Goal: Task Accomplishment & Management: Use online tool/utility

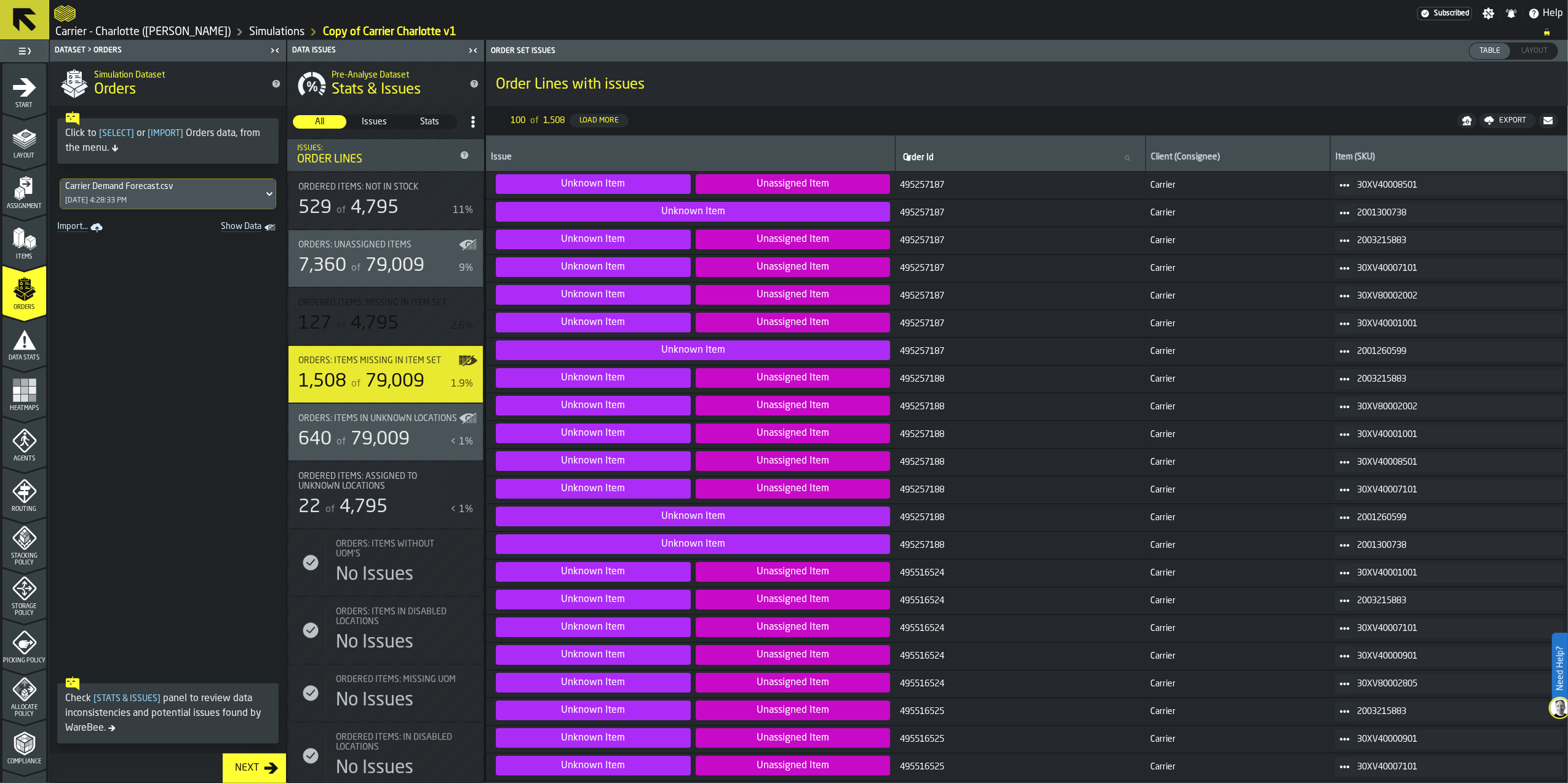
scroll to position [82, 0]
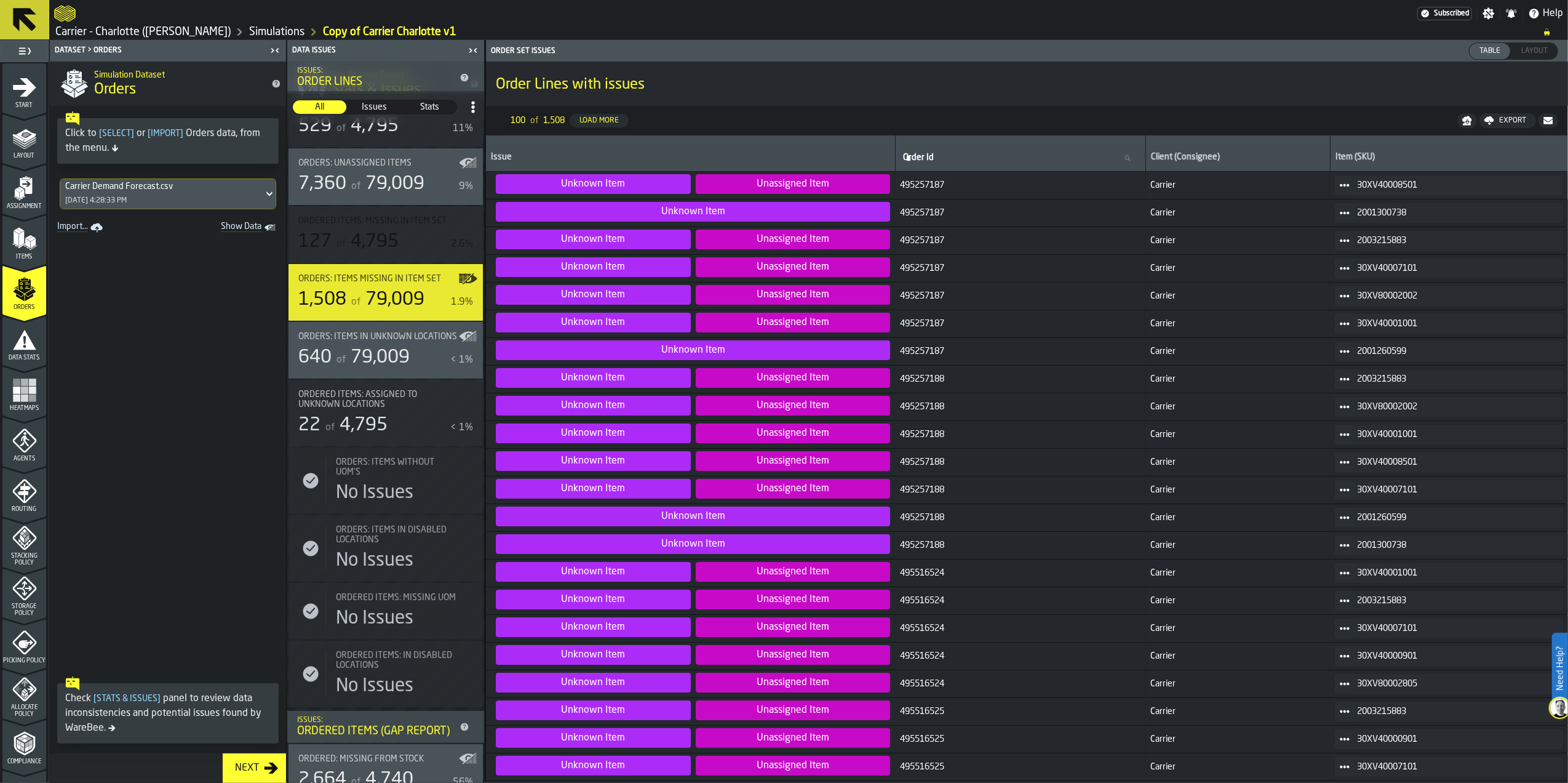
click at [71, 229] on link "Import..." at bounding box center [82, 228] width 58 height 18
click at [0, 0] on icon "Show Data" at bounding box center [0, 0] width 0 height 0
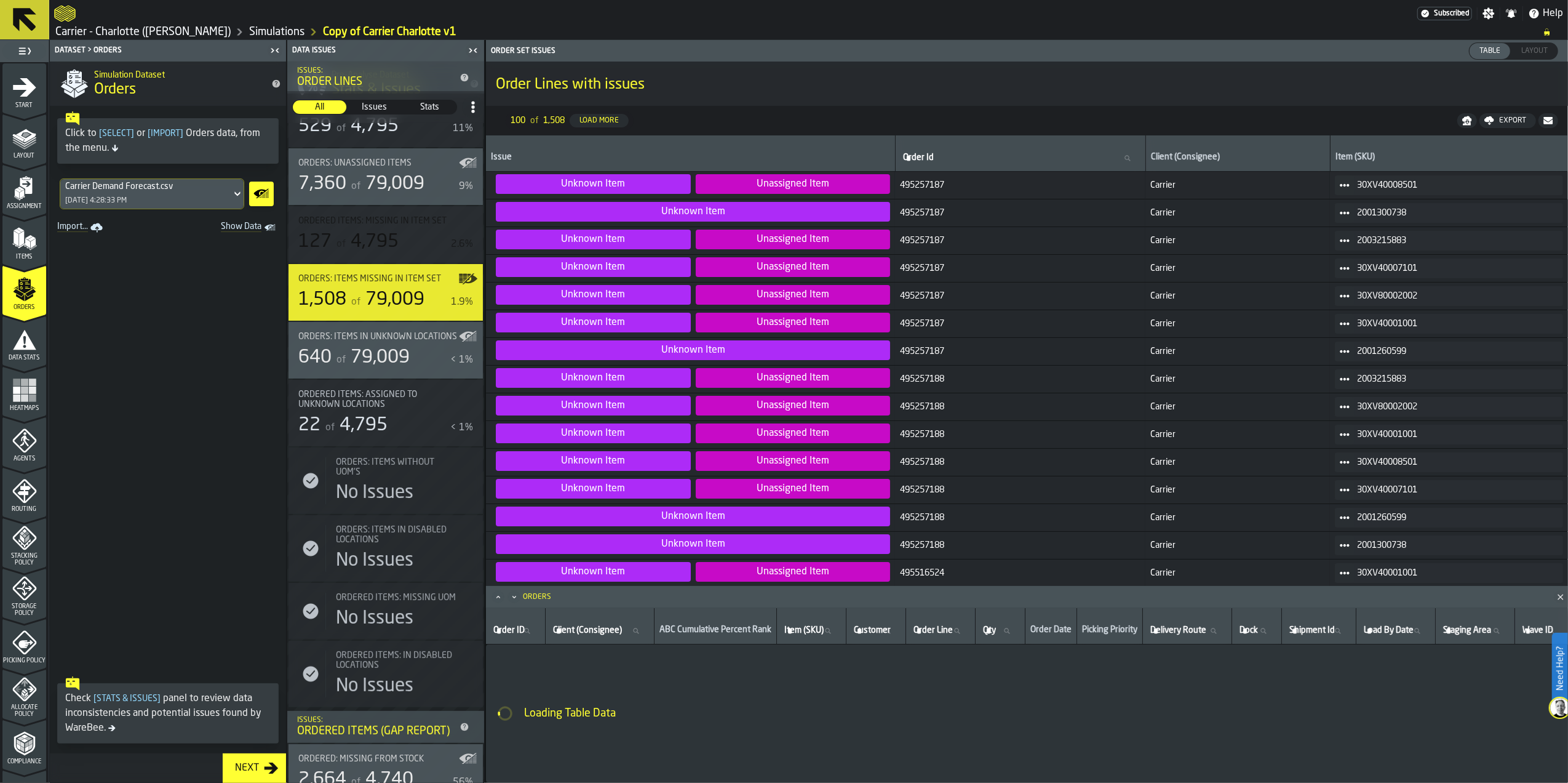
click at [234, 195] on icon at bounding box center [237, 194] width 12 height 15
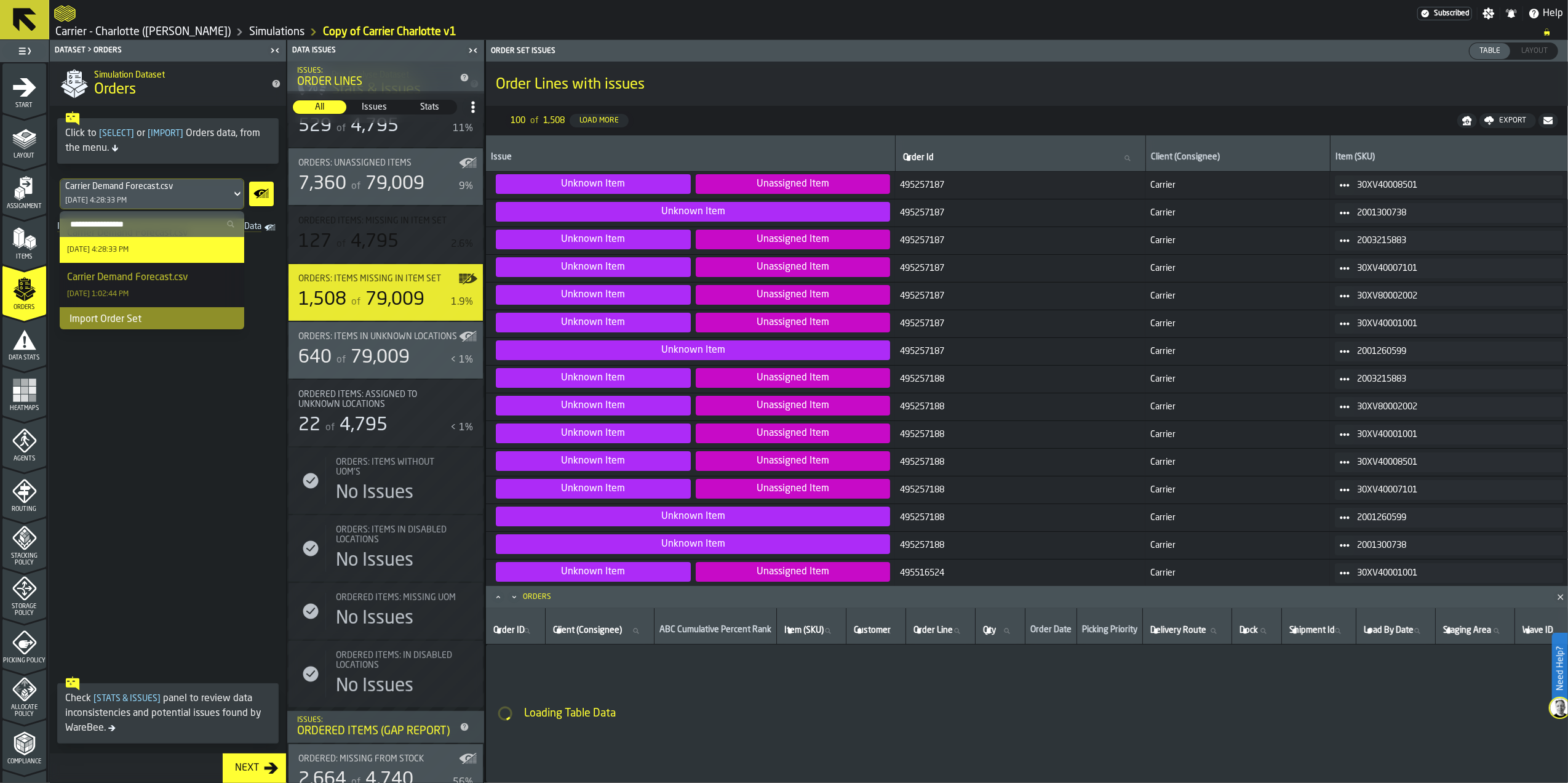
scroll to position [22, 0]
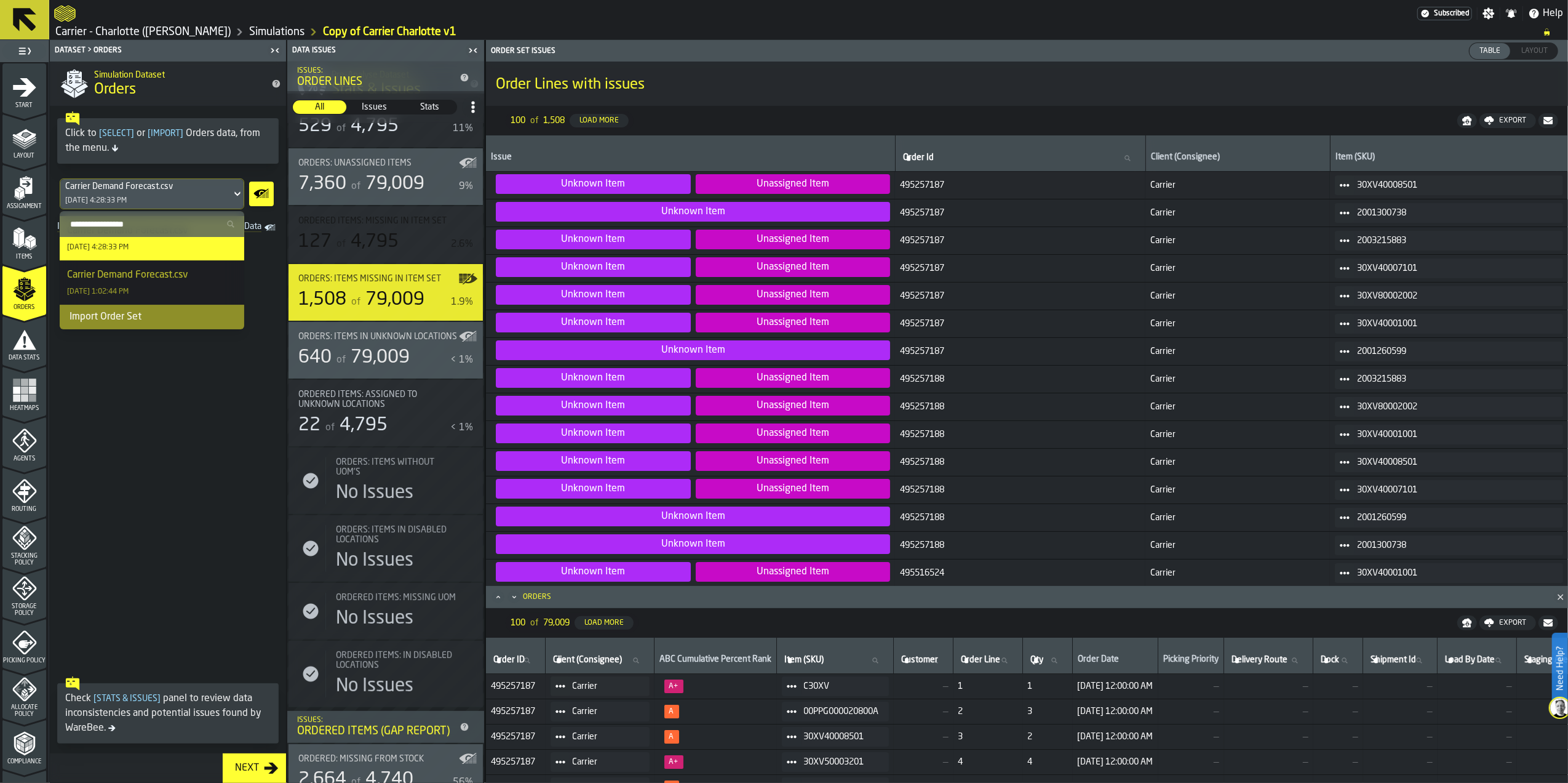
click at [158, 316] on div "Import Order Set" at bounding box center [152, 317] width 185 height 25
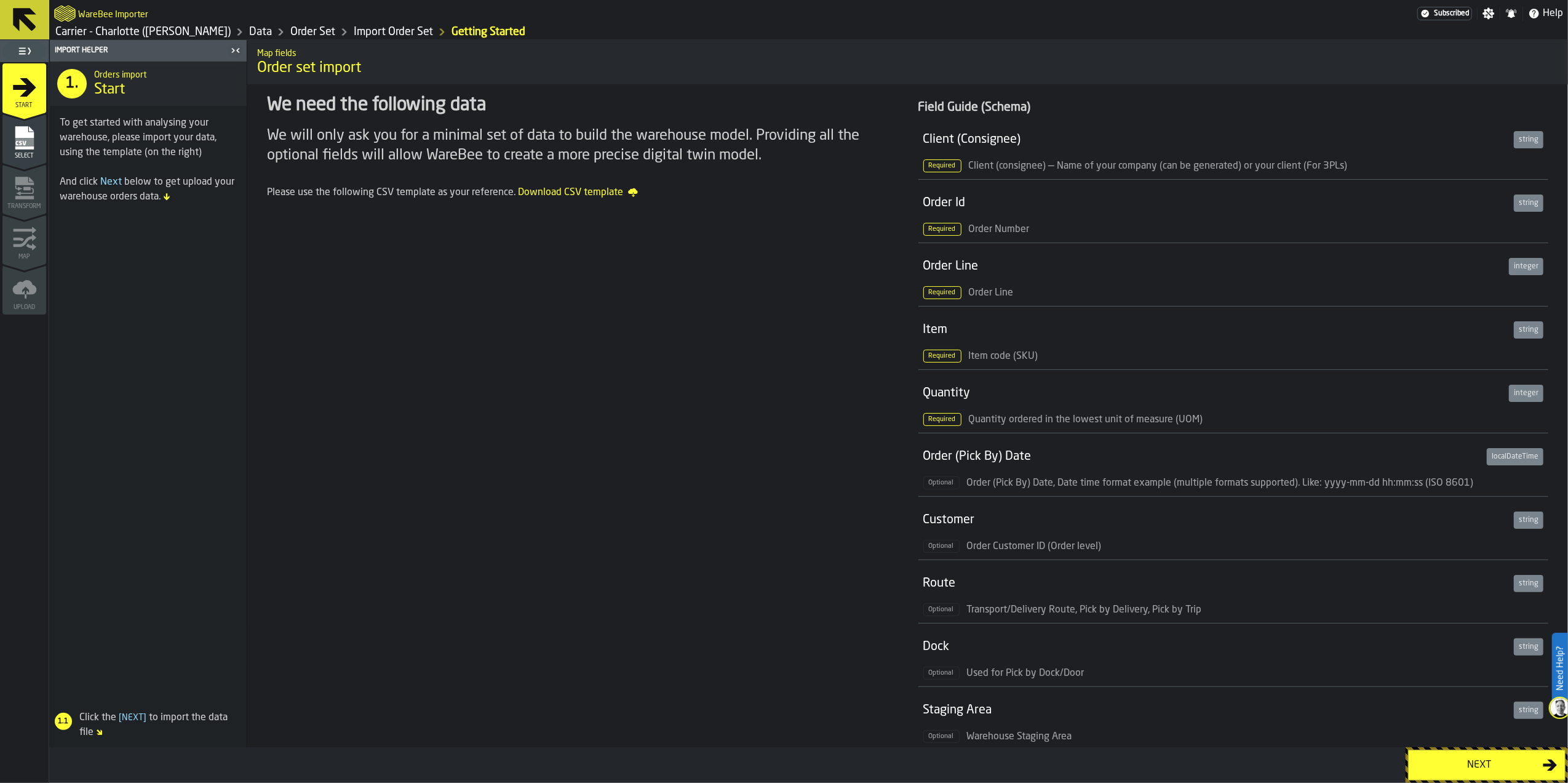
click at [1474, 768] on div "Next" at bounding box center [1480, 765] width 127 height 15
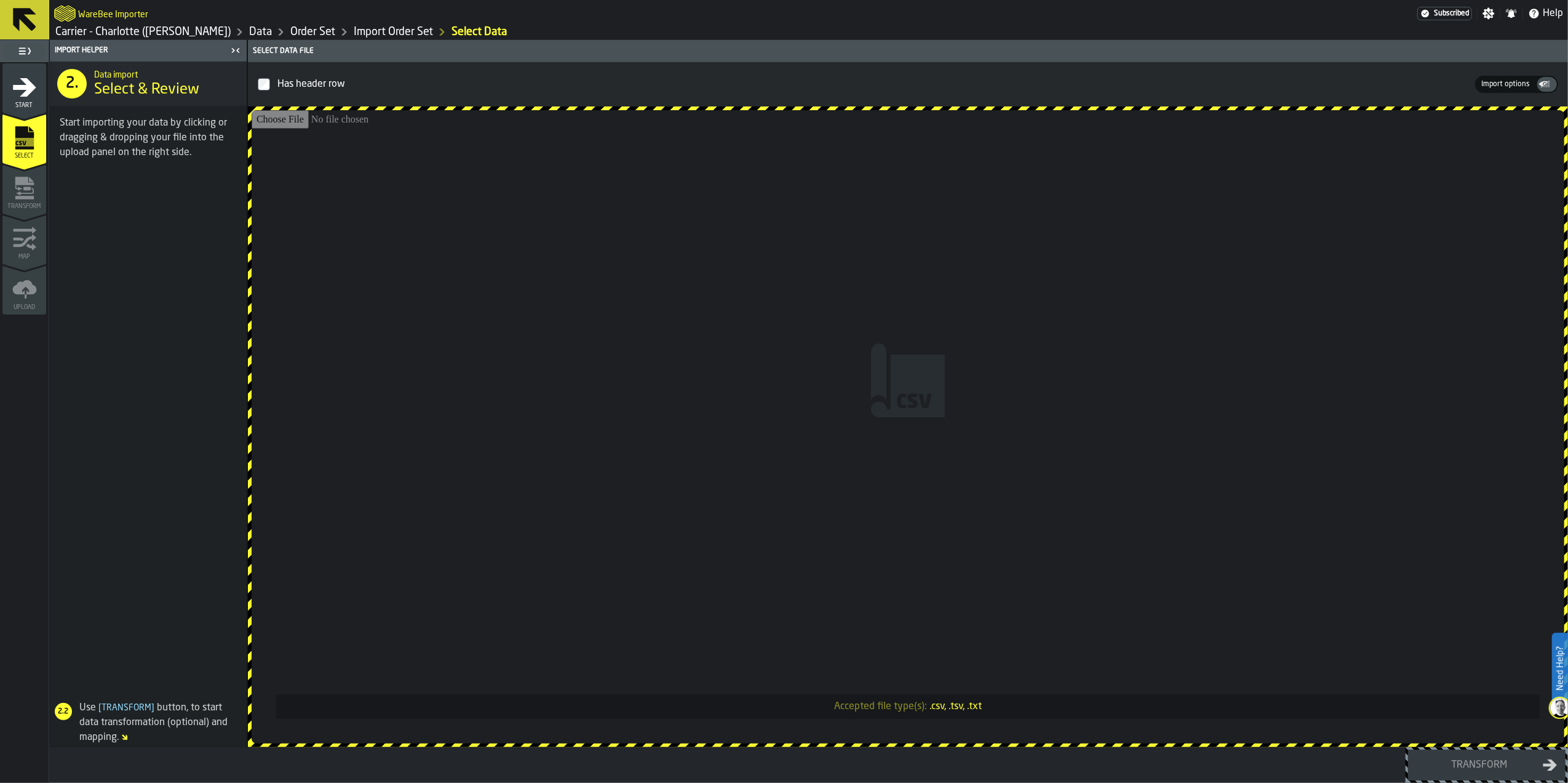
click at [925, 385] on input "Accepted file type(s): .csv, .tsv, .txt" at bounding box center [907, 426] width 1313 height 633
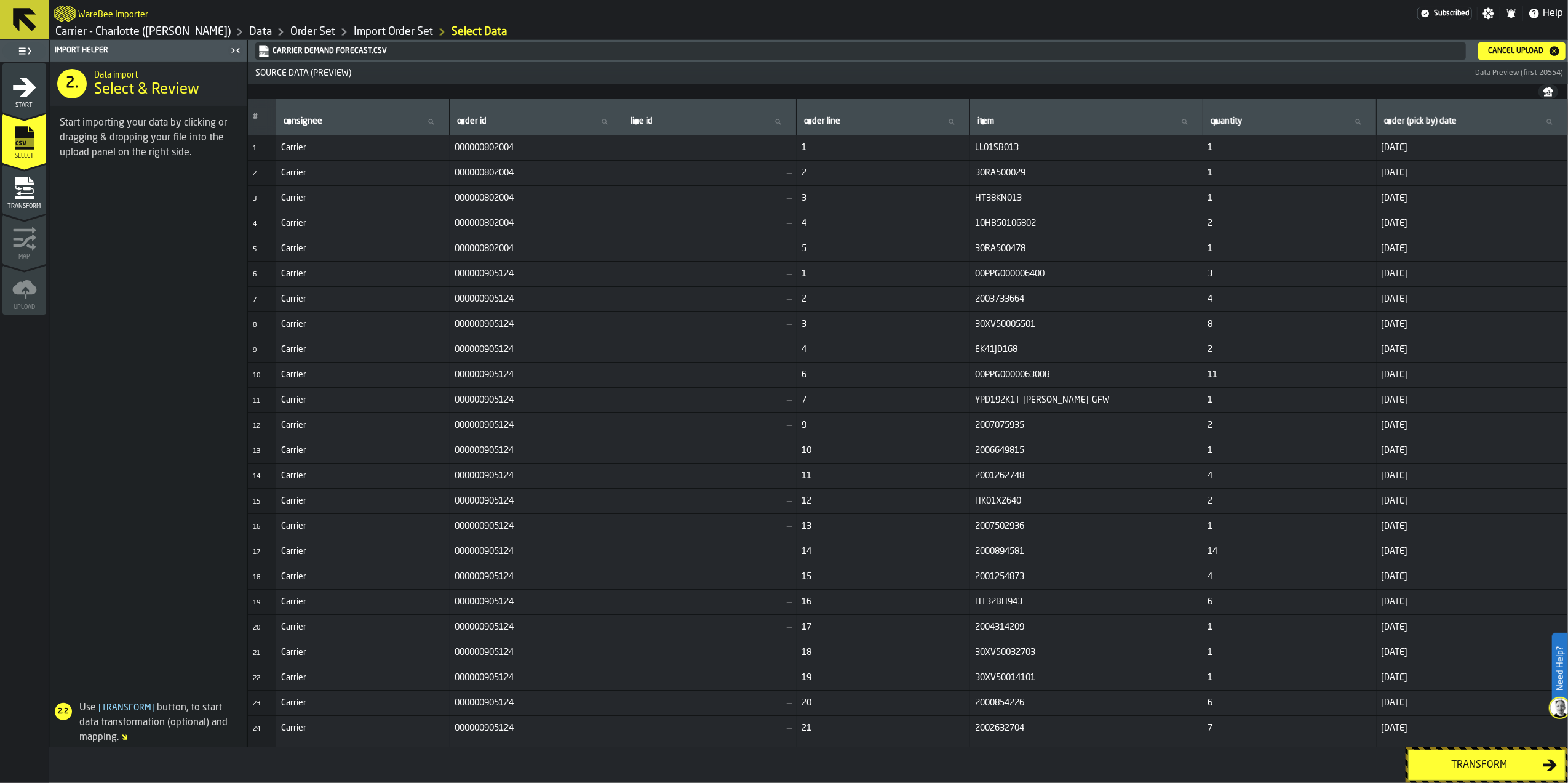
click at [1460, 755] on button "Transform" at bounding box center [1487, 765] width 158 height 31
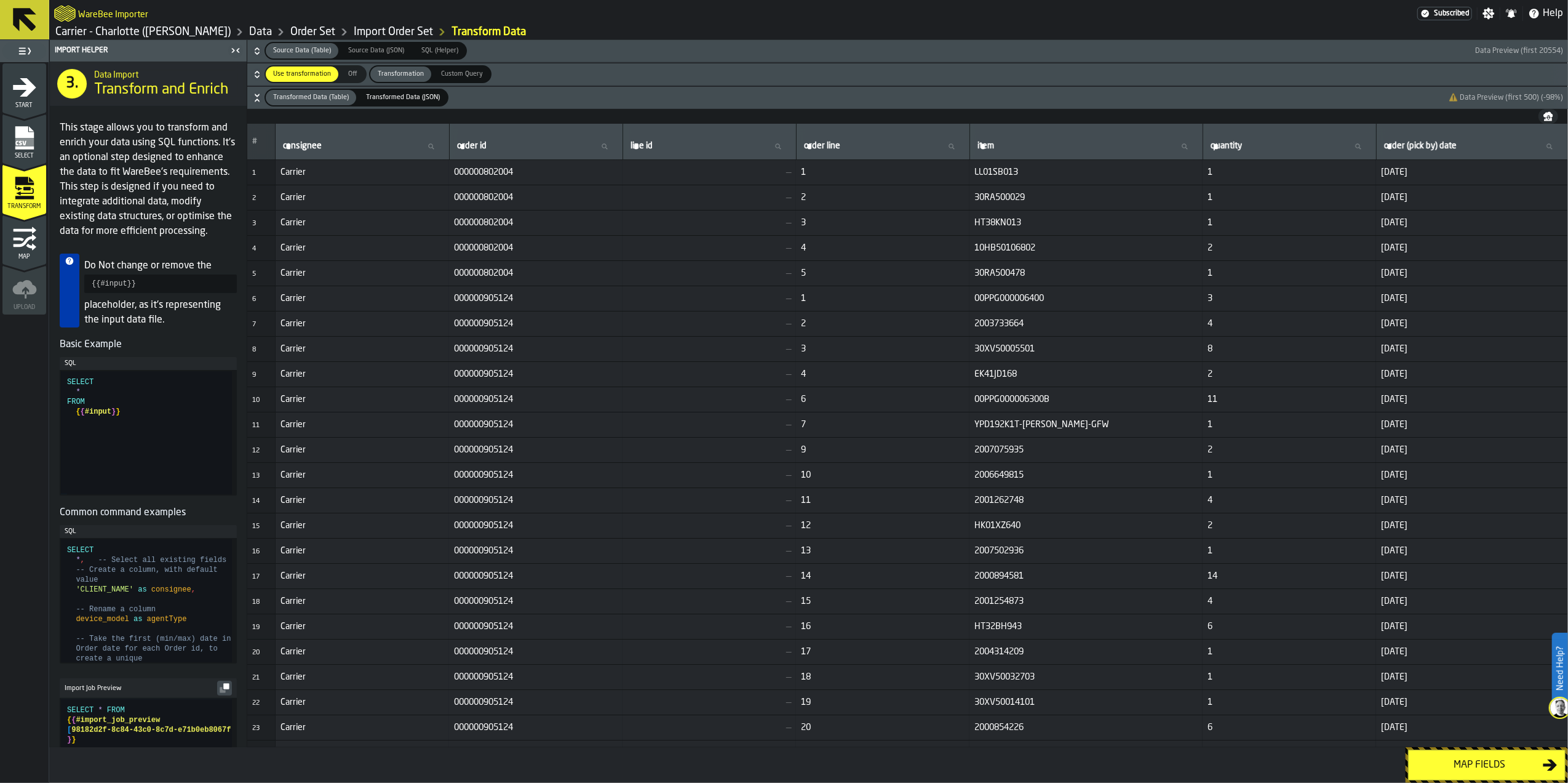
click at [1453, 759] on div "Map fields" at bounding box center [1480, 765] width 127 height 15
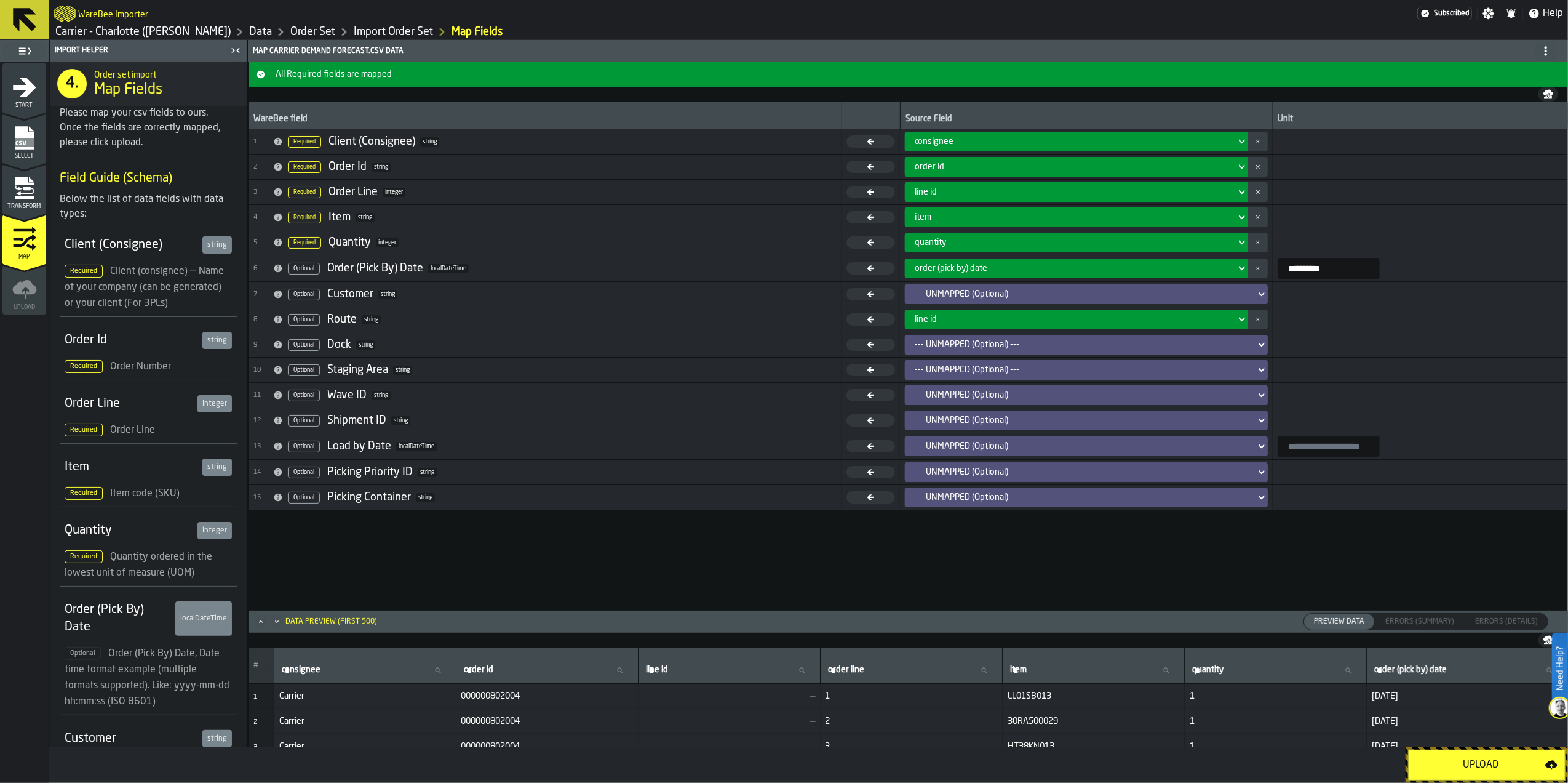
click at [973, 298] on div "--- UNMAPPED (Optional) ---" at bounding box center [1083, 294] width 336 height 10
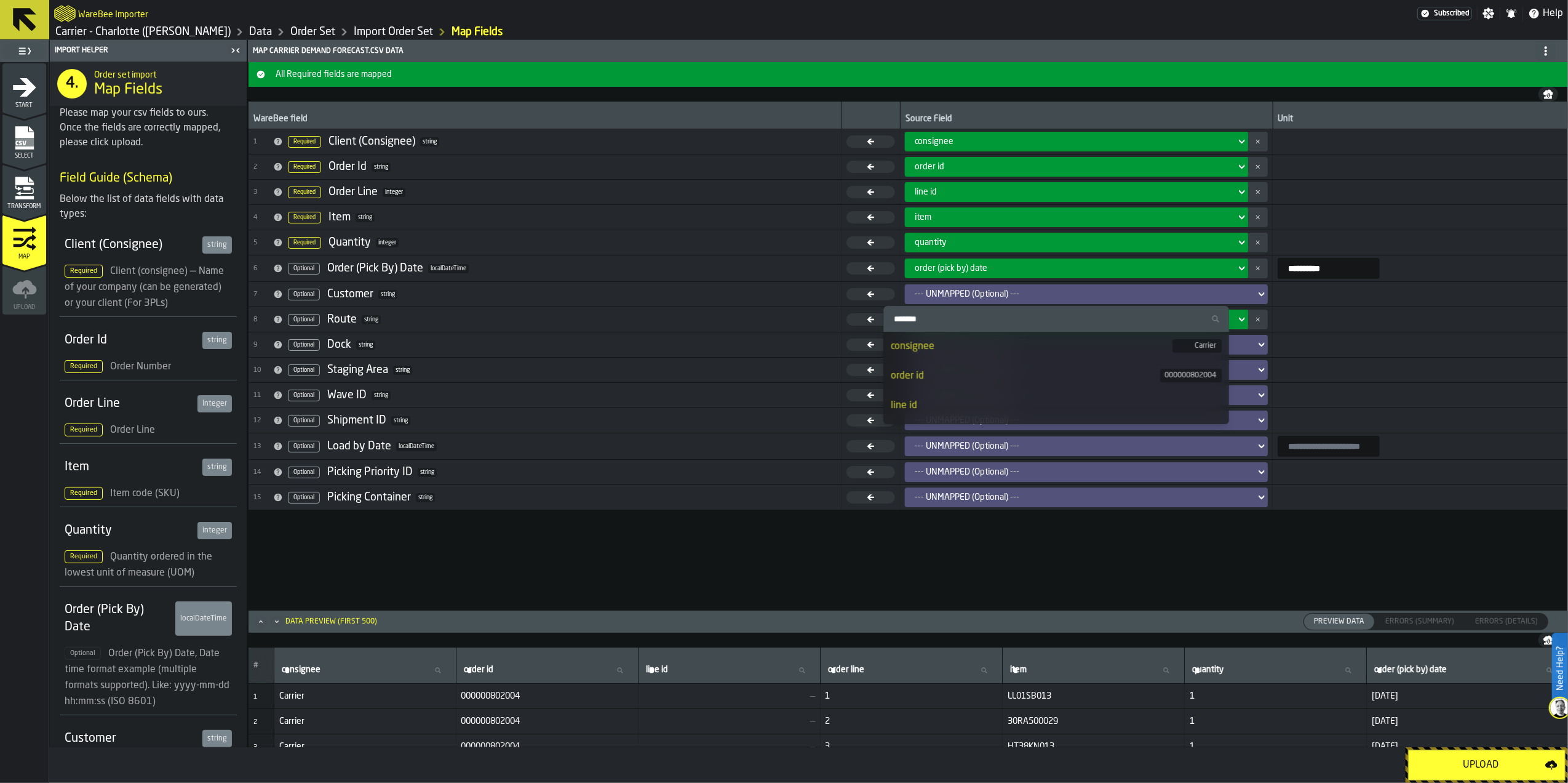
click at [970, 301] on div "--- UNMAPPED (Optional) ---" at bounding box center [1083, 294] width 346 height 15
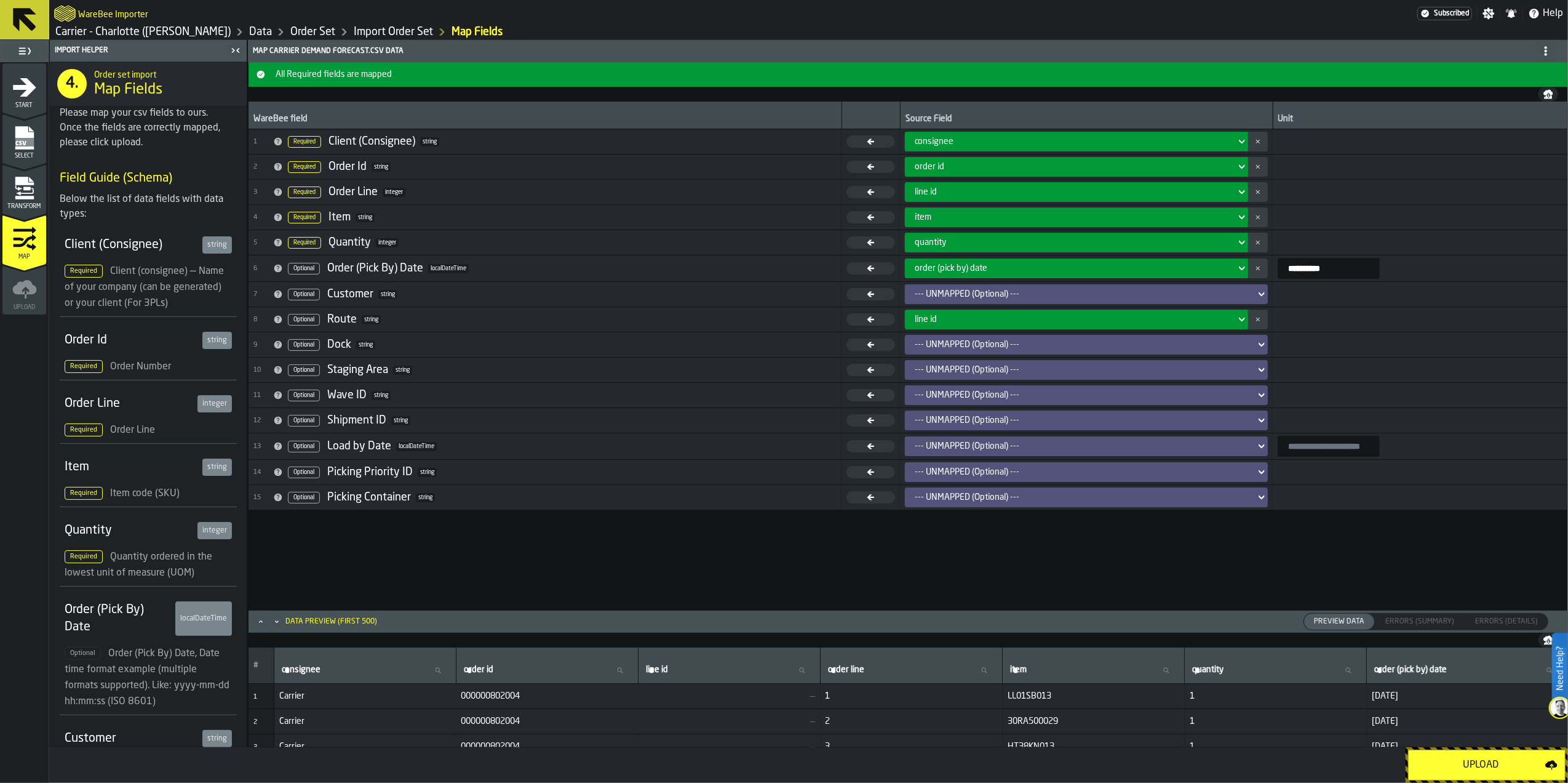
click at [1248, 327] on button "button-" at bounding box center [1258, 319] width 20 height 20
click at [1443, 763] on div "Upload" at bounding box center [1481, 765] width 129 height 15
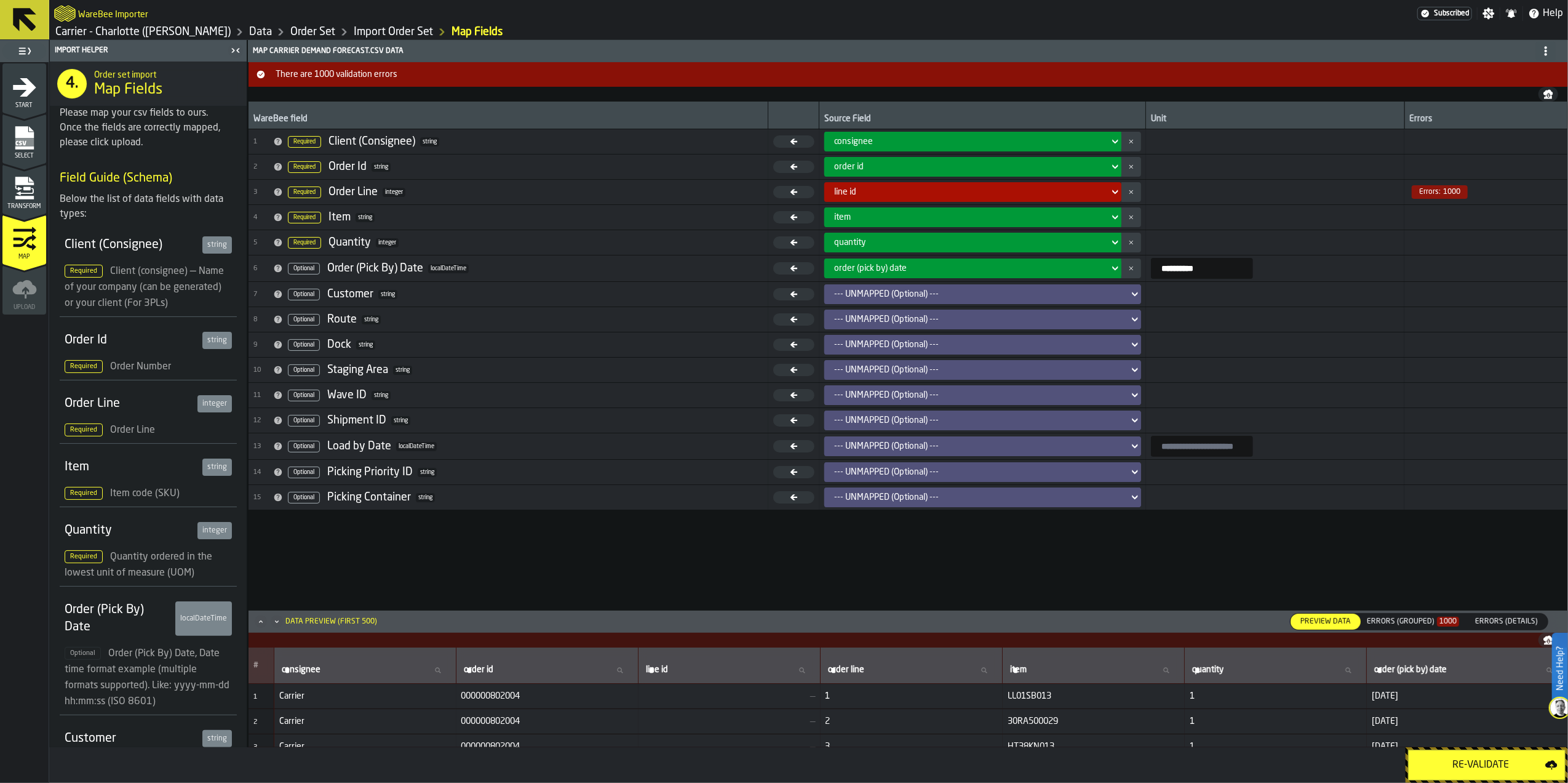
click at [1435, 615] on div "Errors (Grouped) 1000" at bounding box center [1412, 622] width 102 height 13
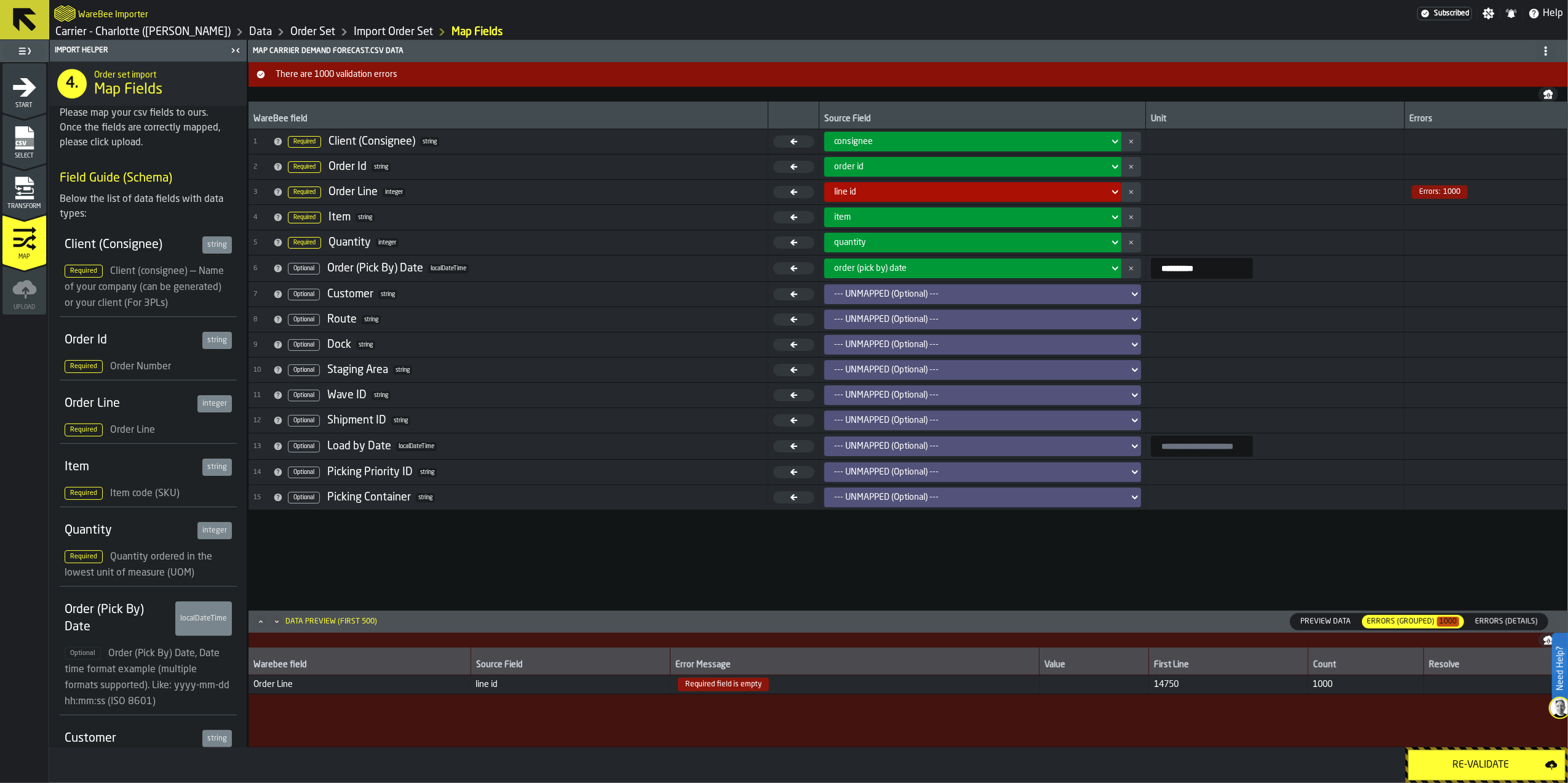
click at [22, 129] on icon "menu Select" at bounding box center [24, 138] width 18 height 24
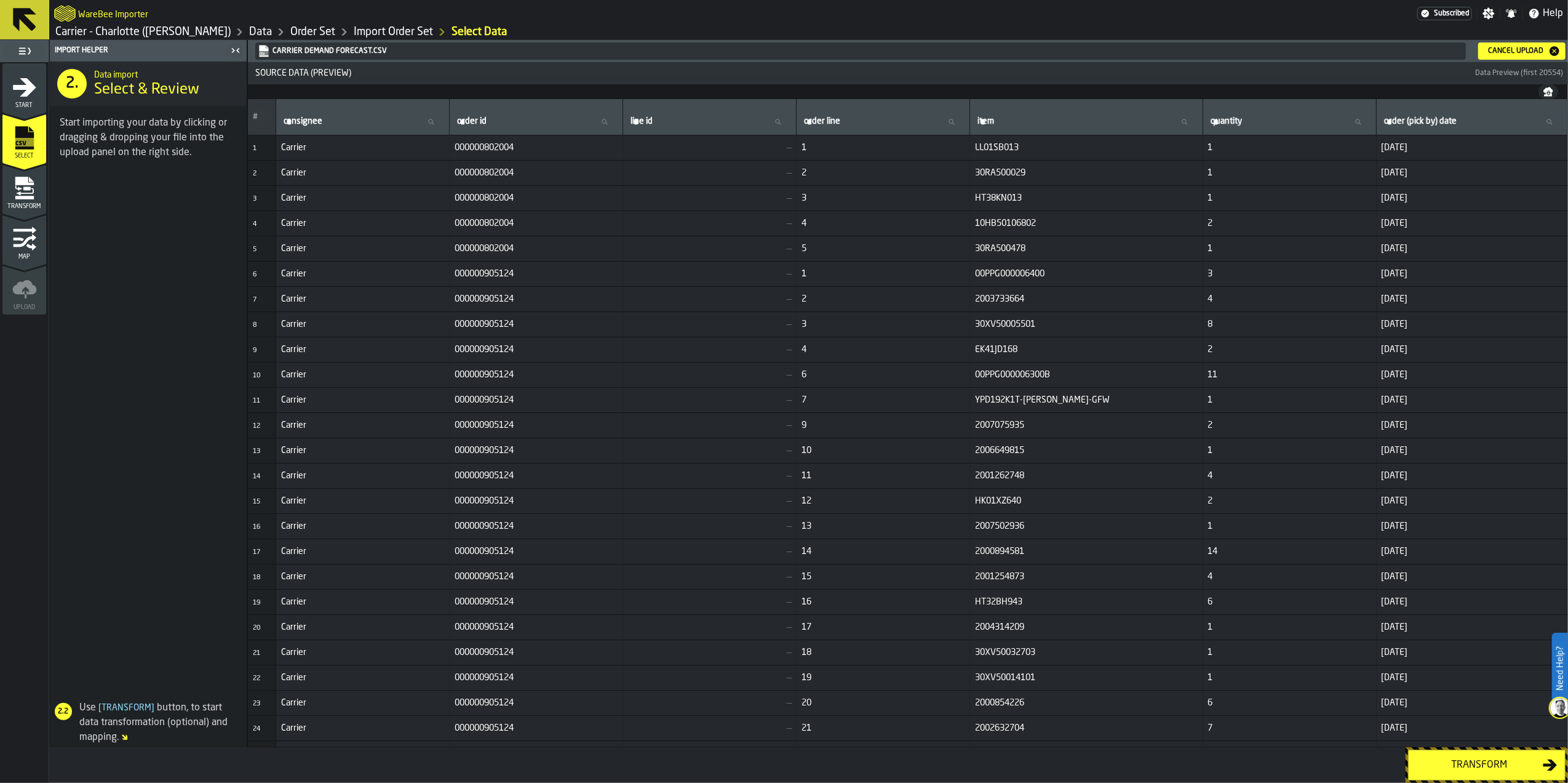
click at [1511, 42] on button "Cancel Upload" at bounding box center [1522, 51] width 88 height 18
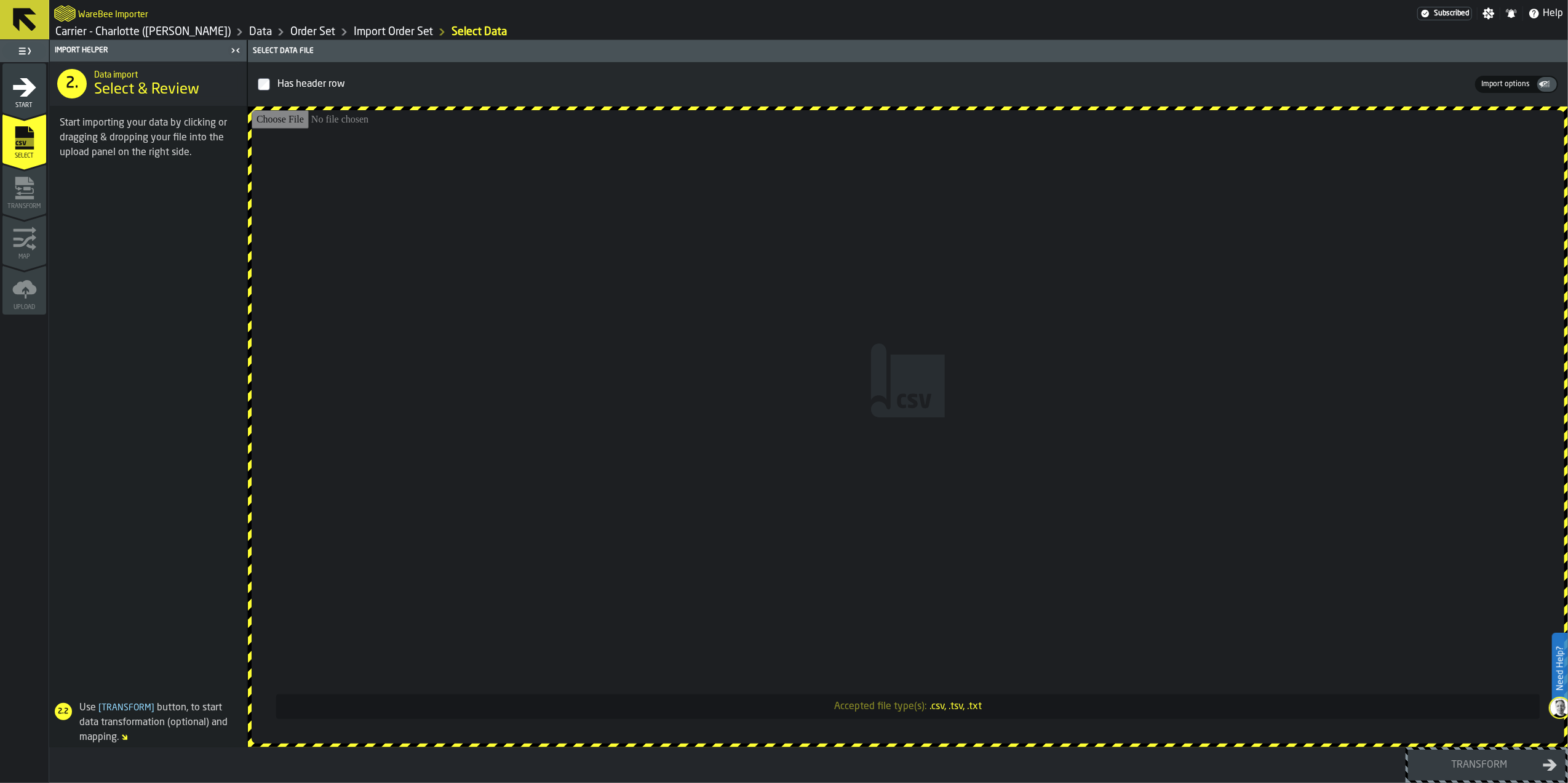
click at [883, 308] on input "Accepted file type(s): .csv, .tsv, .txt" at bounding box center [907, 426] width 1313 height 633
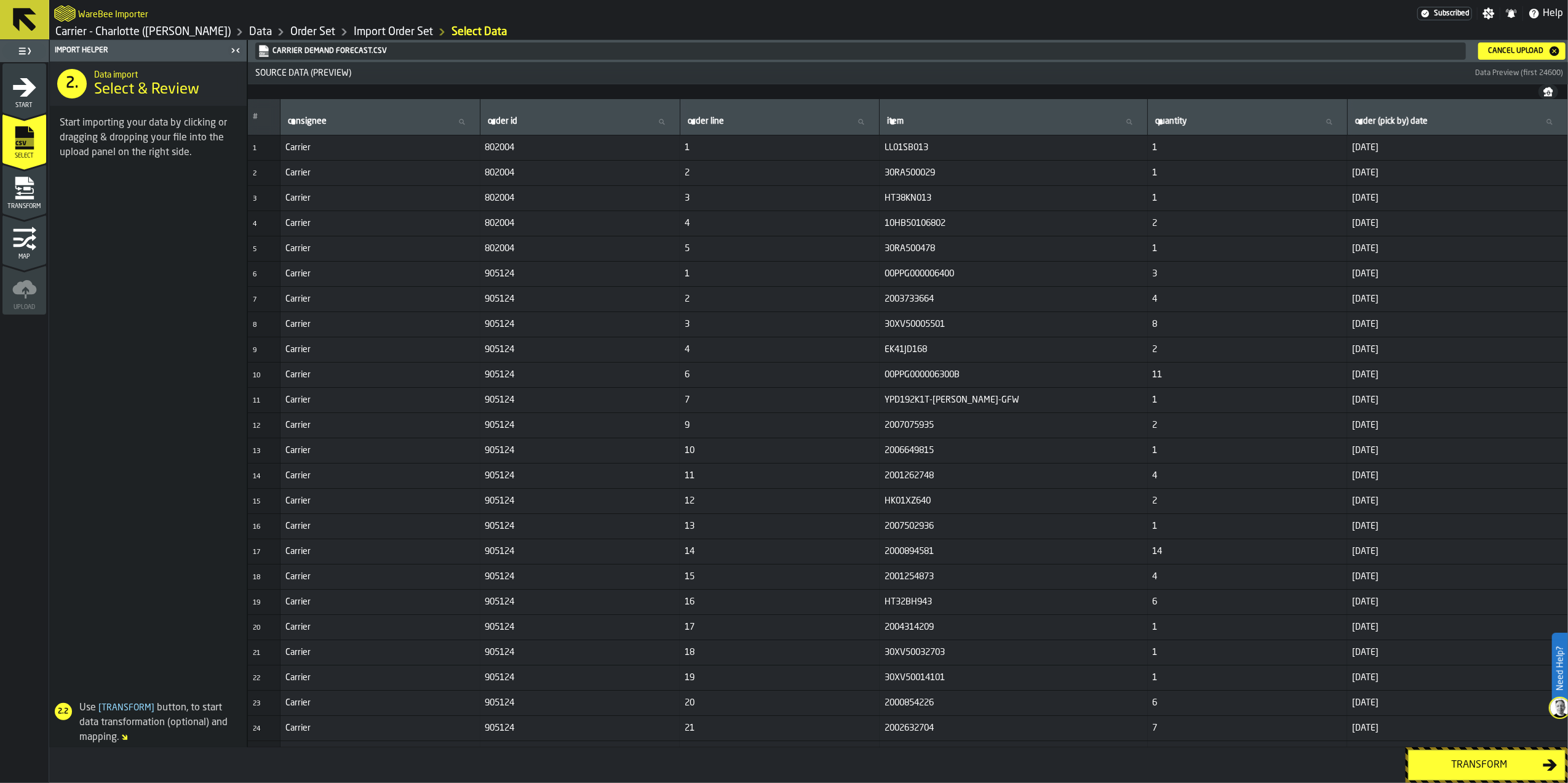
click at [1455, 770] on div "Transform" at bounding box center [1480, 765] width 127 height 15
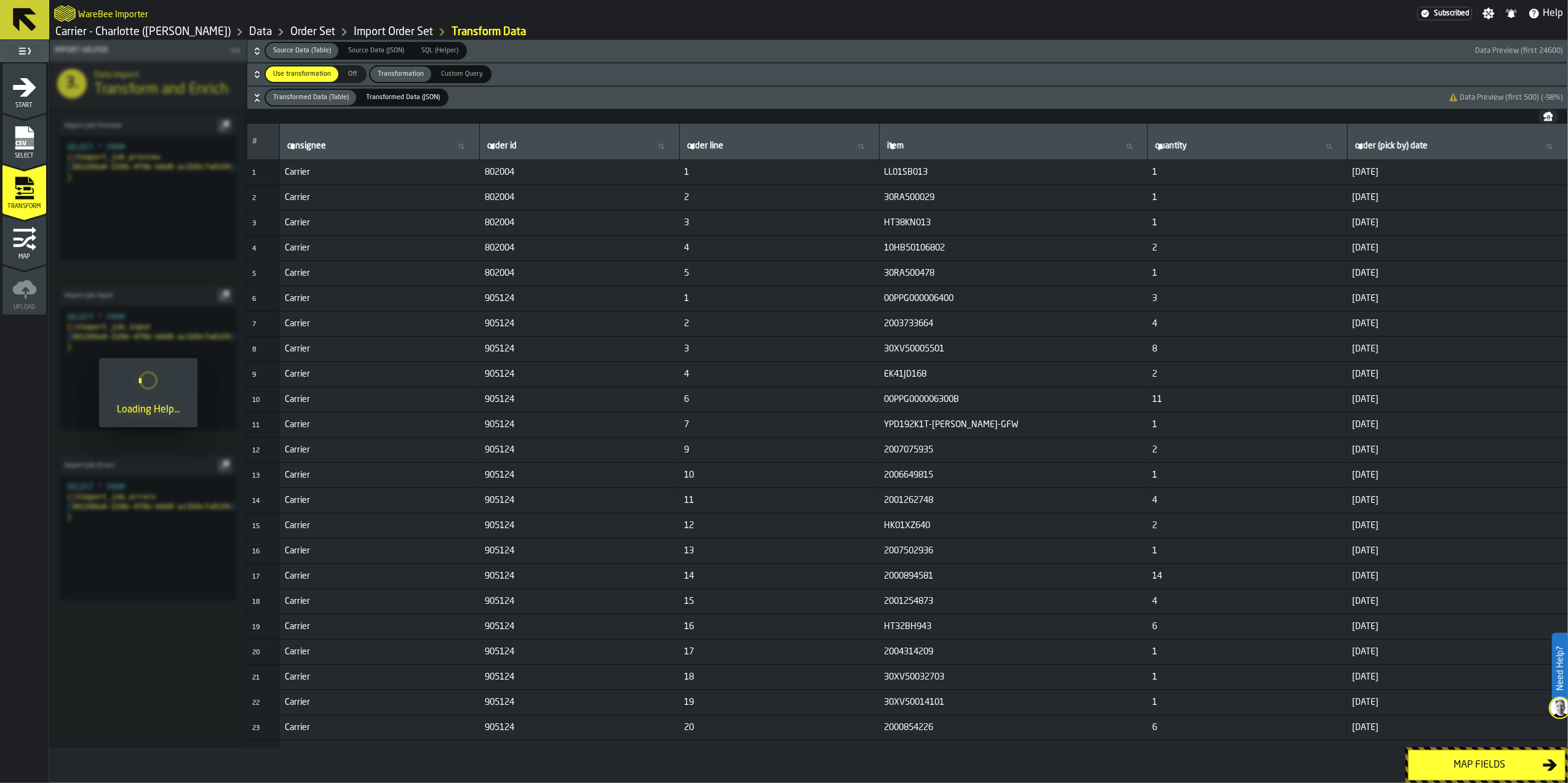
click at [1455, 770] on div "Map fields" at bounding box center [1480, 765] width 127 height 15
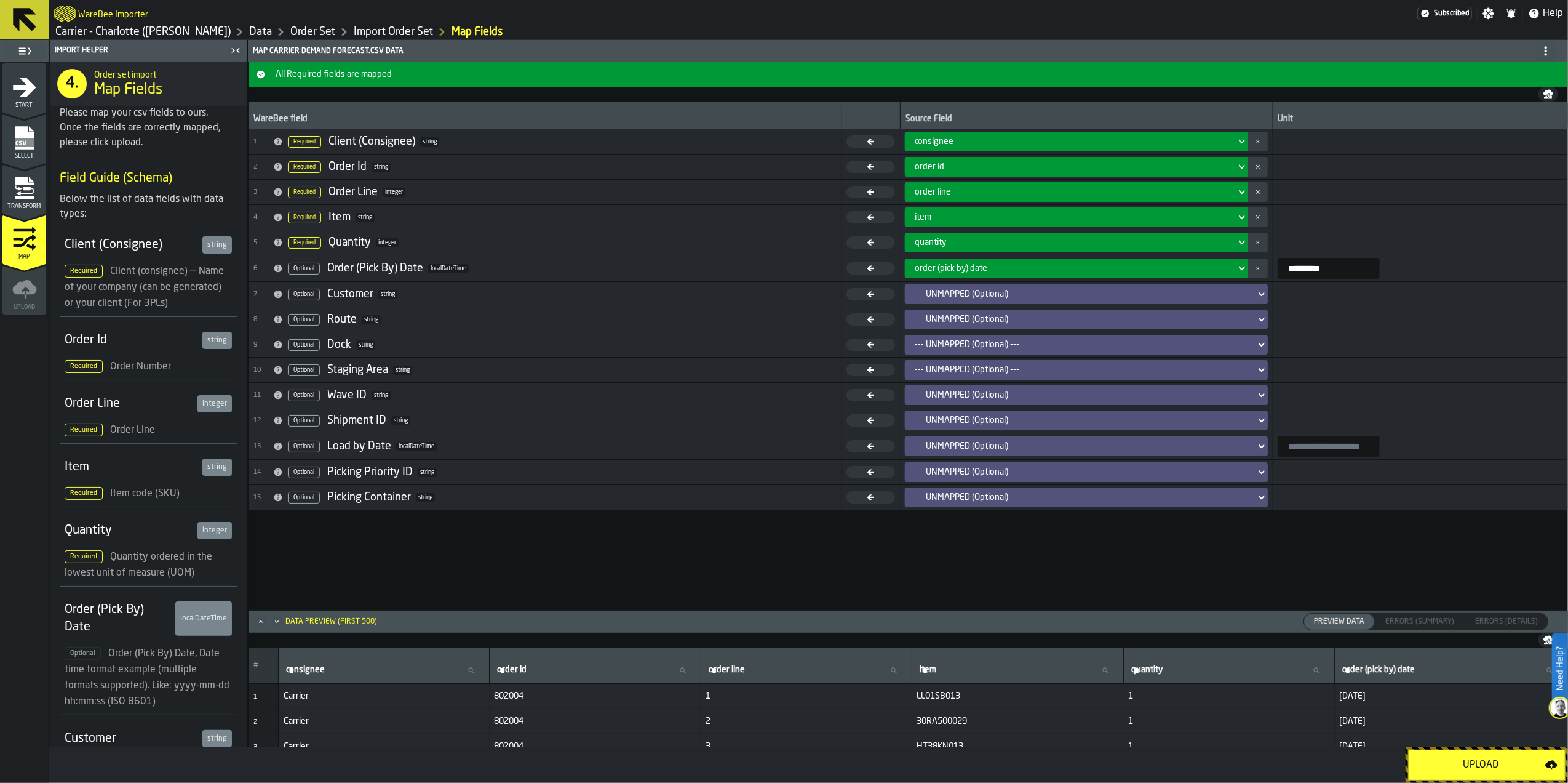
click at [1455, 770] on div "Upload" at bounding box center [1481, 765] width 129 height 15
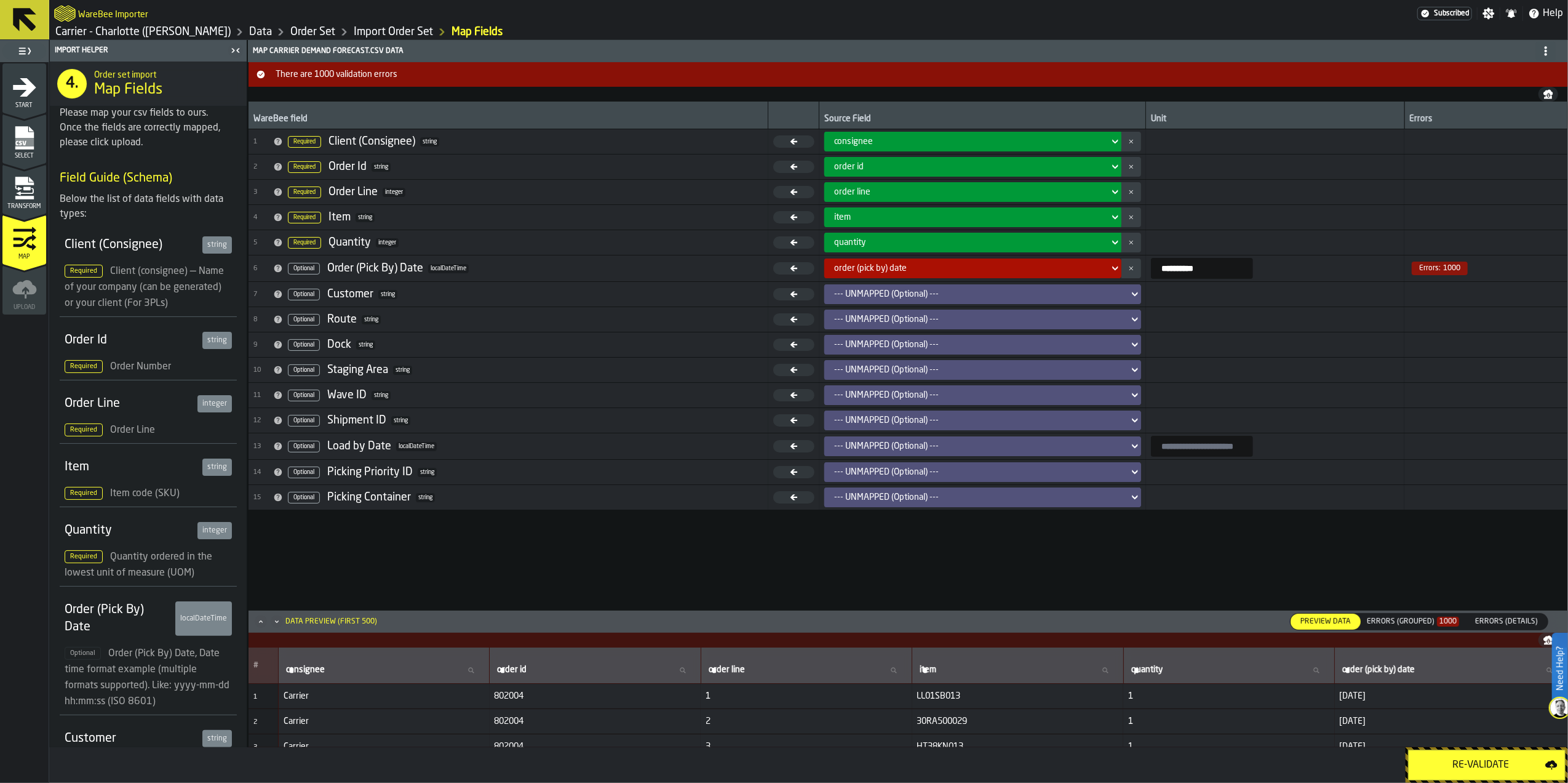
click at [1436, 608] on div "**********" at bounding box center [908, 355] width 1319 height 508
click at [1430, 618] on div "Errors (Grouped) 1000" at bounding box center [1413, 621] width 92 height 9
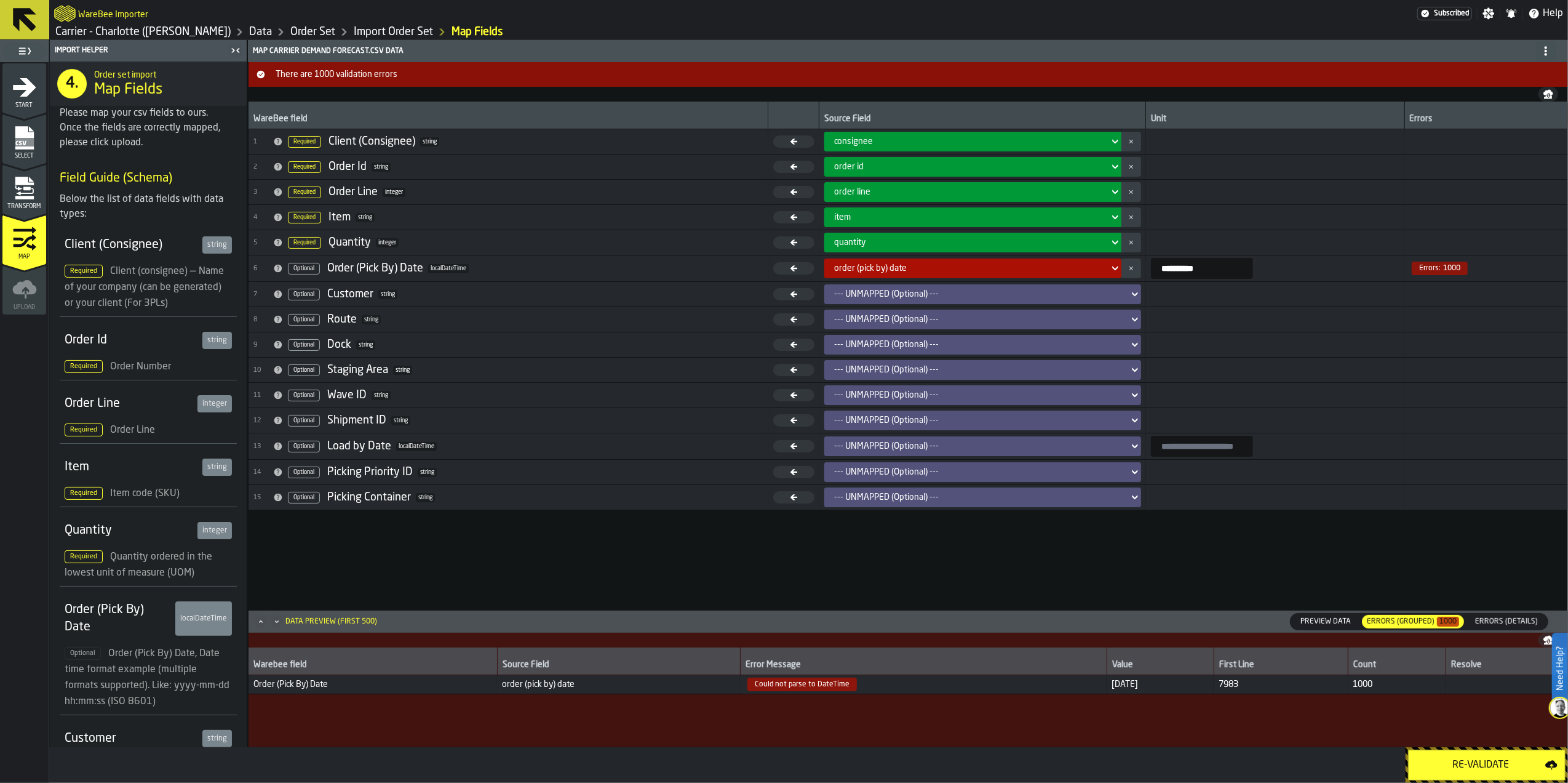
click at [1507, 614] on div "Errors (Details)" at bounding box center [1507, 622] width 82 height 16
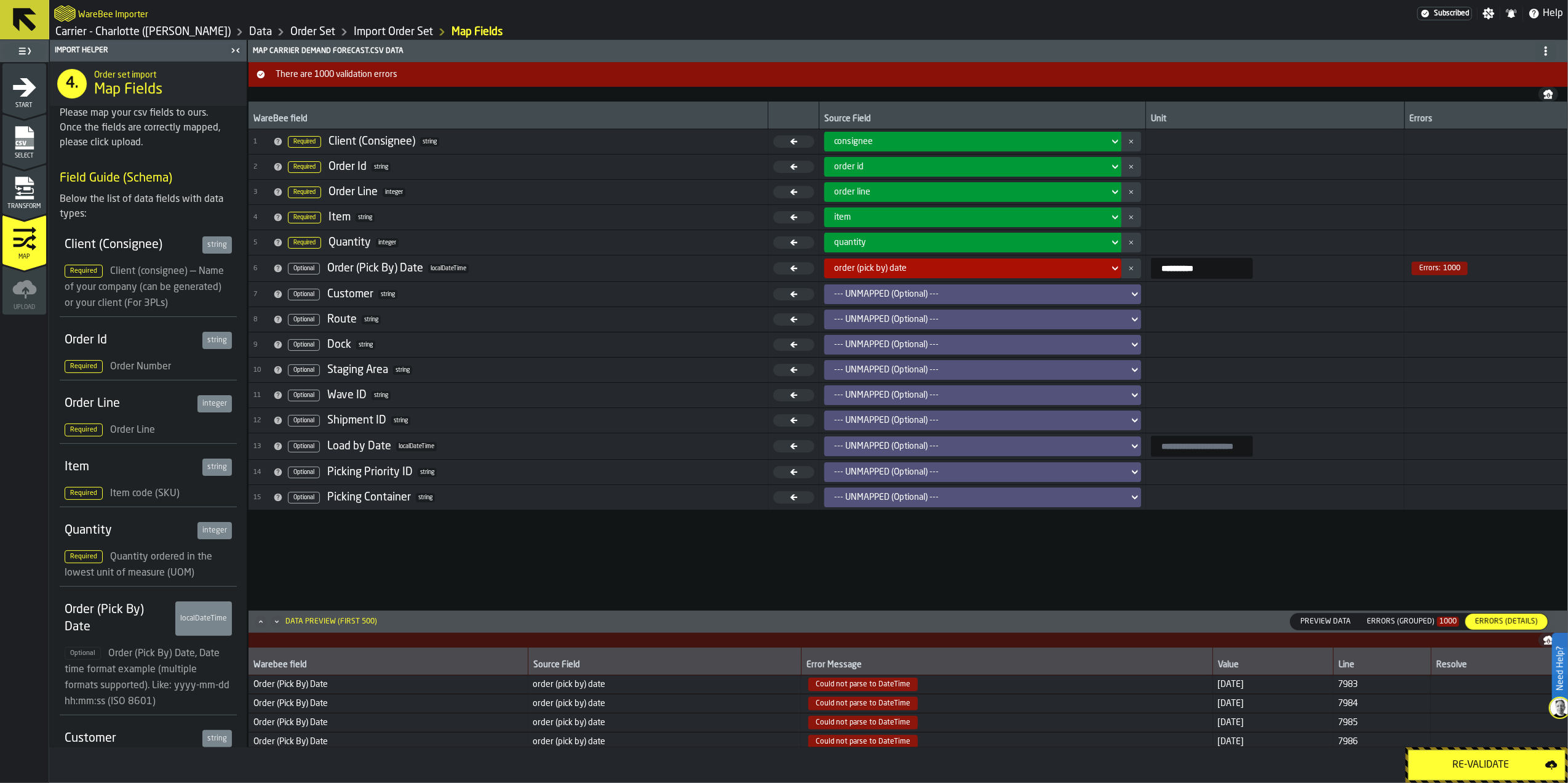
drag, startPoint x: 1193, startPoint y: 274, endPoint x: 1114, endPoint y: 264, distance: 79.6
click at [1114, 264] on tr "**********" at bounding box center [908, 268] width 1319 height 26
type input "**********"
click at [1308, 567] on div "**********" at bounding box center [908, 355] width 1319 height 508
click at [1490, 762] on div "Re-Validate" at bounding box center [1481, 765] width 129 height 15
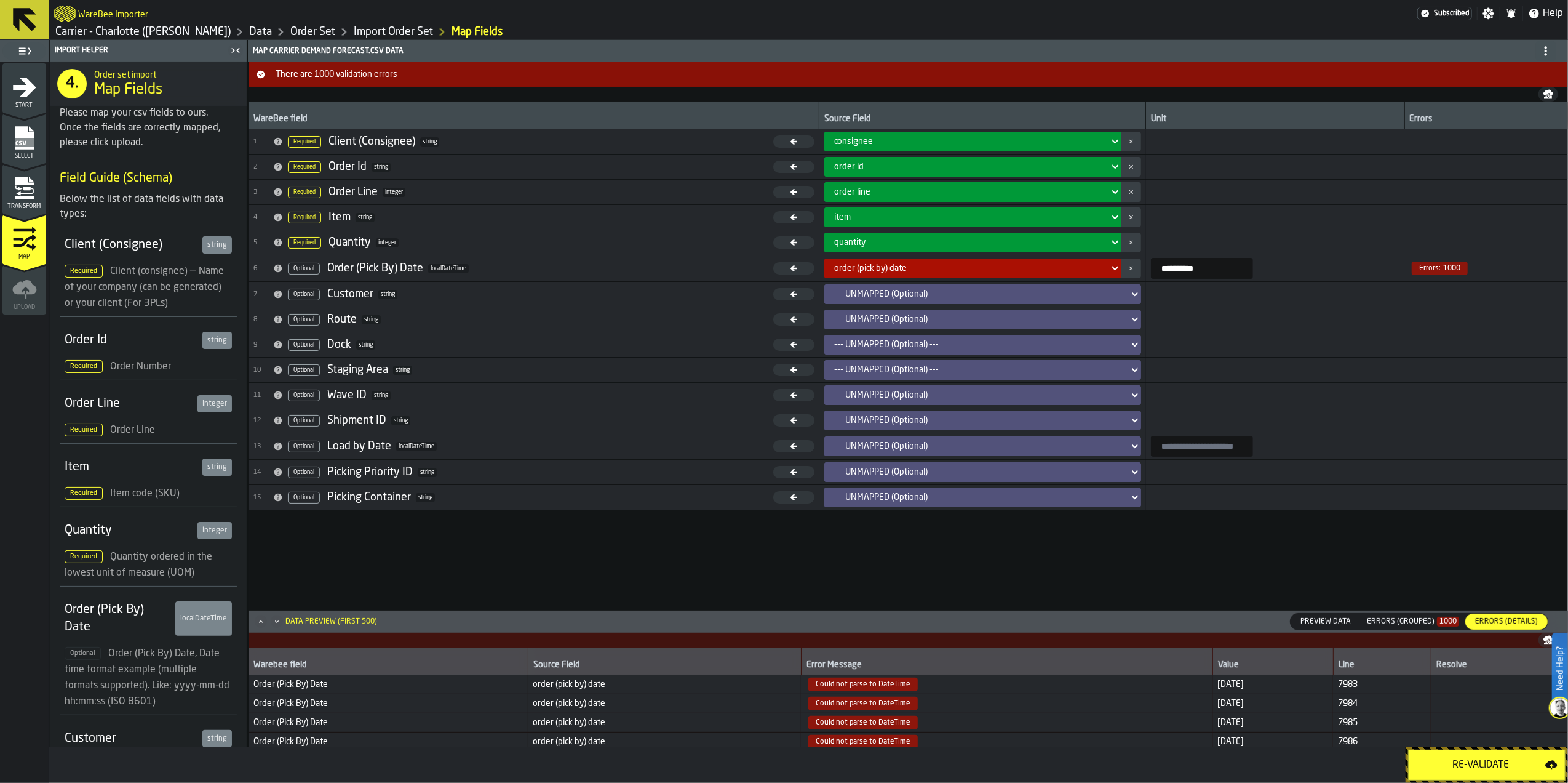
click at [1276, 537] on div "**********" at bounding box center [908, 355] width 1319 height 508
drag, startPoint x: 1197, startPoint y: 266, endPoint x: 1104, endPoint y: 262, distance: 93.1
click at [1104, 262] on tr "**********" at bounding box center [908, 268] width 1319 height 26
type input "**********"
click at [1263, 540] on div "**********" at bounding box center [908, 355] width 1319 height 508
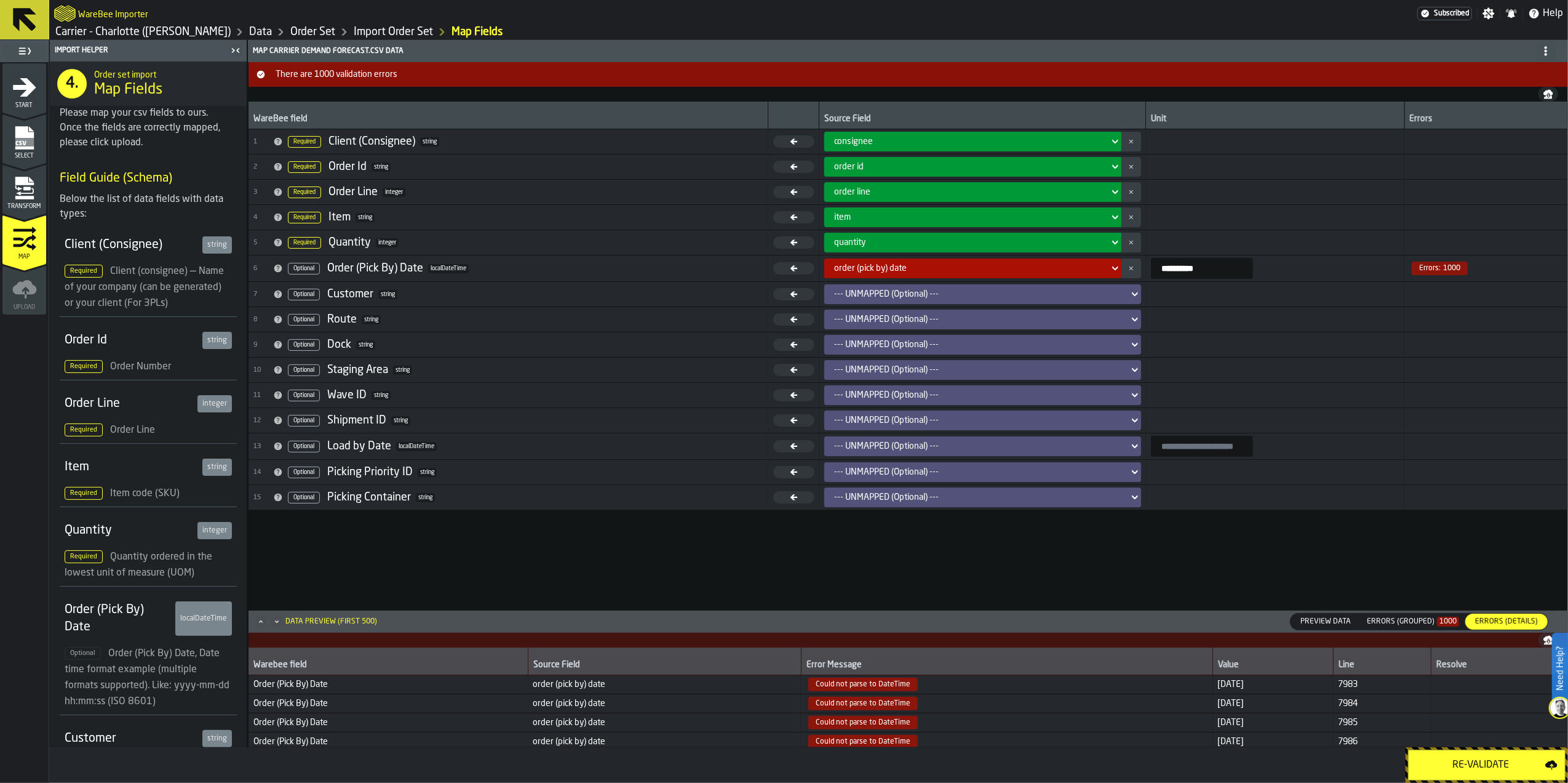
click at [28, 152] on span "Select" at bounding box center [24, 156] width 44 height 7
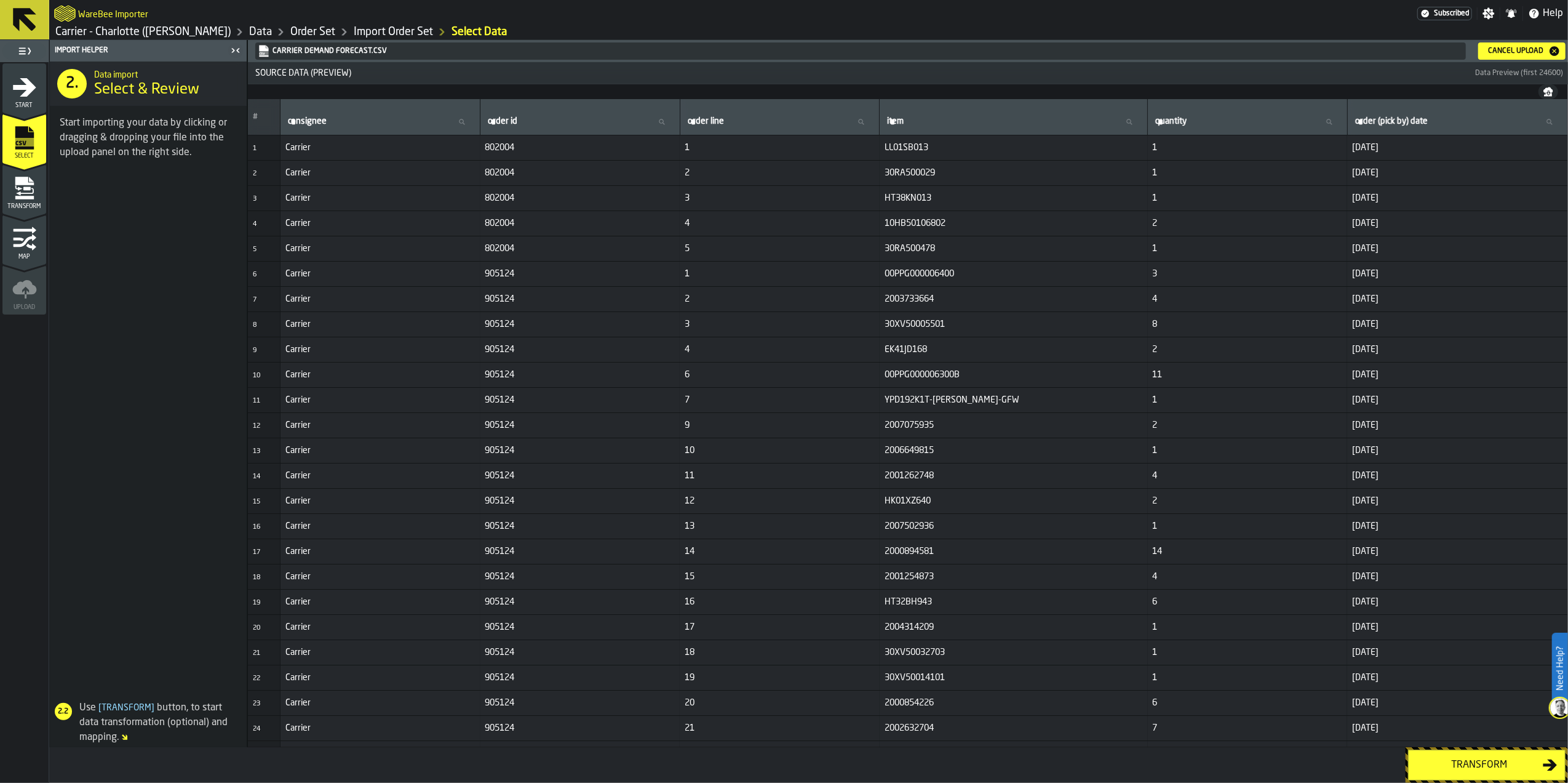
click at [1527, 42] on button "Cancel Upload" at bounding box center [1522, 51] width 88 height 18
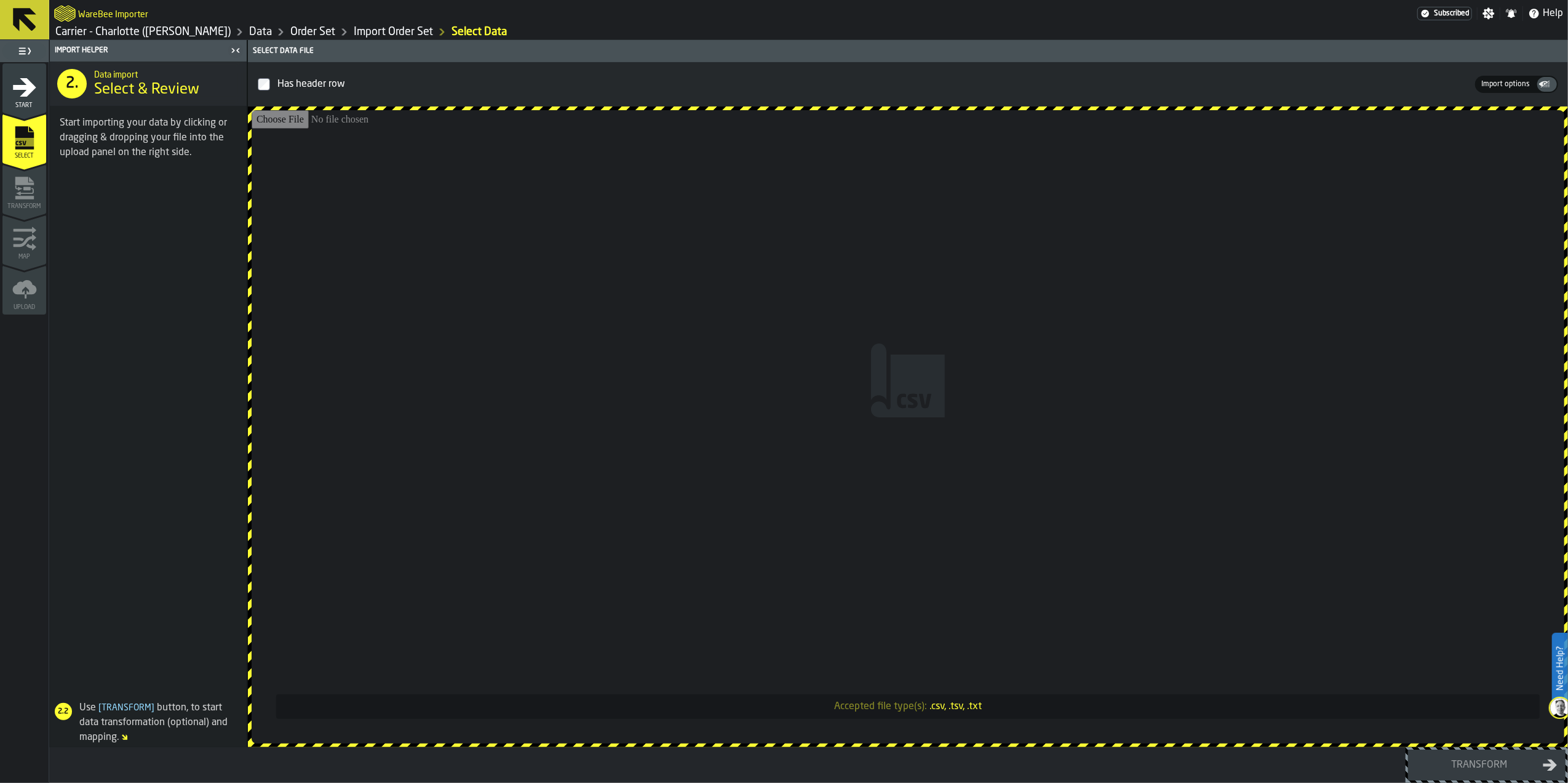
click at [804, 373] on input "Accepted file type(s): .csv, .tsv, .txt" at bounding box center [907, 426] width 1313 height 633
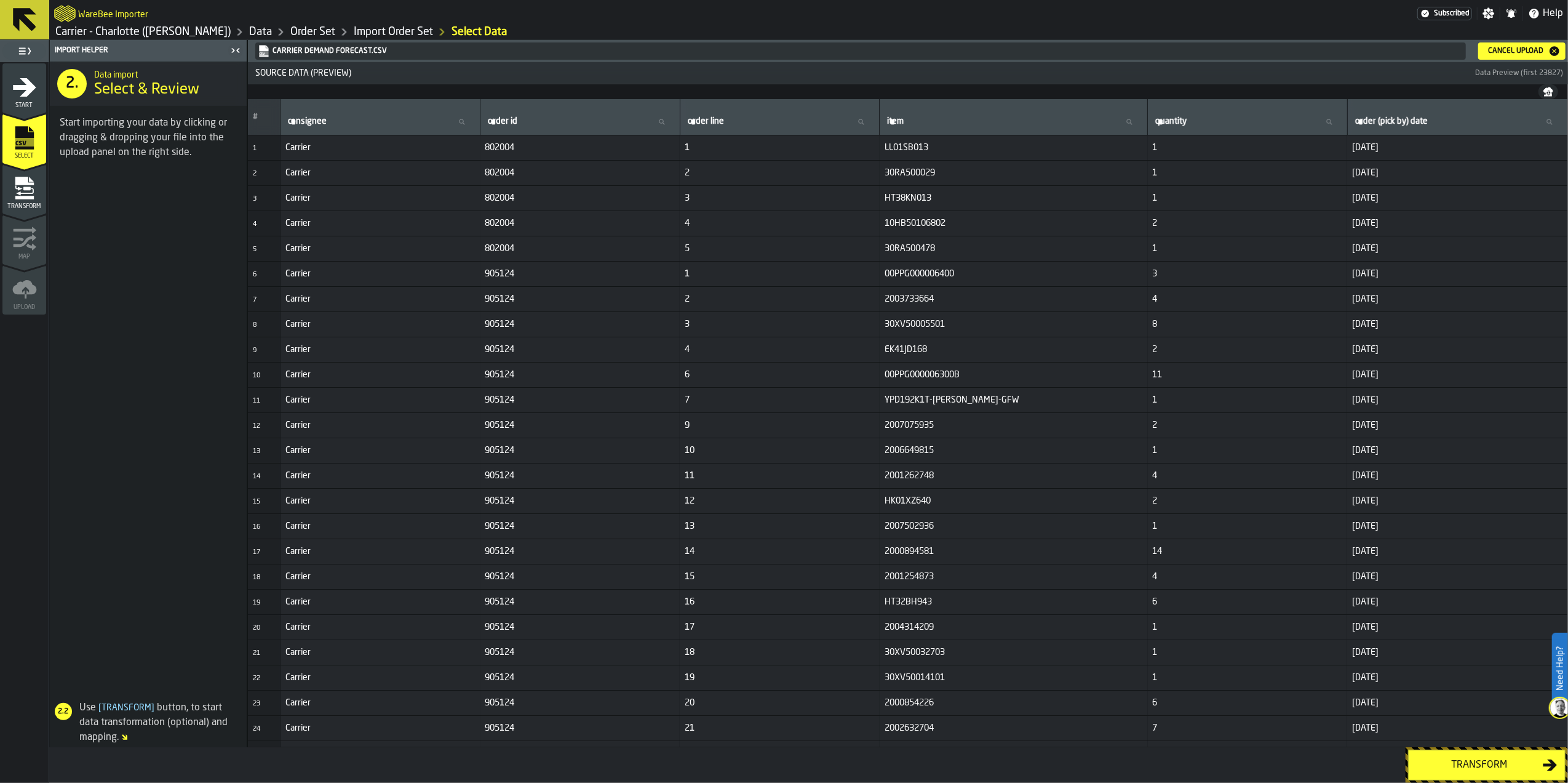
click at [1464, 765] on div "Transform" at bounding box center [1480, 765] width 127 height 15
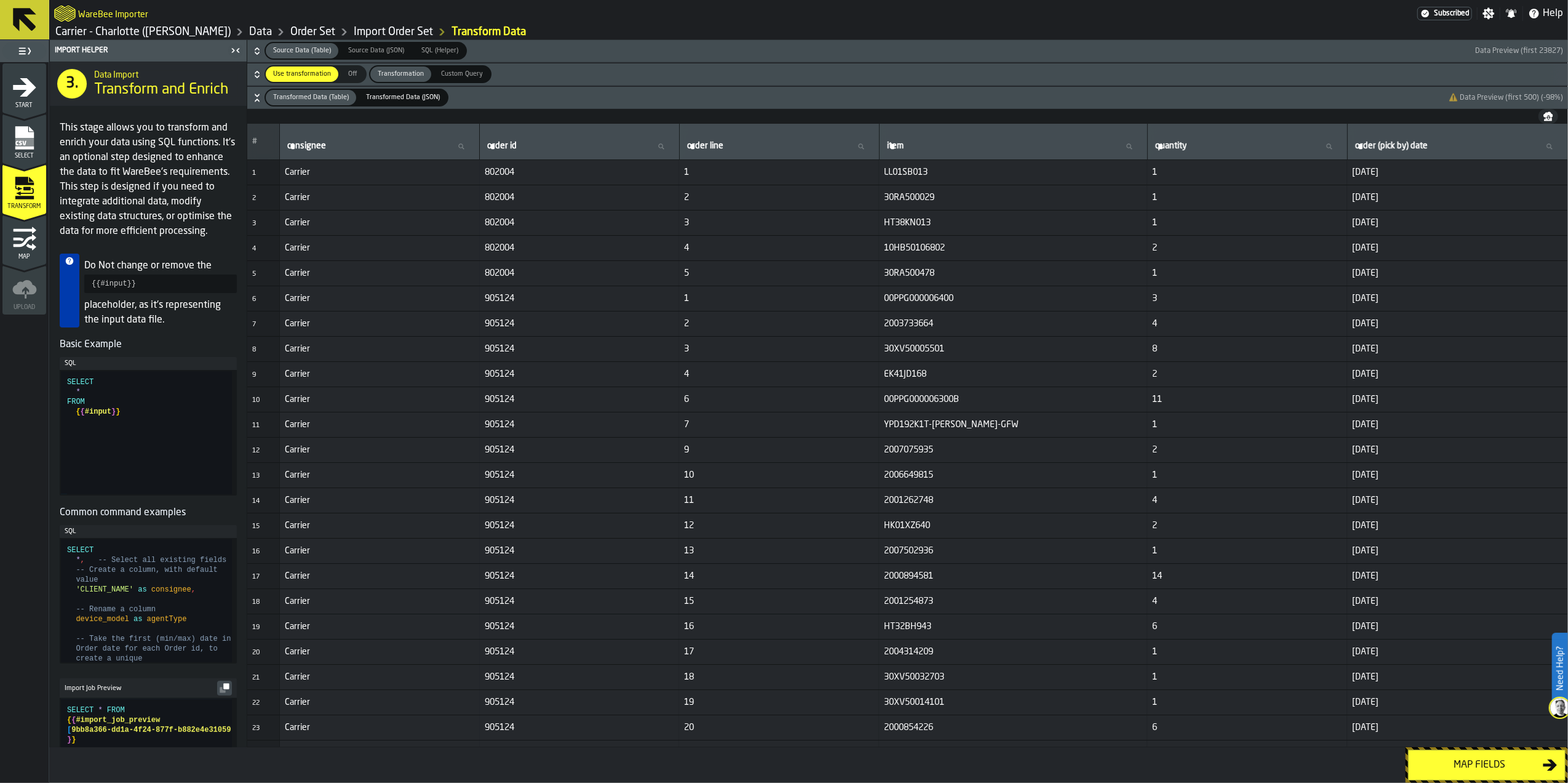
click at [1464, 765] on div "Map fields" at bounding box center [1480, 765] width 127 height 15
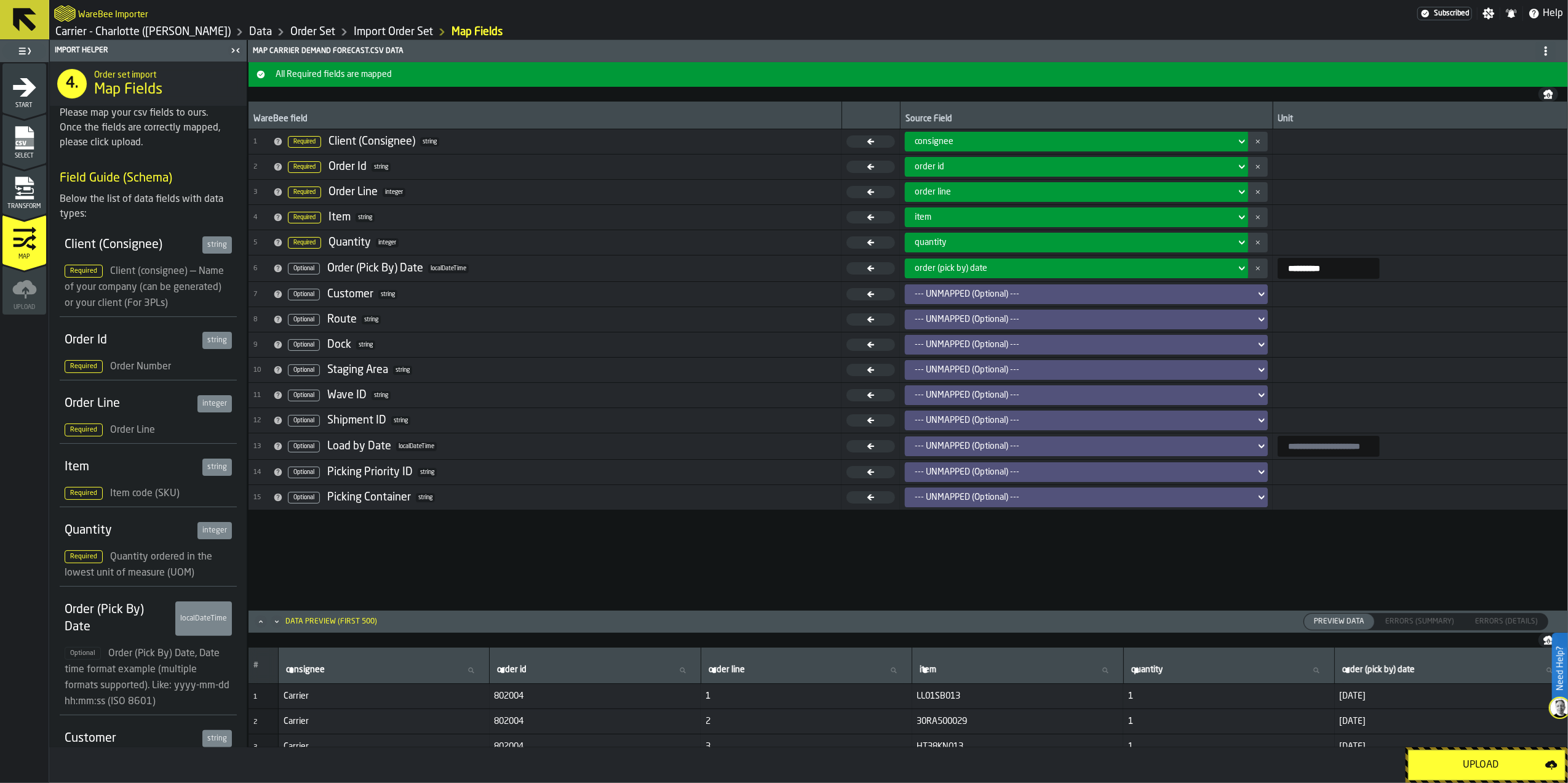
click at [1464, 765] on div "Upload" at bounding box center [1481, 765] width 129 height 15
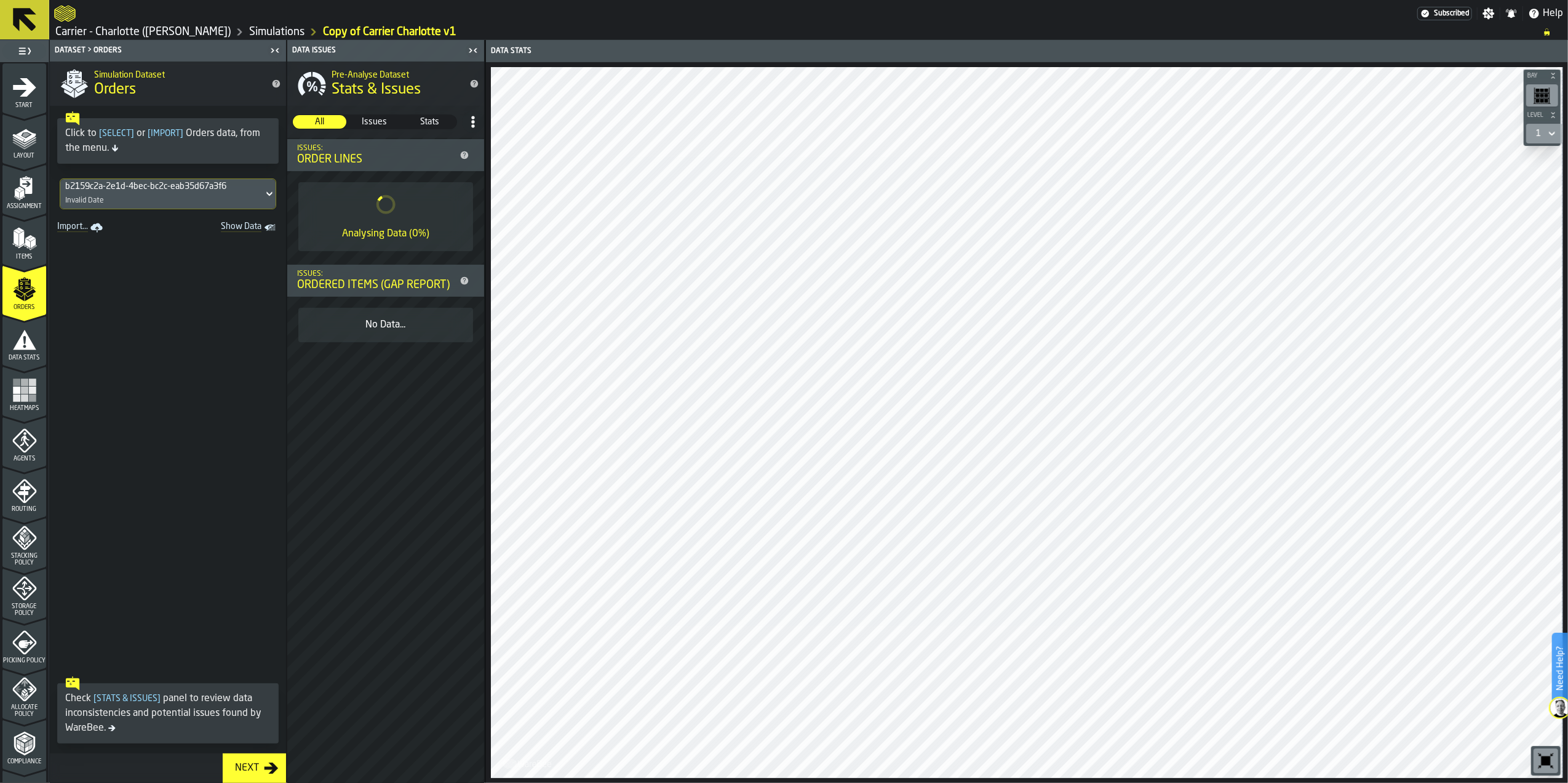
click at [229, 198] on div "b2159c2a-2e1d-4bec-bc2c-eab35d67a3f6 Invalid Date" at bounding box center [161, 194] width 203 height 30
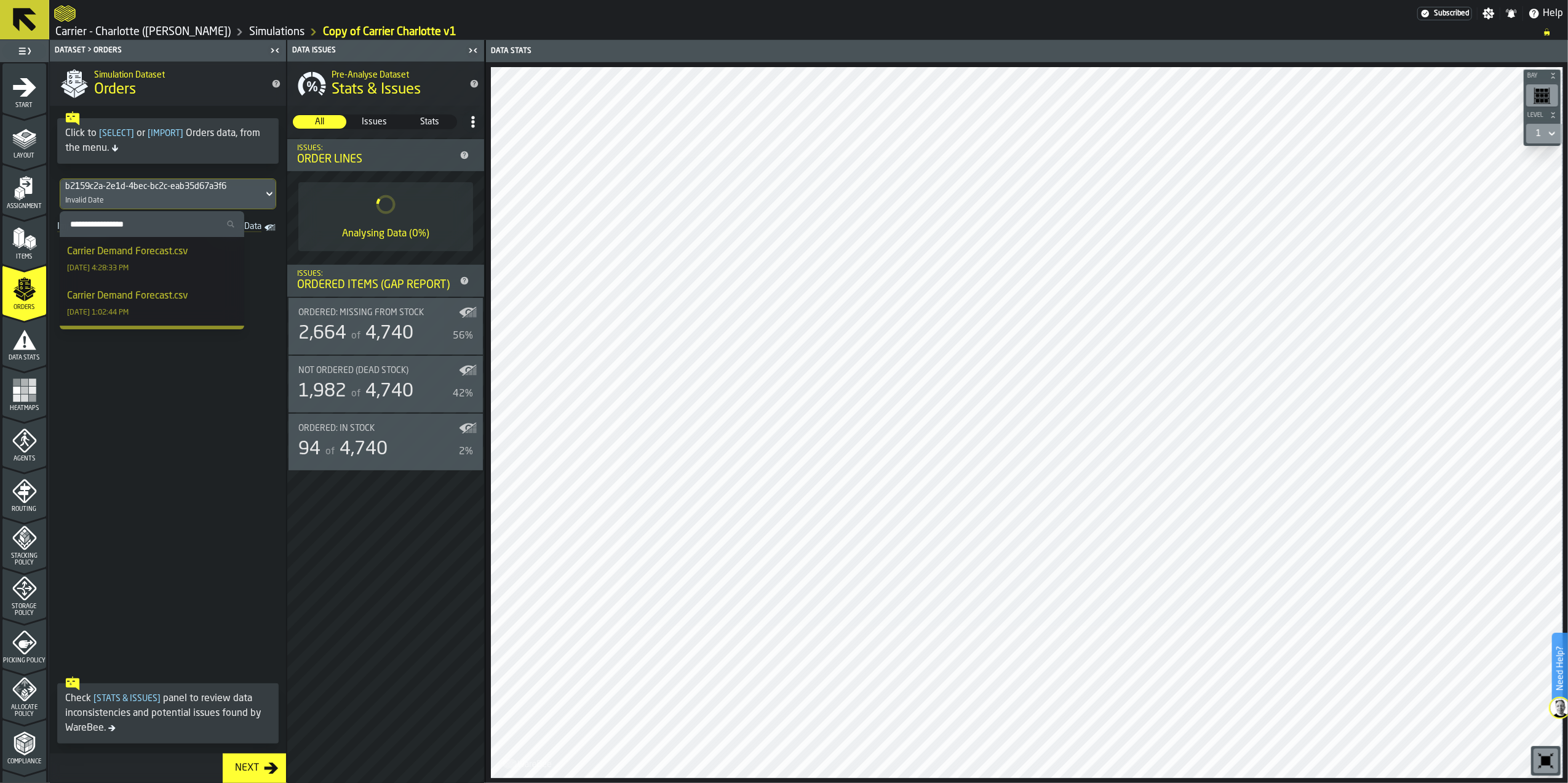
click at [218, 395] on span at bounding box center [168, 453] width 236 height 434
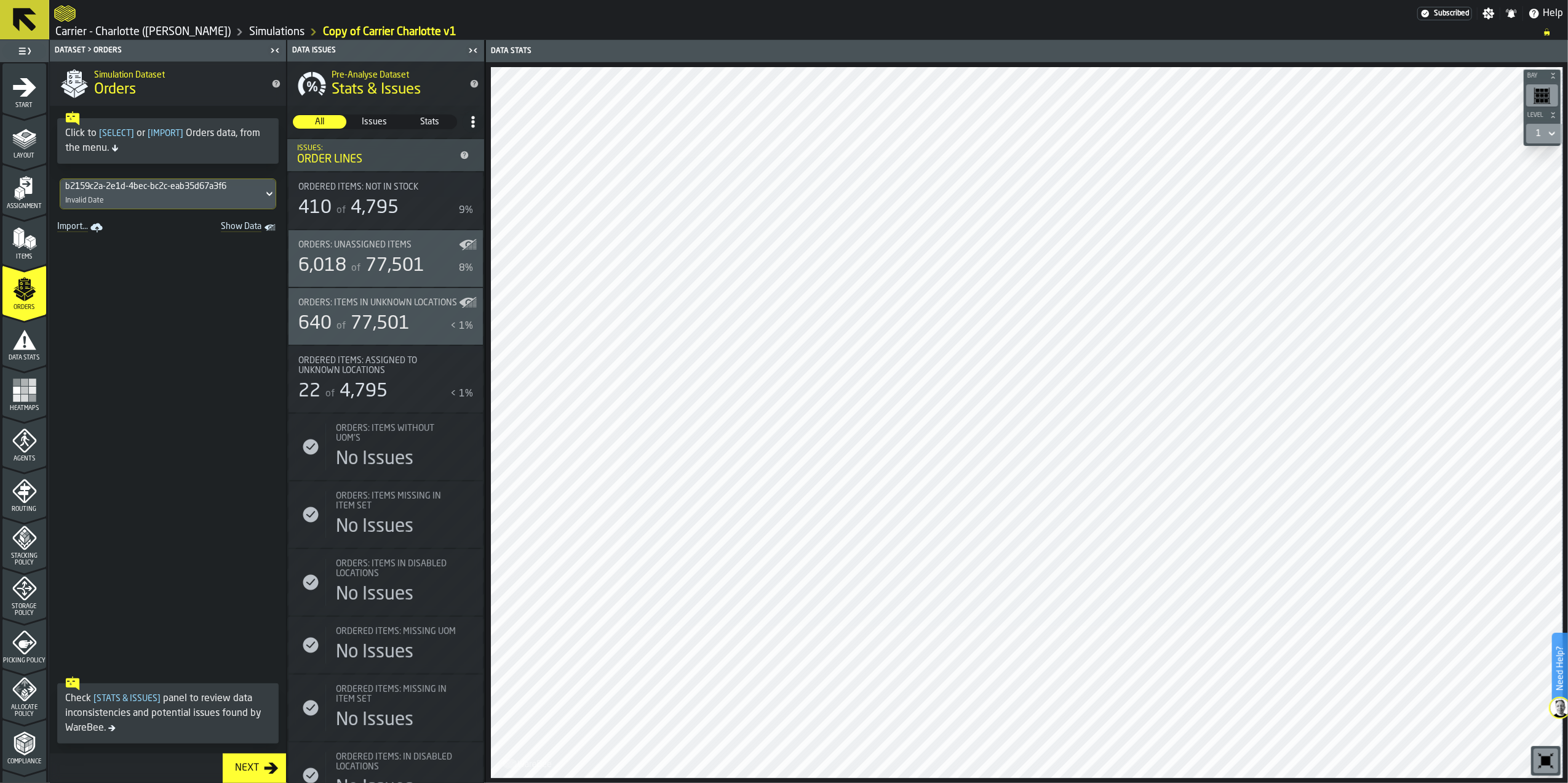
click at [375, 274] on span "77,501" at bounding box center [395, 266] width 59 height 18
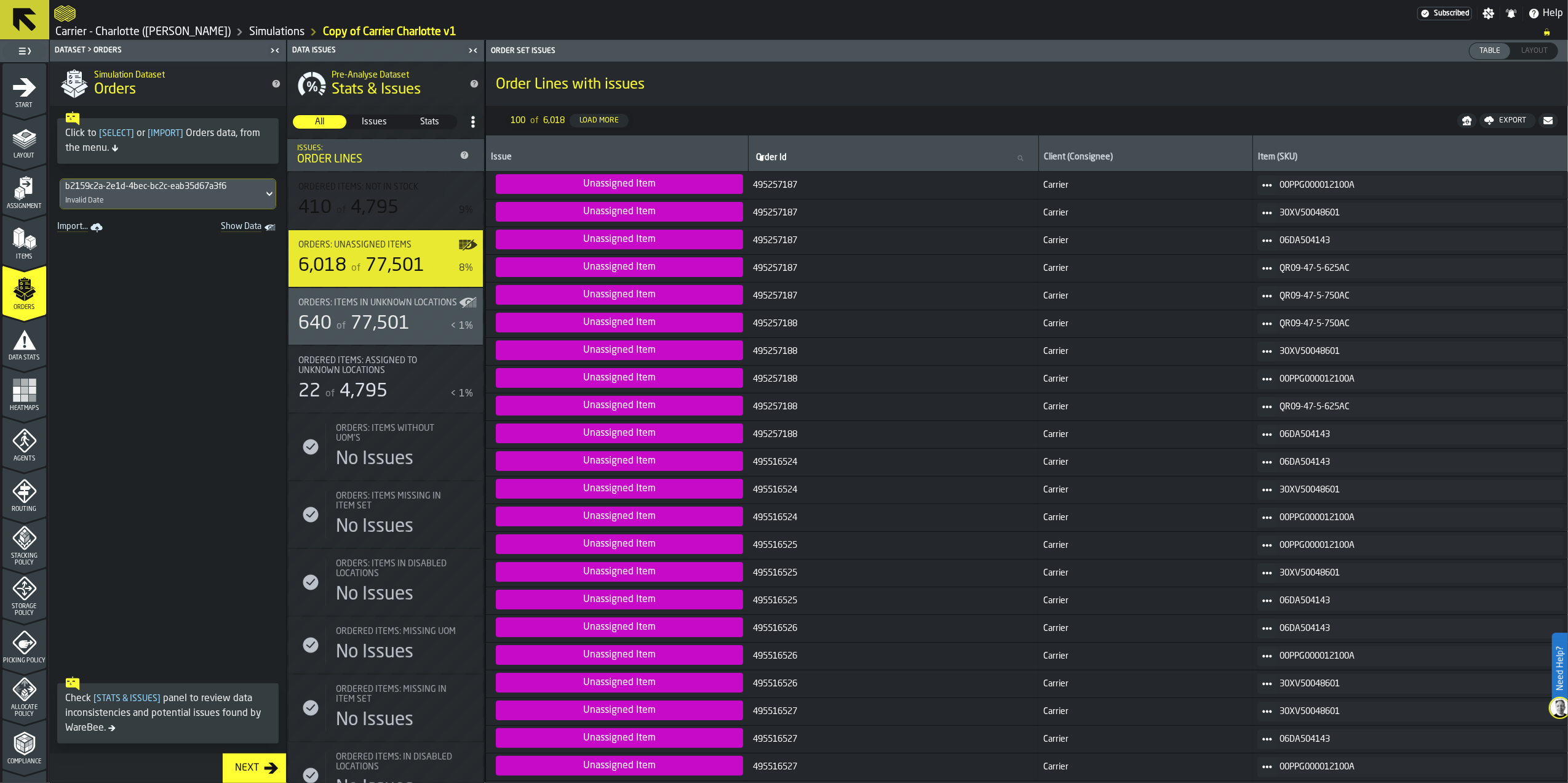
click at [601, 194] on span "Unassigned Item" at bounding box center [620, 183] width 247 height 20
click at [603, 188] on span "Unassigned Item" at bounding box center [620, 183] width 247 height 20
click at [335, 326] on div "of 77,501" at bounding box center [372, 324] width 76 height 22
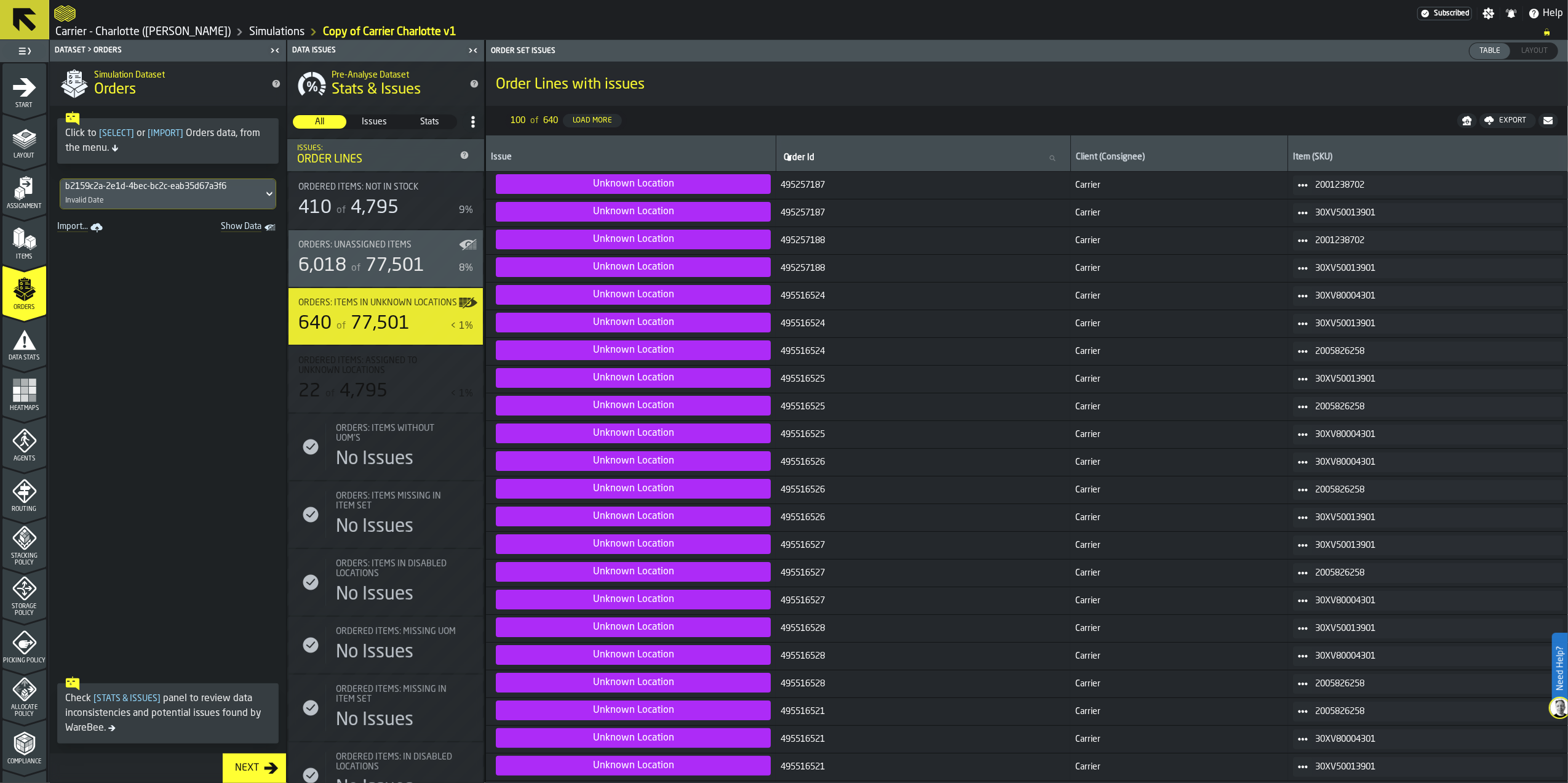
click at [264, 194] on icon at bounding box center [270, 194] width 12 height 15
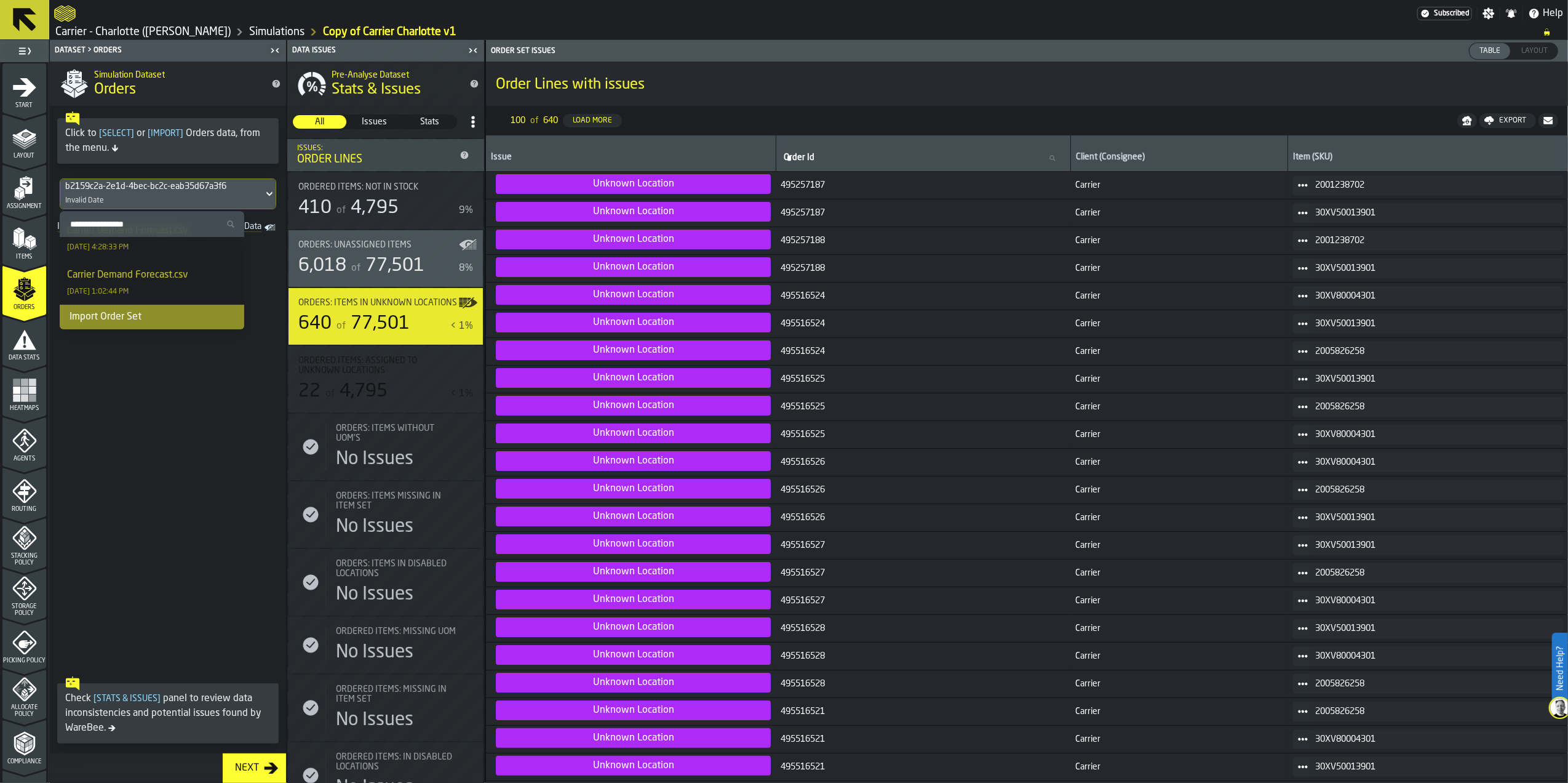
click at [164, 316] on div "Import Order Set" at bounding box center [152, 317] width 185 height 25
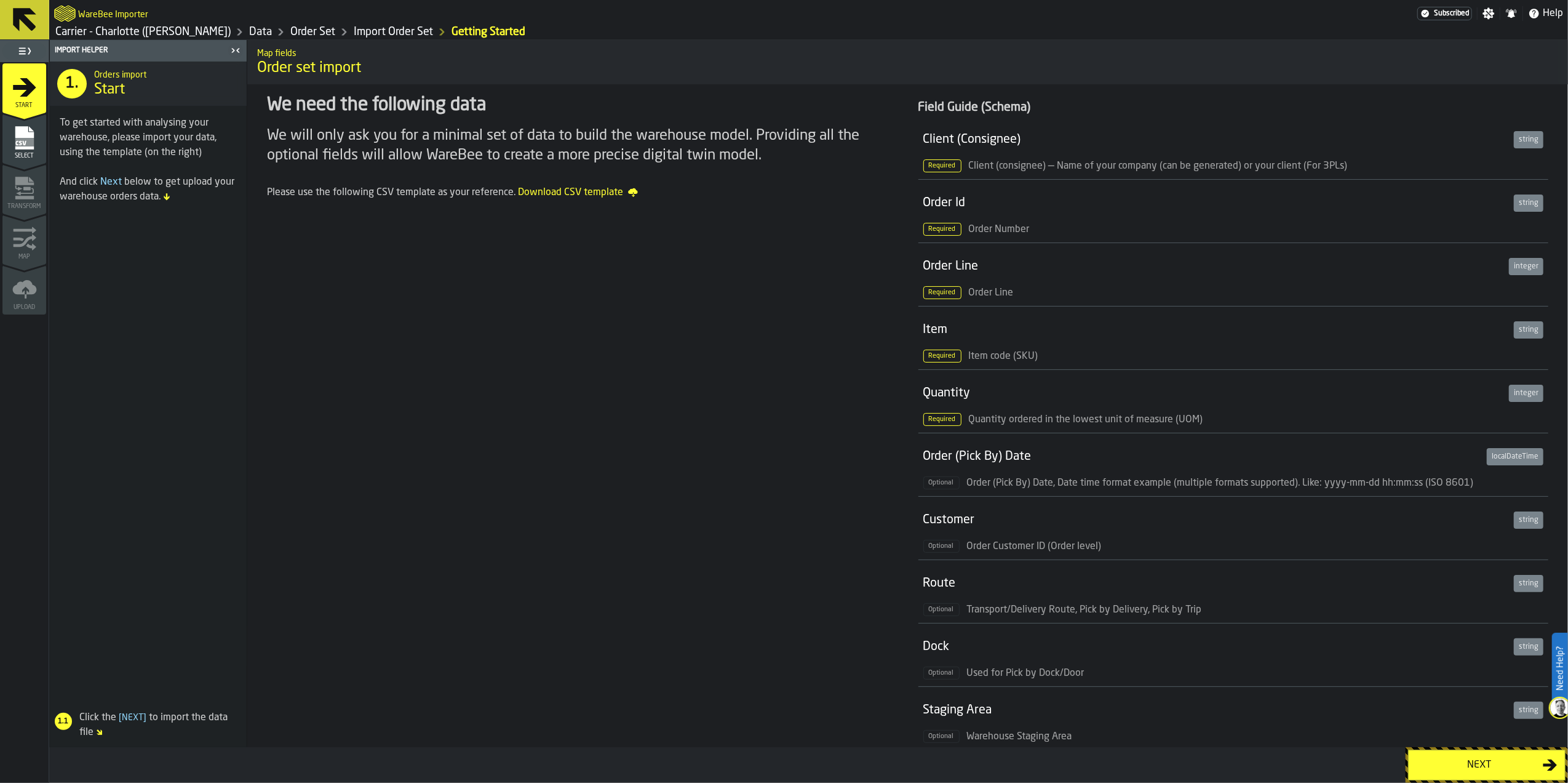
click at [1464, 761] on div "Next" at bounding box center [1480, 765] width 127 height 15
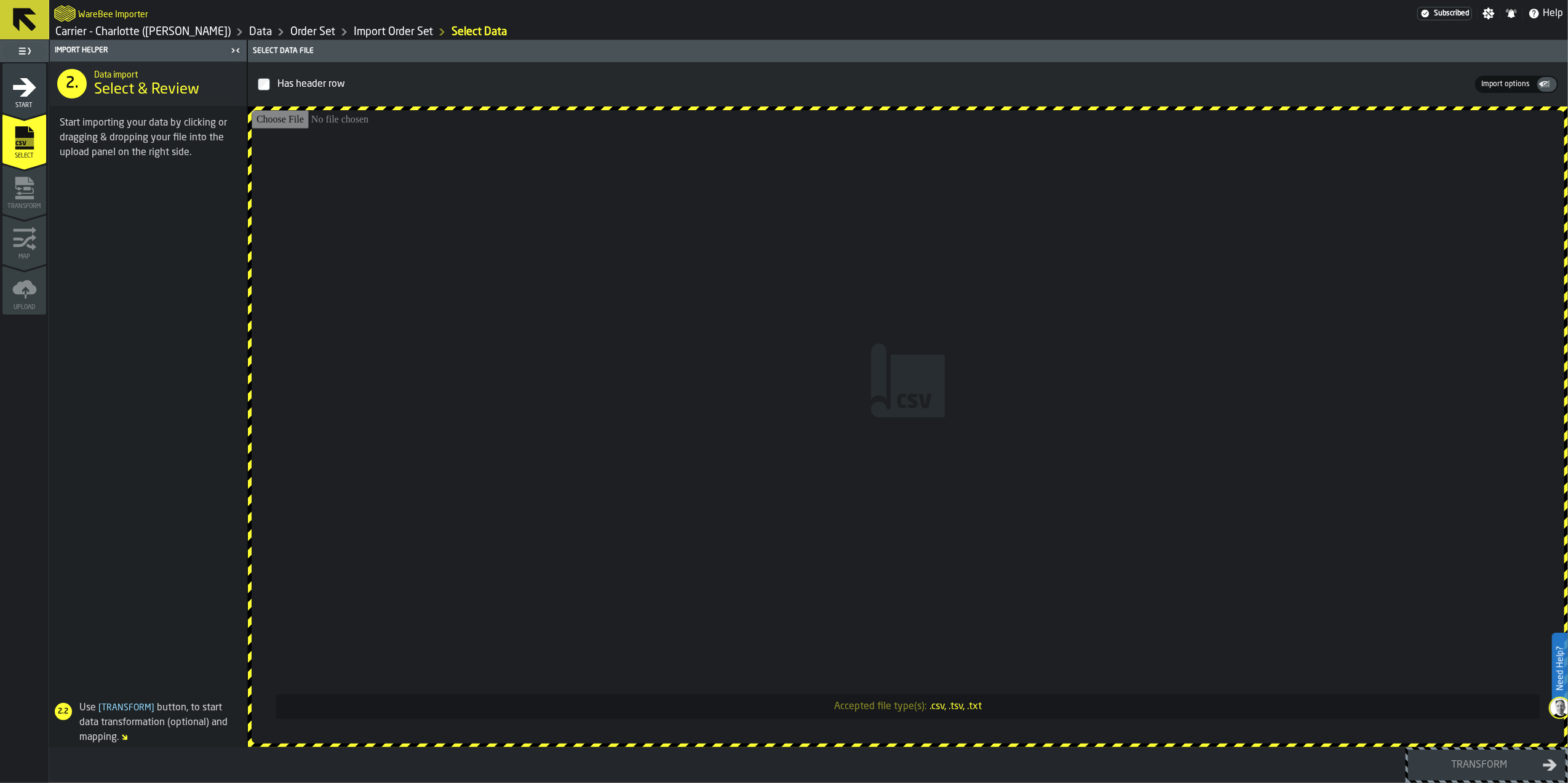
click at [784, 488] on input "Accepted file type(s): .csv, .tsv, .txt" at bounding box center [907, 426] width 1313 height 633
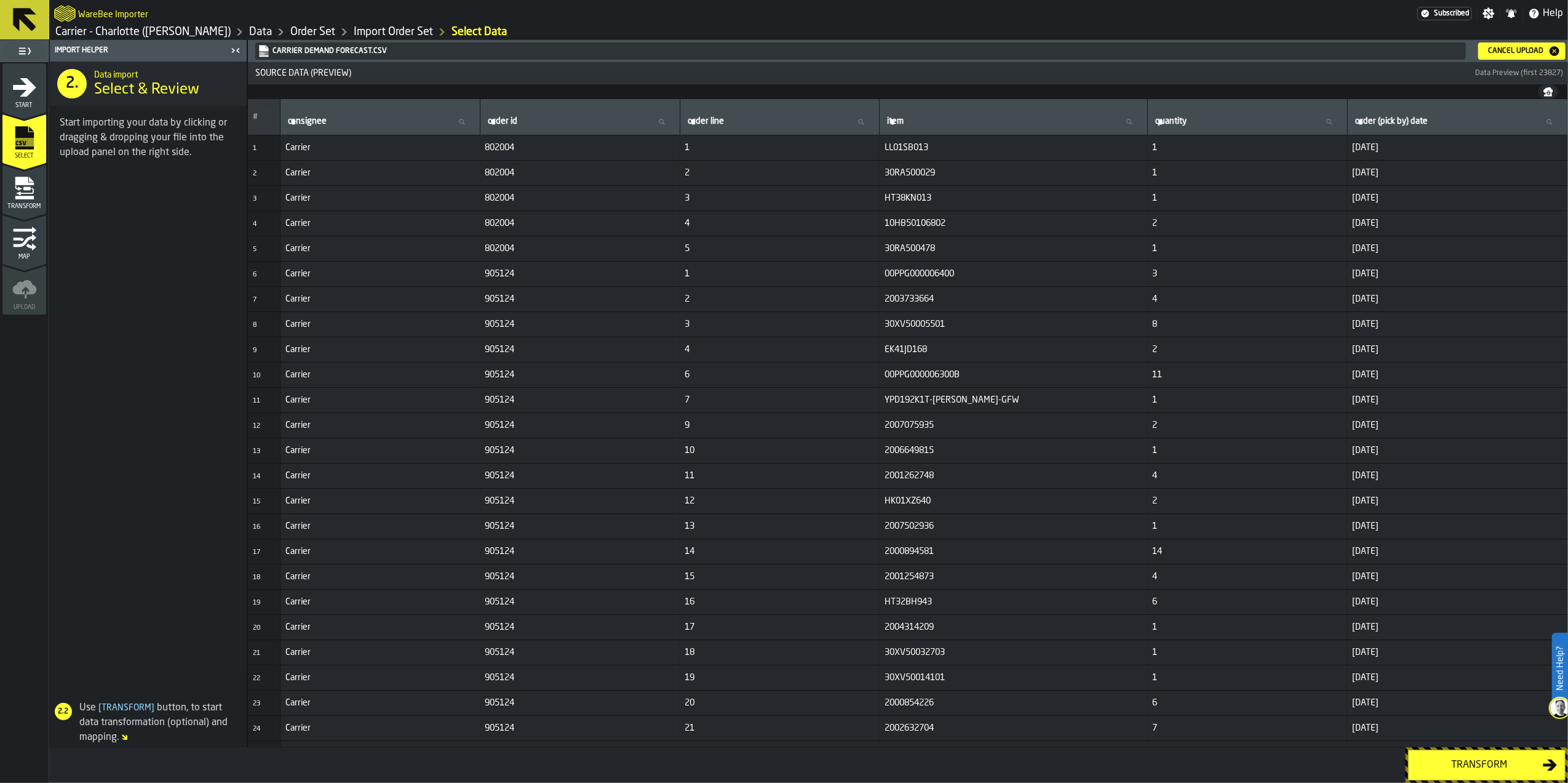
click at [1476, 765] on div "Transform" at bounding box center [1480, 765] width 127 height 15
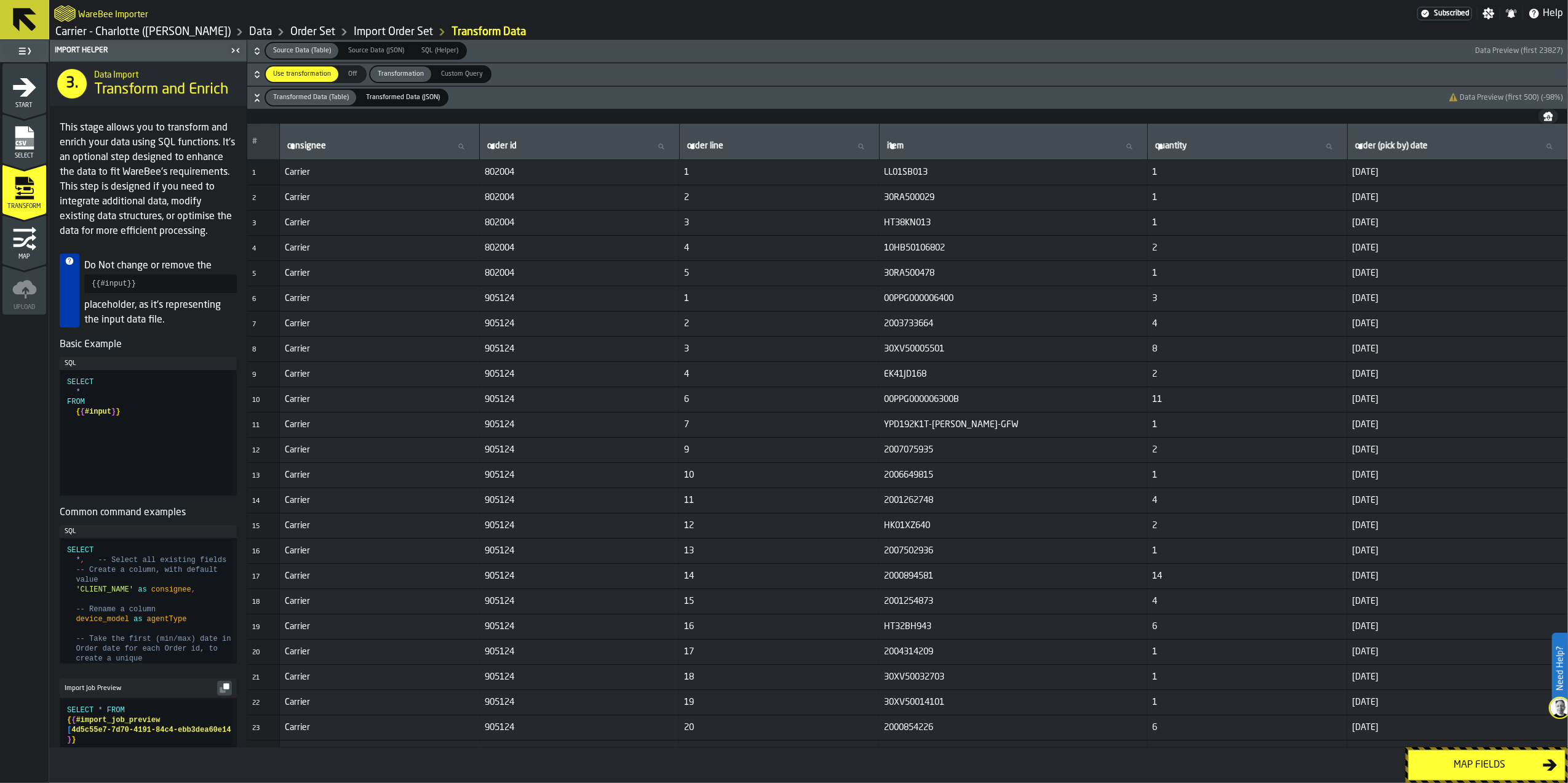
click at [1473, 776] on button "Map fields" at bounding box center [1487, 765] width 158 height 31
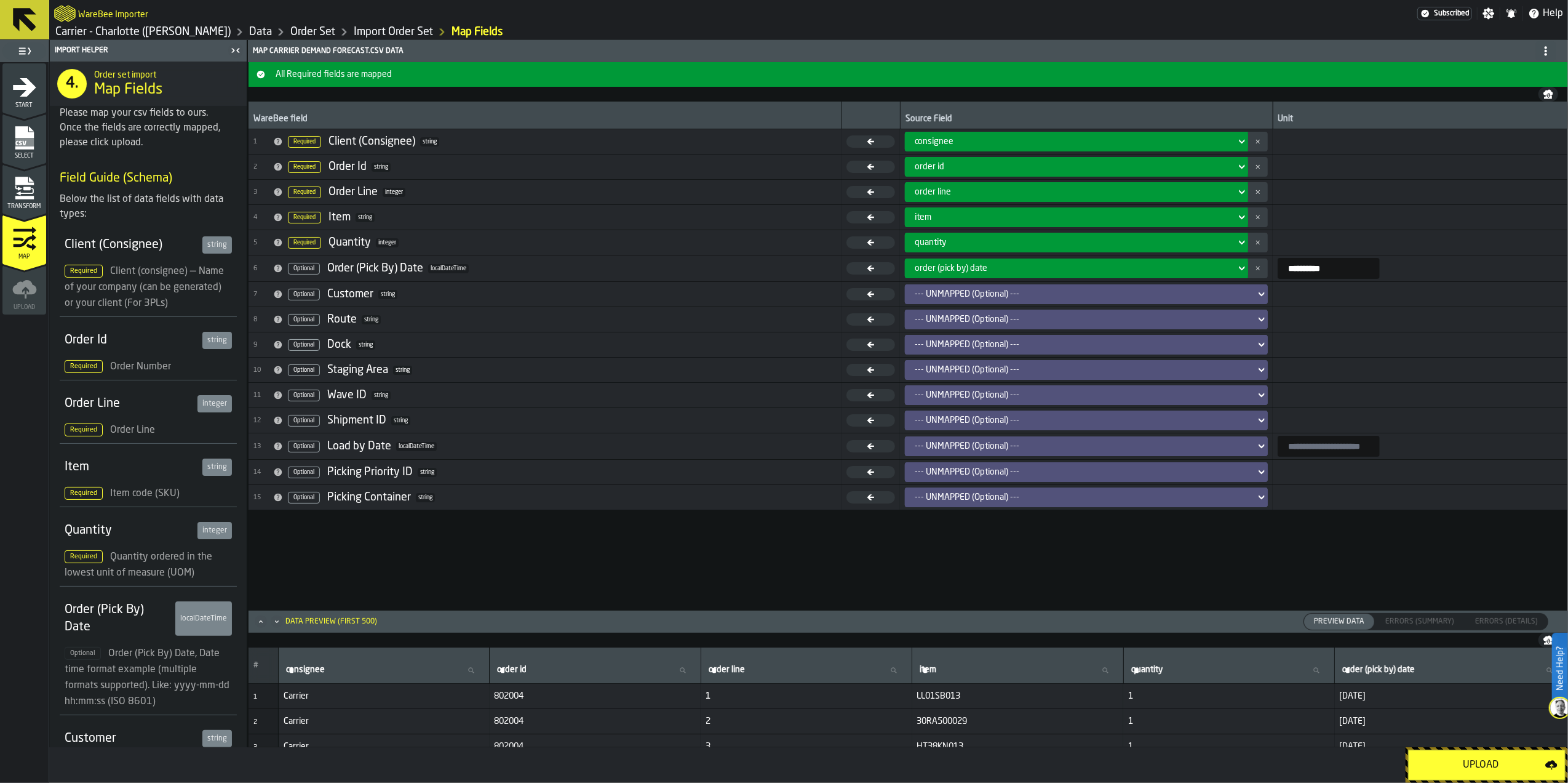
click at [1470, 773] on button "Upload" at bounding box center [1487, 765] width 158 height 31
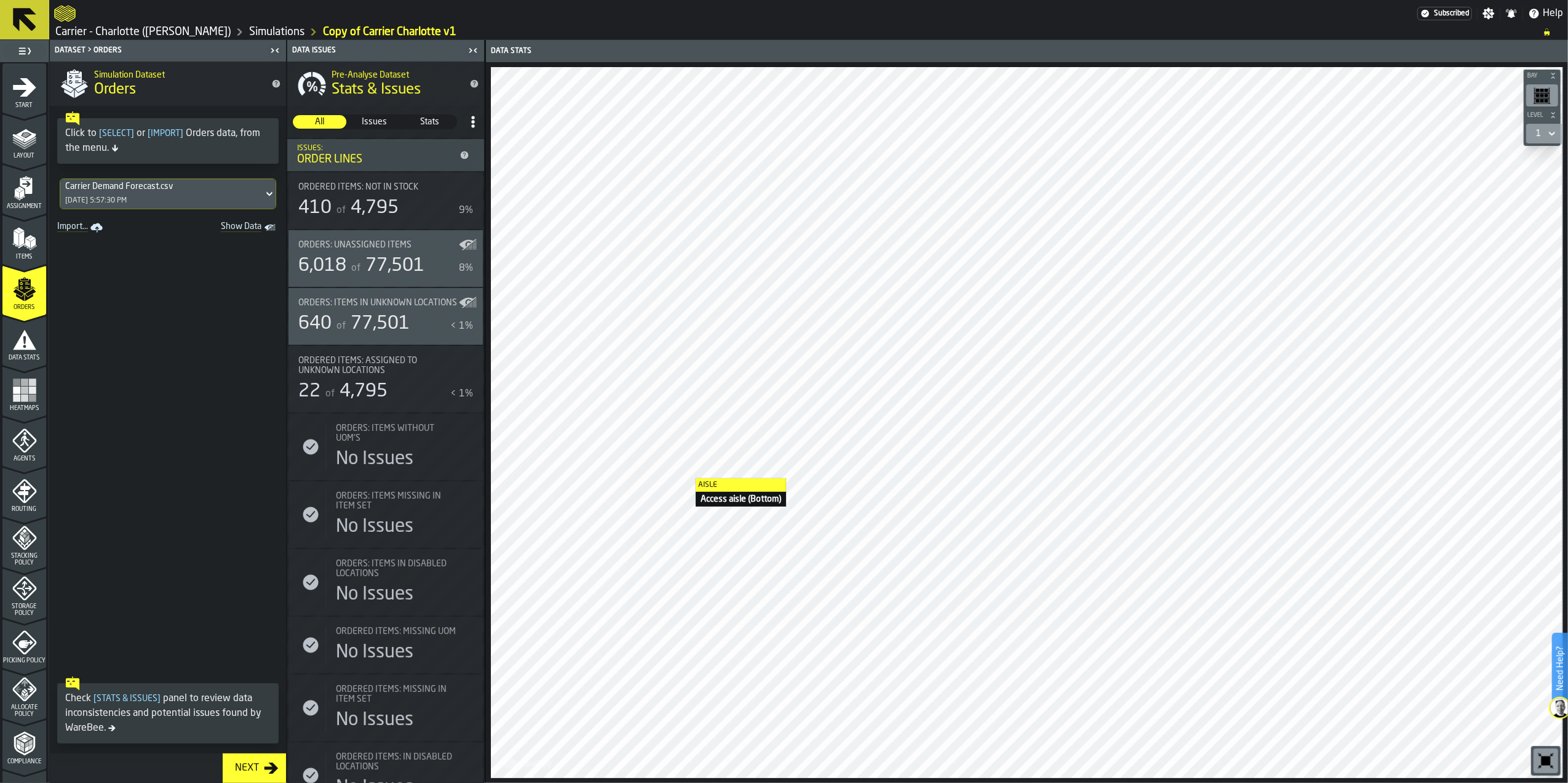
click at [409, 376] on span "Ordered items: Assigned to unknown locations" at bounding box center [378, 365] width 160 height 20
click at [373, 123] on span "Issues" at bounding box center [374, 122] width 53 height 12
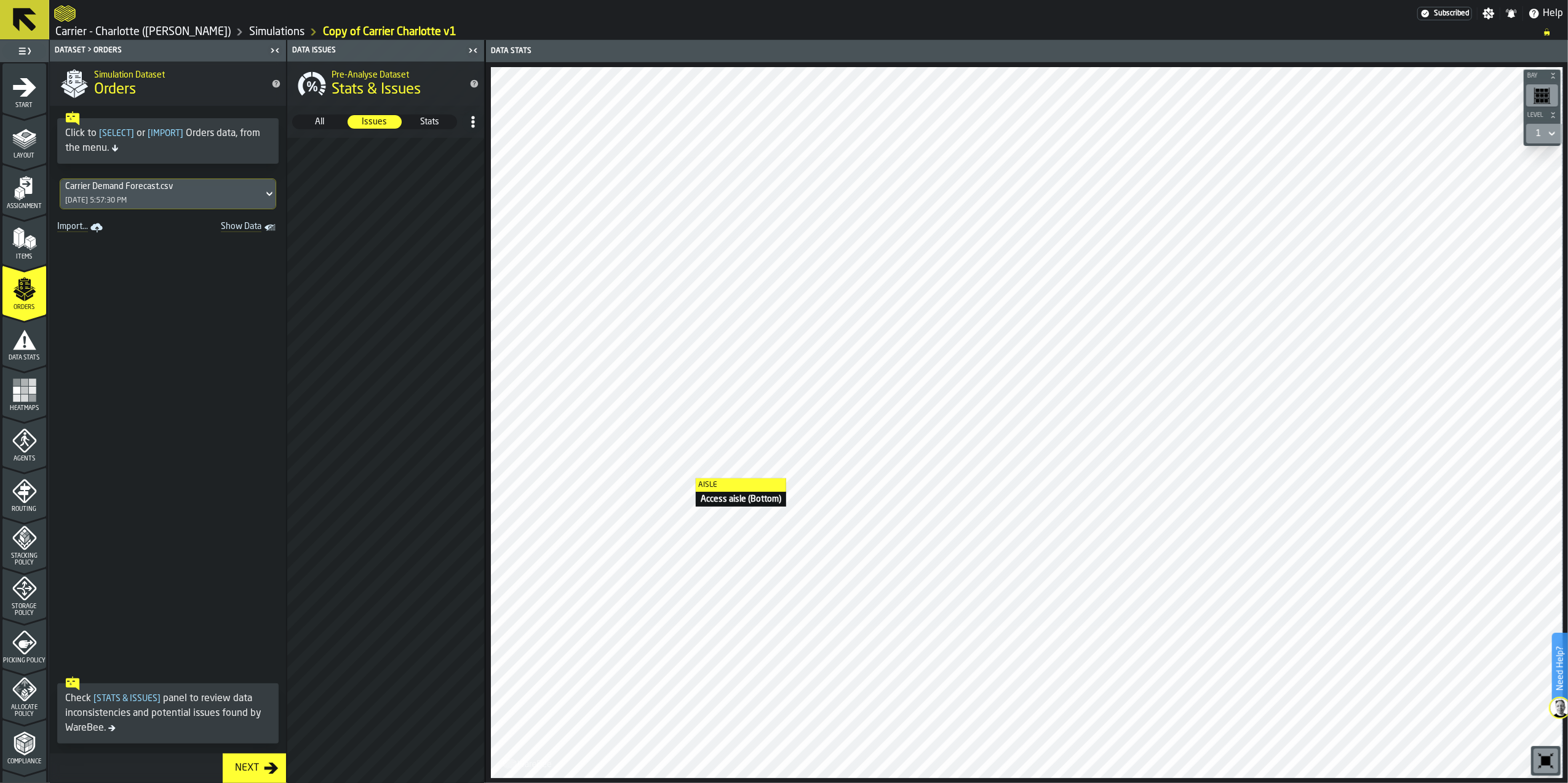
click at [419, 122] on span "Stats" at bounding box center [430, 122] width 53 height 12
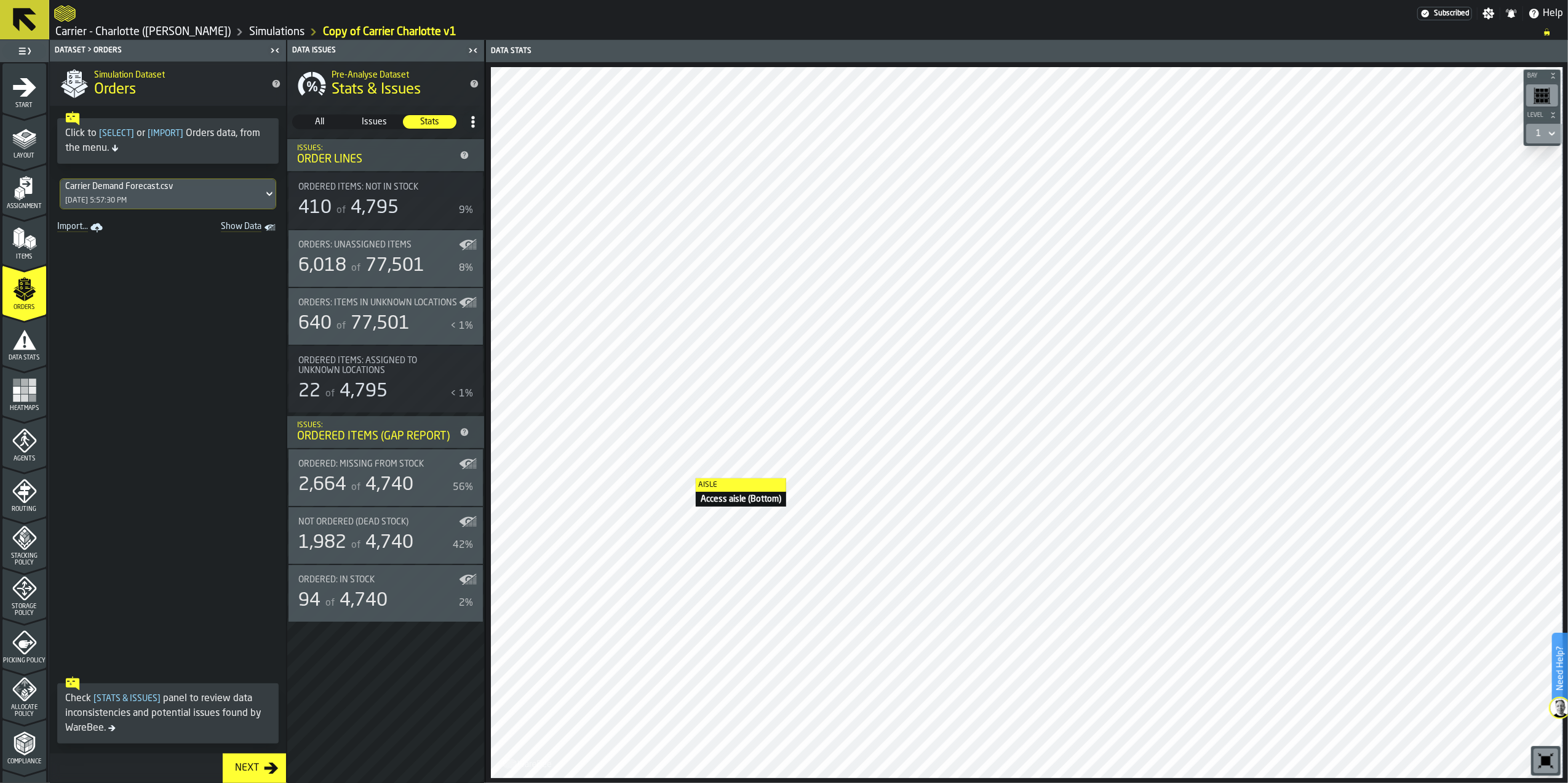
click at [324, 126] on span "All" at bounding box center [320, 122] width 53 height 12
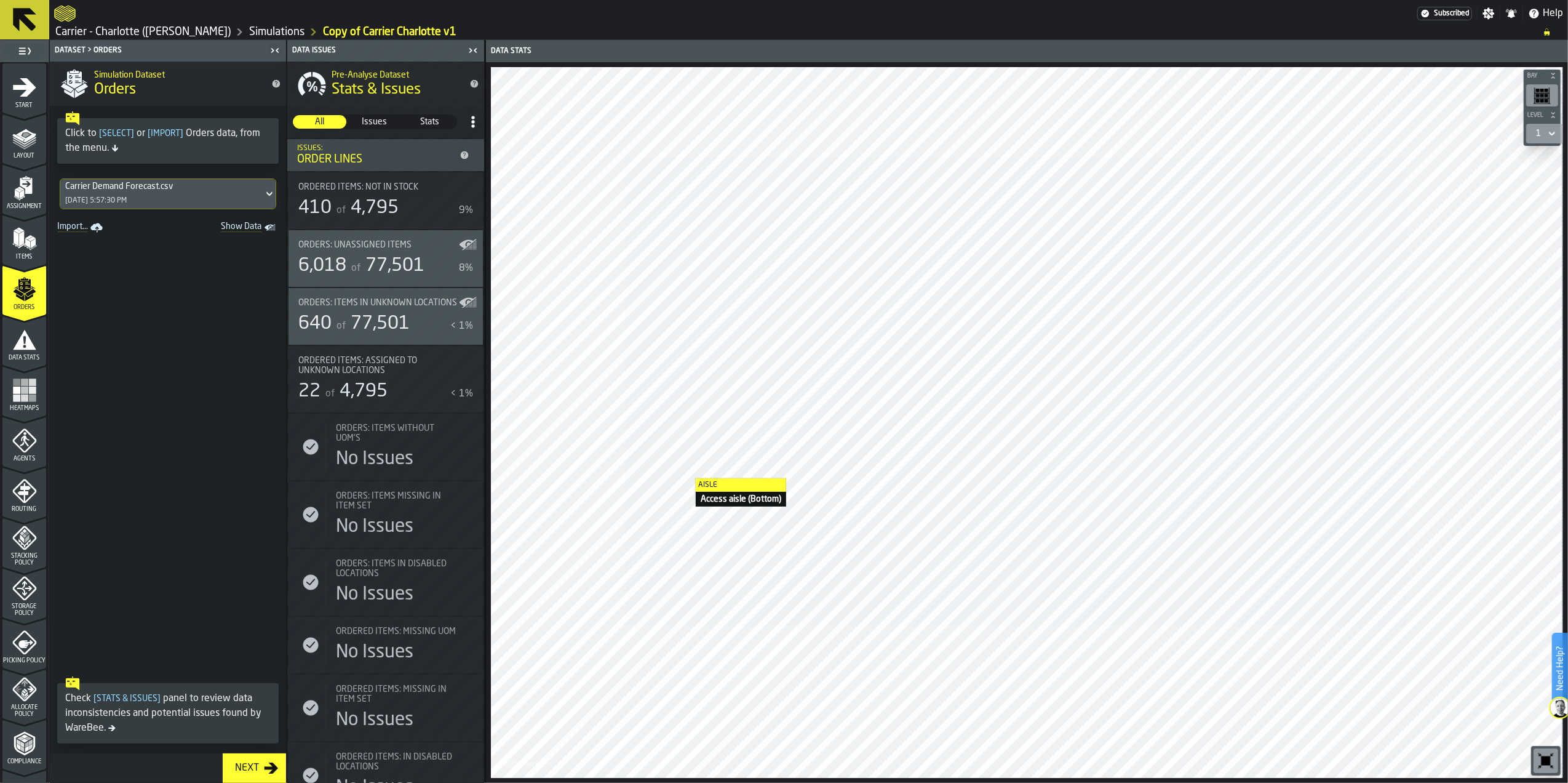
click at [25, 230] on icon "menu Items" at bounding box center [24, 239] width 25 height 25
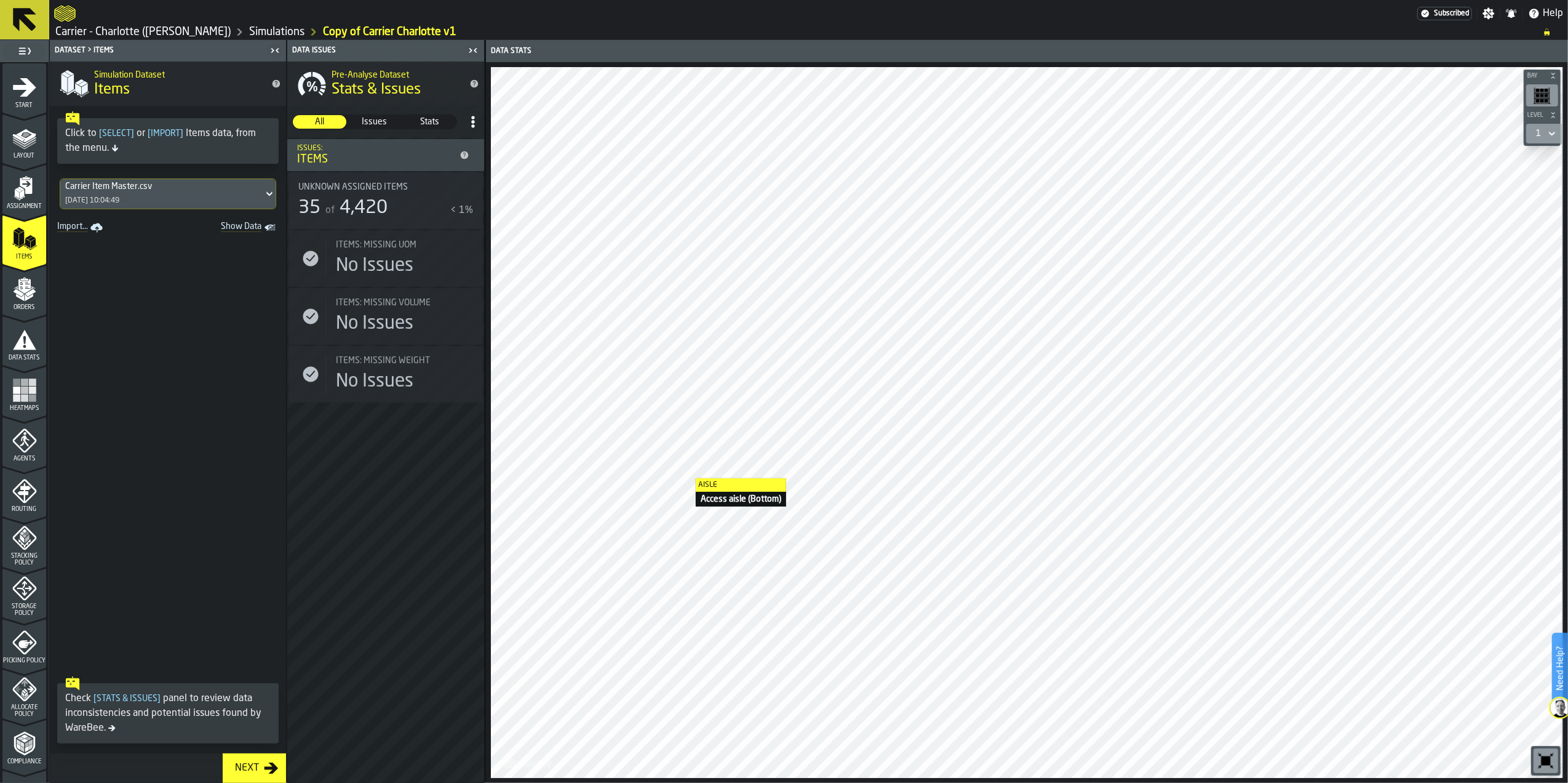
click at [210, 197] on div "Carrier Item Master.csv 21/08/2025, 10:04:49" at bounding box center [161, 194] width 203 height 30
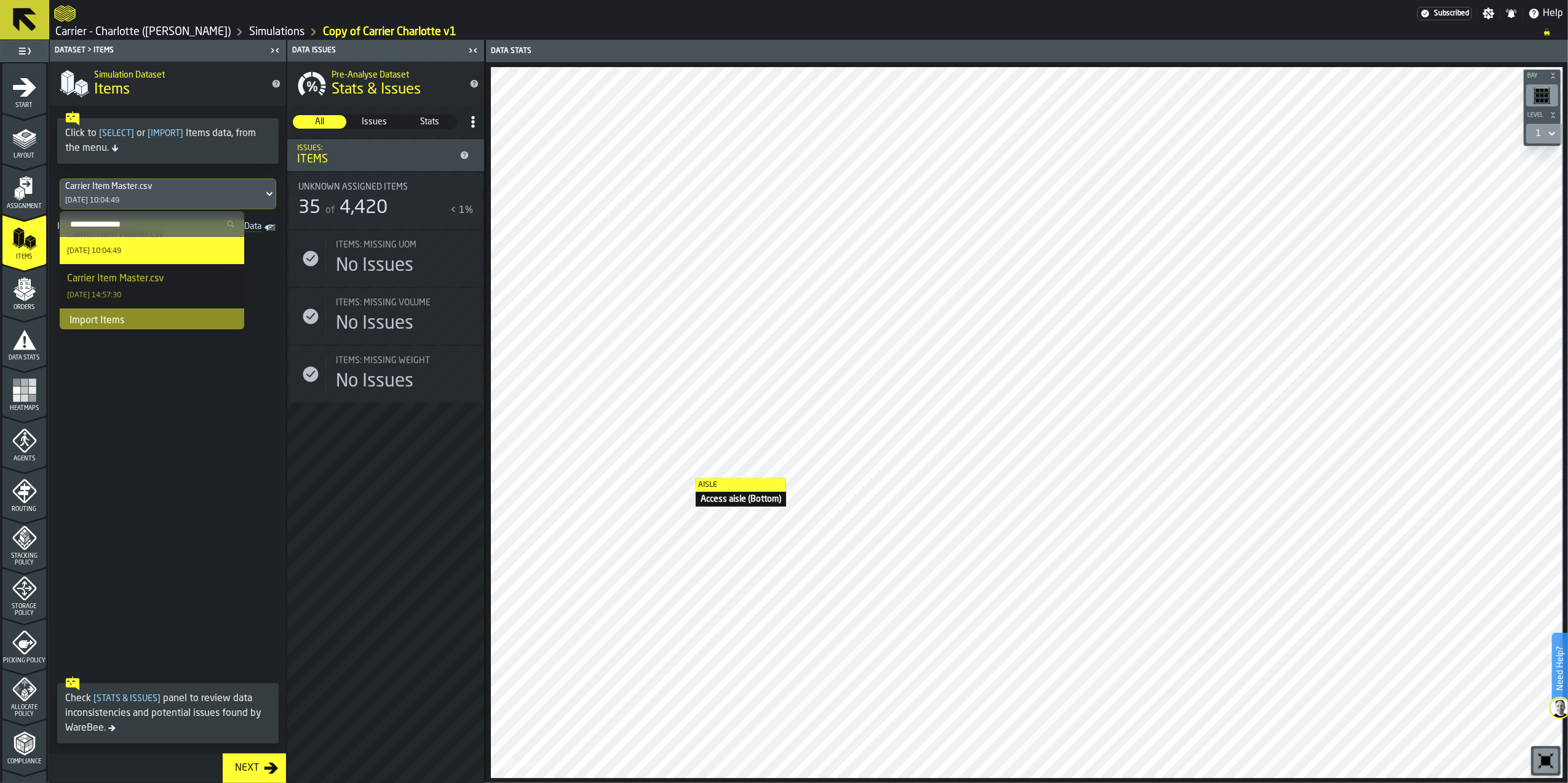
scroll to position [22, 0]
click at [165, 312] on div "Import Items" at bounding box center [152, 317] width 185 height 25
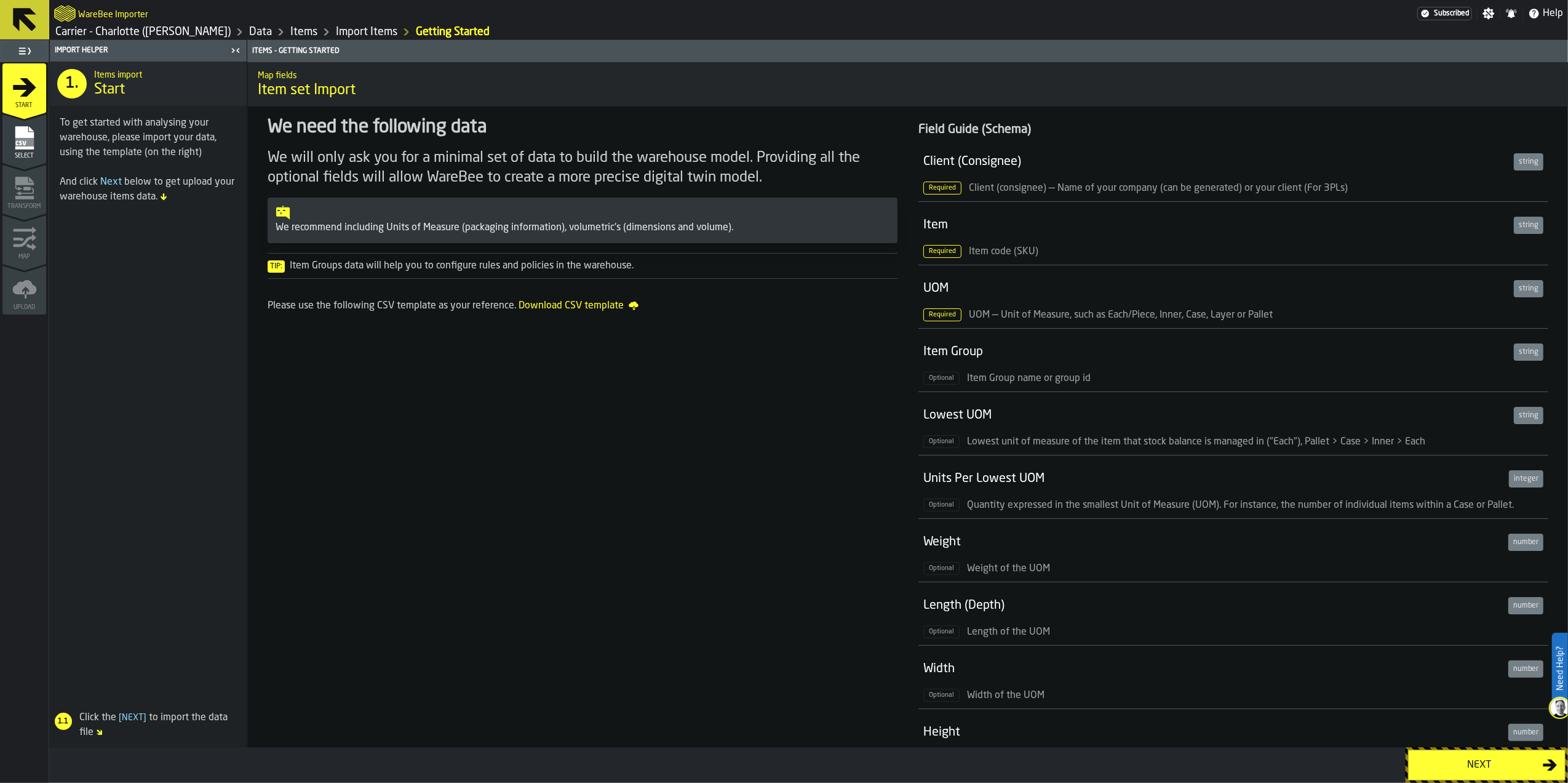
click at [1472, 761] on div "Next" at bounding box center [1480, 765] width 127 height 15
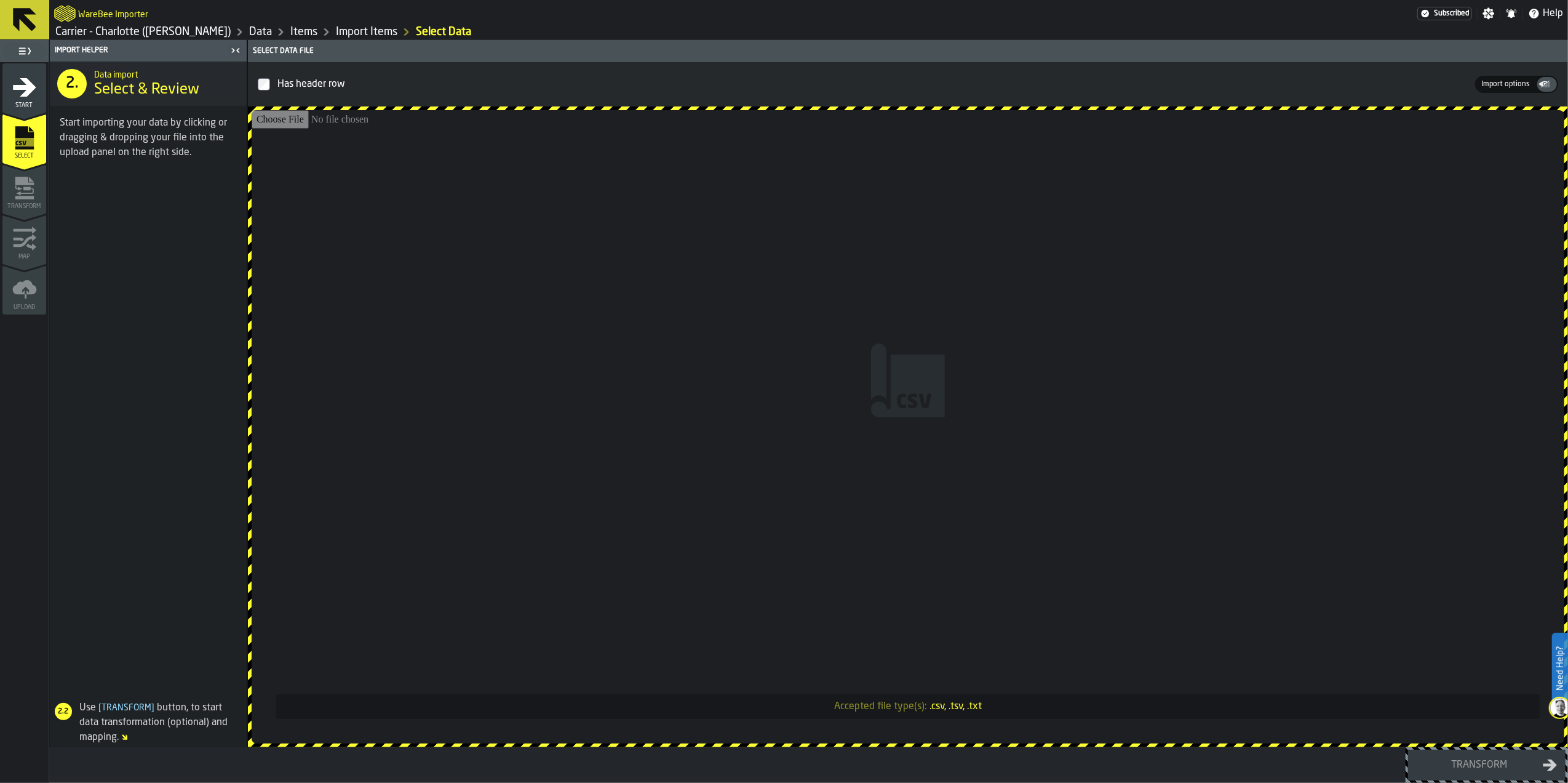
click at [833, 364] on input "Accepted file type(s): .csv, .tsv, .txt" at bounding box center [907, 426] width 1313 height 633
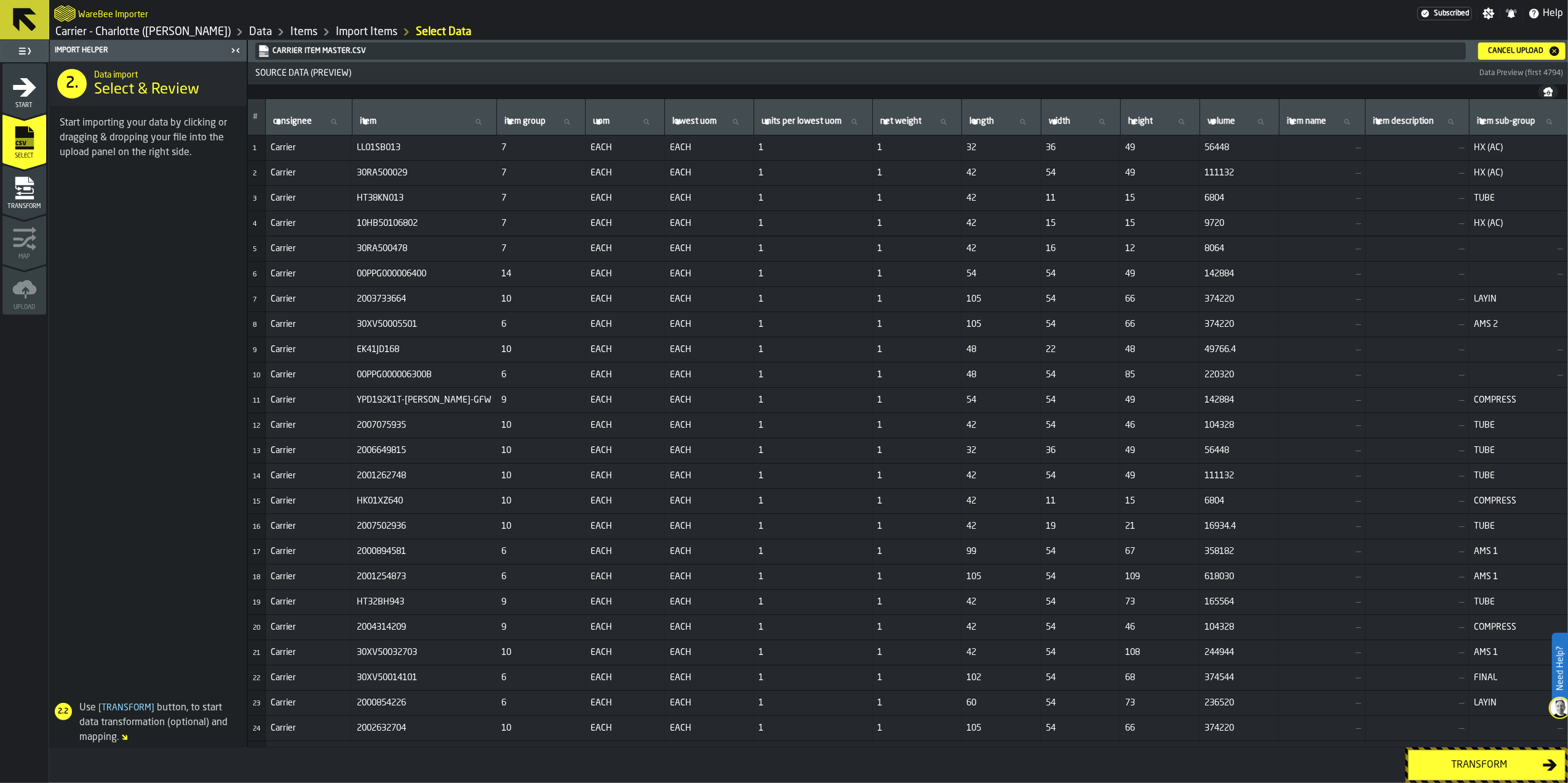
click at [1452, 759] on div "Transform" at bounding box center [1480, 765] width 127 height 15
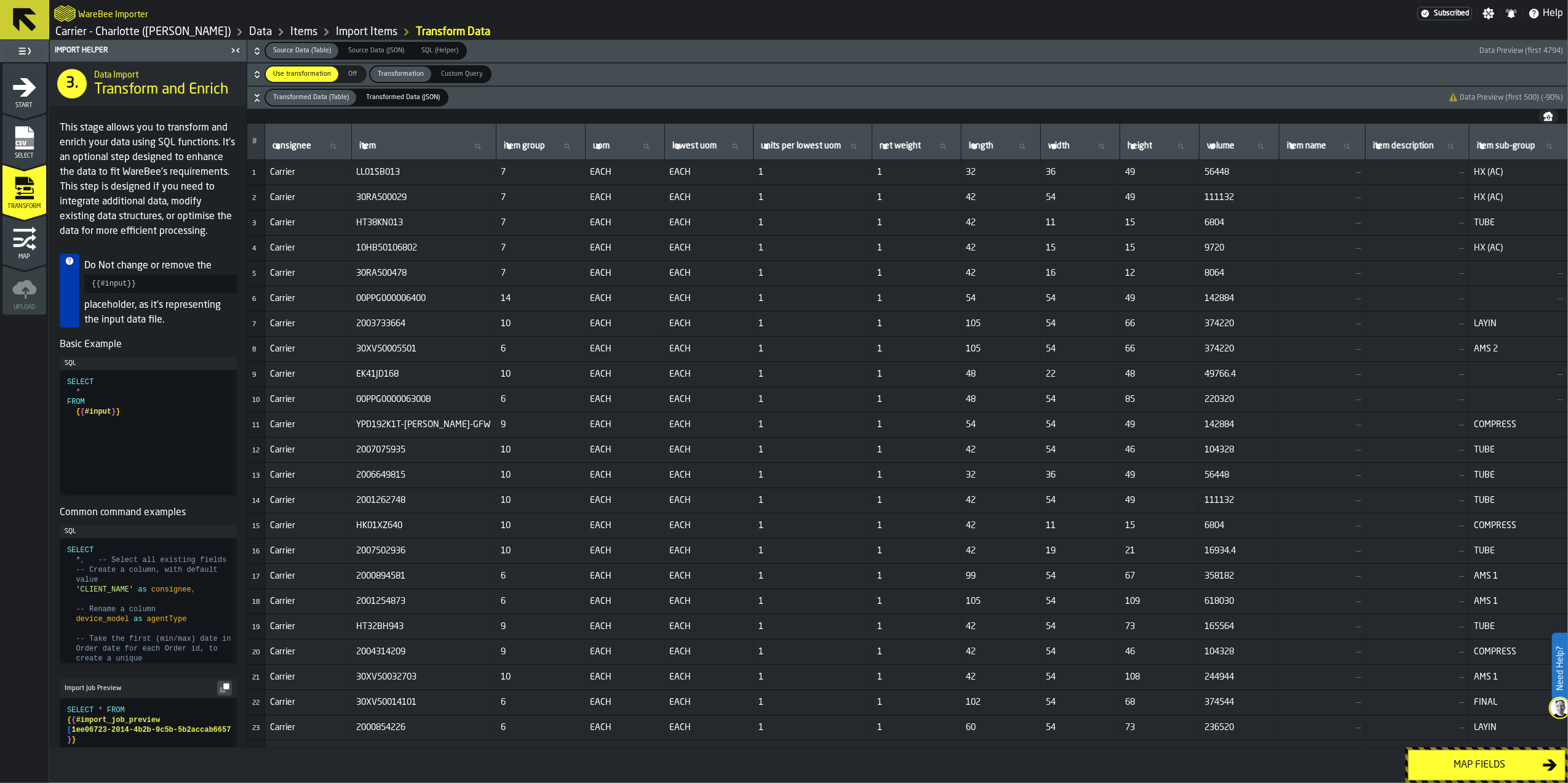
click at [1452, 759] on div "Map fields" at bounding box center [1480, 765] width 127 height 15
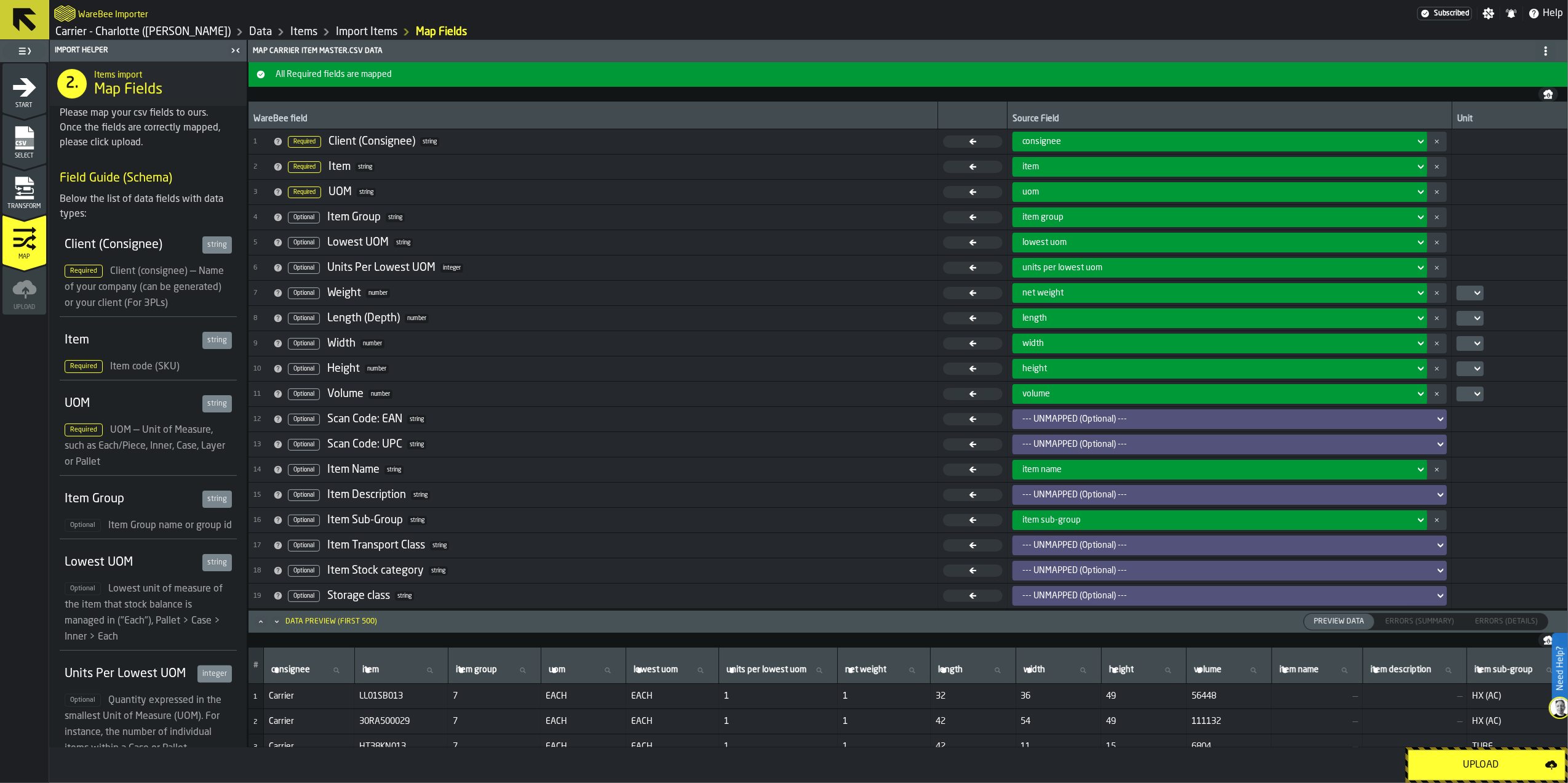
click at [1499, 766] on div "Upload" at bounding box center [1481, 765] width 129 height 15
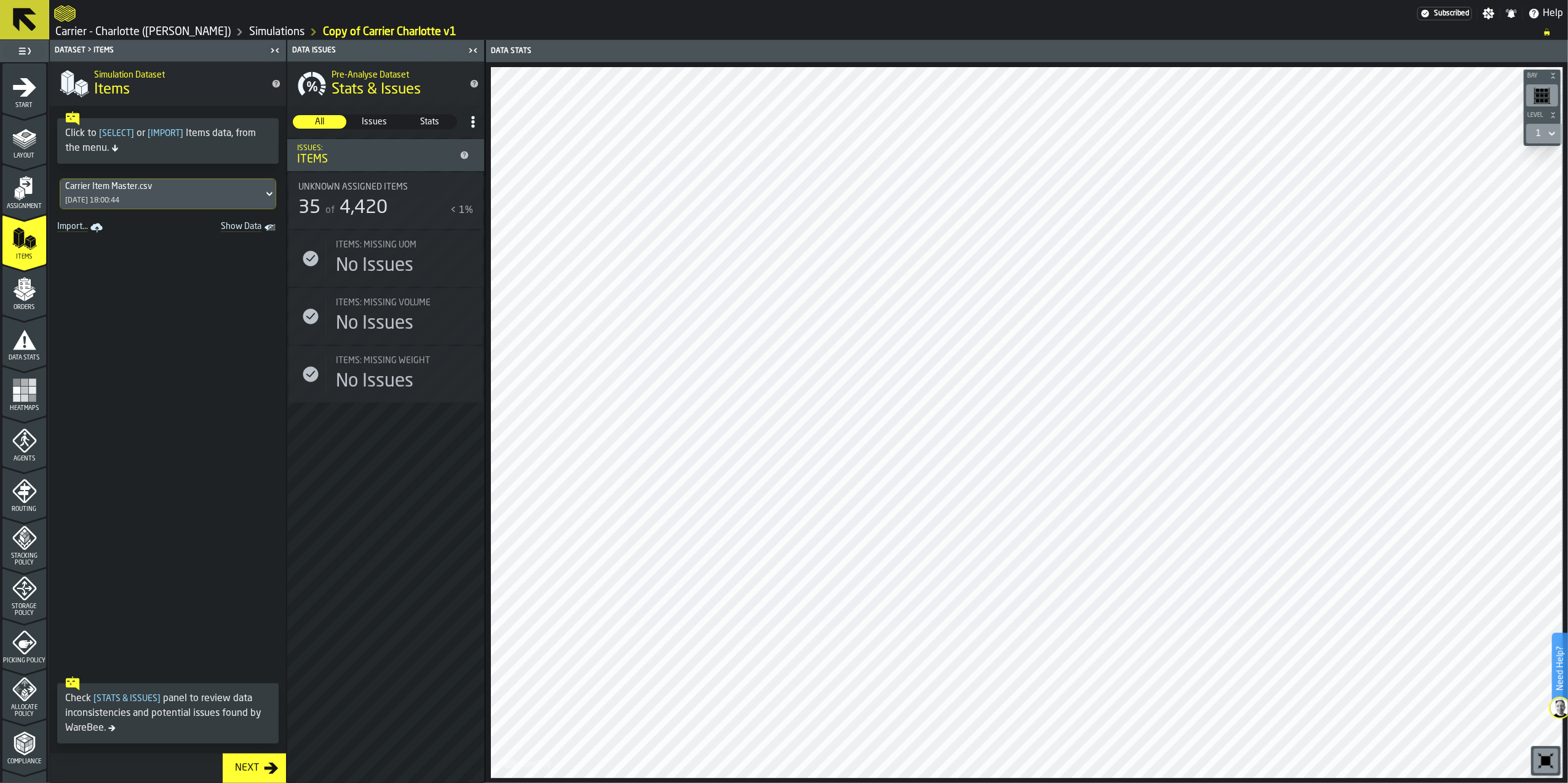
click at [378, 123] on span "Issues" at bounding box center [374, 122] width 53 height 12
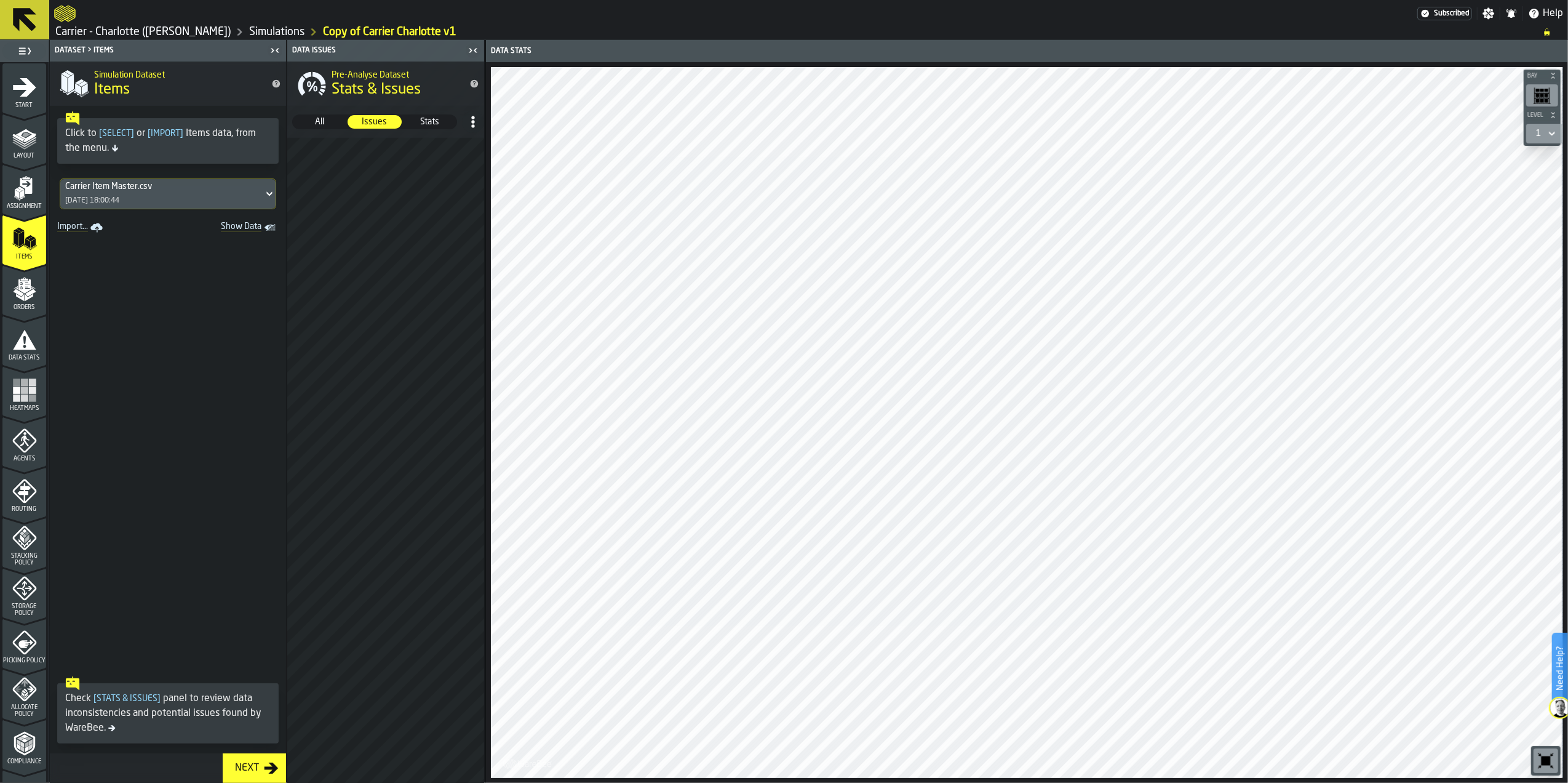
click at [431, 121] on span "Stats" at bounding box center [430, 122] width 53 height 12
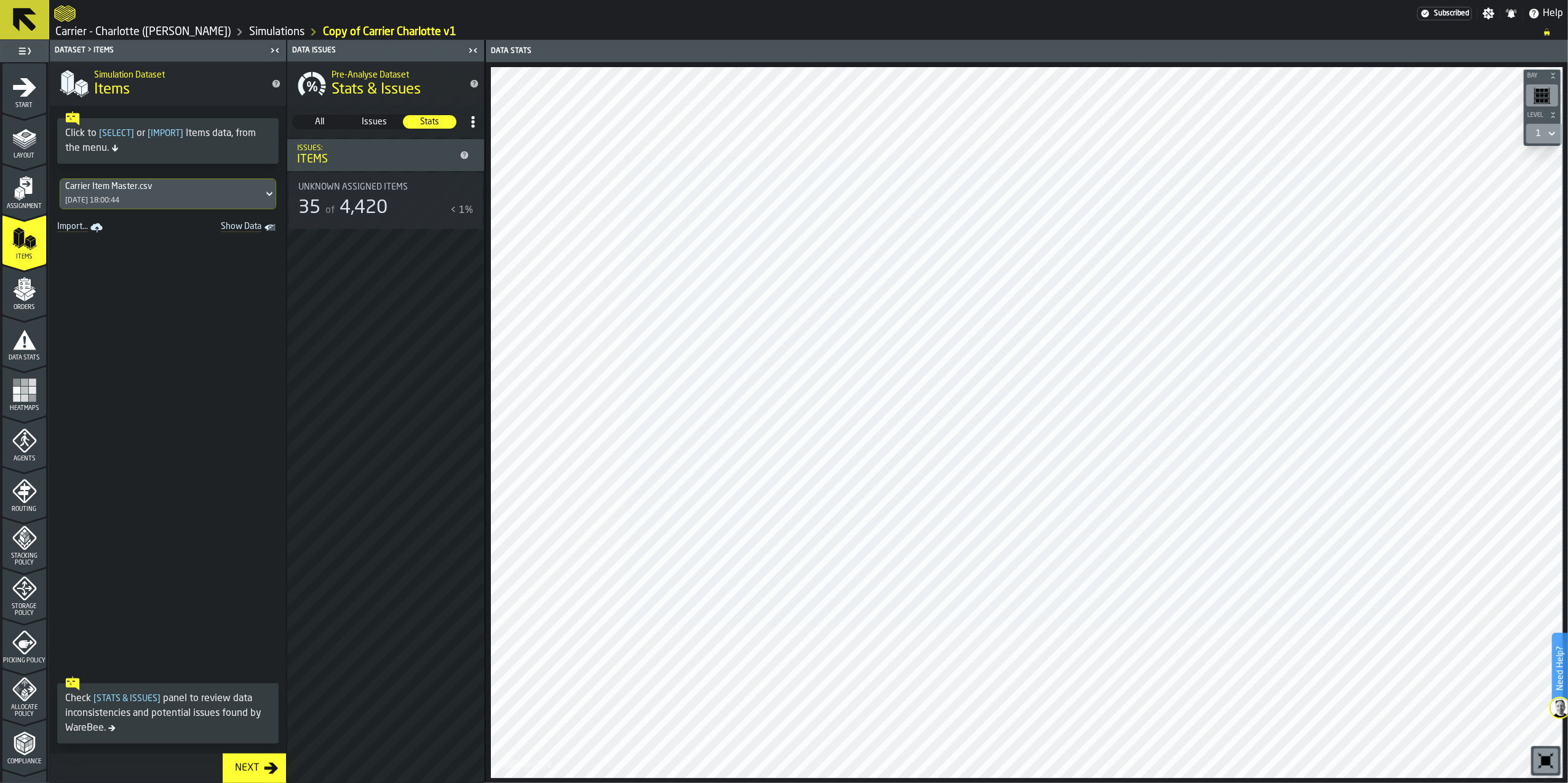
click at [402, 207] on div "35 of 4,420" at bounding box center [372, 208] width 147 height 22
click at [342, 200] on span "4,420" at bounding box center [363, 208] width 48 height 18
click at [328, 190] on span "Unknown assigned items" at bounding box center [353, 187] width 109 height 10
click at [327, 124] on span "All" at bounding box center [320, 122] width 53 height 12
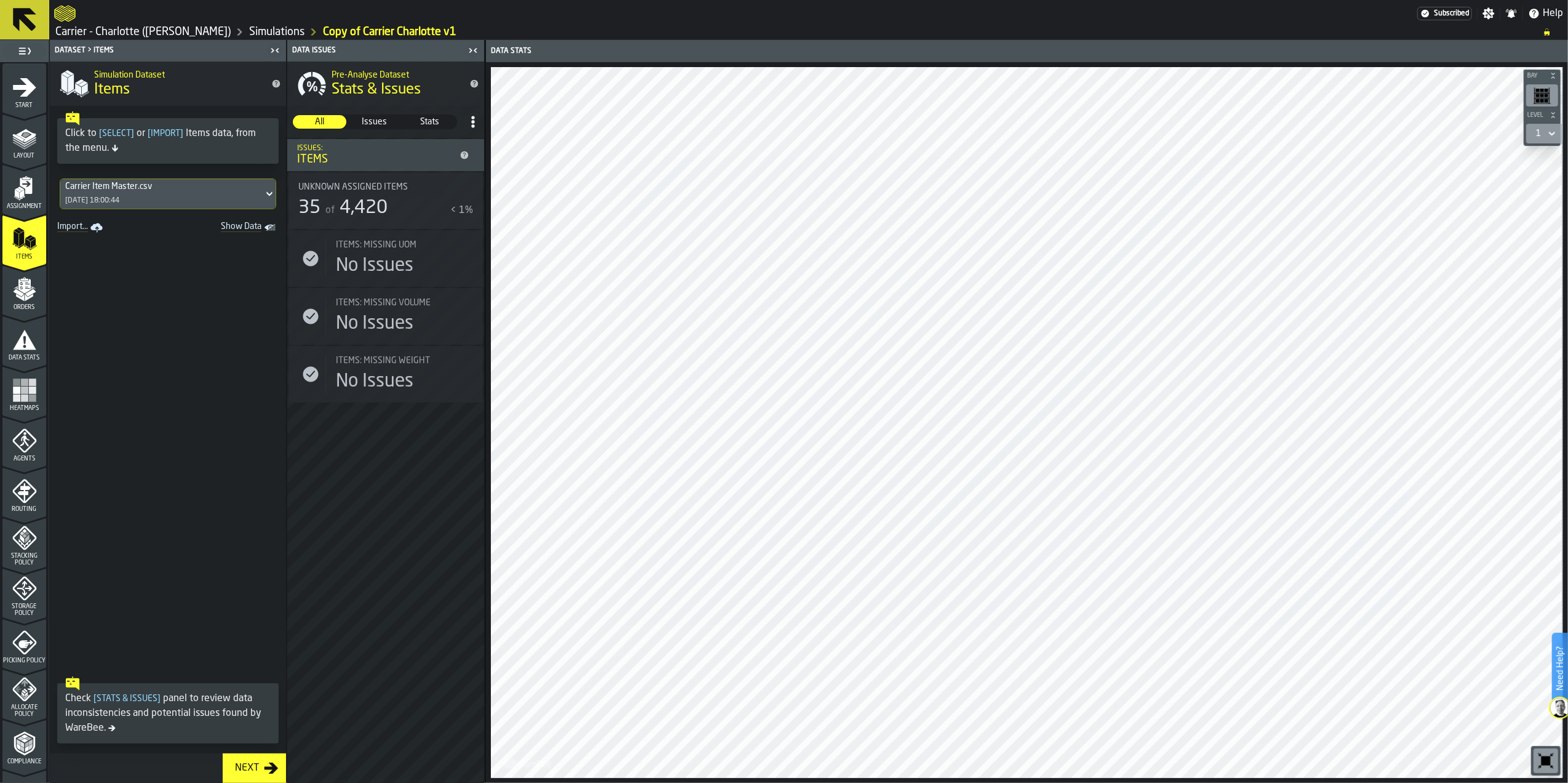
click at [32, 298] on icon "menu Orders" at bounding box center [24, 289] width 25 height 25
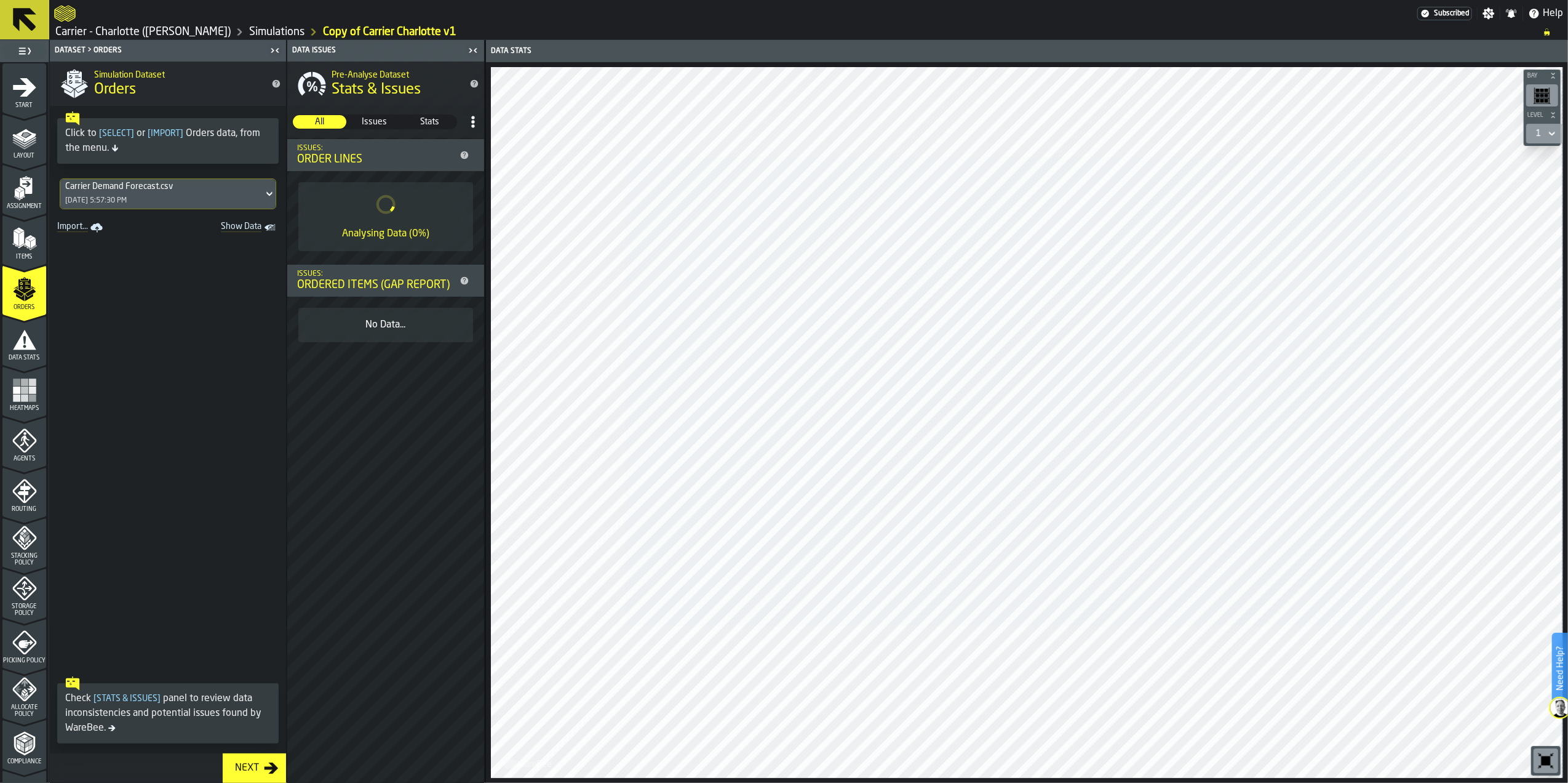
click at [32, 198] on icon "menu Assignment" at bounding box center [24, 188] width 25 height 25
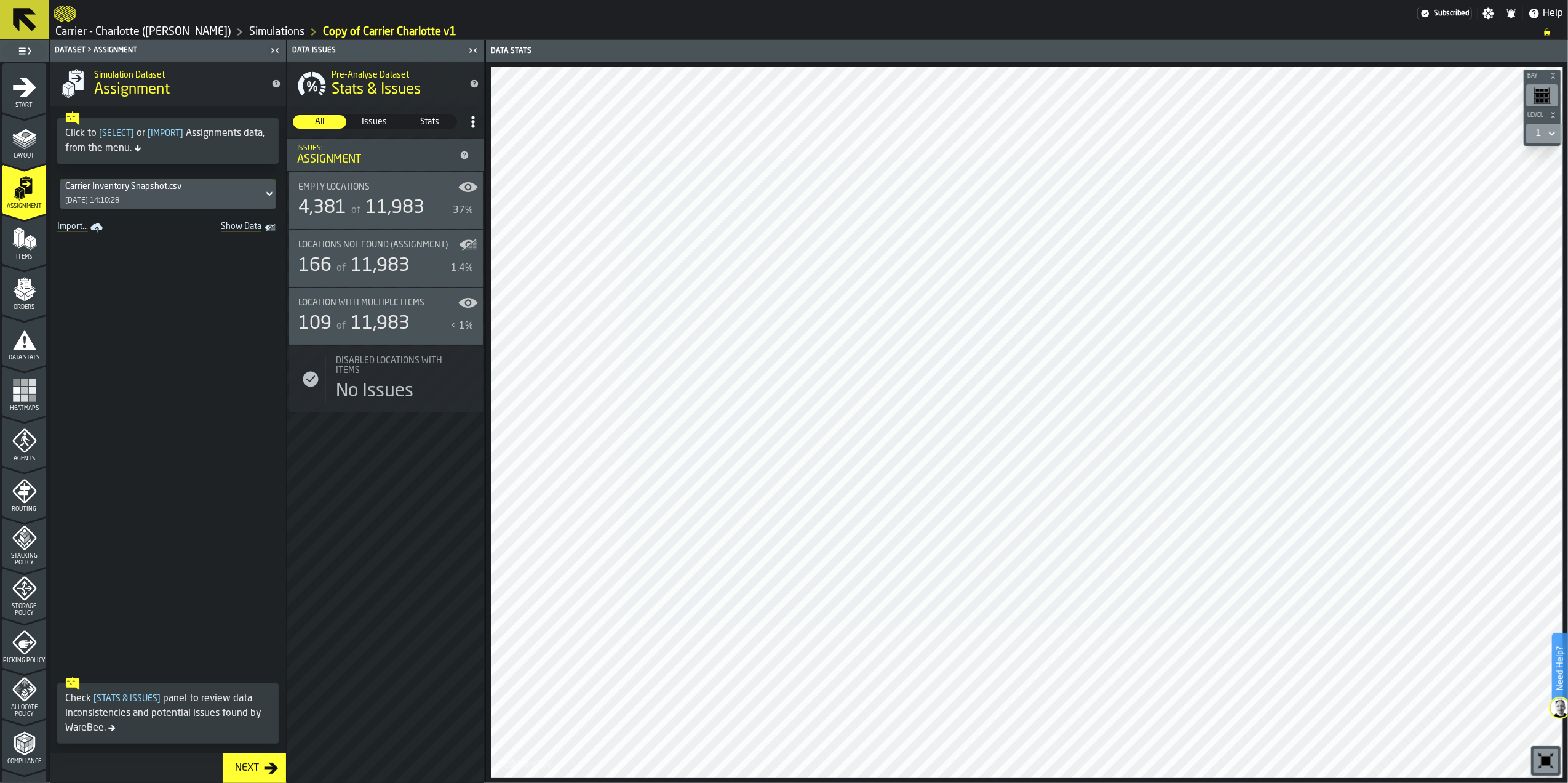
click at [264, 192] on icon at bounding box center [270, 194] width 12 height 15
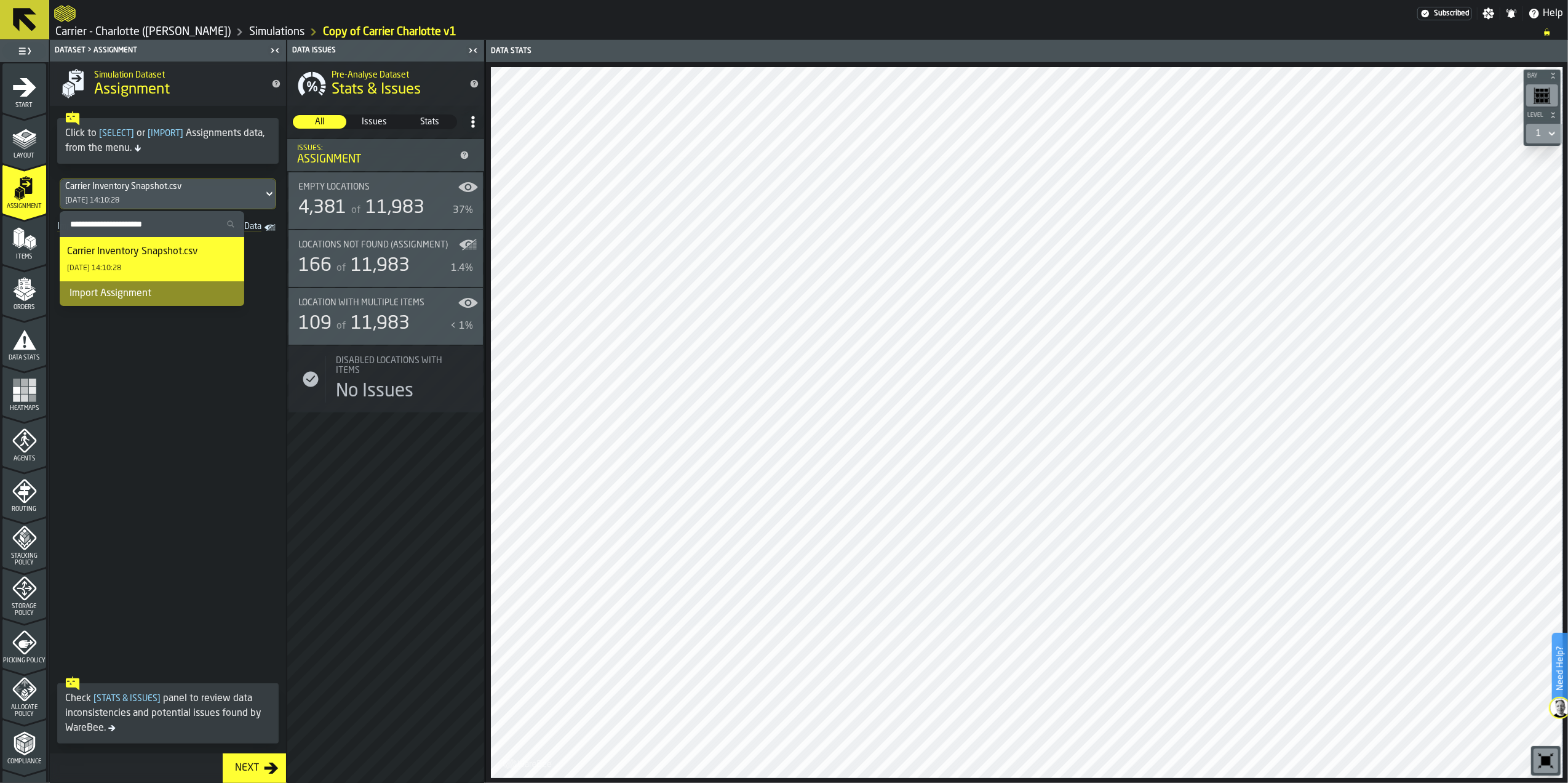
click at [264, 194] on icon at bounding box center [270, 194] width 12 height 15
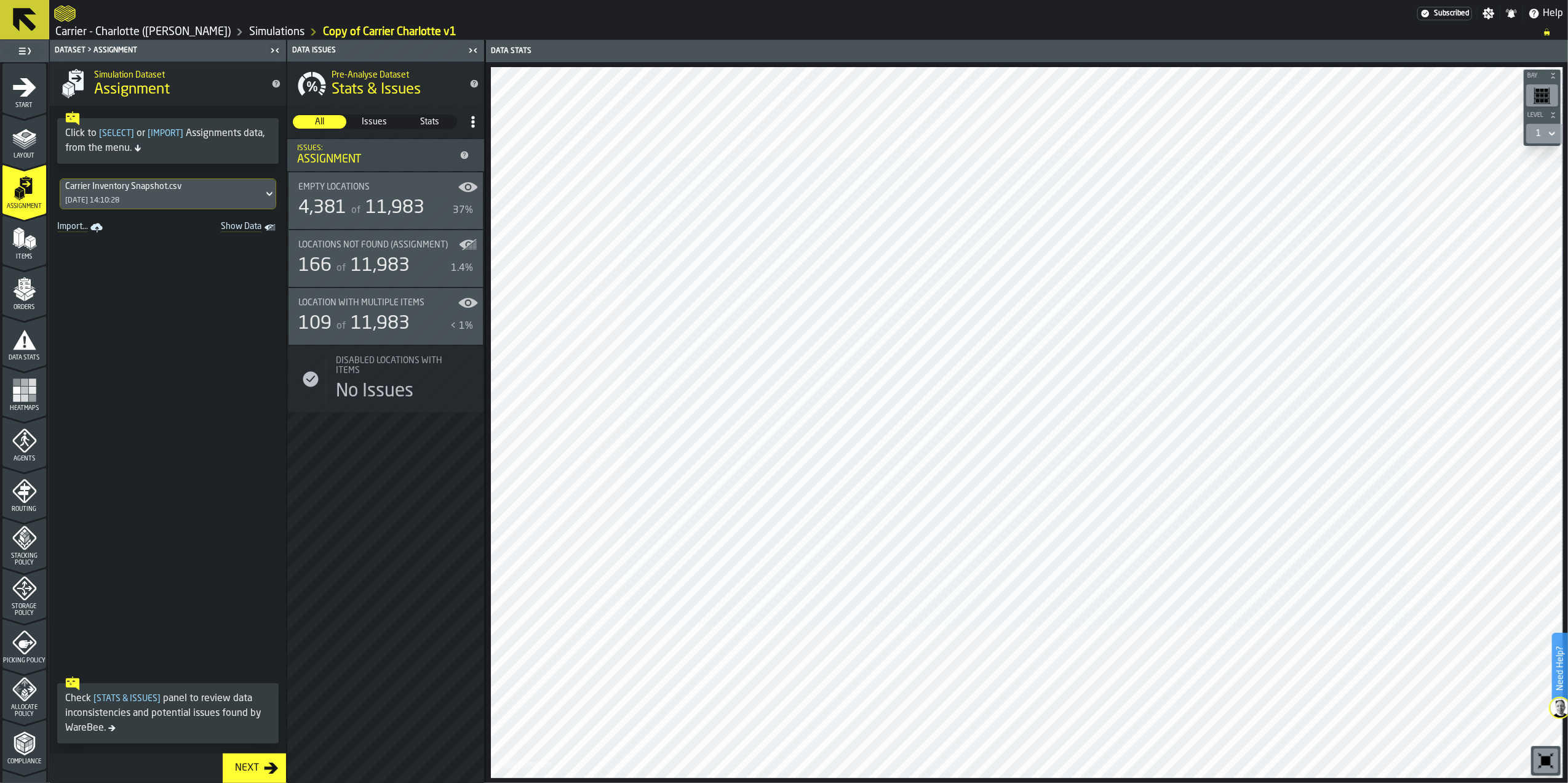
click at [466, 154] on icon at bounding box center [464, 155] width 10 height 10
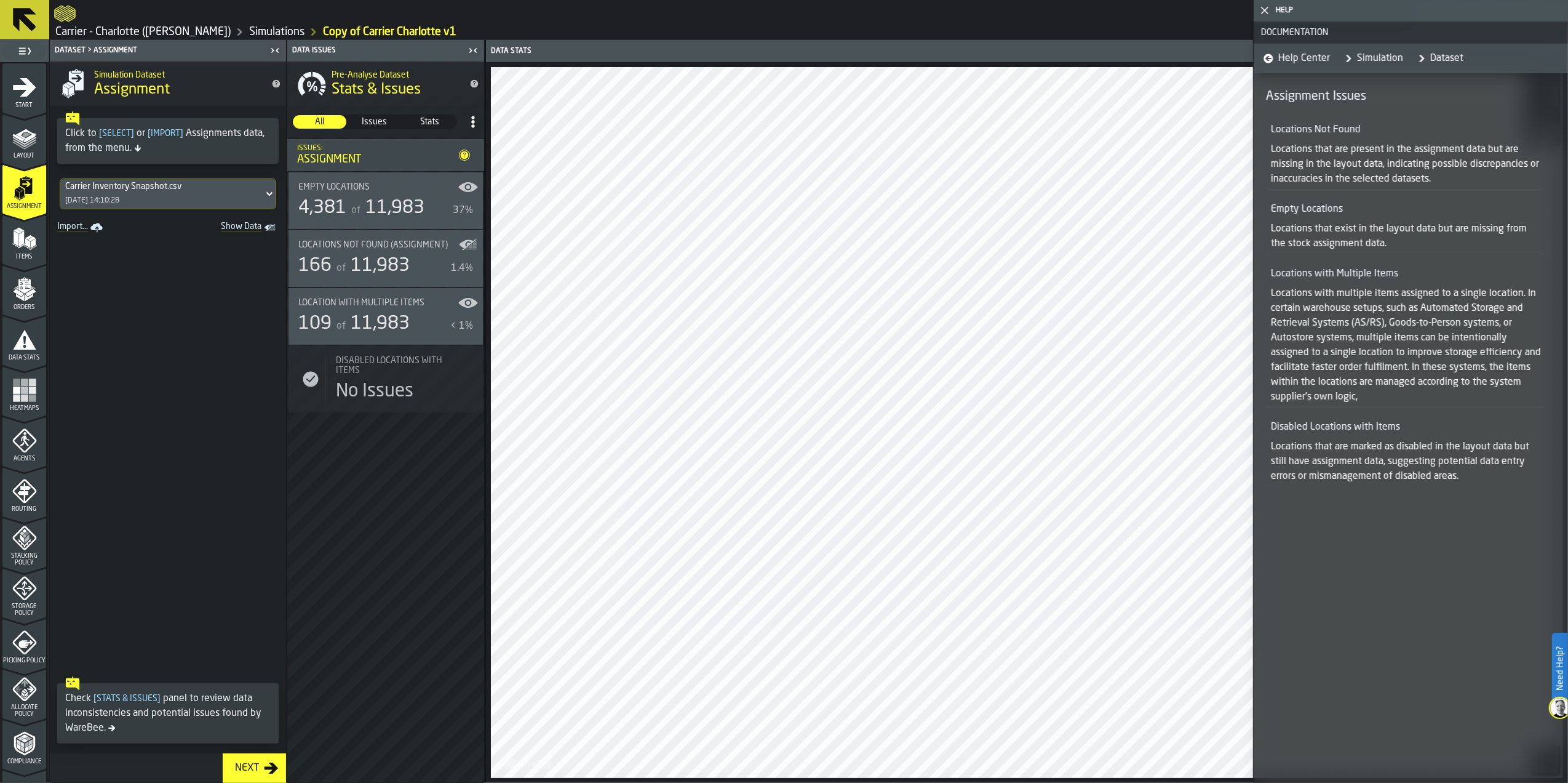
click at [1370, 53] on link "Simulation" at bounding box center [1372, 59] width 63 height 30
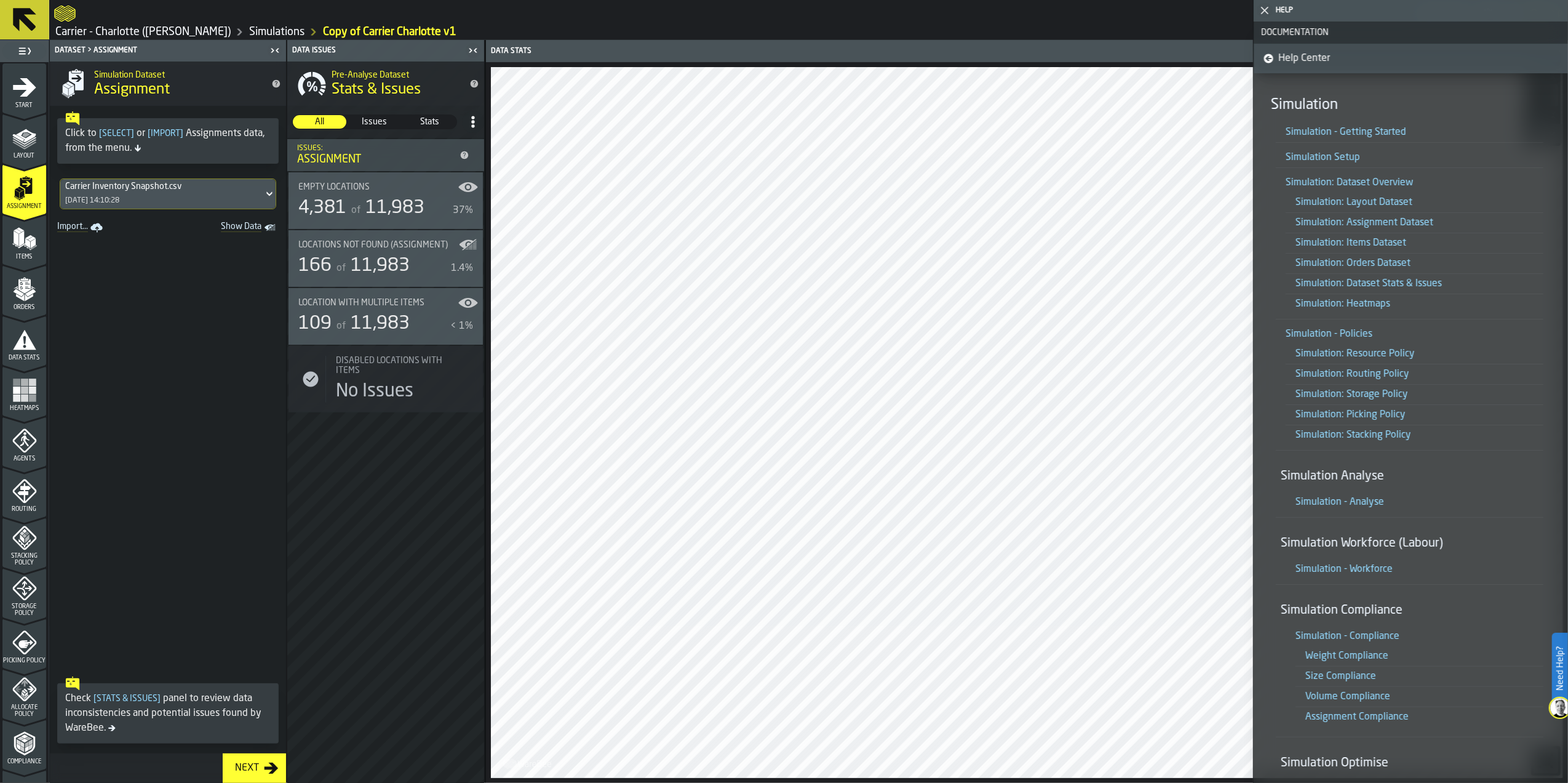
click at [1409, 219] on link "Simulation: Assignment Dataset" at bounding box center [1364, 223] width 138 height 10
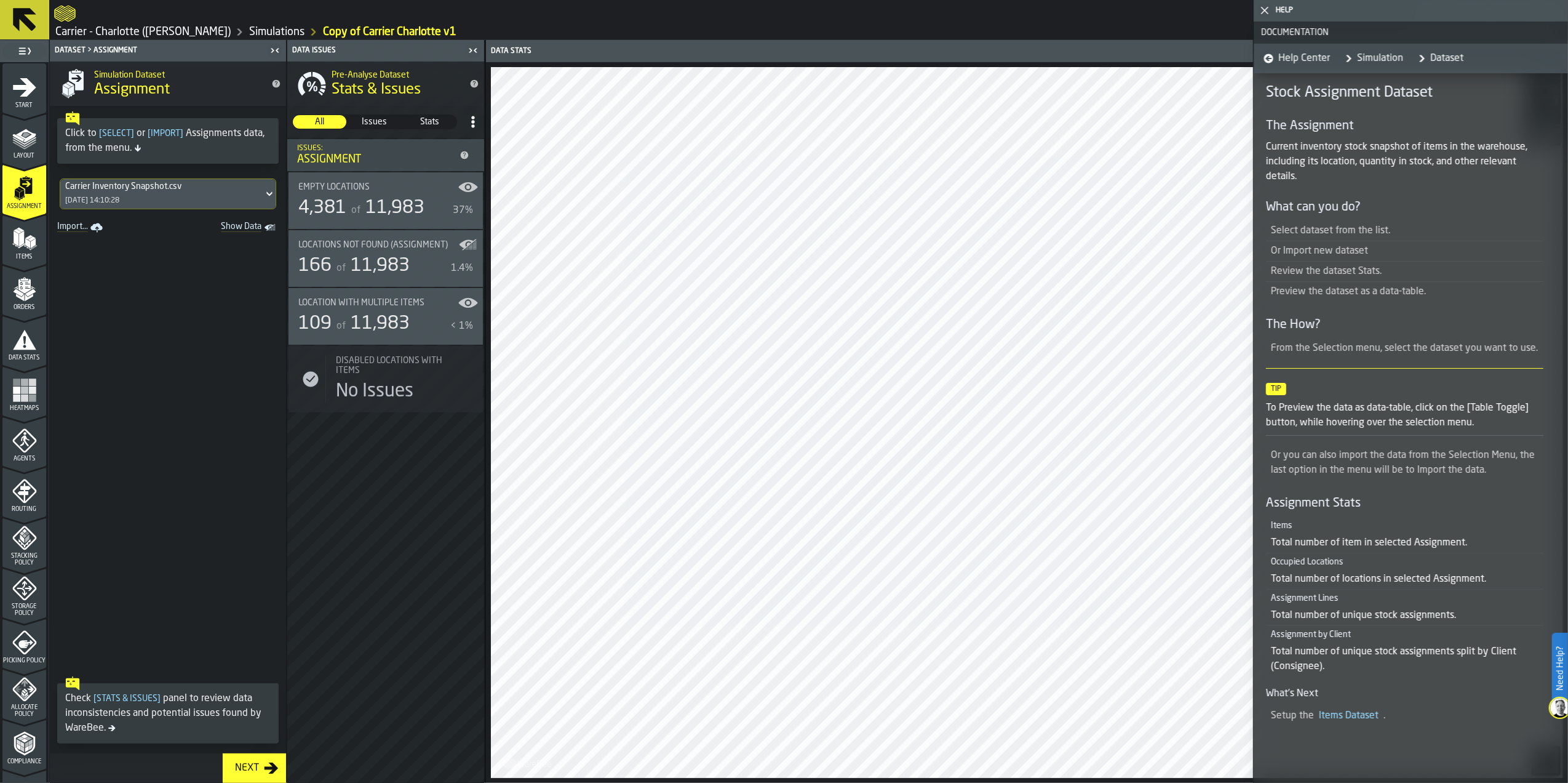
click at [1266, 16] on icon "button-toggle-Close me" at bounding box center [1265, 11] width 15 height 15
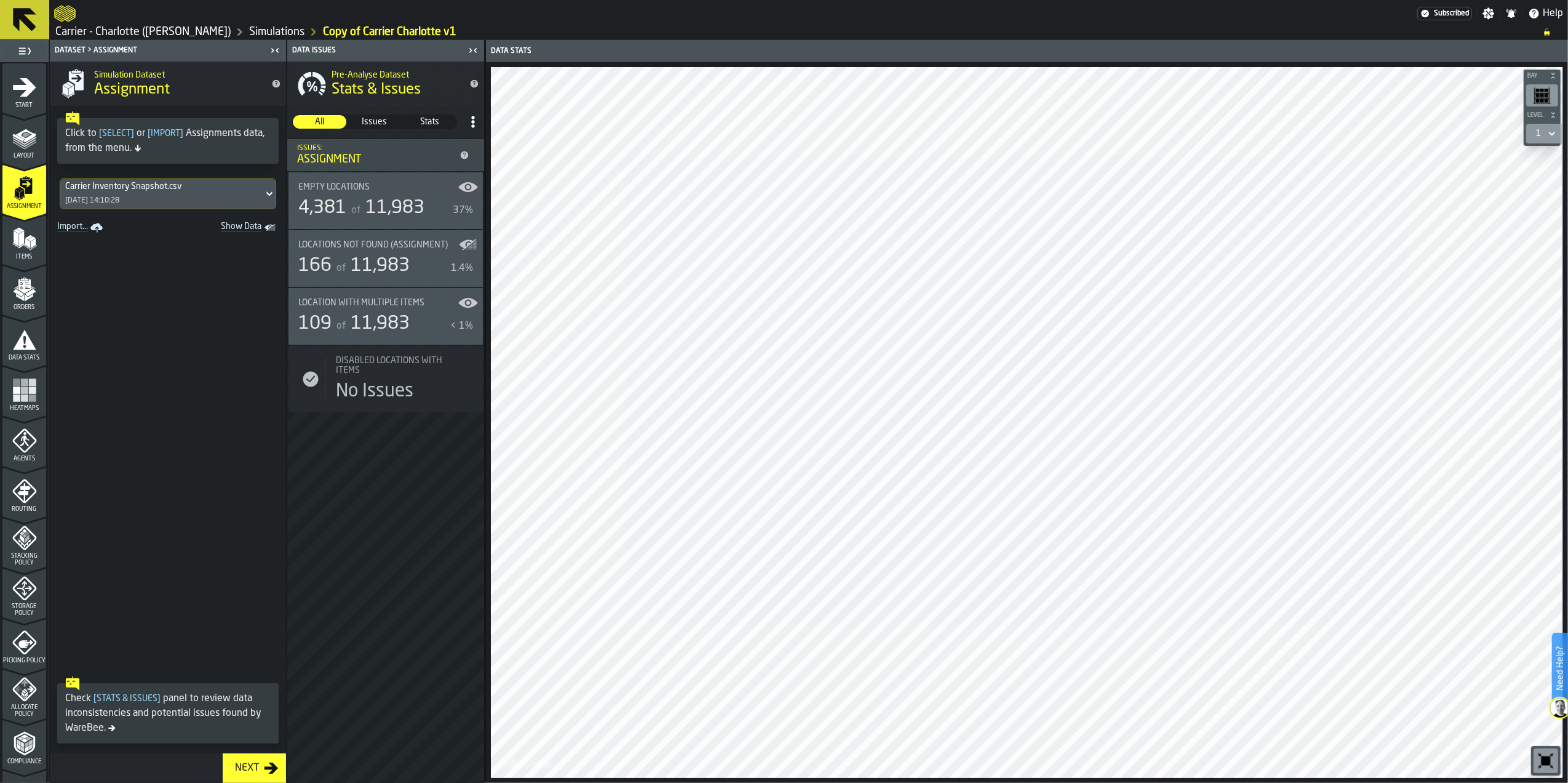
click at [23, 235] on icon "menu Items" at bounding box center [24, 239] width 25 height 25
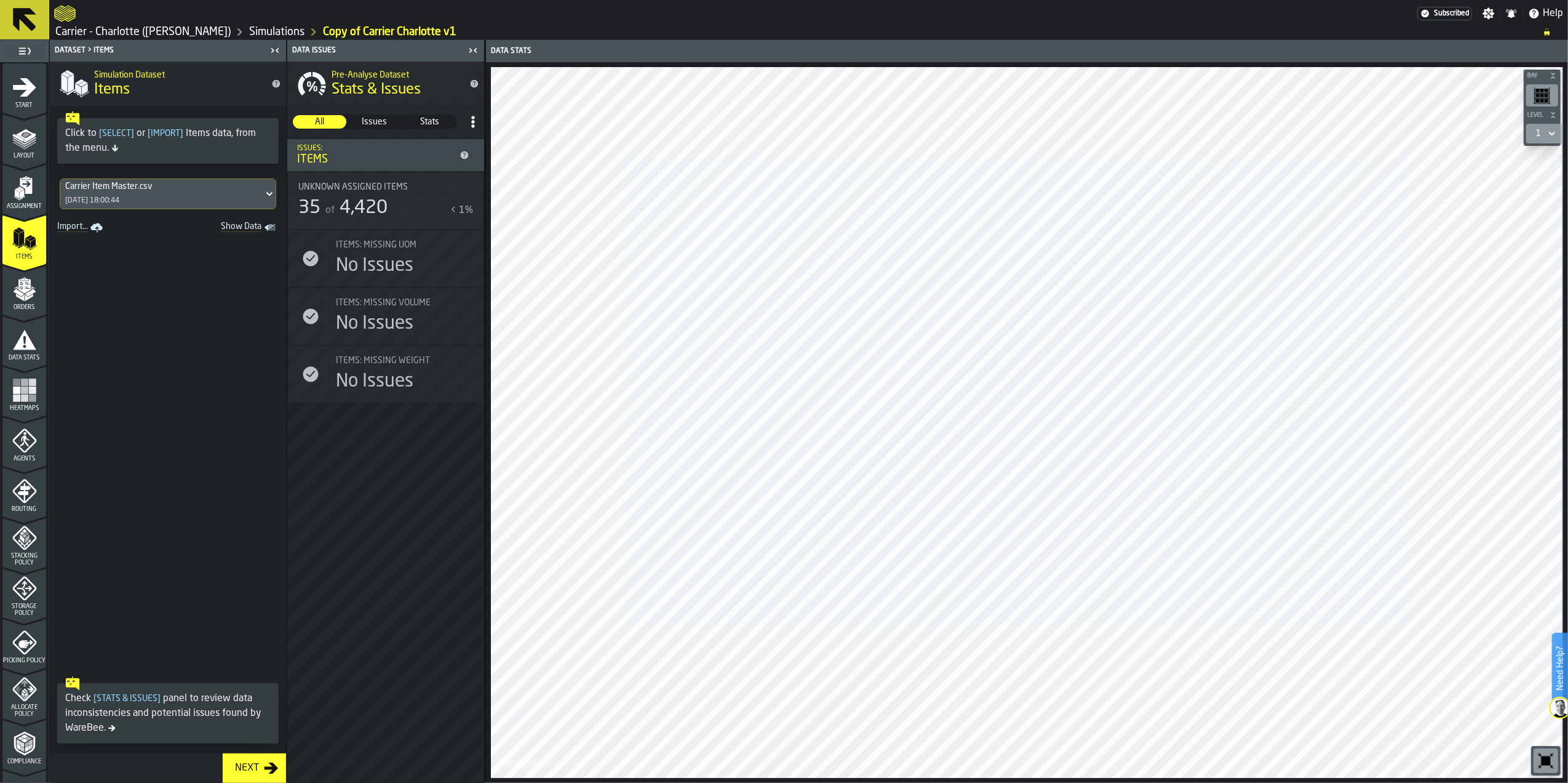
click at [28, 296] on polygon "menu Orders" at bounding box center [29, 297] width 8 height 7
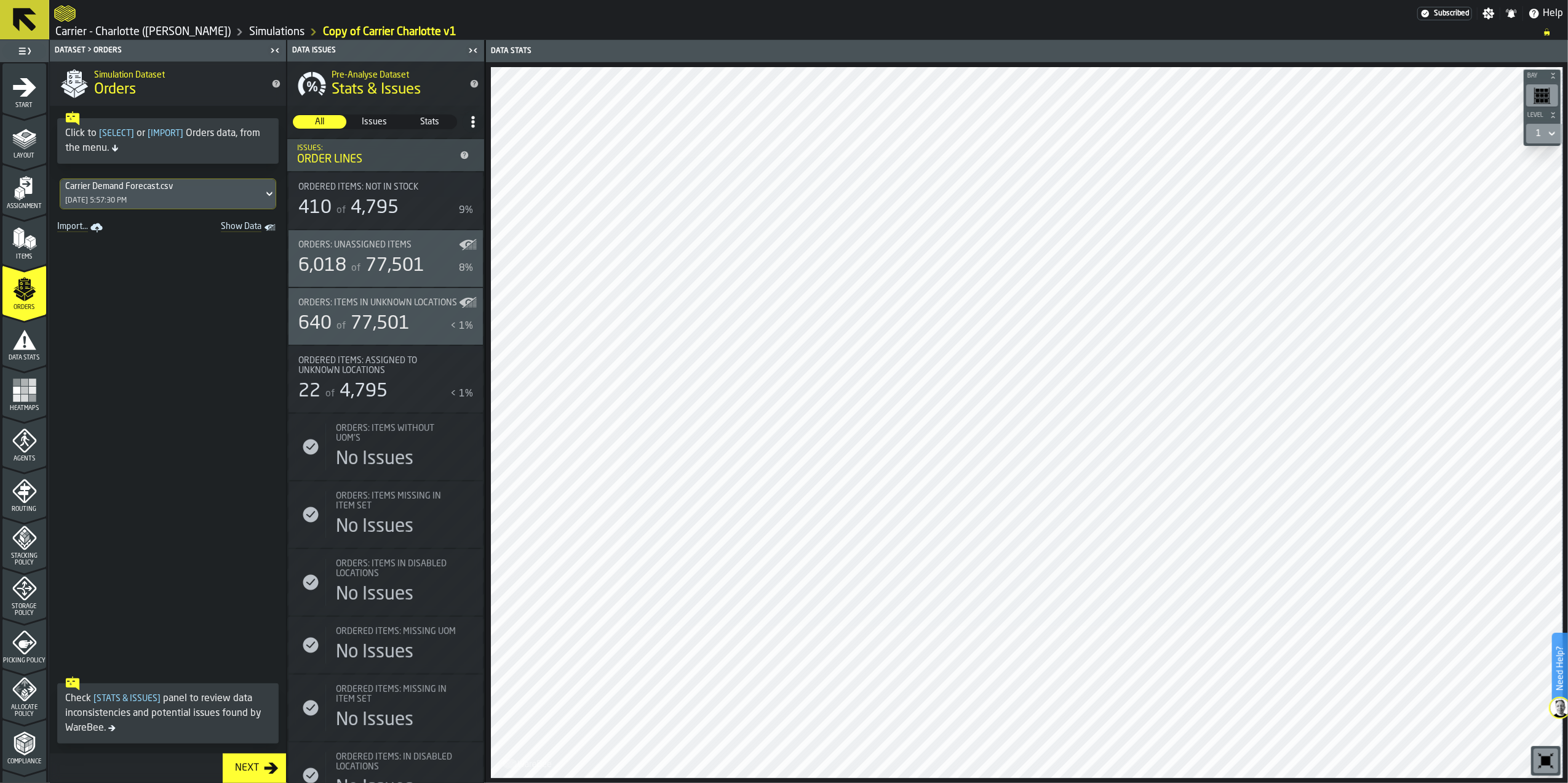
click at [471, 82] on icon "title-Stats & Issues" at bounding box center [475, 84] width 8 height 8
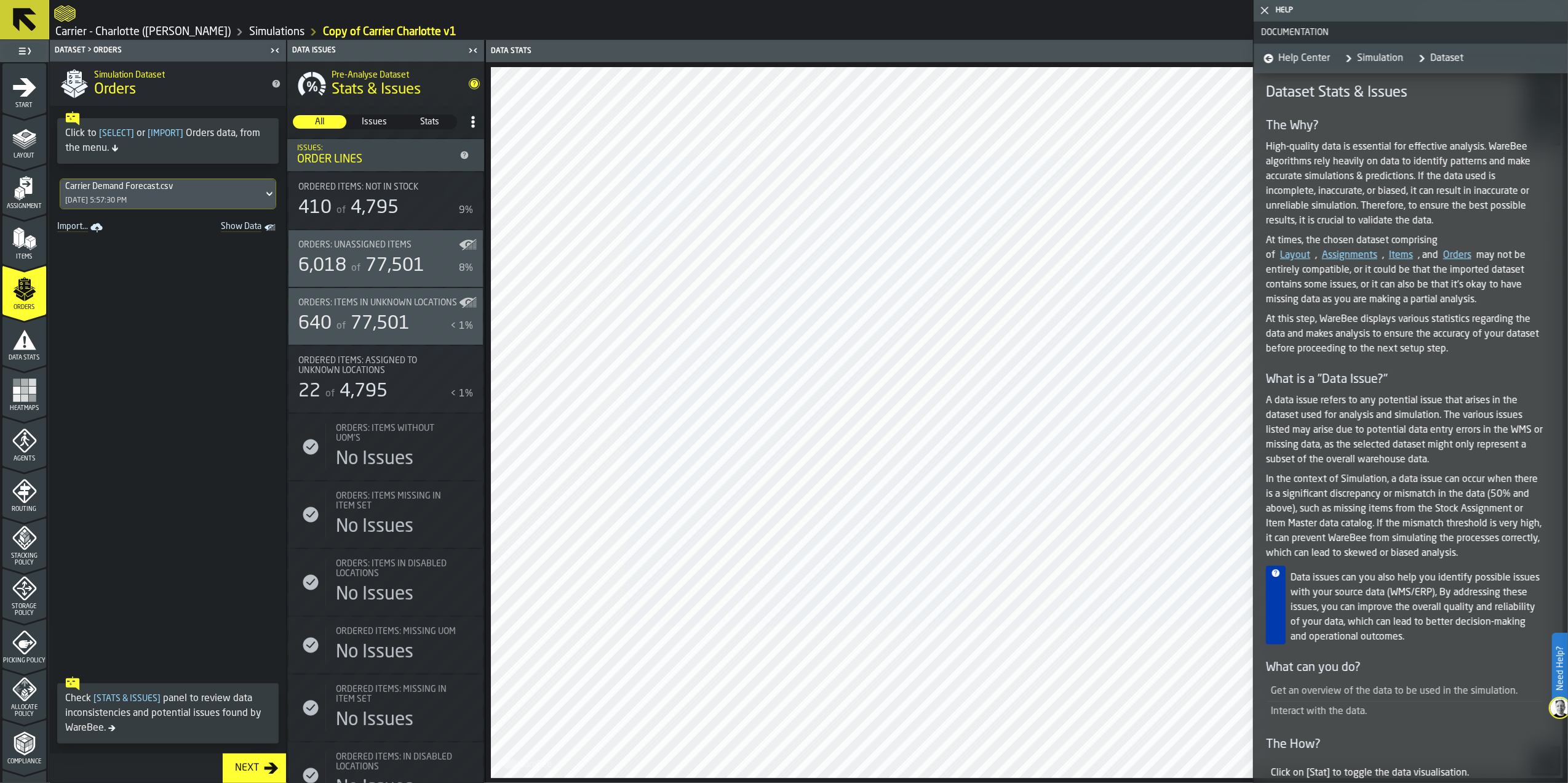
click at [1408, 459] on p "A data issue refers to any potential issue that arises in the dataset used for …" at bounding box center [1405, 430] width 278 height 74
click at [23, 362] on icon "menu Data Stats" at bounding box center [24, 366] width 44 height 11
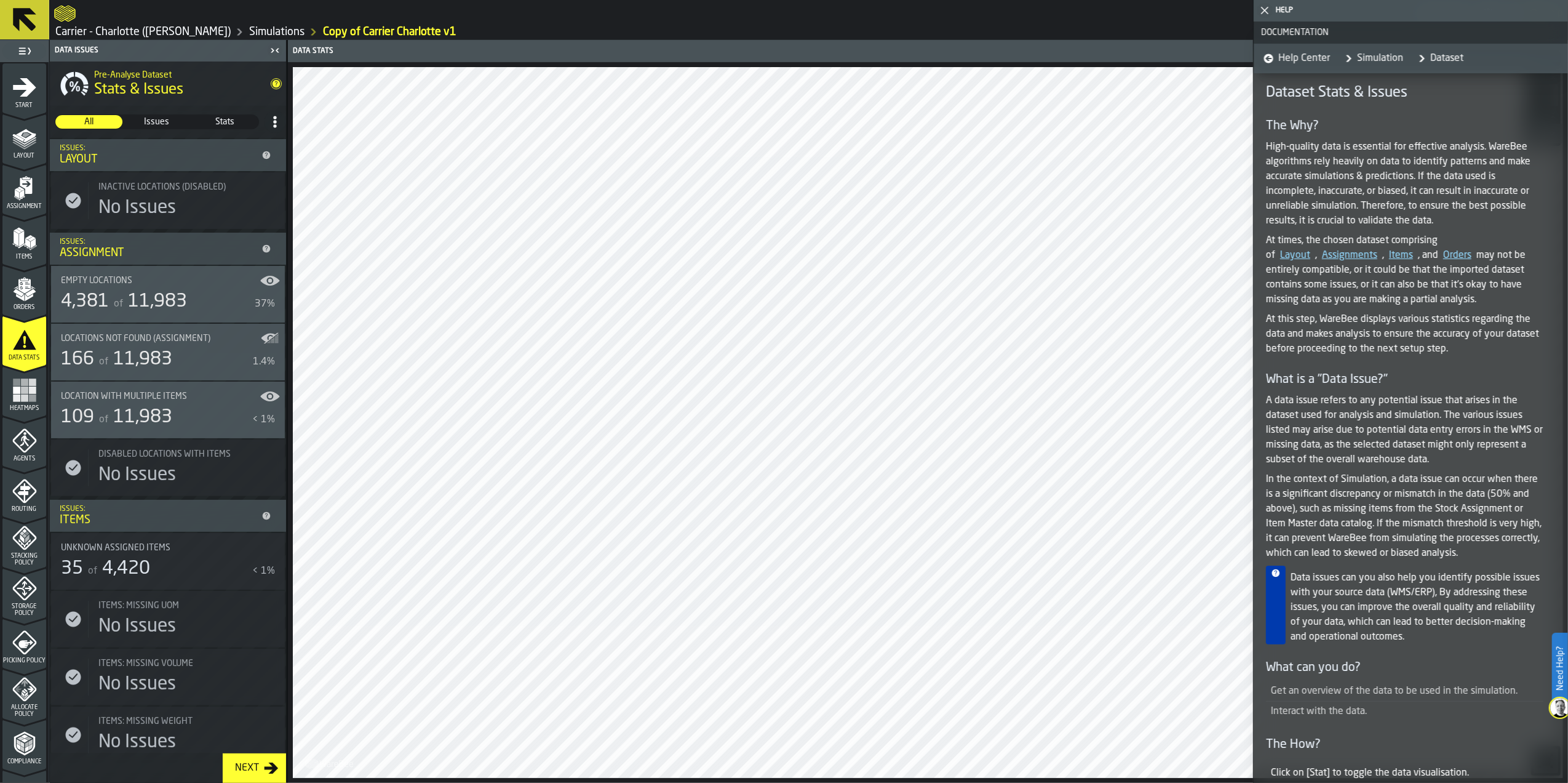
click at [1269, 11] on icon "button-toggle-Close me" at bounding box center [1265, 11] width 15 height 15
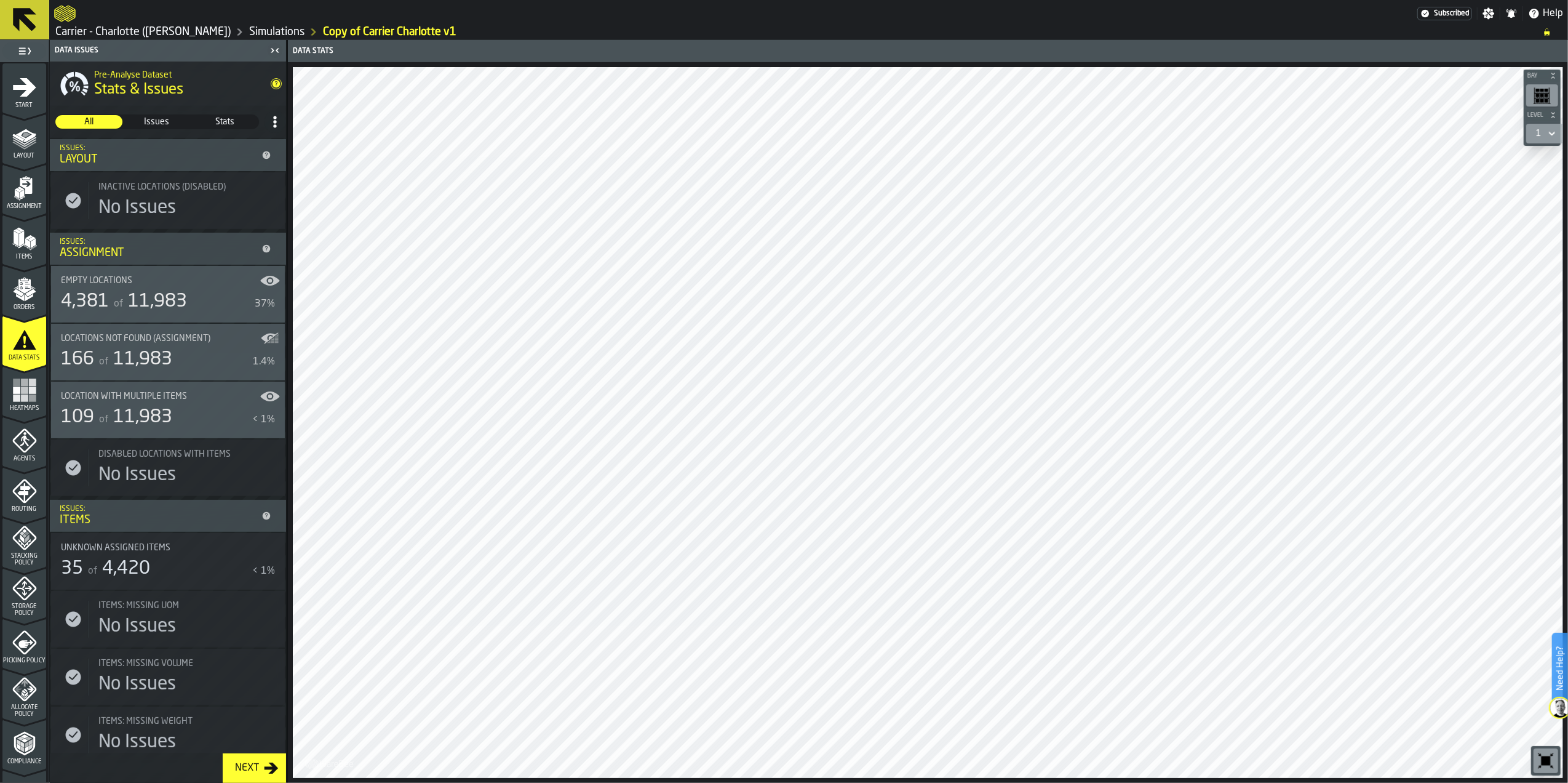
click at [217, 345] on div "Locations not found (Assignment) 166 of 11,983 1.4%" at bounding box center [168, 352] width 214 height 37
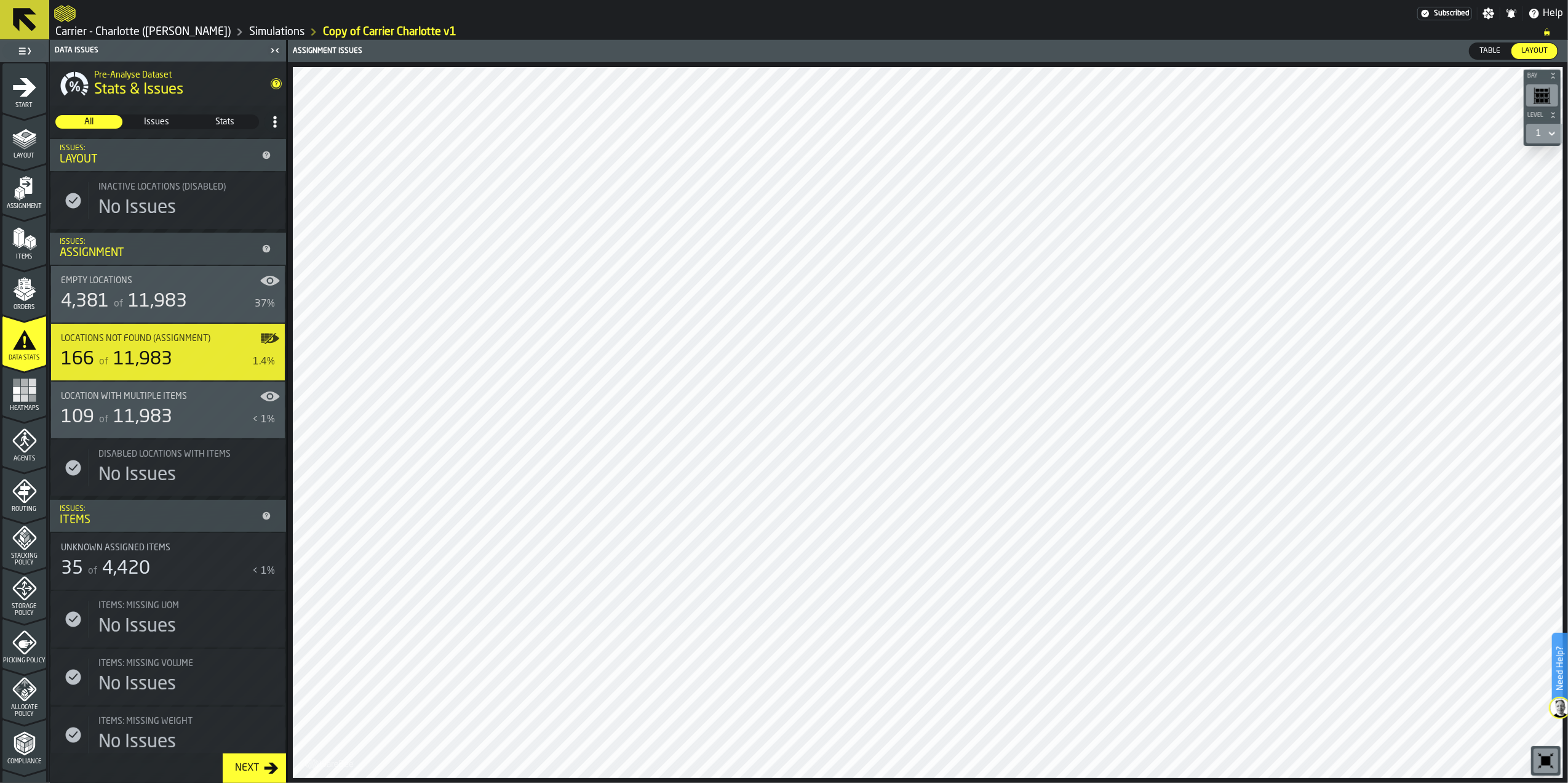
click at [266, 336] on div "Locations not found (Assignment)" at bounding box center [168, 339] width 214 height 10
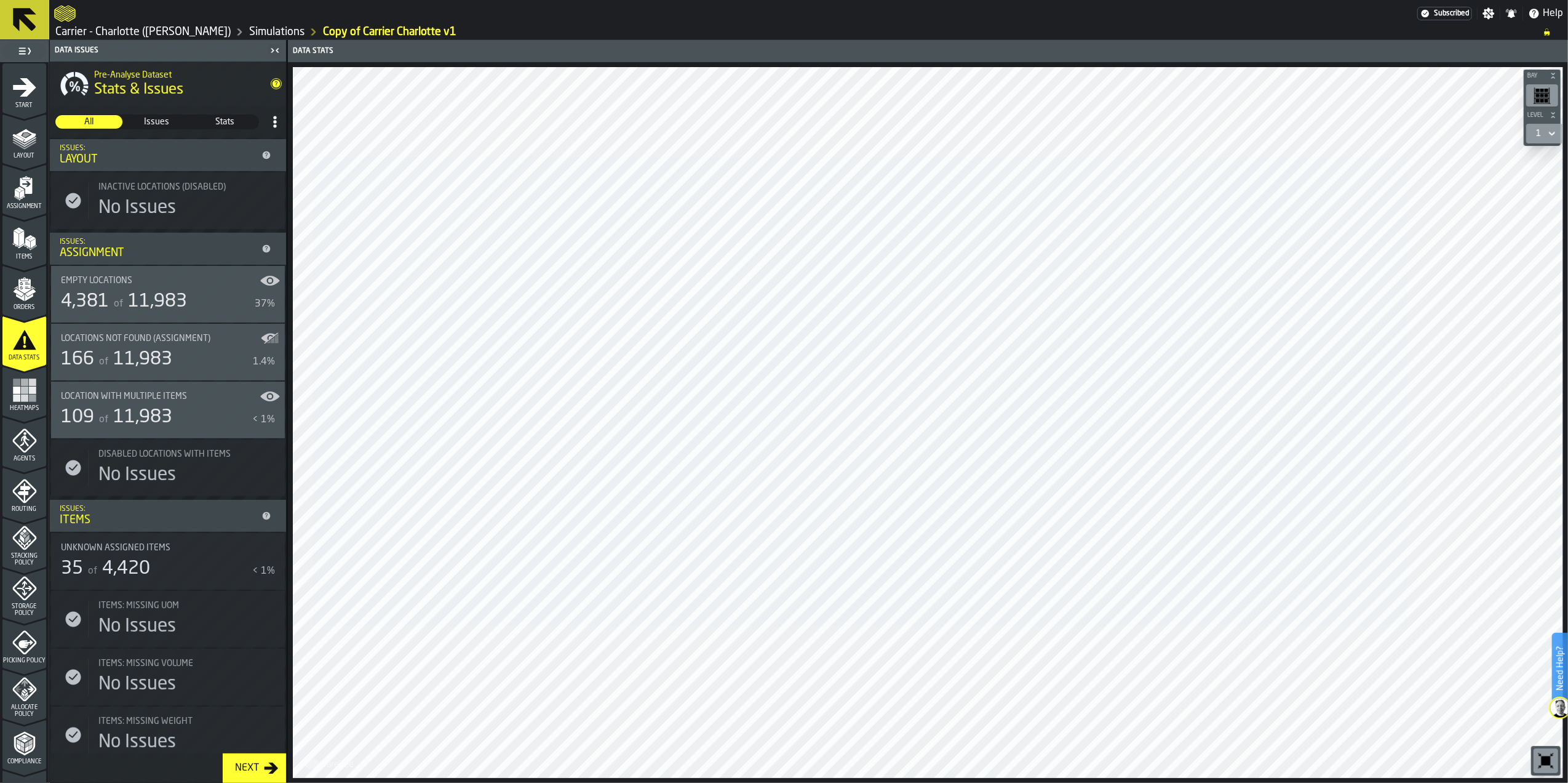
click at [264, 341] on div "Locations not found (Assignment)" at bounding box center [168, 339] width 214 height 10
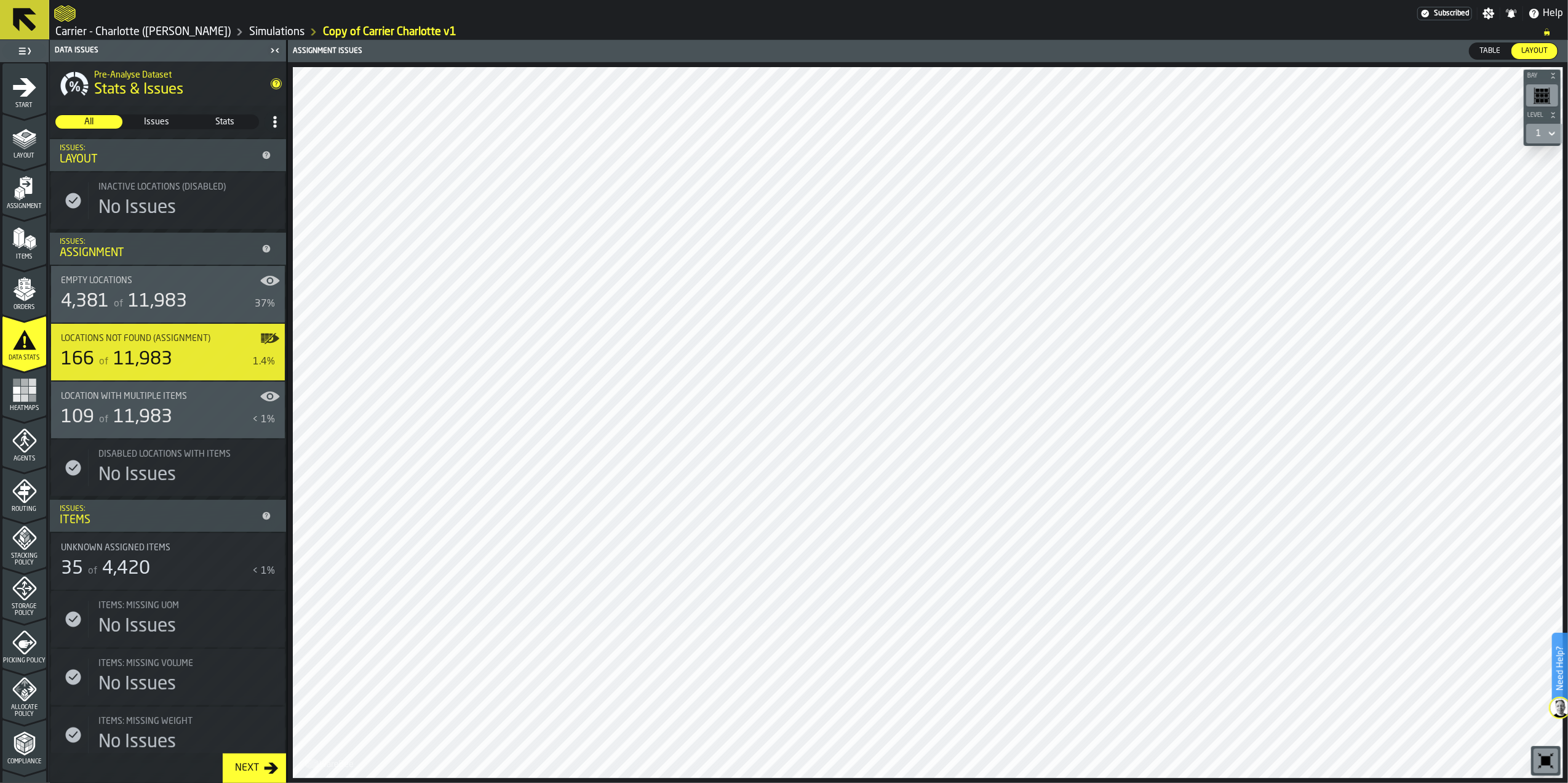
click at [1488, 45] on div "Table" at bounding box center [1490, 51] width 40 height 16
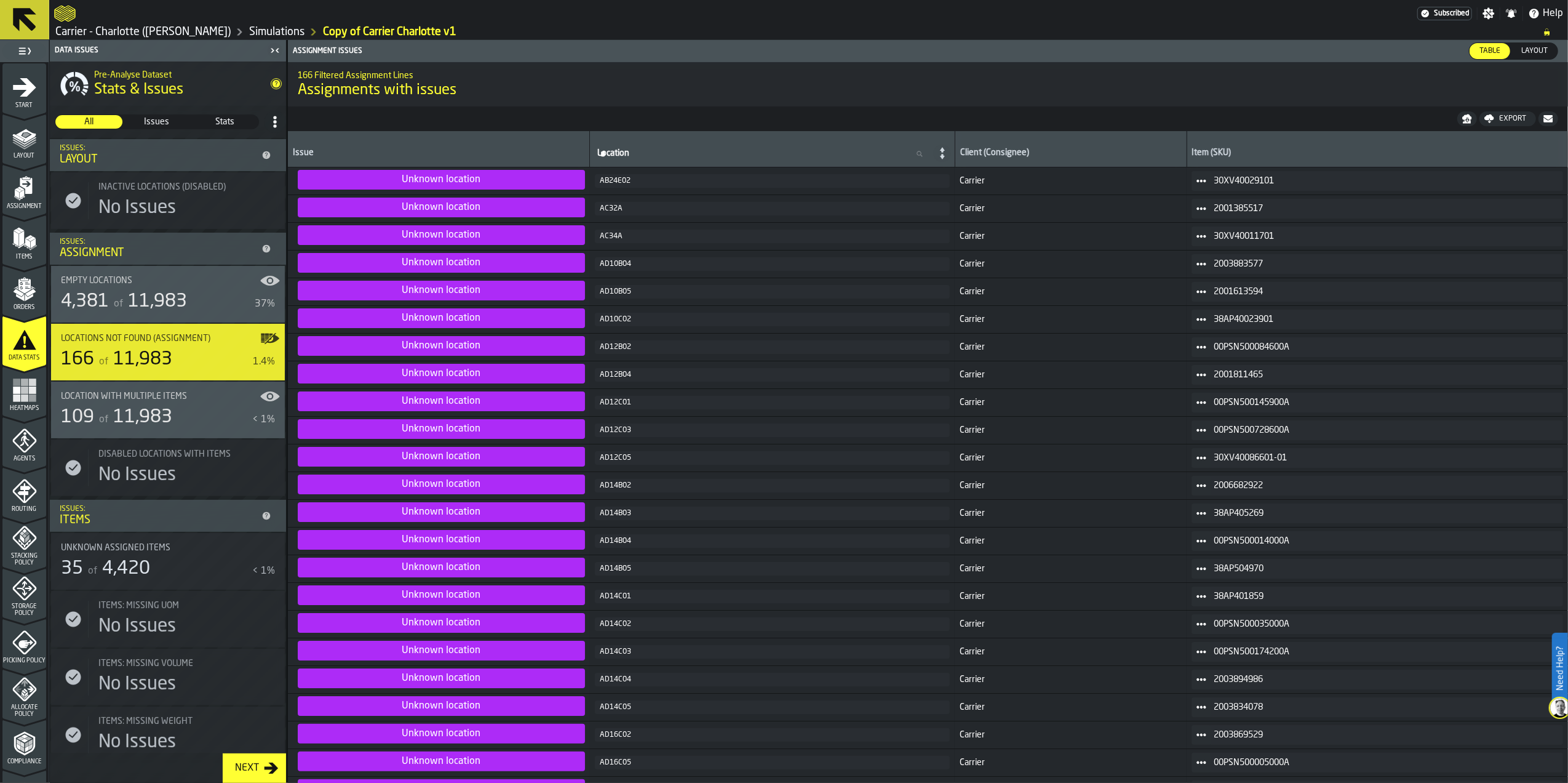
click at [168, 422] on span "11,983" at bounding box center [143, 417] width 59 height 18
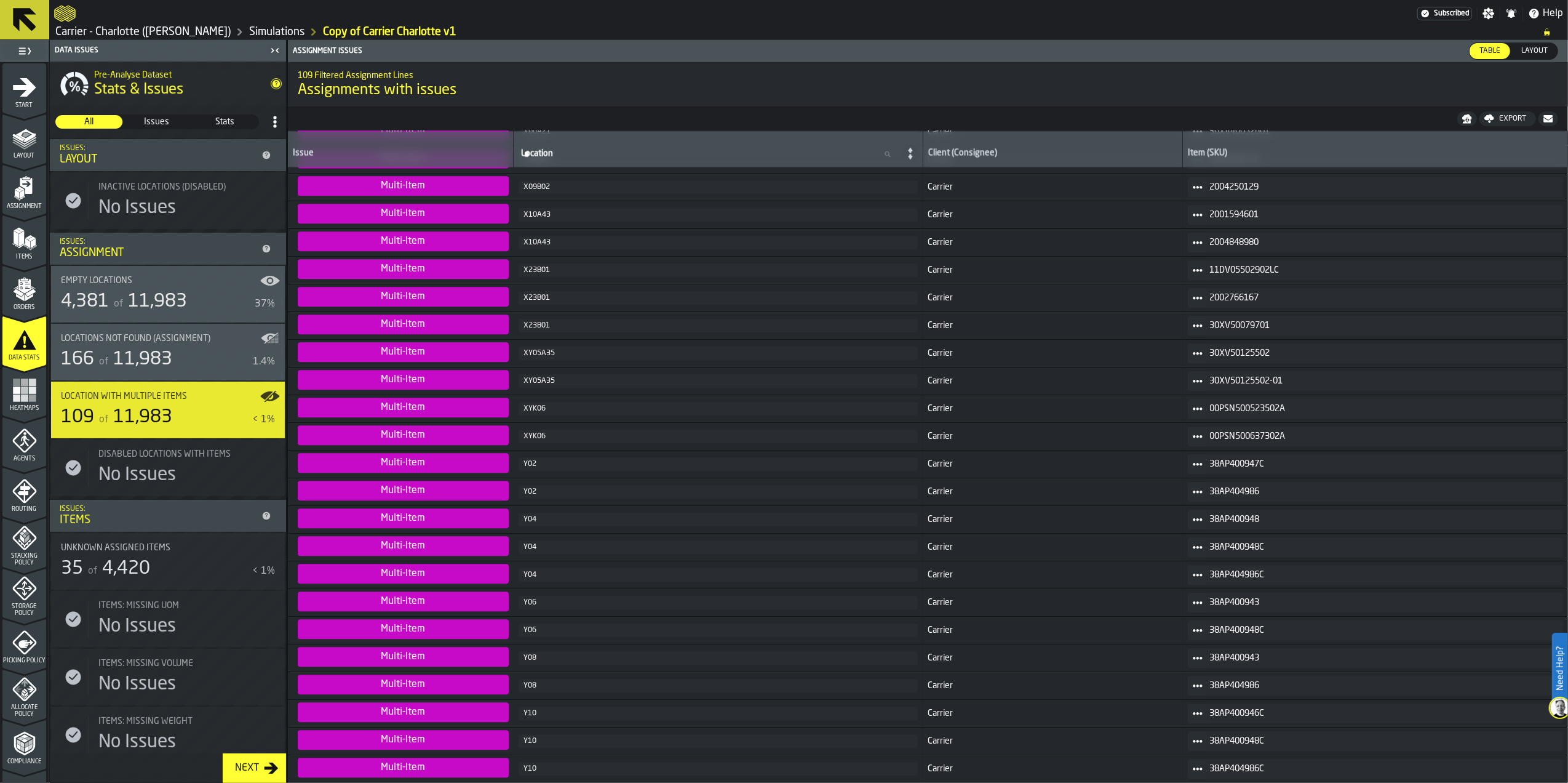
click at [203, 309] on div "4,381 of 11,983" at bounding box center [155, 301] width 189 height 22
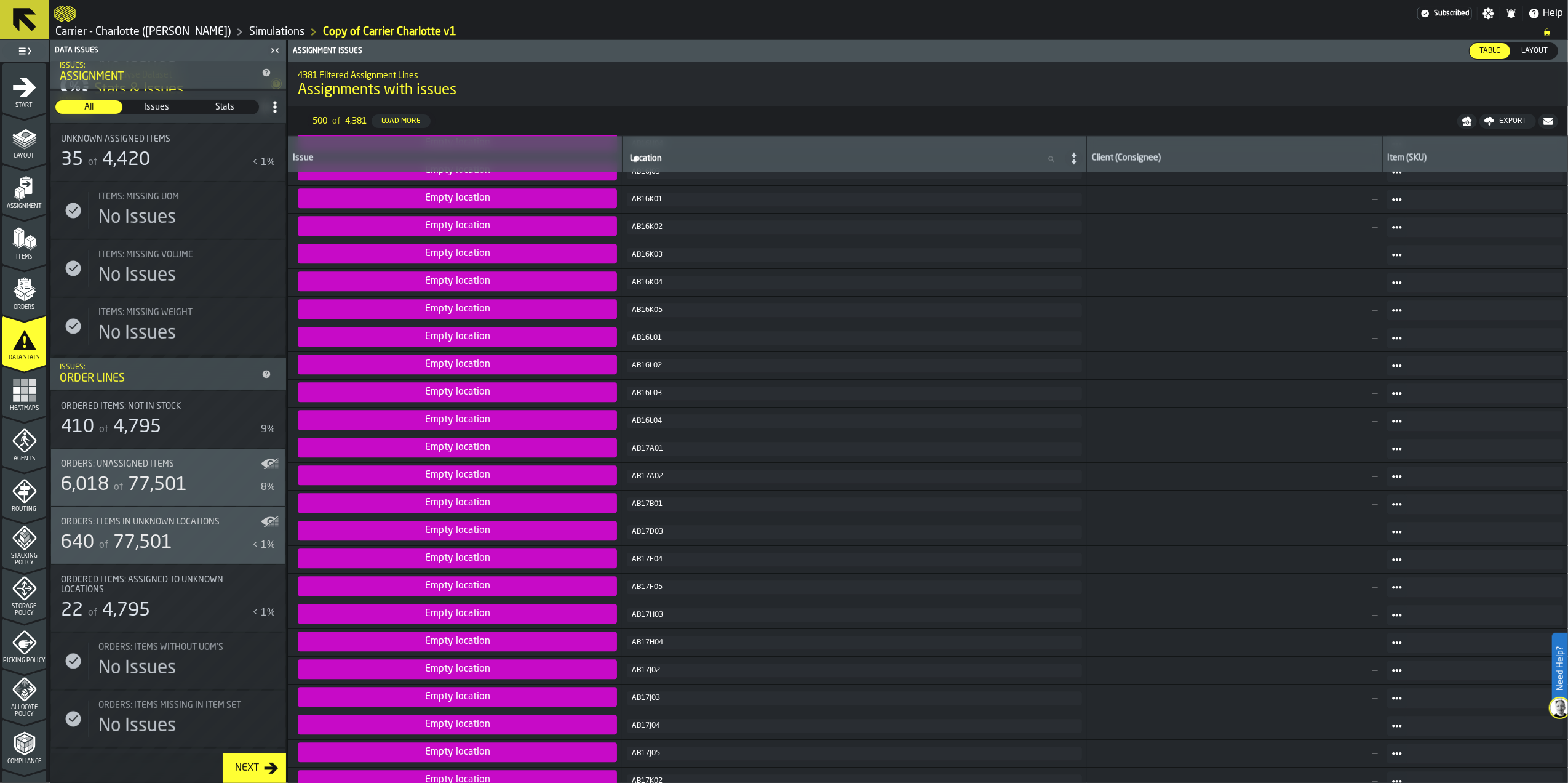
scroll to position [410, 0]
click at [169, 422] on div "410 of 4,795" at bounding box center [158, 426] width 195 height 22
click at [158, 475] on span "77,501" at bounding box center [158, 484] width 59 height 18
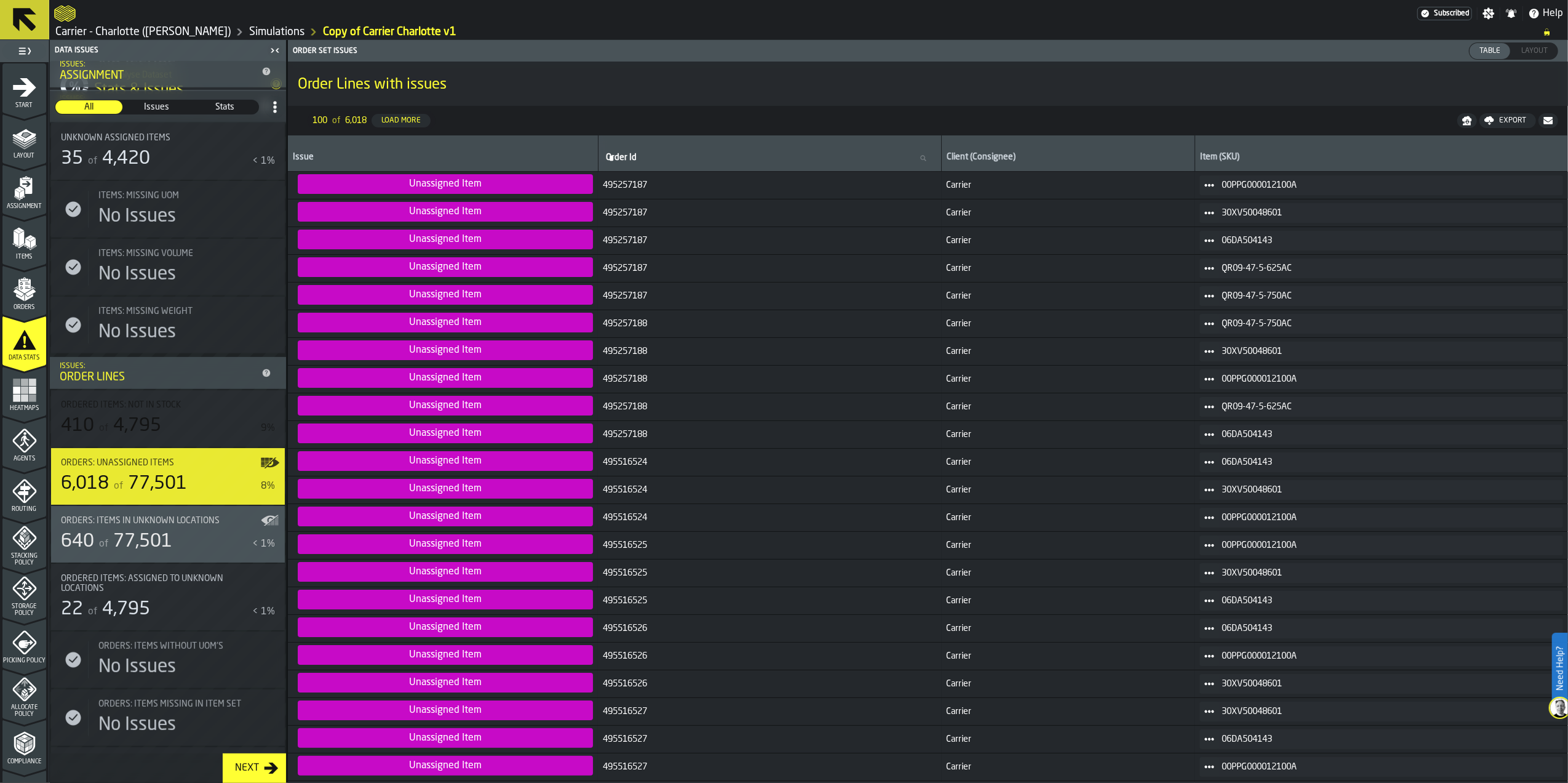
scroll to position [492, 0]
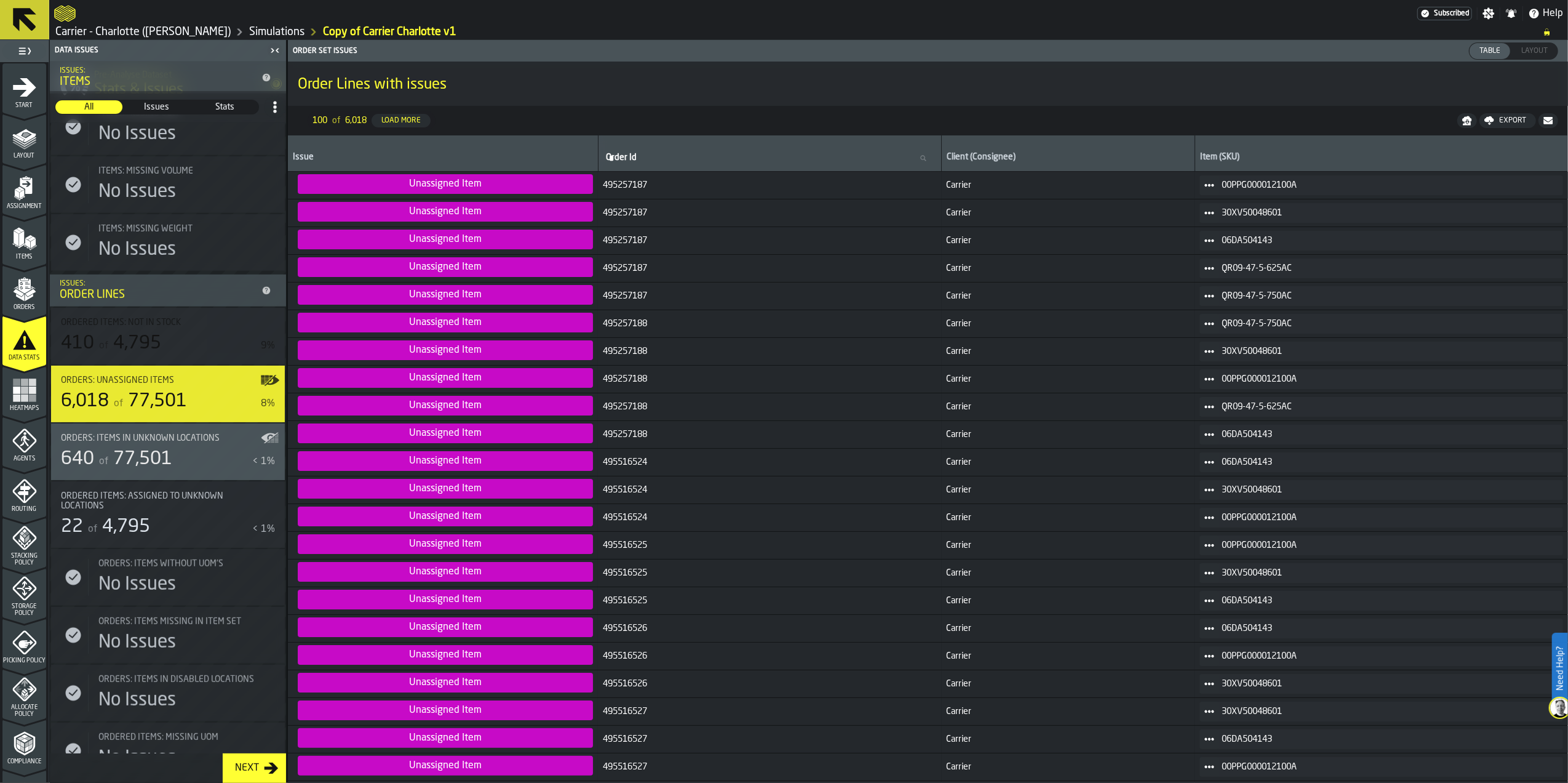
click at [151, 501] on span "Ordered items: Assigned to unknown locations" at bounding box center [160, 500] width 200 height 20
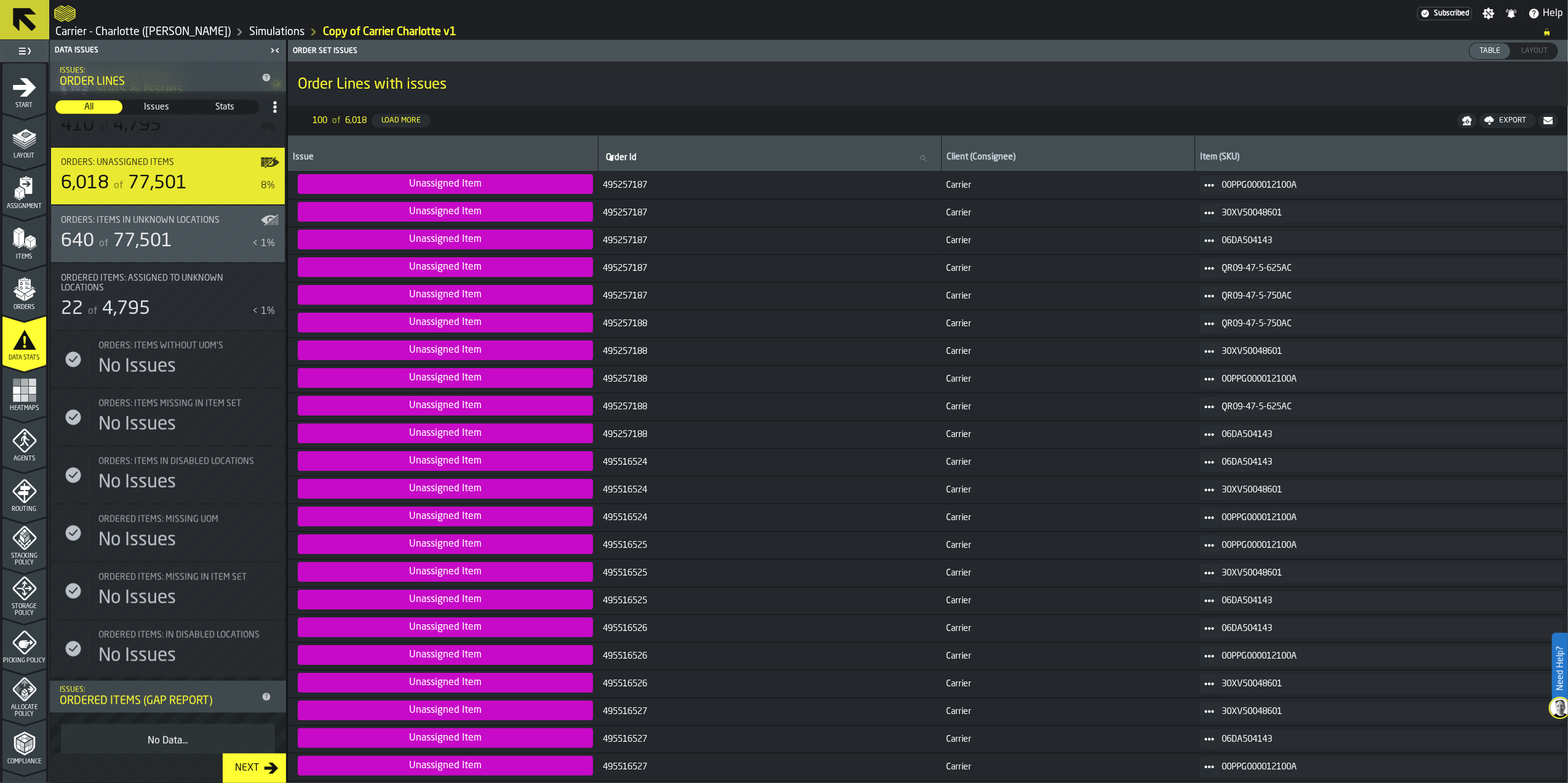
scroll to position [737, 0]
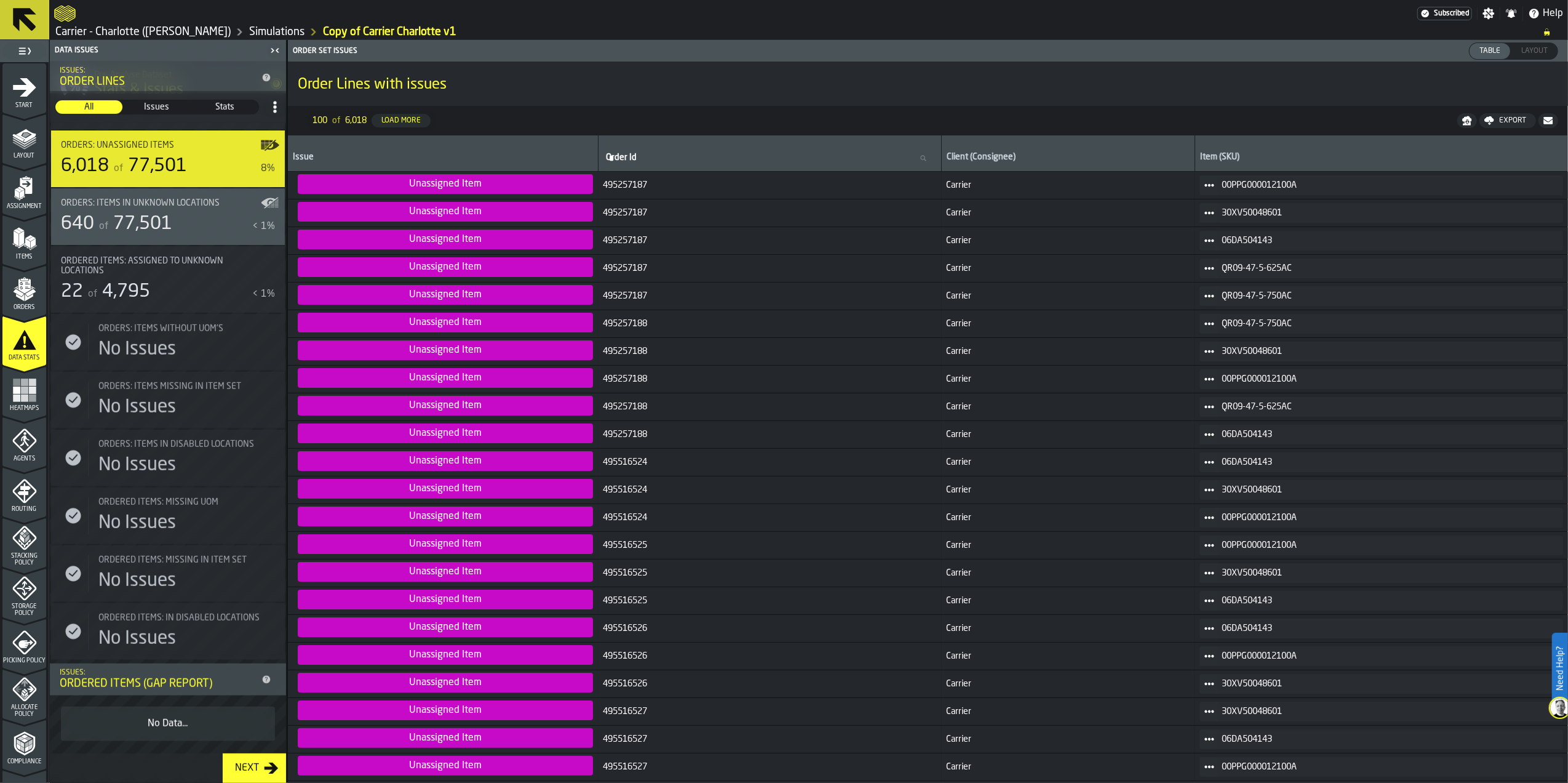
click at [34, 395] on icon "menu Heatmaps" at bounding box center [24, 390] width 25 height 25
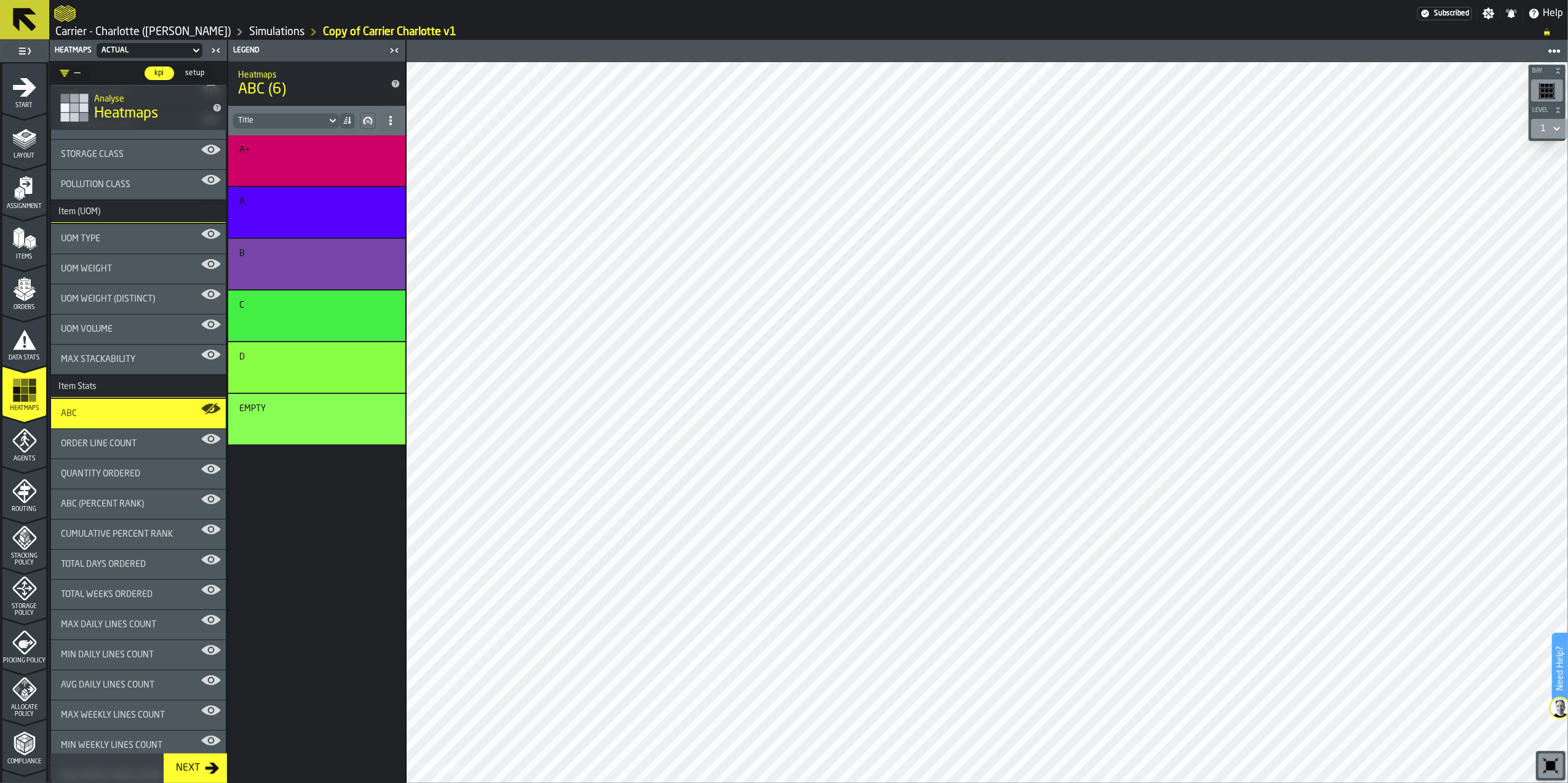
scroll to position [246, 0]
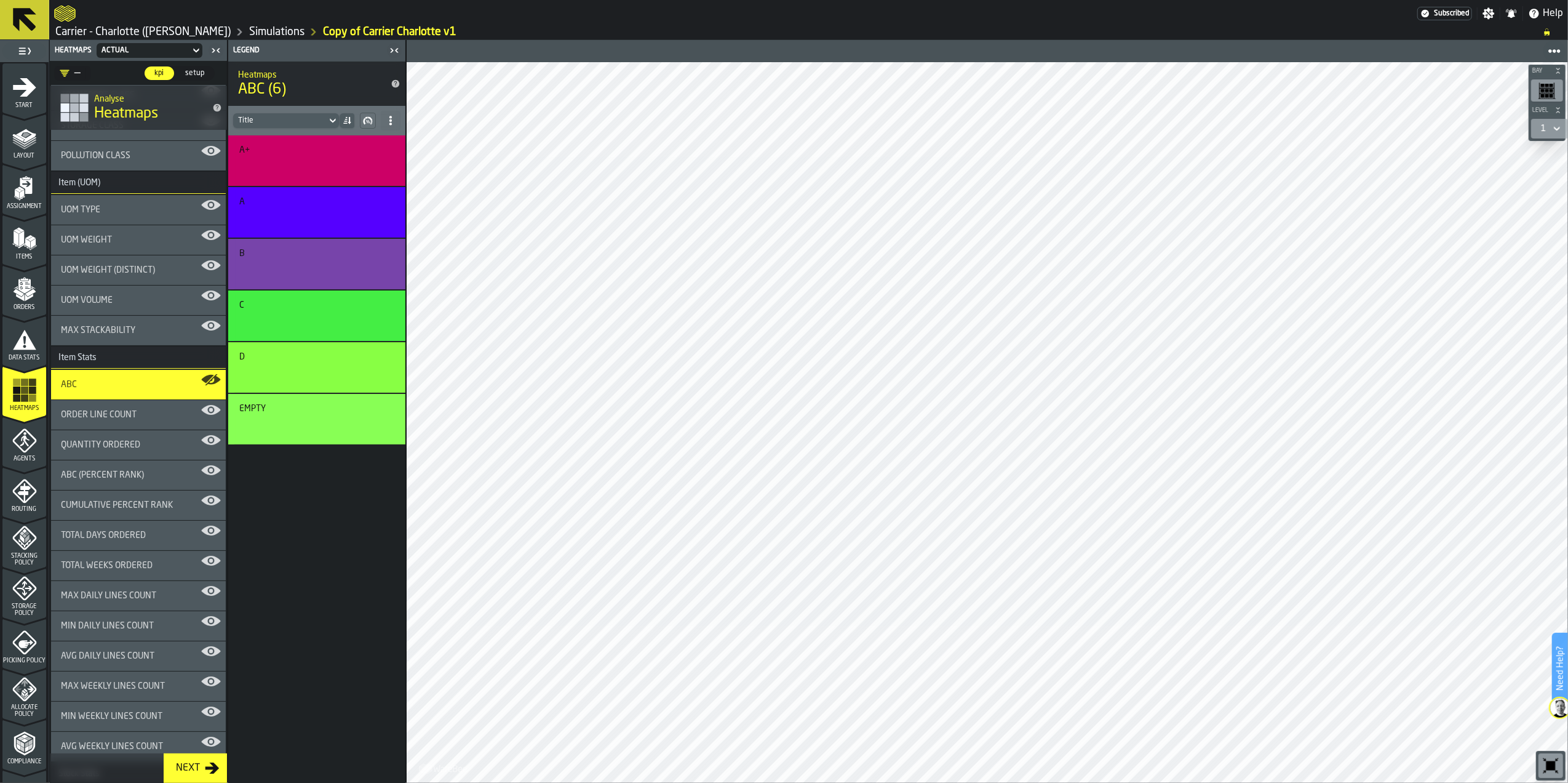
click at [139, 428] on div "Order Line Count" at bounding box center [138, 415] width 175 height 30
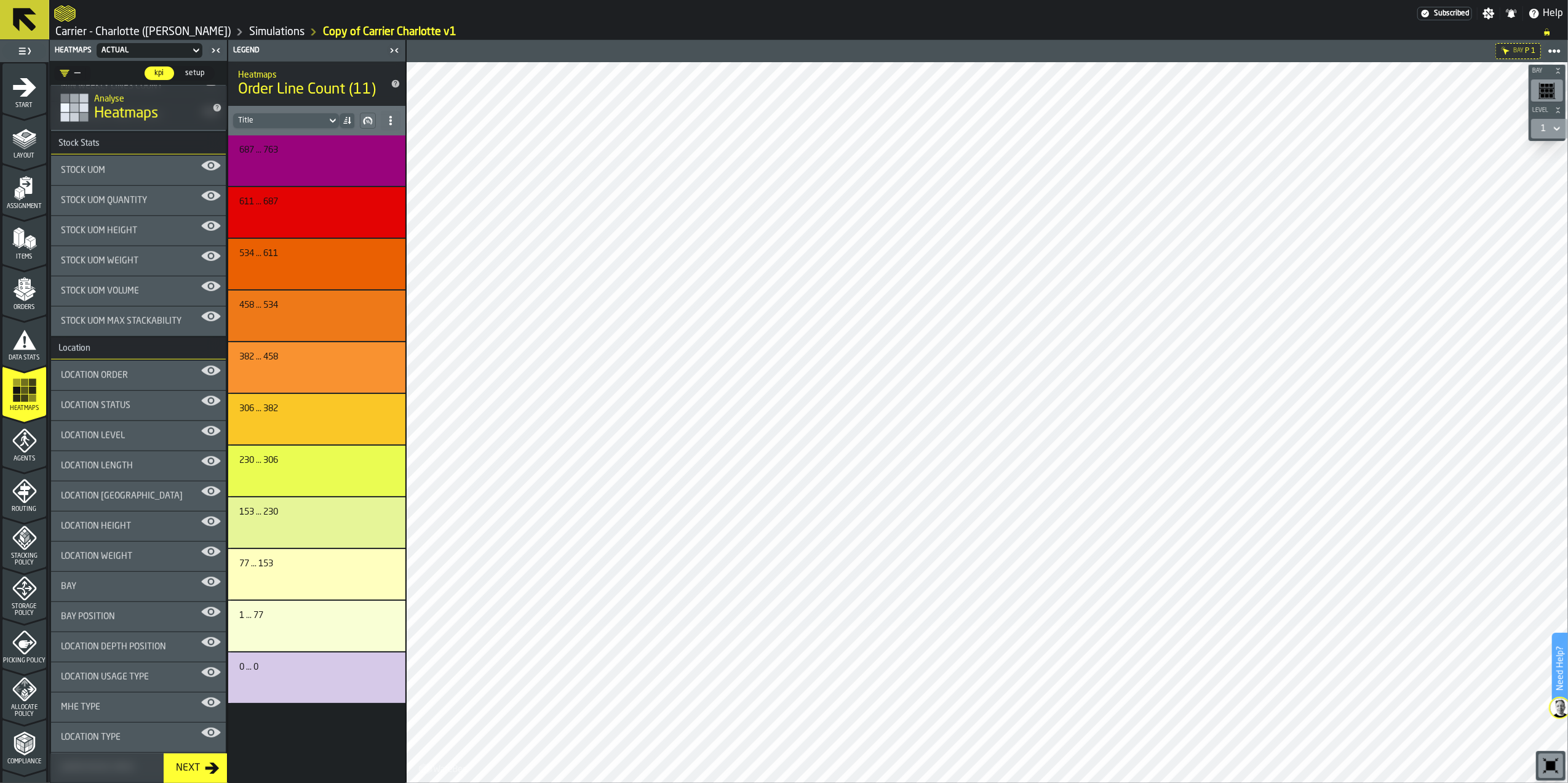
scroll to position [902, 0]
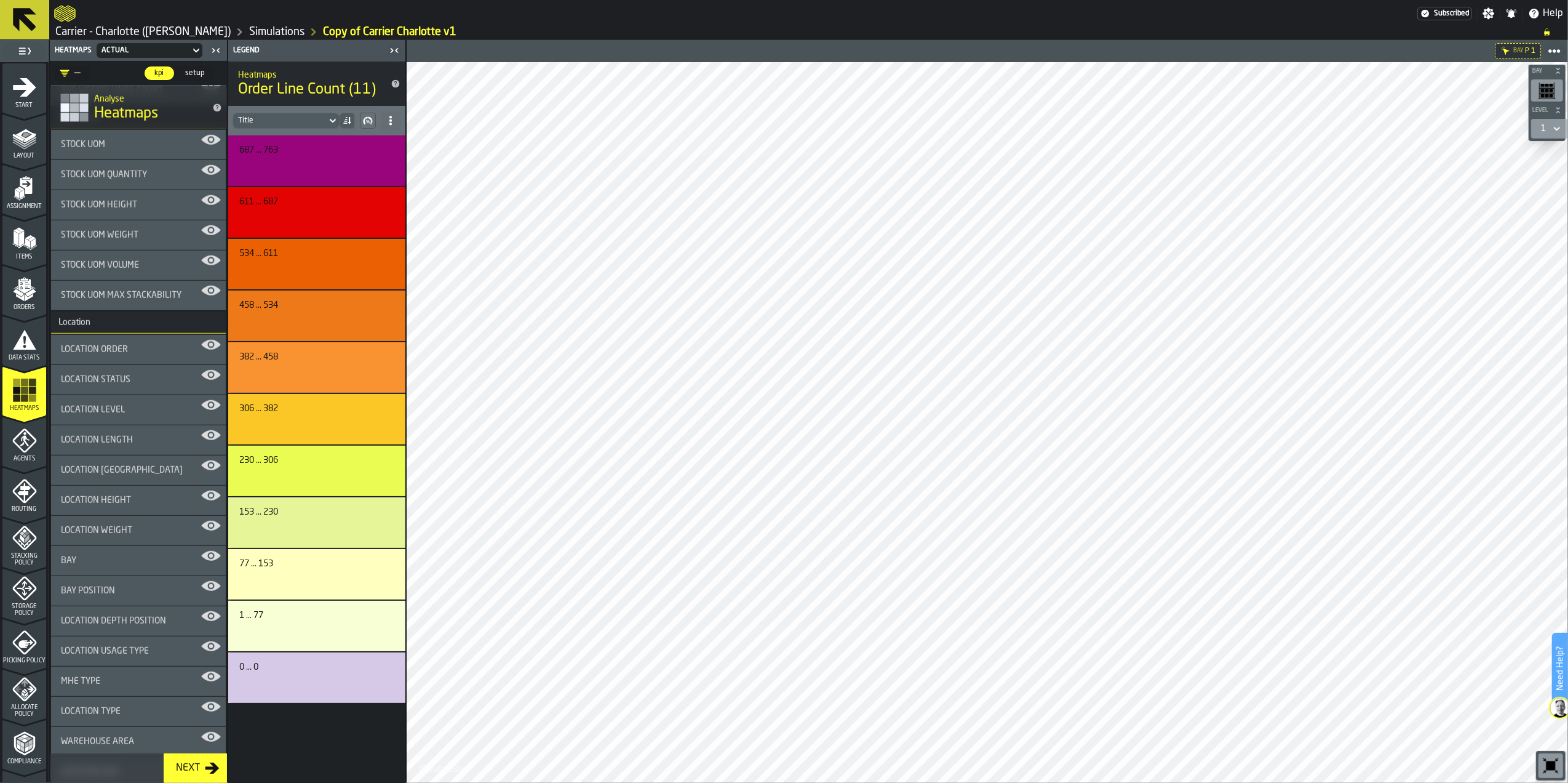
click at [119, 348] on span "Location Order" at bounding box center [94, 349] width 67 height 10
click at [139, 380] on div "Location Status" at bounding box center [138, 380] width 155 height 10
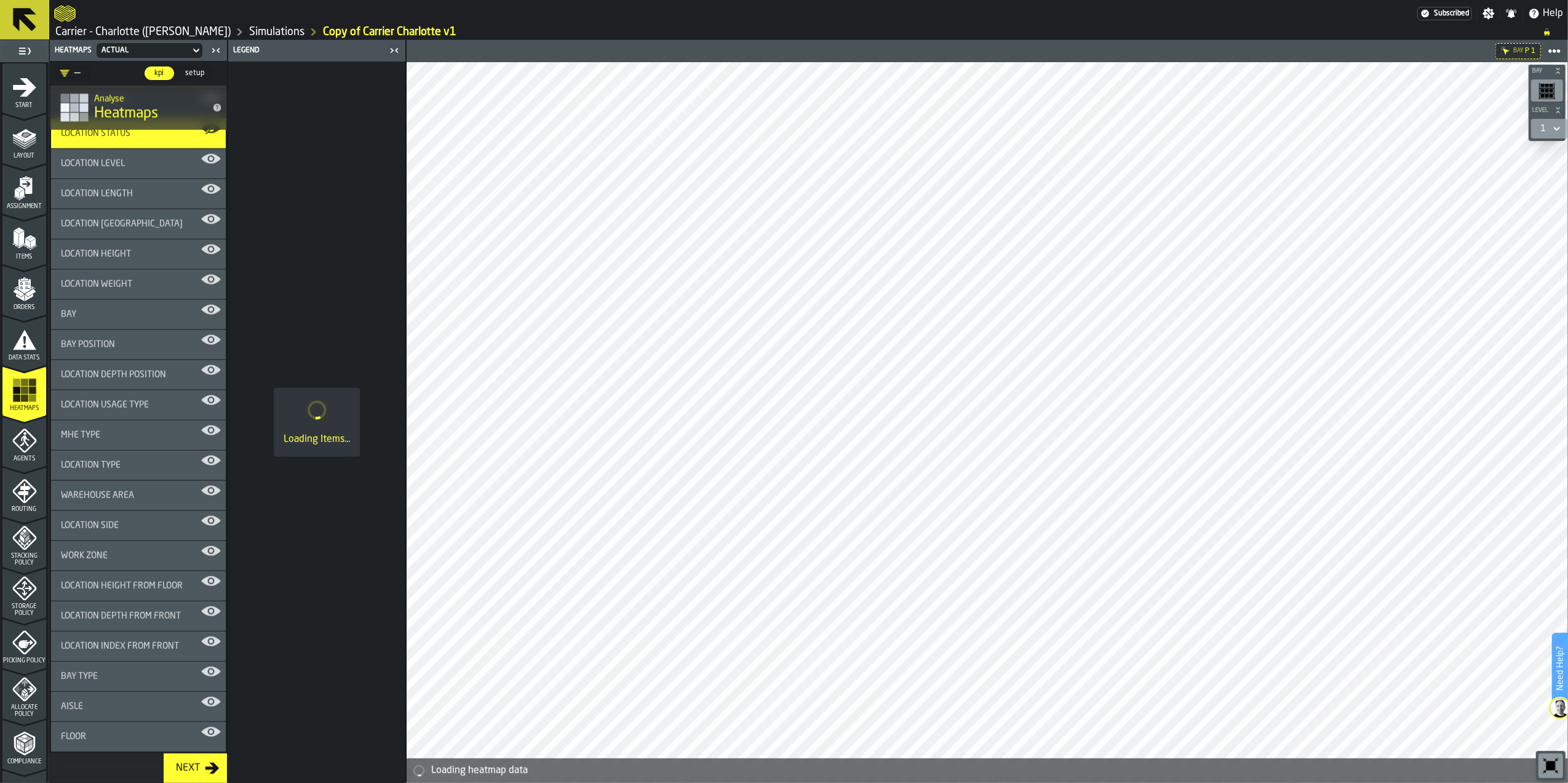
scroll to position [1179, 0]
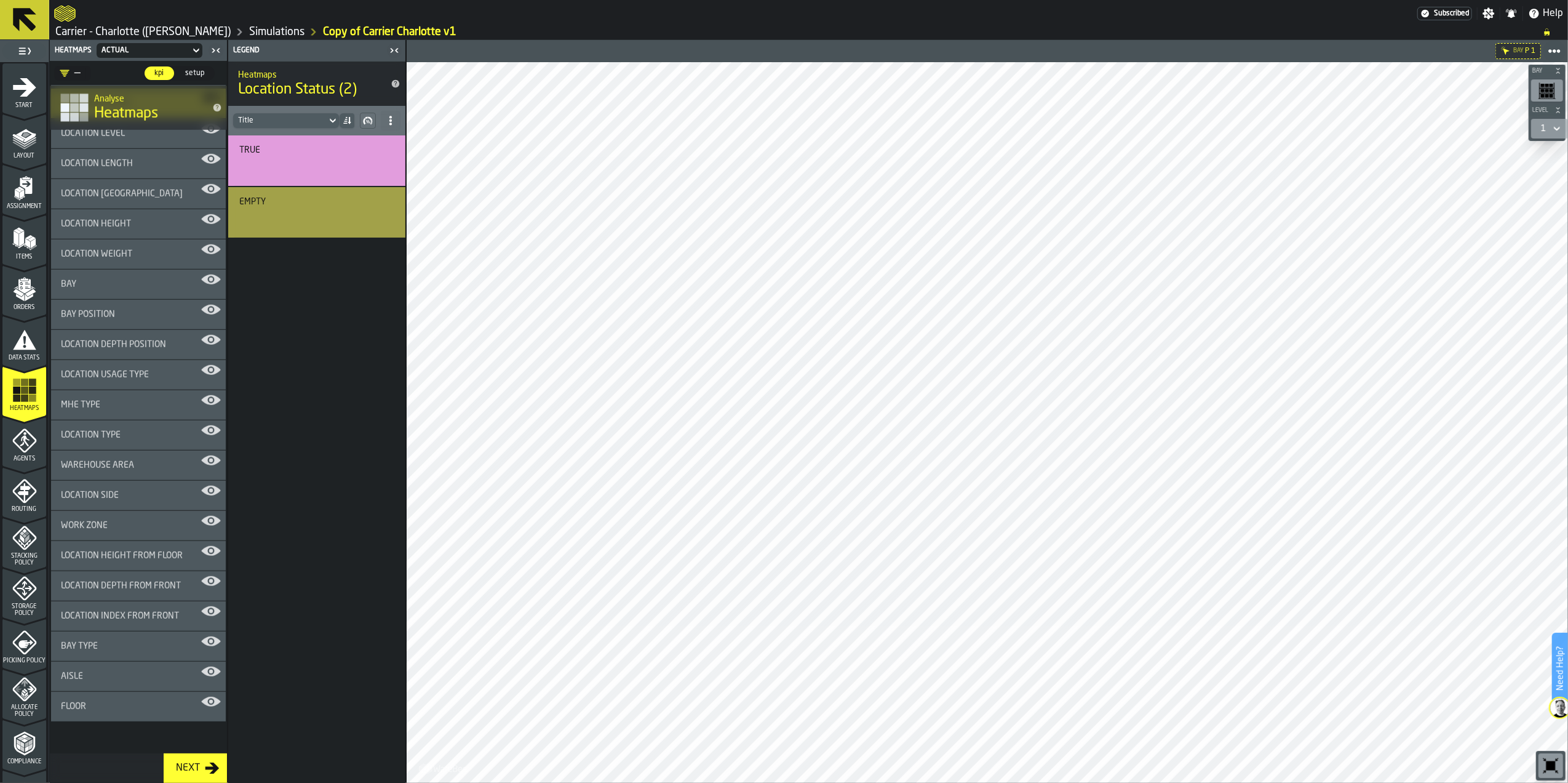
click at [34, 452] on icon "menu Agents" at bounding box center [24, 440] width 25 height 25
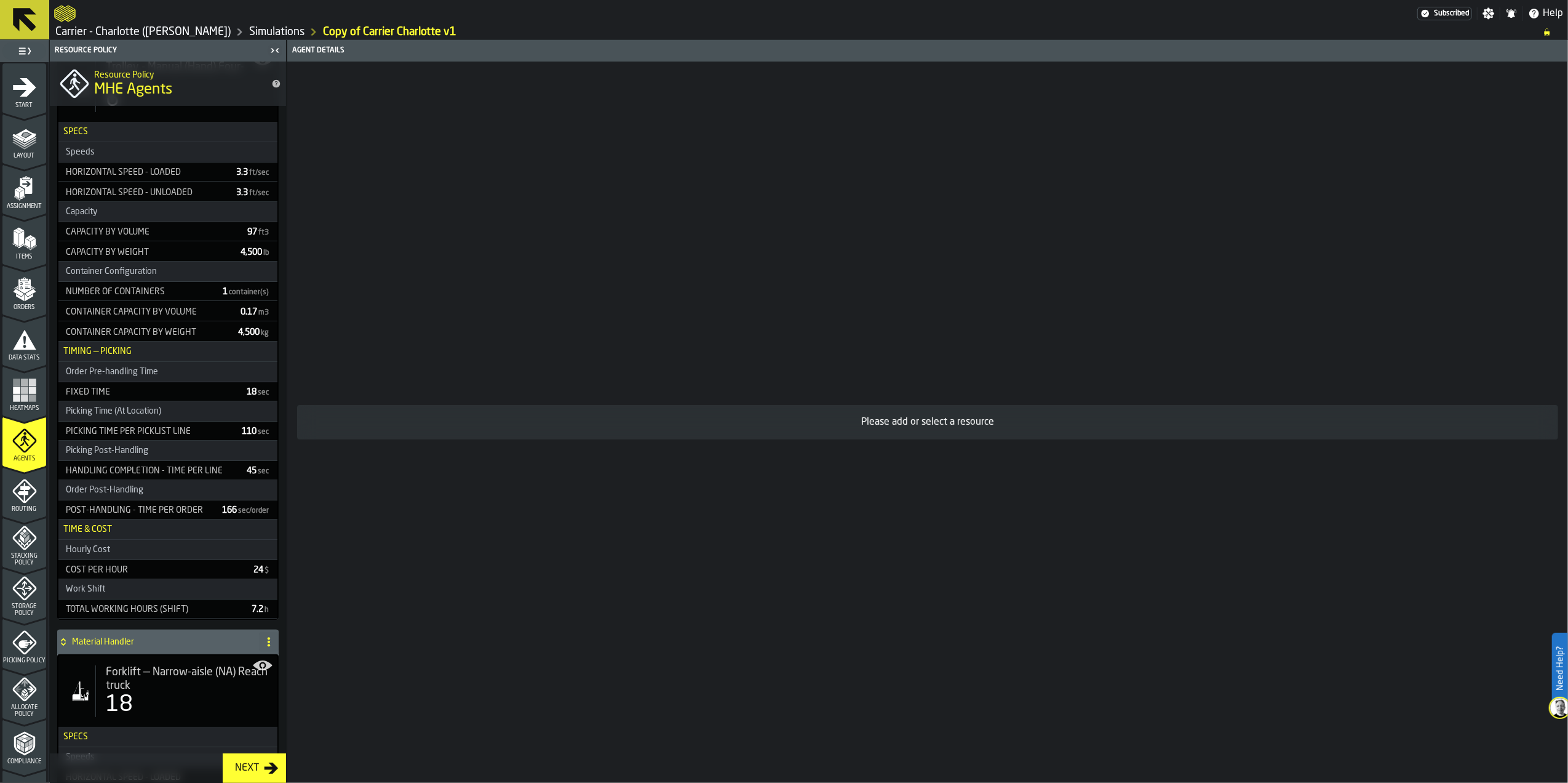
scroll to position [0, 0]
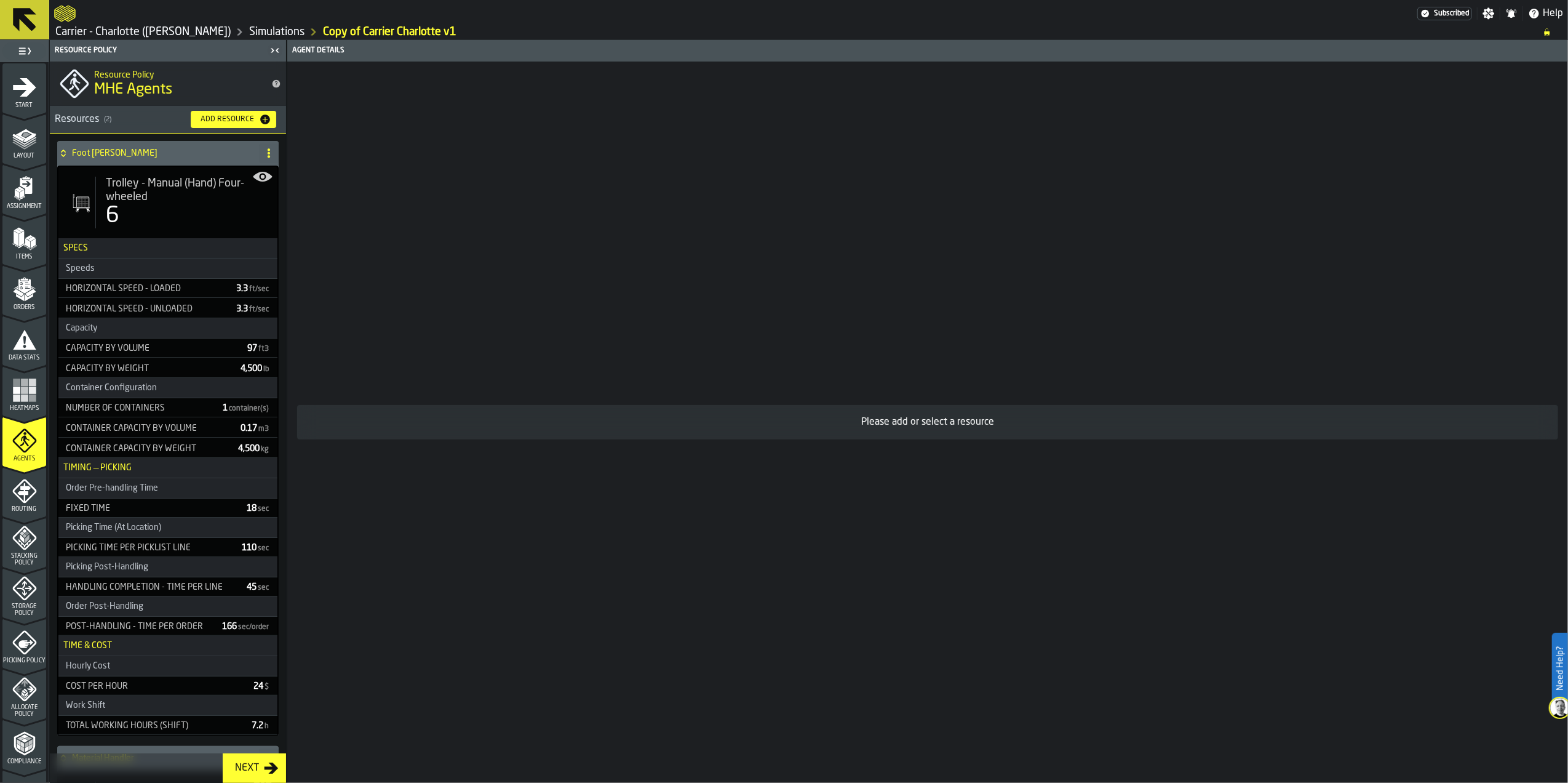
click at [13, 486] on icon "menu Routing" at bounding box center [24, 491] width 24 height 24
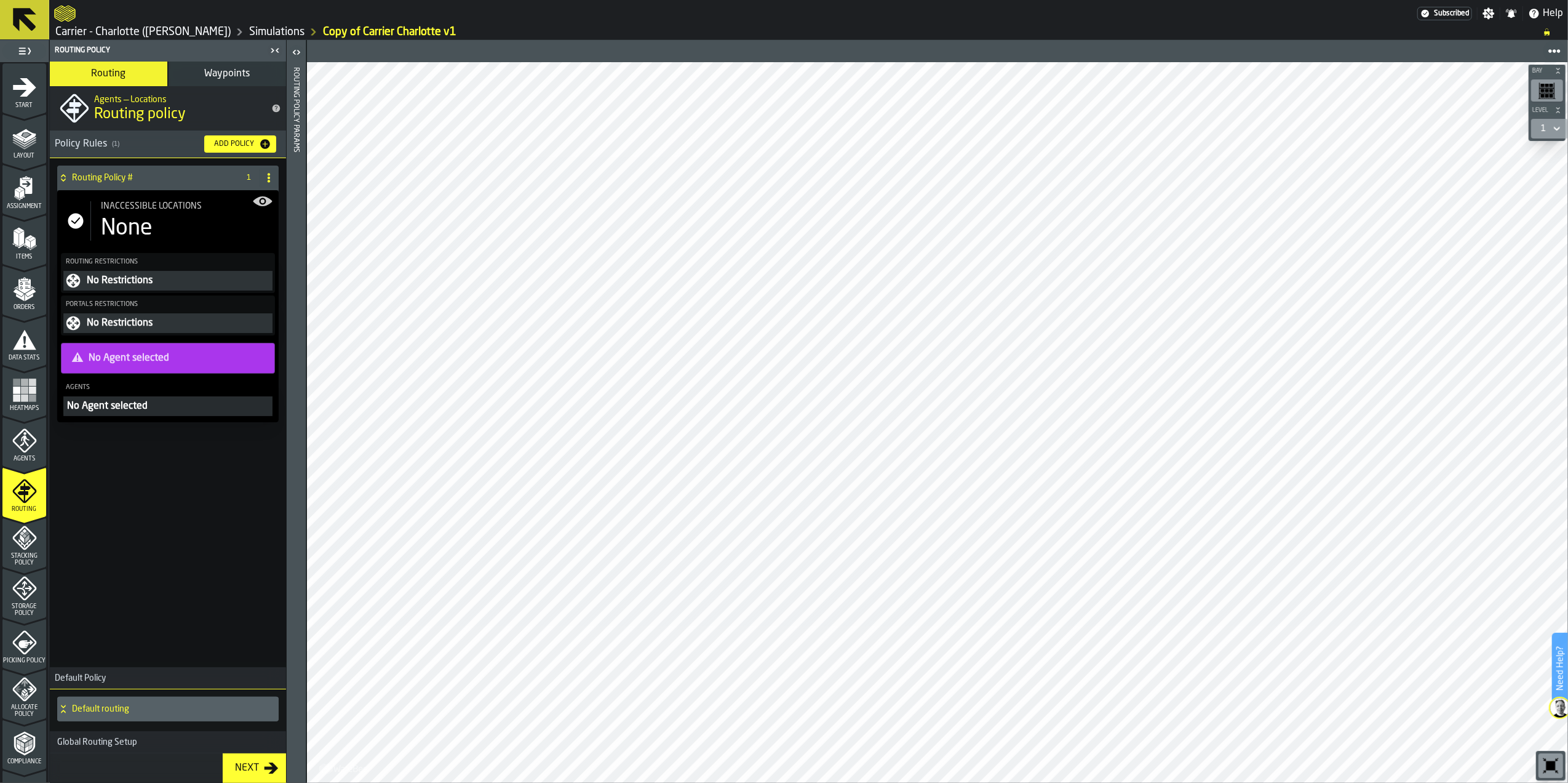
click at [135, 410] on div "No Agent selected" at bounding box center [168, 406] width 204 height 15
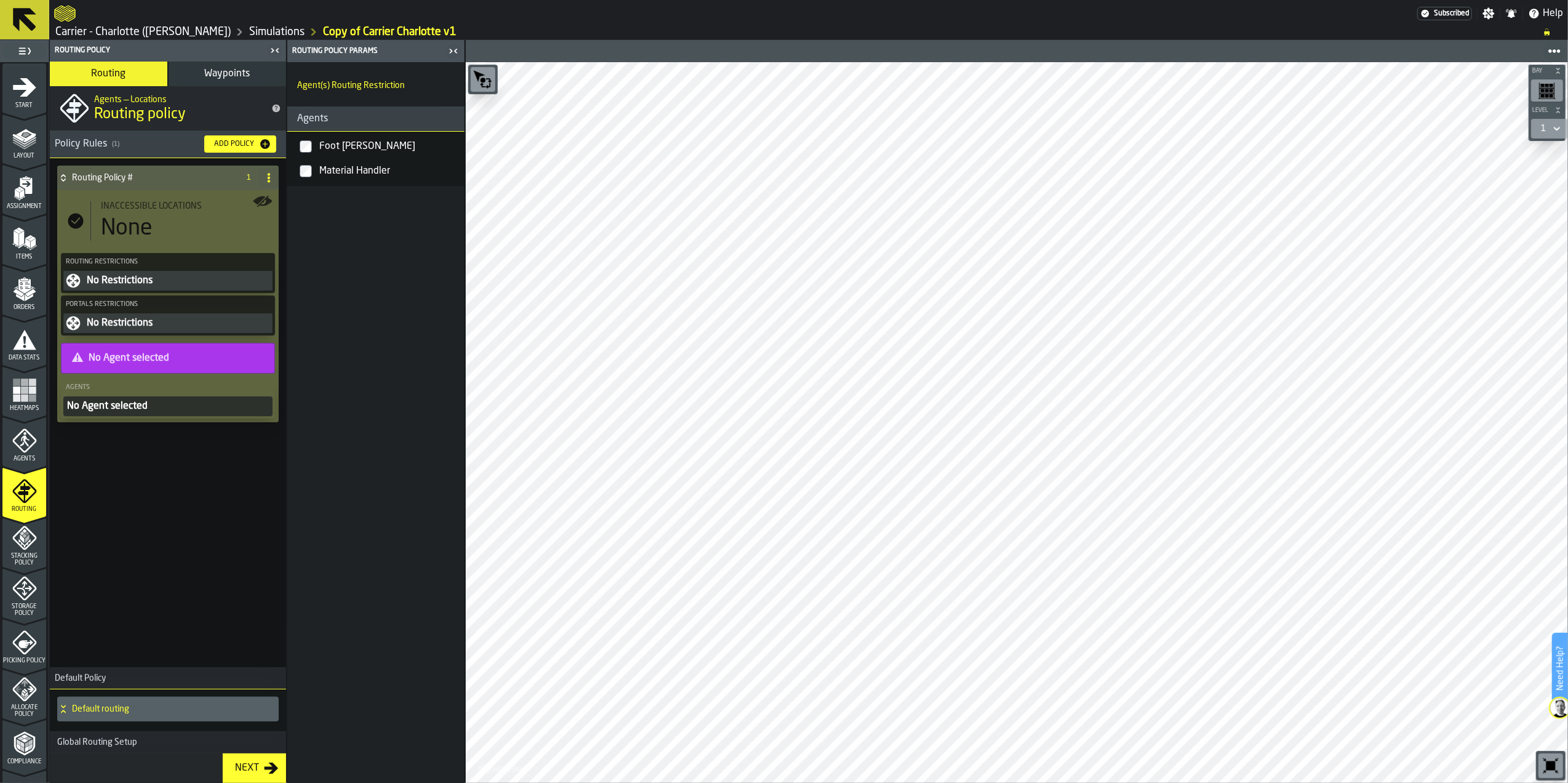
click at [375, 149] on div "Foot [PERSON_NAME]" at bounding box center [388, 146] width 143 height 20
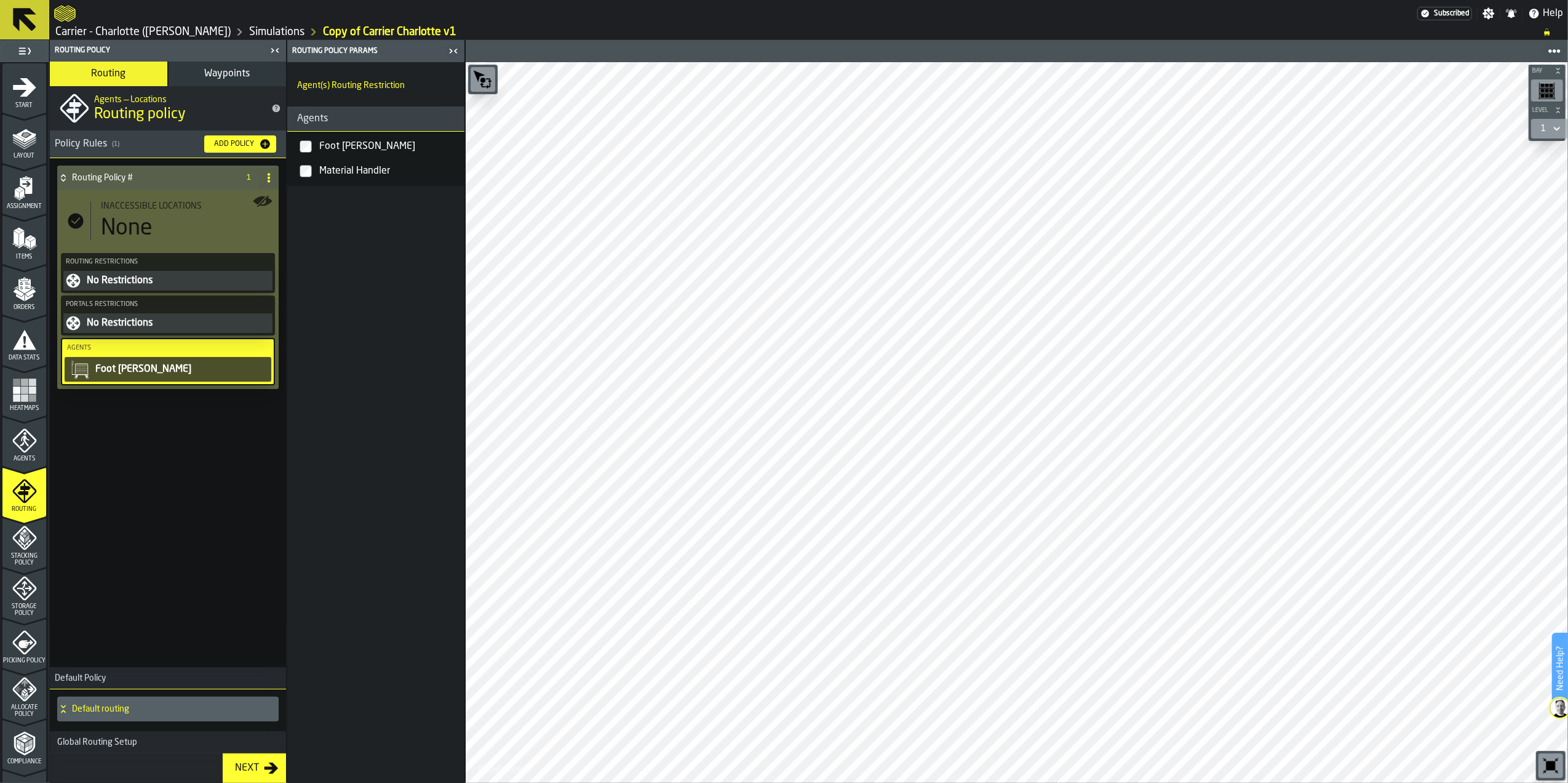
click at [152, 285] on div "No Restrictions" at bounding box center [178, 281] width 185 height 15
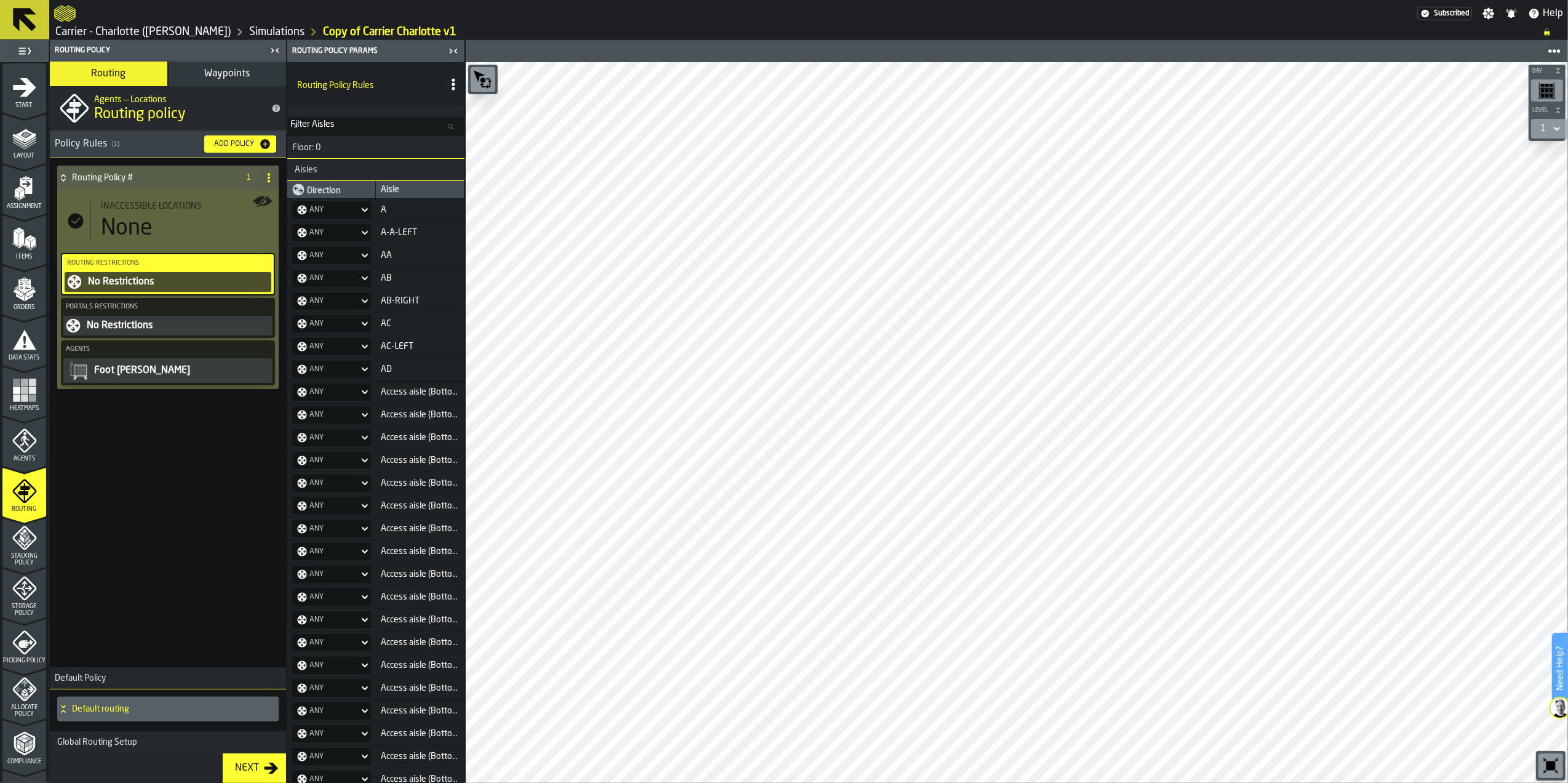
click at [171, 328] on div "No Restrictions" at bounding box center [178, 326] width 185 height 15
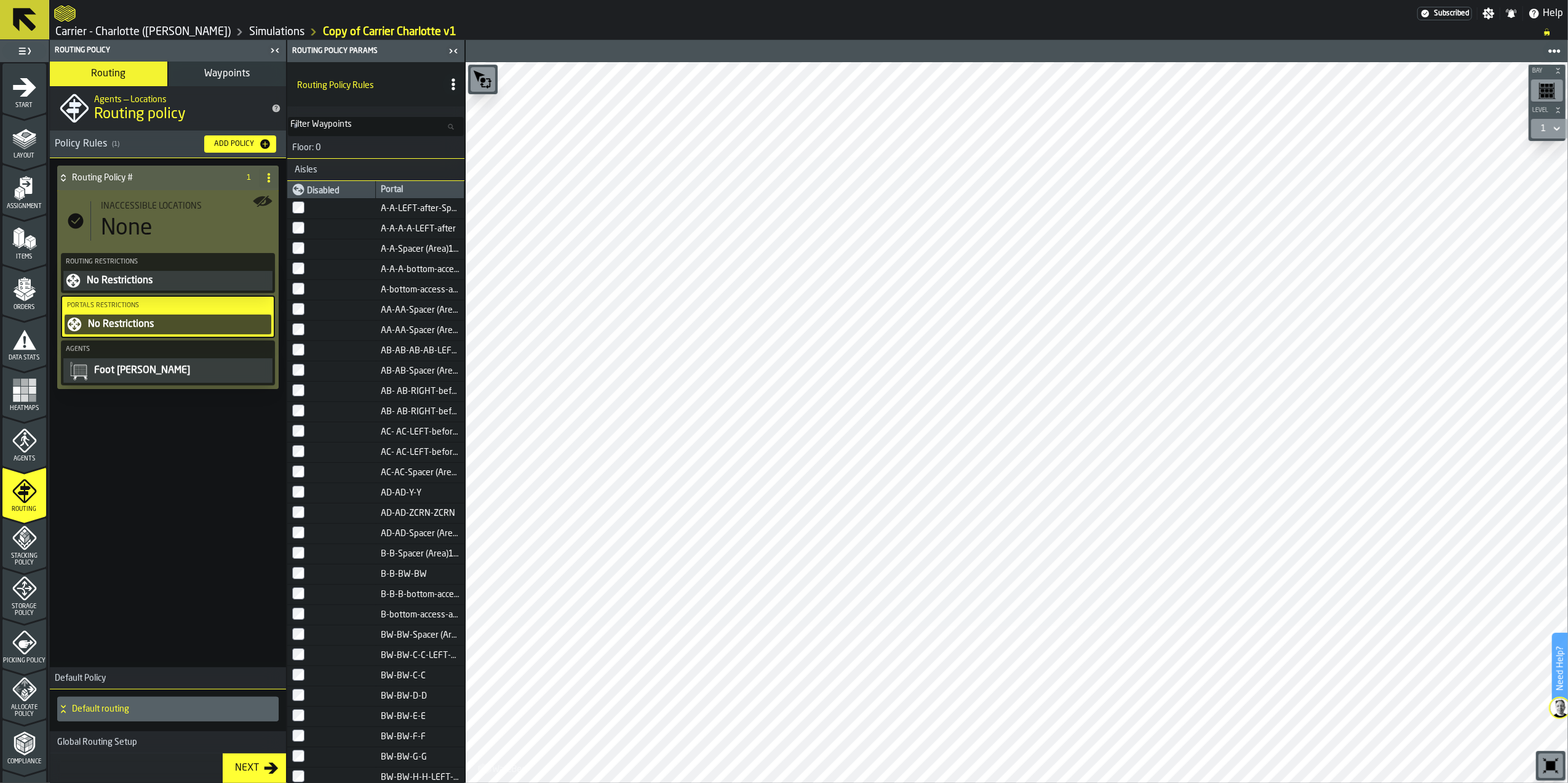
click at [133, 374] on div "Foot [PERSON_NAME]" at bounding box center [181, 370] width 177 height 15
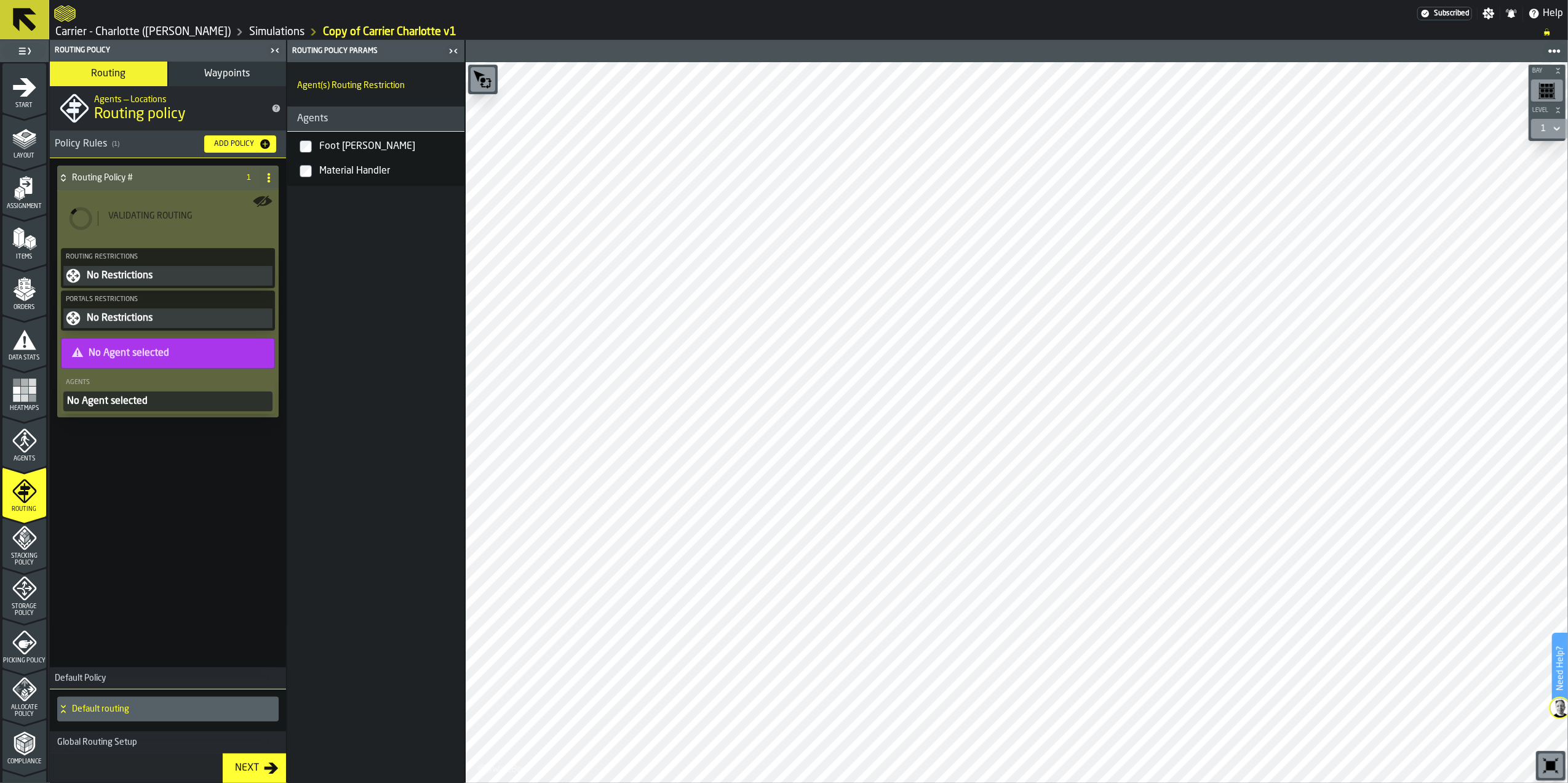
click at [148, 498] on div "Routing Policy # 1 Validating Routing Routing Restrictions No Restrictions Port…" at bounding box center [168, 410] width 236 height 504
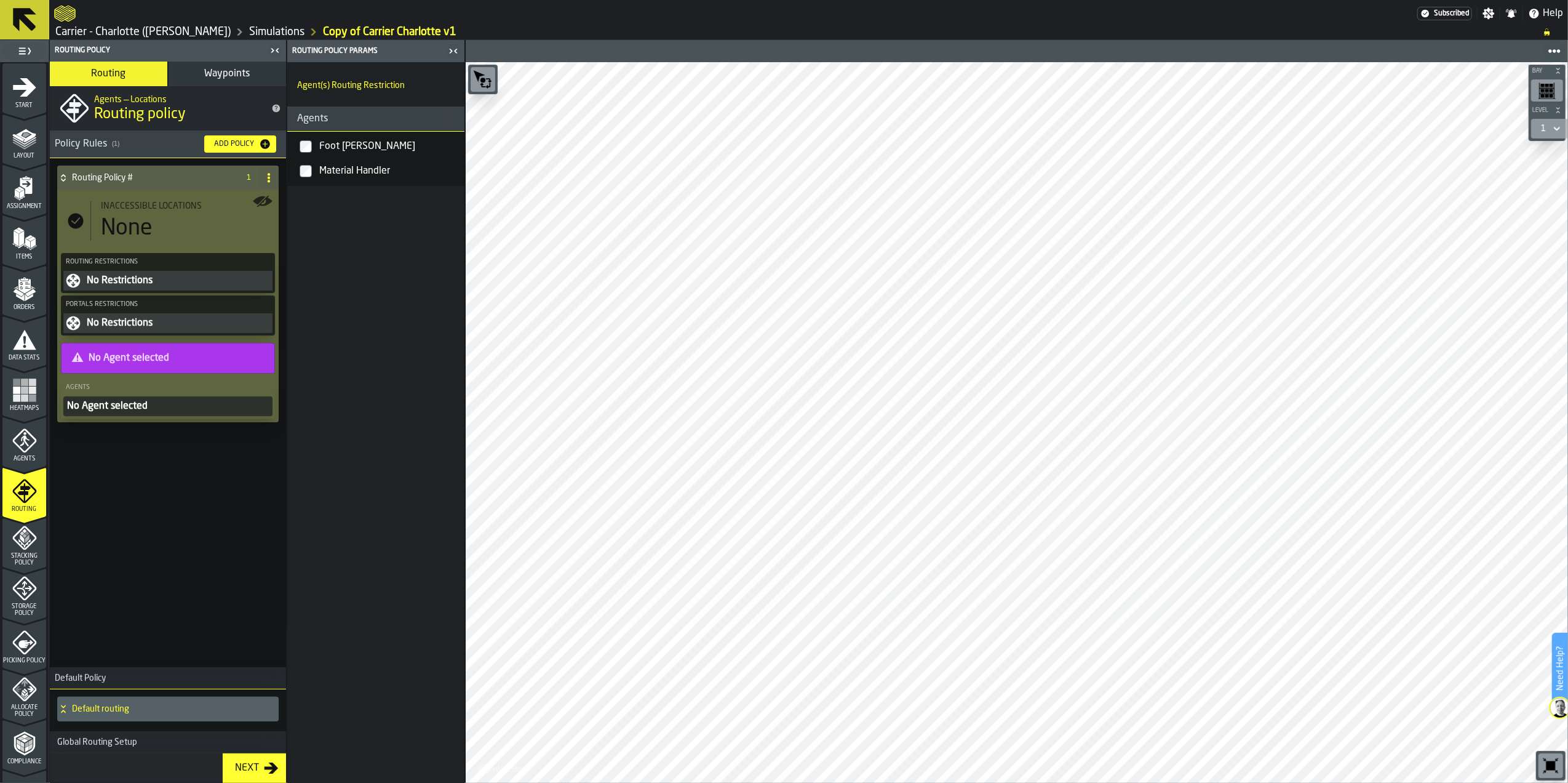
click at [144, 508] on div "Routing Policy # 1 Inaccessible locations None Routing Restrictions No Restrict…" at bounding box center [168, 410] width 236 height 504
click at [144, 328] on div "No Restrictions" at bounding box center [178, 323] width 185 height 15
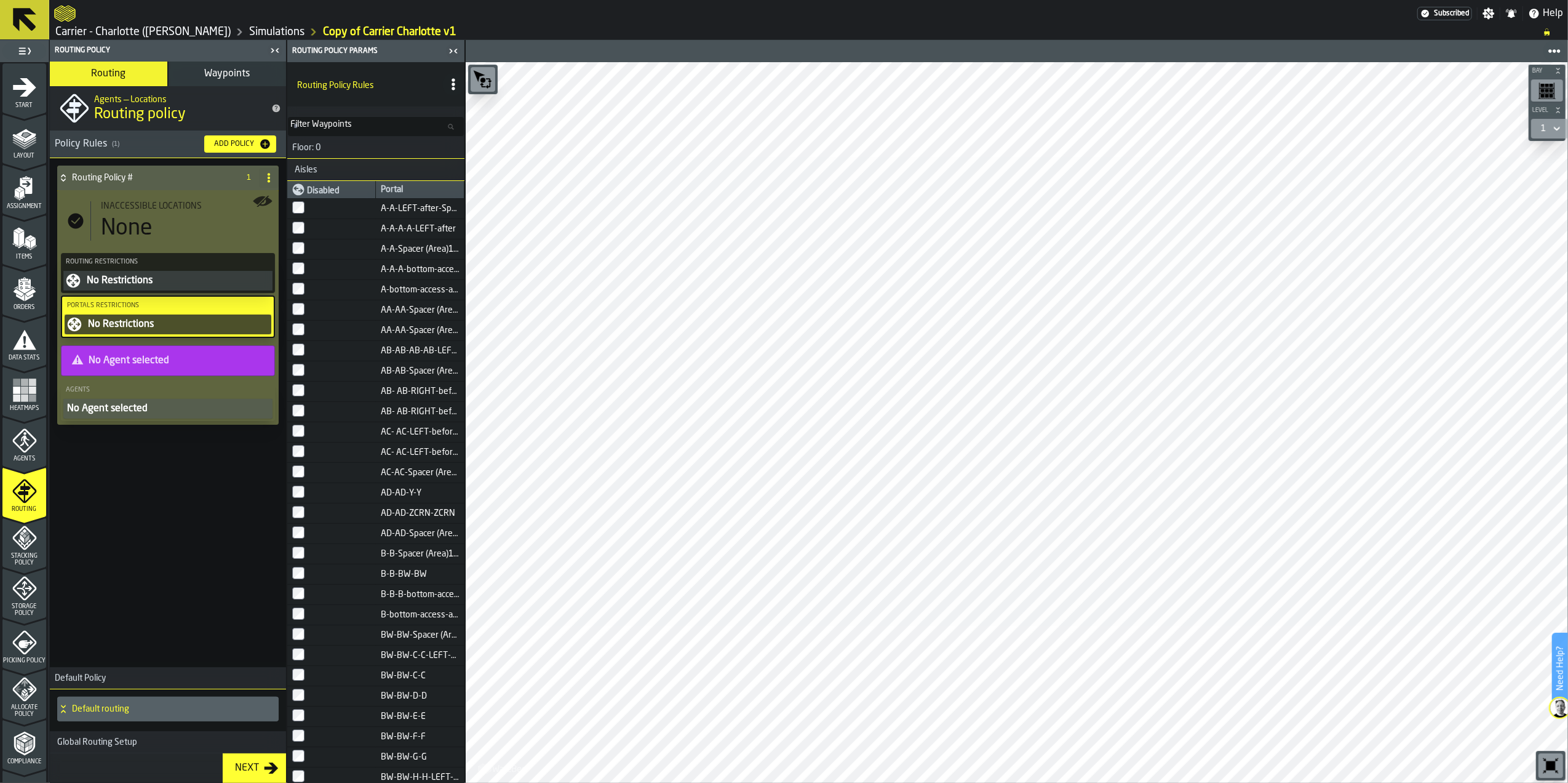
click at [266, 176] on icon at bounding box center [268, 177] width 10 height 10
click at [243, 223] on li "Delete" at bounding box center [219, 233] width 118 height 30
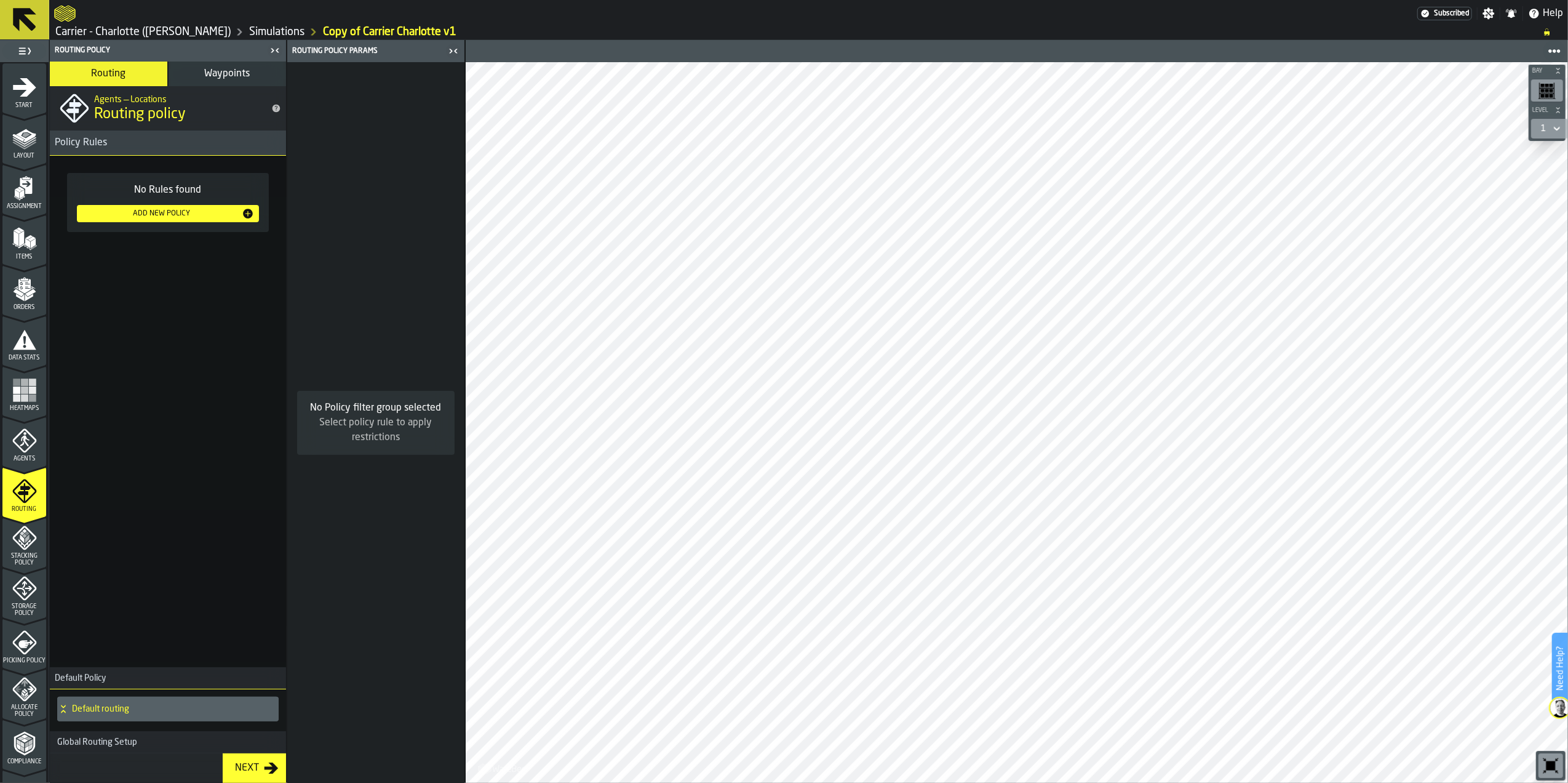
click at [229, 70] on span "Waypoints" at bounding box center [228, 74] width 46 height 10
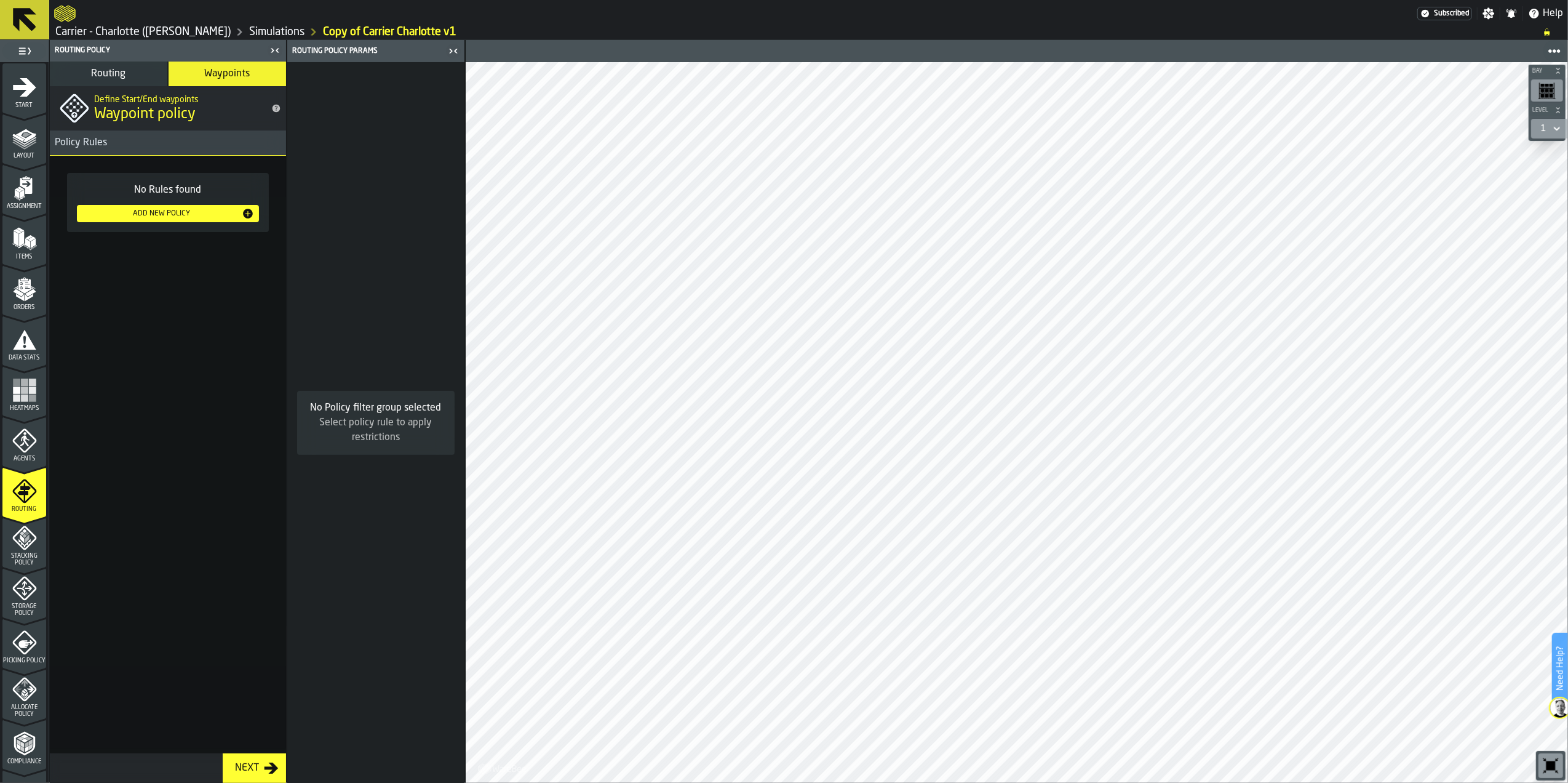
click at [133, 84] on button "Routing" at bounding box center [109, 74] width 117 height 25
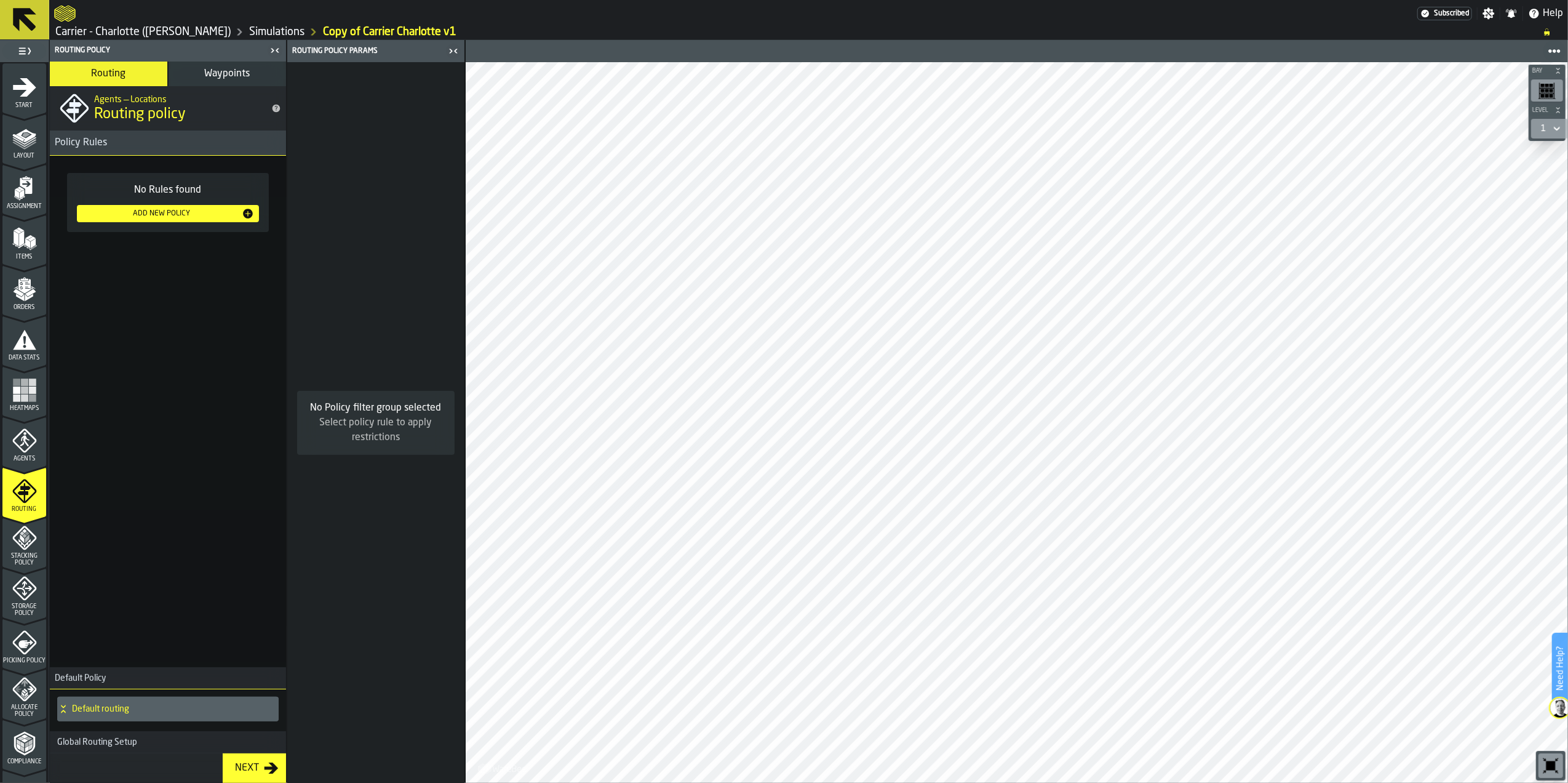
click at [133, 701] on div "Default routing" at bounding box center [165, 709] width 216 height 25
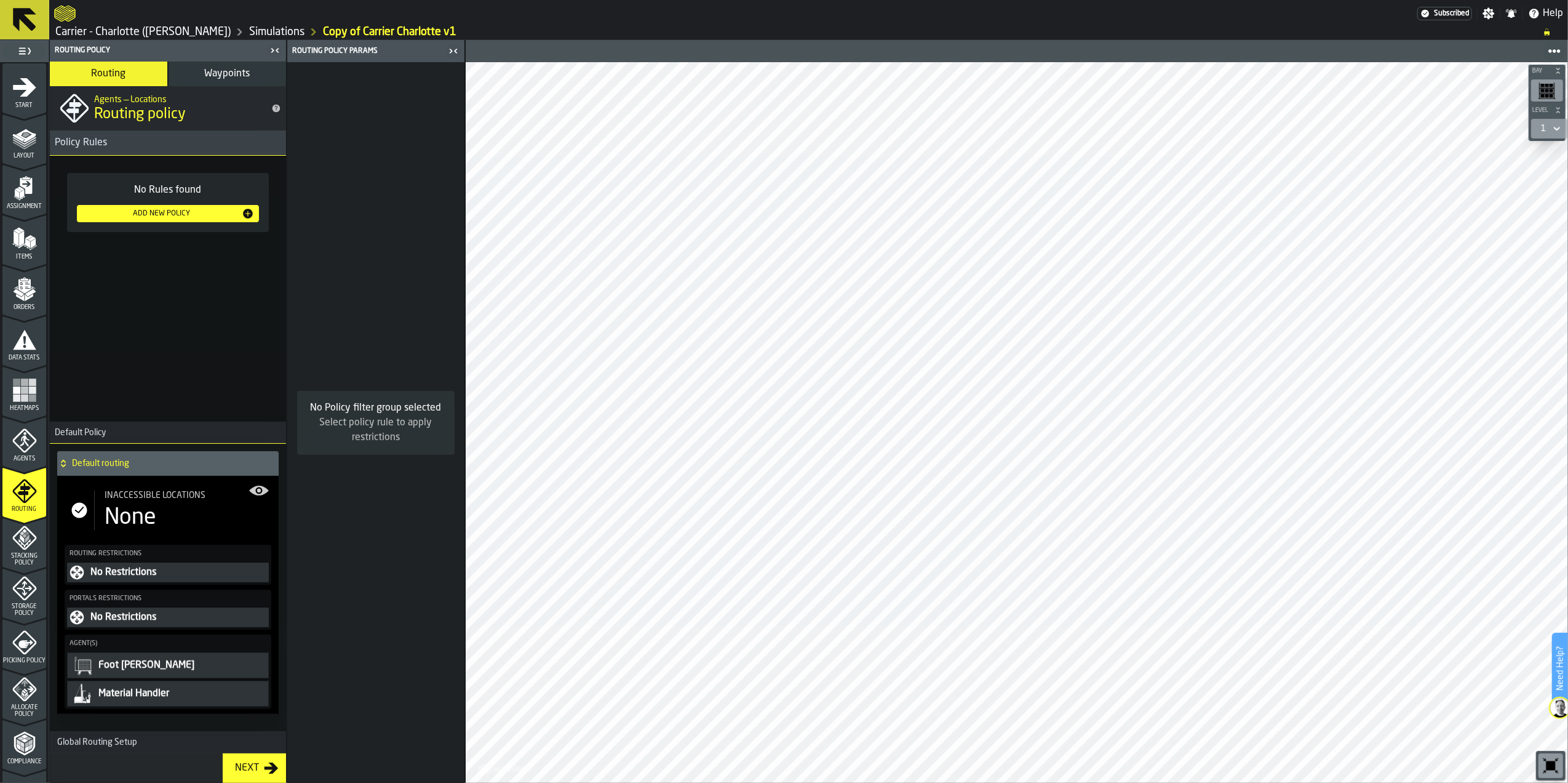
click at [123, 463] on h4 "Default routing" at bounding box center [173, 463] width 202 height 10
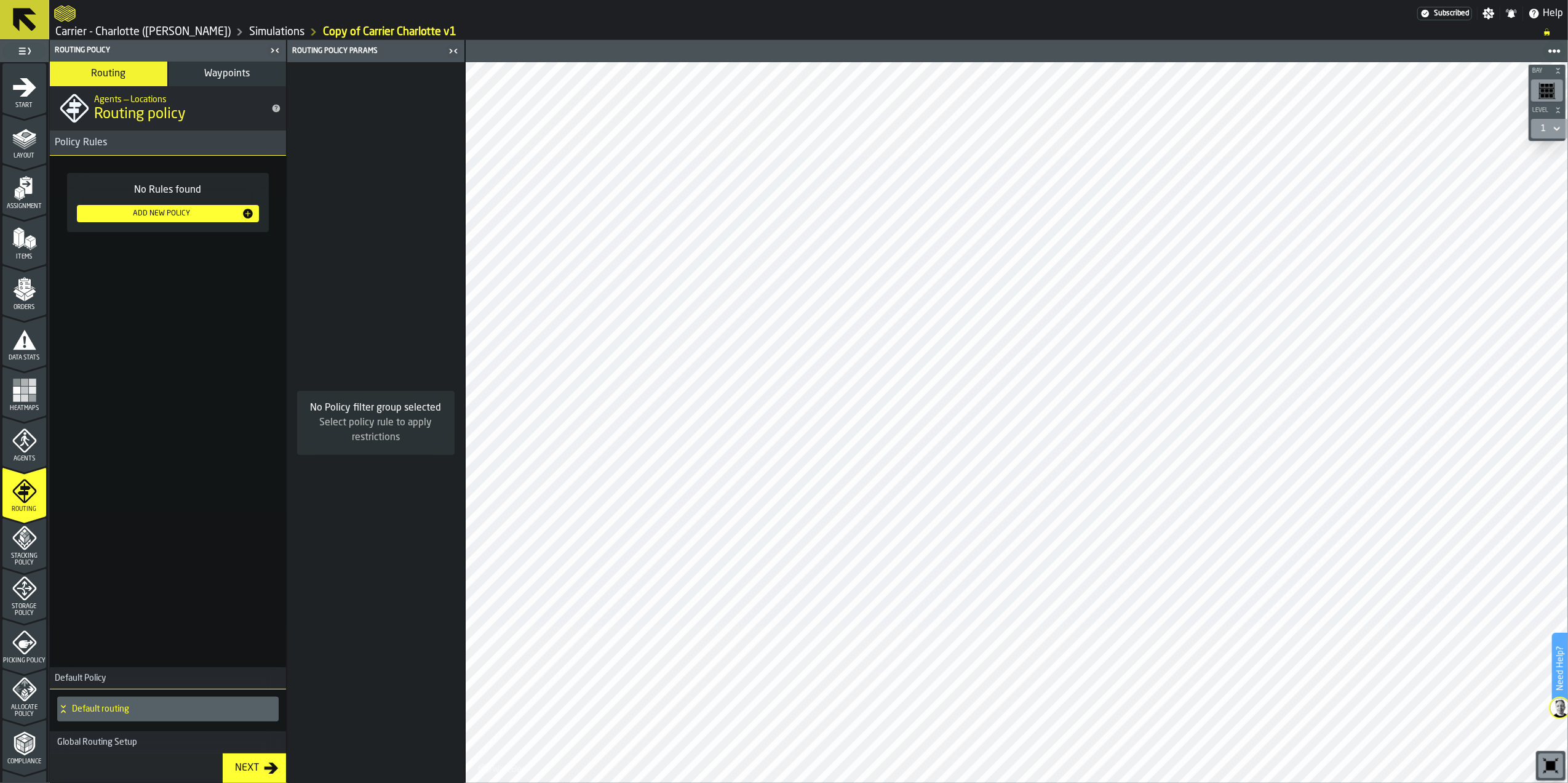
click at [25, 545] on icon "menu Stacking Policy" at bounding box center [24, 538] width 25 height 25
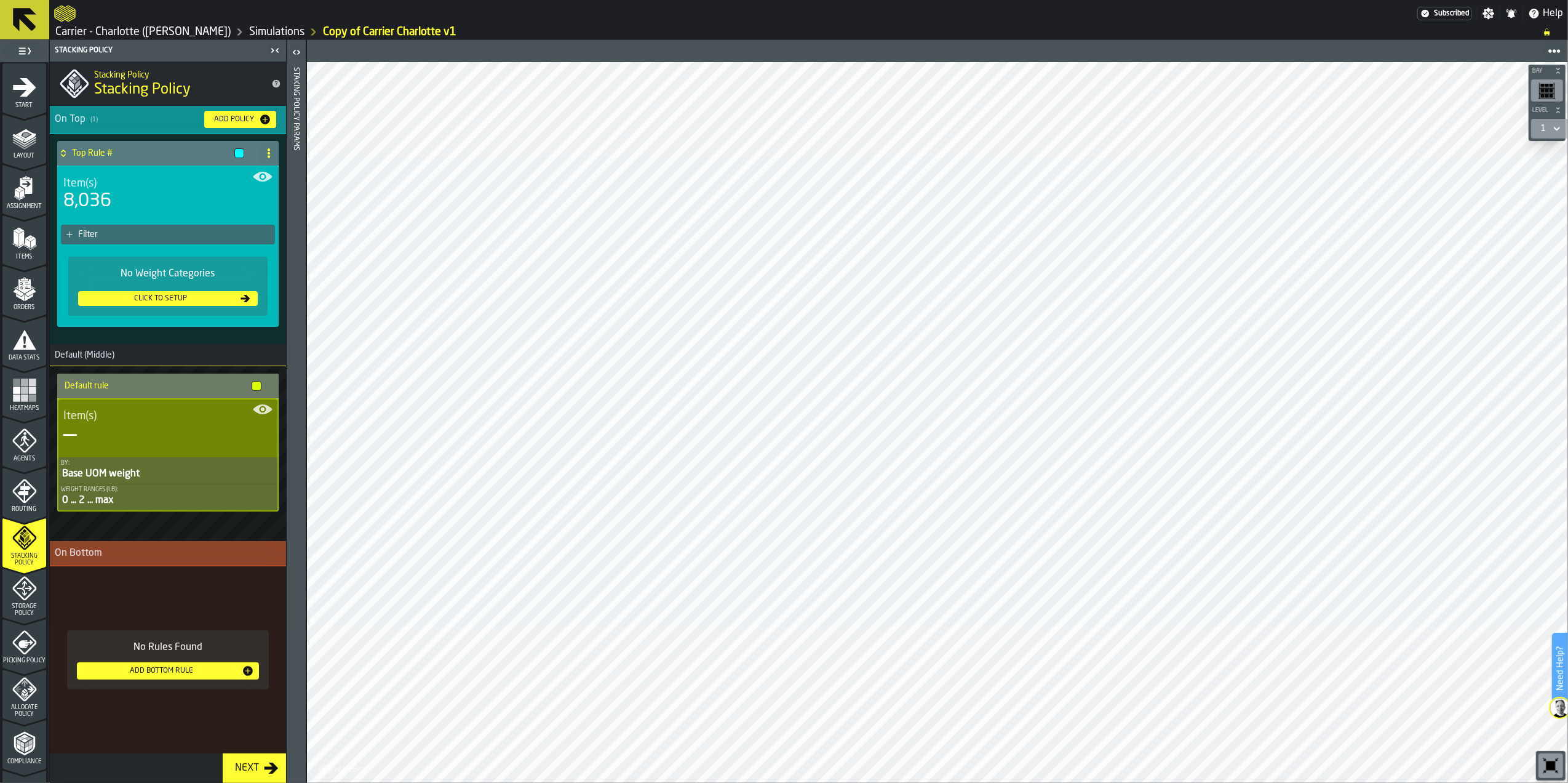
click at [28, 606] on span "Storage Policy" at bounding box center [24, 610] width 44 height 13
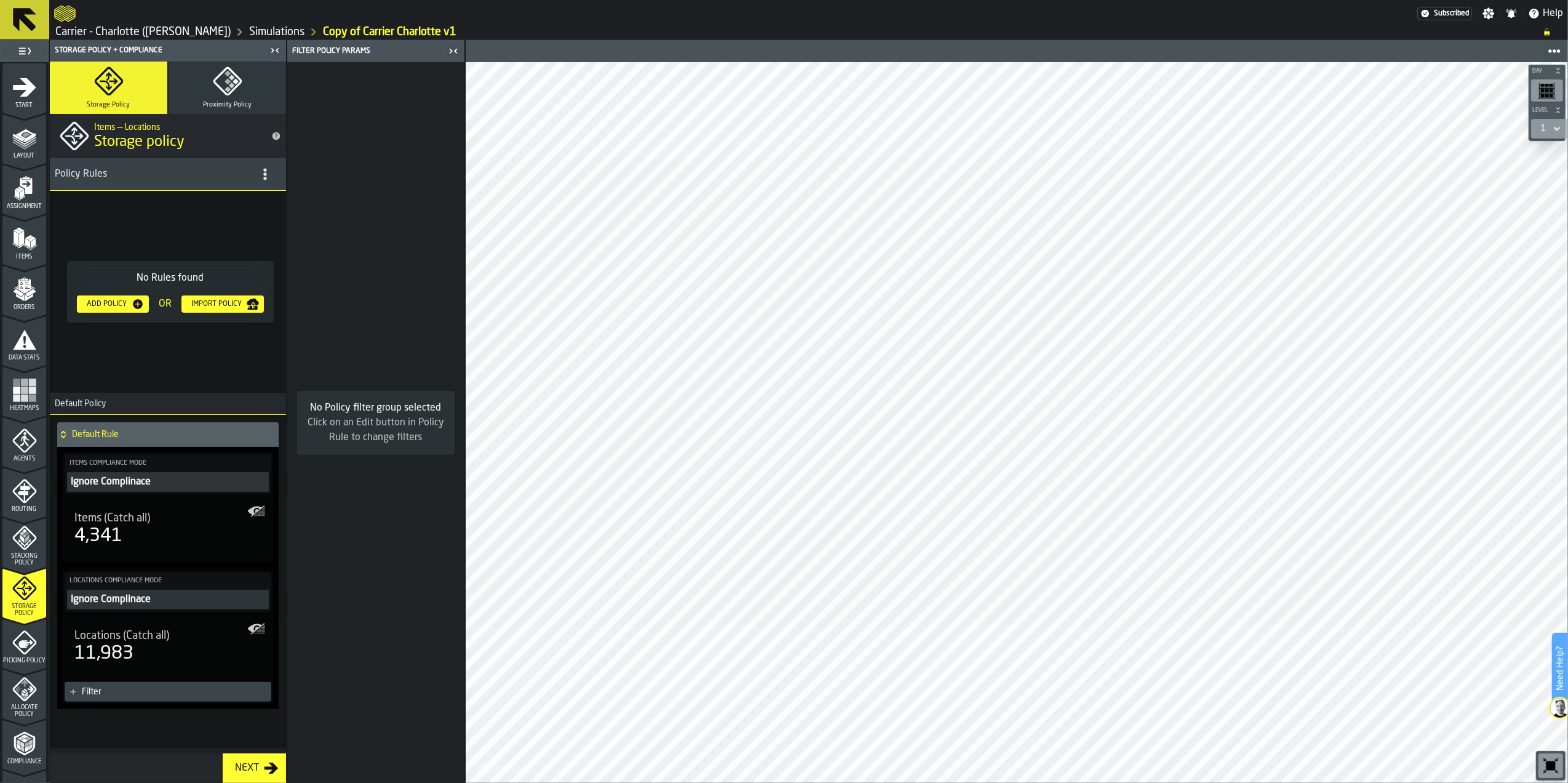
click at [109, 303] on div "Add Policy" at bounding box center [107, 303] width 50 height 9
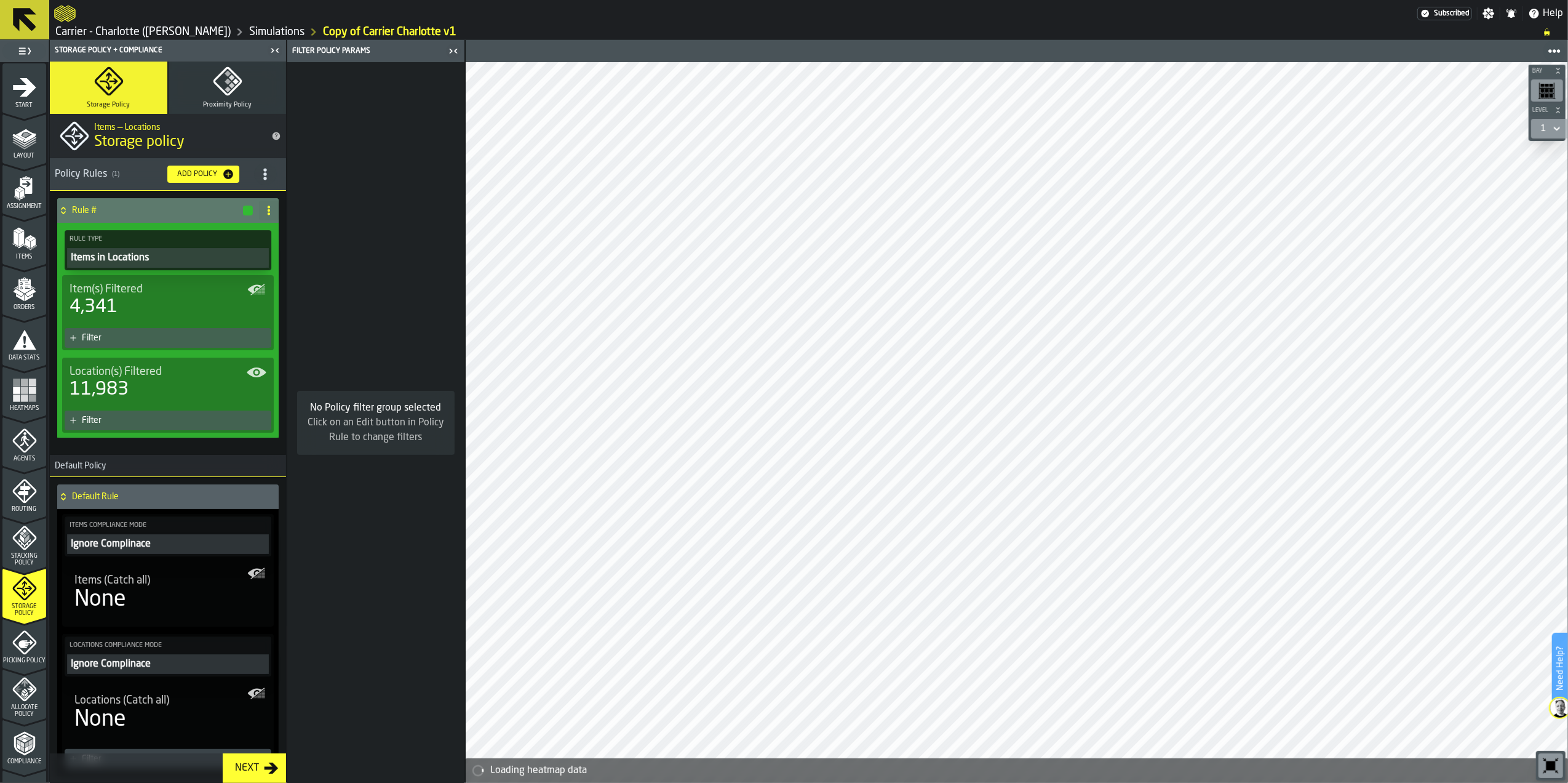
click at [154, 256] on div "Items in Locations" at bounding box center [168, 258] width 197 height 15
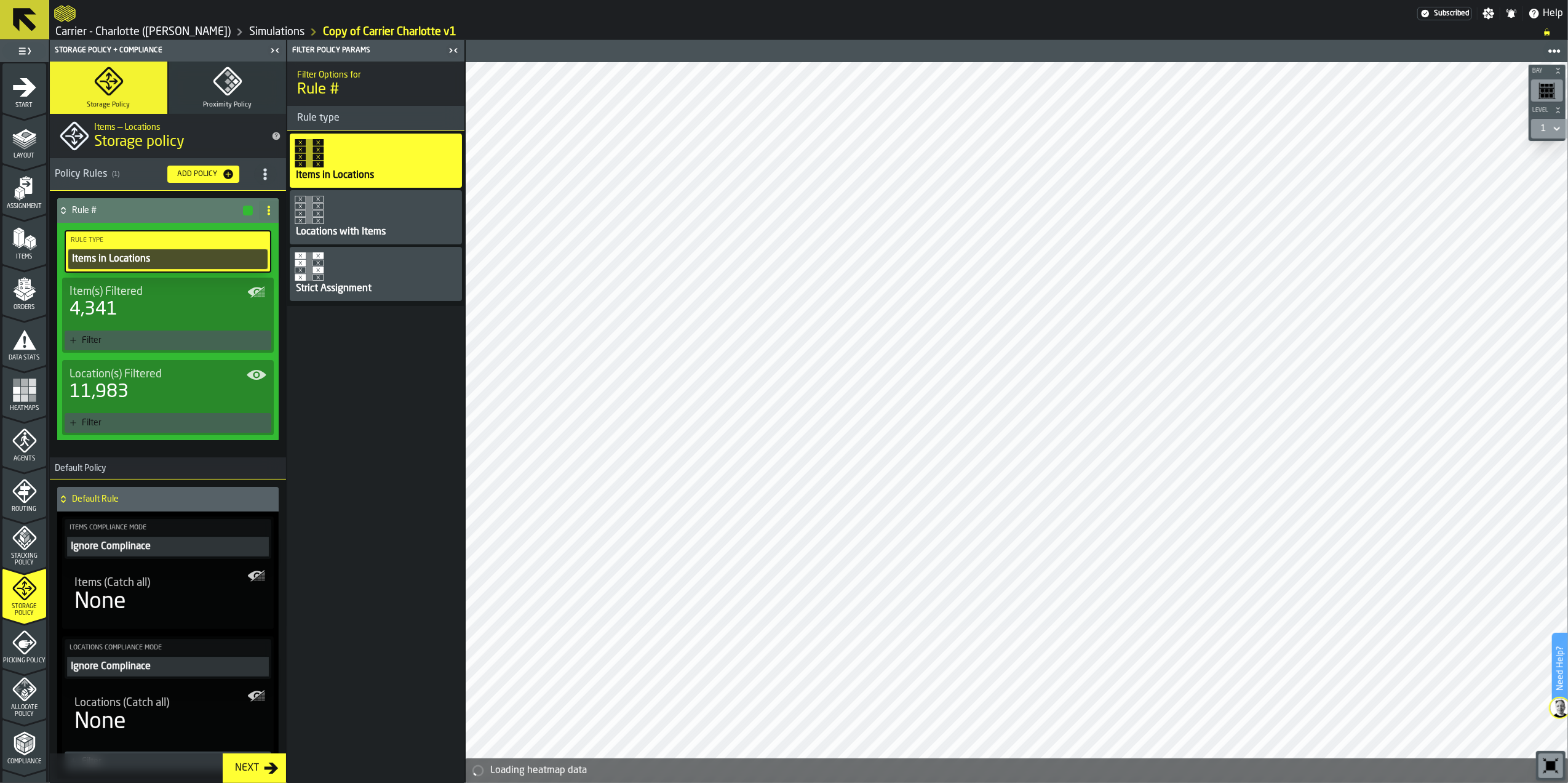
click at [156, 260] on div "Items in Locations" at bounding box center [168, 259] width 194 height 15
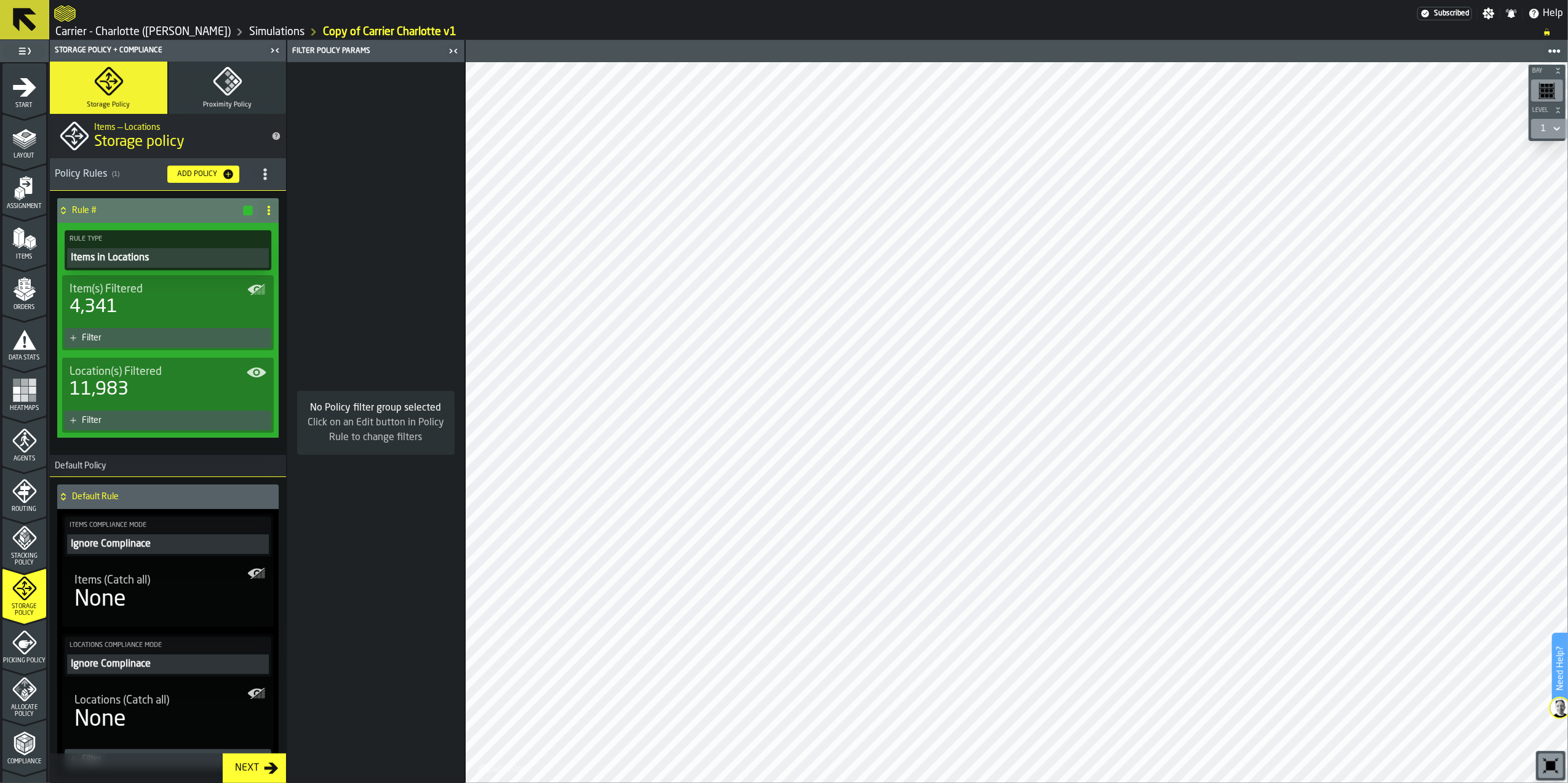
click at [179, 334] on div "Filter" at bounding box center [174, 338] width 185 height 10
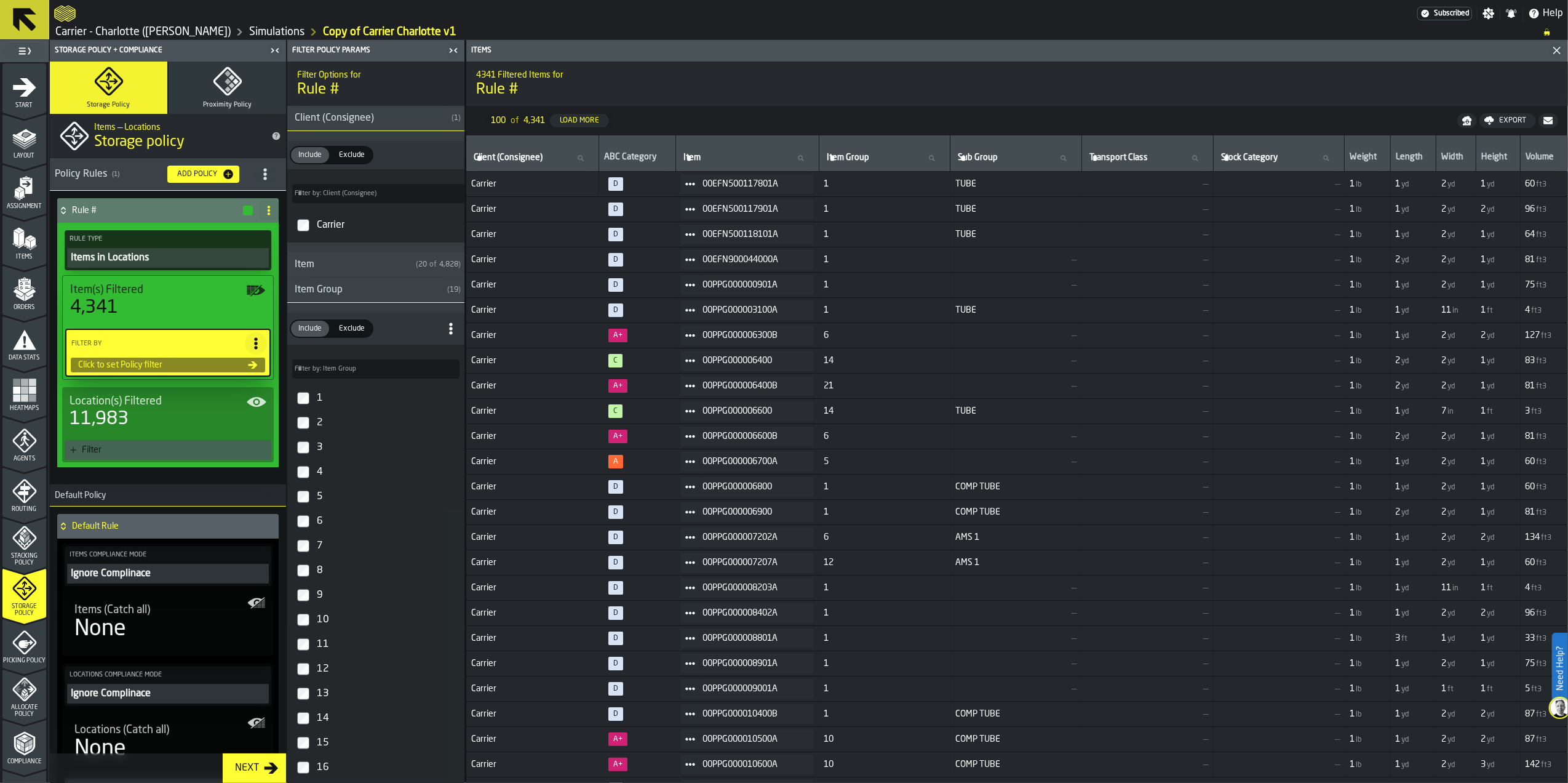
click at [360, 156] on span "Exclude" at bounding box center [352, 155] width 36 height 11
click at [350, 328] on span "Exclude" at bounding box center [352, 328] width 36 height 11
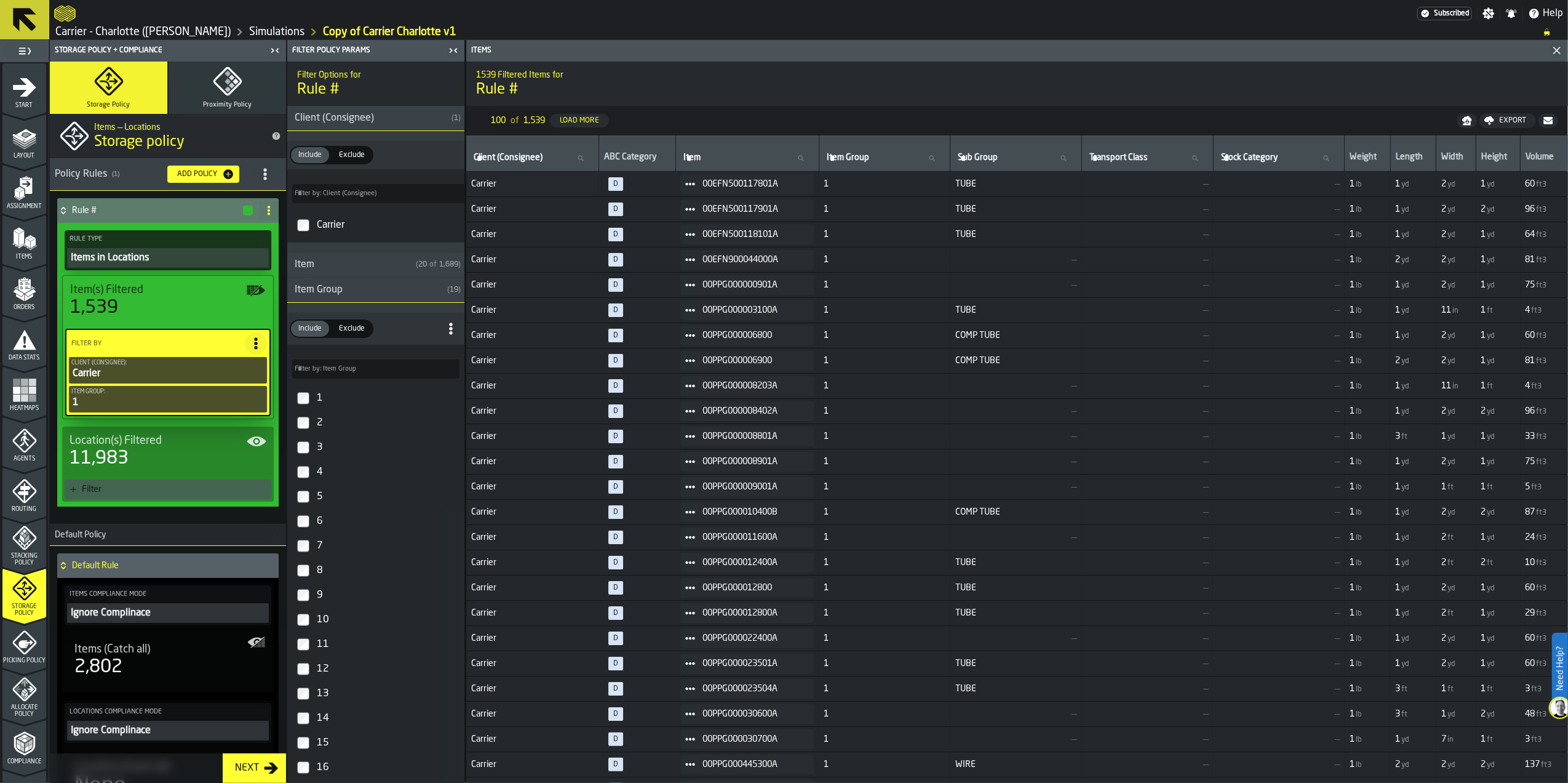
click at [352, 331] on span "Exclude" at bounding box center [352, 328] width 36 height 11
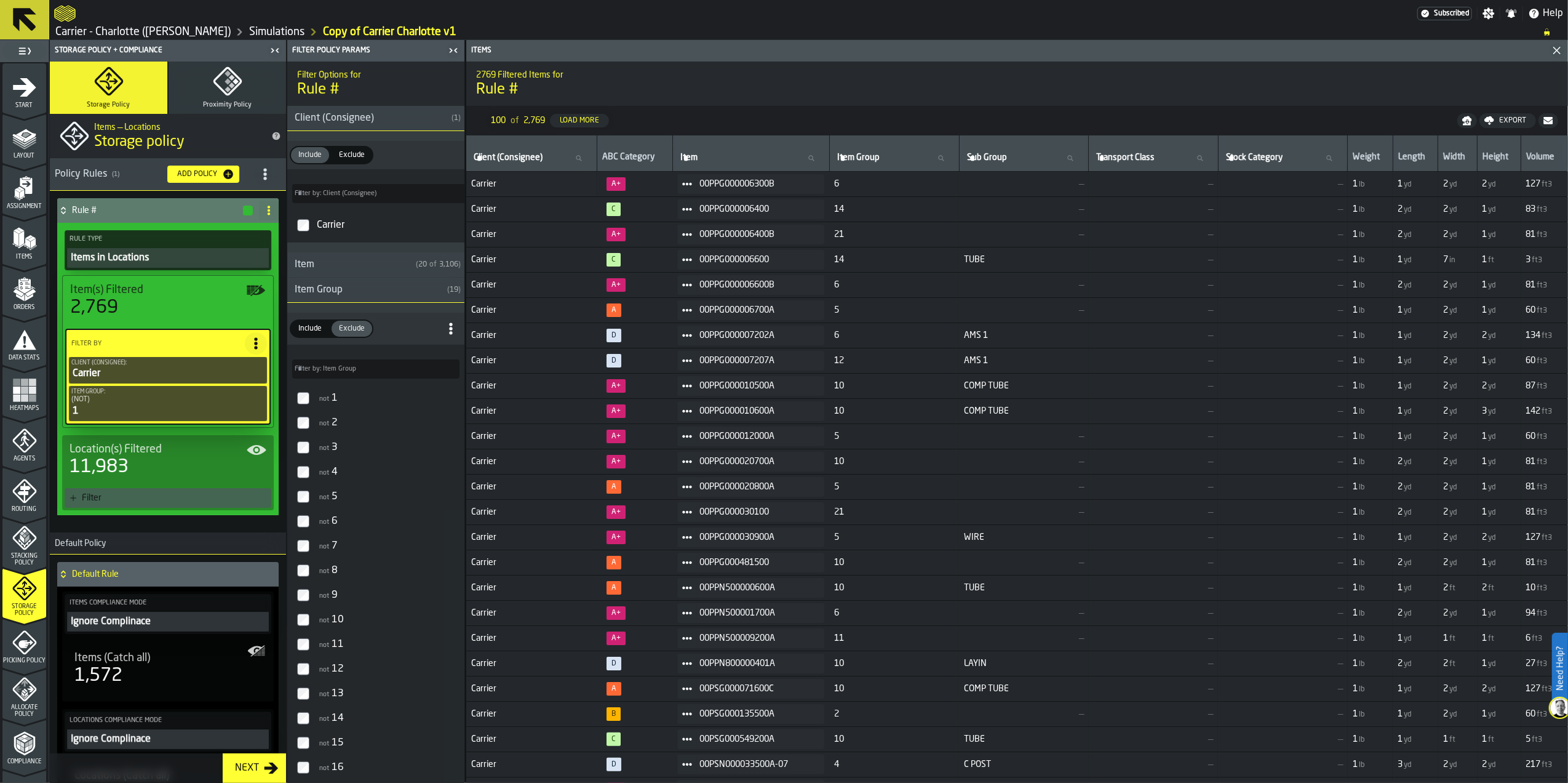
click at [310, 331] on span "Include" at bounding box center [309, 328] width 33 height 11
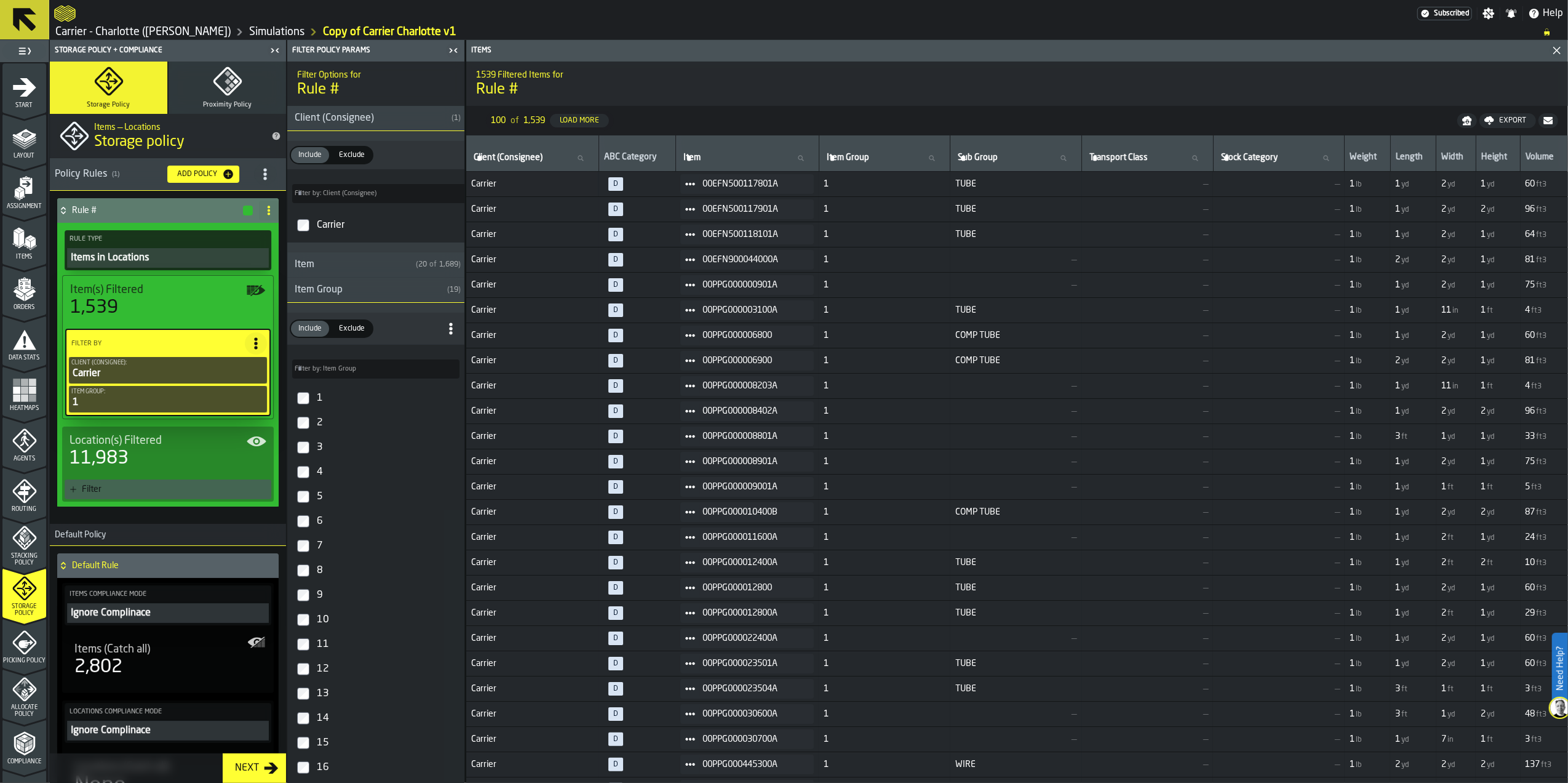
click at [357, 335] on span "Exclude" at bounding box center [352, 328] width 36 height 11
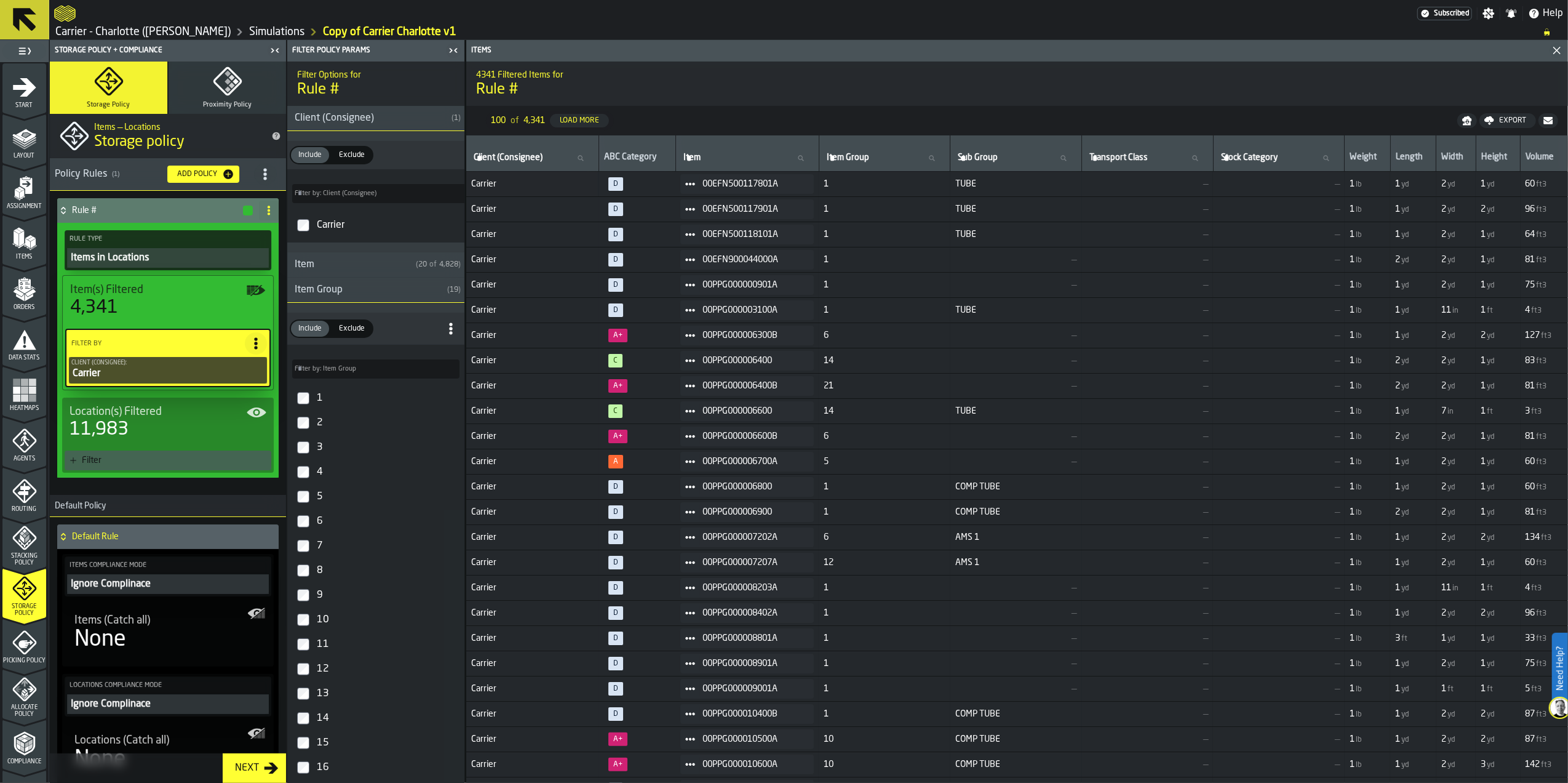
click at [295, 421] on label "2" at bounding box center [376, 423] width 173 height 25
click at [150, 248] on div "Rule Type Items in Locations" at bounding box center [168, 250] width 207 height 40
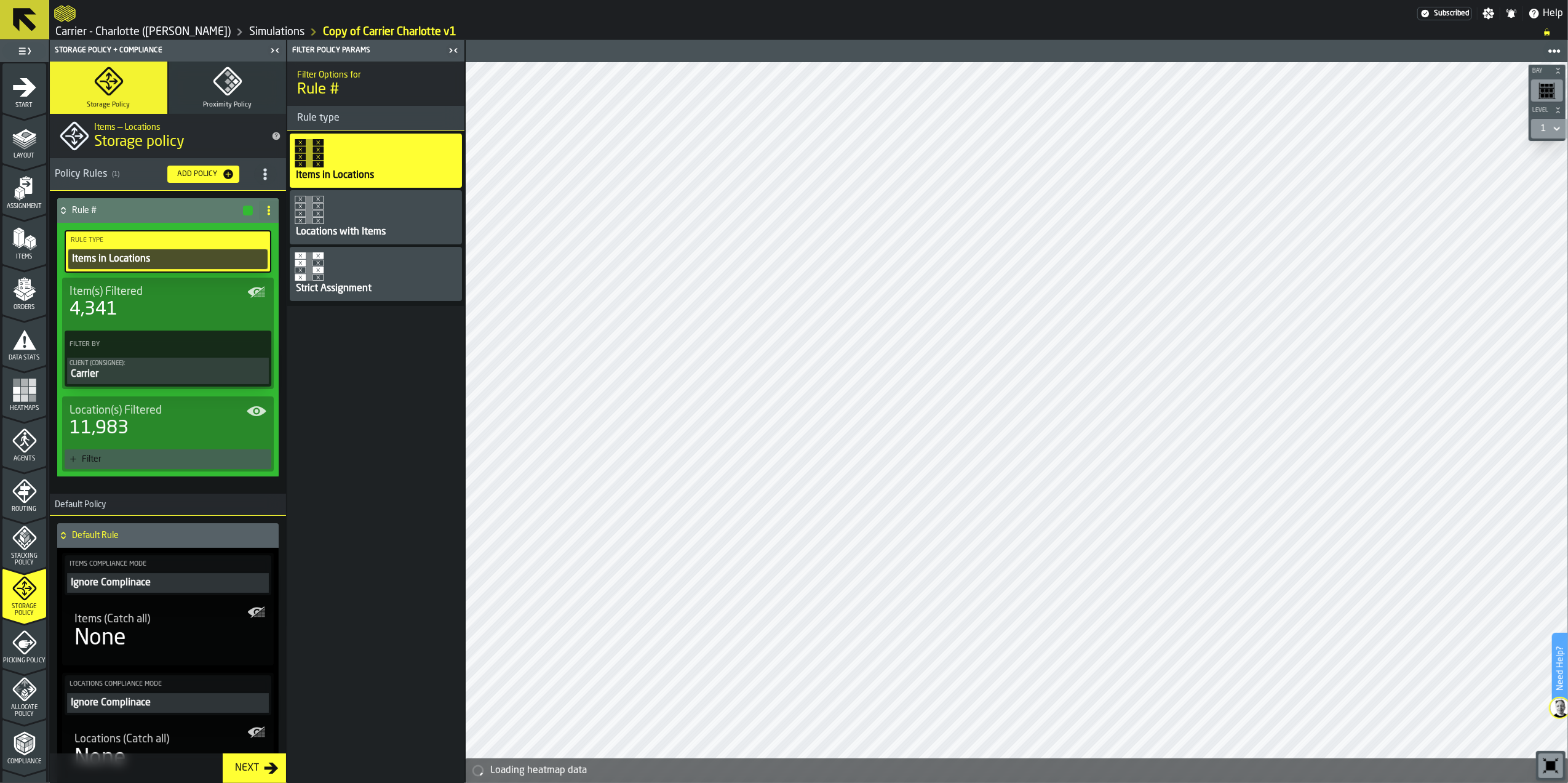
click at [363, 212] on div "Locations with Items" at bounding box center [376, 217] width 173 height 54
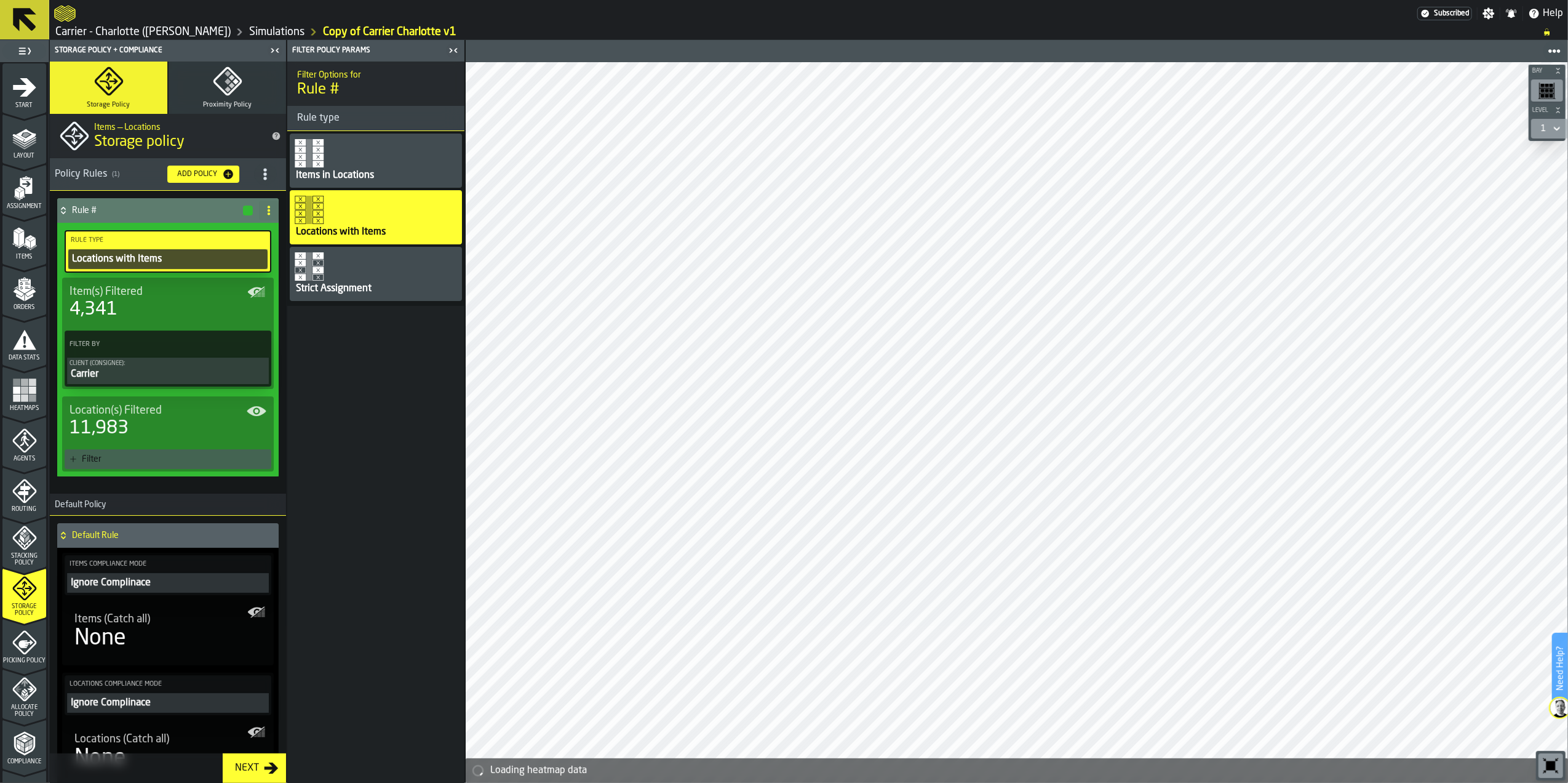
click at [345, 278] on div "Strict Assignment" at bounding box center [376, 274] width 173 height 54
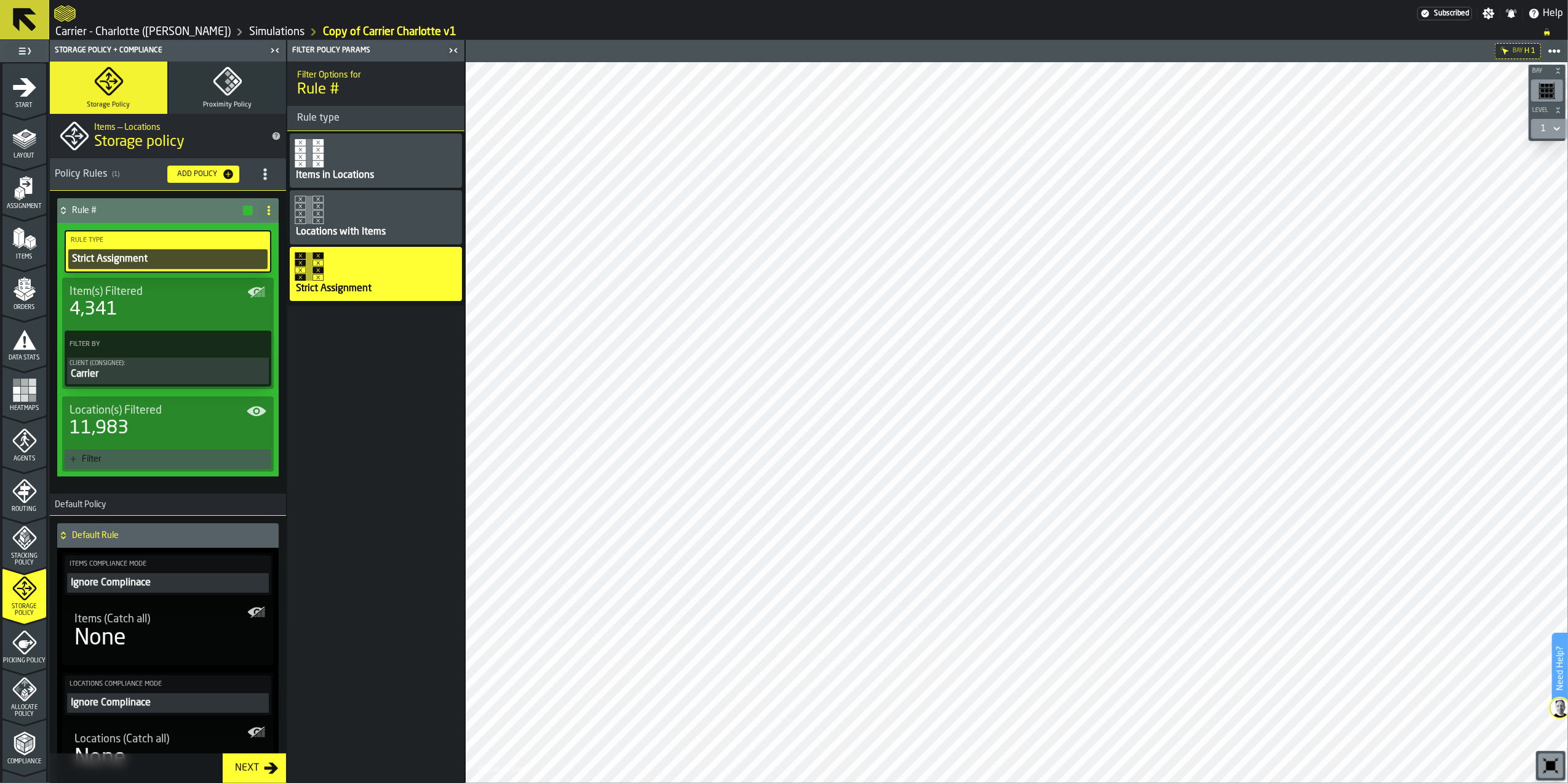
click at [355, 143] on div "Items in Locations" at bounding box center [376, 161] width 173 height 54
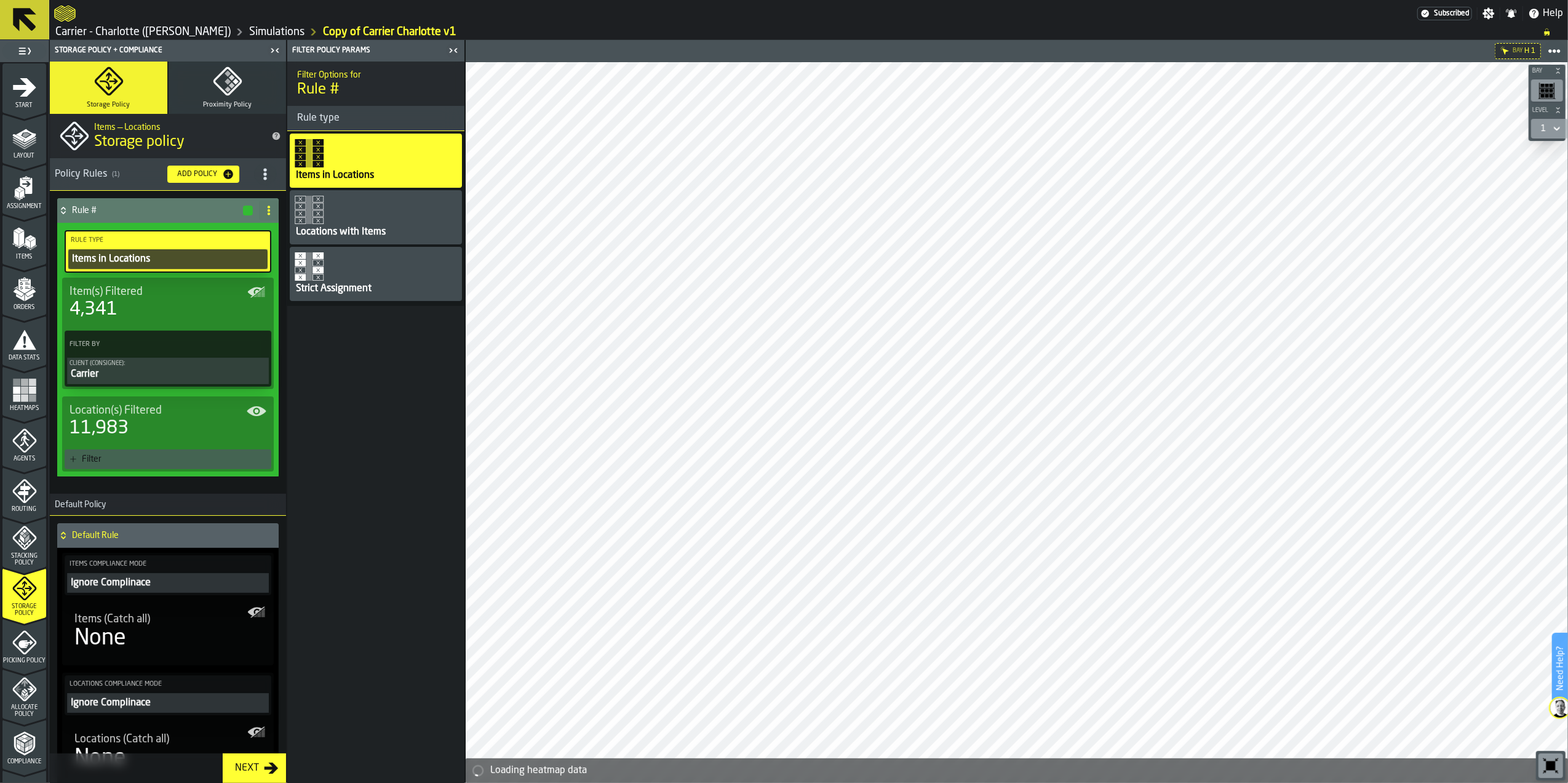
click at [181, 631] on div "None" at bounding box center [167, 638] width 187 height 25
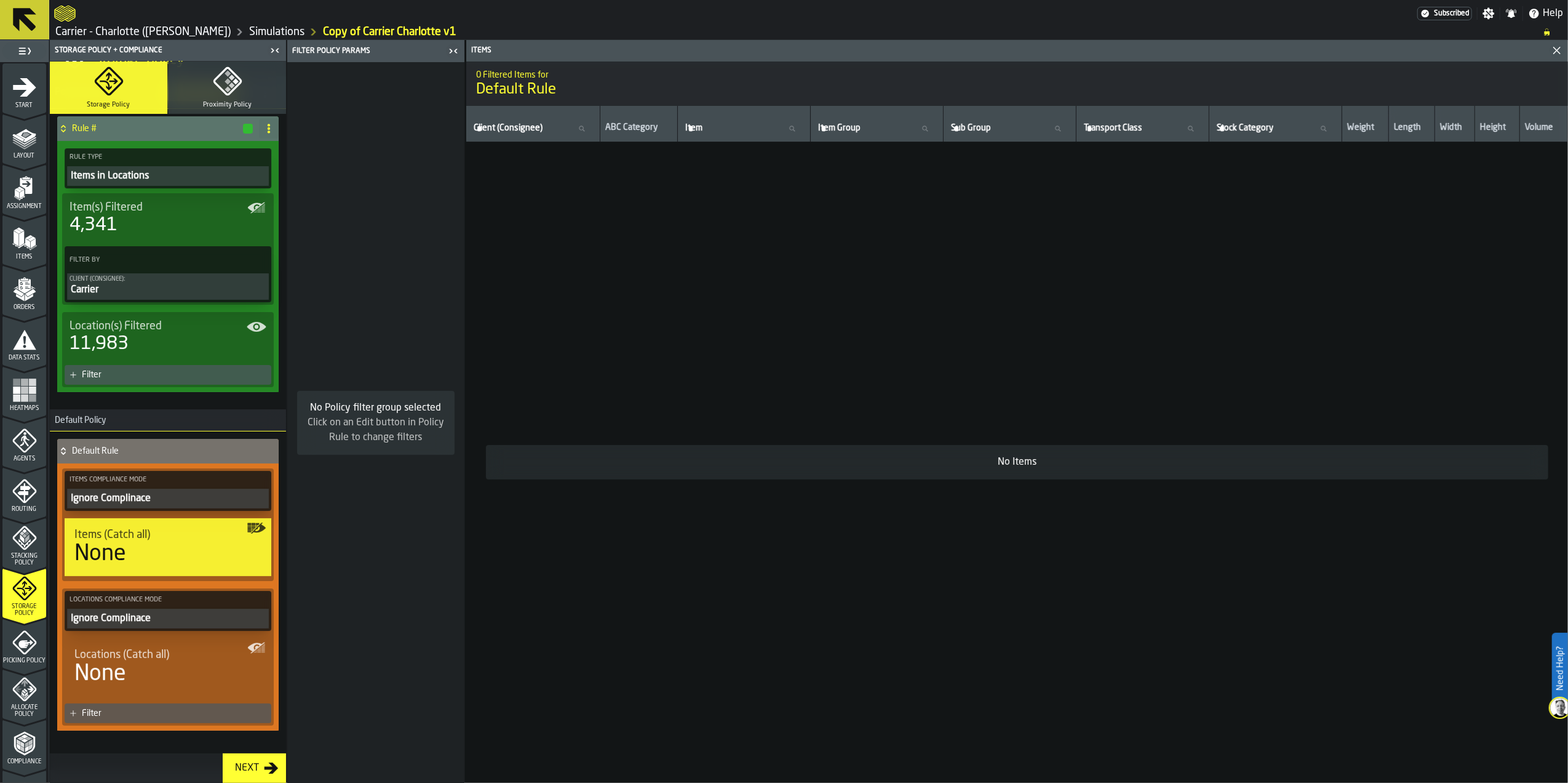
scroll to position [103, 0]
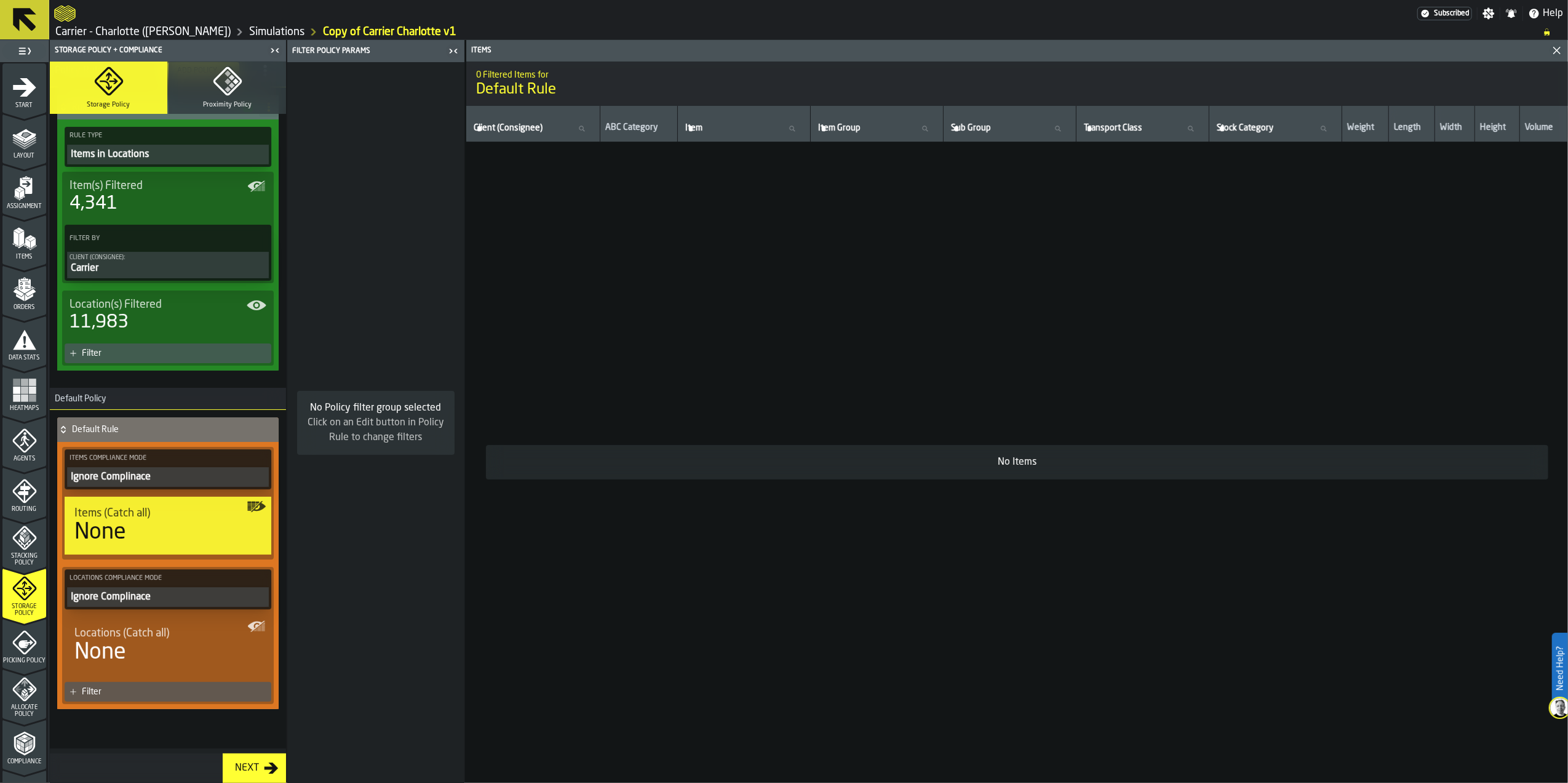
click at [140, 475] on div "Ignore Complinace" at bounding box center [168, 477] width 197 height 15
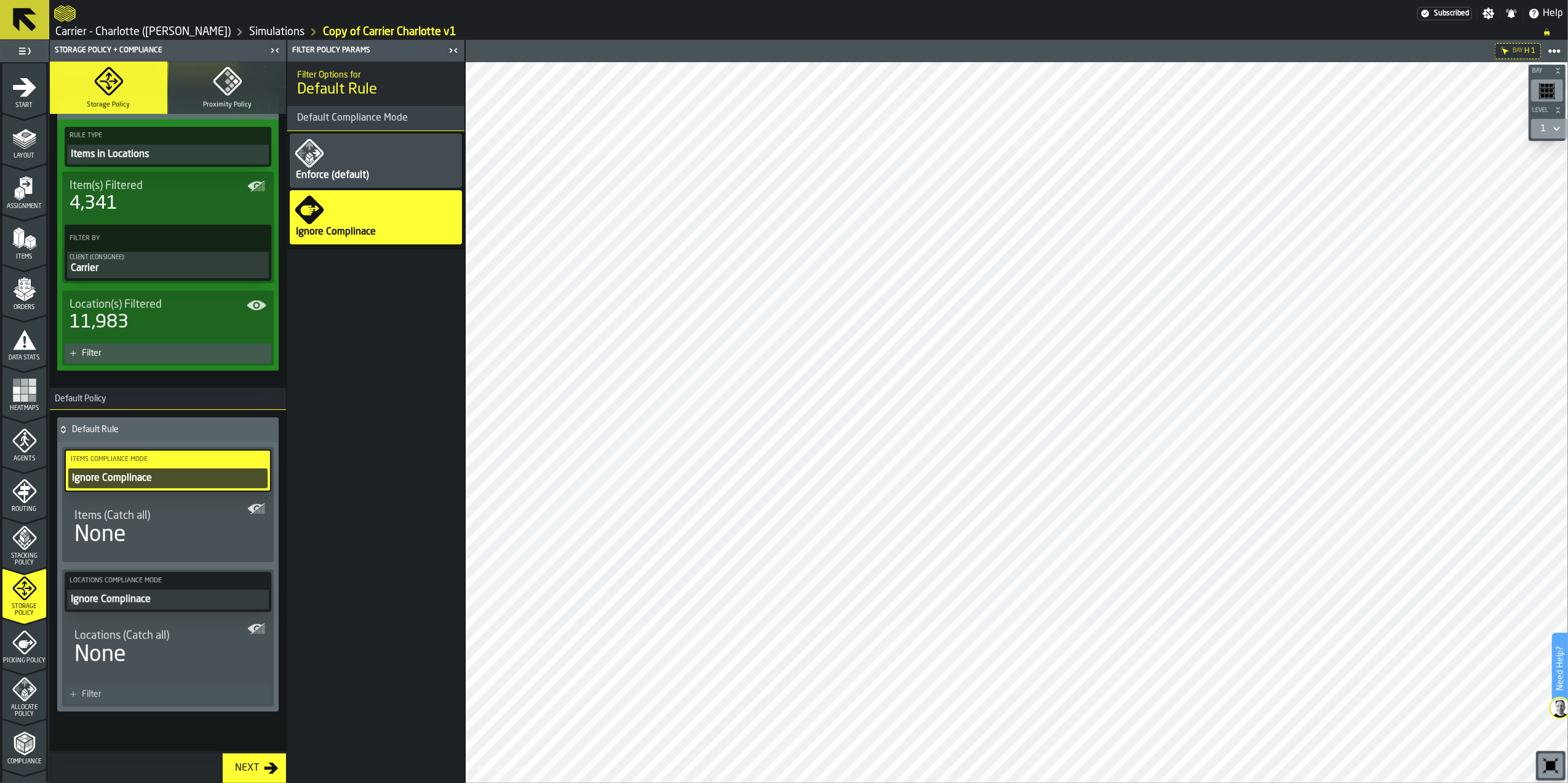
click at [348, 163] on div "Enforce (default)" at bounding box center [376, 161] width 173 height 54
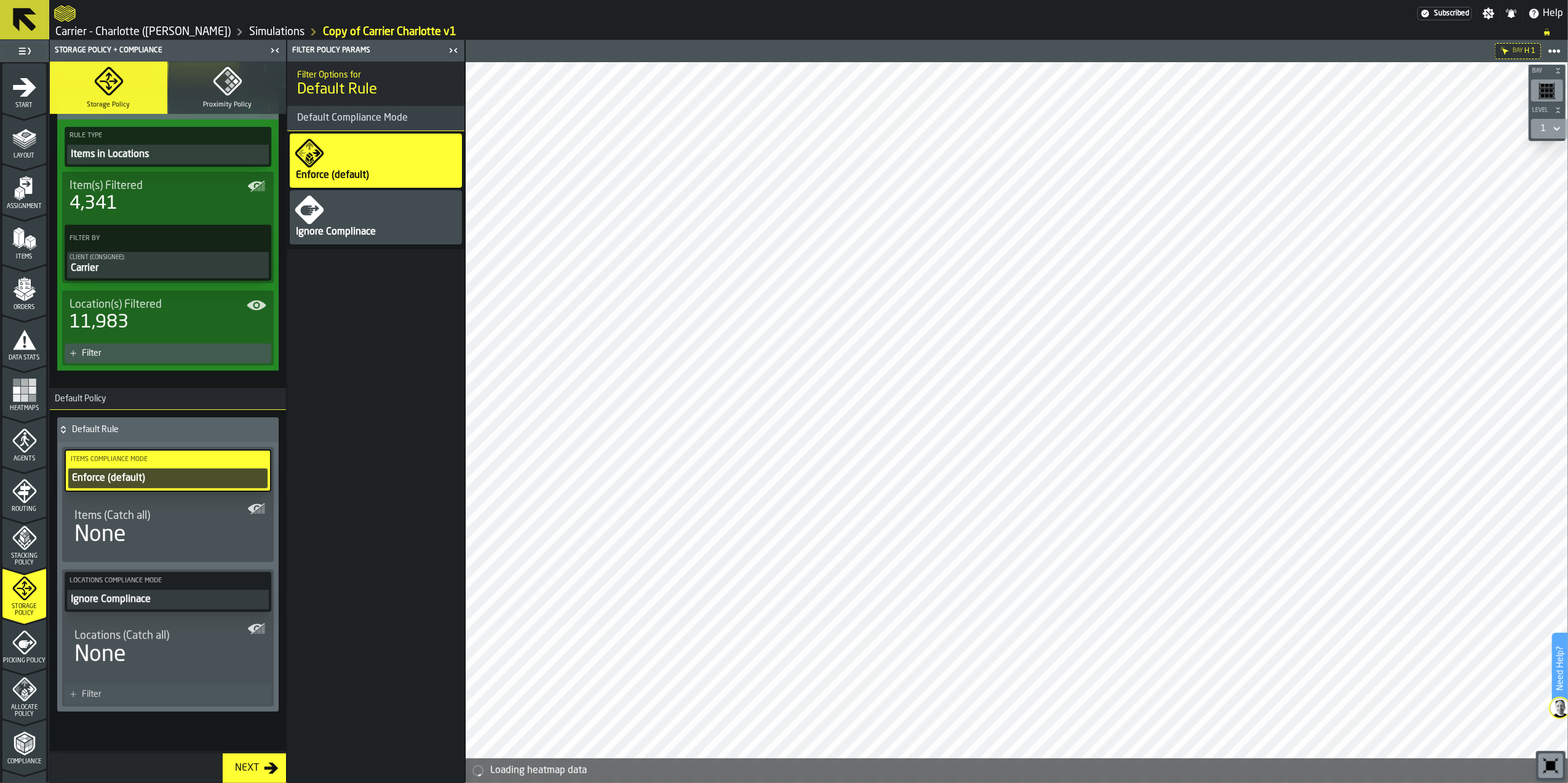
click at [215, 602] on div "Ignore Complinace" at bounding box center [168, 600] width 197 height 15
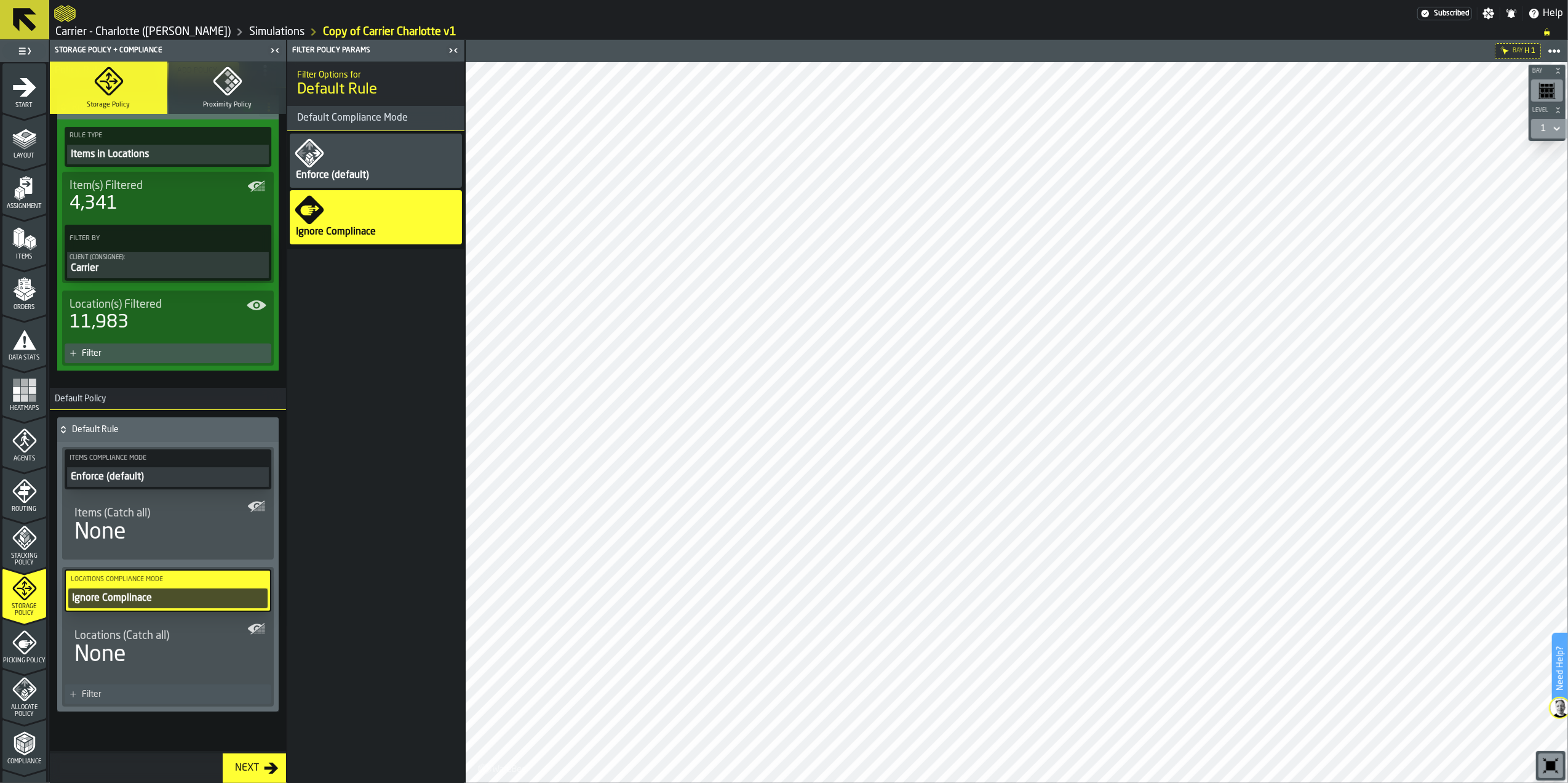
click at [340, 168] on div "Enforce (default)" at bounding box center [332, 175] width 76 height 15
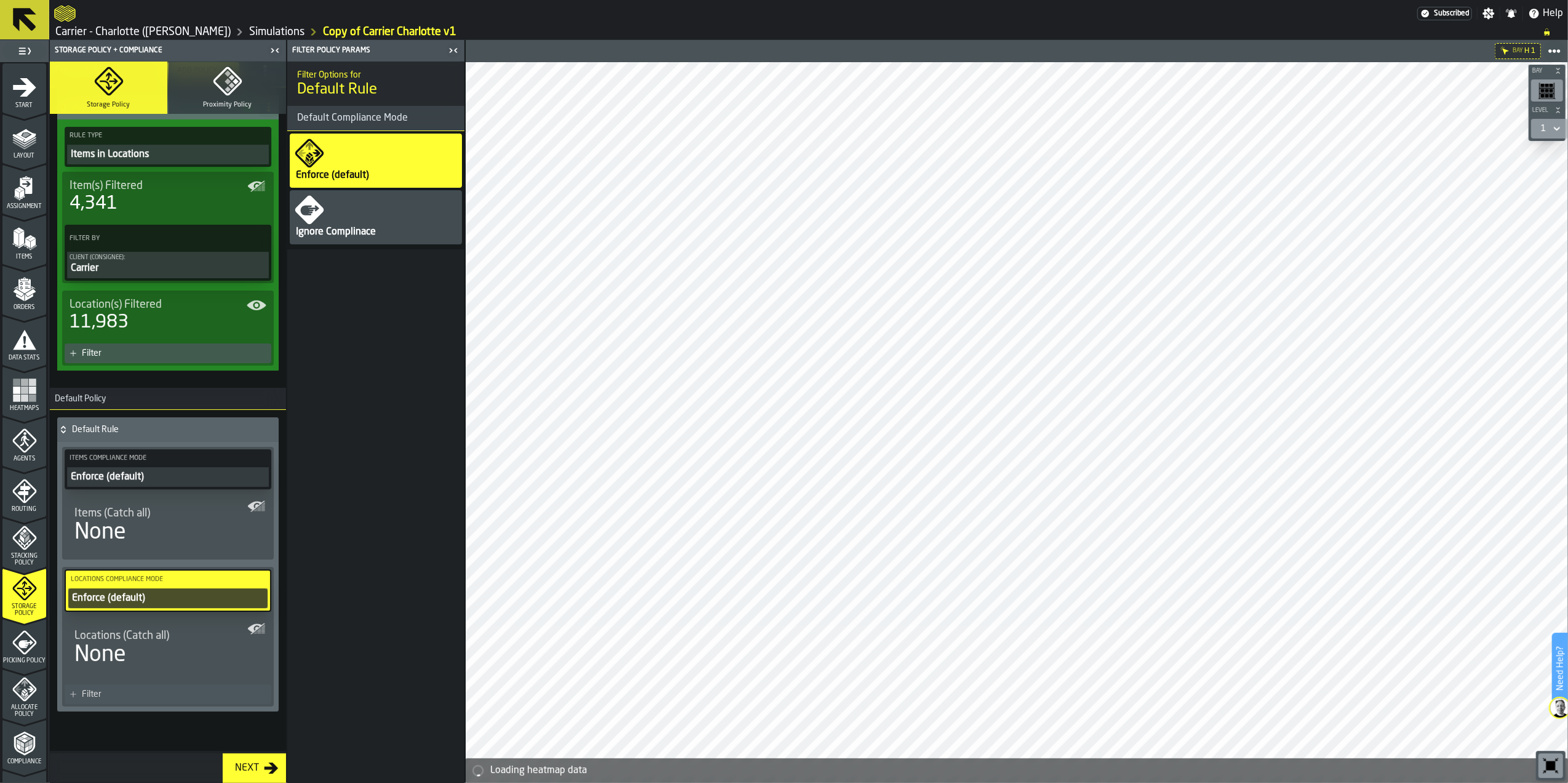
scroll to position [0, 0]
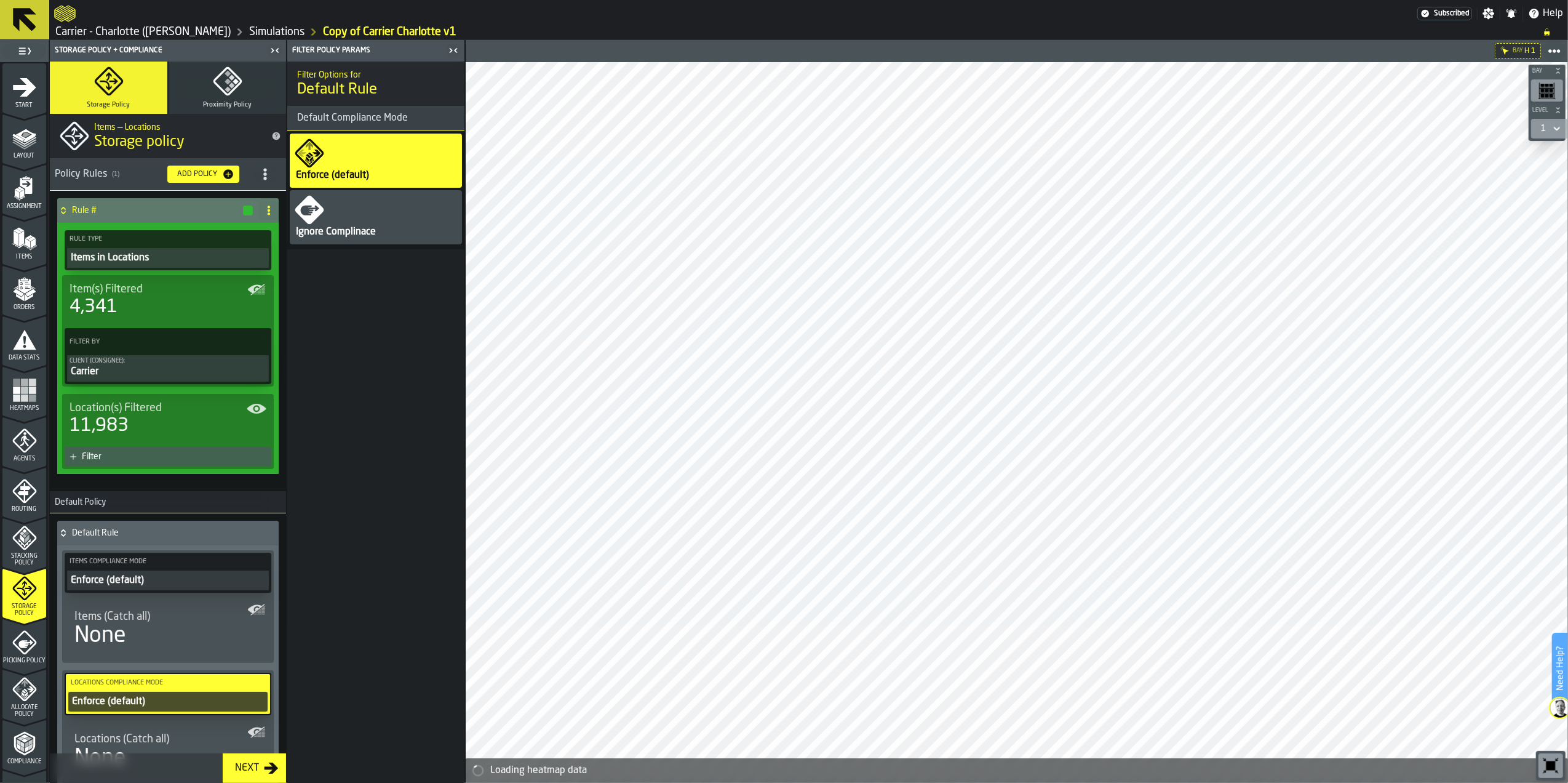
click at [173, 258] on div "Items in Locations" at bounding box center [168, 258] width 197 height 15
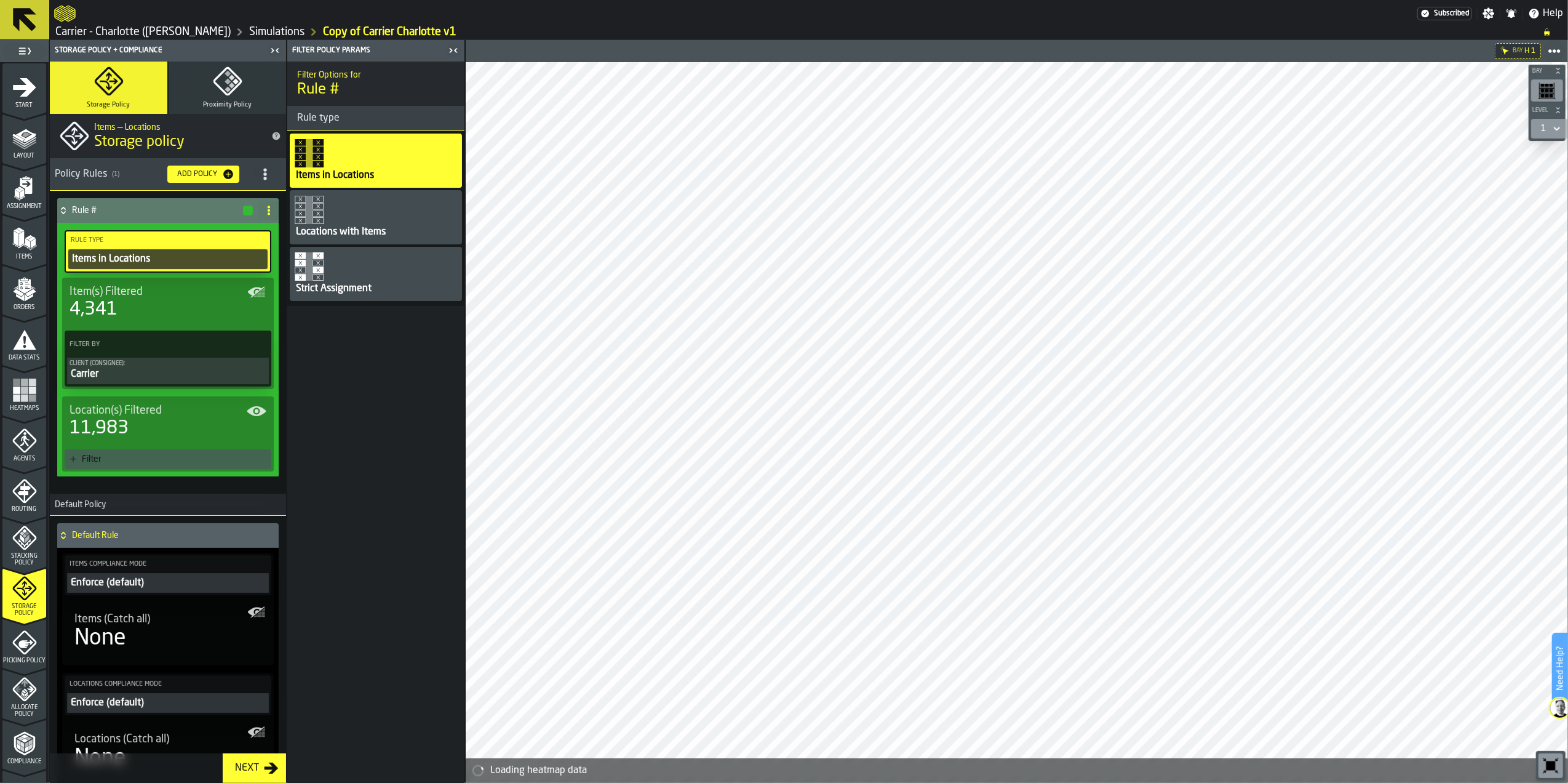
click at [368, 153] on div "Items in Locations" at bounding box center [376, 161] width 173 height 54
click at [175, 294] on div "Item(s) Filtered" at bounding box center [168, 292] width 197 height 13
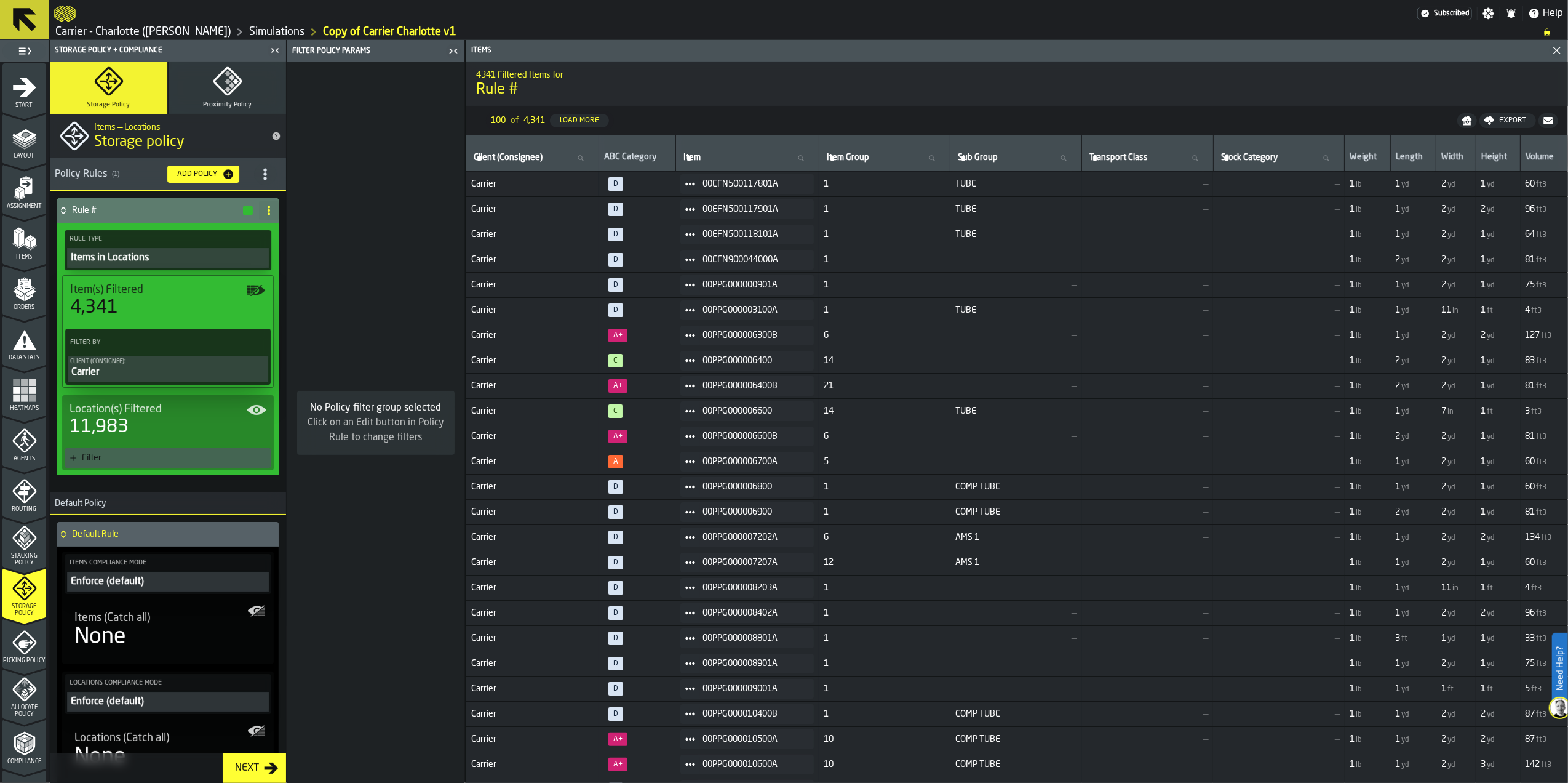
click at [0, 0] on icon "PolicyFilterItem-Client (Consignee)" at bounding box center [0, 0] width 0 height 0
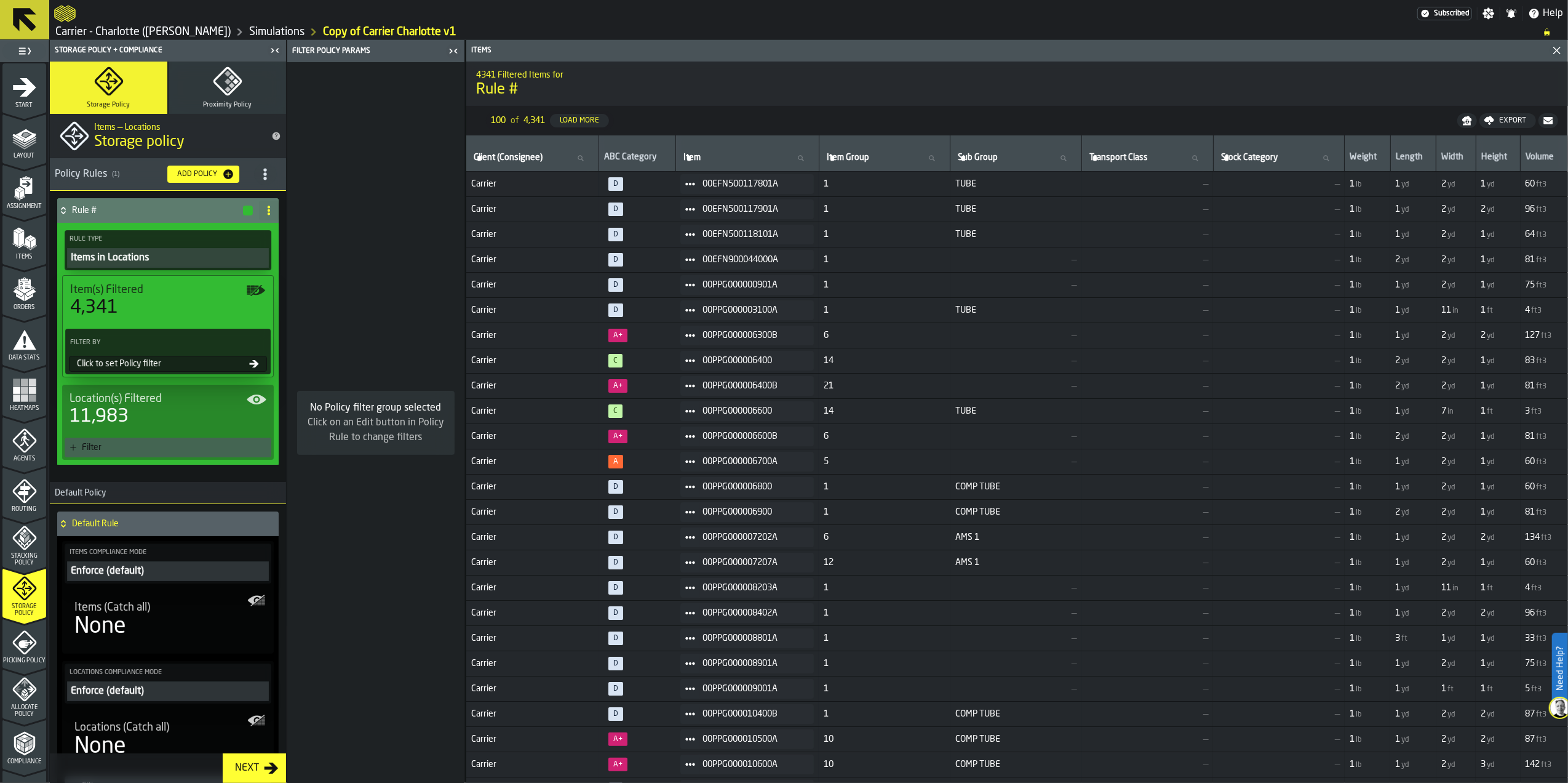
click at [227, 368] on div "Click to set Policy filter" at bounding box center [160, 364] width 177 height 10
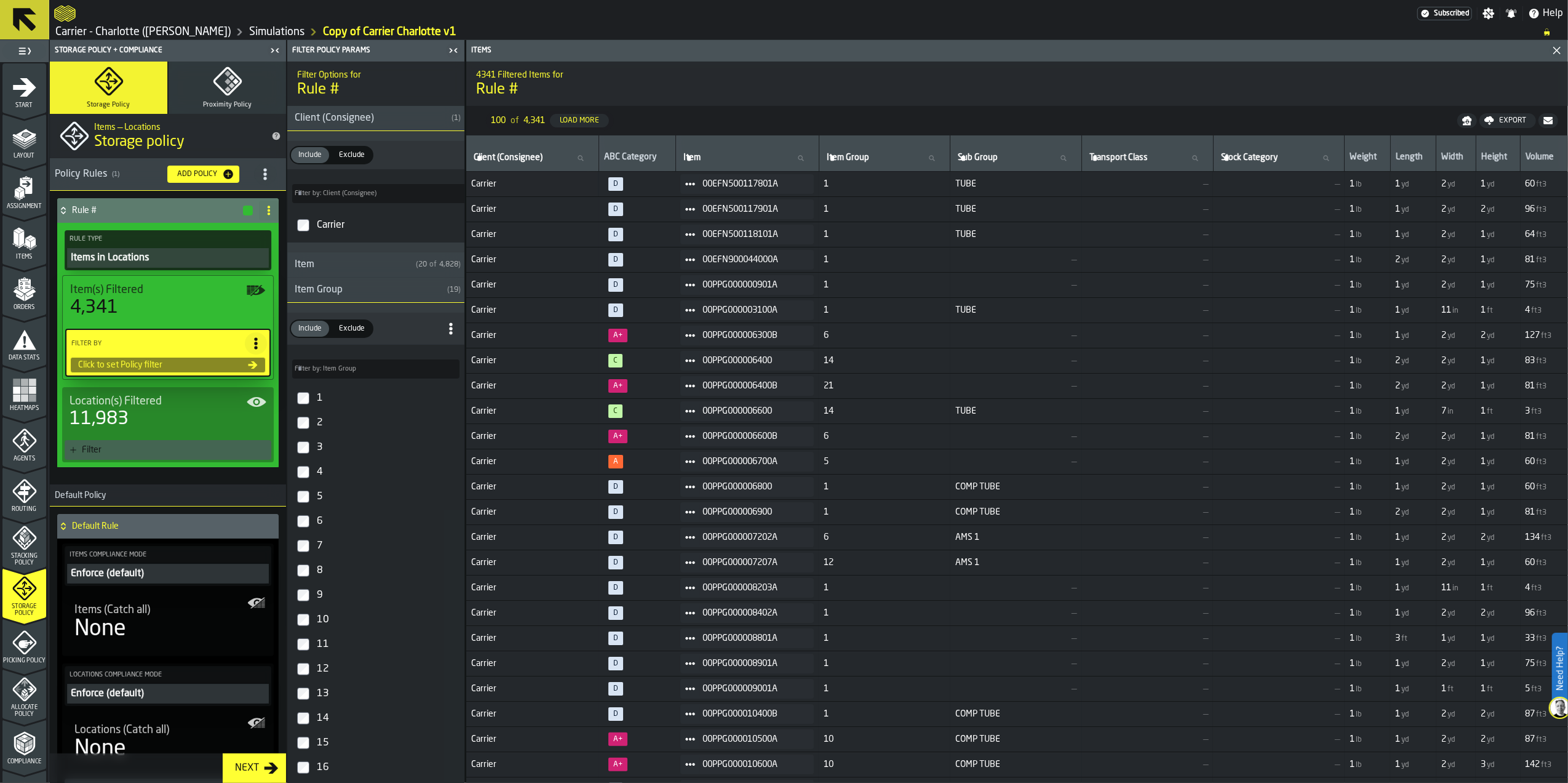
click at [348, 331] on span "Exclude" at bounding box center [352, 328] width 36 height 11
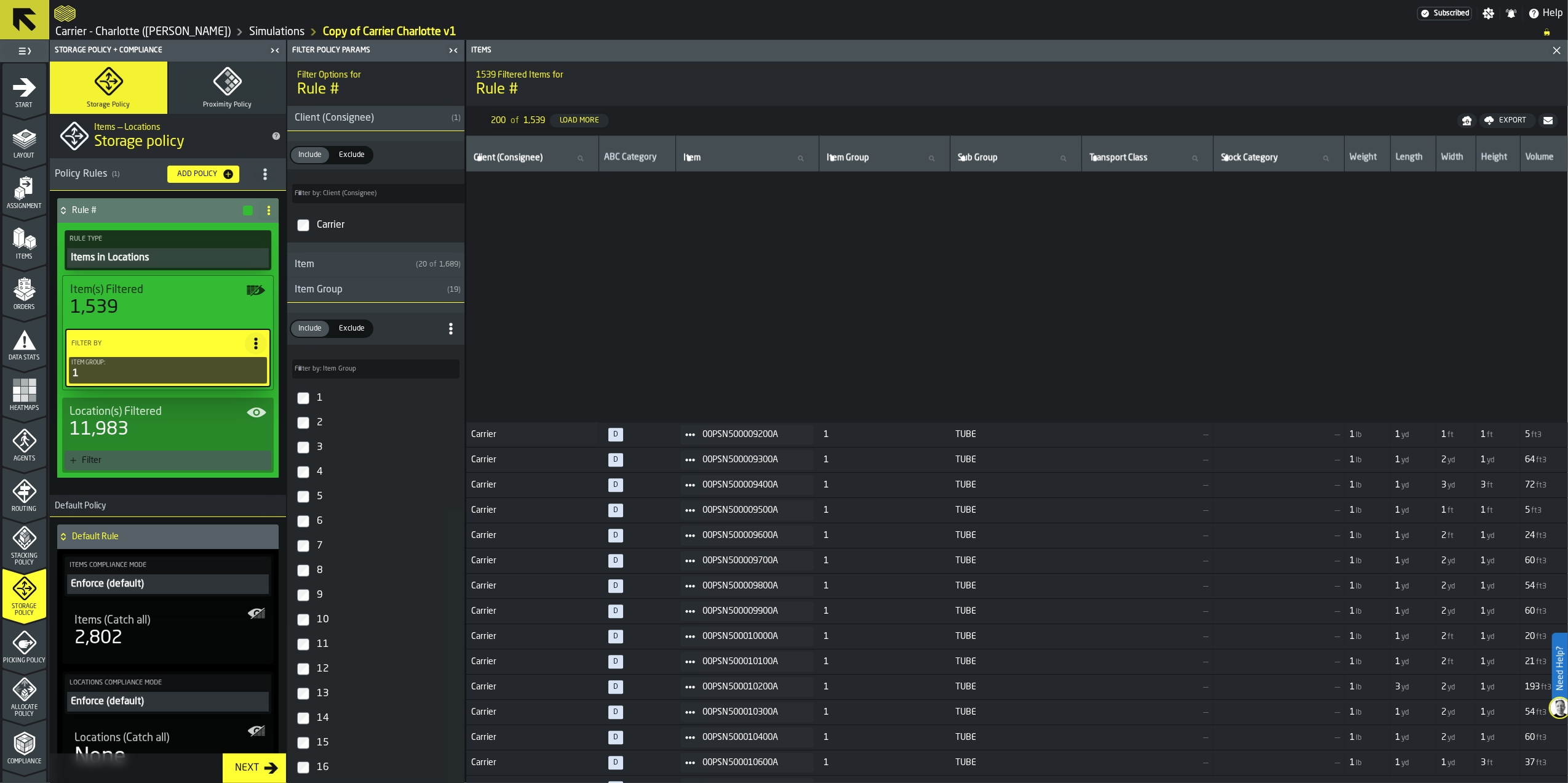
scroll to position [3636, 0]
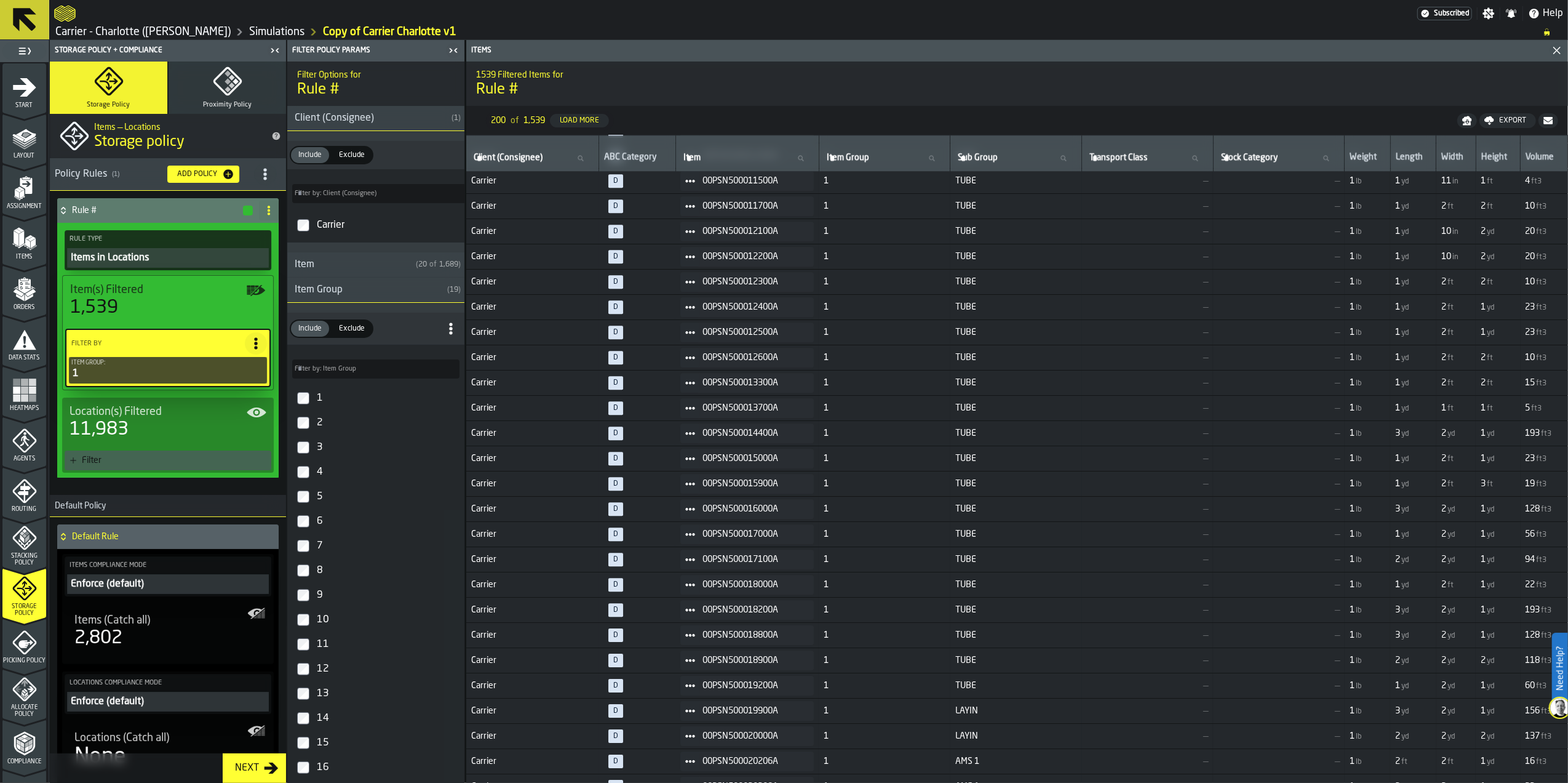
click at [350, 330] on span "Exclude" at bounding box center [352, 328] width 36 height 11
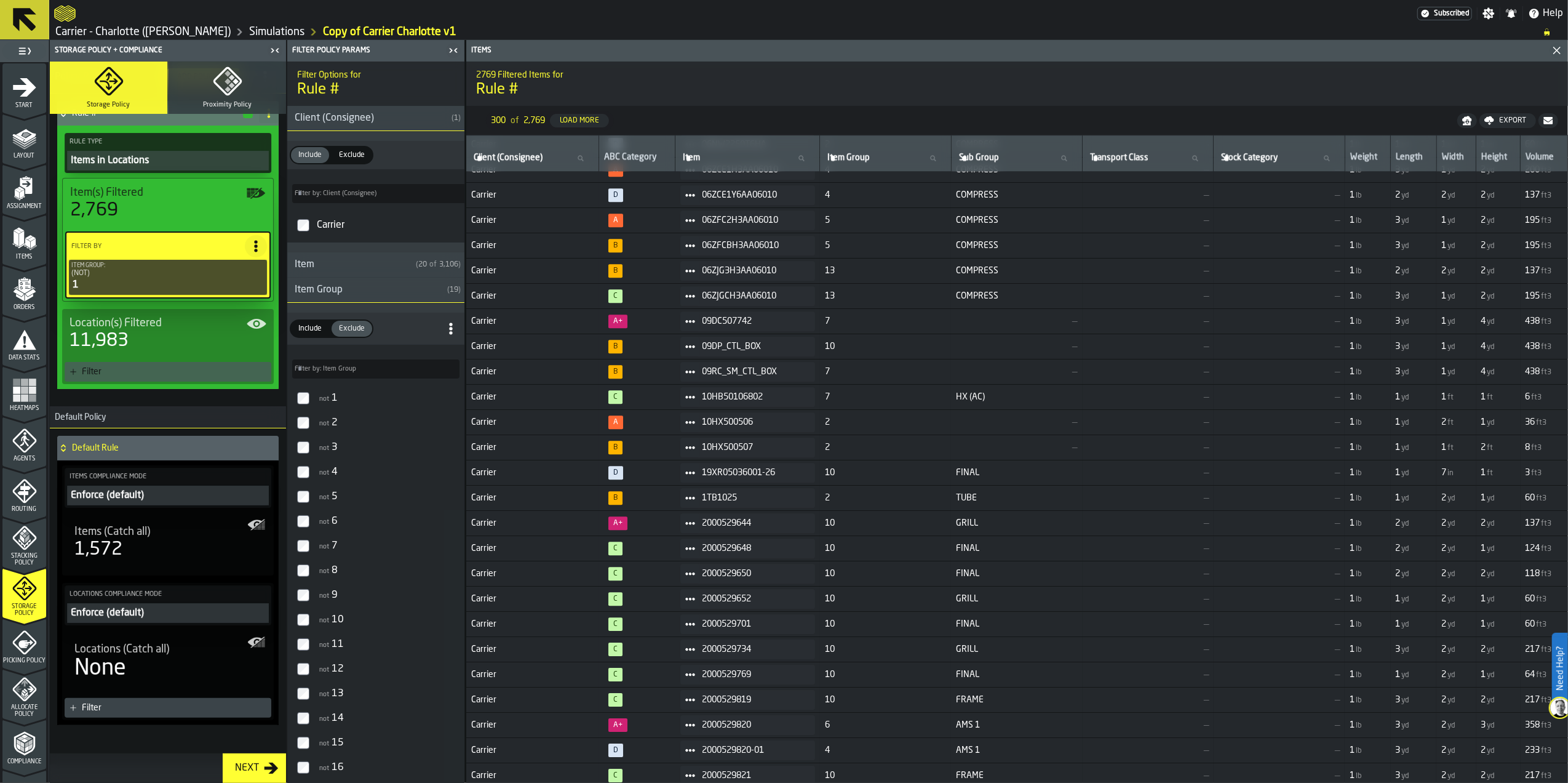
scroll to position [113, 0]
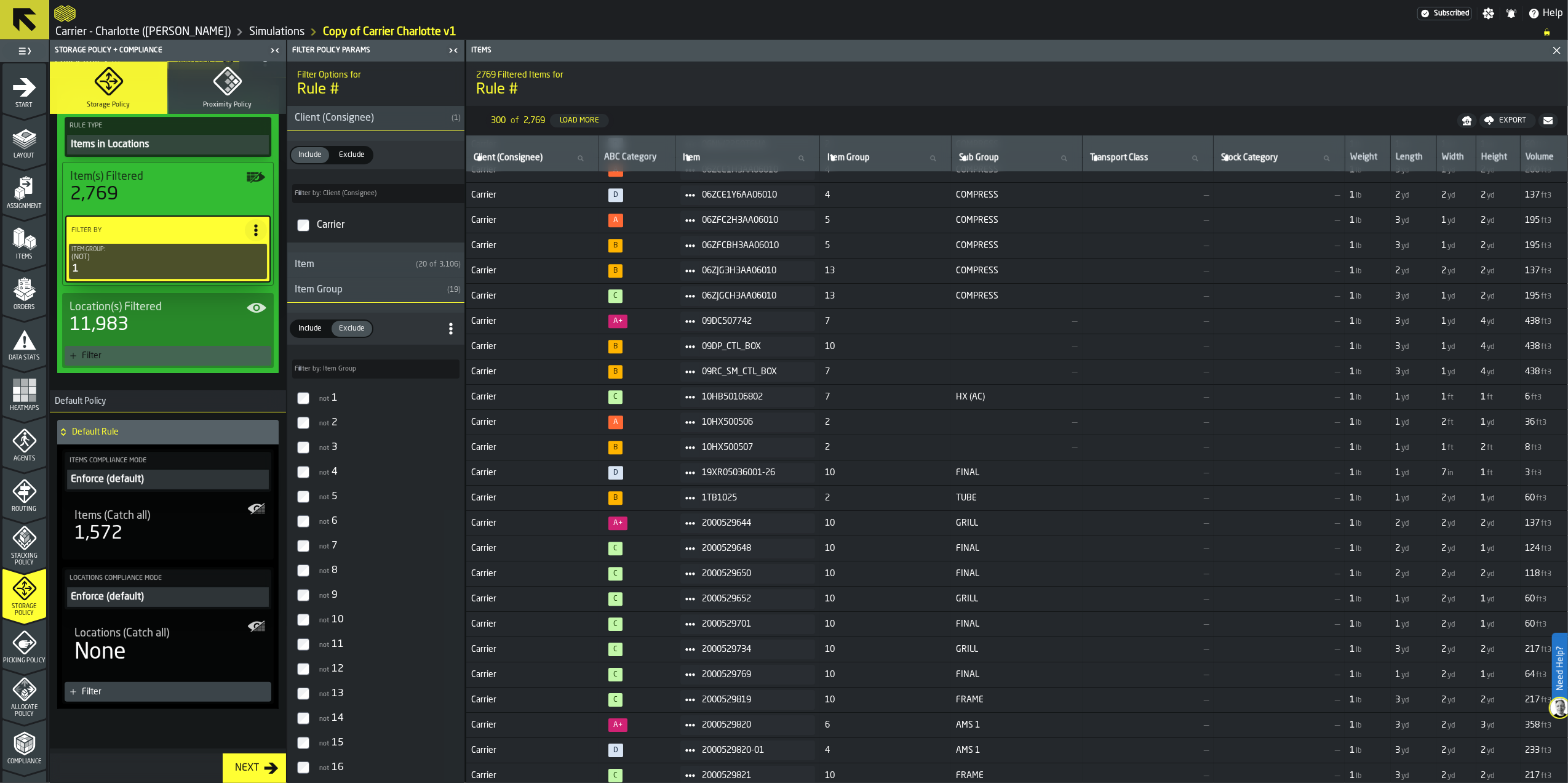
click at [193, 70] on button "Proximity Policy" at bounding box center [227, 88] width 117 height 53
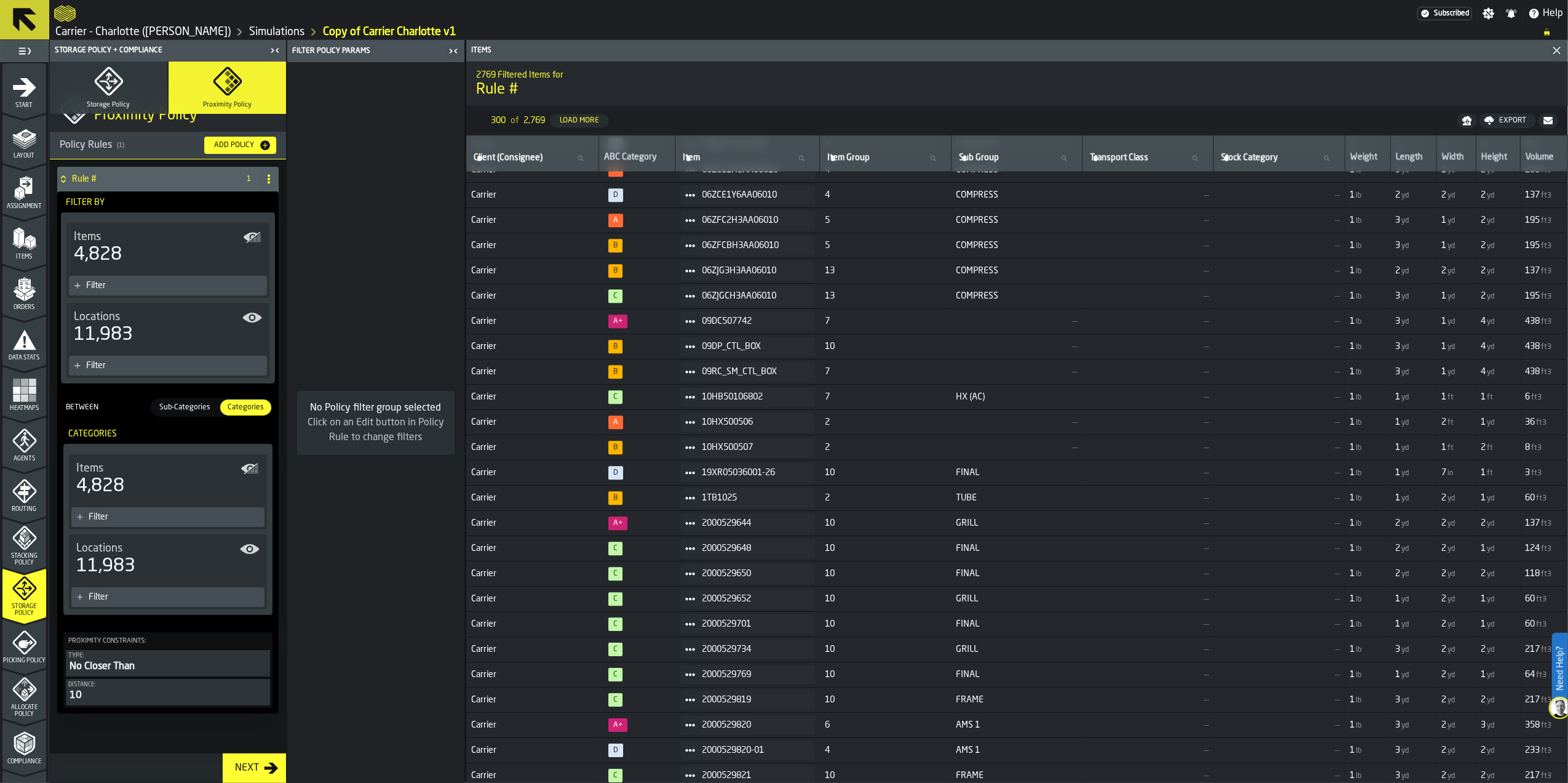
scroll to position [28, 0]
click at [183, 409] on span "Sub-Categories" at bounding box center [185, 407] width 61 height 11
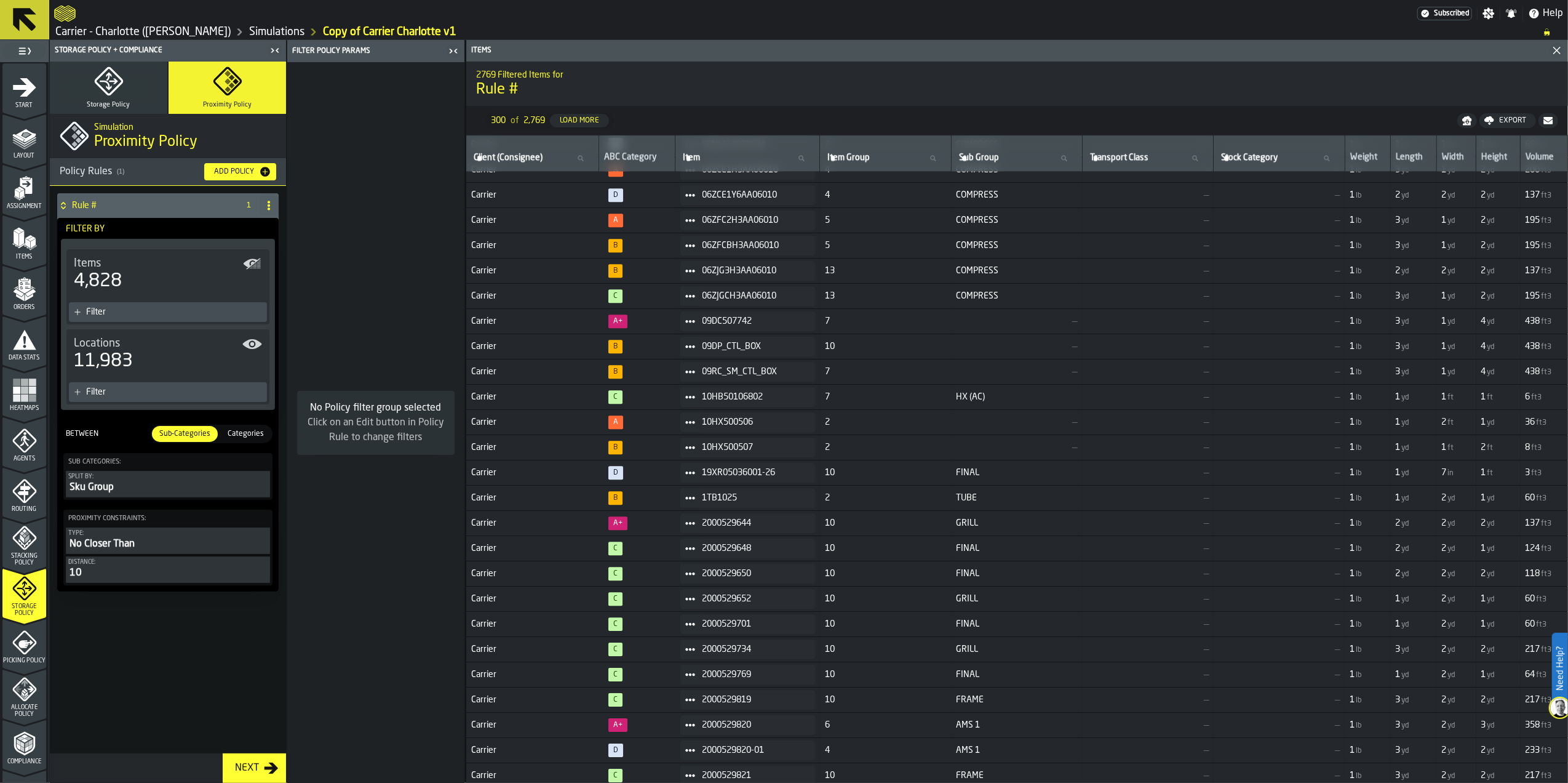
click at [176, 580] on div "10" at bounding box center [168, 573] width 200 height 15
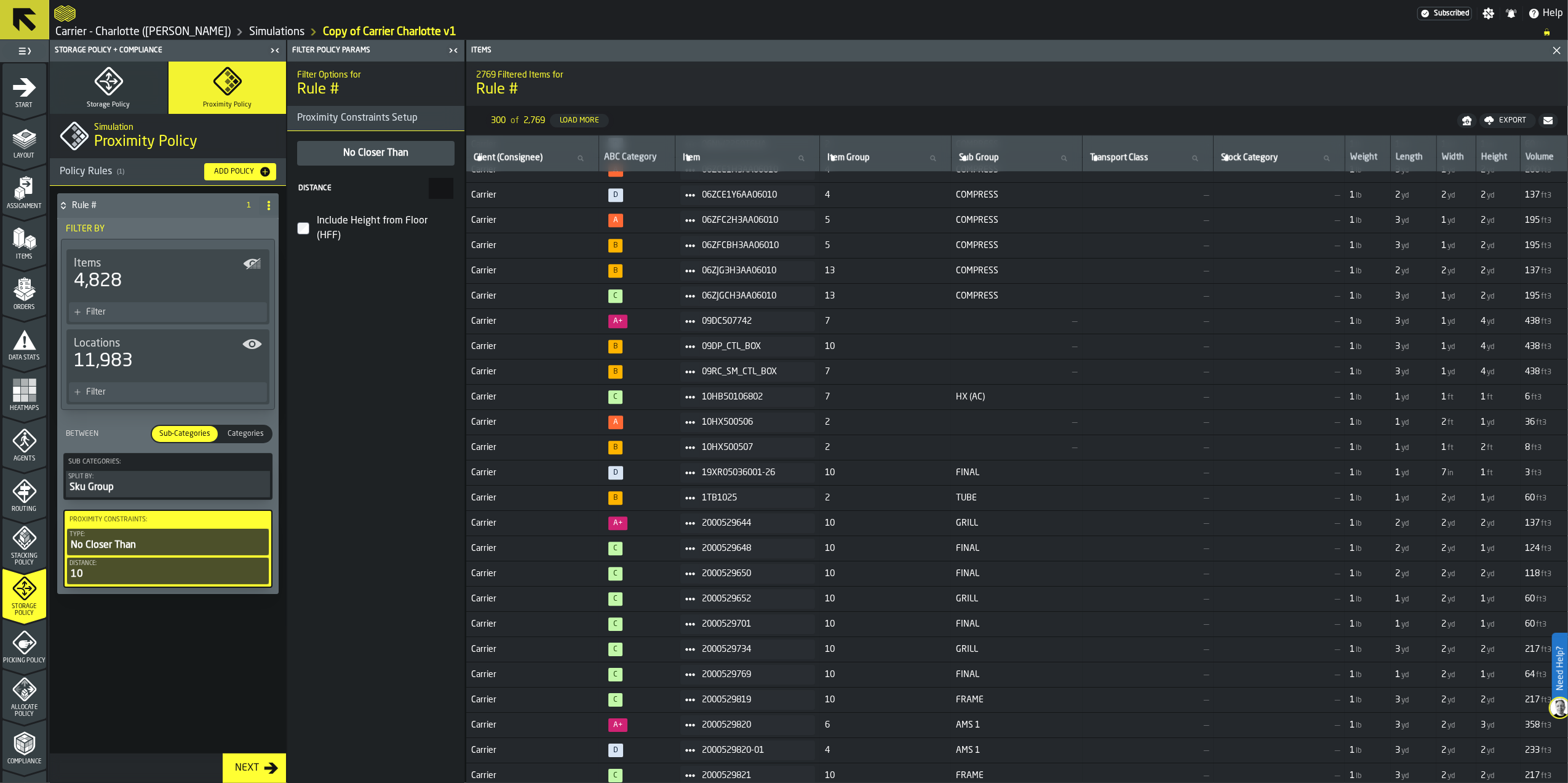
click at [177, 581] on div "10" at bounding box center [168, 574] width 197 height 15
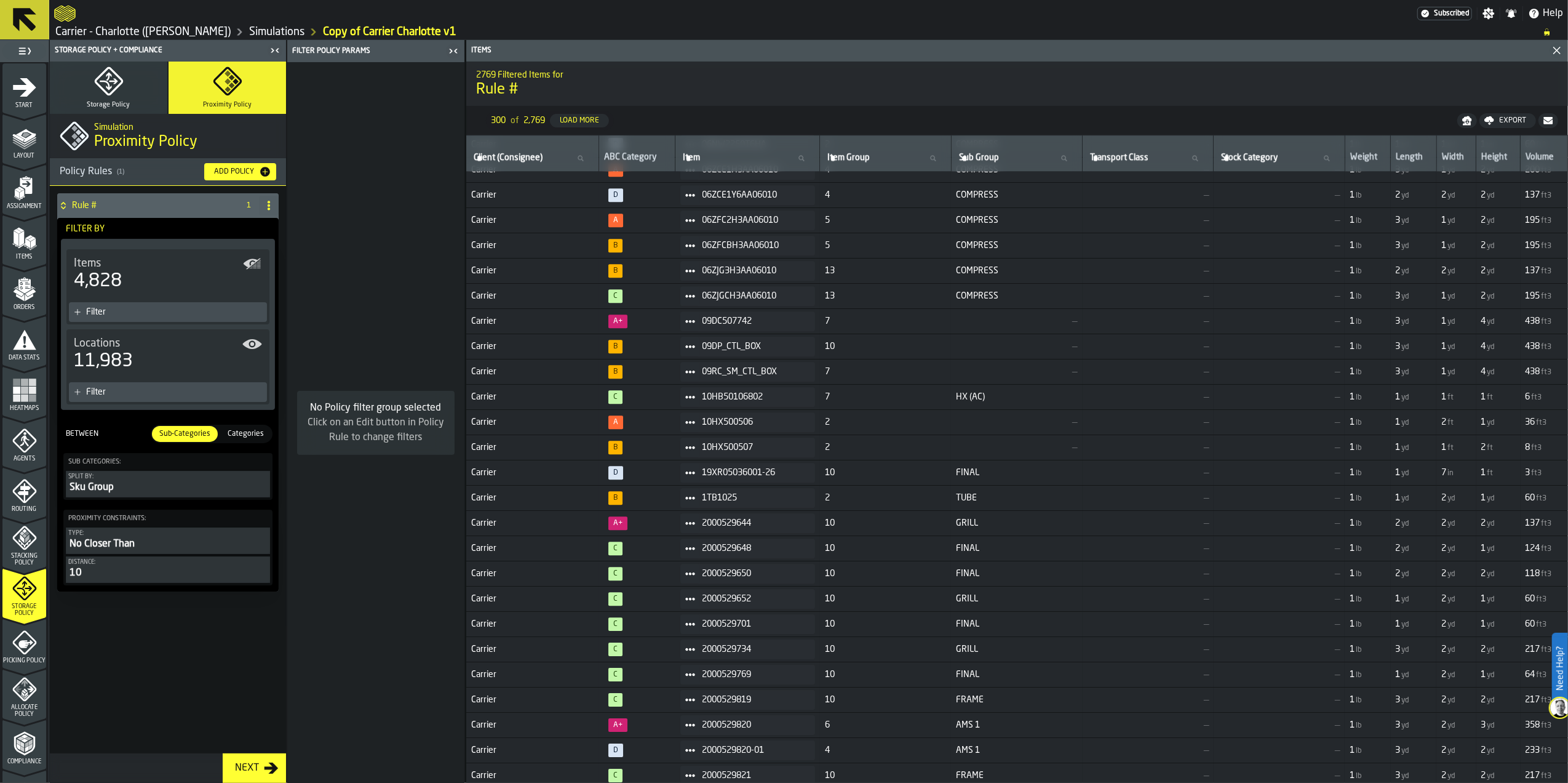
click at [97, 579] on div "10" at bounding box center [168, 573] width 200 height 15
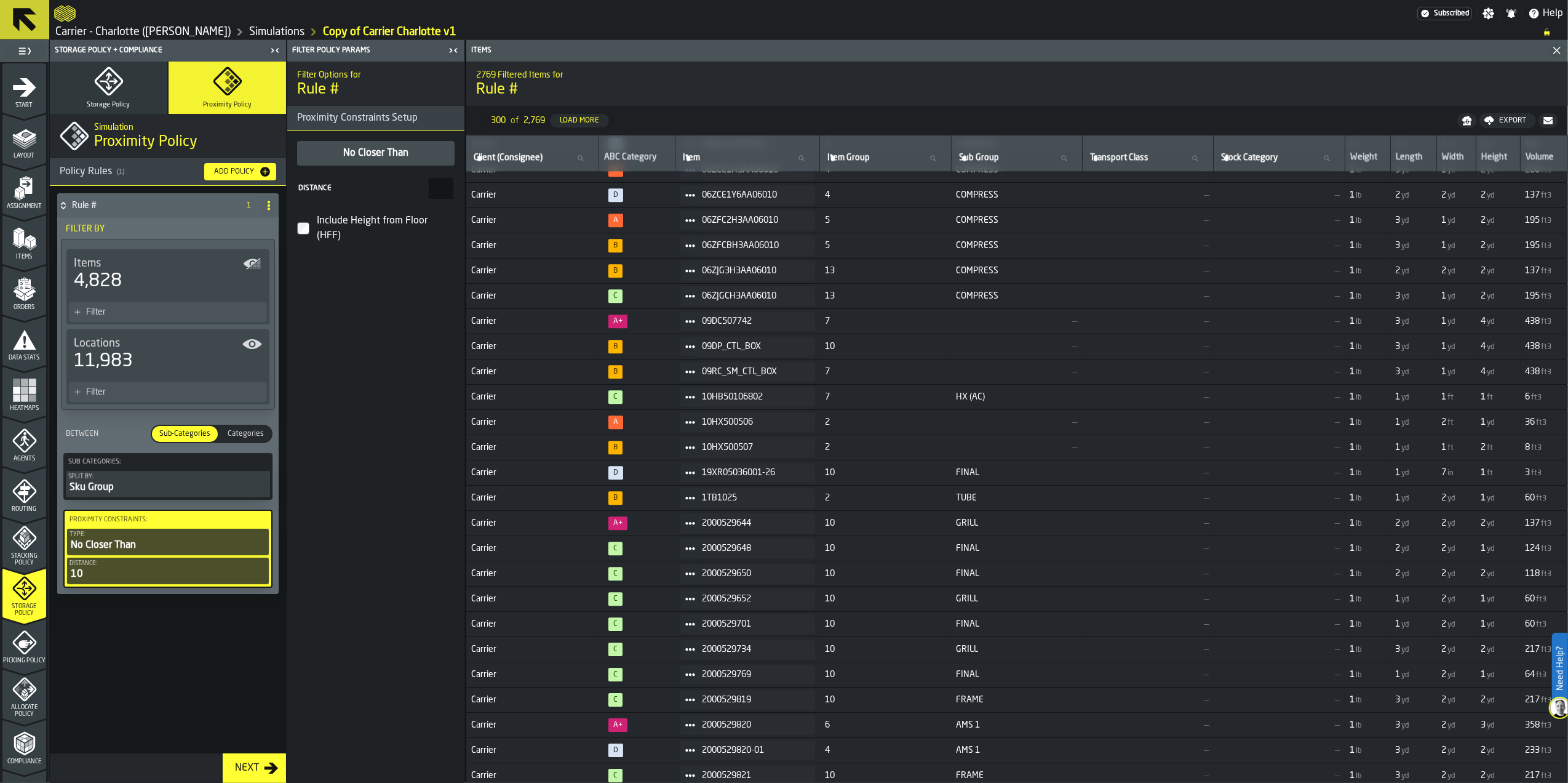
click at [144, 548] on div "No Closer Than" at bounding box center [168, 546] width 197 height 15
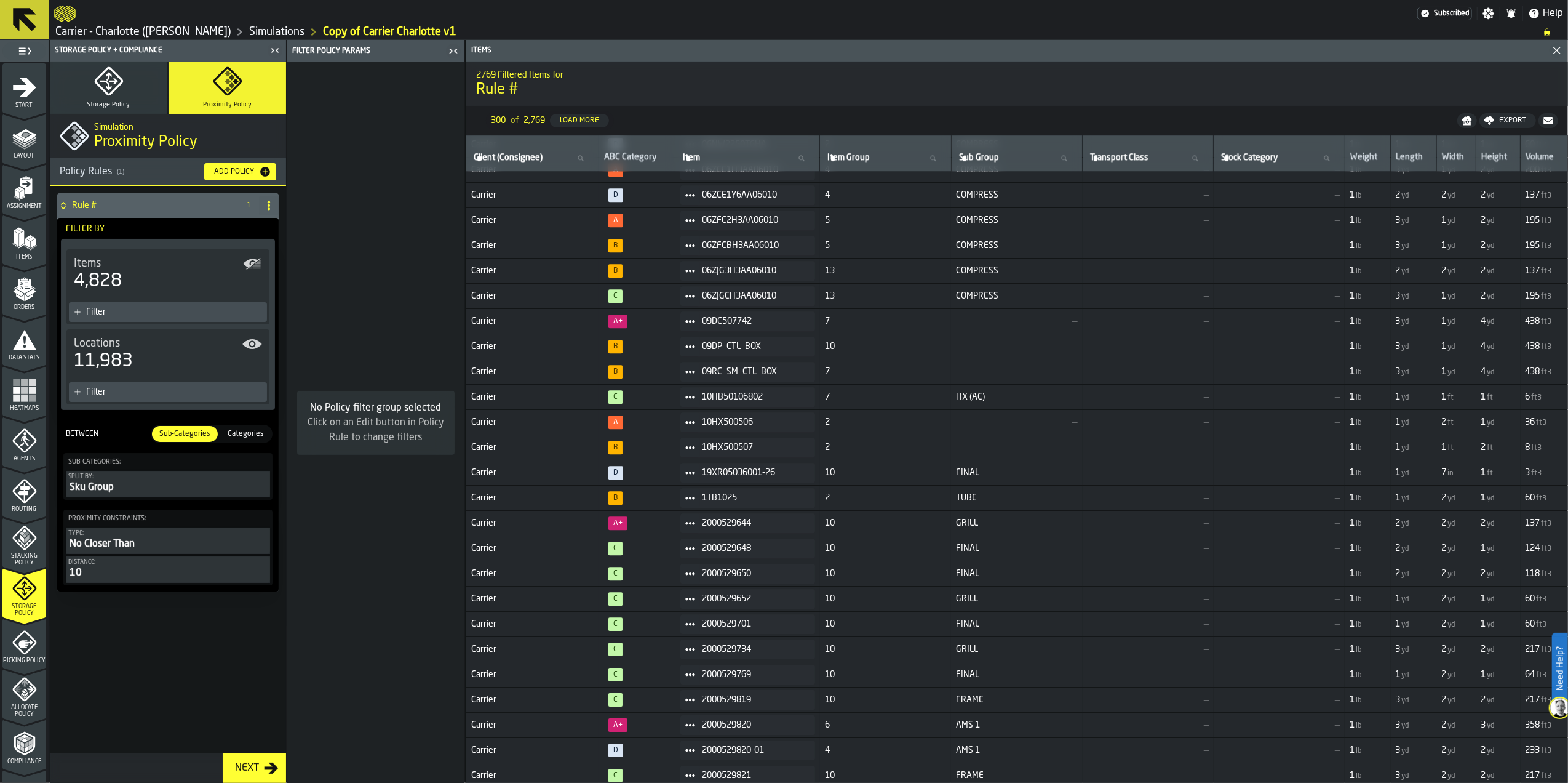
click at [144, 548] on div "No Closer Than" at bounding box center [168, 544] width 200 height 15
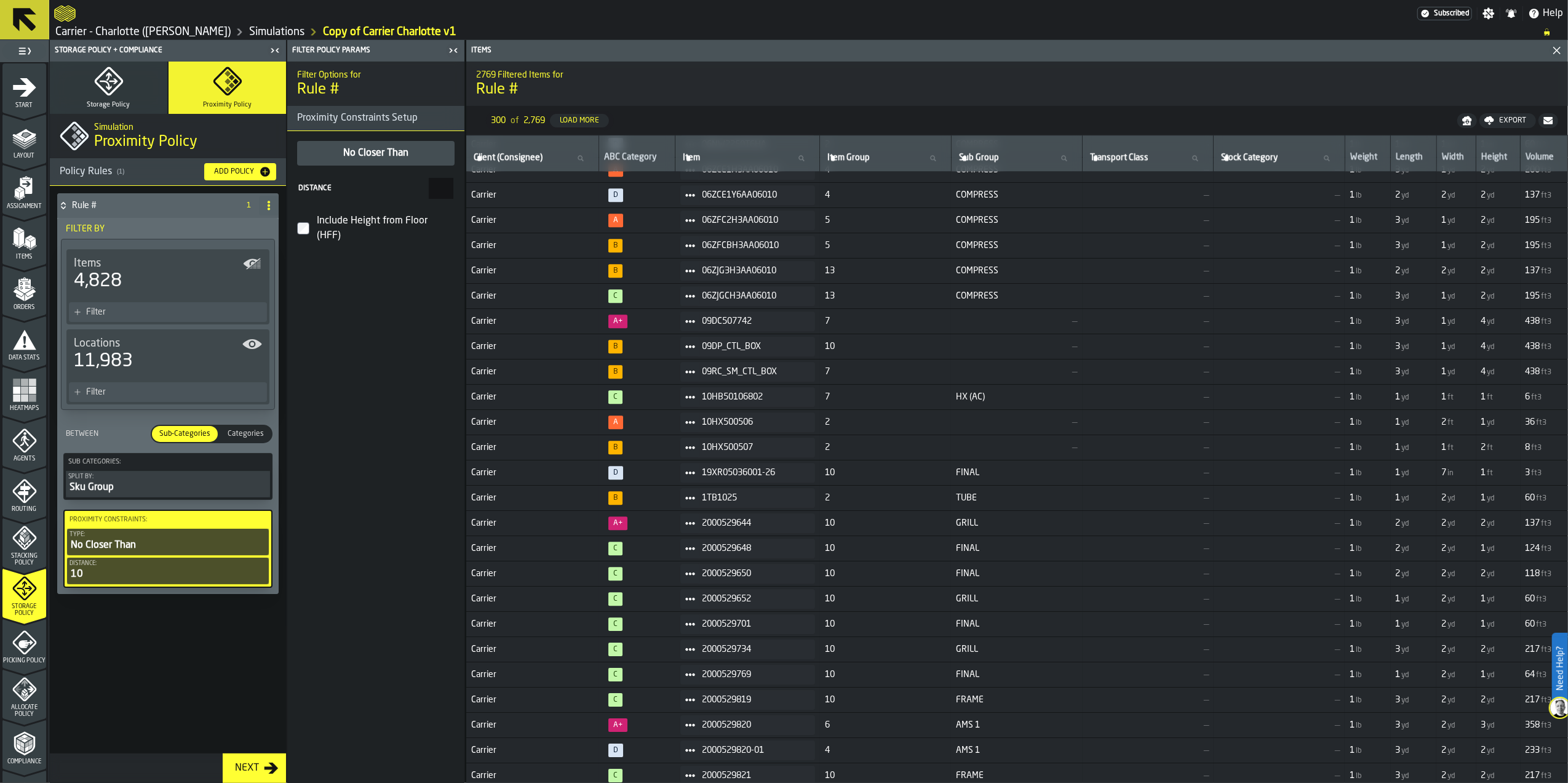
click at [310, 232] on label "Include Height from Floor (HFF)" at bounding box center [376, 228] width 158 height 39
click at [423, 156] on div "No Closer Than" at bounding box center [376, 153] width 158 height 25
click at [429, 190] on input "**" at bounding box center [441, 188] width 25 height 21
click at [160, 633] on div "Rule # 1 Filter By Items 4,828 Filter Locations 11,983 Filter Between Sub-Categ…" at bounding box center [168, 469] width 236 height 567
click at [138, 542] on div "No Closer Than" at bounding box center [168, 546] width 197 height 15
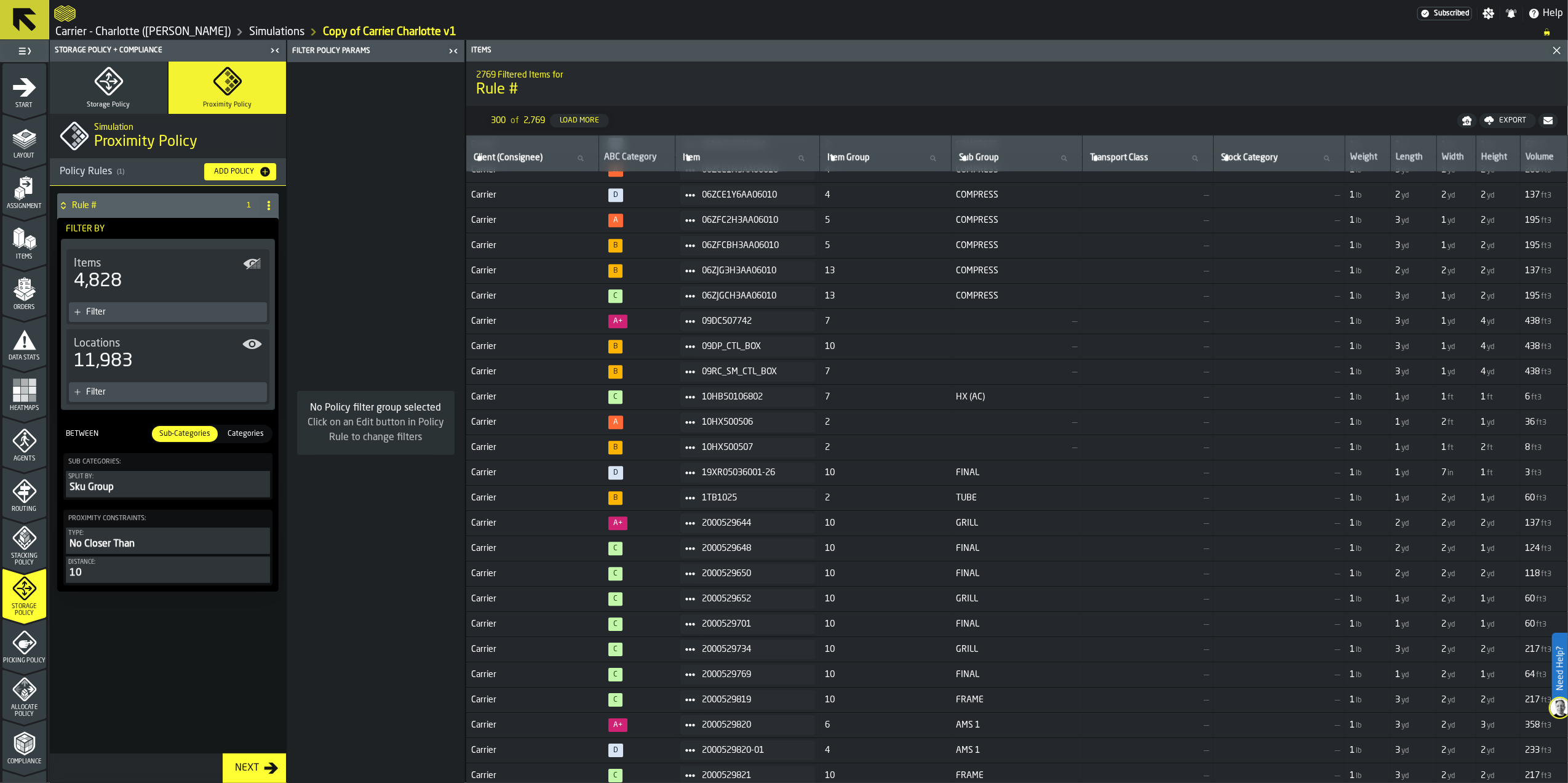
click at [135, 498] on div "Sub Categories: Split by: Sku Group" at bounding box center [168, 476] width 209 height 47
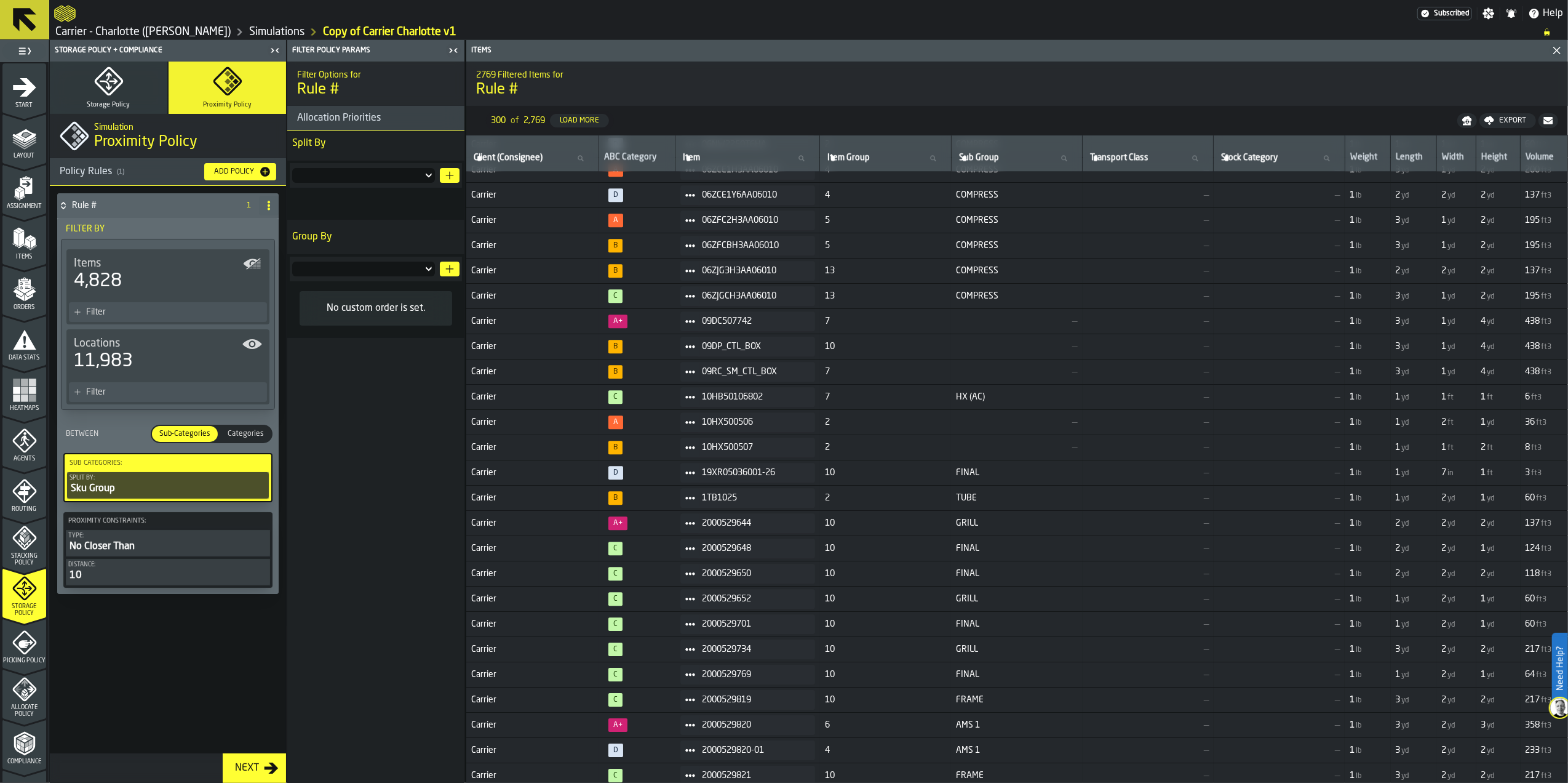
click at [136, 494] on div "Sku Group" at bounding box center [168, 489] width 197 height 15
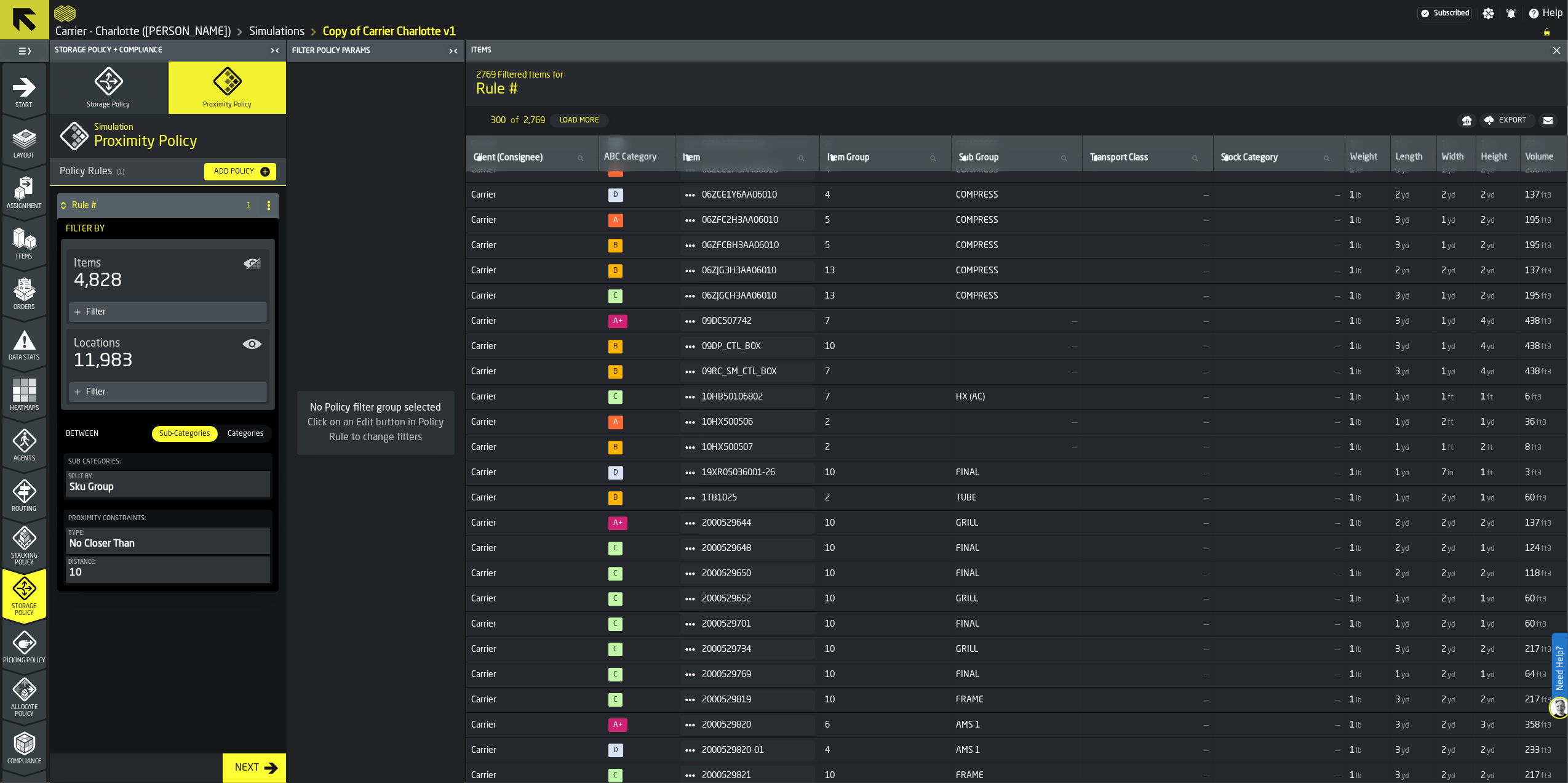
click at [136, 494] on div "Sku Group" at bounding box center [168, 488] width 200 height 15
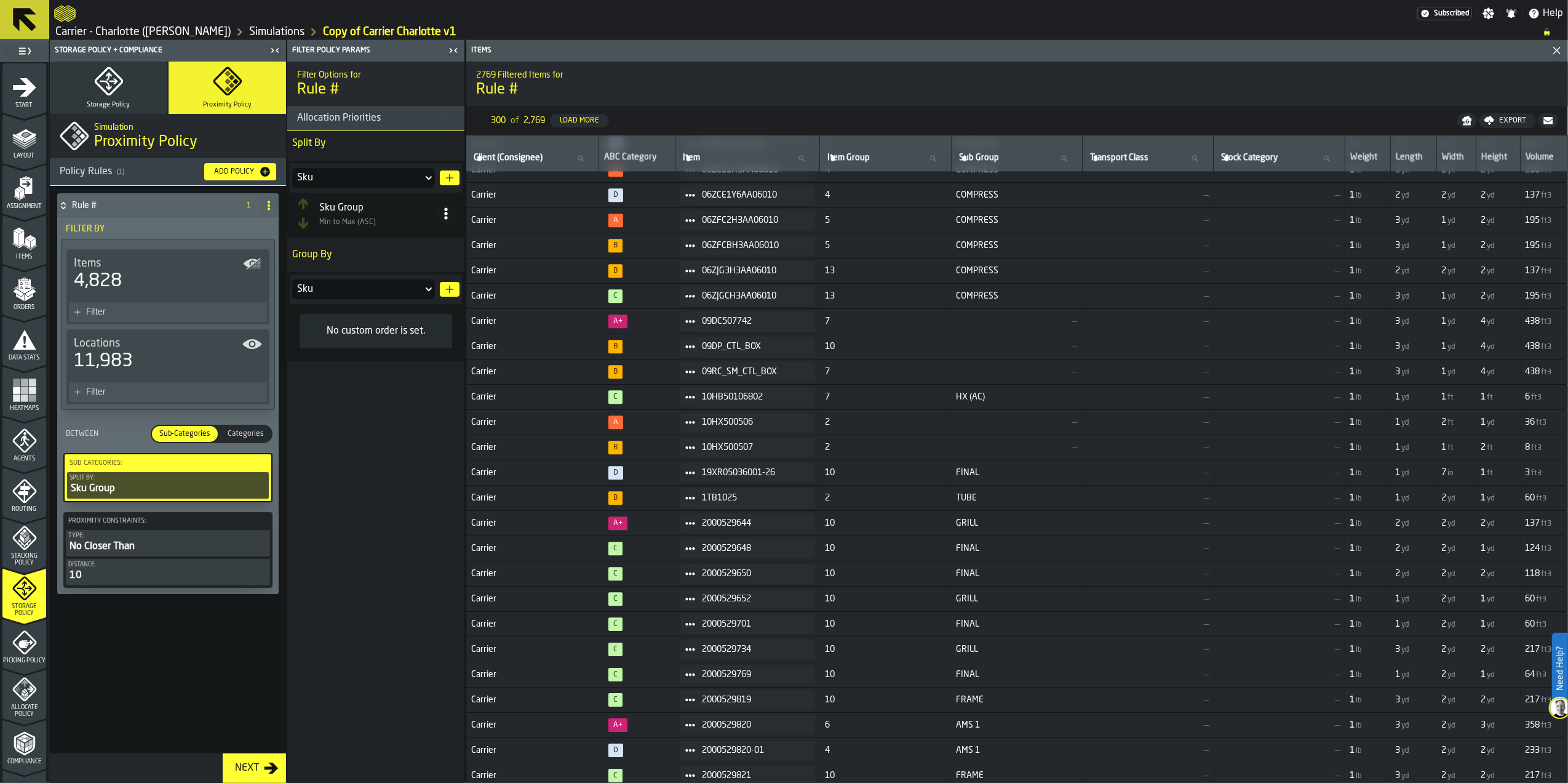
click at [362, 212] on div "Sku Group" at bounding box center [378, 208] width 116 height 15
click at [342, 285] on div "Sku" at bounding box center [357, 289] width 121 height 15
click at [249, 432] on span "Categories" at bounding box center [245, 434] width 46 height 11
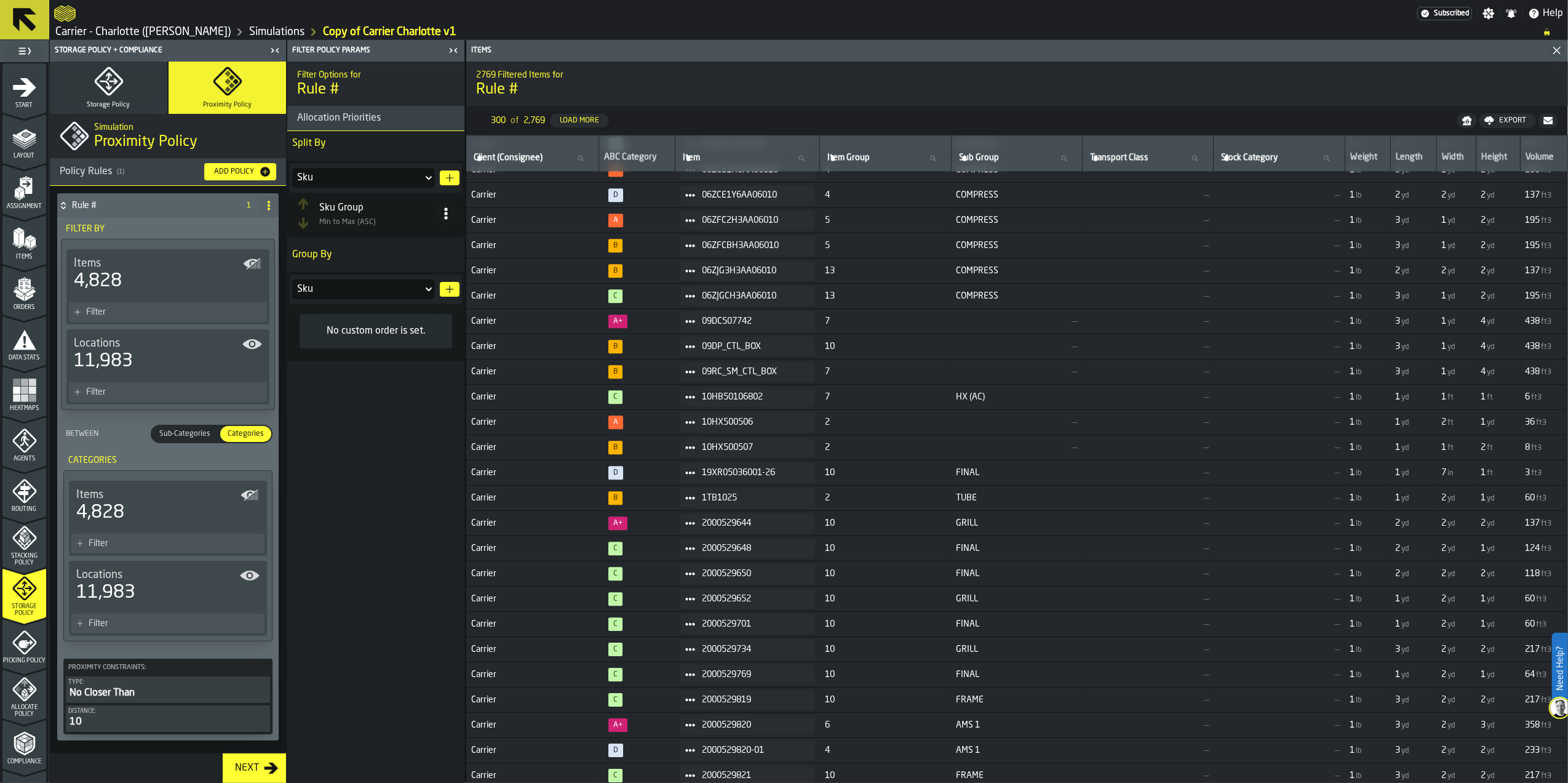
click at [169, 503] on div "4,828" at bounding box center [168, 513] width 183 height 22
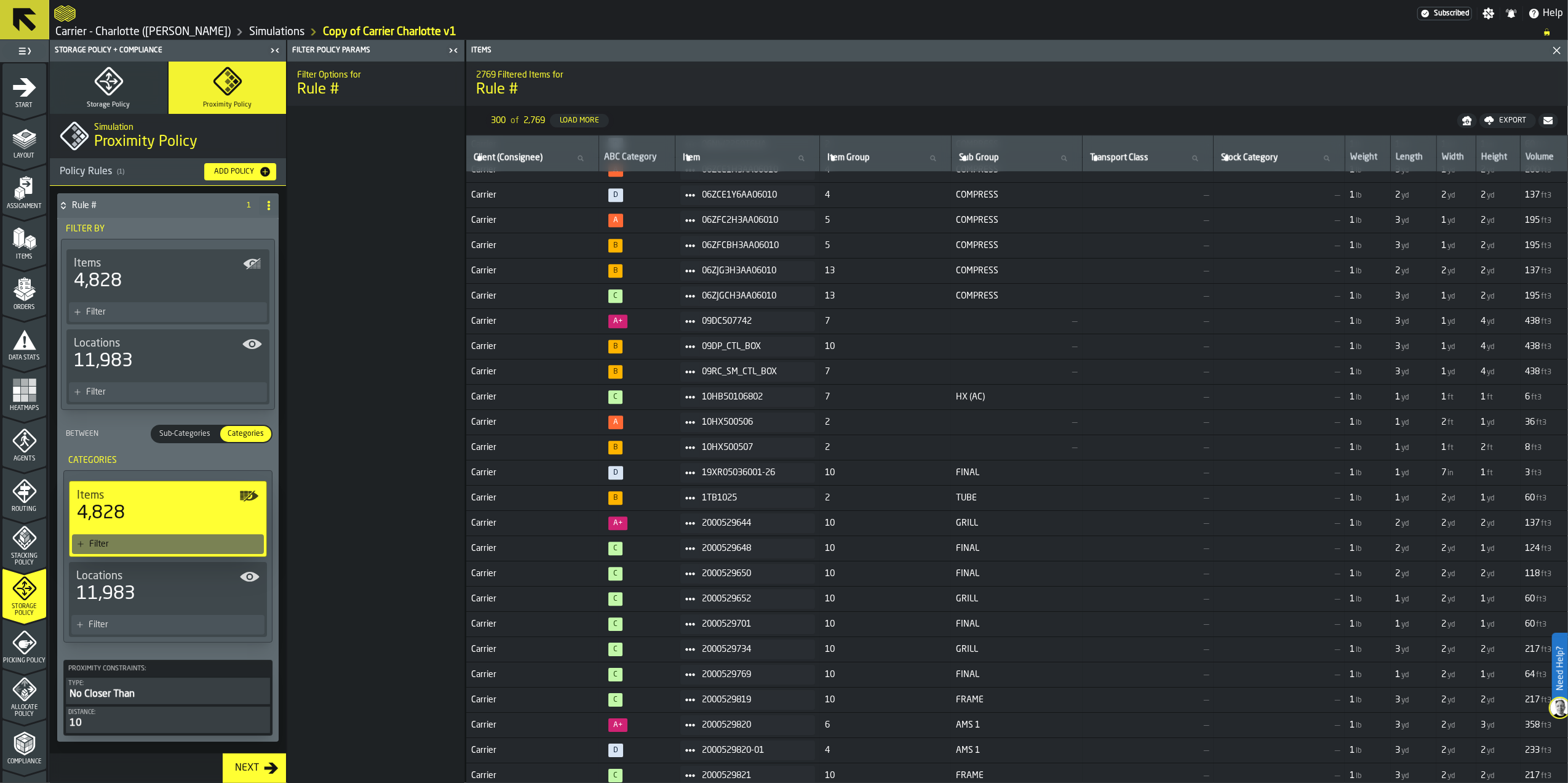
click at [143, 540] on div "Filter" at bounding box center [174, 544] width 170 height 10
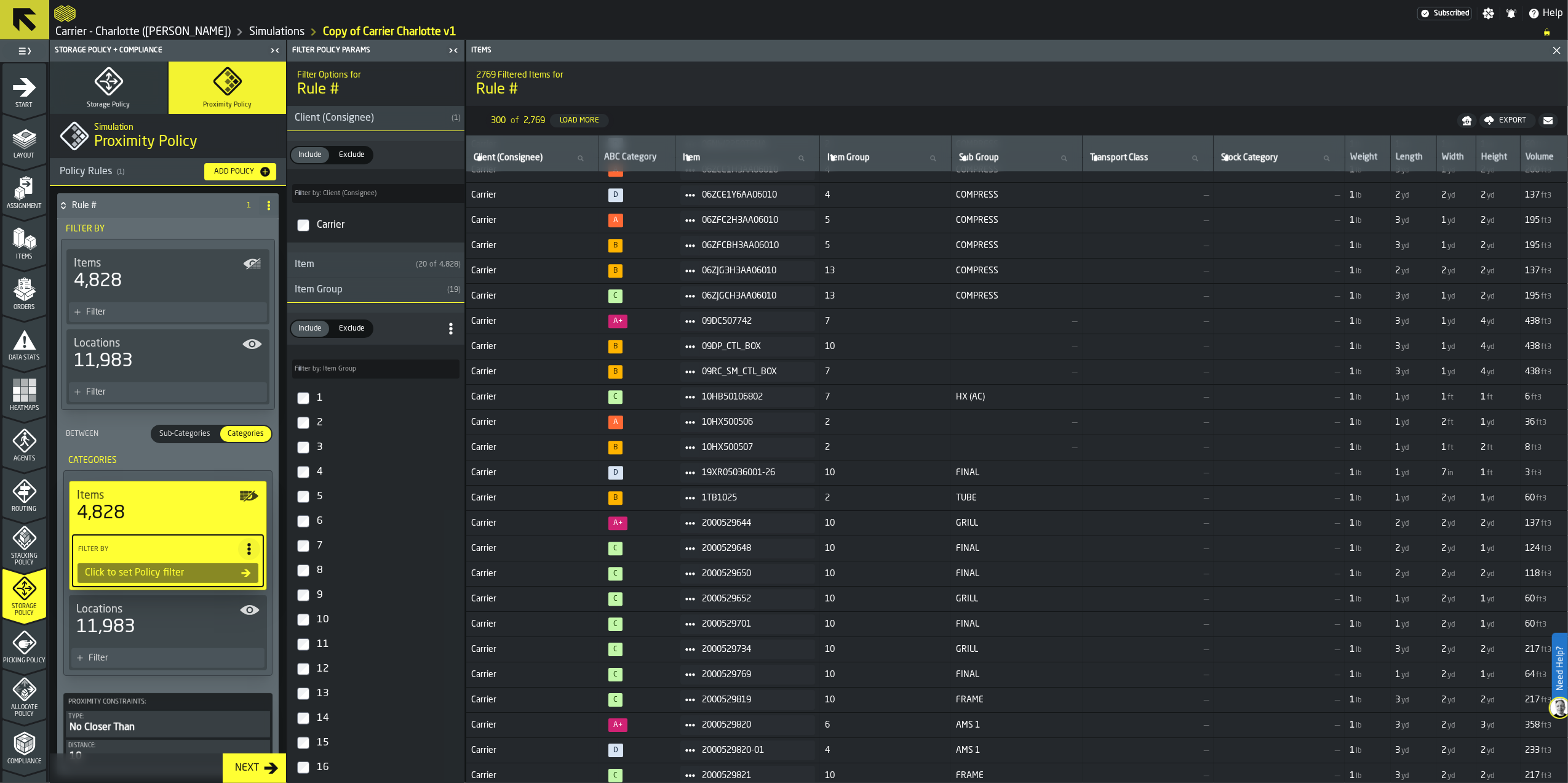
click at [154, 574] on div "Click to set Policy filter" at bounding box center [160, 573] width 161 height 15
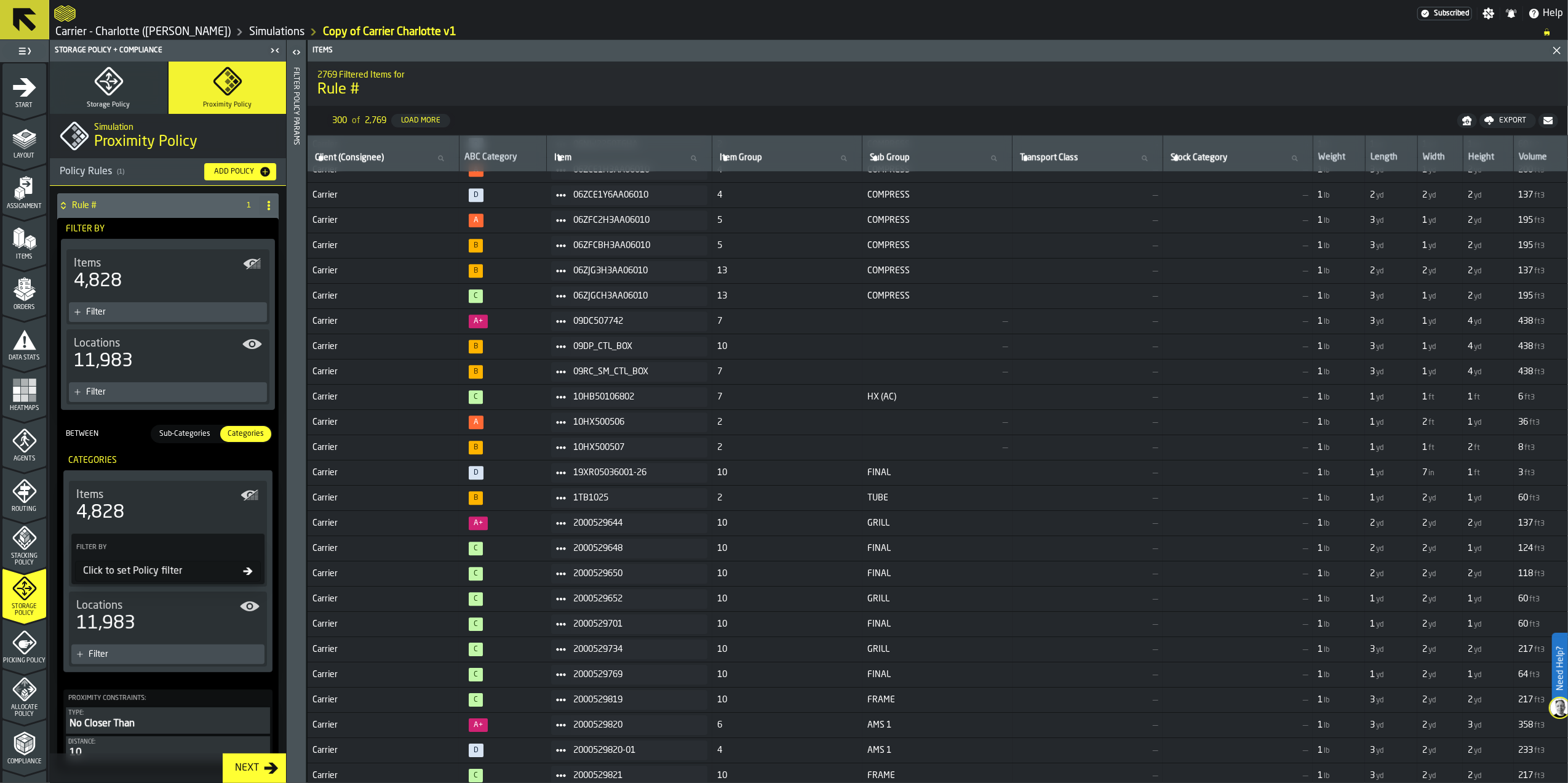
click at [186, 434] on span "Sub-Categories" at bounding box center [185, 434] width 61 height 11
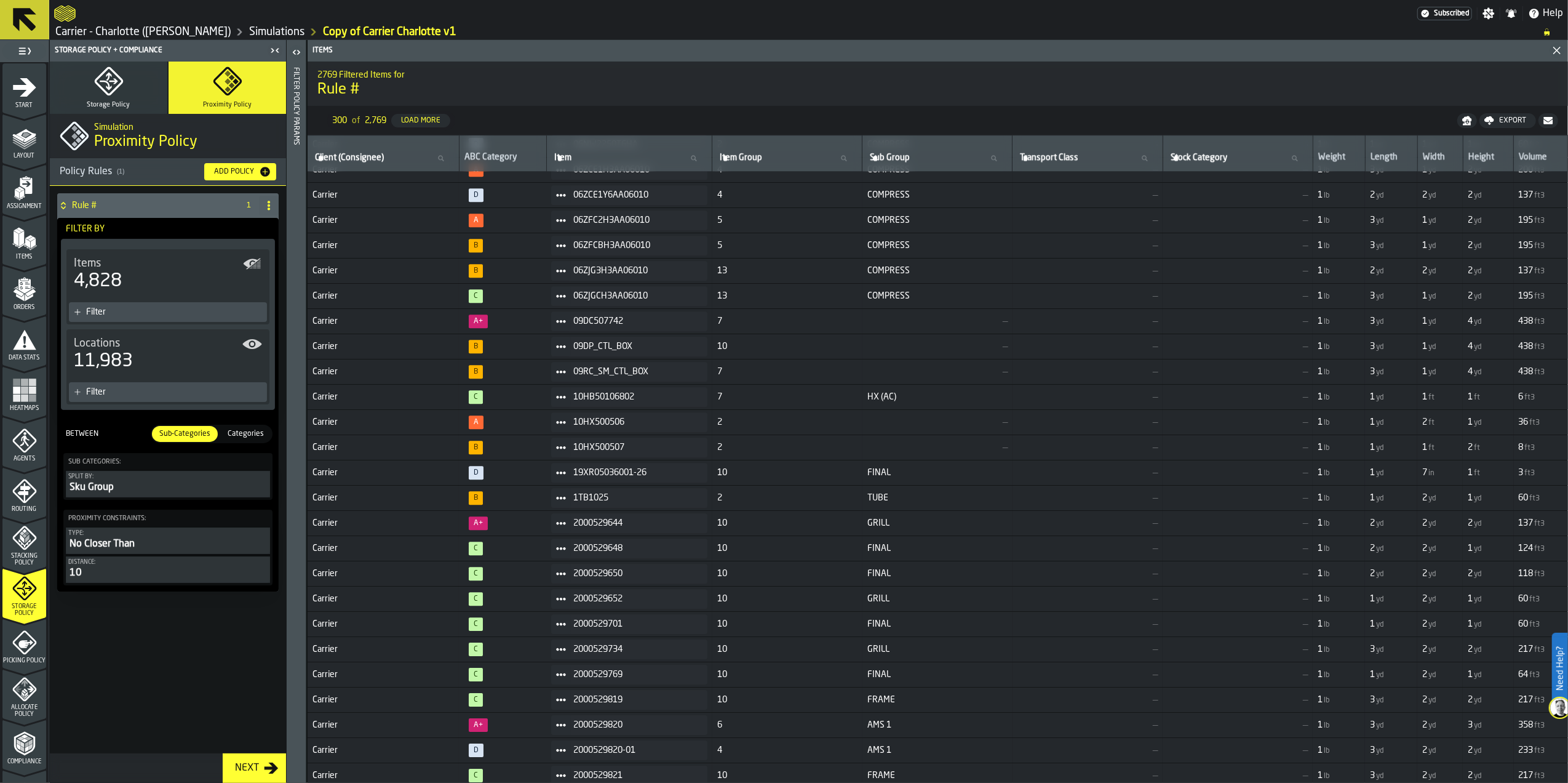
click at [200, 665] on div "Rule # 1 Filter By Items 4,828 Filter Locations 11,983 Filter Between Sub-Categ…" at bounding box center [168, 469] width 236 height 567
click at [240, 446] on div "Between Sub-Categories Sub-Categories Categories Categories" at bounding box center [168, 434] width 219 height 28
click at [241, 436] on span "Categories" at bounding box center [245, 434] width 46 height 11
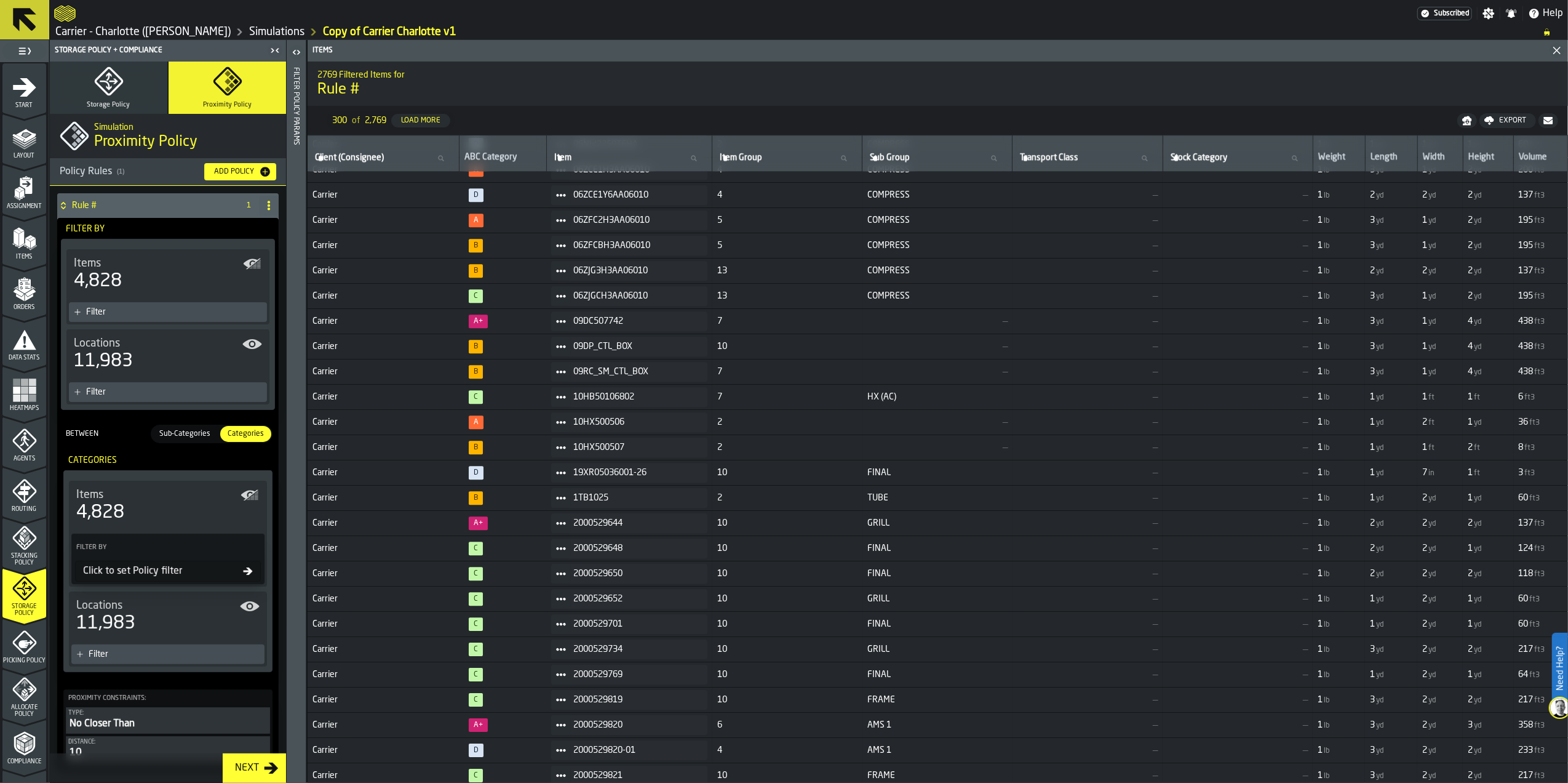
click at [200, 510] on div "4,828" at bounding box center [168, 513] width 183 height 22
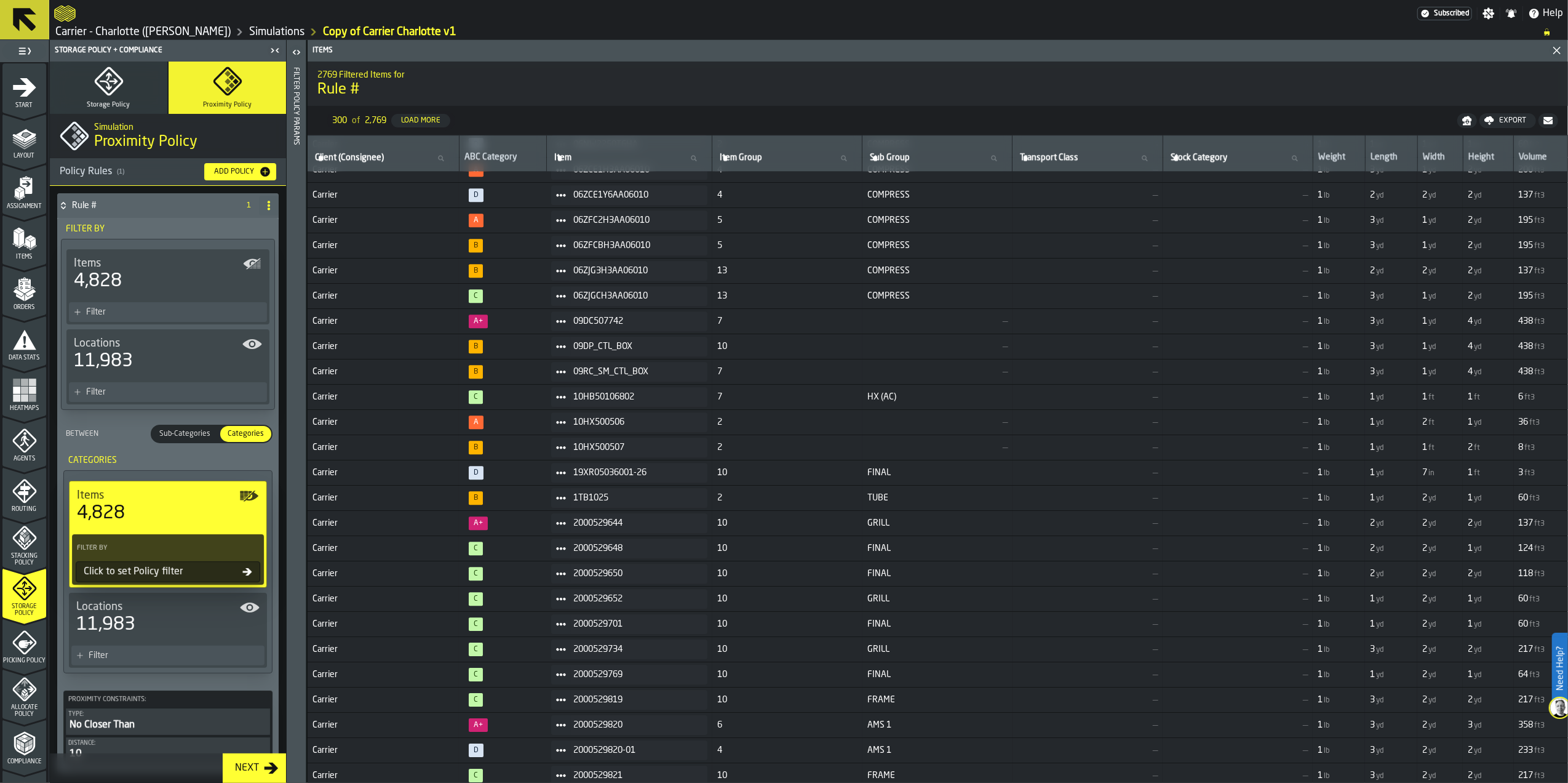
click at [193, 579] on div "Click to set Policy filter" at bounding box center [160, 572] width 164 height 15
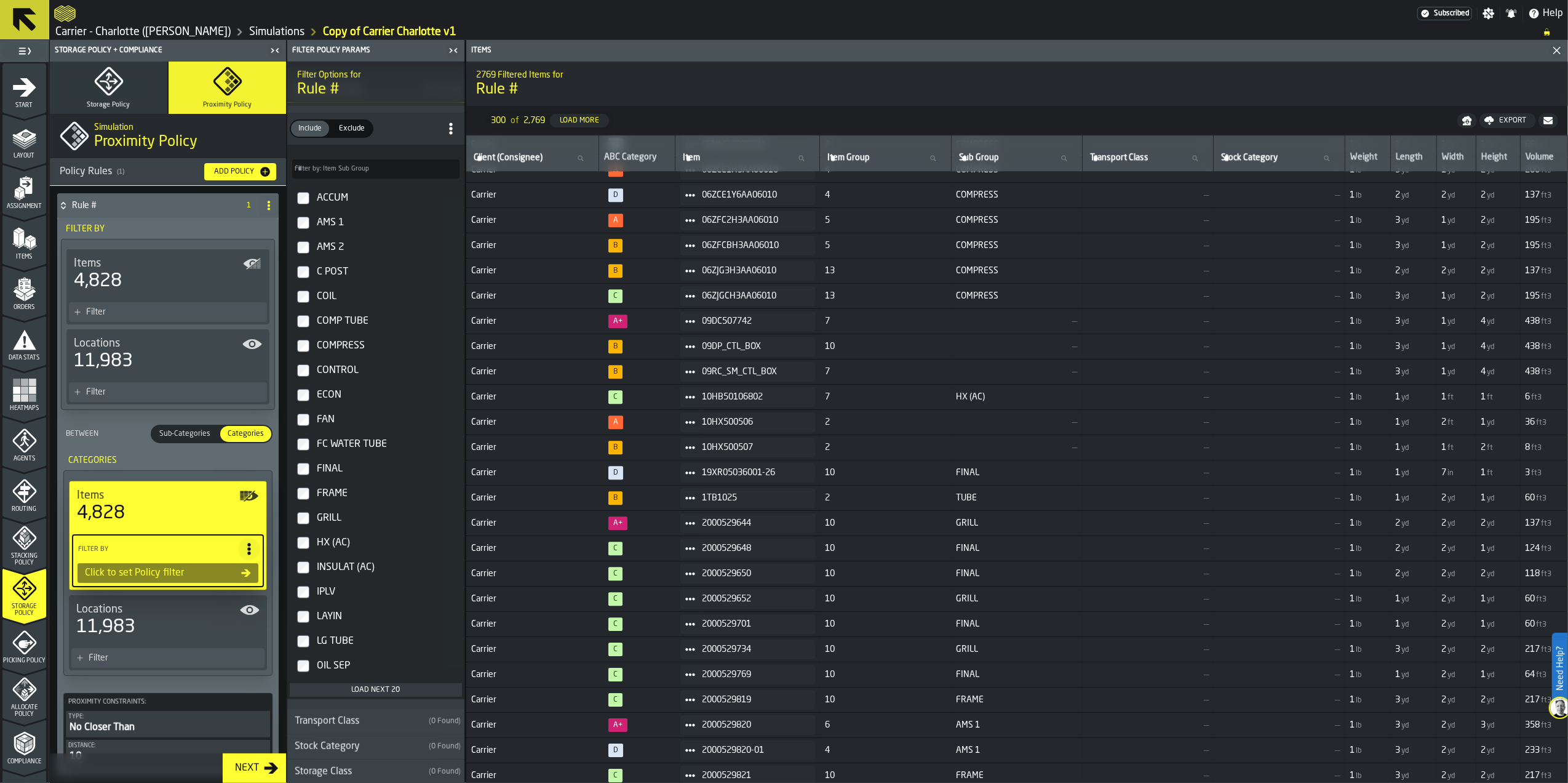
scroll to position [685, 0]
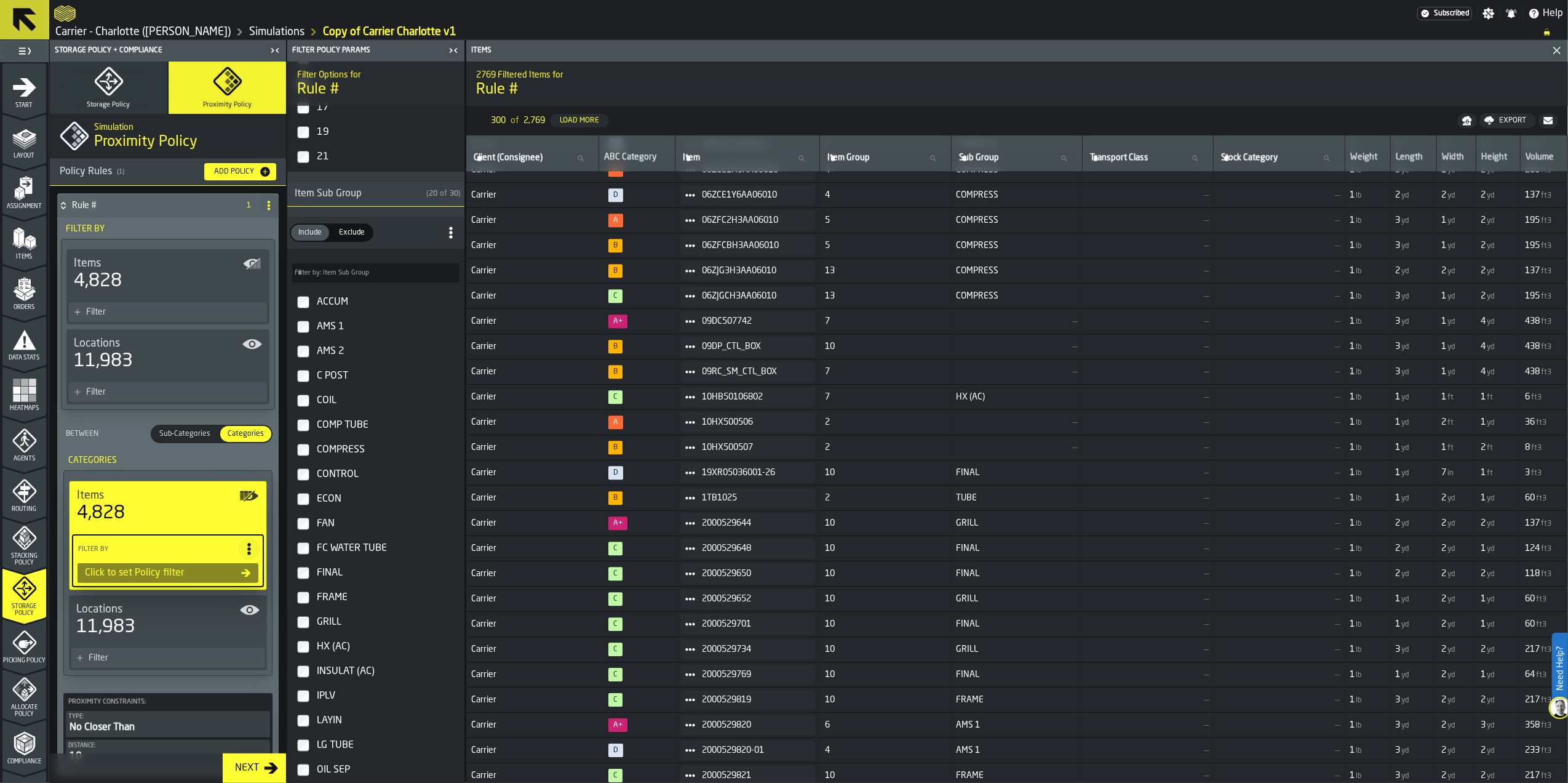
click at [195, 573] on div "Click to set Policy filter" at bounding box center [160, 573] width 161 height 15
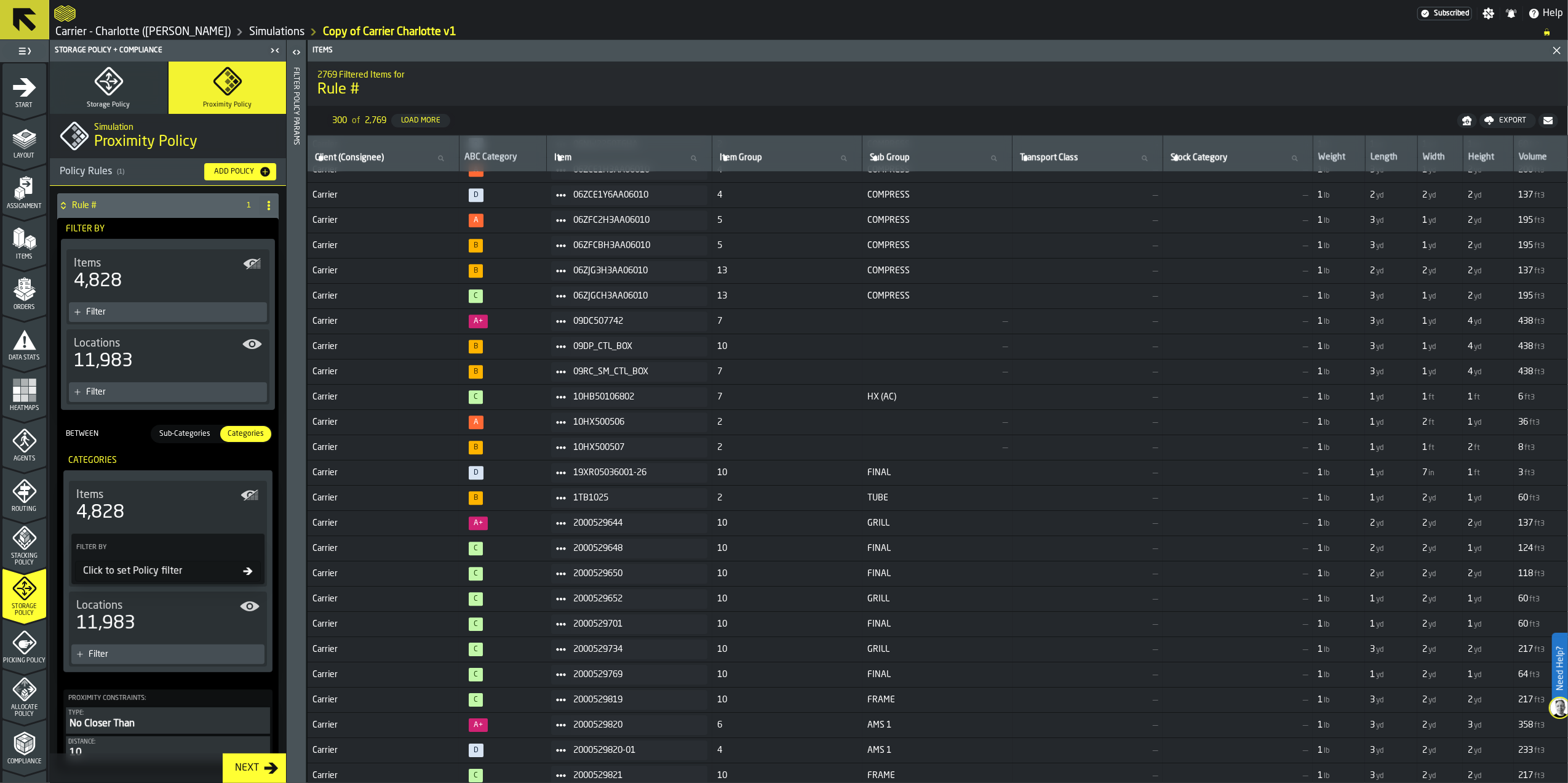
click at [137, 447] on div "Between Sub-Categories Sub-Categories Categories Categories" at bounding box center [168, 434] width 219 height 28
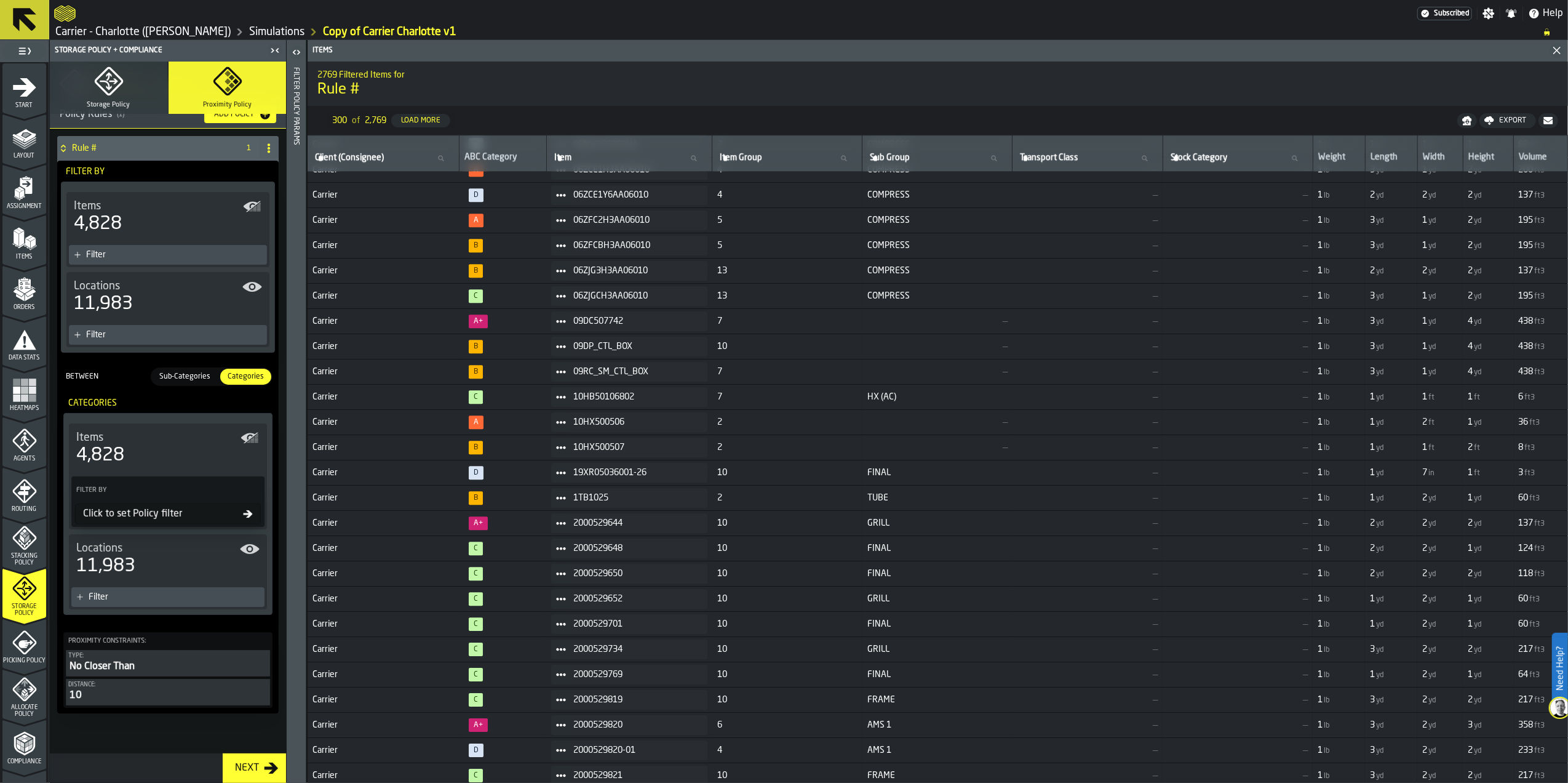
scroll to position [0, 0]
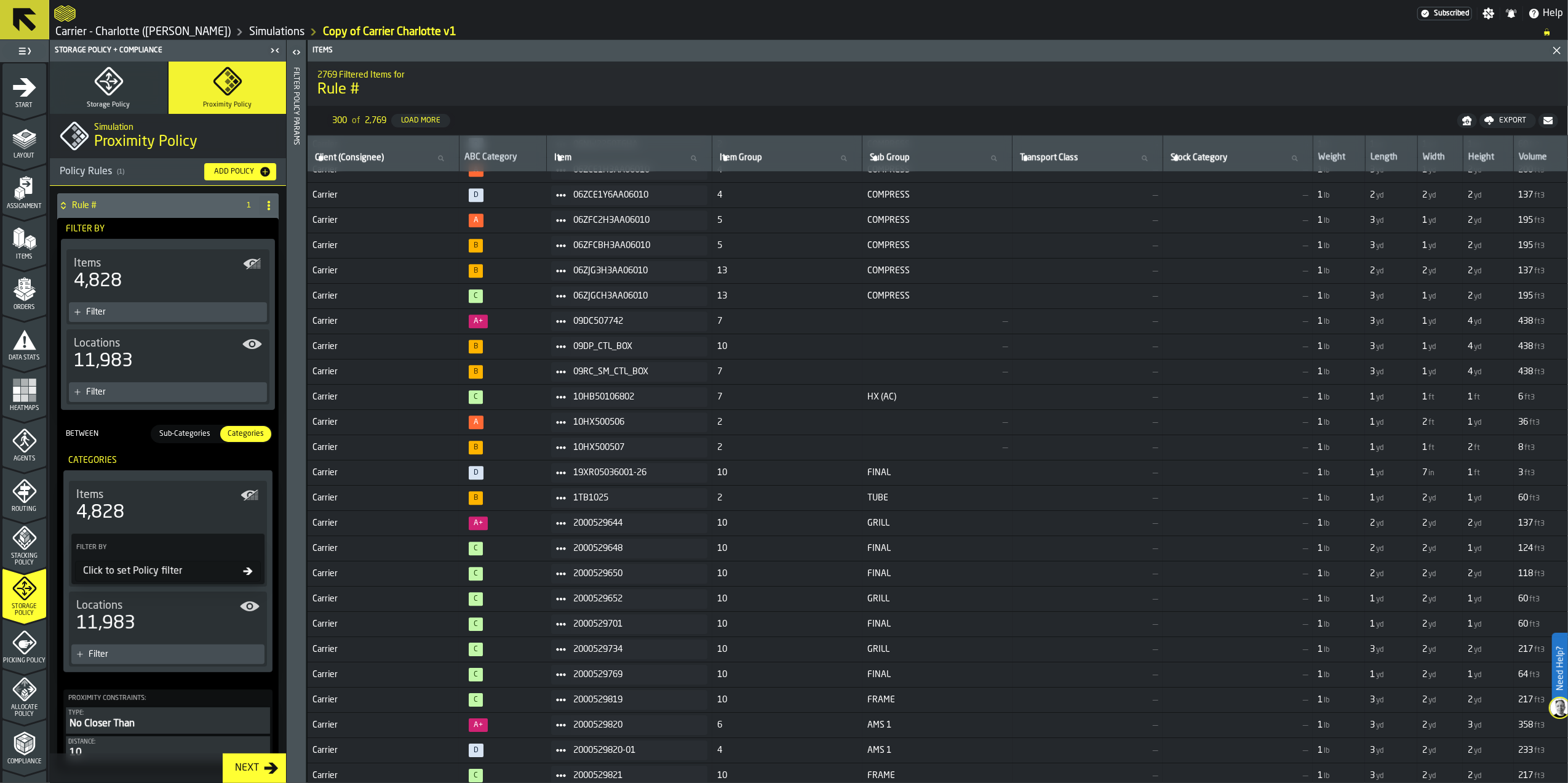
click at [18, 291] on icon "menu Orders" at bounding box center [24, 289] width 25 height 25
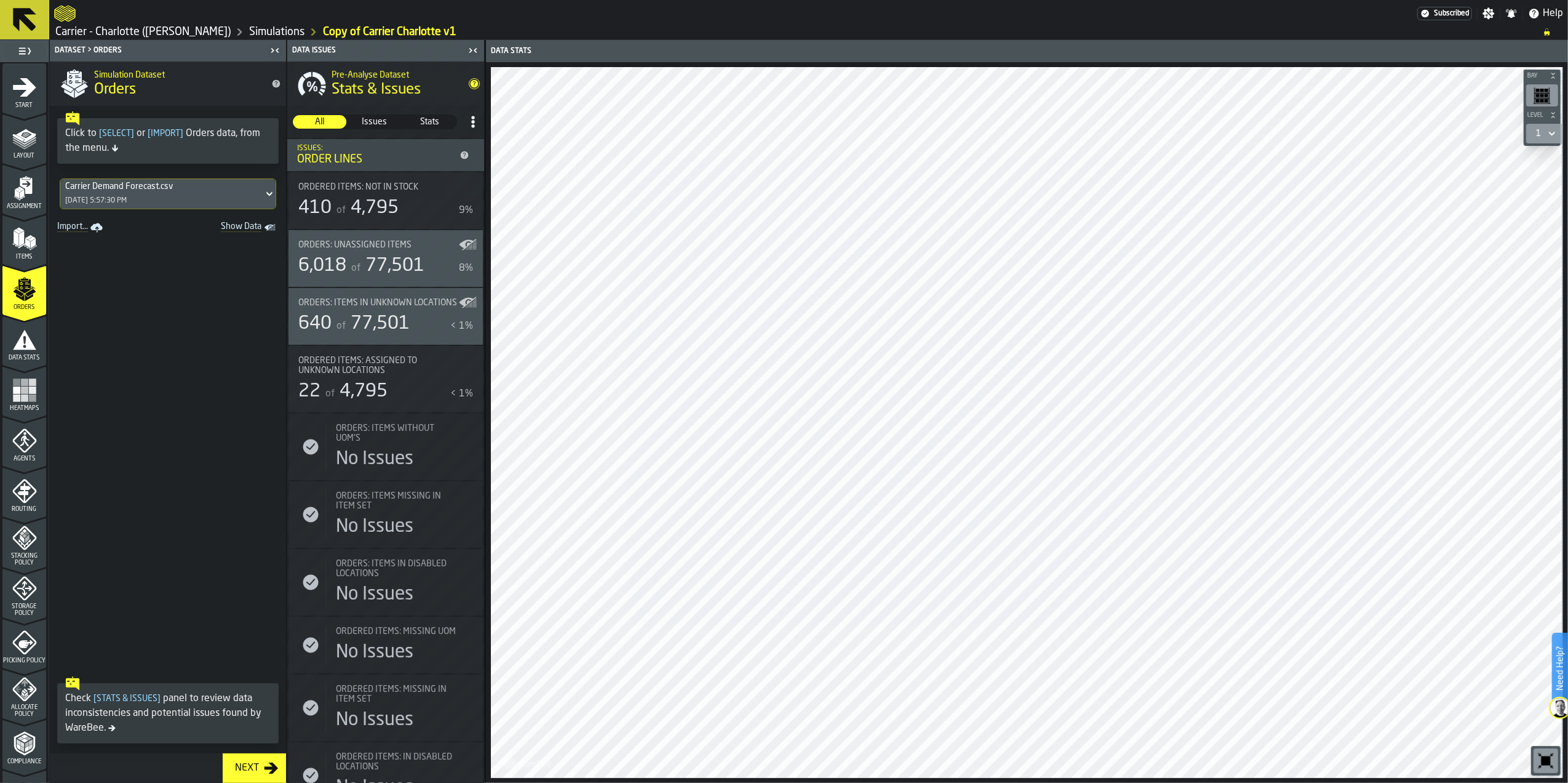
click at [123, 522] on span at bounding box center [168, 453] width 236 height 434
click at [153, 198] on div "Carrier Demand Forecast.csv 8/21/2025, 5:57:30 PM" at bounding box center [161, 194] width 203 height 30
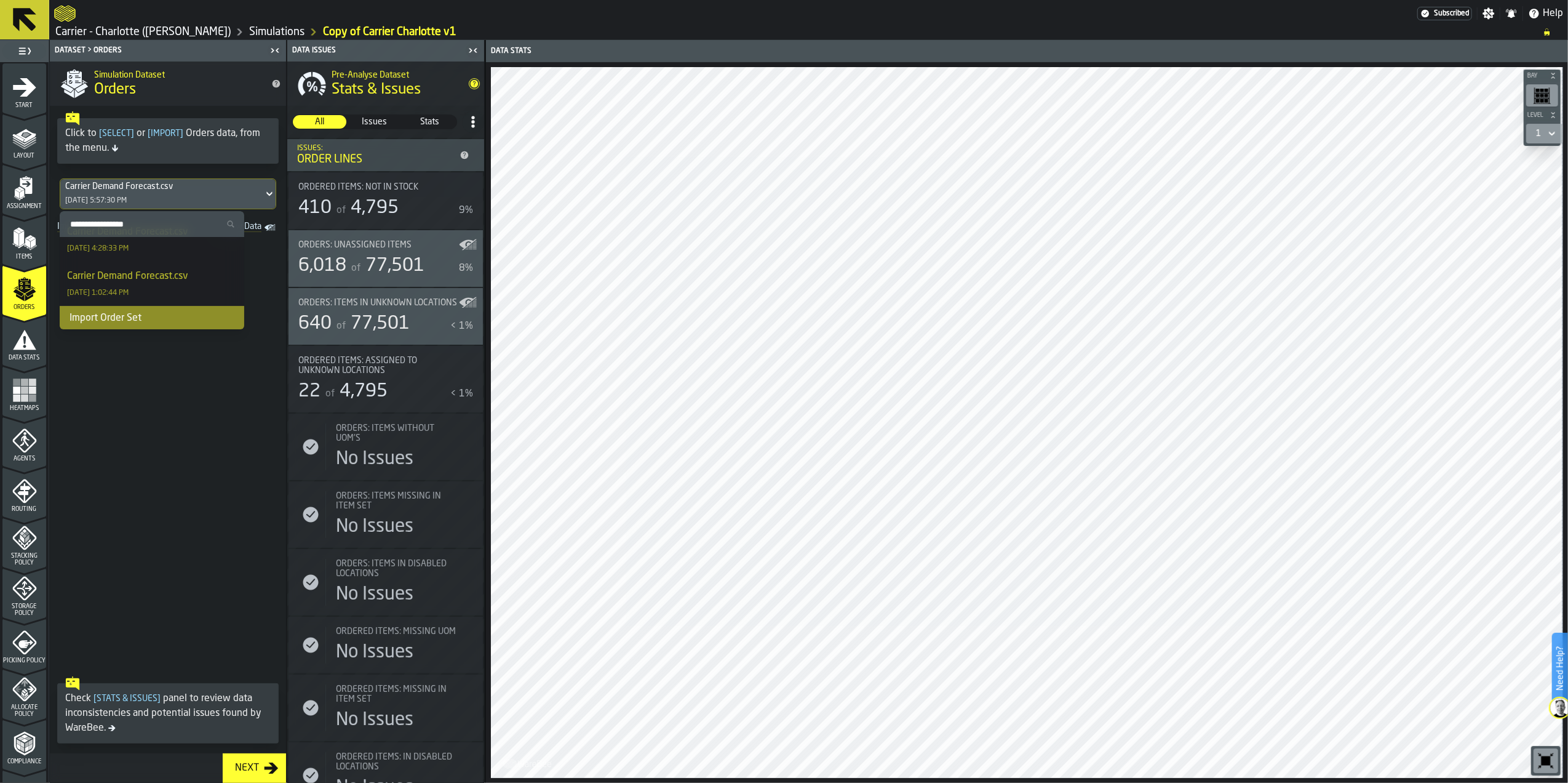
scroll to position [111, 0]
click at [125, 313] on div "Import Order Set" at bounding box center [152, 317] width 185 height 25
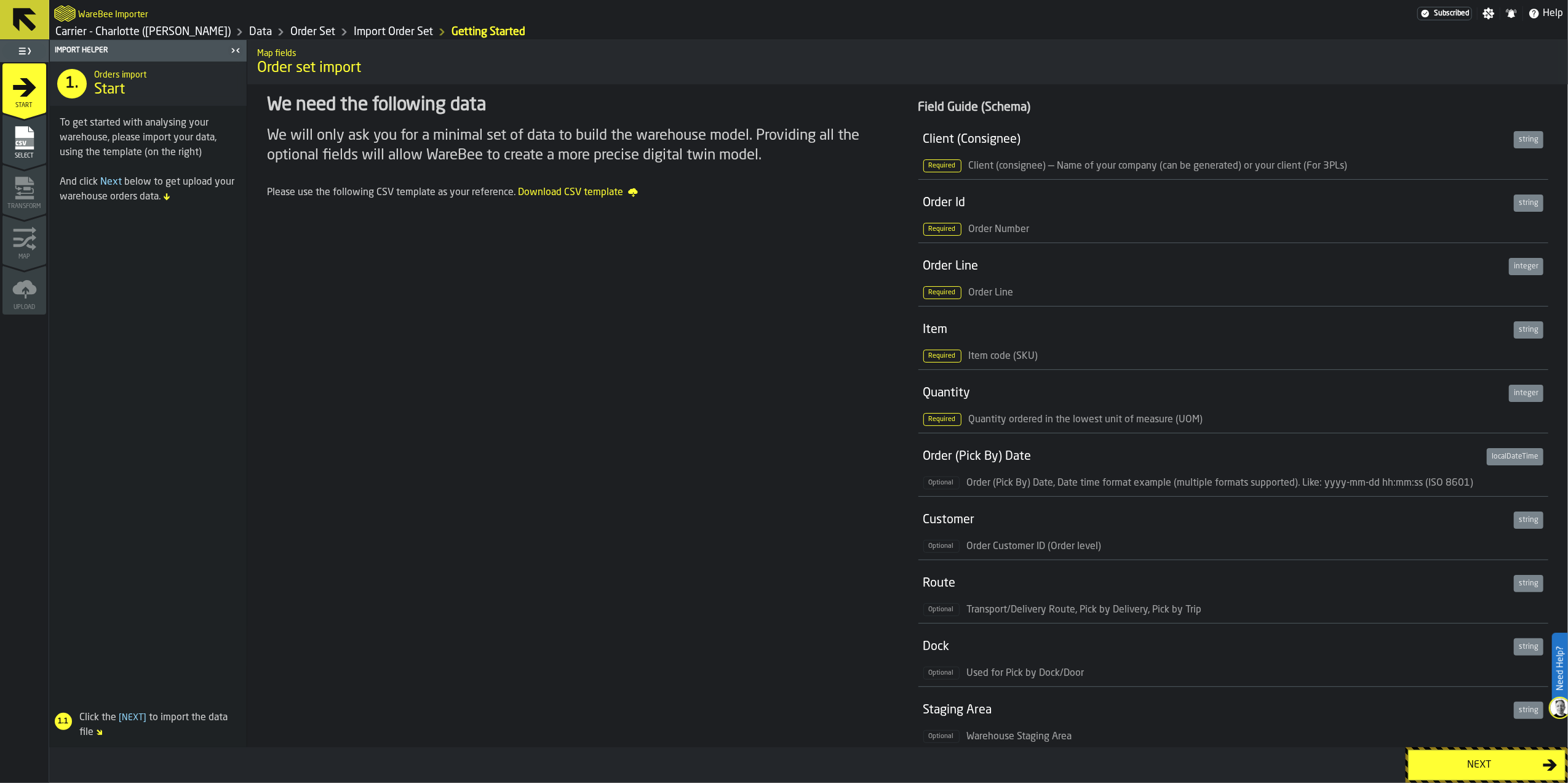
click at [1473, 772] on button "Next" at bounding box center [1487, 765] width 158 height 31
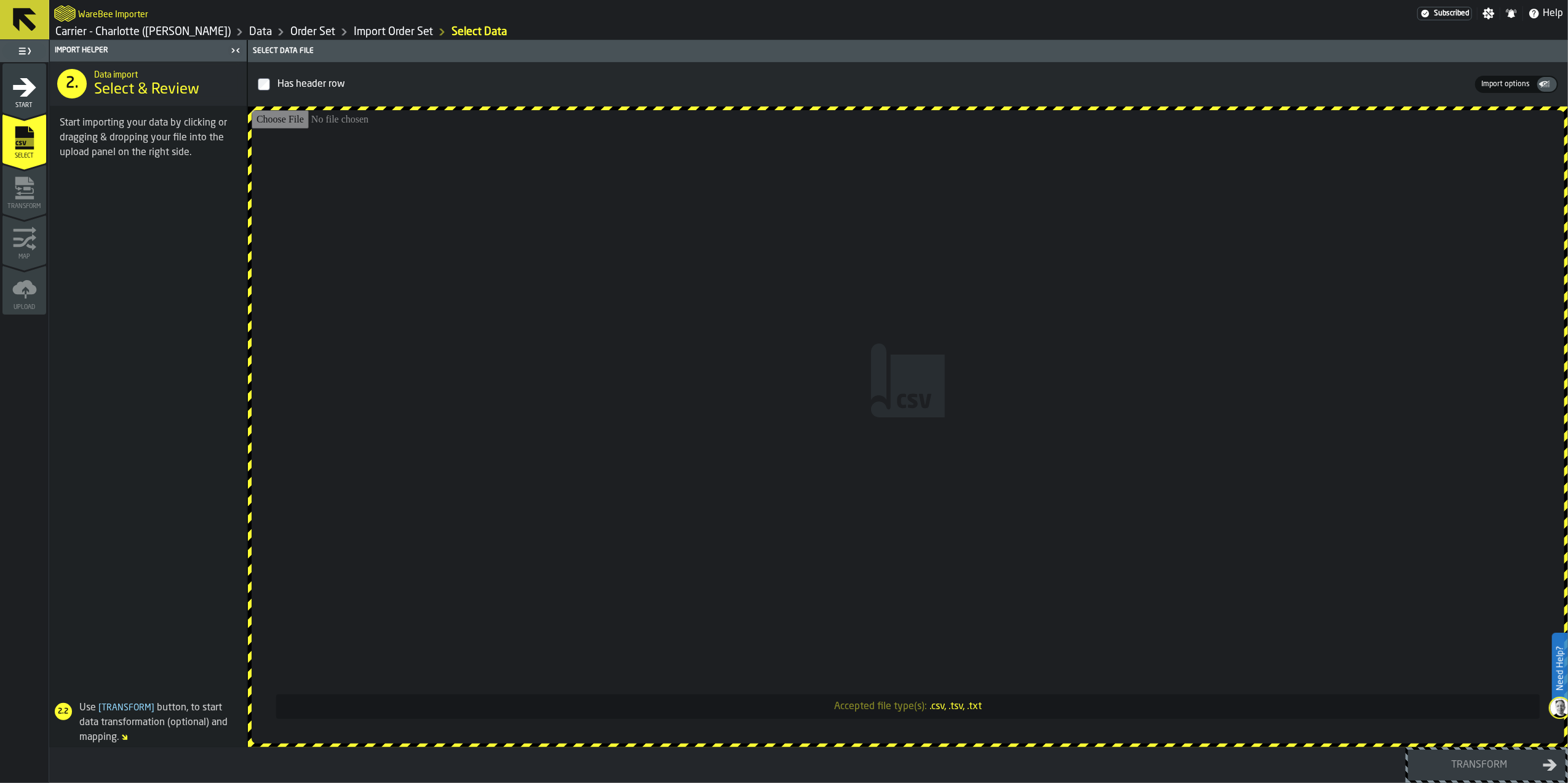
click at [918, 411] on input "Accepted file type(s): .csv, .tsv, .txt" at bounding box center [907, 426] width 1313 height 633
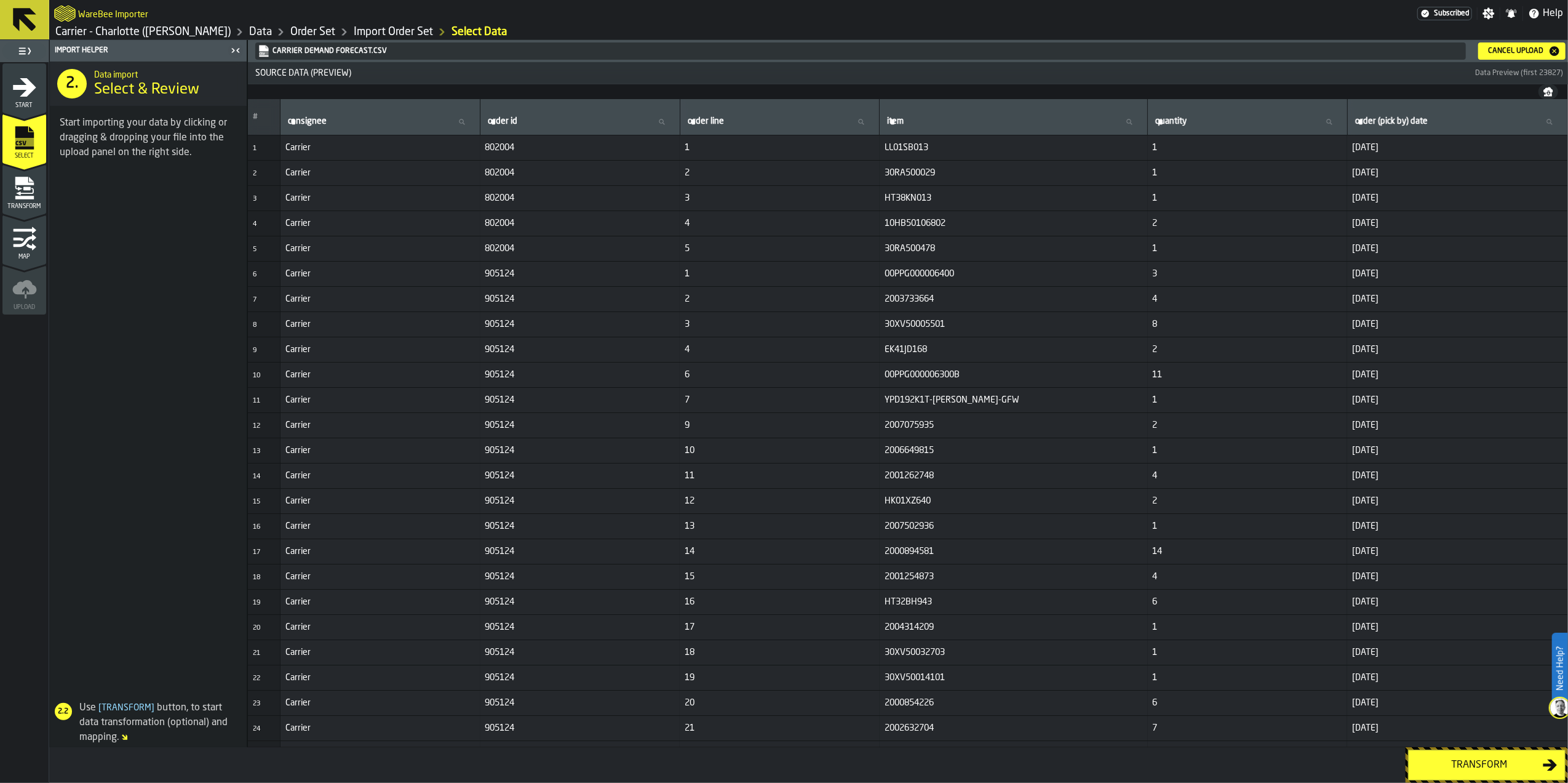
click at [1507, 47] on div "Cancel Upload" at bounding box center [1515, 51] width 65 height 9
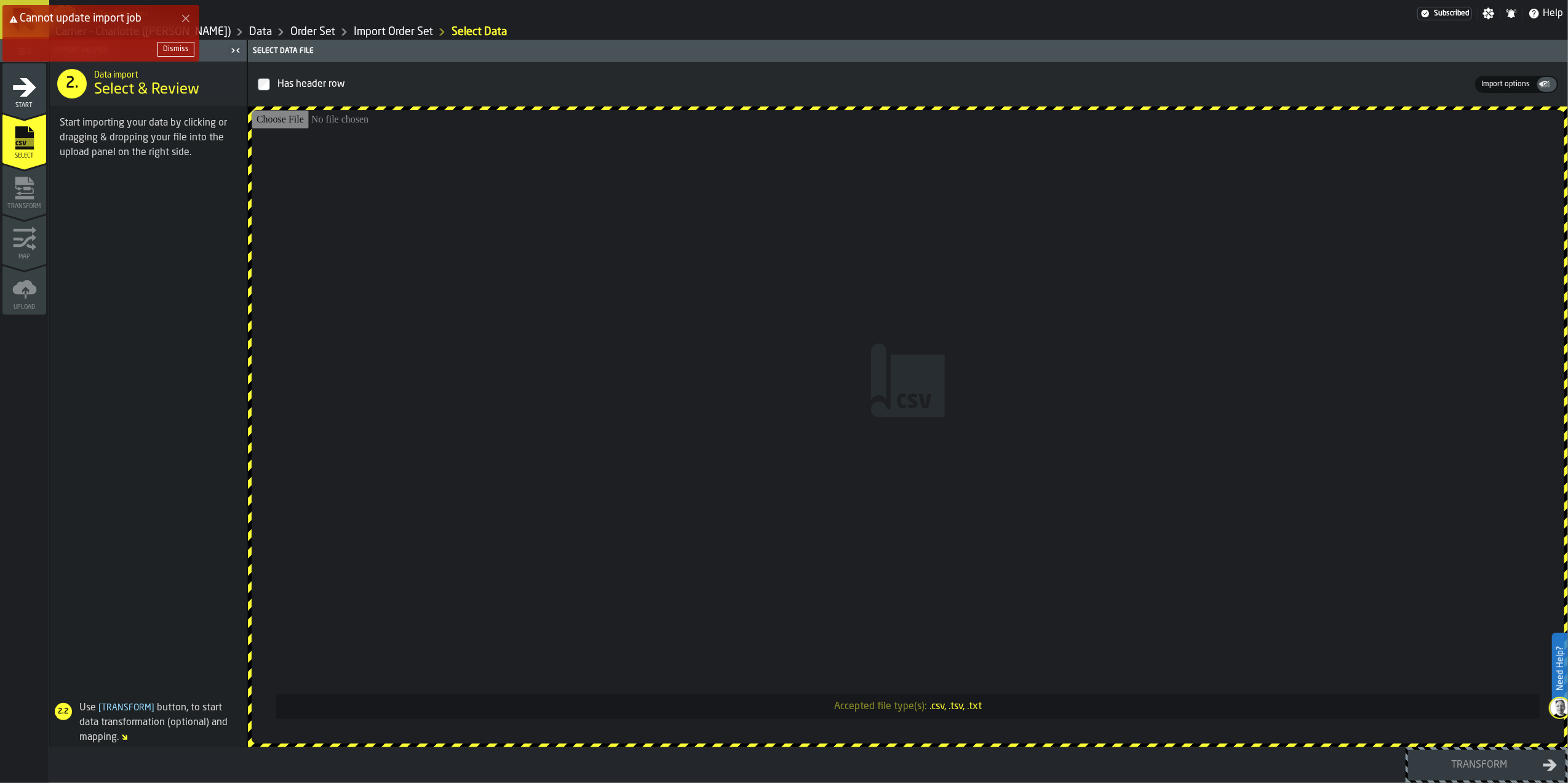
click at [955, 326] on input "Accepted file type(s): .csv, .tsv, .txt" at bounding box center [907, 426] width 1313 height 633
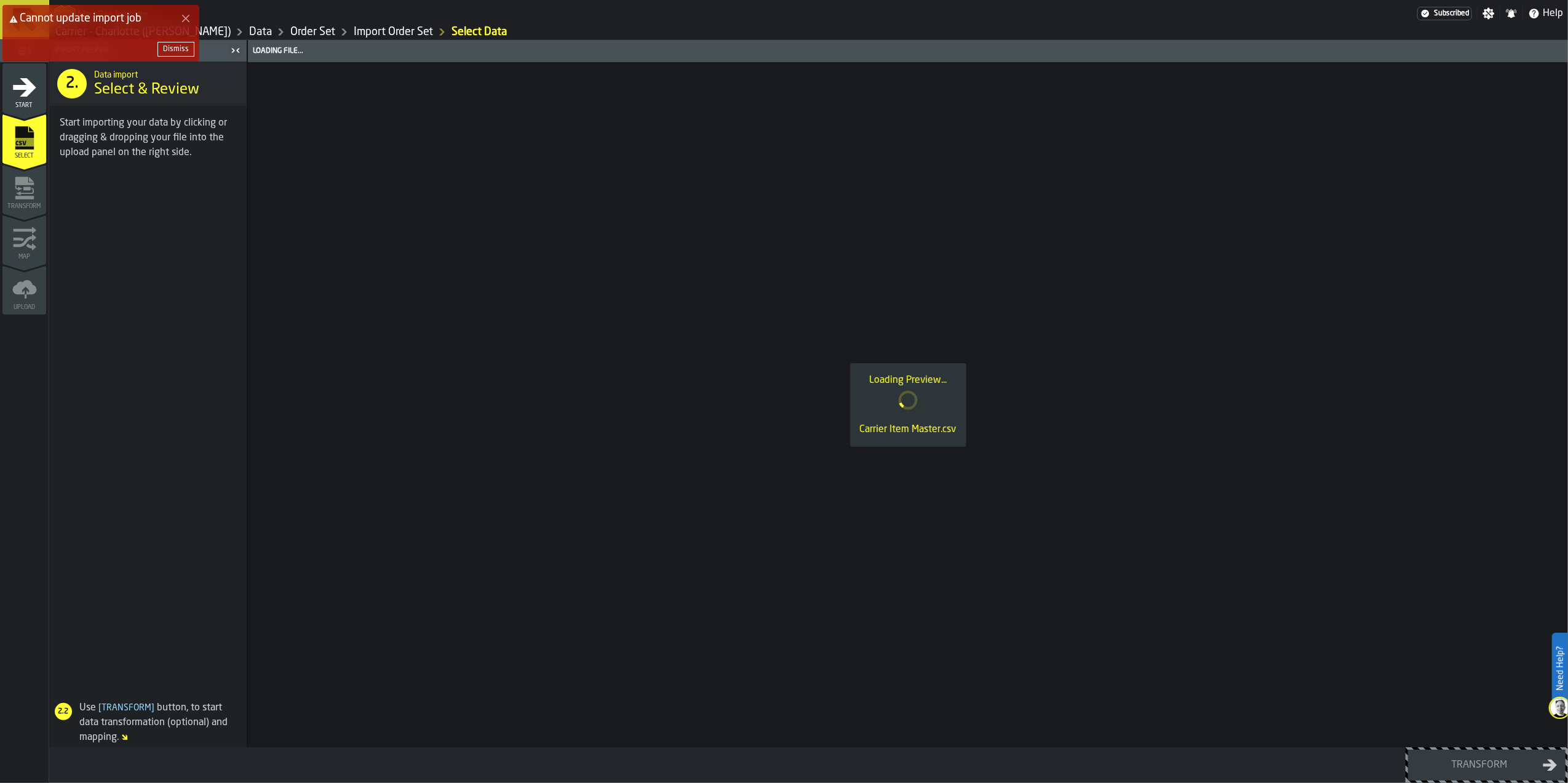
click at [187, 47] on div "Dismiss" at bounding box center [176, 49] width 26 height 9
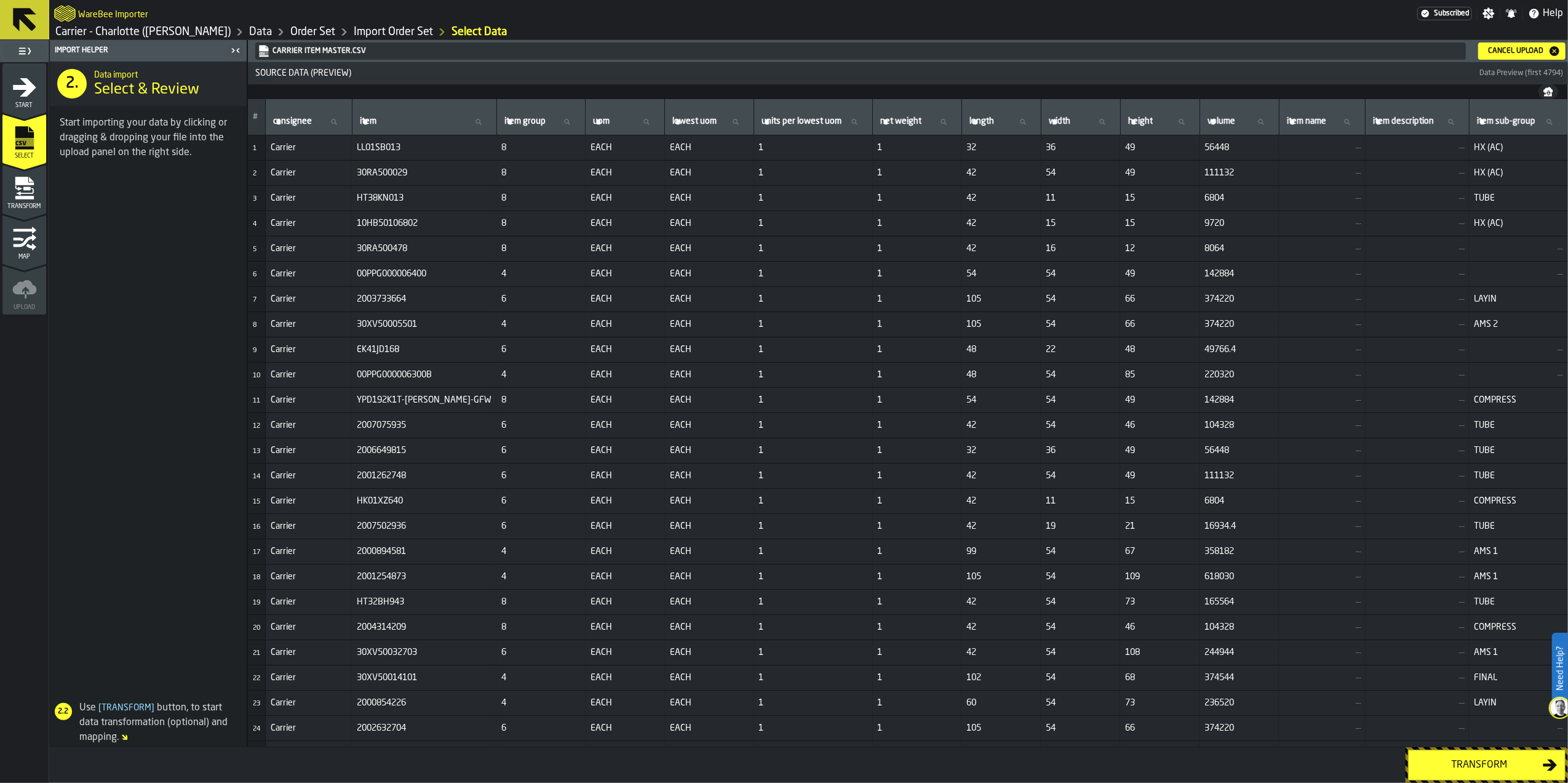
click at [1484, 779] on button "Transform" at bounding box center [1487, 765] width 158 height 31
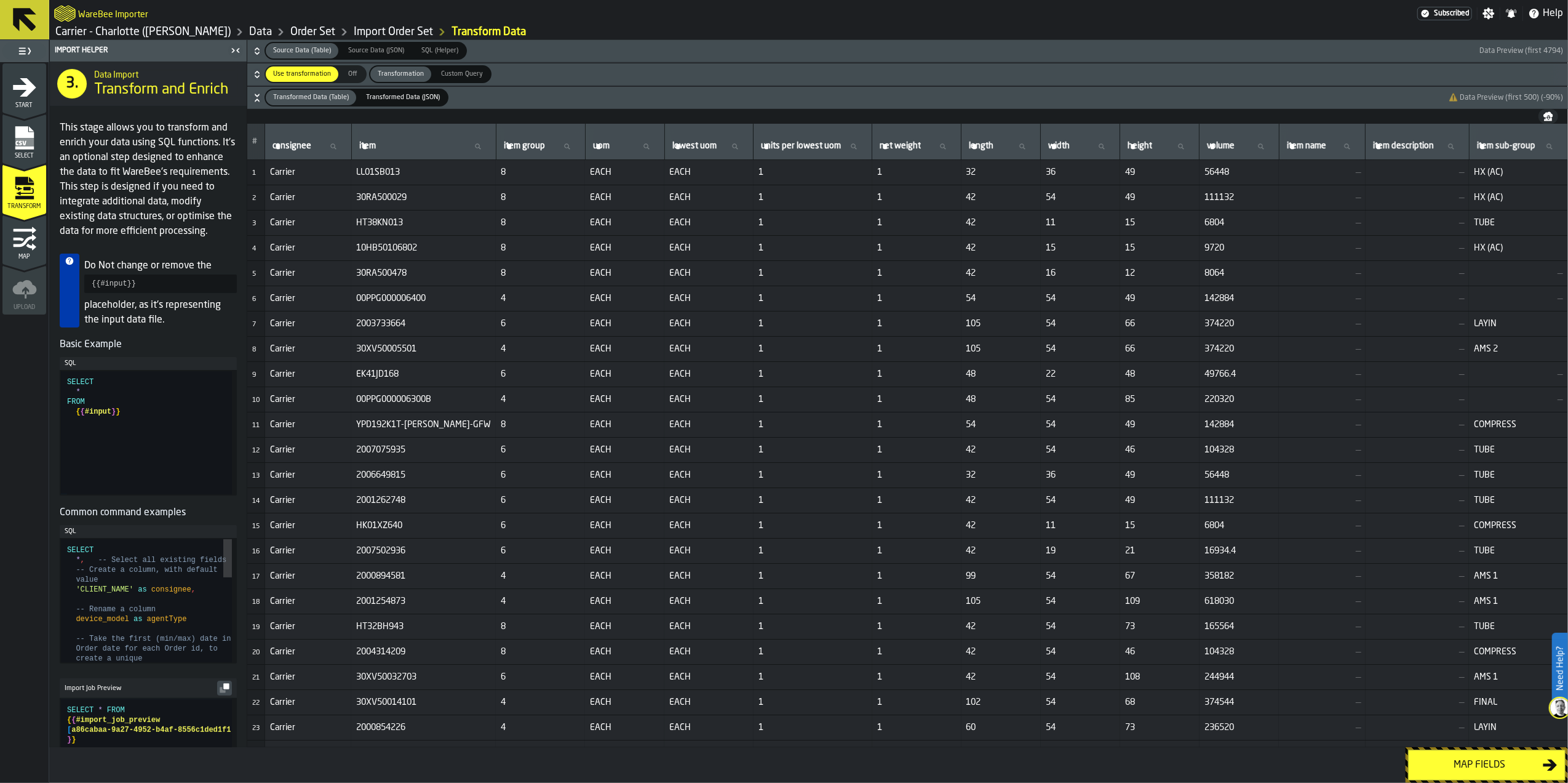
click at [1445, 763] on div "Map fields" at bounding box center [1480, 765] width 127 height 15
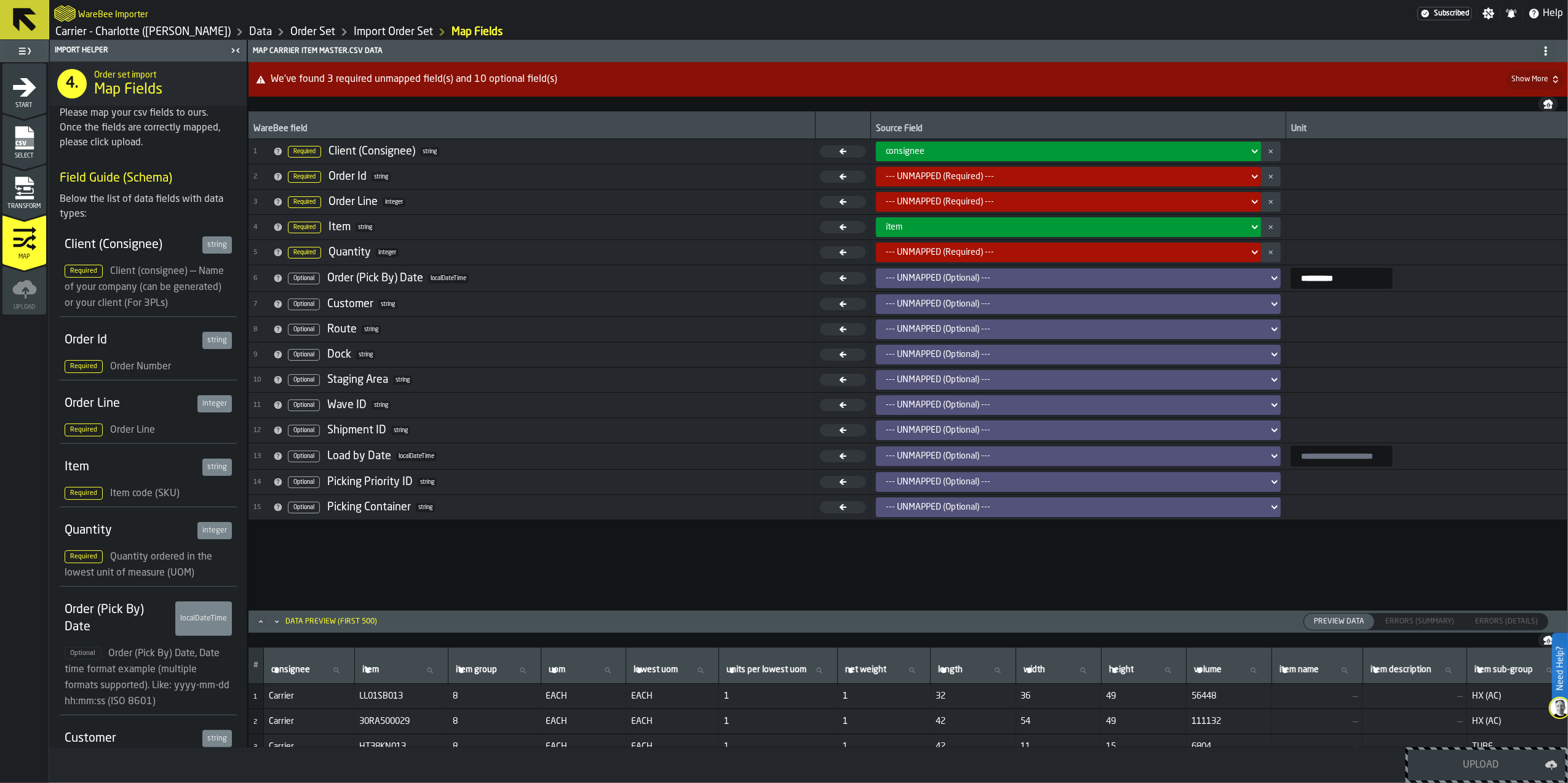
click at [30, 146] on icon "menu Select" at bounding box center [24, 138] width 18 height 24
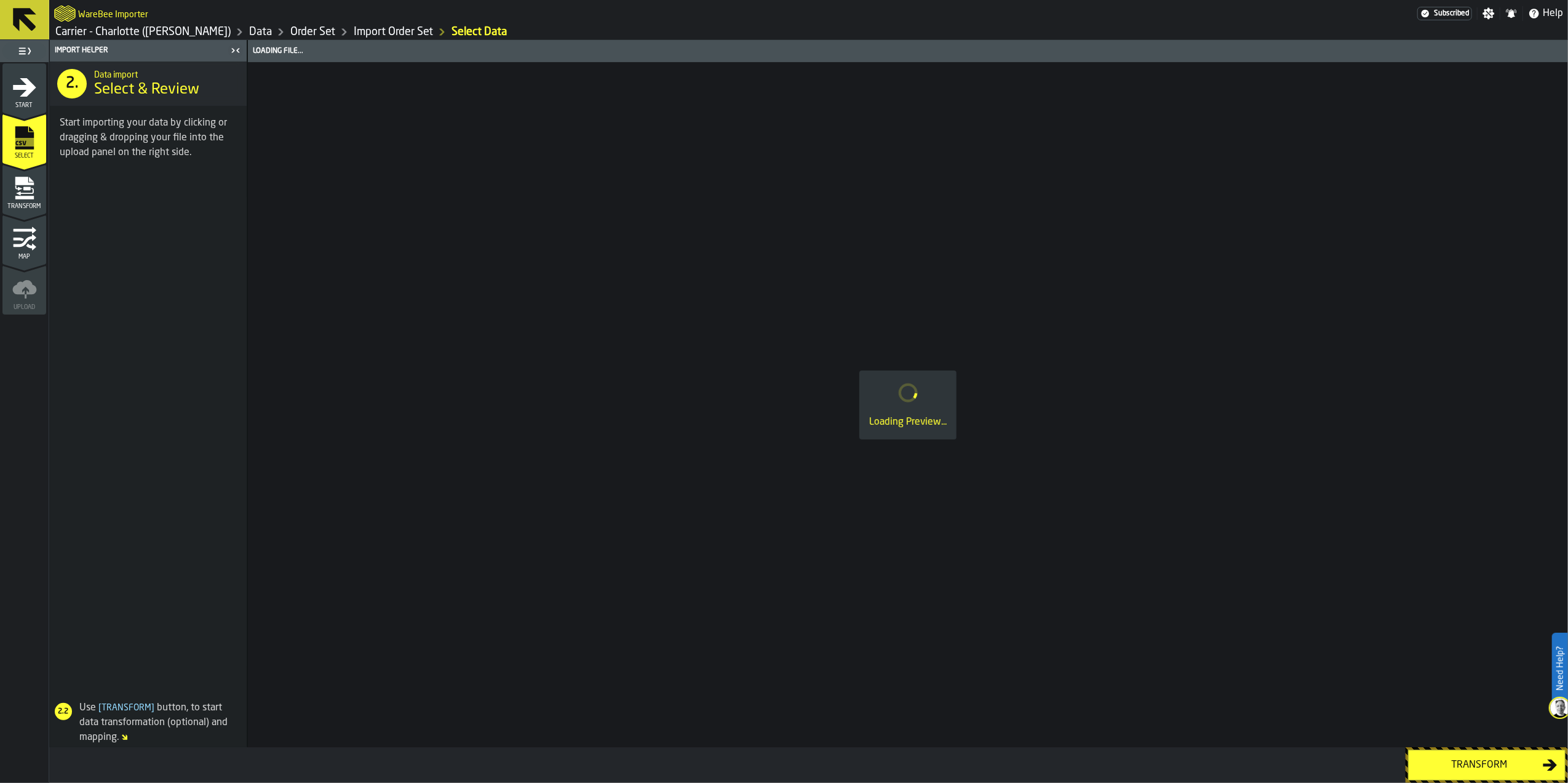
click at [291, 31] on link "Order Set" at bounding box center [313, 32] width 45 height 13
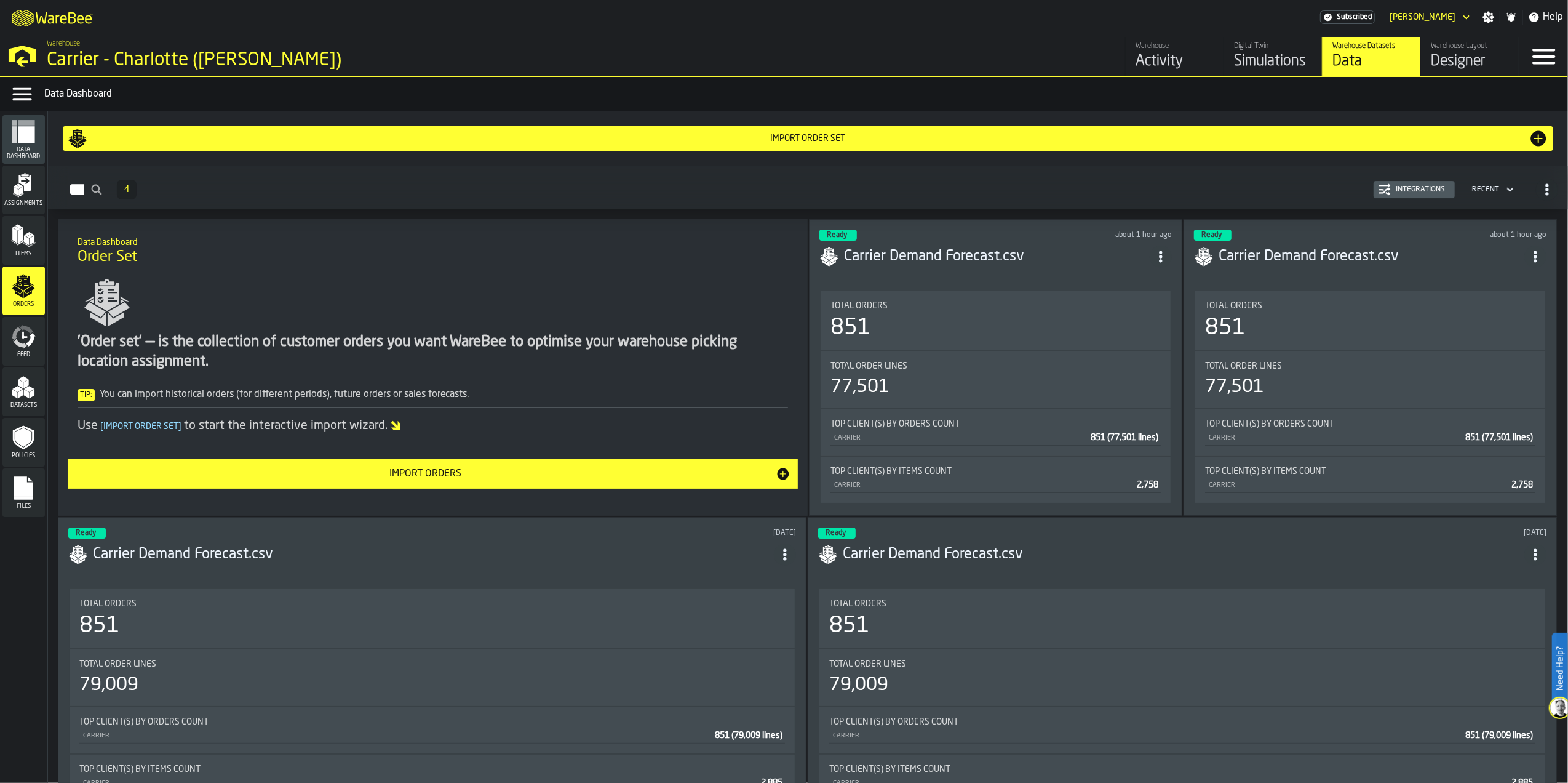
click at [38, 237] on div "Items" at bounding box center [24, 240] width 42 height 34
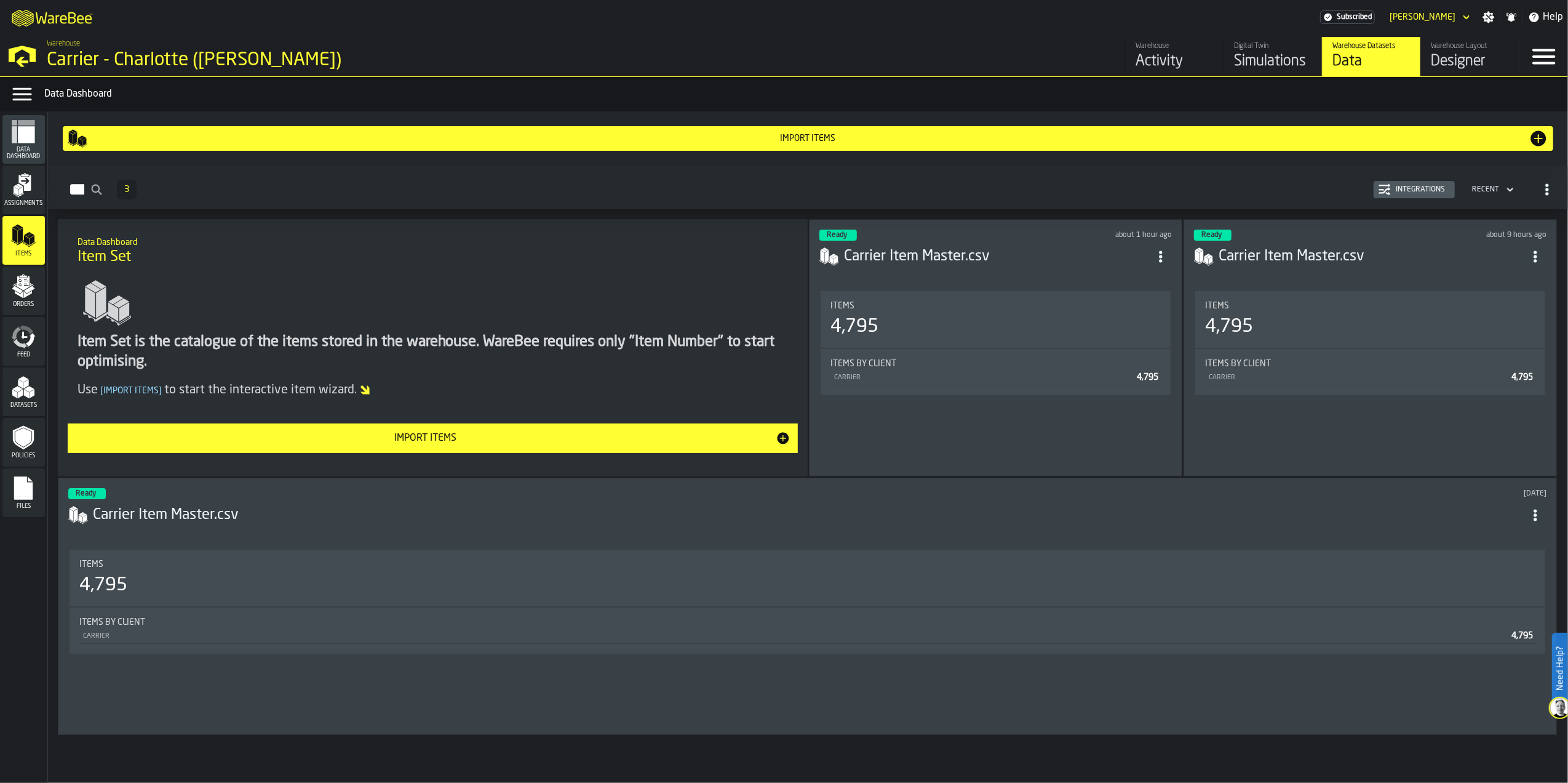
click at [13, 53] on polygon "button-toggle-Open —> Warehouse Menu" at bounding box center [22, 54] width 27 height 17
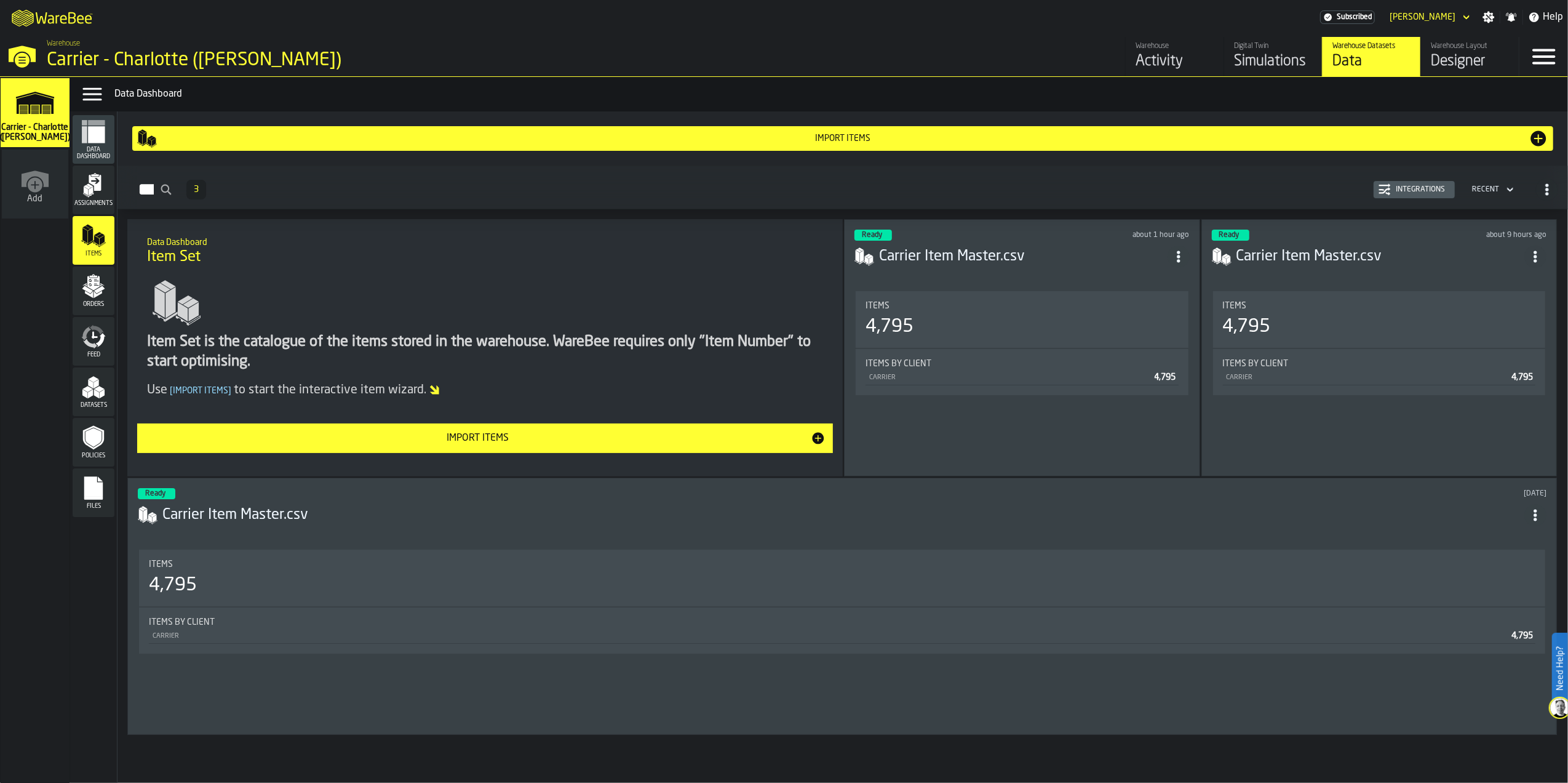
click at [38, 53] on div "Warehouse Carrier - Charlotte (Ryder)" at bounding box center [380, 55] width 760 height 42
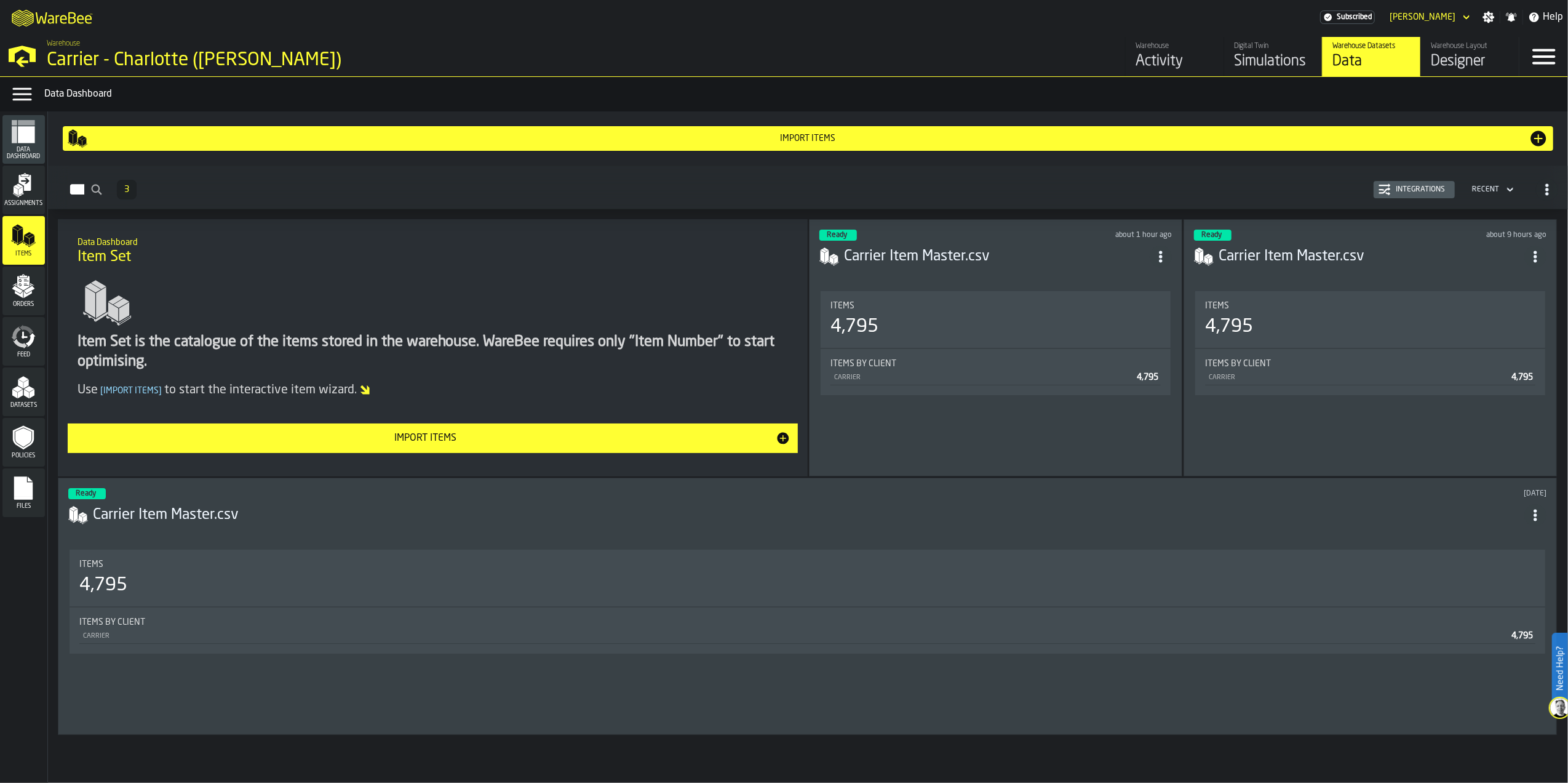
click at [1263, 65] on div "Simulations" at bounding box center [1273, 61] width 78 height 20
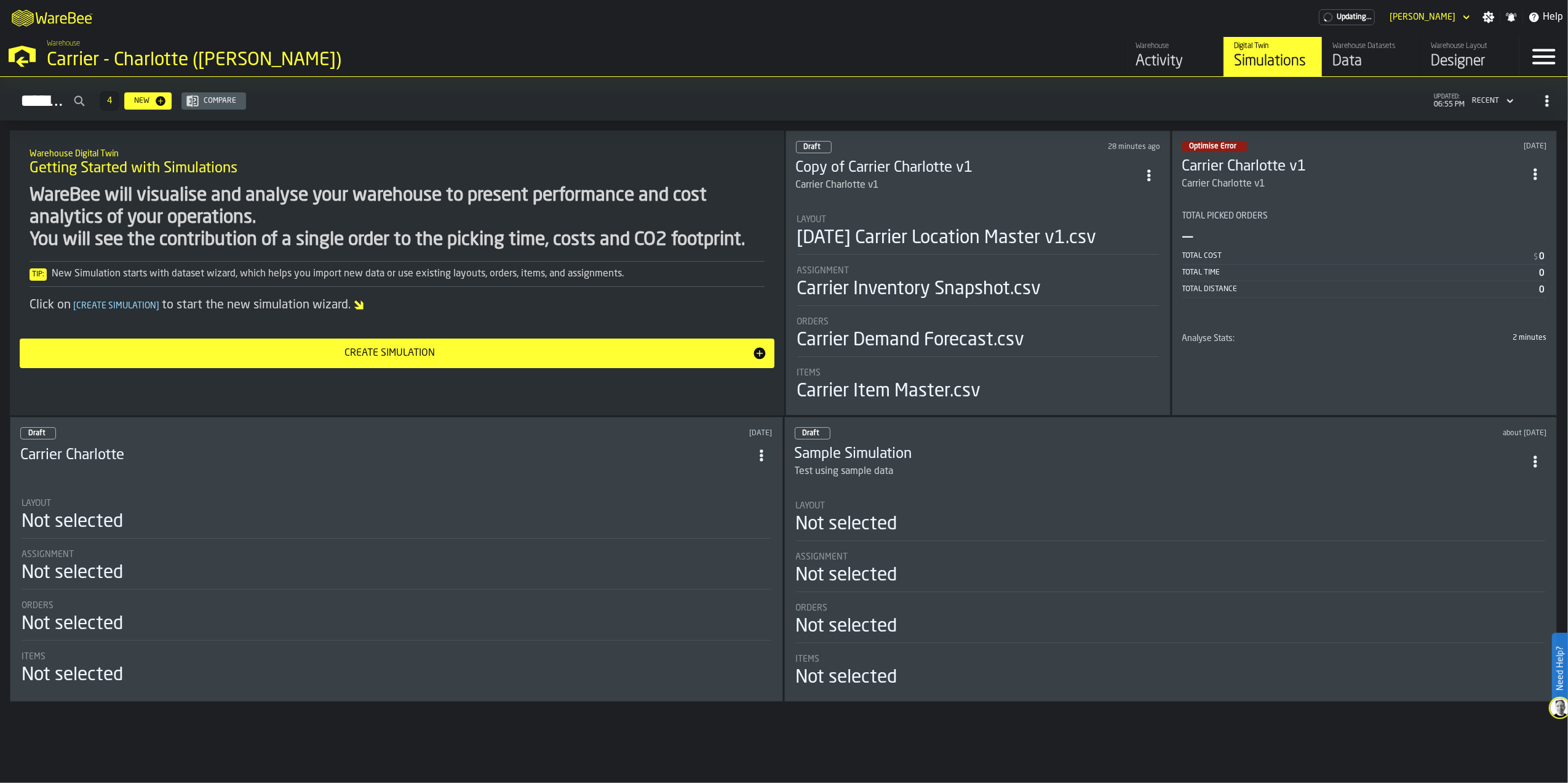
click at [1010, 161] on h3 "Copy of Carrier Charlotte v1" at bounding box center [967, 168] width 342 height 20
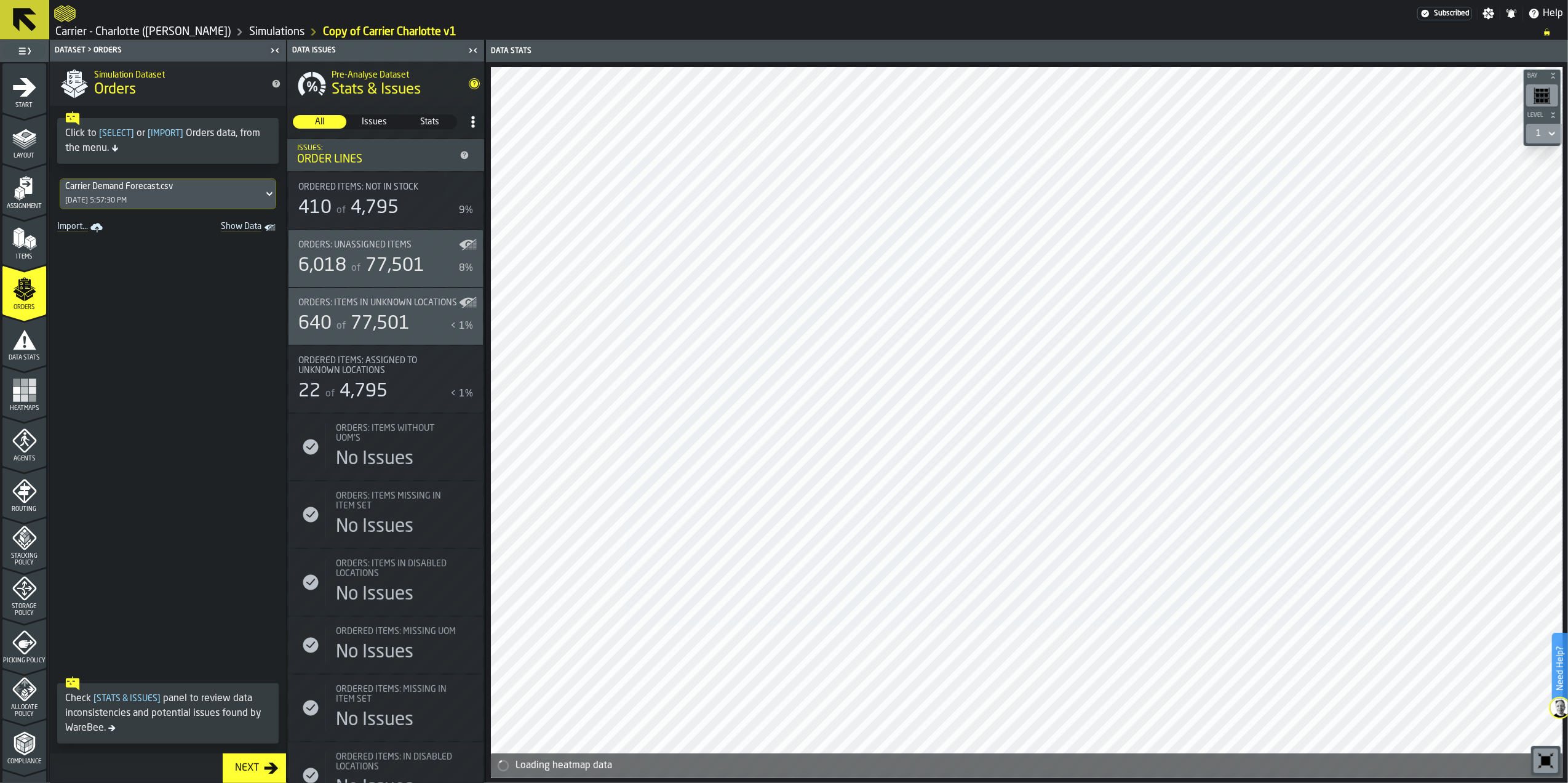
click at [25, 255] on span "Items" at bounding box center [24, 257] width 44 height 7
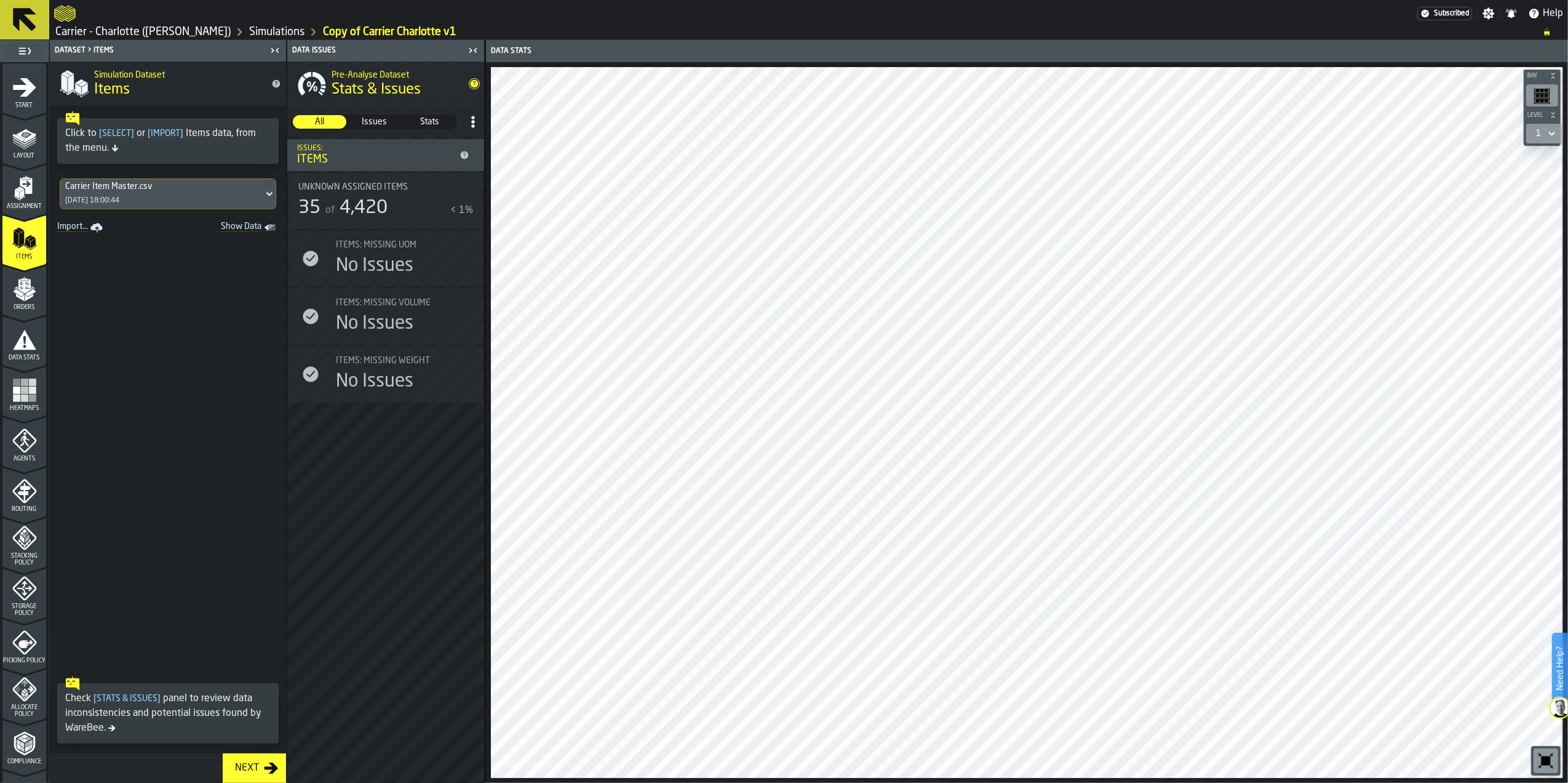
click at [171, 204] on div "Carrier Item Master.csv 21/08/2025, 18:00:44" at bounding box center [161, 194] width 203 height 30
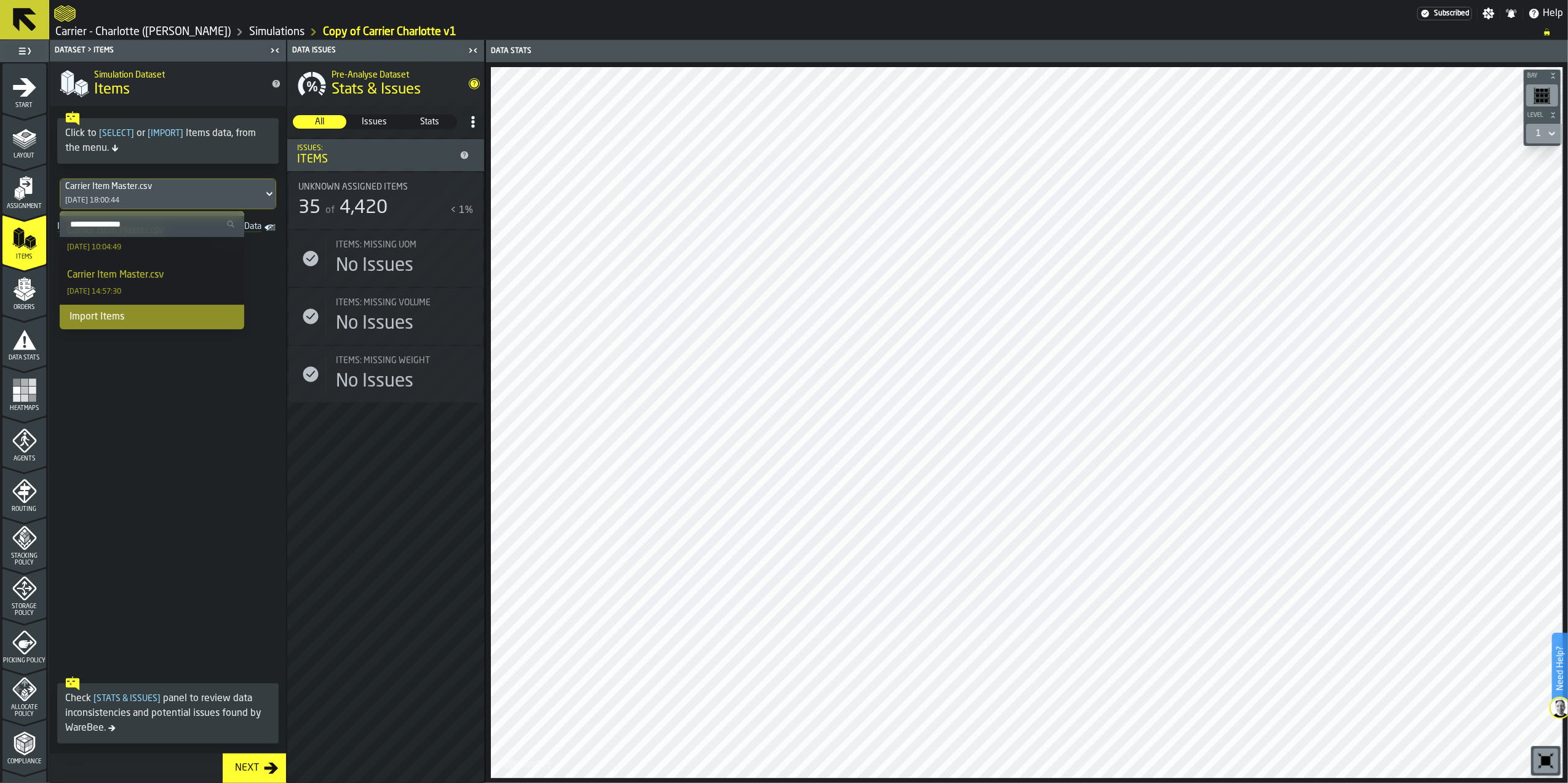
click at [173, 316] on div "Import Items" at bounding box center [152, 317] width 185 height 25
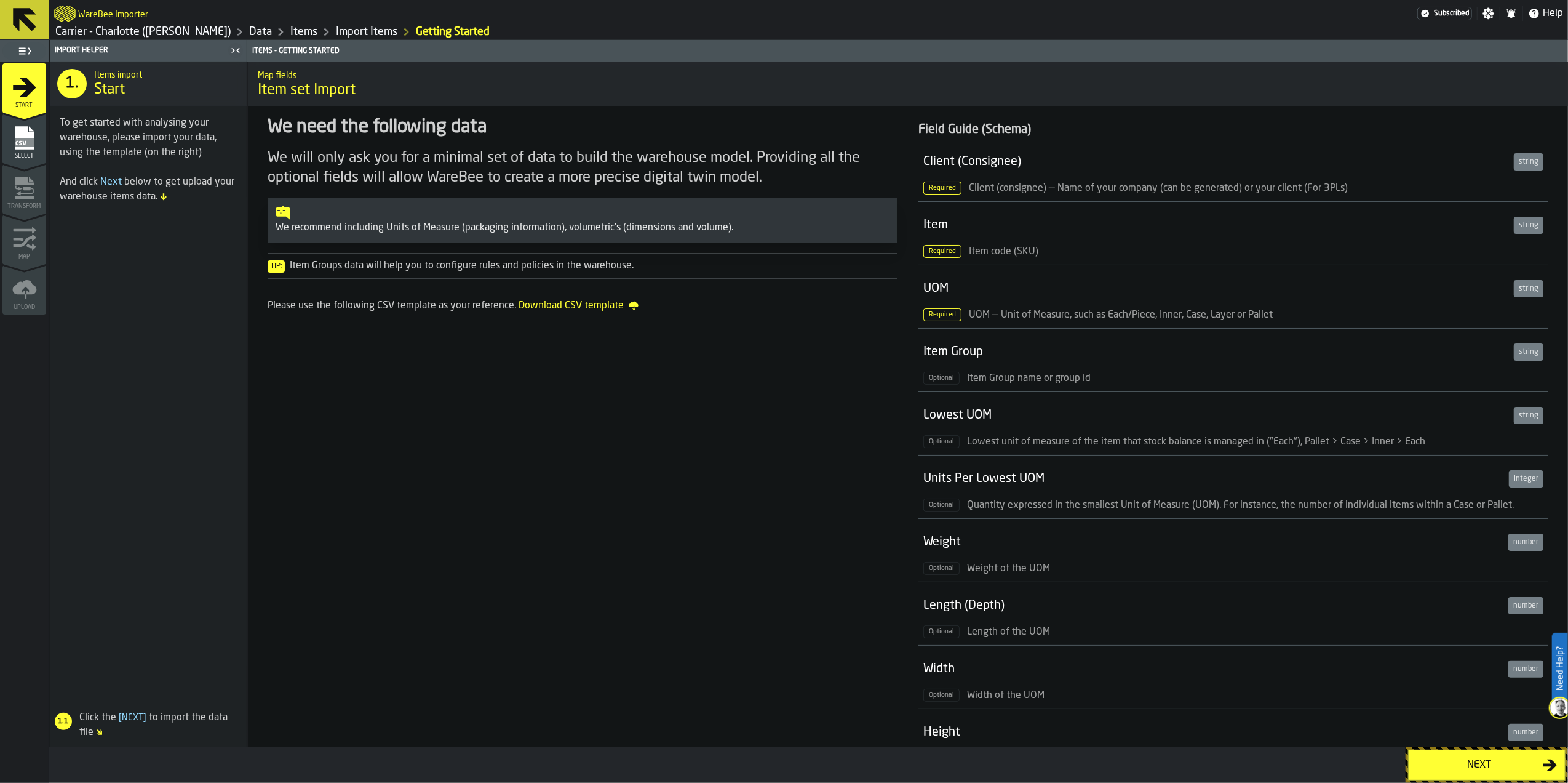
click at [1517, 771] on div "Next" at bounding box center [1480, 765] width 127 height 15
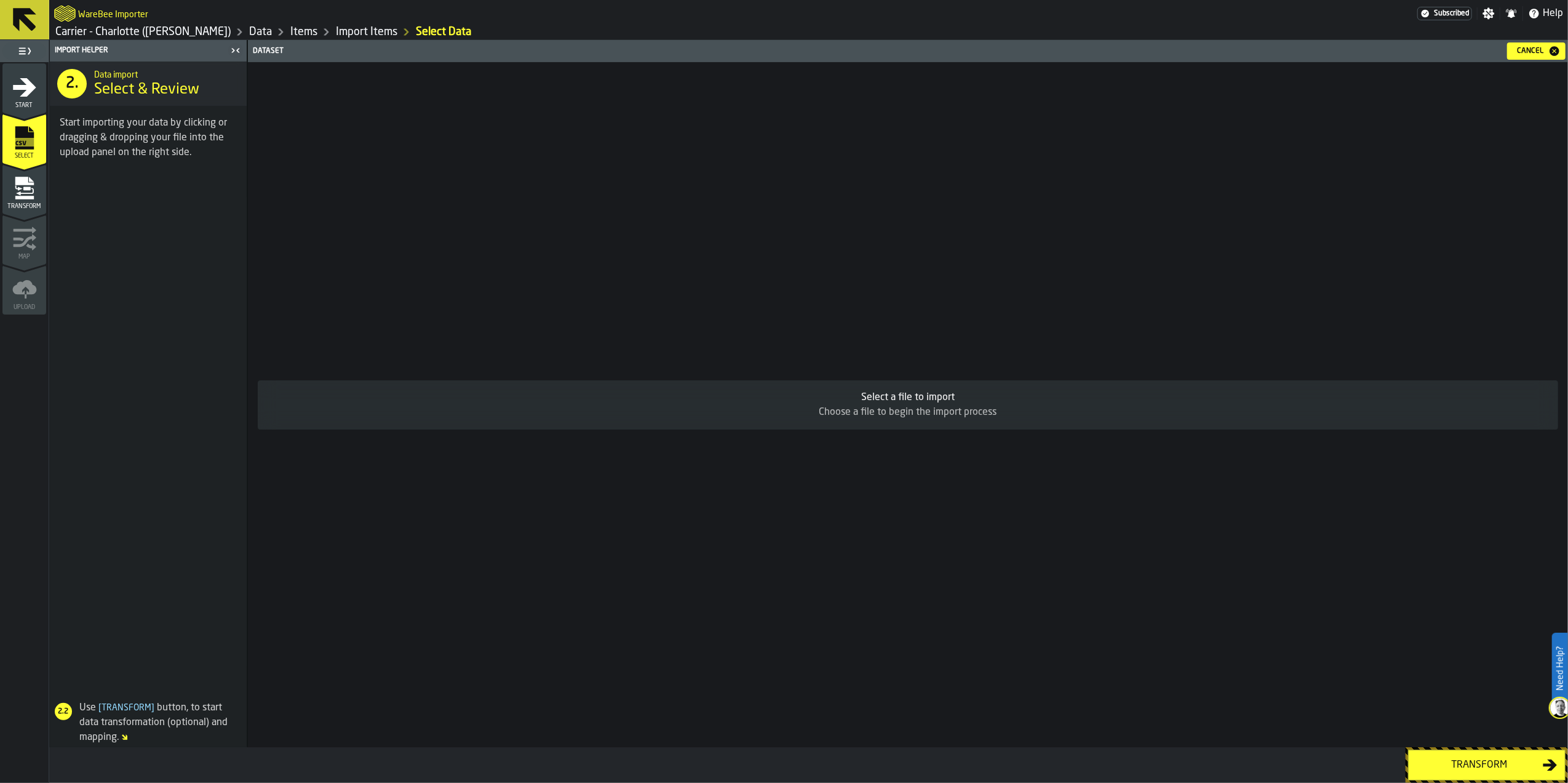
click at [996, 417] on div "Choose a file to begin the import process" at bounding box center [908, 412] width 1281 height 15
click at [1029, 282] on div "Select a file to import Choose a file to begin the import process" at bounding box center [908, 405] width 1320 height 685
click at [336, 33] on link "Import Items" at bounding box center [366, 32] width 61 height 13
click at [1473, 773] on button "Transform" at bounding box center [1487, 765] width 158 height 31
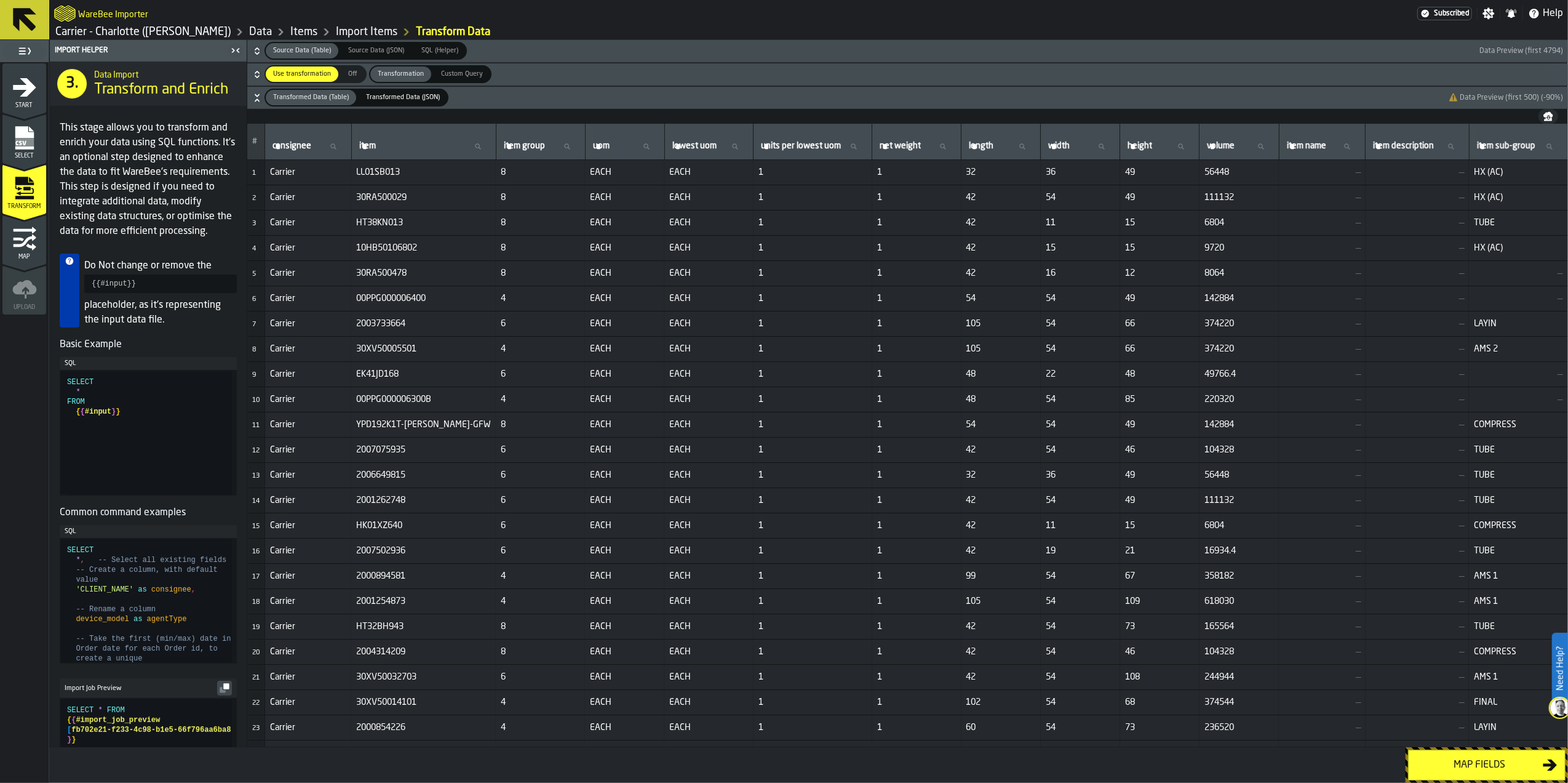
click at [249, 30] on link "Data" at bounding box center [261, 32] width 23 height 13
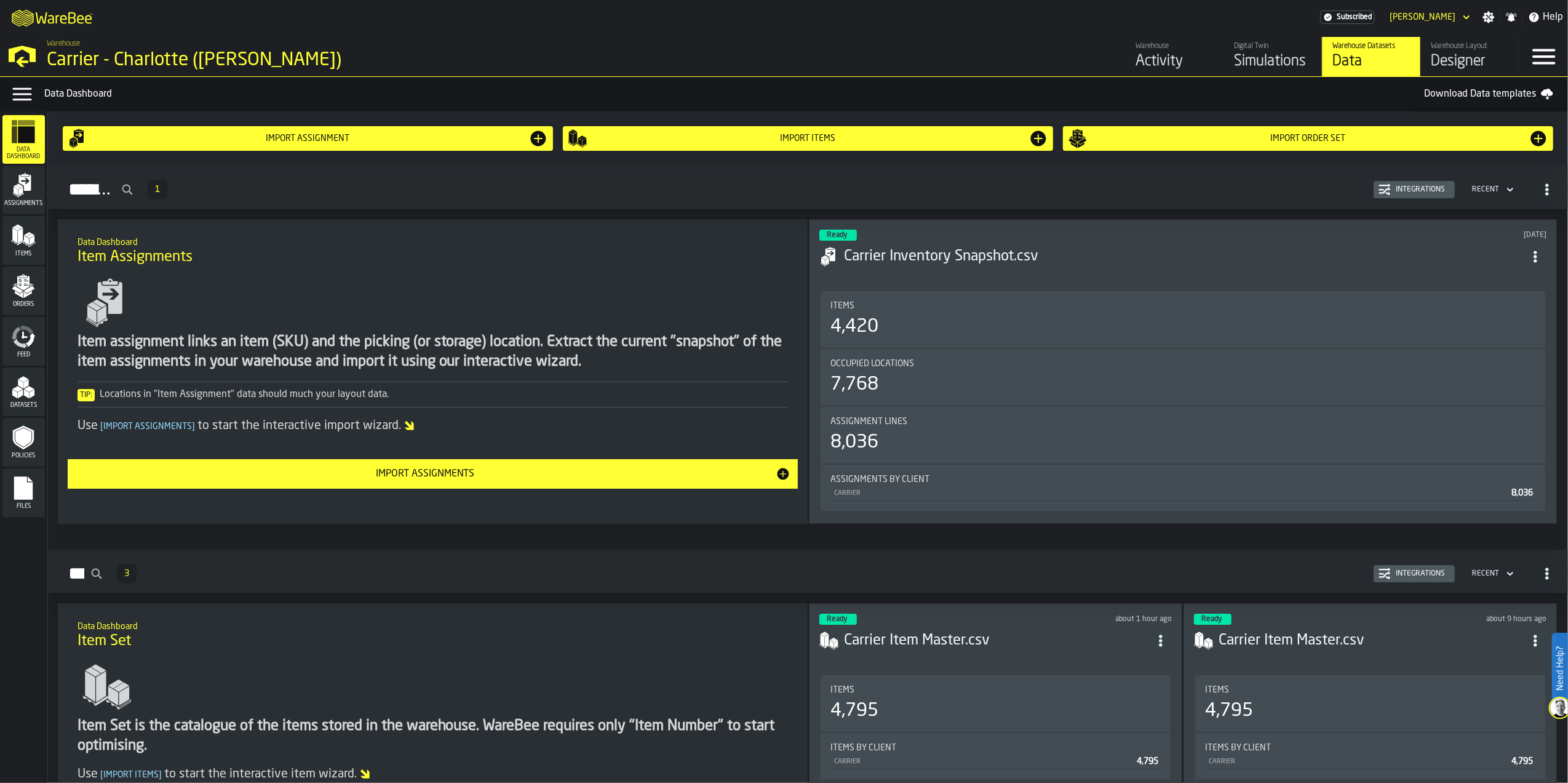
click at [92, 51] on div "Carrier - Charlotte ([PERSON_NAME])" at bounding box center [212, 60] width 332 height 22
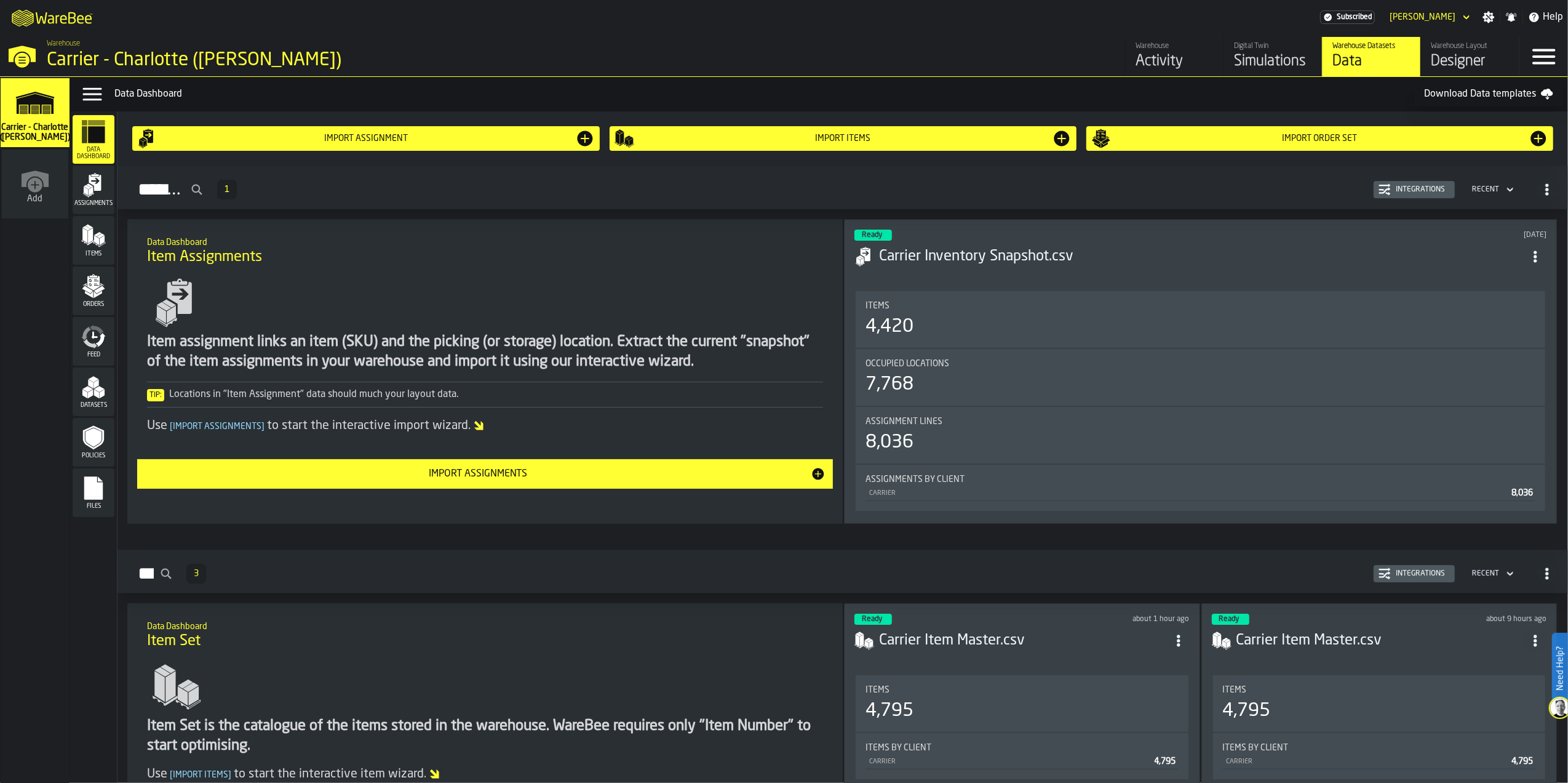
click at [5, 106] on div "Carrier - Charlotte ([PERSON_NAME])" at bounding box center [35, 113] width 69 height 69
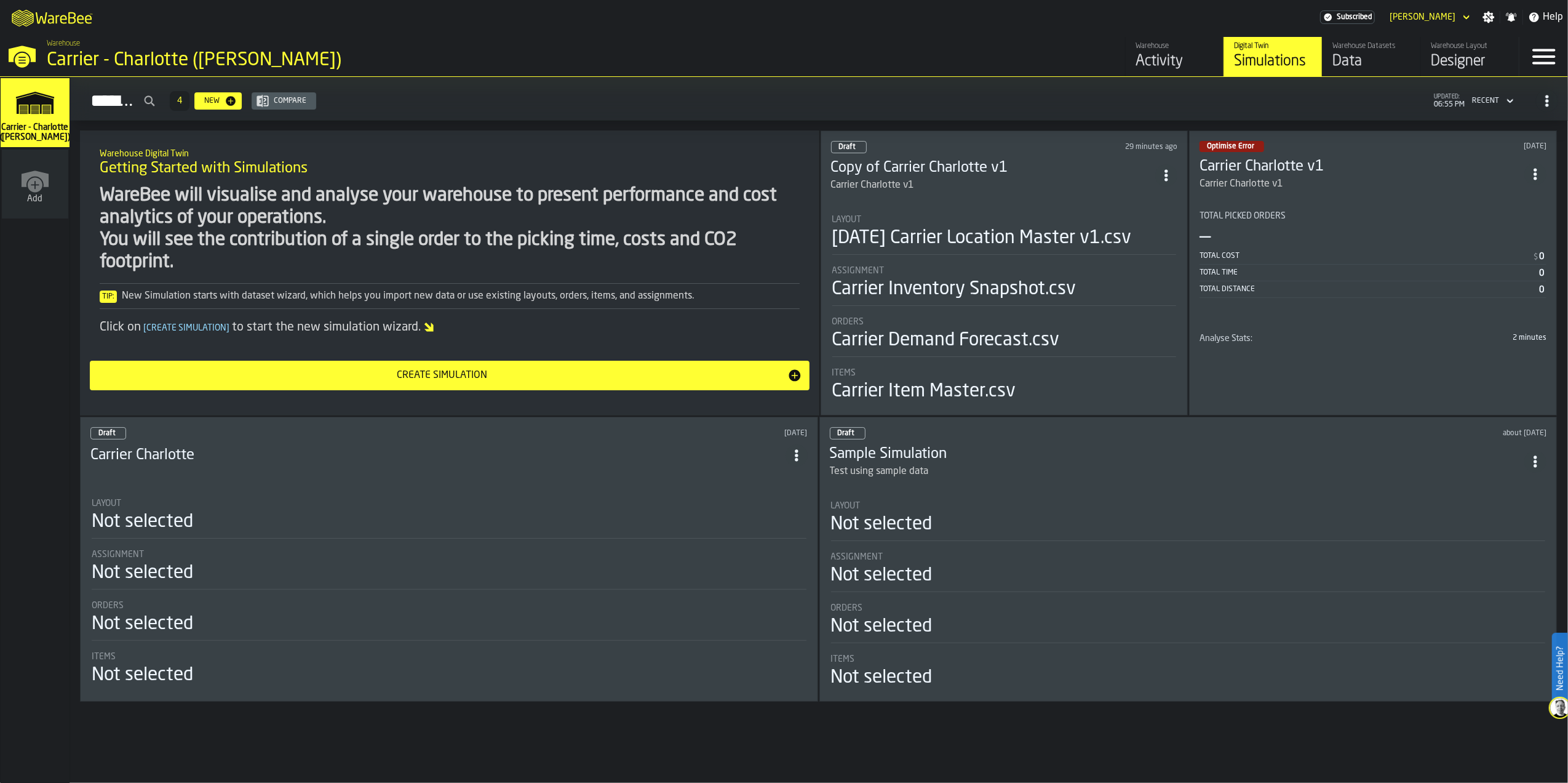
click at [1089, 293] on div "Carrier Inventory Snapshot.csv" at bounding box center [1004, 289] width 344 height 22
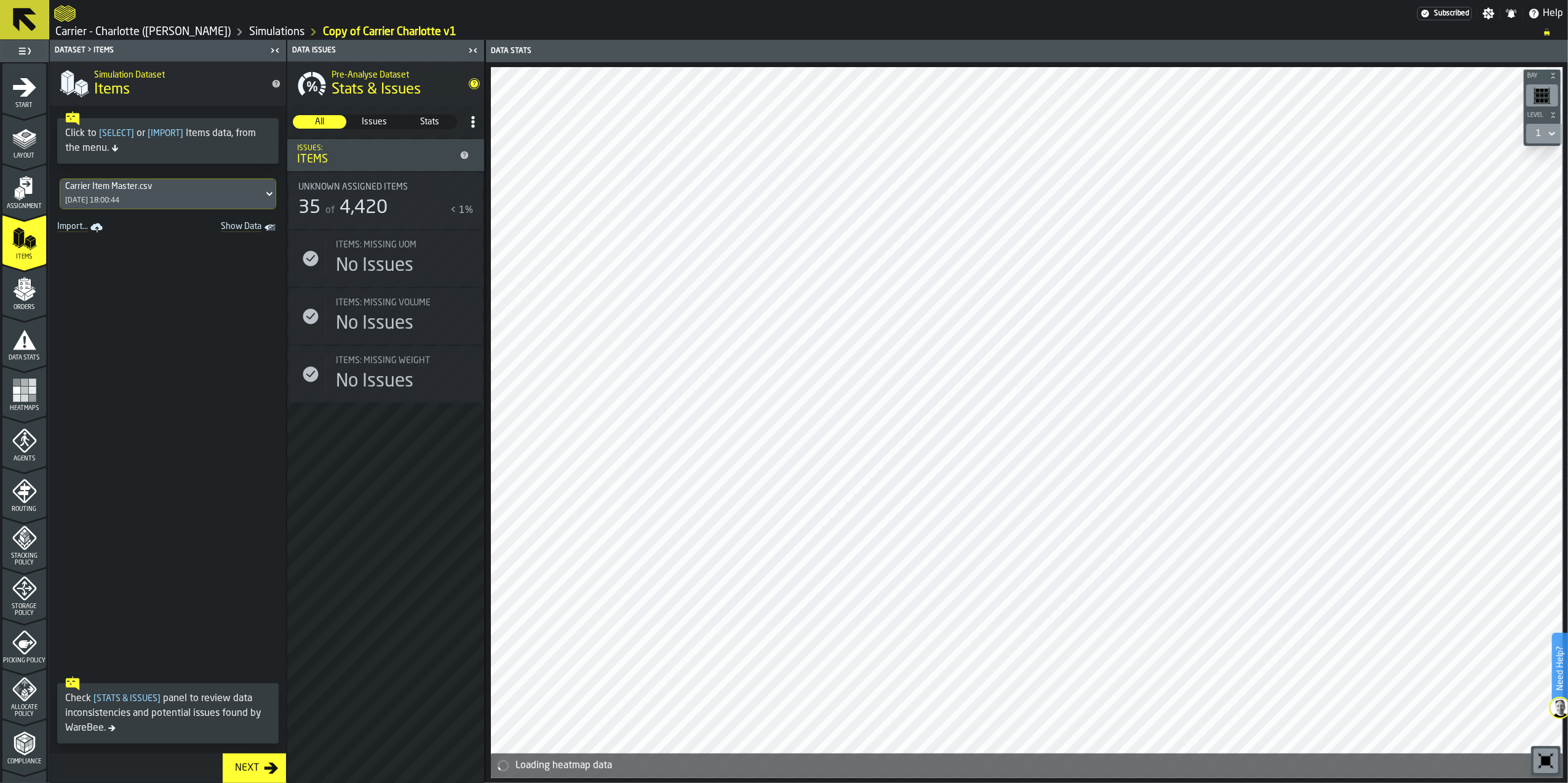
click at [69, 234] on link "Import..." at bounding box center [82, 228] width 58 height 18
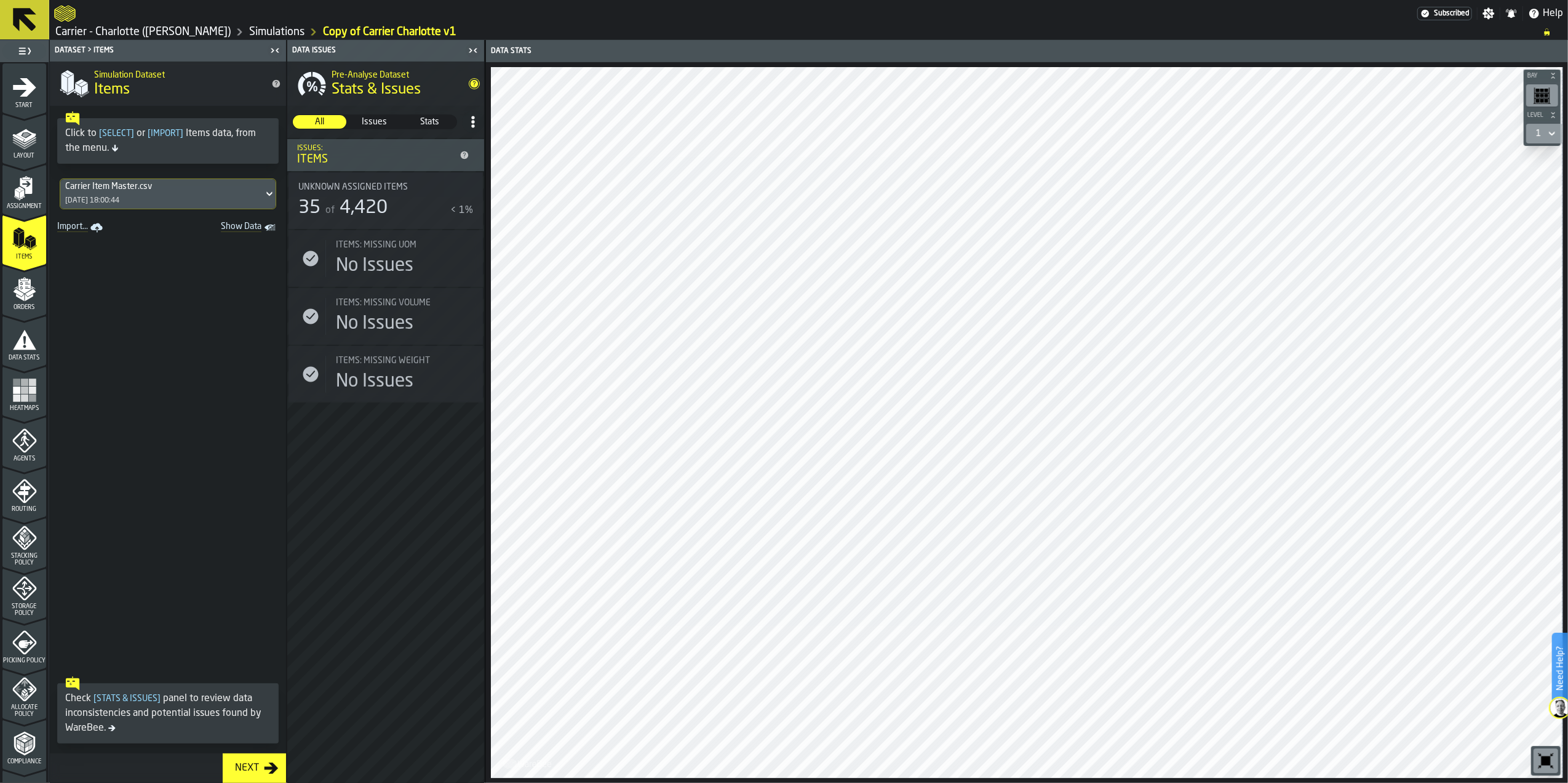
click at [230, 190] on div "Carrier Item Master.csv 21/08/2025, 18:00:44" at bounding box center [161, 194] width 203 height 30
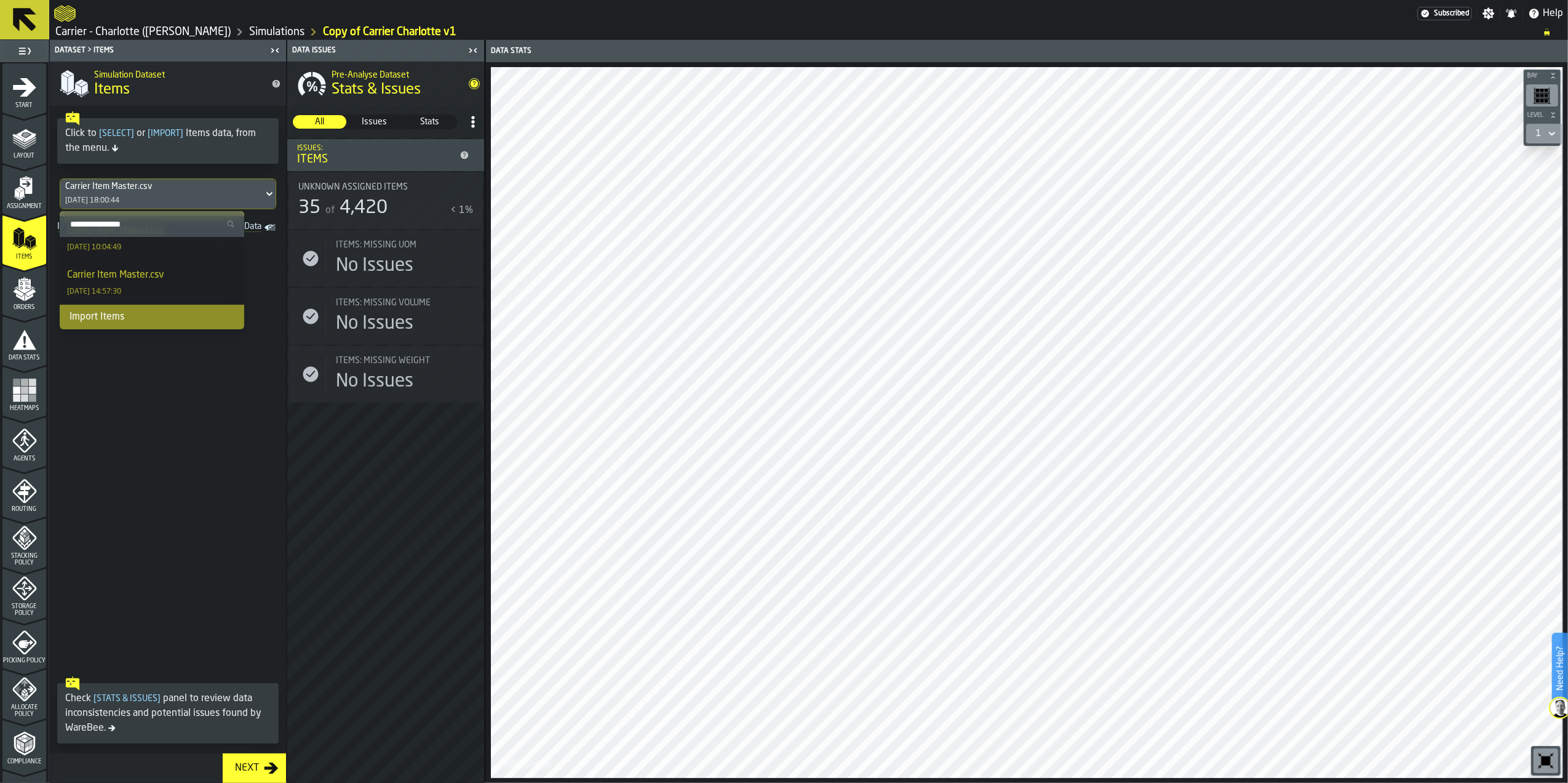
click at [144, 318] on div "Import Items" at bounding box center [152, 317] width 185 height 25
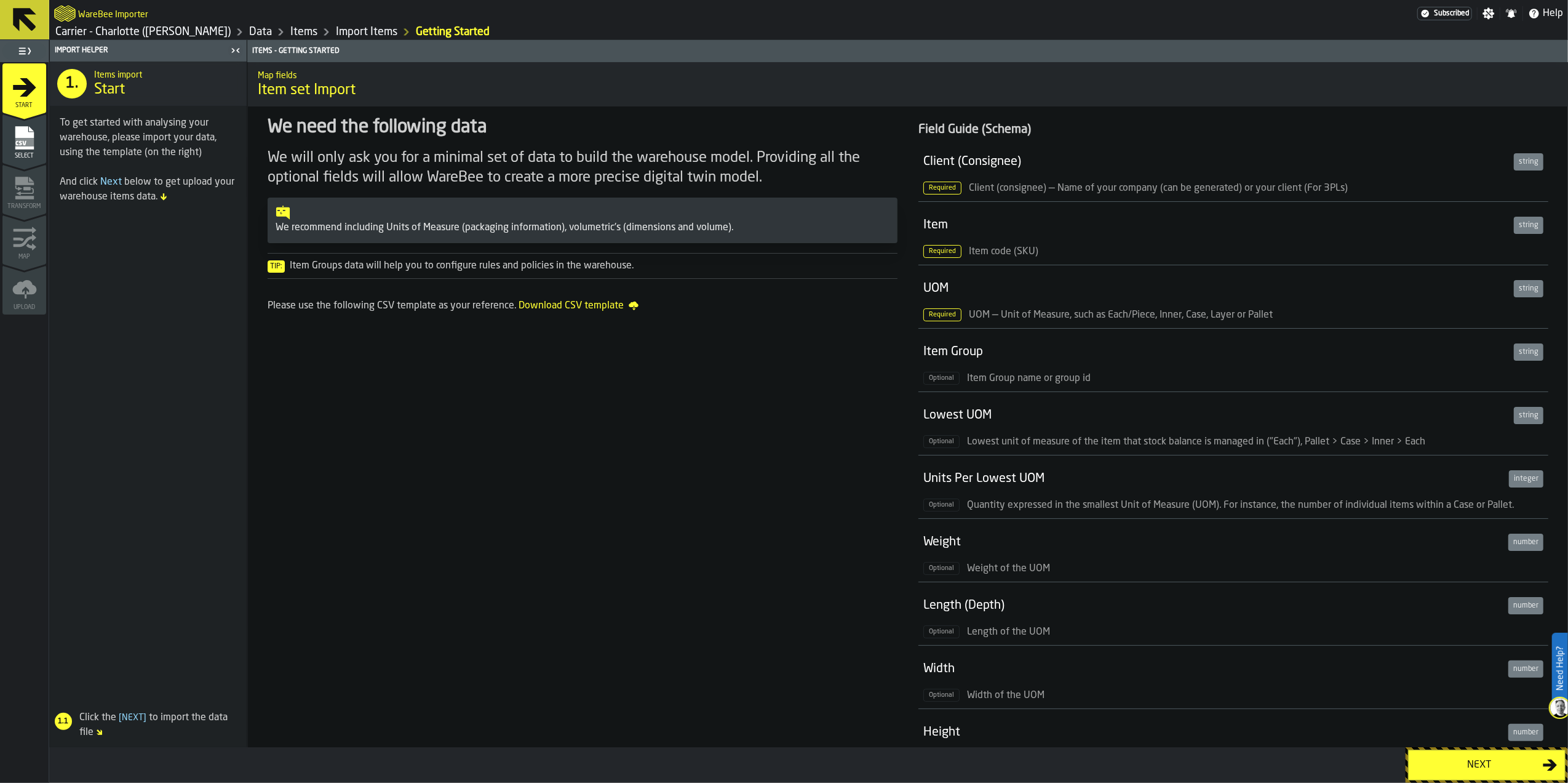
click at [1455, 758] on div "Next" at bounding box center [1480, 765] width 127 height 15
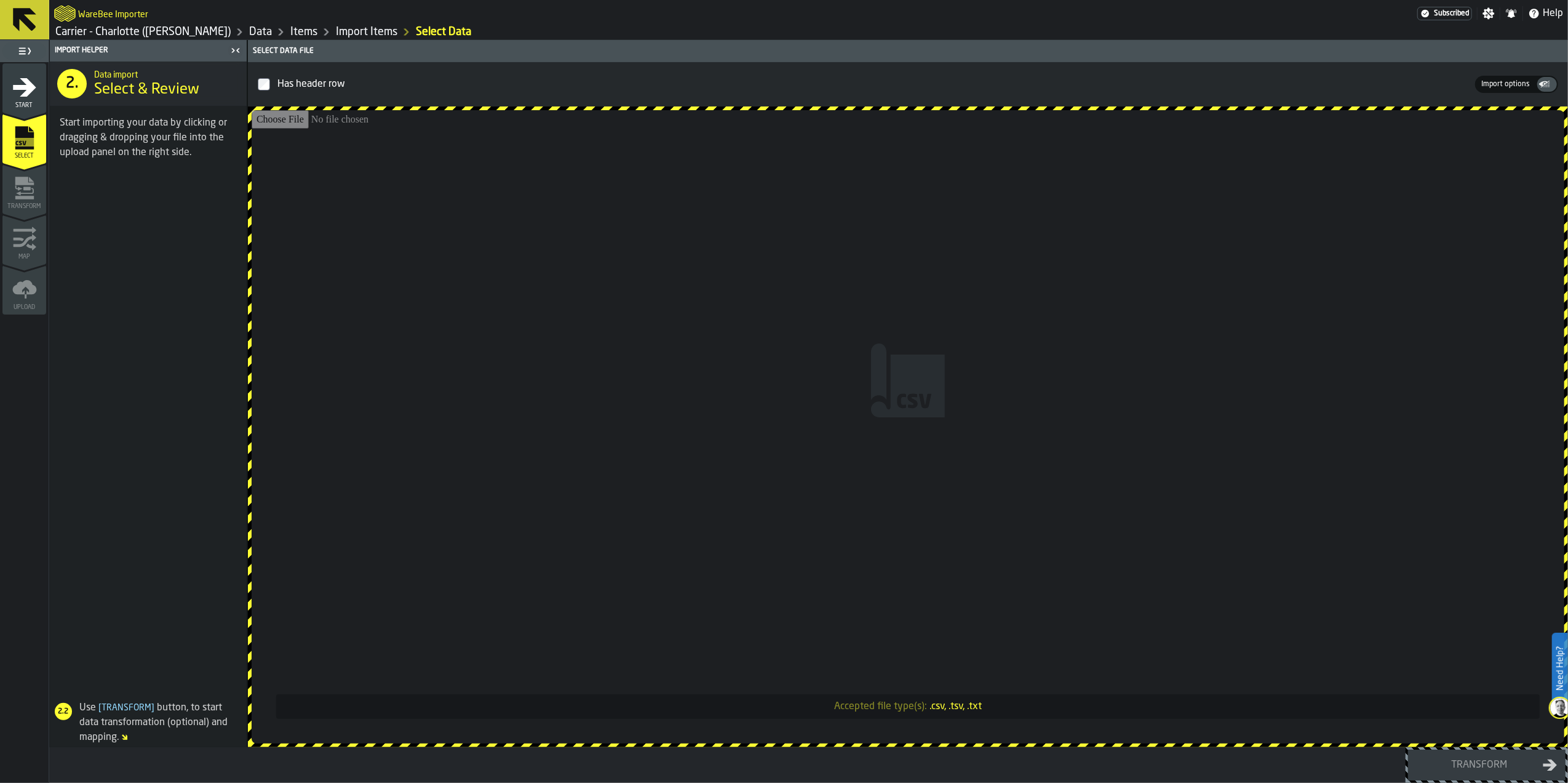
click at [887, 391] on input "Accepted file type(s): .csv, .tsv, .txt" at bounding box center [907, 426] width 1313 height 633
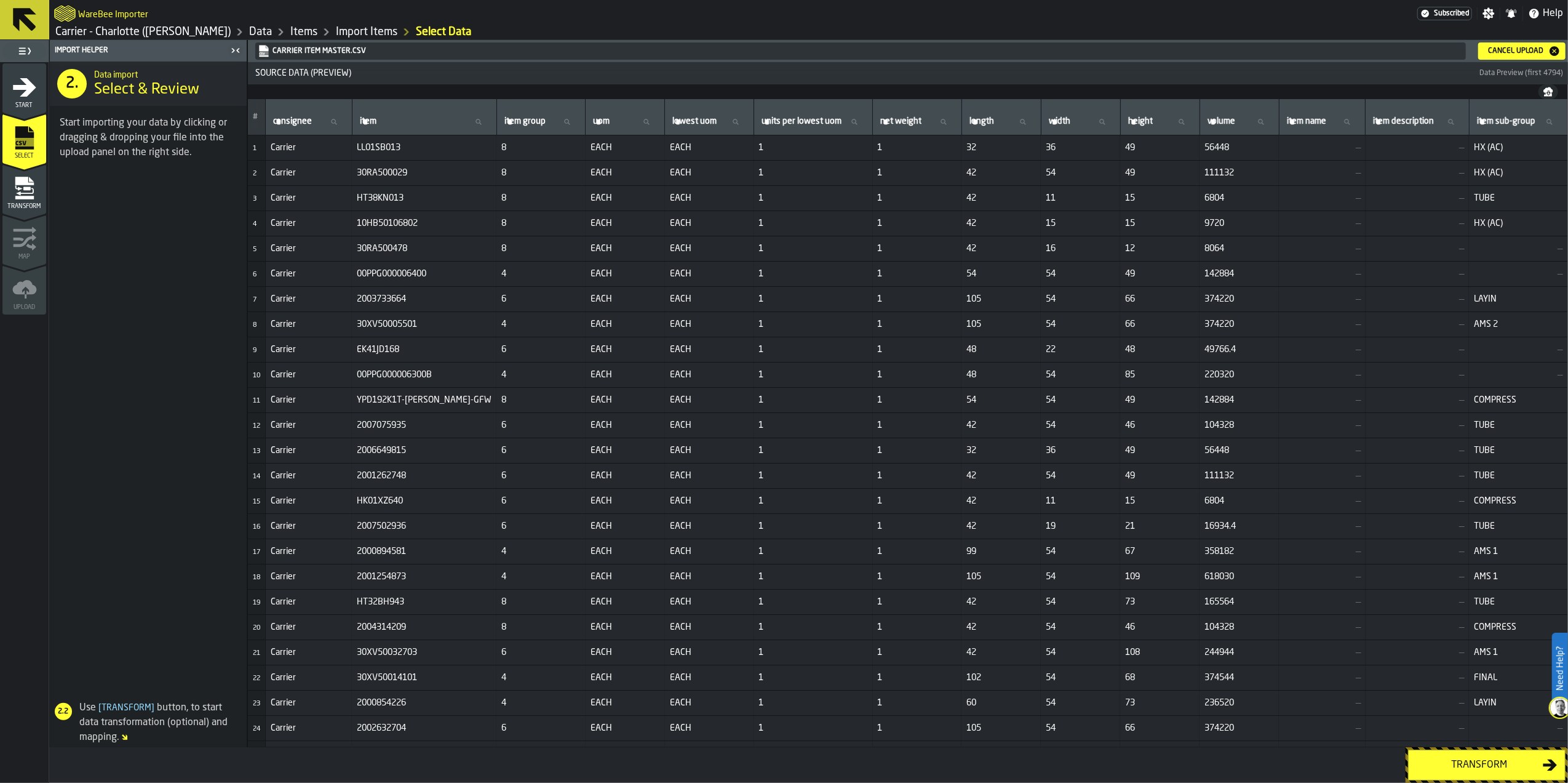
click at [1470, 761] on div "Transform" at bounding box center [1480, 765] width 127 height 15
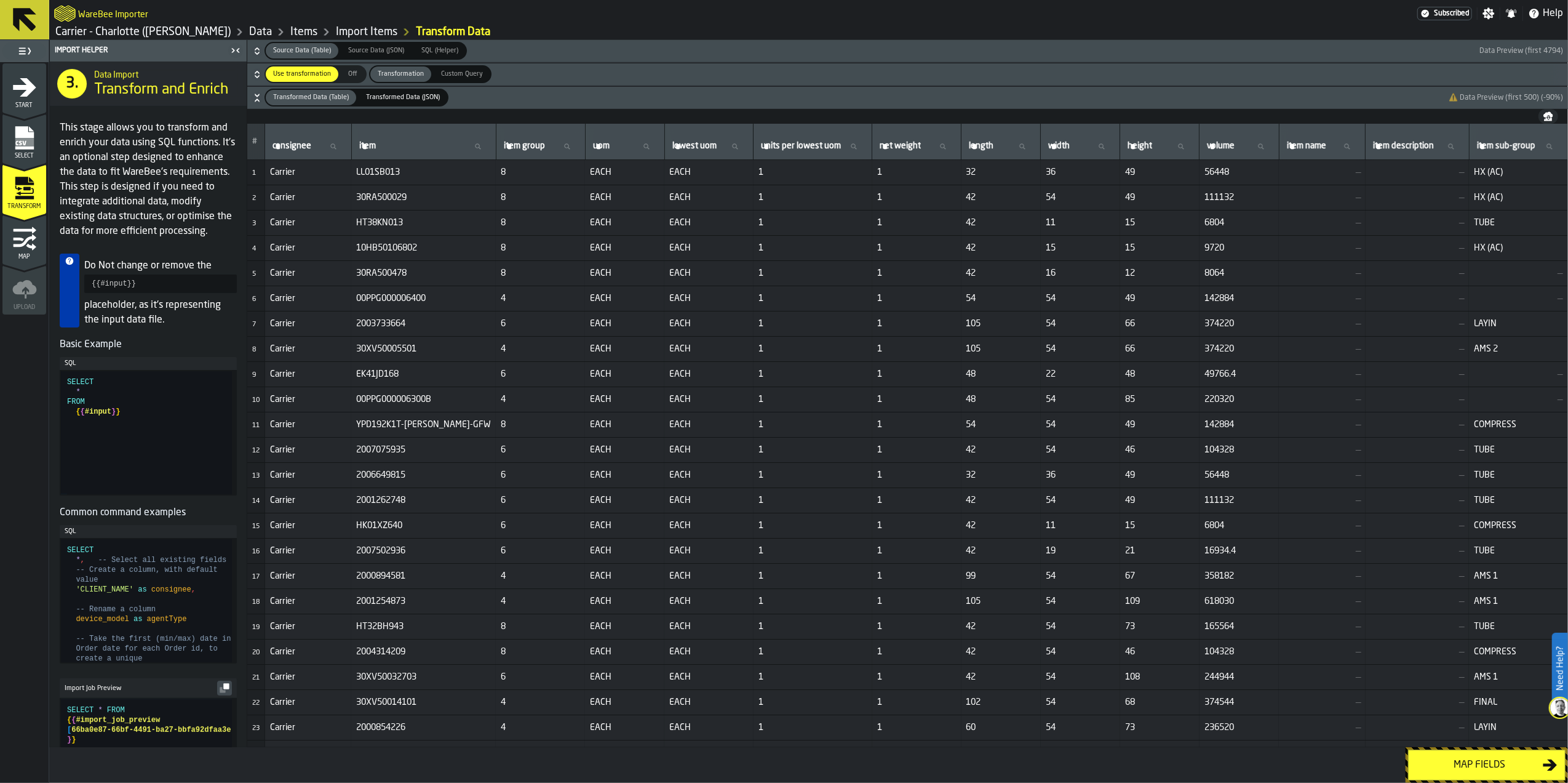
click at [1472, 757] on div "Map fields" at bounding box center [1480, 765] width 127 height 15
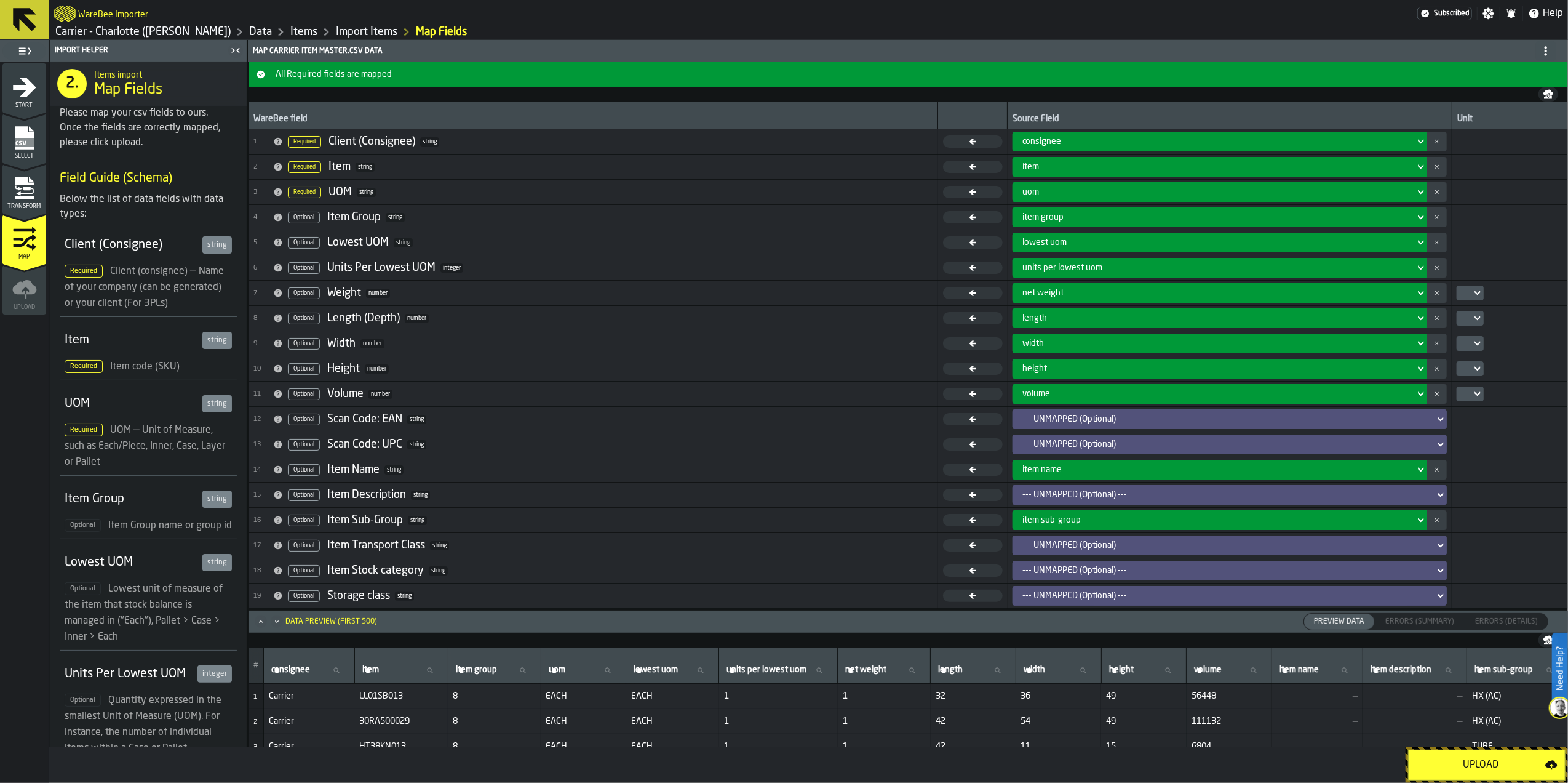
click at [1457, 762] on div "Upload" at bounding box center [1481, 765] width 129 height 15
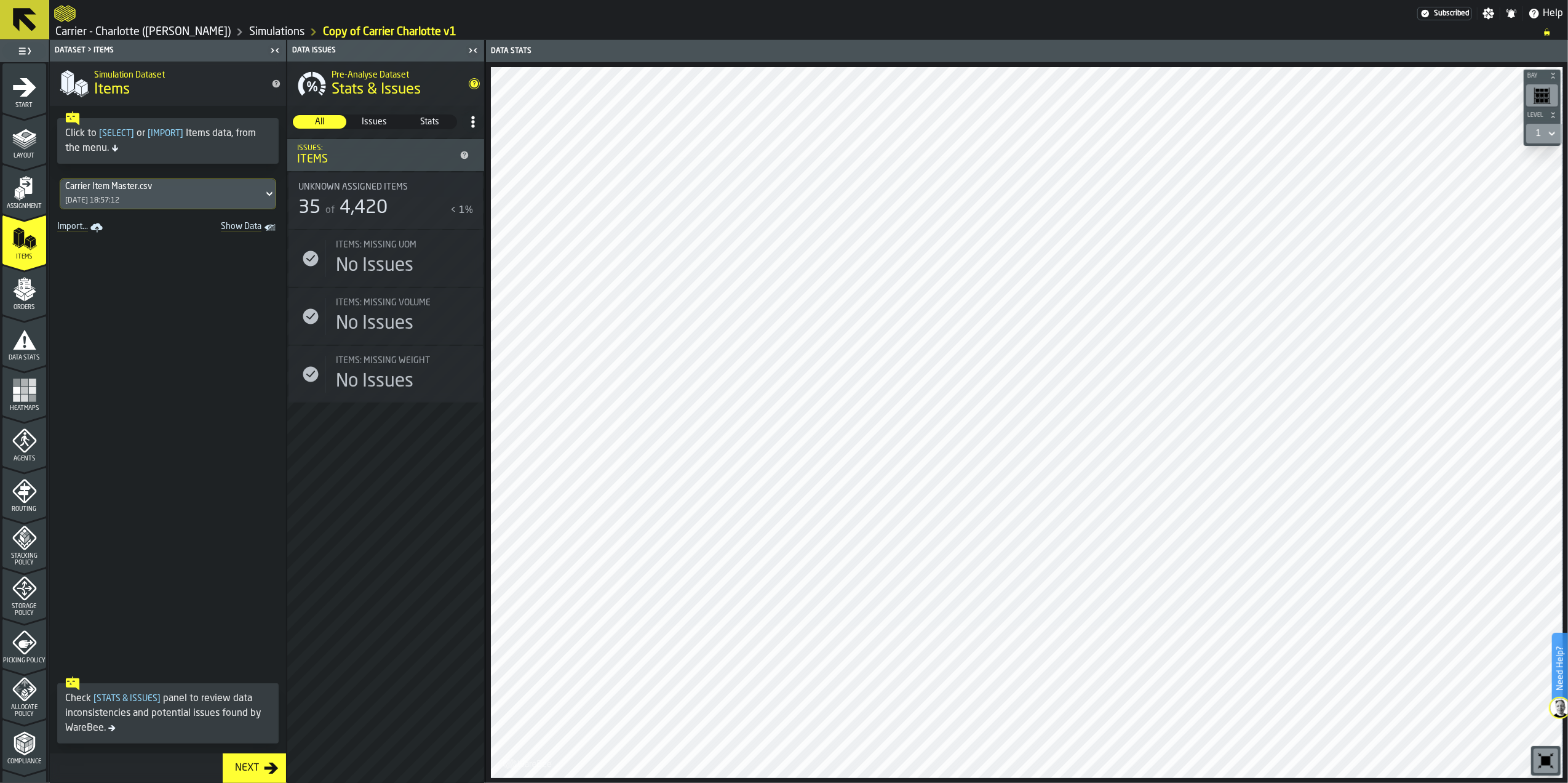
click at [365, 200] on span "4,420" at bounding box center [363, 208] width 48 height 18
click at [222, 292] on span at bounding box center [168, 453] width 236 height 434
click at [382, 123] on span "Issues" at bounding box center [374, 122] width 53 height 12
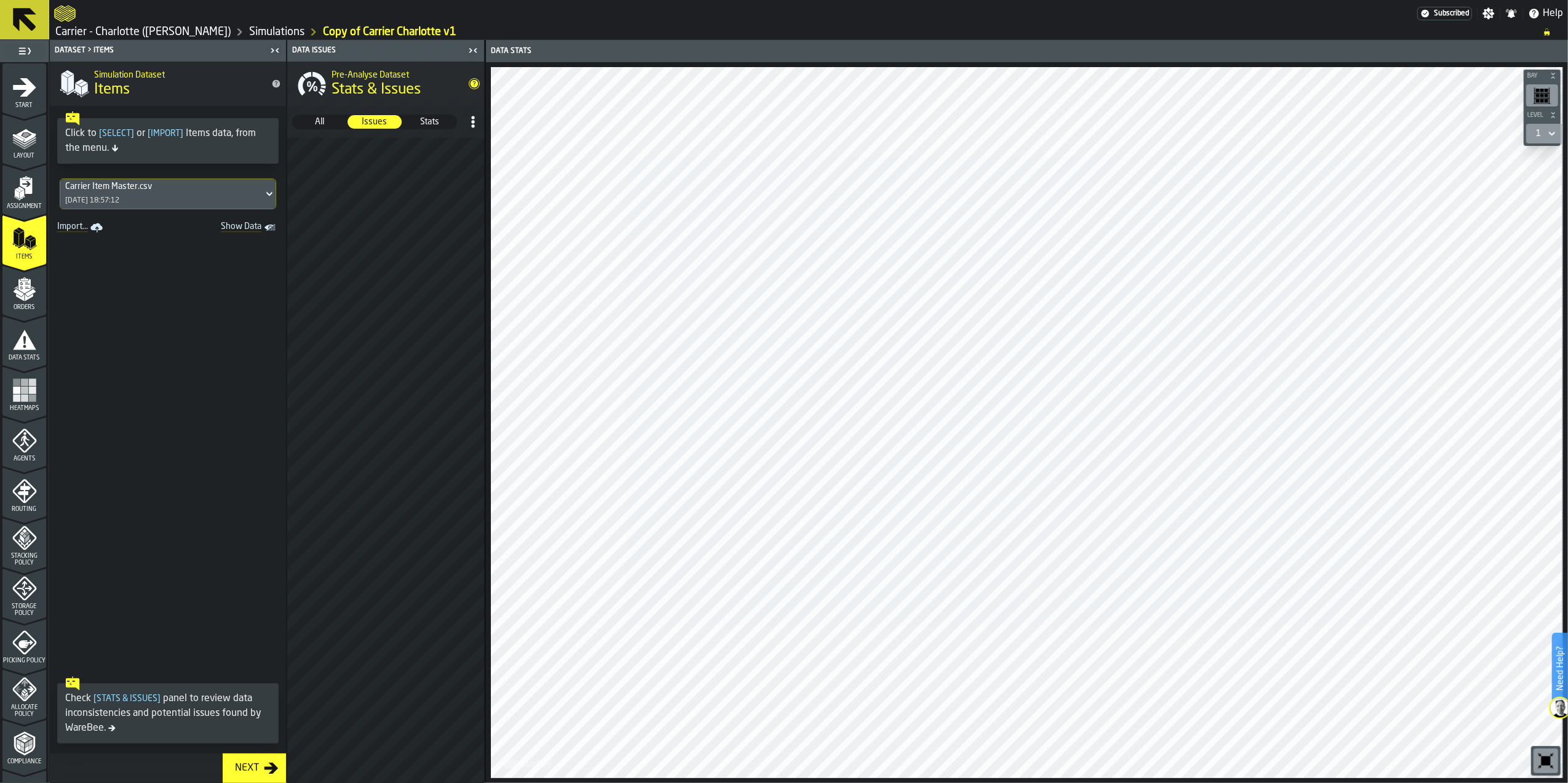
click at [438, 123] on span "Stats" at bounding box center [430, 122] width 53 height 12
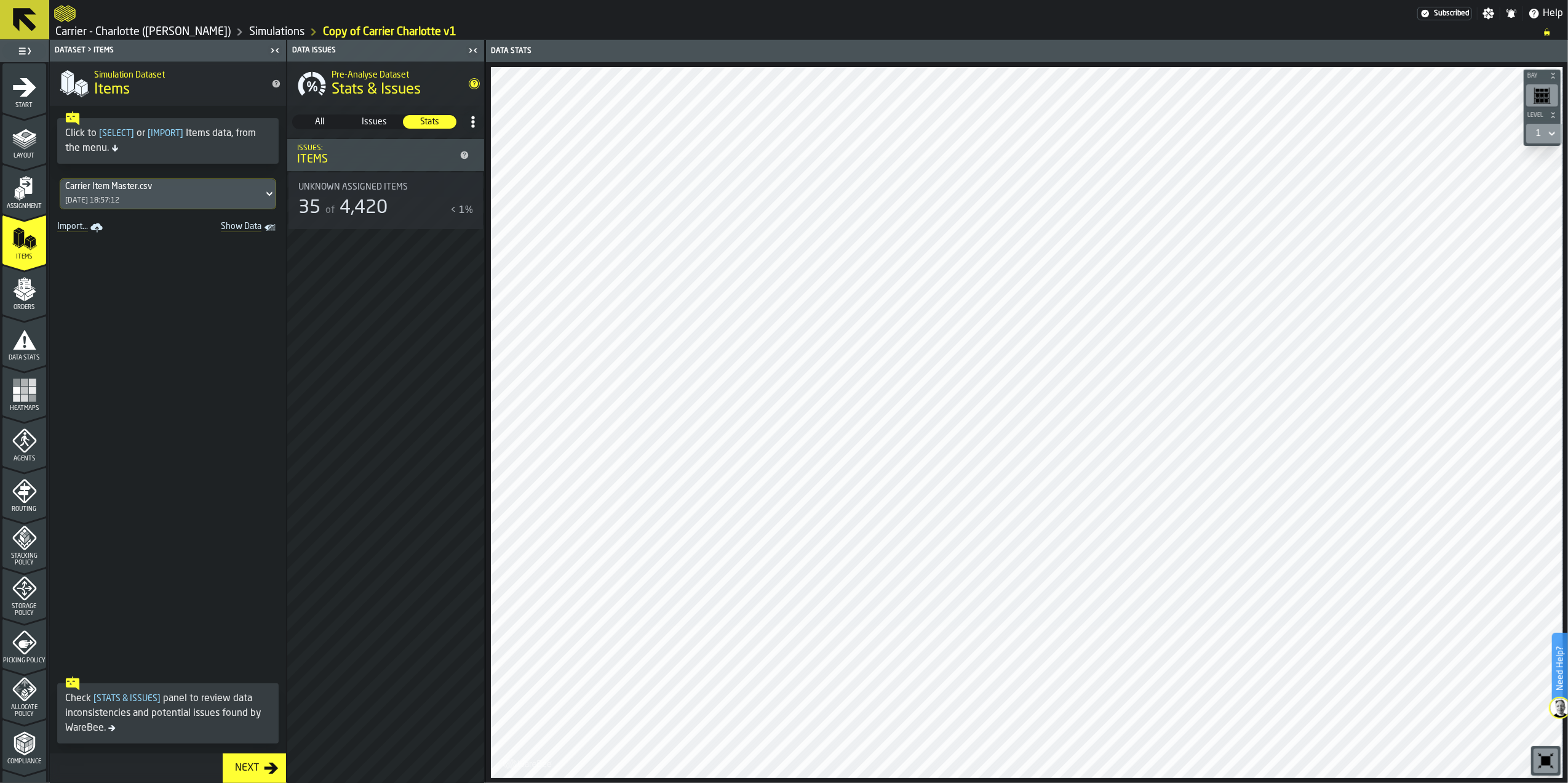
click at [320, 119] on span "All" at bounding box center [320, 122] width 53 height 12
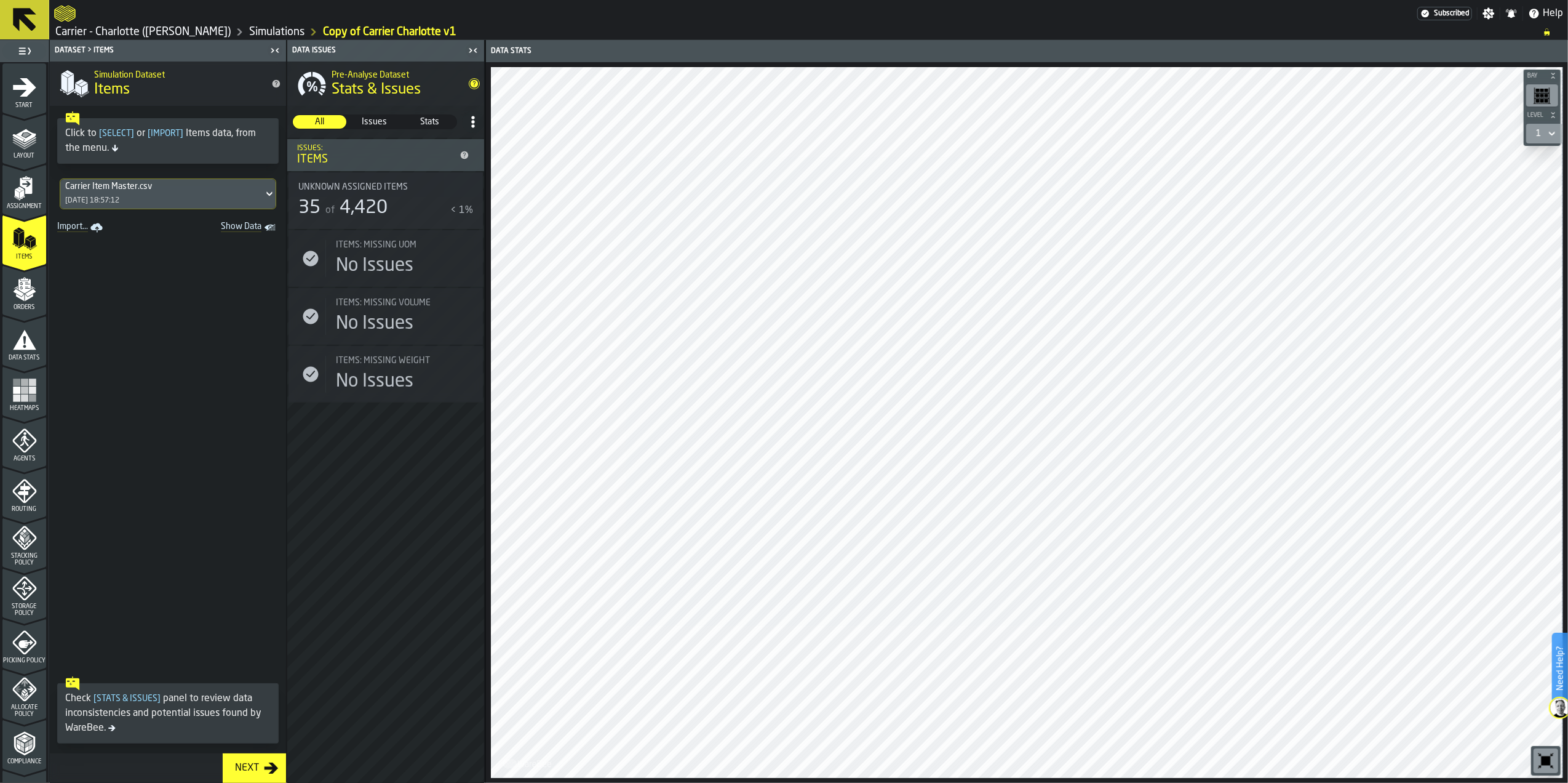
click at [18, 301] on div "Orders" at bounding box center [24, 294] width 44 height 34
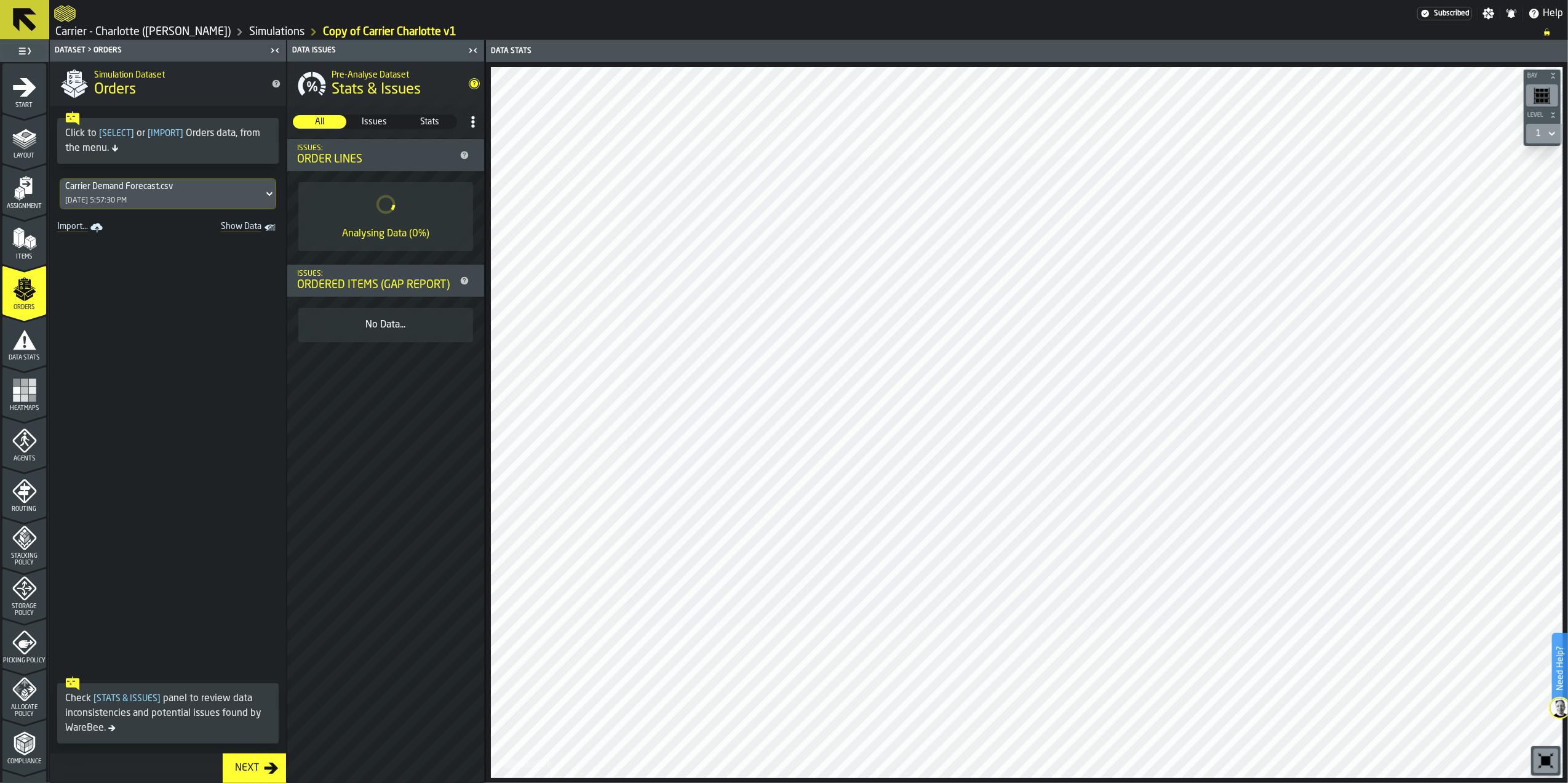
click at [139, 306] on span at bounding box center [168, 453] width 236 height 434
click at [20, 348] on icon "menu Data Stats" at bounding box center [24, 339] width 24 height 20
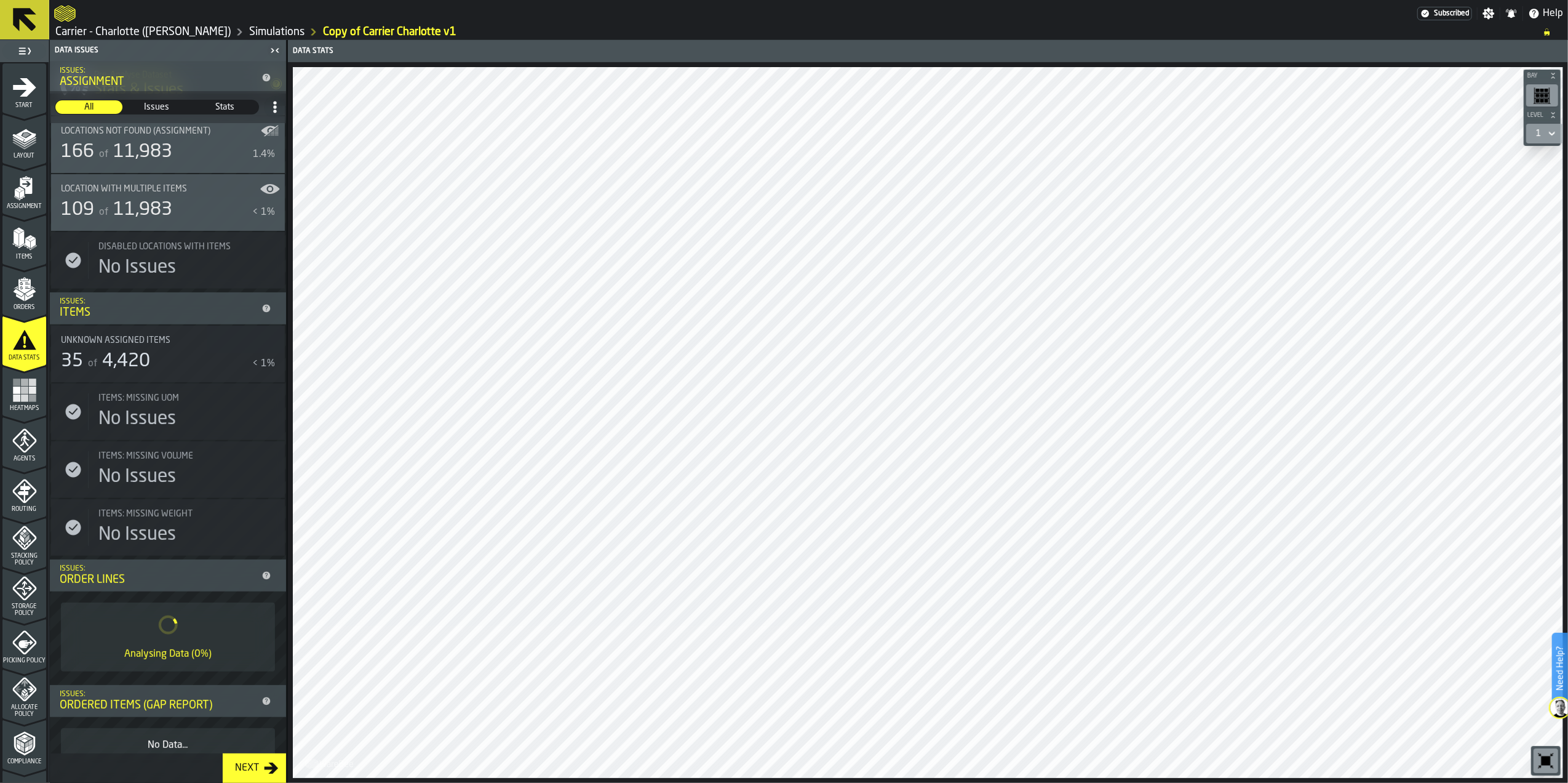
scroll to position [229, 0]
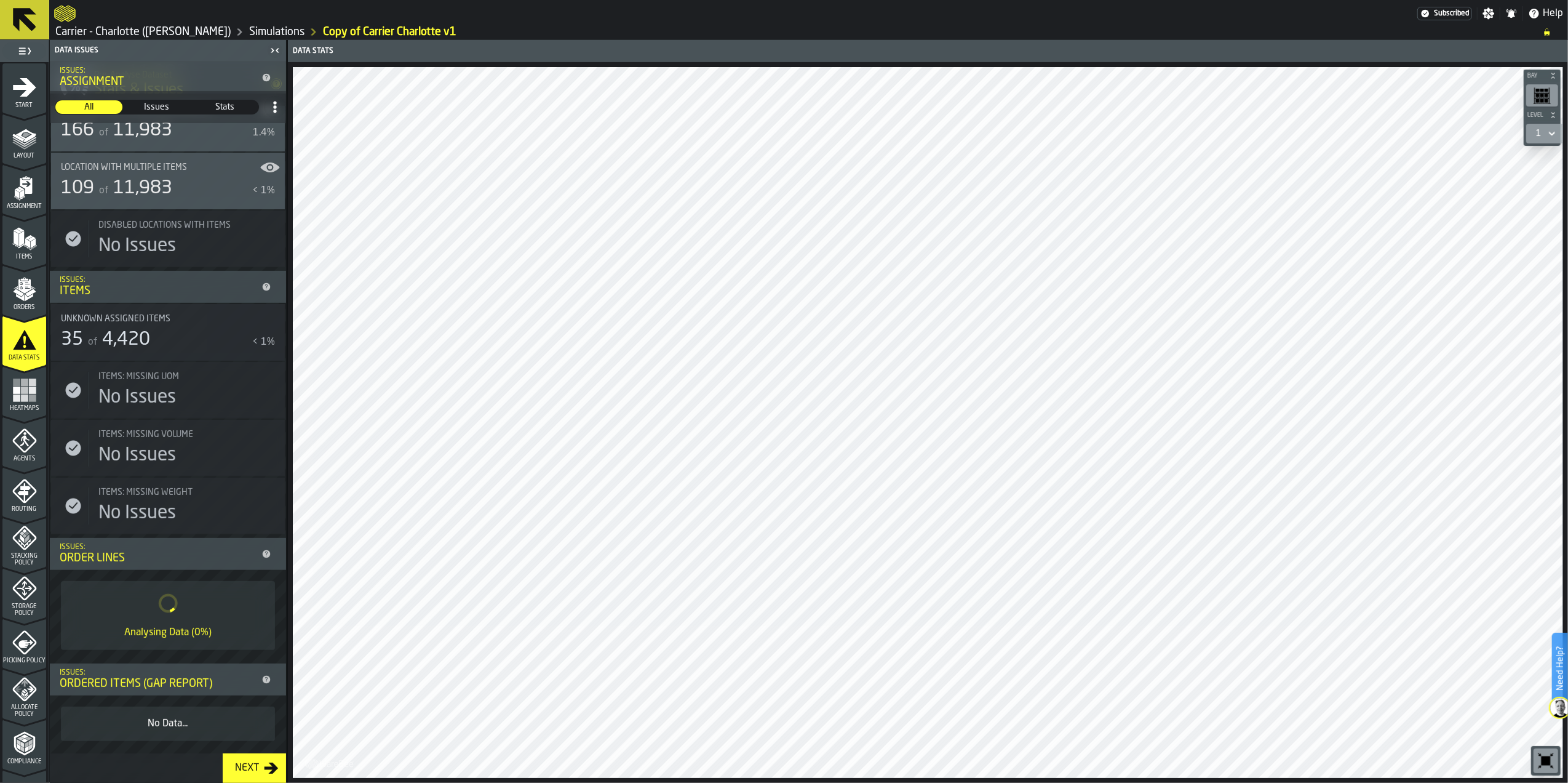
click at [5, 376] on div "Heatmaps" at bounding box center [24, 390] width 44 height 41
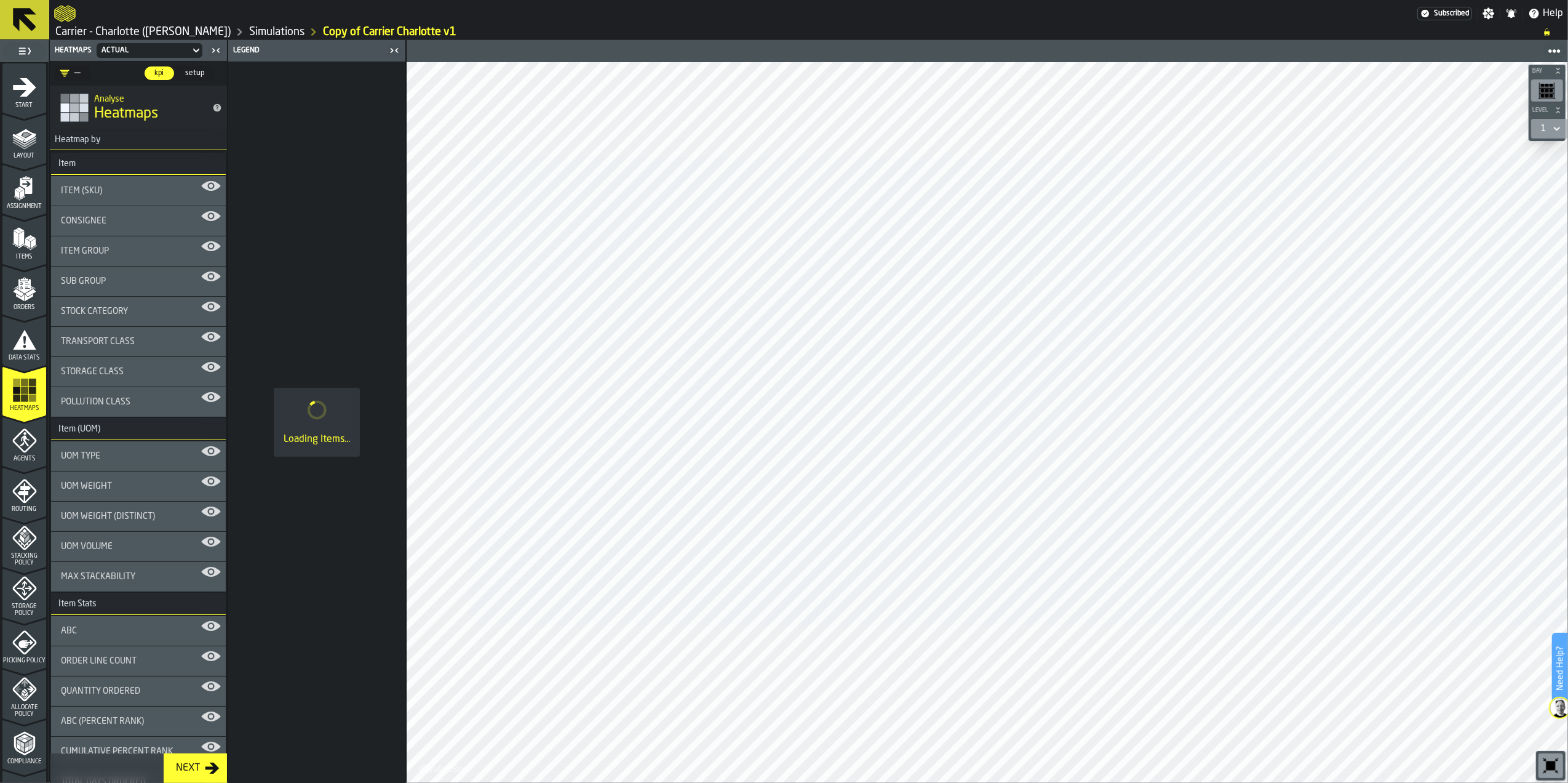
click at [13, 446] on icon "menu Agents" at bounding box center [24, 440] width 25 height 25
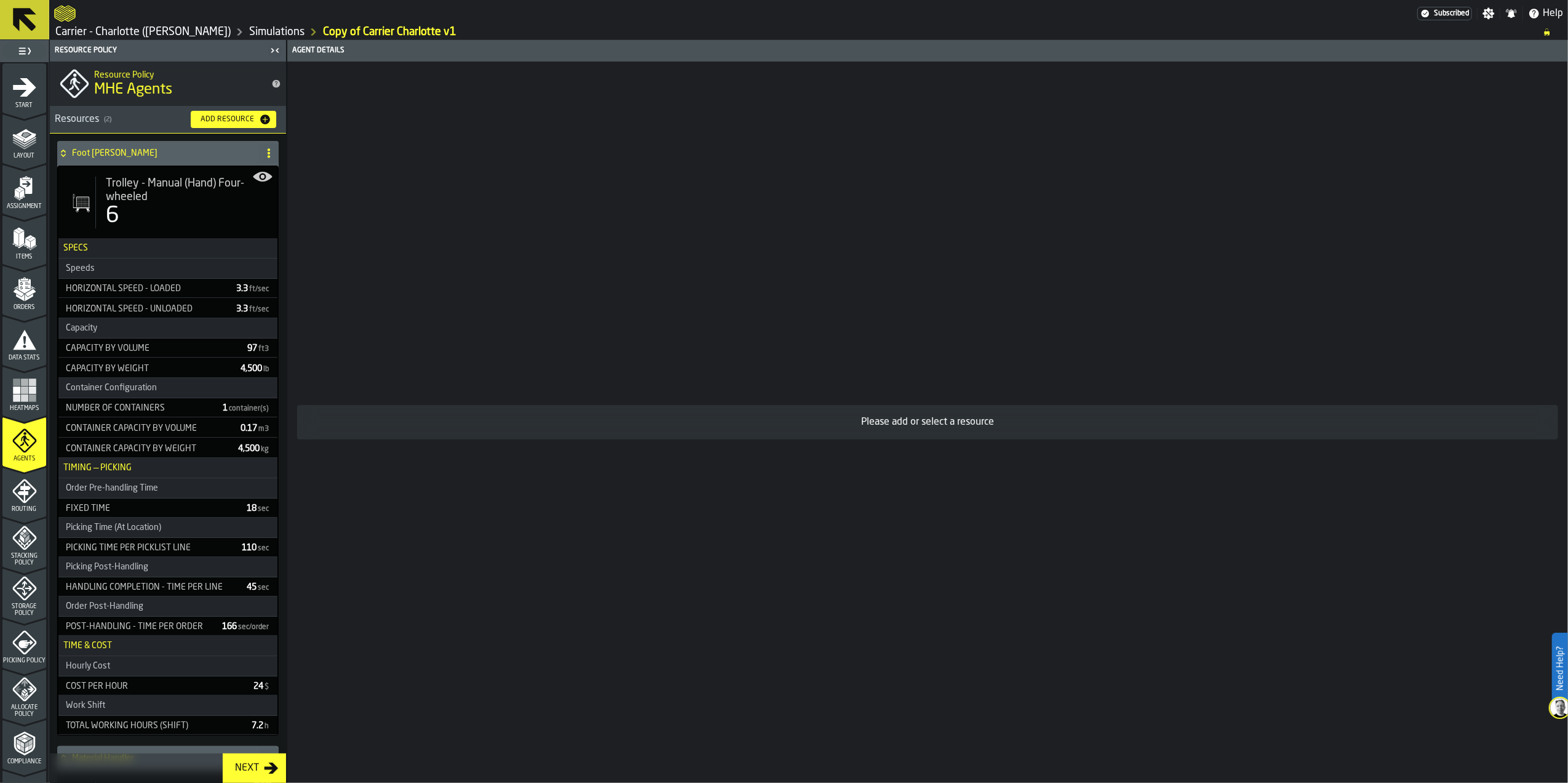
click at [23, 486] on icon "menu Routing" at bounding box center [24, 492] width 13 height 19
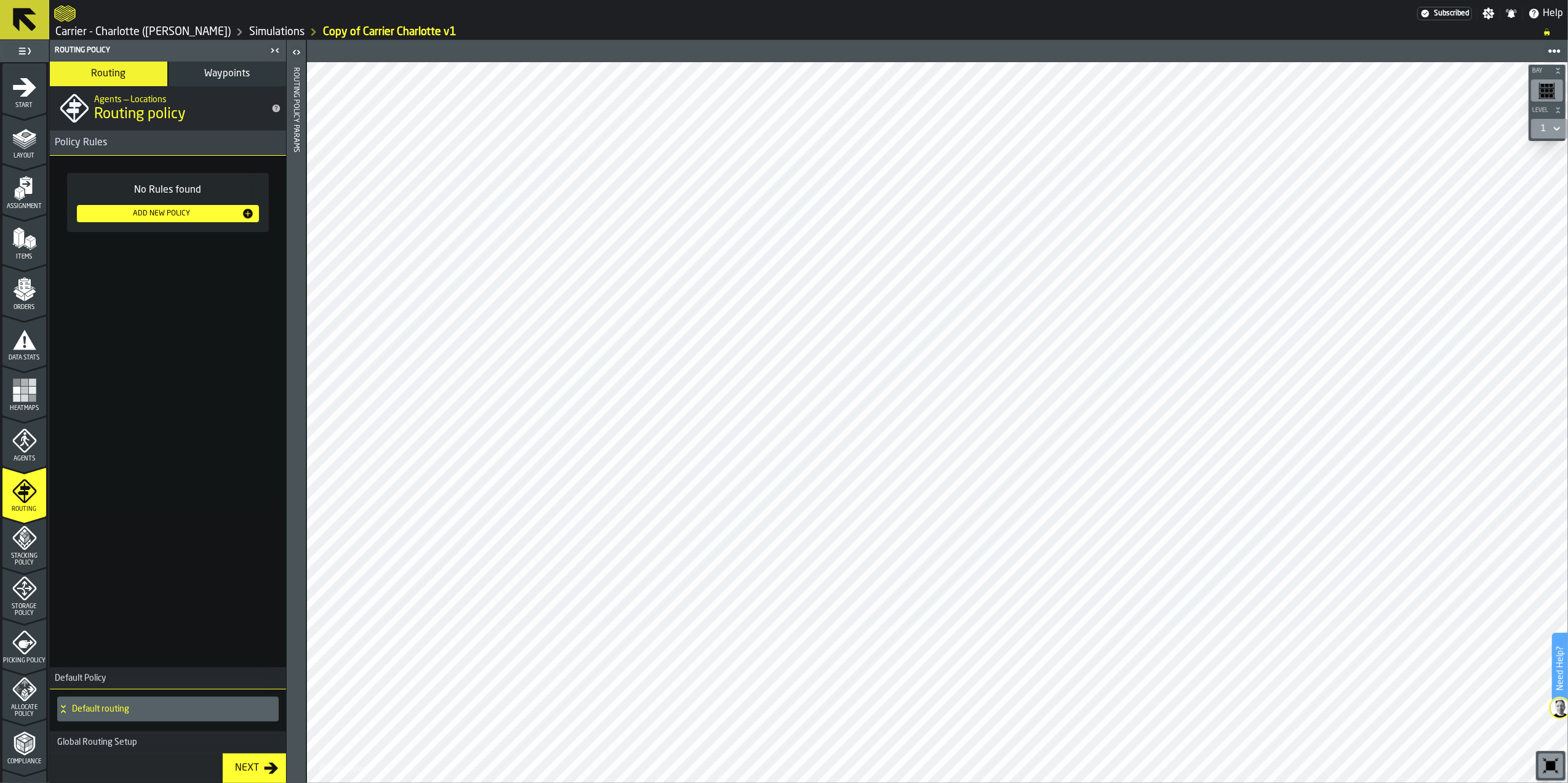
click at [30, 544] on icon "menu Stacking Policy" at bounding box center [24, 538] width 25 height 25
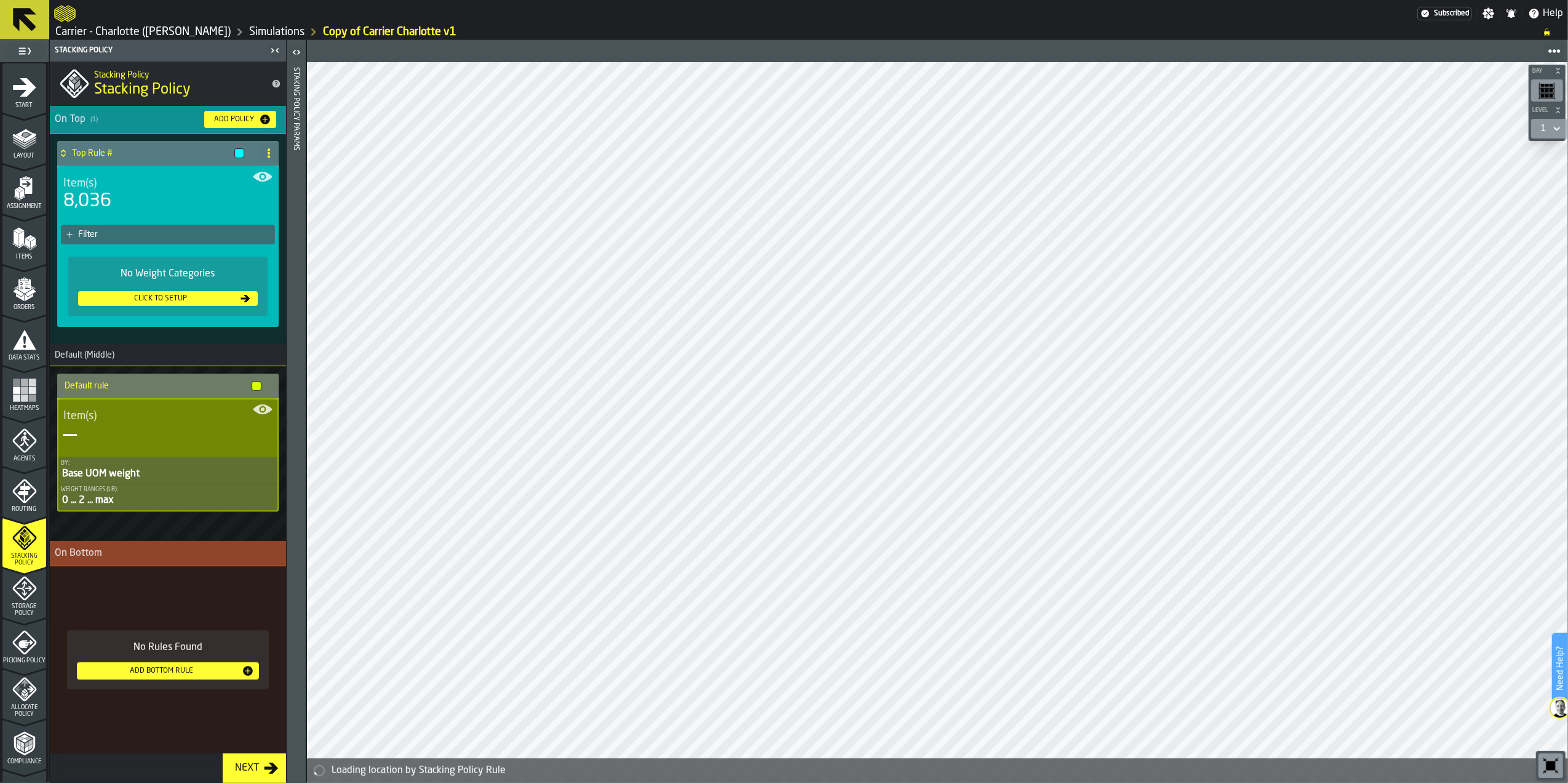
click at [28, 581] on icon "menu Storage Policy" at bounding box center [24, 589] width 24 height 24
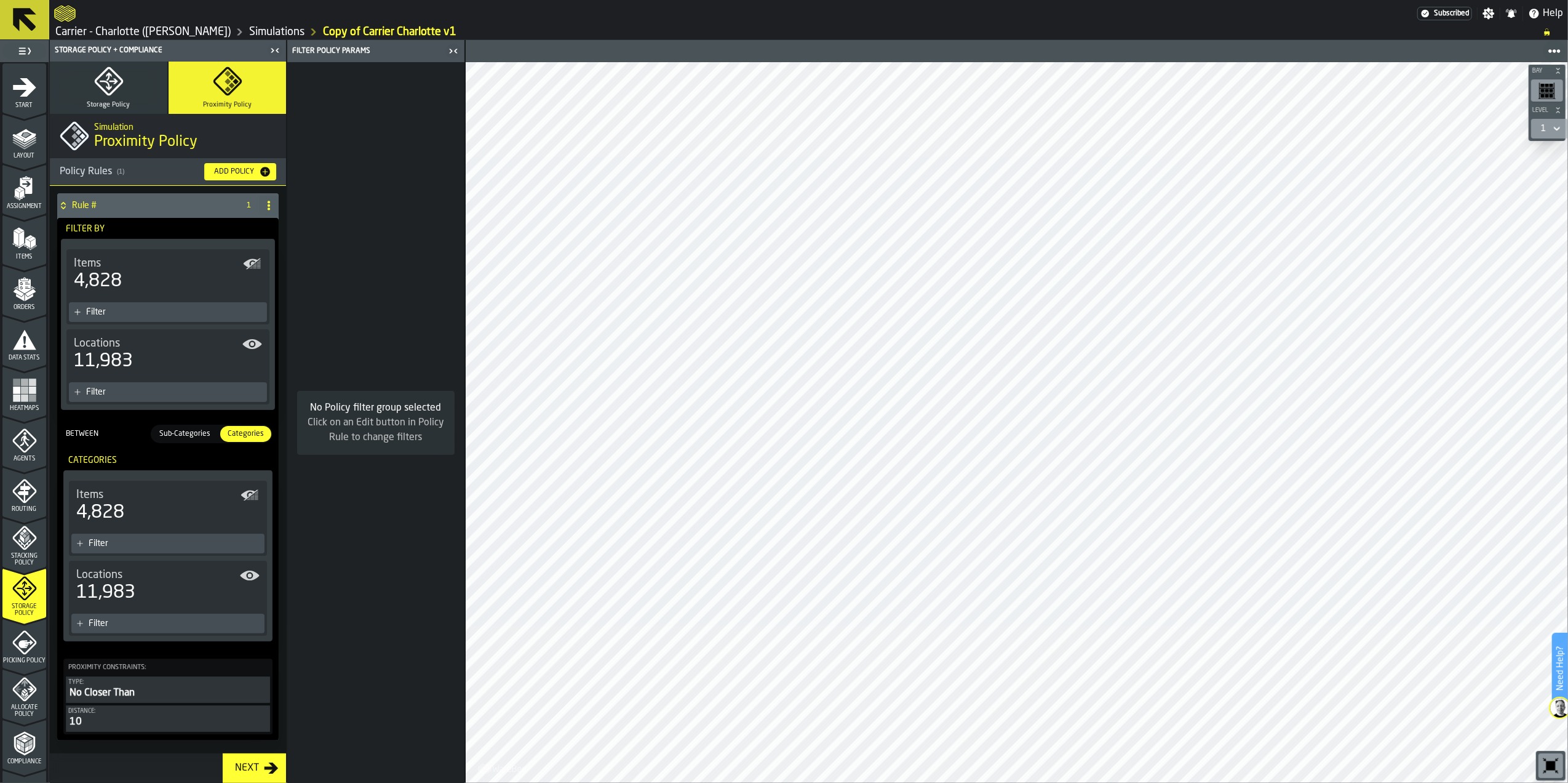
click at [180, 432] on span "Sub-Categories" at bounding box center [185, 434] width 61 height 11
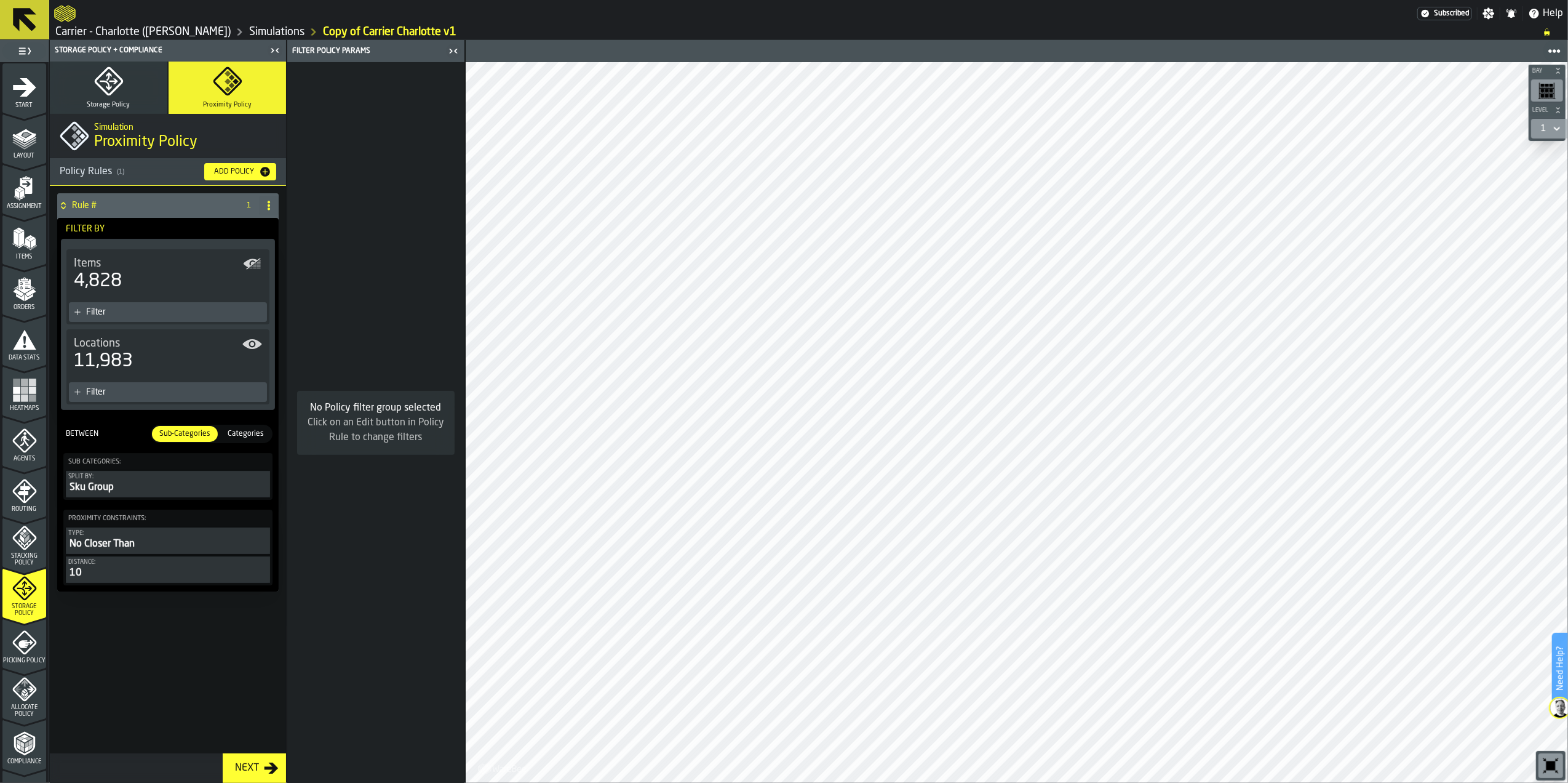
click at [123, 539] on div "No Closer Than" at bounding box center [168, 544] width 200 height 15
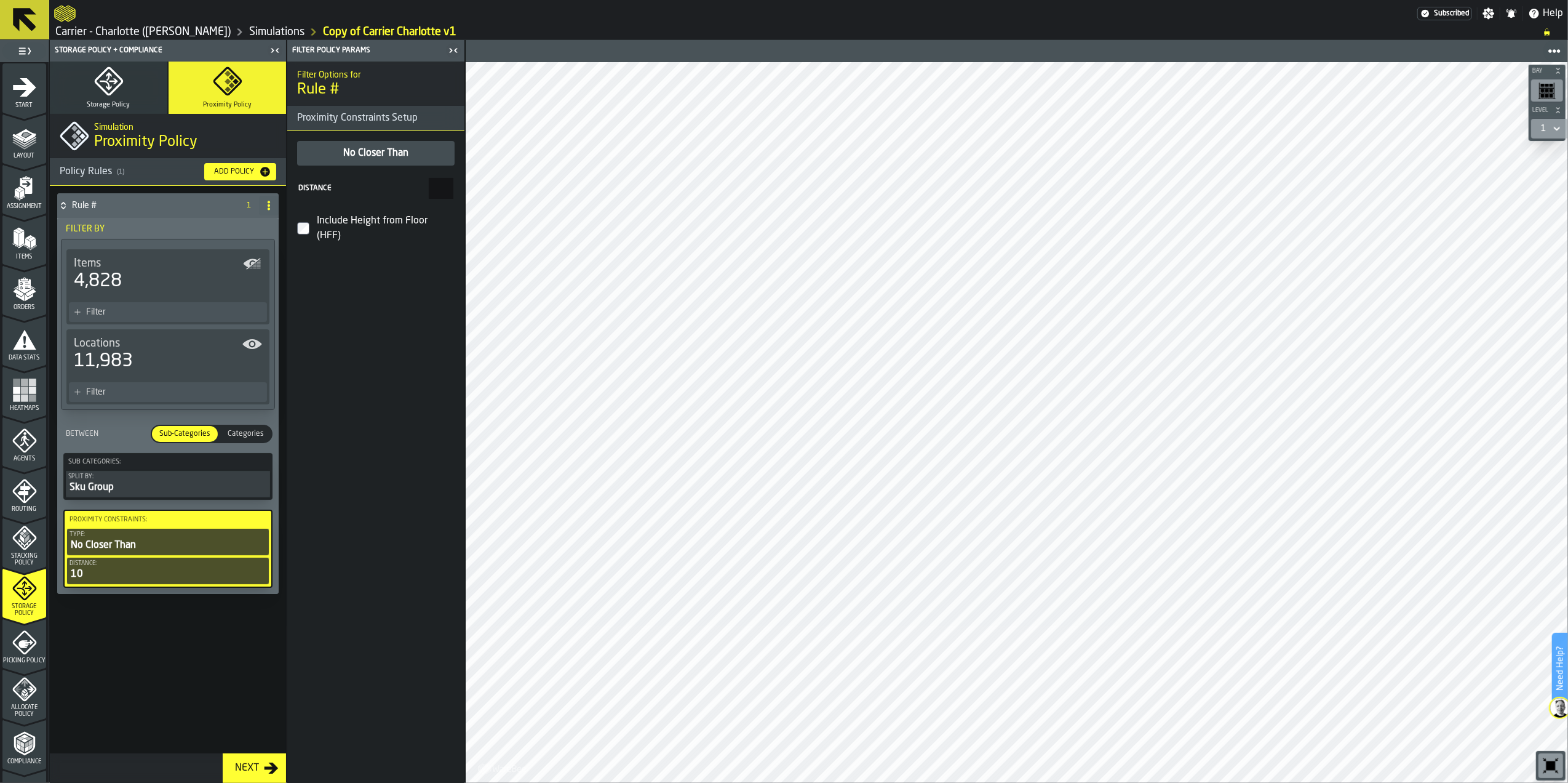
click at [374, 148] on div "No Closer Than" at bounding box center [375, 153] width 67 height 15
click at [390, 119] on span "Proximity Constraints Setup" at bounding box center [352, 118] width 130 height 15
click at [435, 185] on input "**" at bounding box center [441, 188] width 25 height 21
click at [442, 186] on input "**" at bounding box center [441, 188] width 25 height 21
click at [311, 458] on div "Filter Options for Rule # Proximity Constraints Setup No Closer Than Distance *…" at bounding box center [375, 422] width 177 height 721
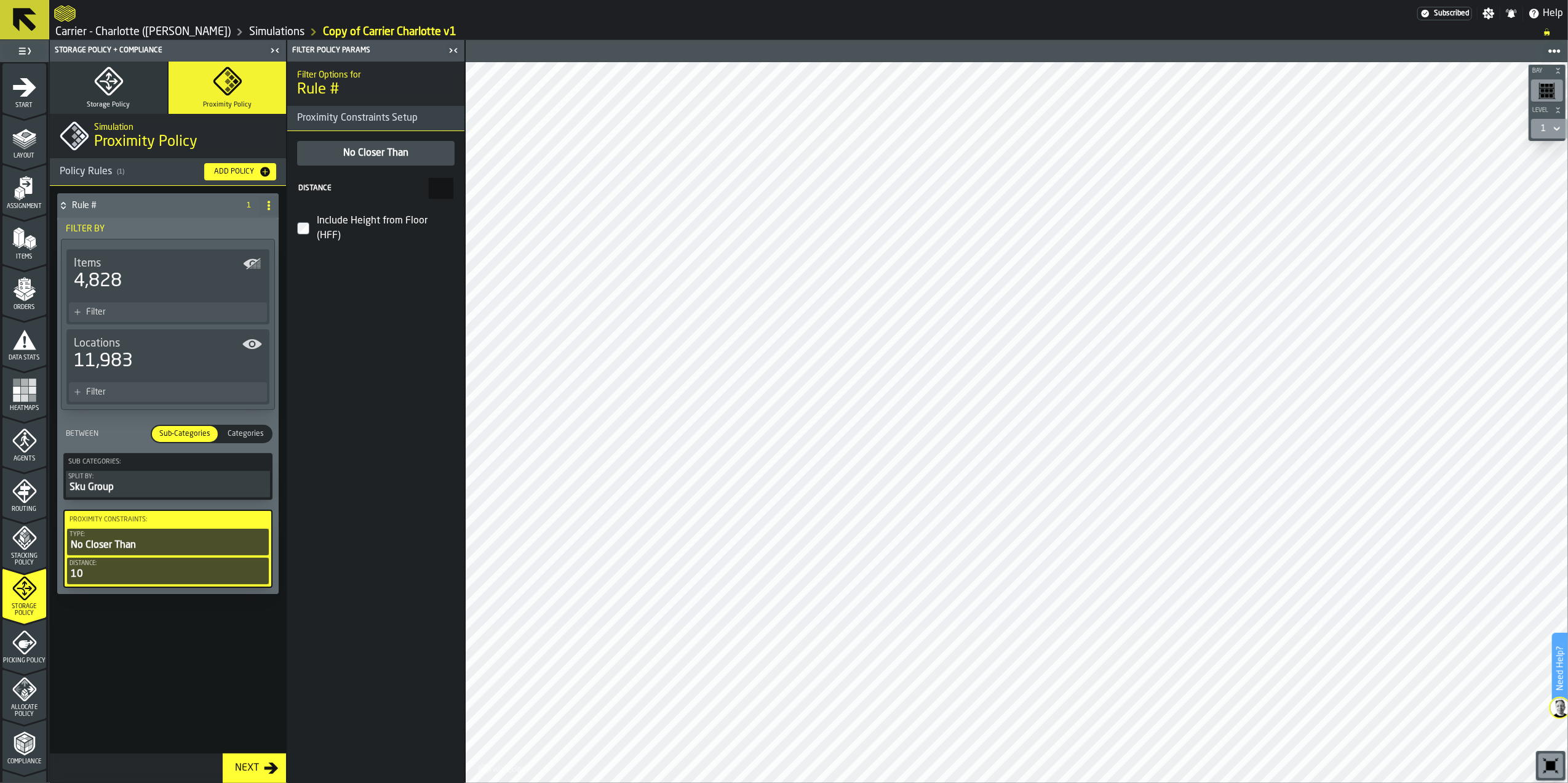
click at [162, 572] on div "10" at bounding box center [168, 574] width 197 height 15
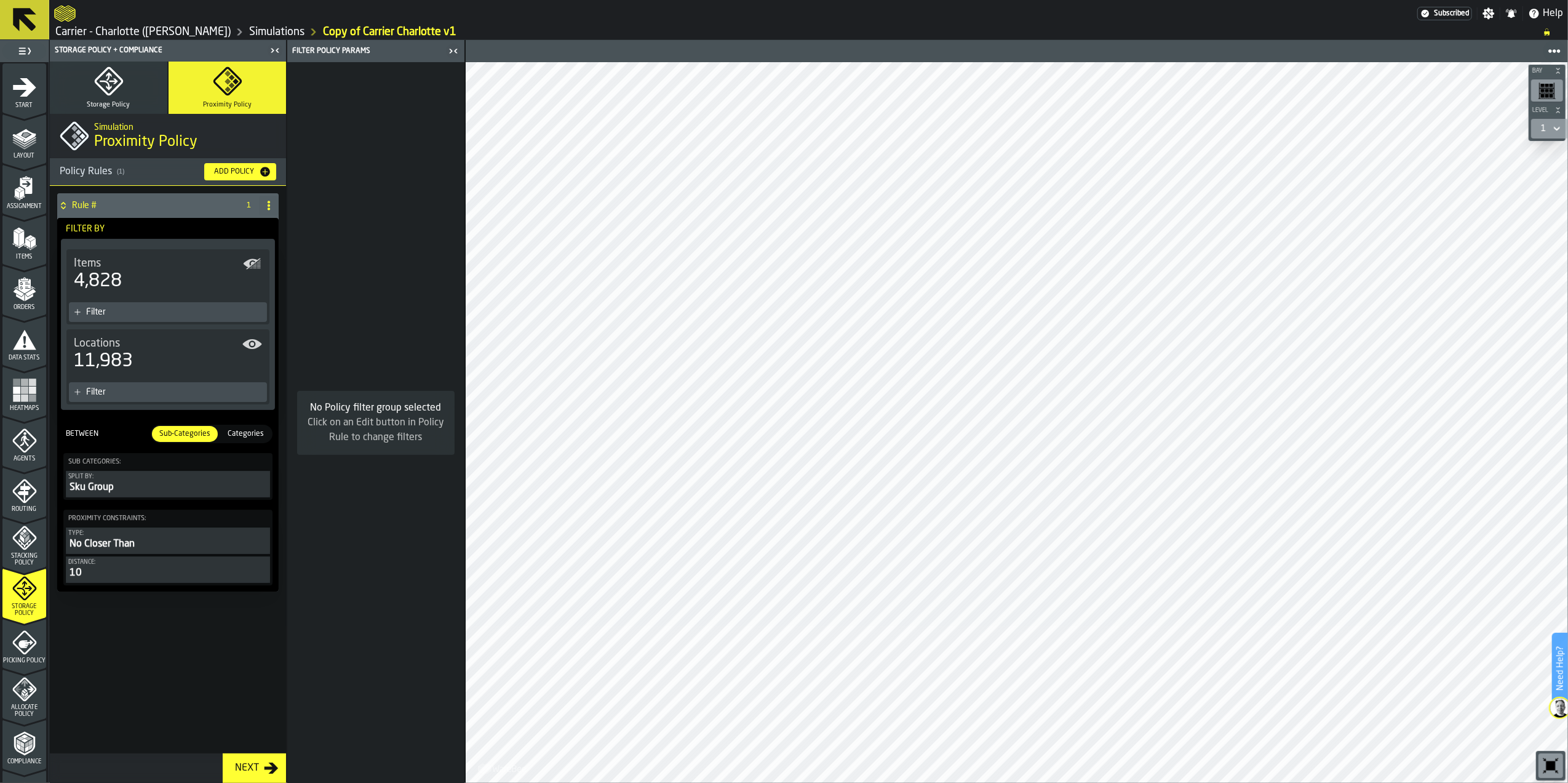
click at [162, 572] on div "10" at bounding box center [168, 573] width 200 height 15
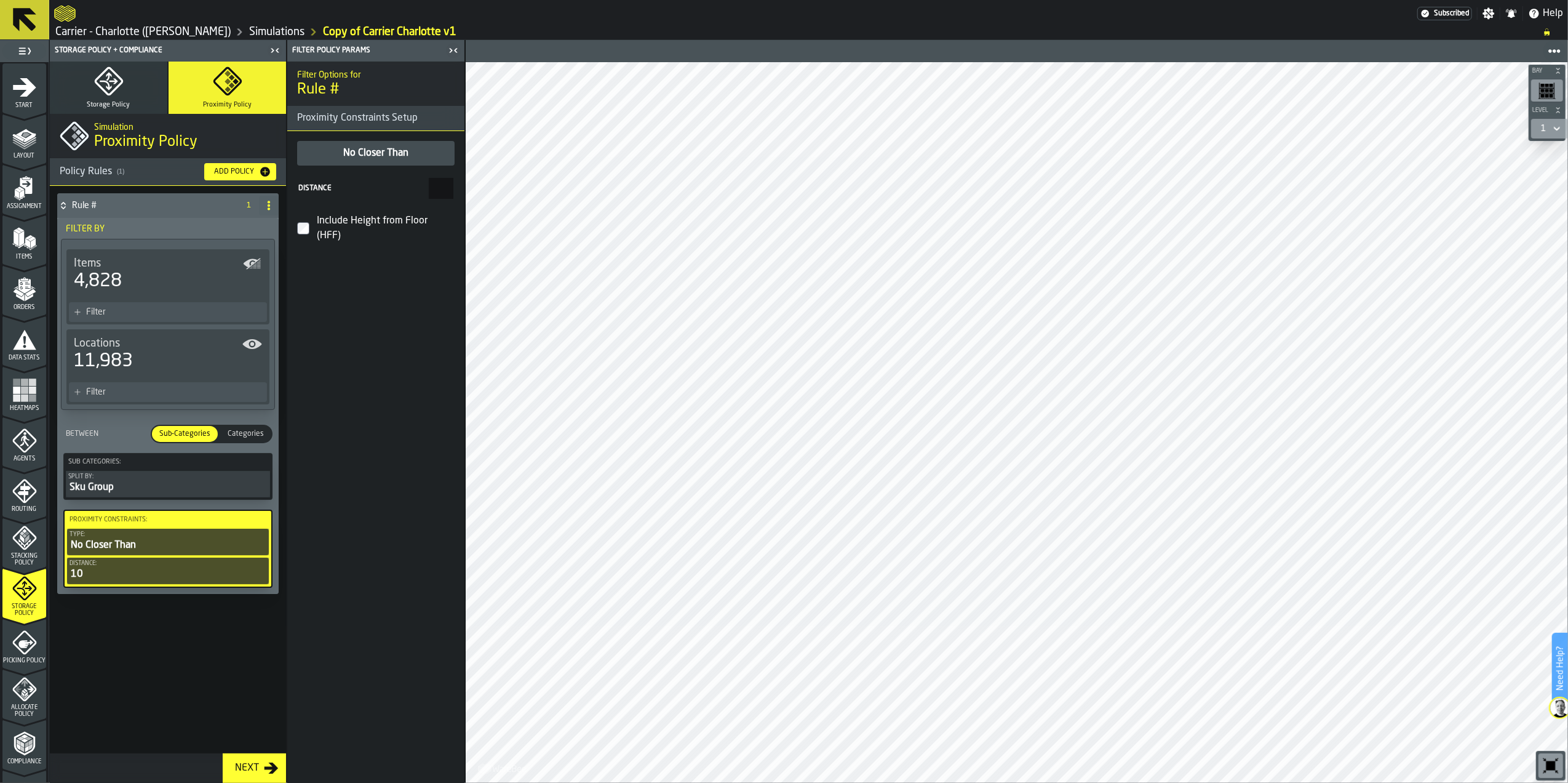
click at [154, 471] on button "Split by: Sku Group" at bounding box center [168, 484] width 204 height 26
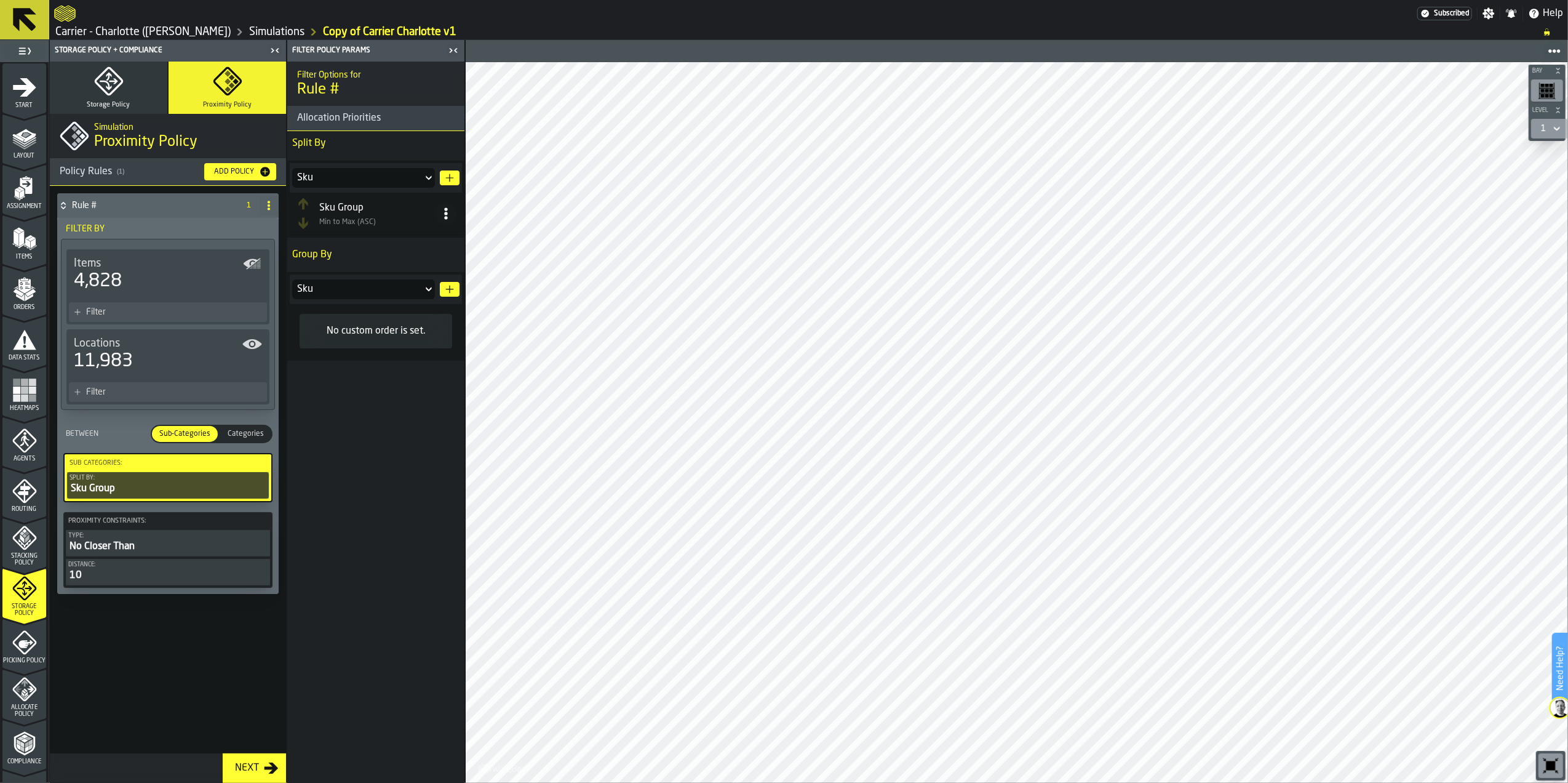
click at [259, 436] on span "Categories" at bounding box center [245, 434] width 46 height 11
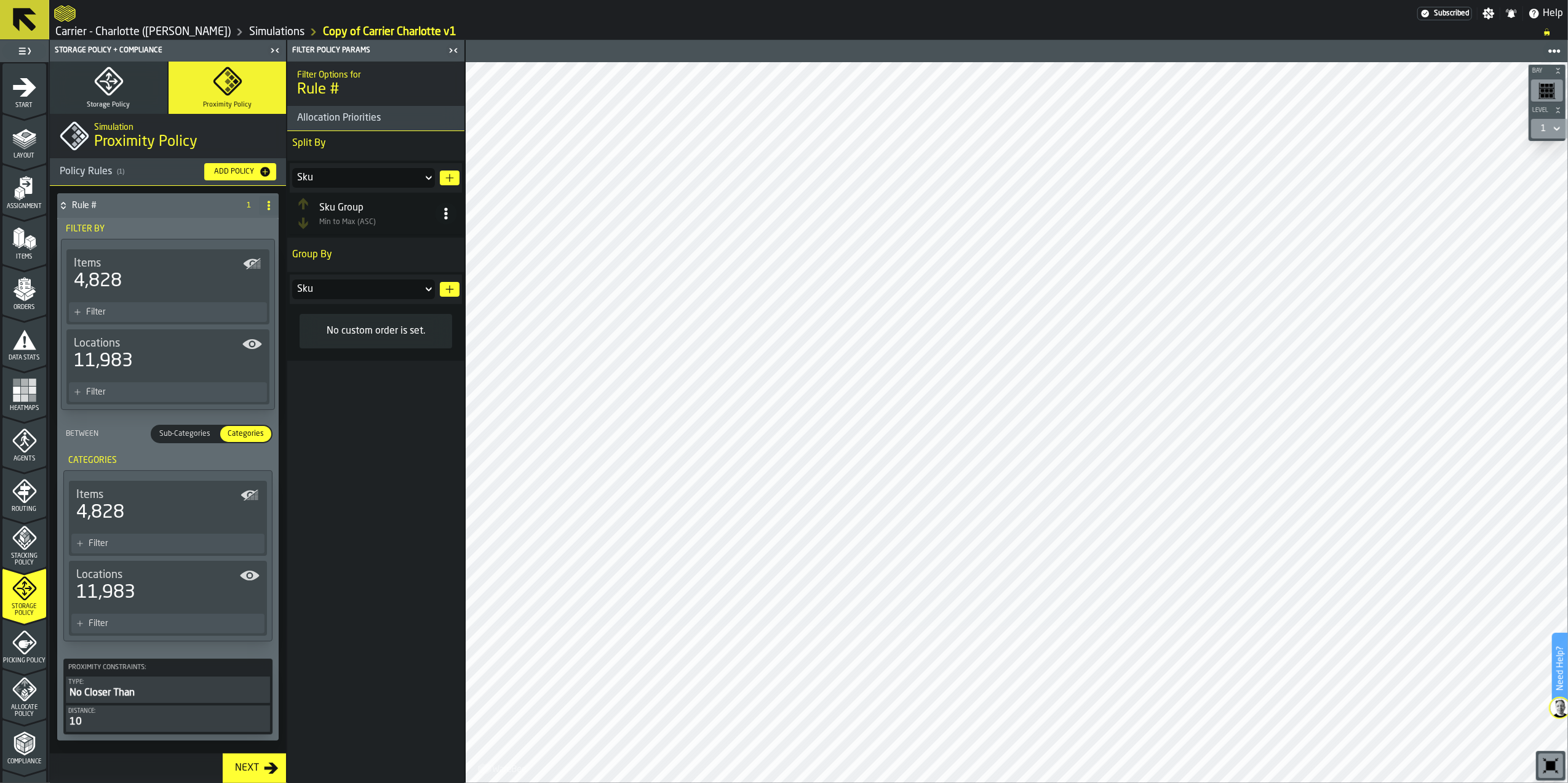
click at [115, 99] on button "Storage Policy" at bounding box center [109, 88] width 117 height 53
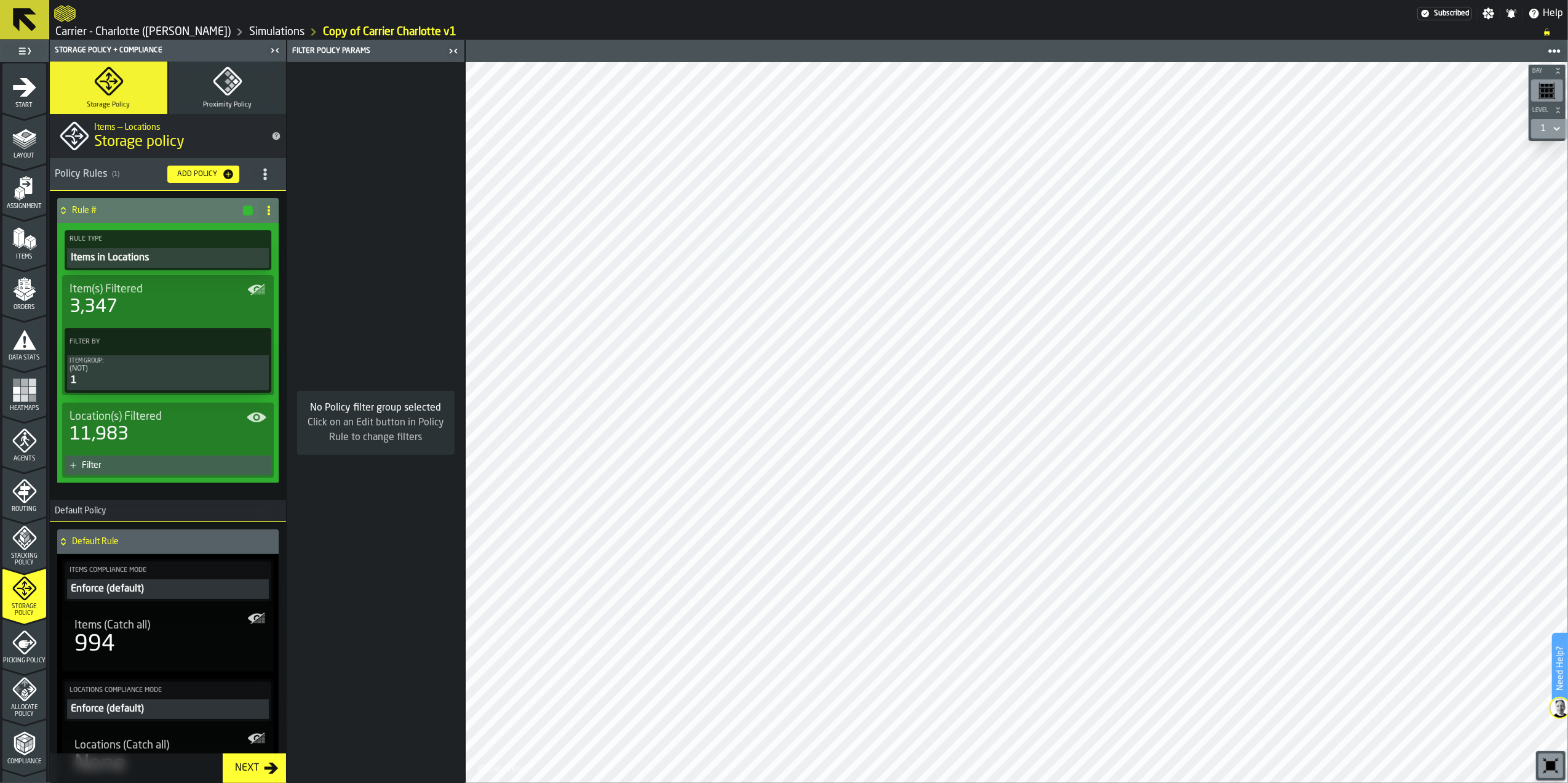
click at [189, 366] on div "(NOT)" at bounding box center [168, 368] width 197 height 9
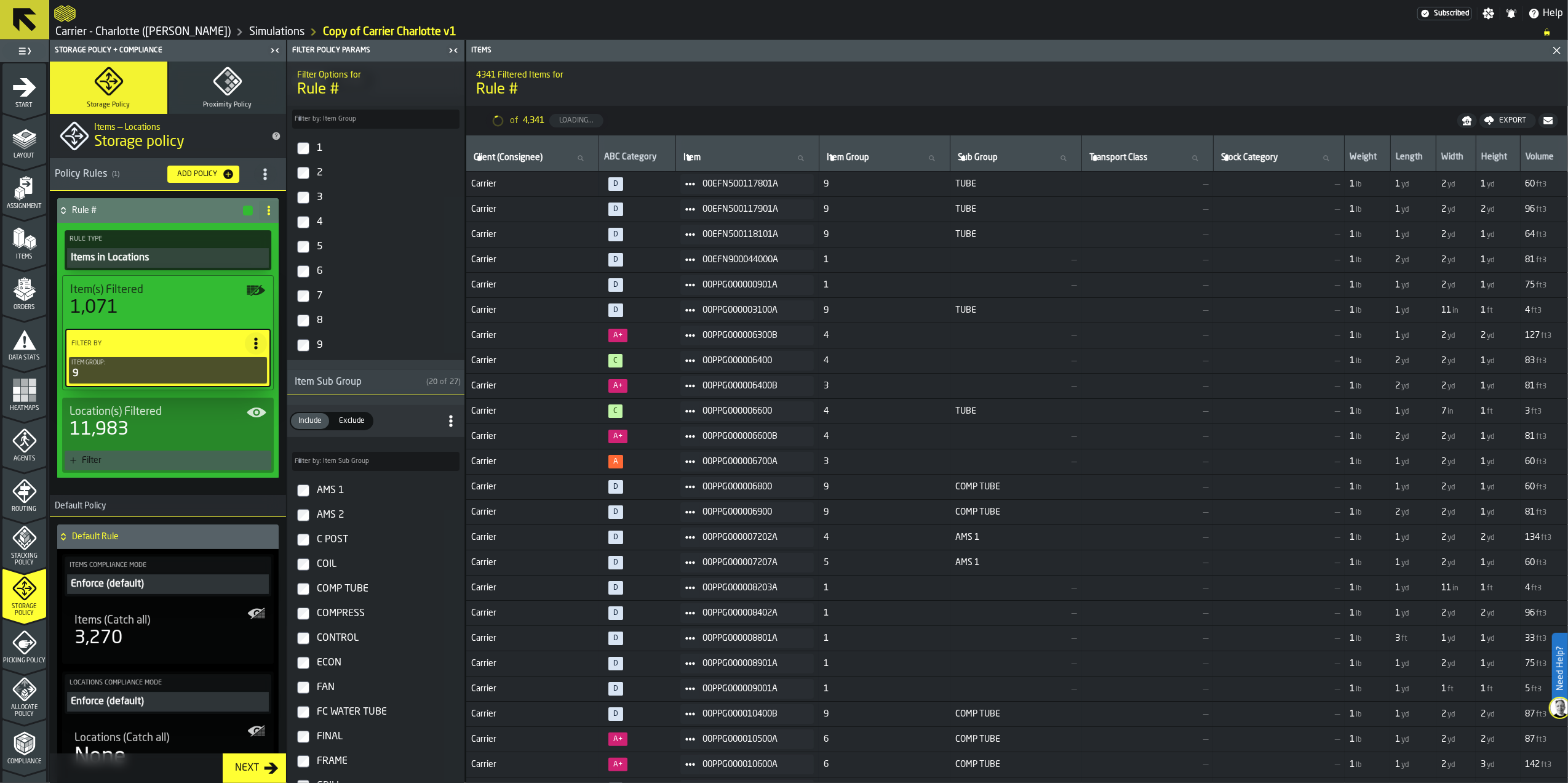
scroll to position [0, 0]
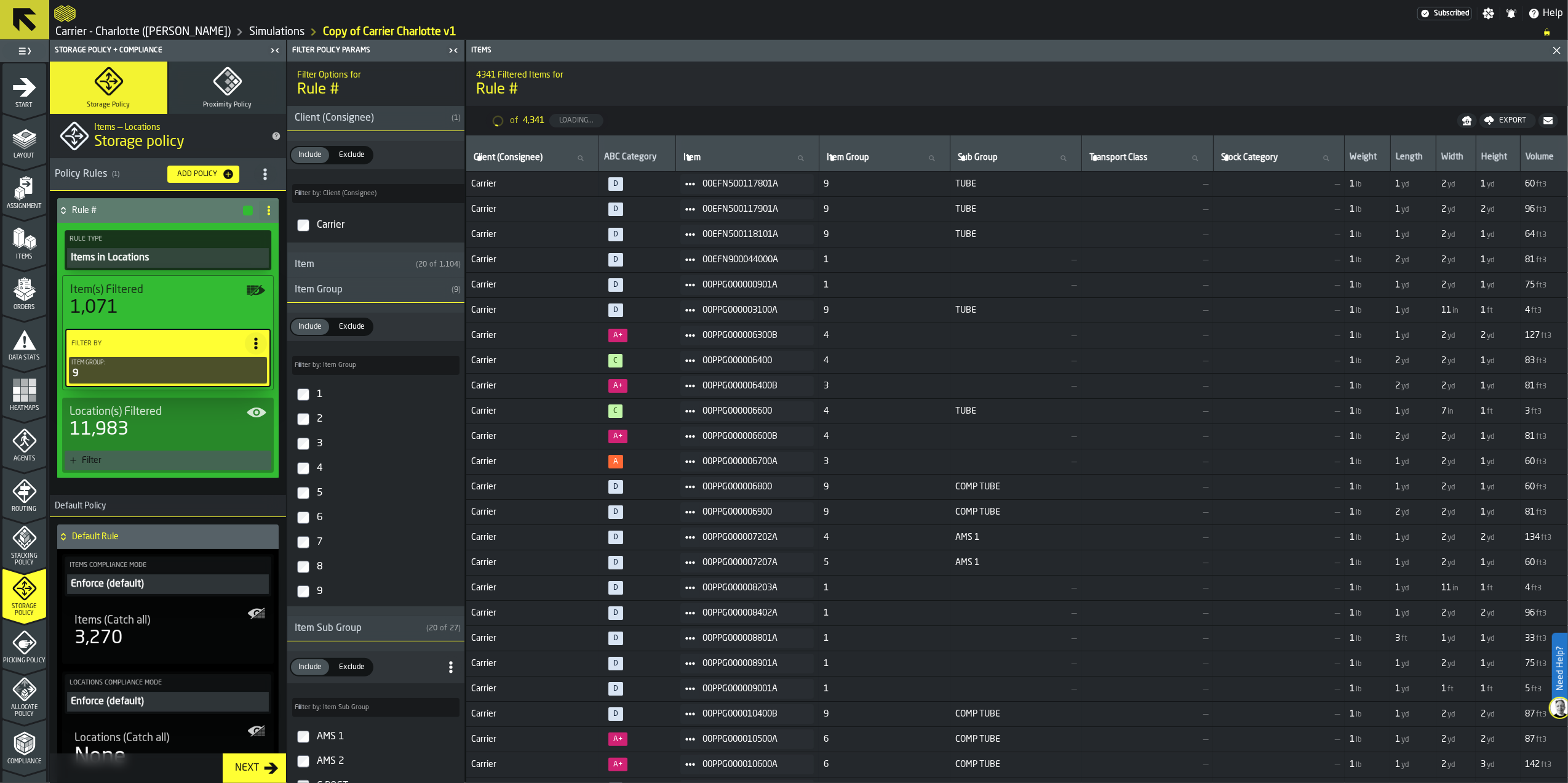
click at [348, 331] on span "Exclude" at bounding box center [352, 326] width 36 height 11
click at [352, 331] on span "Exclude" at bounding box center [352, 326] width 36 height 11
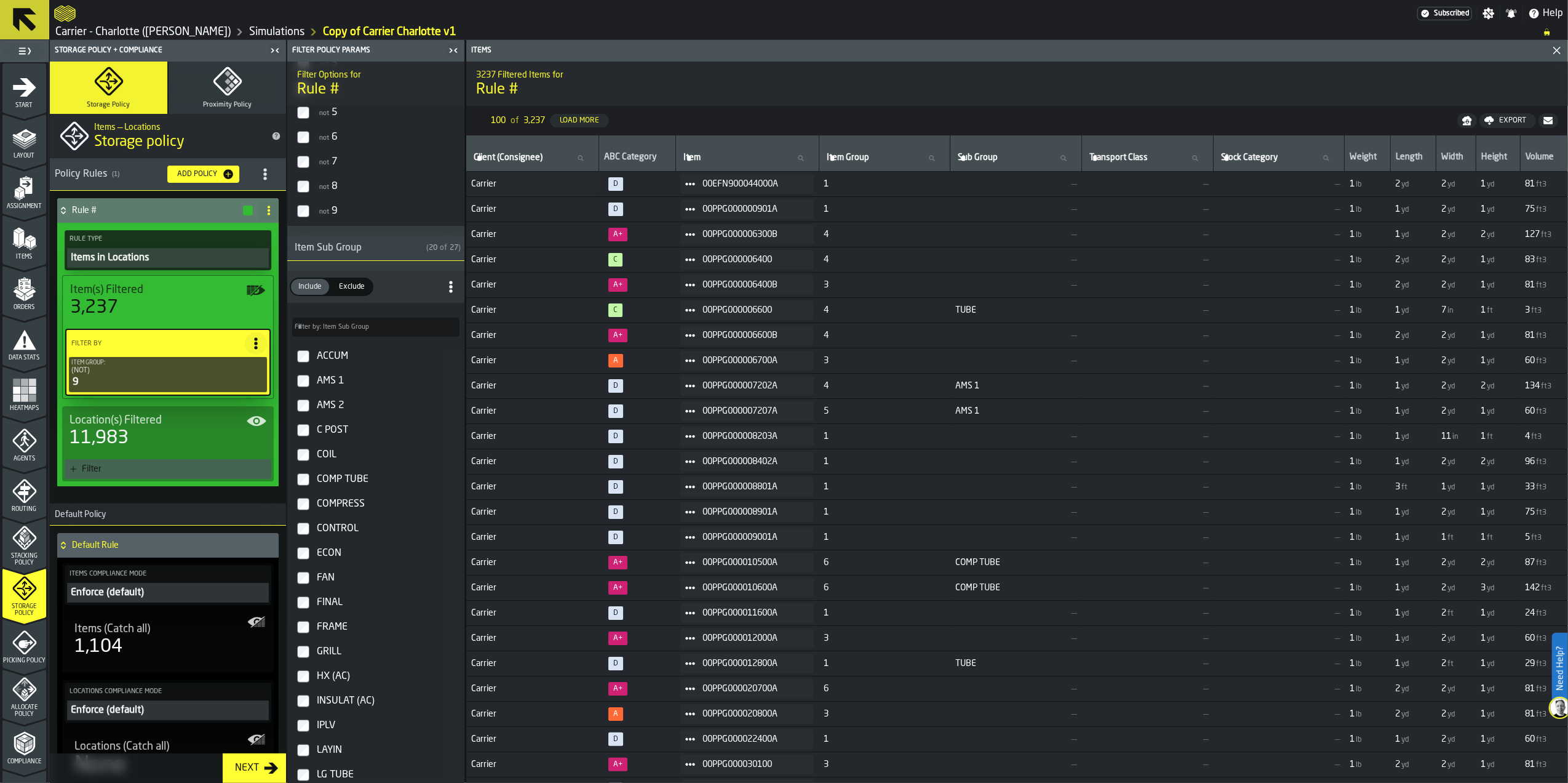
scroll to position [410, 0]
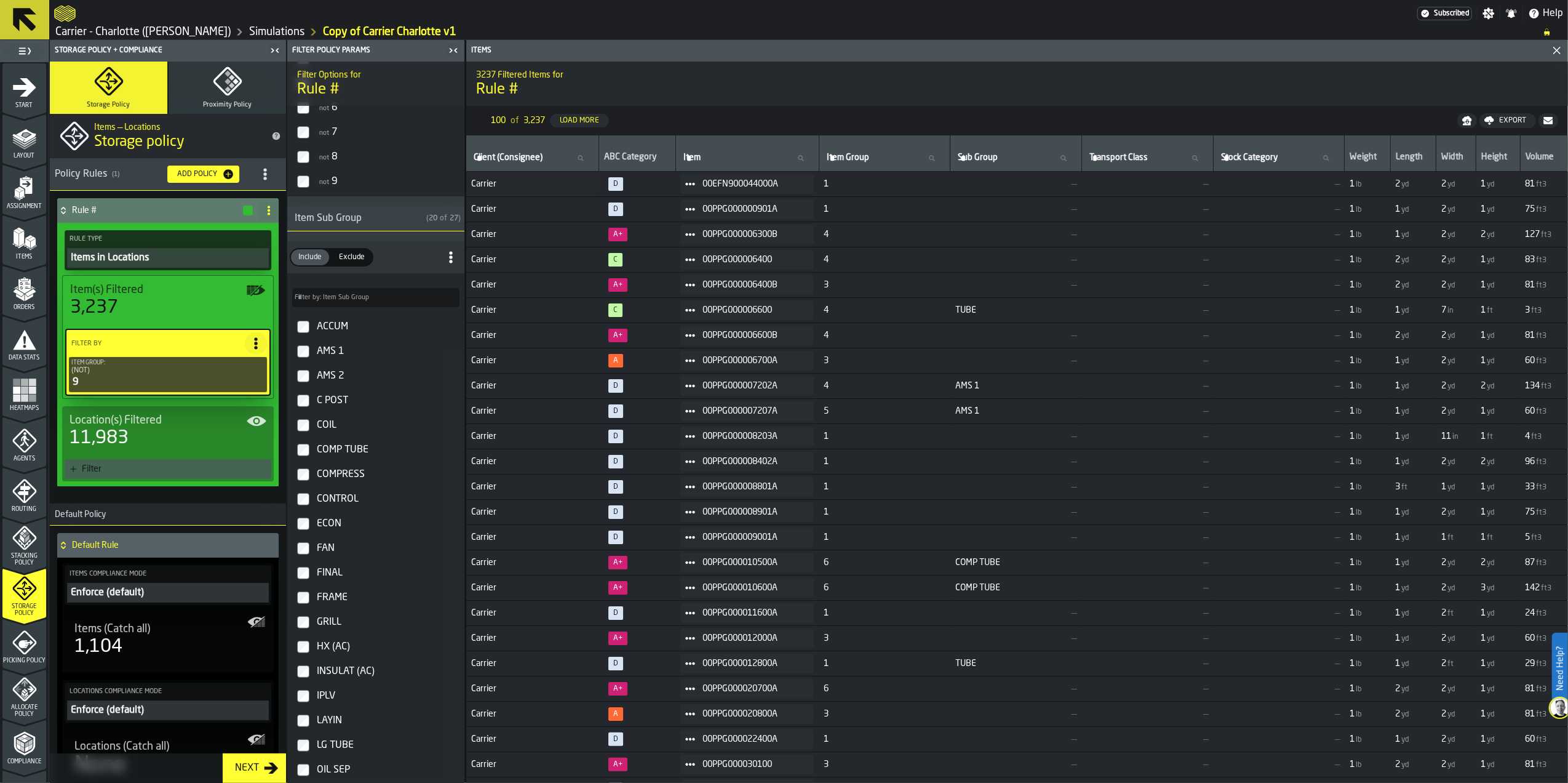
click at [346, 261] on span "Exclude" at bounding box center [352, 257] width 36 height 11
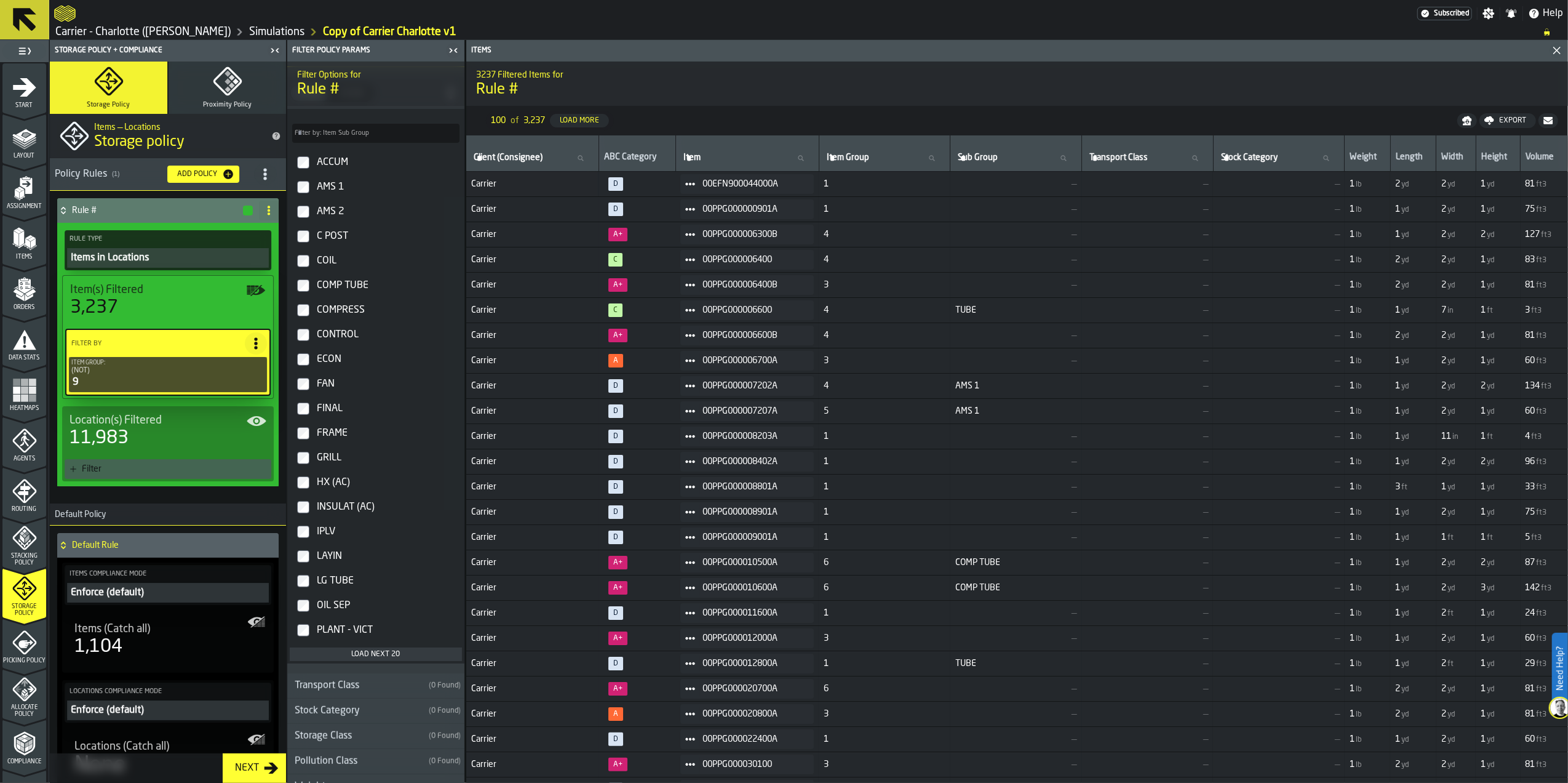
scroll to position [492, 0]
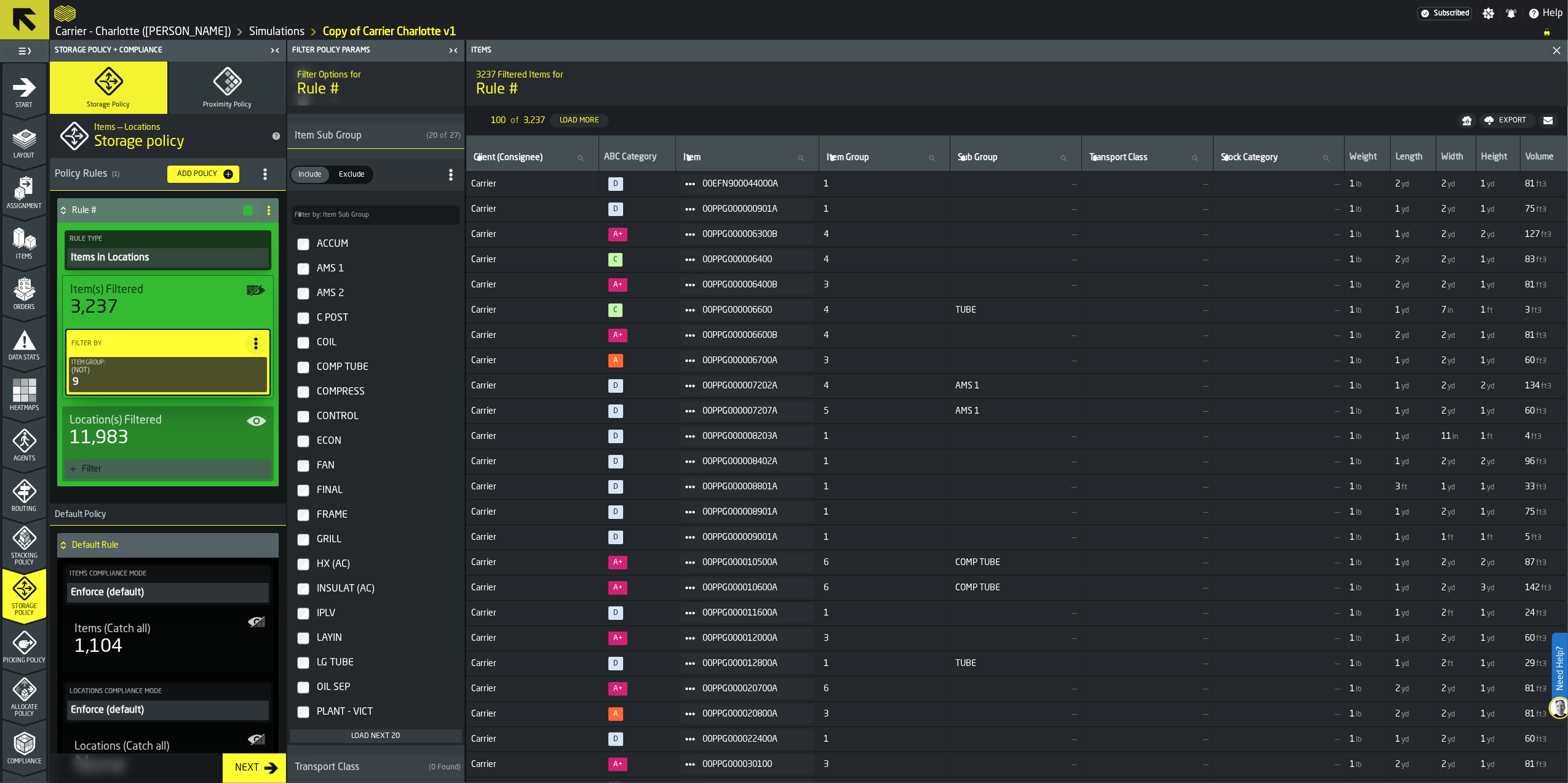
click at [353, 179] on span "Exclude" at bounding box center [352, 175] width 36 height 11
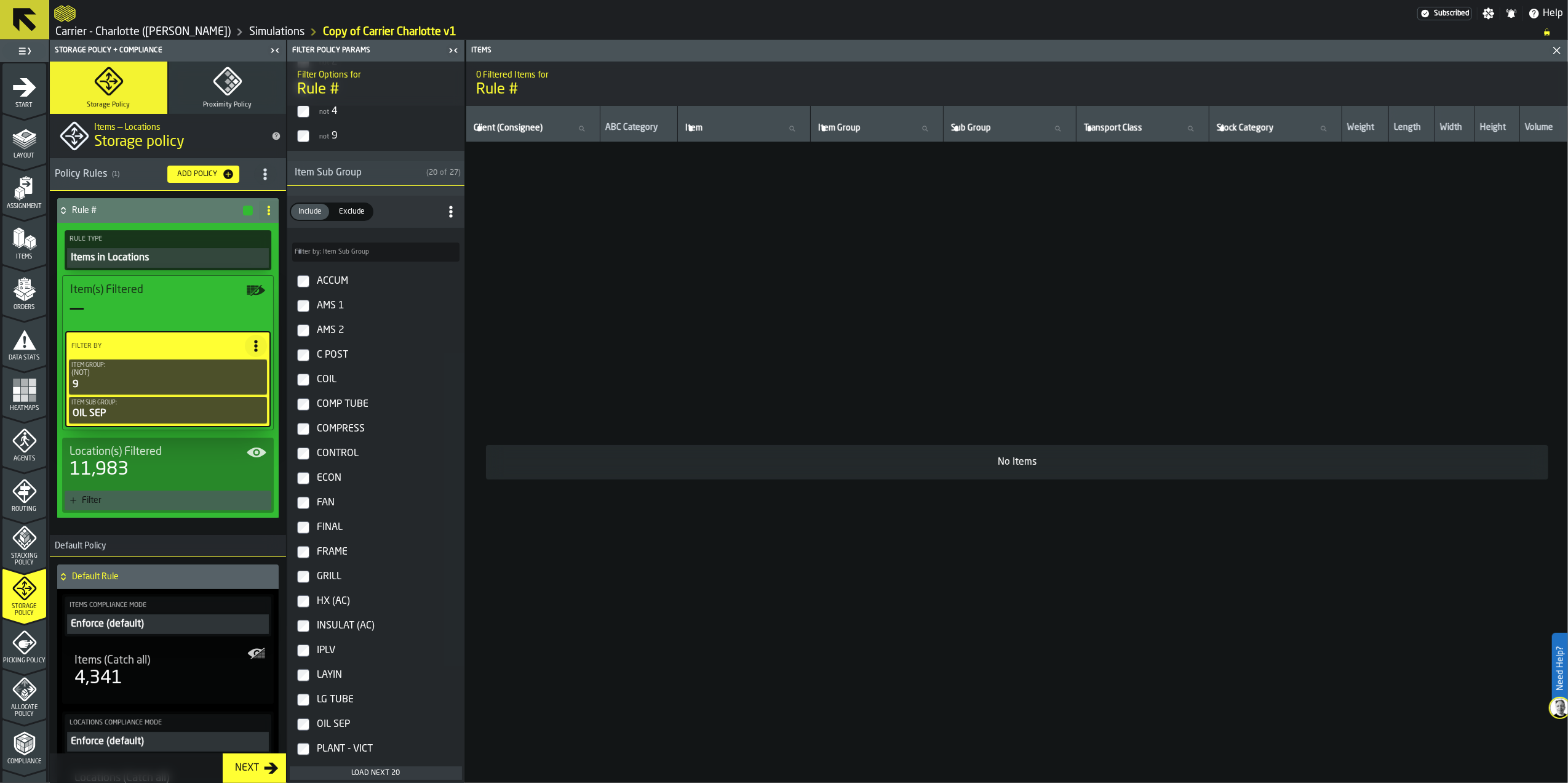
scroll to position [328, 0]
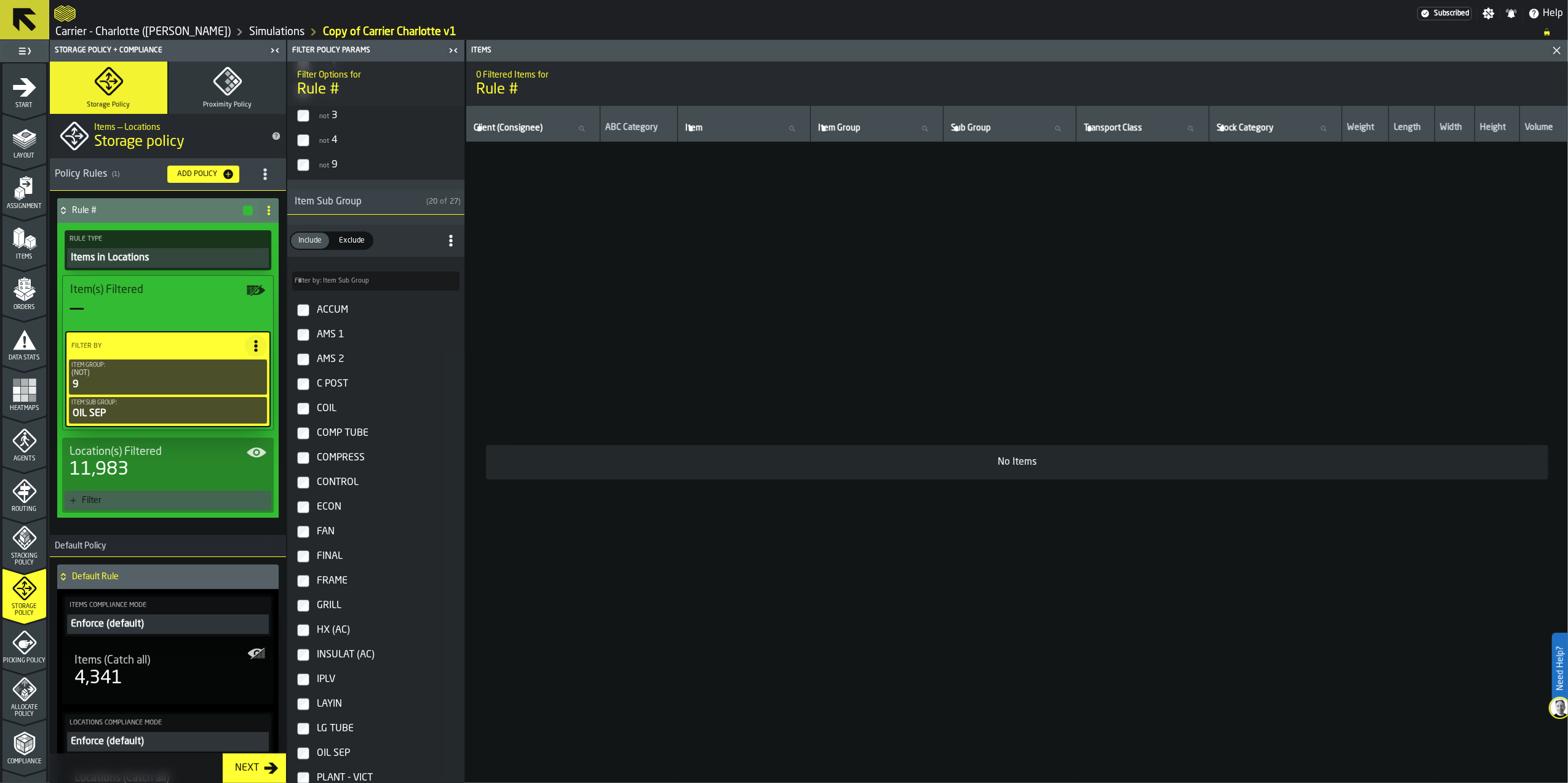
click at [360, 242] on span "Exclude" at bounding box center [352, 241] width 36 height 11
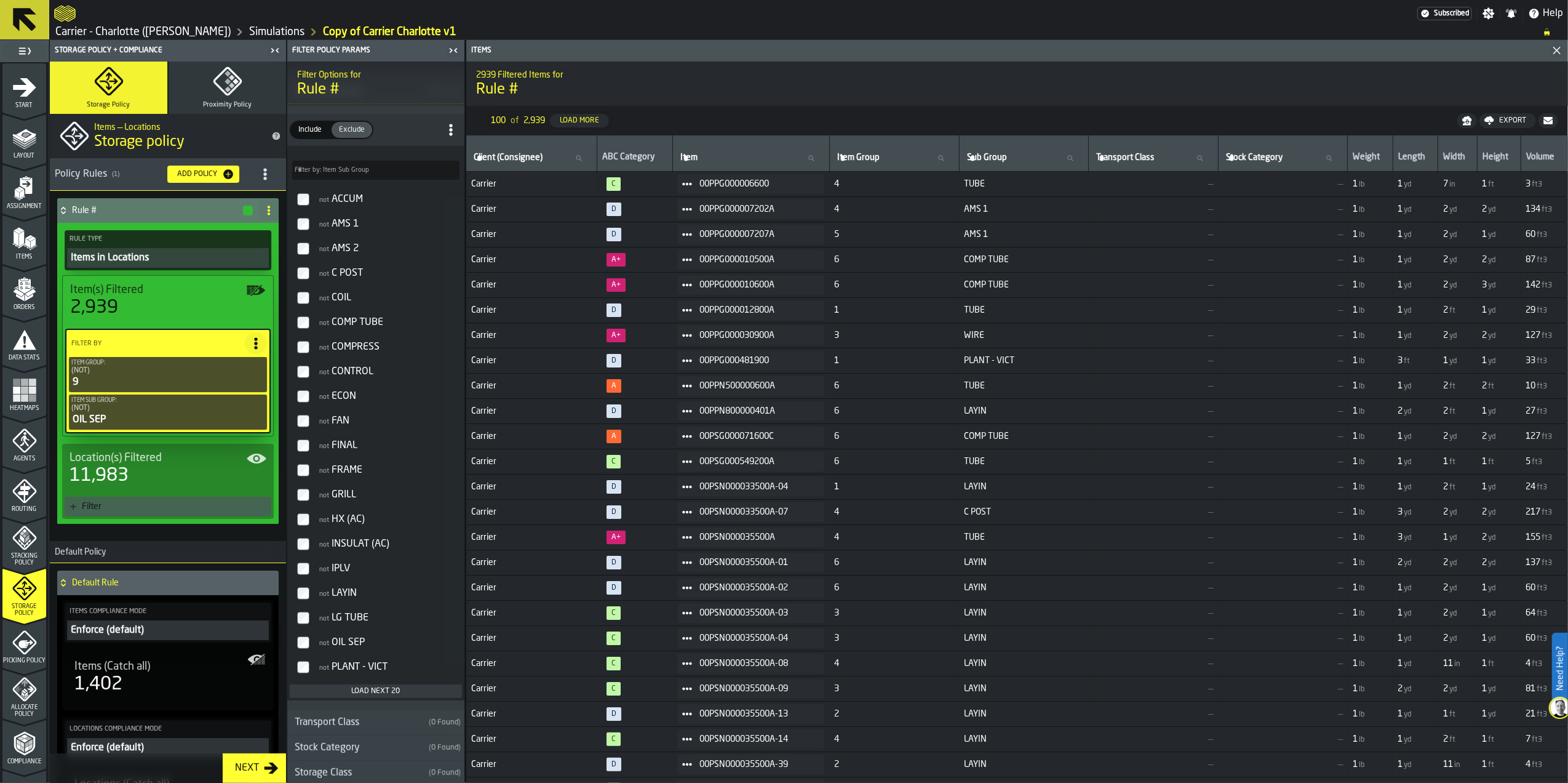
scroll to position [574, 0]
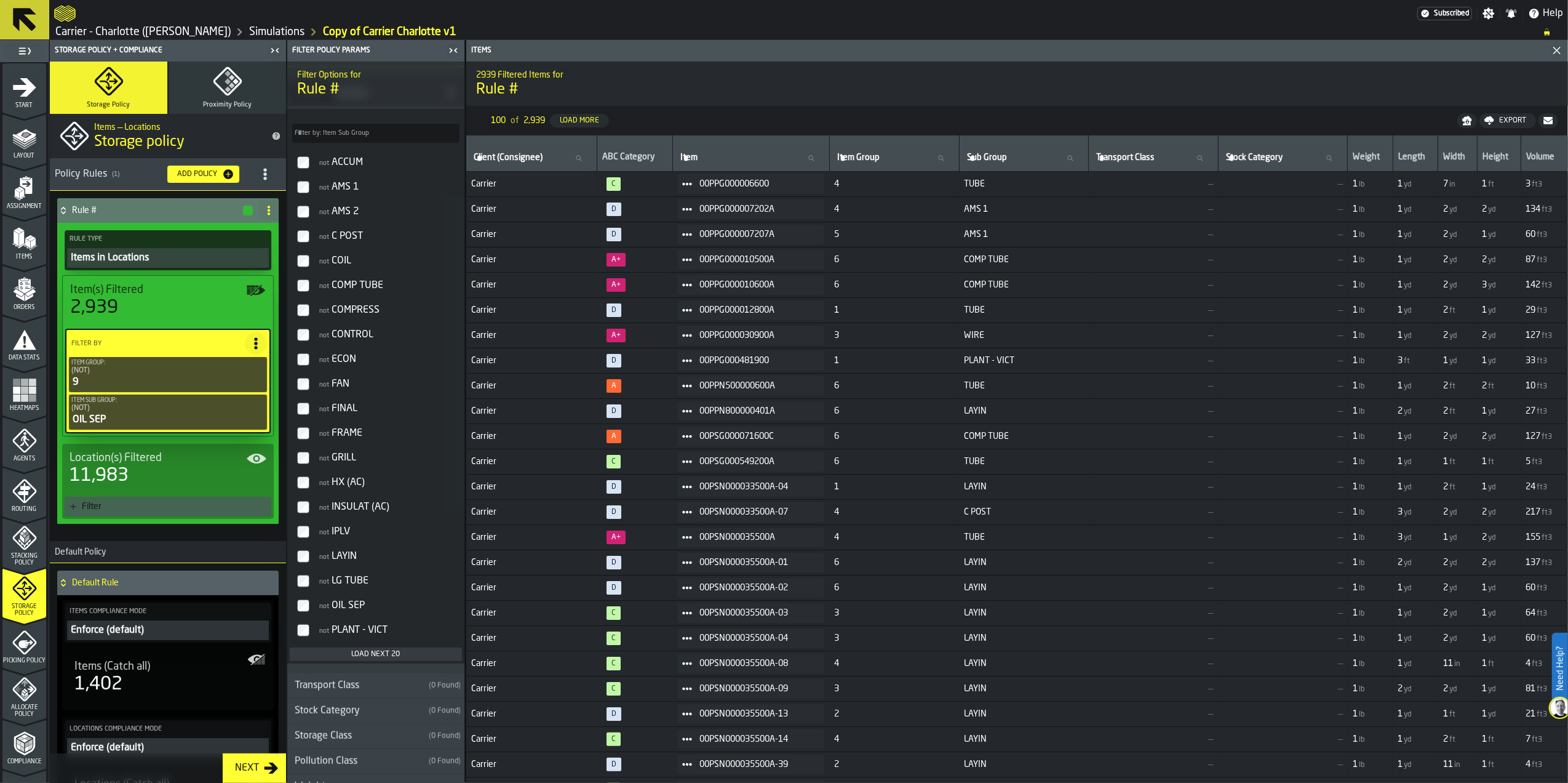
click at [406, 658] on div "Load next 20" at bounding box center [375, 654] width 162 height 9
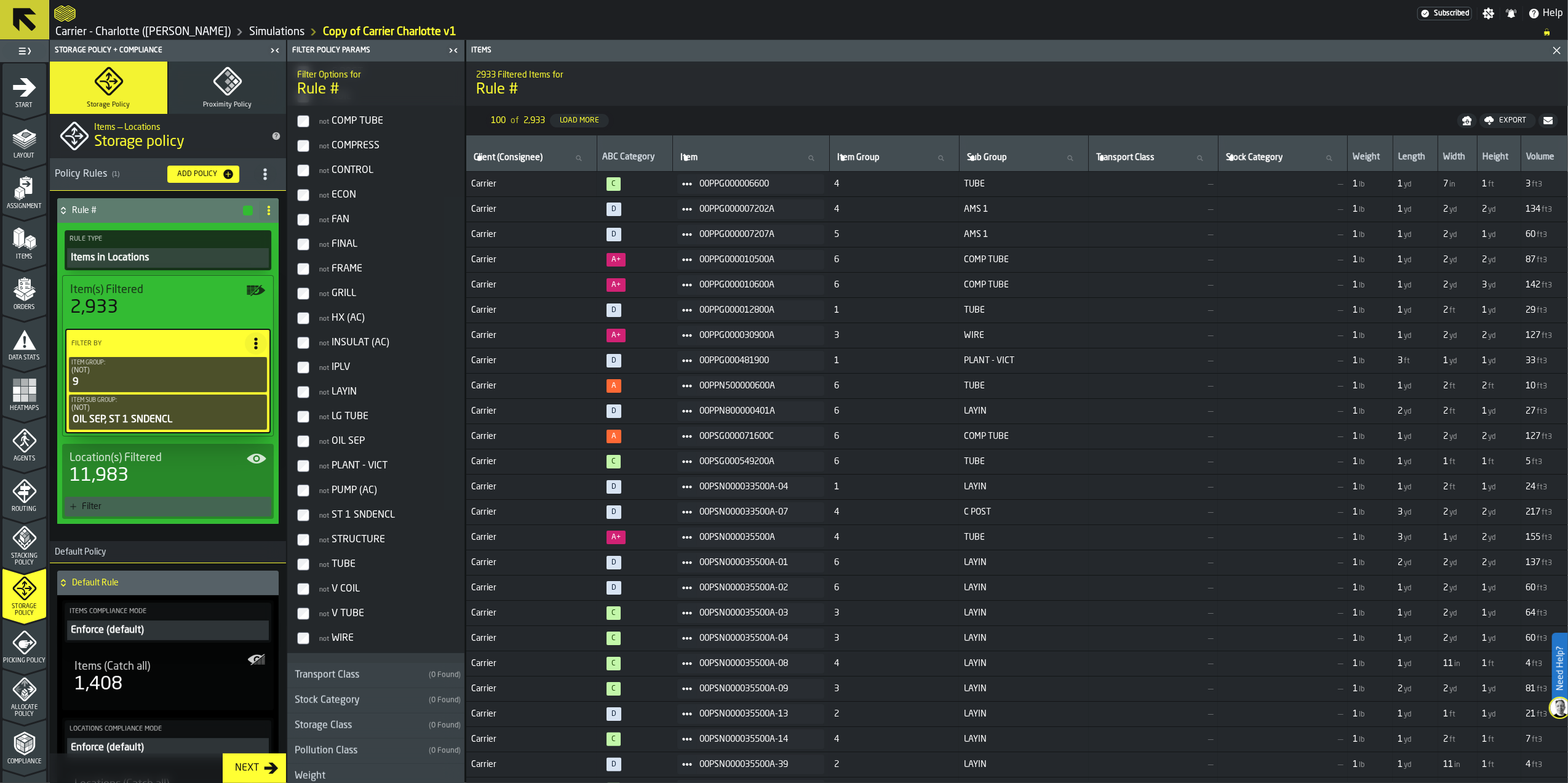
scroll to position [820, 0]
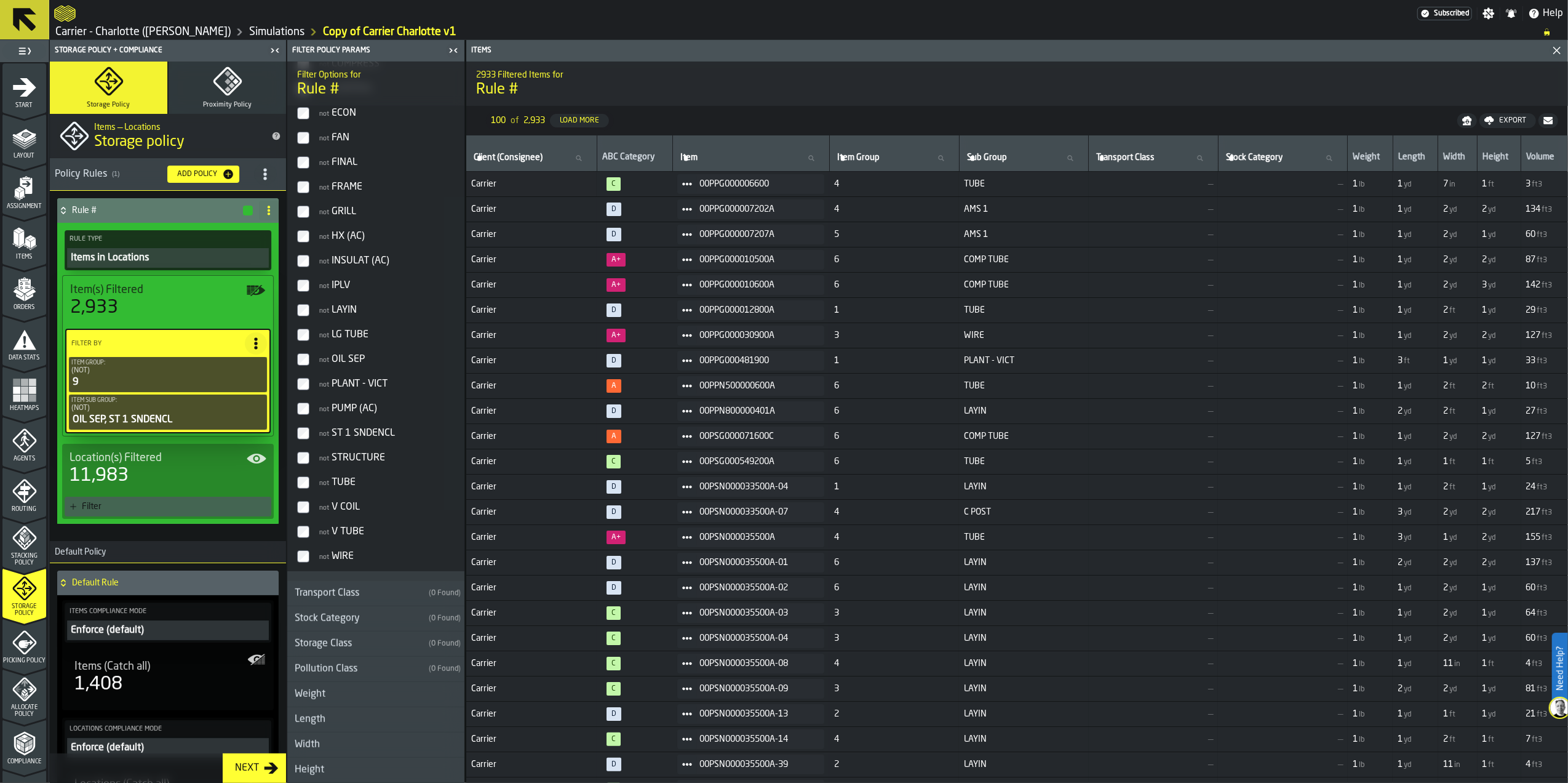
click at [368, 601] on div "Transport Class" at bounding box center [355, 593] width 137 height 15
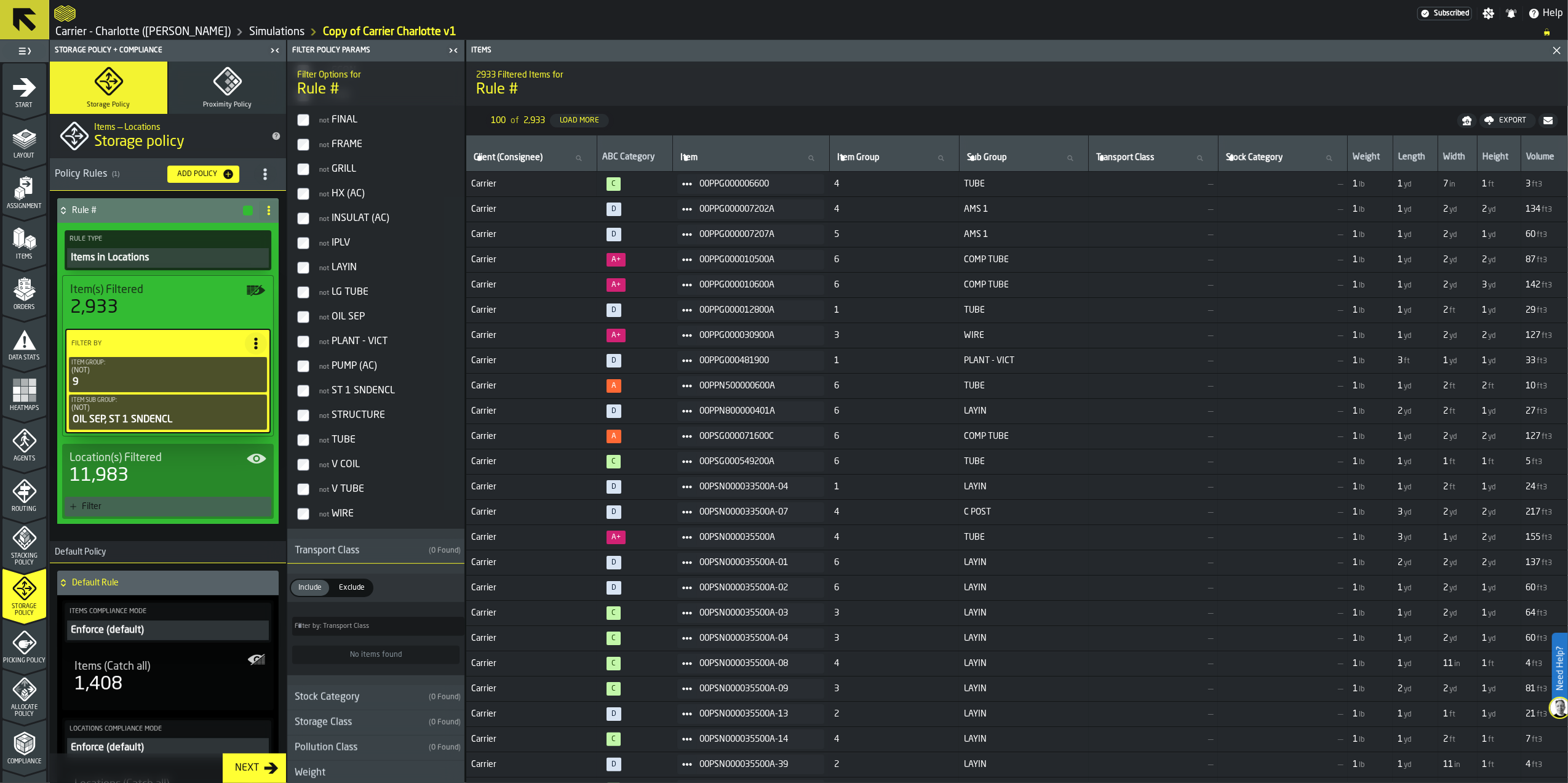
scroll to position [902, 0]
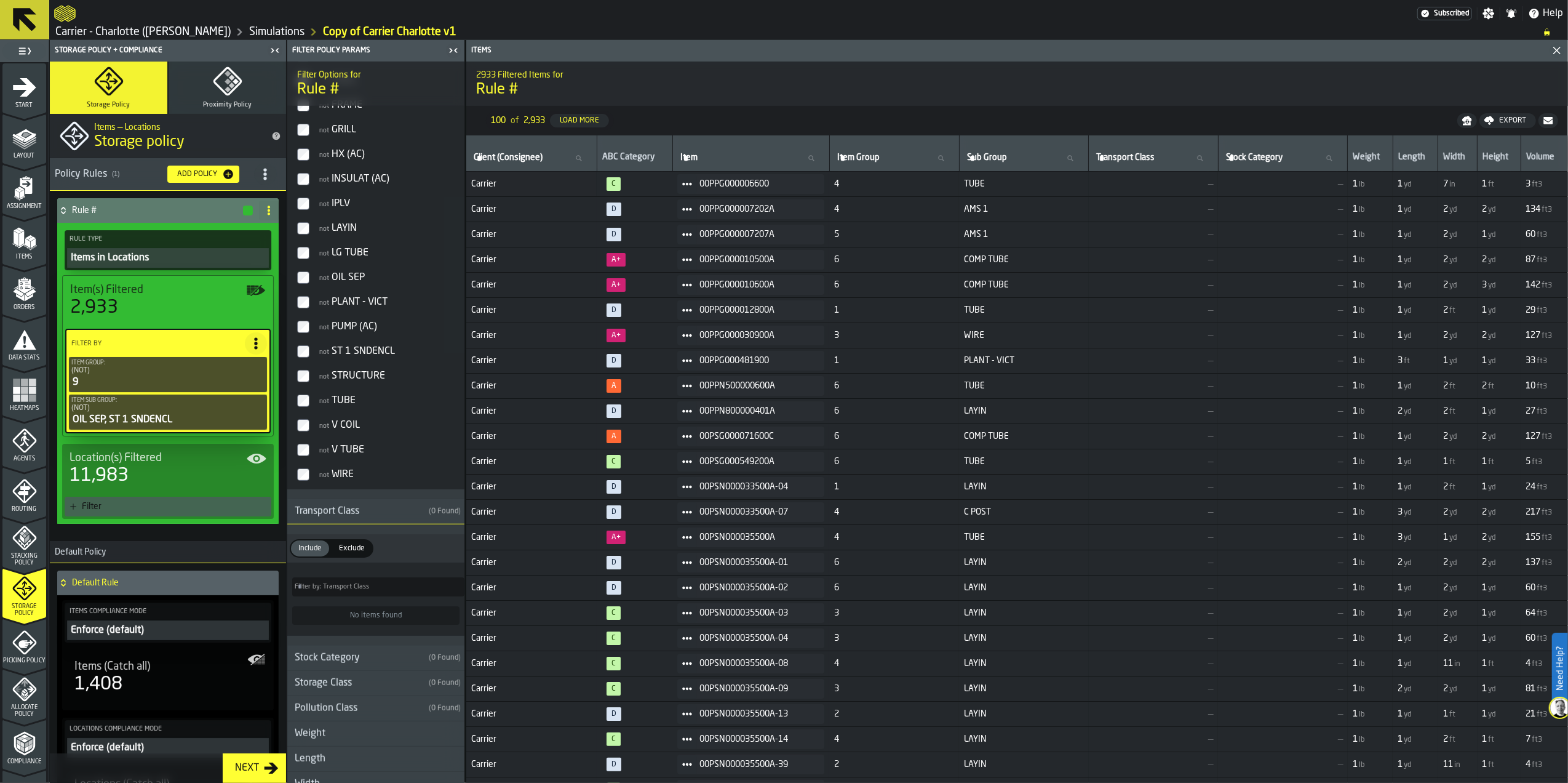
click at [334, 515] on div "Transport Class" at bounding box center [355, 511] width 137 height 15
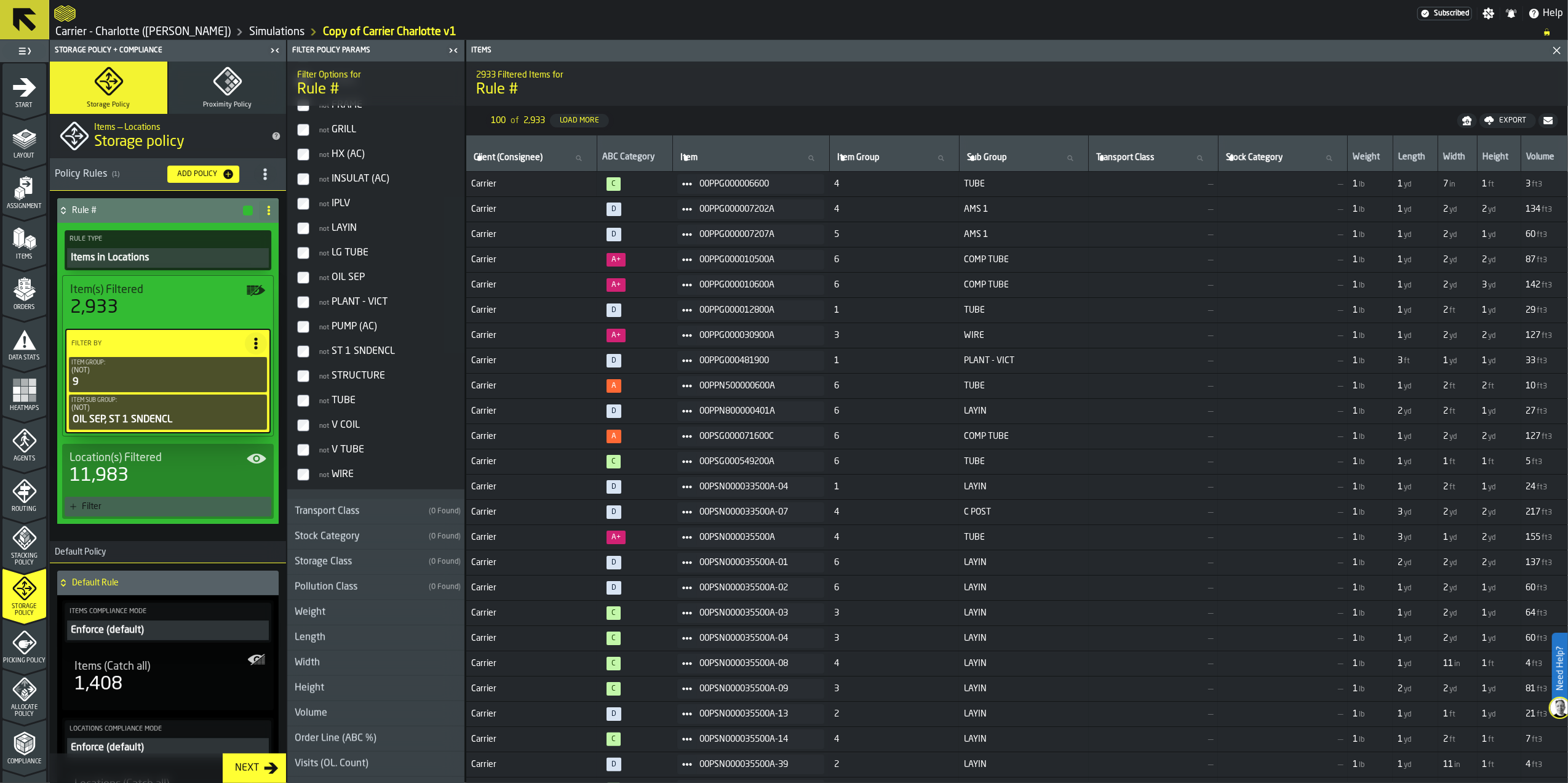
click at [351, 550] on h3 "Stock Category ( 0 Found )" at bounding box center [375, 536] width 177 height 25
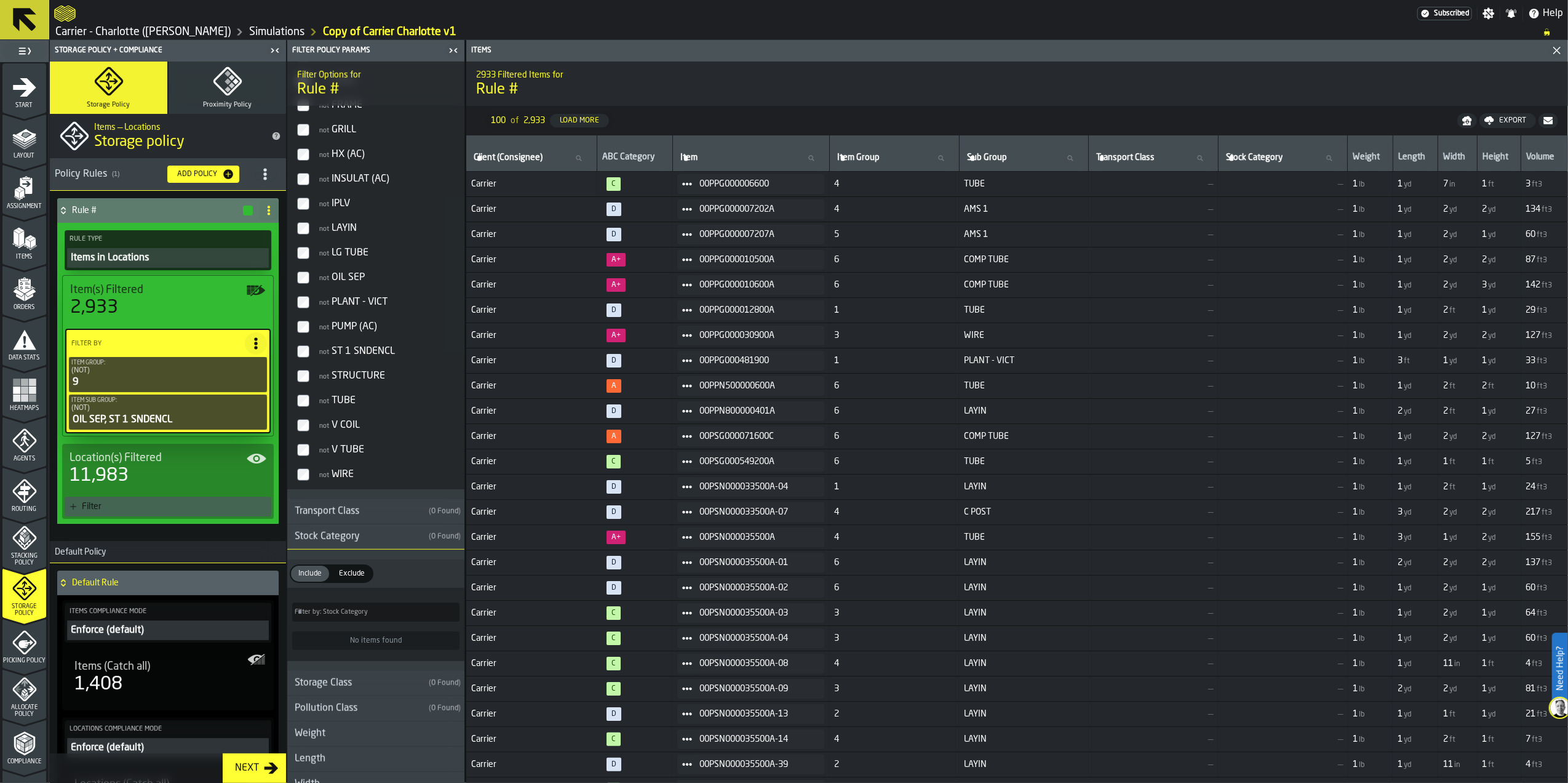
click at [347, 616] on span "Filter by: Stock Category" at bounding box center [331, 612] width 73 height 8
click at [347, 618] on input "Filter by: Stock Category Filter by: Stock Category" at bounding box center [375, 612] width 167 height 19
click at [406, 544] on div "Stock Category" at bounding box center [355, 537] width 137 height 15
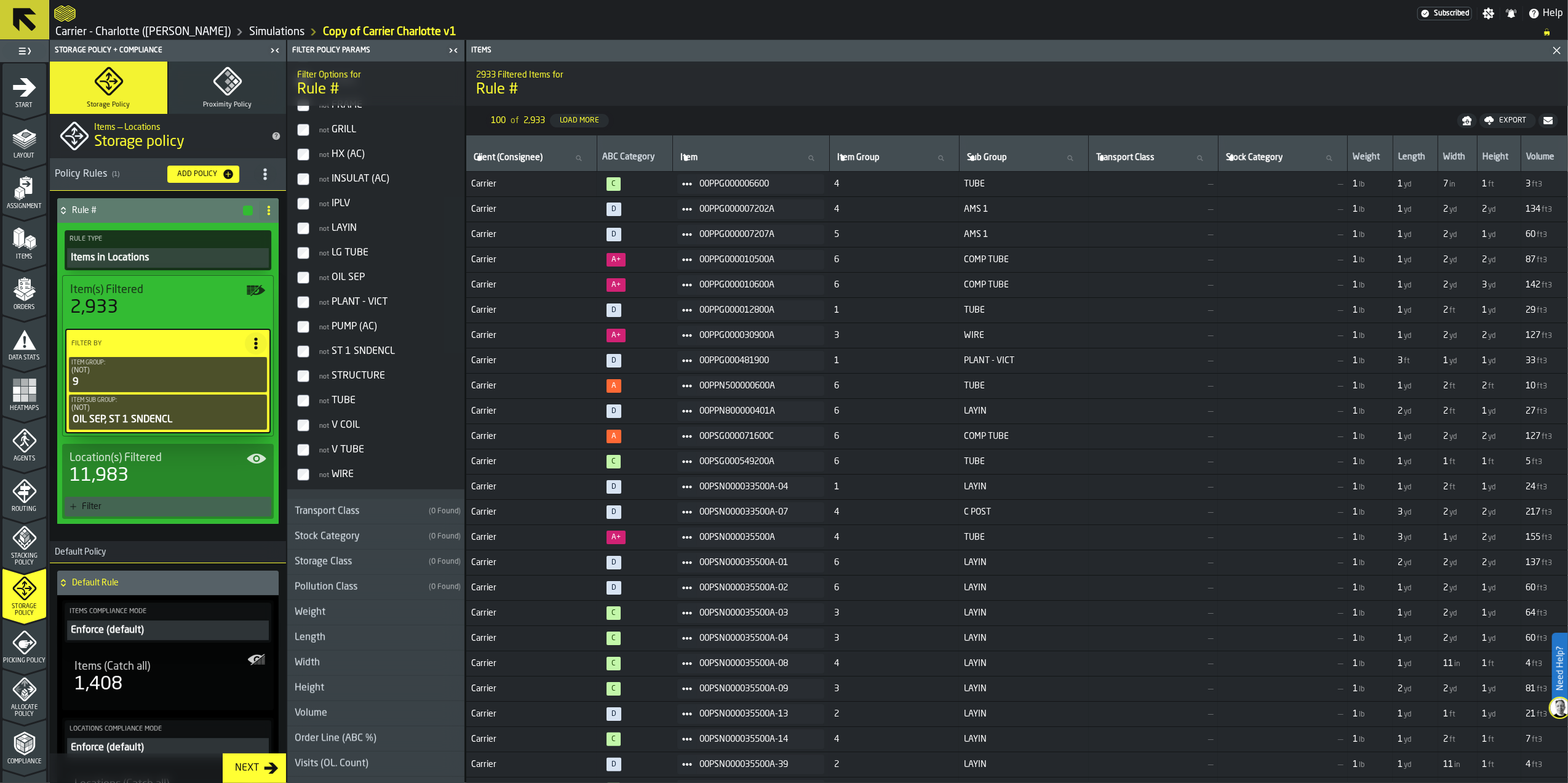
click at [398, 560] on h3 "Storage Class ( 0 Found )" at bounding box center [375, 562] width 177 height 25
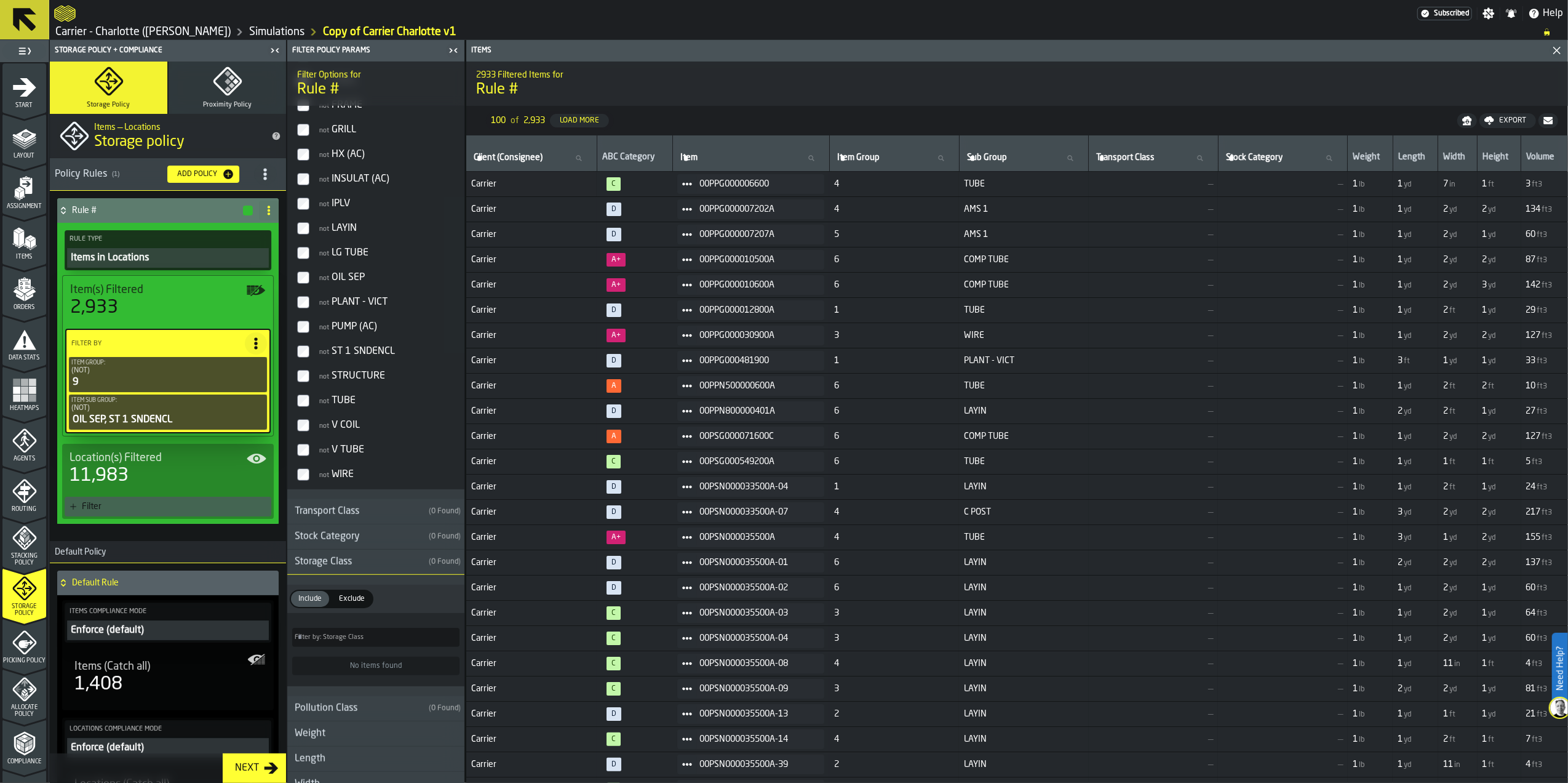
click at [394, 567] on div "Storage Class" at bounding box center [355, 562] width 137 height 15
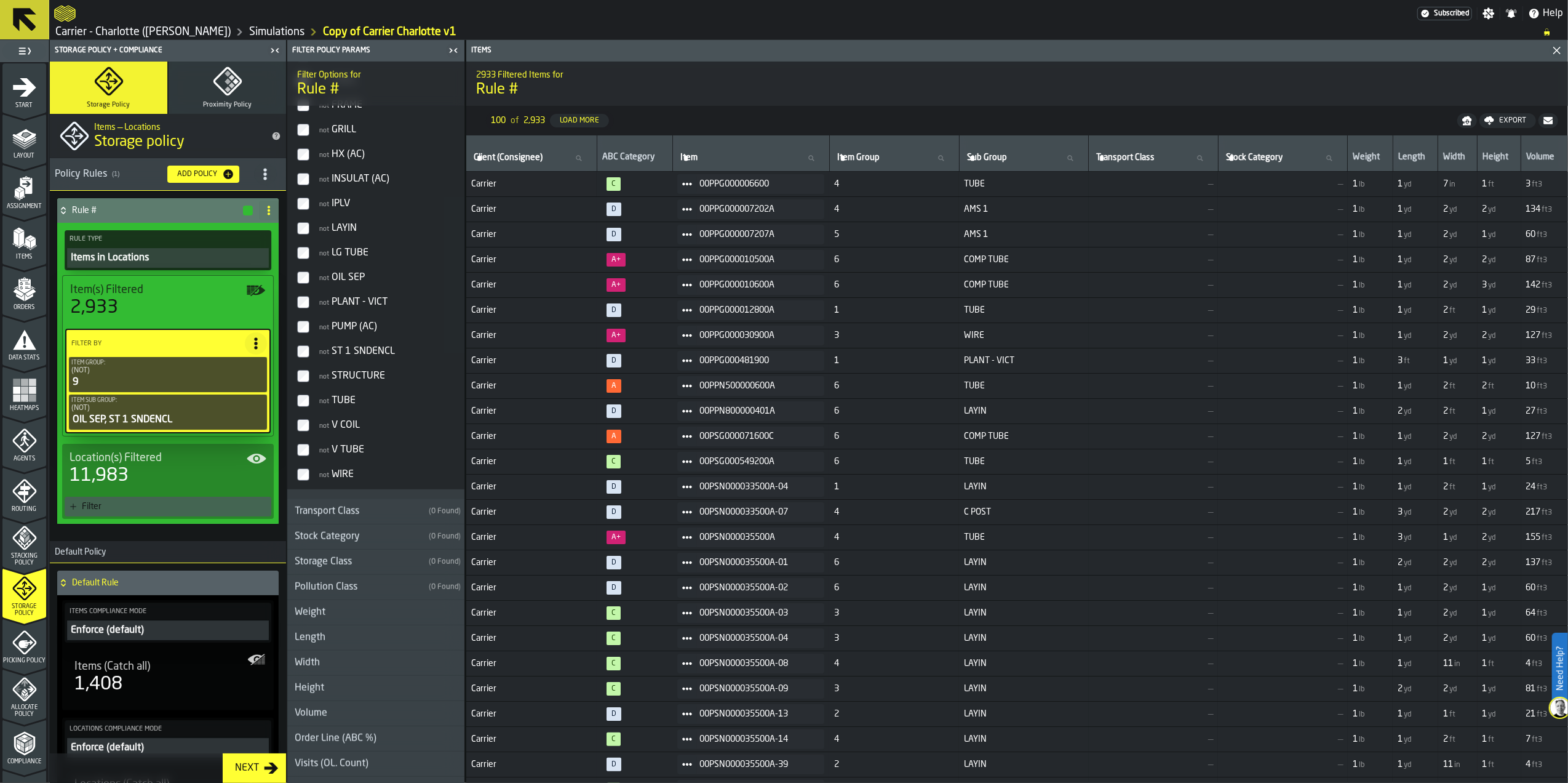
click at [26, 243] on polygon "menu Items" at bounding box center [27, 243] width 5 height 10
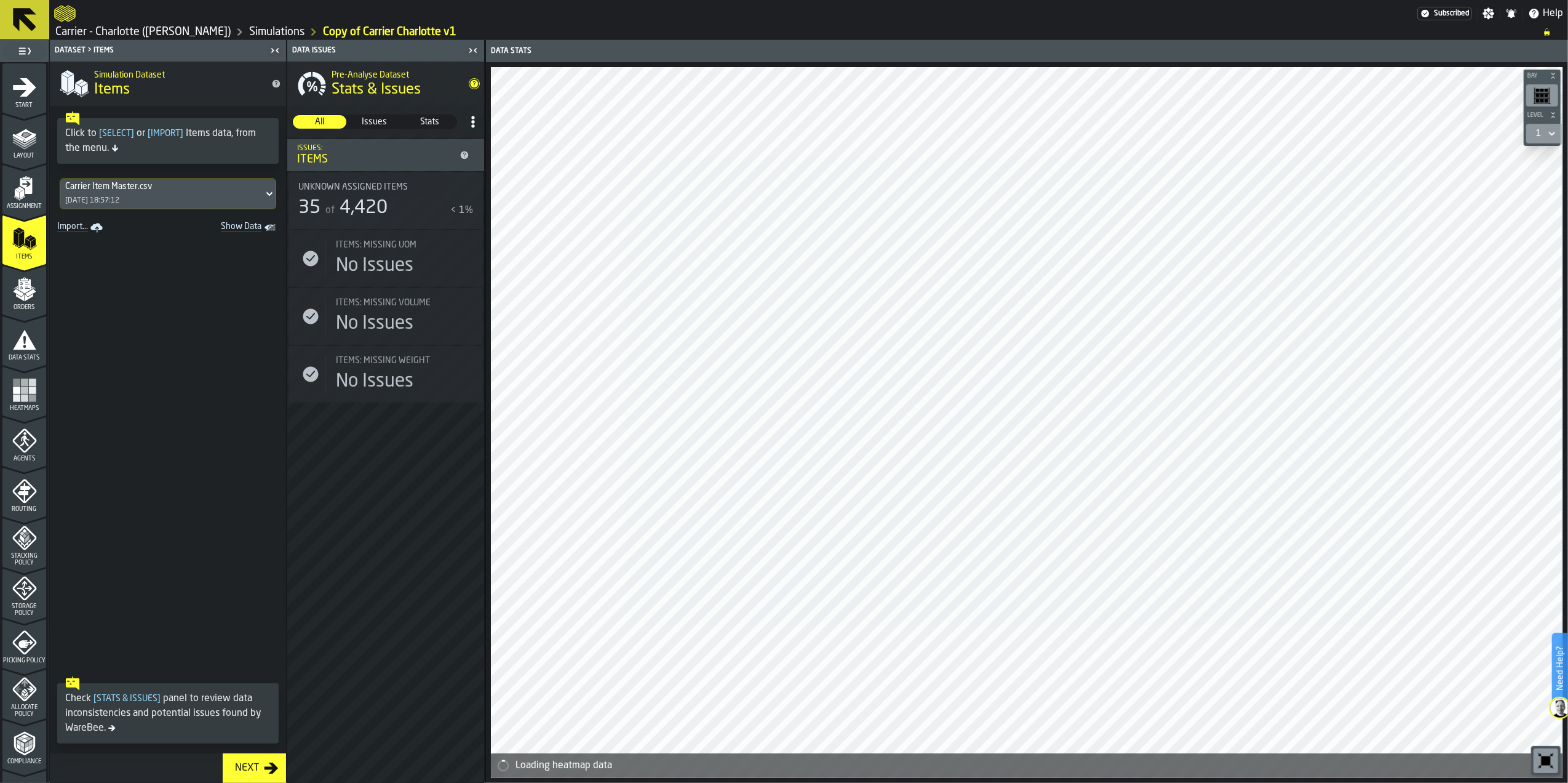
click at [131, 207] on div "Carrier Item Master.csv 21/08/2025, 18:57:12" at bounding box center [161, 194] width 203 height 30
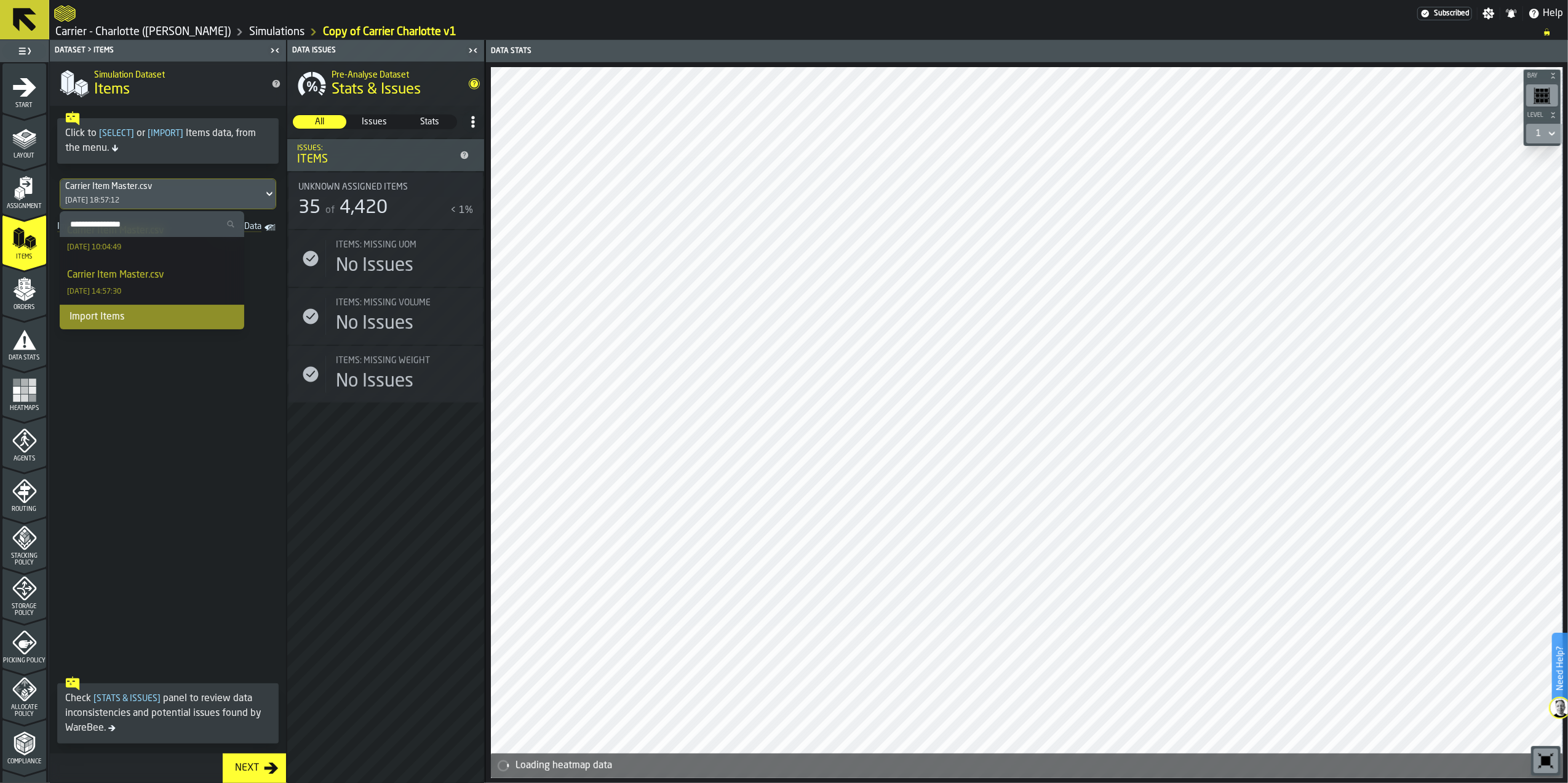
click at [134, 315] on div "Import Items" at bounding box center [152, 317] width 185 height 25
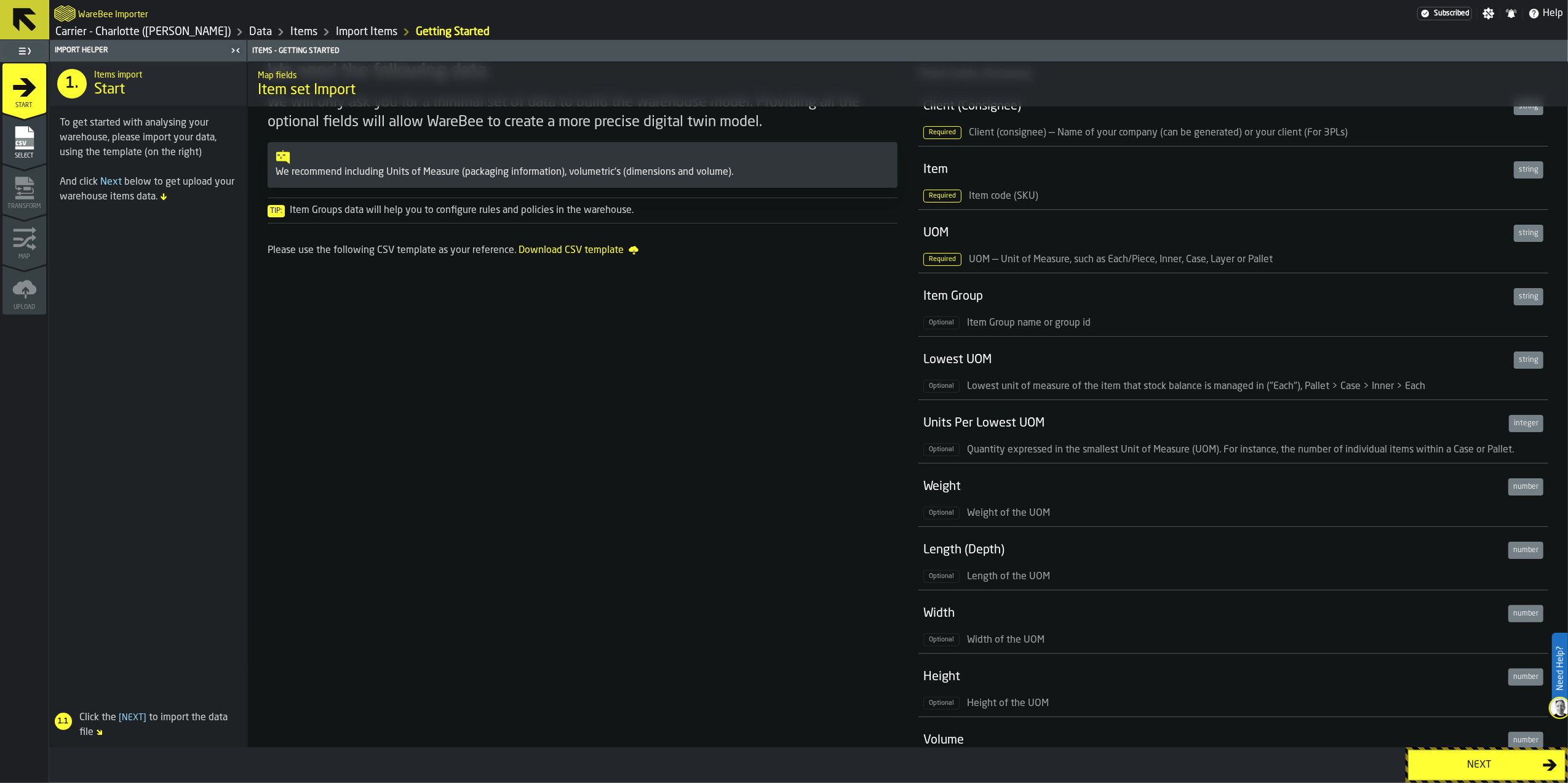
scroll to position [82, 0]
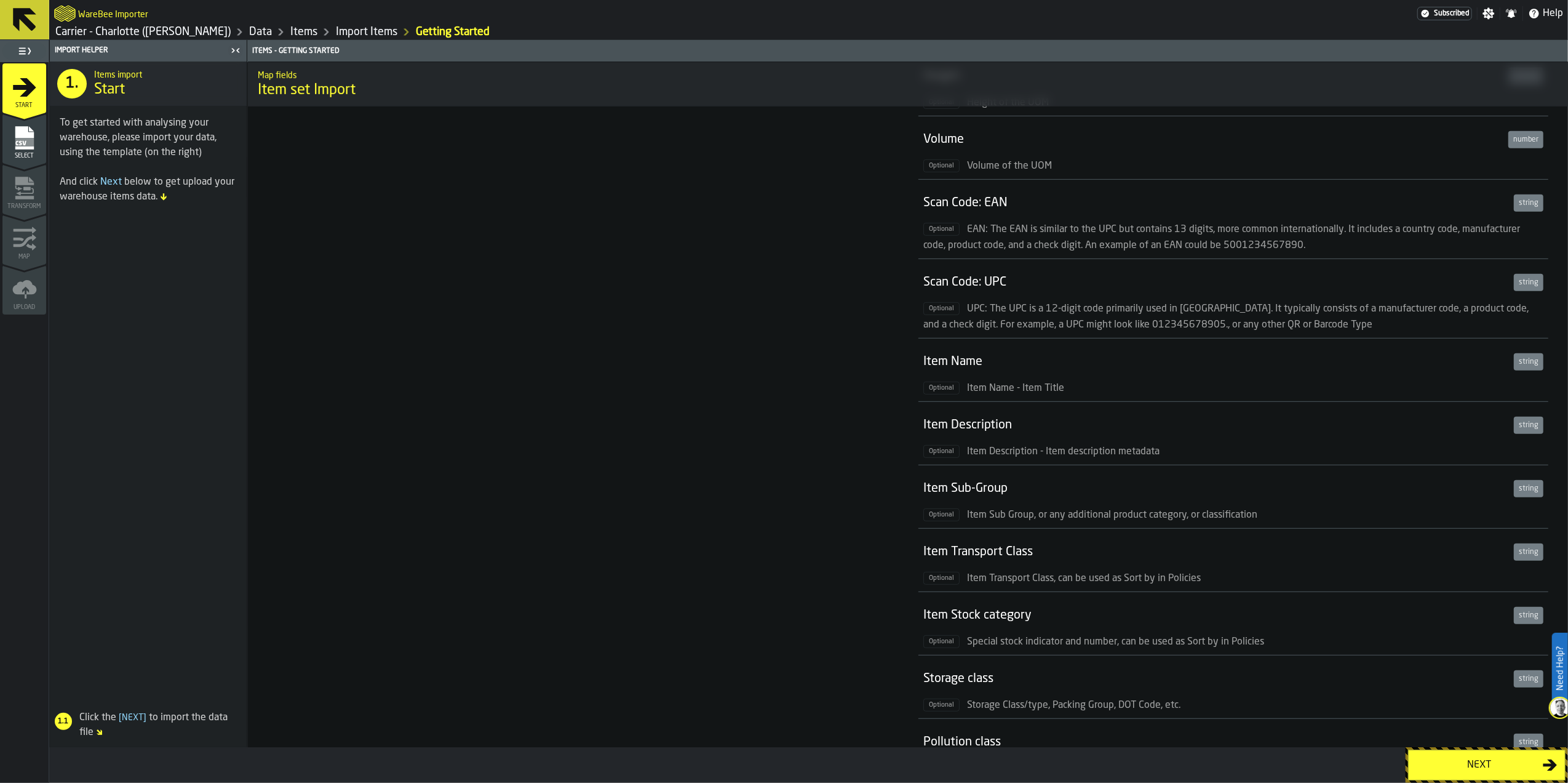
scroll to position [738, 0]
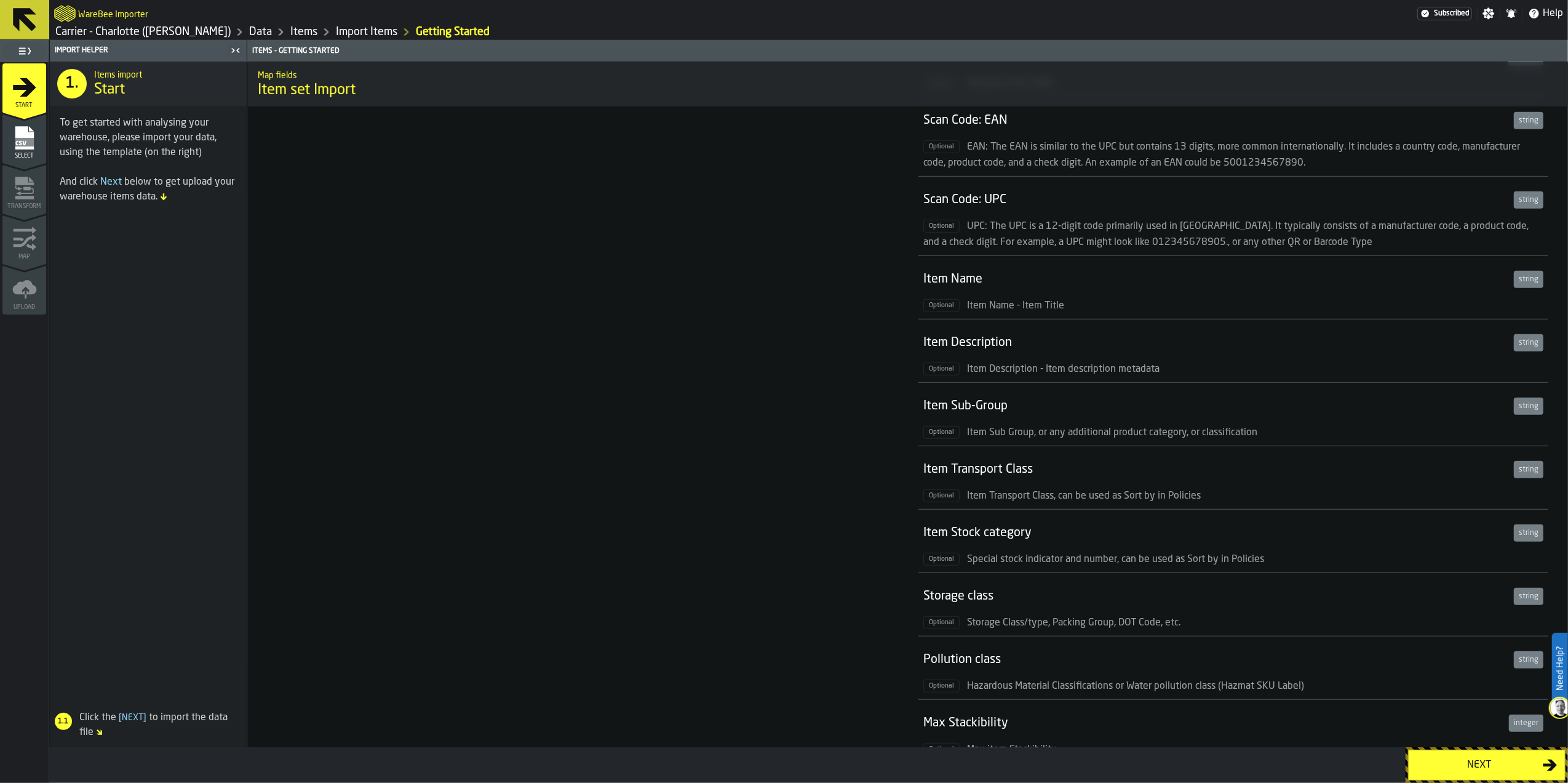
click at [1433, 749] on button "Next" at bounding box center [1487, 765] width 158 height 31
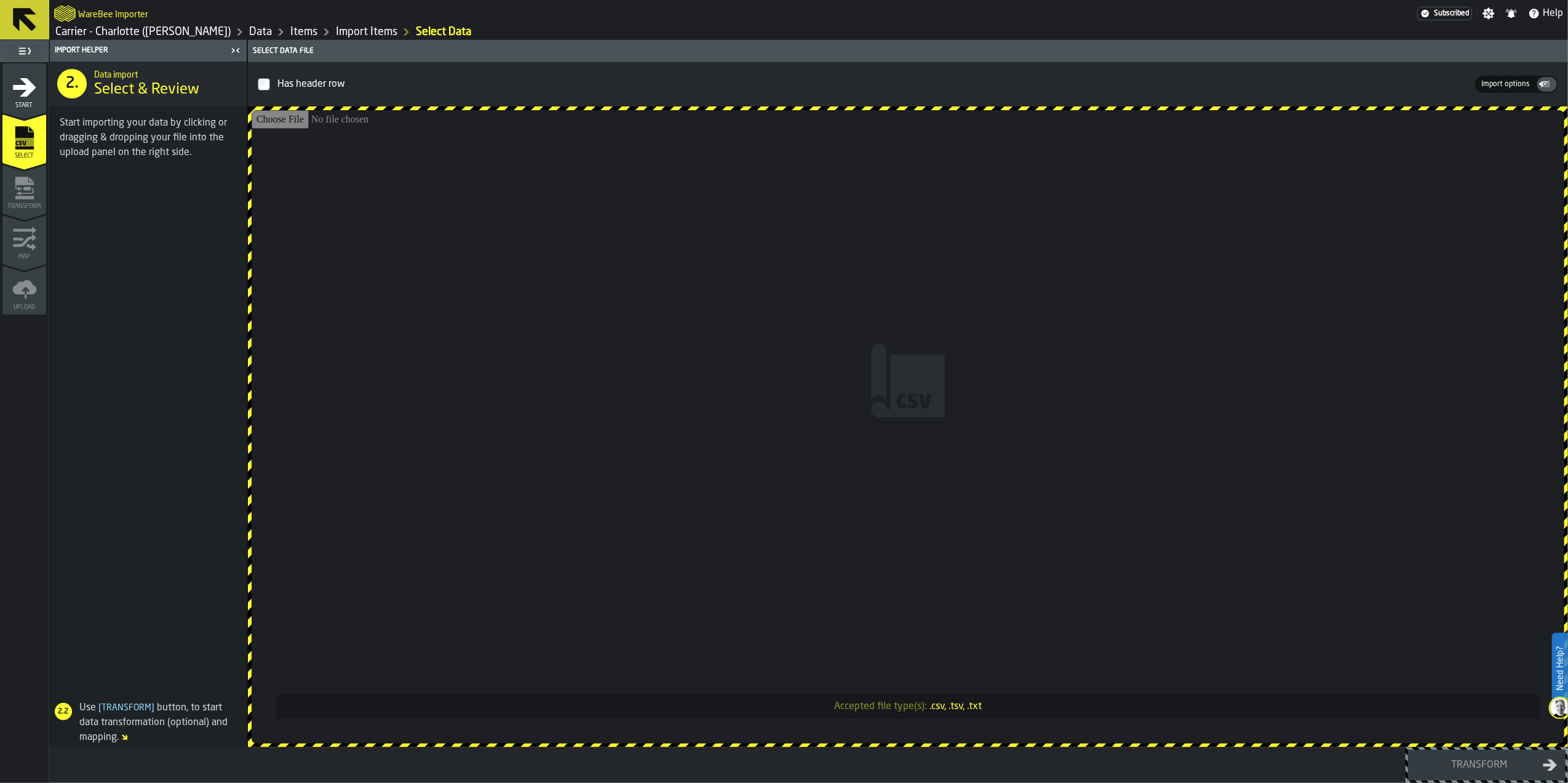
click at [1058, 376] on input "Accepted file type(s): .csv, .tsv, .txt" at bounding box center [907, 426] width 1313 height 633
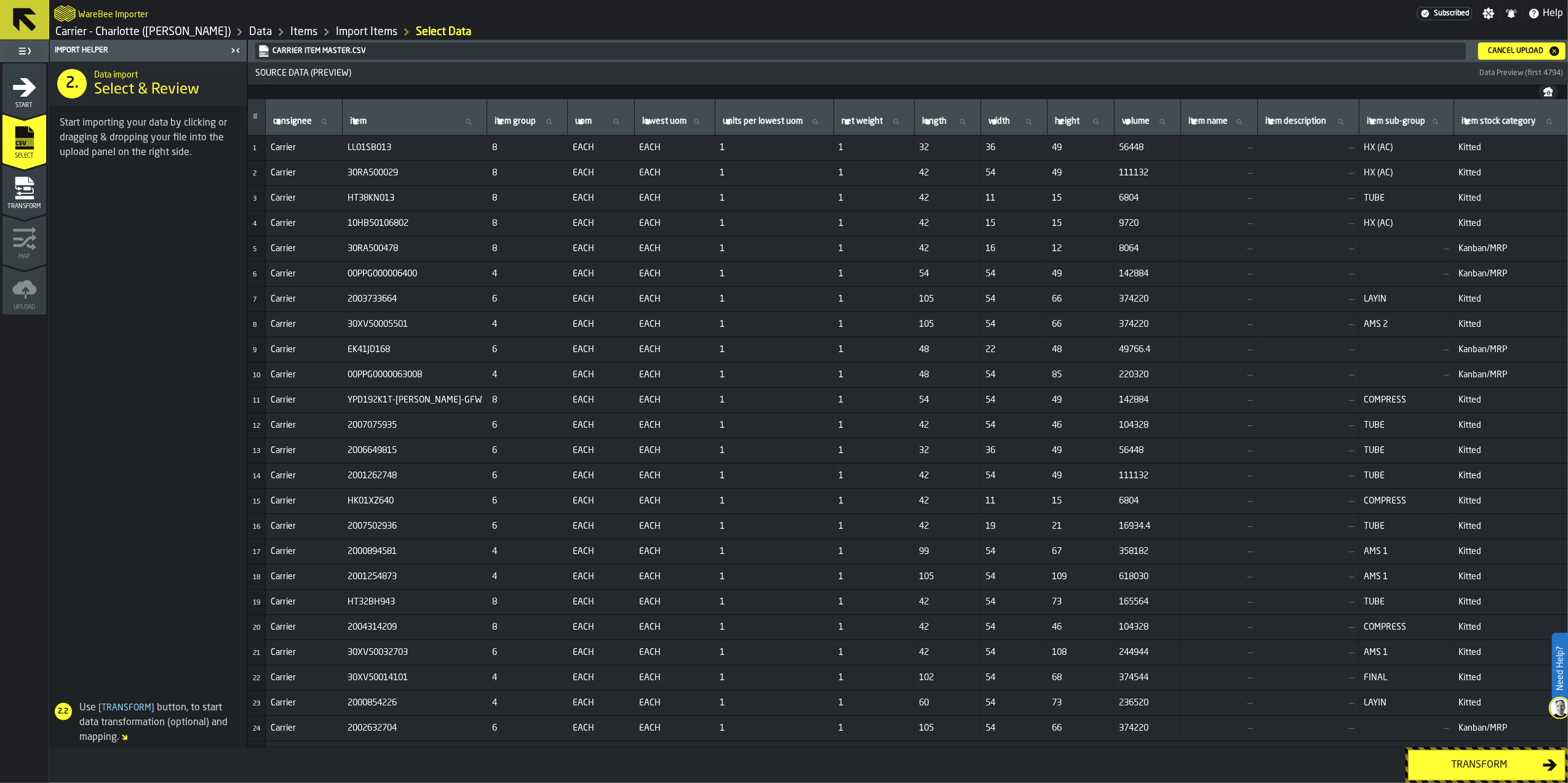
click at [1476, 771] on div "Transform" at bounding box center [1480, 765] width 127 height 15
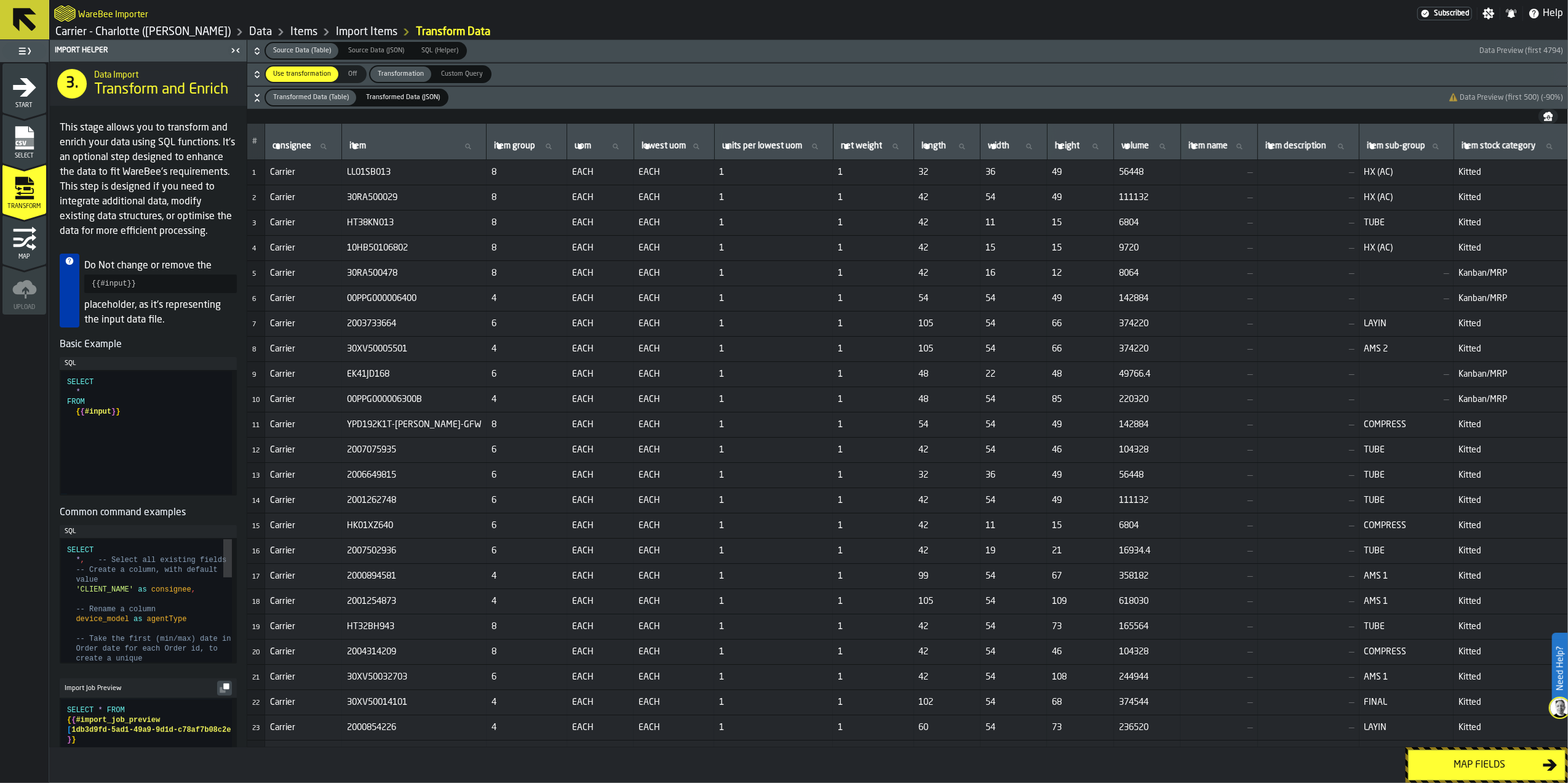
click at [1475, 772] on button "Map fields" at bounding box center [1487, 765] width 158 height 31
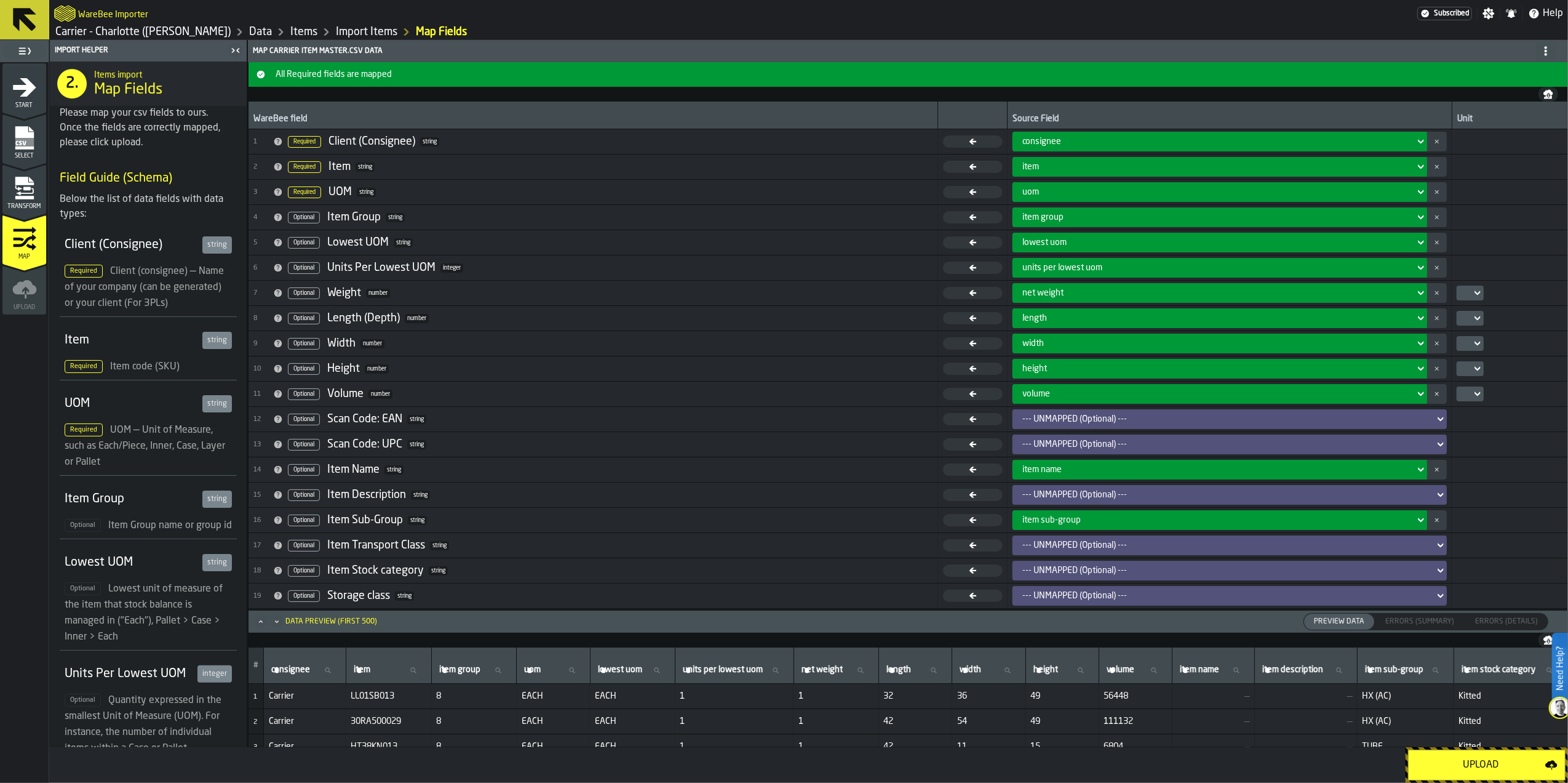
scroll to position [80, 0]
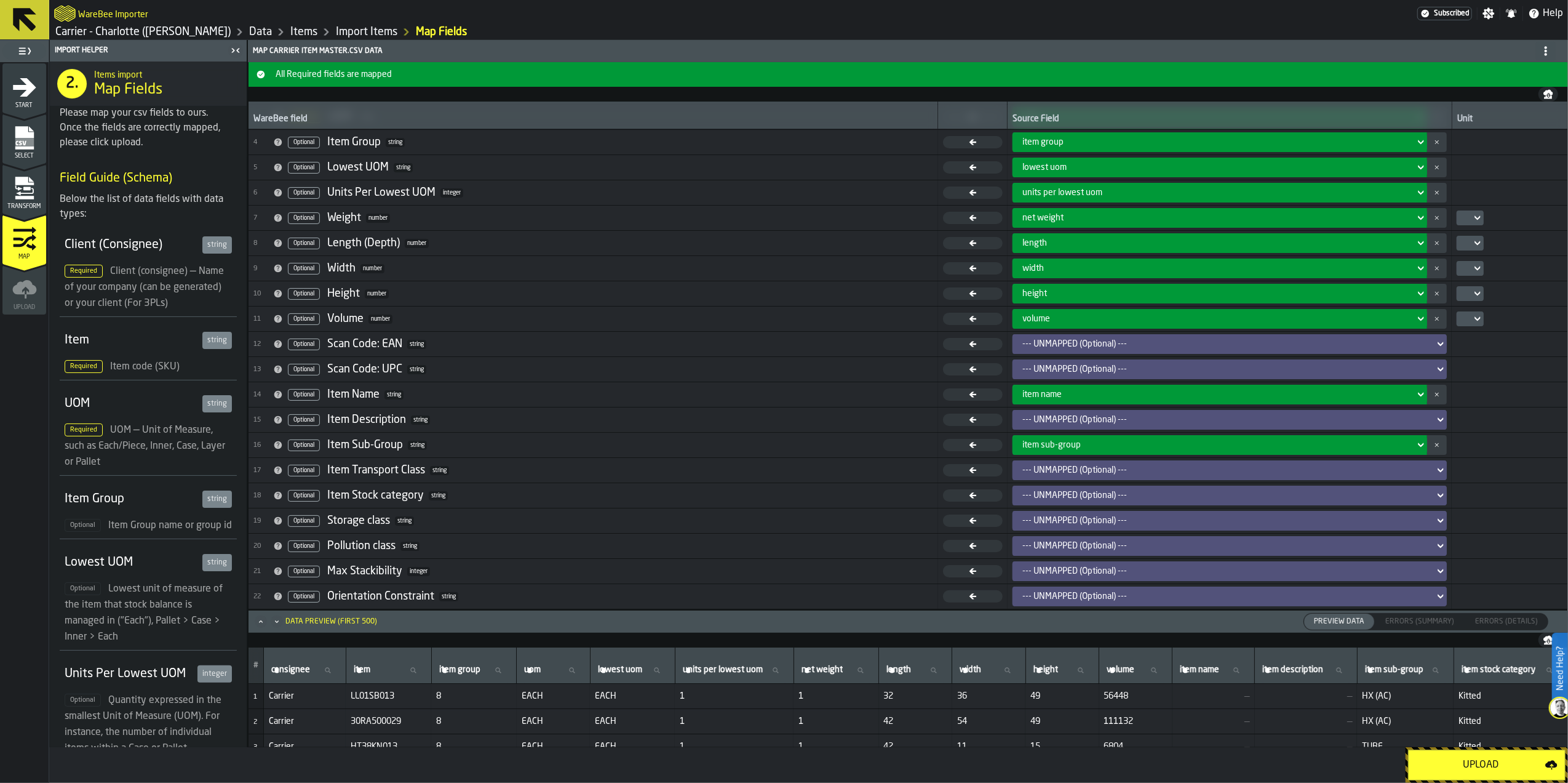
click at [1053, 488] on div "--- UNMAPPED (Optional) ---" at bounding box center [1226, 496] width 417 height 15
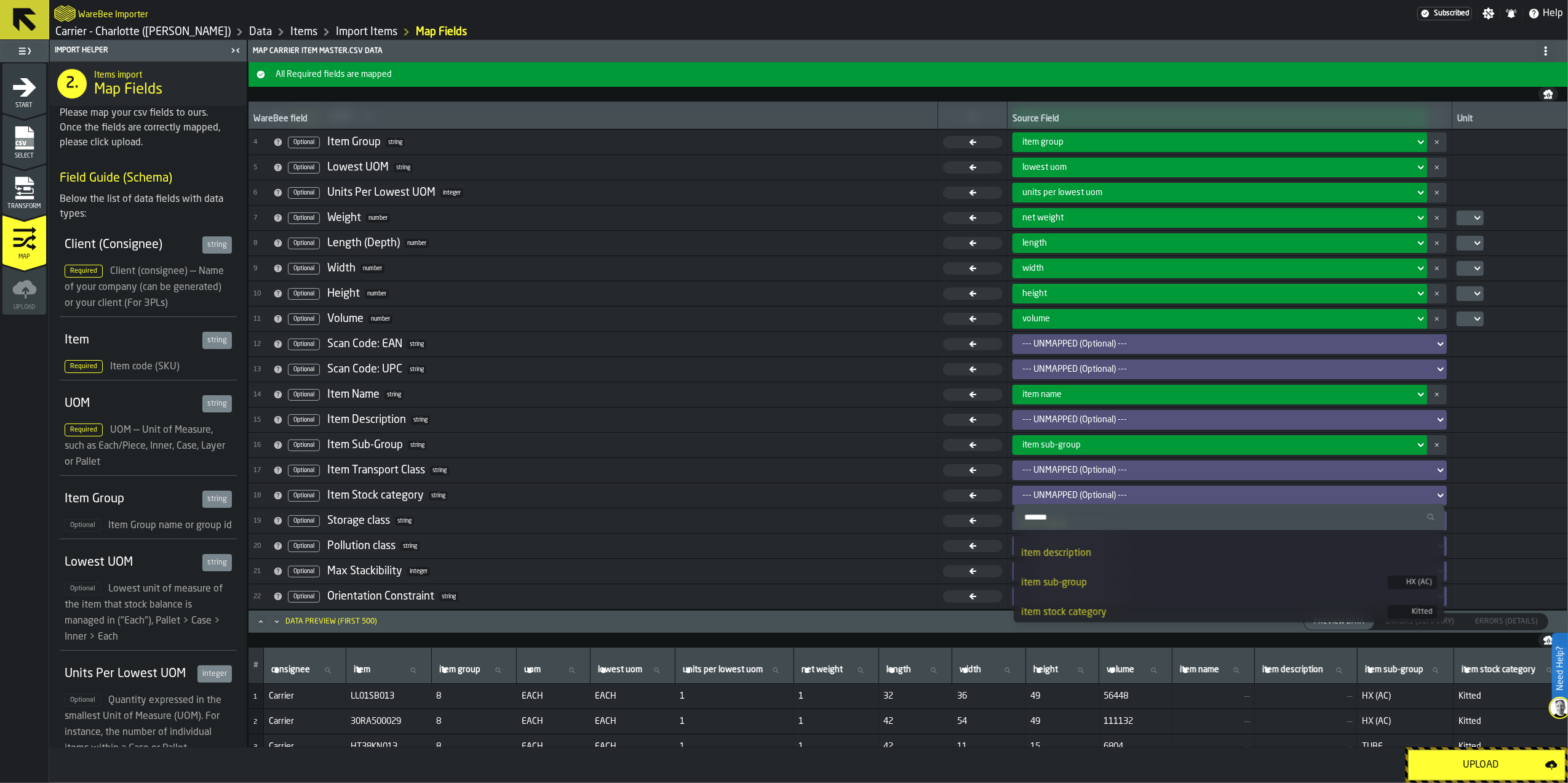
scroll to position [351, 0]
click at [1104, 602] on div "item stock category" at bounding box center [1205, 608] width 367 height 15
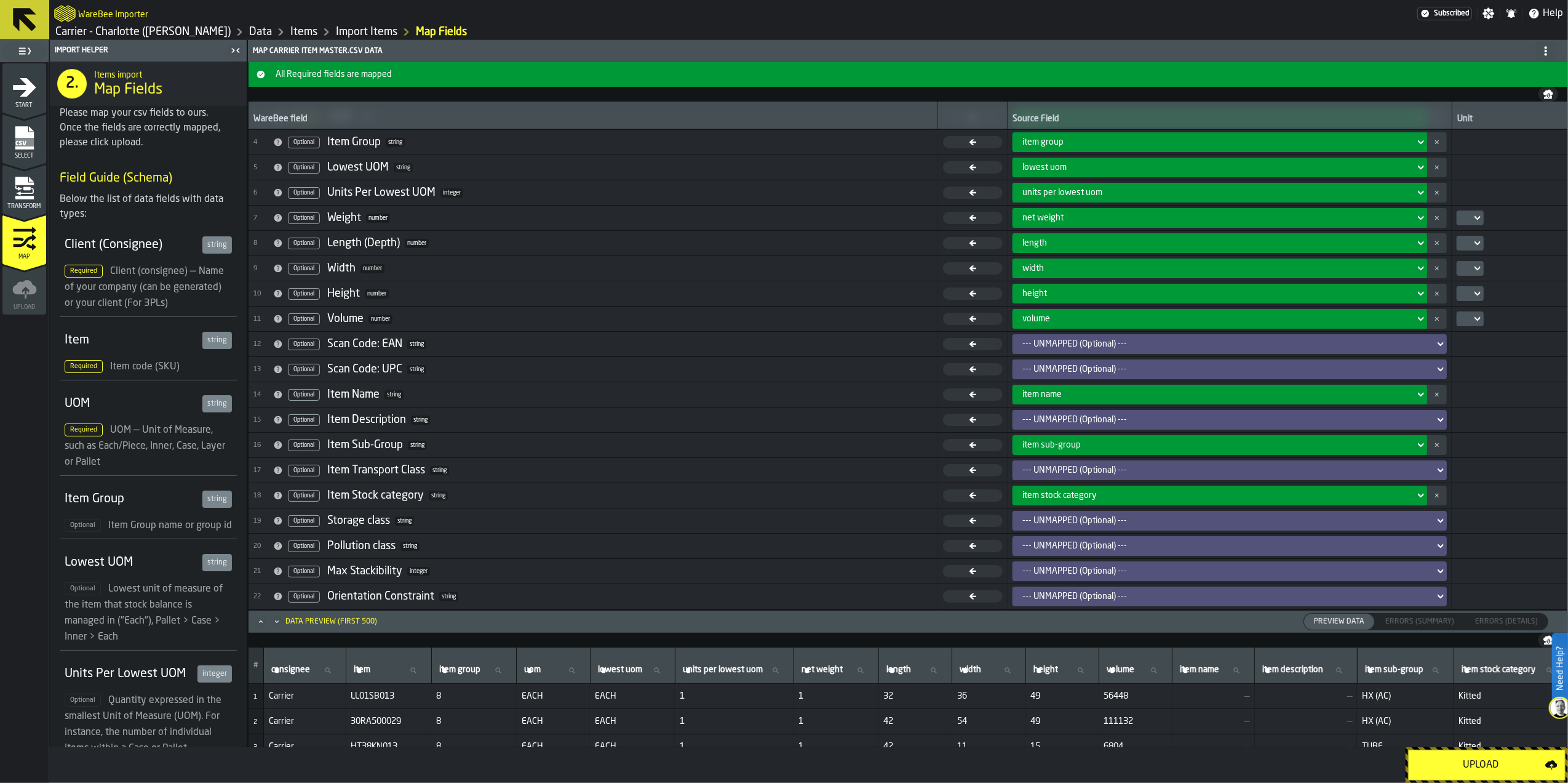
click at [1462, 761] on div "Upload" at bounding box center [1481, 765] width 129 height 15
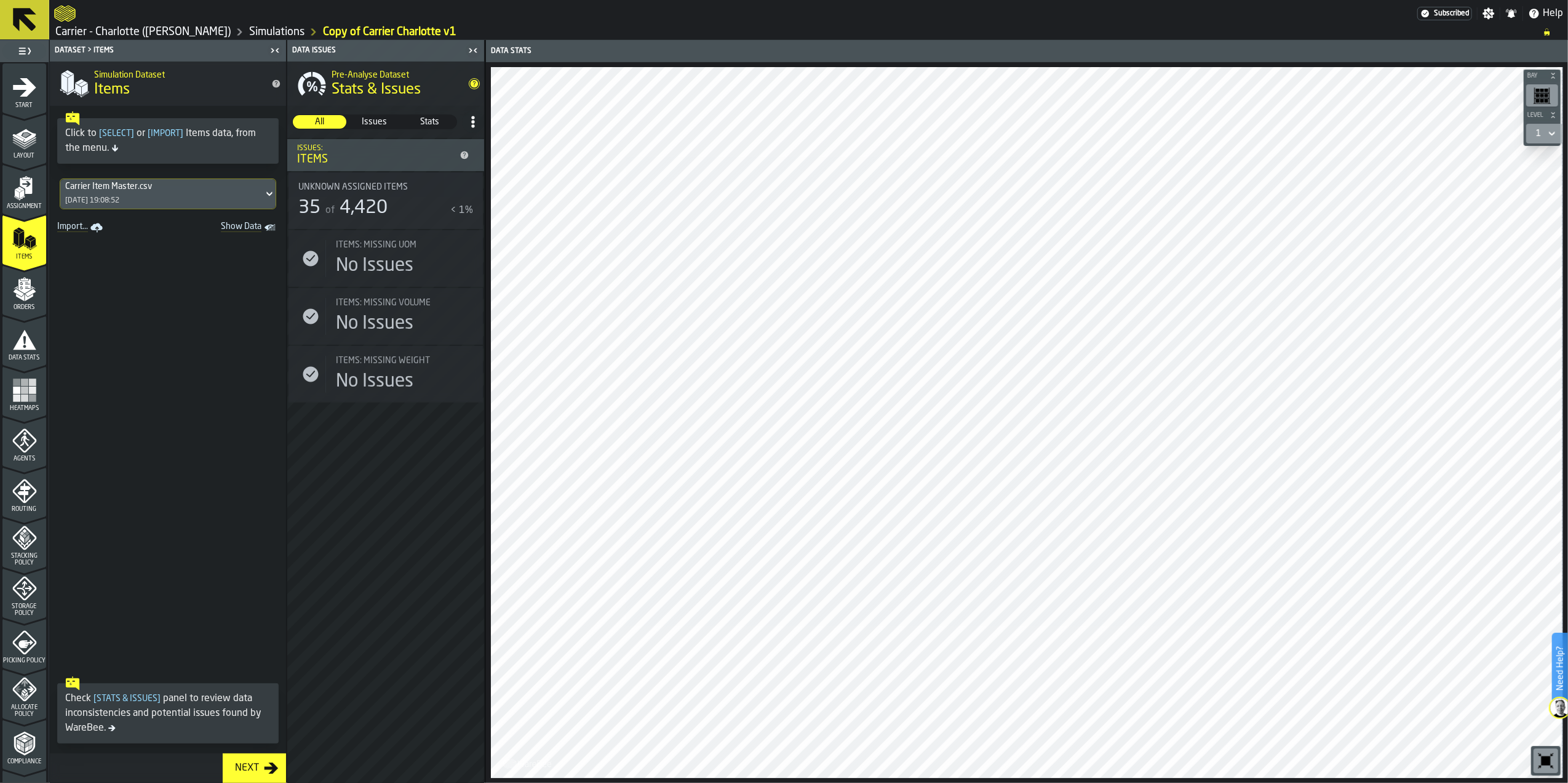
click at [16, 295] on polygon "menu Orders" at bounding box center [20, 297] width 8 height 7
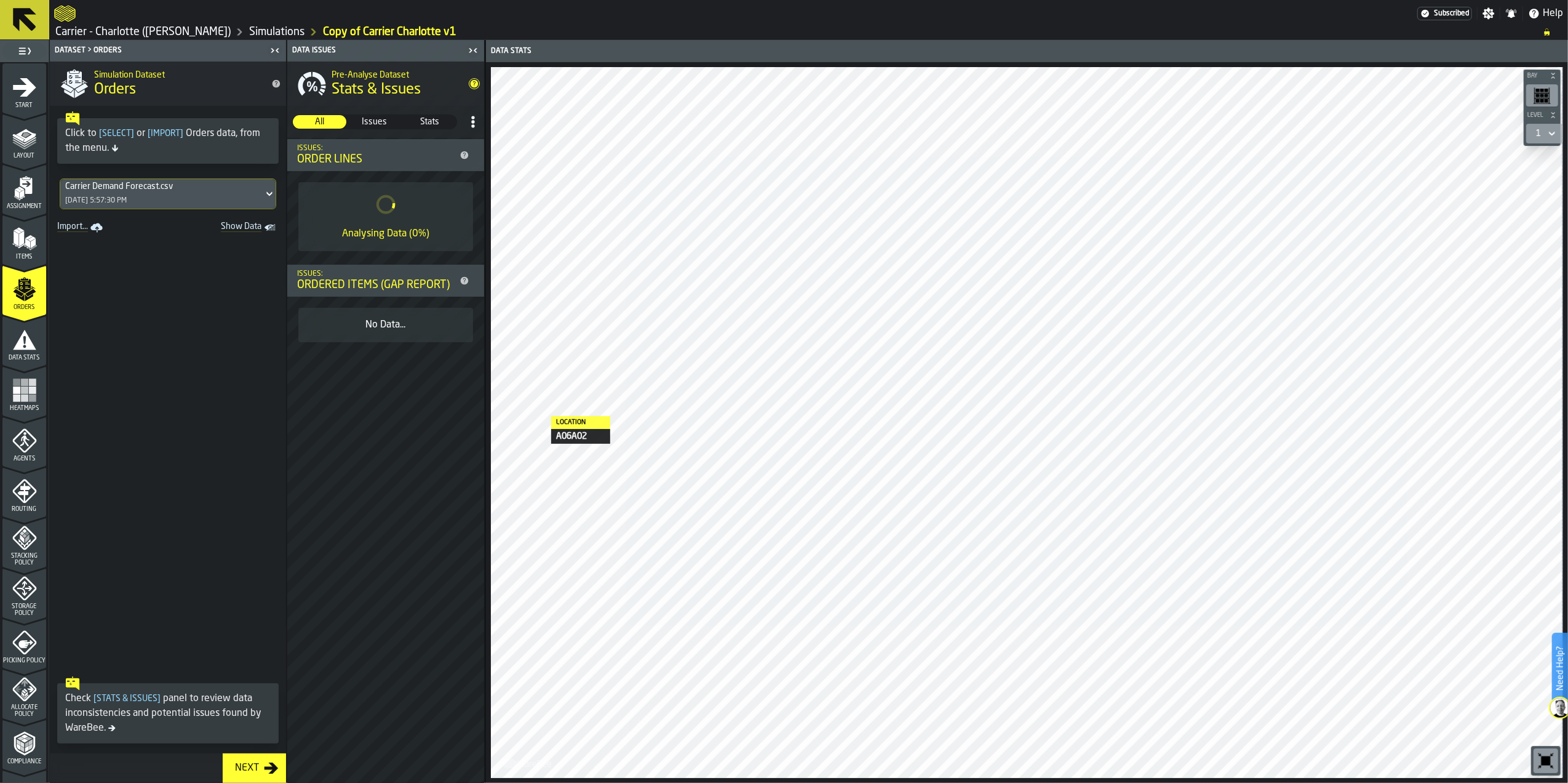
click at [18, 609] on span "Storage Policy" at bounding box center [24, 610] width 44 height 13
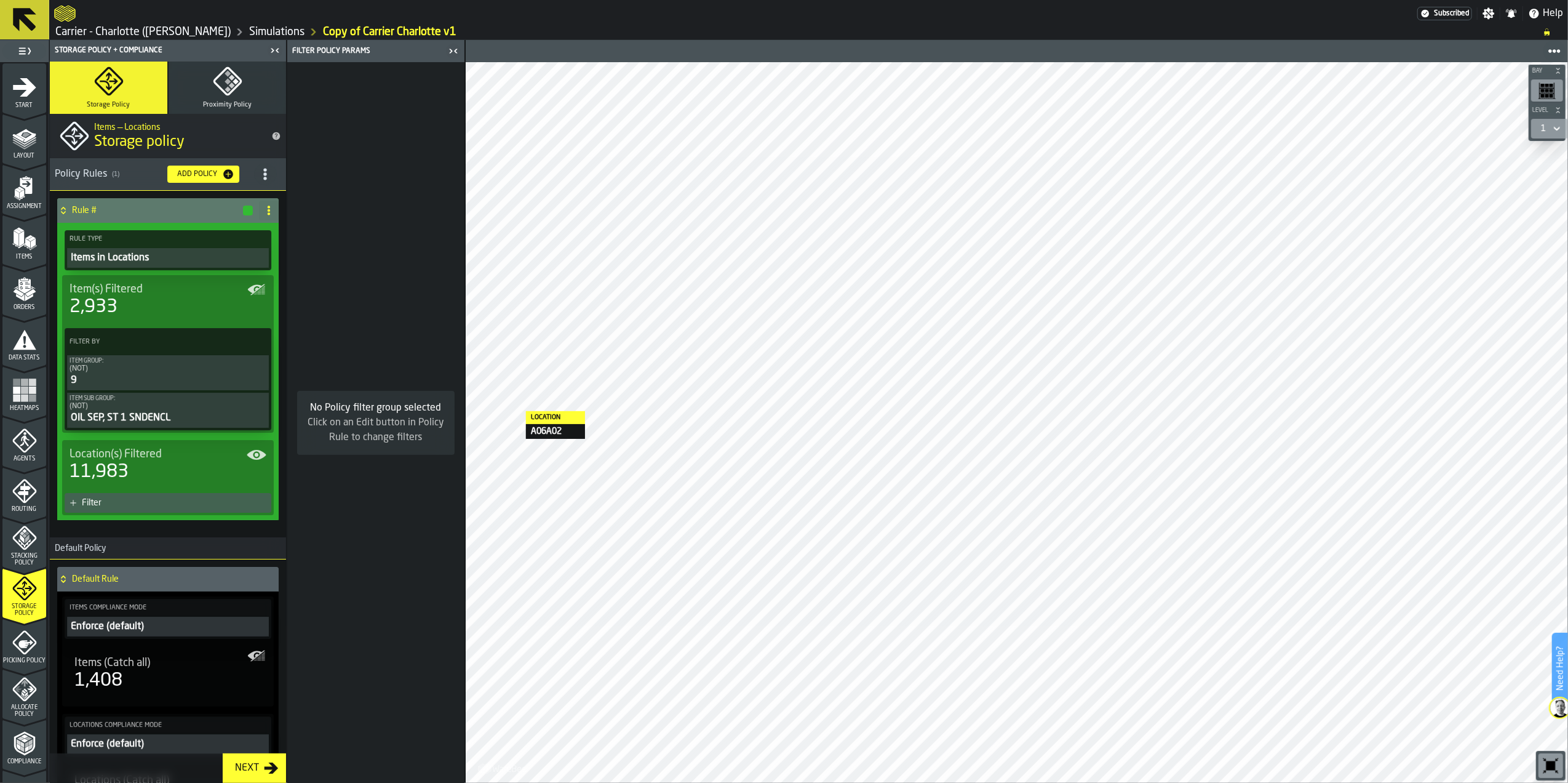
click at [119, 390] on button "Item Group: (NOT) 9" at bounding box center [167, 373] width 202 height 35
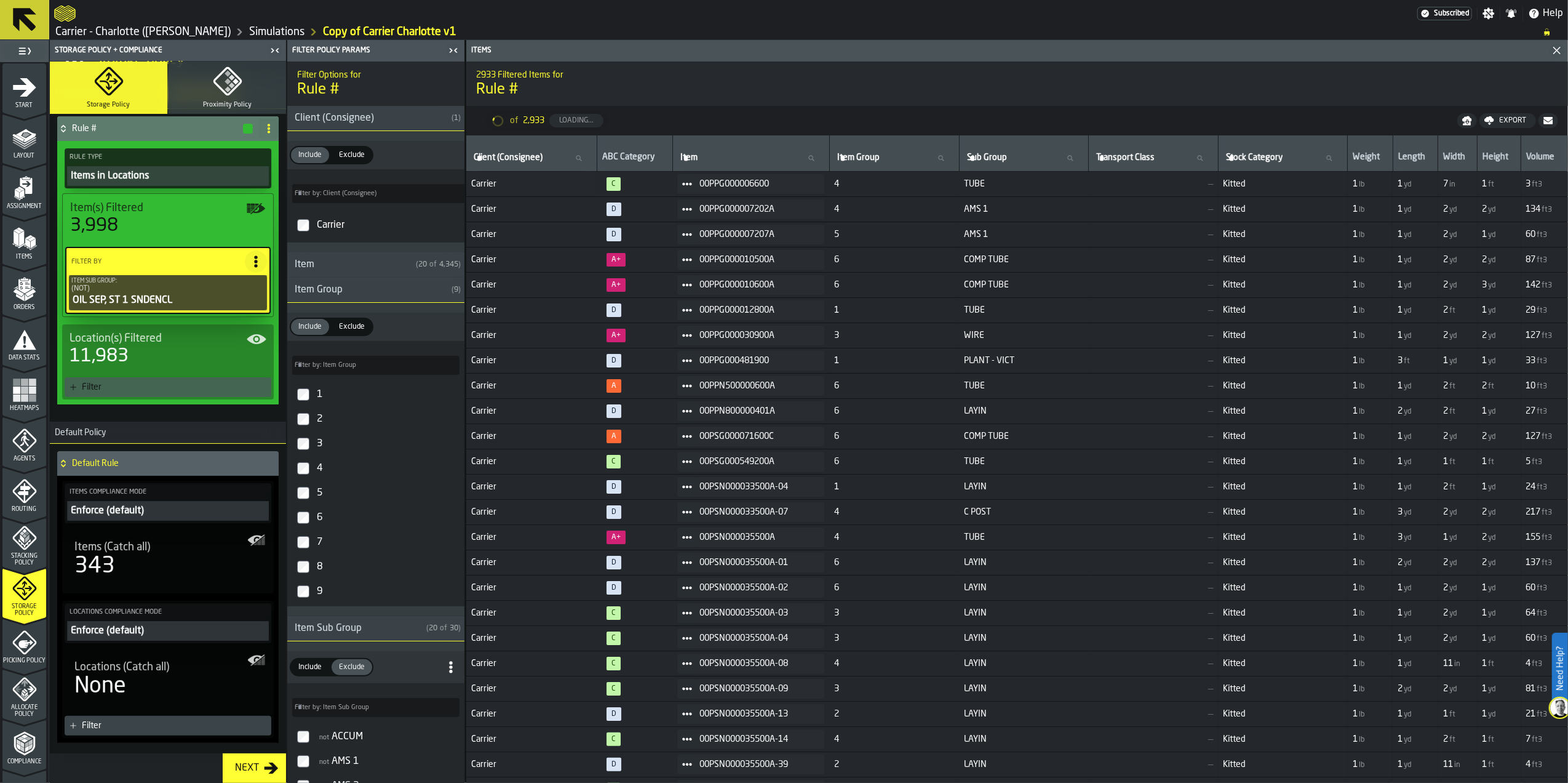
scroll to position [116, 0]
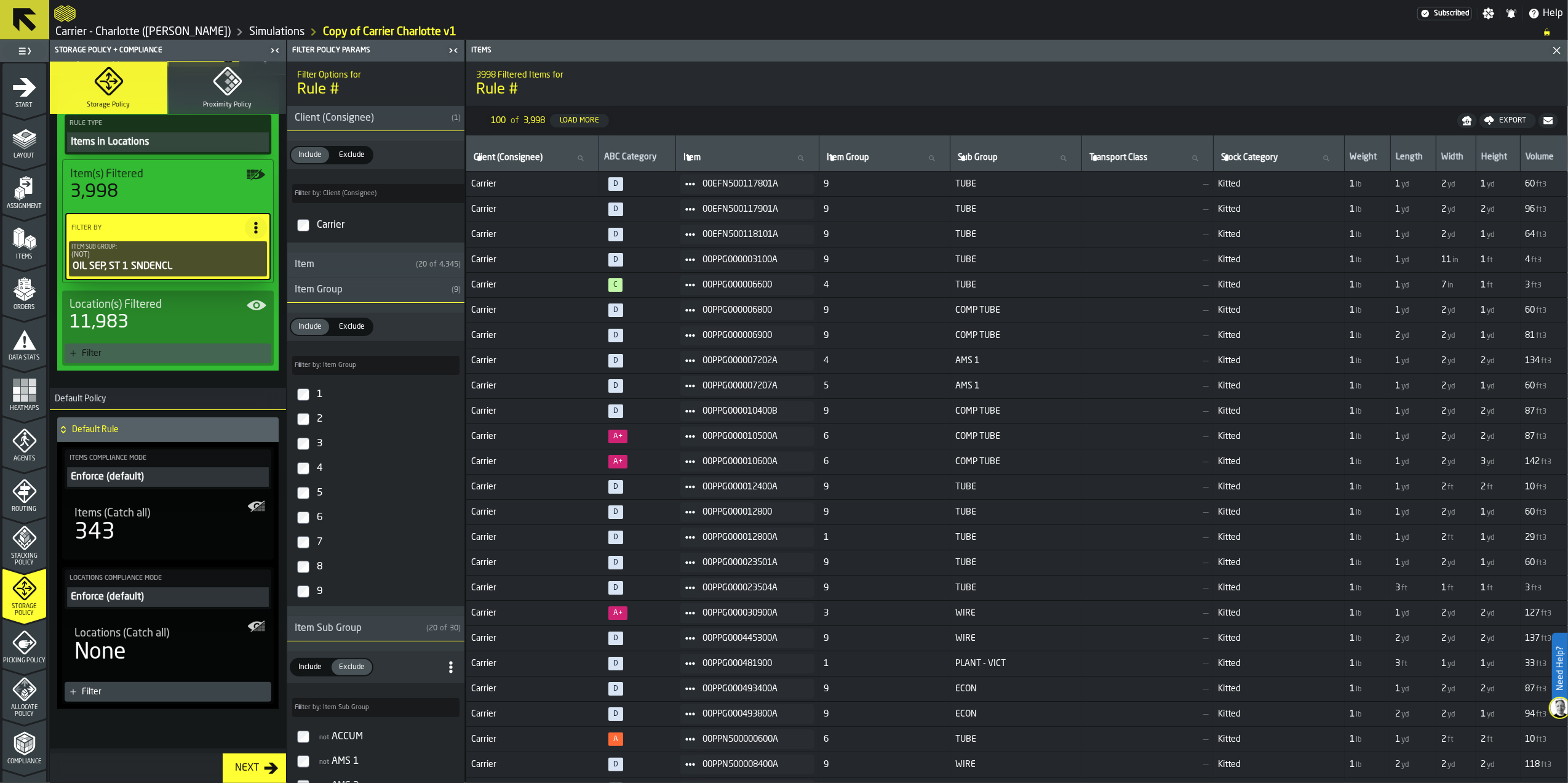
click at [190, 515] on div "Items (Catch all)" at bounding box center [167, 513] width 187 height 13
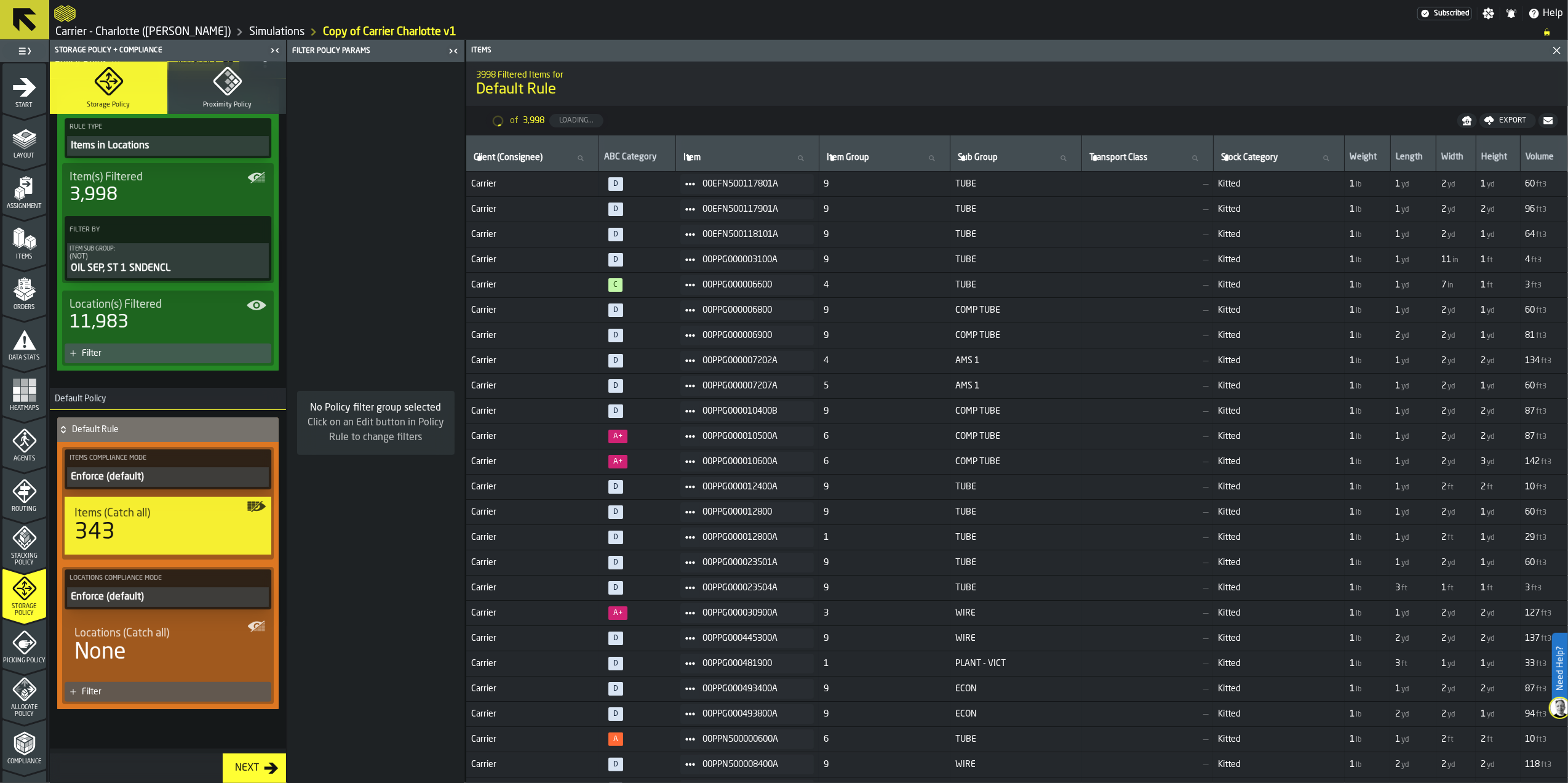
scroll to position [112, 0]
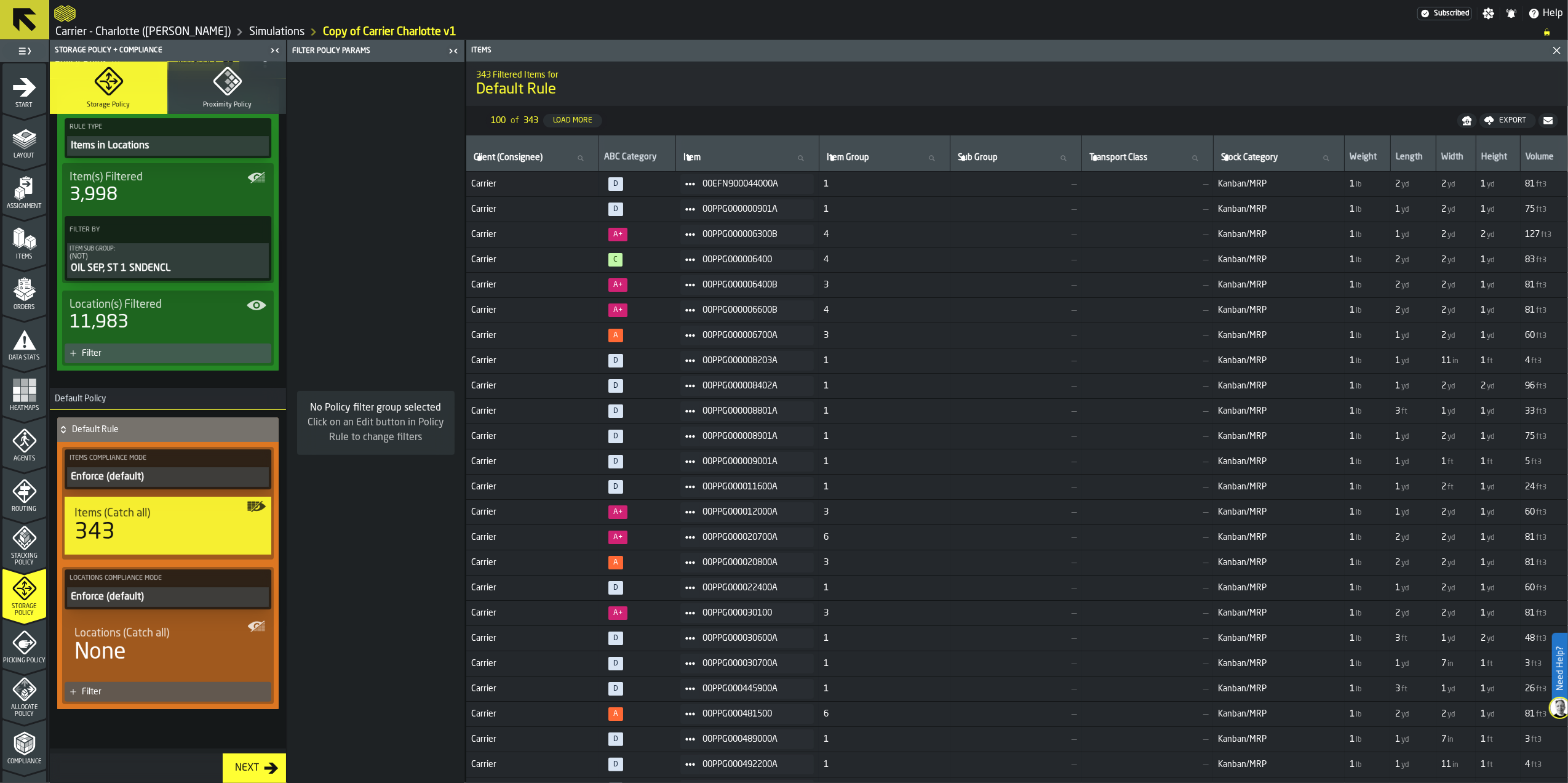
click at [190, 515] on div "Items (Catch all)" at bounding box center [167, 513] width 187 height 13
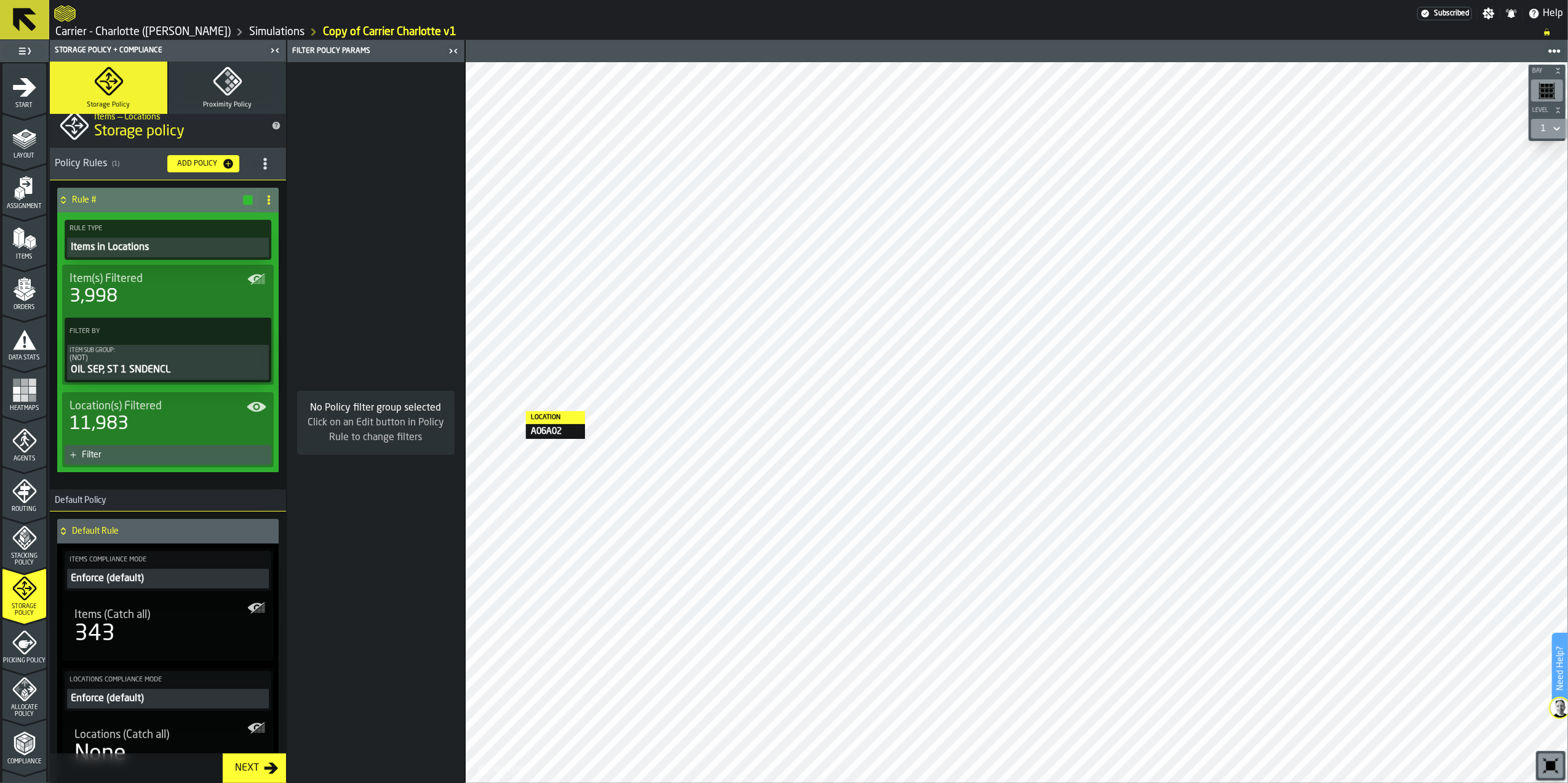
scroll to position [0, 0]
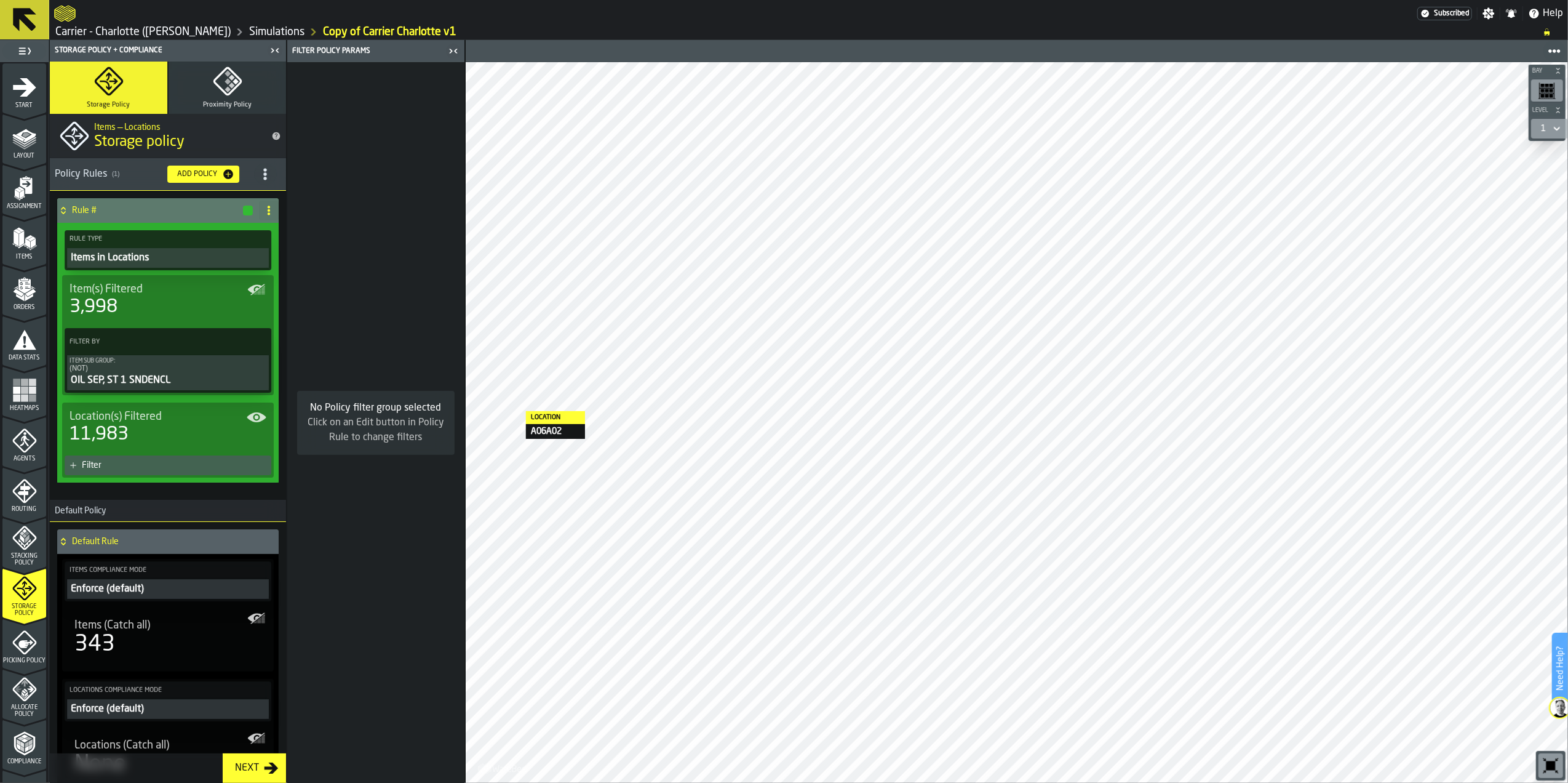
click at [188, 463] on div "Filter" at bounding box center [174, 465] width 185 height 10
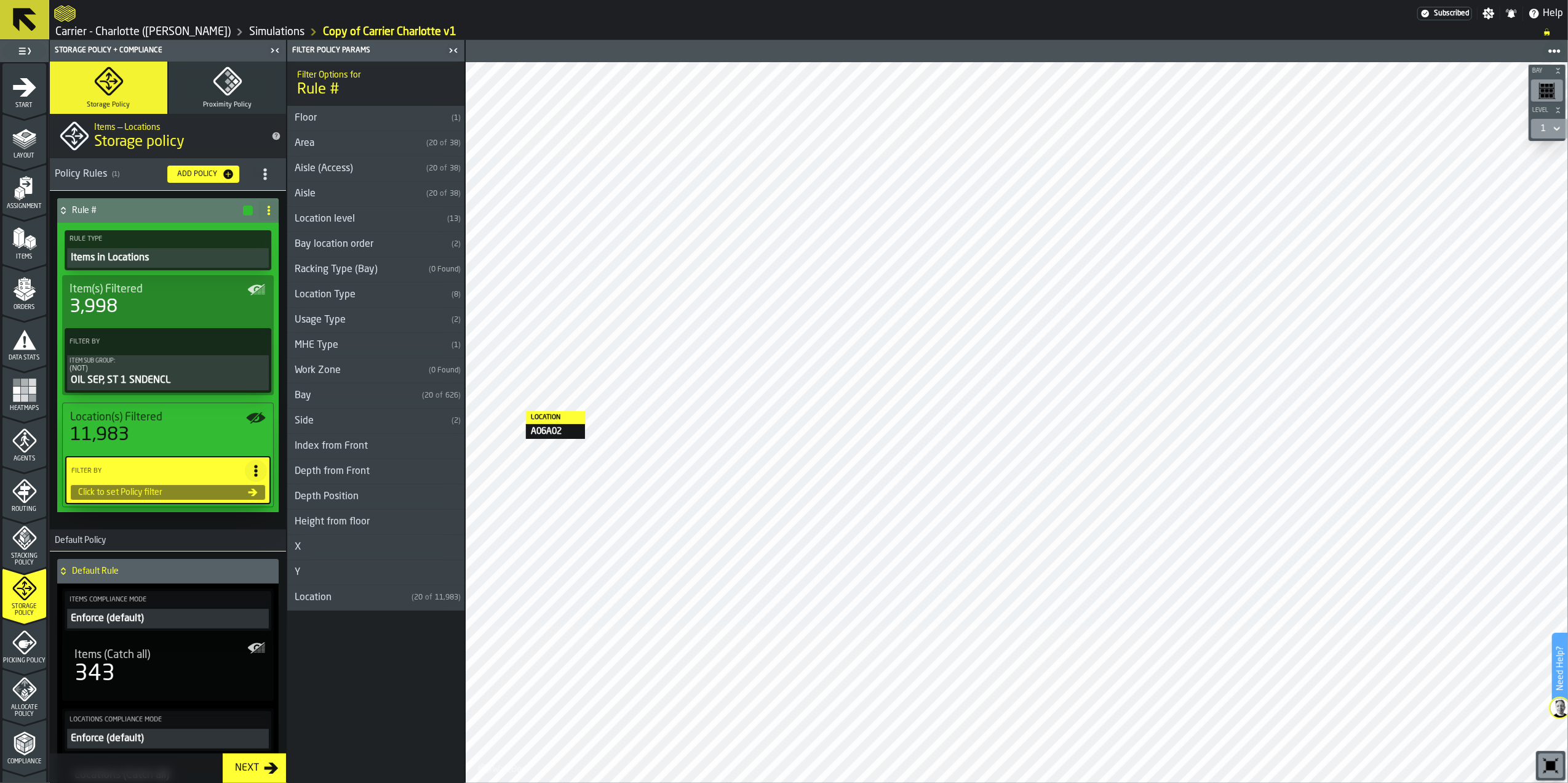
click at [171, 490] on div "Click to set Policy filter" at bounding box center [160, 492] width 175 height 10
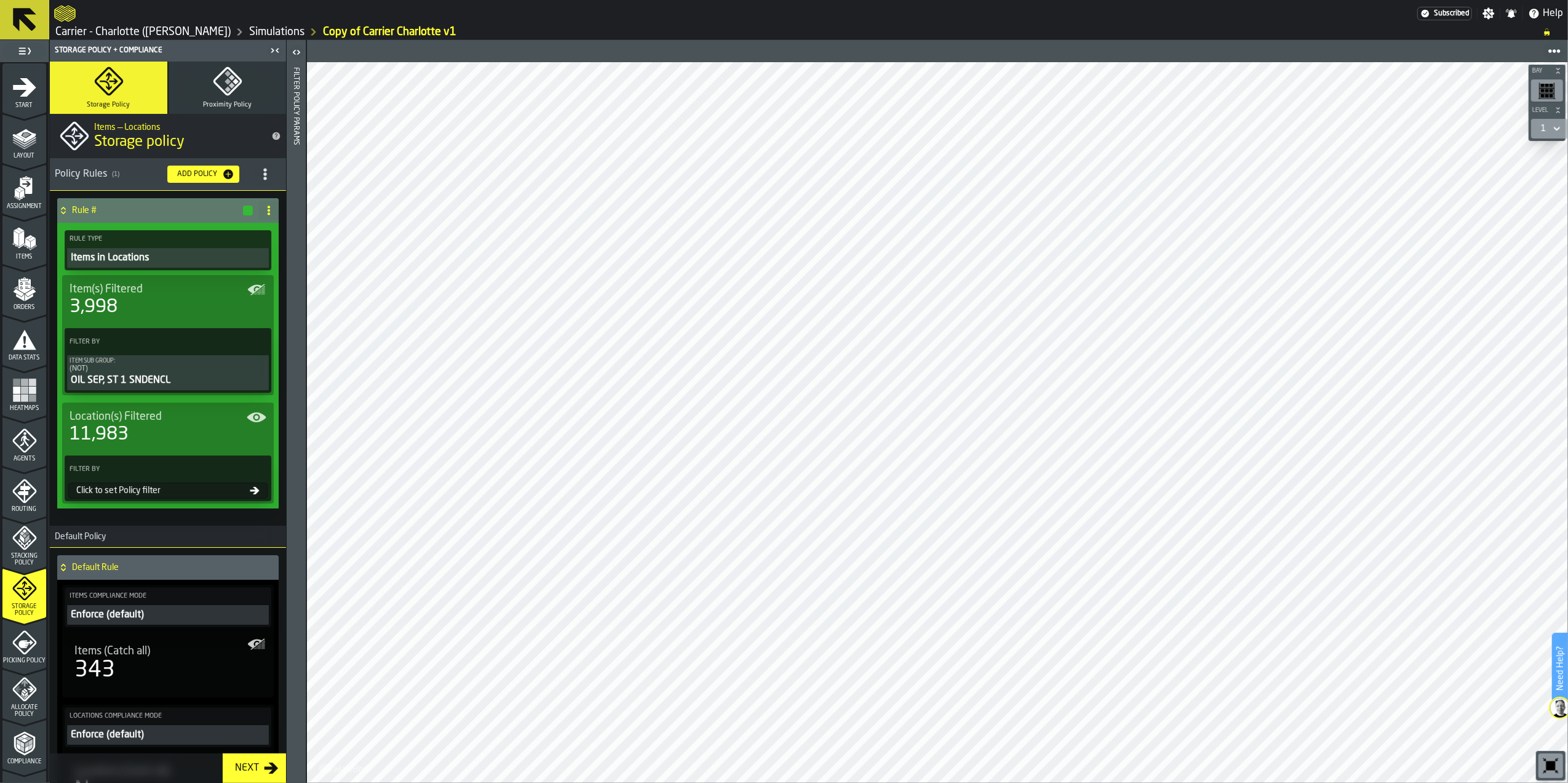
click at [153, 495] on div "Click to set Policy filter" at bounding box center [160, 490] width 179 height 10
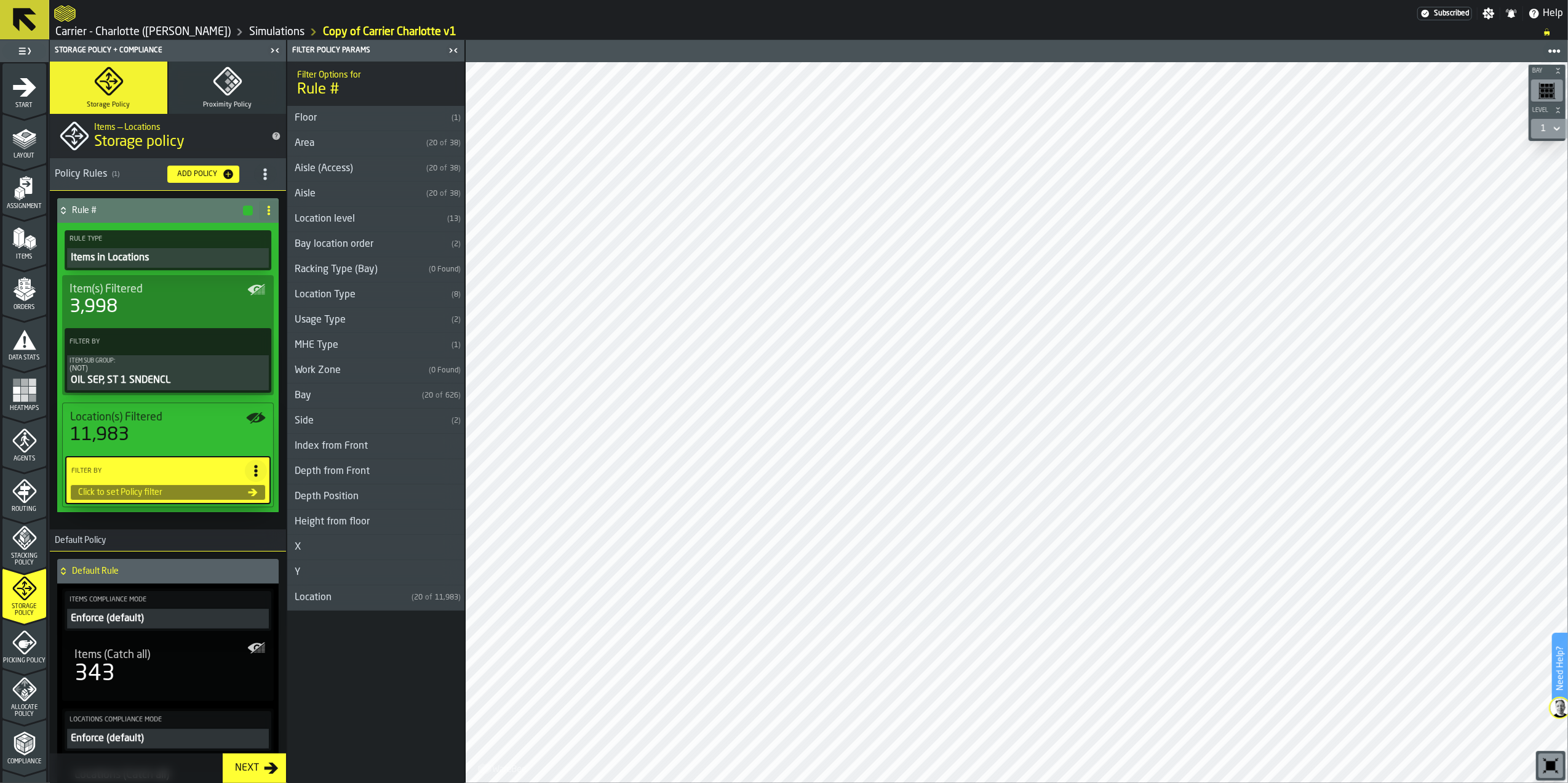
click at [318, 149] on div "Area" at bounding box center [354, 144] width 134 height 15
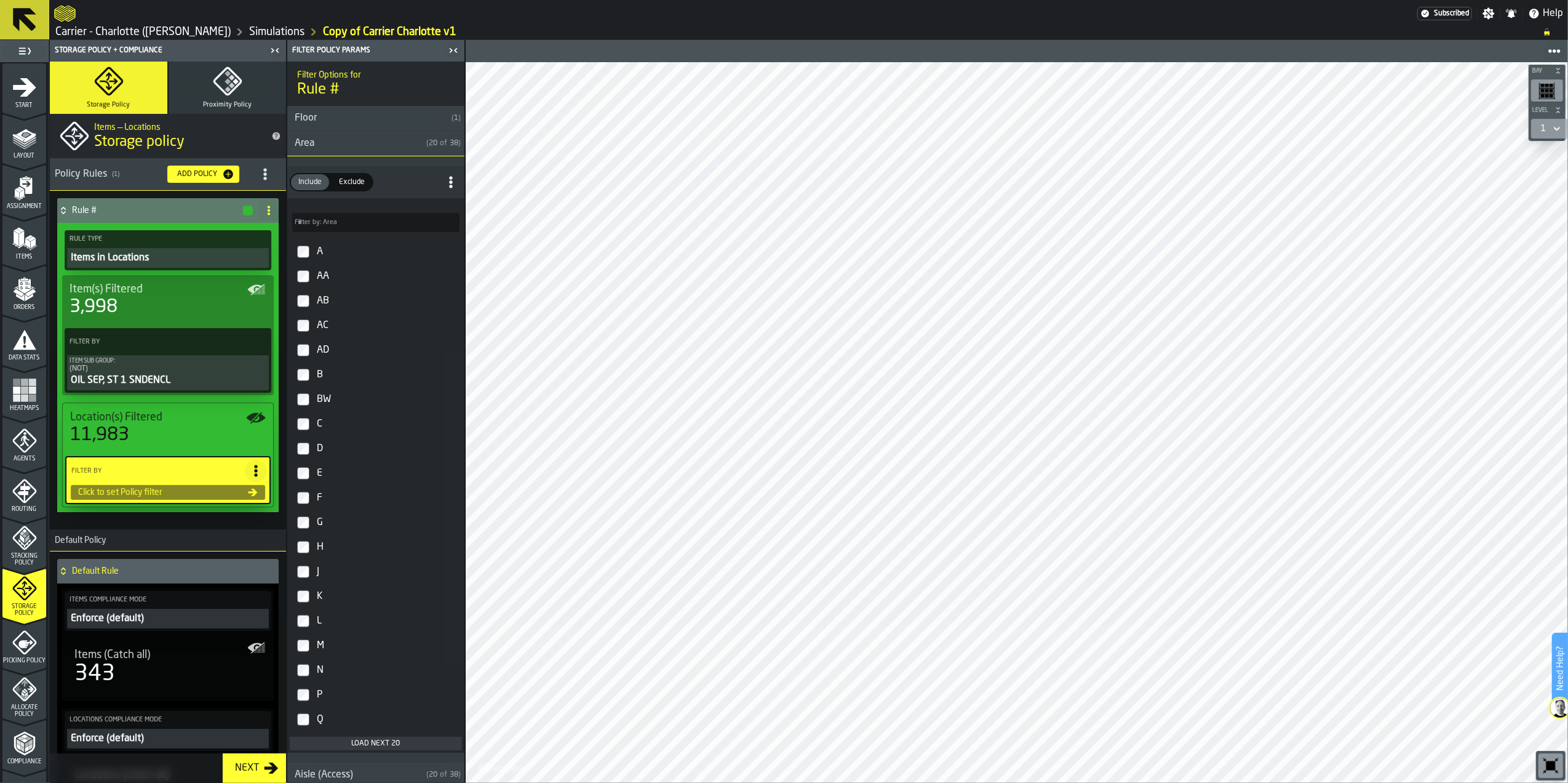
click at [176, 471] on label "Filter By" at bounding box center [156, 471] width 176 height 13
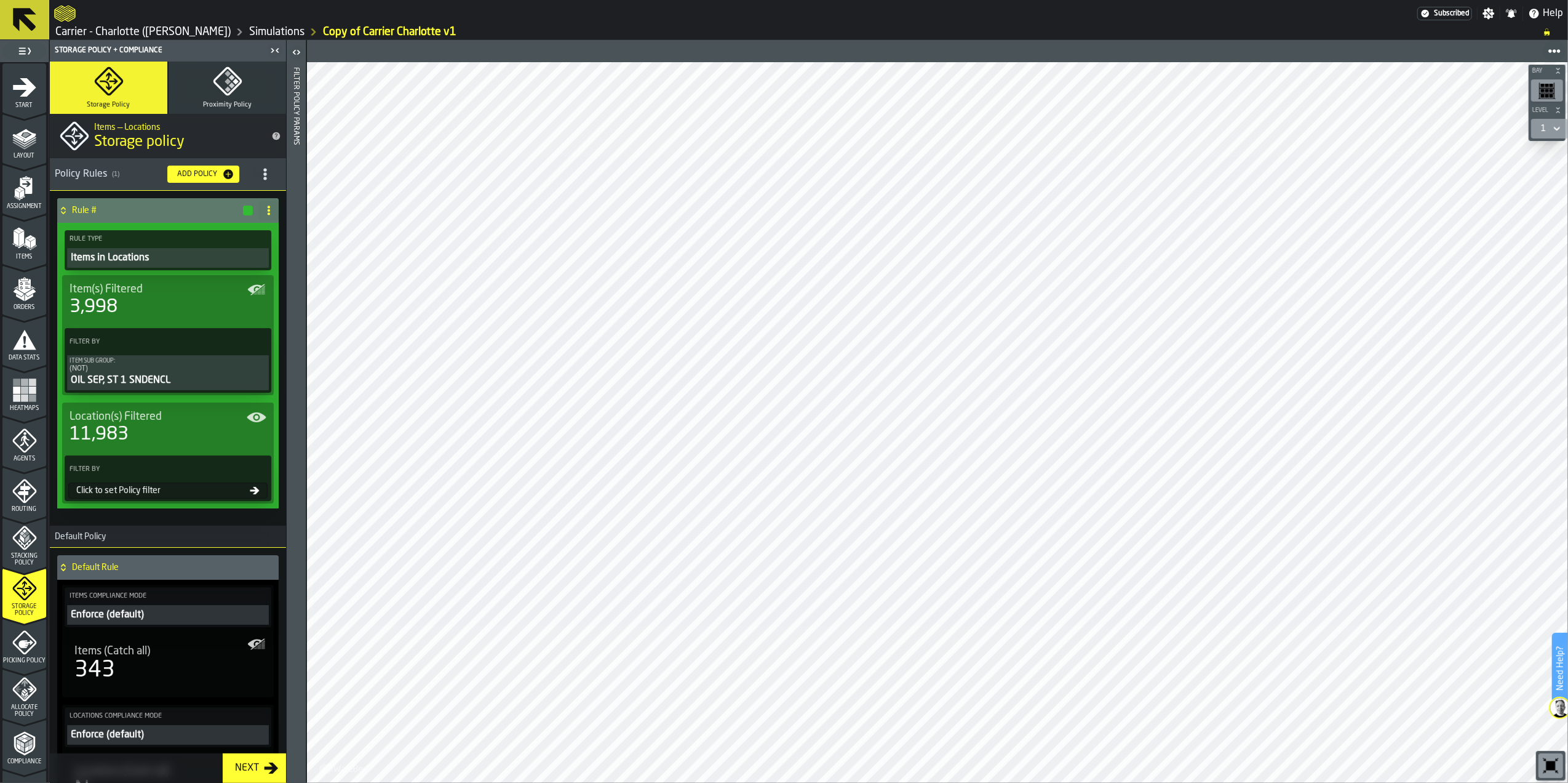
click at [177, 361] on div "Item Sub Group:" at bounding box center [168, 361] width 197 height 7
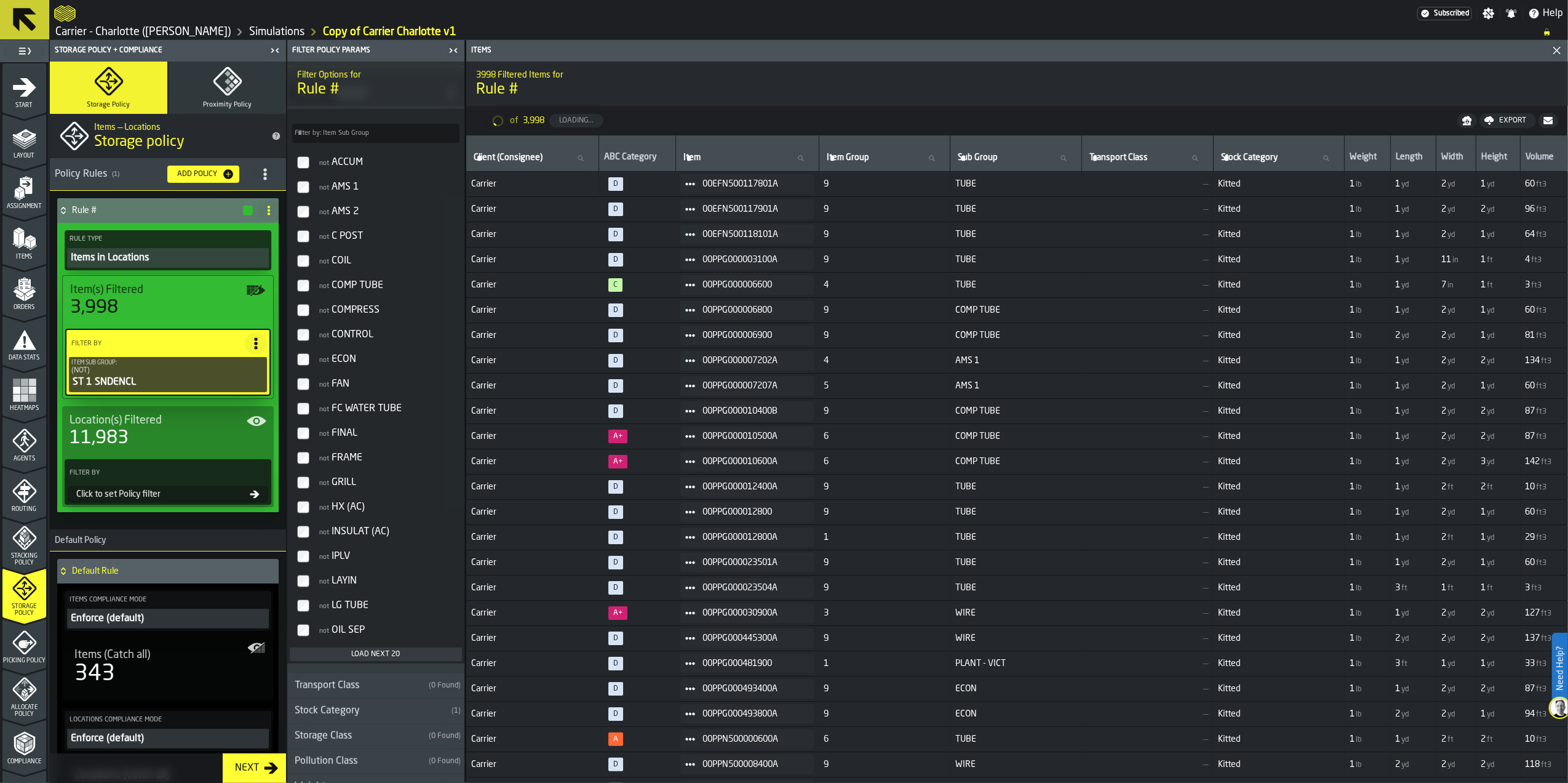
scroll to position [738, 0]
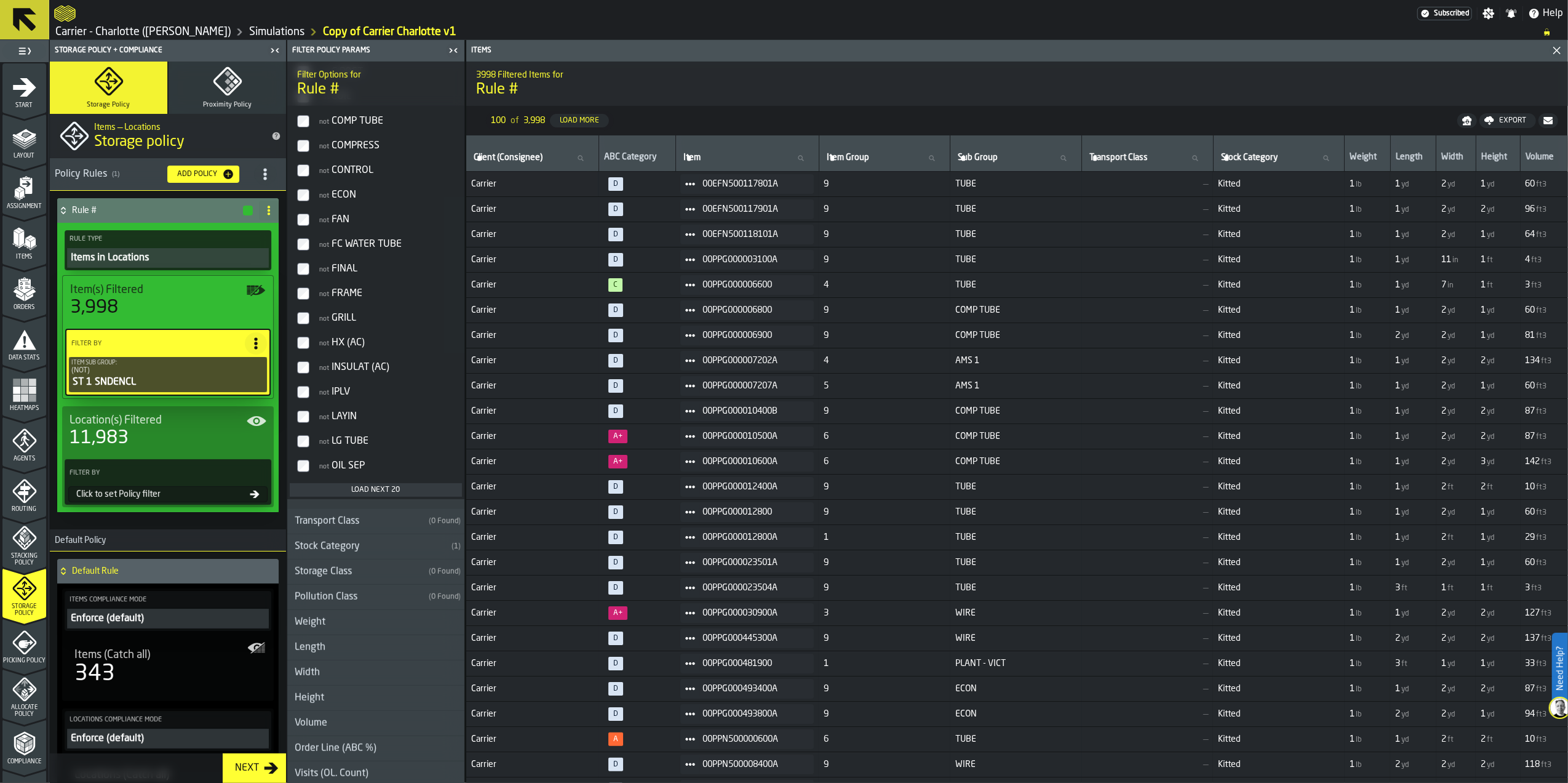
click at [365, 552] on div "Stock Category" at bounding box center [367, 546] width 159 height 15
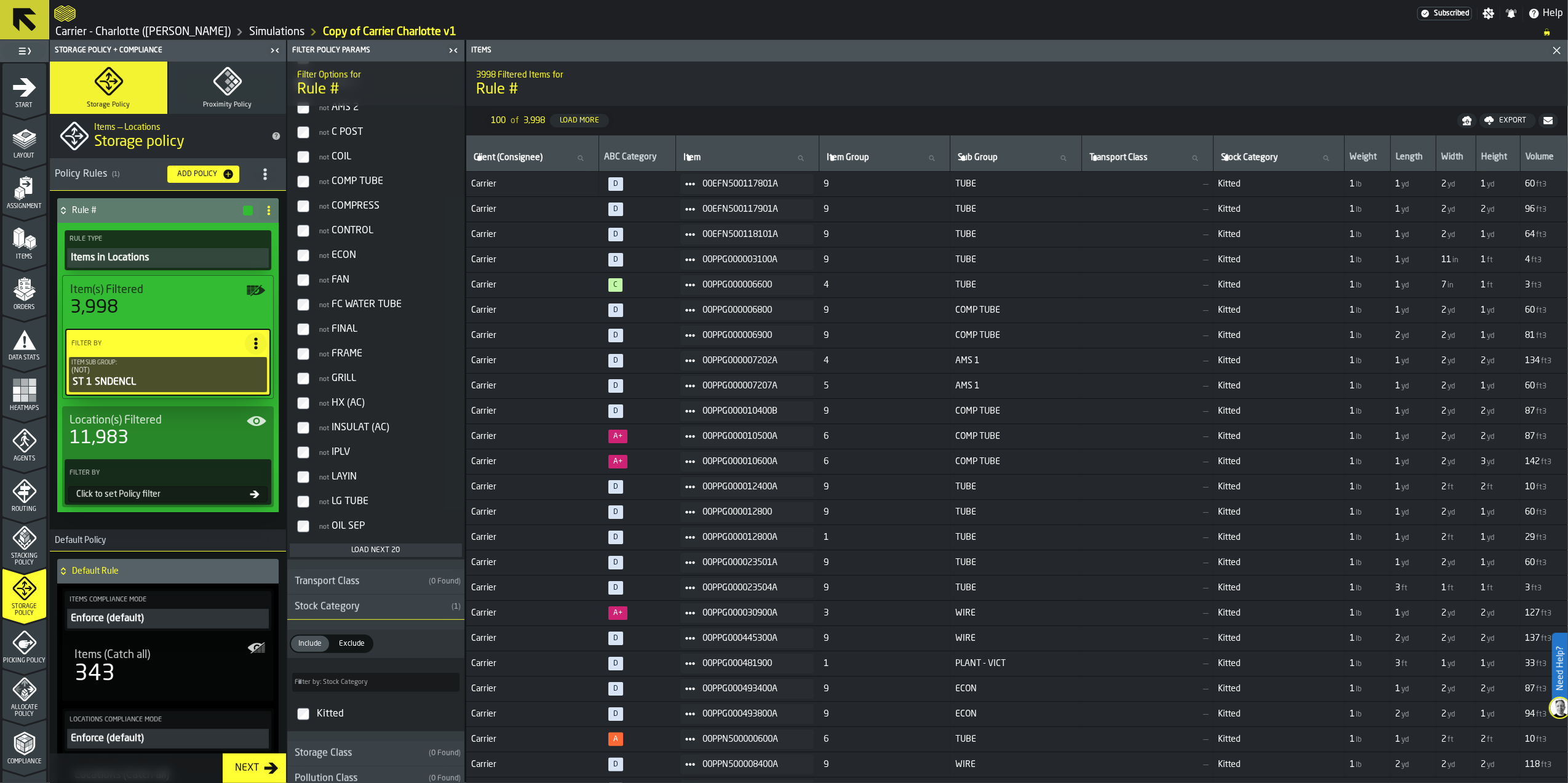
scroll to position [820, 0]
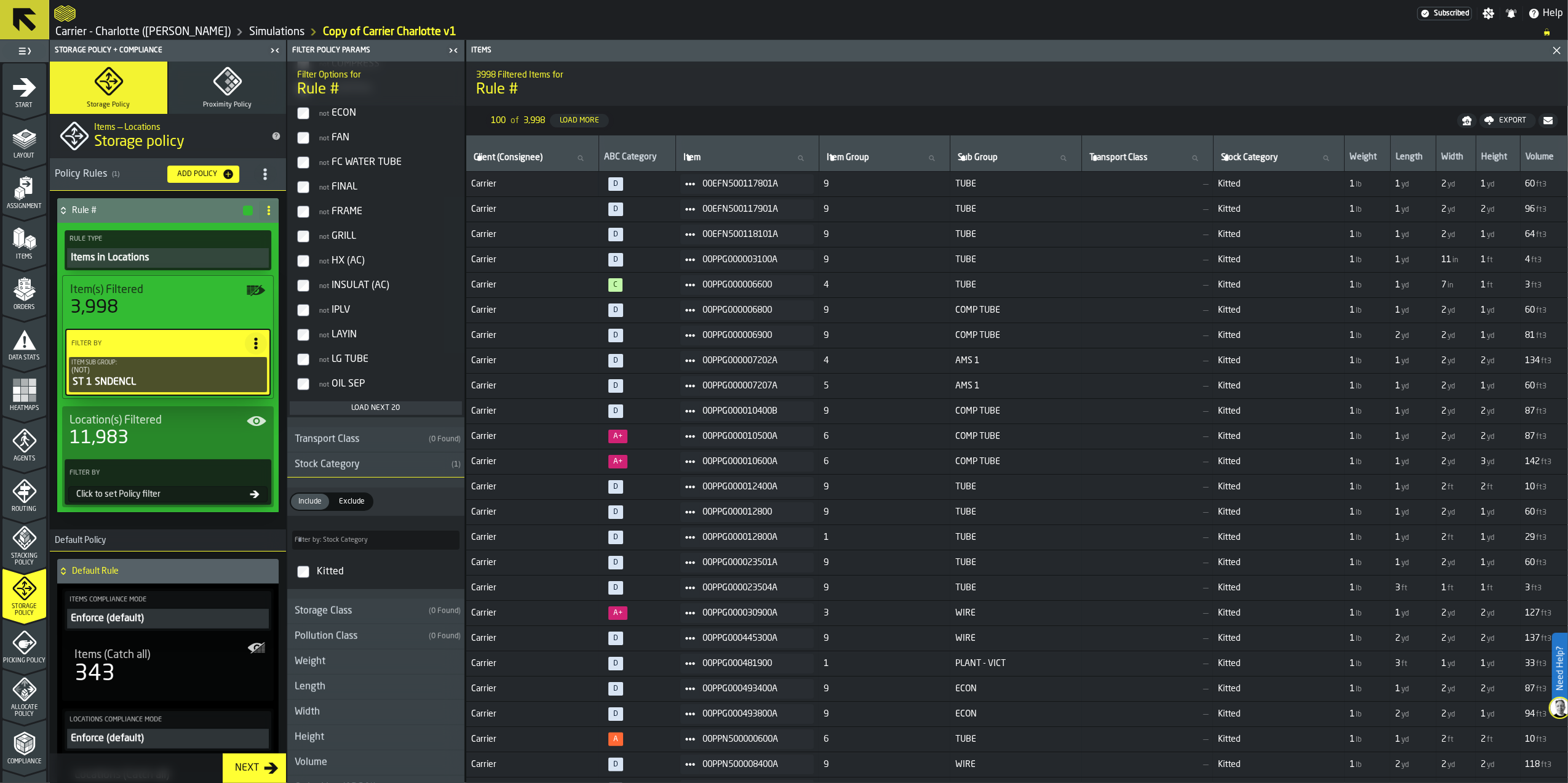
click at [367, 412] on div "Load next 20" at bounding box center [375, 408] width 162 height 9
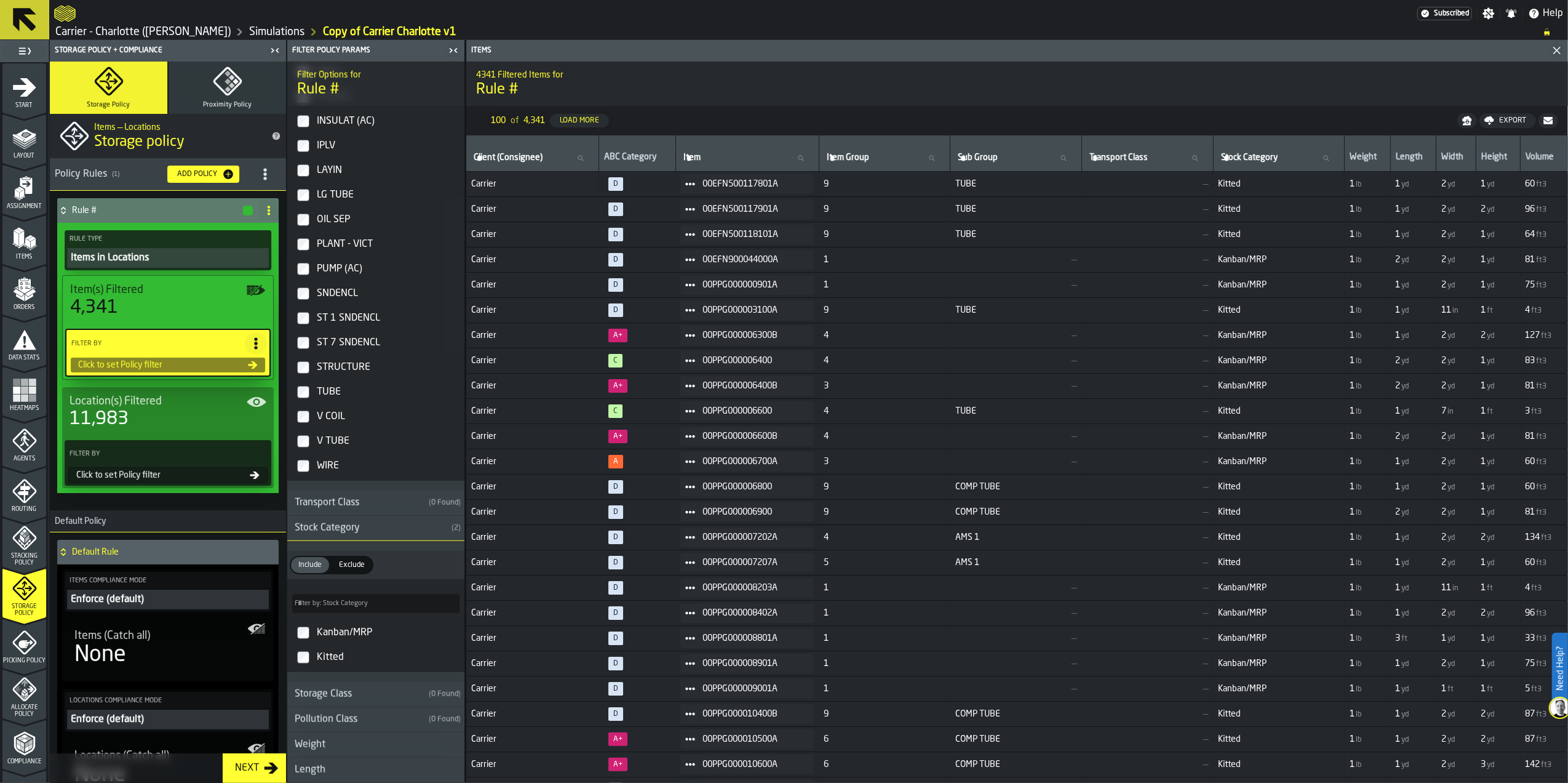
scroll to position [1066, 0]
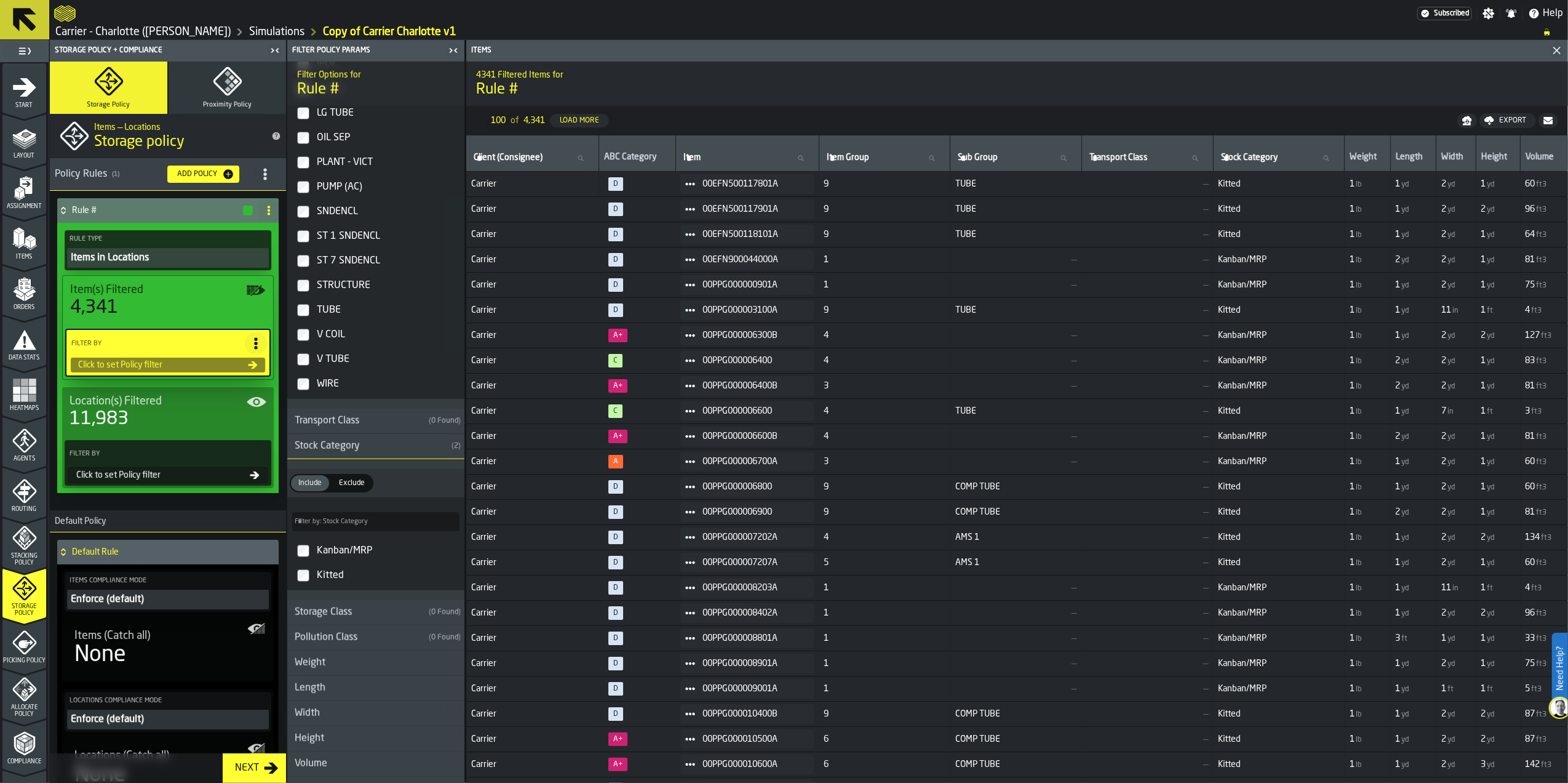
click at [360, 555] on div "Kanban/MRP" at bounding box center [386, 550] width 145 height 20
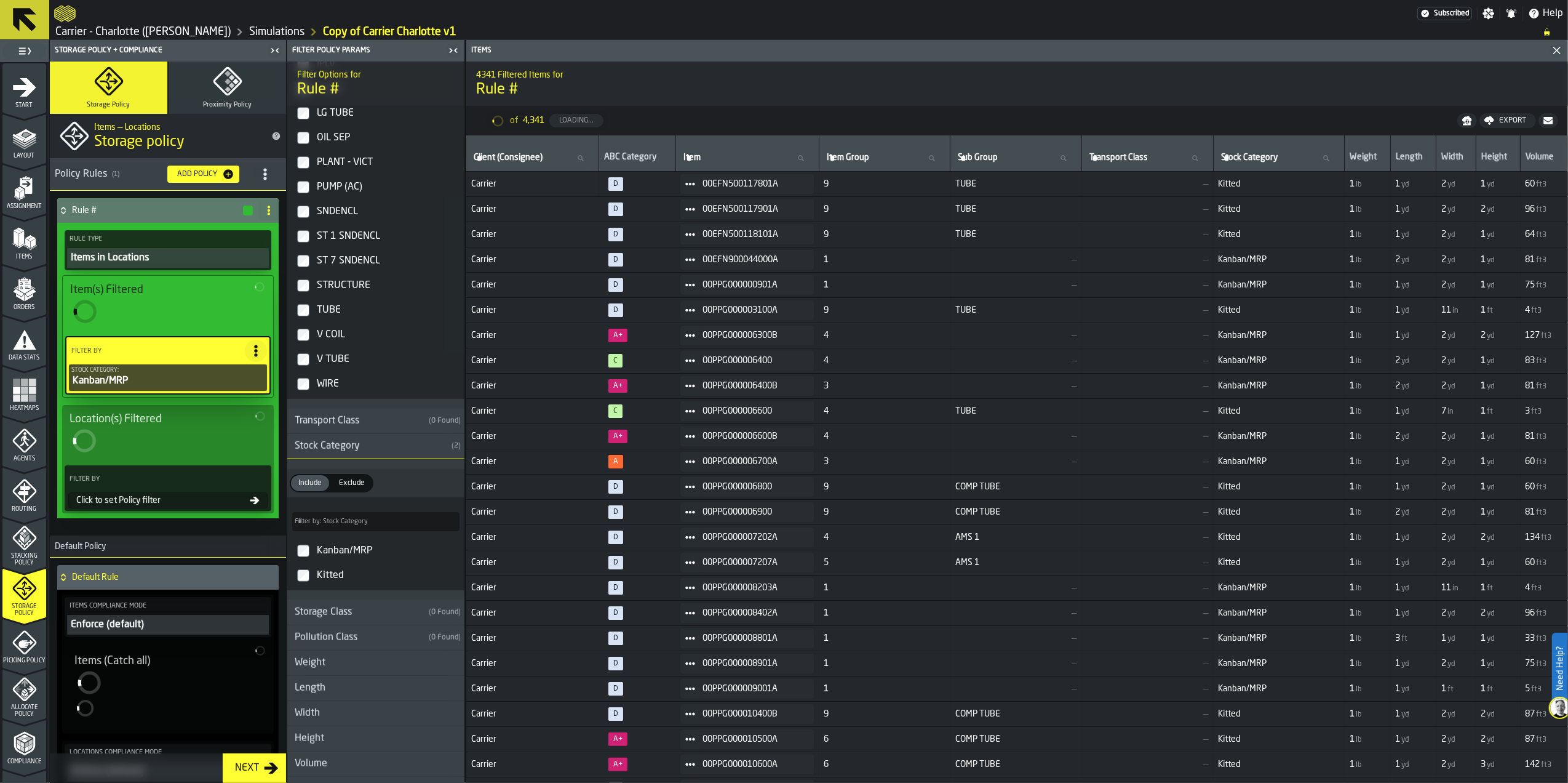
scroll to position [637, 0]
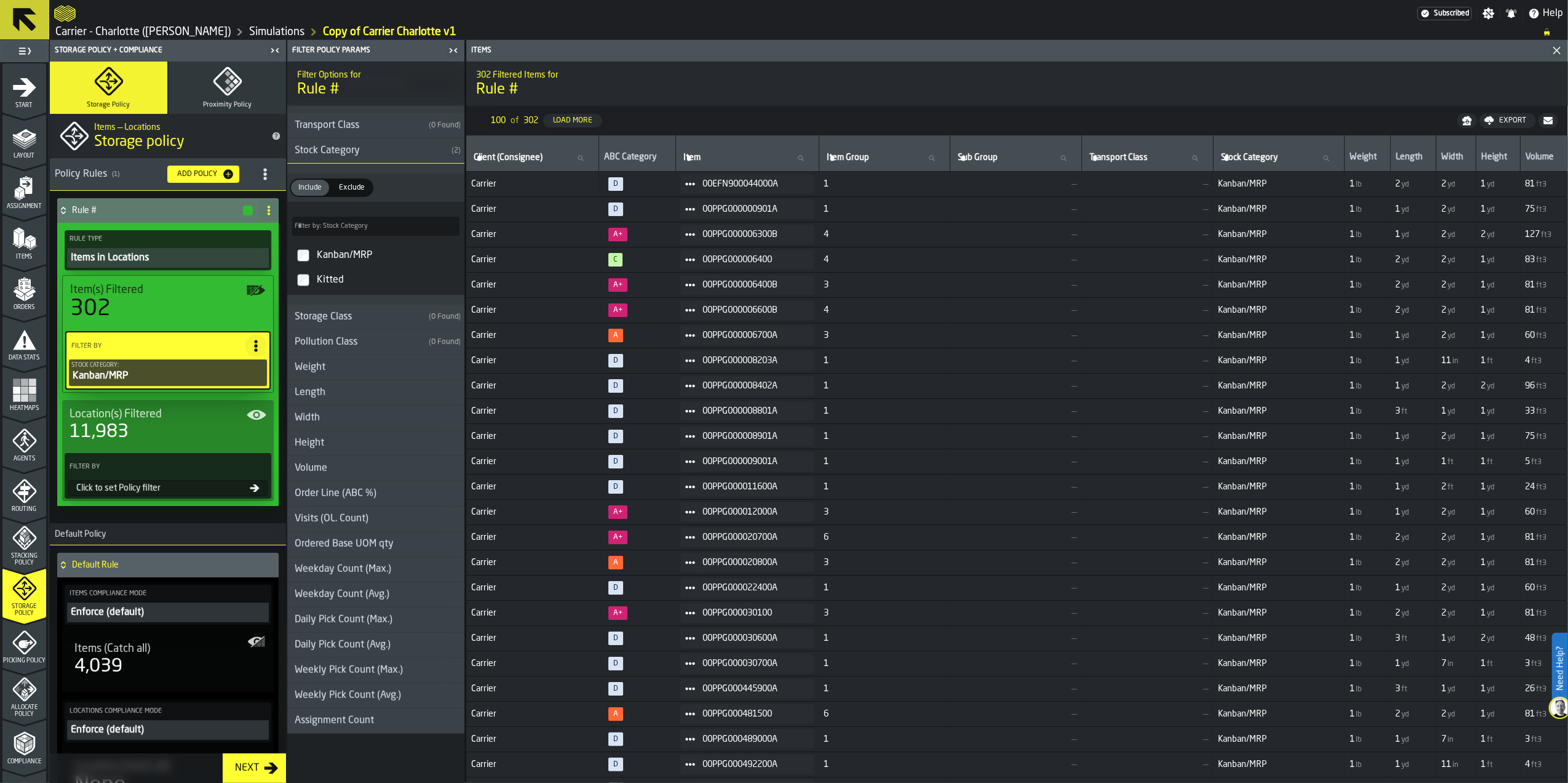
click at [341, 247] on div "Kanban/MRP" at bounding box center [386, 255] width 145 height 20
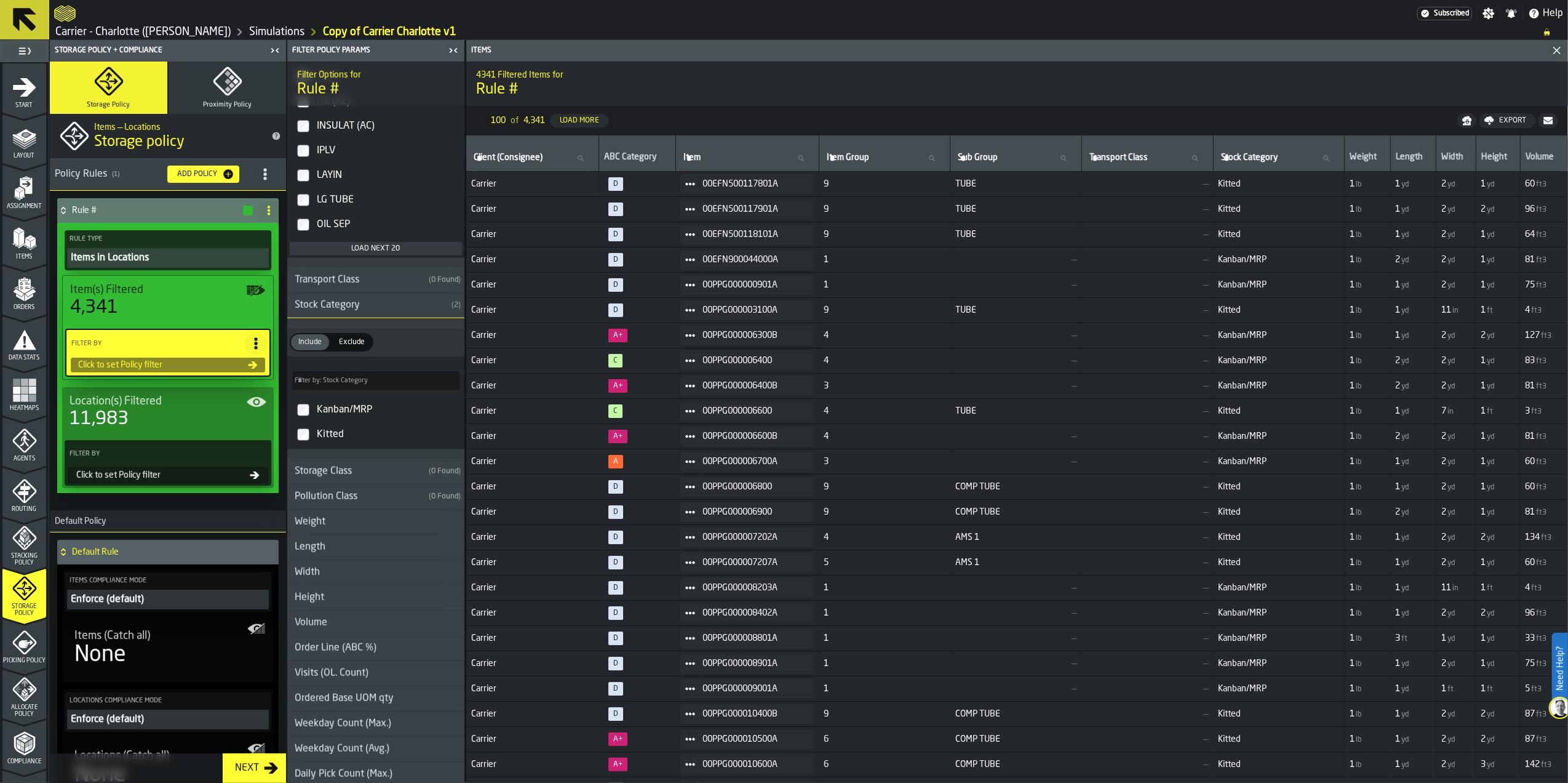
scroll to position [993, 0]
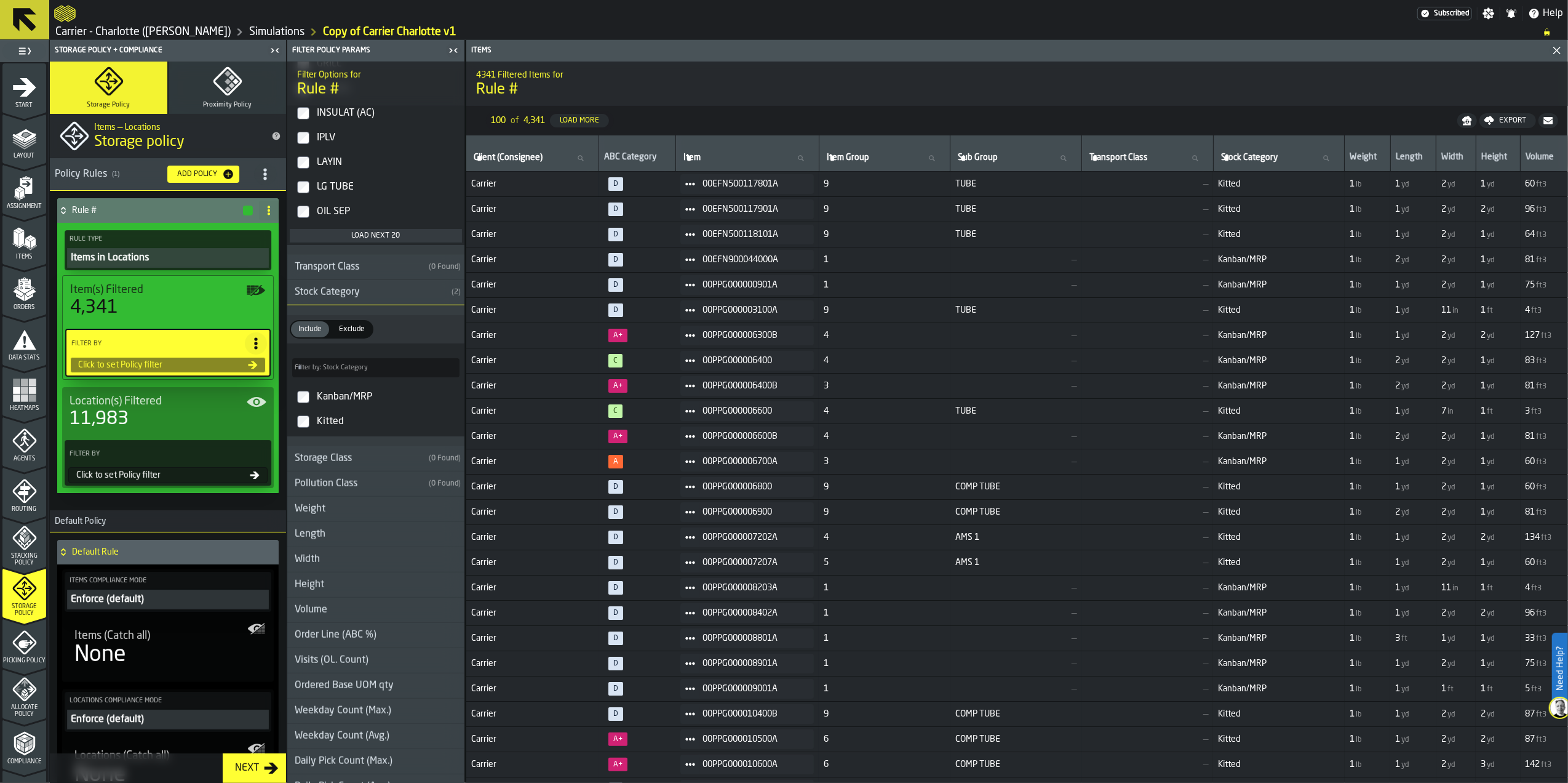
click at [390, 299] on div "Stock Category" at bounding box center [367, 293] width 159 height 15
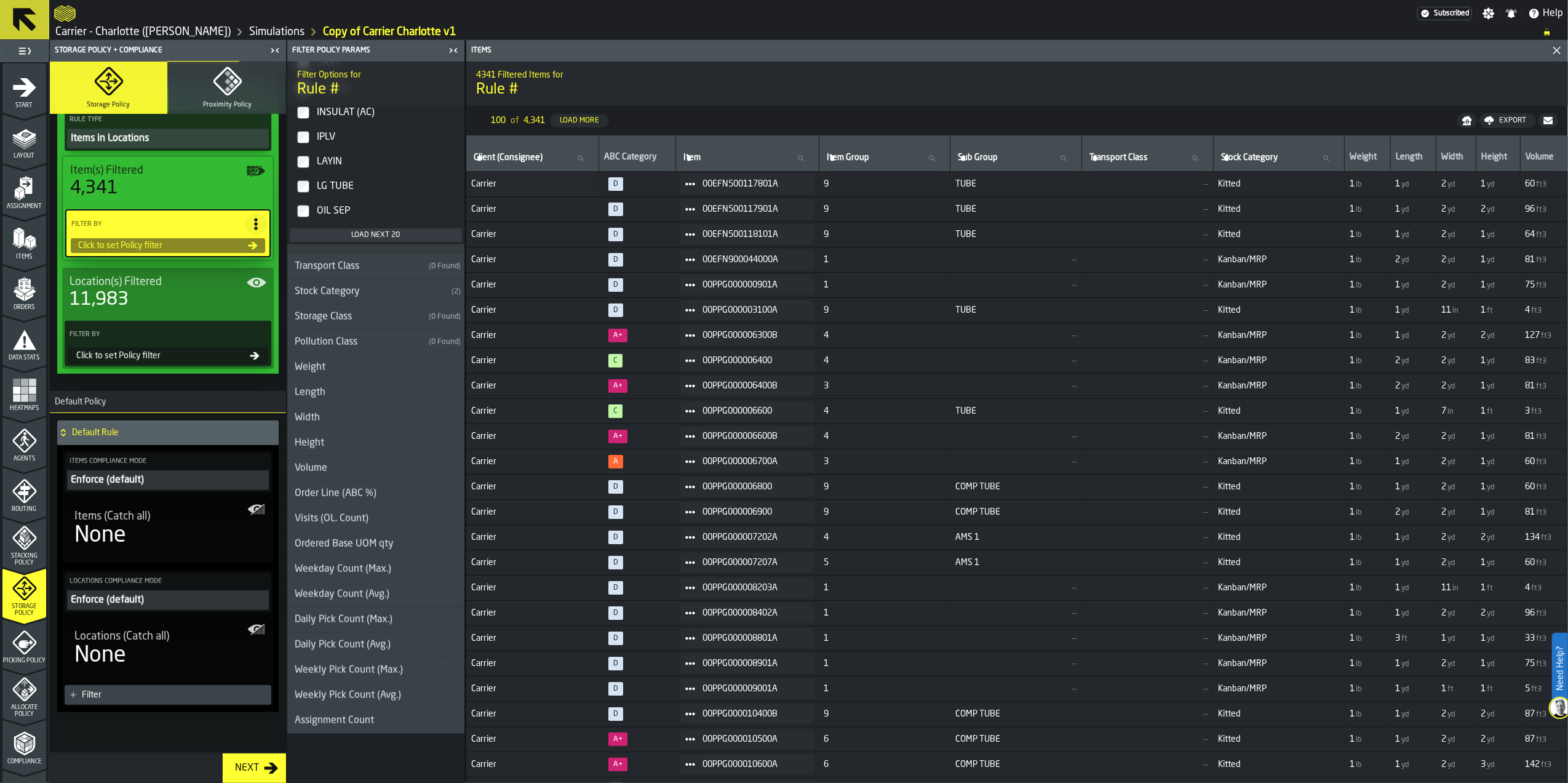
scroll to position [122, 0]
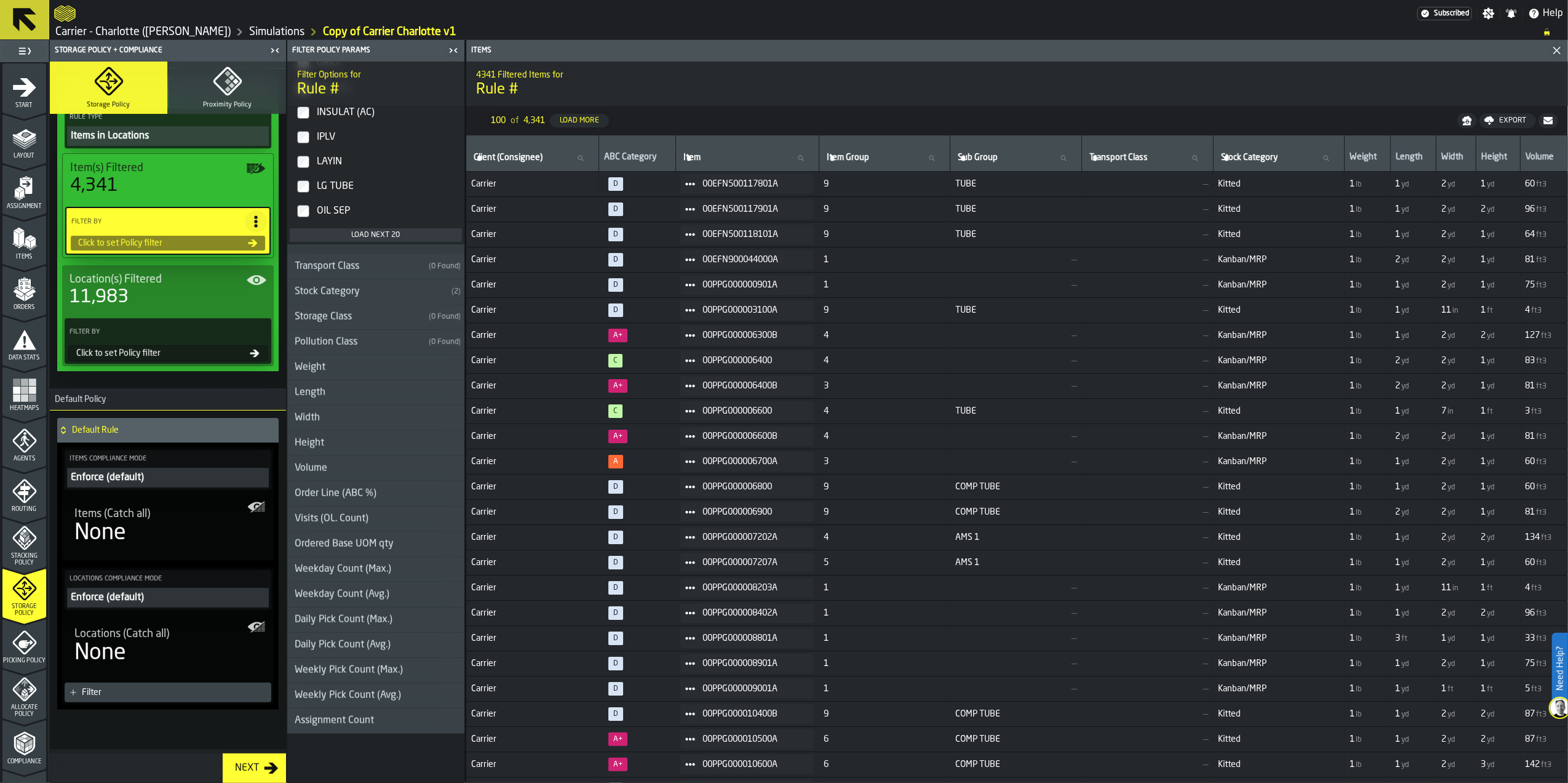
click at [12, 633] on icon "menu Picking Policy" at bounding box center [24, 642] width 25 height 25
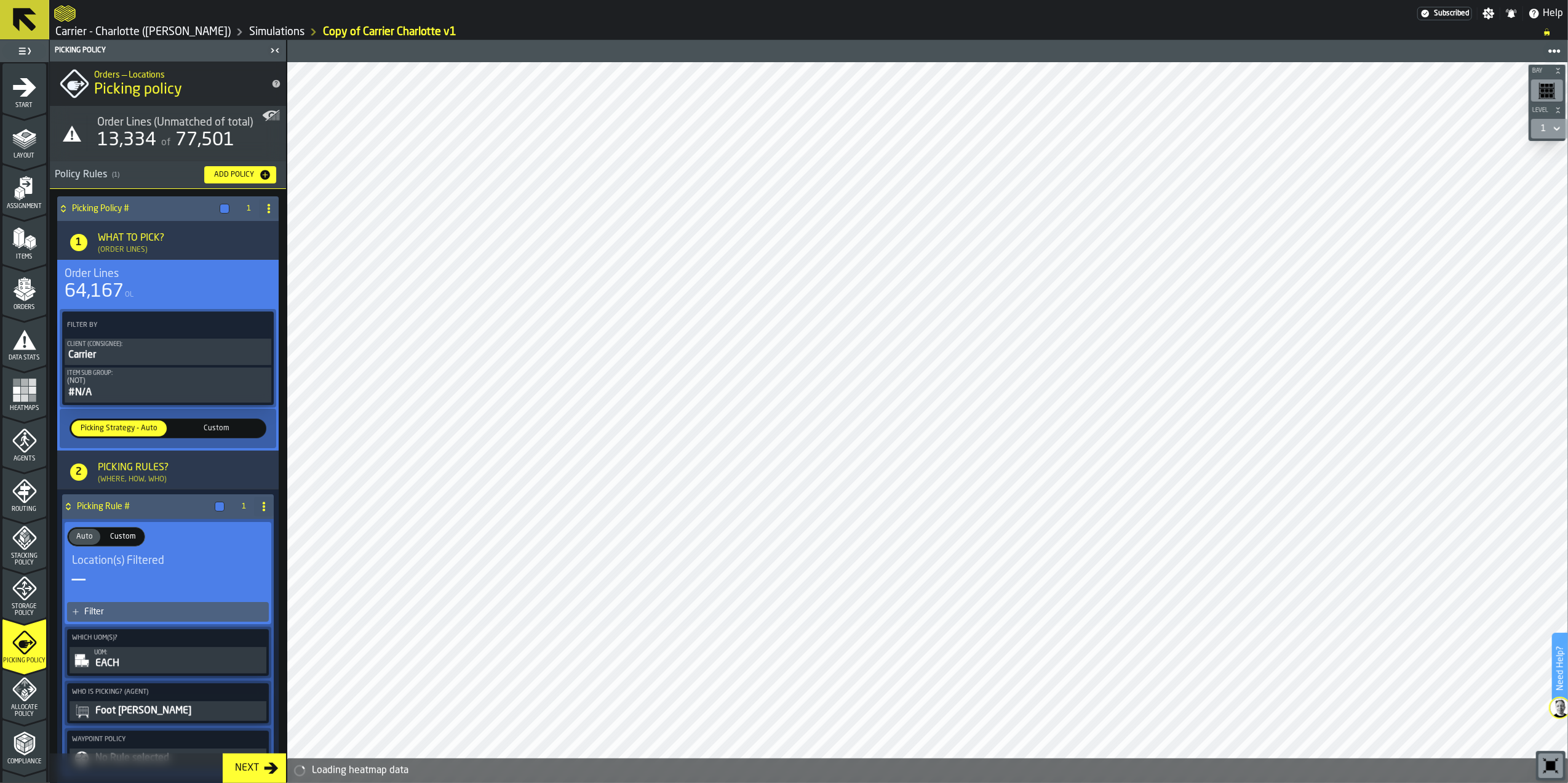
click at [32, 607] on span "Storage Policy" at bounding box center [24, 610] width 44 height 13
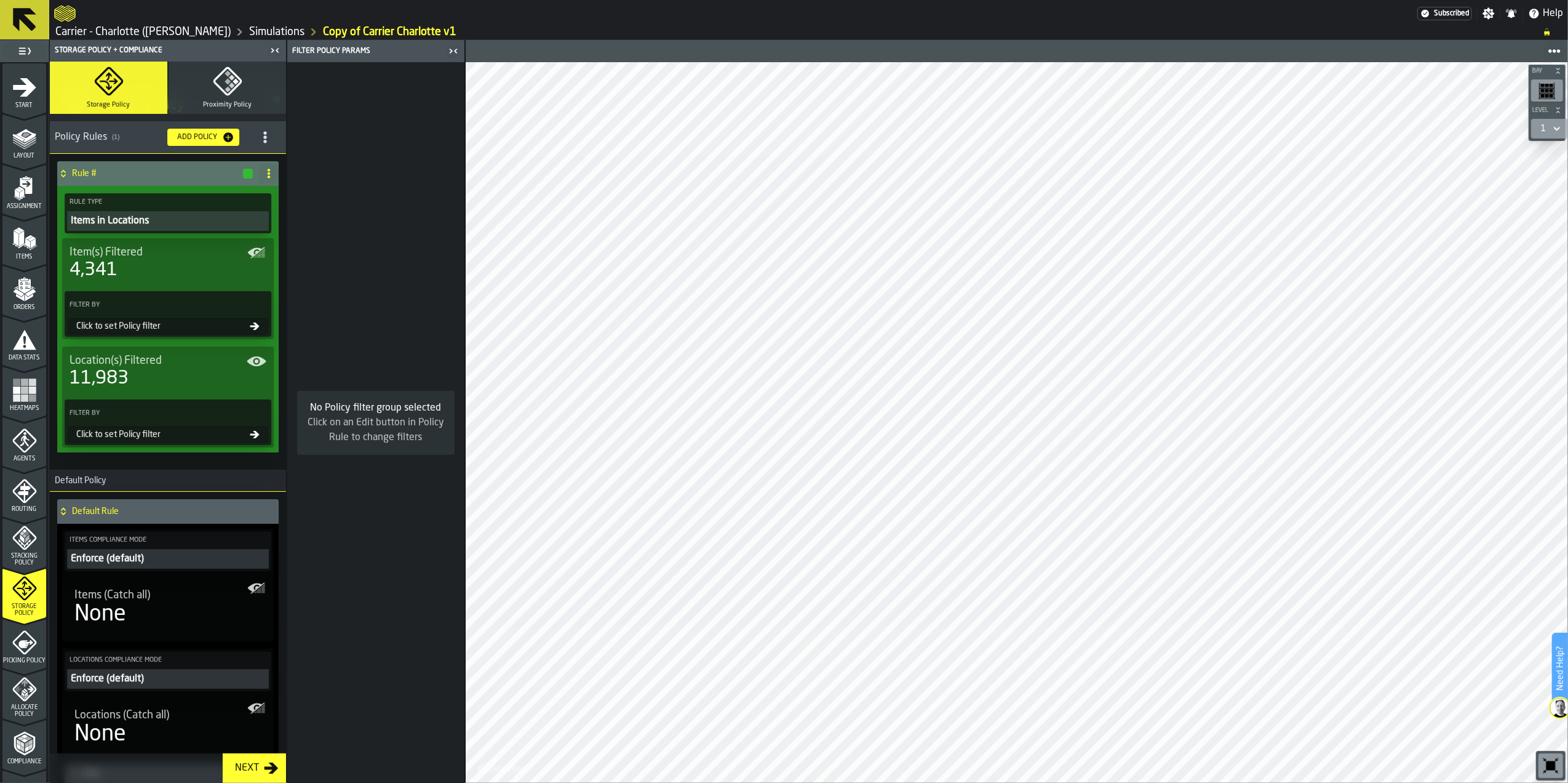
scroll to position [0, 0]
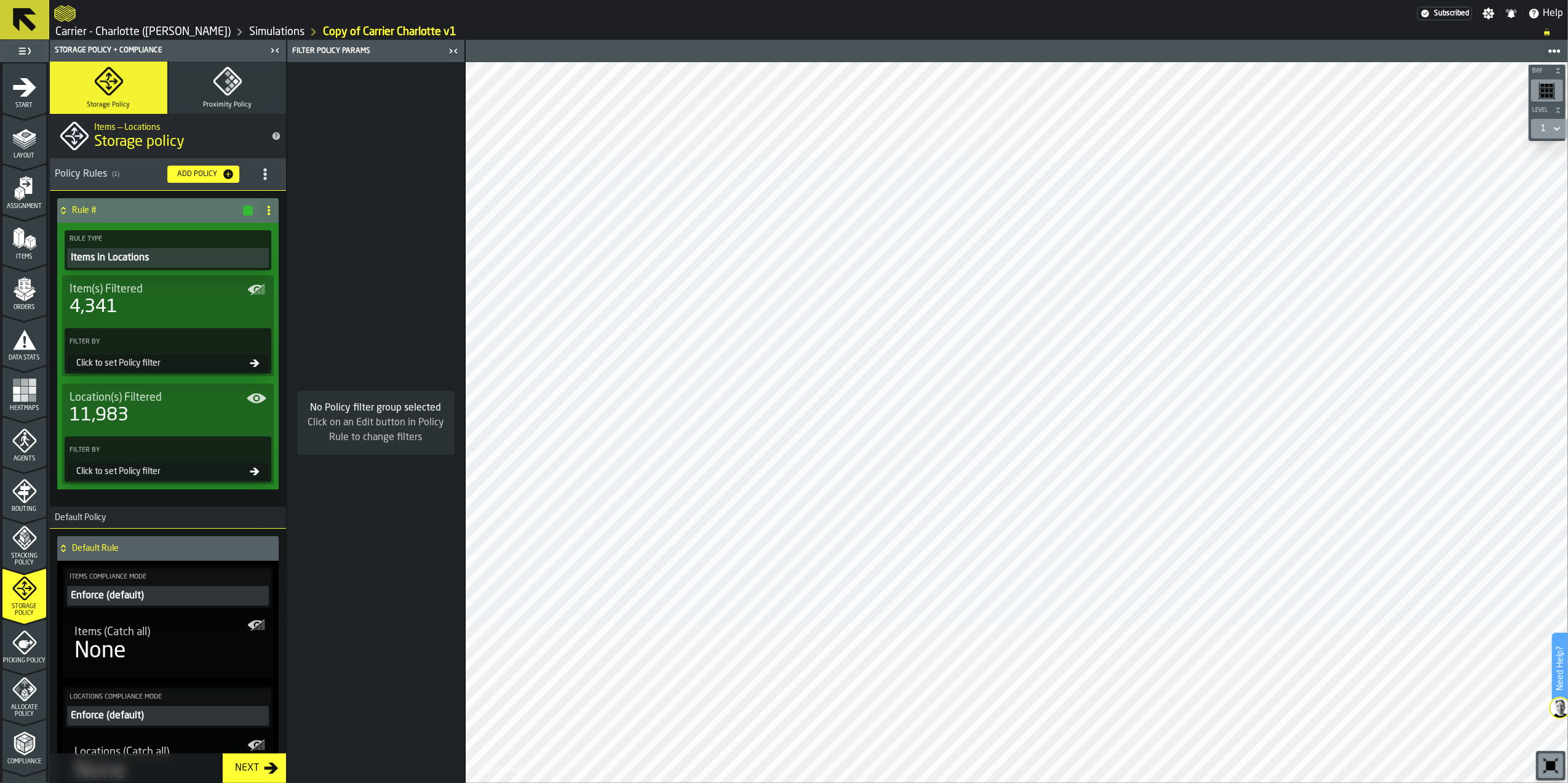
click at [231, 89] on icon "button" at bounding box center [227, 81] width 28 height 28
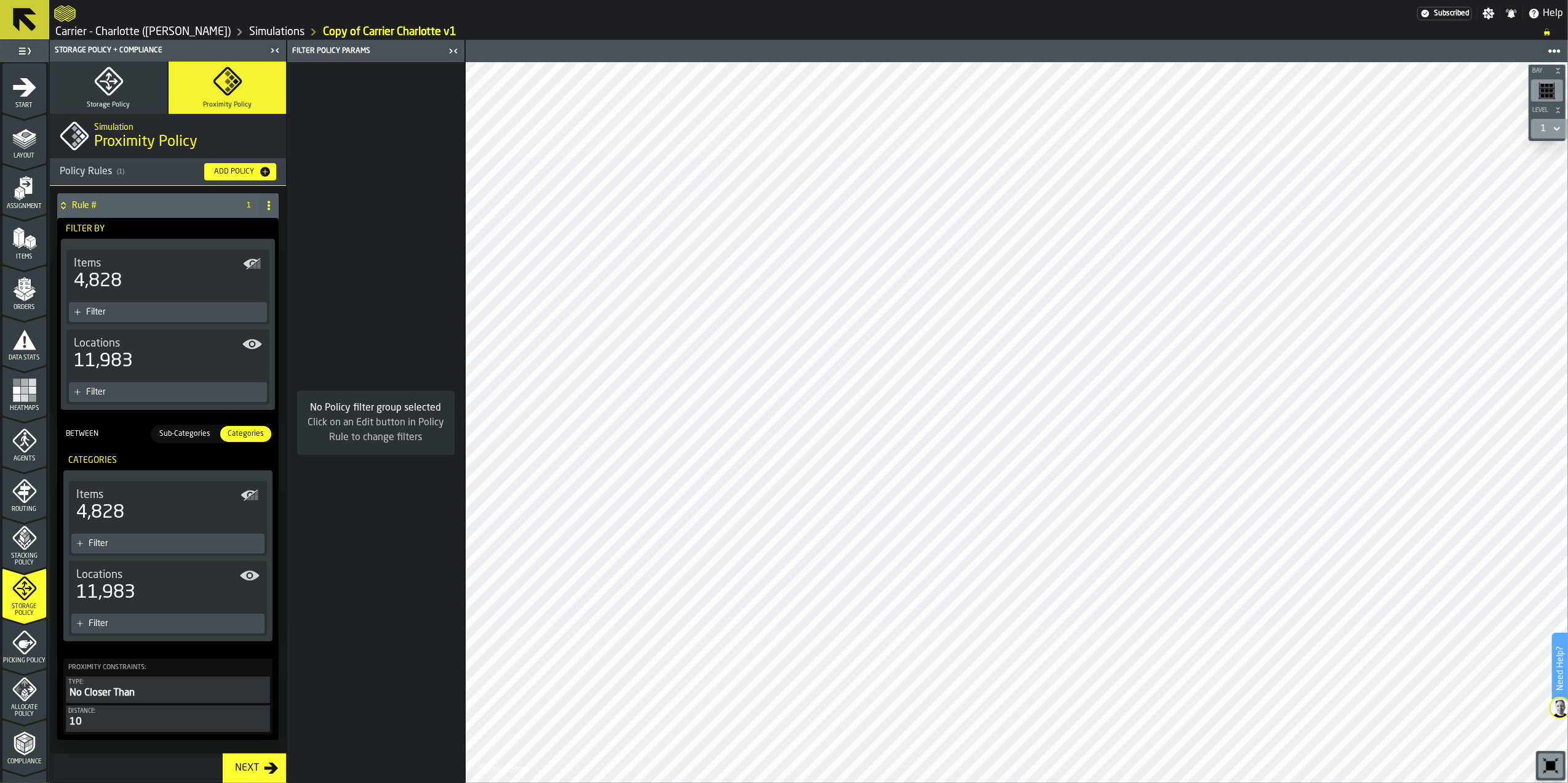
click at [237, 164] on button "Add Policy" at bounding box center [240, 172] width 72 height 18
click at [242, 171] on div "Add Policy" at bounding box center [234, 171] width 50 height 9
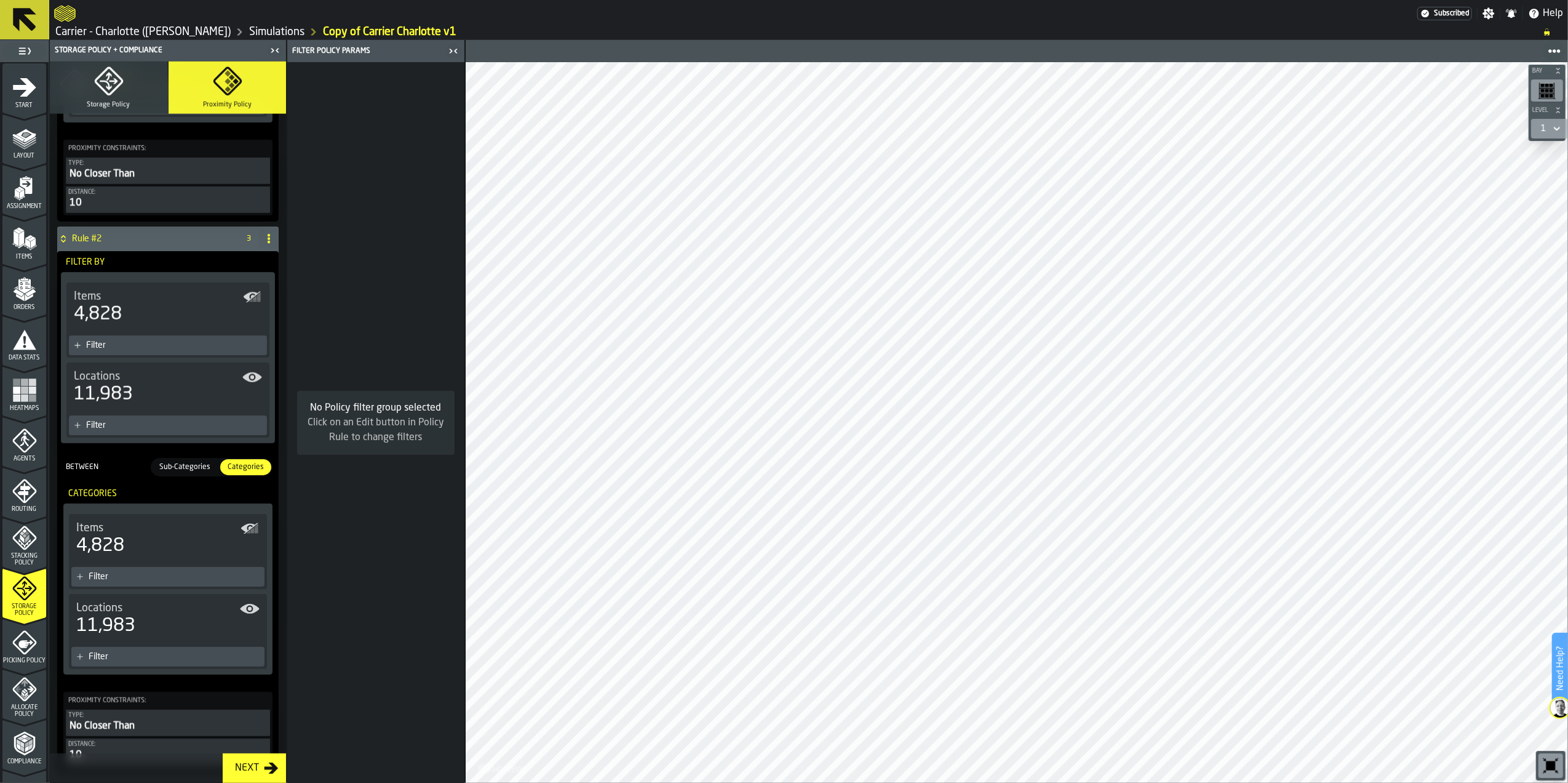
scroll to position [1052, 0]
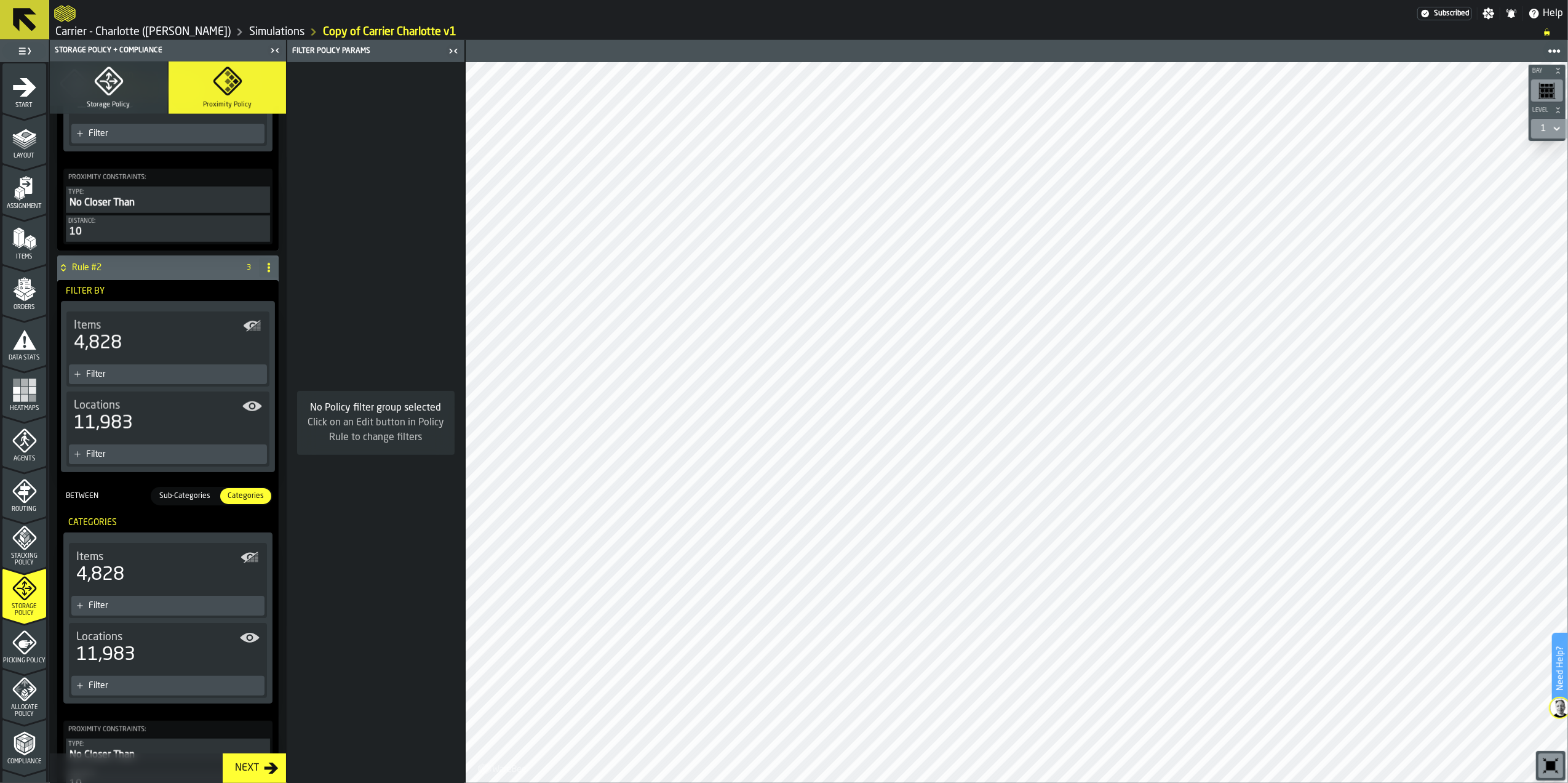
click at [268, 266] on icon at bounding box center [268, 268] width 10 height 10
click at [191, 326] on div "Delete" at bounding box center [216, 324] width 103 height 15
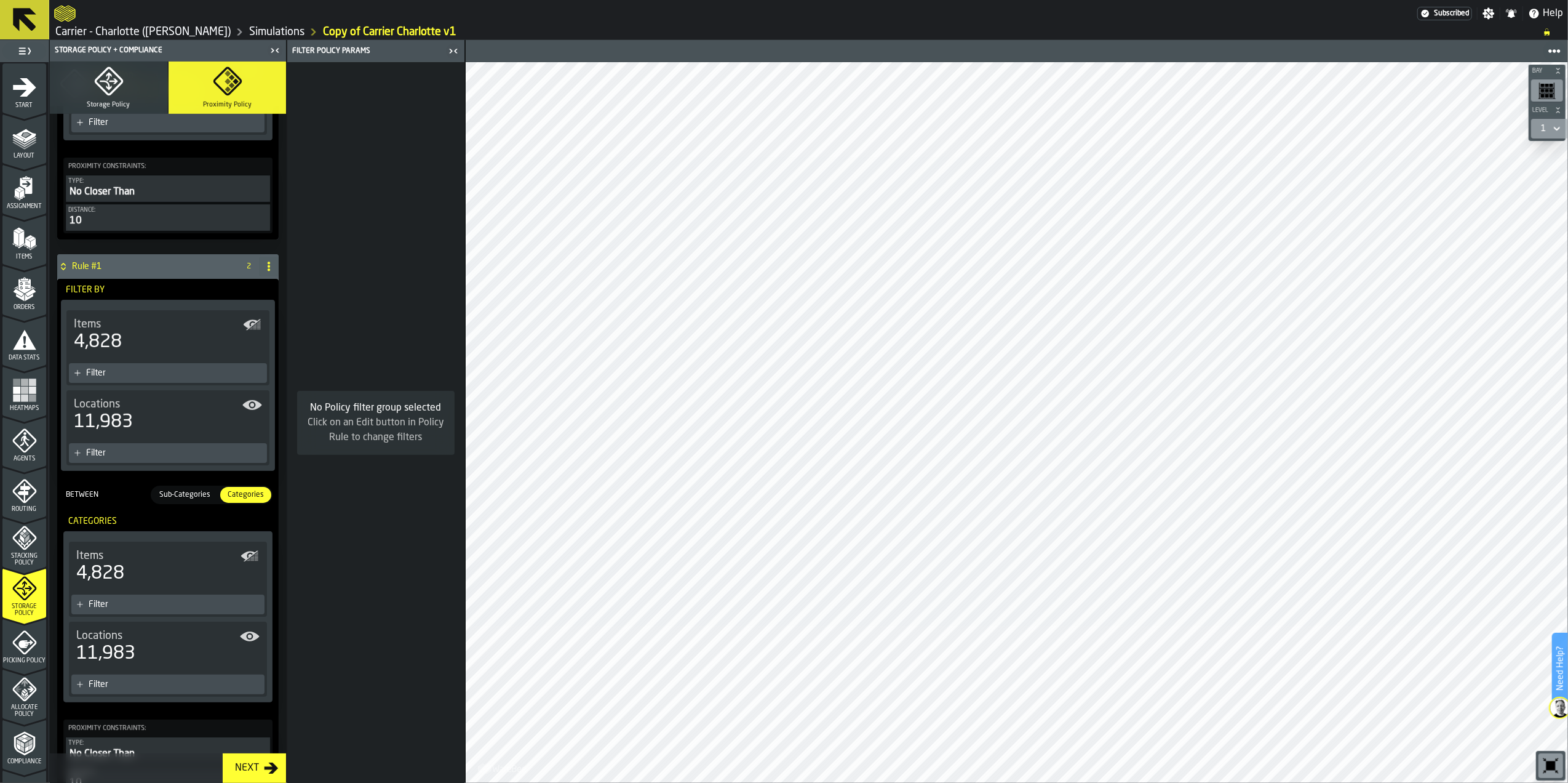
scroll to position [335, 0]
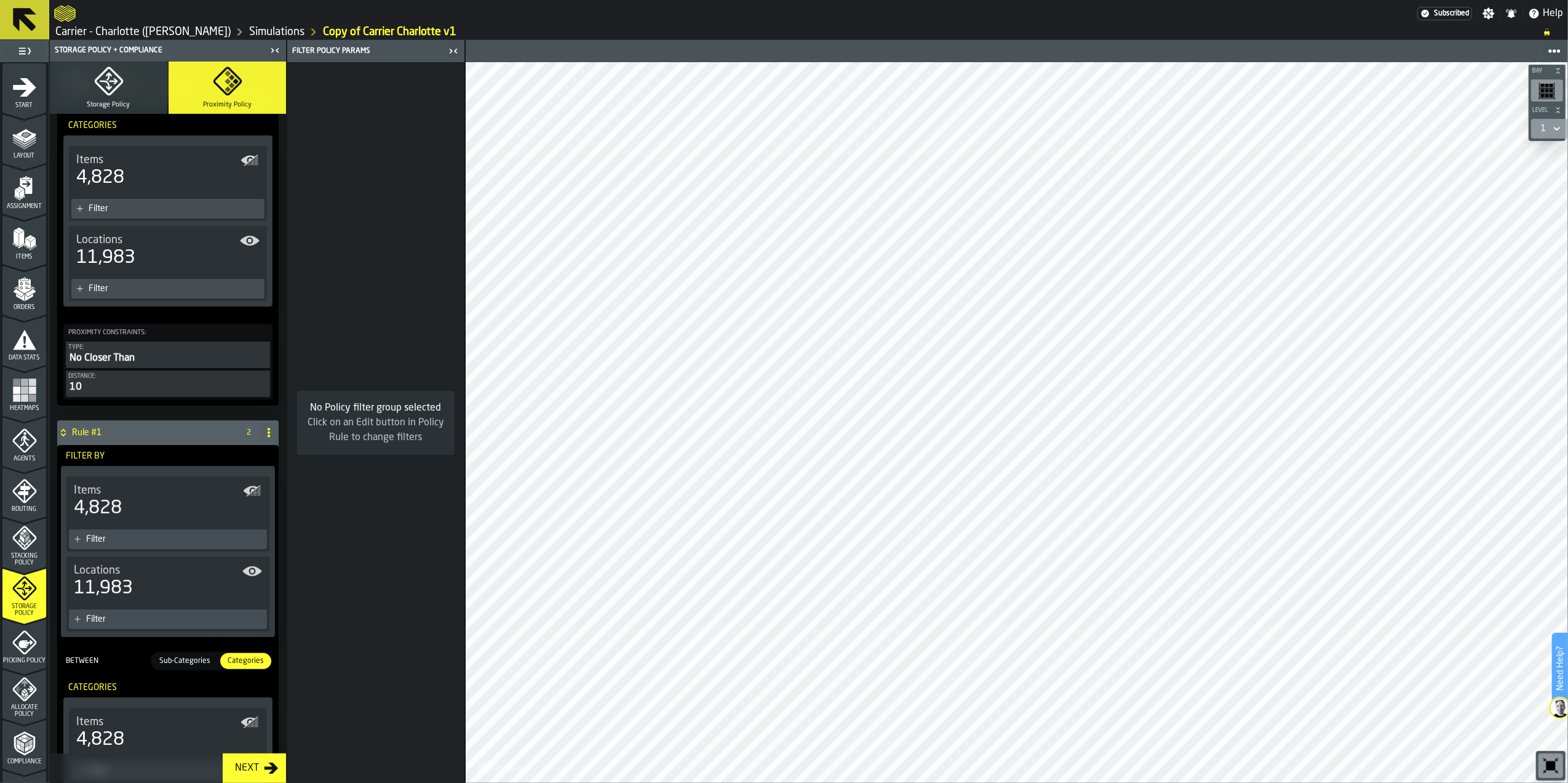
click at [264, 434] on icon at bounding box center [268, 432] width 10 height 10
click at [212, 486] on div "Delete" at bounding box center [216, 489] width 103 height 15
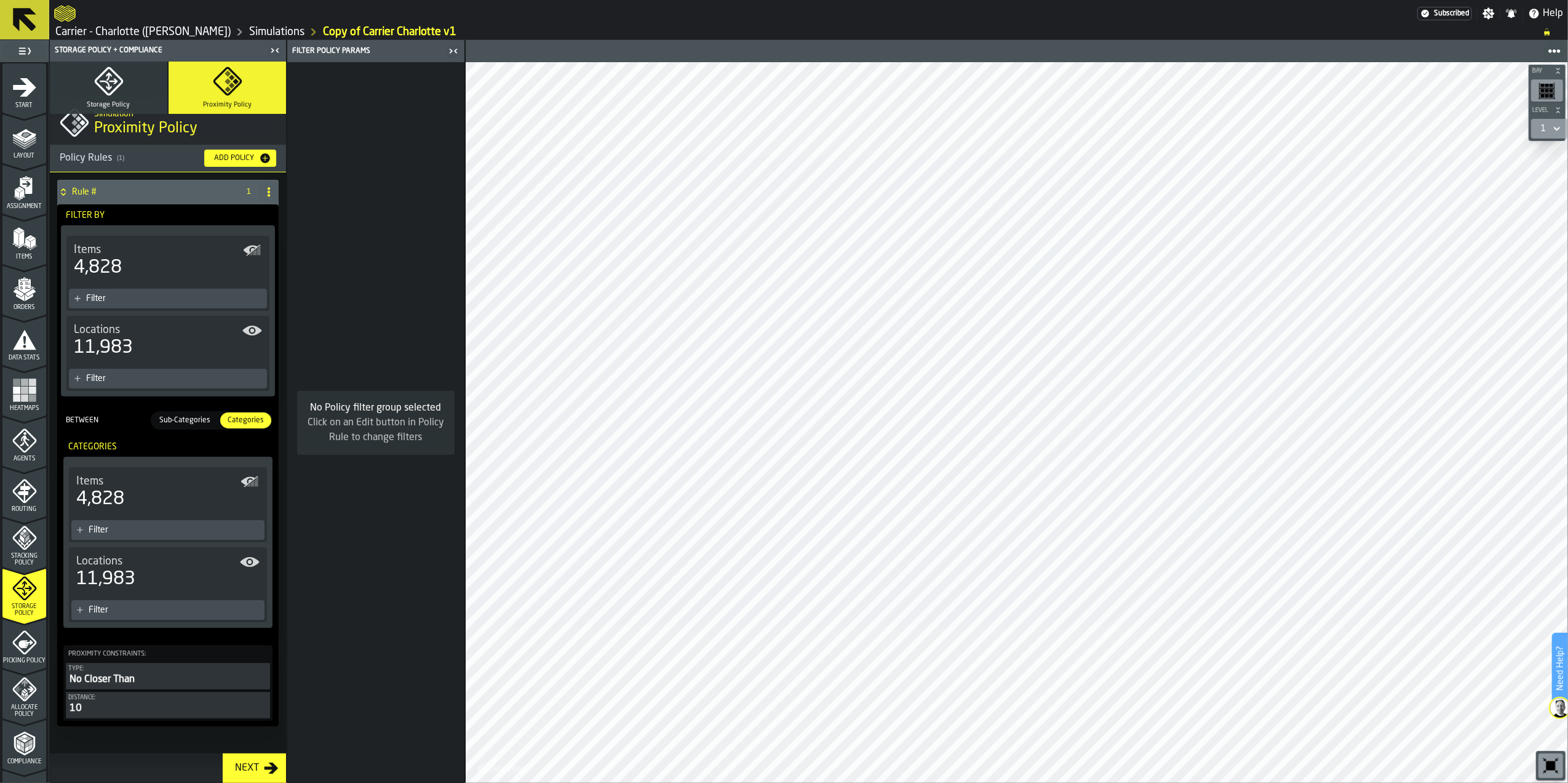
scroll to position [0, 0]
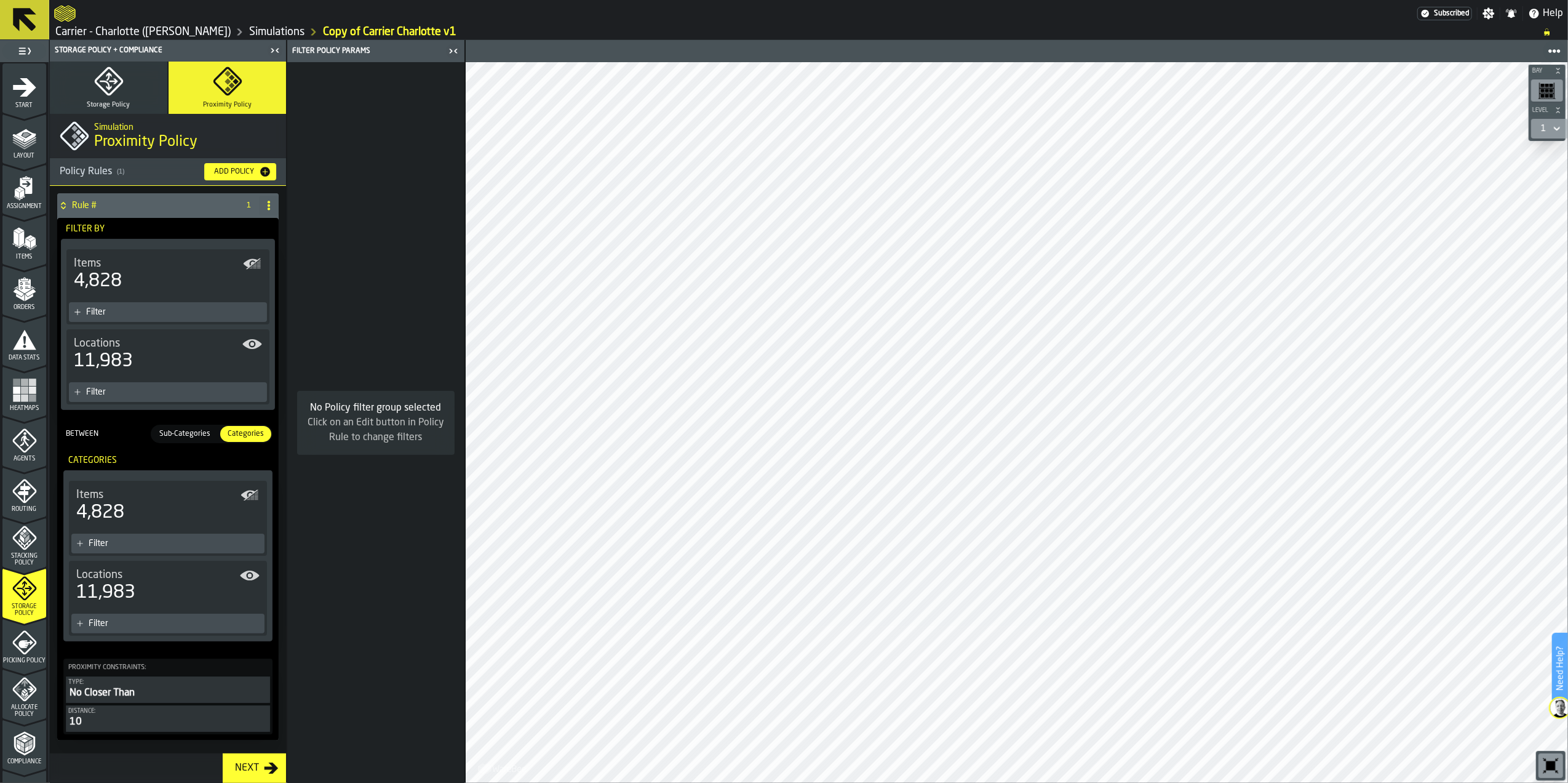
click at [173, 281] on div "4,828" at bounding box center [168, 281] width 188 height 22
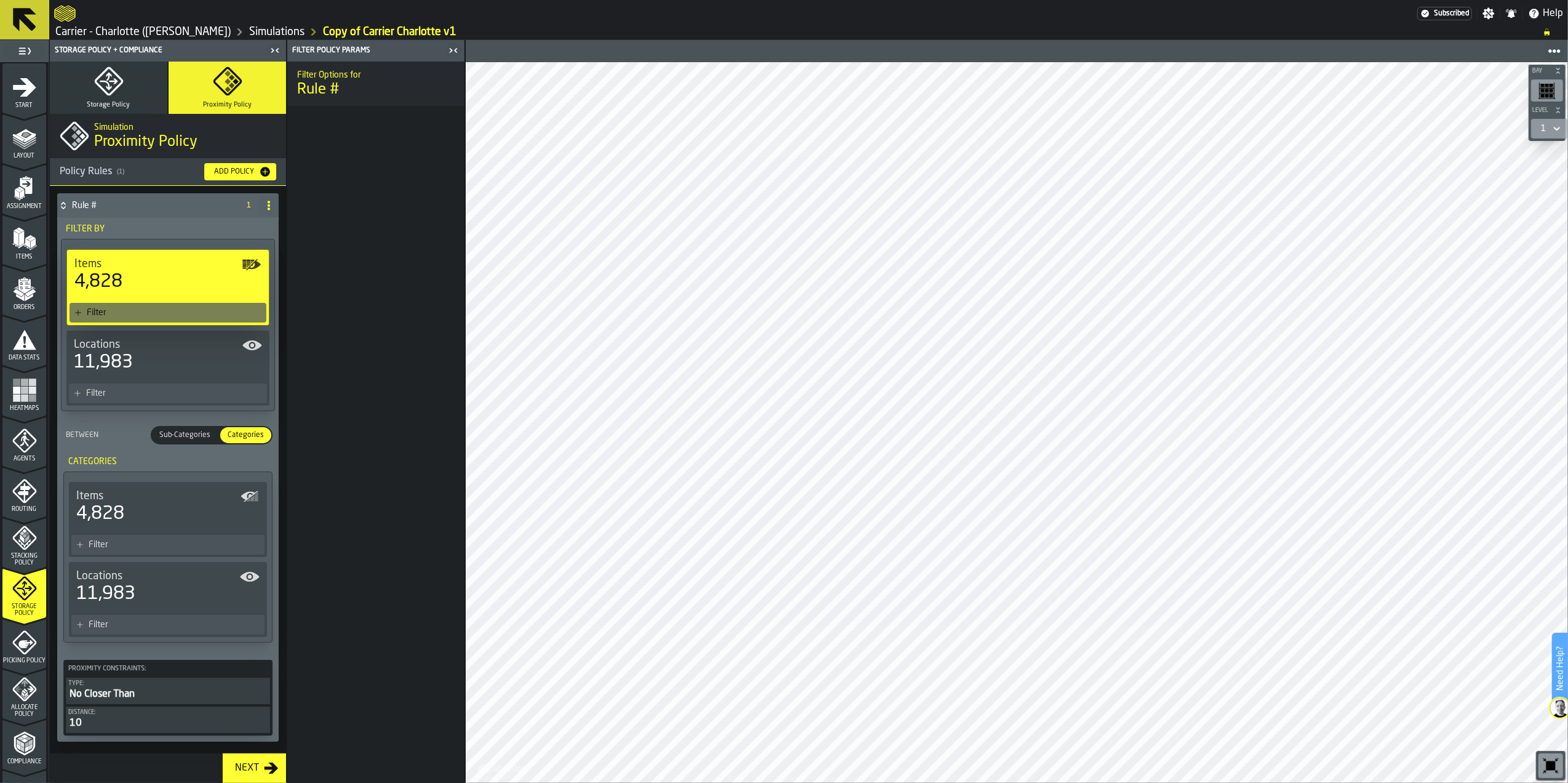
click at [218, 314] on div "Filter" at bounding box center [174, 312] width 175 height 10
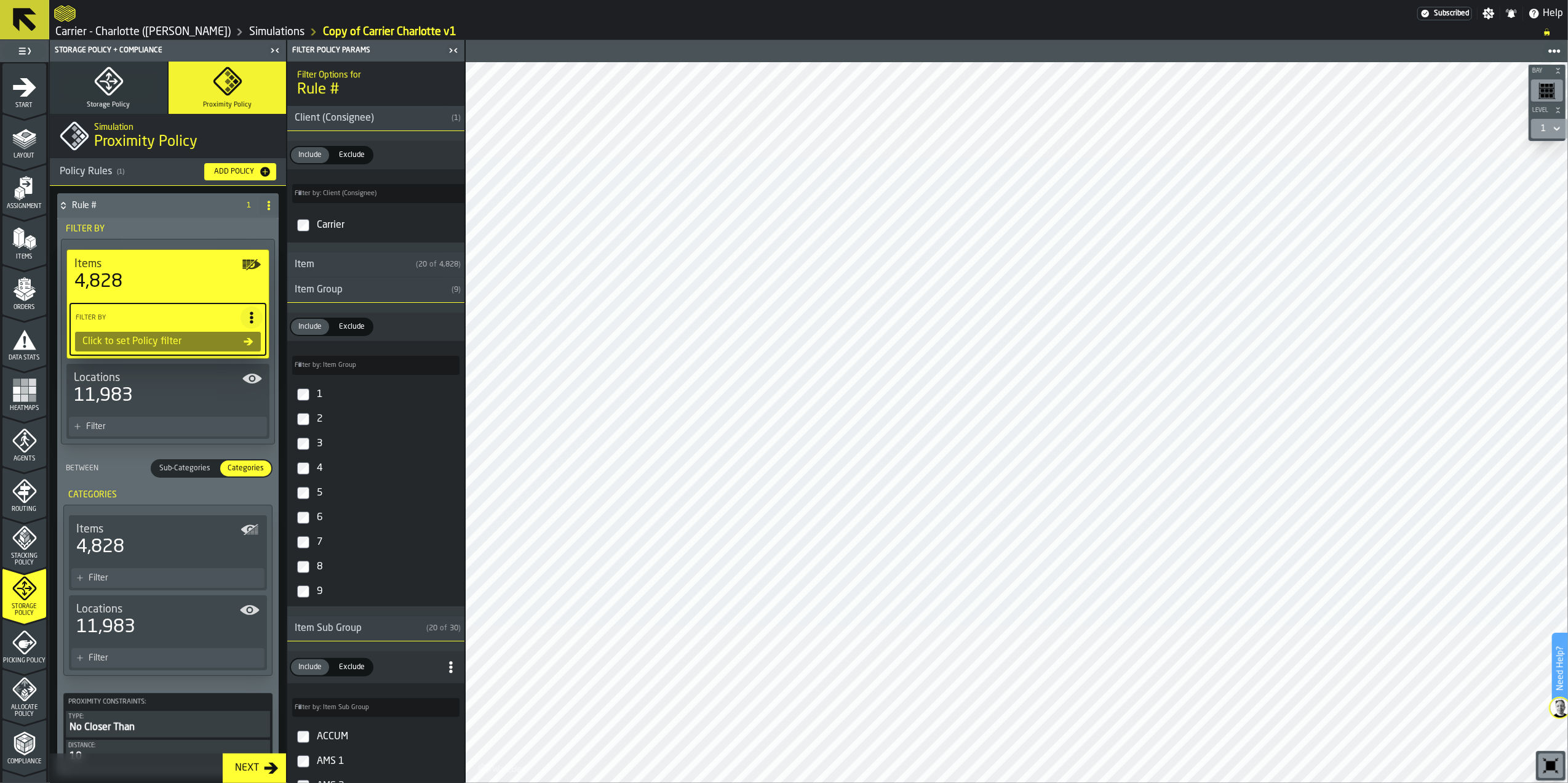
click at [212, 346] on div "Click to set Policy filter" at bounding box center [160, 342] width 166 height 15
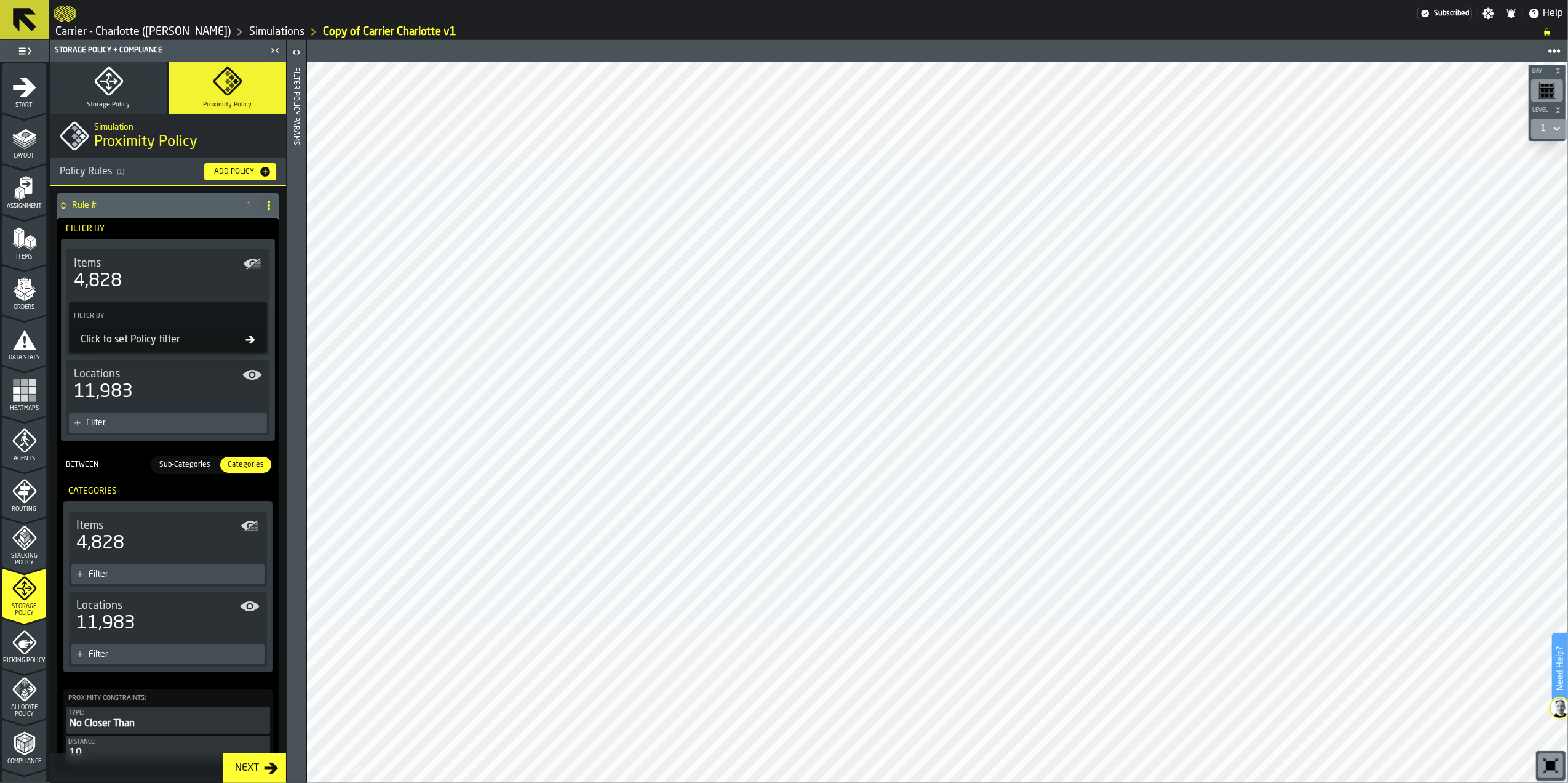
click at [264, 208] on icon at bounding box center [268, 205] width 10 height 10
click at [107, 138] on span "Proximity Policy" at bounding box center [146, 142] width 103 height 20
click at [80, 139] on rect "title-Proximity Policy" at bounding box center [78, 140] width 6 height 6
click at [296, 57] on icon "button-toggle-Open" at bounding box center [297, 53] width 15 height 15
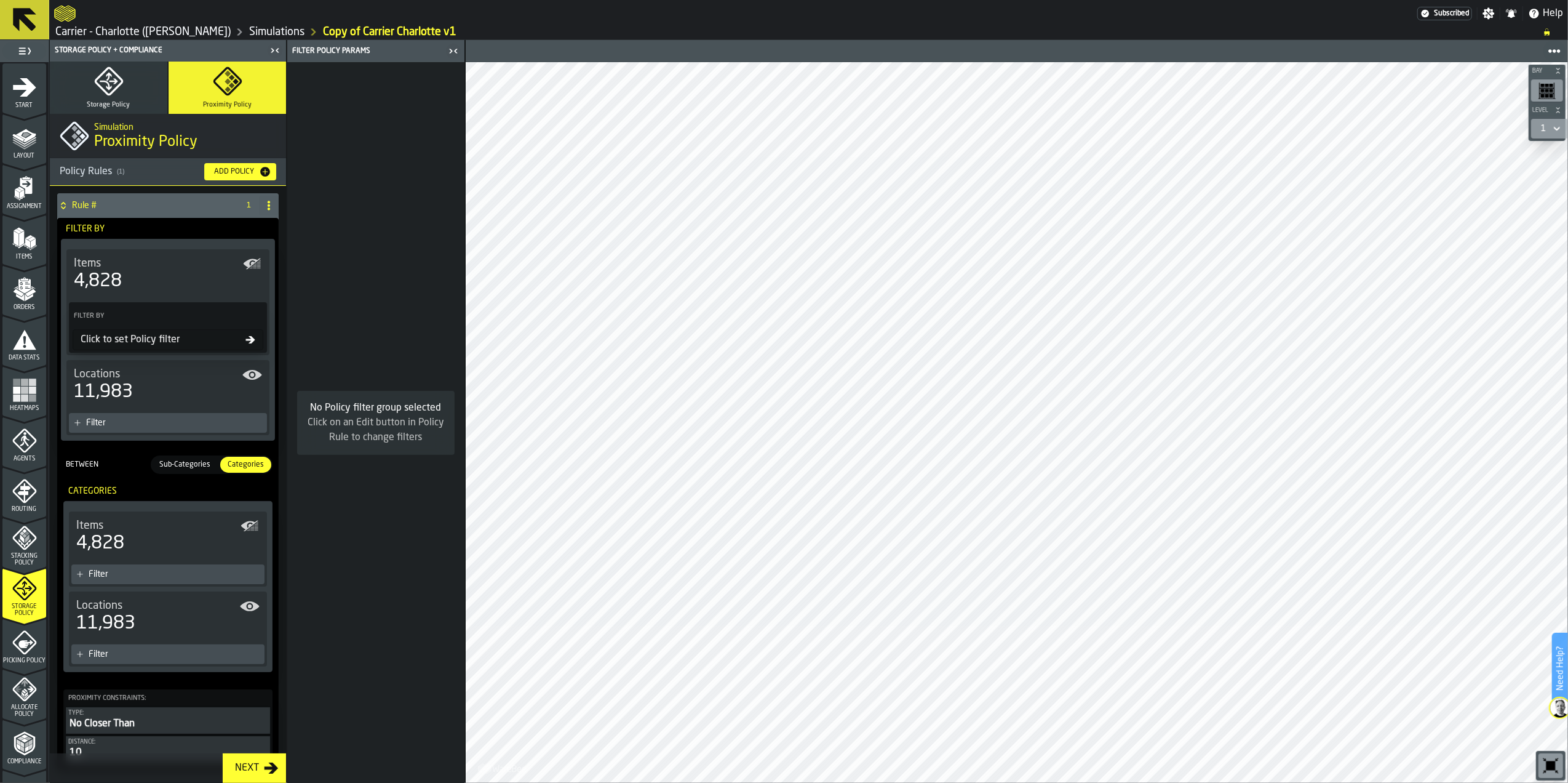
click at [296, 57] on header "Filter Policy Params" at bounding box center [375, 51] width 177 height 22
click at [448, 51] on icon "button-toggle-Close me" at bounding box center [454, 51] width 15 height 15
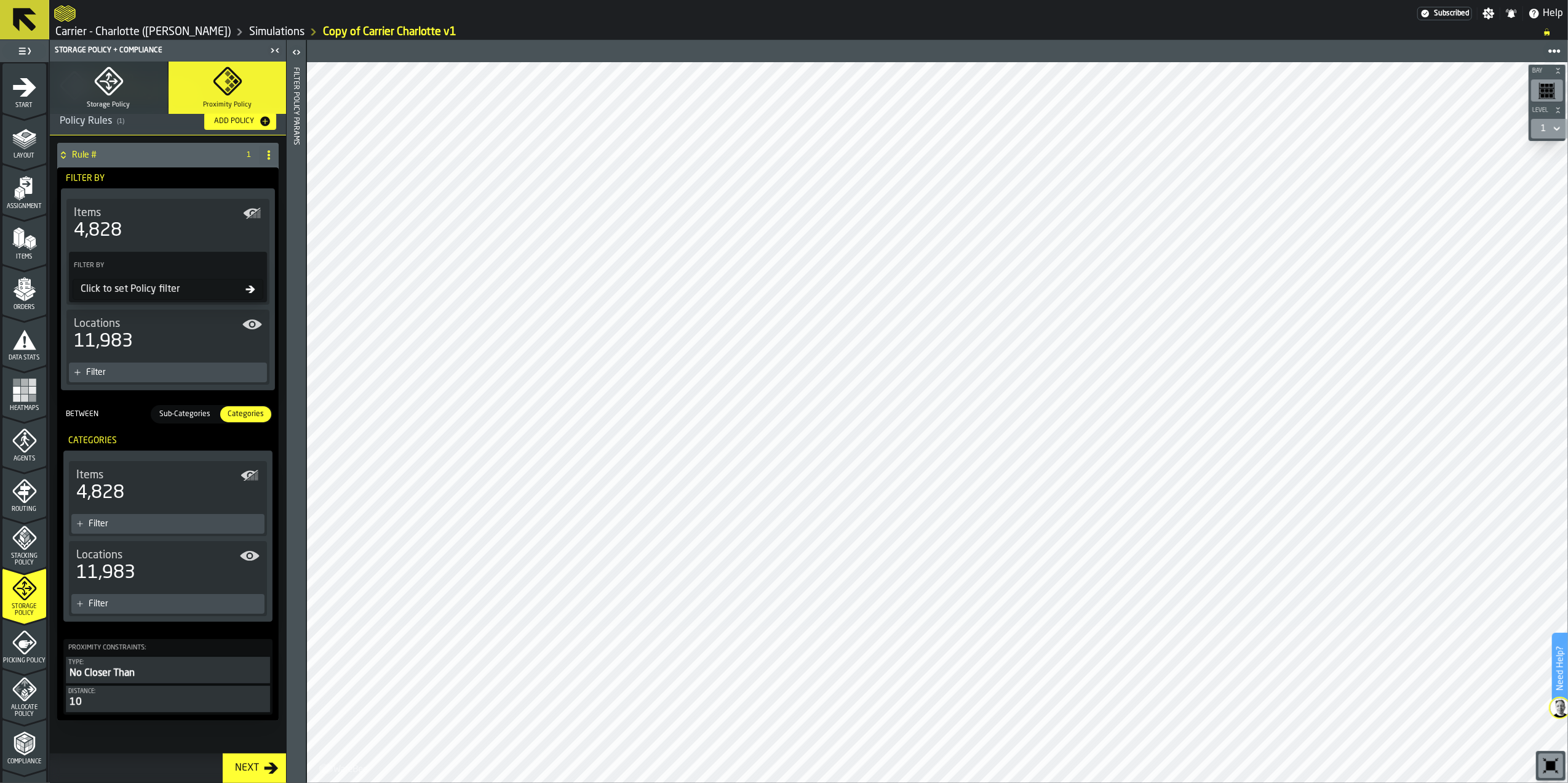
scroll to position [59, 0]
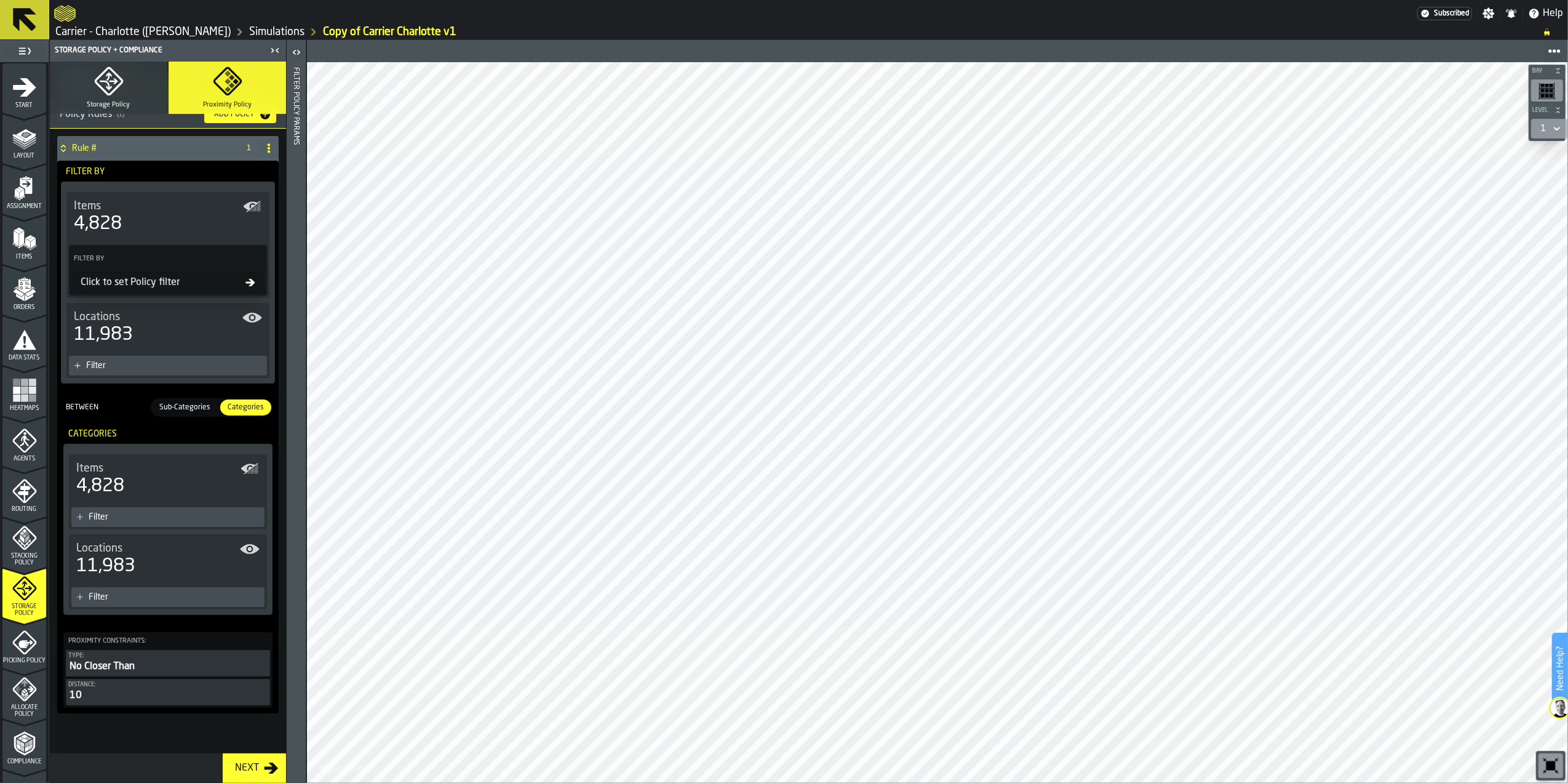
click at [183, 395] on div "Between Sub-Categories Sub-Categories Categories Categories" at bounding box center [168, 407] width 219 height 28
click at [182, 402] on span "Sub-Categories" at bounding box center [185, 407] width 61 height 11
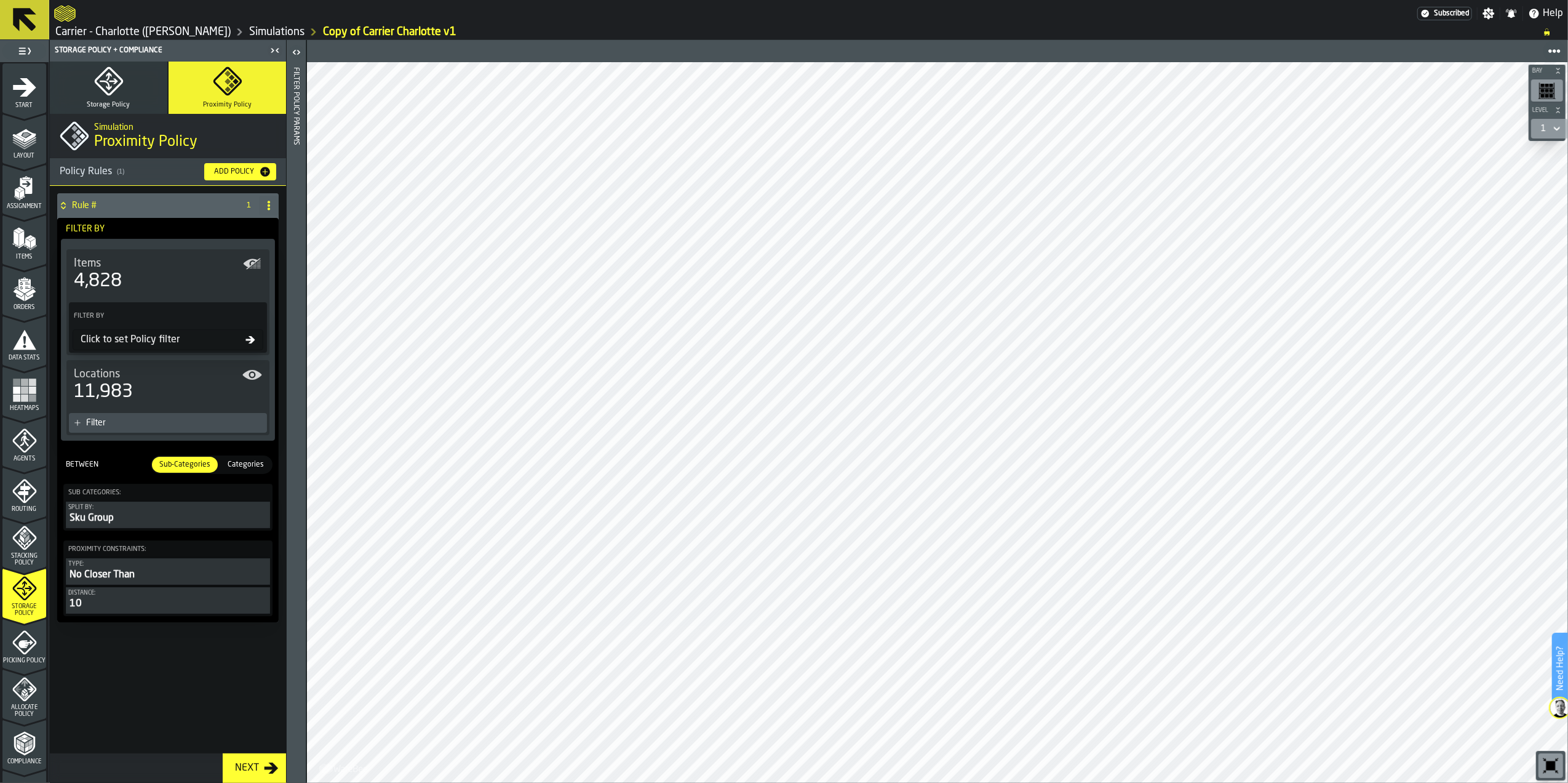
scroll to position [0, 0]
click at [233, 510] on div "Split by:" at bounding box center [168, 507] width 200 height 7
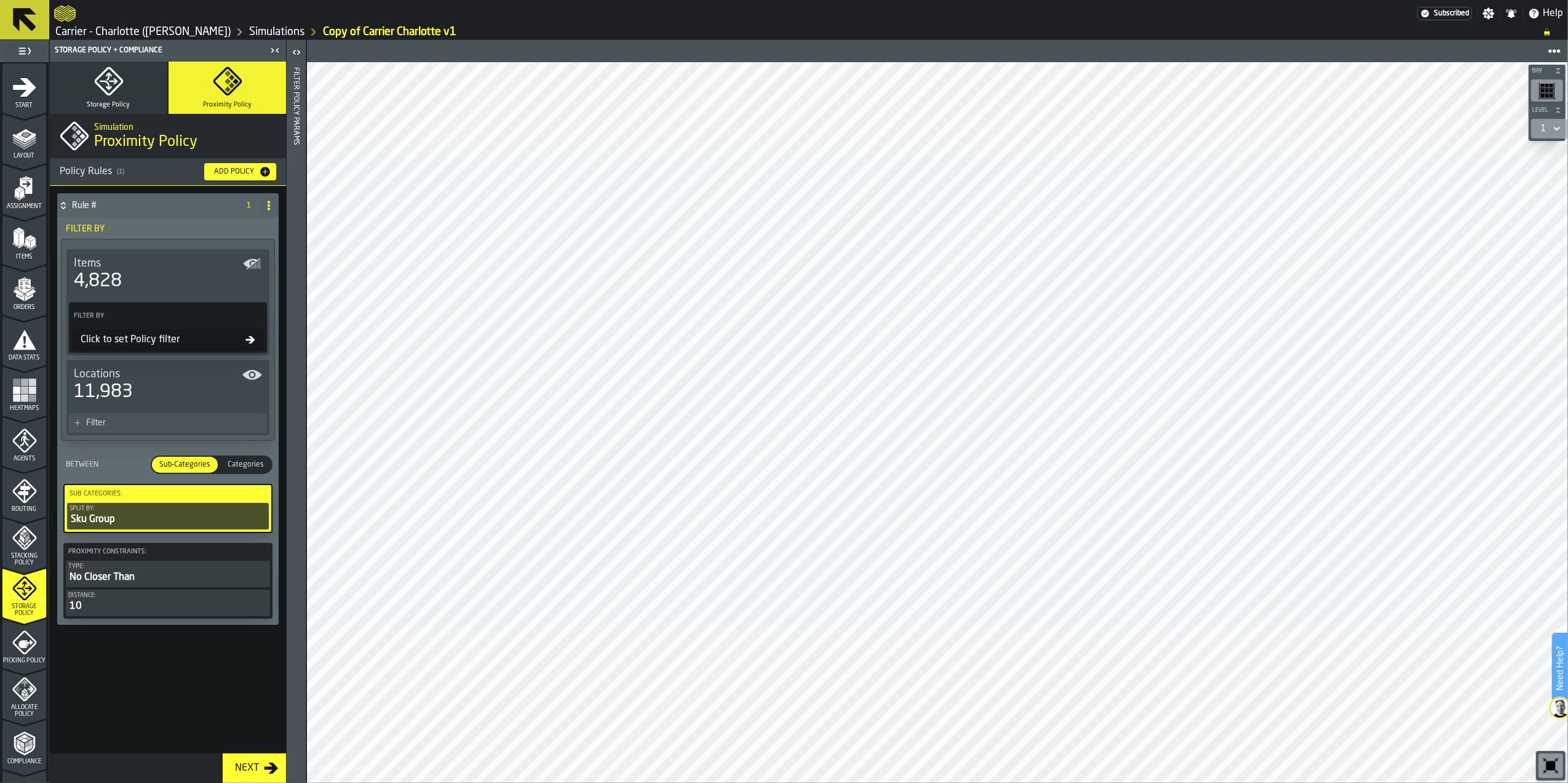
click at [233, 510] on div "Split by:" at bounding box center [168, 509] width 197 height 7
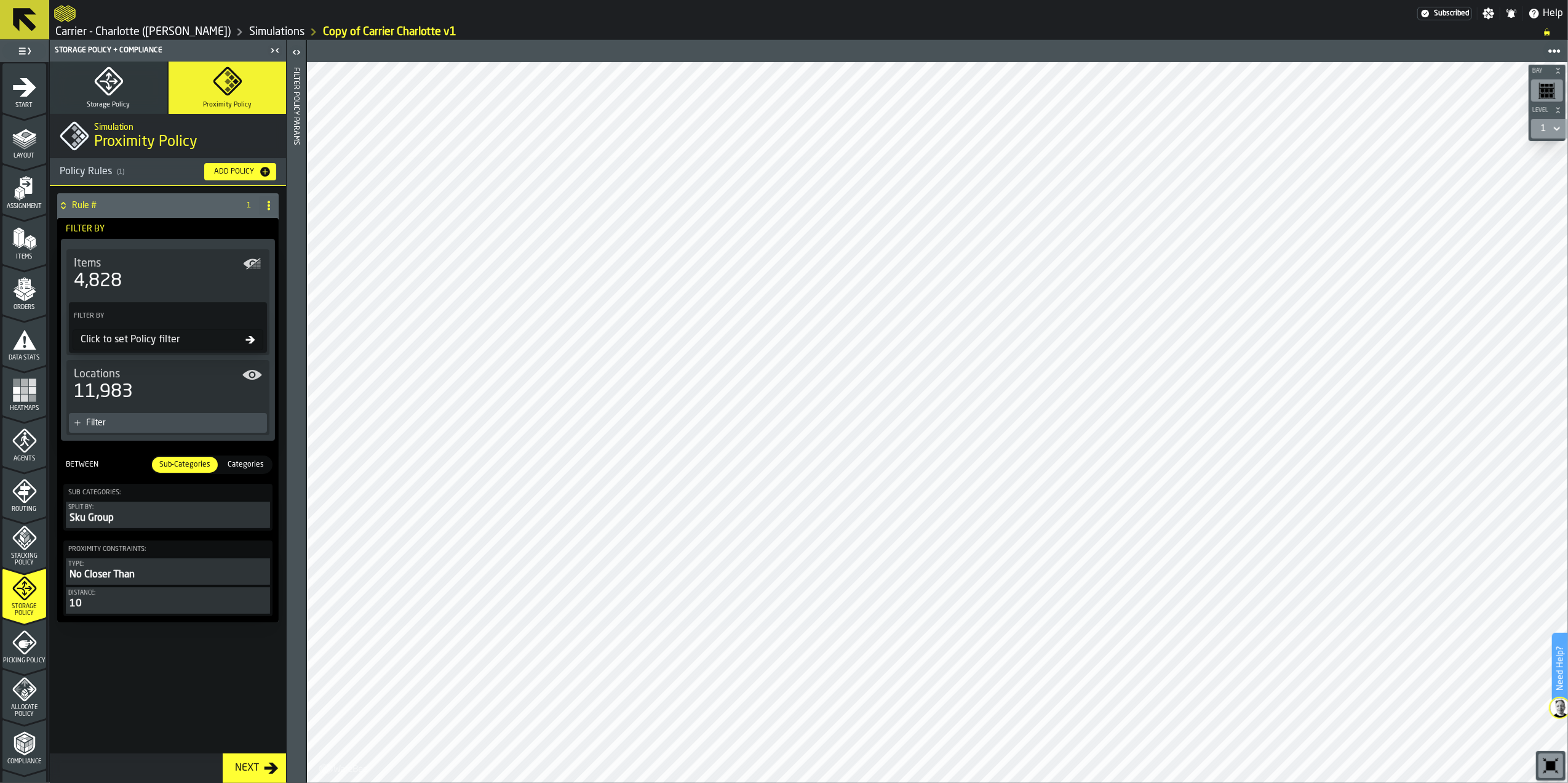
click at [233, 510] on div "Split by:" at bounding box center [168, 507] width 200 height 7
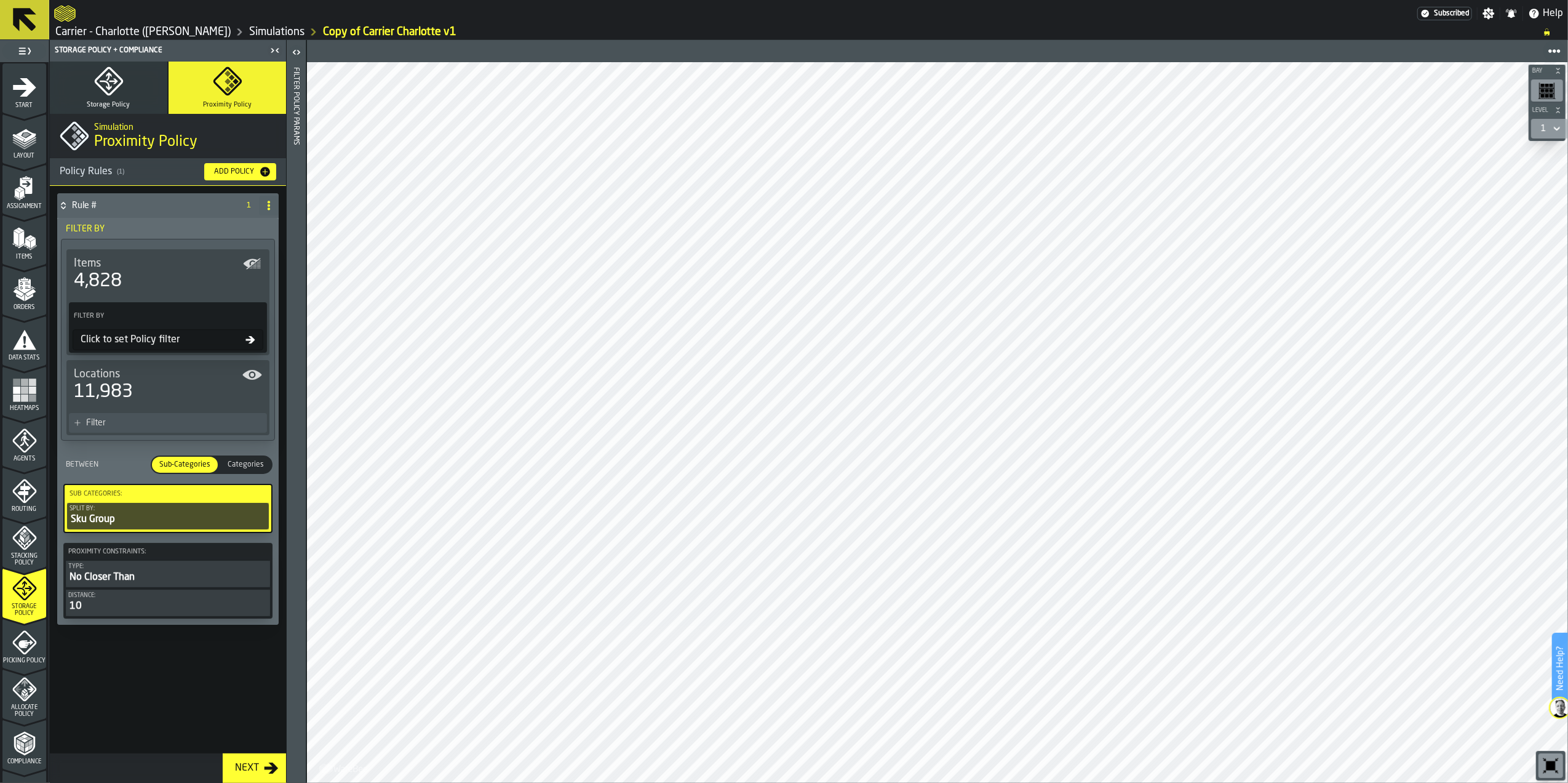
click at [293, 46] on icon "button-toggle-Open" at bounding box center [297, 53] width 15 height 15
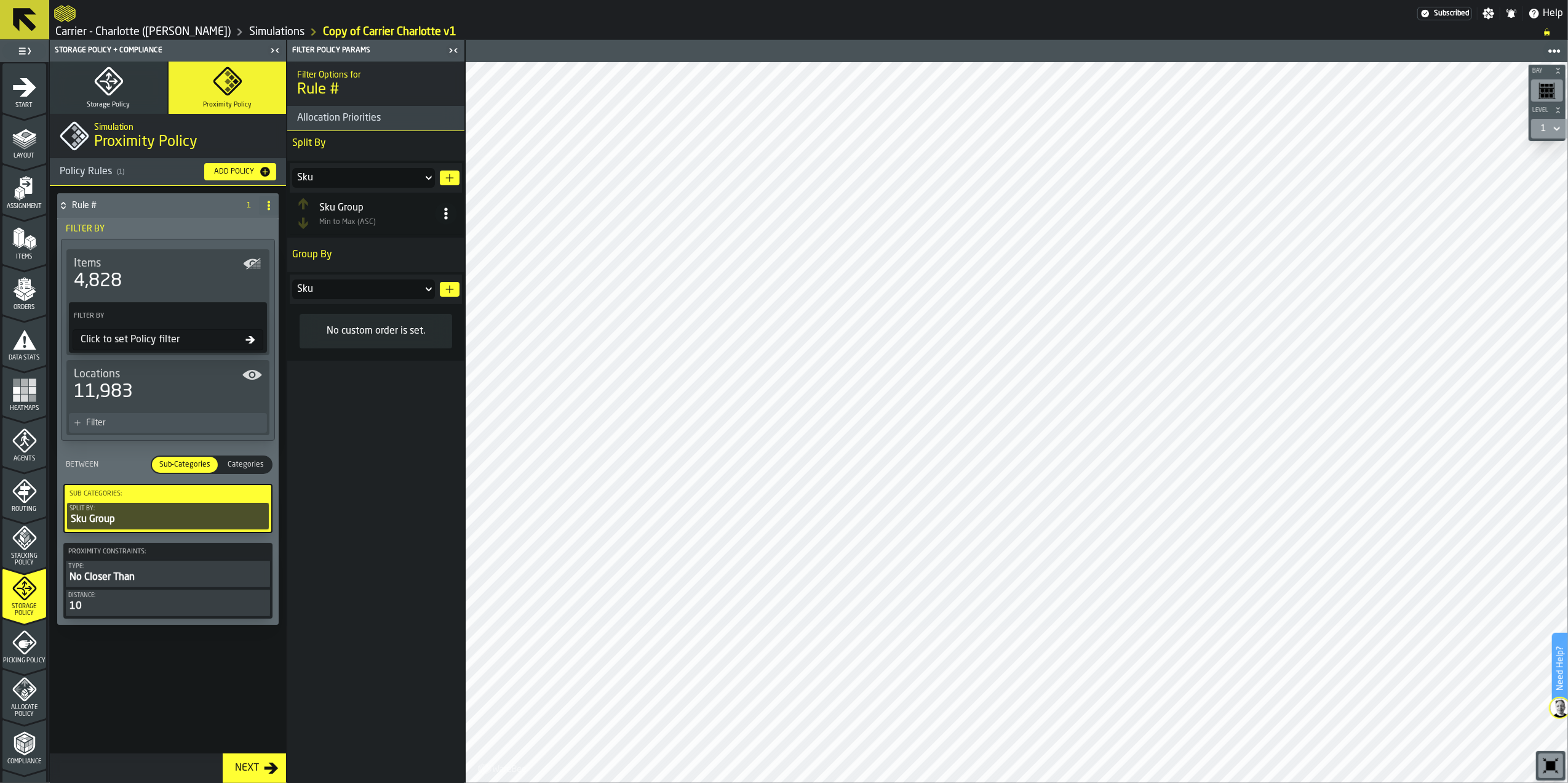
click at [376, 219] on span "Min to Max (ASC)" at bounding box center [378, 222] width 116 height 9
click at [448, 177] on icon "button-" at bounding box center [450, 177] width 10 height 10
click at [390, 176] on div "Stock Category" at bounding box center [357, 178] width 121 height 15
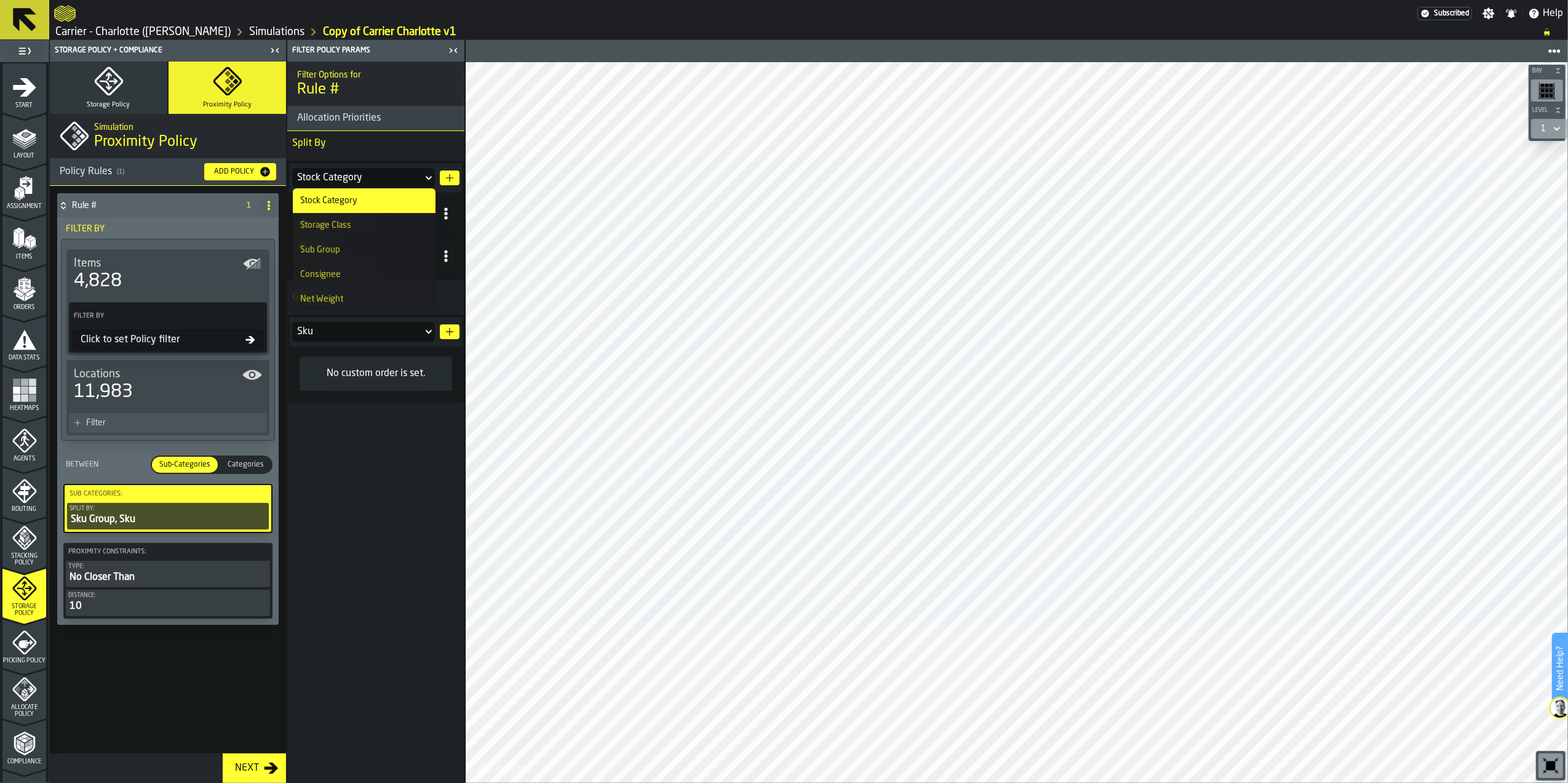
click at [390, 176] on div "Stock Category" at bounding box center [357, 178] width 121 height 15
click at [363, 254] on div "Sub Group" at bounding box center [364, 250] width 128 height 10
drag, startPoint x: 344, startPoint y: 264, endPoint x: 346, endPoint y: 224, distance: 40.0
click at [346, 224] on table "Sku Group Min to Max (ASC) Sku Min to Max (ASC)" at bounding box center [376, 235] width 173 height 85
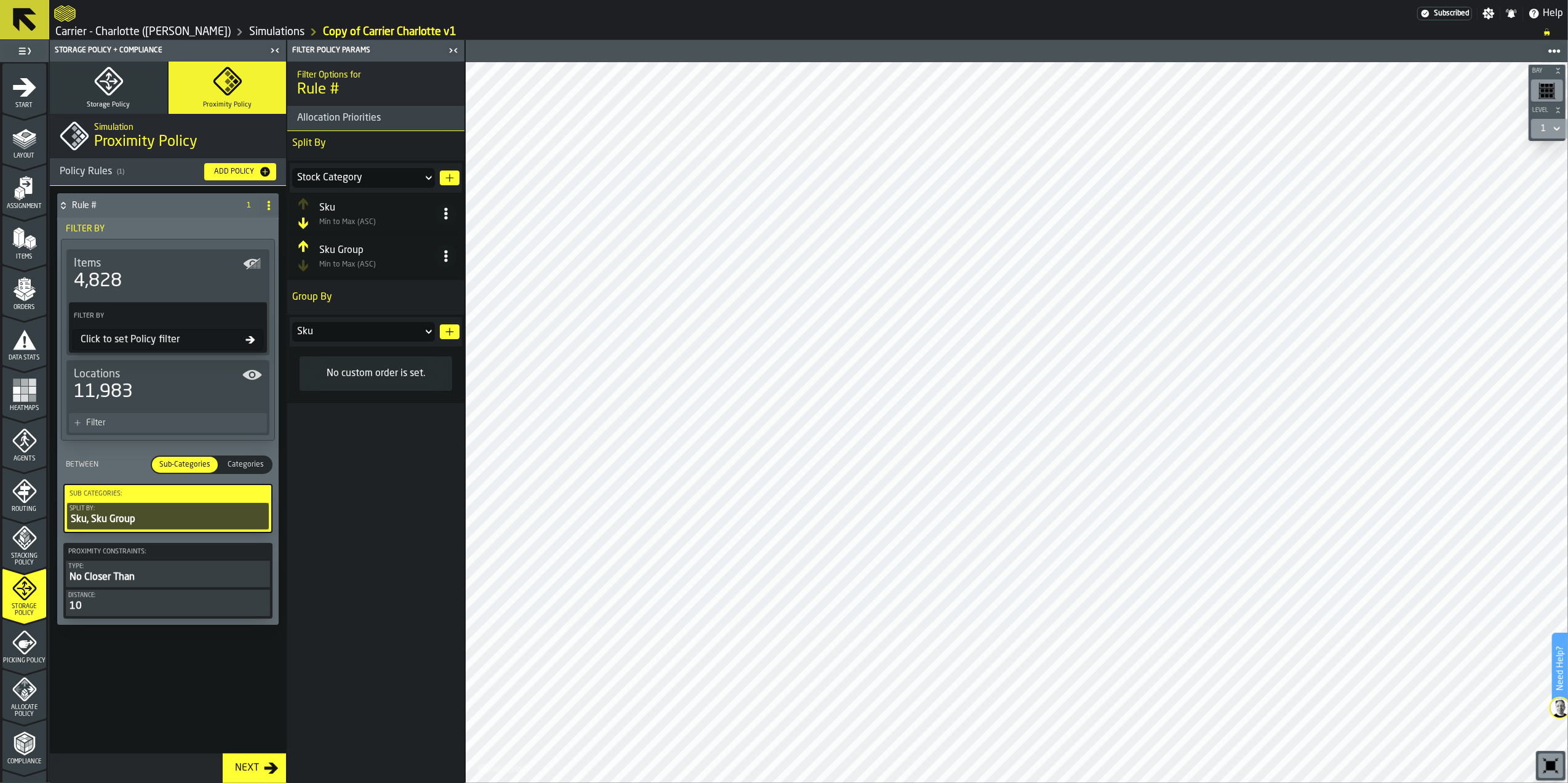
click at [454, 260] on span at bounding box center [446, 256] width 22 height 22
click at [406, 368] on div "Delete" at bounding box center [398, 371] width 105 height 15
click at [374, 285] on div "Sku" at bounding box center [357, 289] width 121 height 15
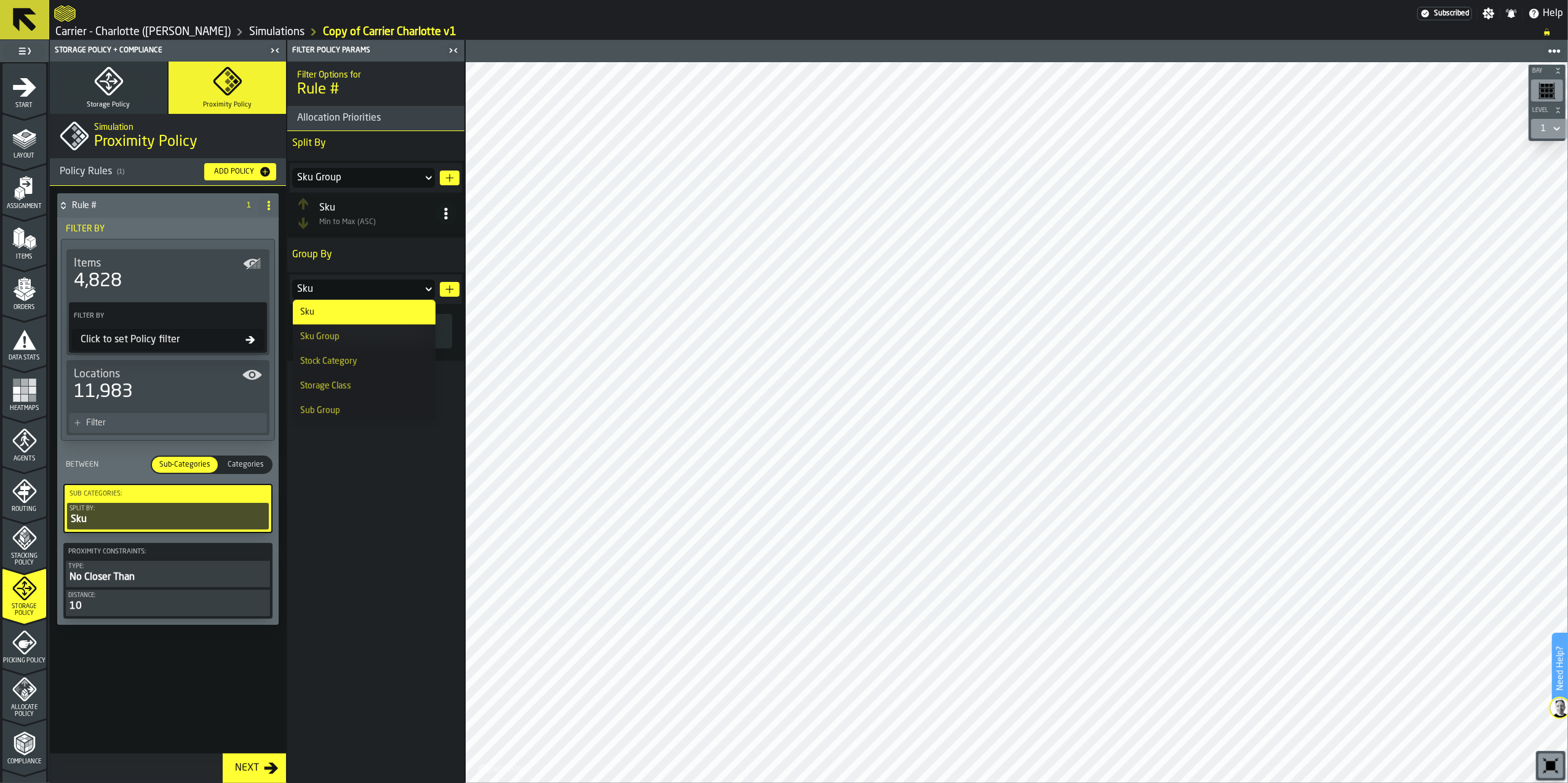
click at [384, 252] on p "Group By" at bounding box center [375, 255] width 177 height 25
click at [429, 179] on icon at bounding box center [428, 178] width 5 height 4
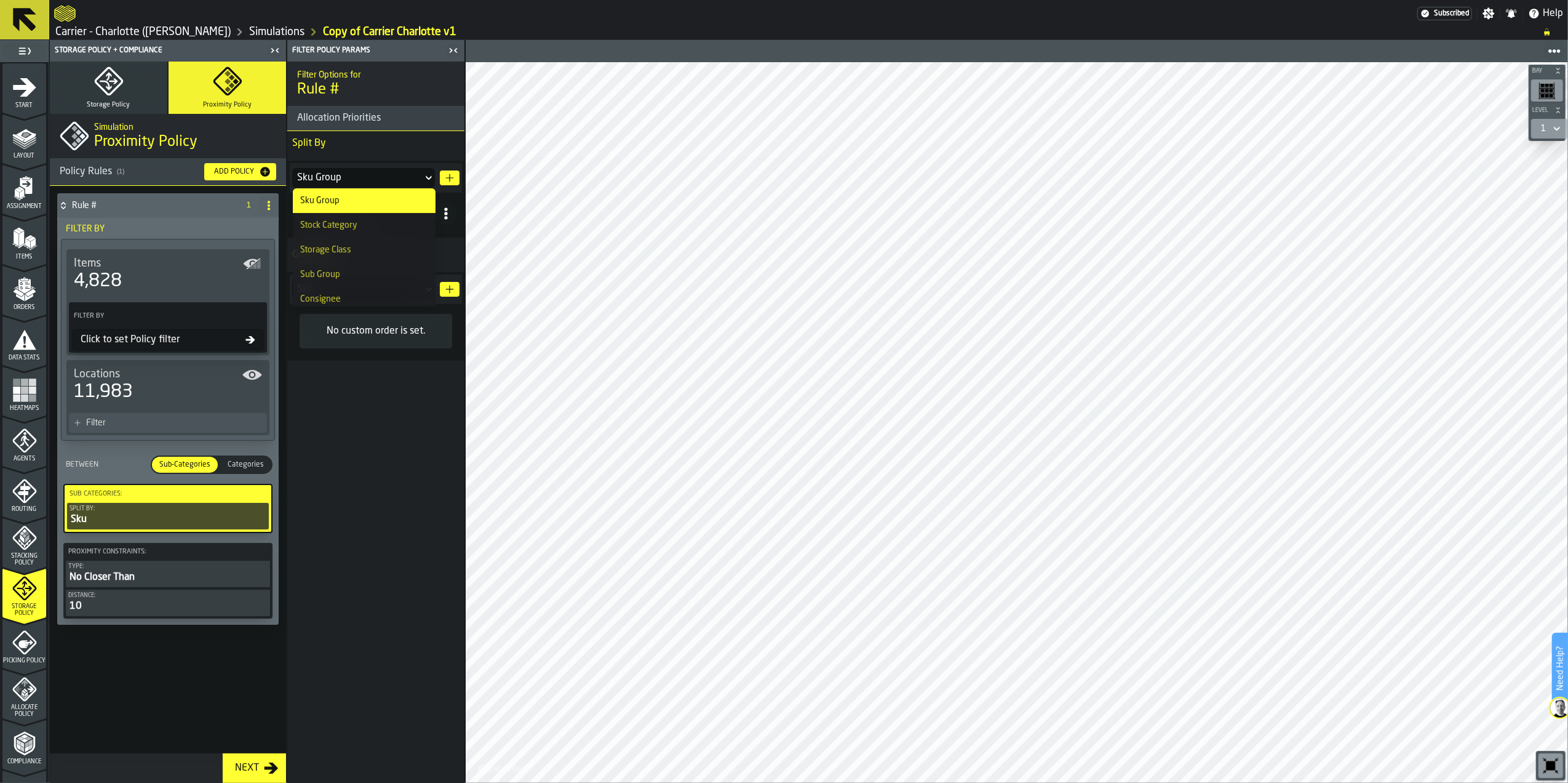
click at [384, 222] on div "Stock Category" at bounding box center [364, 225] width 128 height 10
click at [377, 183] on div "Stock Category" at bounding box center [357, 178] width 121 height 15
click at [386, 254] on div "Storage Class" at bounding box center [364, 250] width 128 height 10
click at [370, 181] on div "Storage Class" at bounding box center [357, 178] width 121 height 15
click at [384, 273] on div "Sub Group" at bounding box center [364, 274] width 128 height 10
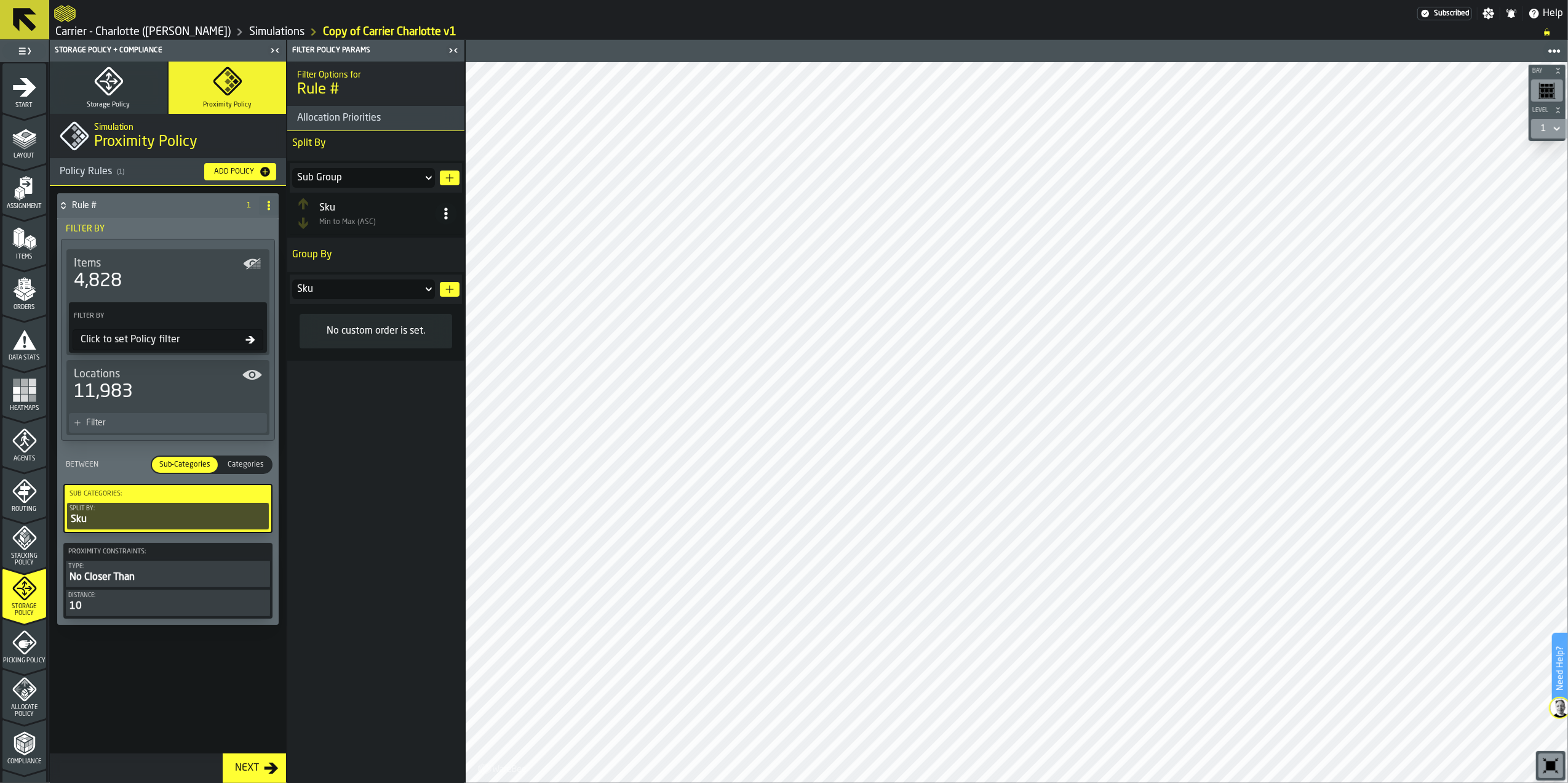
click at [370, 281] on div "Sku" at bounding box center [357, 289] width 130 height 20
click at [379, 407] on div "Sub Group" at bounding box center [364, 410] width 128 height 10
click at [406, 173] on div "Sub Group" at bounding box center [357, 178] width 121 height 15
click at [320, 138] on p "Split By" at bounding box center [375, 143] width 177 height 25
click at [446, 221] on span at bounding box center [446, 213] width 22 height 22
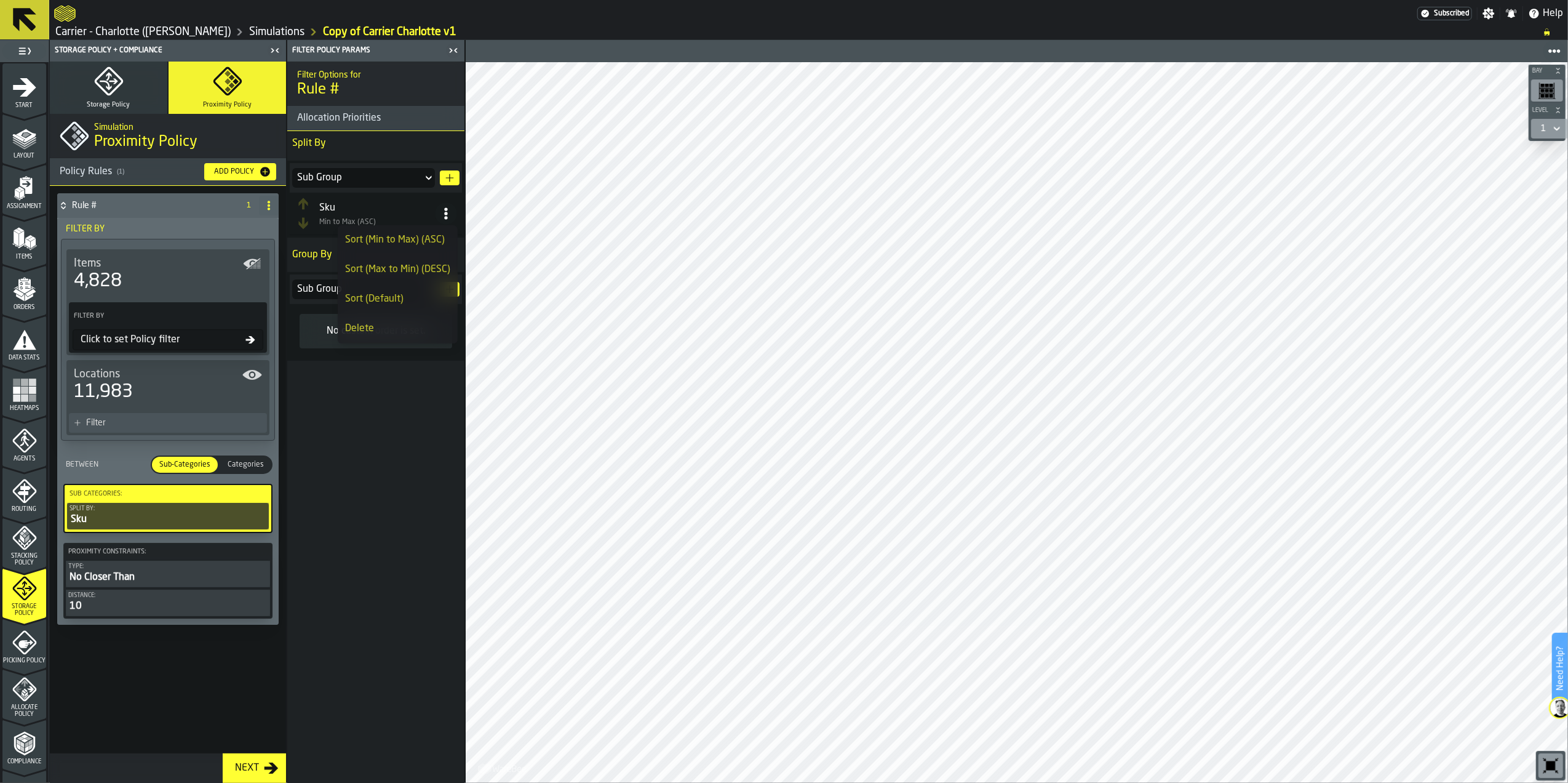
click at [380, 330] on div "Delete" at bounding box center [398, 328] width 105 height 15
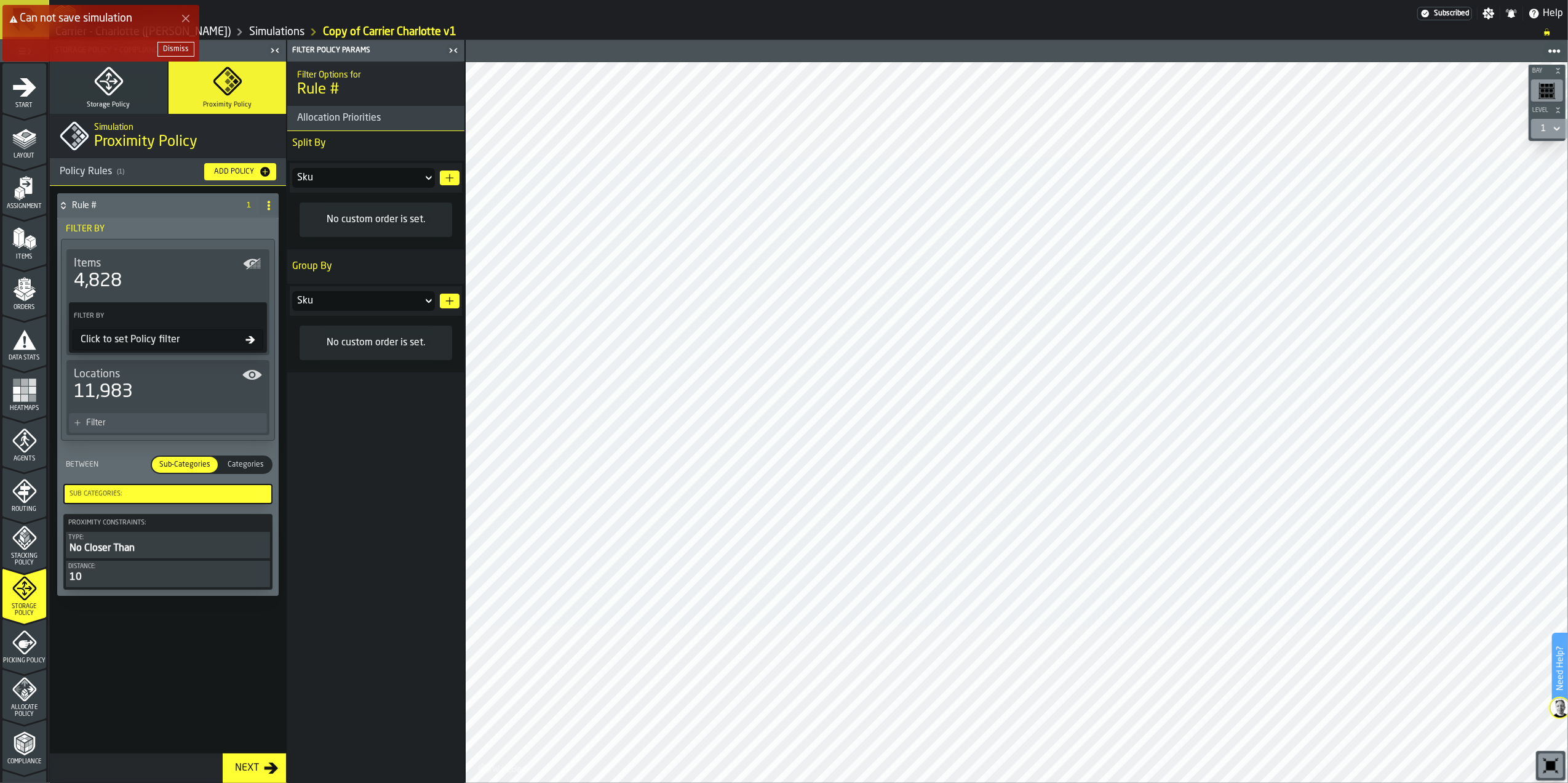
click at [183, 45] on div "Dismiss" at bounding box center [176, 49] width 26 height 9
click at [363, 296] on div "Sku" at bounding box center [357, 301] width 121 height 15
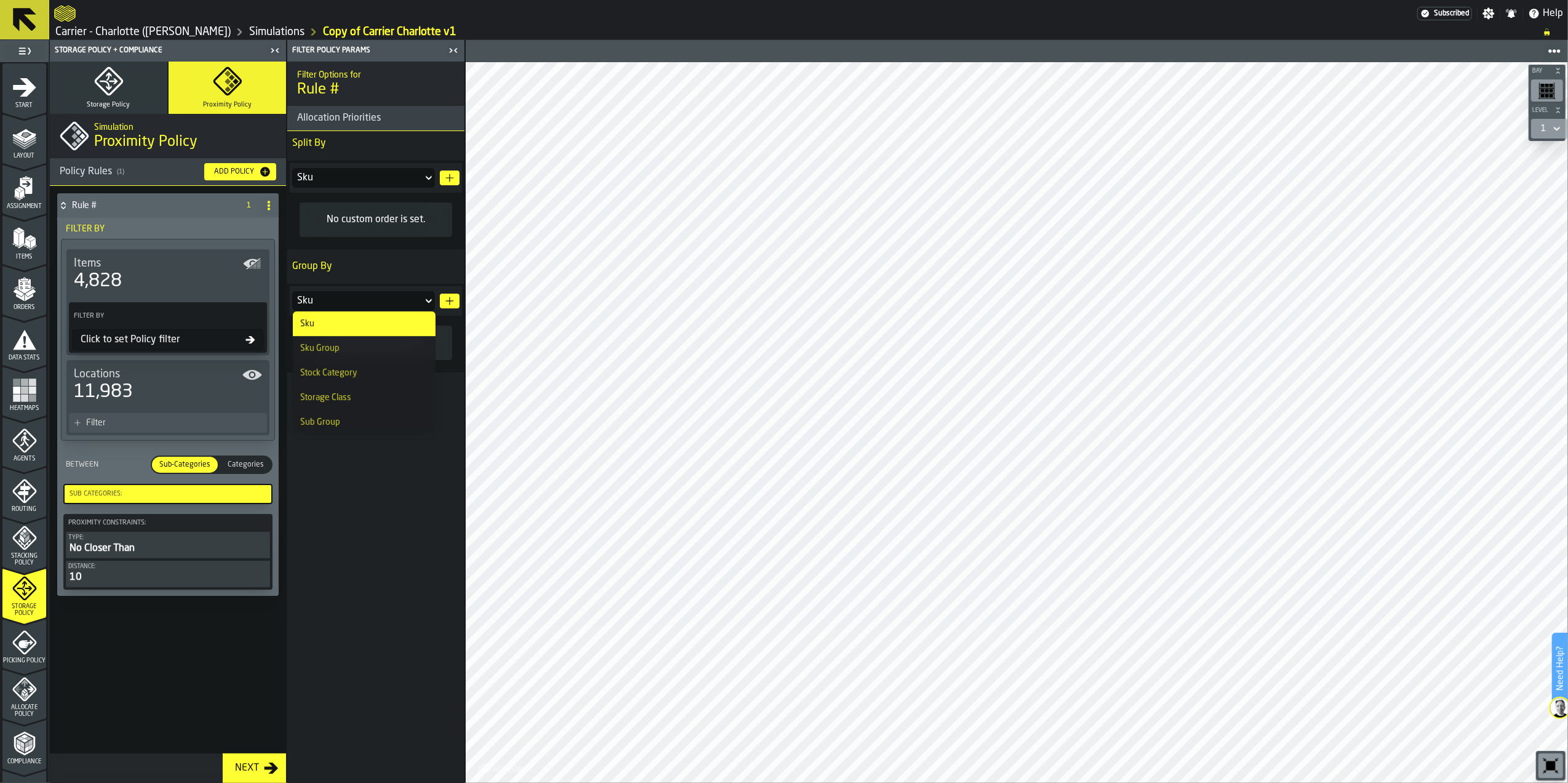
click at [350, 417] on div "Sub Group" at bounding box center [364, 422] width 128 height 10
click at [352, 177] on div "Sku" at bounding box center [357, 178] width 121 height 15
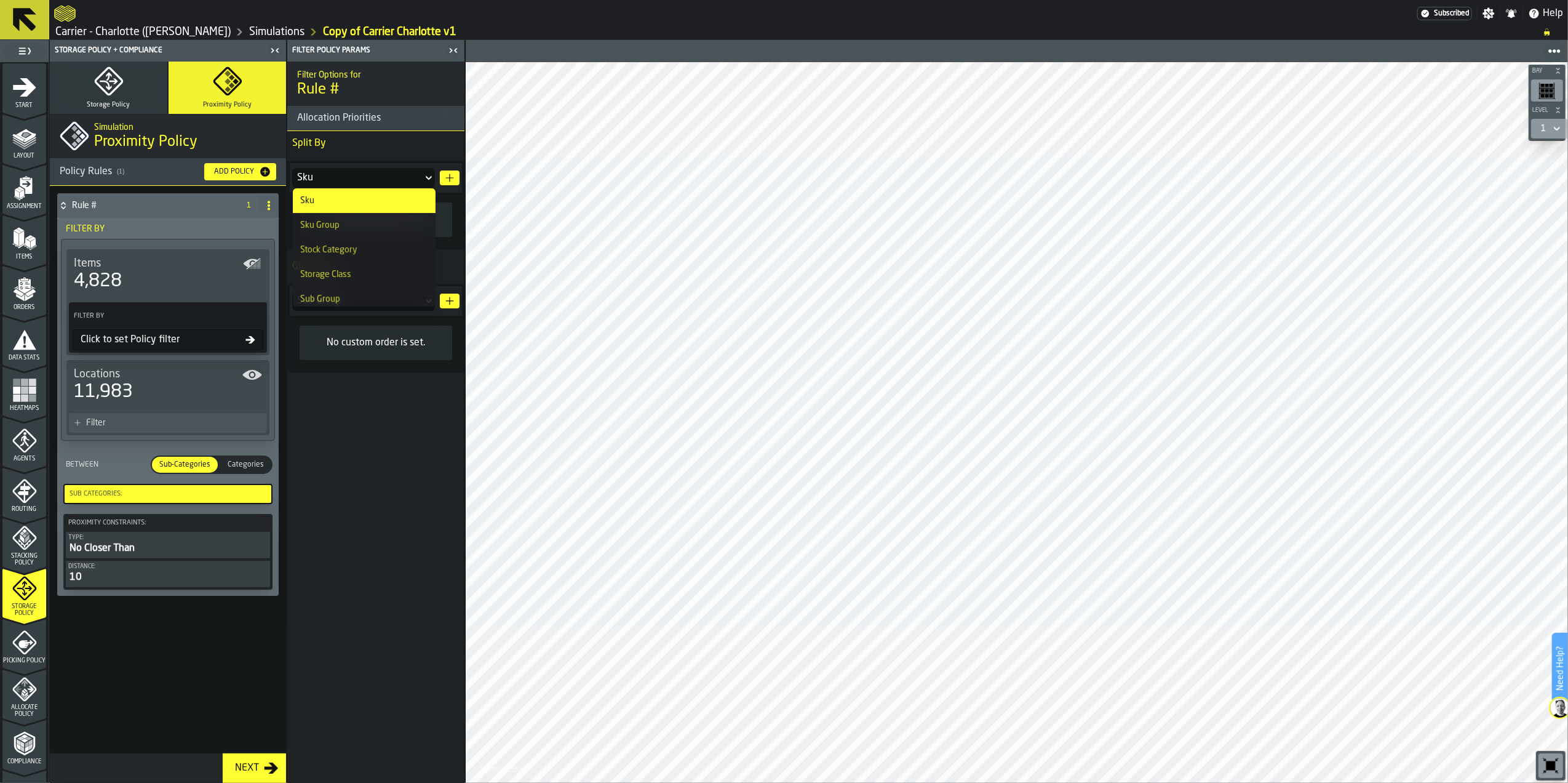
click at [352, 177] on div "Sku" at bounding box center [357, 178] width 121 height 15
click at [377, 343] on div "No custom order is set." at bounding box center [375, 343] width 133 height 15
click at [242, 463] on span "Categories" at bounding box center [245, 465] width 46 height 11
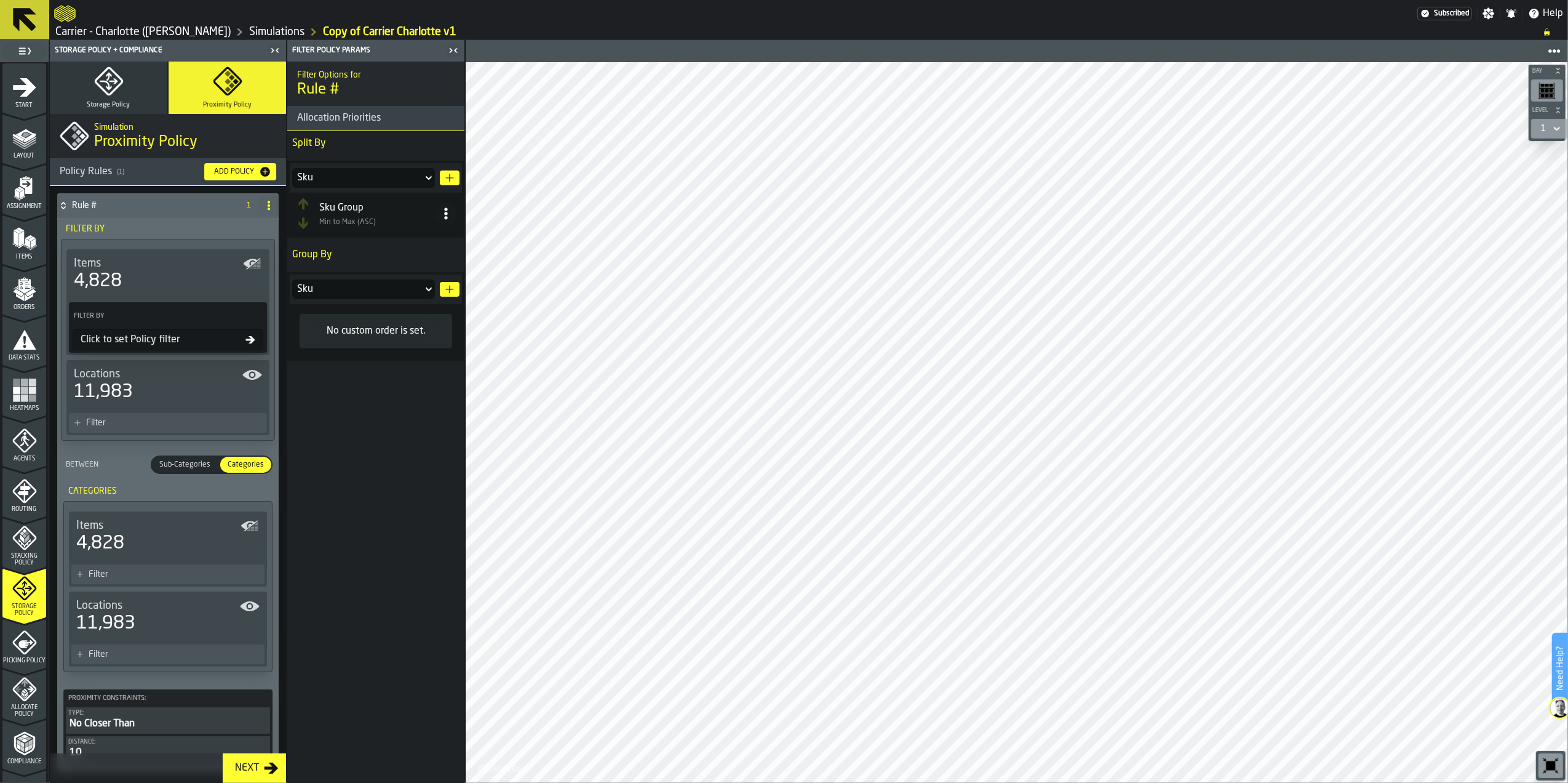
click at [204, 463] on span "Sub-Categories" at bounding box center [185, 465] width 61 height 11
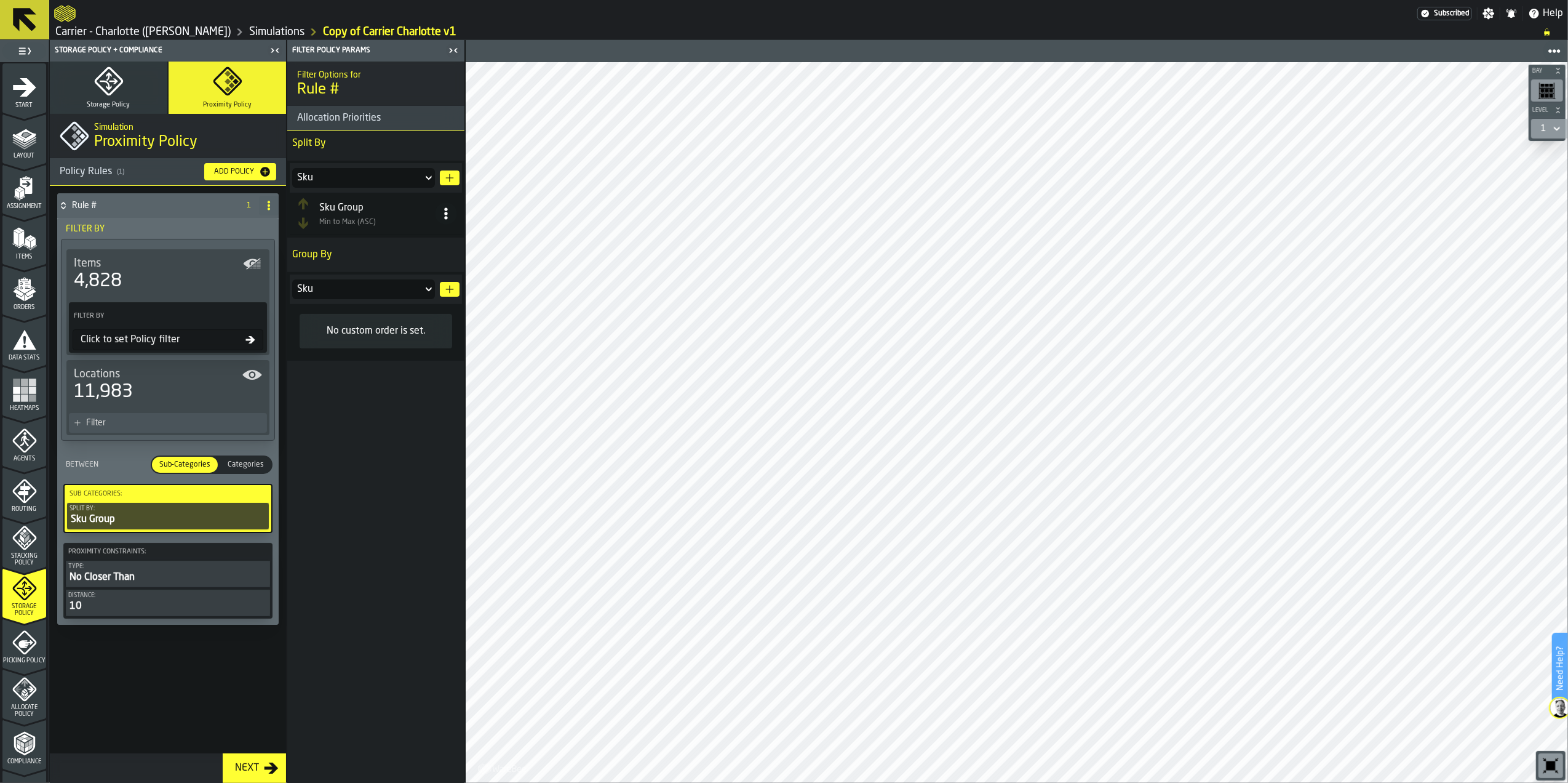
click at [363, 180] on div "Sku" at bounding box center [357, 178] width 121 height 15
click at [365, 276] on div "Sub Group" at bounding box center [364, 274] width 128 height 10
click at [369, 287] on div "Sku" at bounding box center [357, 289] width 121 height 15
click at [365, 225] on span "Min to Max (ASC)" at bounding box center [378, 222] width 116 height 9
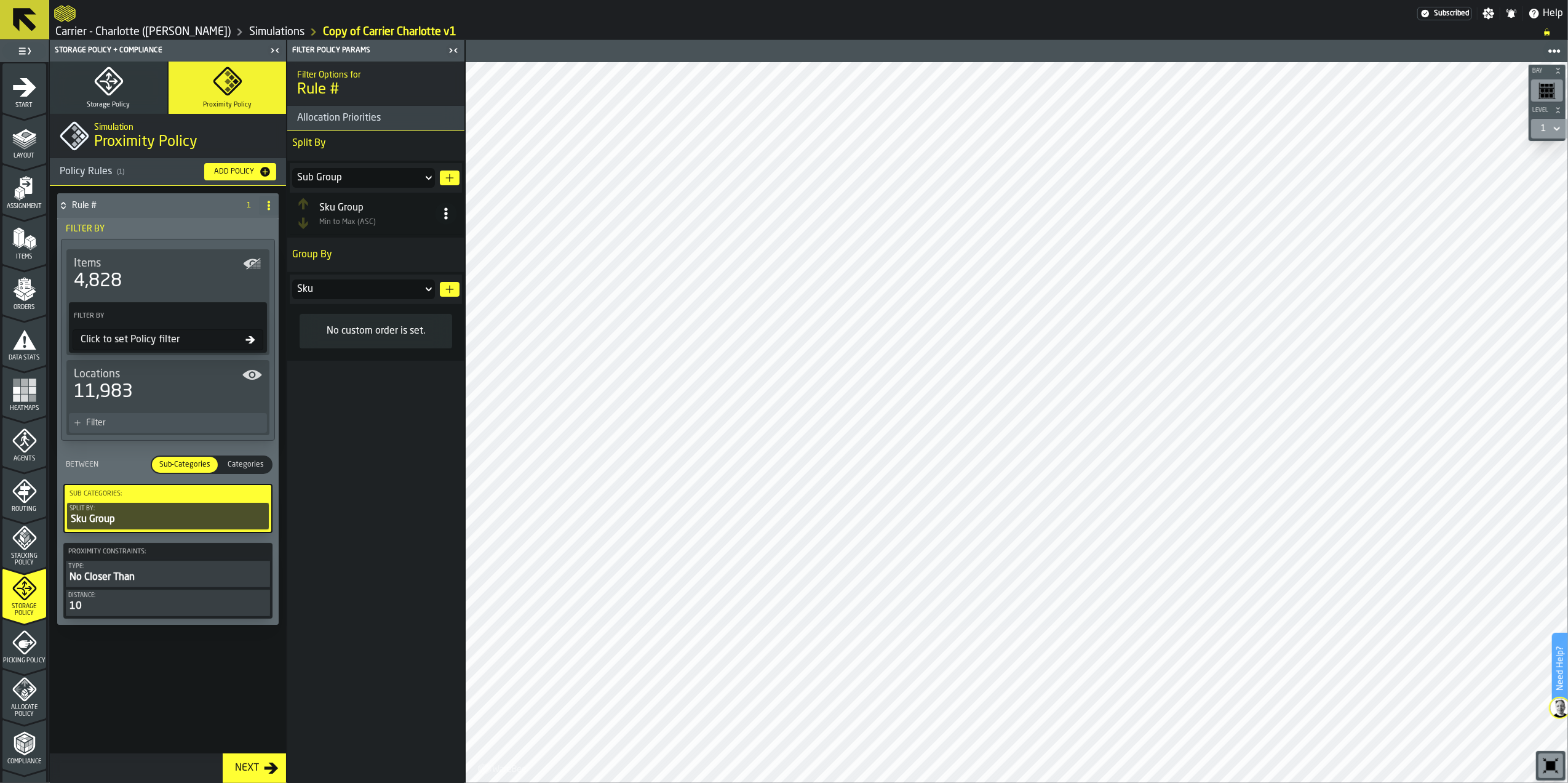
click at [390, 227] on span "Min to Max (ASC)" at bounding box center [378, 222] width 116 height 9
click at [460, 220] on td "Sku Group Min to Max (ASC)" at bounding box center [376, 214] width 173 height 42
click at [444, 220] on icon at bounding box center [446, 214] width 12 height 12
click at [436, 243] on div "Sort (Min to Max) (ASC)" at bounding box center [398, 240] width 105 height 15
click at [392, 289] on div "Sku" at bounding box center [357, 289] width 121 height 15
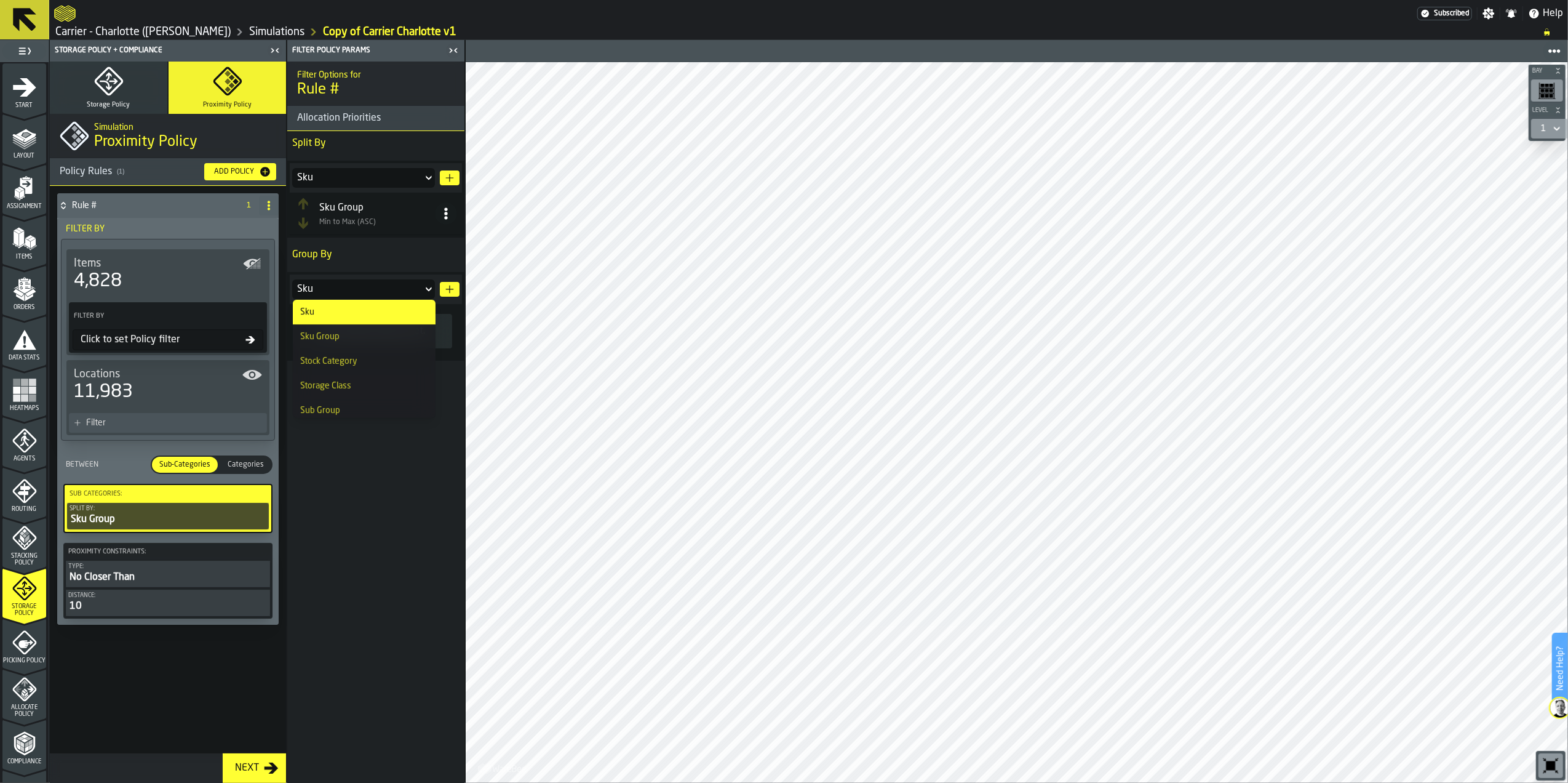
click at [357, 410] on div "Sub Group" at bounding box center [364, 410] width 128 height 10
click at [357, 407] on div "Filter Options for Rule # Allocation Priorities Split By Sku Sku Group Min to M…" at bounding box center [375, 422] width 177 height 721
click at [262, 464] on span "Categories" at bounding box center [245, 465] width 46 height 11
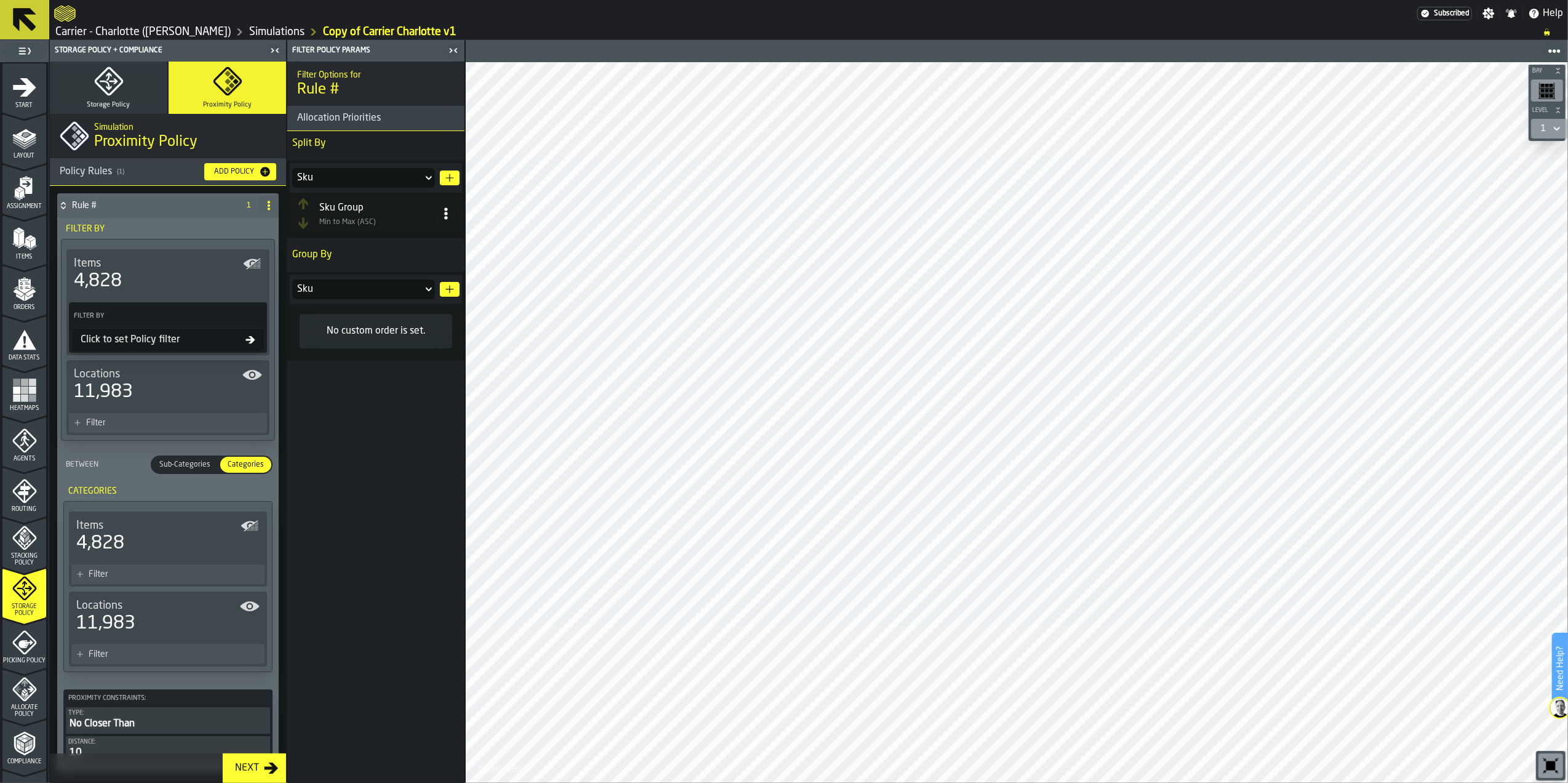
click at [207, 459] on div "Between Sub-Categories Sub-Categories Categories Categories" at bounding box center [168, 465] width 219 height 28
click at [205, 468] on span "Sub-Categories" at bounding box center [185, 465] width 61 height 11
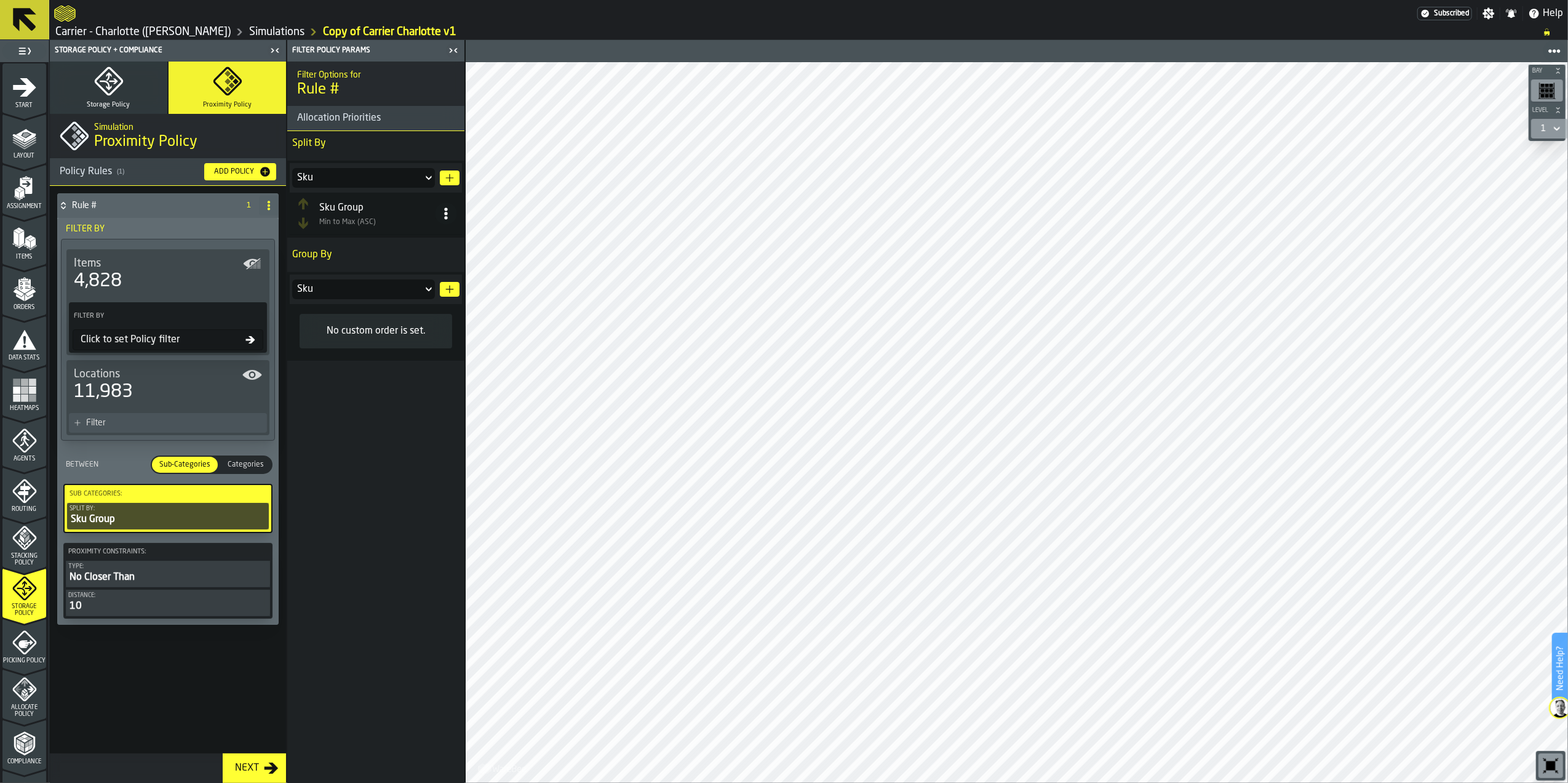
click at [183, 508] on div "Split by:" at bounding box center [168, 509] width 197 height 7
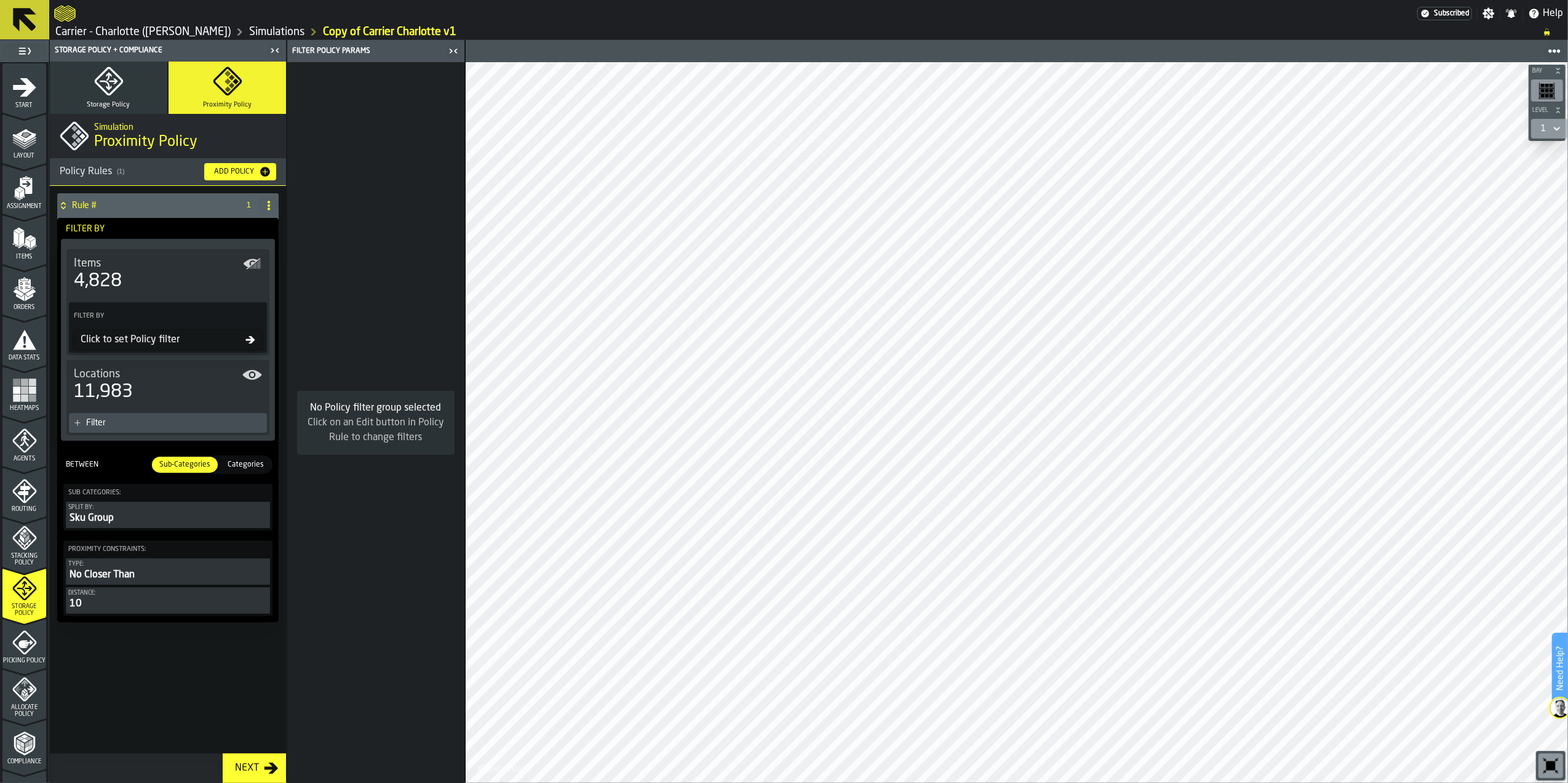
click at [183, 508] on div "Split by:" at bounding box center [168, 507] width 200 height 7
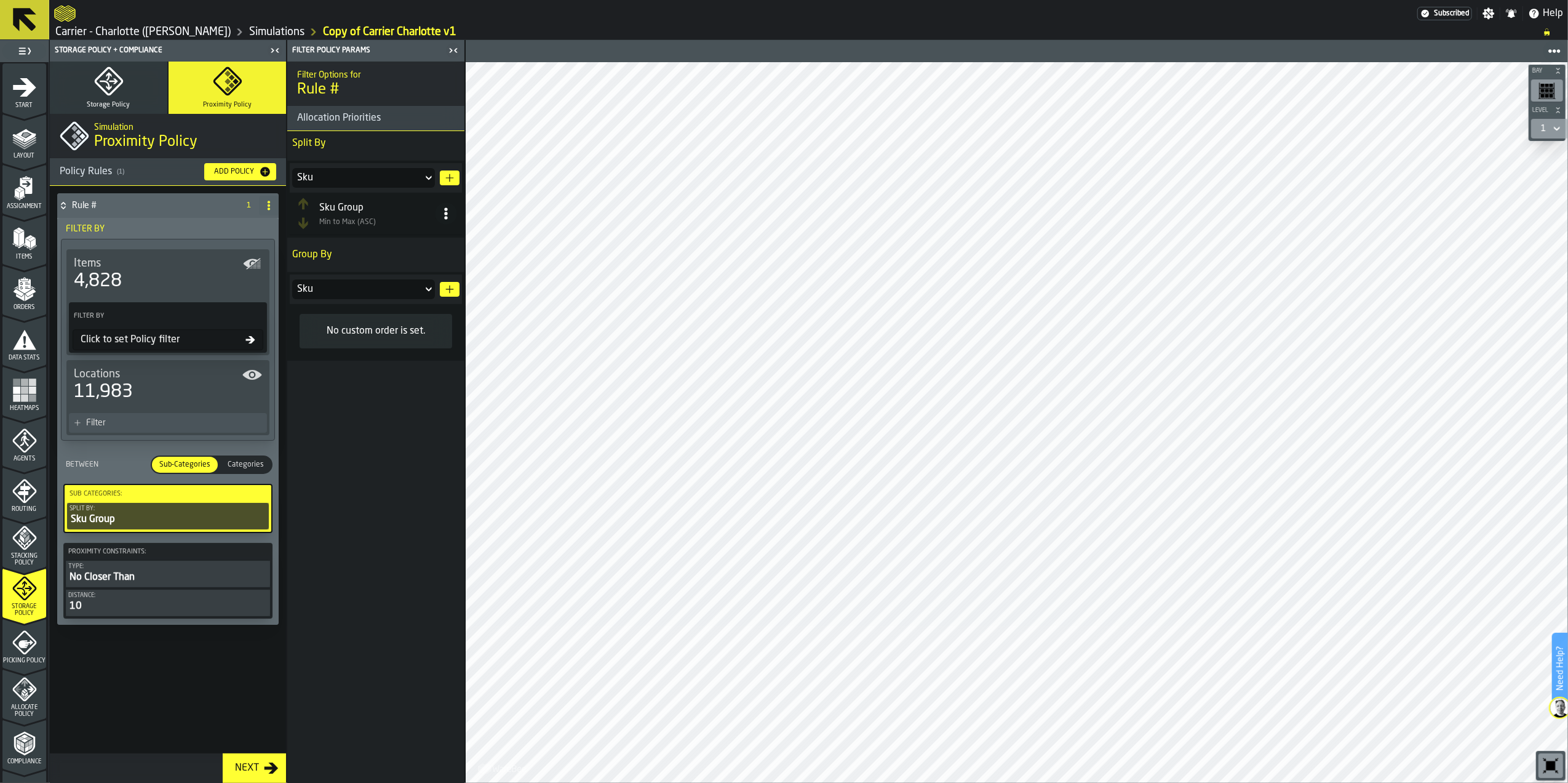
click at [269, 200] on icon at bounding box center [268, 205] width 10 height 10
click at [229, 250] on li "Delete" at bounding box center [219, 260] width 118 height 30
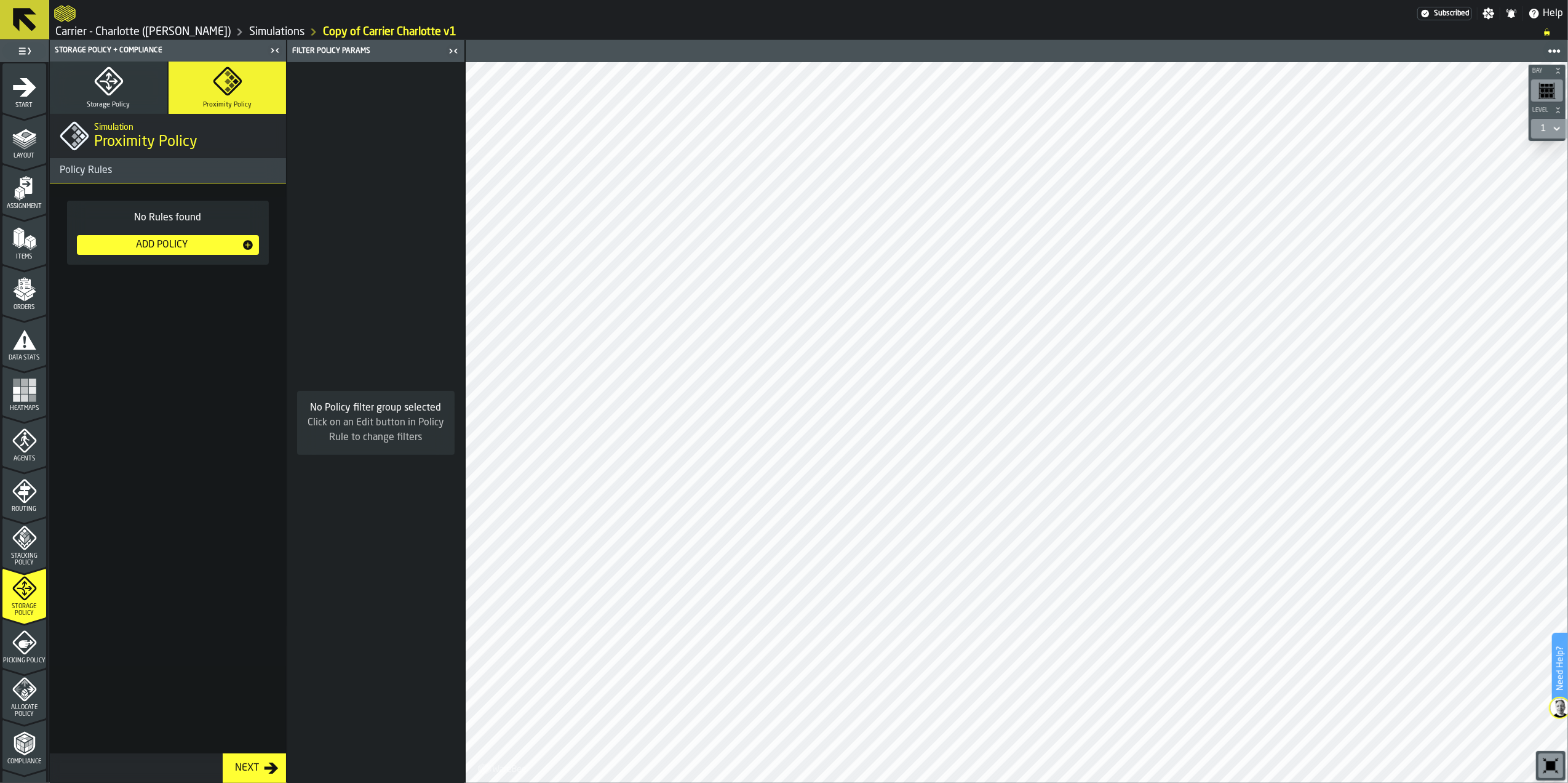
click at [121, 82] on icon "button" at bounding box center [109, 81] width 28 height 28
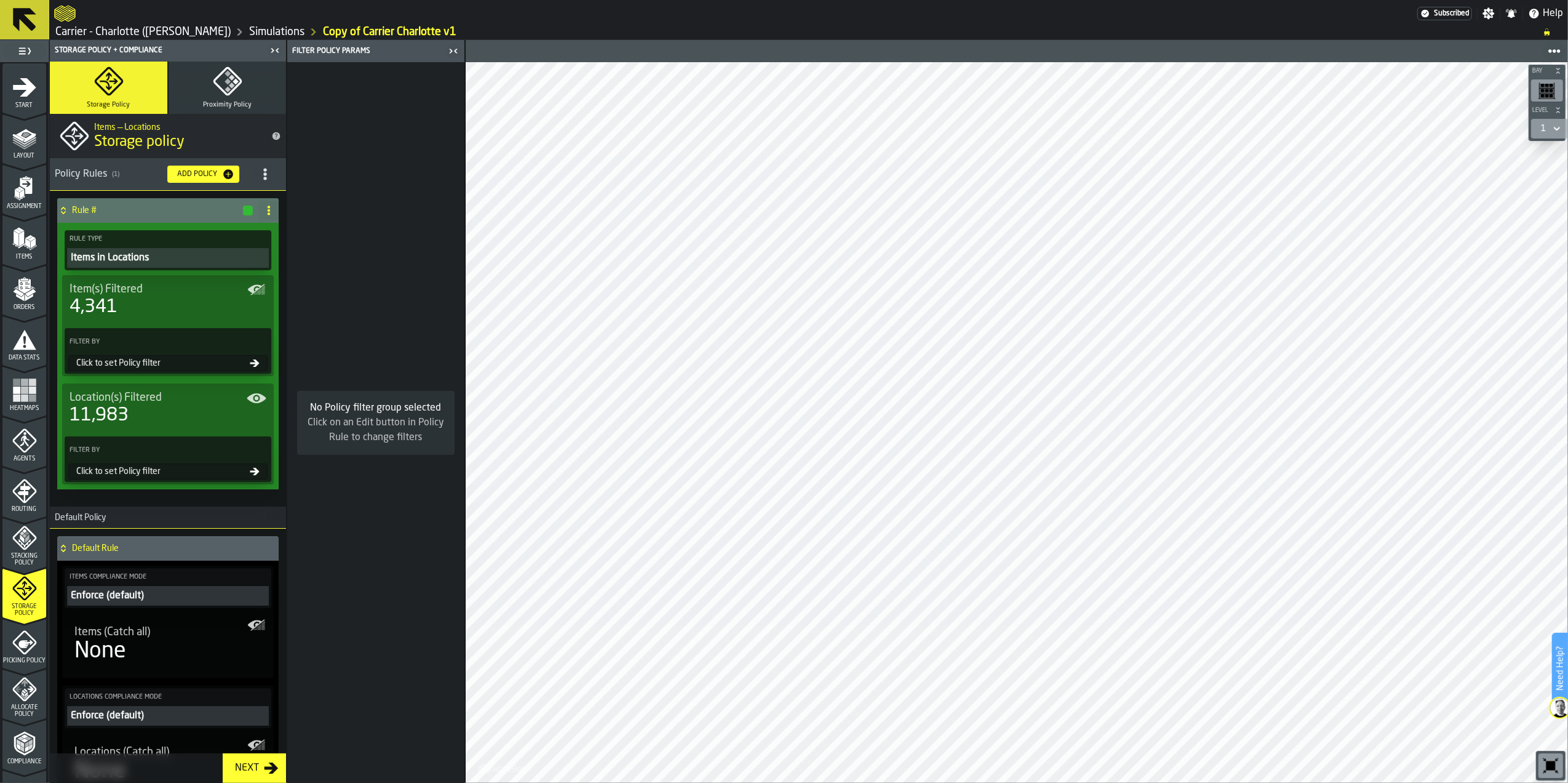
click at [18, 630] on icon "menu Picking Policy" at bounding box center [24, 642] width 24 height 24
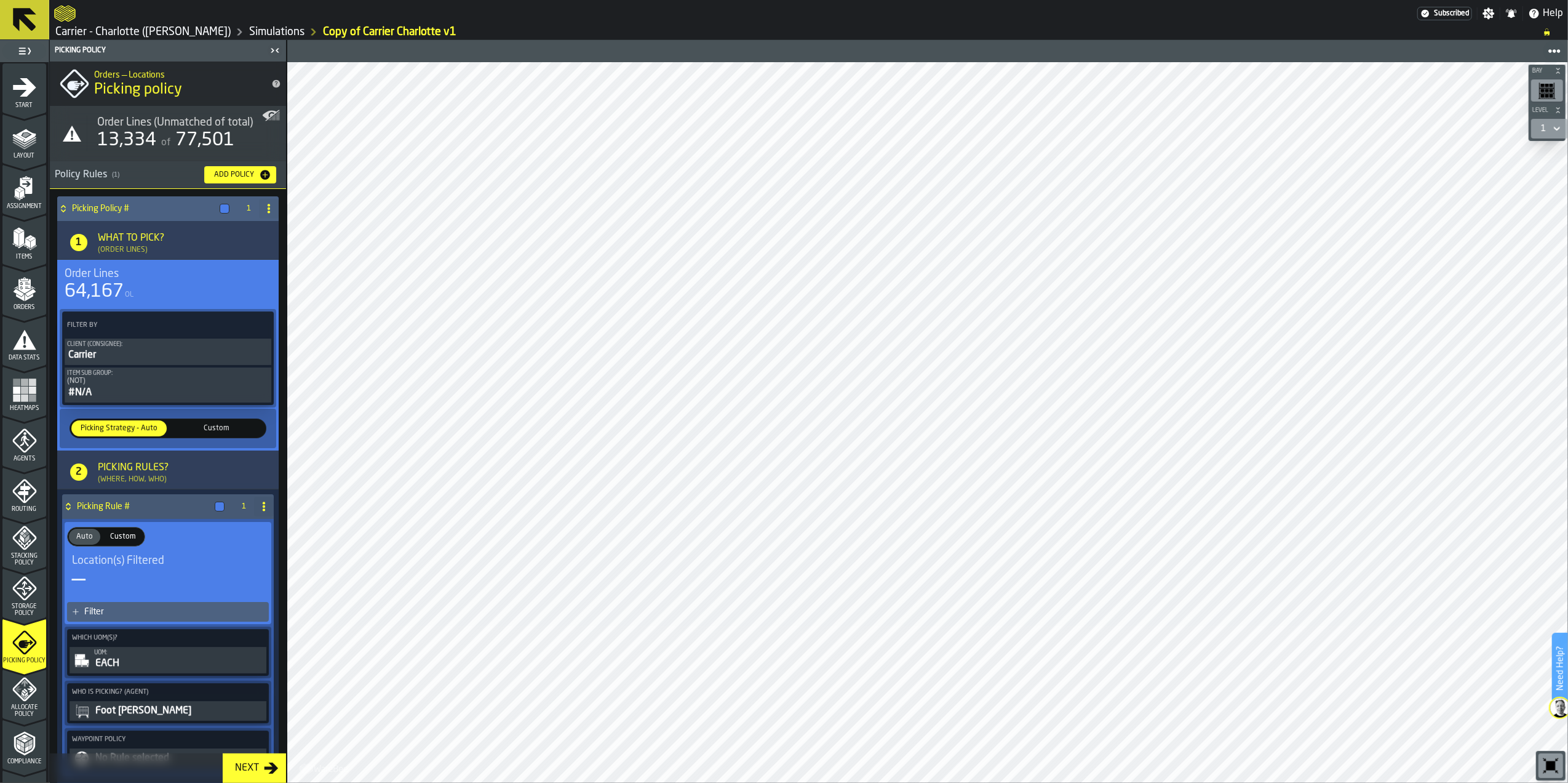
click at [186, 384] on div "(NOT)" at bounding box center [167, 380] width 202 height 9
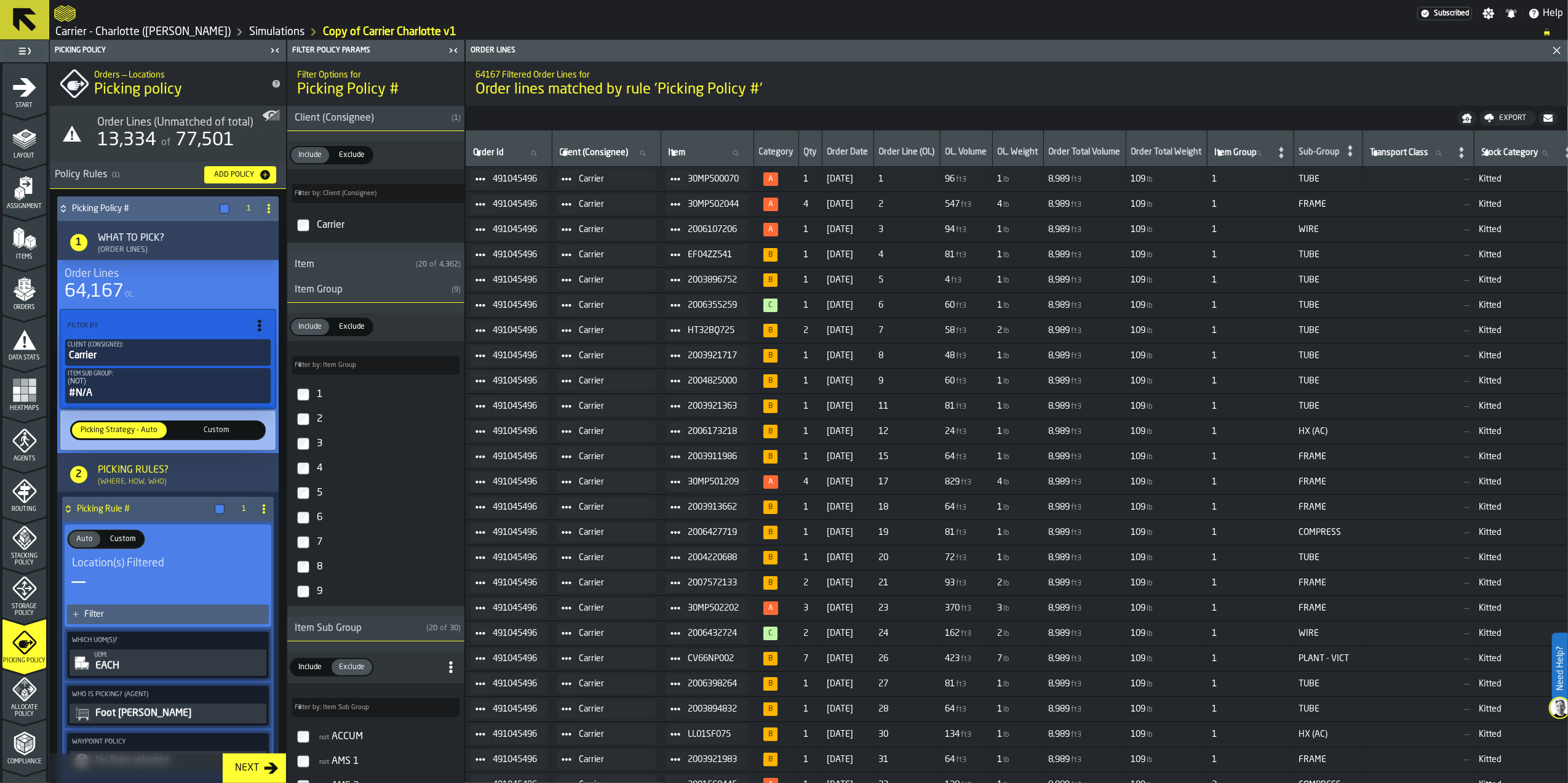
click at [0, 0] on icon "PolicyFilterItem-Item Sub Group" at bounding box center [0, 0] width 0 height 0
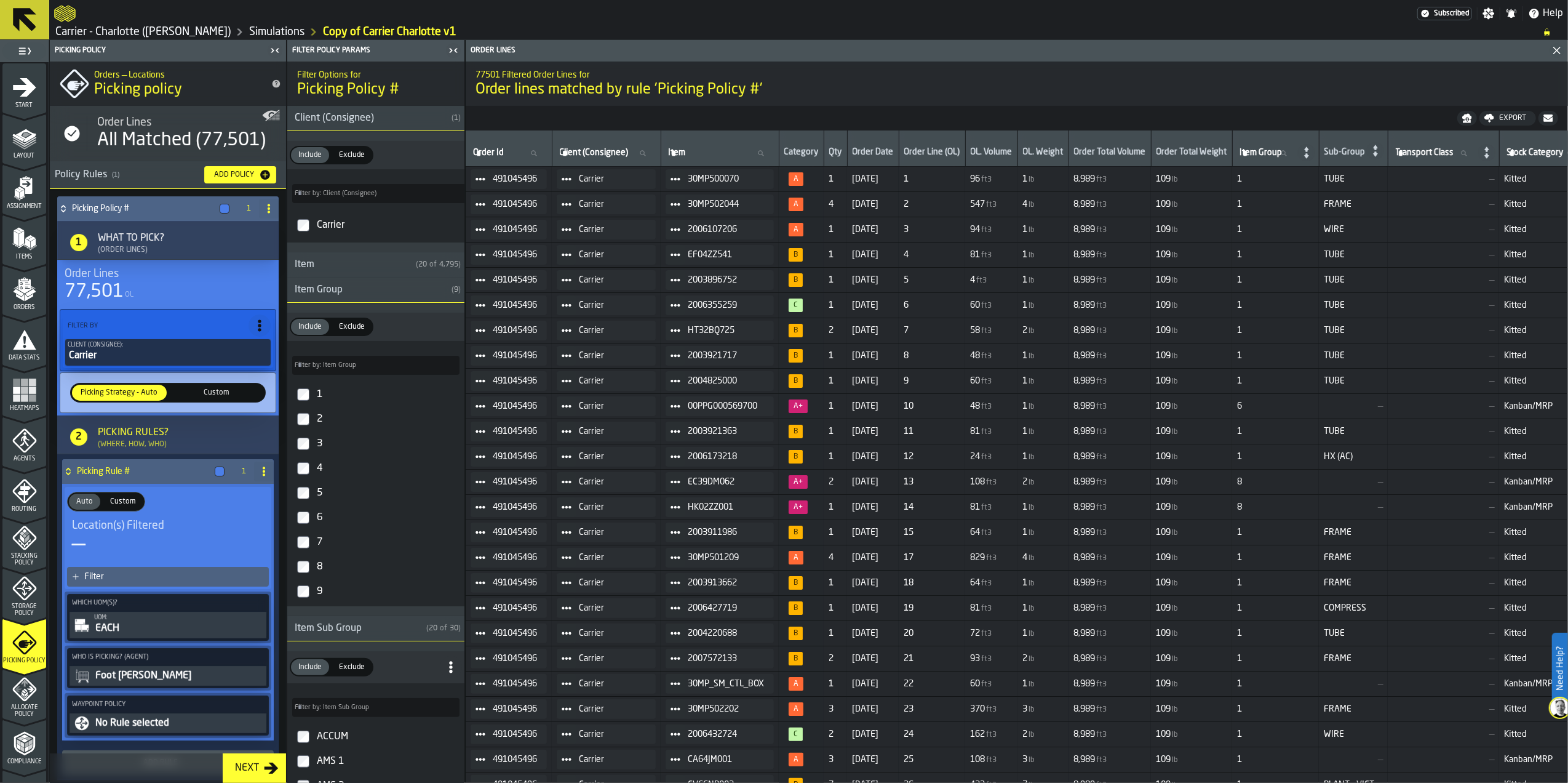
click at [183, 542] on div "—" at bounding box center [168, 544] width 192 height 25
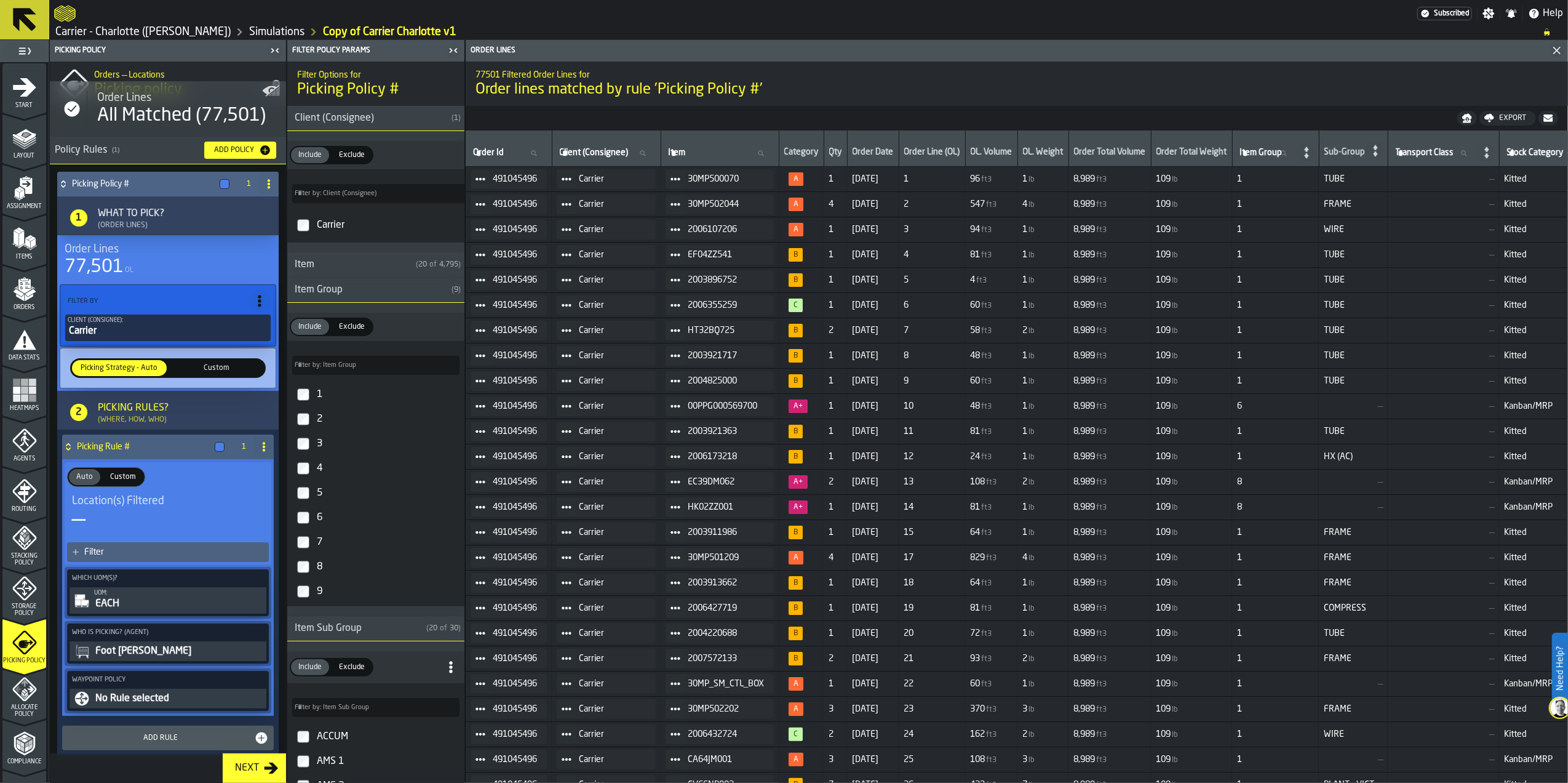
scroll to position [46, 0]
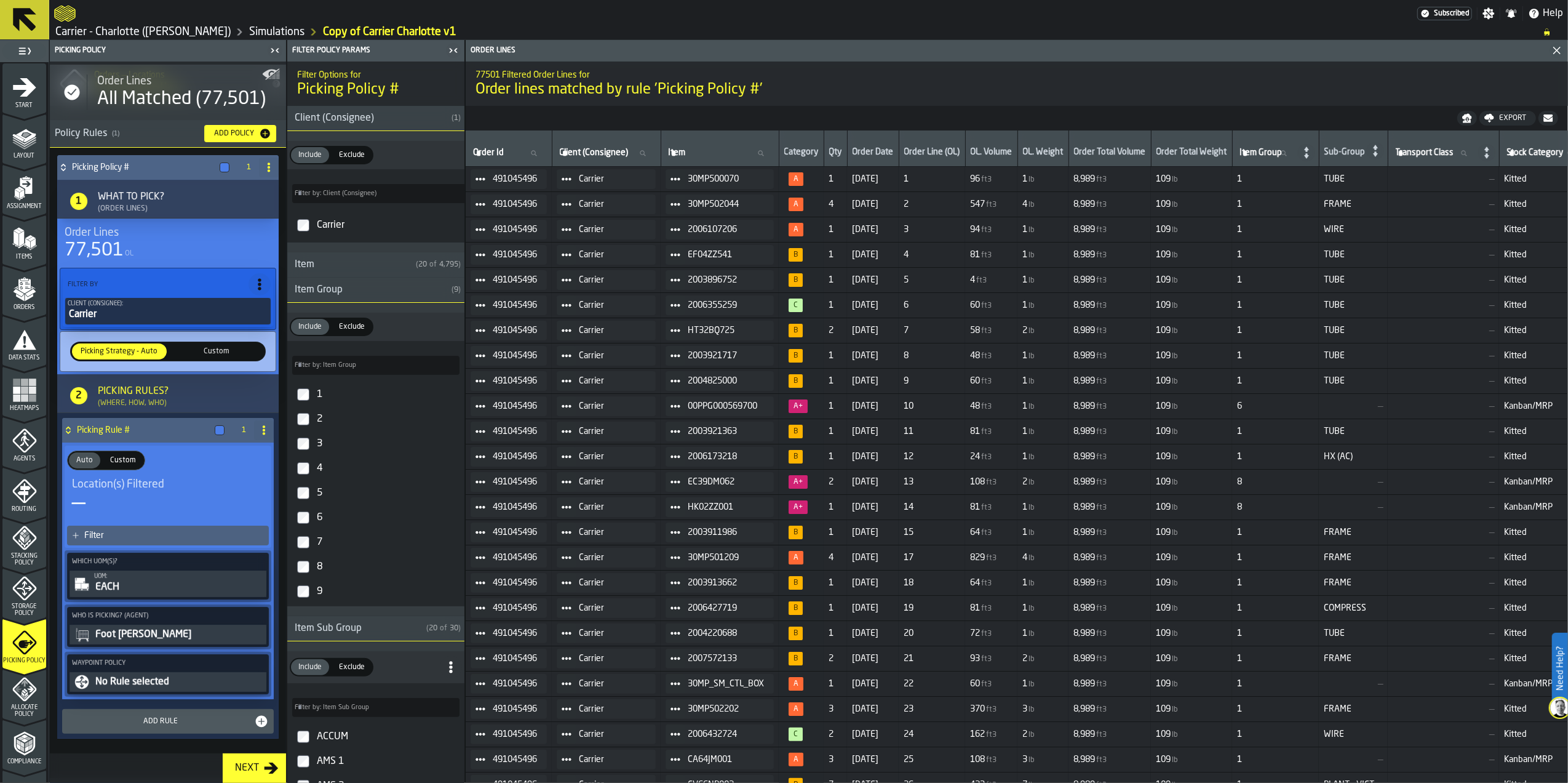
click at [204, 677] on div "No Rule selected" at bounding box center [179, 682] width 170 height 15
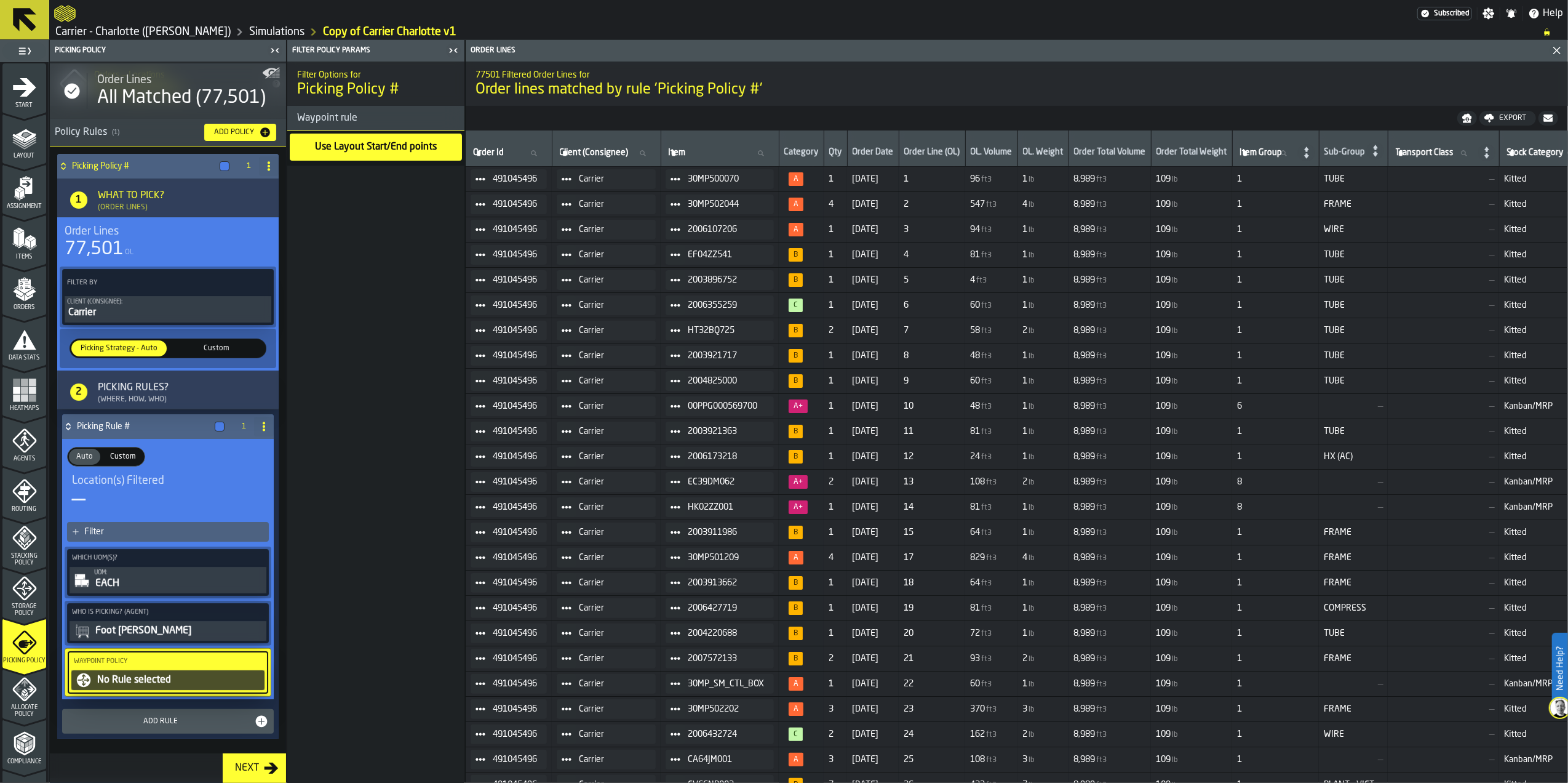
click at [204, 677] on div "No Rule selected" at bounding box center [179, 680] width 166 height 15
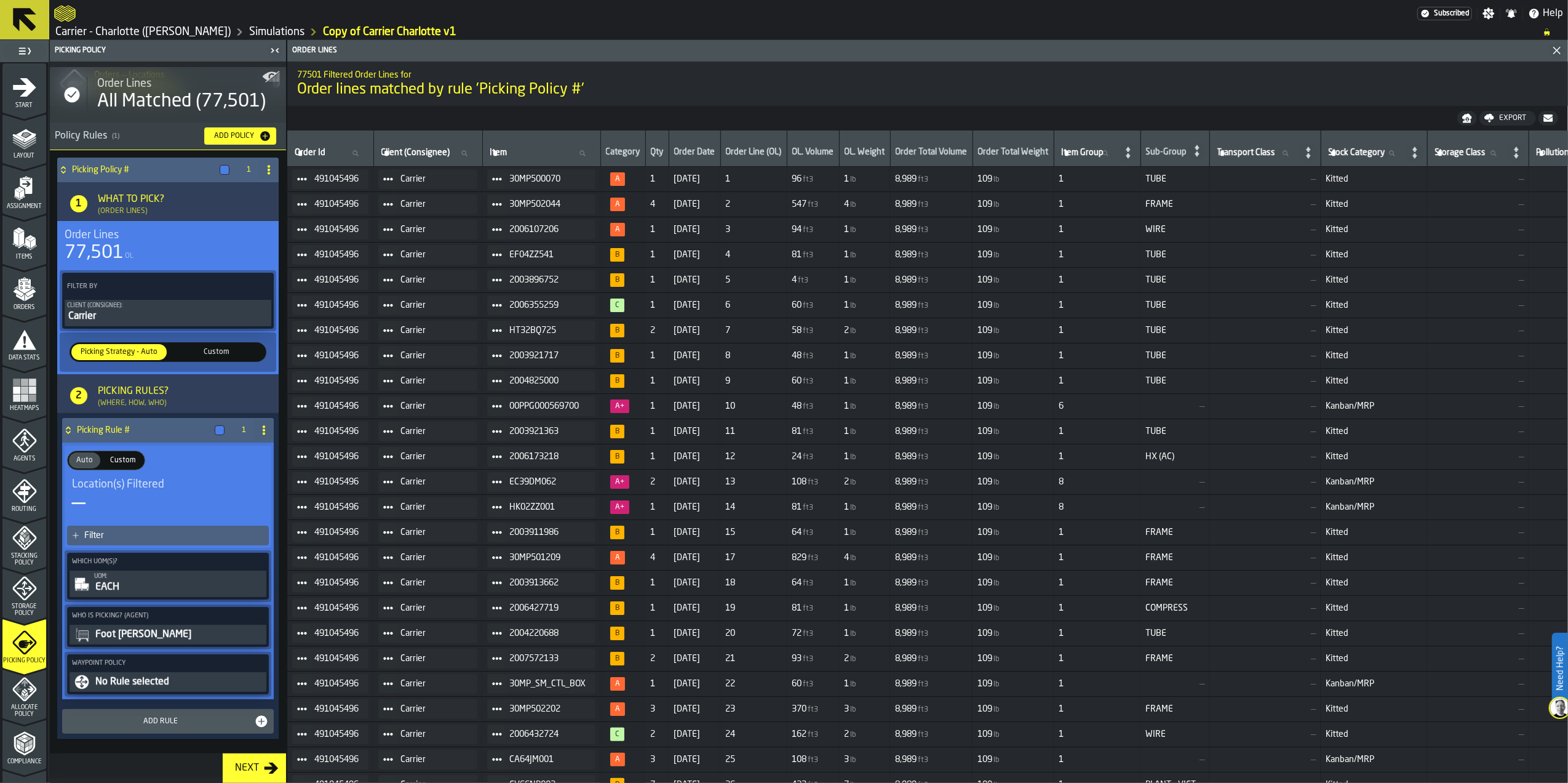
click at [148, 583] on div "EACH" at bounding box center [179, 587] width 170 height 15
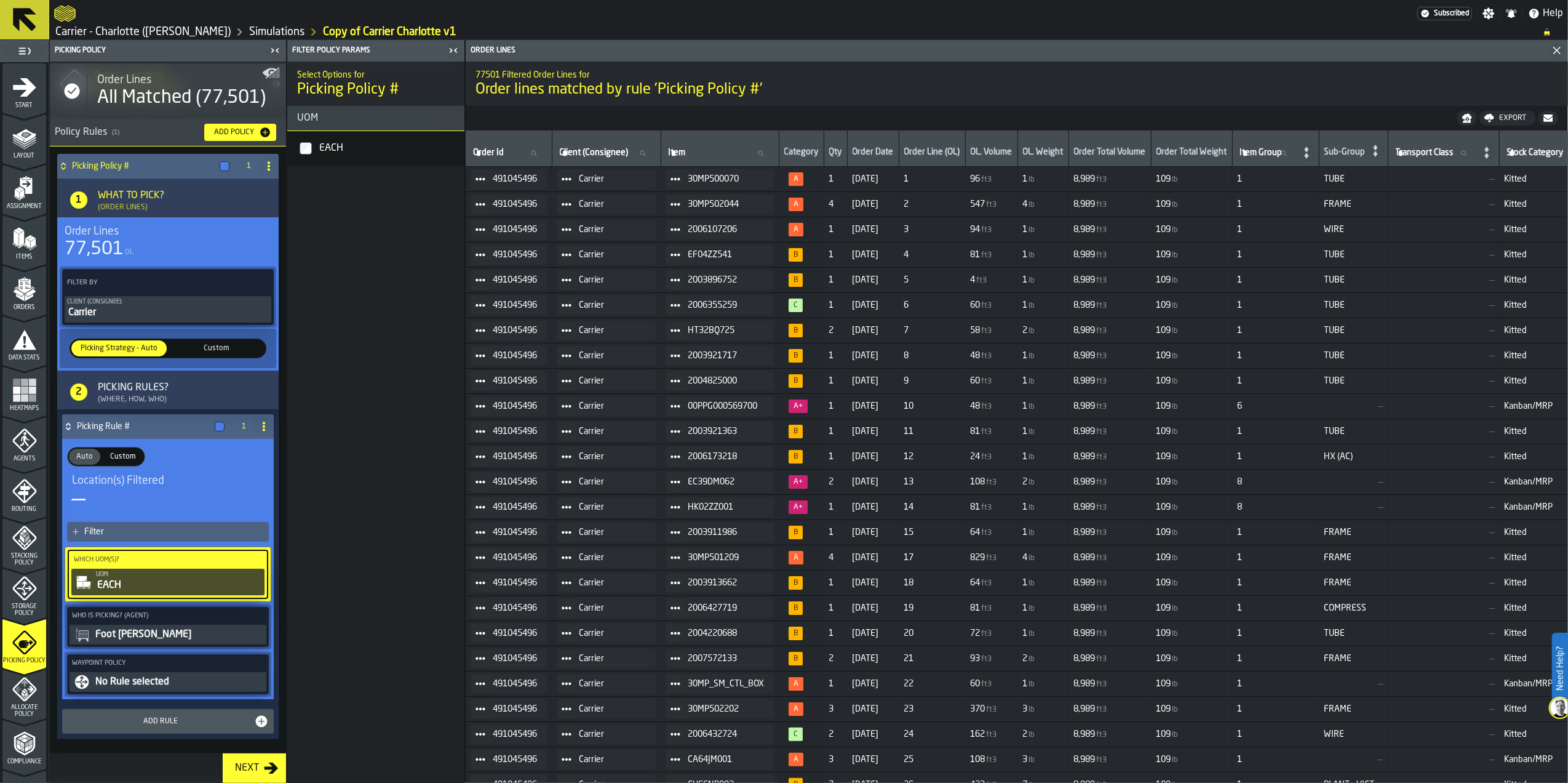
click at [148, 583] on div "EACH" at bounding box center [179, 585] width 166 height 15
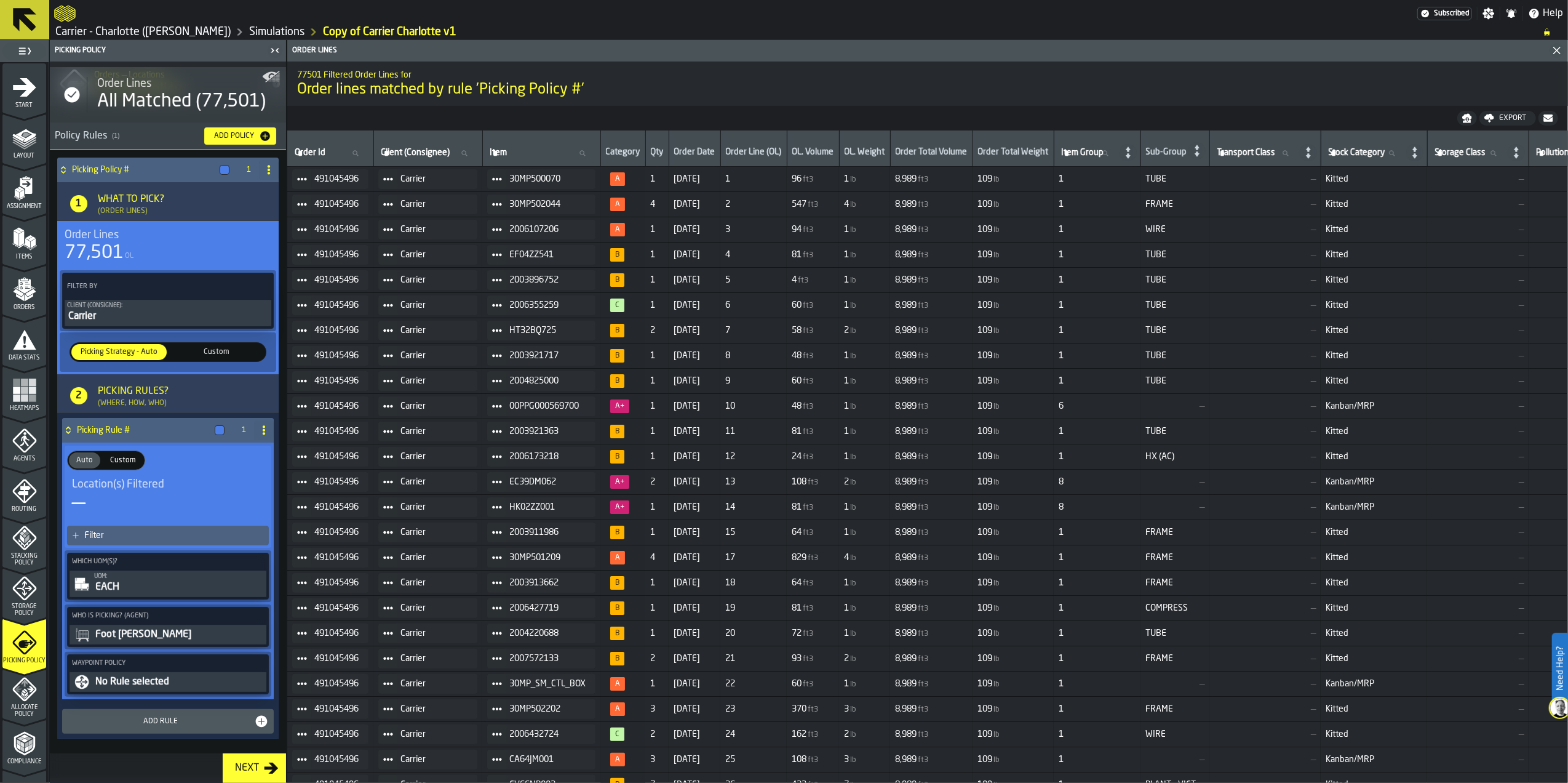
click at [156, 491] on div "—" at bounding box center [168, 503] width 192 height 25
click at [150, 484] on span "Location(s) Filtered" at bounding box center [118, 484] width 92 height 13
click at [126, 455] on span "Custom" at bounding box center [123, 460] width 36 height 11
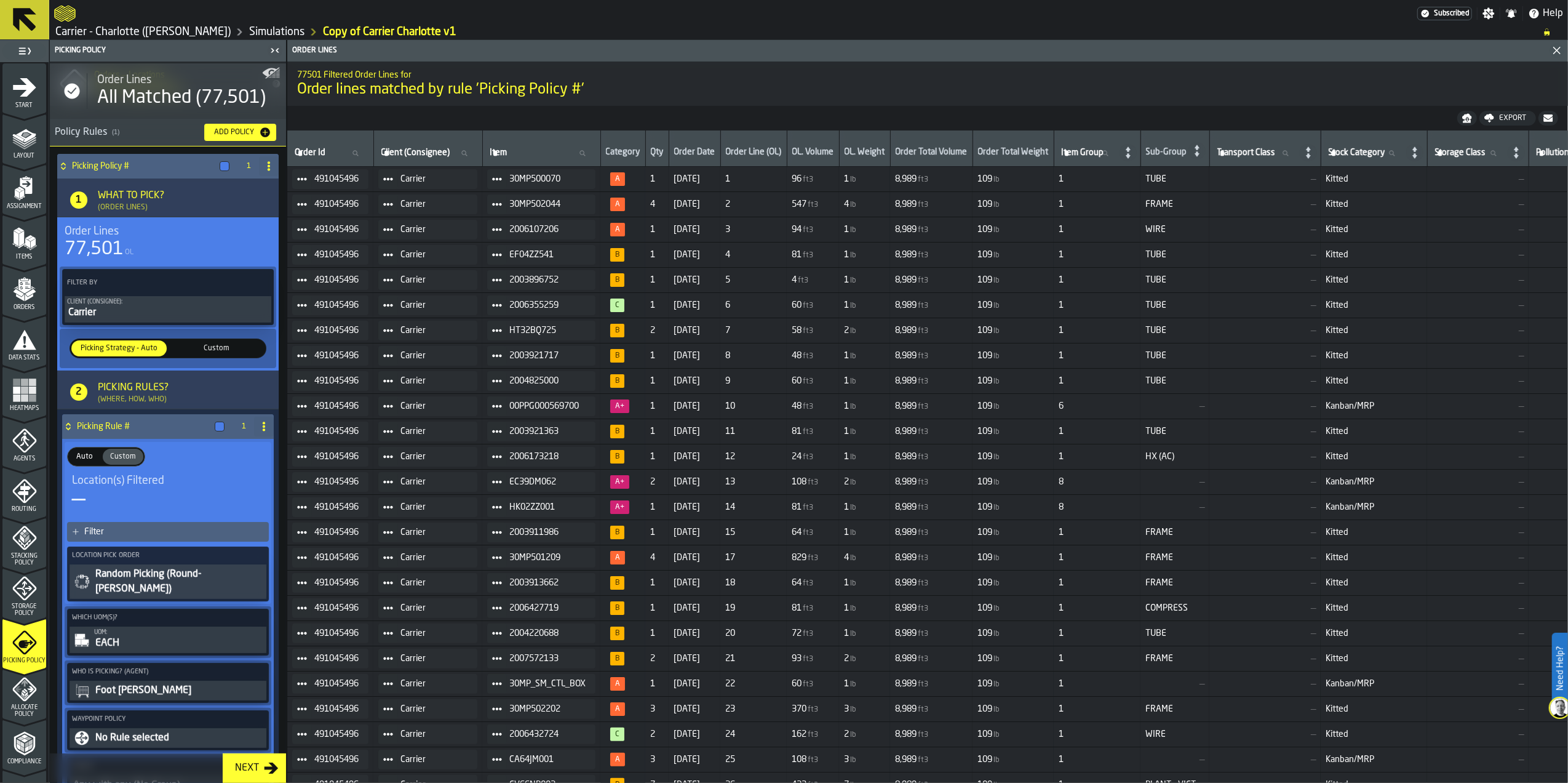
click at [203, 575] on div "Random Picking (Round-[PERSON_NAME])" at bounding box center [179, 581] width 170 height 30
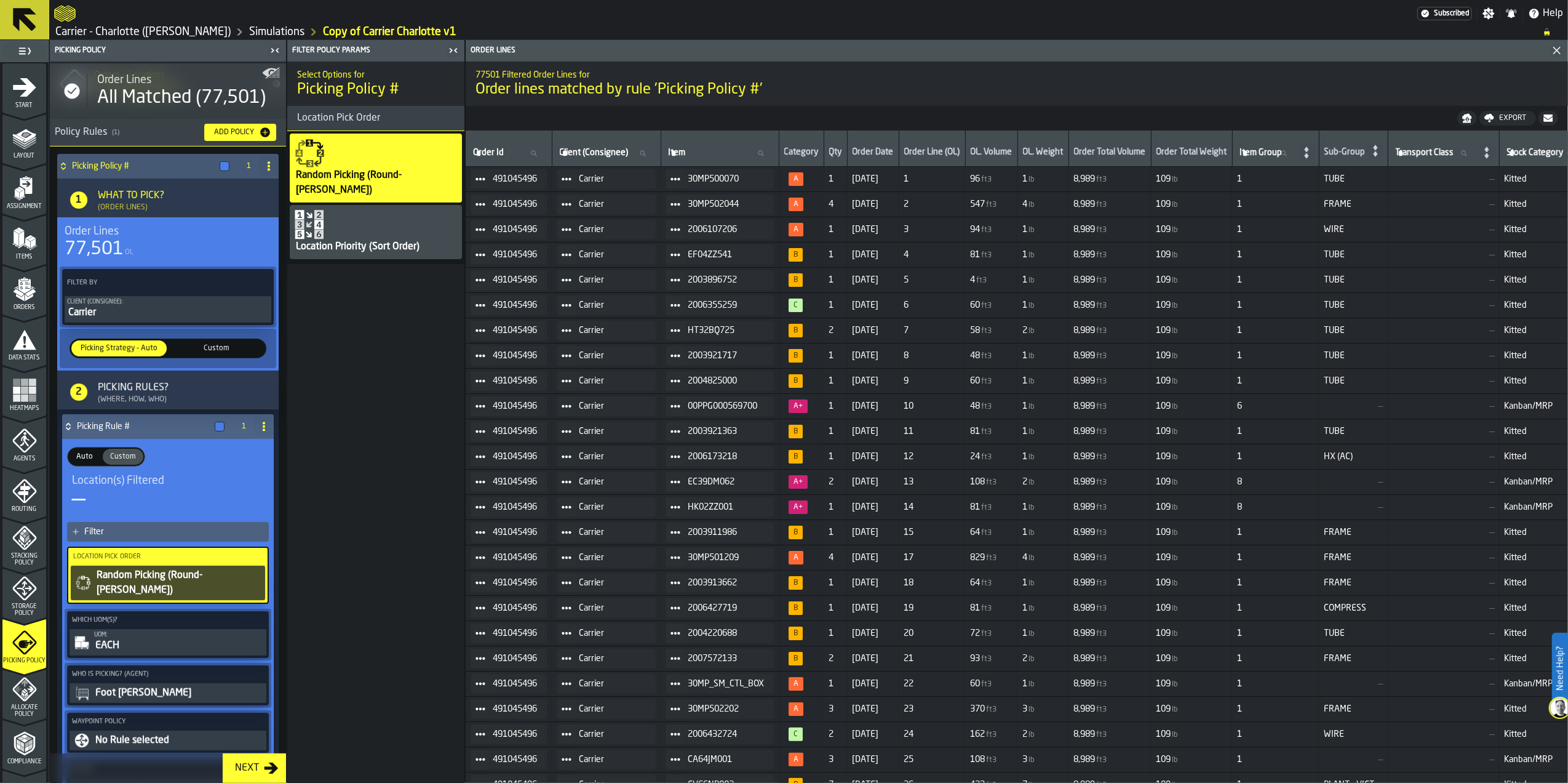
click at [361, 220] on div "Location Priority (Sort Order)" at bounding box center [376, 232] width 173 height 54
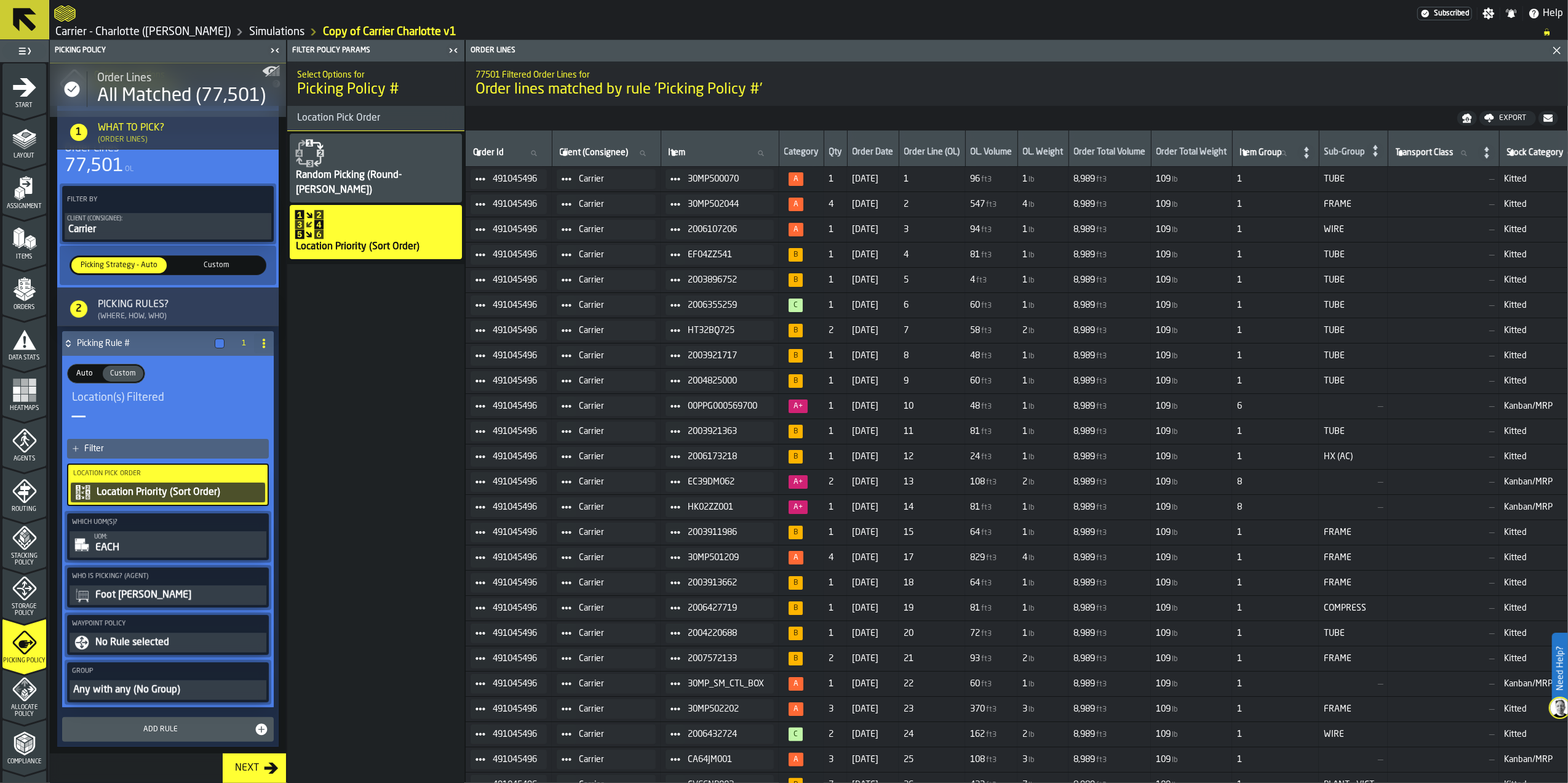
scroll to position [137, 0]
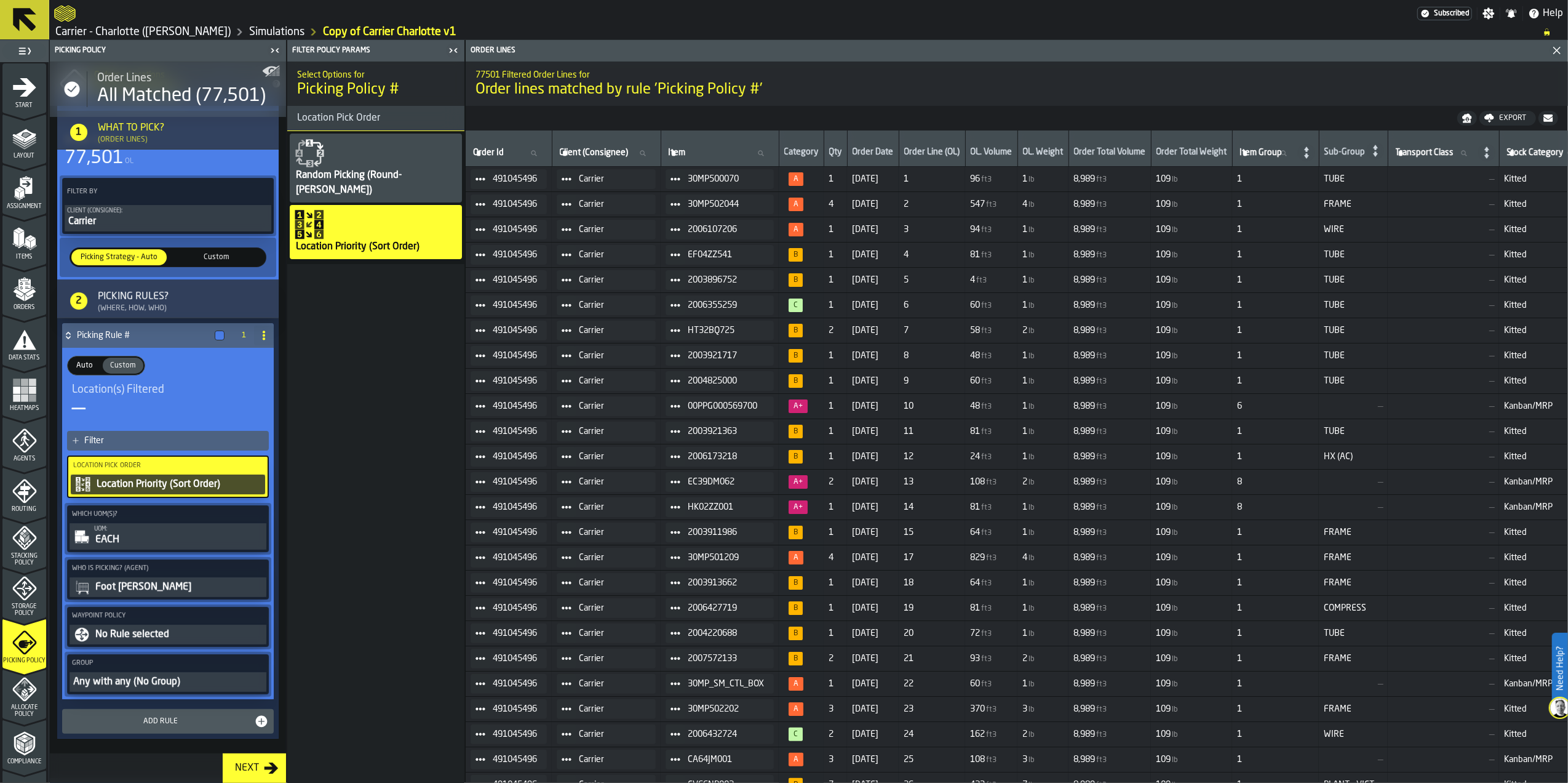
click at [165, 687] on div "Any with any (No Group)" at bounding box center [168, 682] width 192 height 15
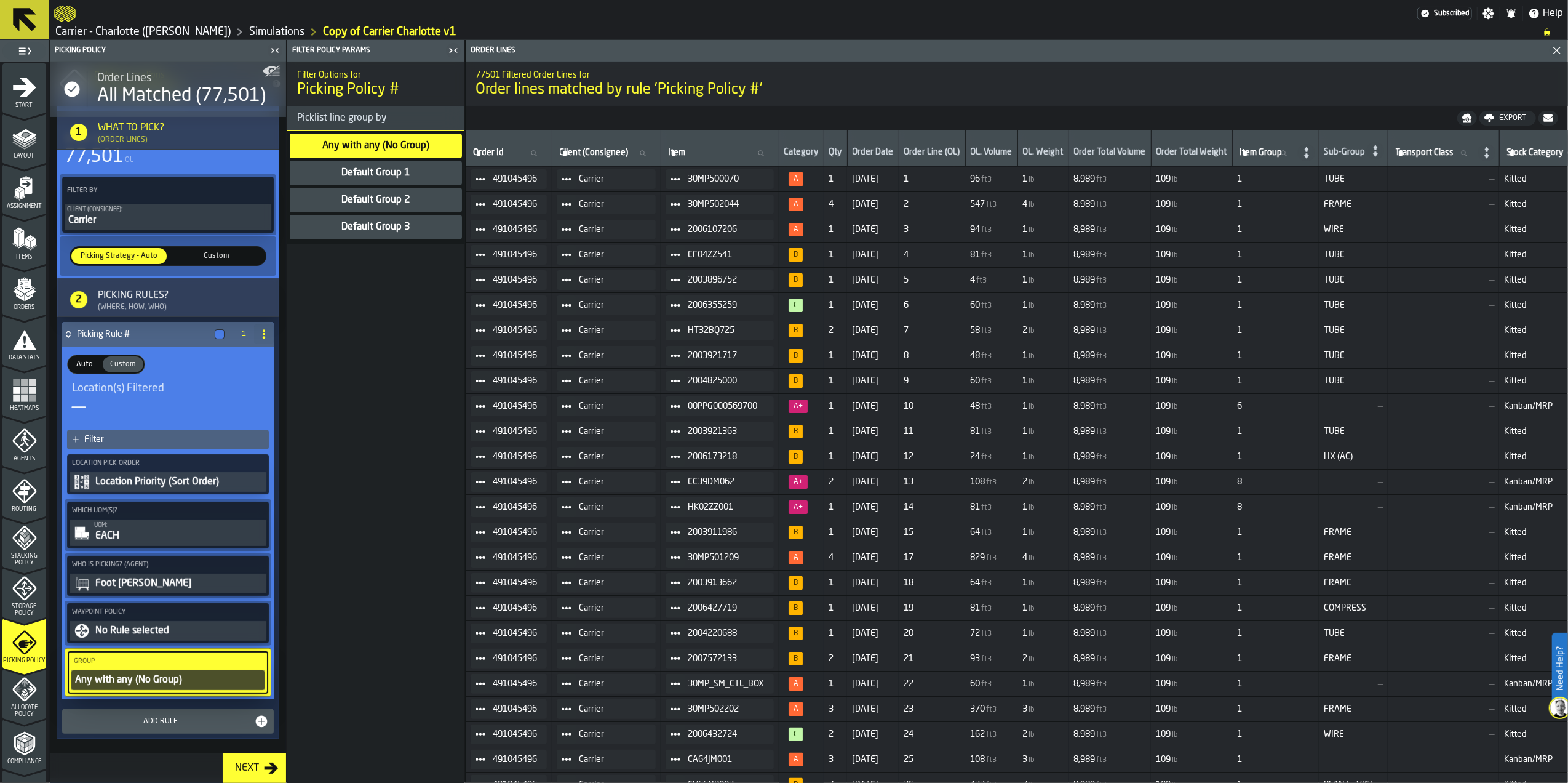
click at [165, 687] on div "Any with any (No Group)" at bounding box center [168, 680] width 188 height 15
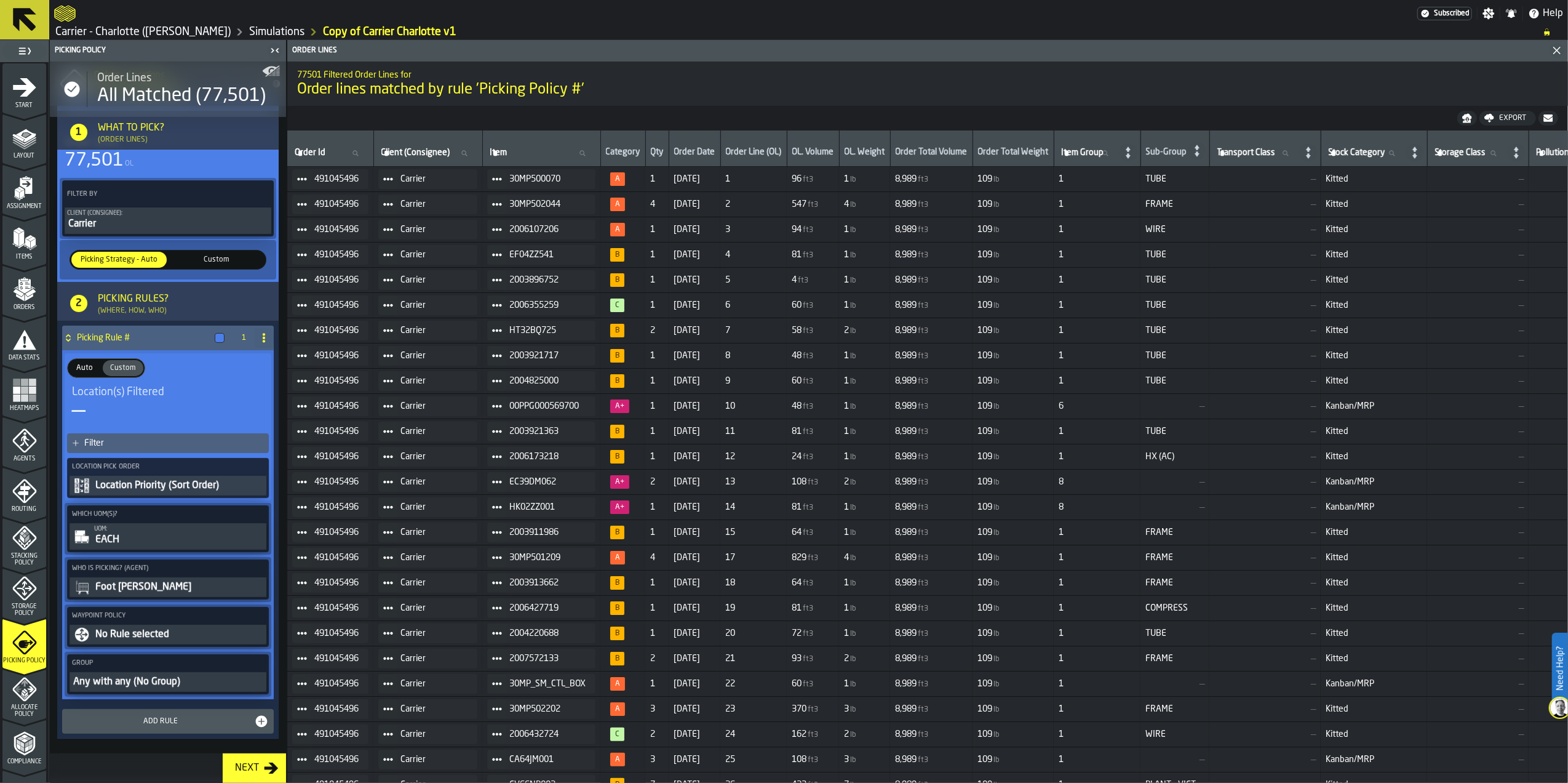
click at [84, 365] on span "Auto" at bounding box center [84, 368] width 26 height 11
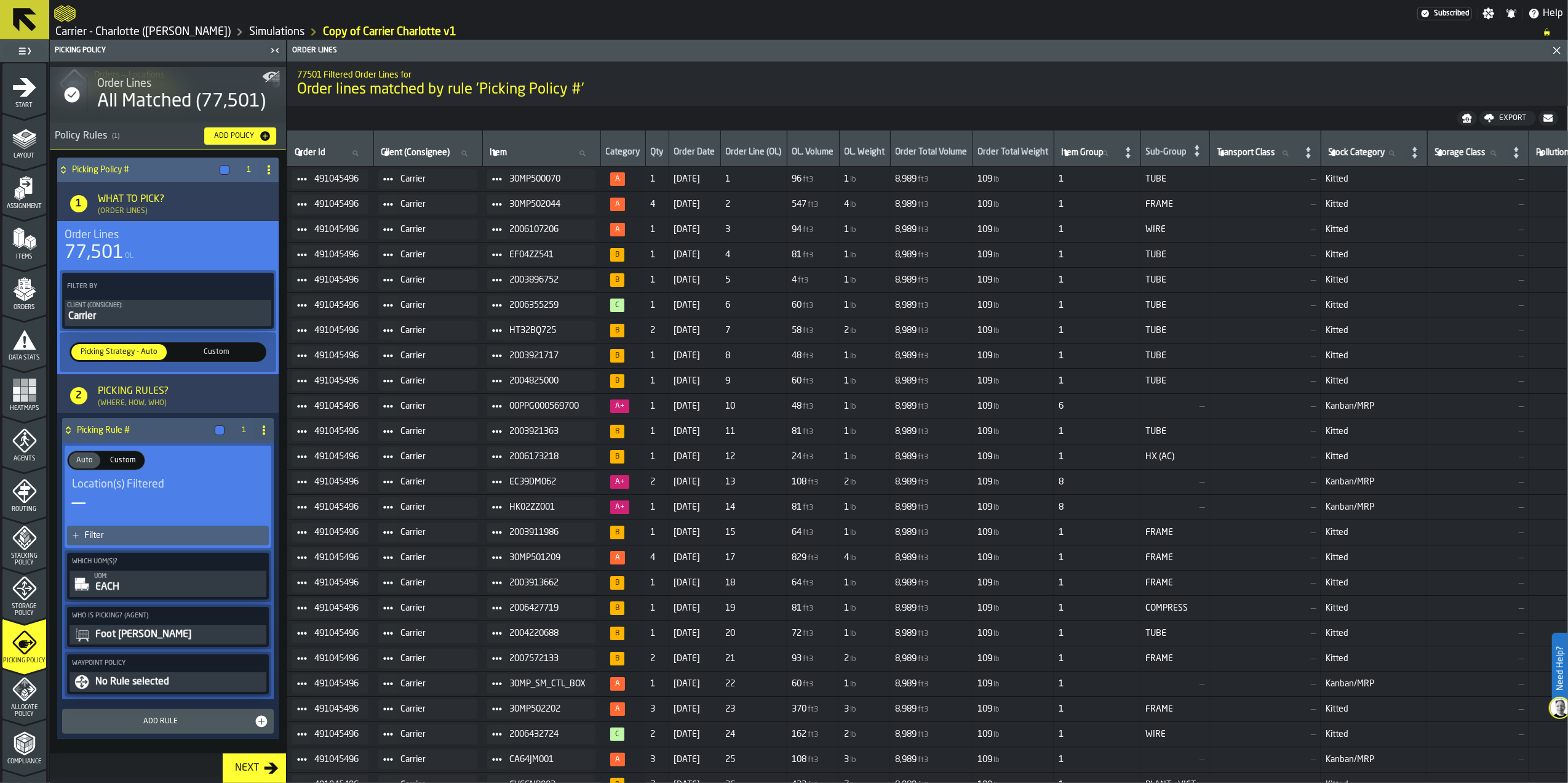
scroll to position [42, 0]
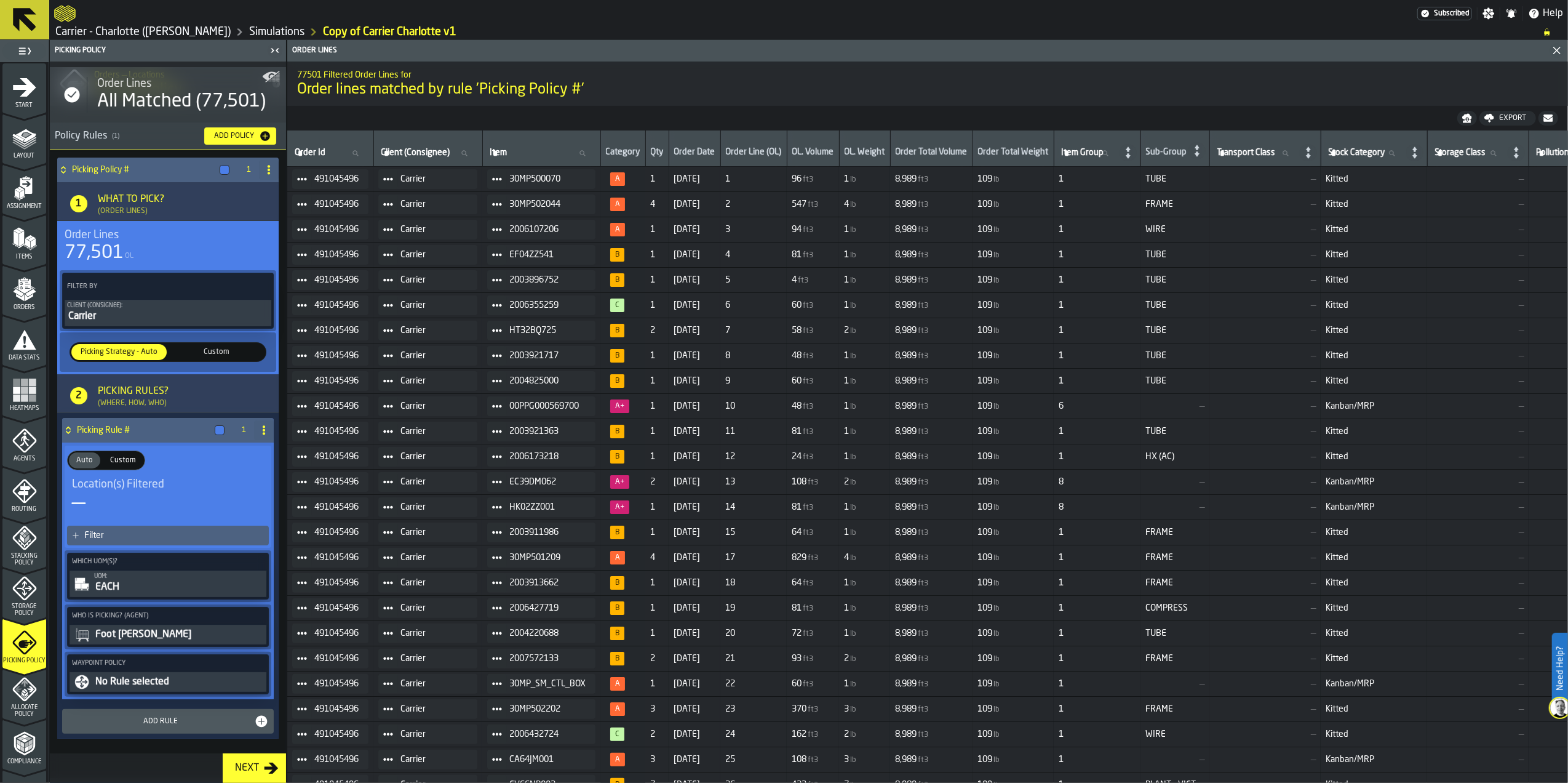
click at [135, 685] on div "No Rule selected" at bounding box center [179, 682] width 170 height 15
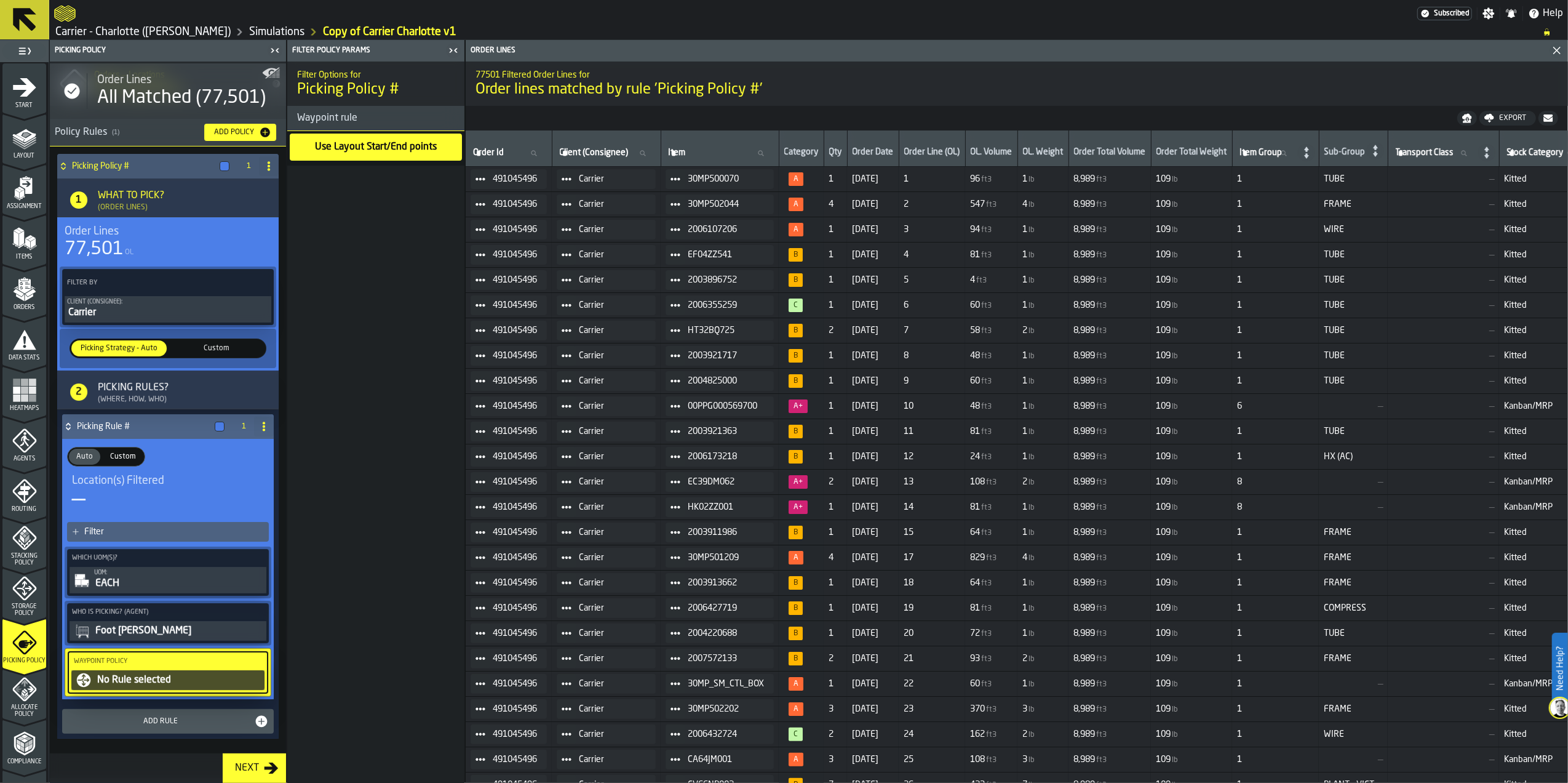
click at [335, 144] on div "Use Layout Start/End points" at bounding box center [375, 147] width 124 height 18
click at [158, 717] on div "Add Rule" at bounding box center [160, 721] width 187 height 9
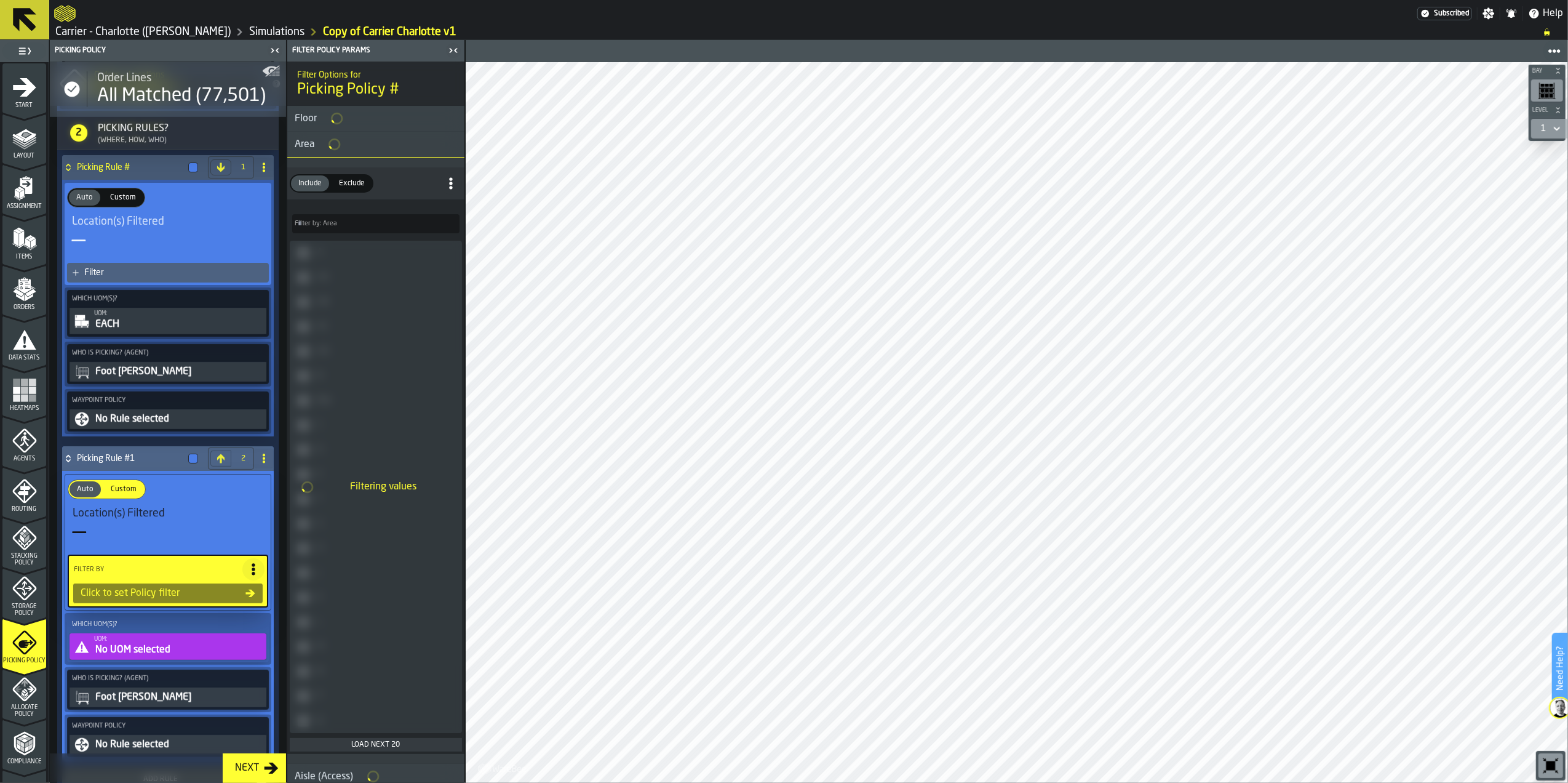
scroll to position [448, 0]
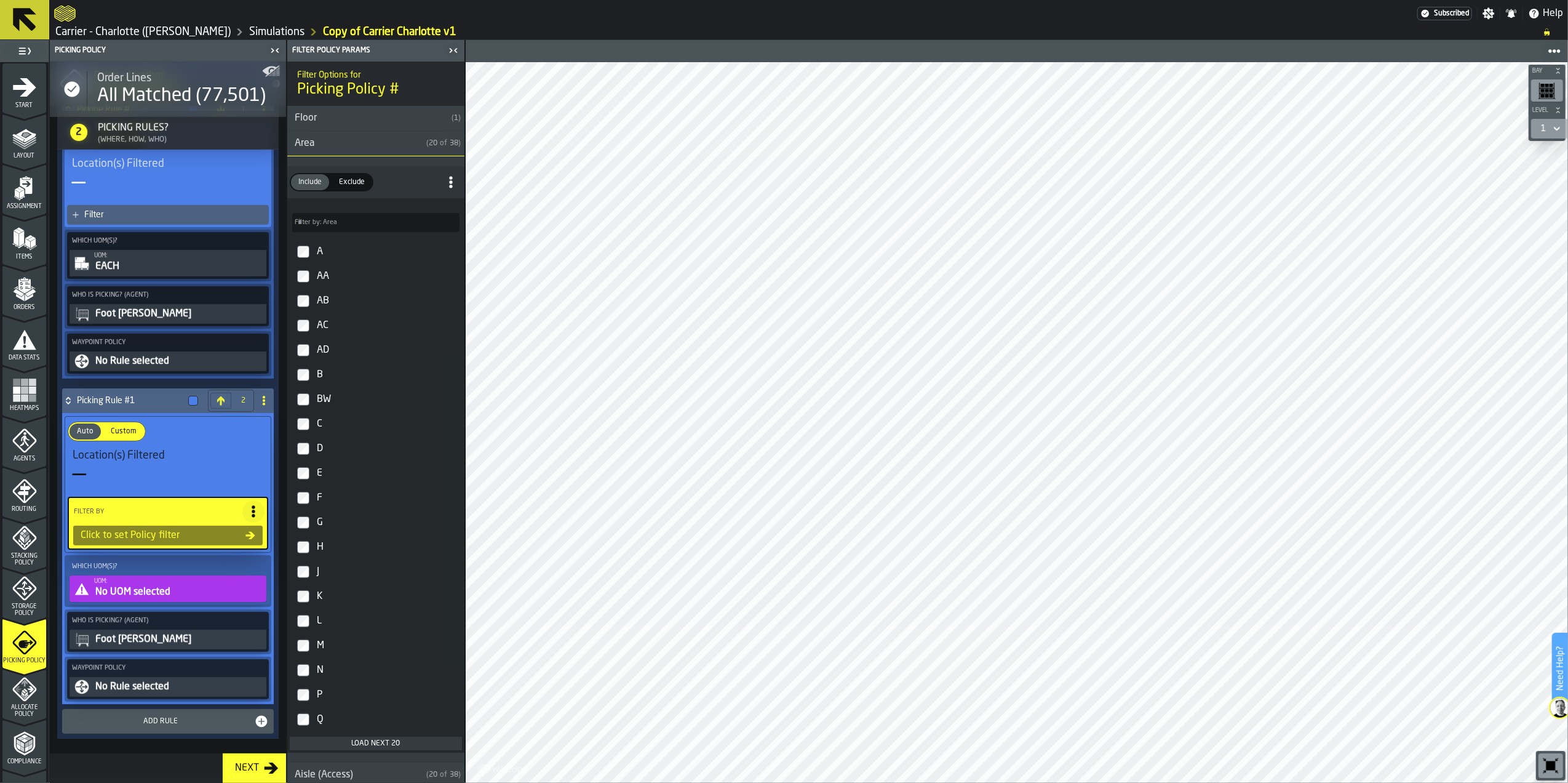
click at [173, 531] on div "Click to set Policy filter" at bounding box center [160, 535] width 170 height 15
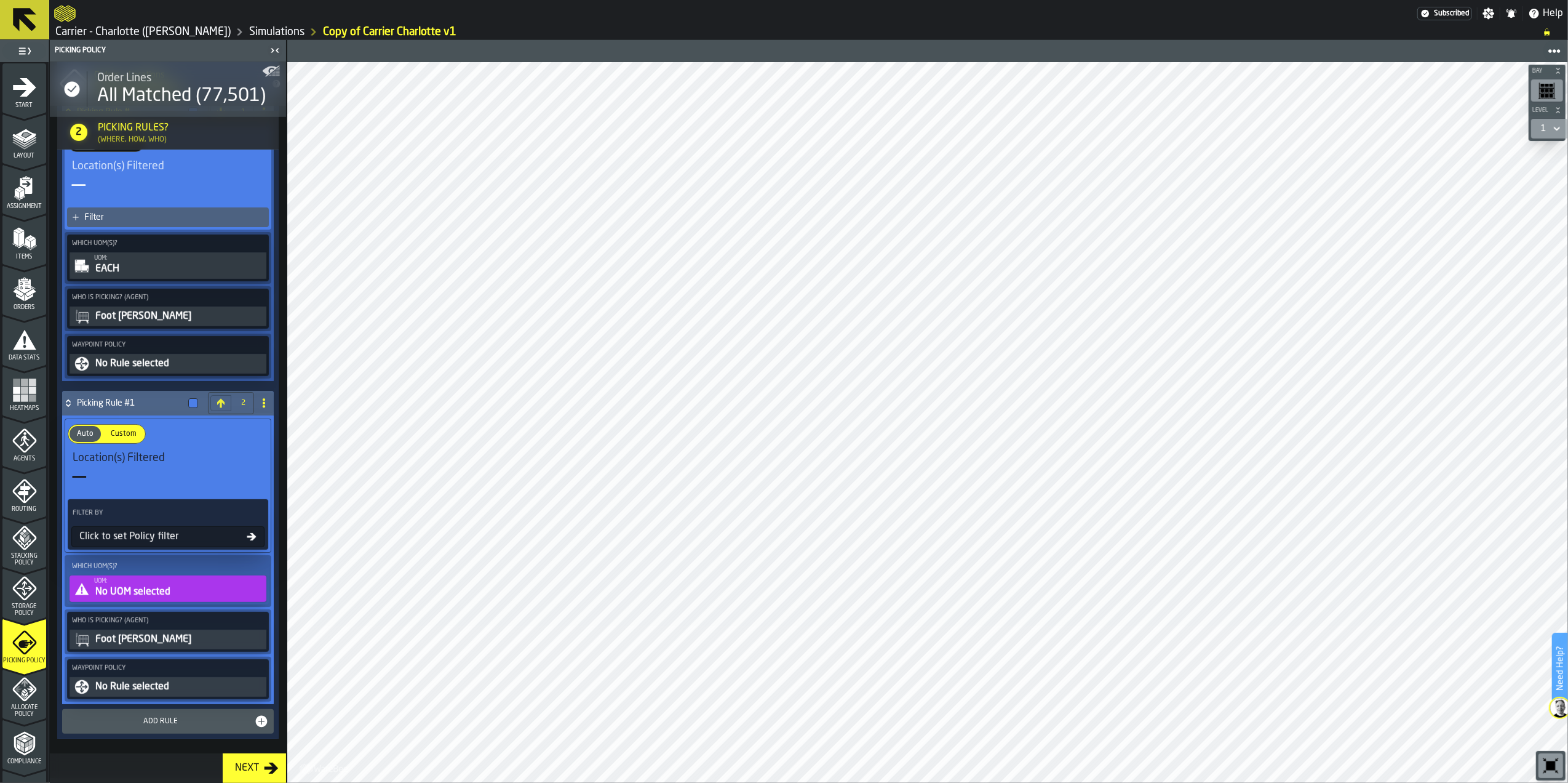
click at [173, 531] on div "Click to set Policy filter" at bounding box center [160, 537] width 173 height 15
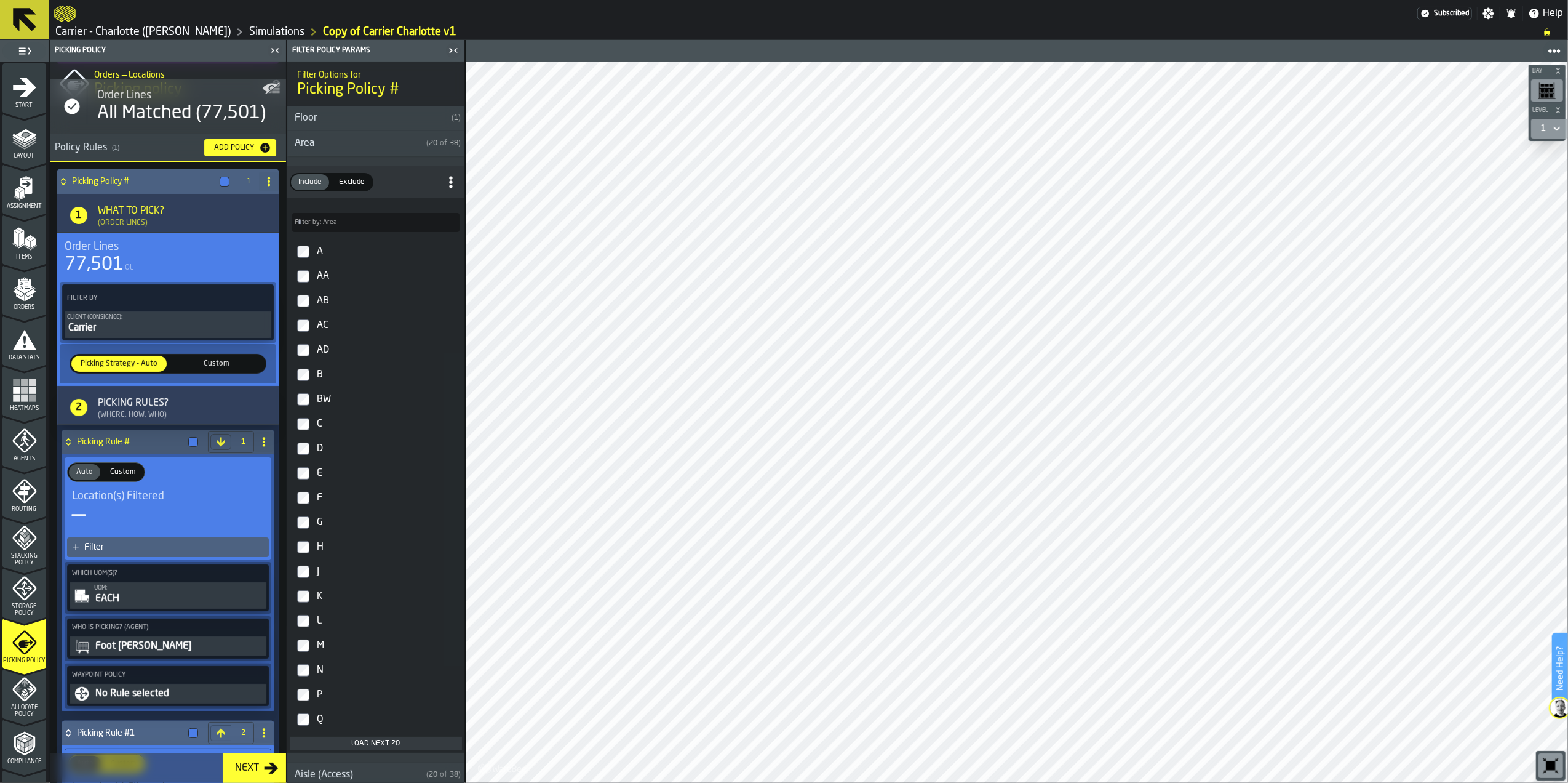
scroll to position [0, 0]
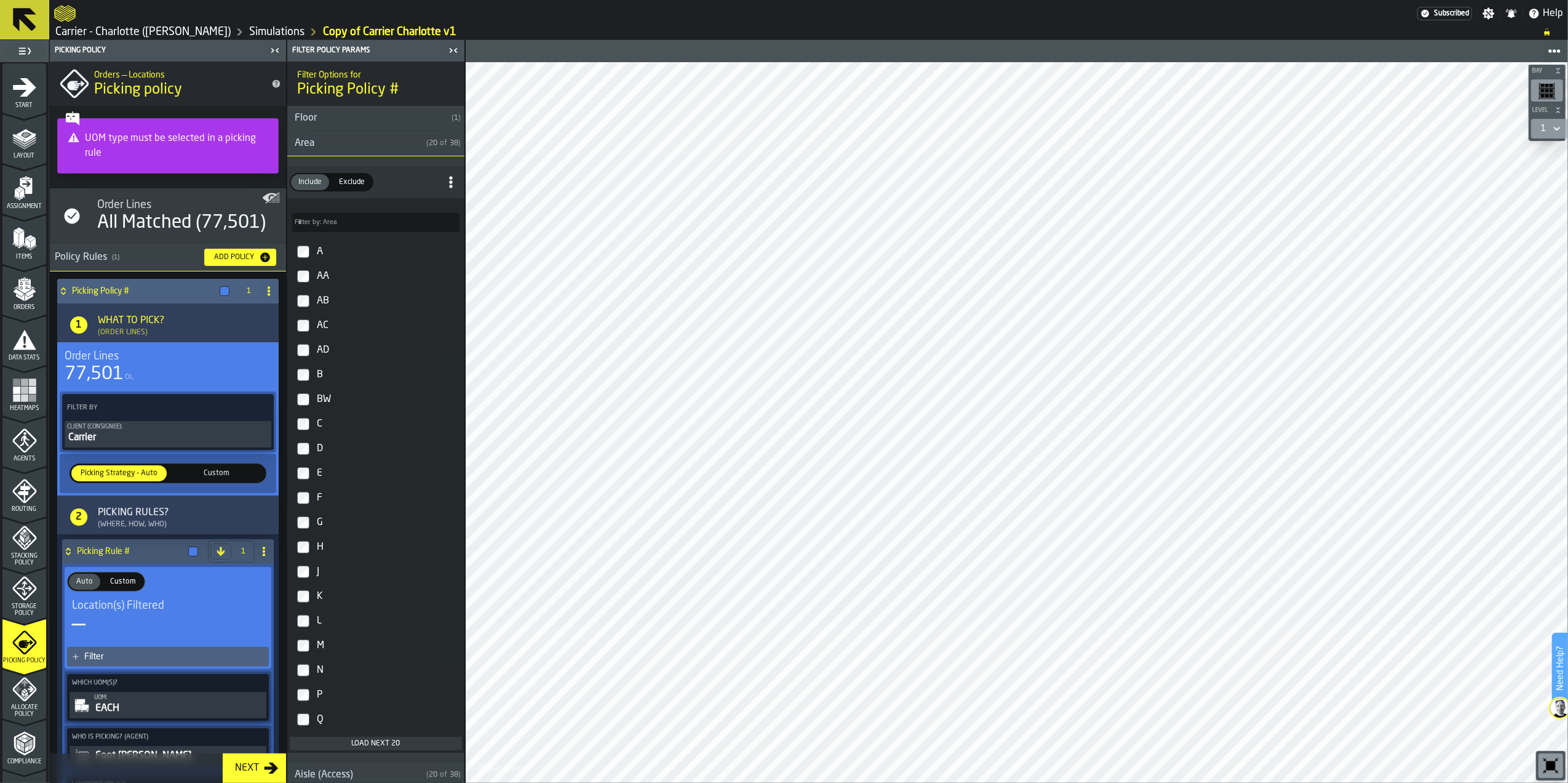
click at [133, 365] on div "77,501 OL" at bounding box center [168, 374] width 207 height 22
click at [109, 370] on div "77,501" at bounding box center [94, 374] width 59 height 22
click at [112, 402] on label "Filter By" at bounding box center [157, 407] width 185 height 13
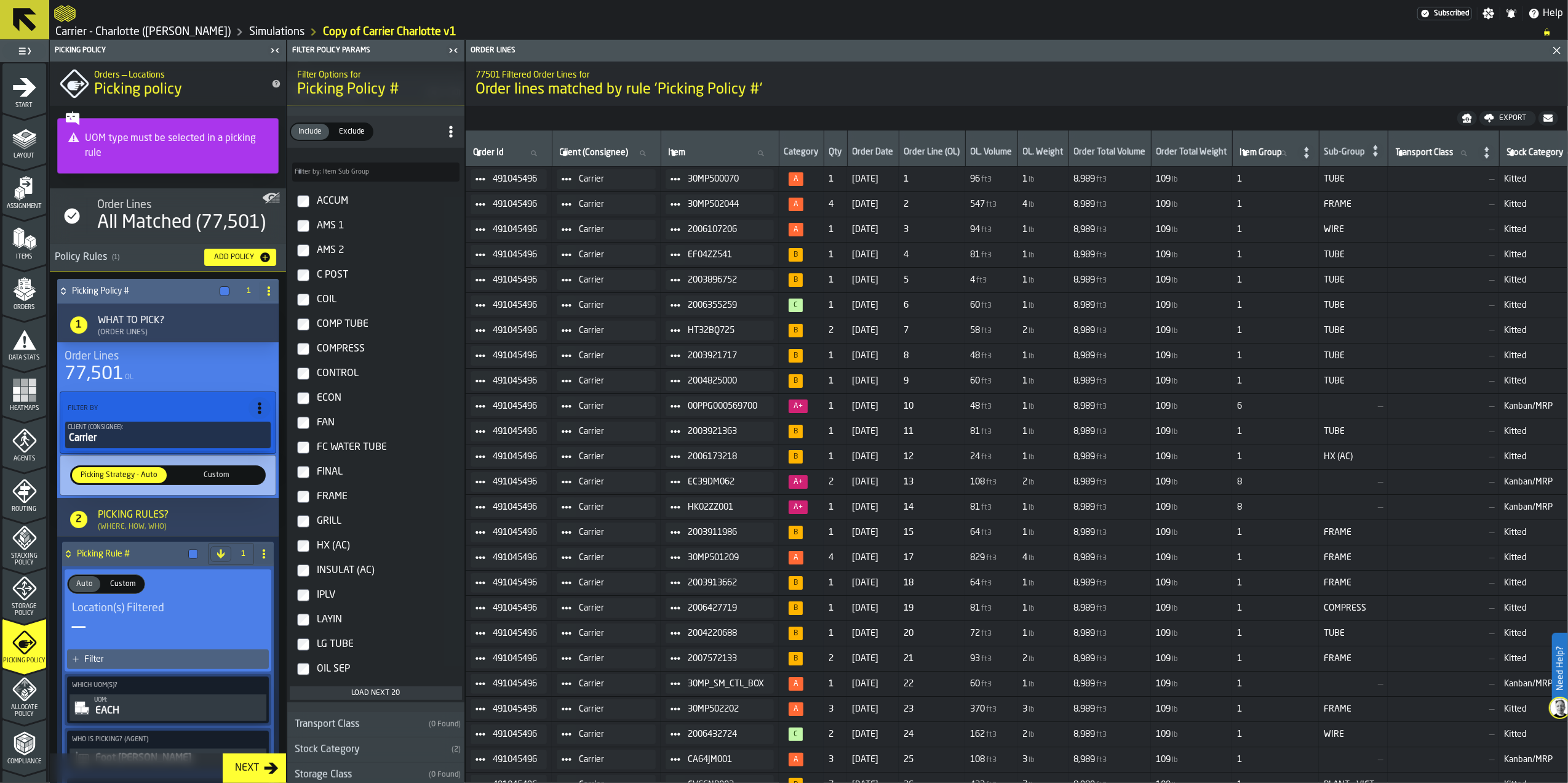
scroll to position [820, 0]
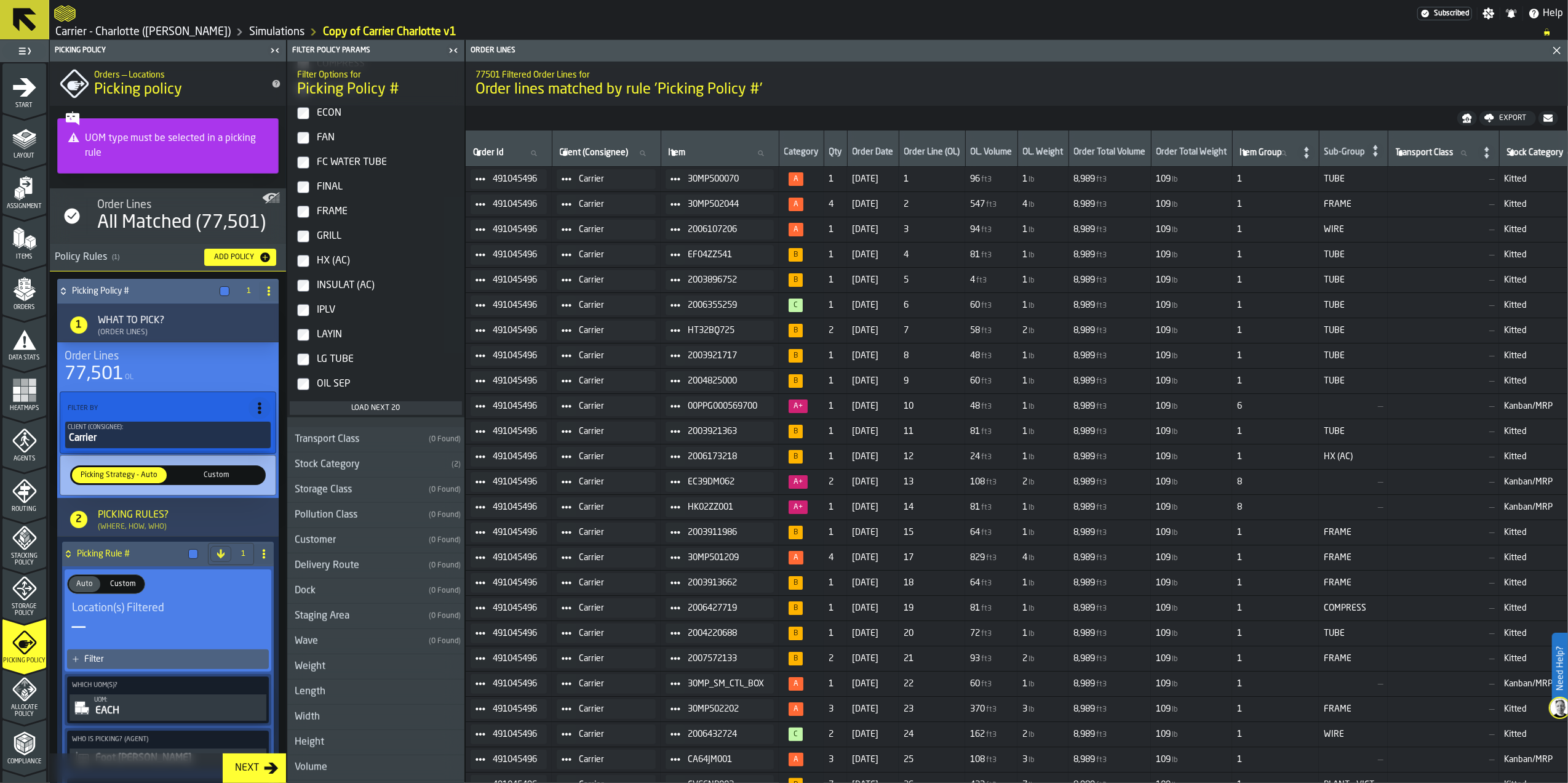
click at [348, 470] on div "Stock Category" at bounding box center [367, 465] width 159 height 15
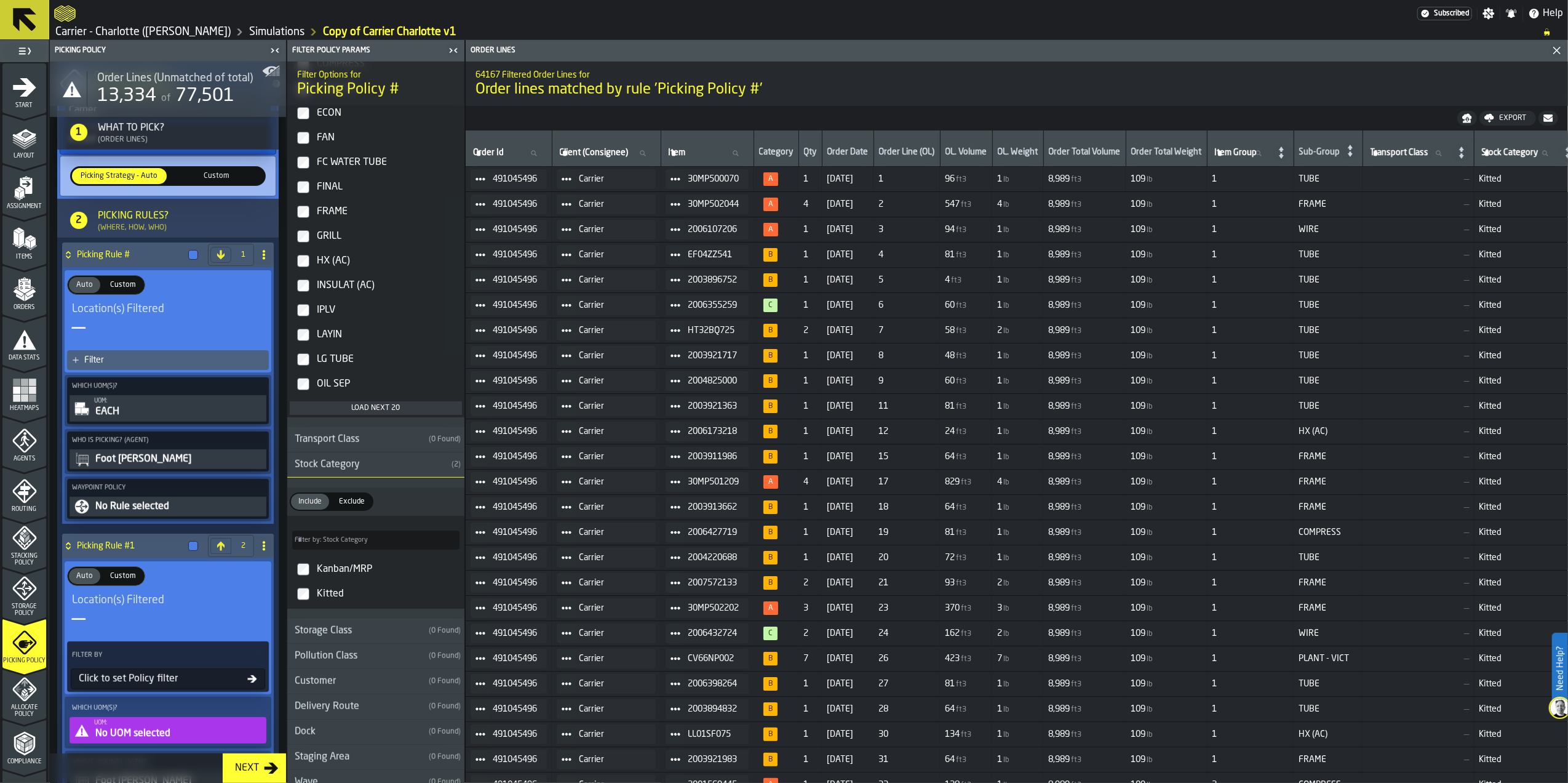
scroll to position [410, 0]
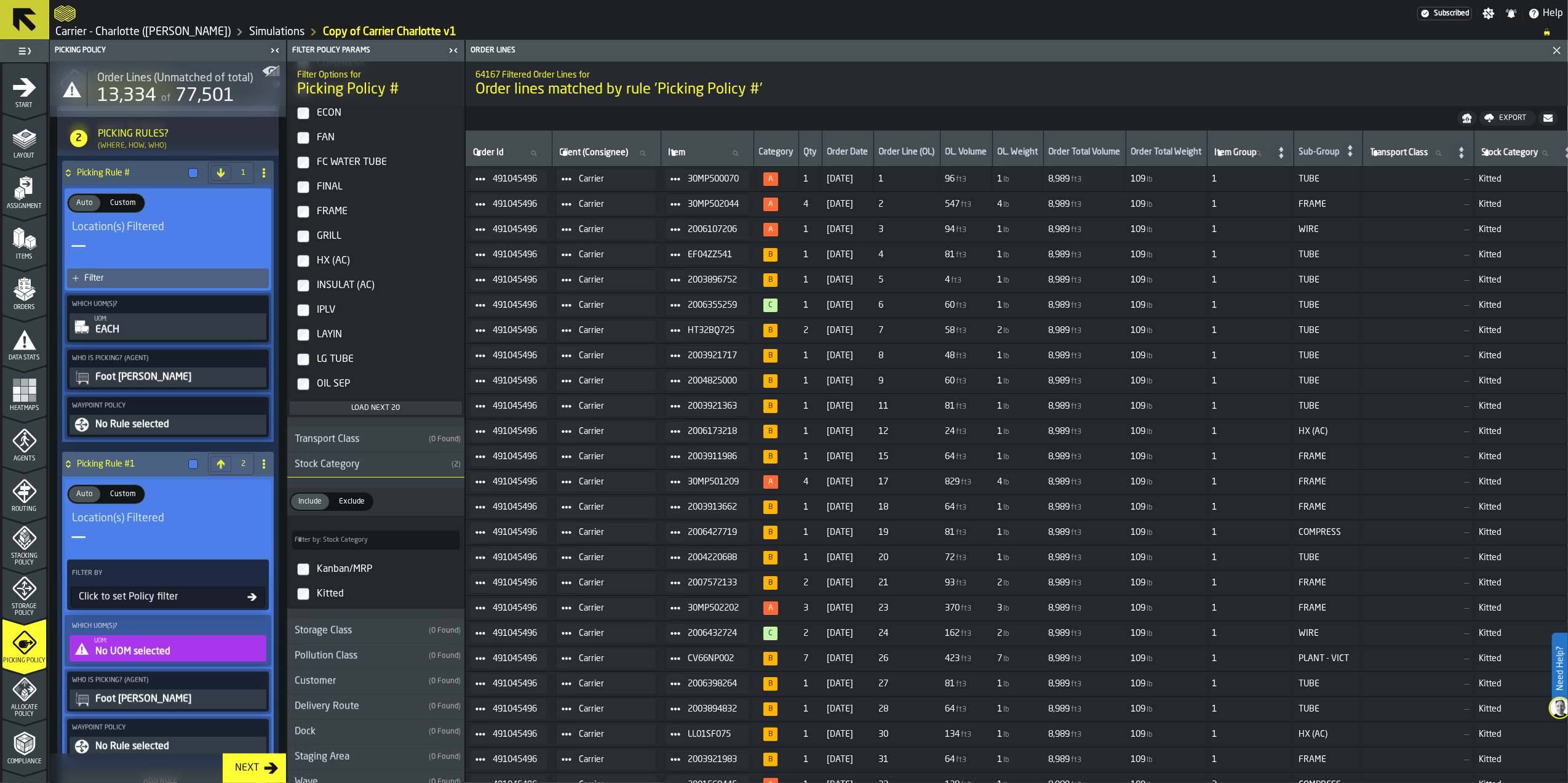
click at [144, 537] on div "—" at bounding box center [168, 537] width 192 height 25
click at [146, 525] on span "Location(s) Filtered" at bounding box center [118, 518] width 92 height 13
click at [165, 599] on div "Click to set Policy filter" at bounding box center [160, 597] width 173 height 15
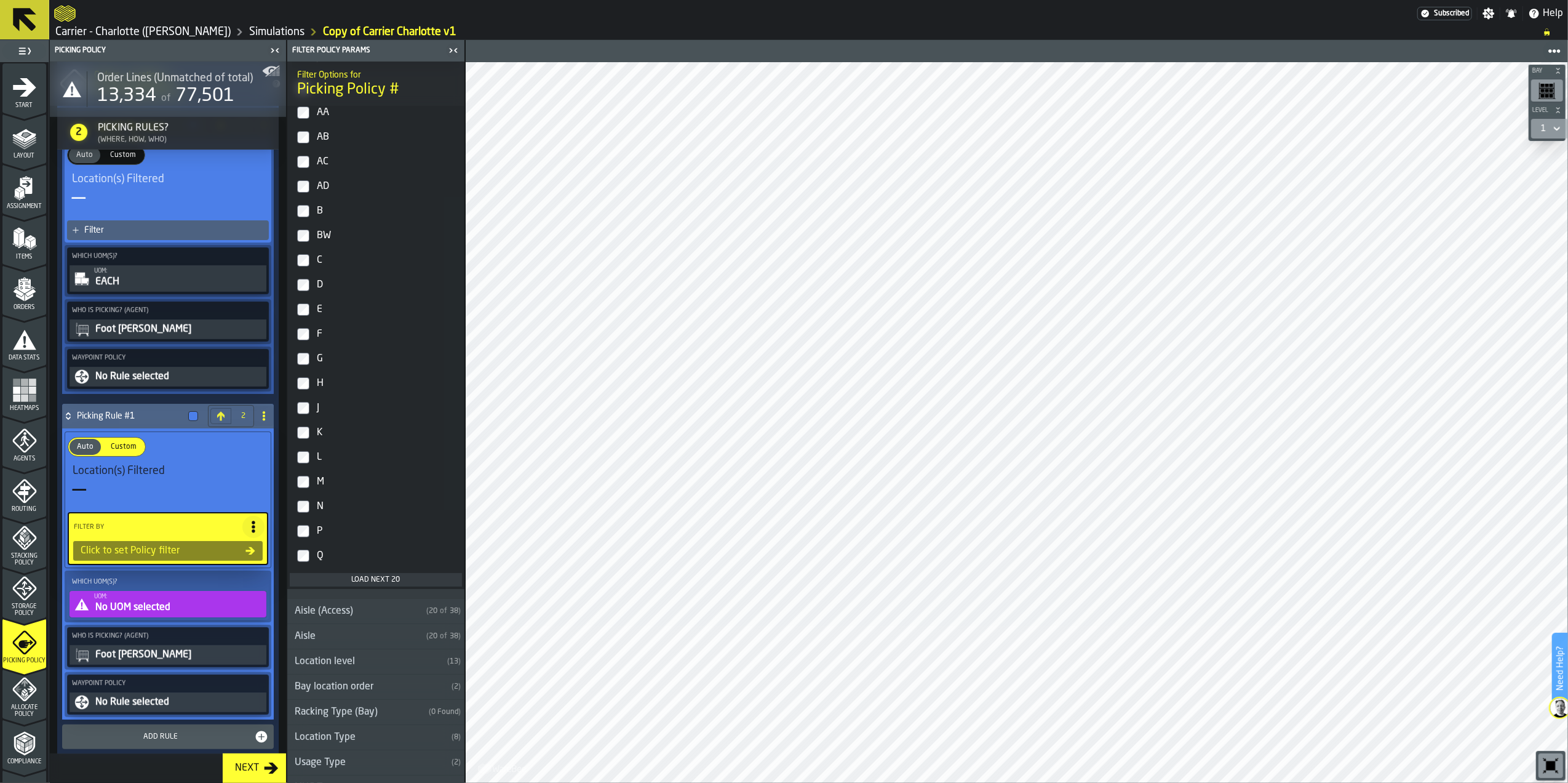
scroll to position [477, 0]
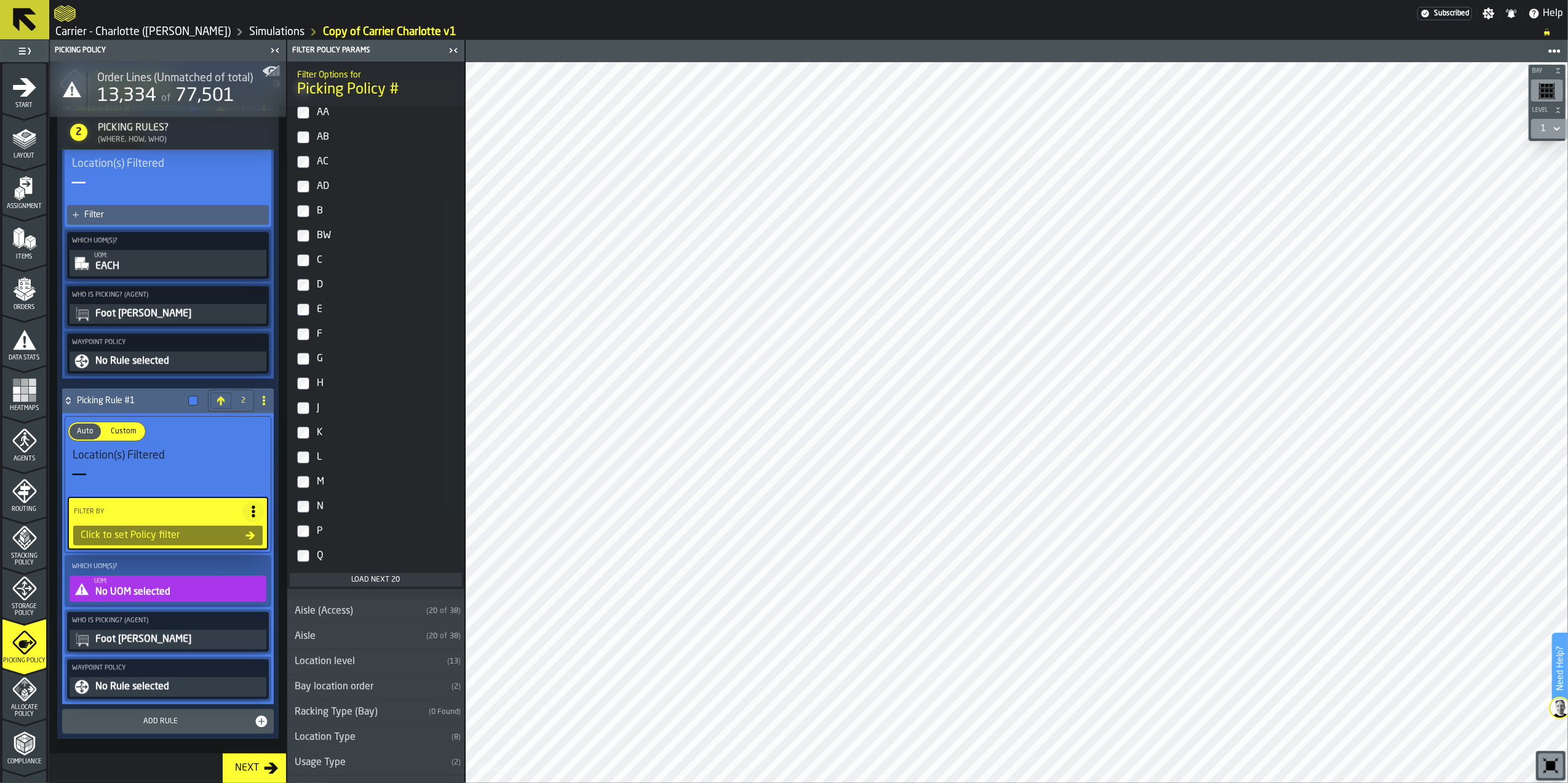
click at [158, 636] on div "Foot [PERSON_NAME]" at bounding box center [179, 639] width 170 height 15
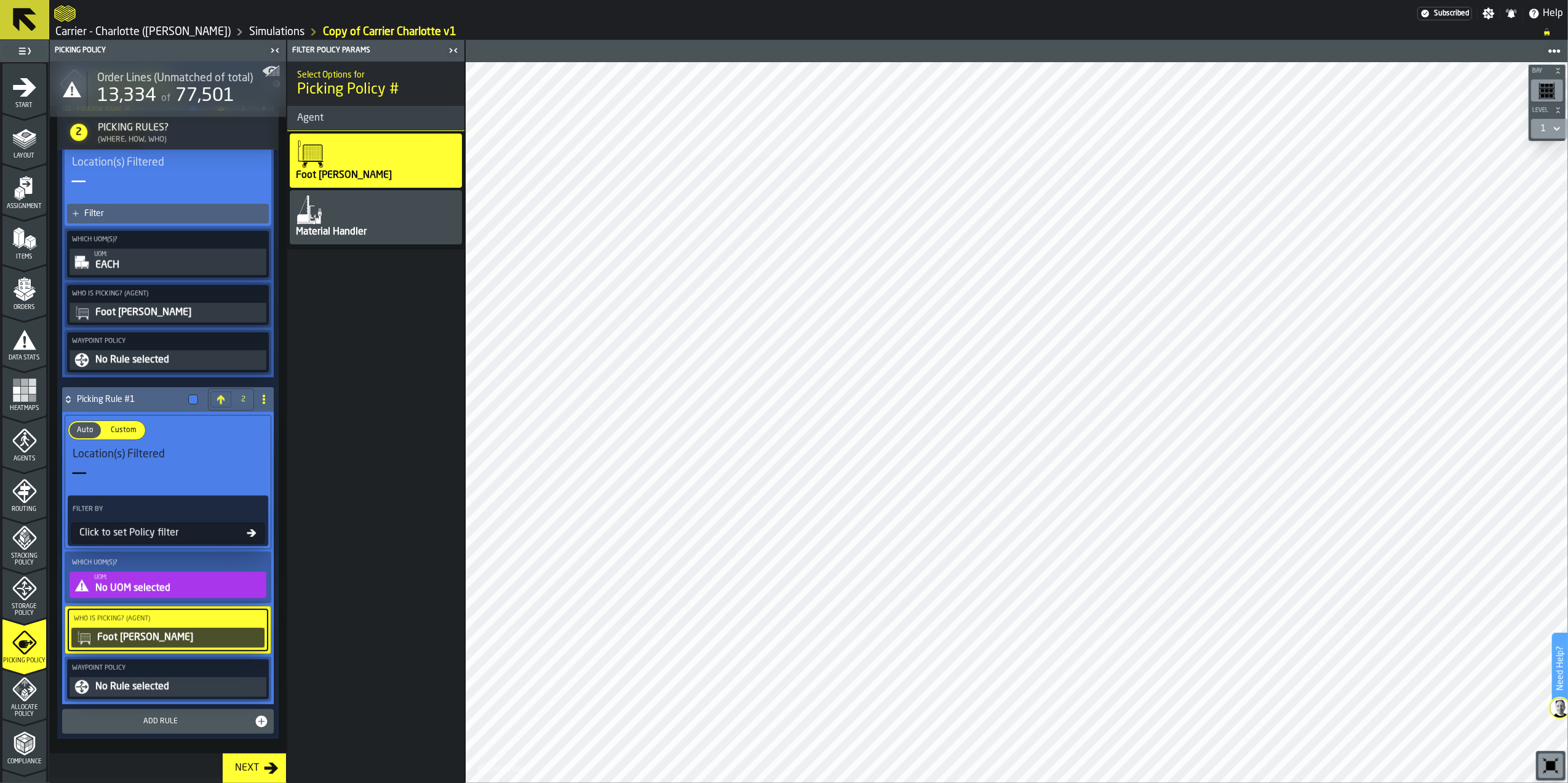
click at [379, 239] on div "Material Handler" at bounding box center [376, 217] width 173 height 54
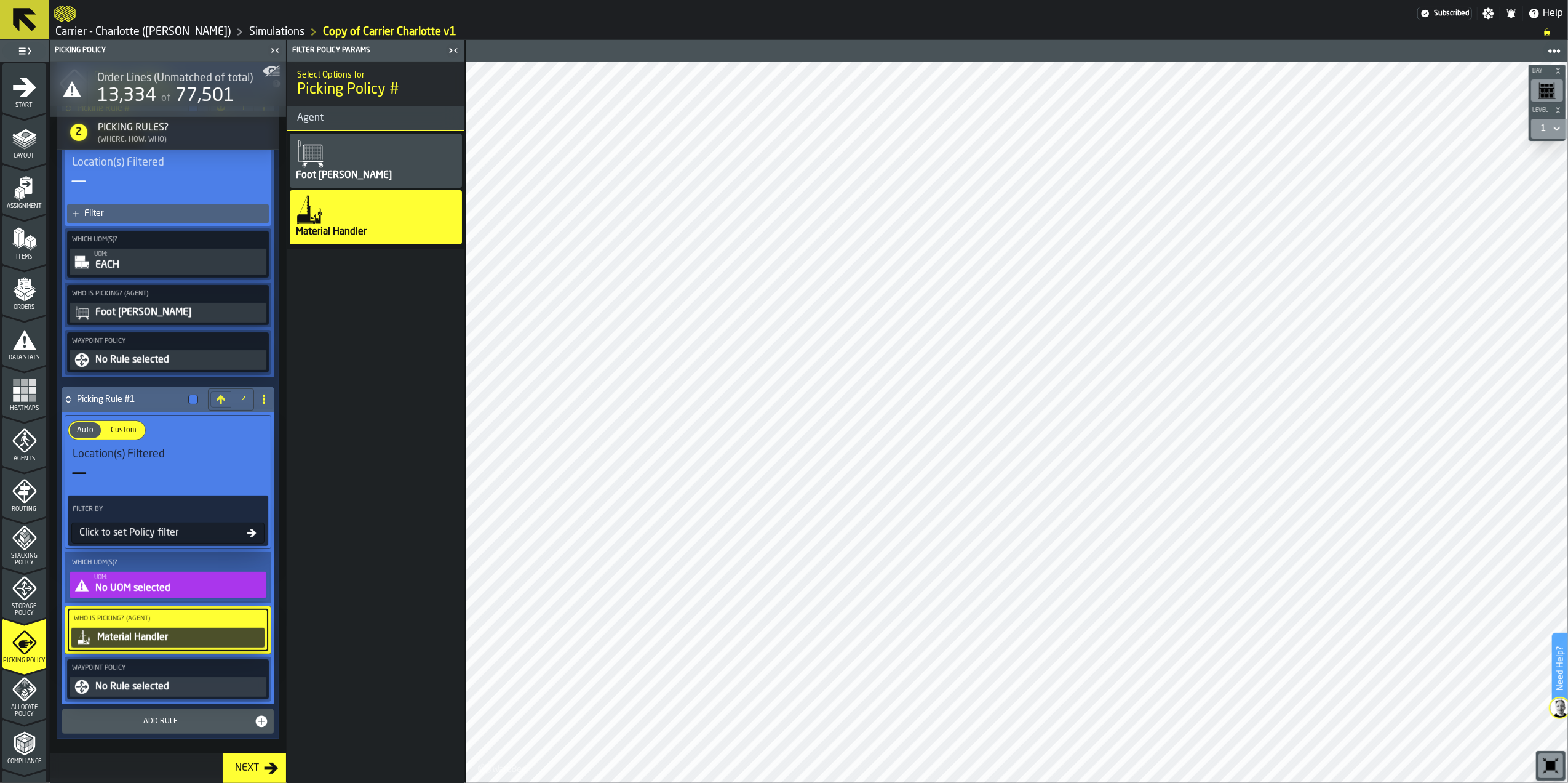
scroll to position [477, 0]
click at [165, 585] on div "No UOM selected" at bounding box center [179, 588] width 170 height 15
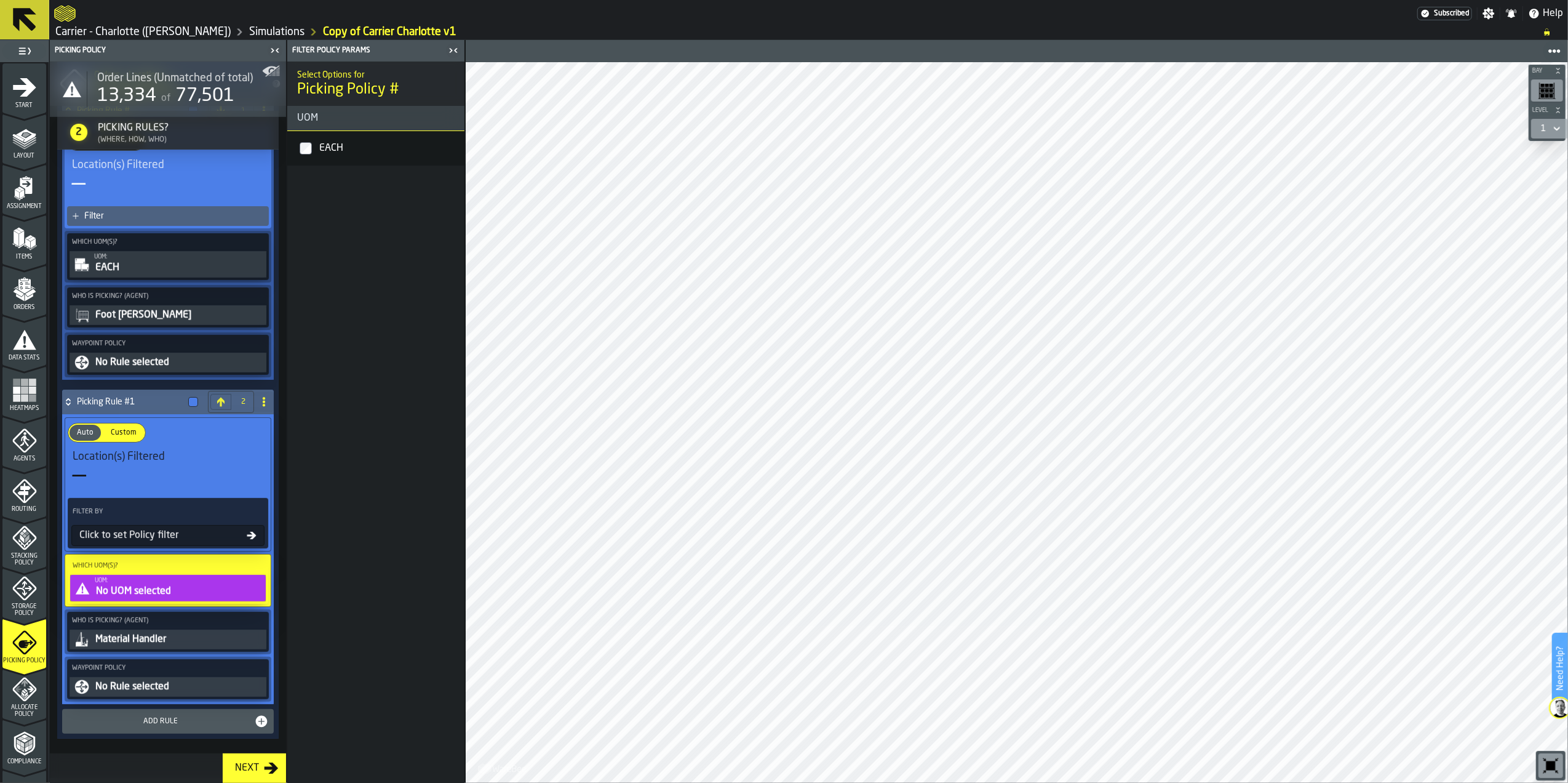
click at [299, 148] on label "EACH" at bounding box center [376, 148] width 173 height 30
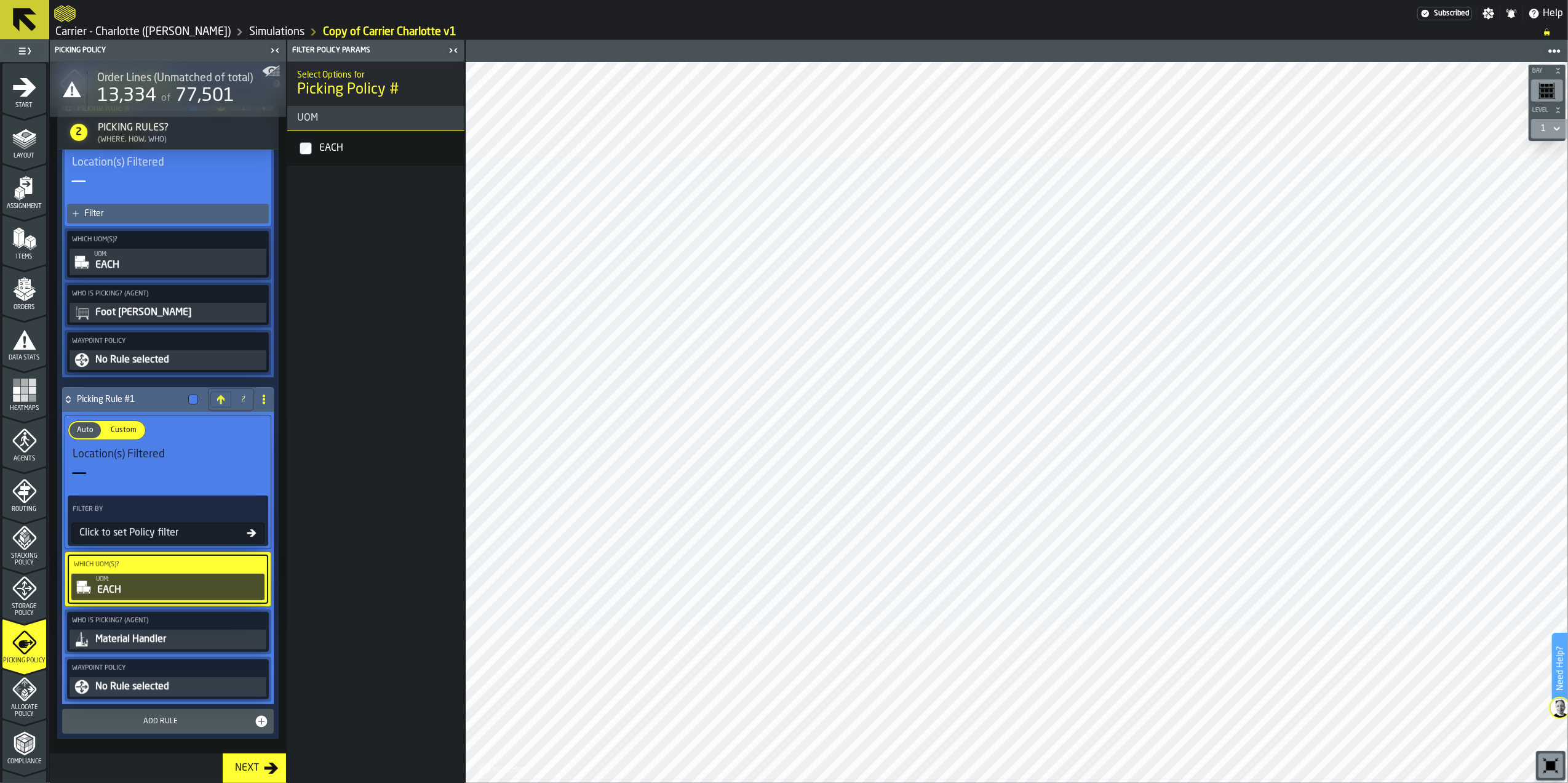
scroll to position [395, 0]
click at [175, 538] on div "Click to set Policy filter" at bounding box center [160, 533] width 173 height 15
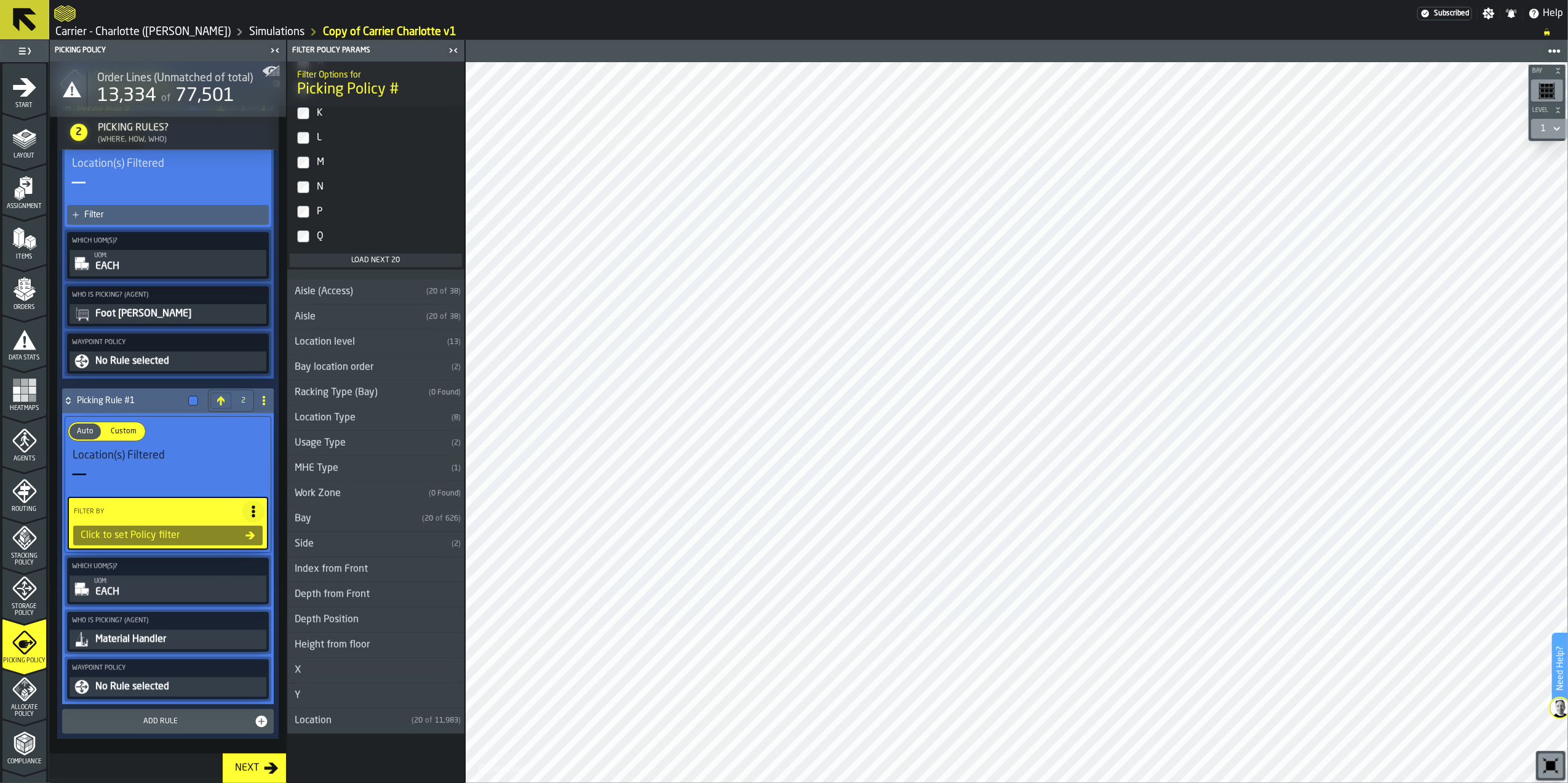
click at [134, 457] on span "Location(s) Filtered" at bounding box center [119, 455] width 92 height 13
click at [161, 532] on div "Click to set Policy filter" at bounding box center [160, 535] width 170 height 15
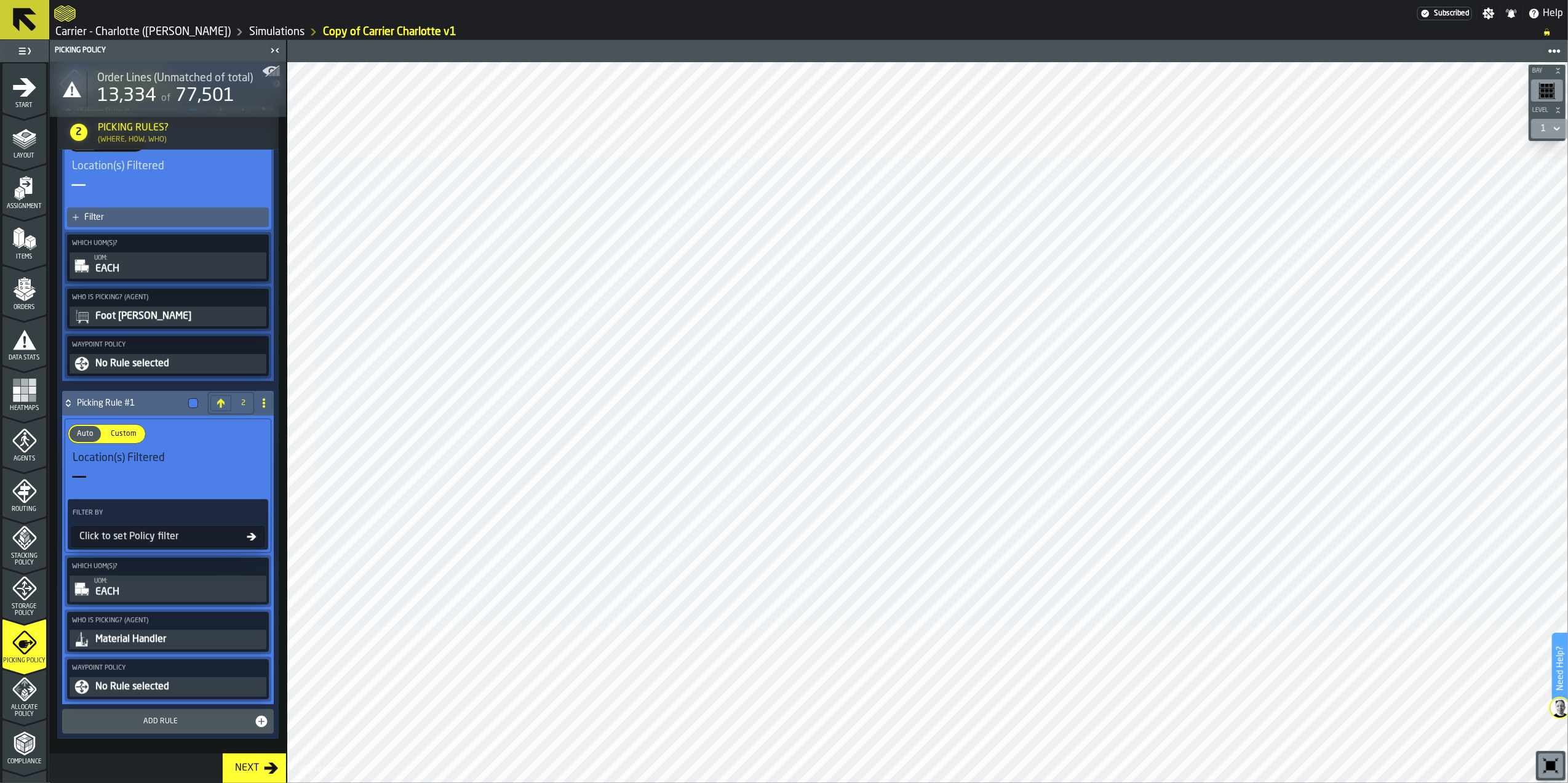
click at [138, 459] on span "Location(s) Filtered" at bounding box center [119, 458] width 92 height 13
click at [92, 465] on div "—" at bounding box center [168, 477] width 191 height 25
click at [123, 429] on span "Custom" at bounding box center [123, 434] width 36 height 11
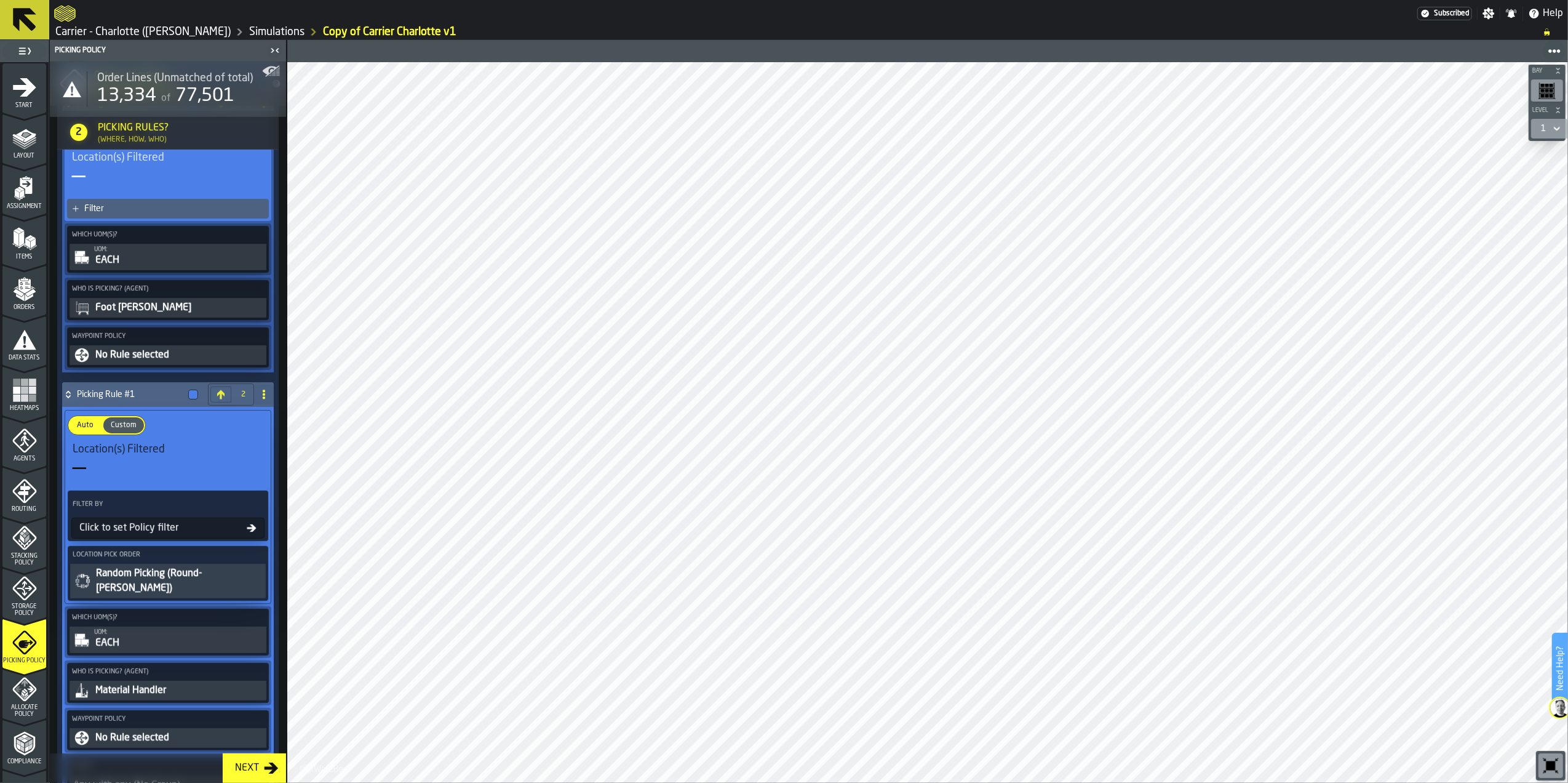
click at [95, 431] on span "Auto" at bounding box center [85, 425] width 26 height 11
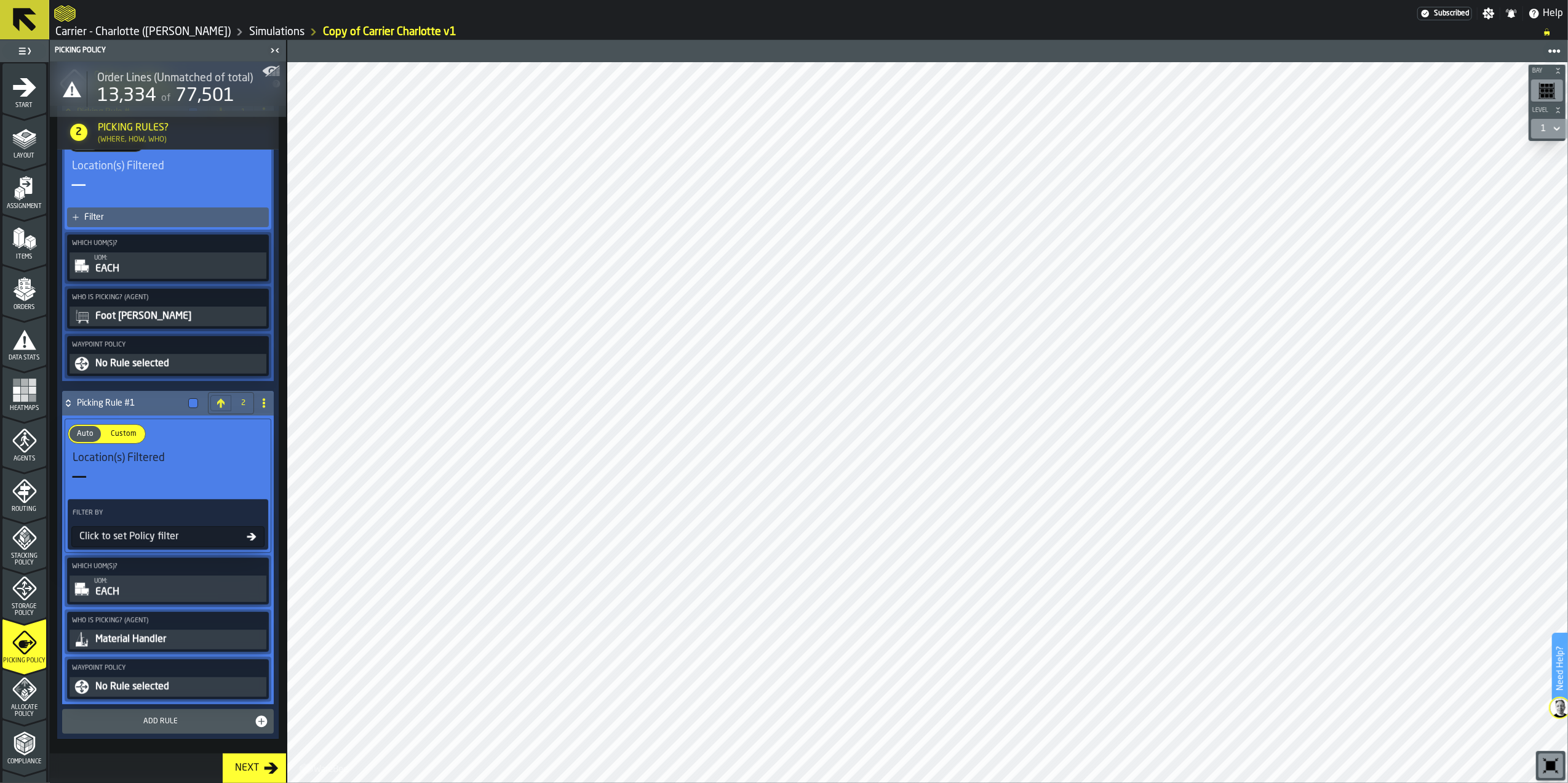
scroll to position [393, 0]
click at [154, 683] on div "No Rule selected" at bounding box center [179, 687] width 170 height 15
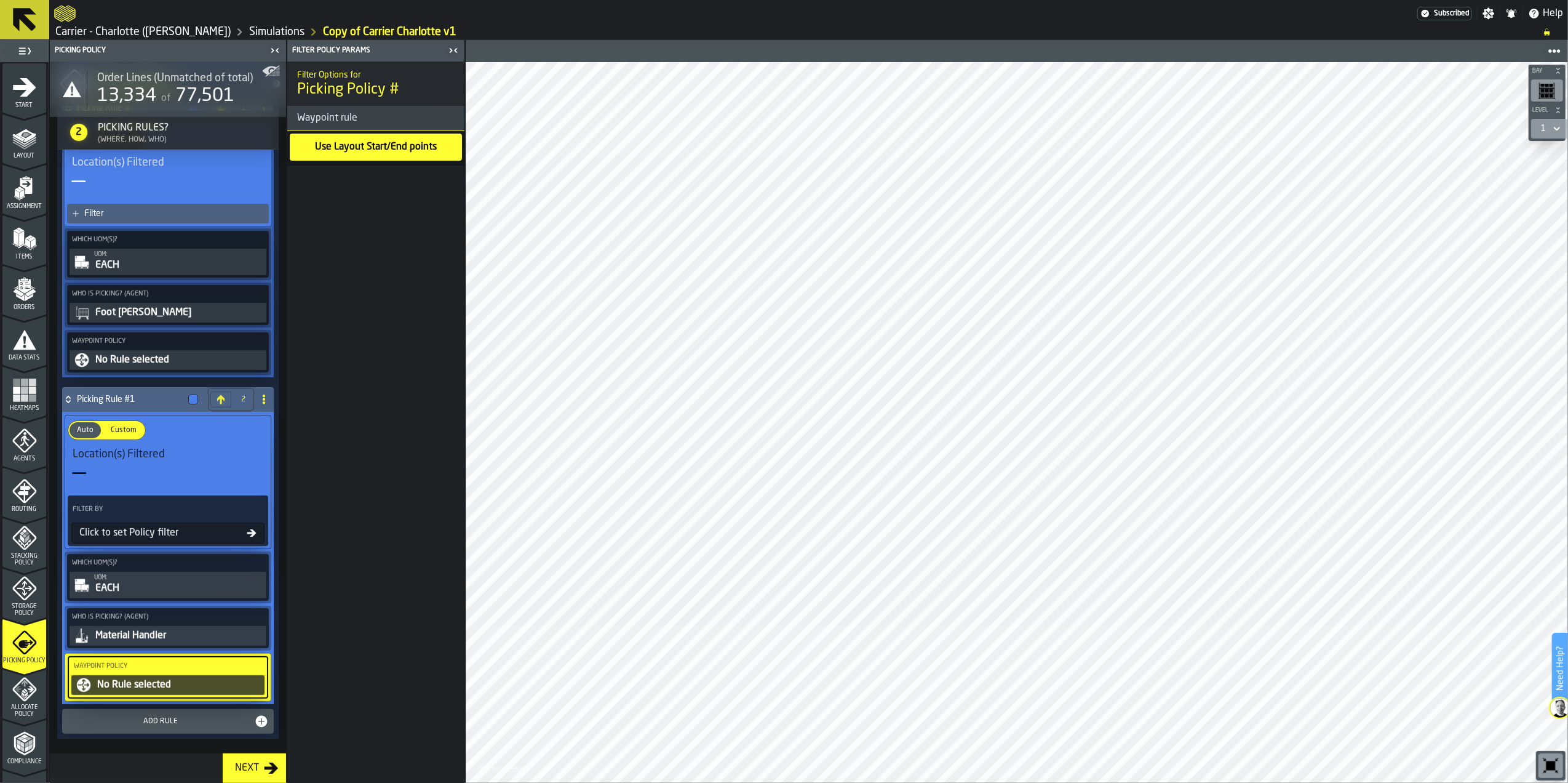
click at [351, 149] on div "Use Layout Start/End points" at bounding box center [375, 147] width 124 height 18
drag, startPoint x: 136, startPoint y: 517, endPoint x: 135, endPoint y: 529, distance: 12.0
click at [136, 518] on div "Filter By" at bounding box center [168, 509] width 195 height 22
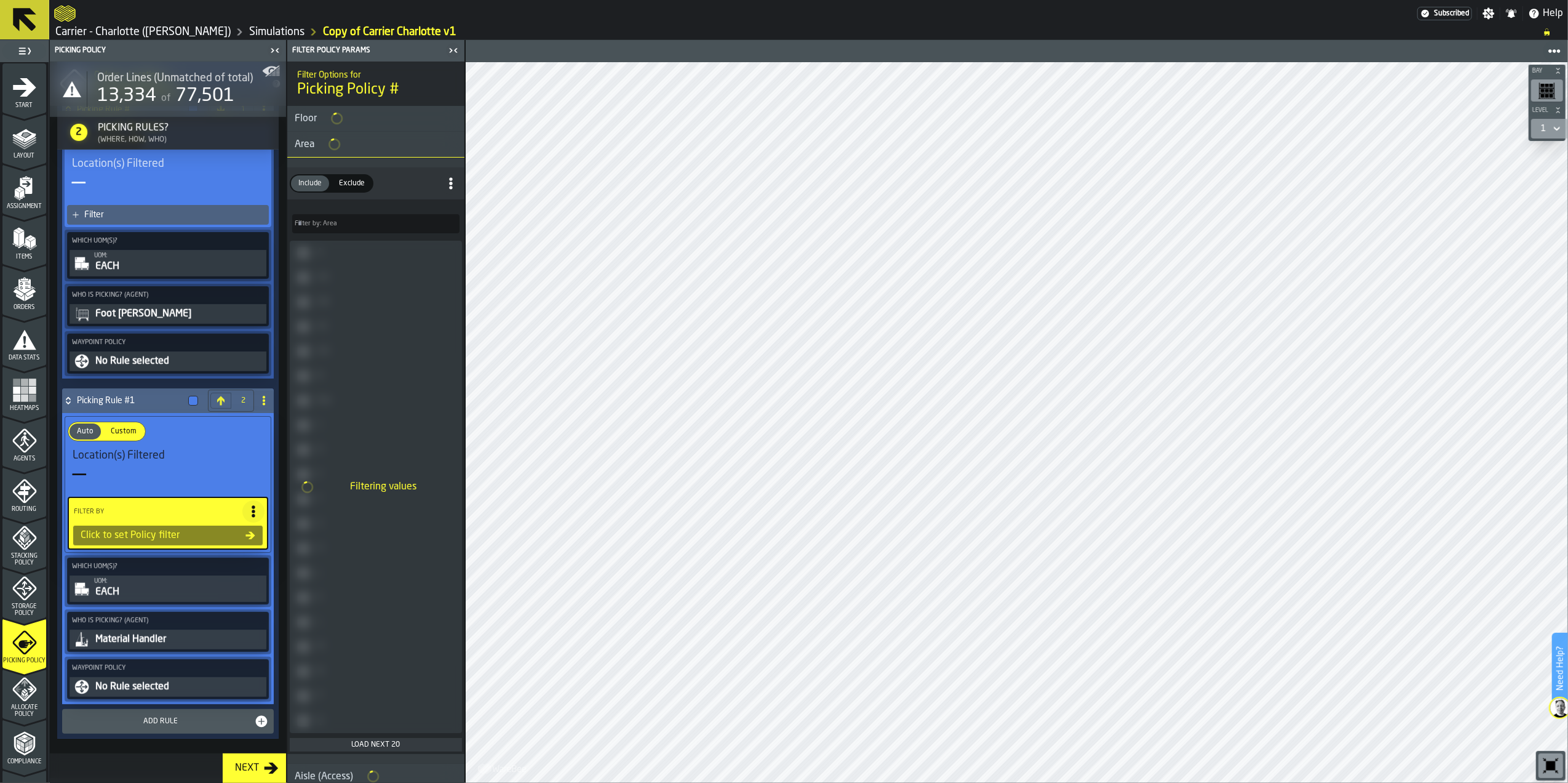
click at [136, 534] on div "Click to set Policy filter" at bounding box center [160, 535] width 170 height 15
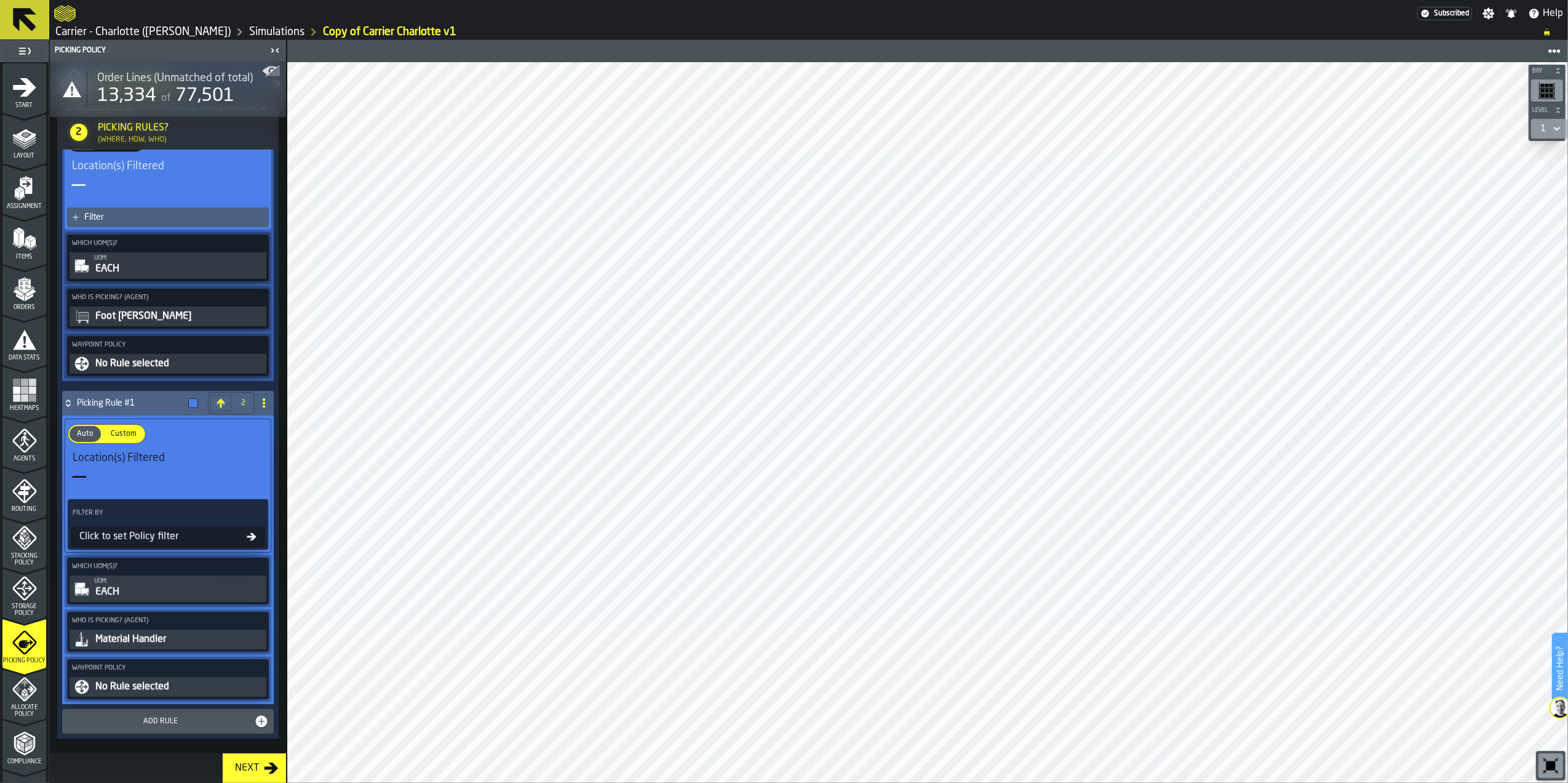
click at [136, 535] on div "Click to set Policy filter" at bounding box center [160, 537] width 173 height 15
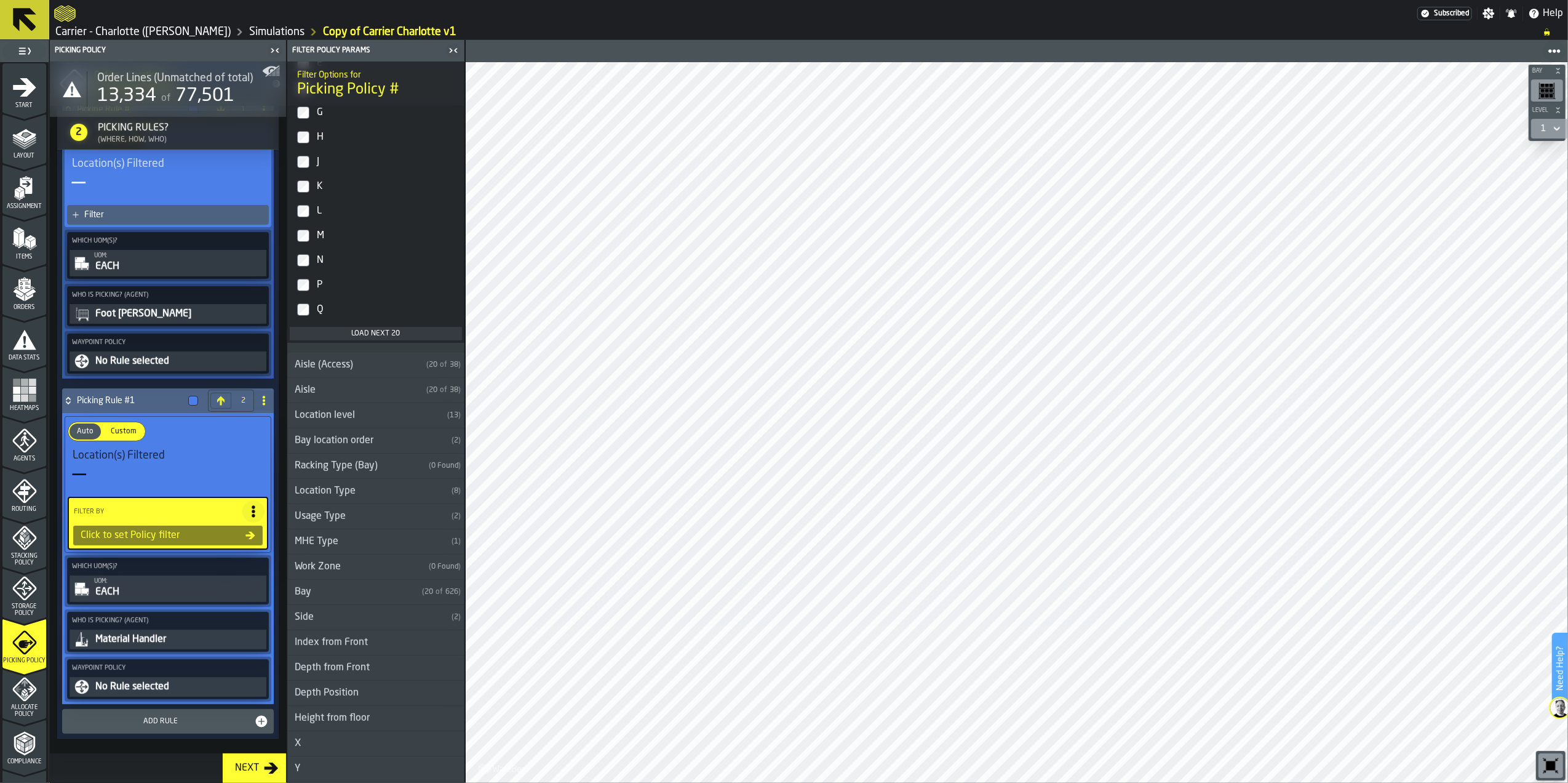
scroll to position [489, 0]
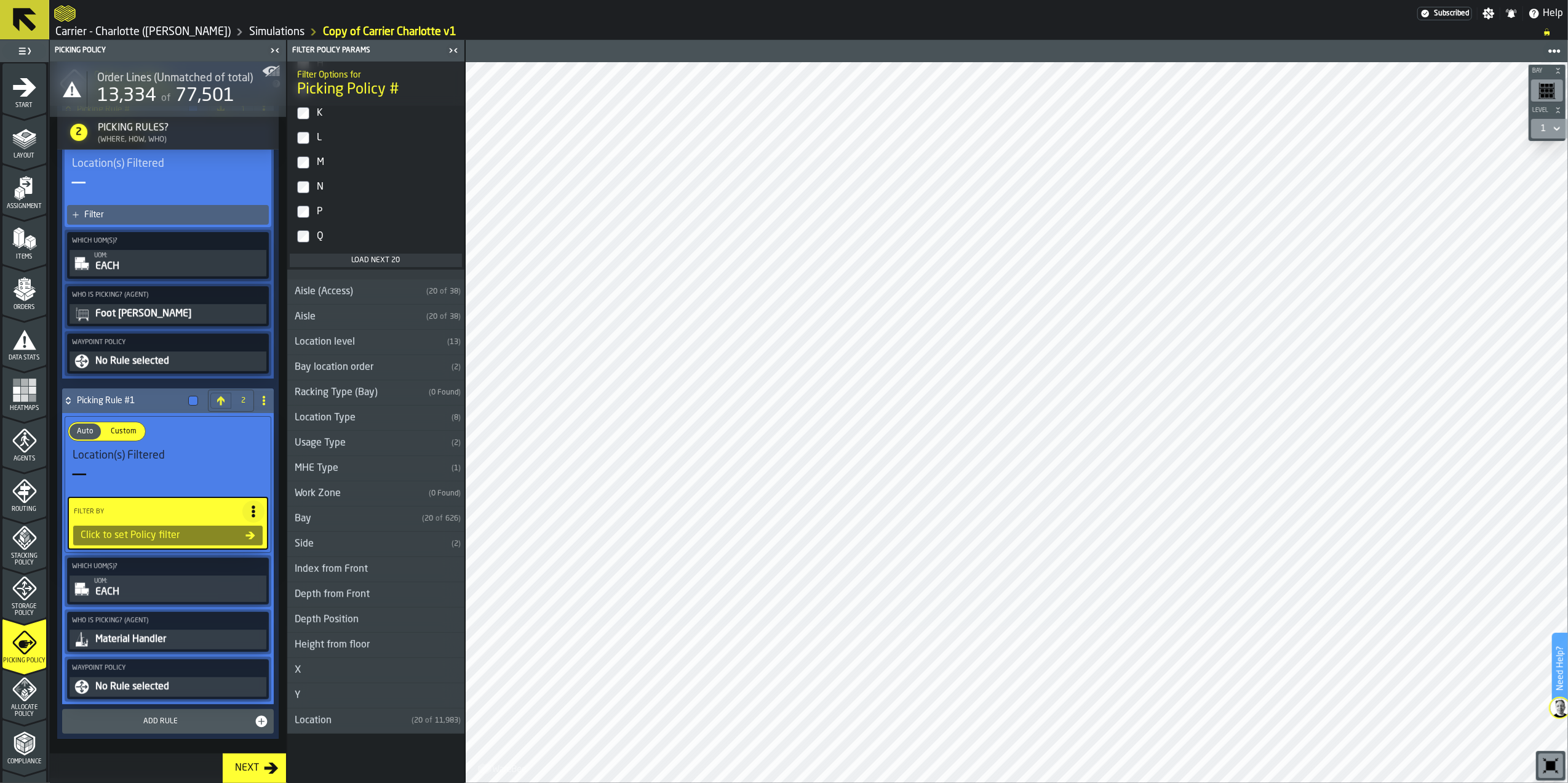
click at [170, 426] on div "Auto Auto Custom Custom" at bounding box center [168, 431] width 206 height 20
click at [128, 402] on h4 "Picking Rule #1" at bounding box center [130, 401] width 107 height 10
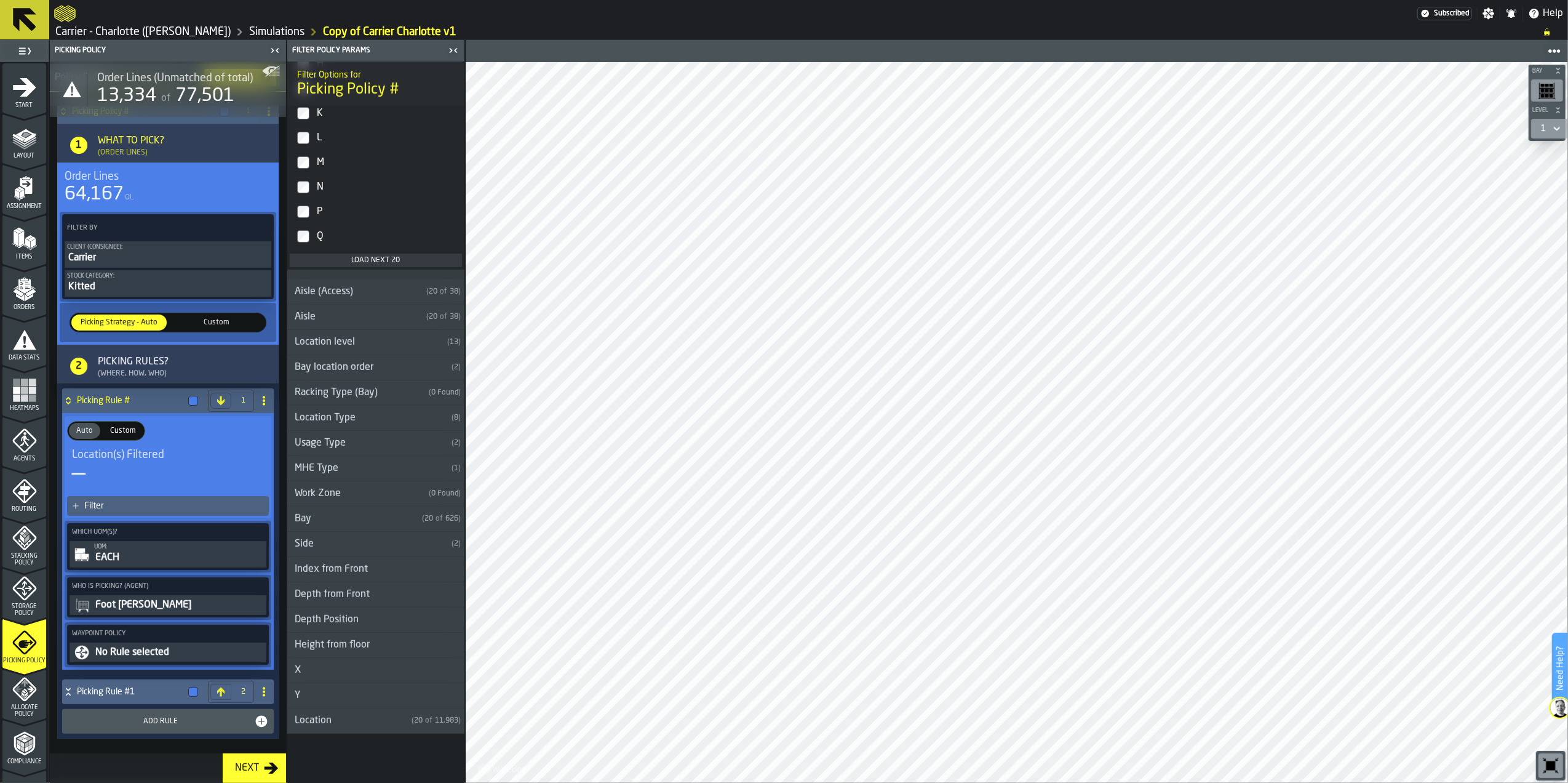
scroll to position [102, 0]
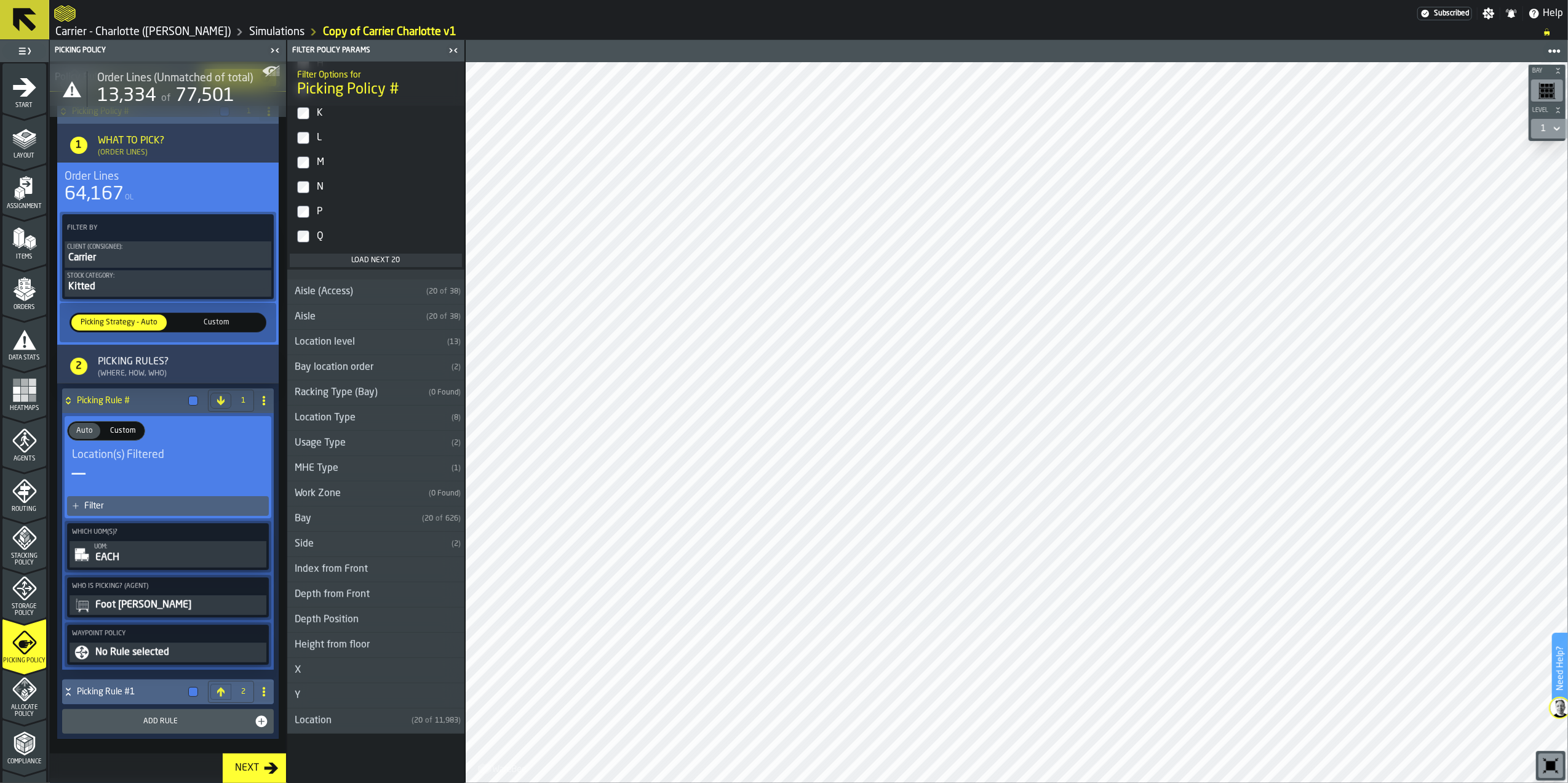
click at [104, 695] on h4 "Picking Rule #1" at bounding box center [130, 691] width 107 height 10
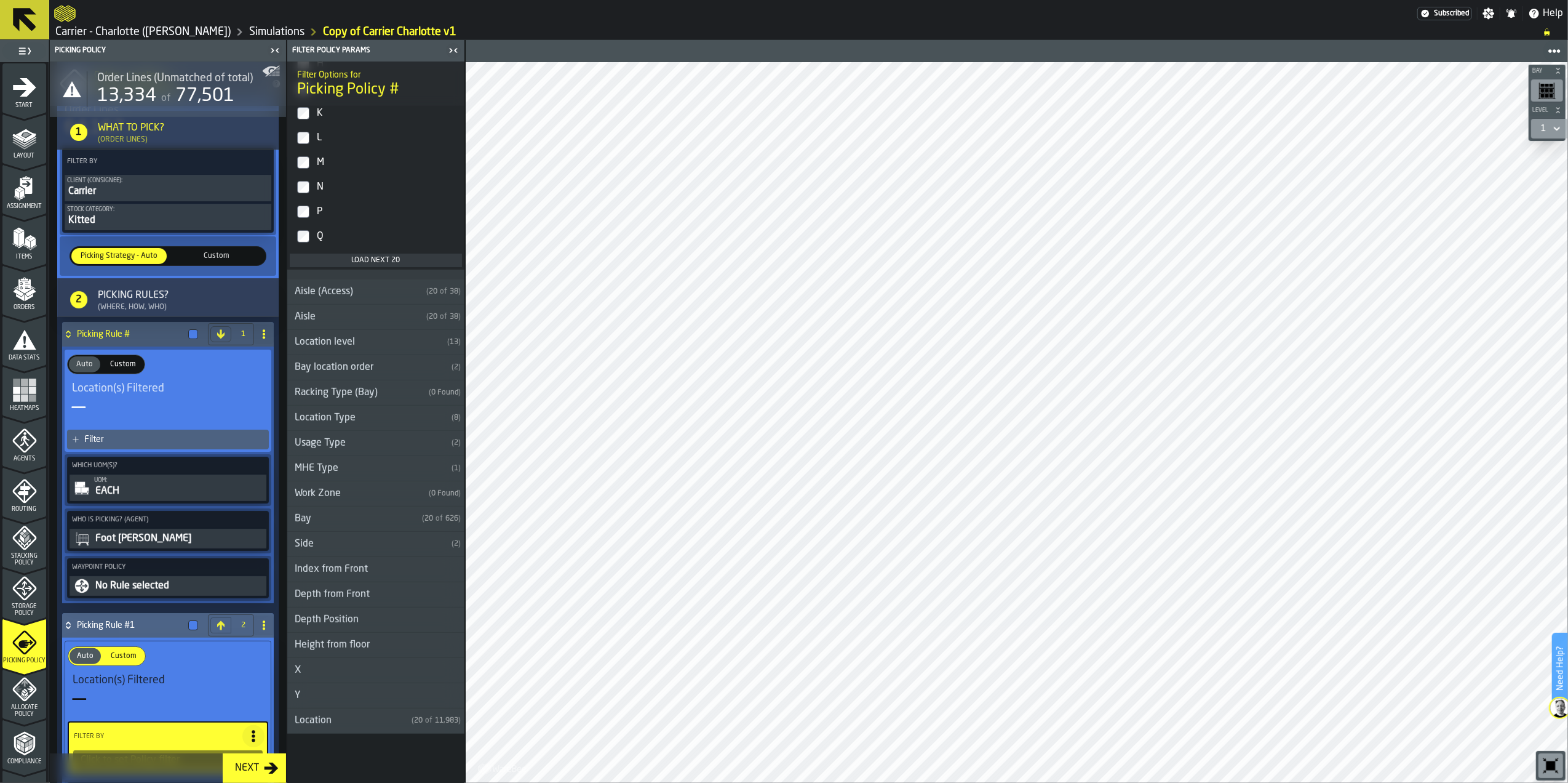
scroll to position [246, 0]
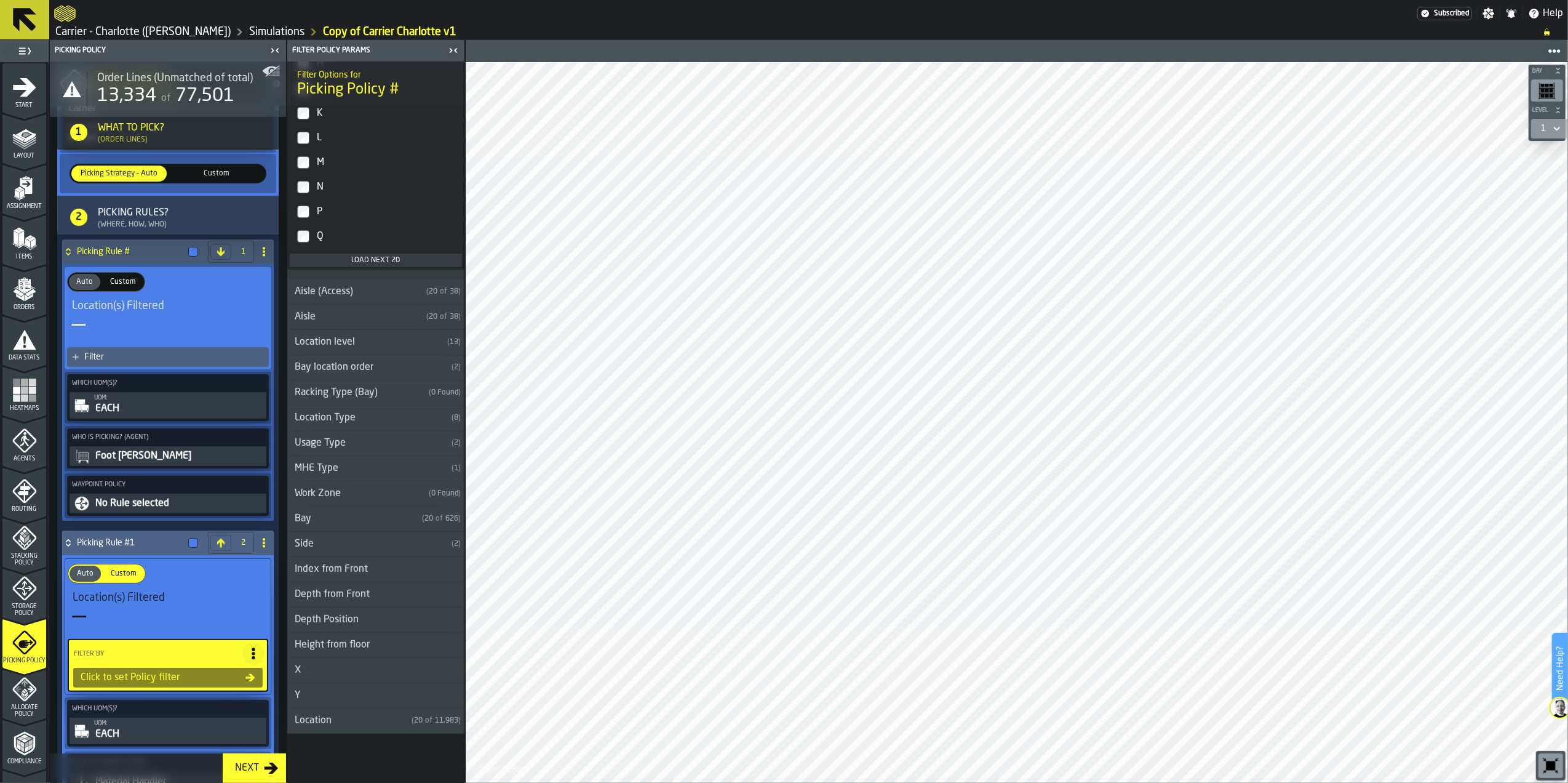
click at [261, 548] on icon at bounding box center [264, 543] width 10 height 10
click at [200, 607] on div "Delete" at bounding box center [211, 602] width 103 height 15
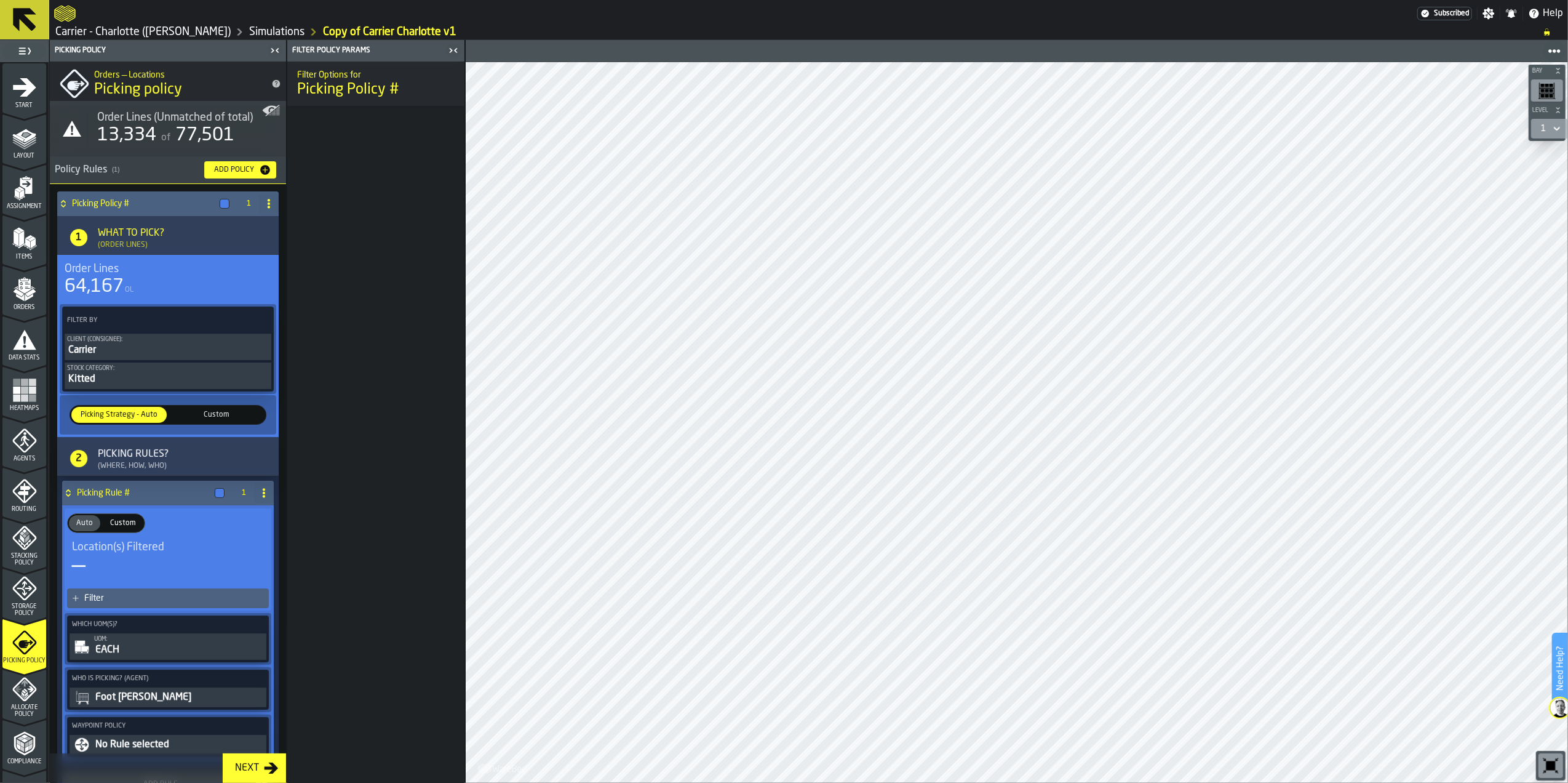
scroll to position [1, 0]
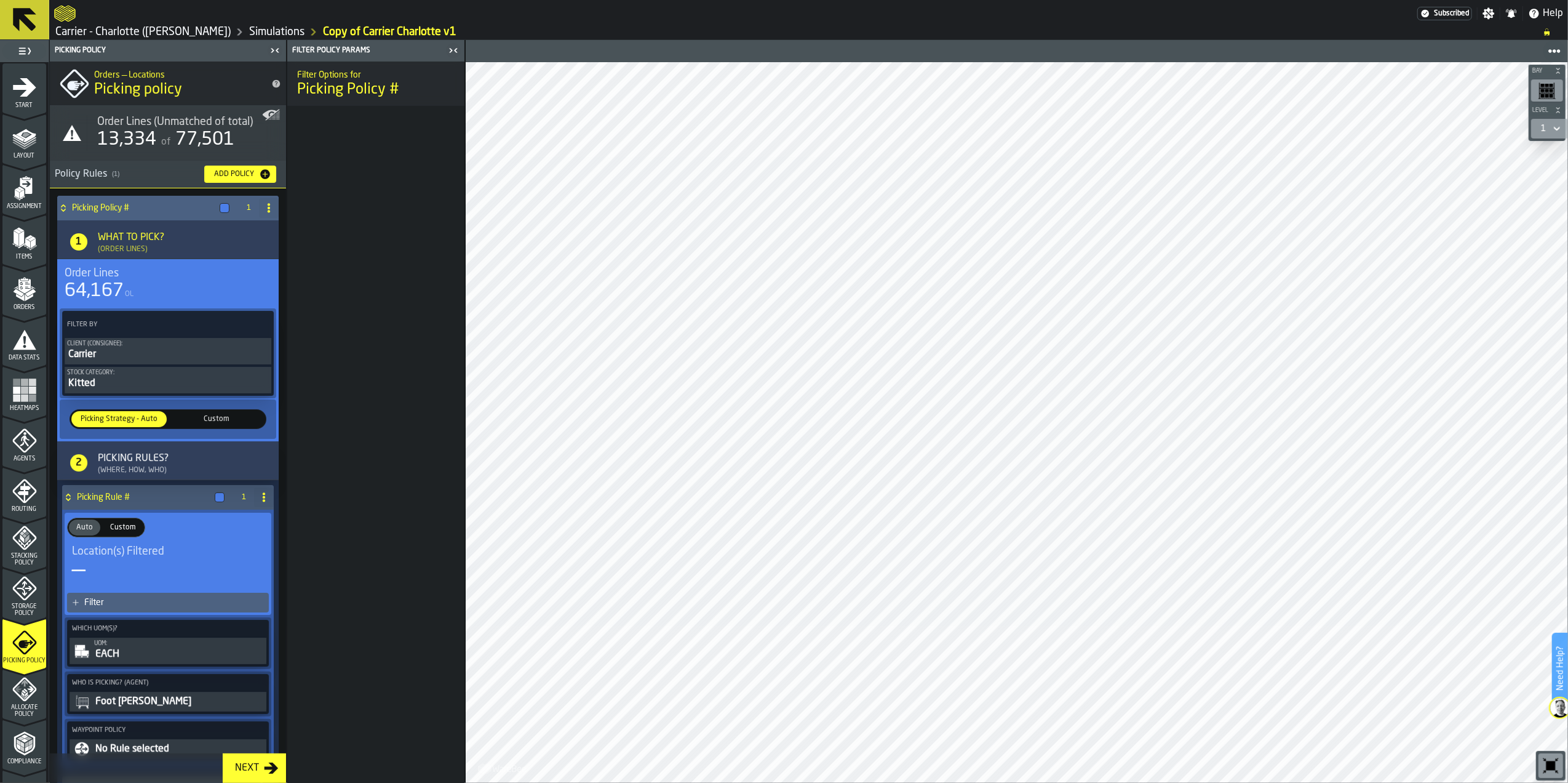
click at [269, 206] on icon at bounding box center [268, 208] width 10 height 10
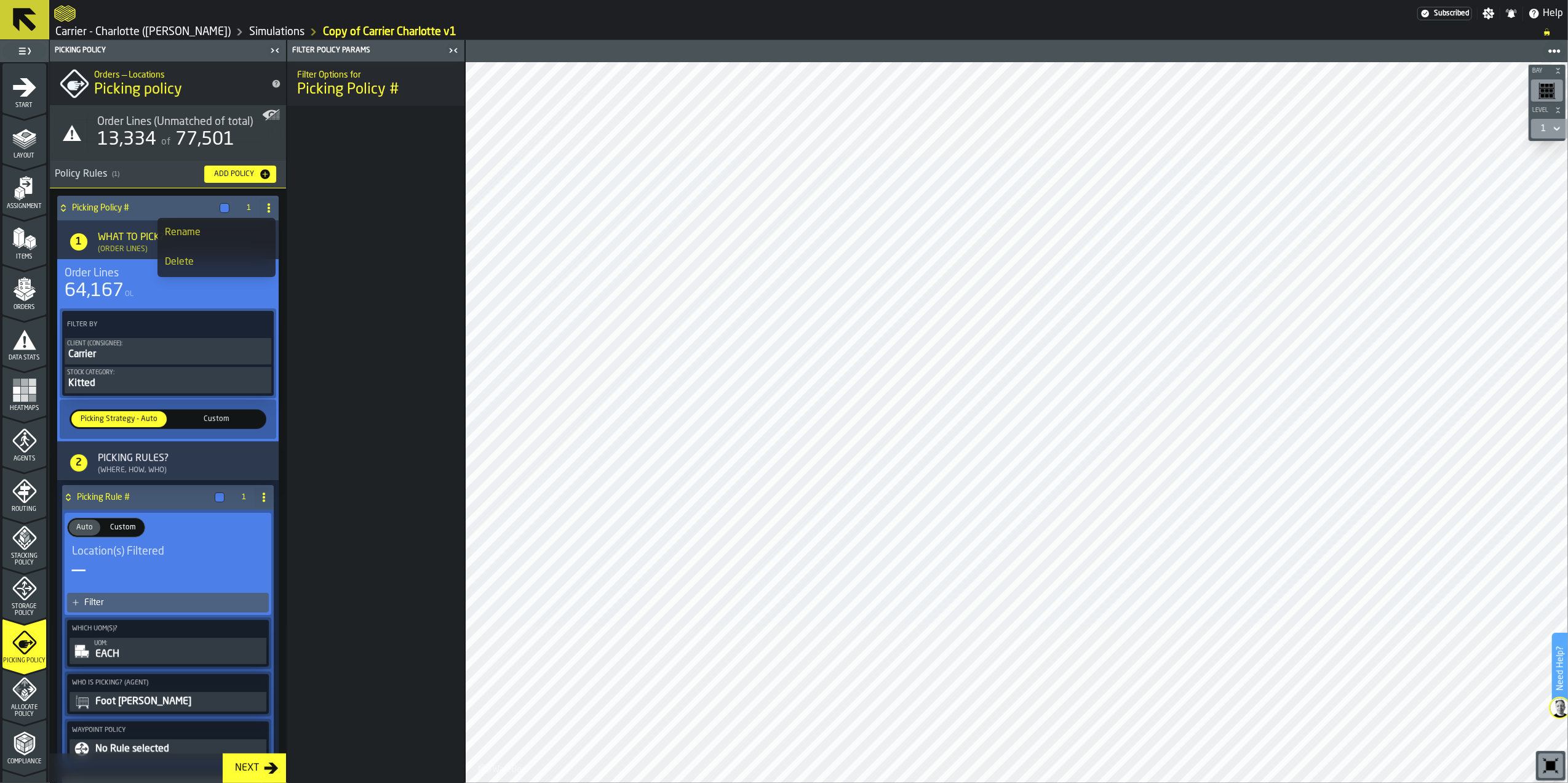
click at [402, 222] on div "Filter Options for Picking Policy #" at bounding box center [375, 422] width 177 height 721
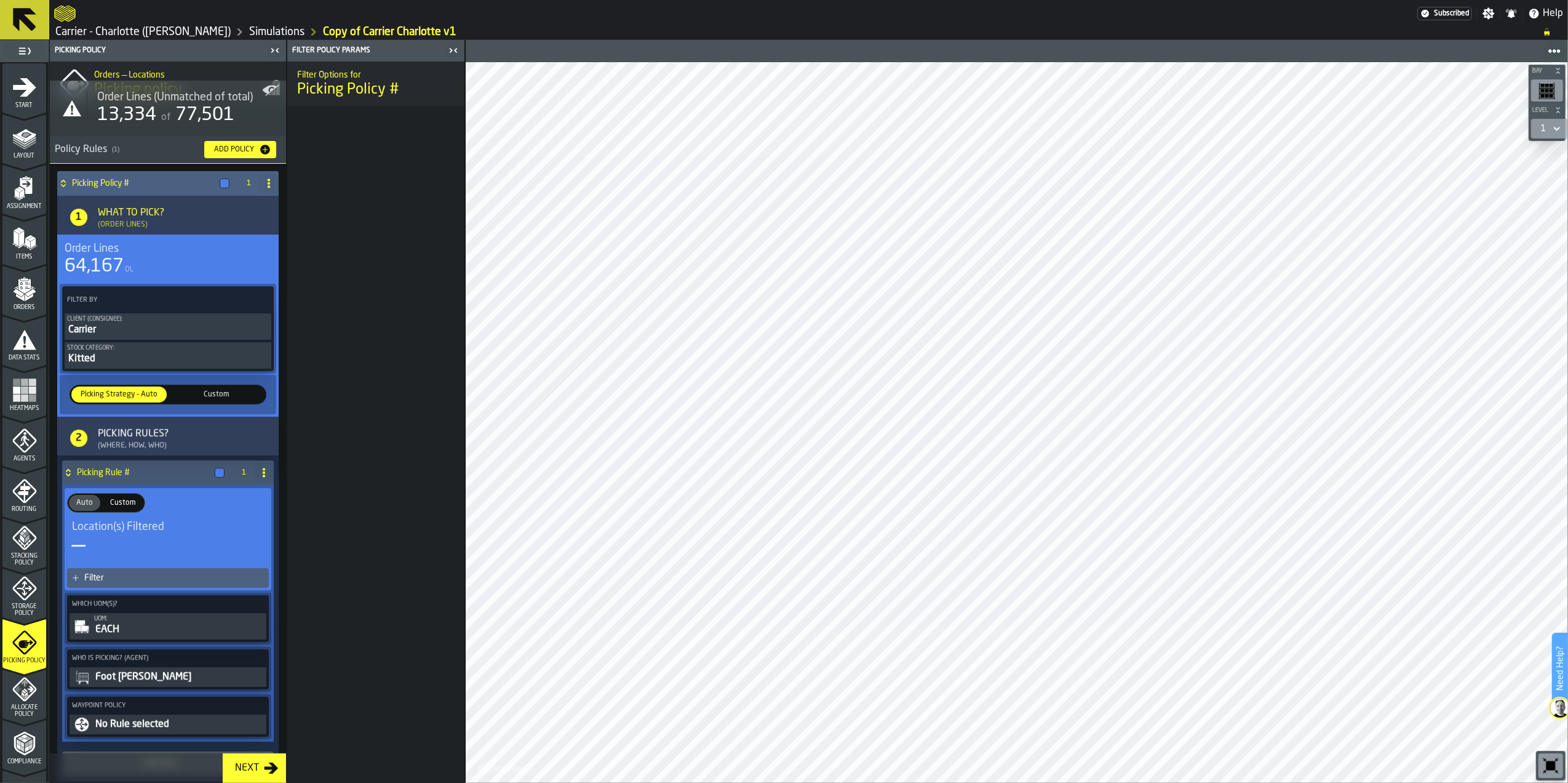
scroll to position [0, 0]
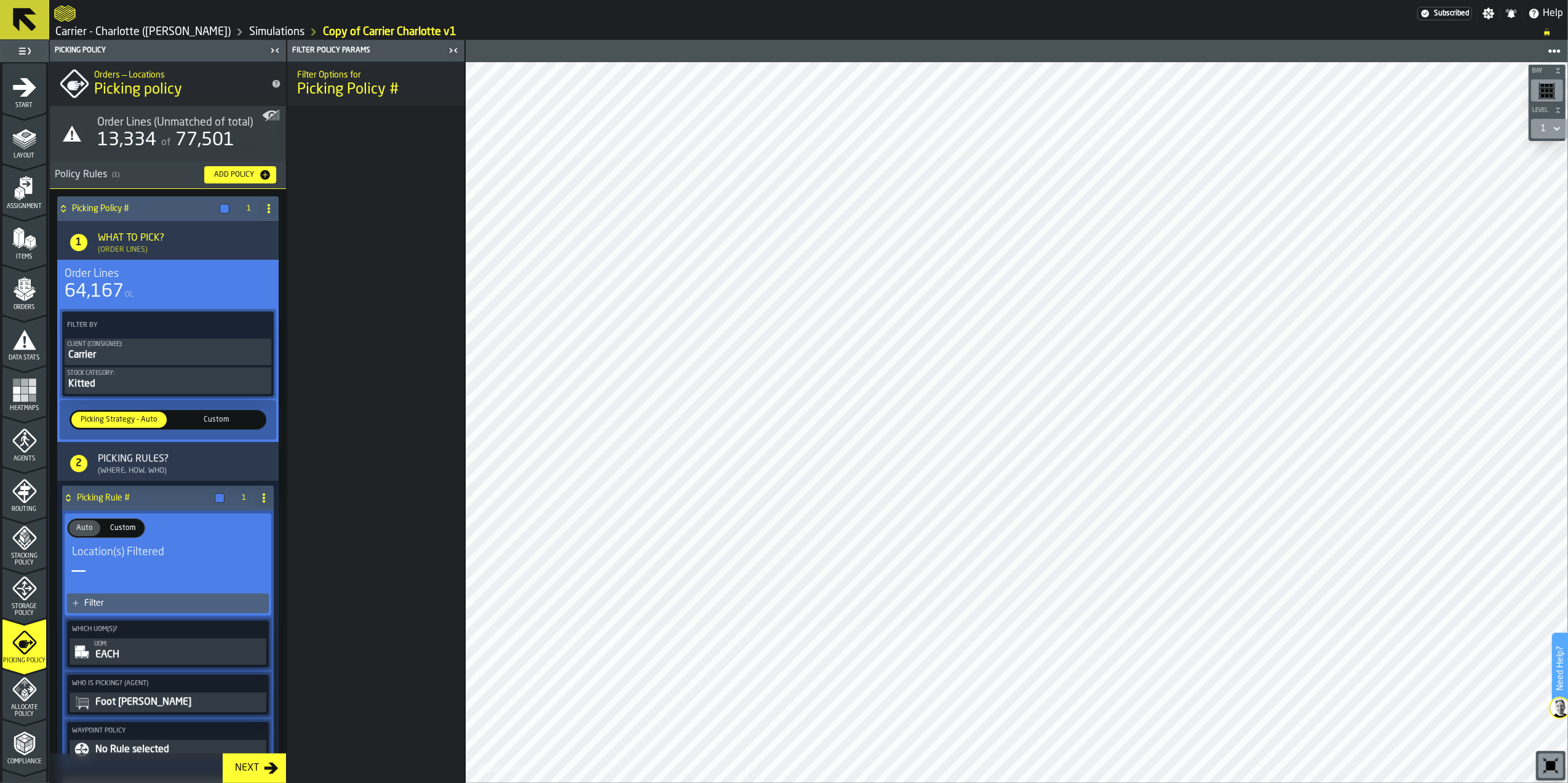
click at [212, 128] on span "Order Lines (Unmatched of total)" at bounding box center [175, 123] width 156 height 13
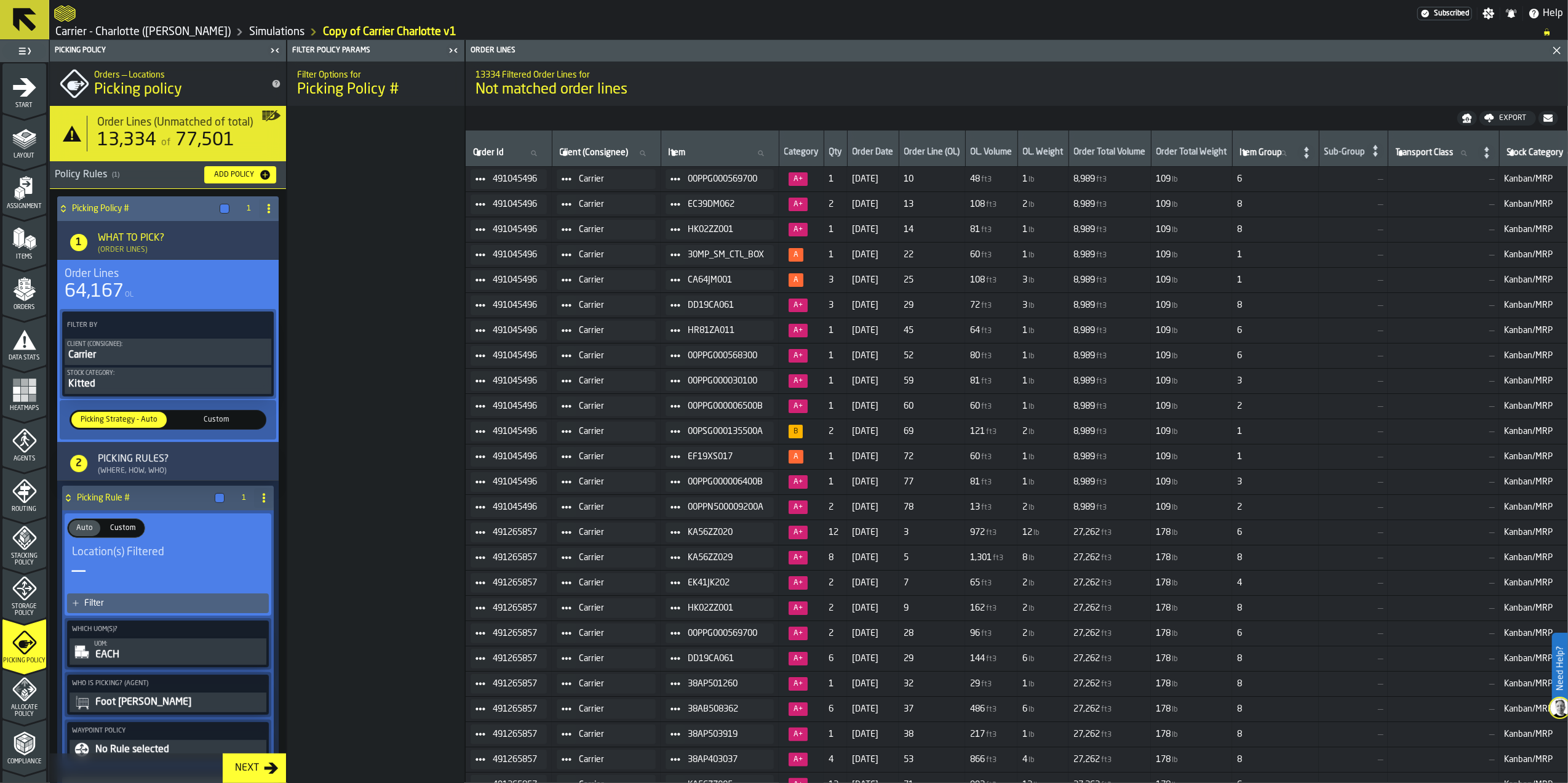
click at [268, 212] on circle at bounding box center [269, 212] width 3 height 3
click at [210, 254] on li "Delete" at bounding box center [216, 263] width 118 height 30
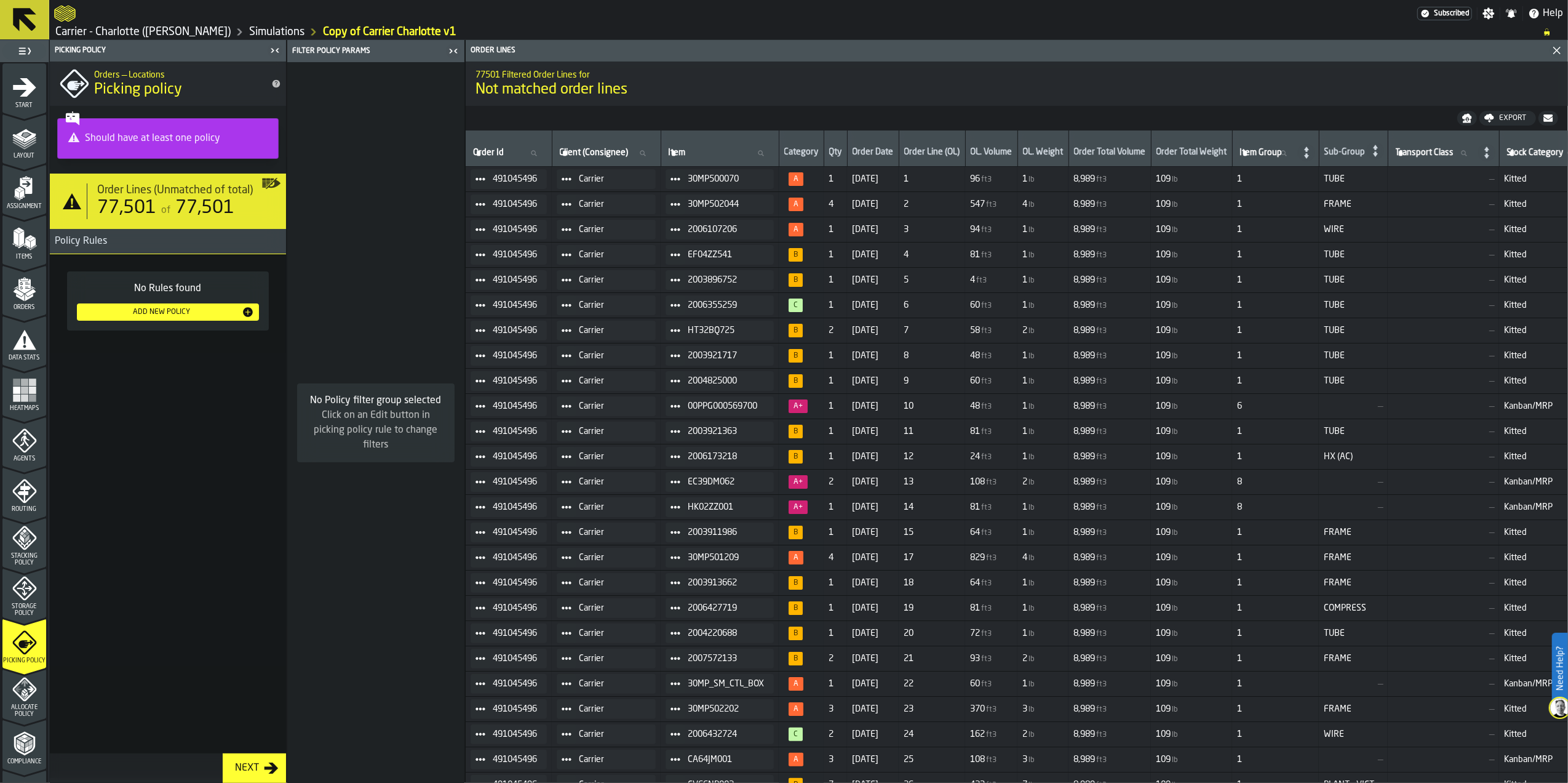
click at [198, 362] on div "No Rules found Add New Policy" at bounding box center [168, 312] width 227 height 106
click at [192, 311] on div "Add New Policy" at bounding box center [161, 312] width 160 height 9
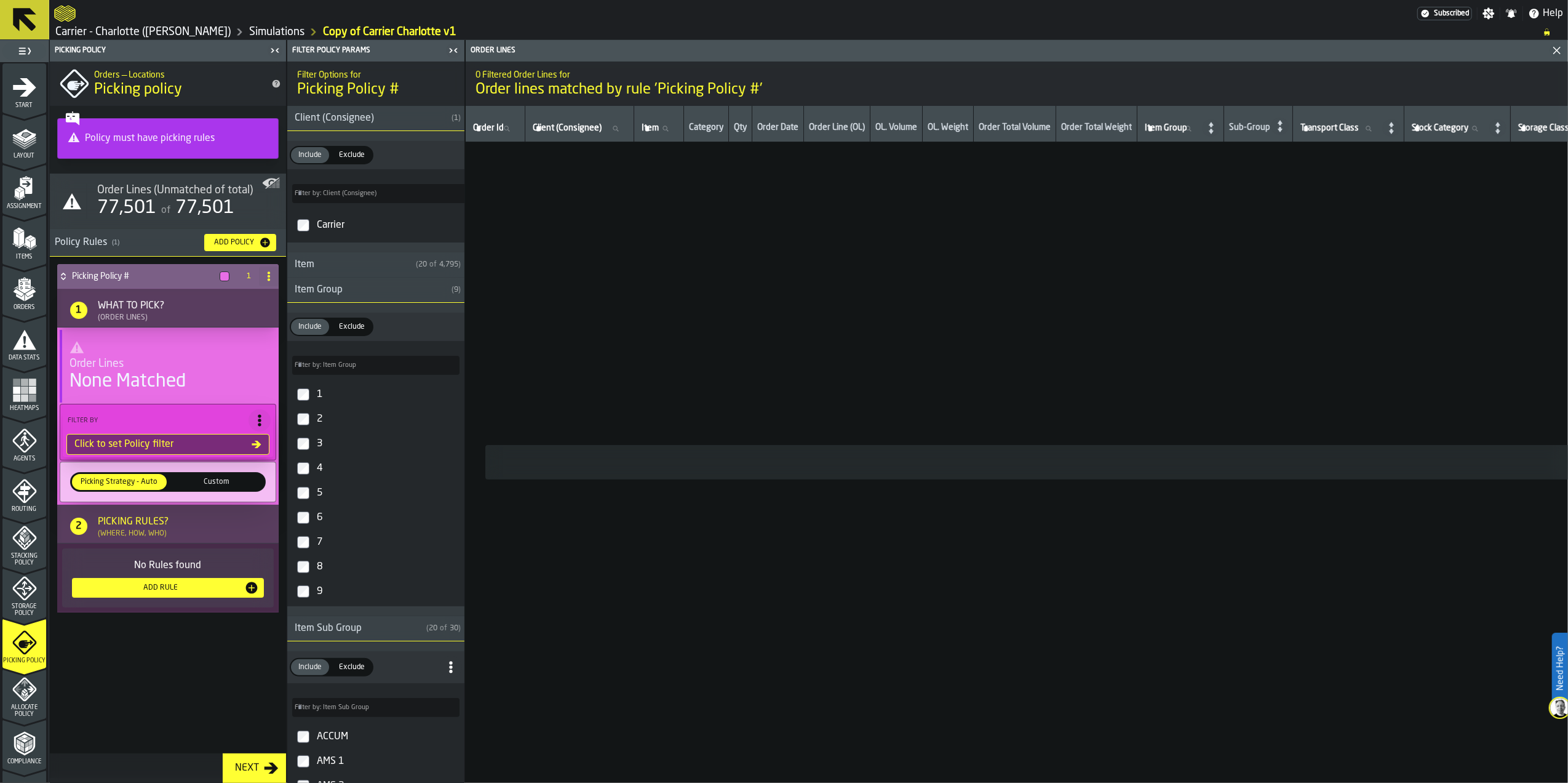
click at [153, 306] on div "What to Pick?" at bounding box center [131, 306] width 67 height 15
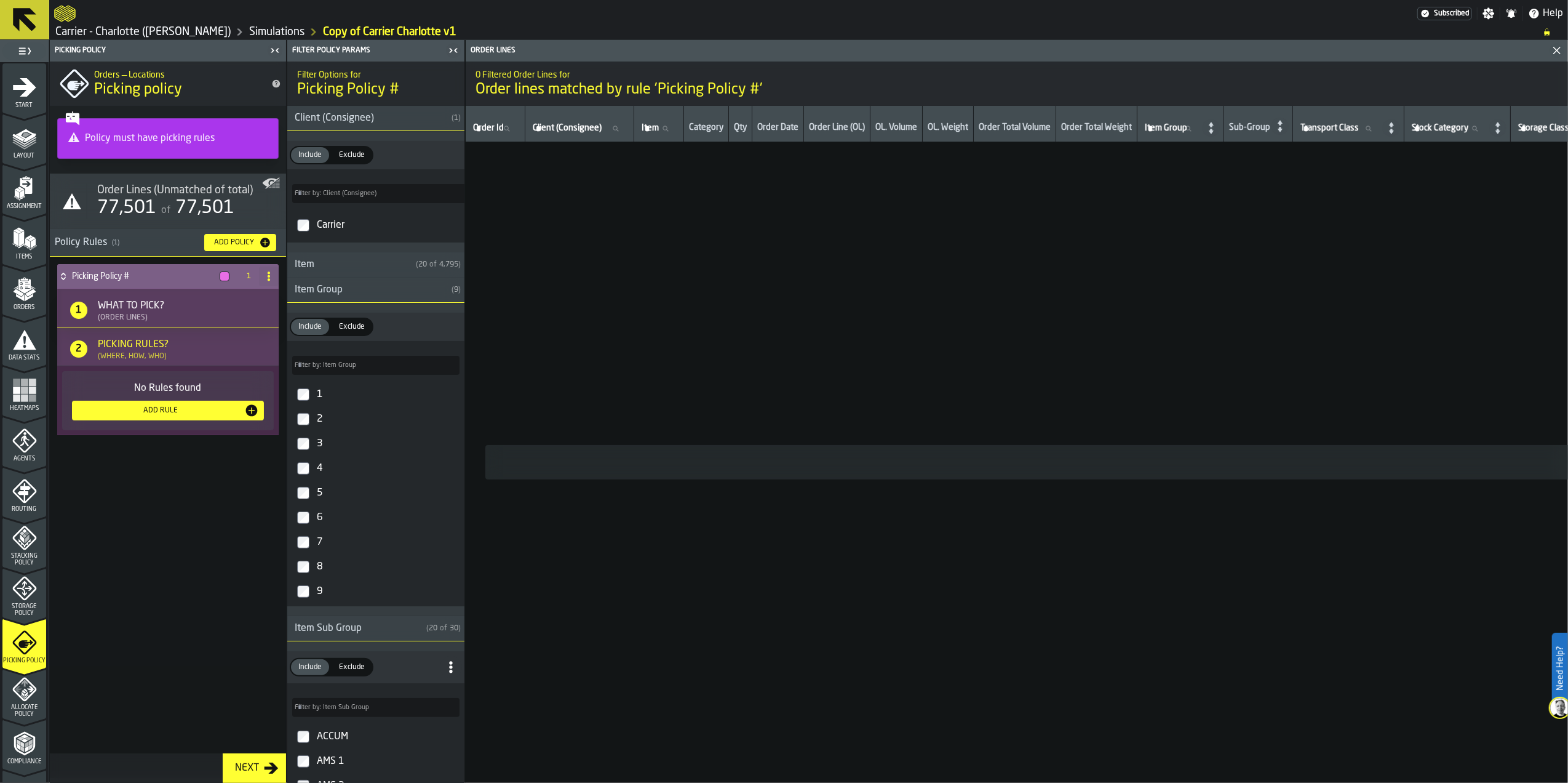
click at [153, 306] on div "What to Pick?" at bounding box center [131, 306] width 67 height 15
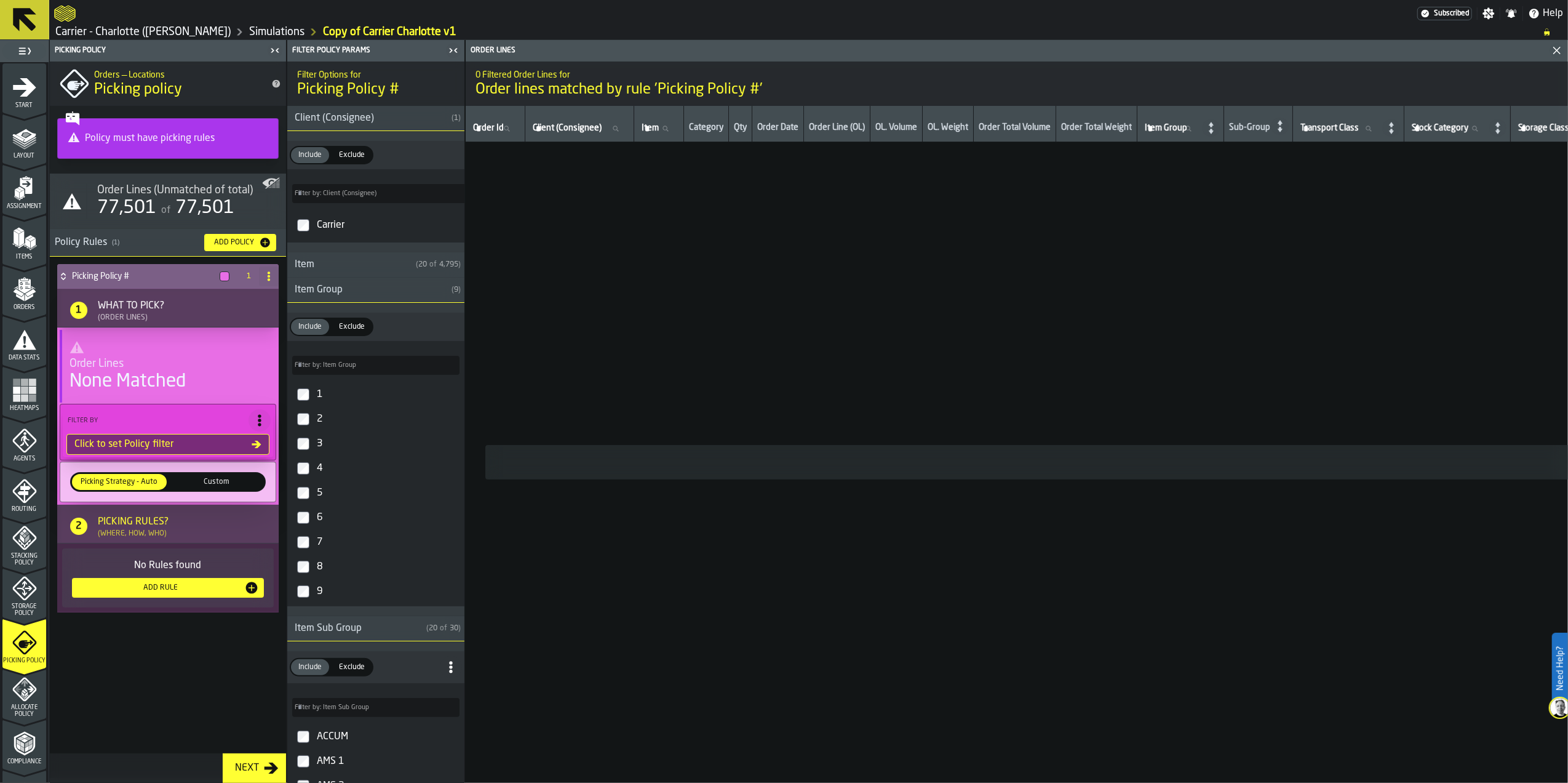
click at [153, 306] on div "What to Pick?" at bounding box center [131, 306] width 67 height 15
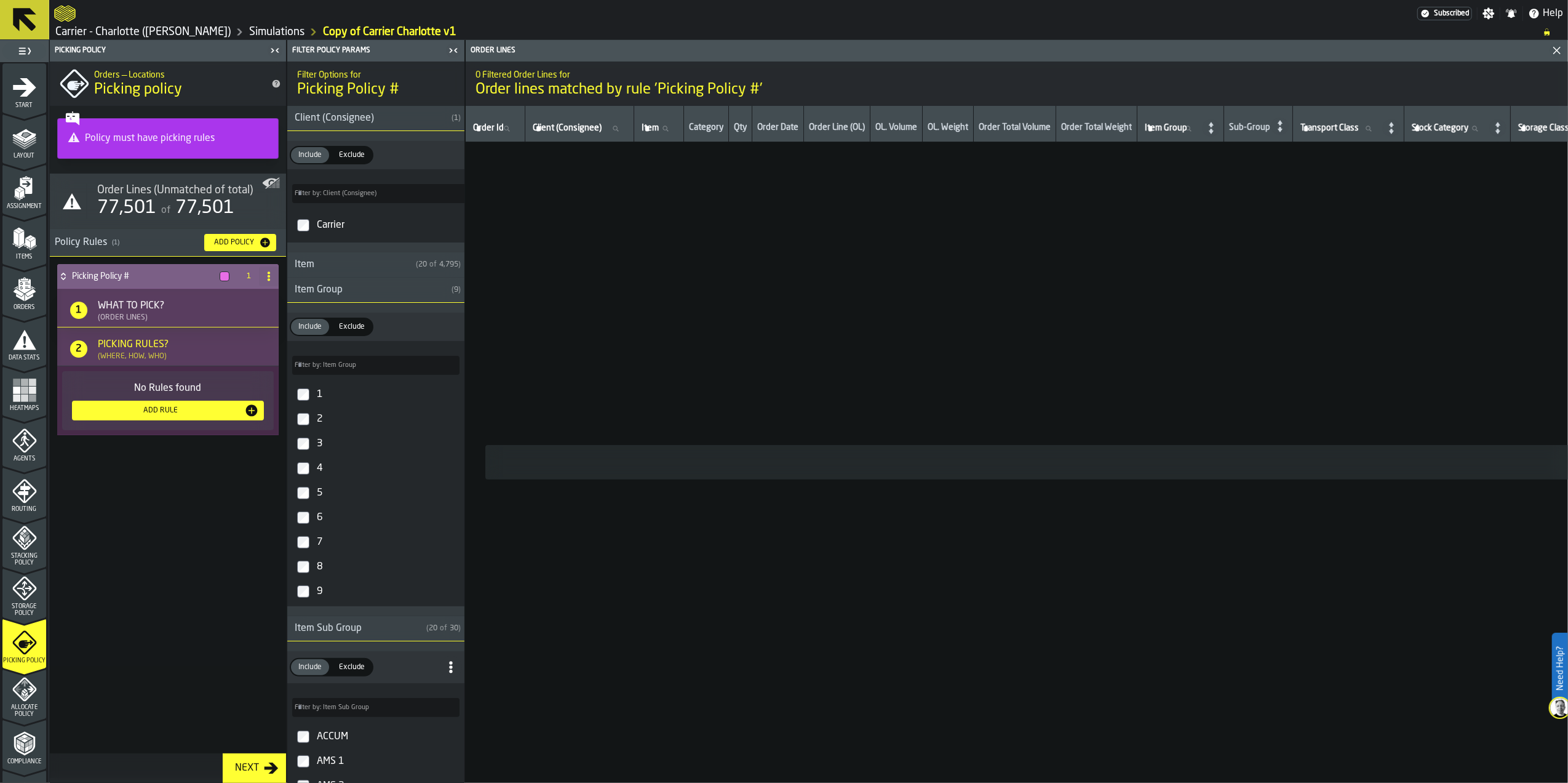
click at [163, 424] on div "No Rules found Add Rule" at bounding box center [168, 401] width 212 height 59
click at [162, 412] on div "Add Rule" at bounding box center [160, 410] width 167 height 9
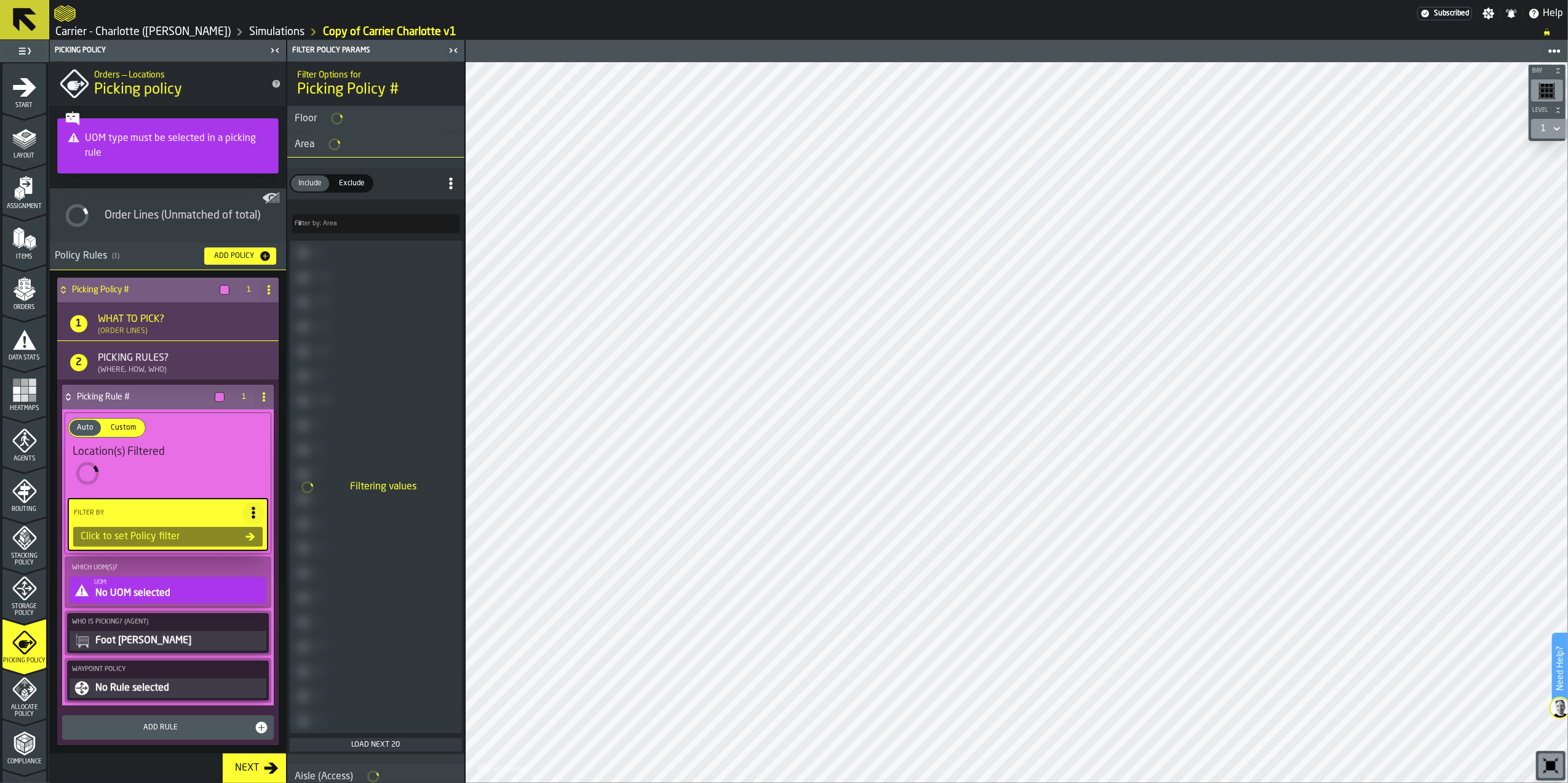
click at [156, 392] on div "Picking Rule #" at bounding box center [146, 397] width 167 height 25
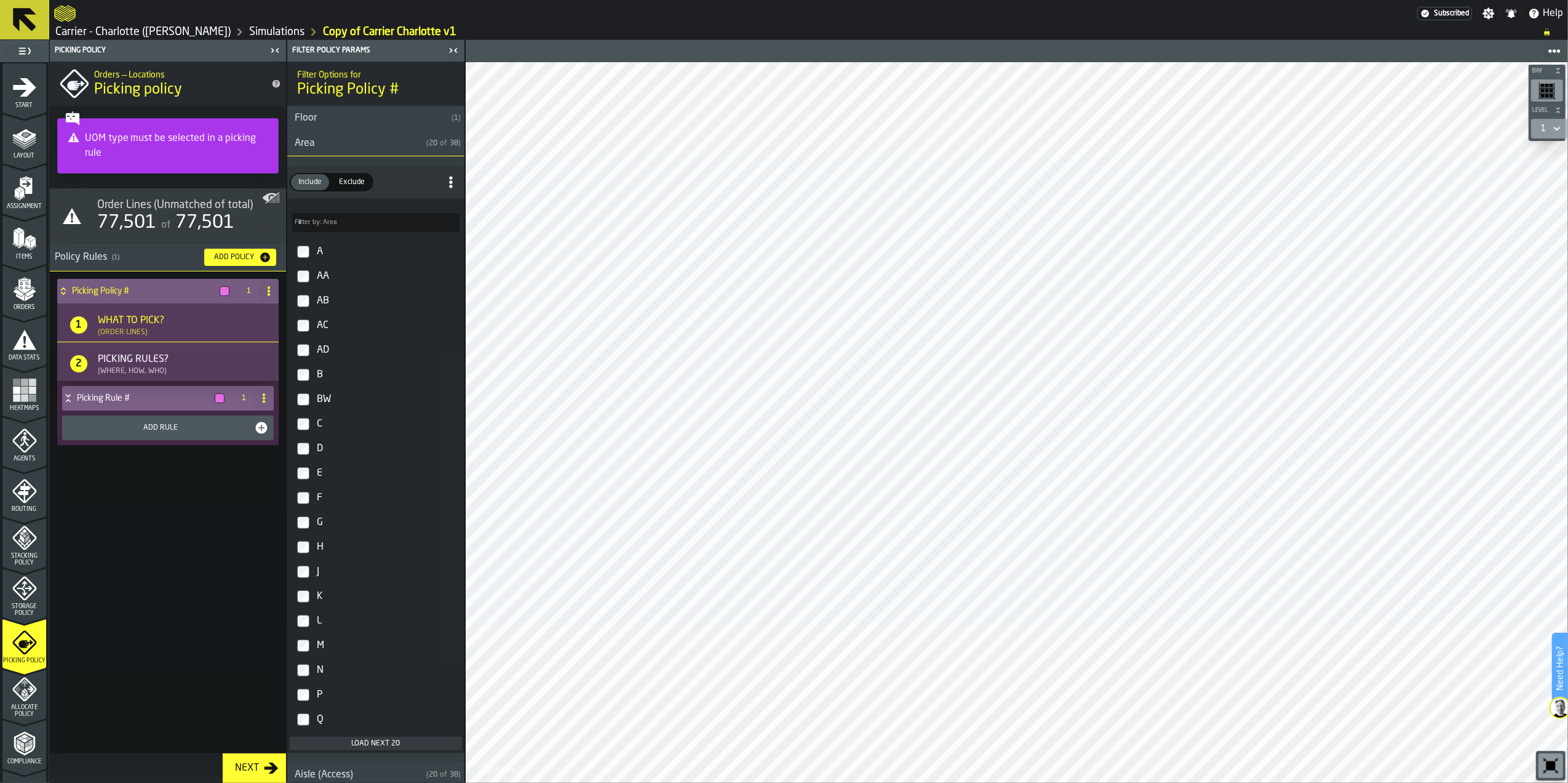
click at [266, 403] on icon at bounding box center [264, 398] width 10 height 10
click at [222, 456] on div "Delete" at bounding box center [214, 455] width 103 height 15
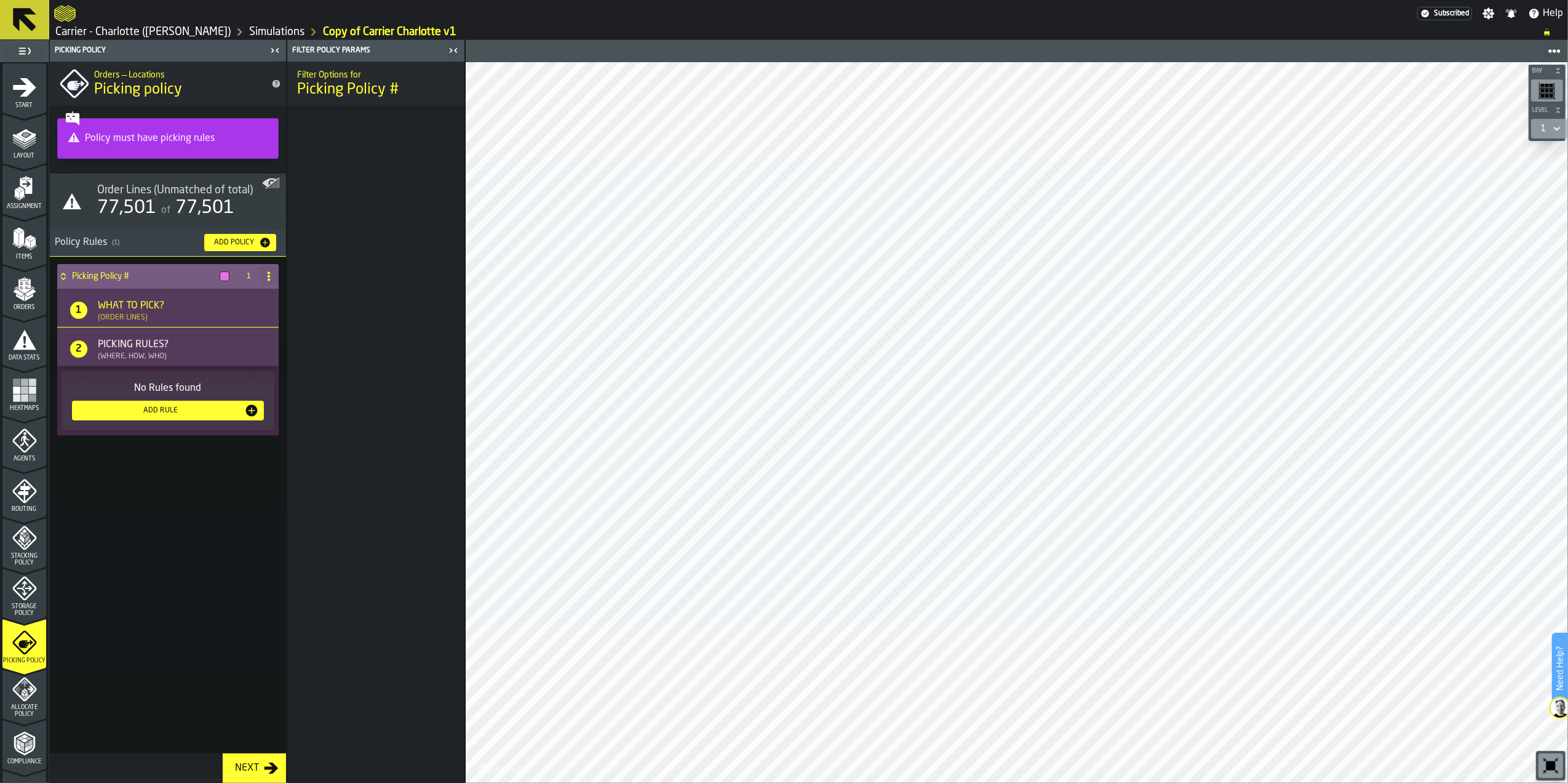
click at [176, 314] on div "What to Pick? (Order Lines)" at bounding box center [177, 310] width 169 height 24
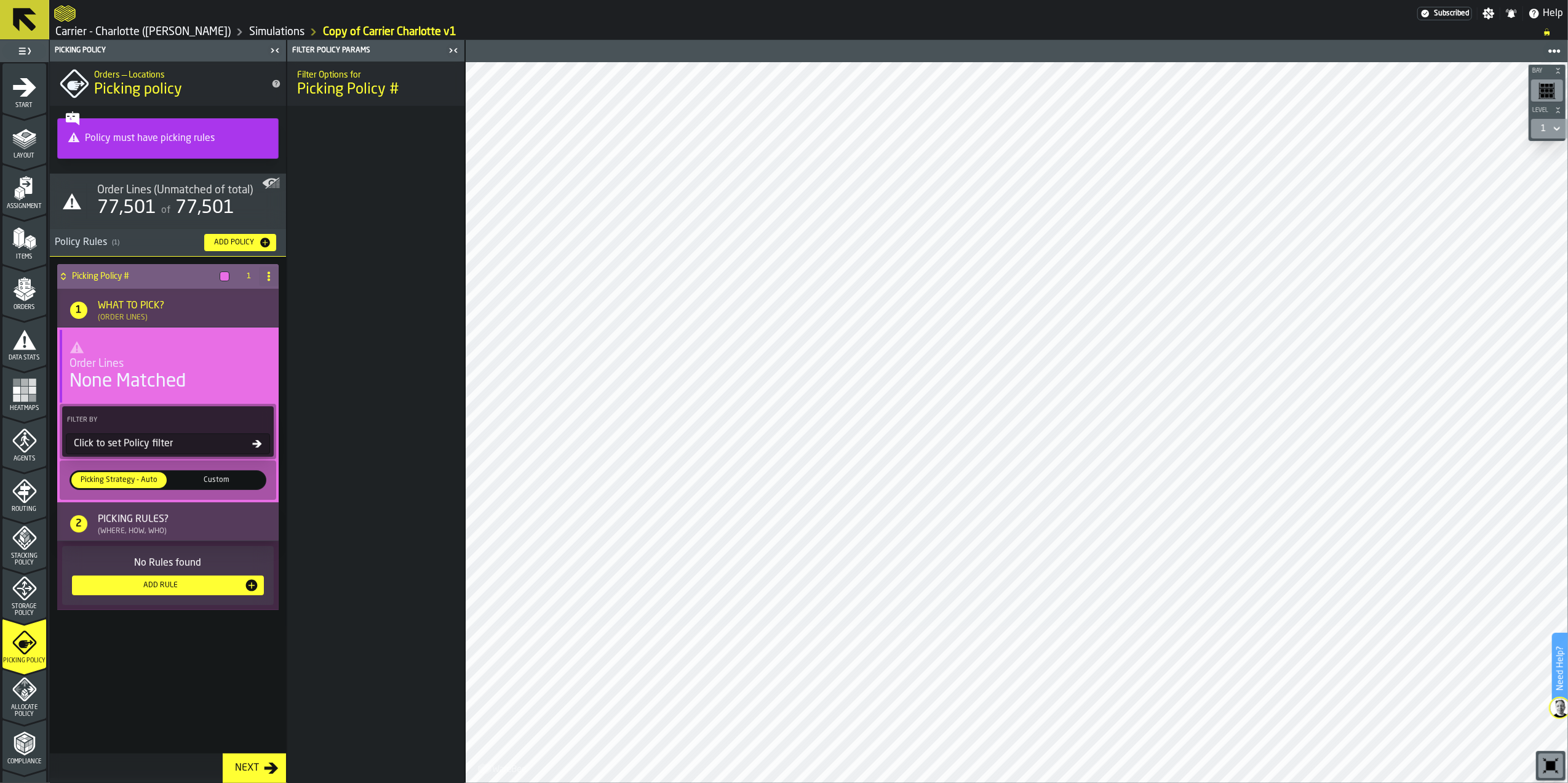
click at [176, 314] on div "What to Pick? (Order Lines)" at bounding box center [177, 310] width 169 height 24
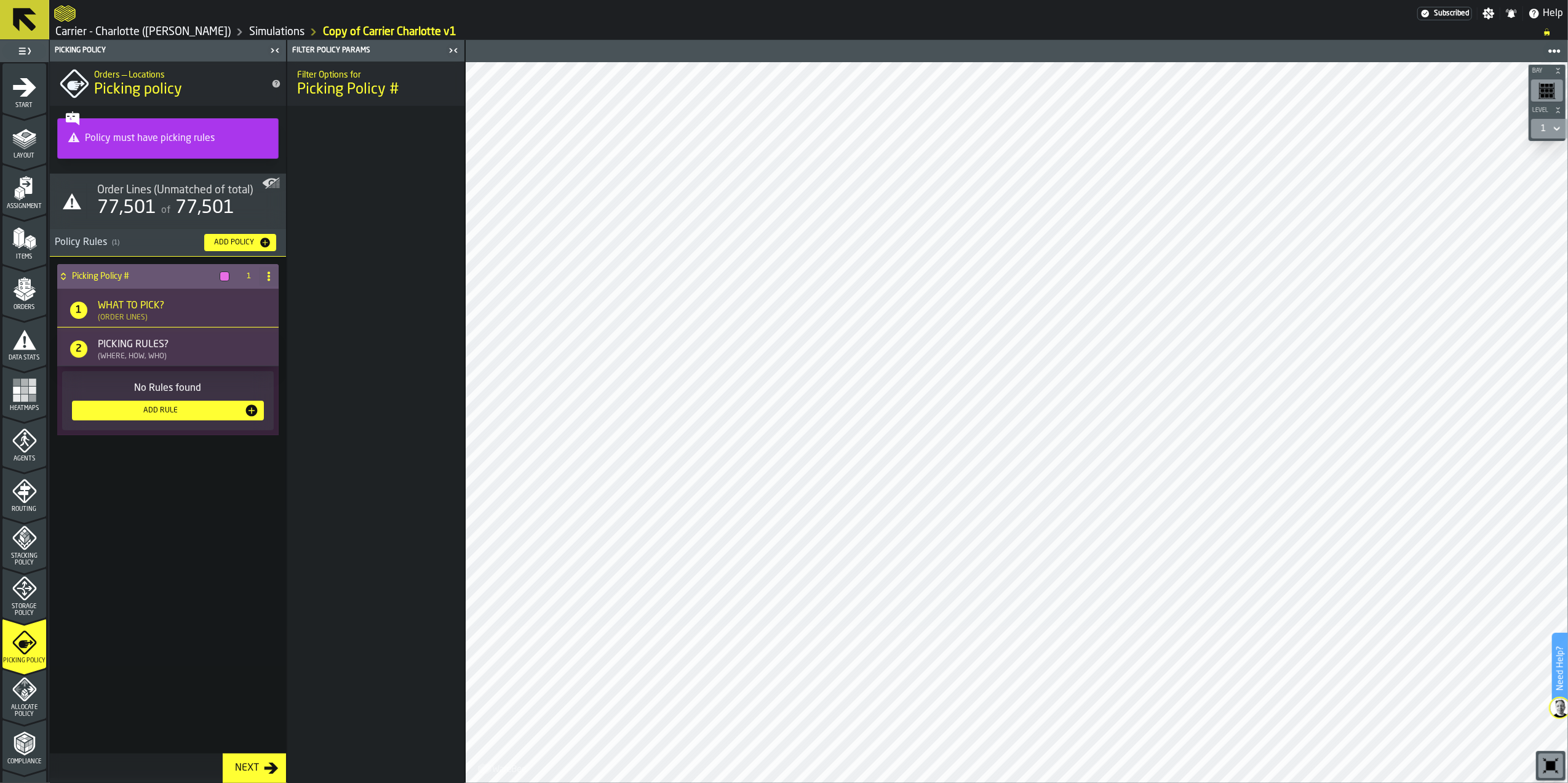
click at [242, 238] on div "Add Policy" at bounding box center [234, 242] width 50 height 9
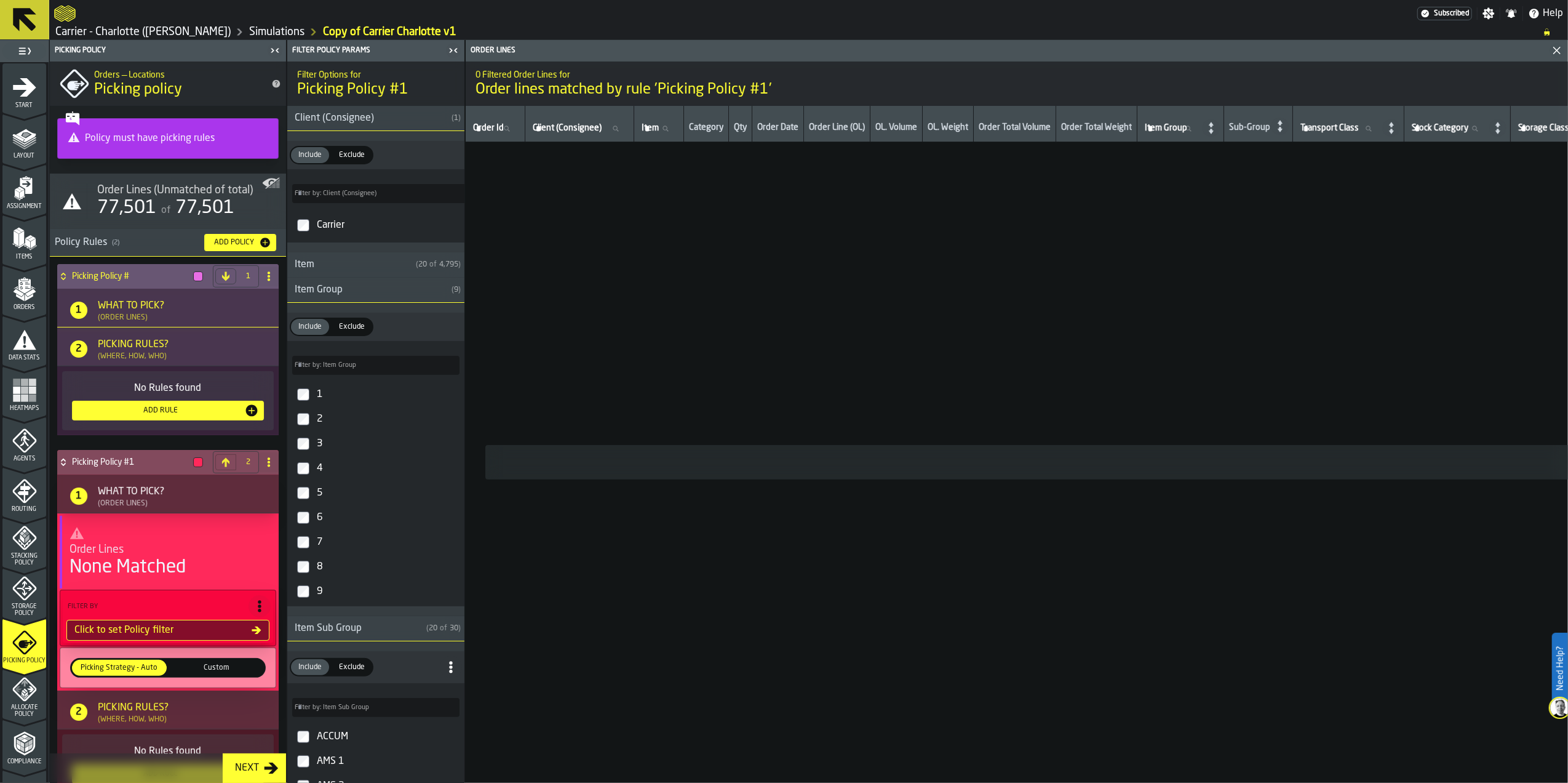
click at [111, 461] on h4 "Picking Policy #1" at bounding box center [130, 462] width 116 height 10
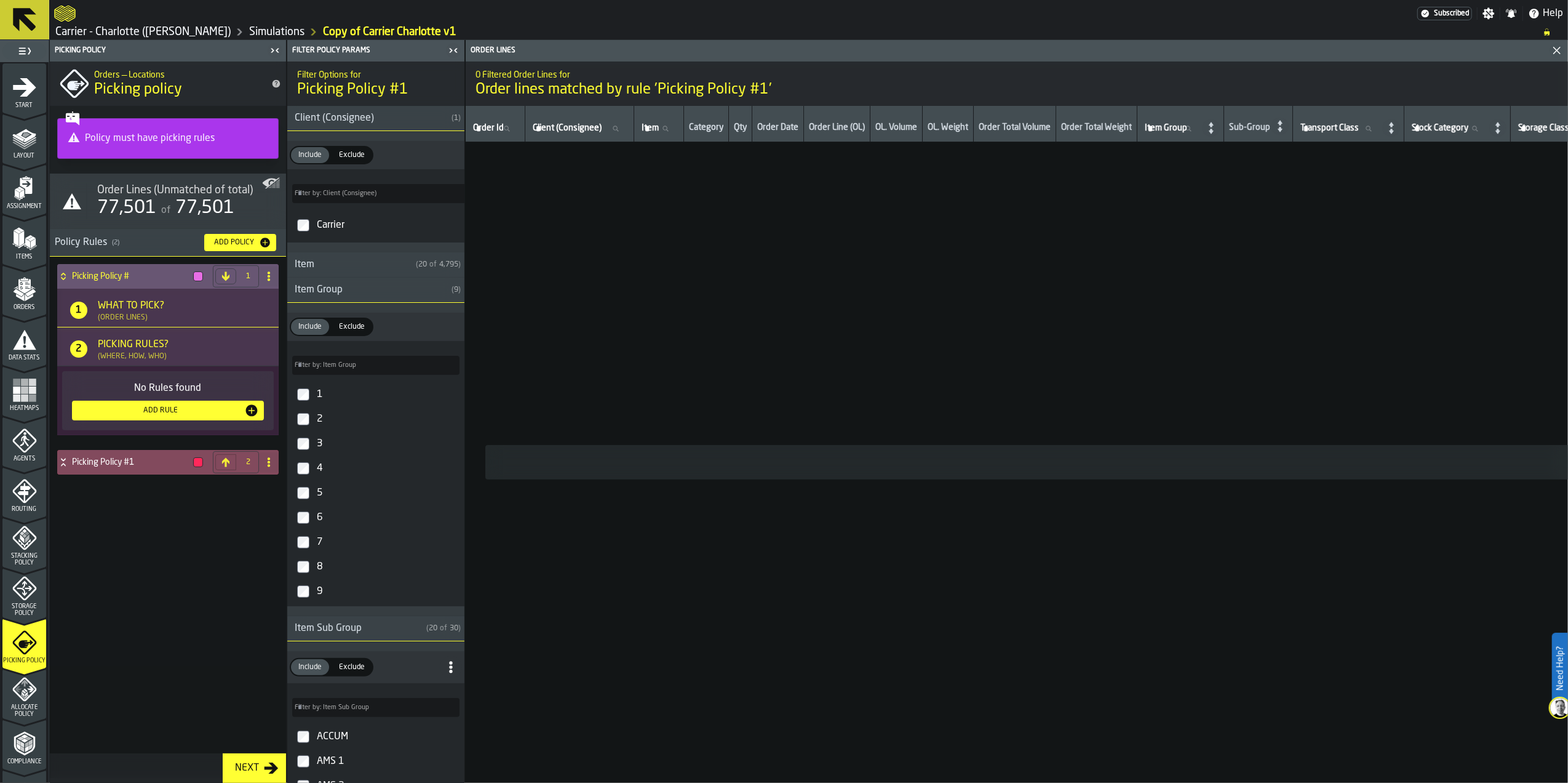
click at [118, 449] on div "Picking Policy # 1 1 What to Pick? (Order Lines) 2 Picking Rules? (Where, How, …" at bounding box center [168, 380] width 227 height 237
click at [113, 467] on h4 "Picking Policy #1" at bounding box center [130, 462] width 116 height 10
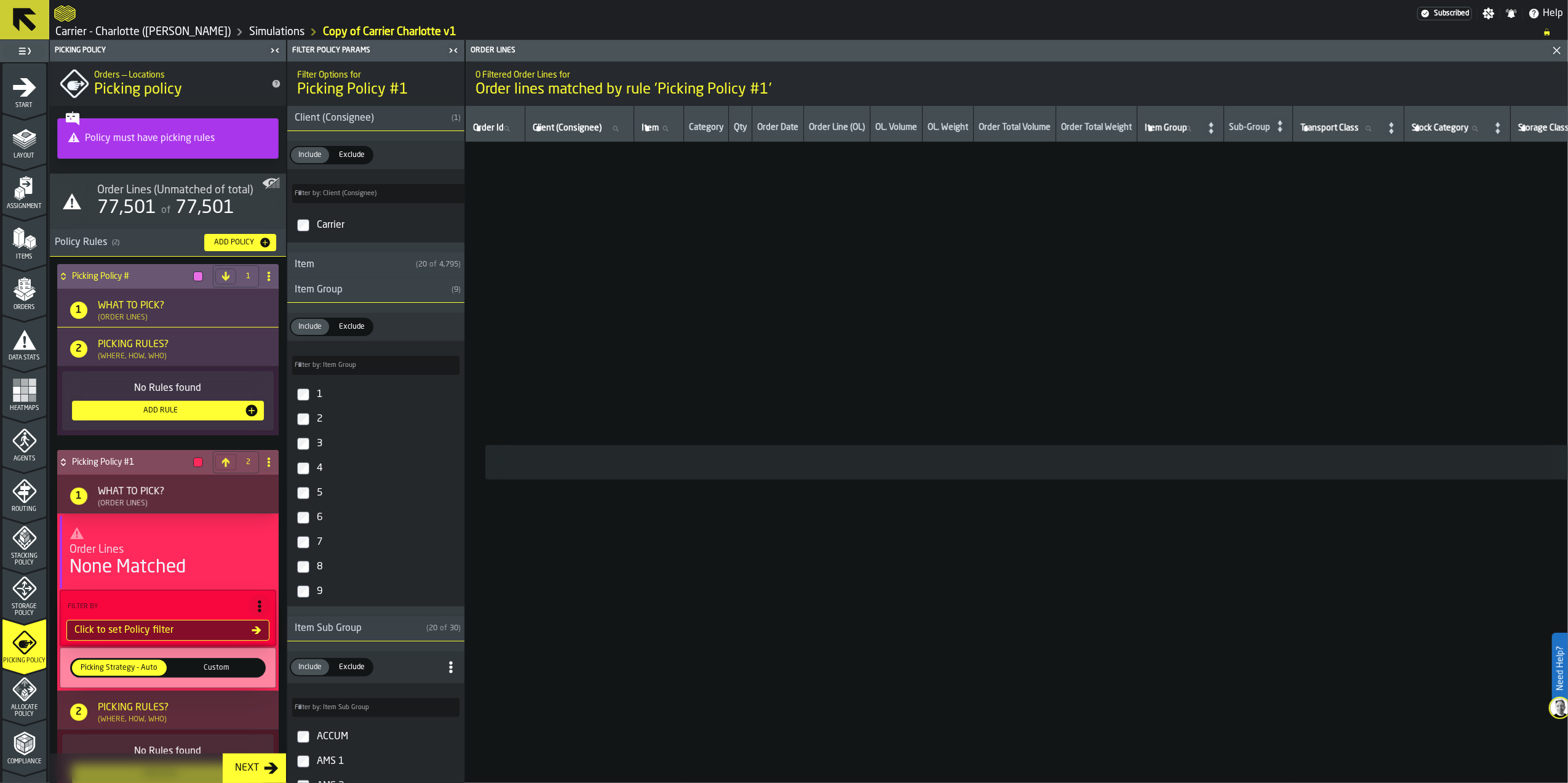
click at [113, 465] on h4 "Picking Policy #1" at bounding box center [130, 462] width 116 height 10
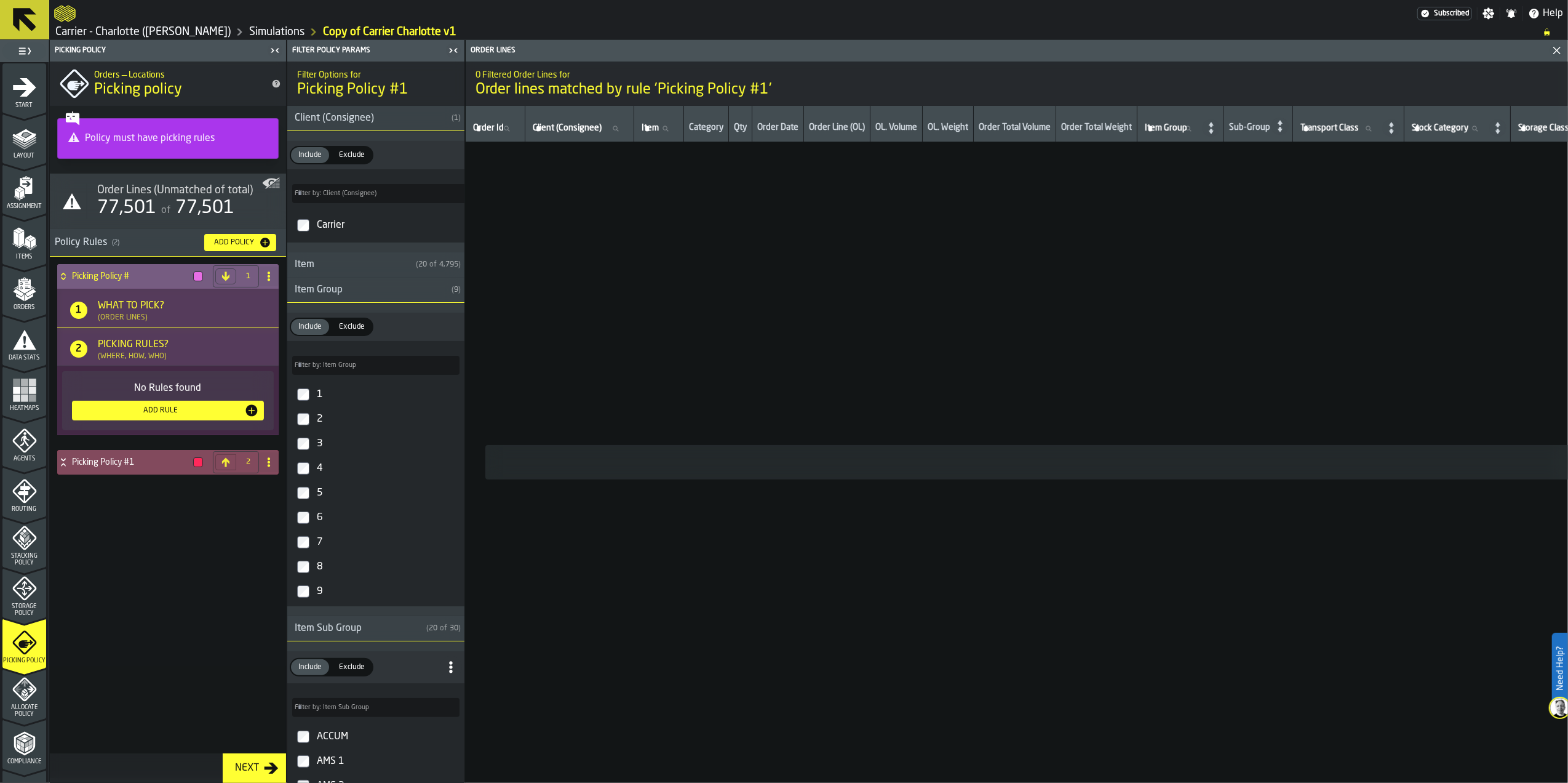
click at [144, 303] on div "What to Pick?" at bounding box center [131, 306] width 67 height 15
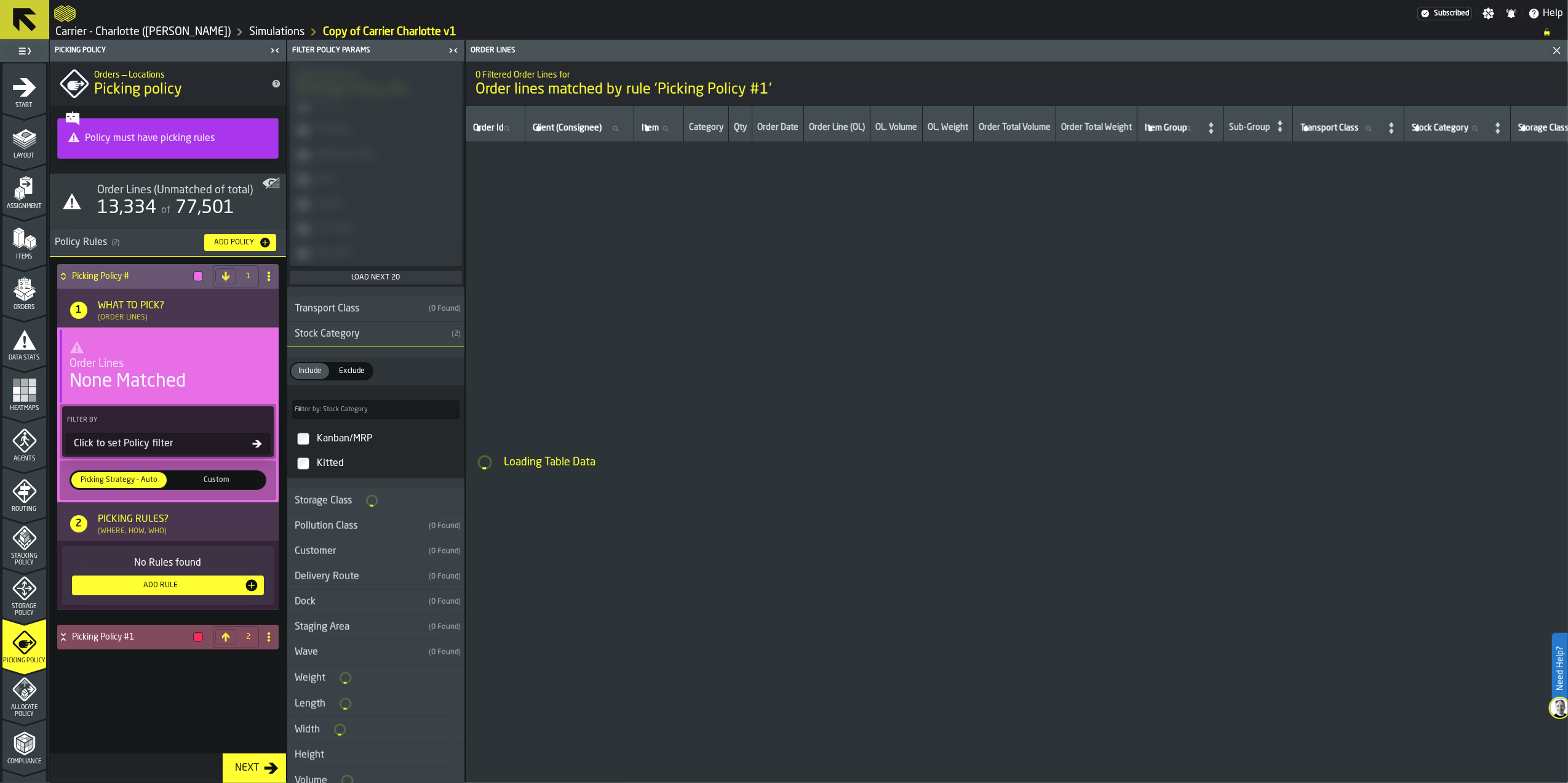
scroll to position [951, 0]
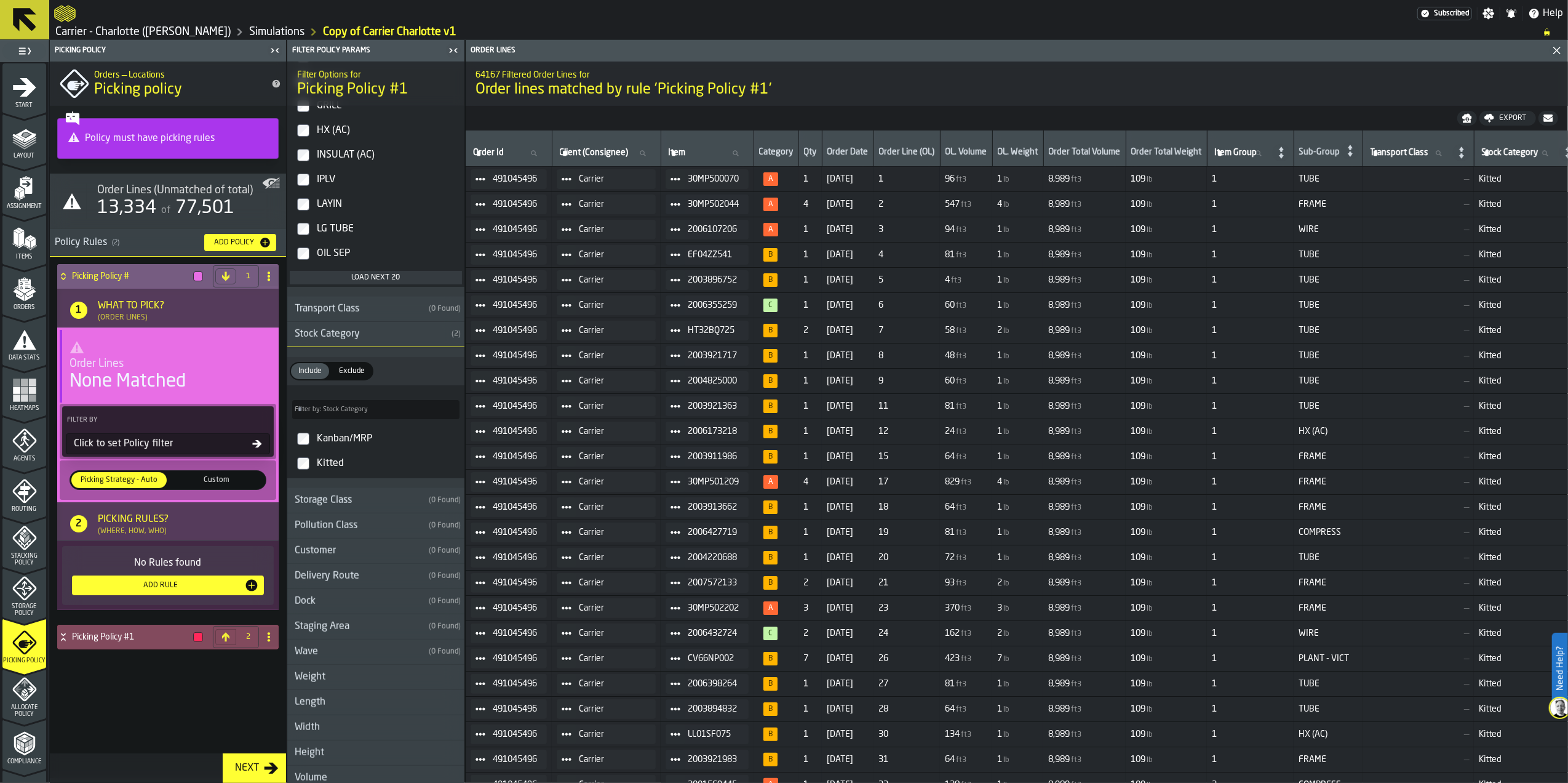
click at [171, 530] on div "Picking Rules? (Where, How, Who)" at bounding box center [179, 523] width 173 height 24
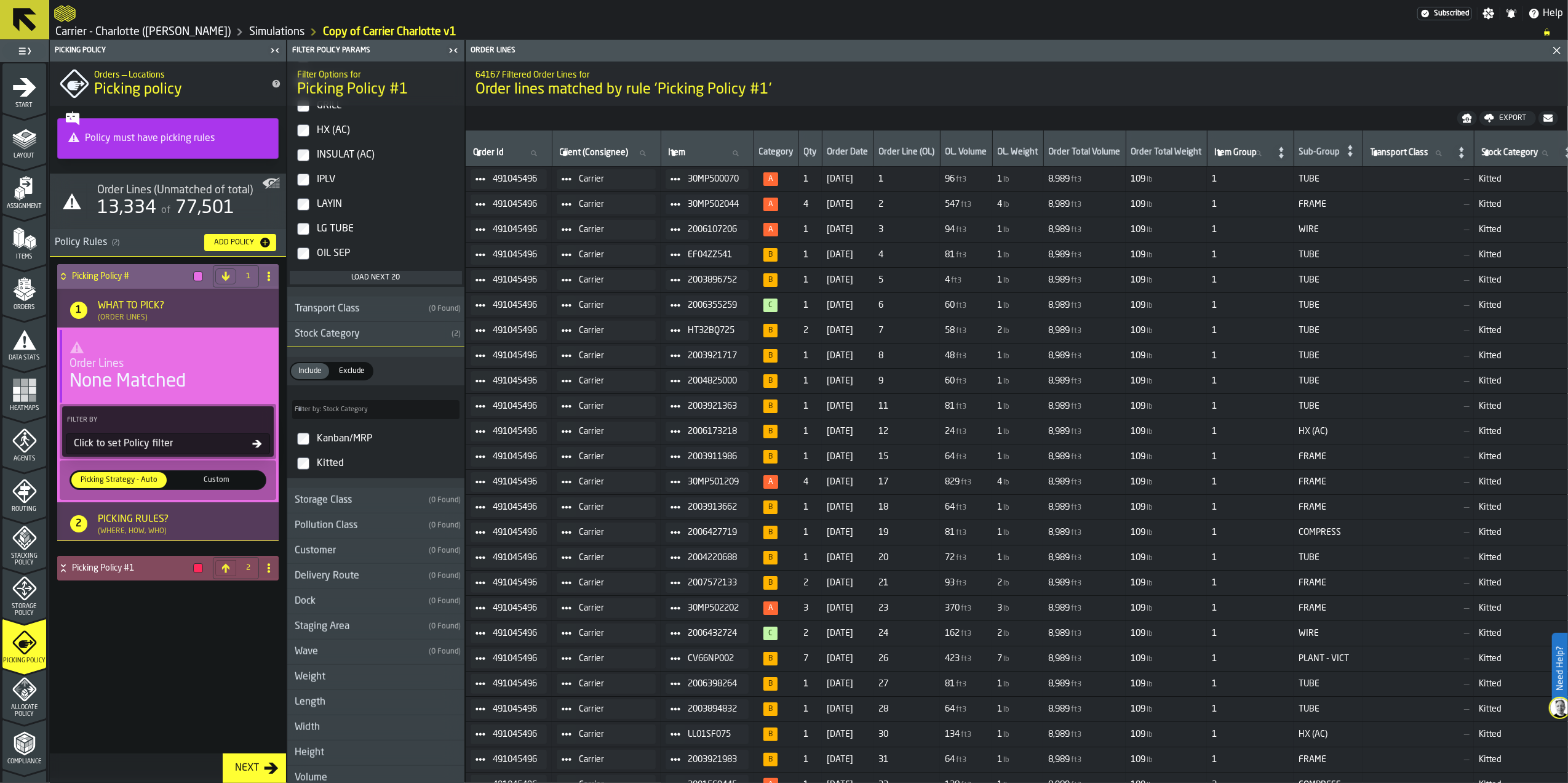
click at [193, 525] on div "Picking Rules? (Where, How, Who)" at bounding box center [179, 523] width 173 height 24
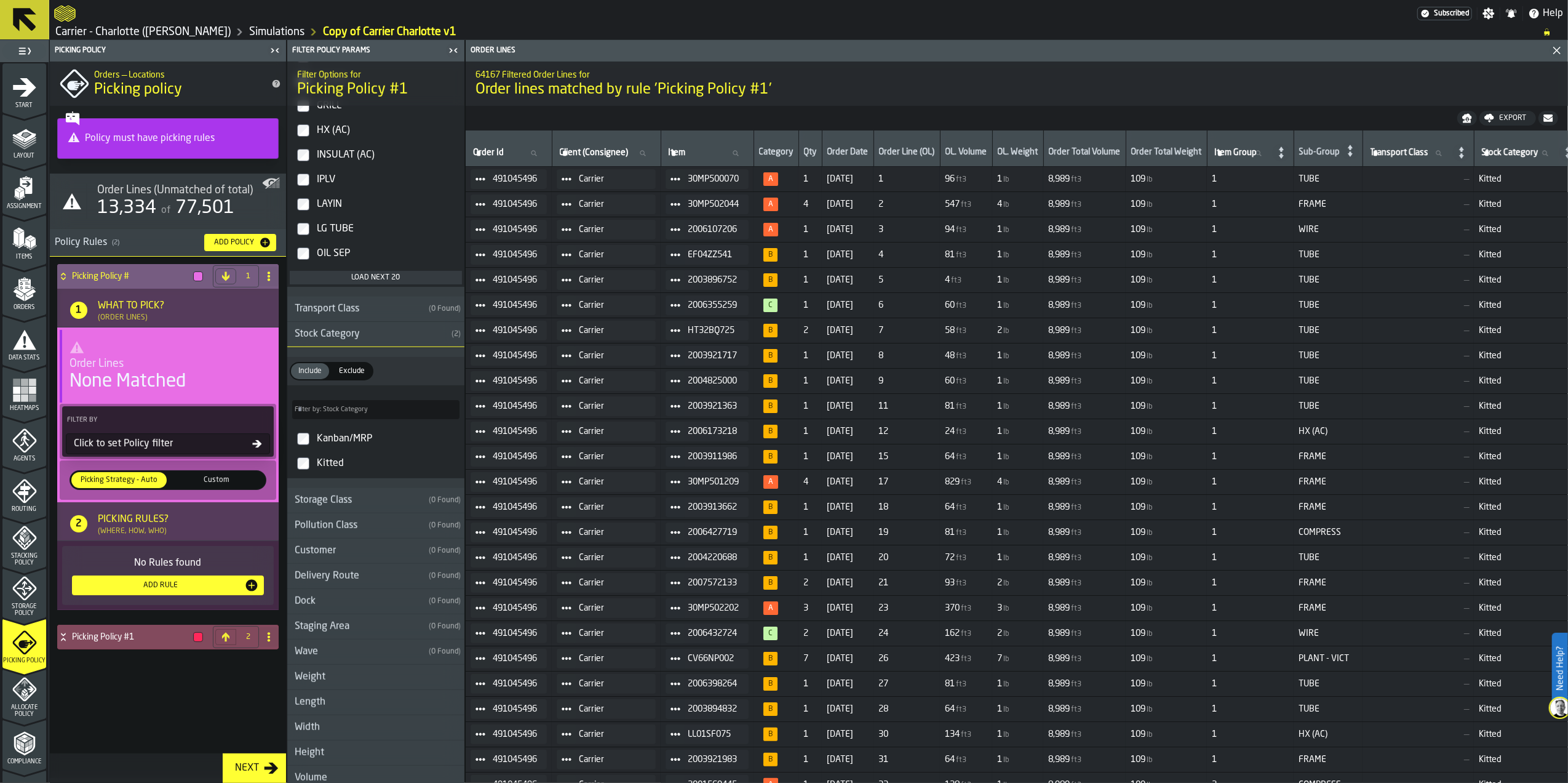
click at [181, 593] on div "Add Rule" at bounding box center [168, 585] width 182 height 15
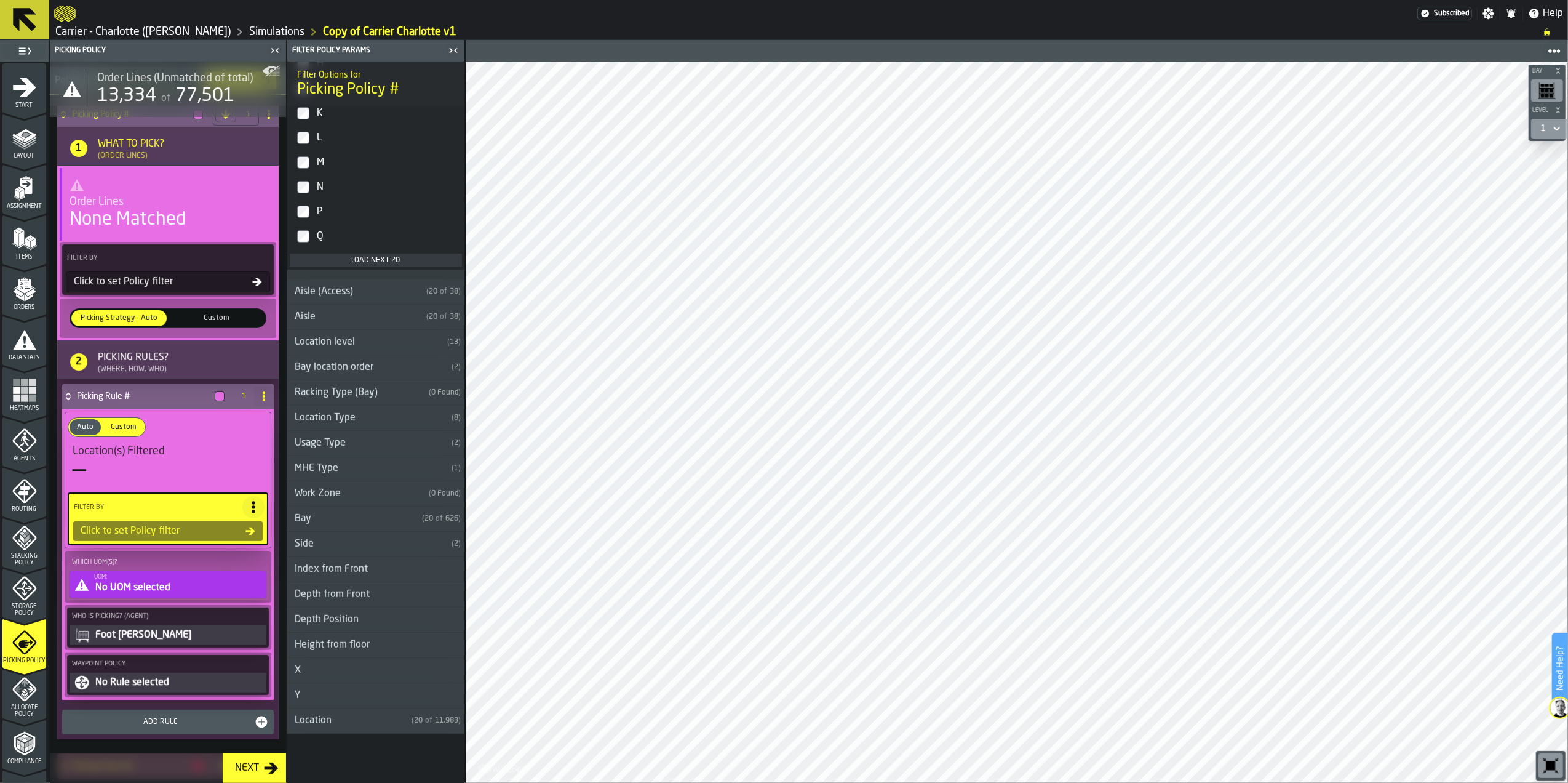
scroll to position [236, 0]
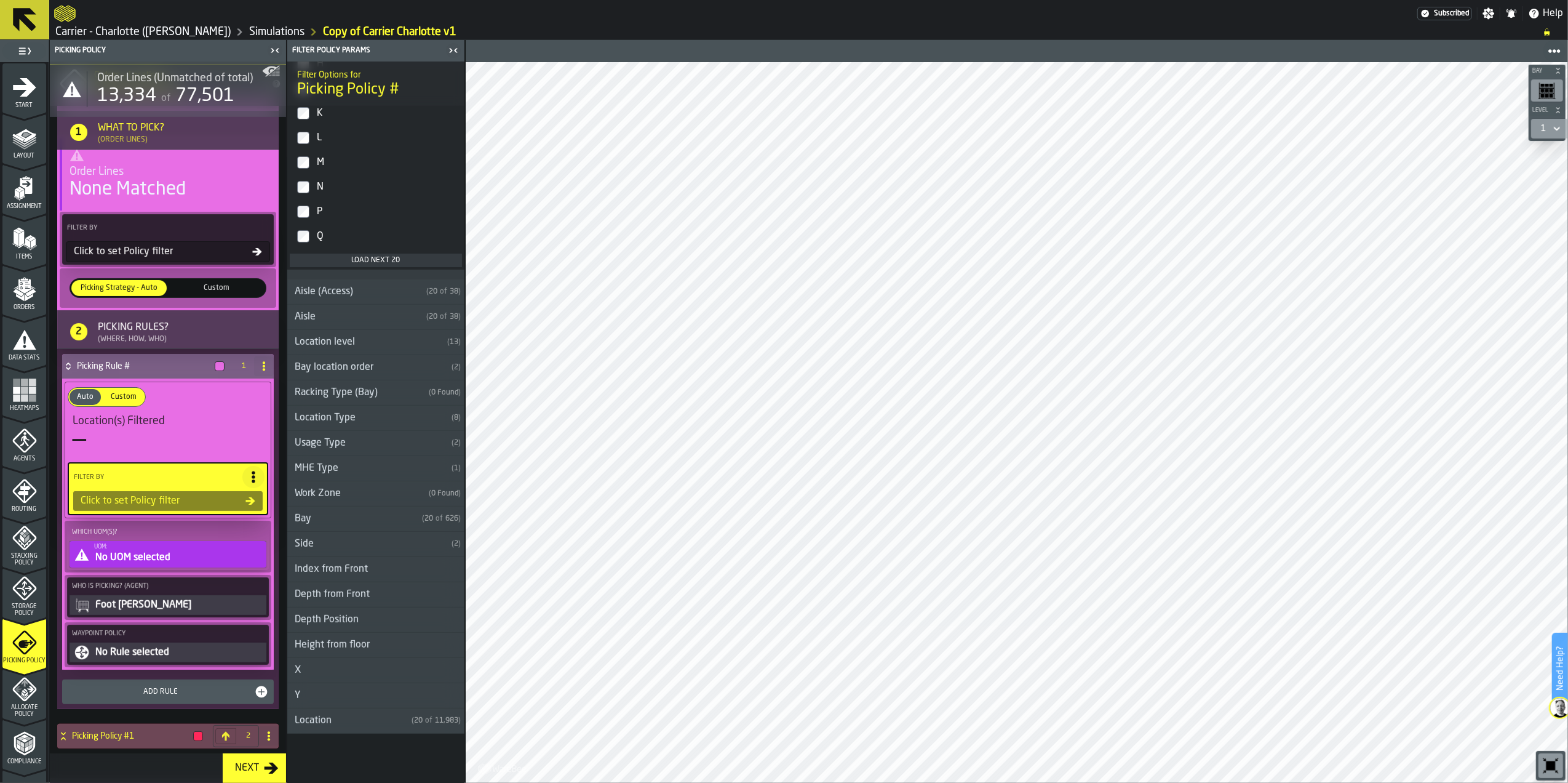
click at [137, 554] on div "No UOM selected" at bounding box center [179, 558] width 170 height 15
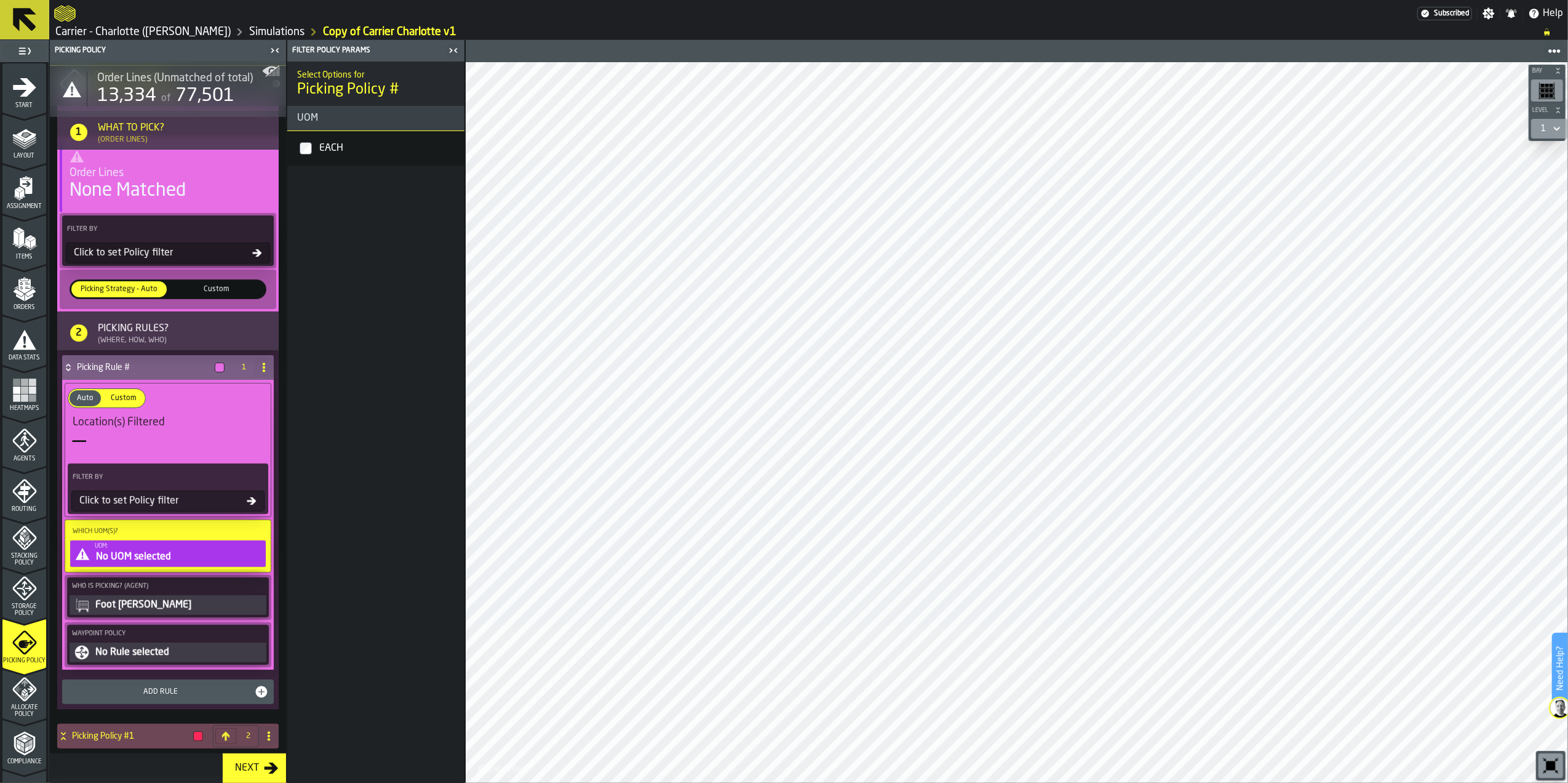
click at [352, 153] on div "EACH" at bounding box center [388, 148] width 143 height 20
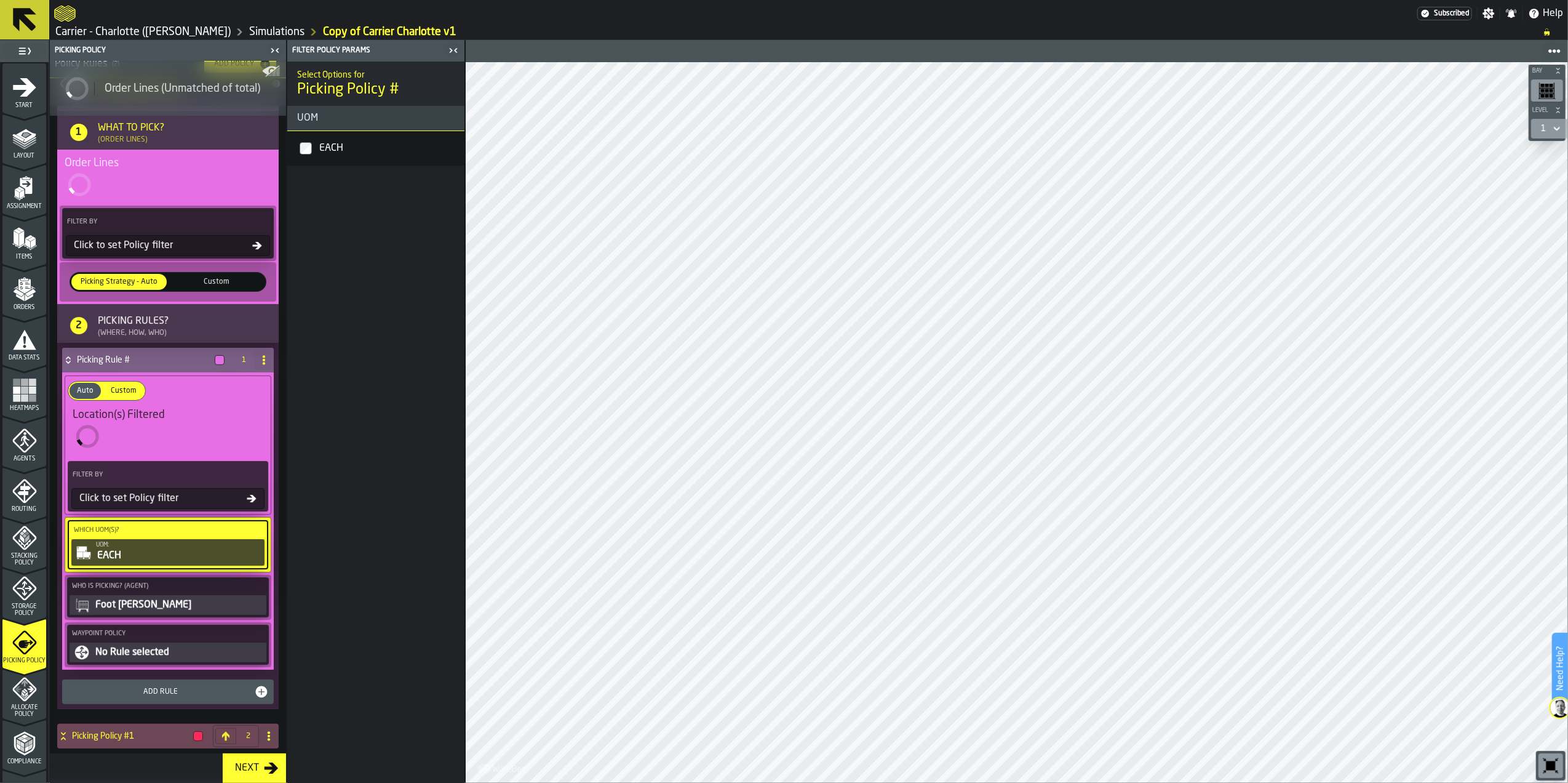
scroll to position [182, 0]
click at [131, 606] on div "Foot [PERSON_NAME]" at bounding box center [179, 605] width 170 height 15
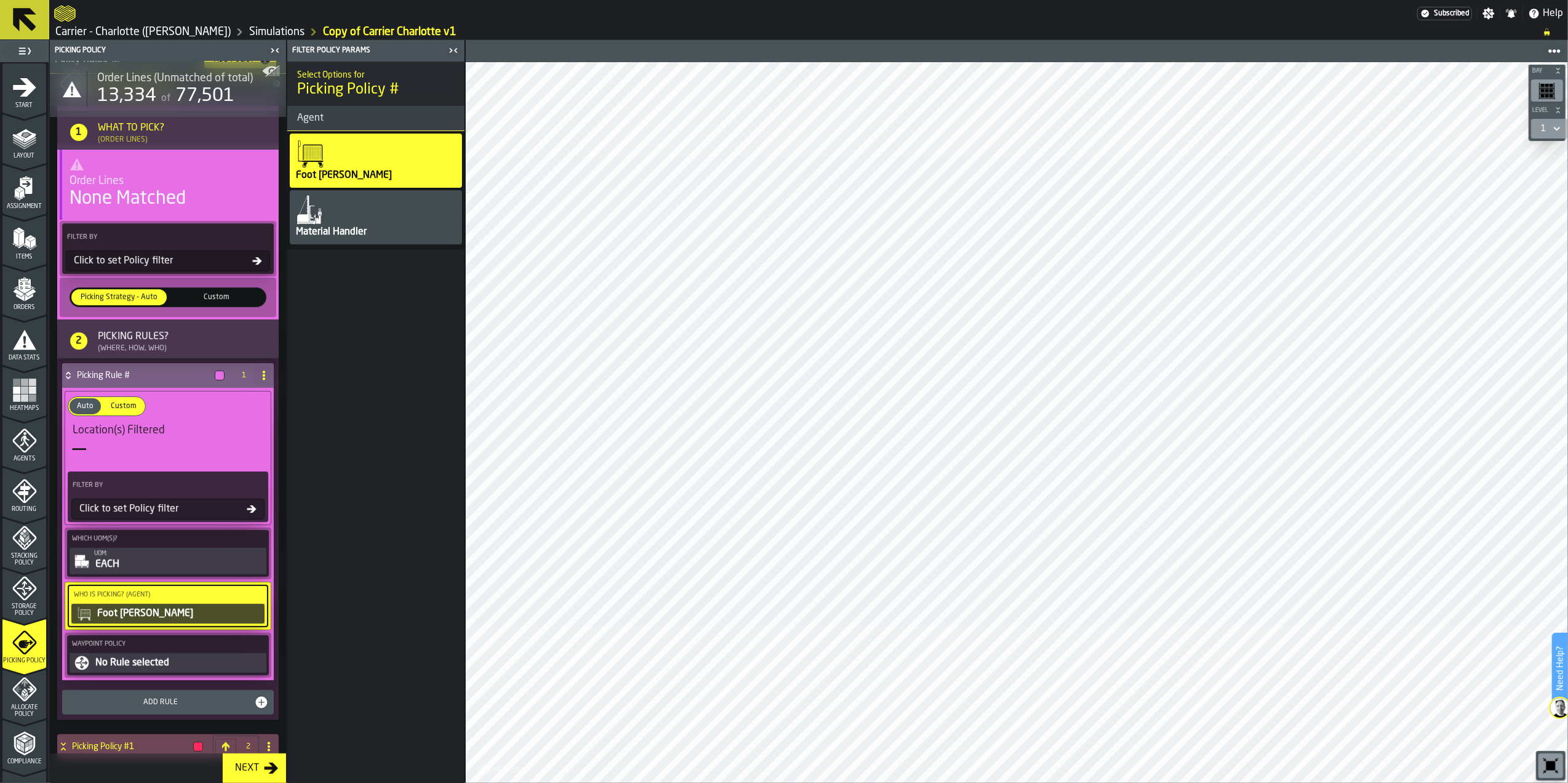
click at [348, 203] on div "Material Handler" at bounding box center [376, 217] width 173 height 54
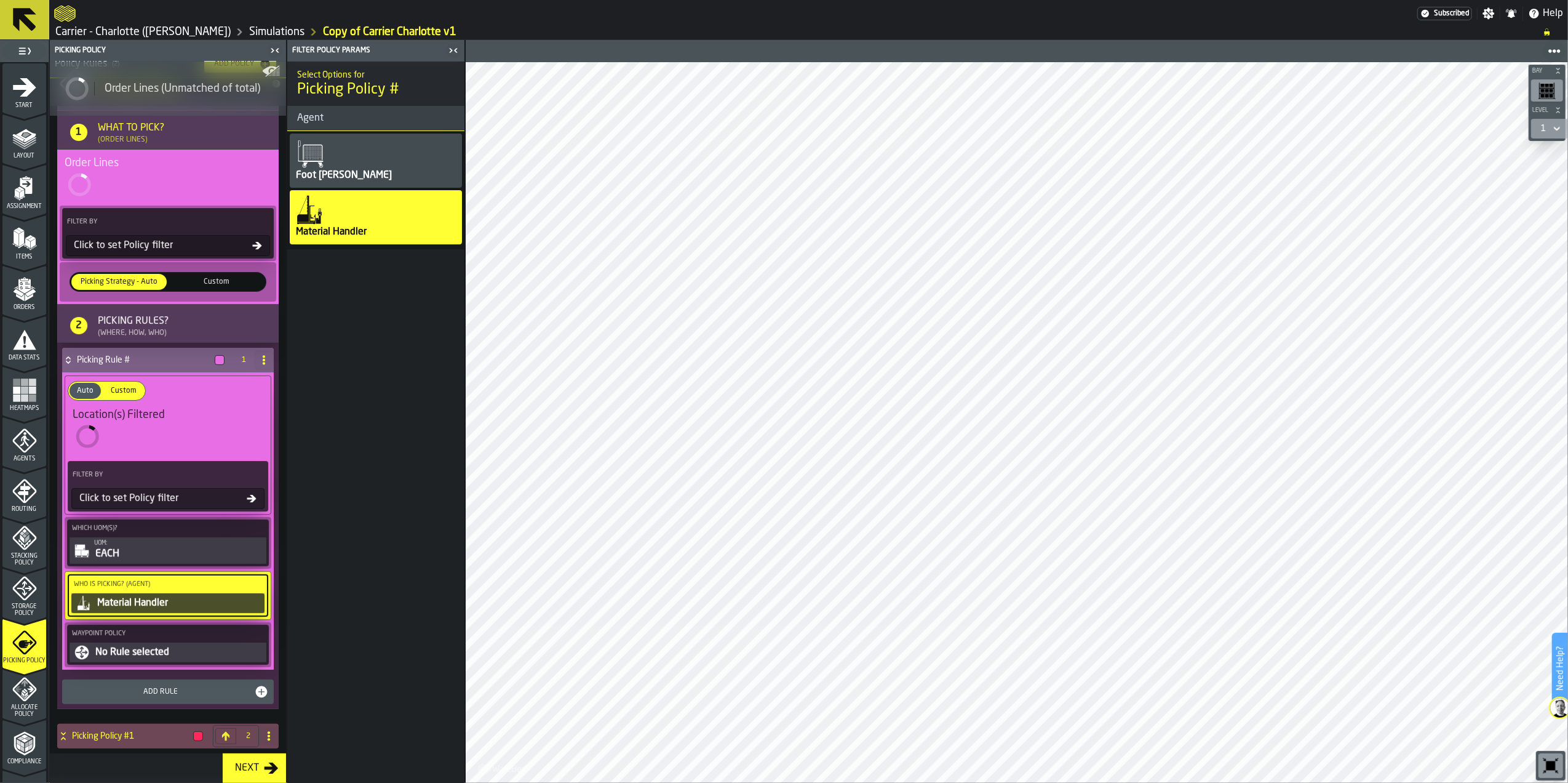
scroll to position [183, 0]
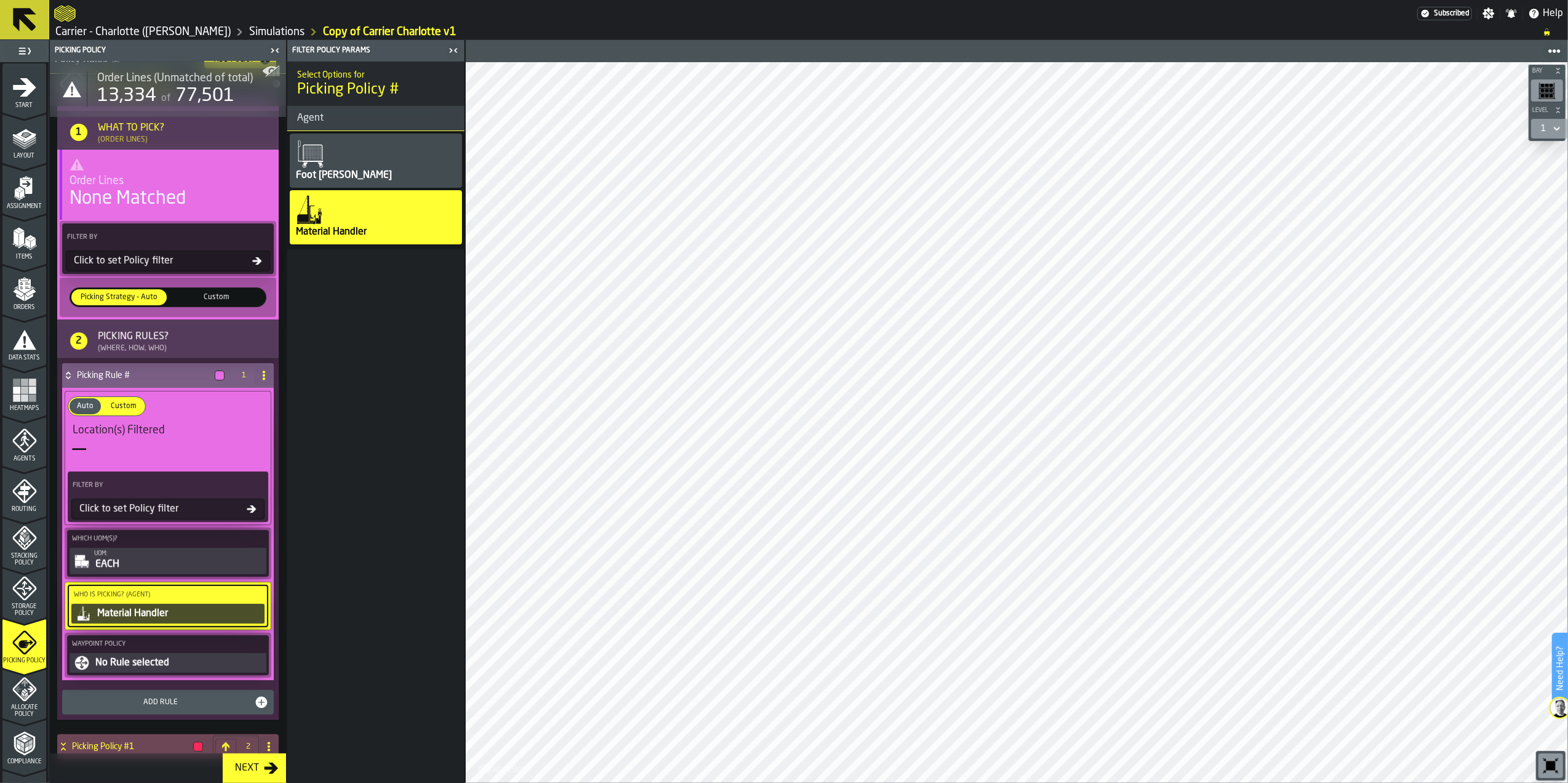
click at [131, 668] on div "No Rule selected" at bounding box center [179, 663] width 170 height 15
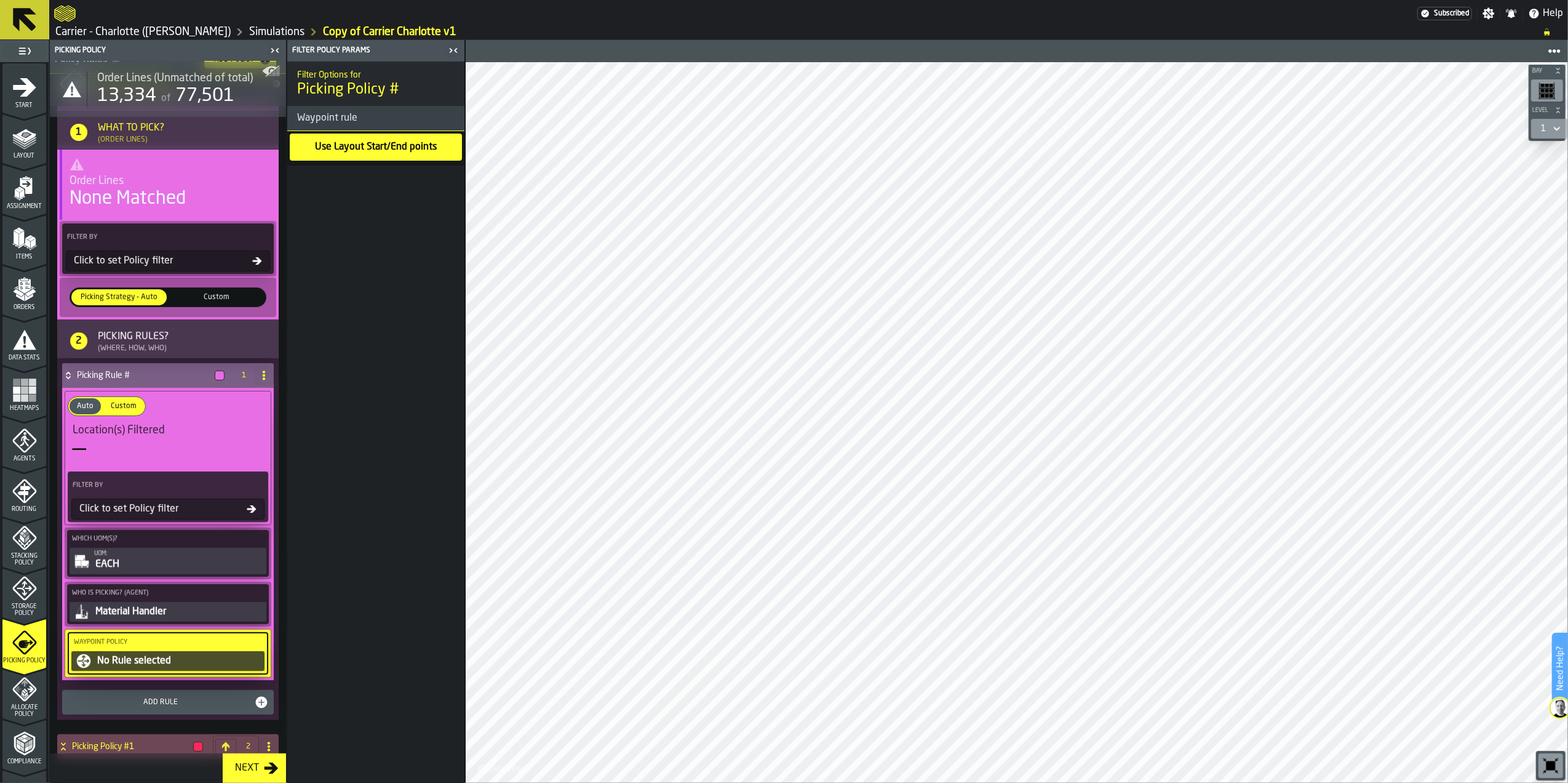
click at [355, 154] on div "Use Layout Start/End points" at bounding box center [375, 147] width 124 height 18
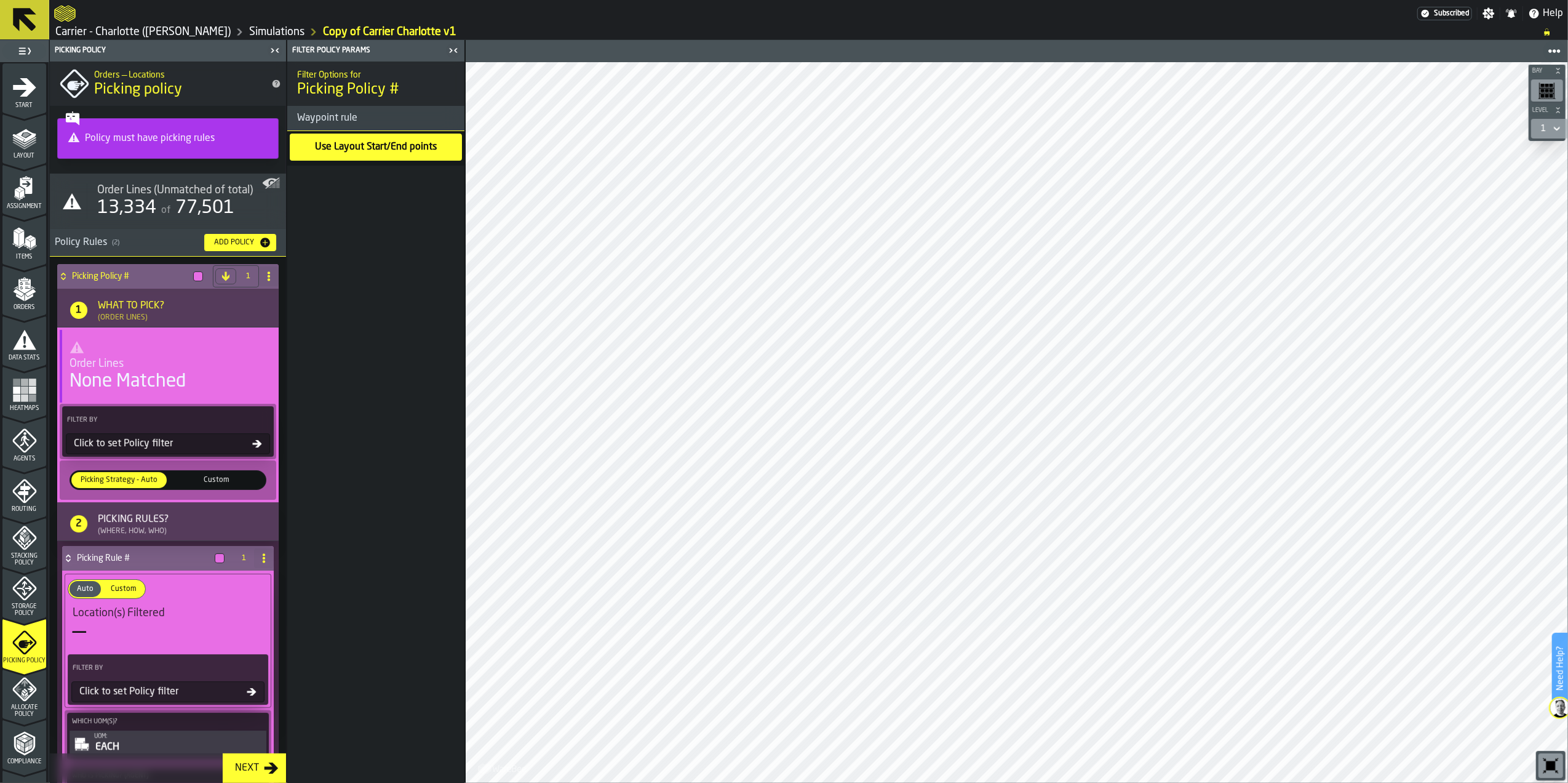
click at [128, 299] on div "What to Pick?" at bounding box center [131, 306] width 67 height 15
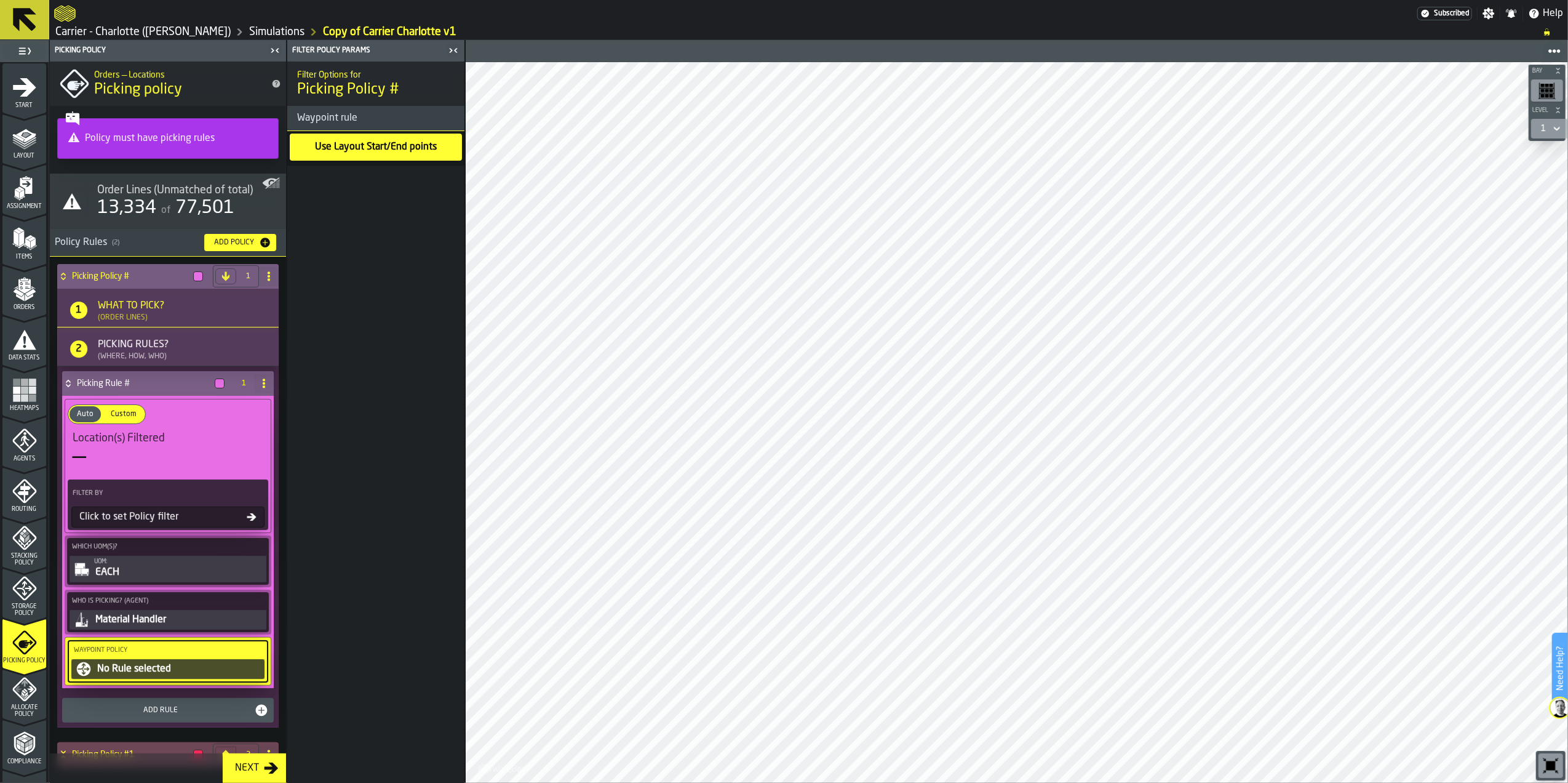
click at [112, 276] on h4 "Picking Policy #" at bounding box center [130, 276] width 116 height 10
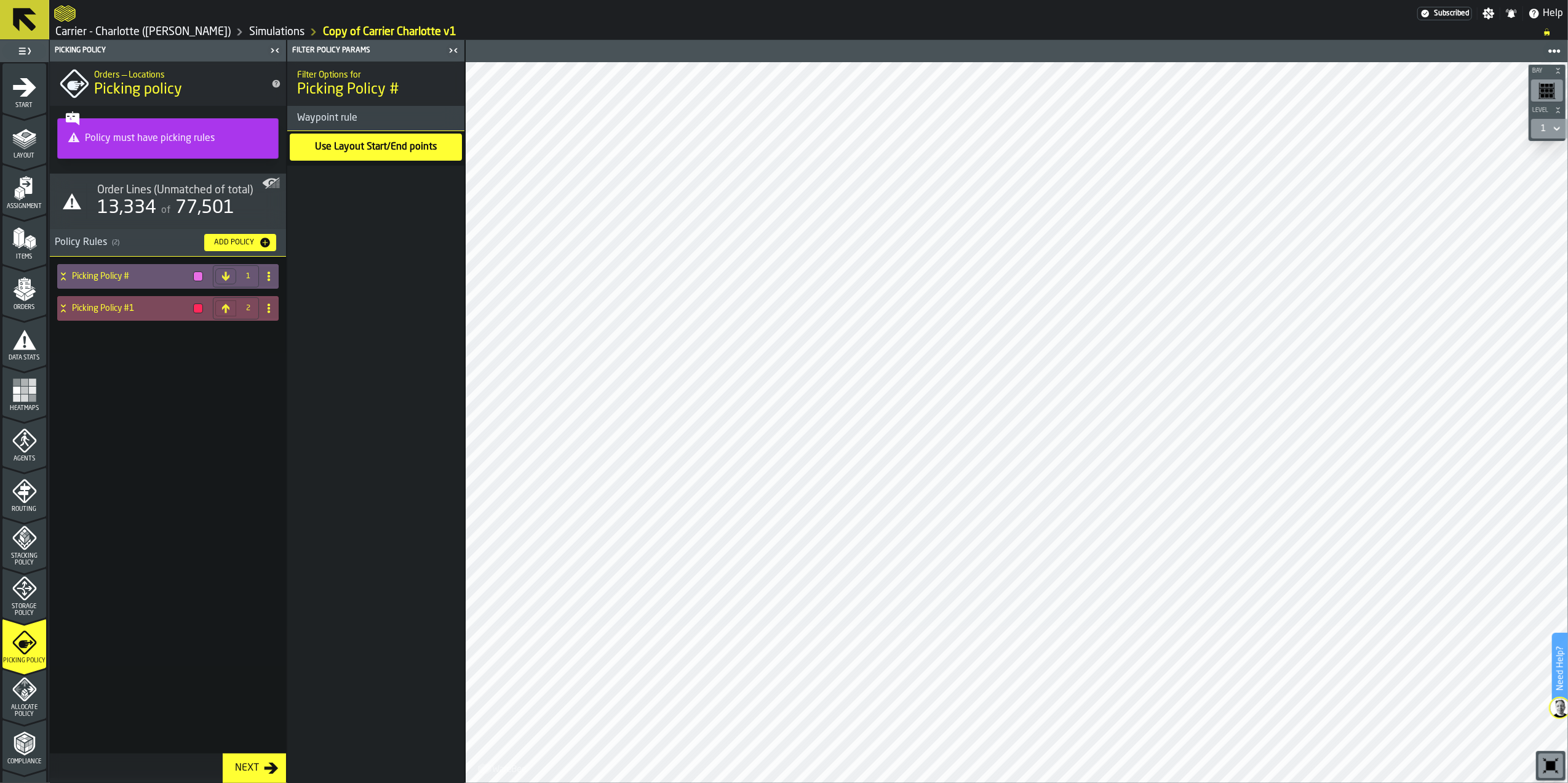
click at [122, 306] on h4 "Picking Policy #1" at bounding box center [130, 308] width 116 height 10
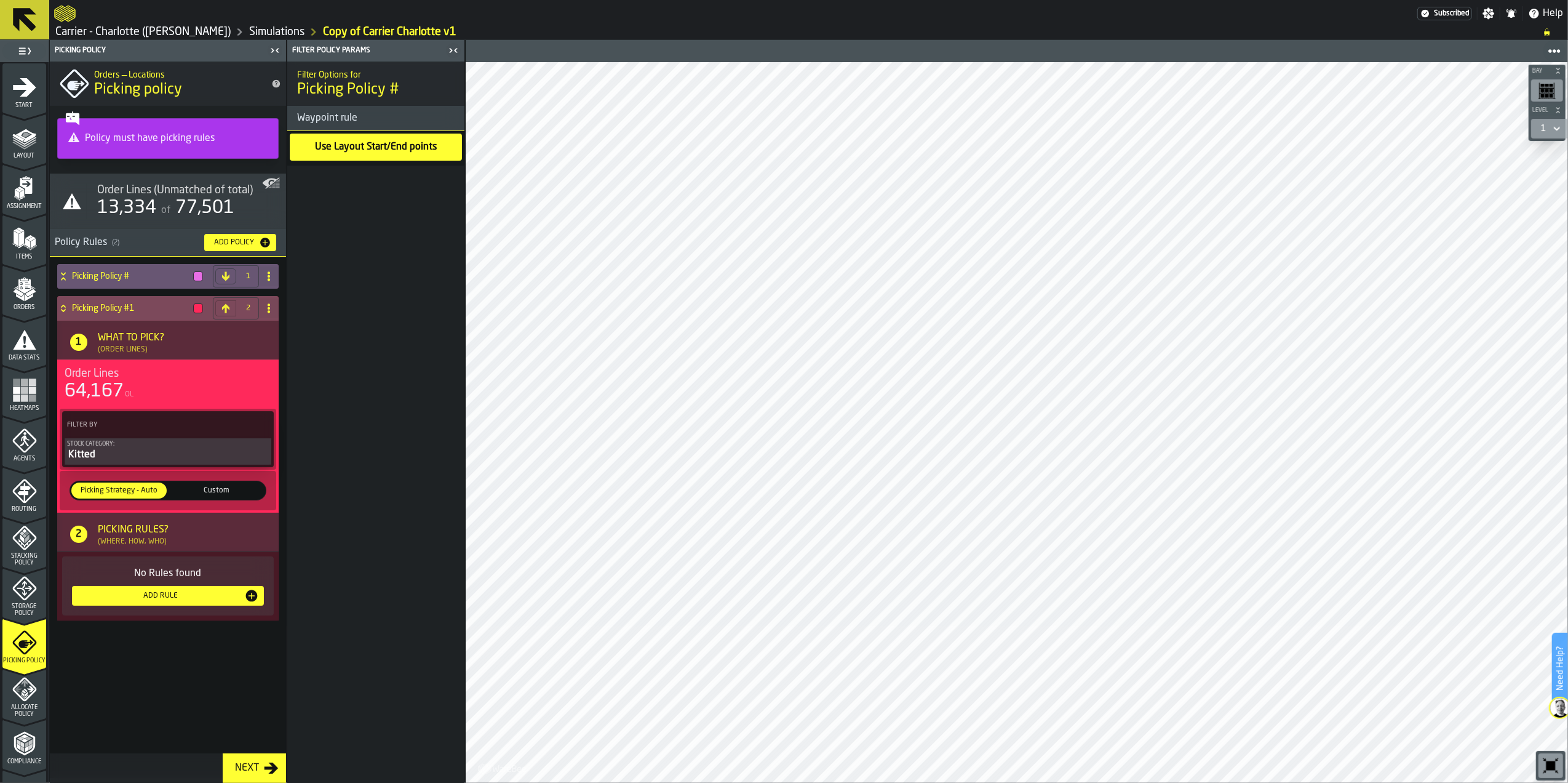
click at [129, 458] on div "Kitted" at bounding box center [167, 455] width 202 height 15
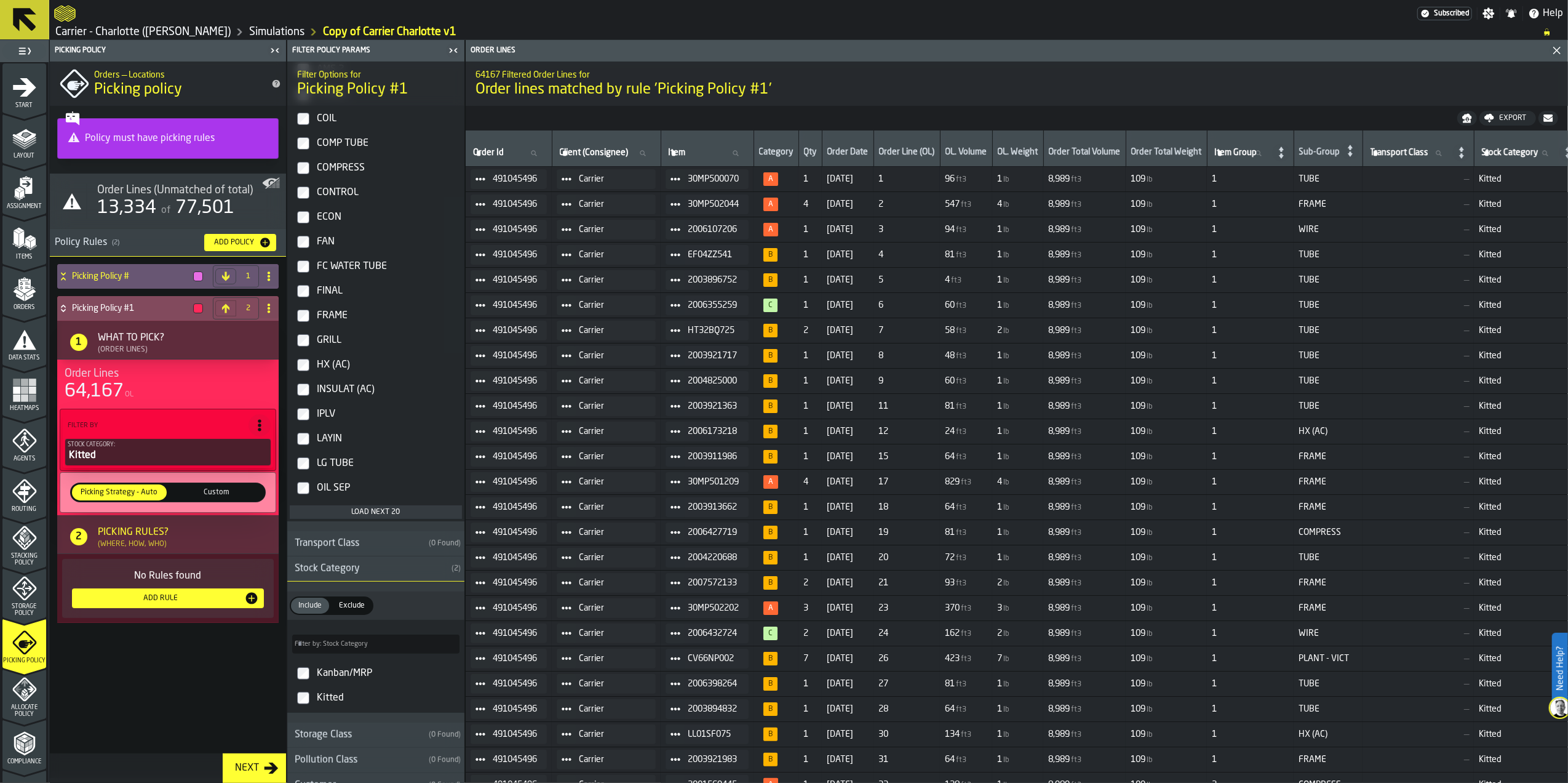
scroll to position [820, 0]
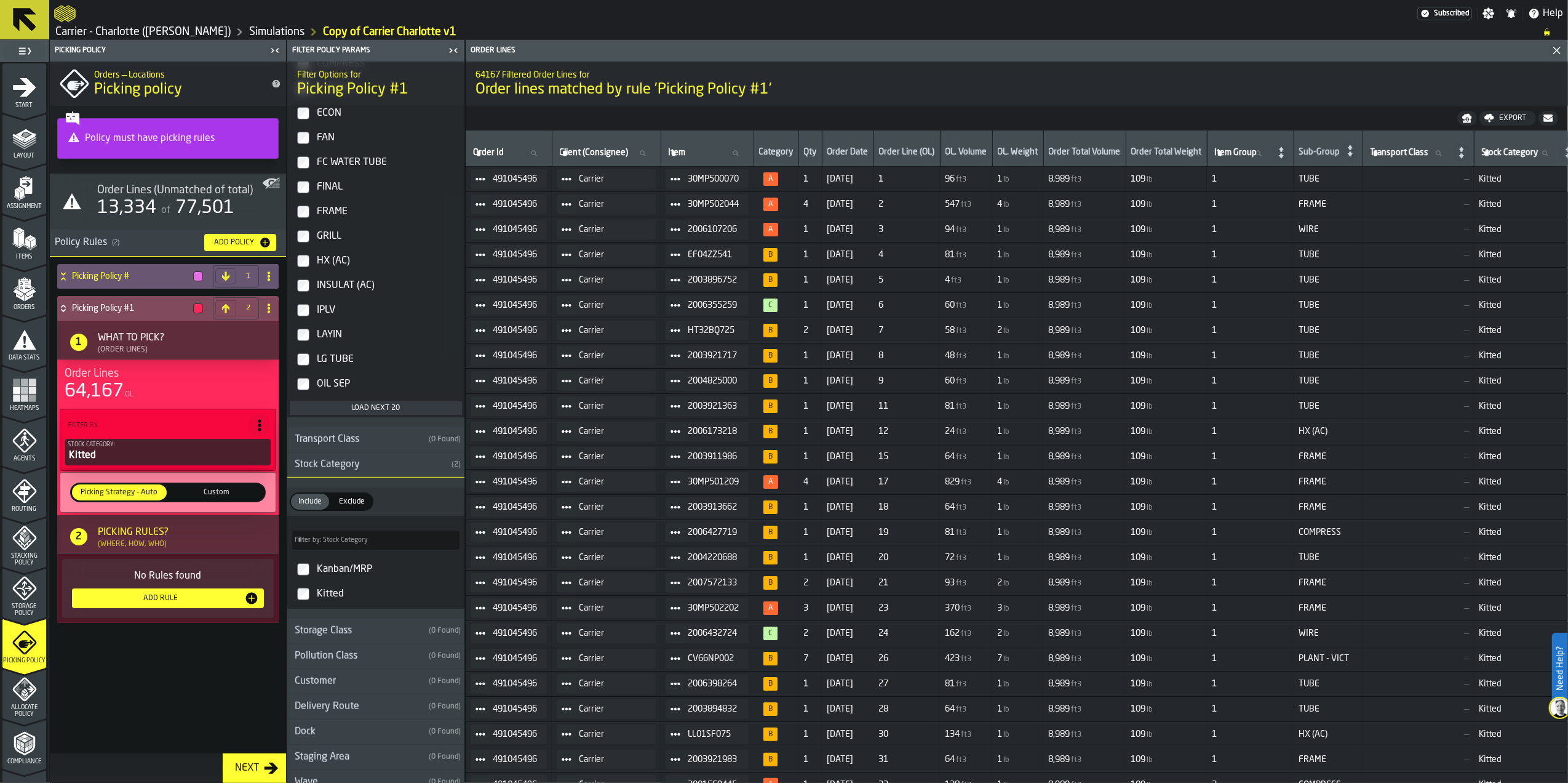
click at [330, 579] on div "Kanban/MRP" at bounding box center [386, 569] width 145 height 20
click at [301, 606] on label "Kitted" at bounding box center [376, 593] width 173 height 25
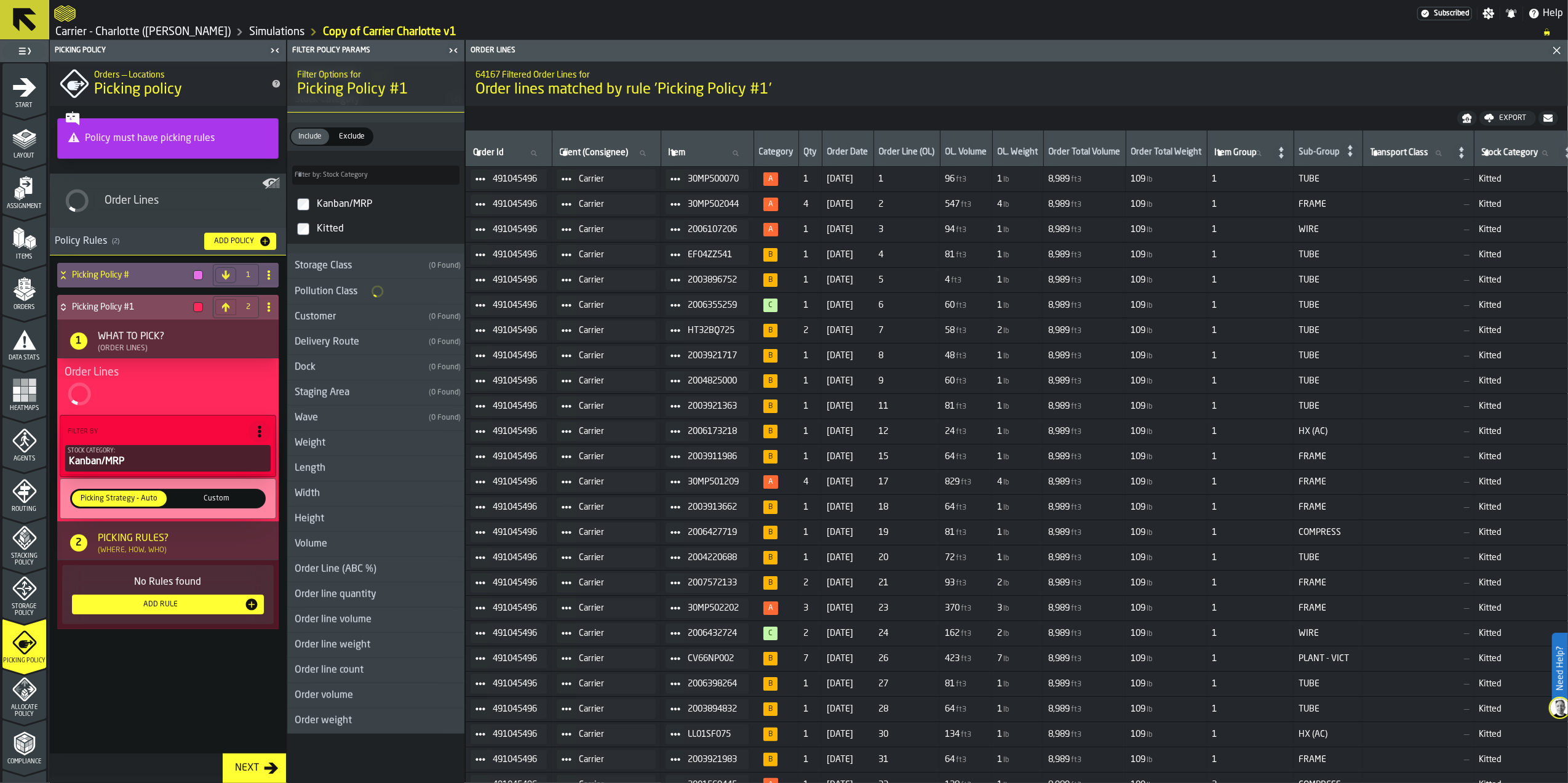
scroll to position [687, 0]
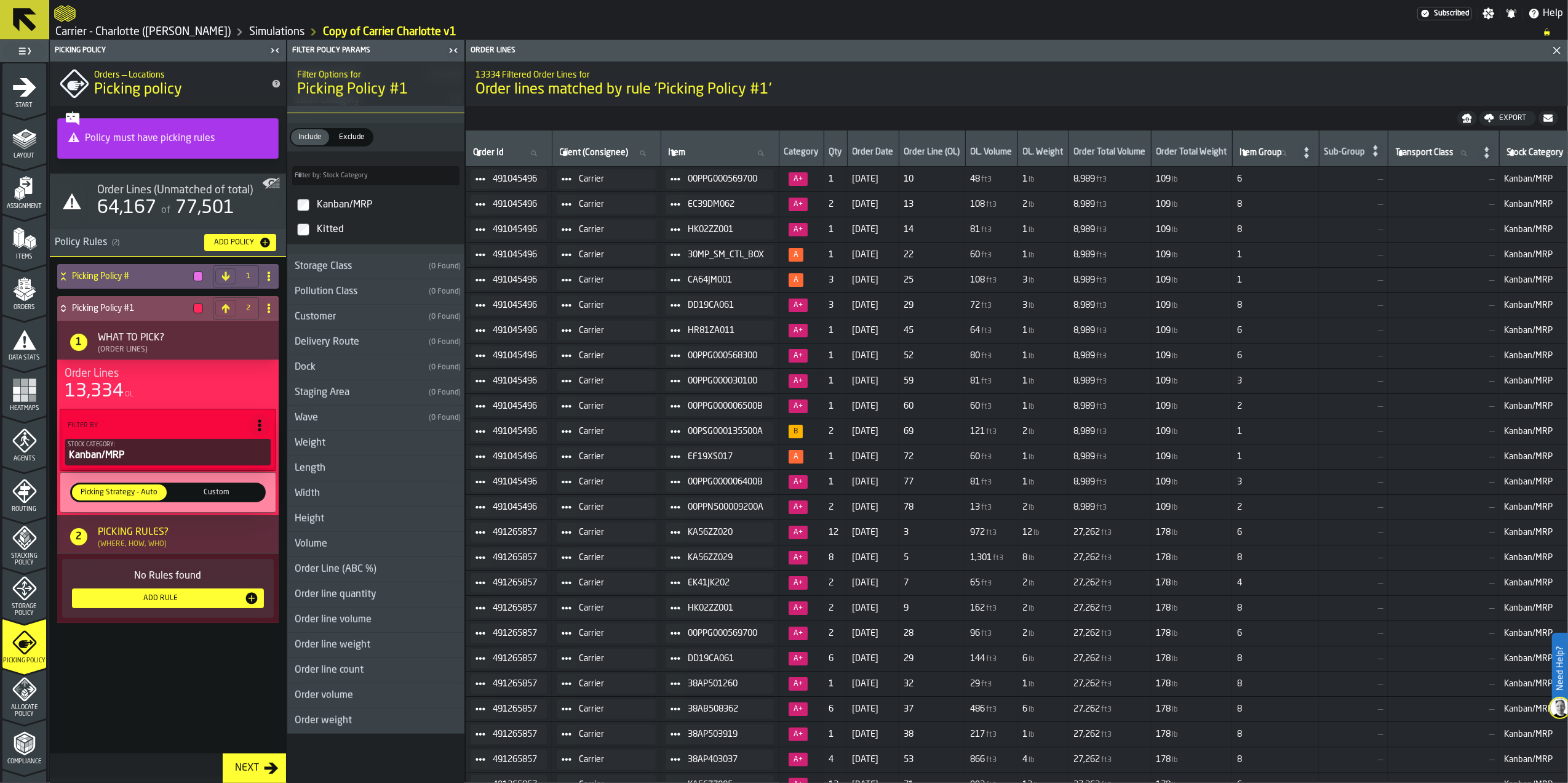
click at [177, 602] on div "Add Rule" at bounding box center [160, 598] width 167 height 9
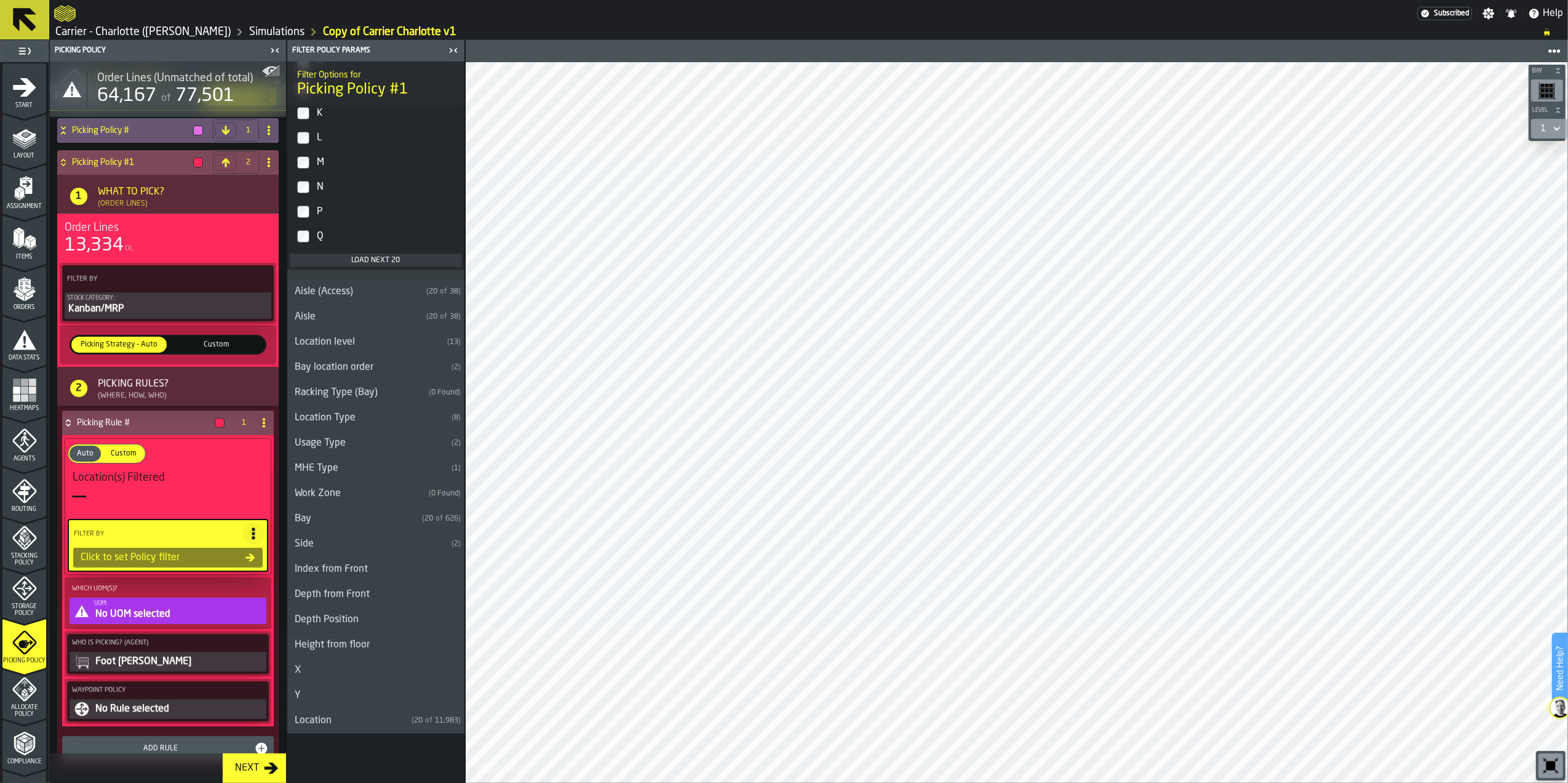
scroll to position [182, 0]
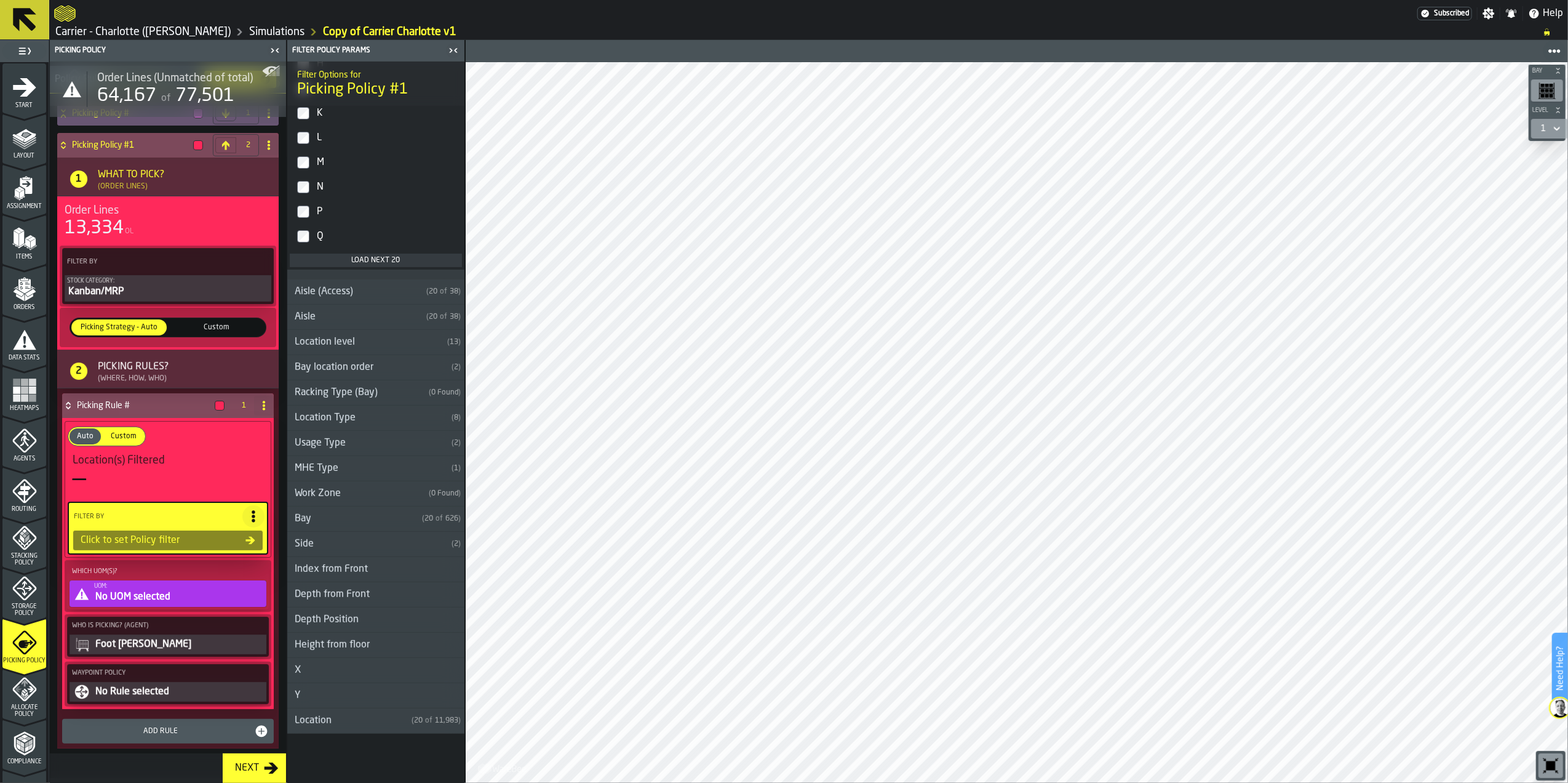
click at [162, 589] on div "UOM:" at bounding box center [179, 586] width 170 height 7
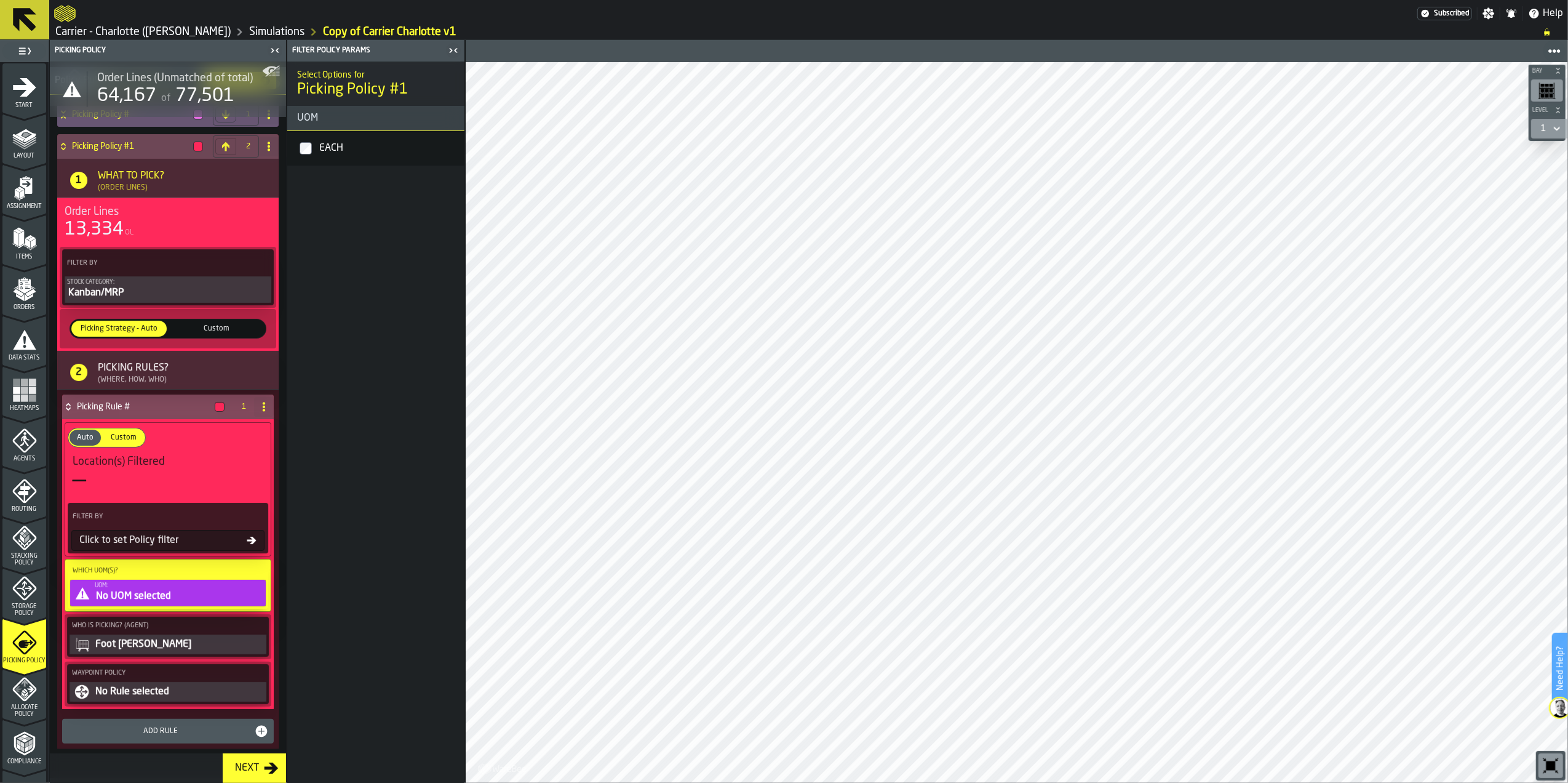
click at [349, 158] on div "EACH" at bounding box center [388, 148] width 143 height 20
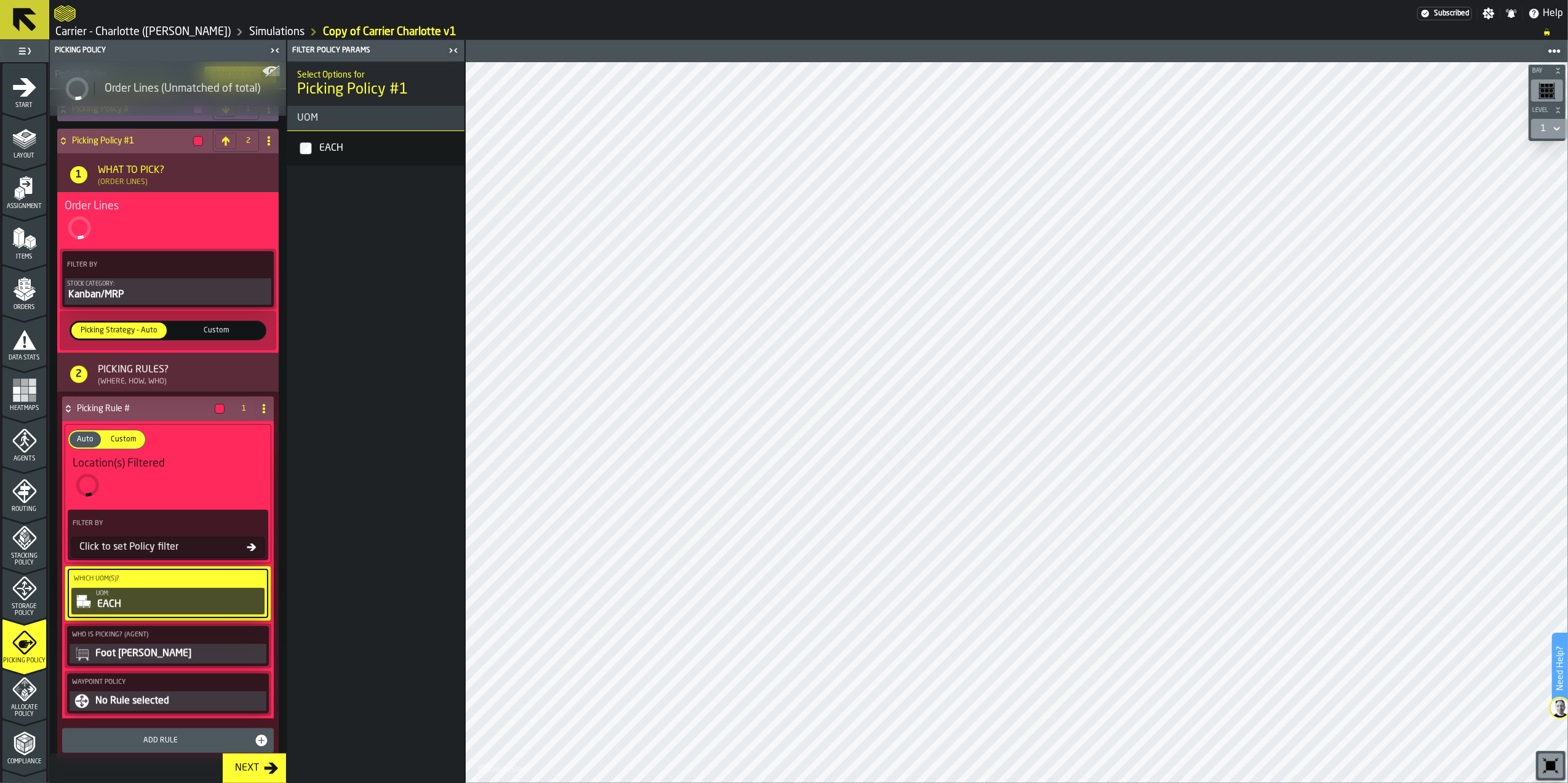
click at [185, 660] on div "Foot [PERSON_NAME]" at bounding box center [179, 654] width 170 height 15
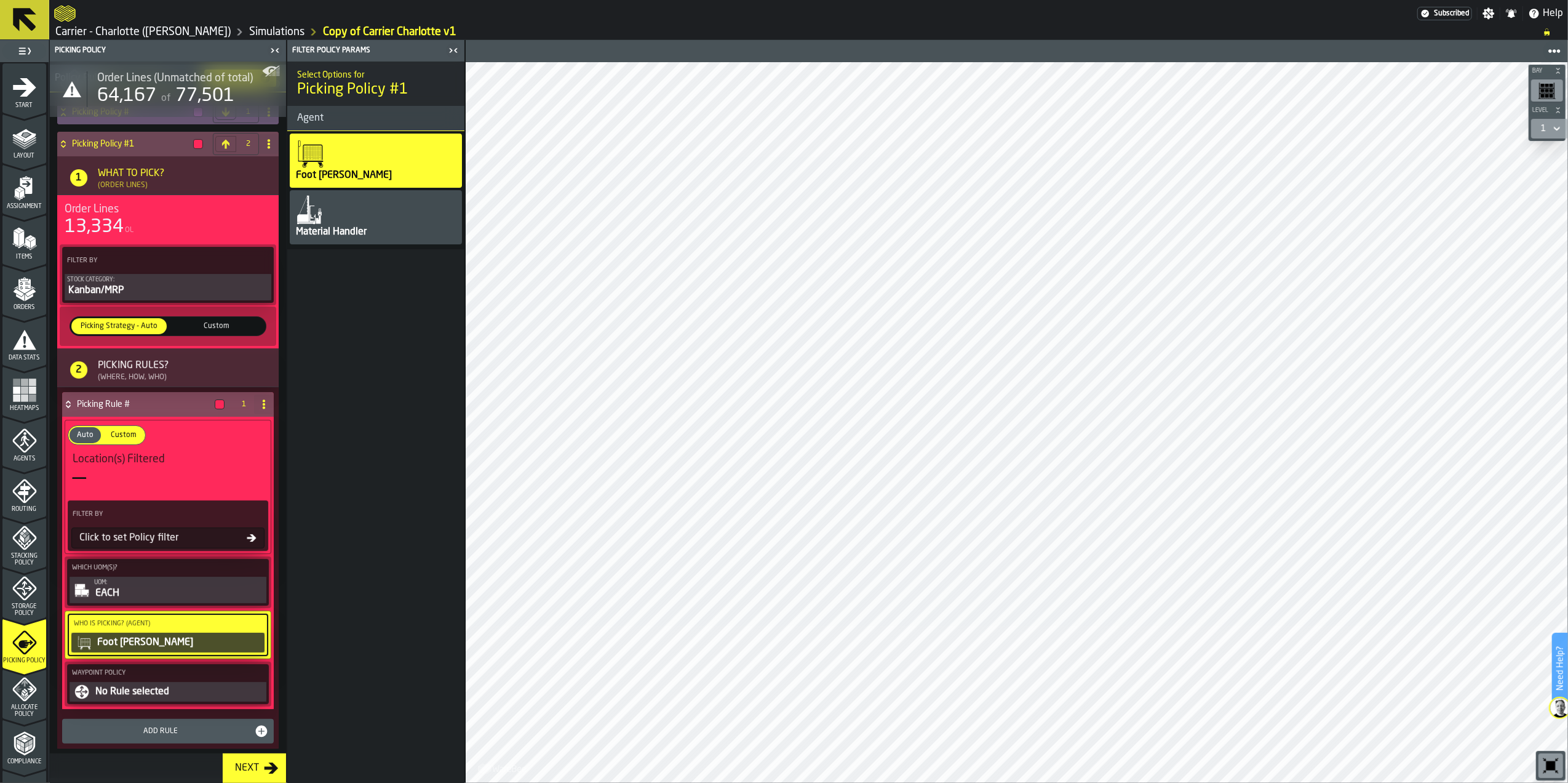
click at [365, 235] on div "Material Handler" at bounding box center [331, 232] width 73 height 15
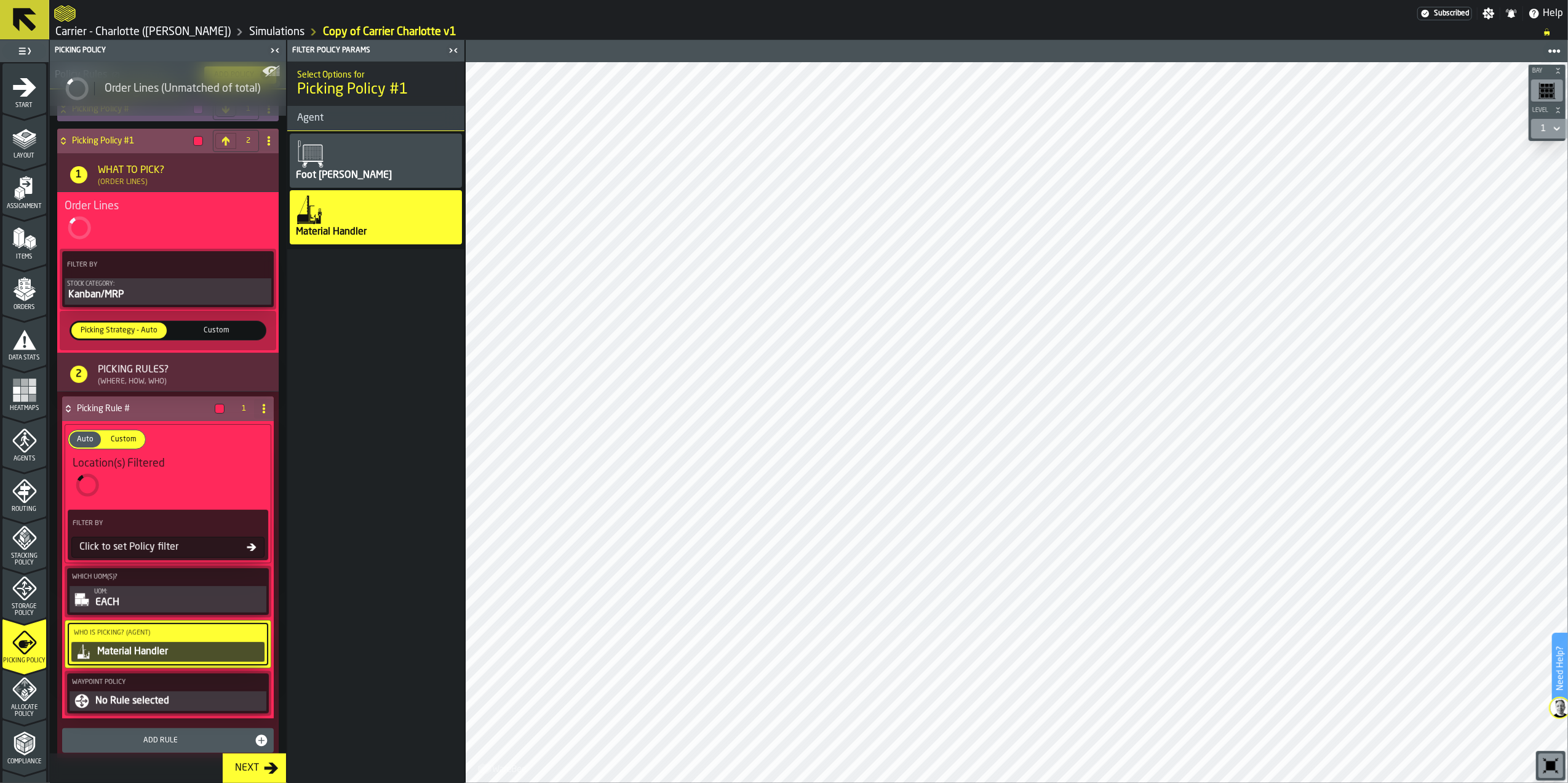
click at [158, 702] on button "No Rule selected" at bounding box center [168, 701] width 197 height 20
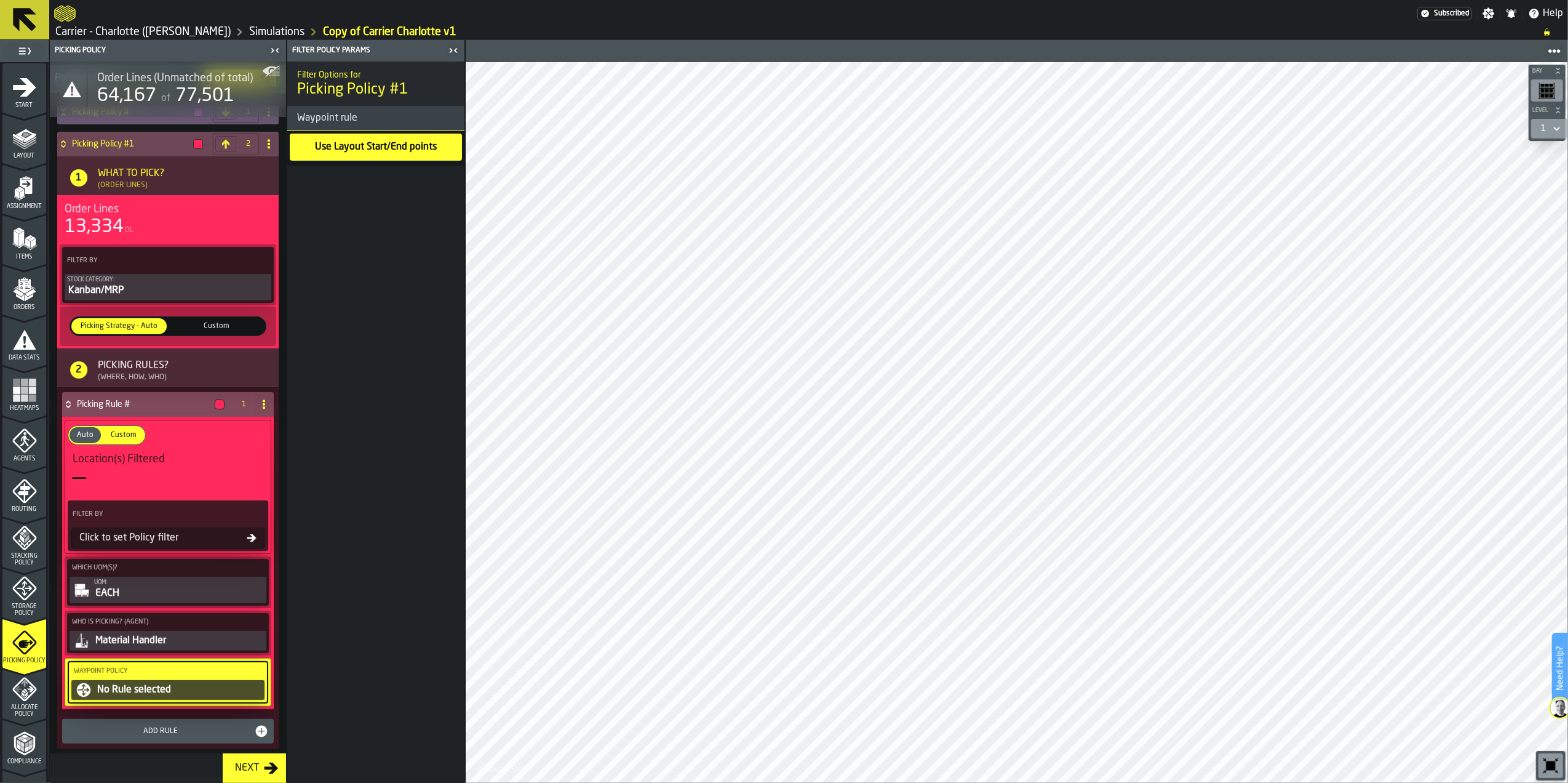
click at [379, 123] on h3 "Waypoint rule" at bounding box center [375, 118] width 177 height 25
click at [375, 144] on div "Use Layout Start/End points" at bounding box center [375, 147] width 124 height 18
click at [395, 349] on div "Filter Options for Picking Policy #1 Waypoint rule Use Layout Start/End points" at bounding box center [375, 422] width 177 height 721
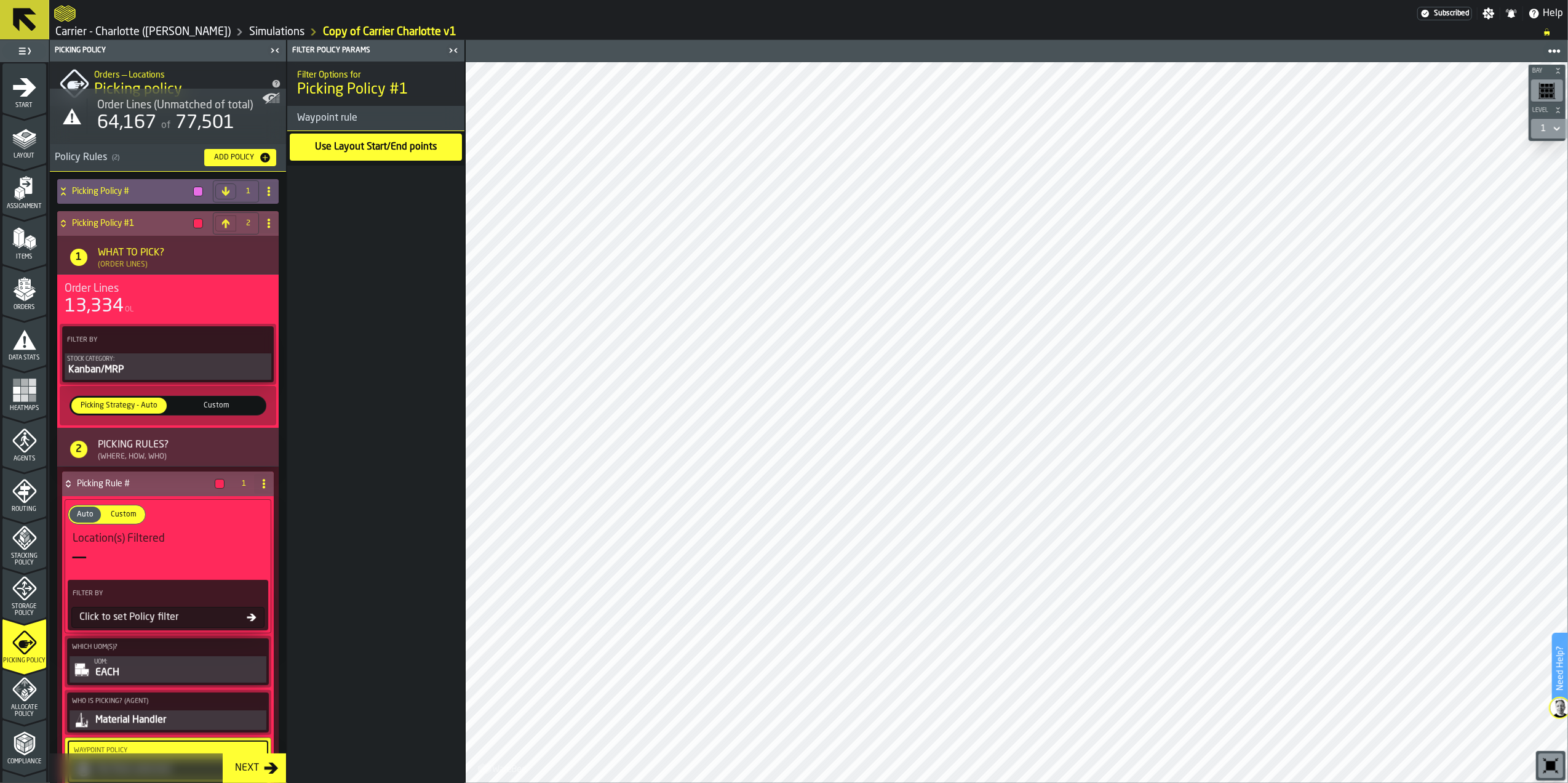
scroll to position [0, 0]
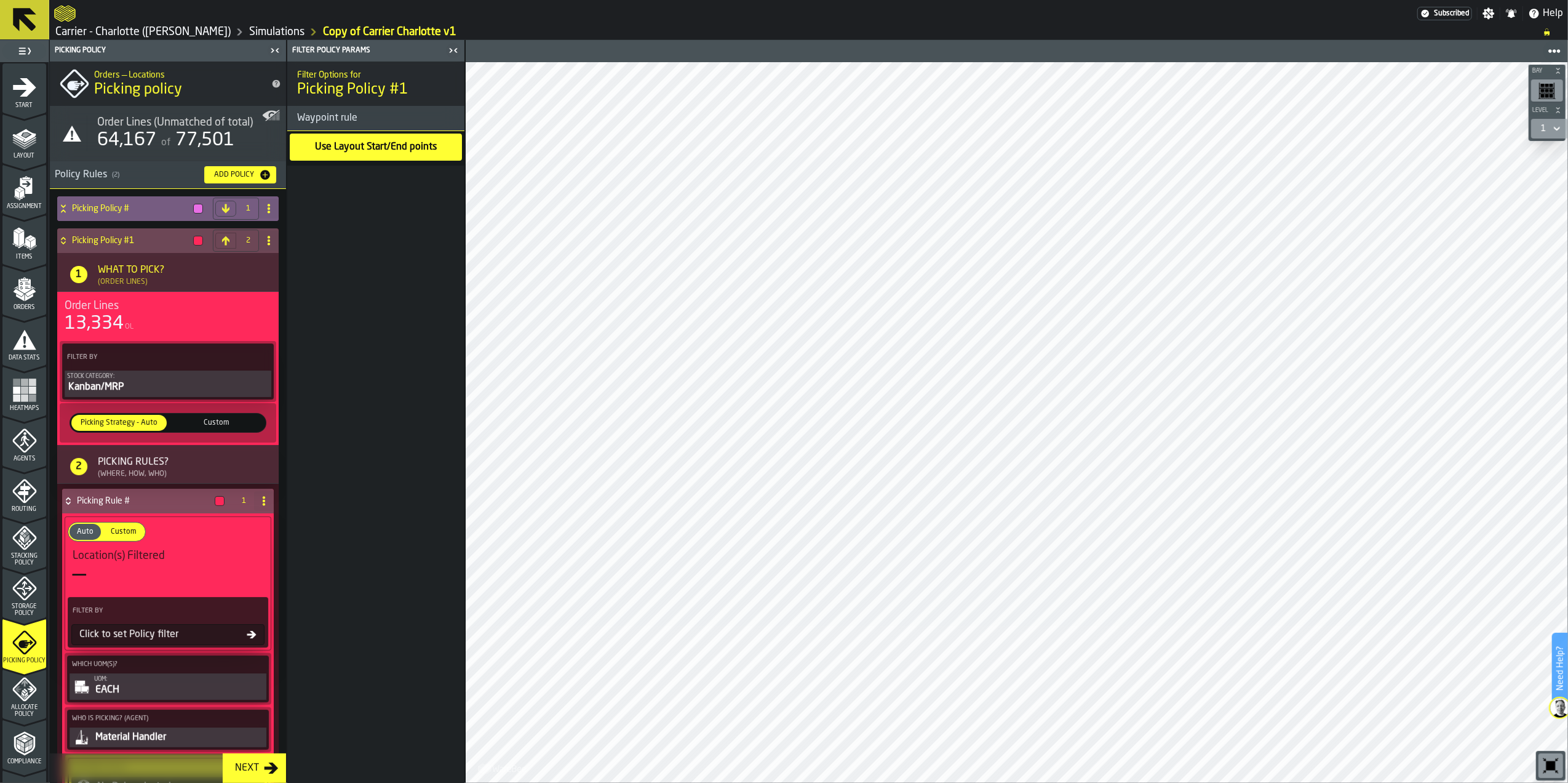
click at [117, 207] on h4 "Picking Policy #" at bounding box center [130, 208] width 116 height 10
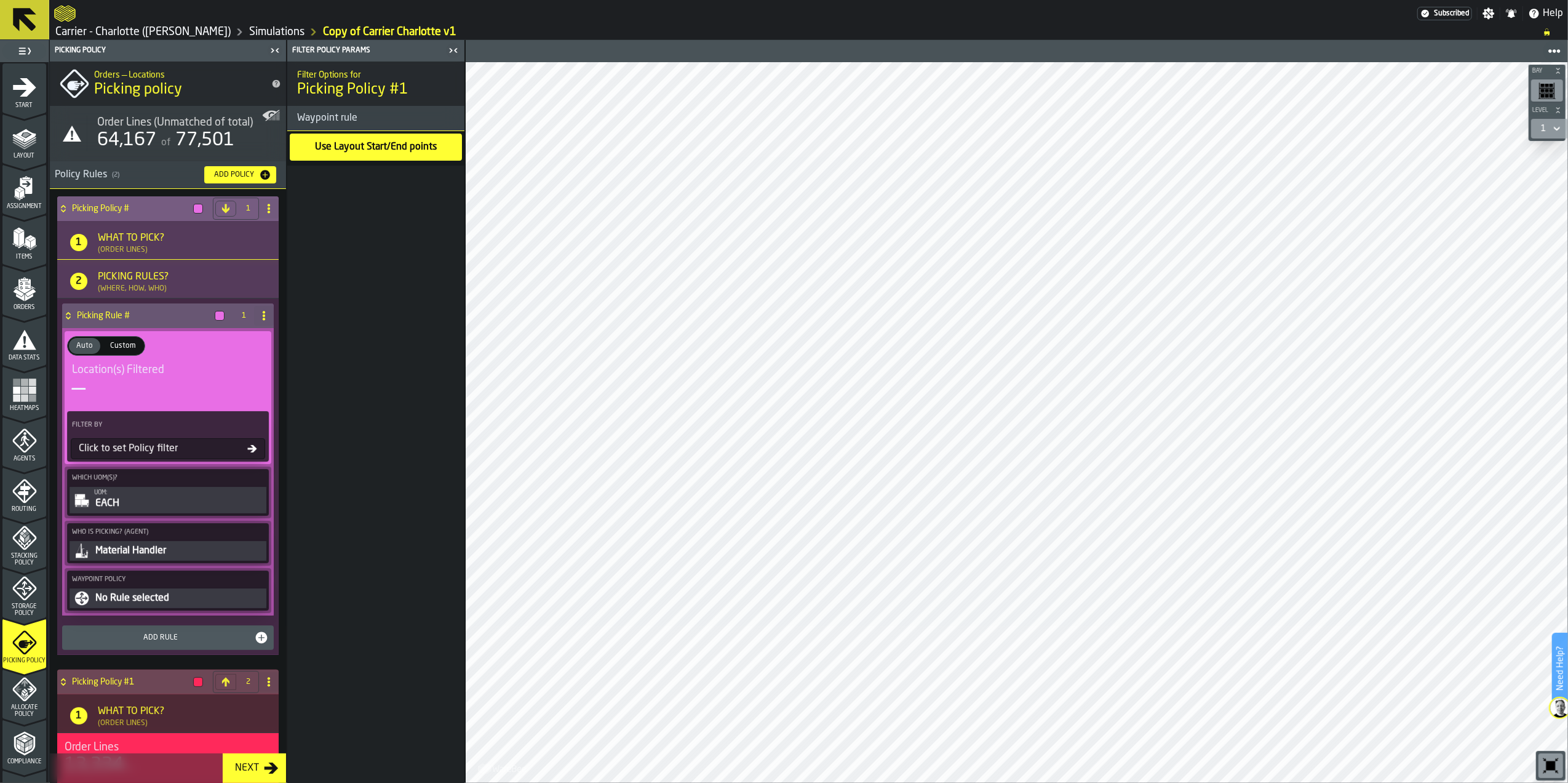
click at [126, 237] on div "What to Pick?" at bounding box center [131, 238] width 67 height 15
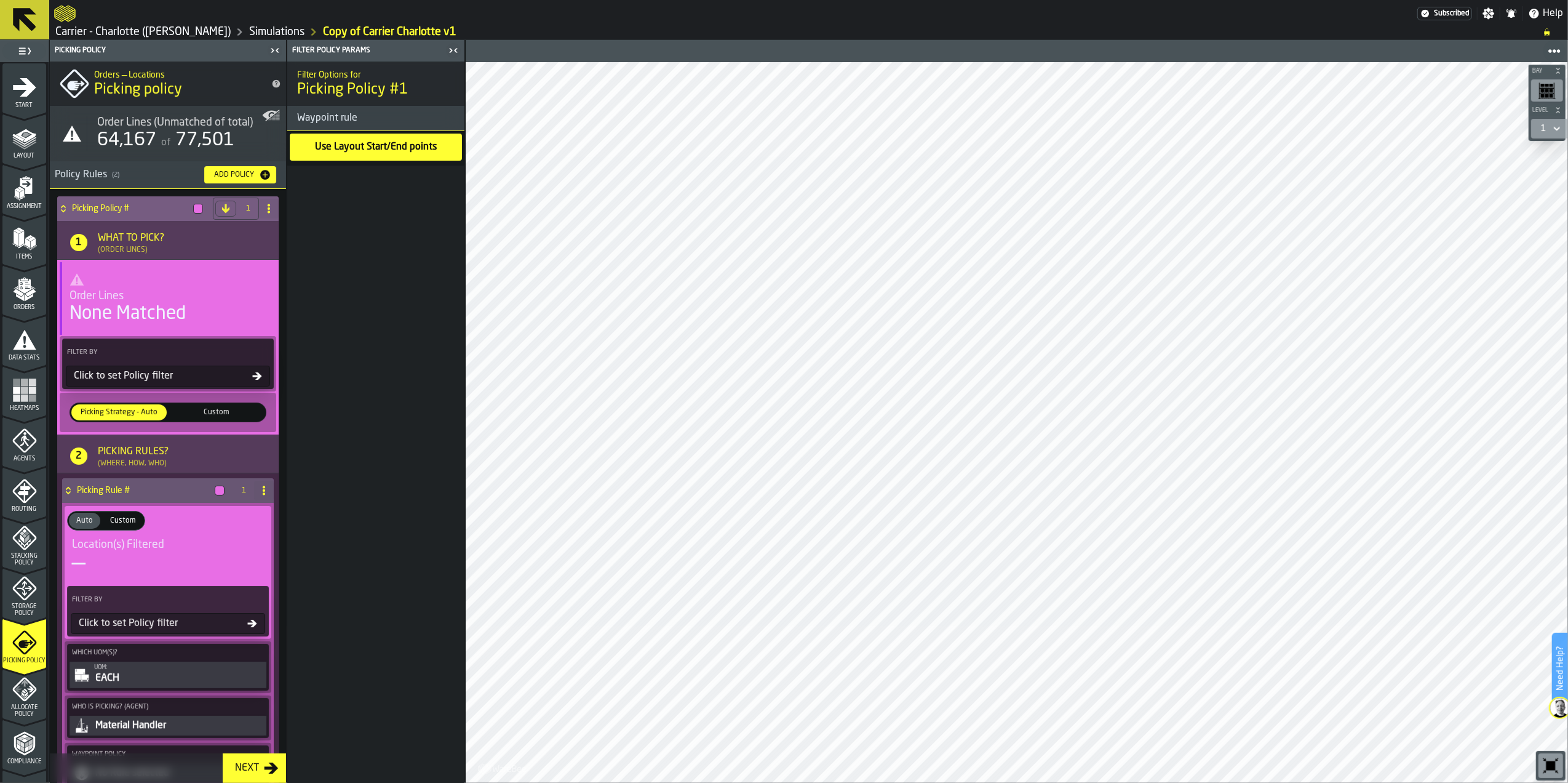
click at [135, 299] on div "Order Lines" at bounding box center [168, 296] width 197 height 13
click at [139, 376] on div "Click to set Policy filter" at bounding box center [160, 376] width 183 height 15
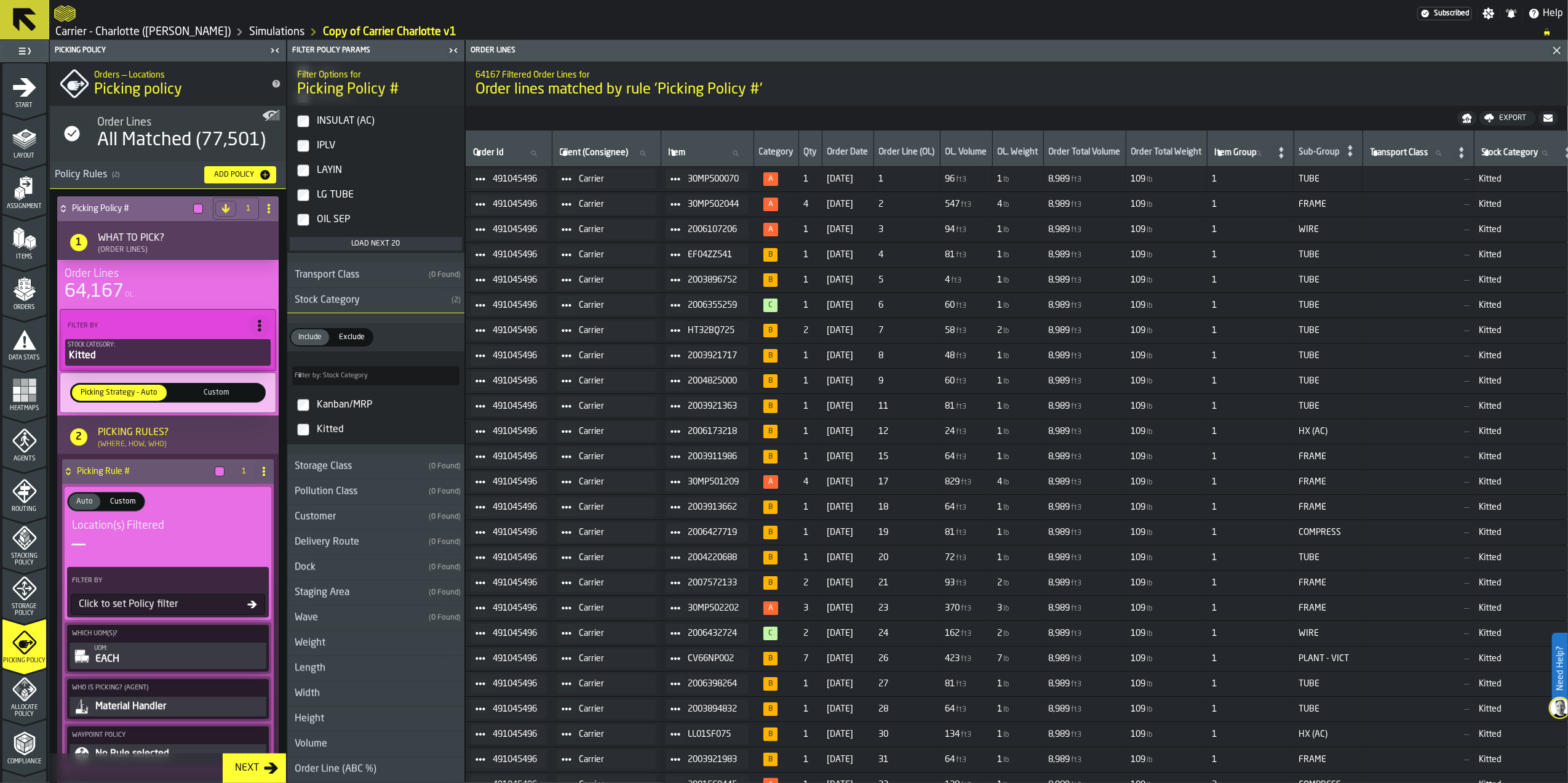
click at [96, 202] on div "Picking Policy #" at bounding box center [133, 208] width 151 height 25
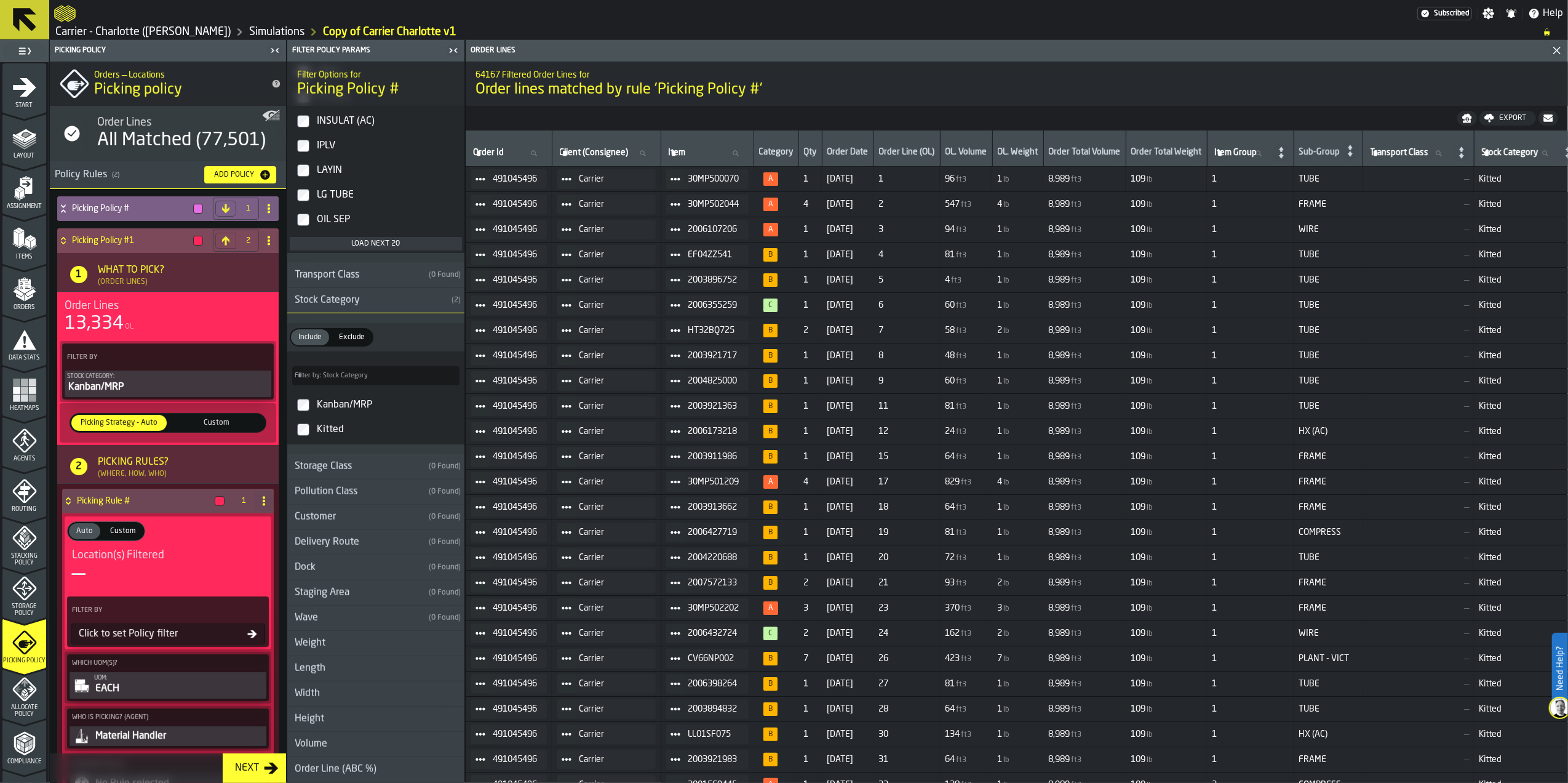
click at [106, 239] on h4 "Picking Policy #1" at bounding box center [130, 241] width 116 height 10
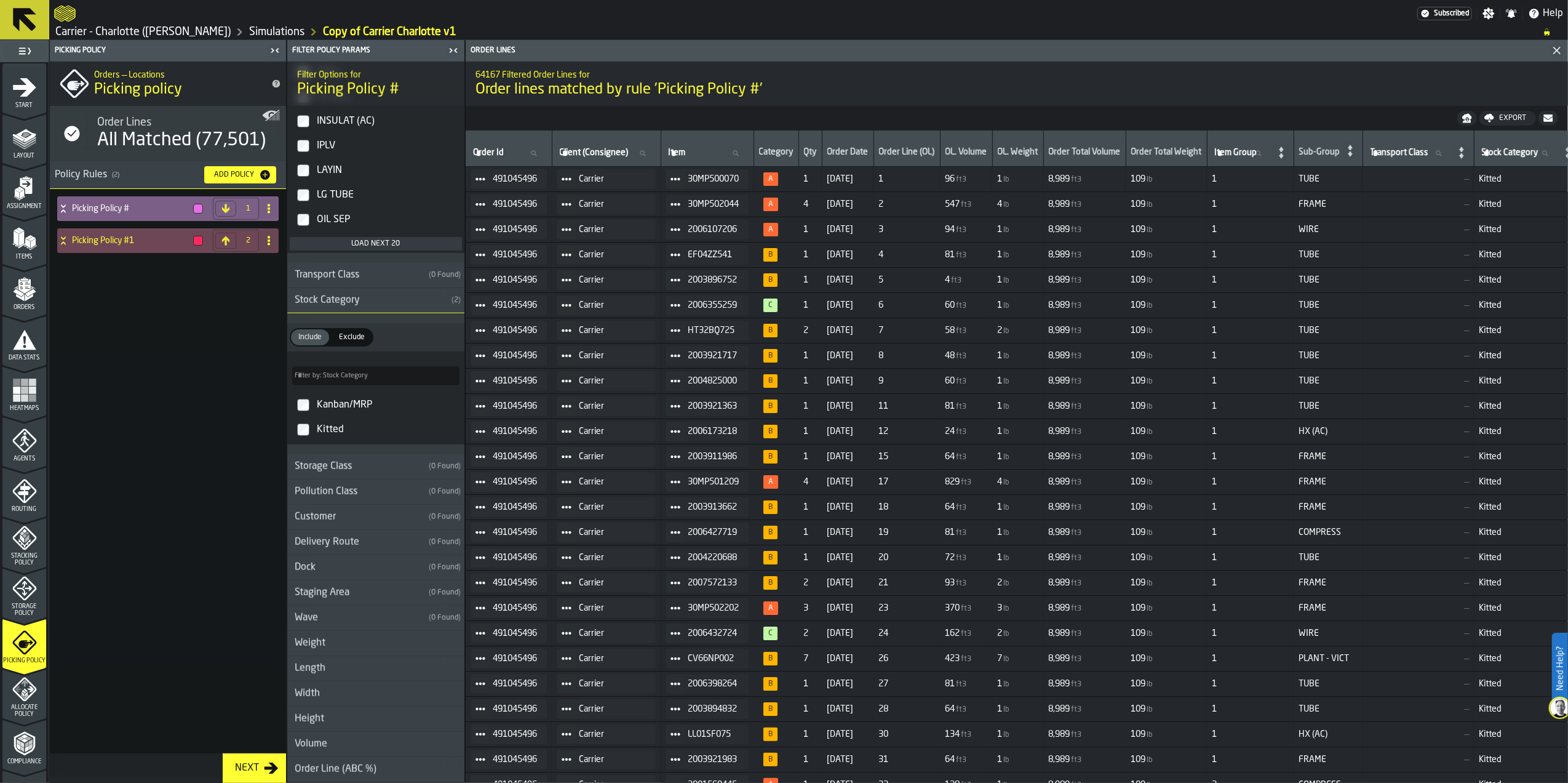
click at [153, 333] on div "Picking Policy # 1 Picking Policy #1 2" at bounding box center [168, 483] width 236 height 589
click at [187, 323] on div "Picking Policy # 1 Picking Policy #1 2" at bounding box center [168, 483] width 236 height 589
click at [28, 690] on icon "menu Allocate Policy" at bounding box center [30, 689] width 7 height 6
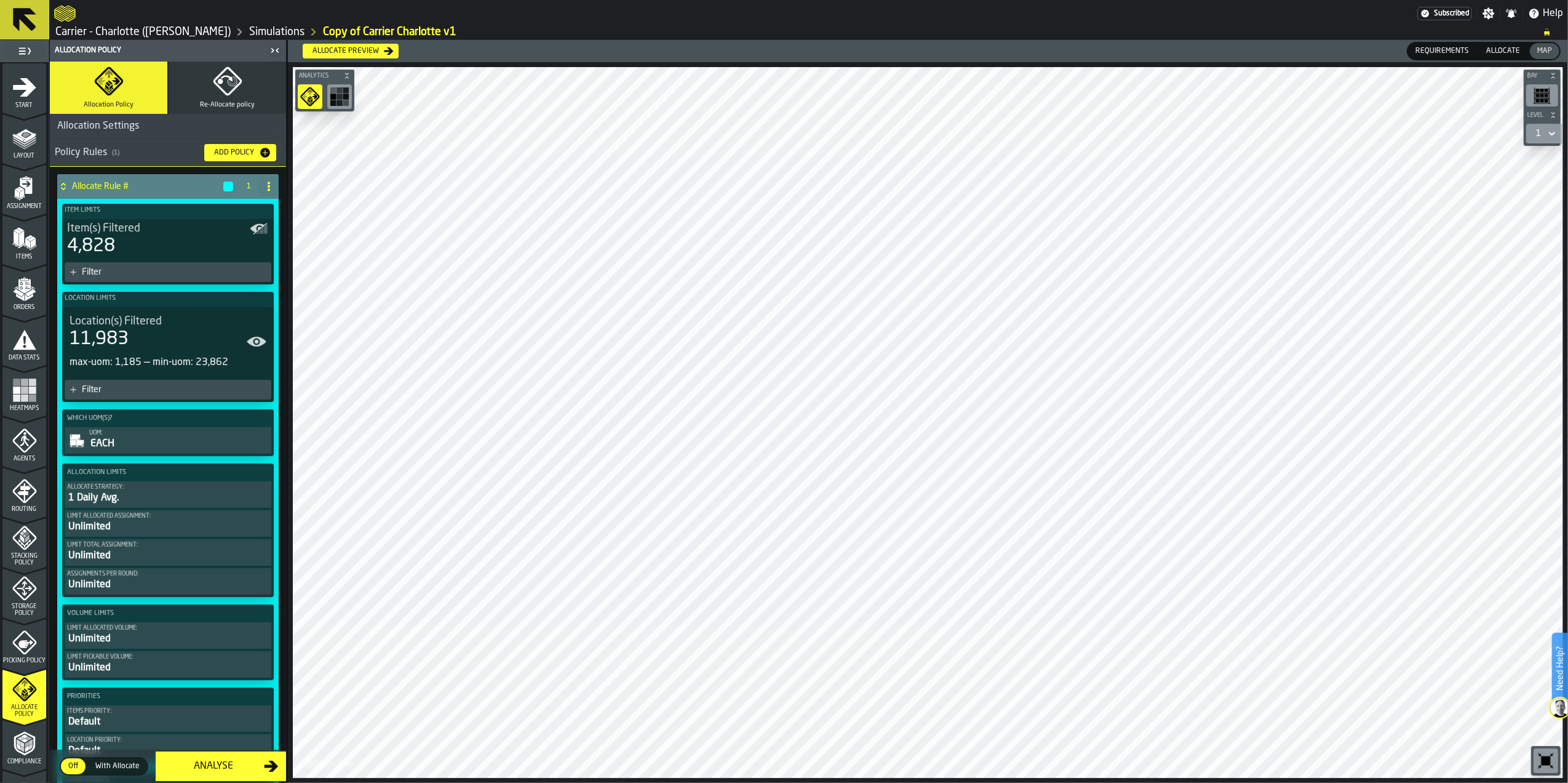
click at [268, 187] on circle at bounding box center [269, 187] width 3 height 3
click at [203, 239] on div "Delete" at bounding box center [216, 242] width 103 height 15
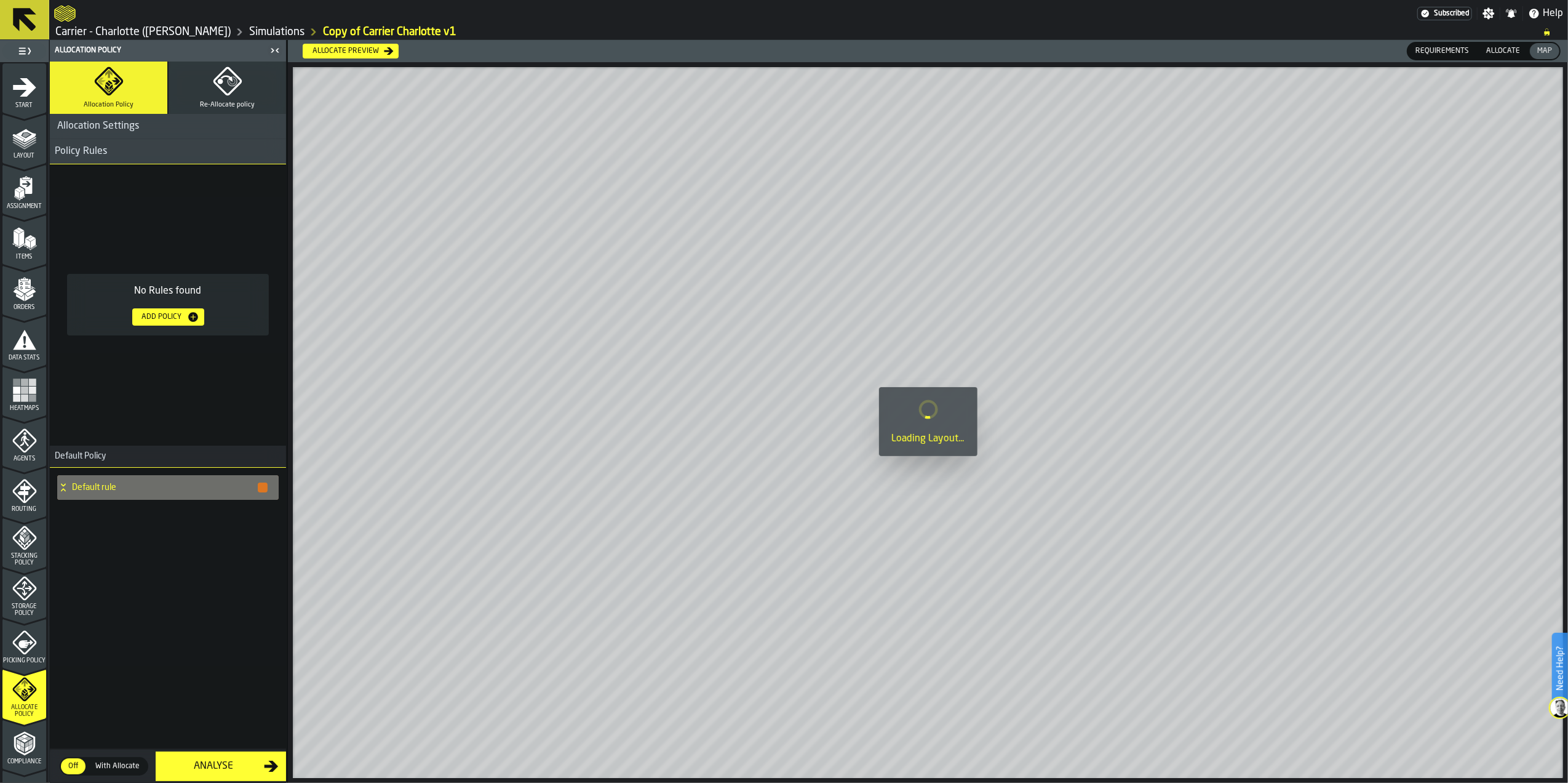
click at [173, 320] on div "Add Policy" at bounding box center [162, 317] width 50 height 9
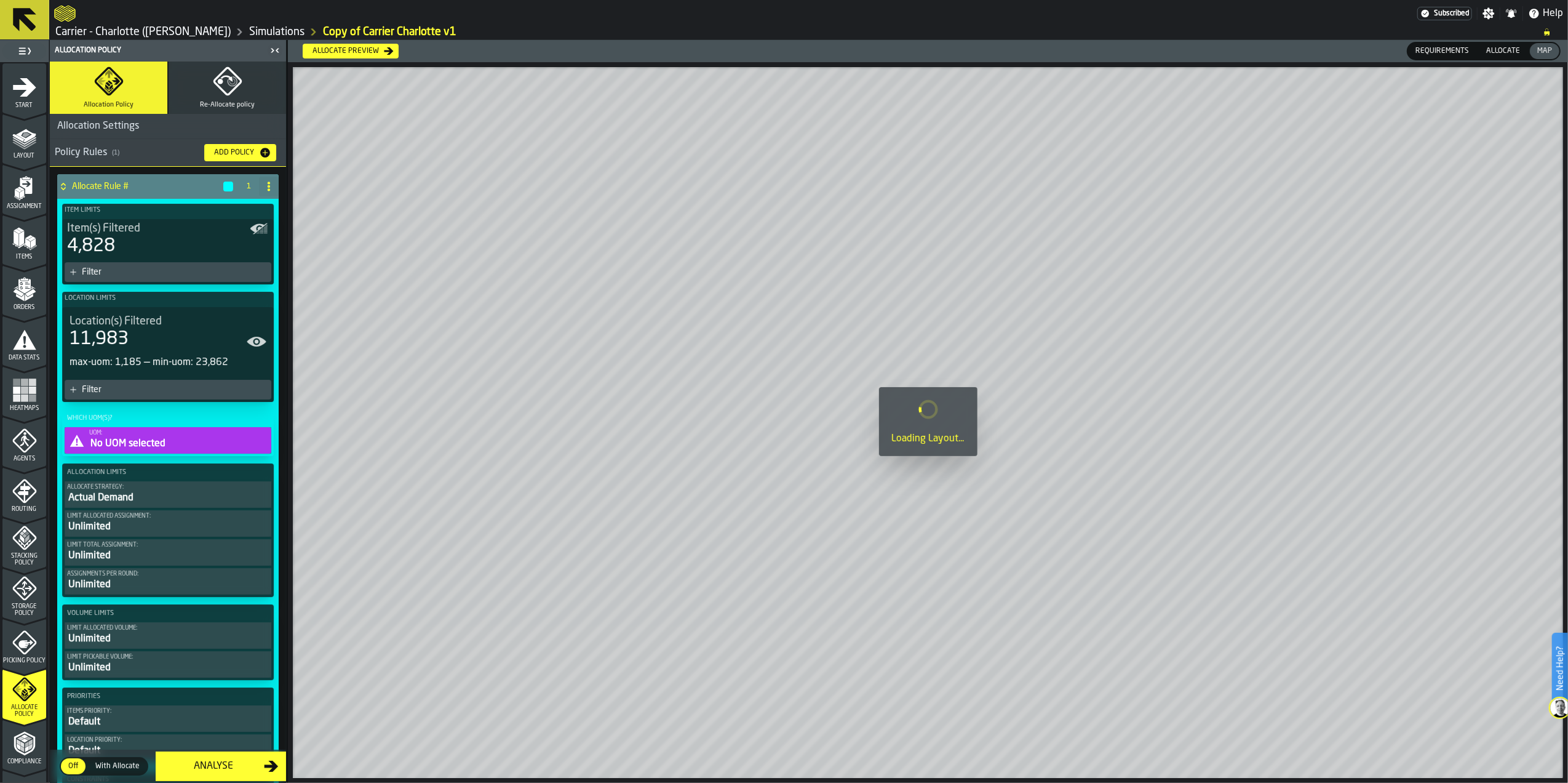
click at [193, 446] on div "No UOM selected" at bounding box center [179, 444] width 179 height 15
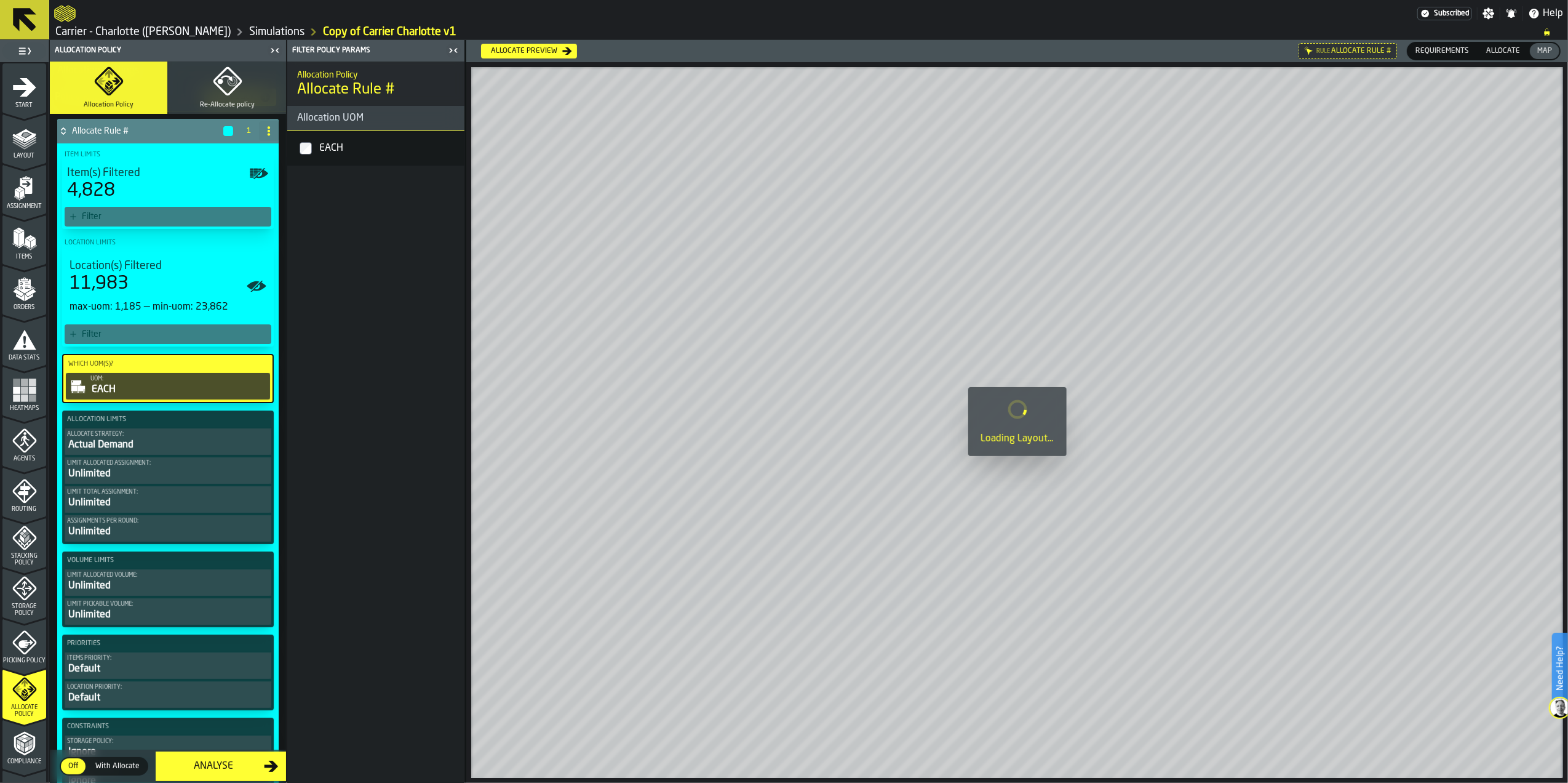
scroll to position [82, 0]
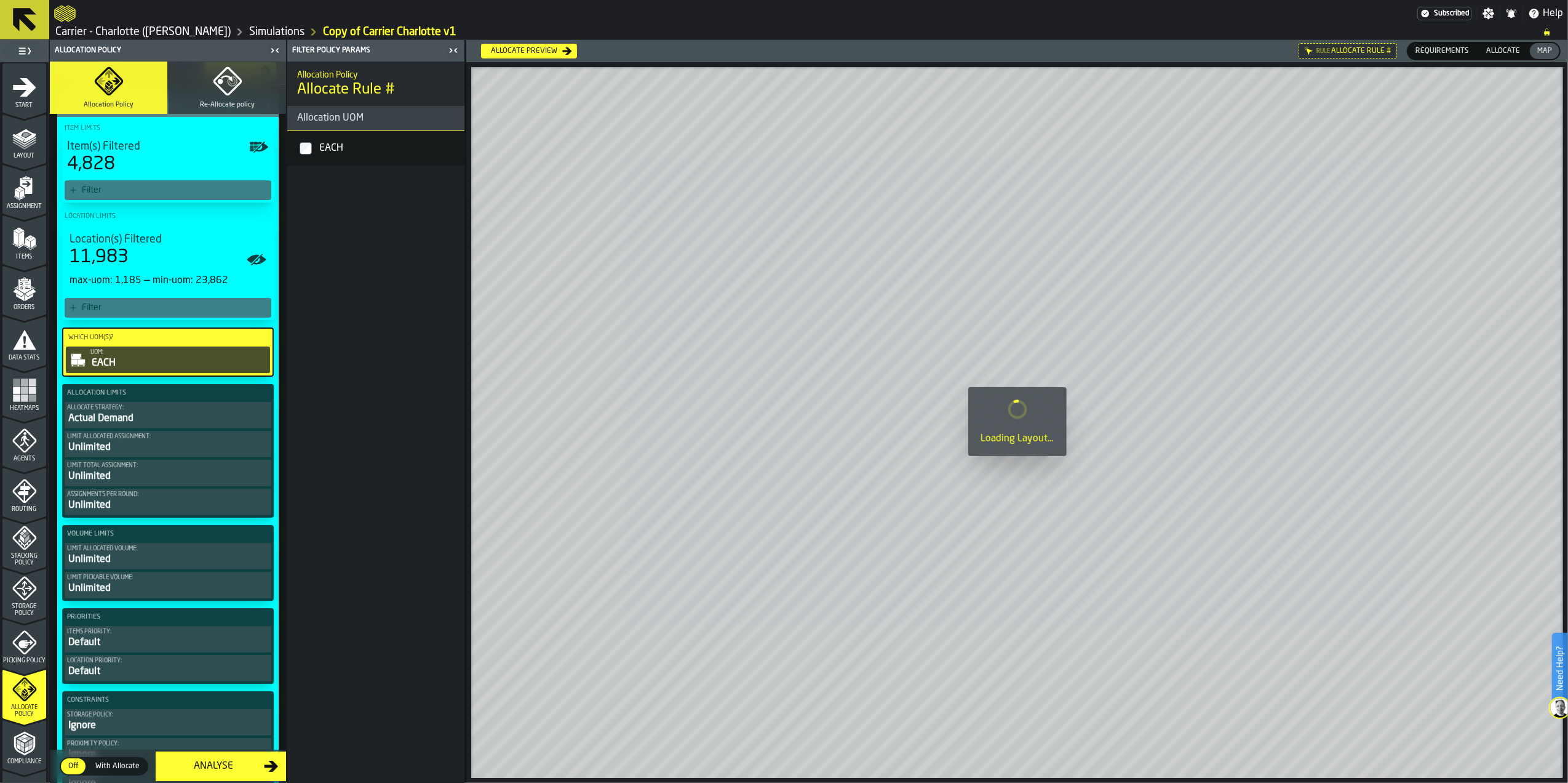
click at [178, 415] on div "Actual Demand" at bounding box center [167, 419] width 202 height 15
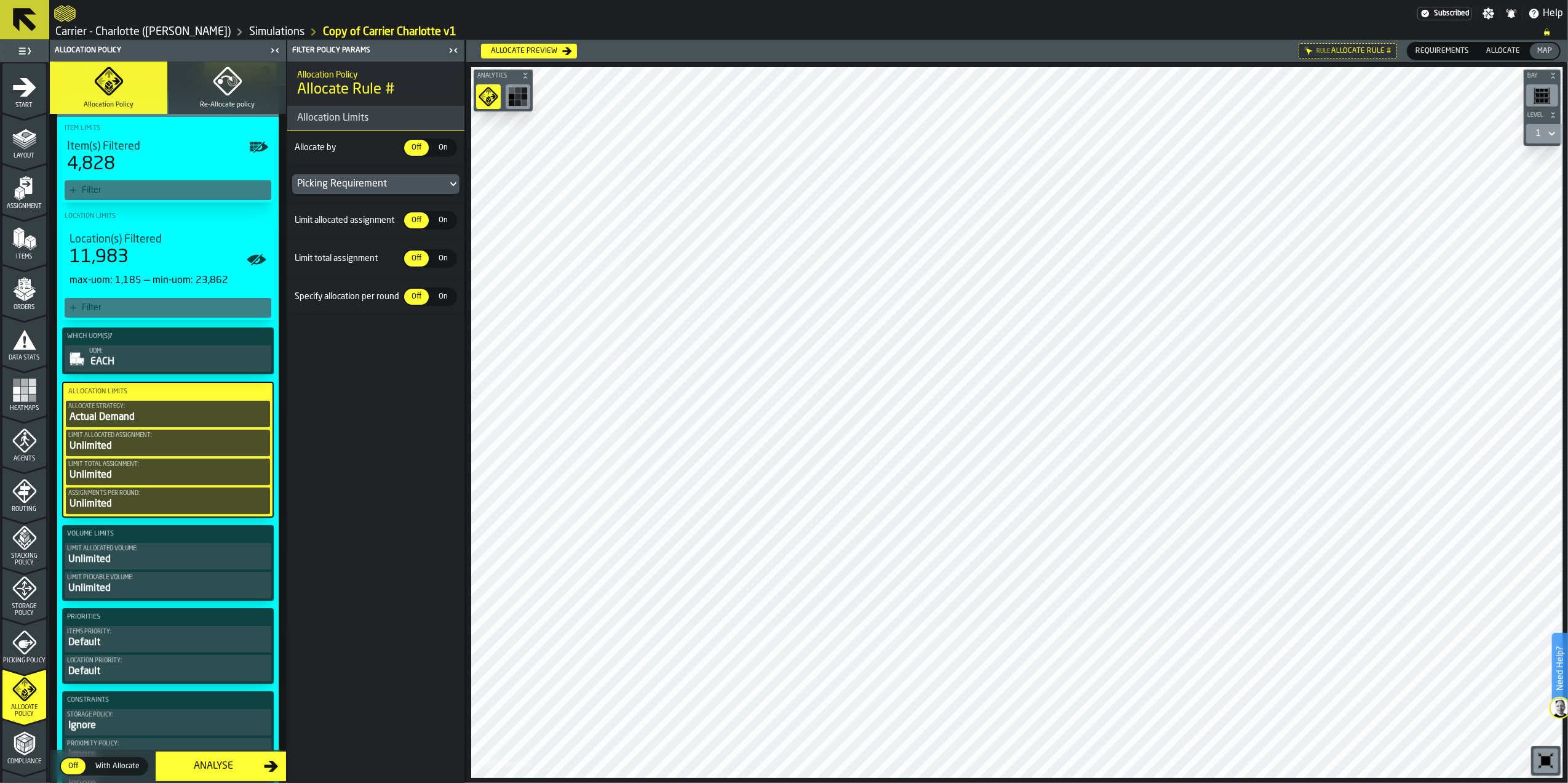
click at [348, 183] on div "Picking Requirement" at bounding box center [369, 184] width 145 height 15
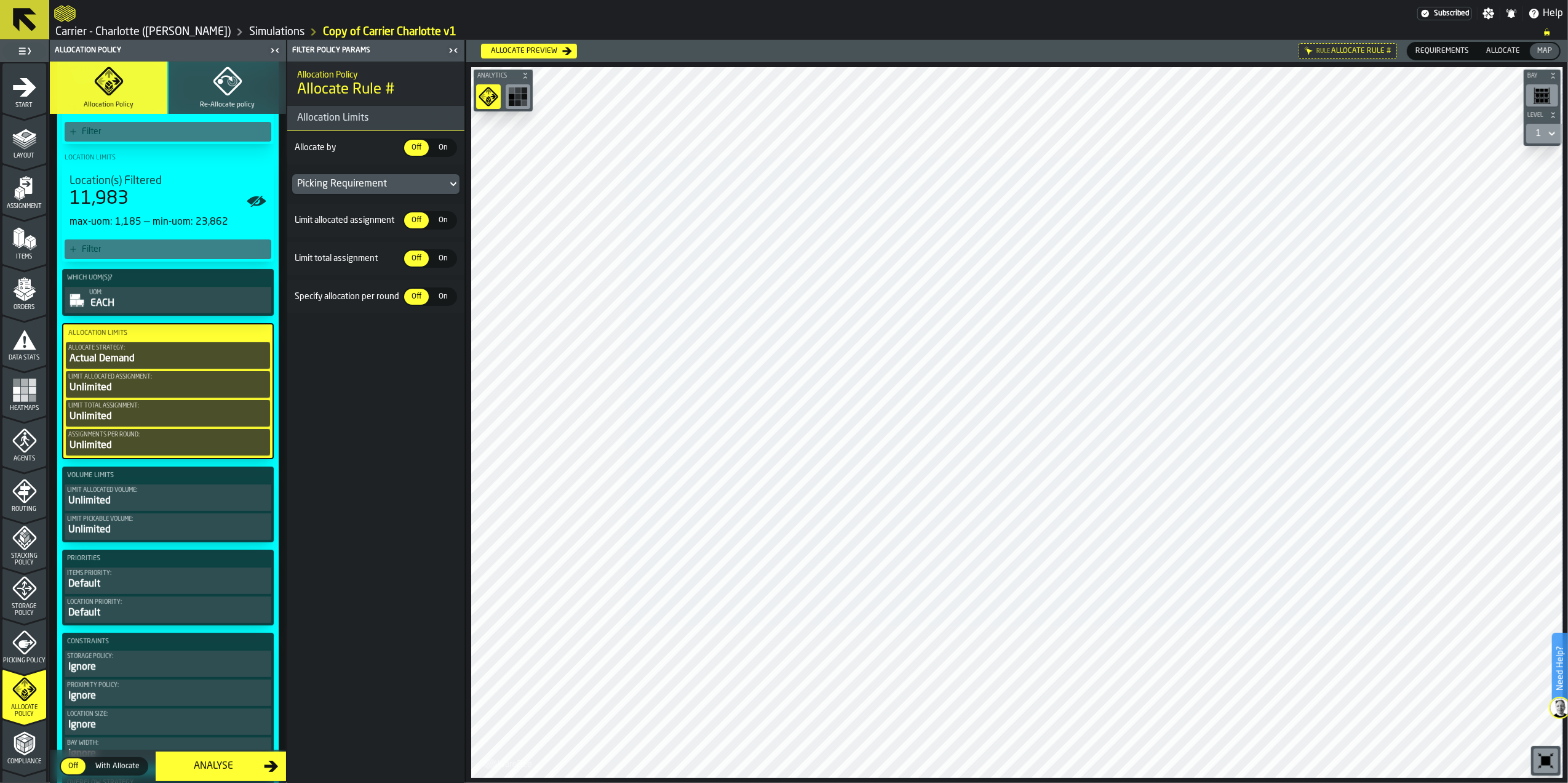
scroll to position [164, 0]
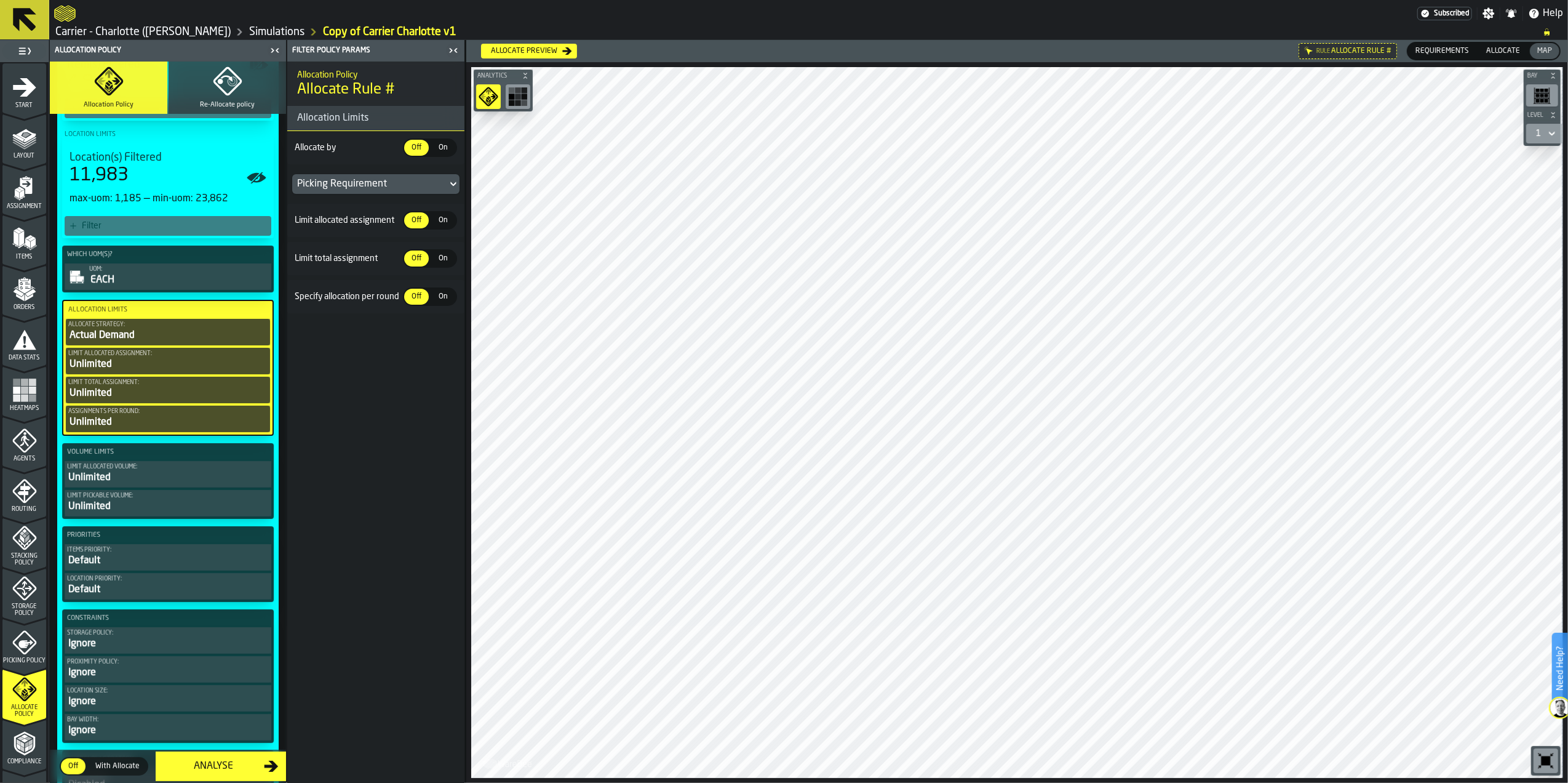
click at [173, 365] on div "Unlimited" at bounding box center [168, 364] width 200 height 15
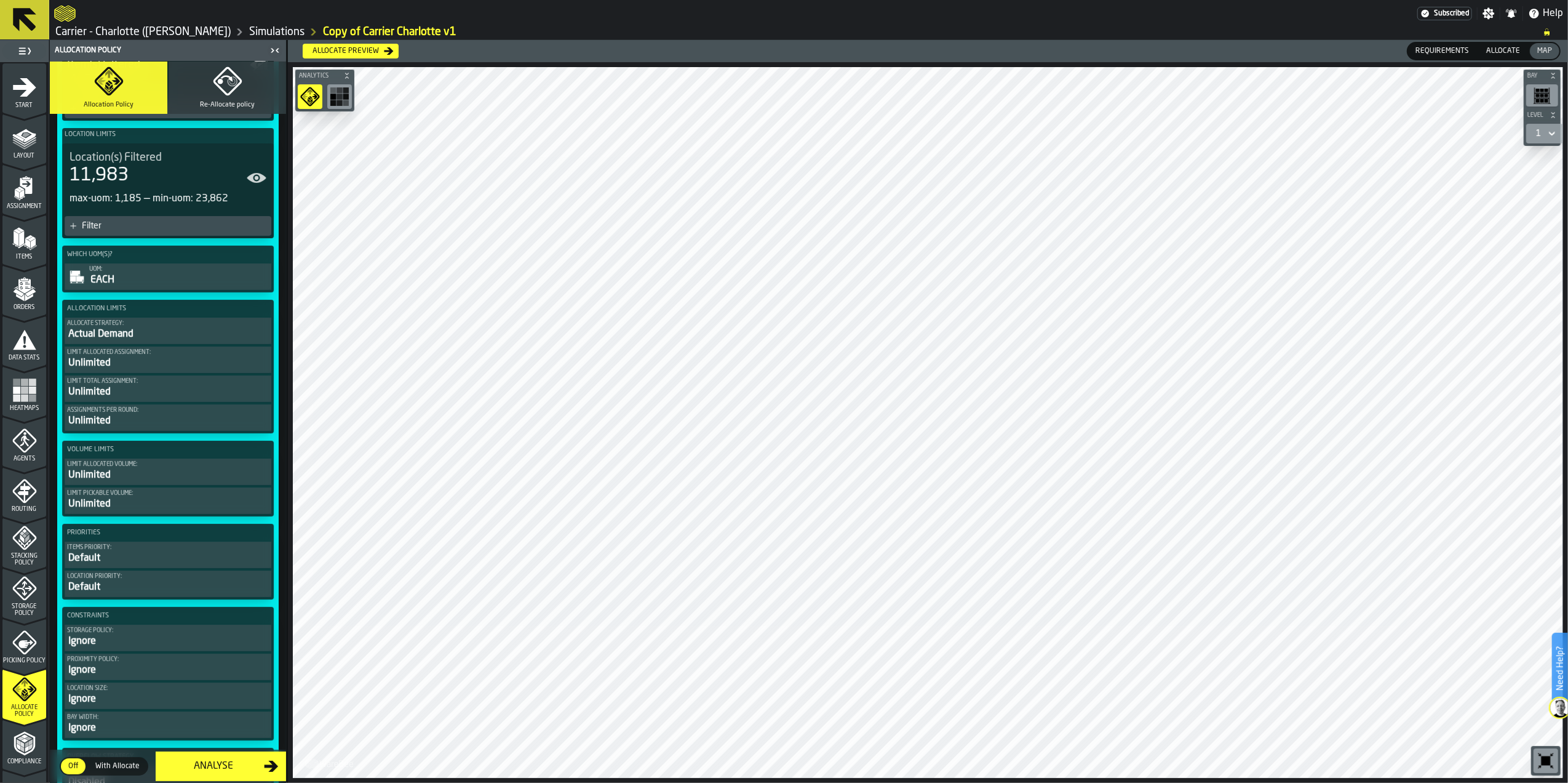
click at [158, 319] on button "Allocate Strategy: Actual Demand" at bounding box center [168, 330] width 207 height 26
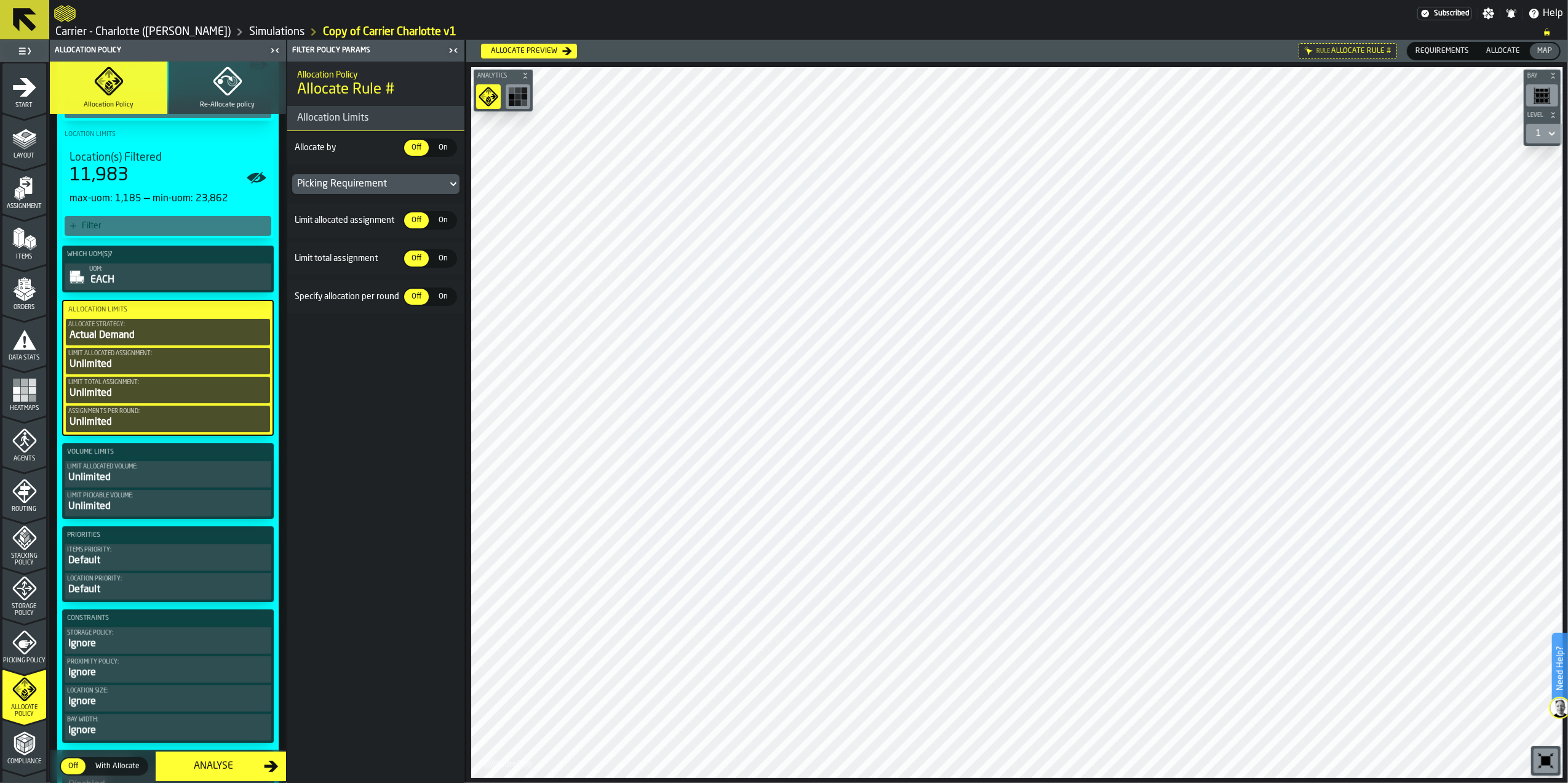
click at [160, 370] on div "Unlimited" at bounding box center [168, 364] width 200 height 15
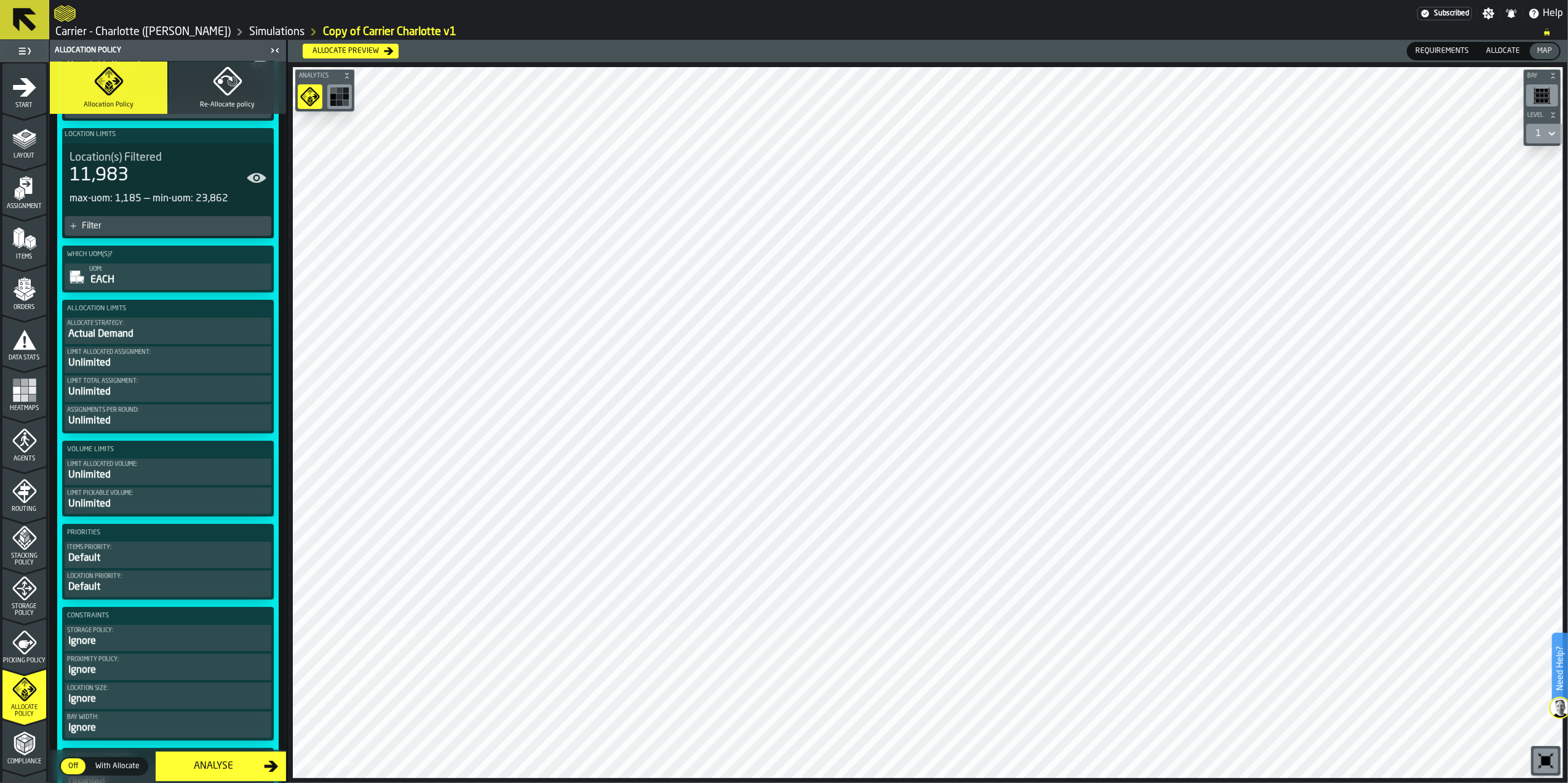
click at [162, 390] on div "Unlimited" at bounding box center [167, 392] width 202 height 15
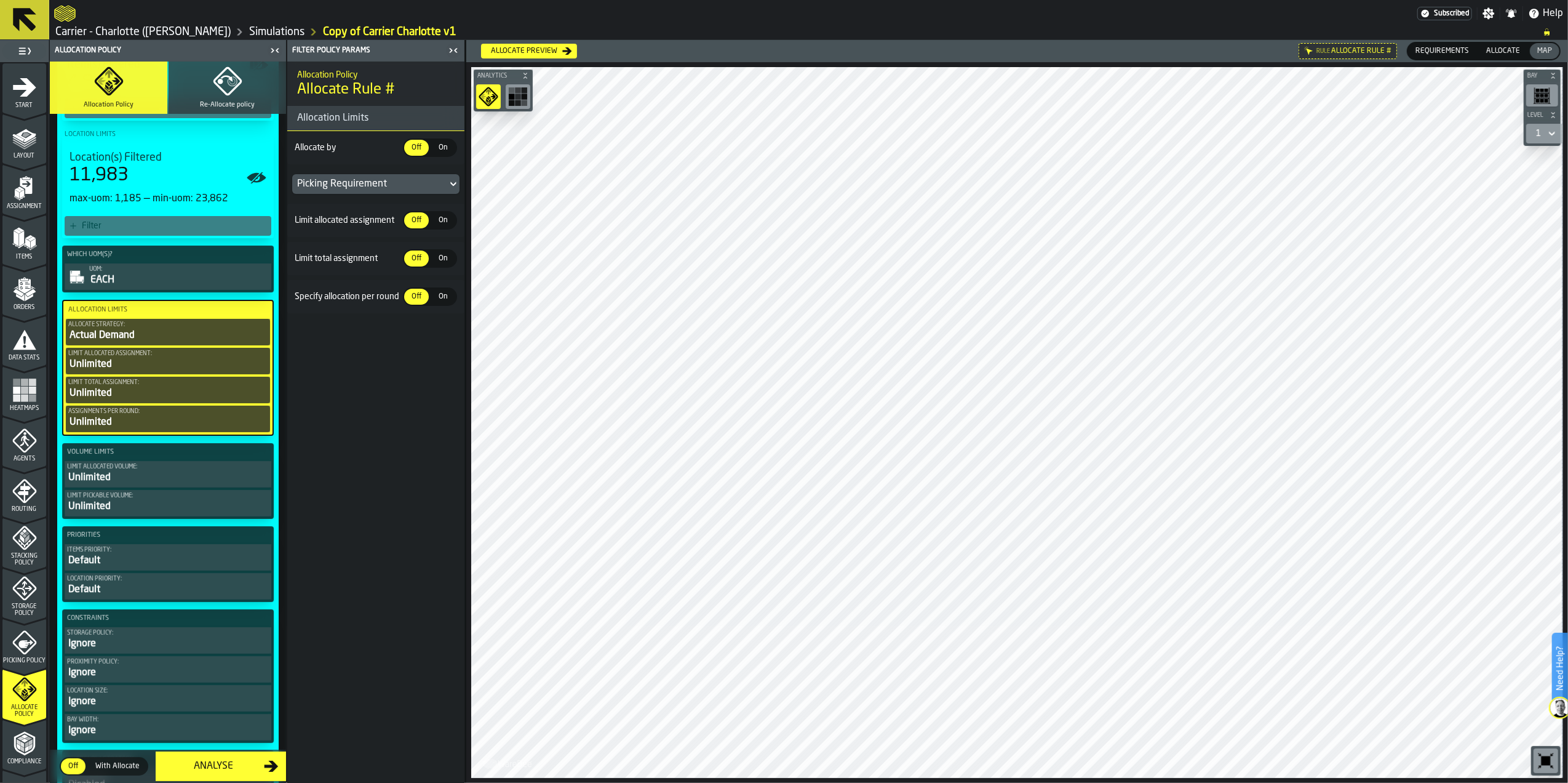
click at [160, 422] on div "Unlimited" at bounding box center [168, 422] width 200 height 15
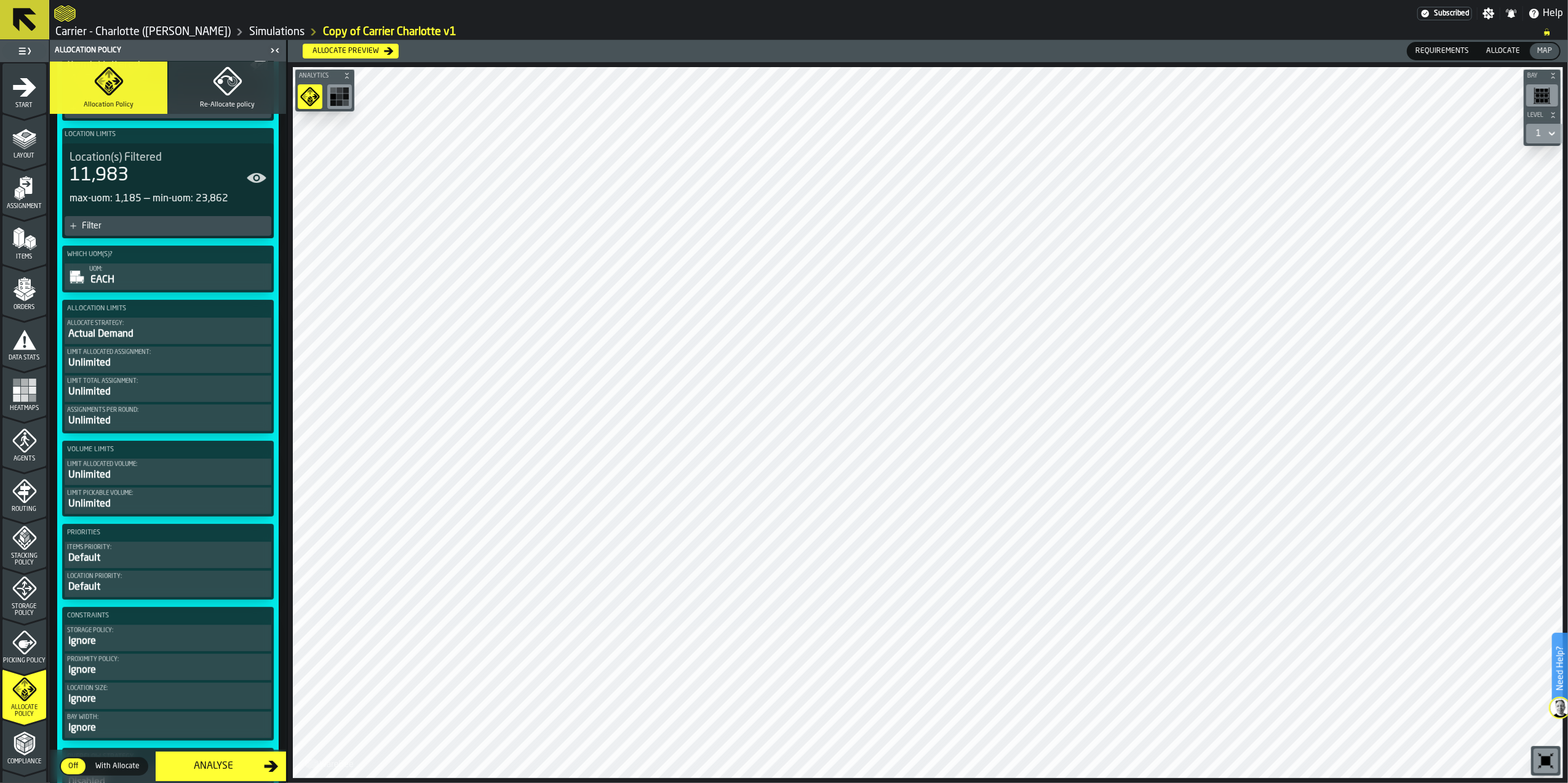
click at [144, 409] on button "Assignments per round: Unlimited" at bounding box center [168, 417] width 207 height 26
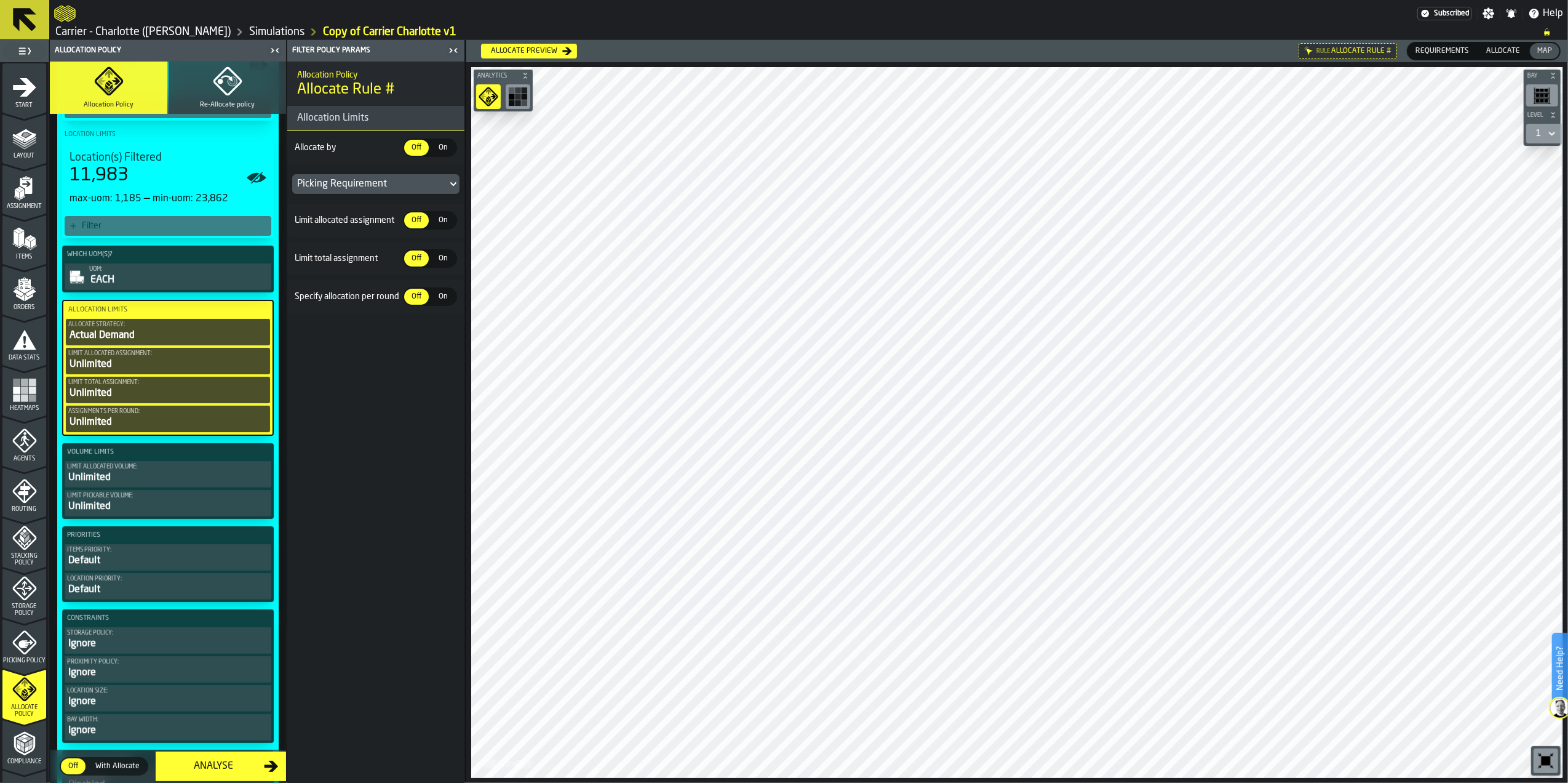
scroll to position [246, 0]
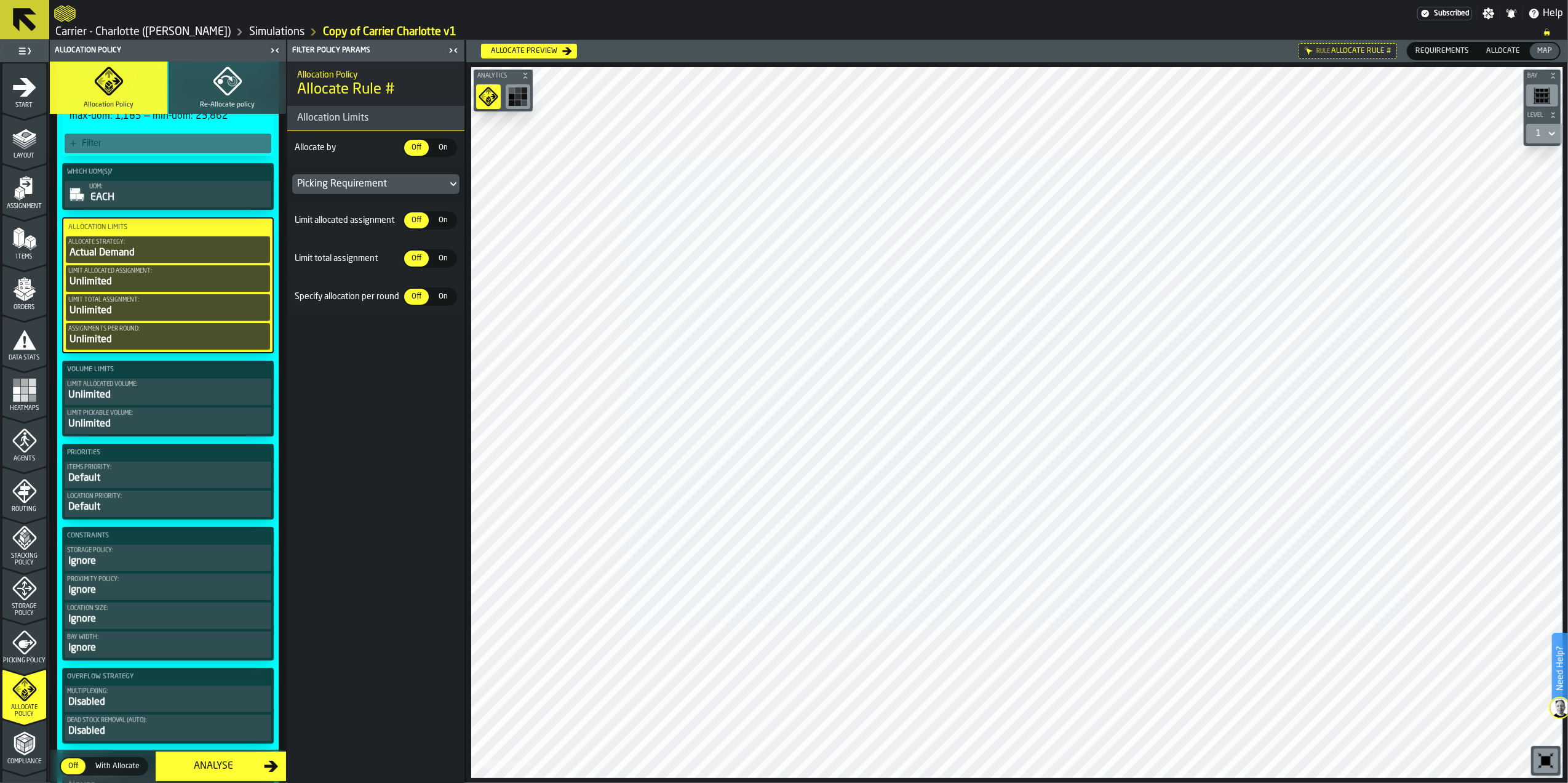
click at [151, 388] on div "Limit allocated volume:" at bounding box center [167, 384] width 202 height 7
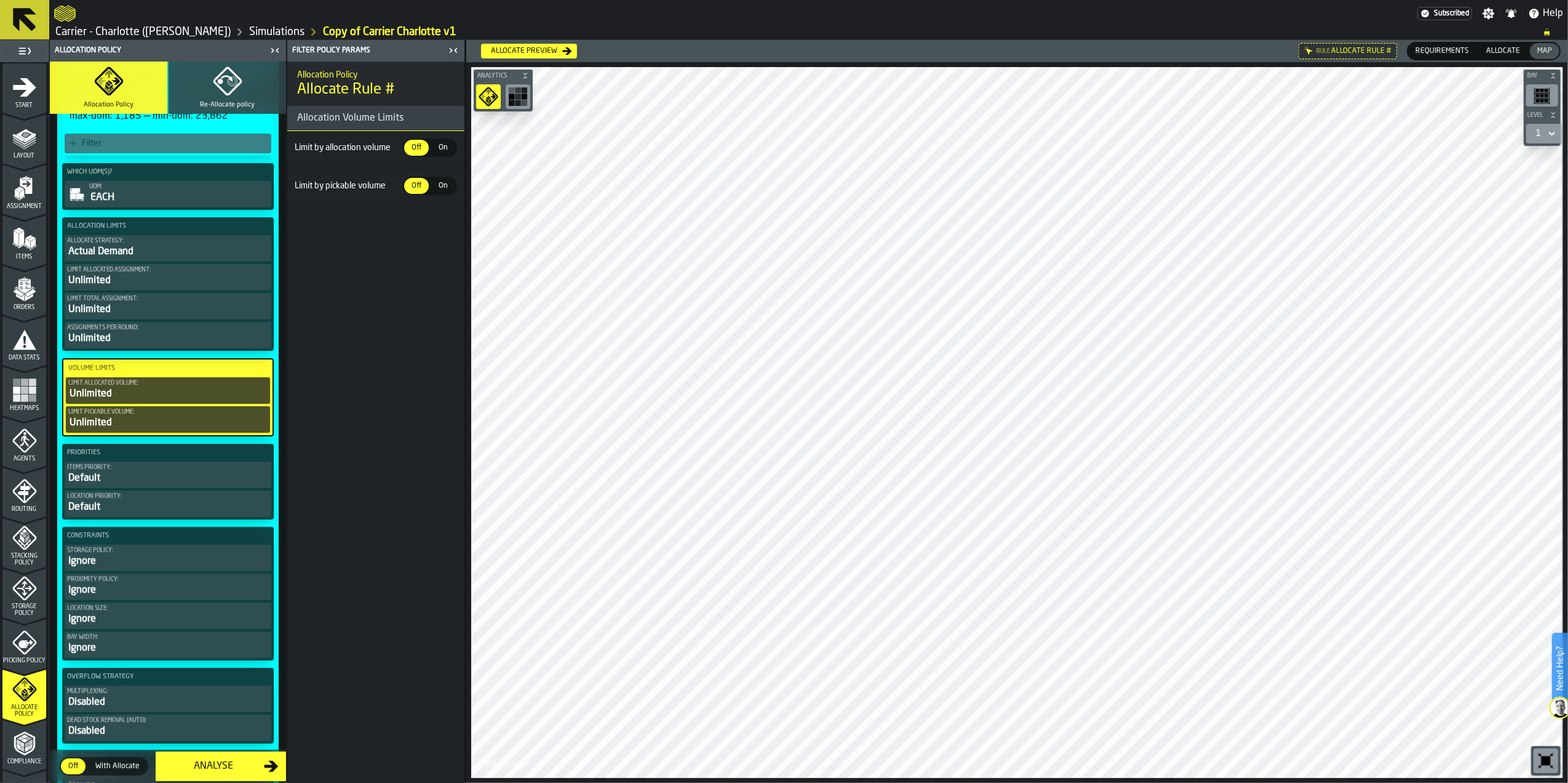
click at [213, 426] on div "Unlimited" at bounding box center [168, 423] width 200 height 15
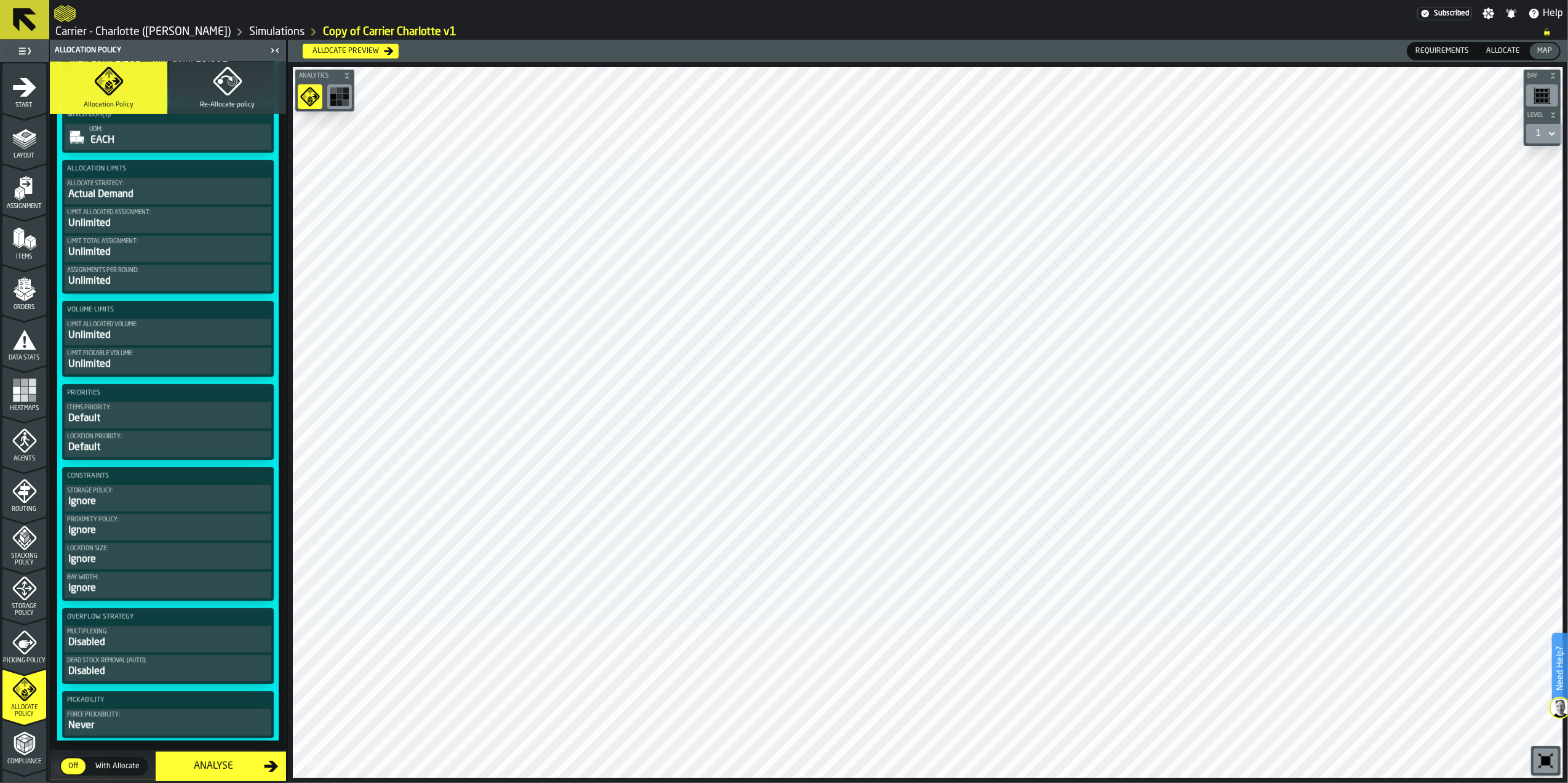
scroll to position [328, 0]
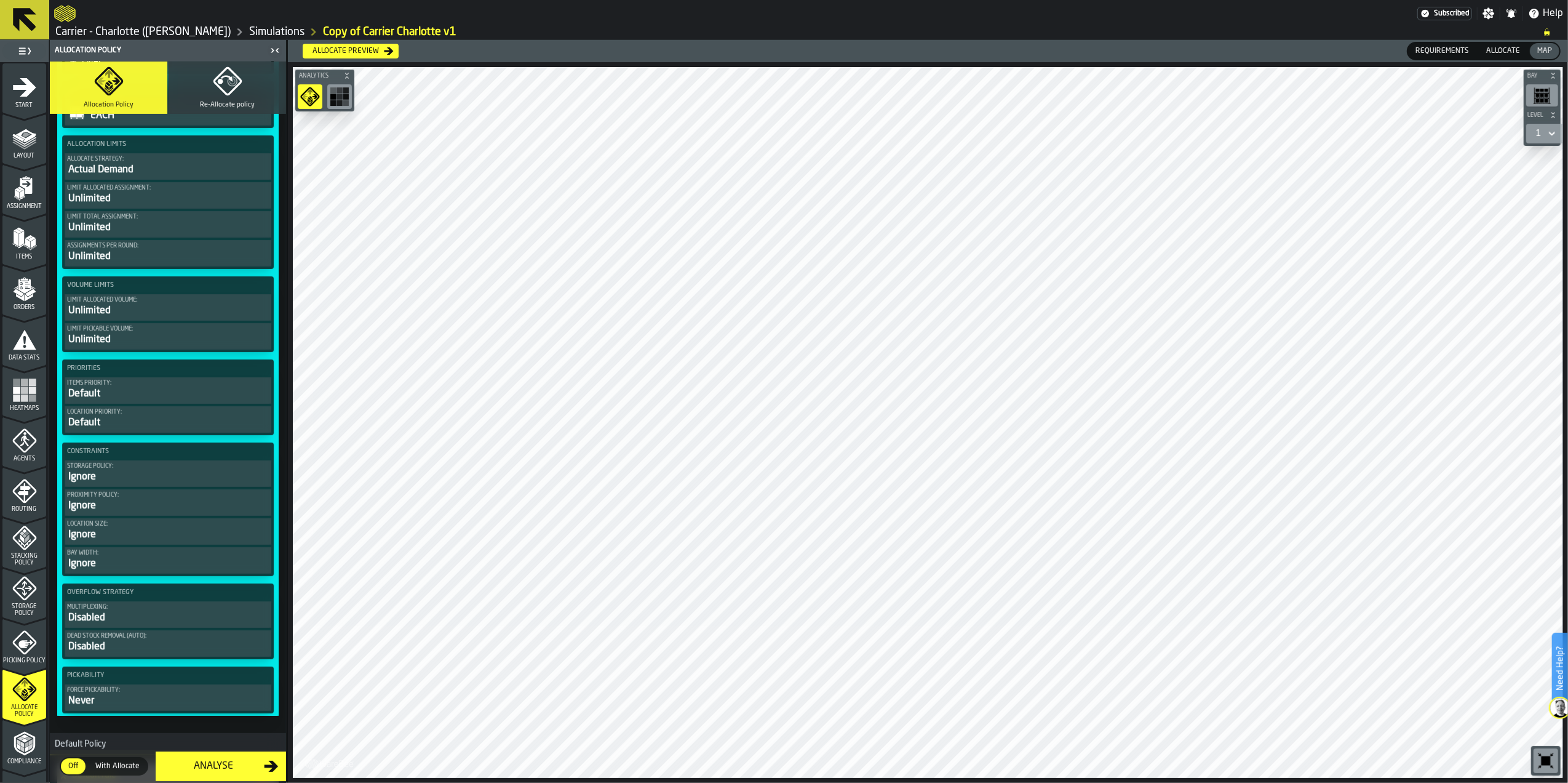
click at [133, 469] on div "Storage policy:" at bounding box center [167, 466] width 202 height 7
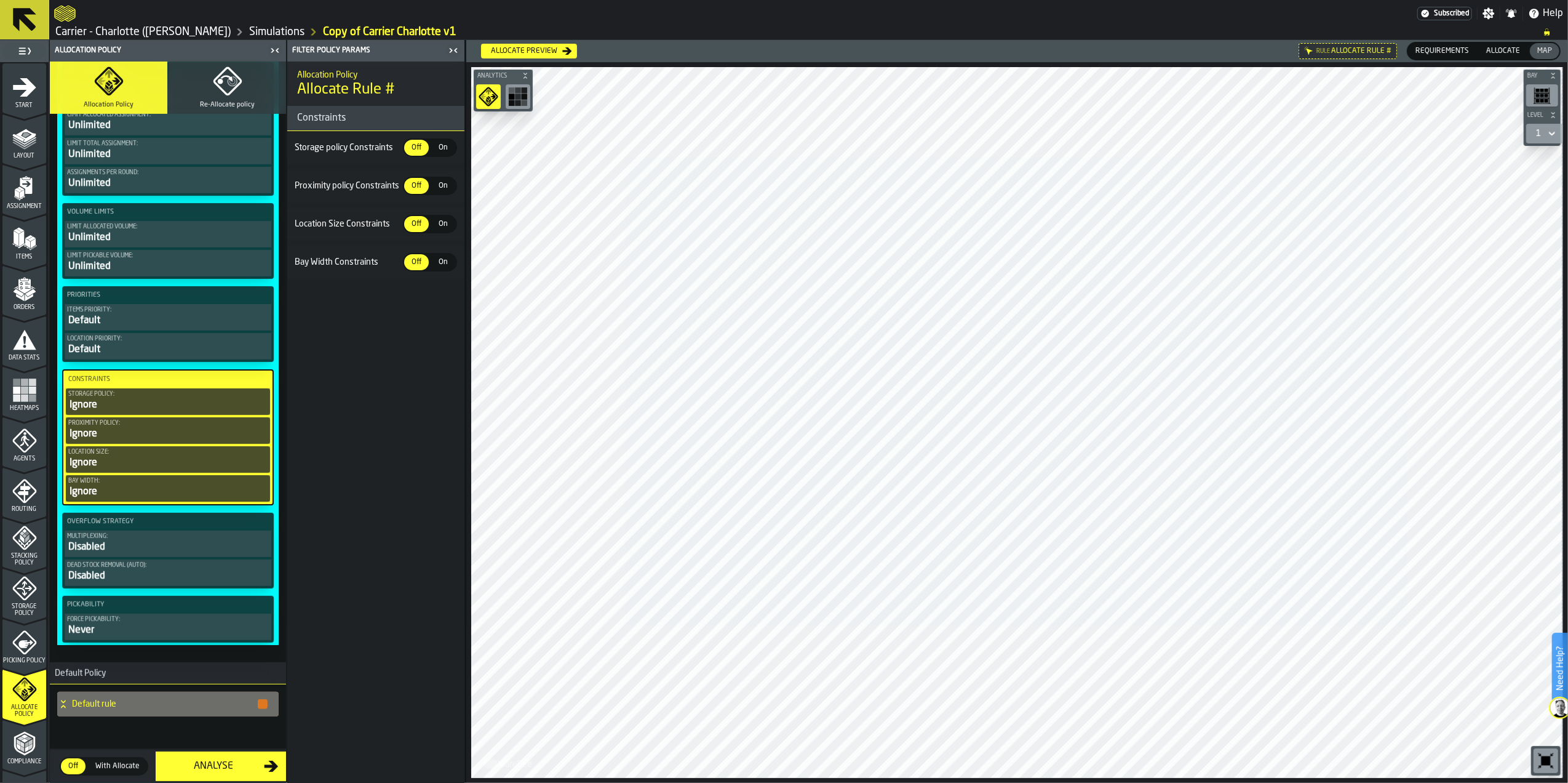
scroll to position [411, 0]
click at [153, 550] on div "Disabled" at bounding box center [167, 547] width 202 height 15
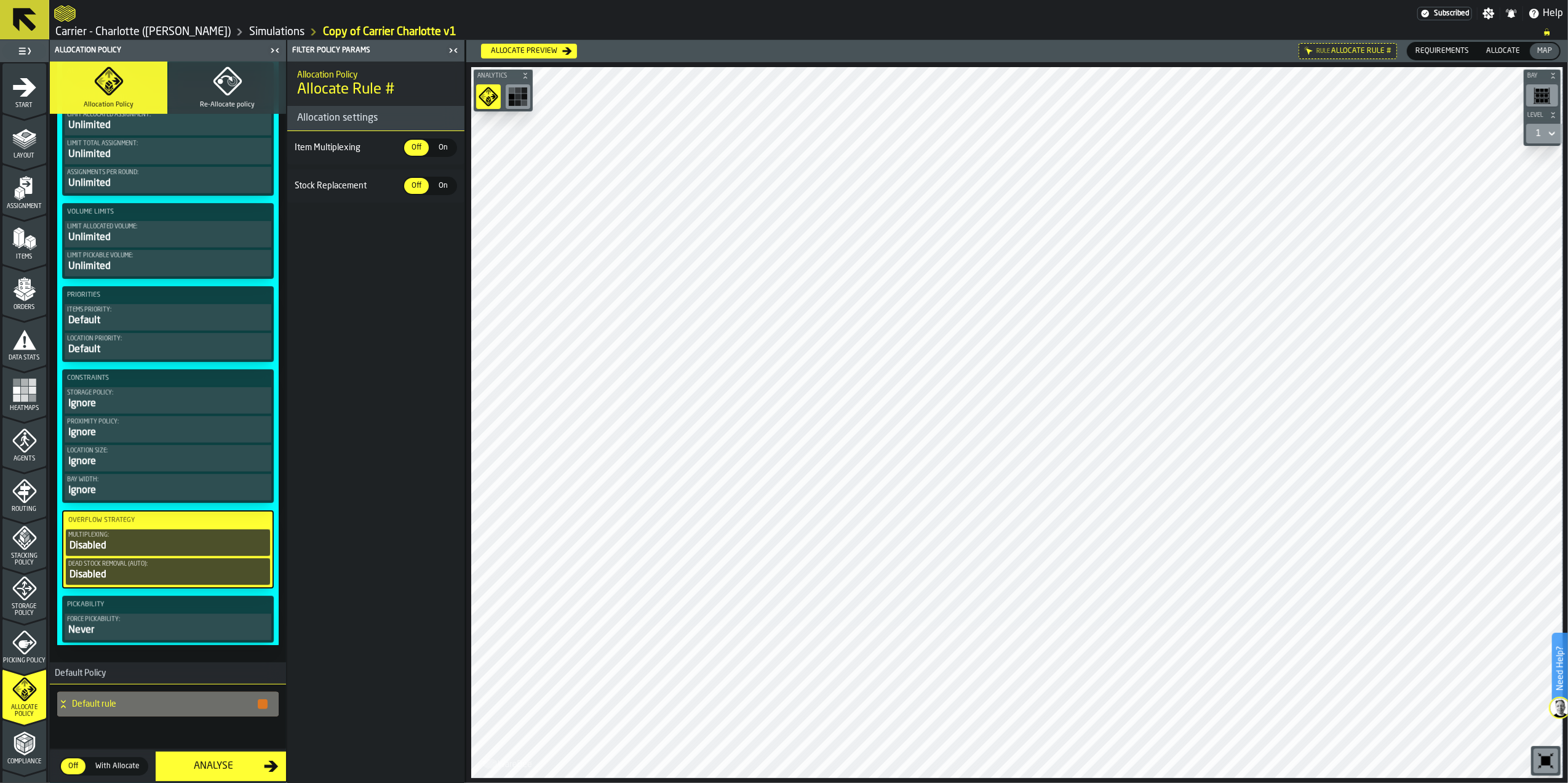
click at [125, 625] on div "Never" at bounding box center [167, 630] width 202 height 15
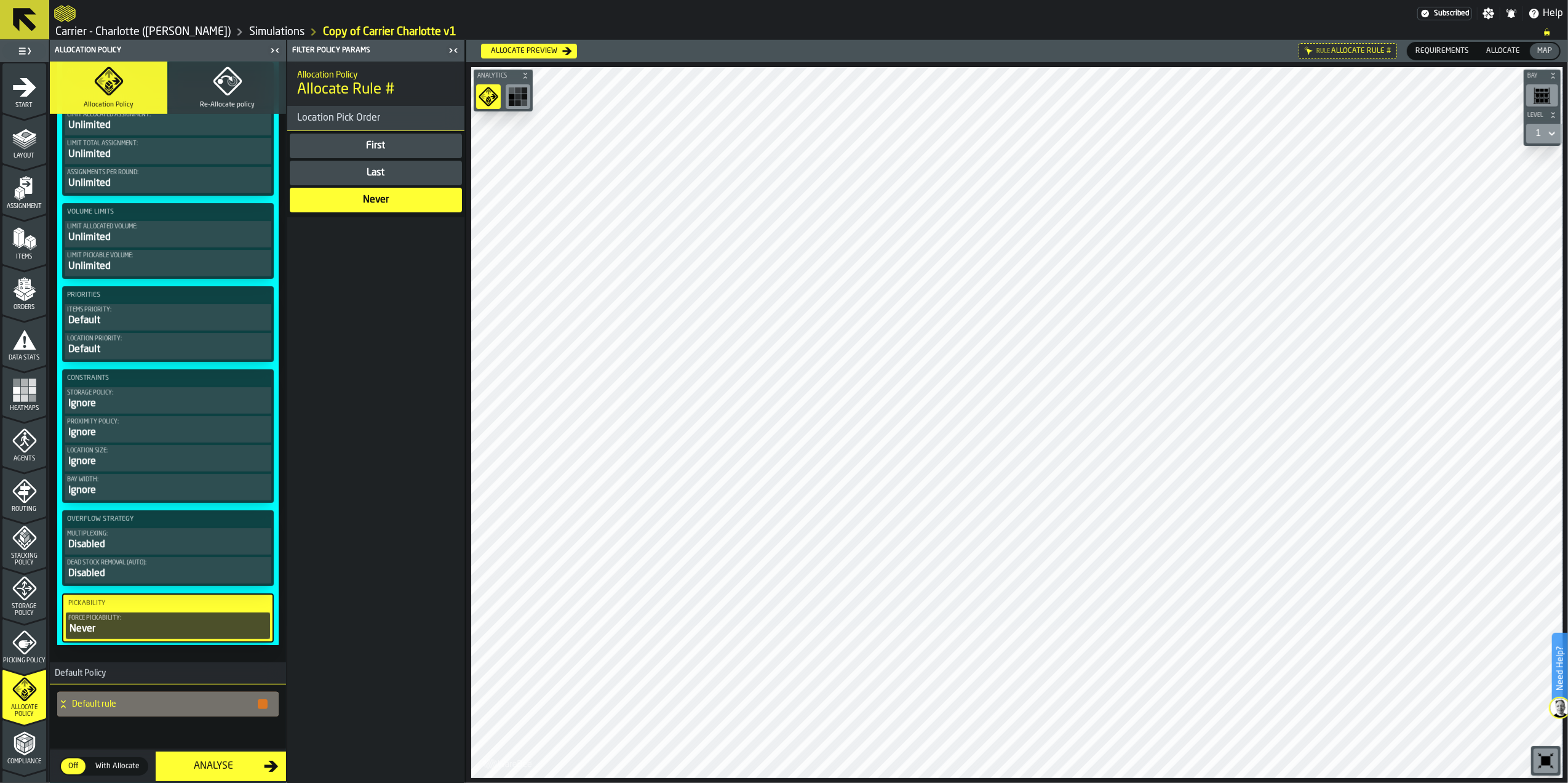
click at [123, 709] on div "Default rule" at bounding box center [163, 704] width 212 height 25
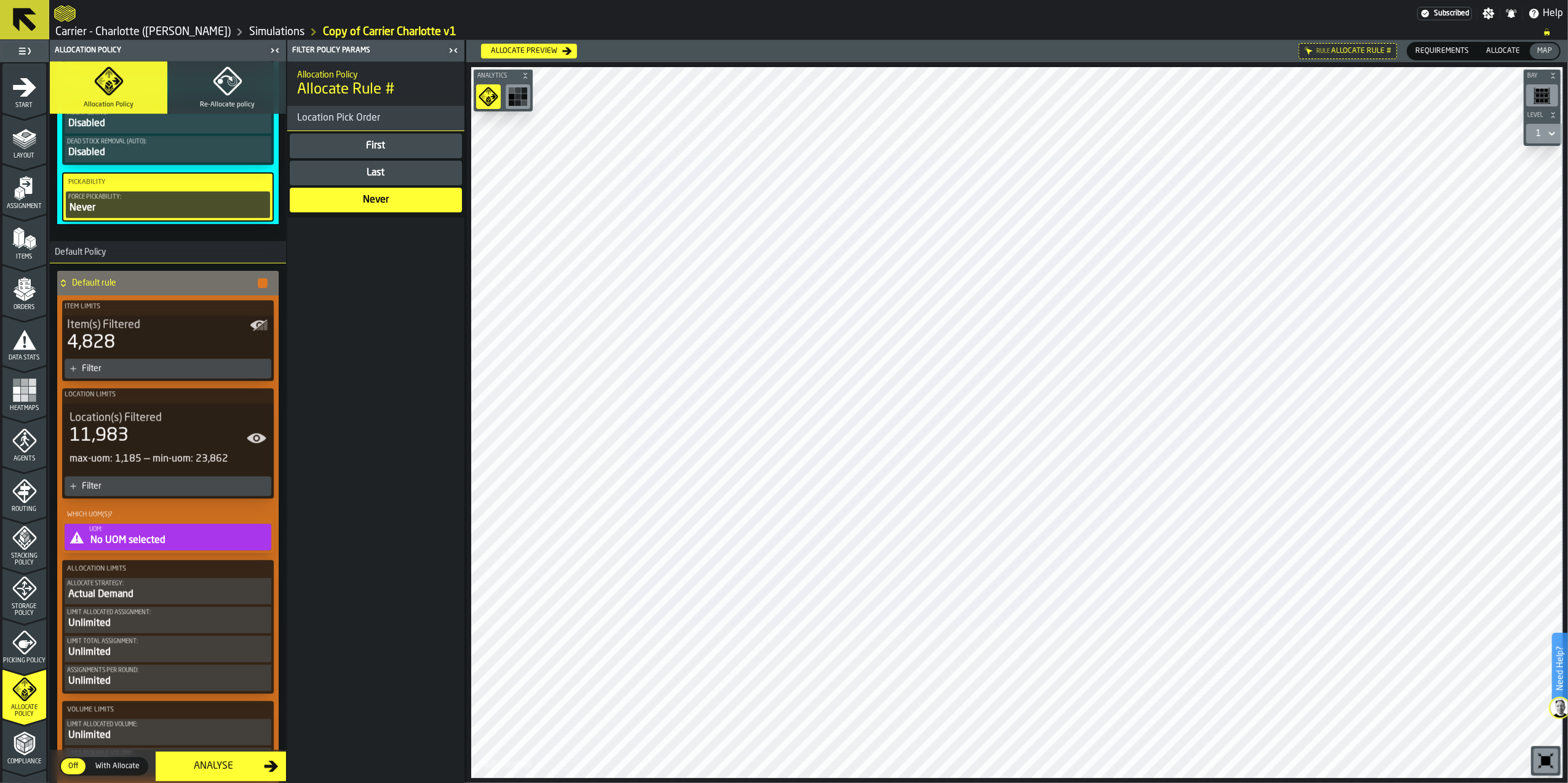
scroll to position [576, 0]
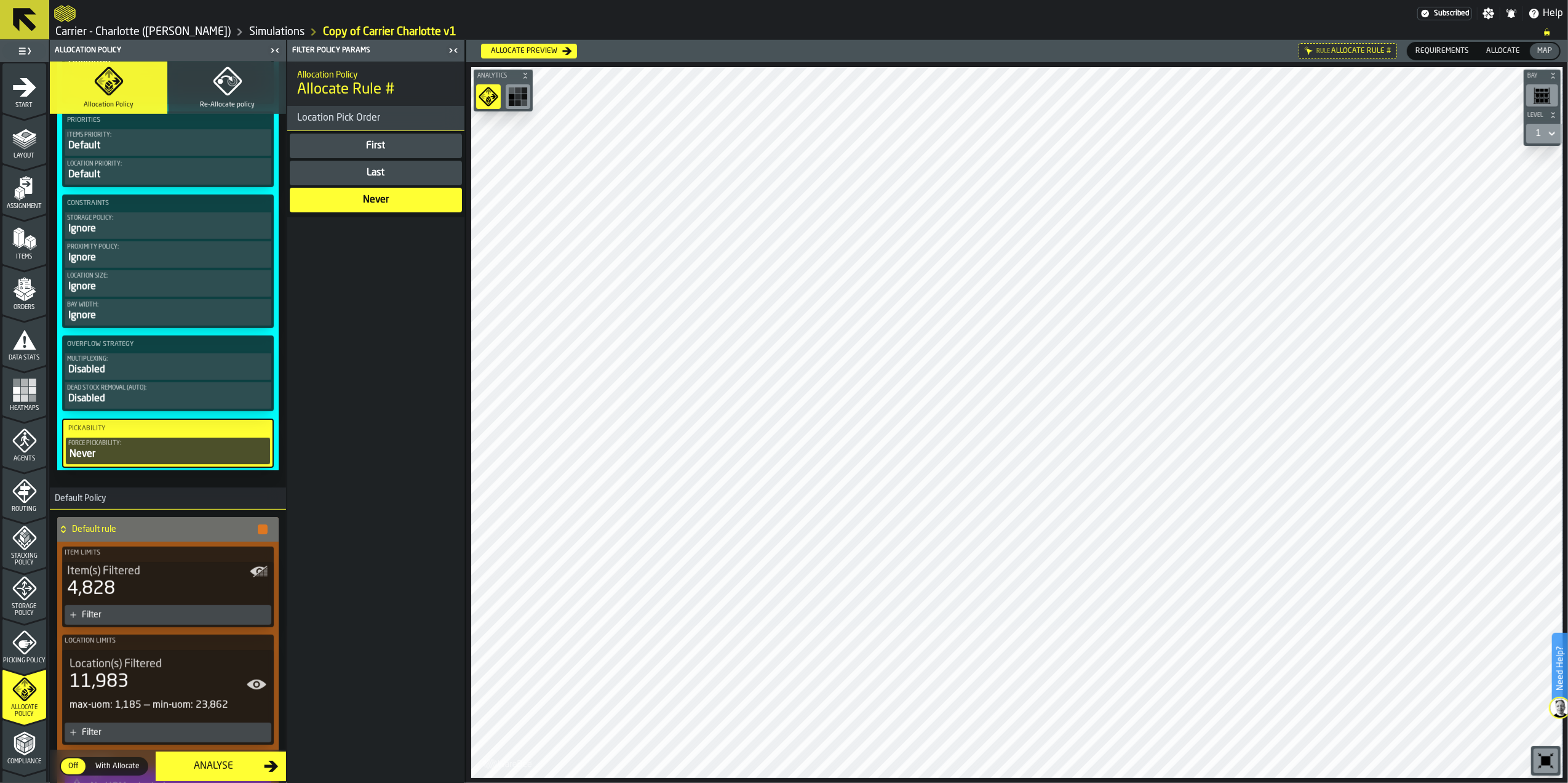
click at [79, 503] on h3 "Default Policy" at bounding box center [168, 498] width 236 height 22
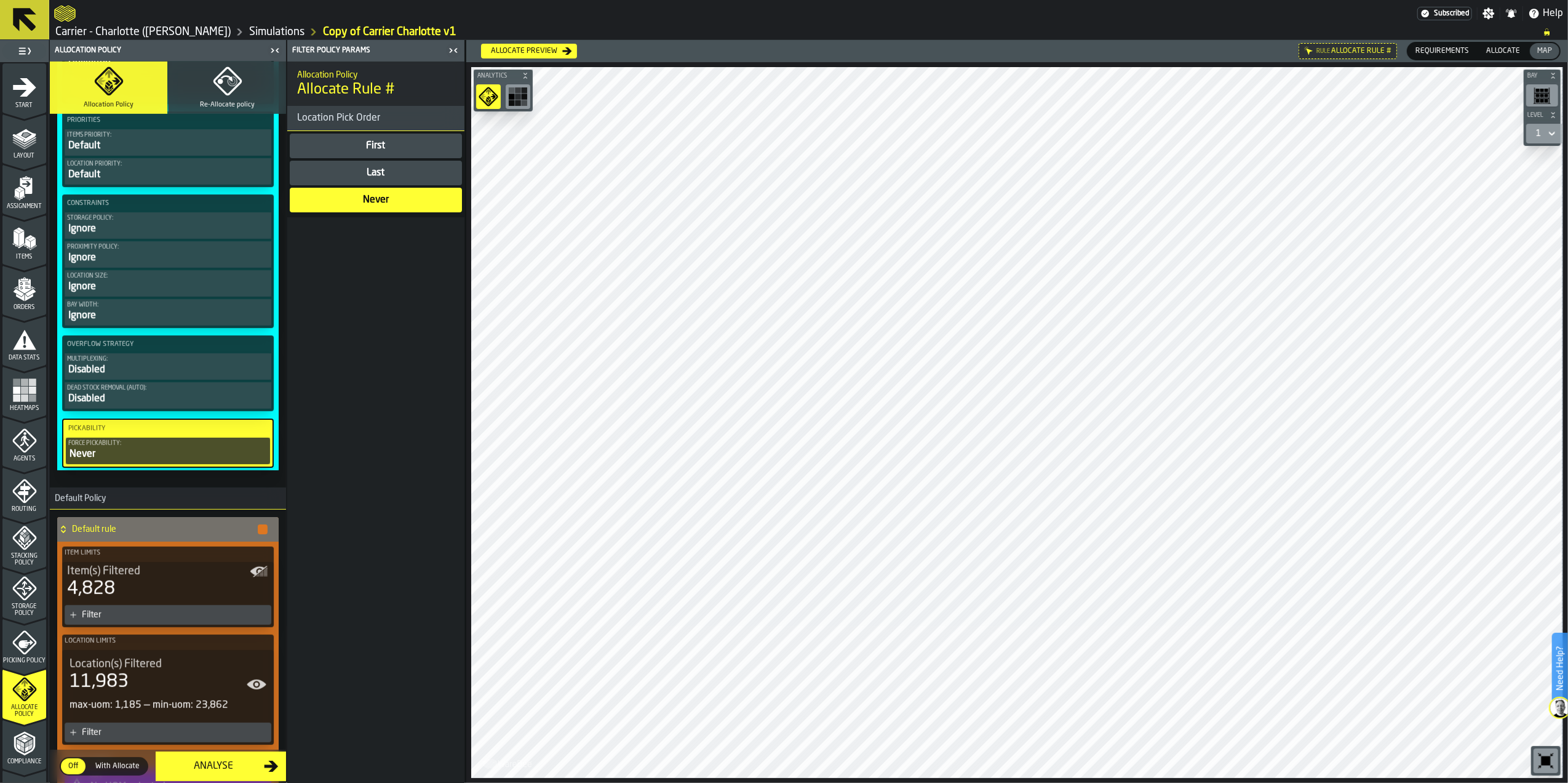
click at [86, 534] on h4 "Default rule" at bounding box center [164, 529] width 185 height 10
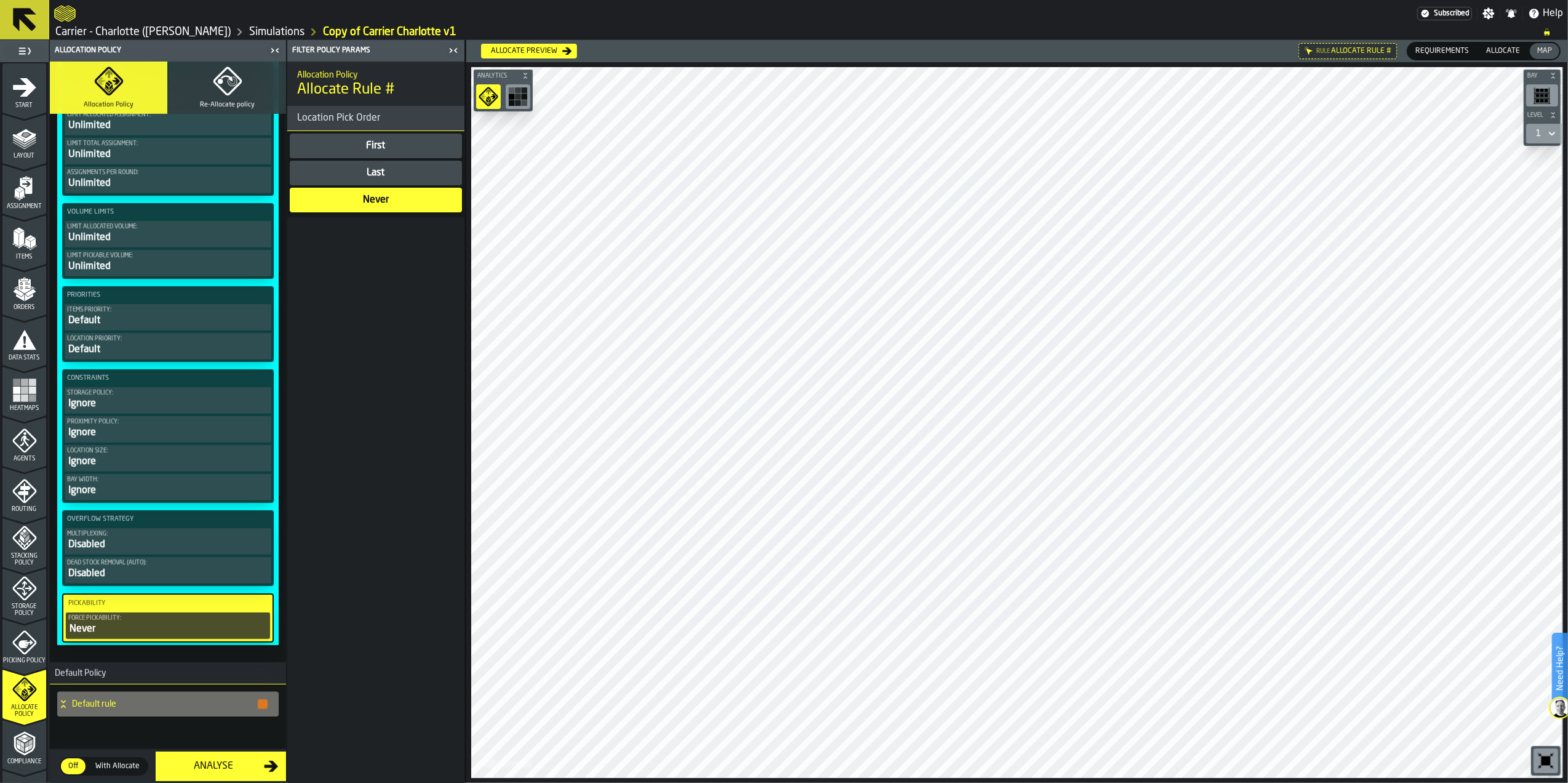
scroll to position [0, 0]
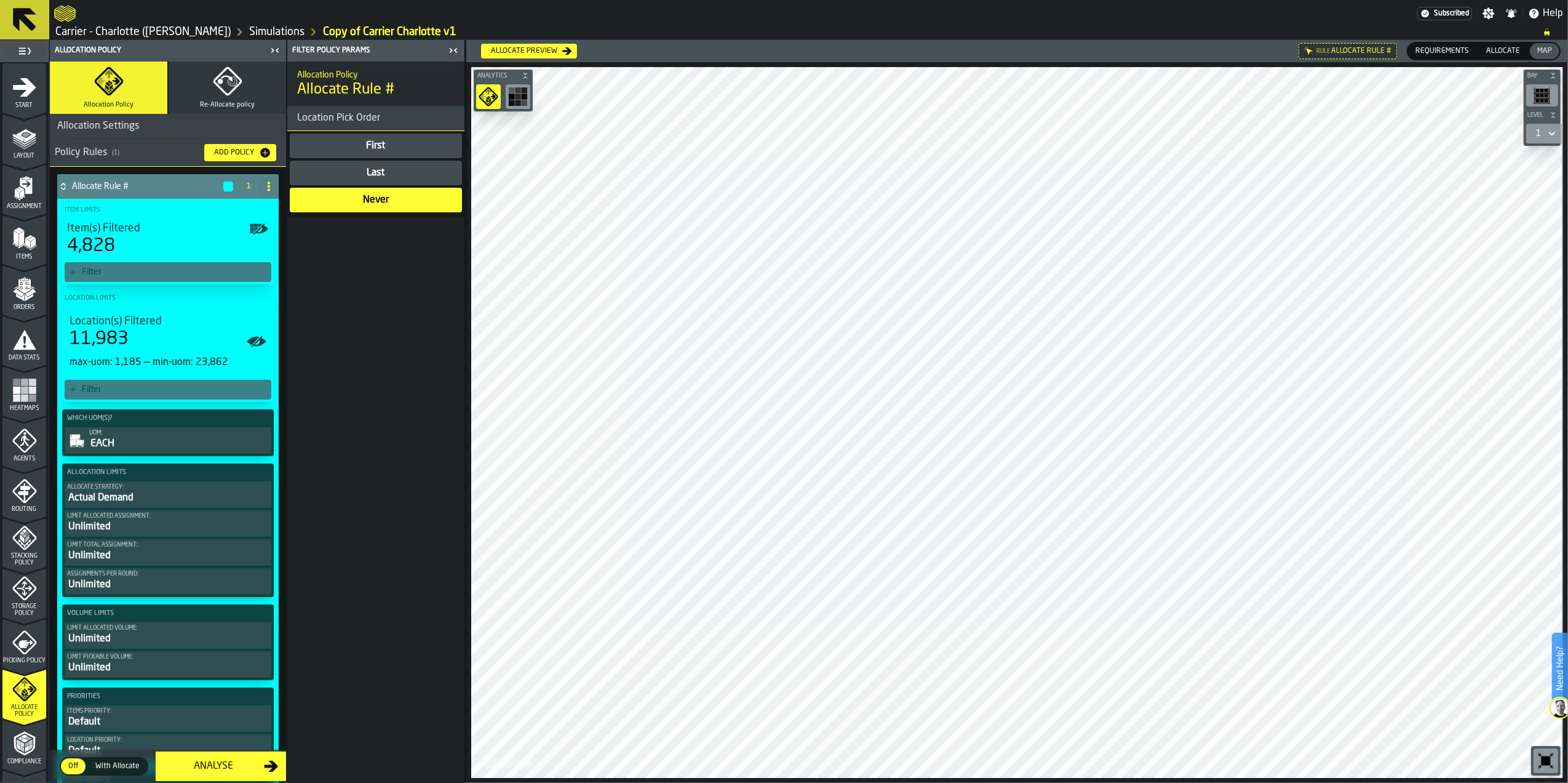
click at [191, 74] on button "Re-Allocate policy" at bounding box center [227, 88] width 117 height 53
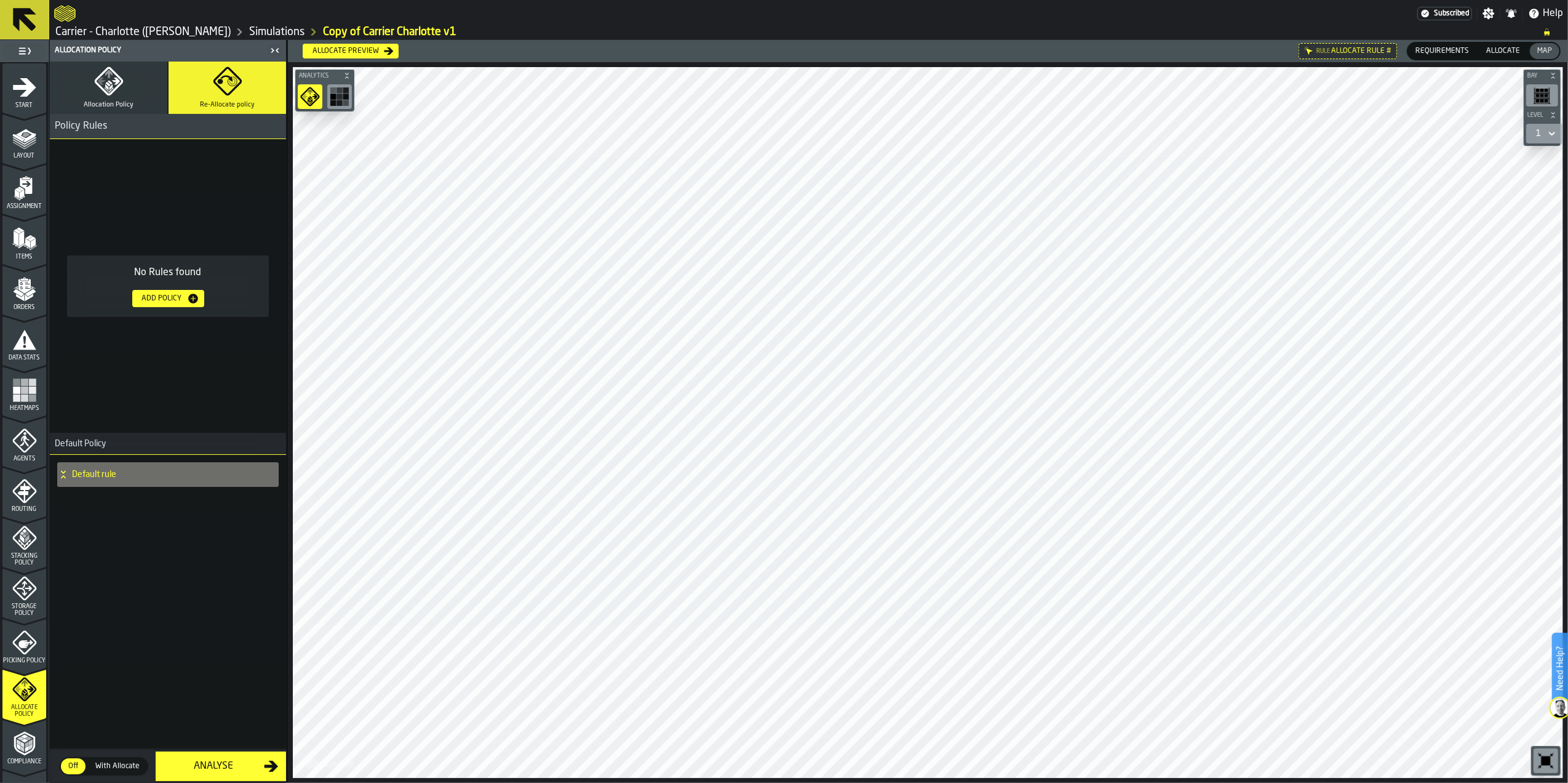
click at [168, 301] on div "Add Policy" at bounding box center [162, 298] width 50 height 9
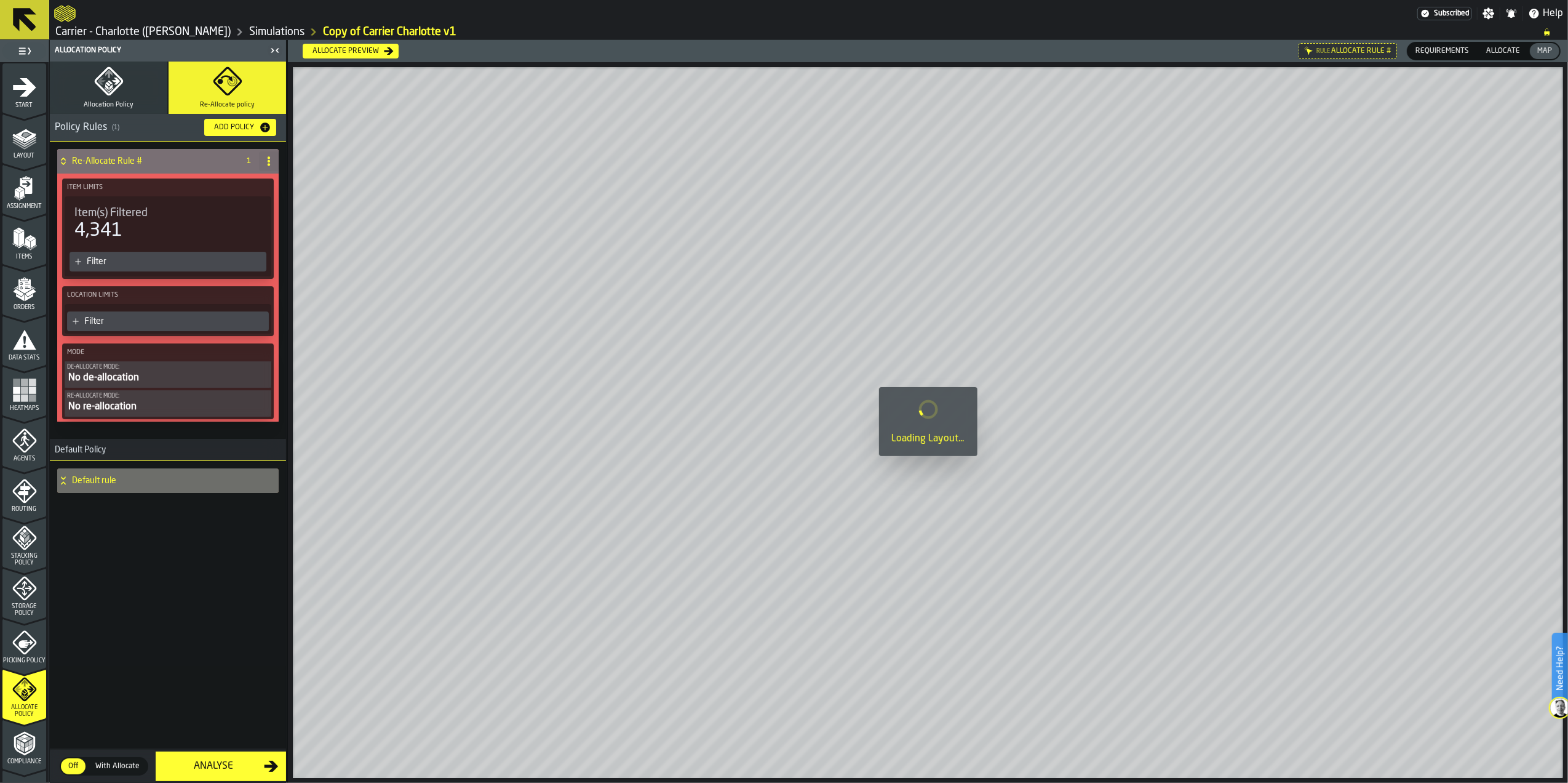
click at [152, 376] on div "No de-allocation" at bounding box center [167, 378] width 202 height 15
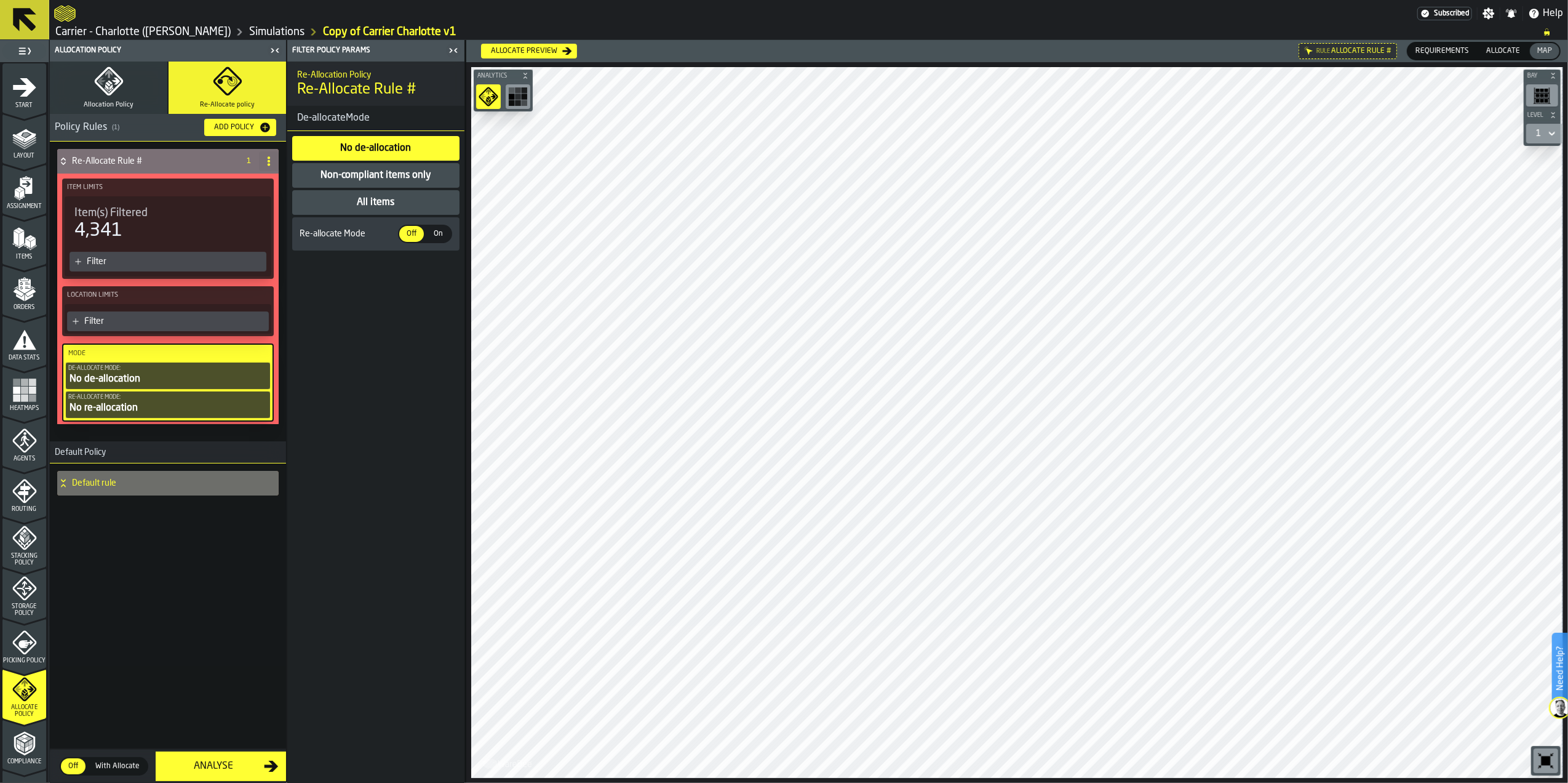
click at [383, 179] on div "Non-compliant items only" at bounding box center [376, 175] width 113 height 15
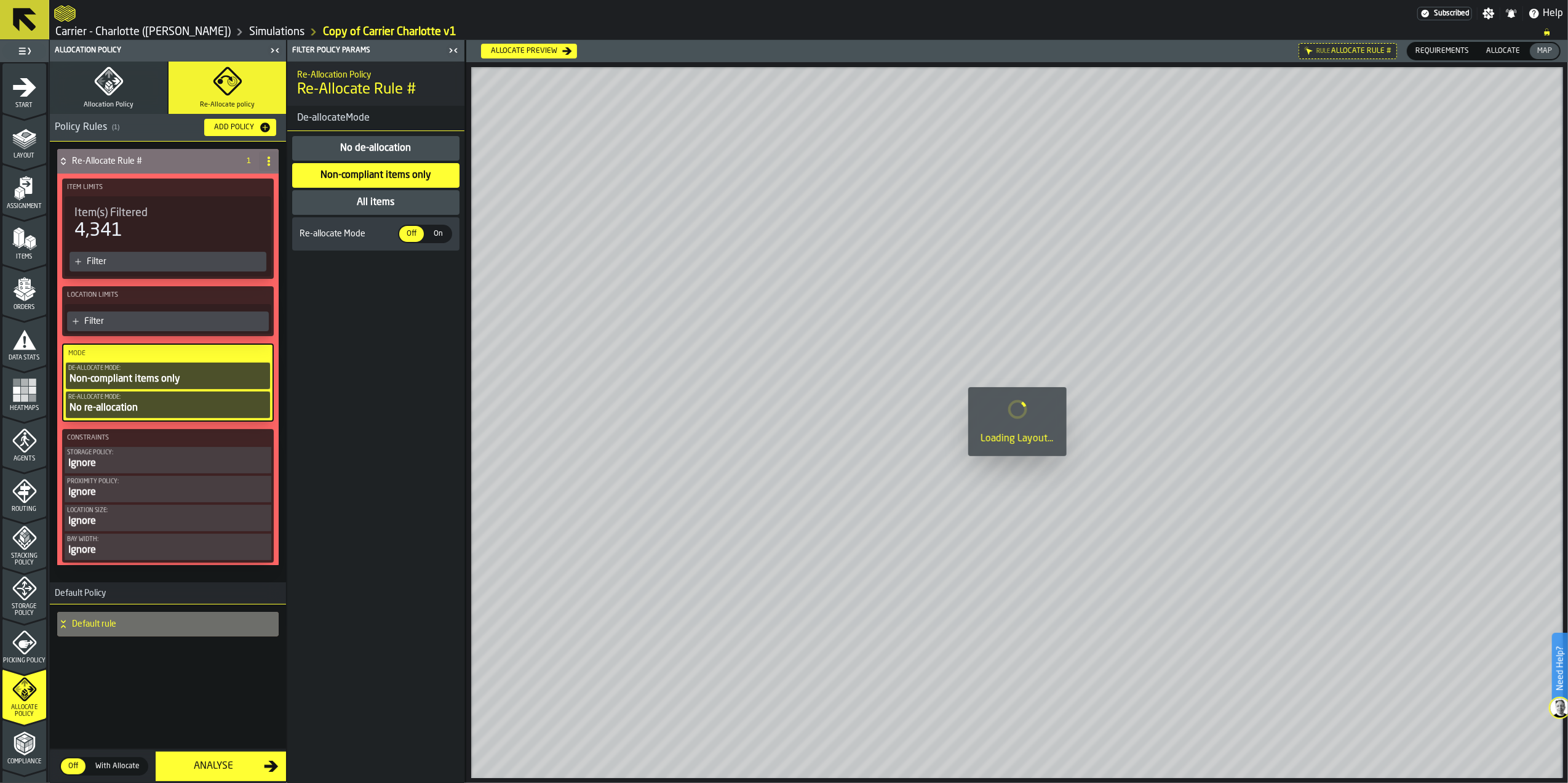
click at [379, 146] on div "No de-allocation" at bounding box center [376, 148] width 73 height 15
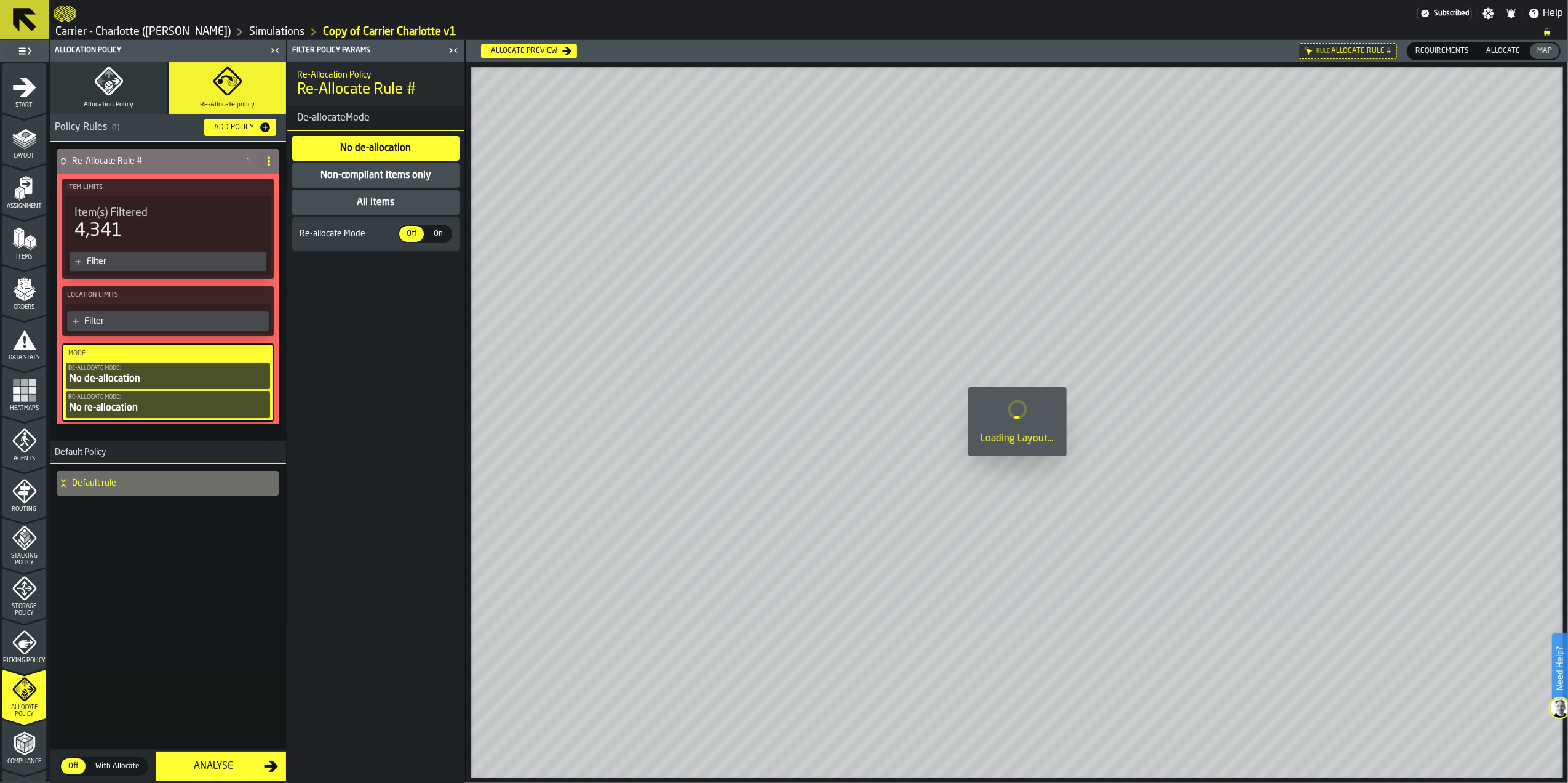
click at [274, 165] on span at bounding box center [268, 161] width 20 height 20
click at [227, 213] on div "Delete" at bounding box center [219, 216] width 103 height 15
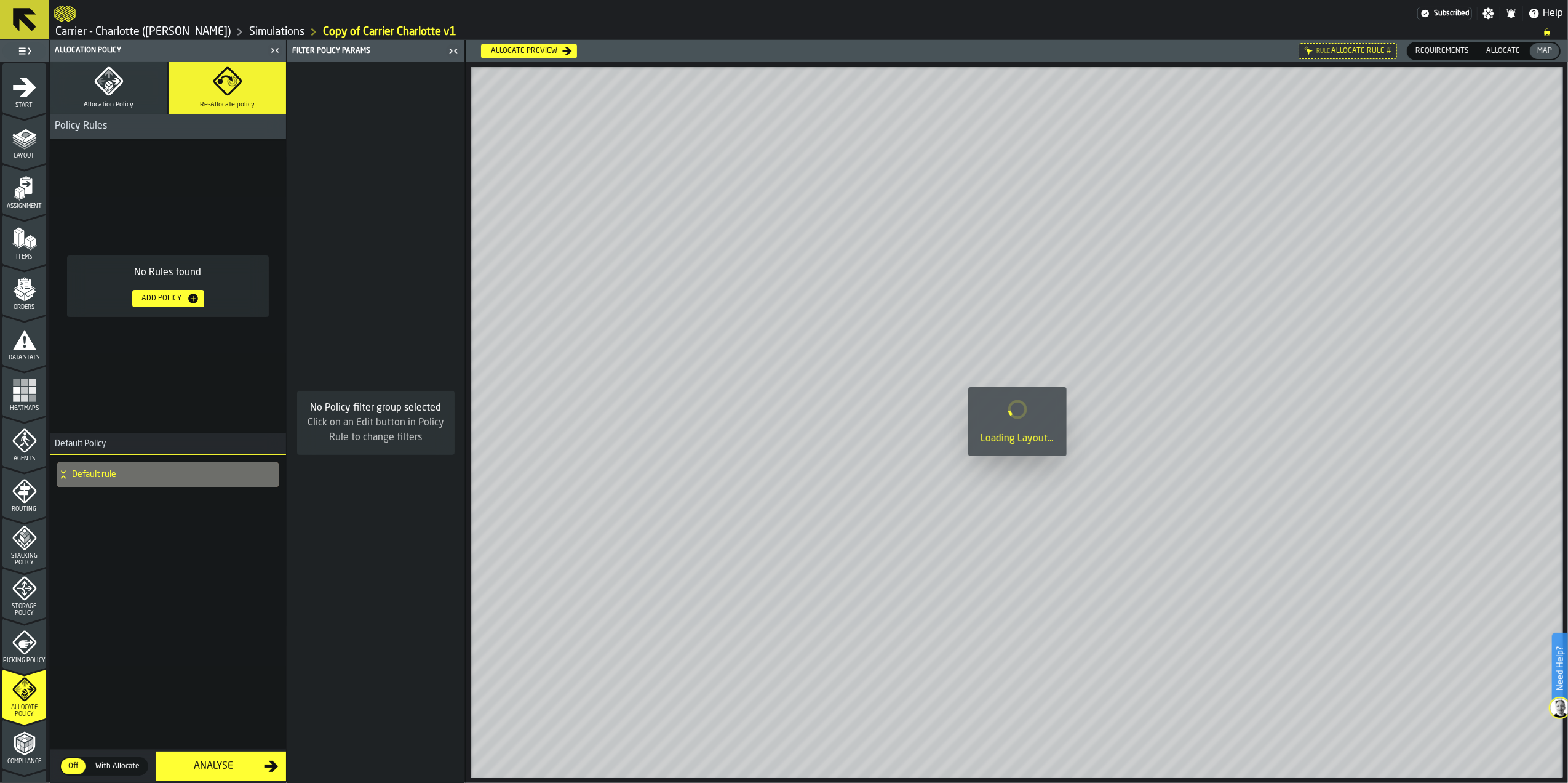
click at [129, 65] on button "Allocation Policy" at bounding box center [109, 88] width 117 height 53
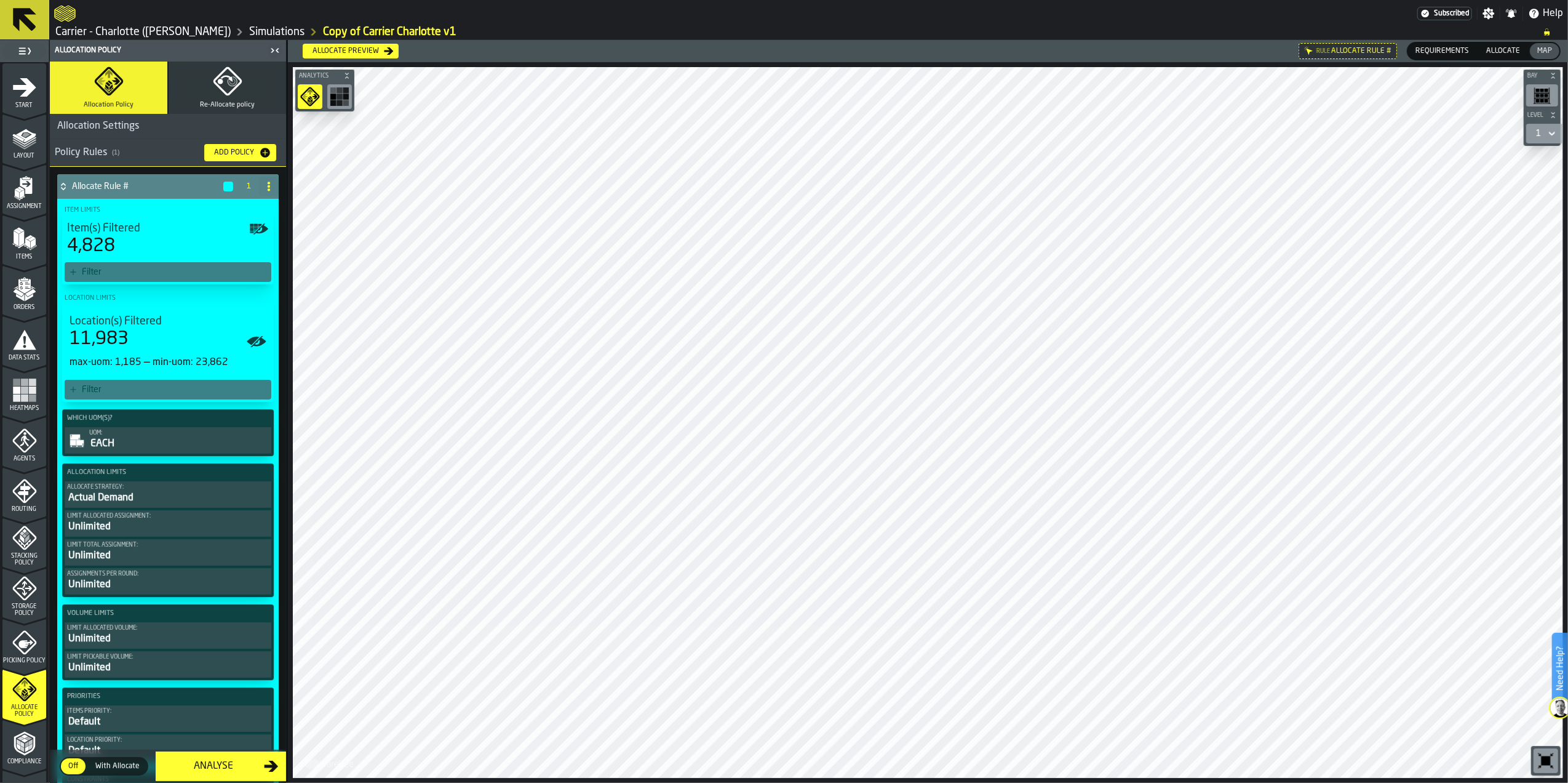
click at [28, 759] on span "Compliance" at bounding box center [24, 761] width 44 height 7
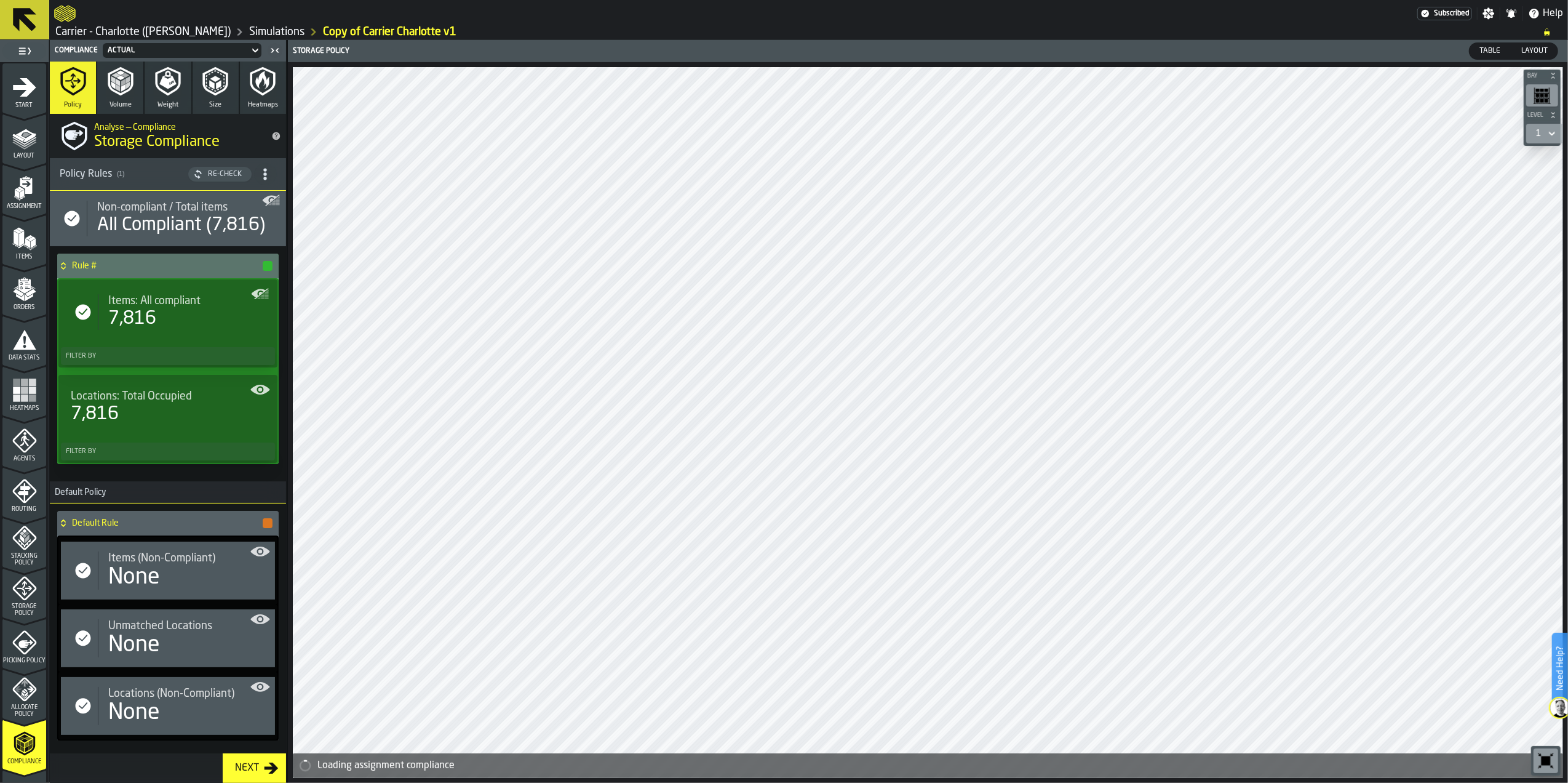
click at [171, 583] on div "None" at bounding box center [187, 577] width 157 height 25
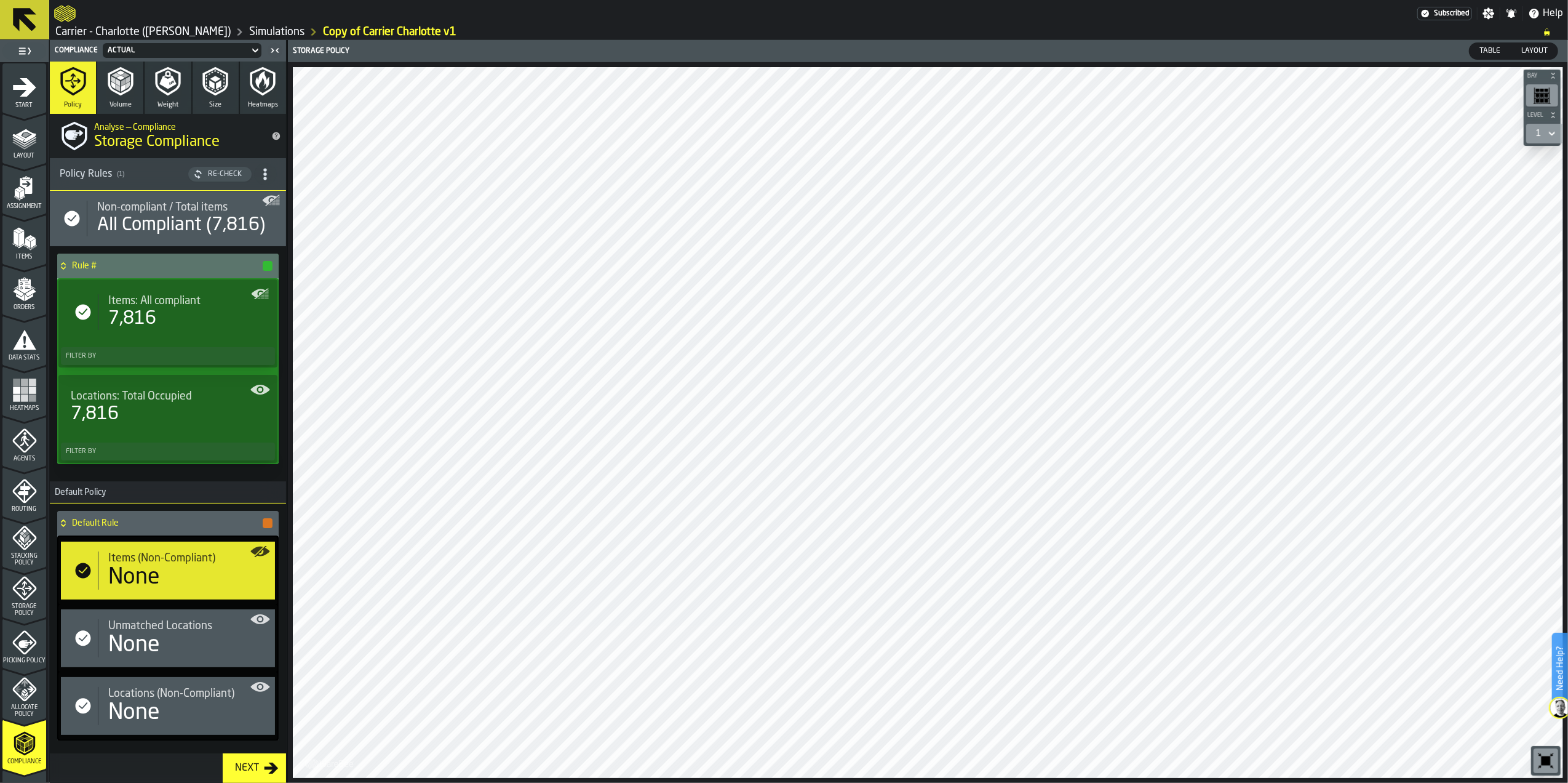
click at [131, 92] on icon "button" at bounding box center [121, 82] width 30 height 30
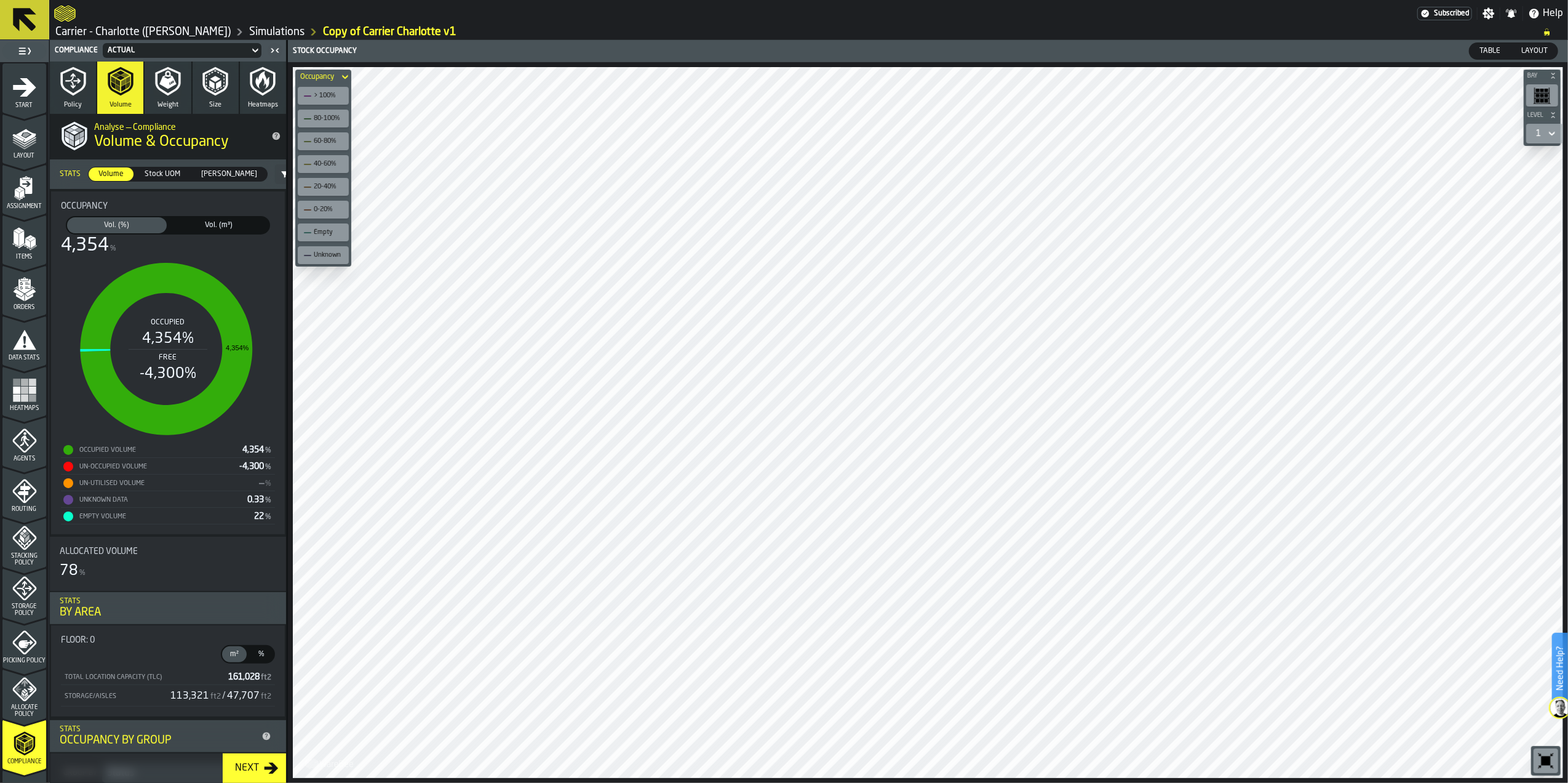
click at [154, 175] on span "Stock UOM" at bounding box center [162, 174] width 46 height 11
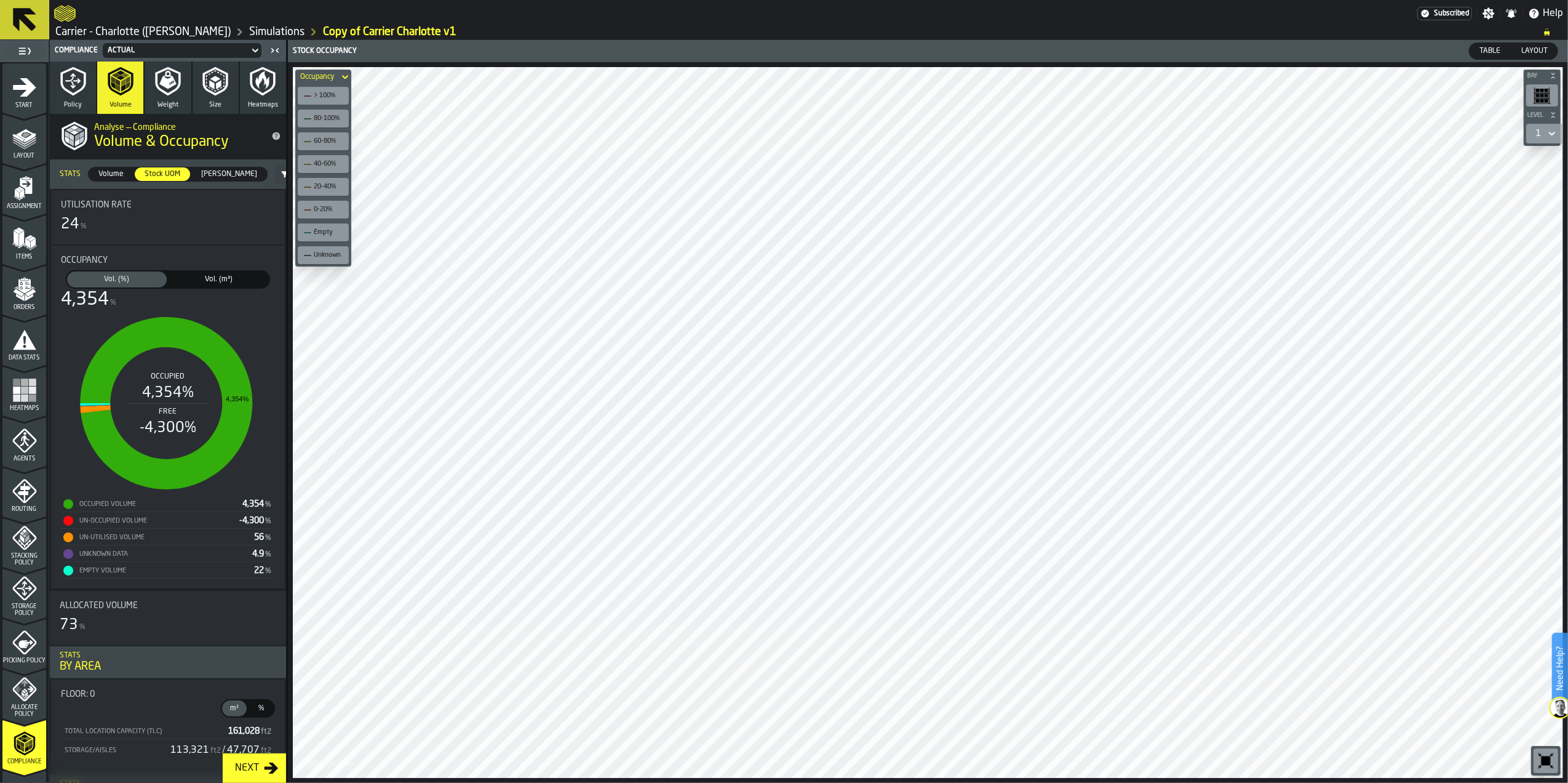
click at [210, 176] on span "[PERSON_NAME]" at bounding box center [229, 174] width 66 height 11
click at [107, 173] on span "Volume" at bounding box center [111, 174] width 35 height 11
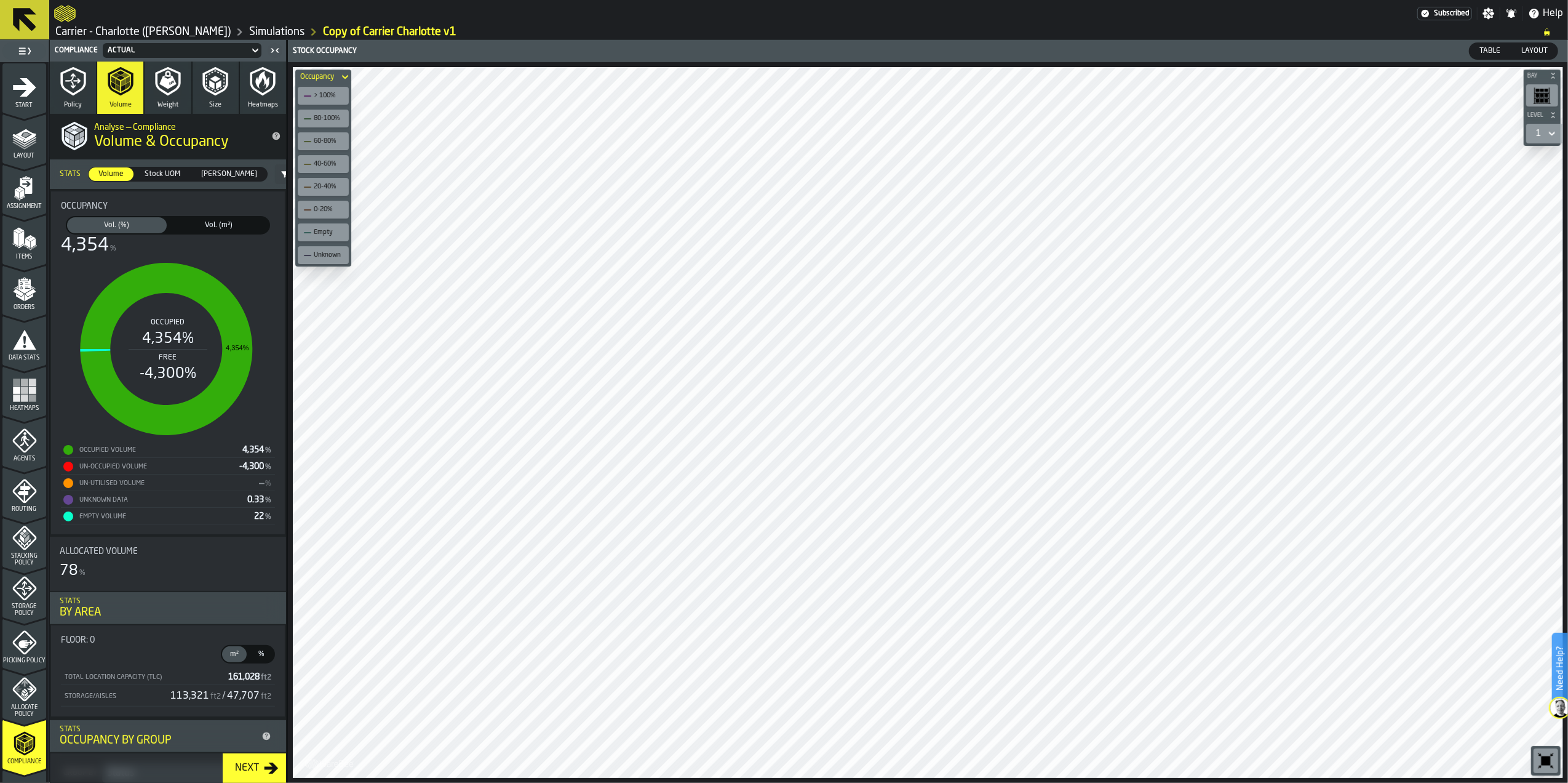
click at [173, 75] on icon "button" at bounding box center [168, 82] width 30 height 30
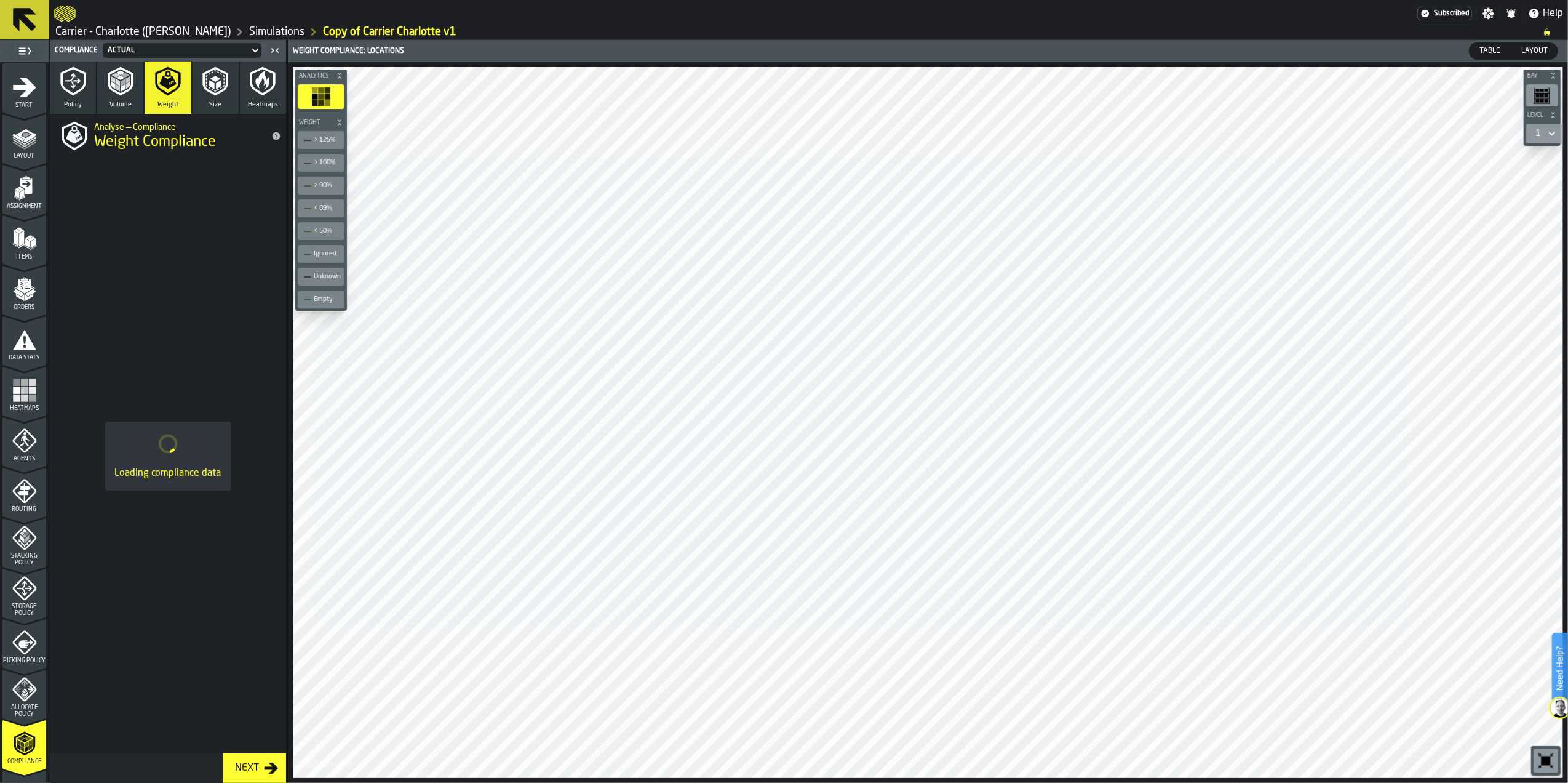
click at [31, 246] on icon "menu Items" at bounding box center [24, 239] width 25 height 25
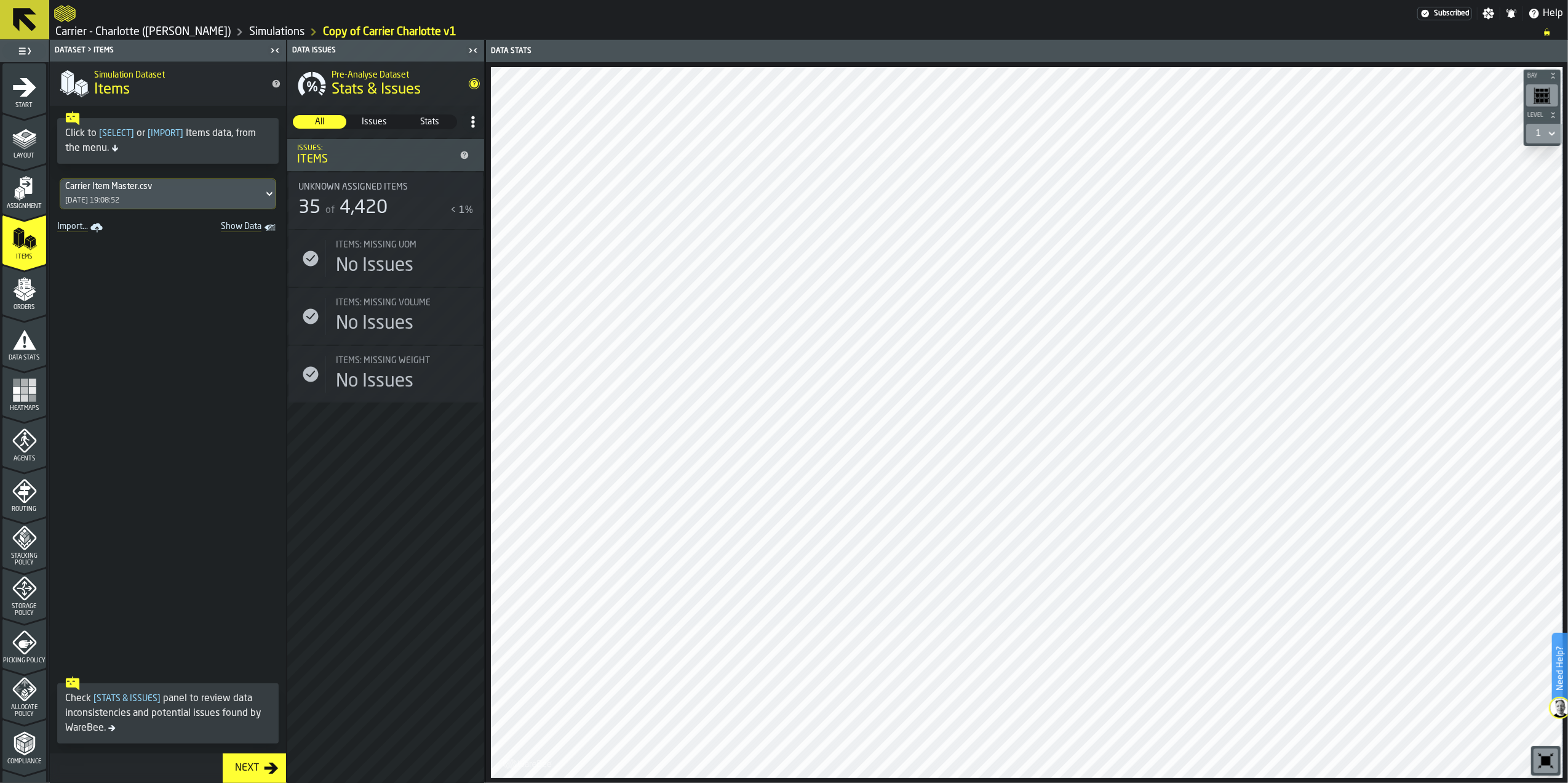
click at [471, 80] on icon "title-Stats & Issues" at bounding box center [474, 84] width 10 height 10
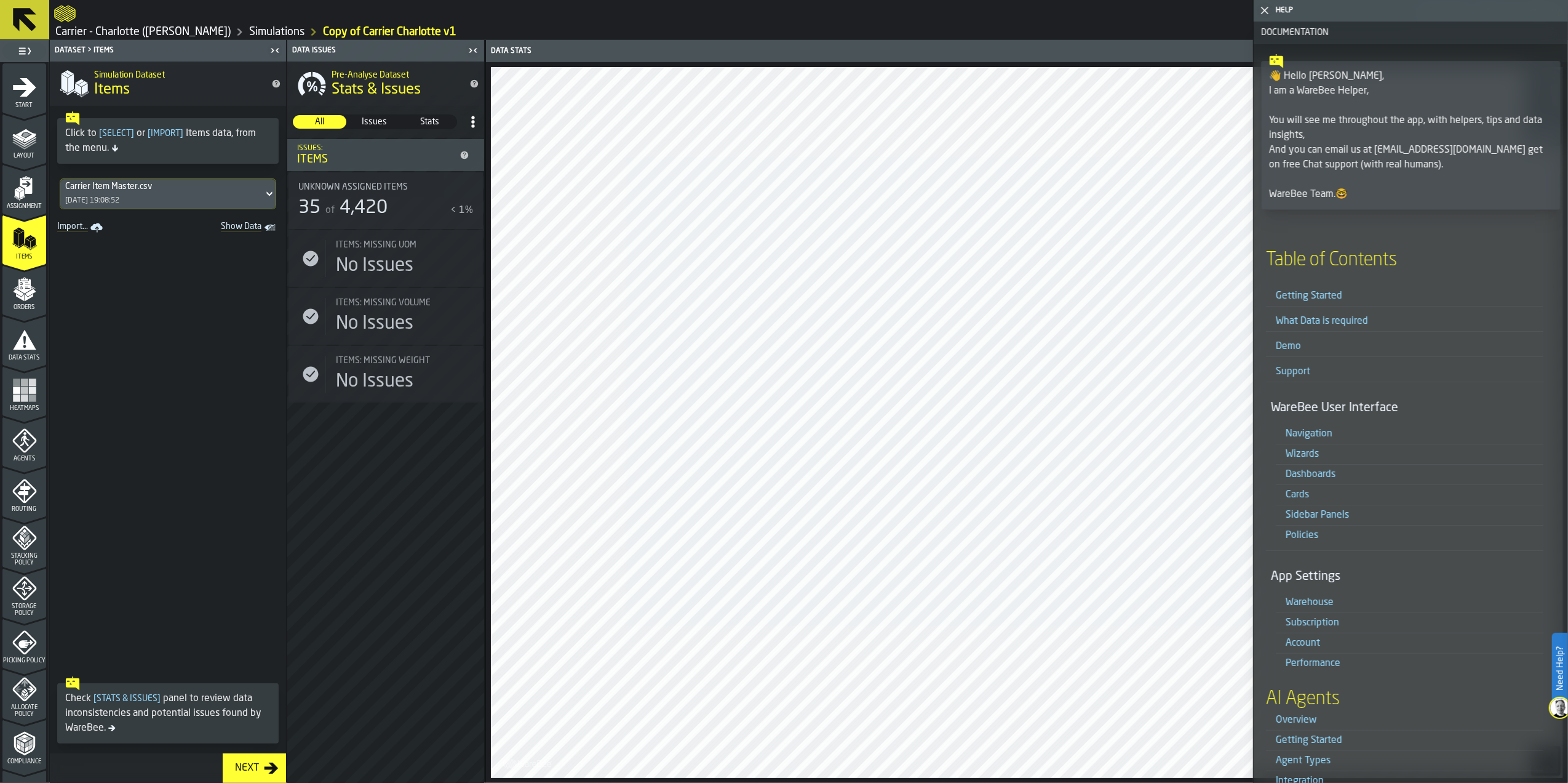
click at [1317, 320] on link "What Data is required" at bounding box center [1322, 321] width 92 height 10
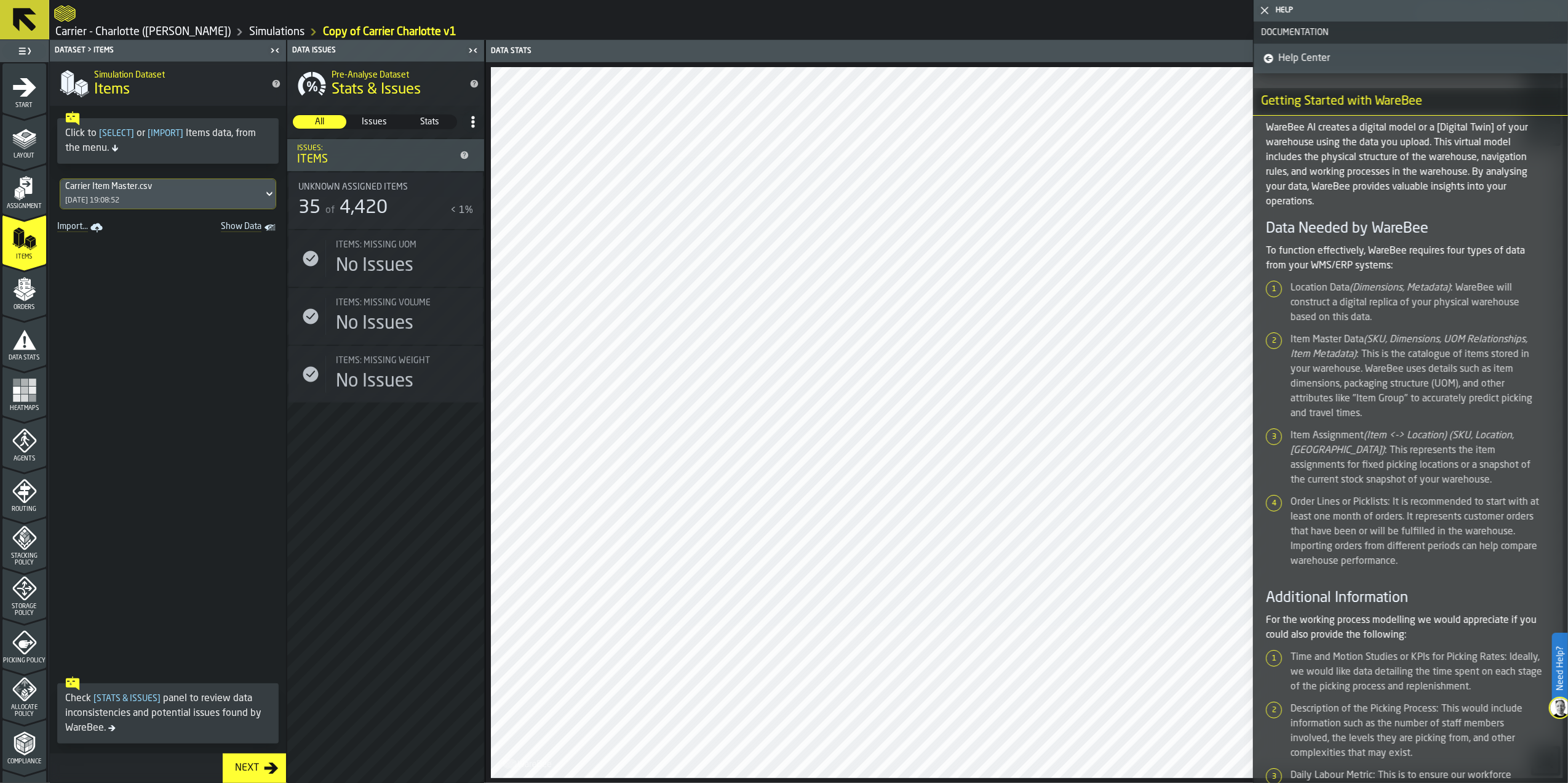
click at [1265, 60] on icon at bounding box center [1269, 59] width 9 height 9
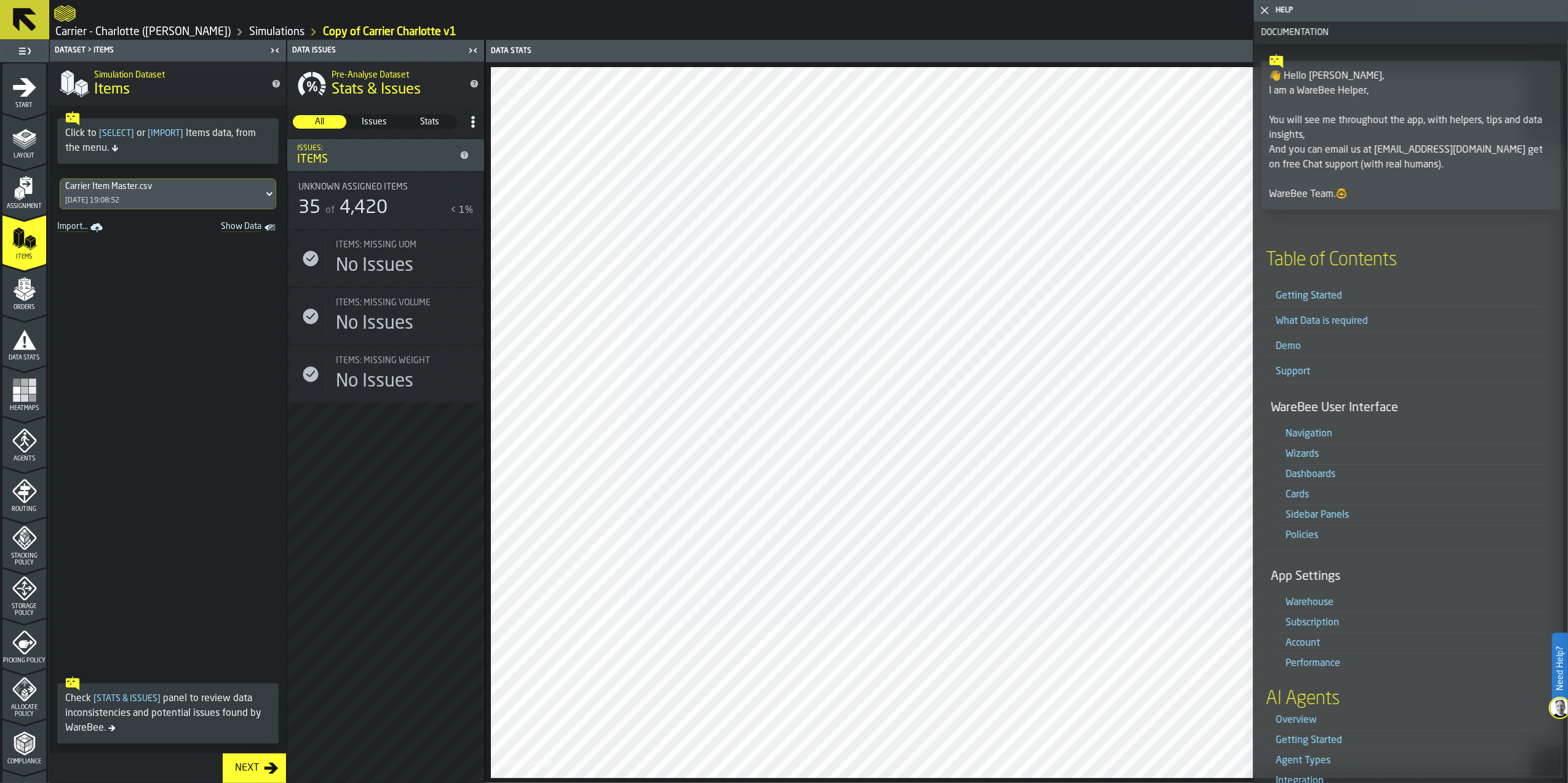
click at [264, 197] on icon at bounding box center [270, 194] width 12 height 15
click at [266, 196] on icon at bounding box center [269, 194] width 5 height 4
click at [272, 84] on icon "title-Items" at bounding box center [276, 84] width 10 height 10
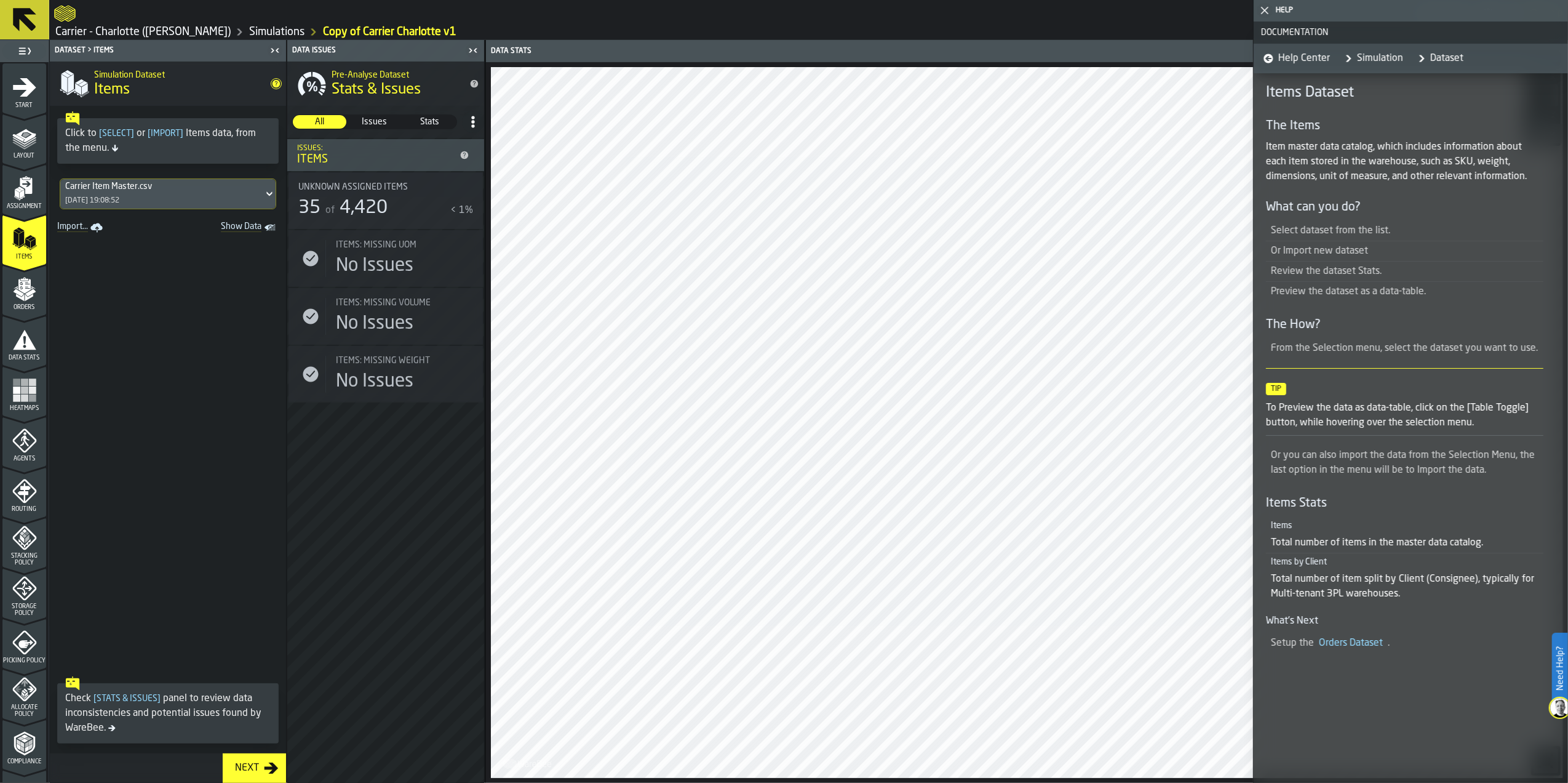
click at [1424, 405] on p "To Preview the data as data-table, click on the [Table Toggle] button, while ho…" at bounding box center [1405, 415] width 278 height 30
click at [0, 0] on icon "Show Data" at bounding box center [0, 0] width 0 height 0
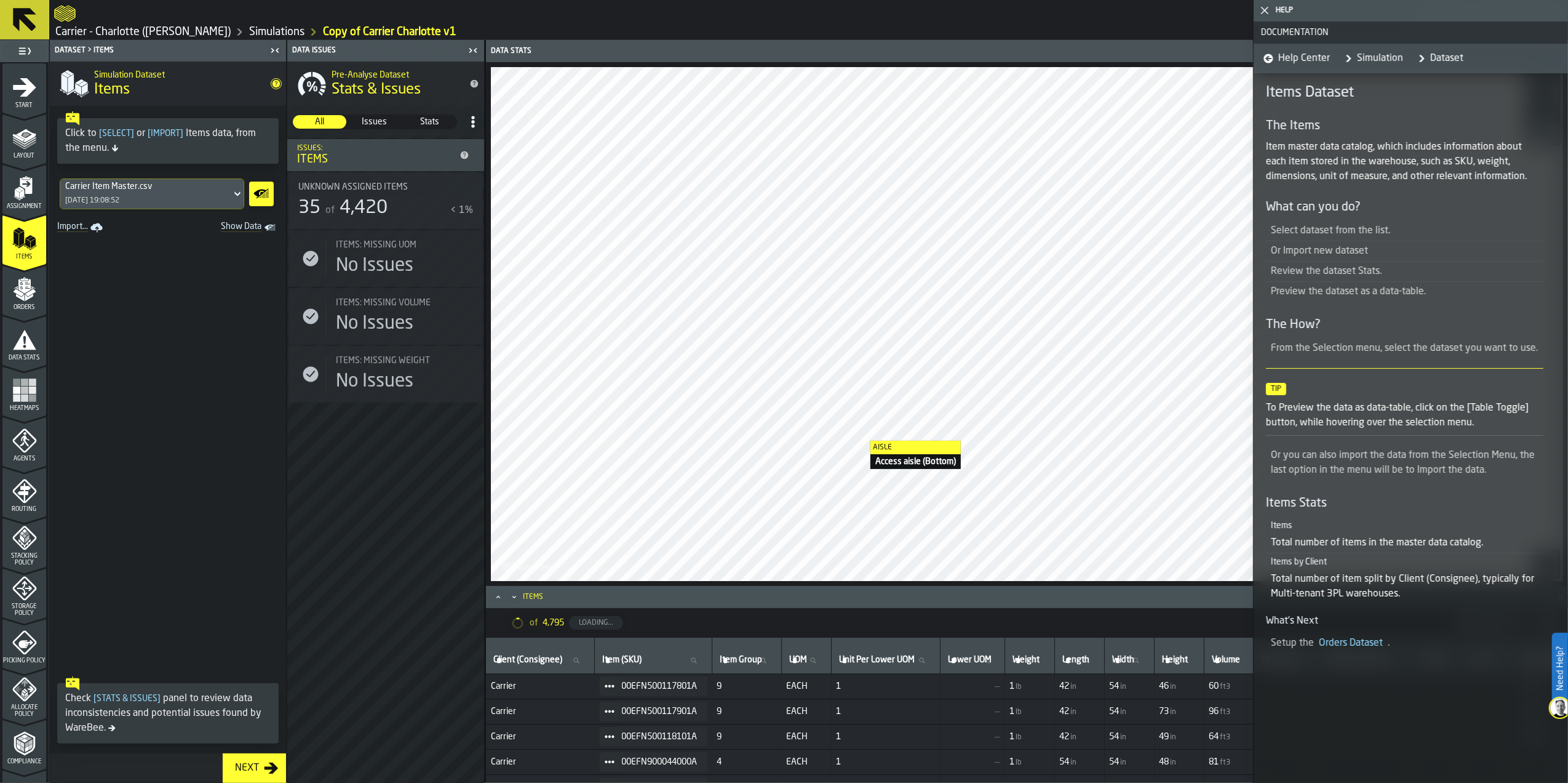
click at [261, 194] on icon "Show Data" at bounding box center [262, 194] width 3 height 3
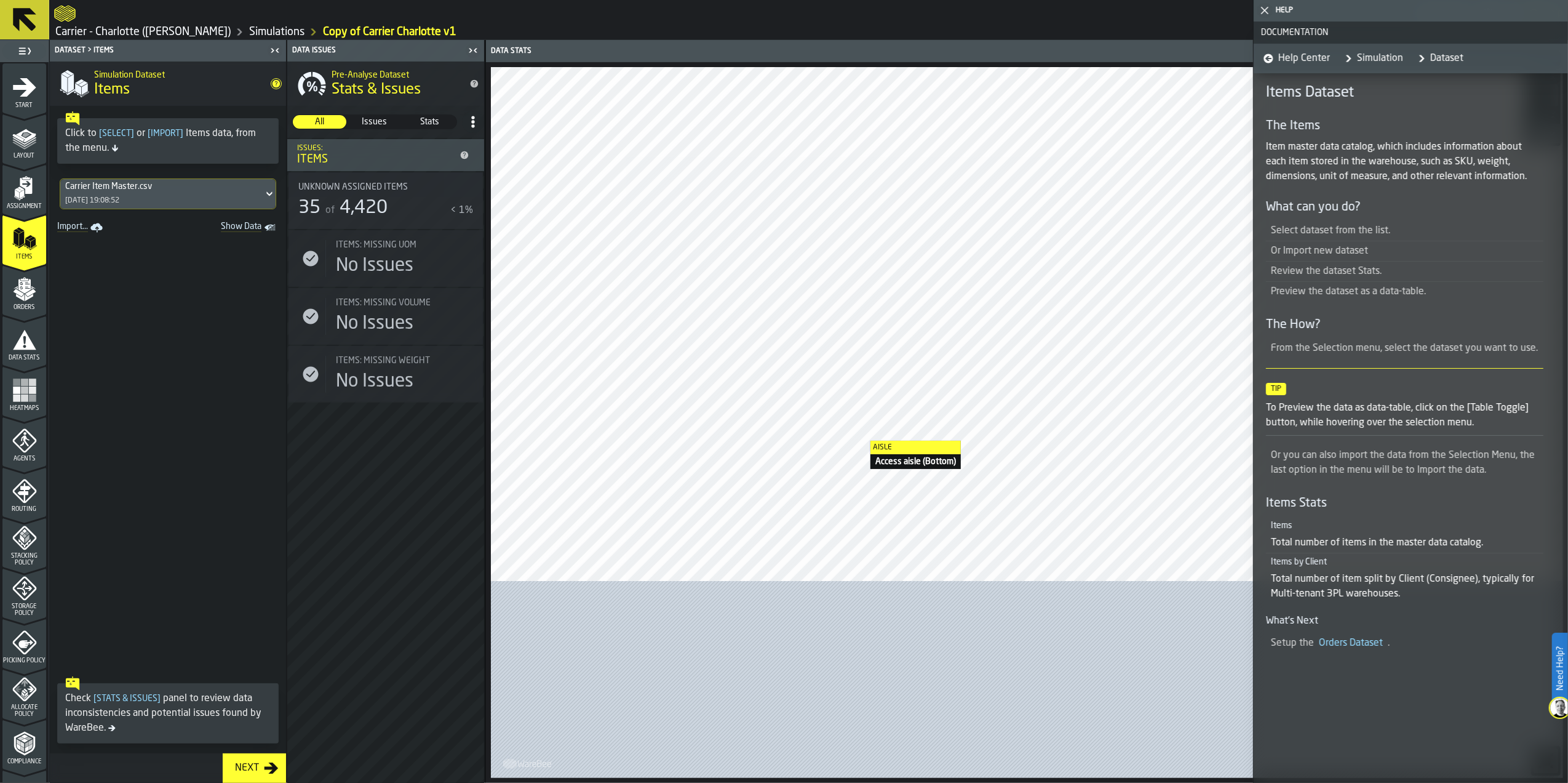
click at [264, 197] on icon at bounding box center [270, 194] width 12 height 15
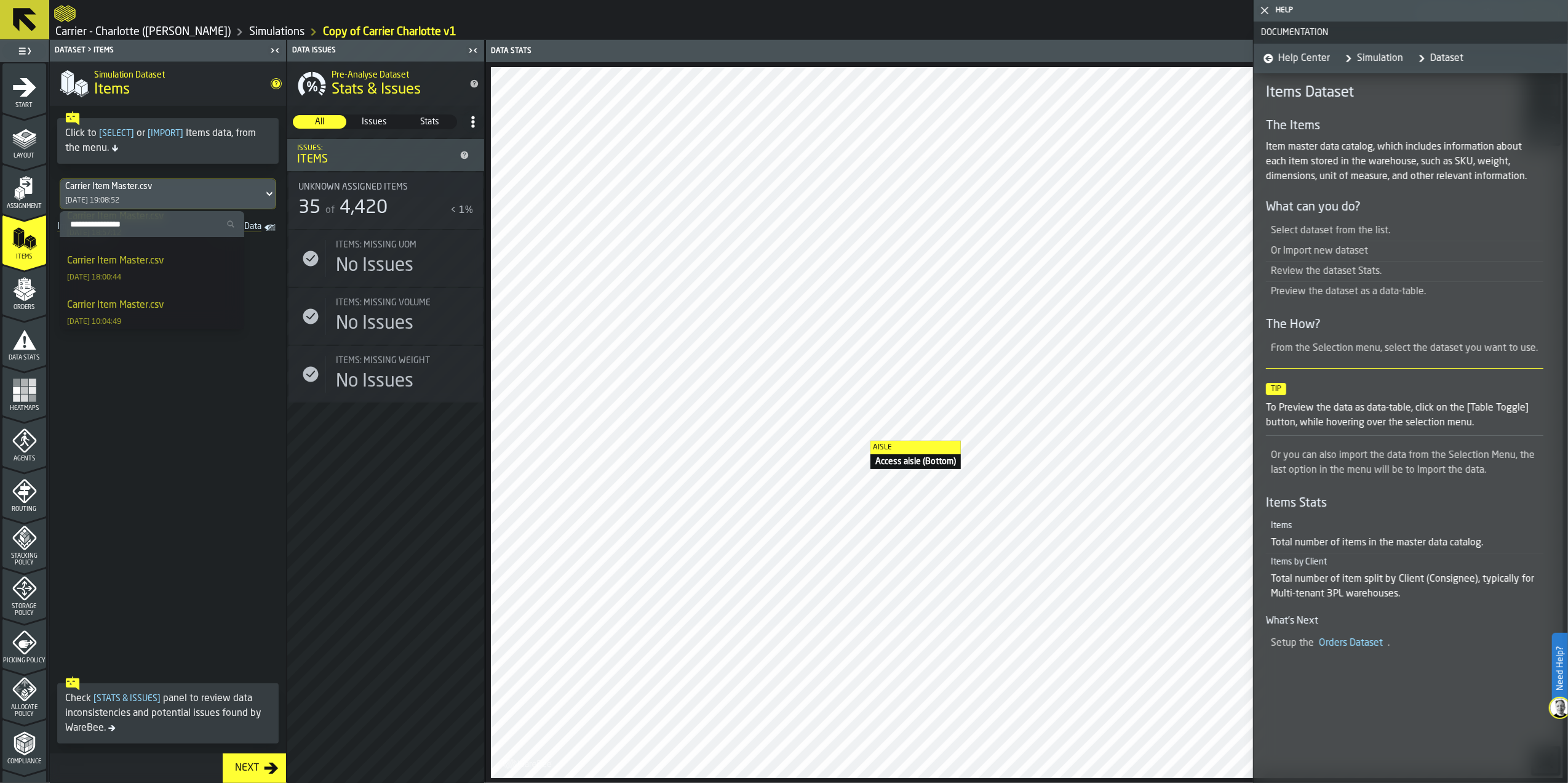
scroll to position [156, 0]
click at [179, 316] on div "Import Items" at bounding box center [152, 317] width 185 height 25
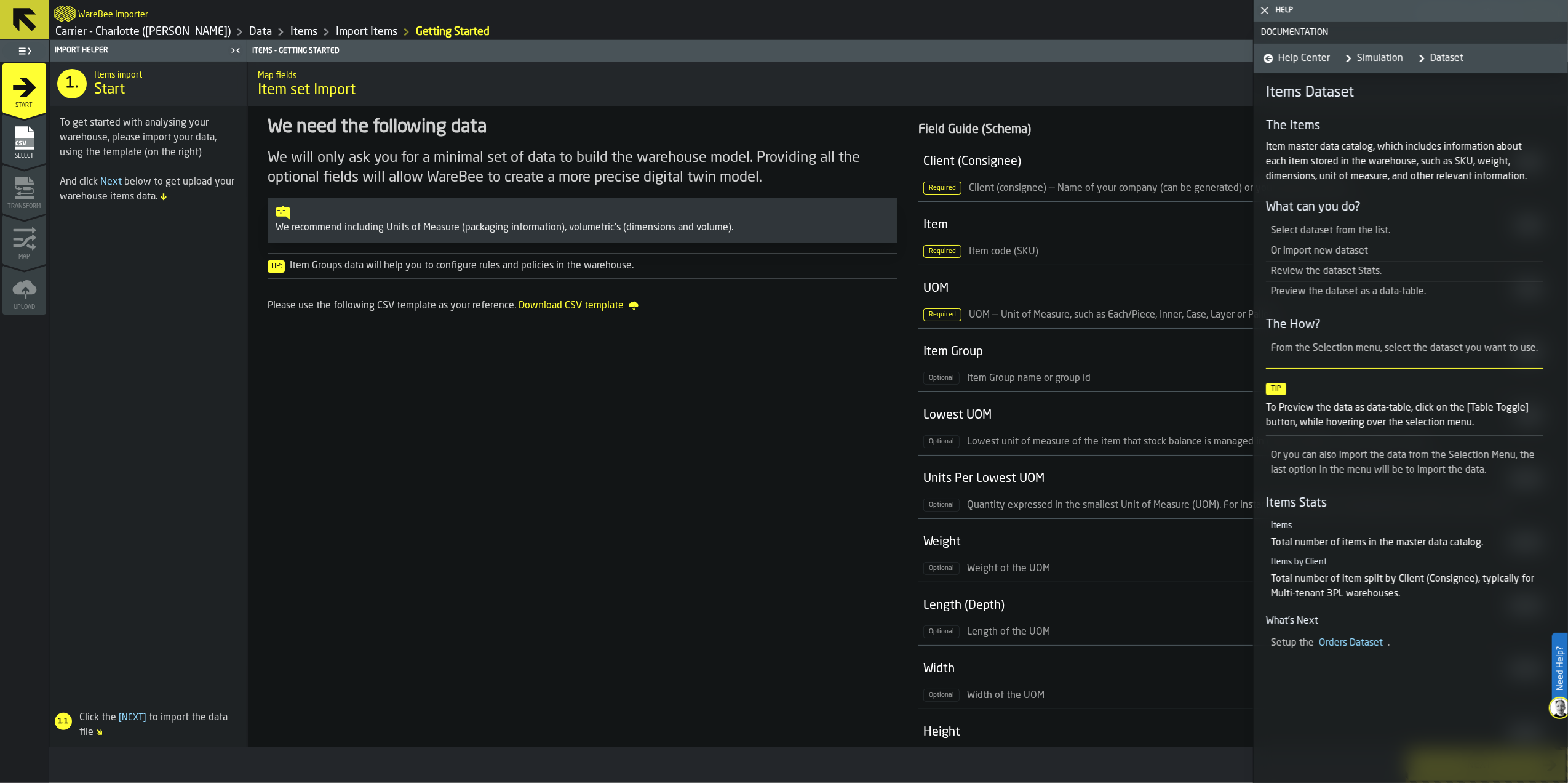
click at [1266, 9] on polygon "button-toggle-Close me" at bounding box center [1265, 11] width 8 height 8
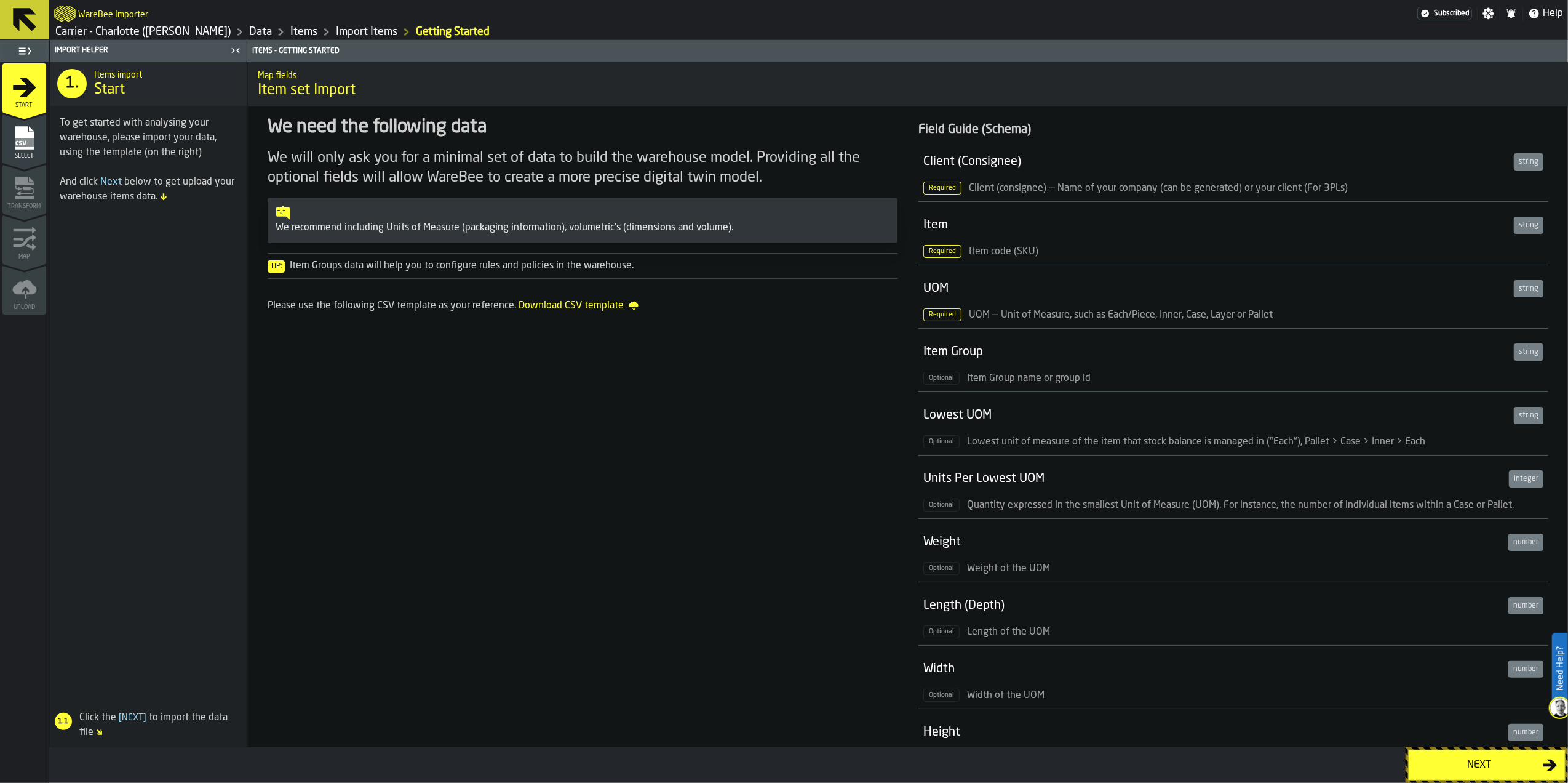
click at [1476, 761] on div "Next" at bounding box center [1480, 765] width 127 height 15
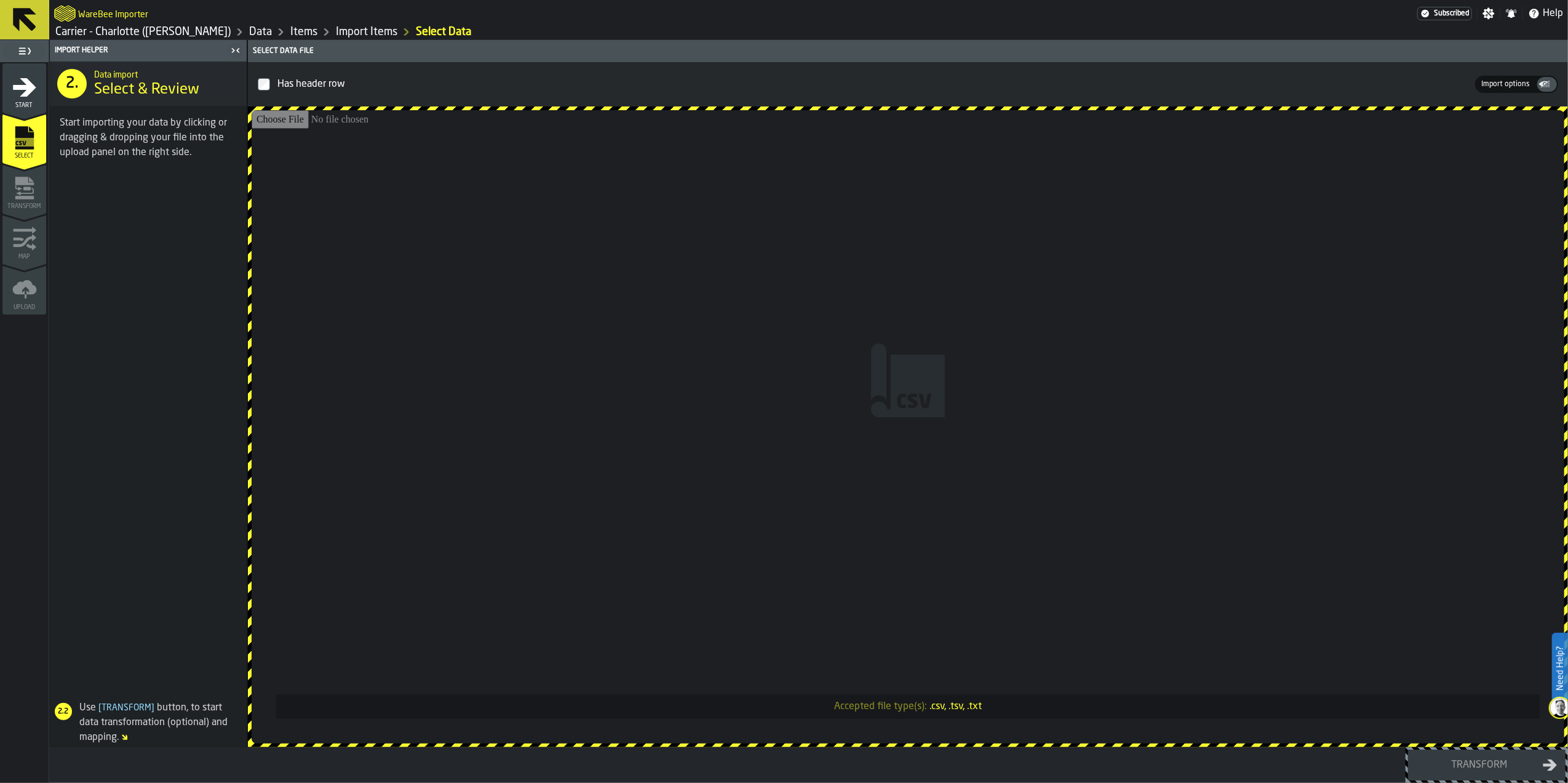
click at [939, 339] on input "Accepted file type(s): .csv, .tsv, .txt" at bounding box center [907, 426] width 1313 height 633
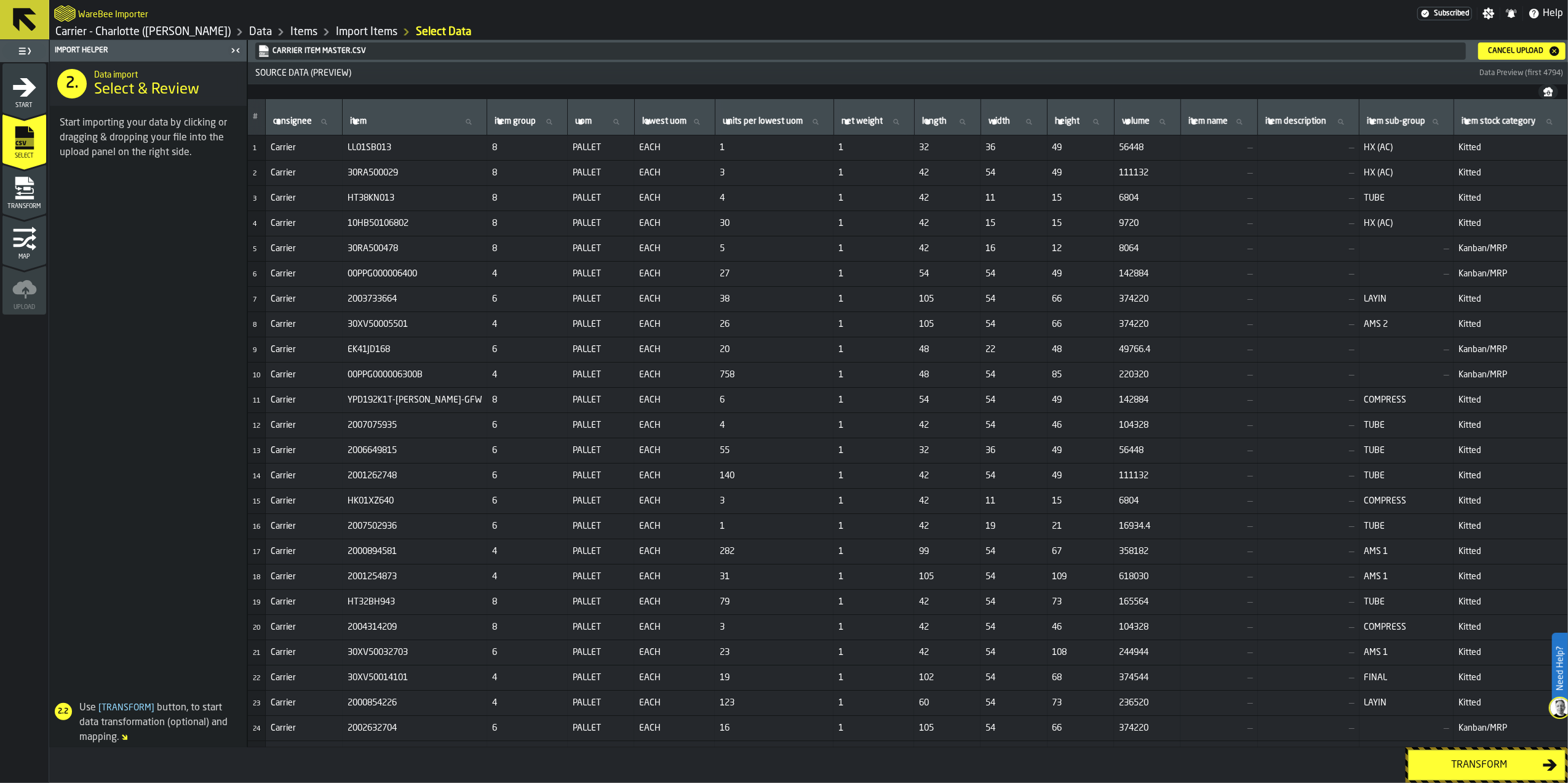
click at [1489, 764] on div "Transform" at bounding box center [1480, 765] width 127 height 15
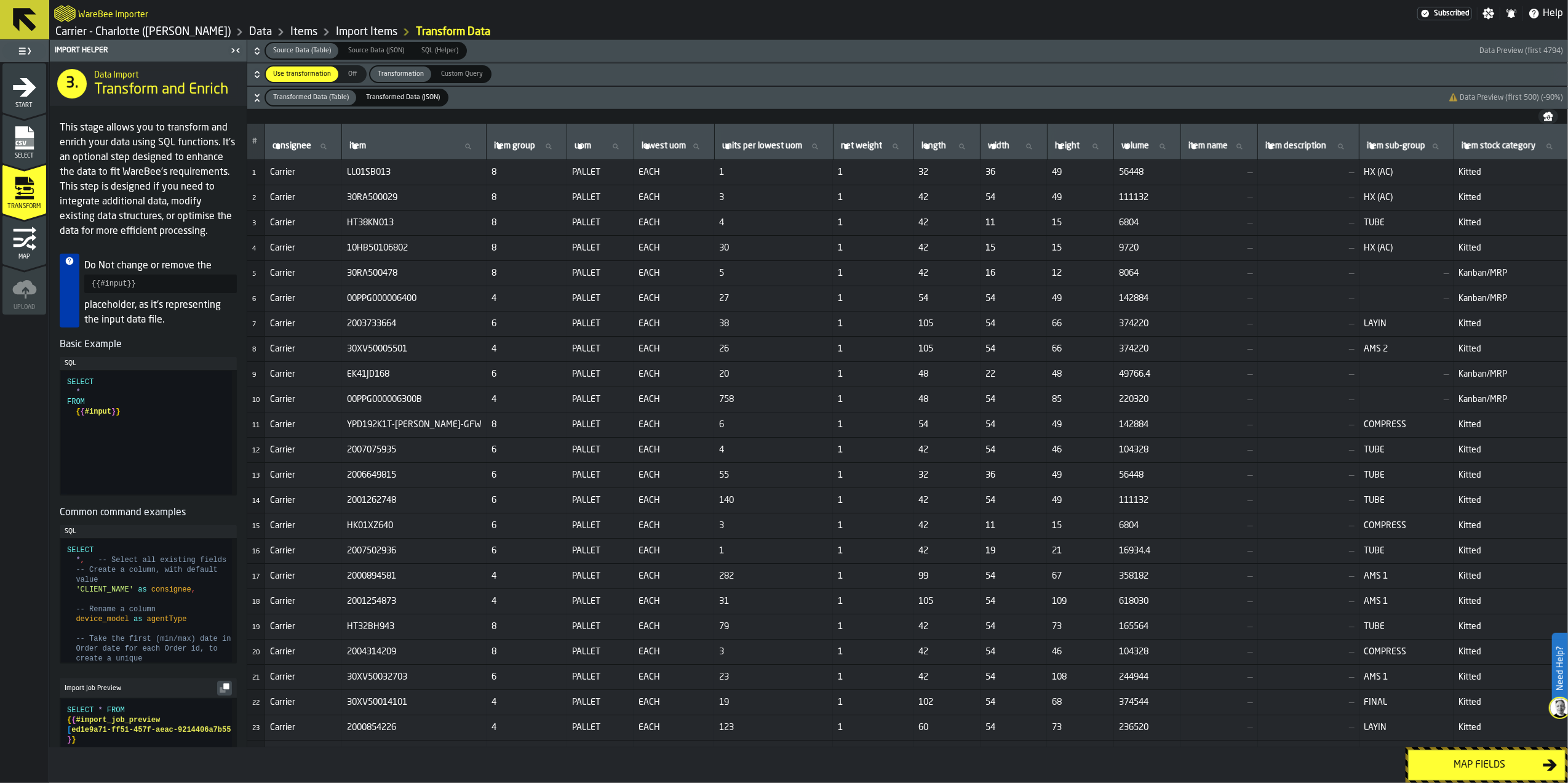
click at [1453, 770] on div "Map fields" at bounding box center [1480, 765] width 127 height 15
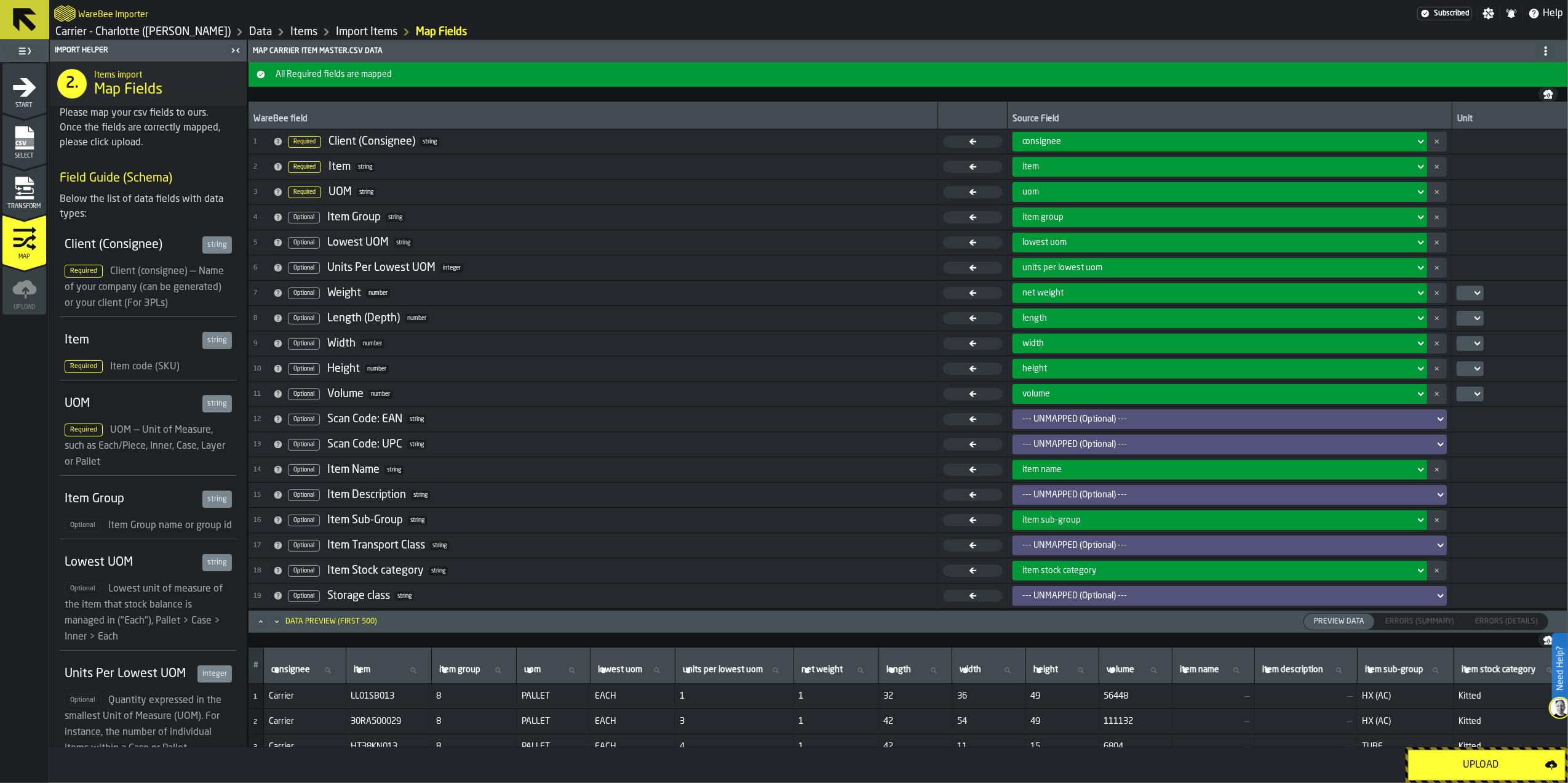
click at [1453, 770] on div "Upload" at bounding box center [1481, 765] width 129 height 15
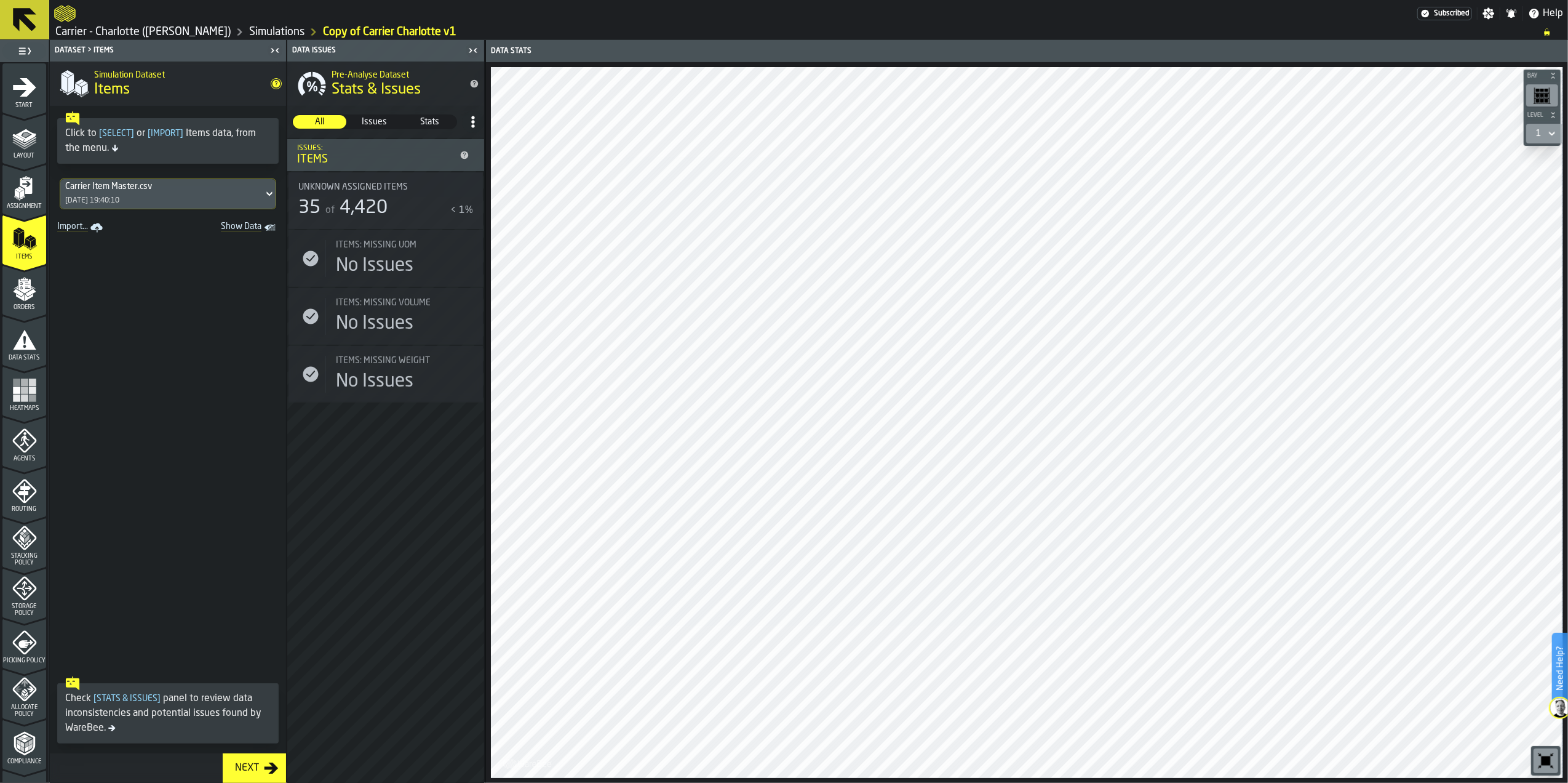
click at [18, 740] on icon "menu Compliance" at bounding box center [24, 743] width 25 height 25
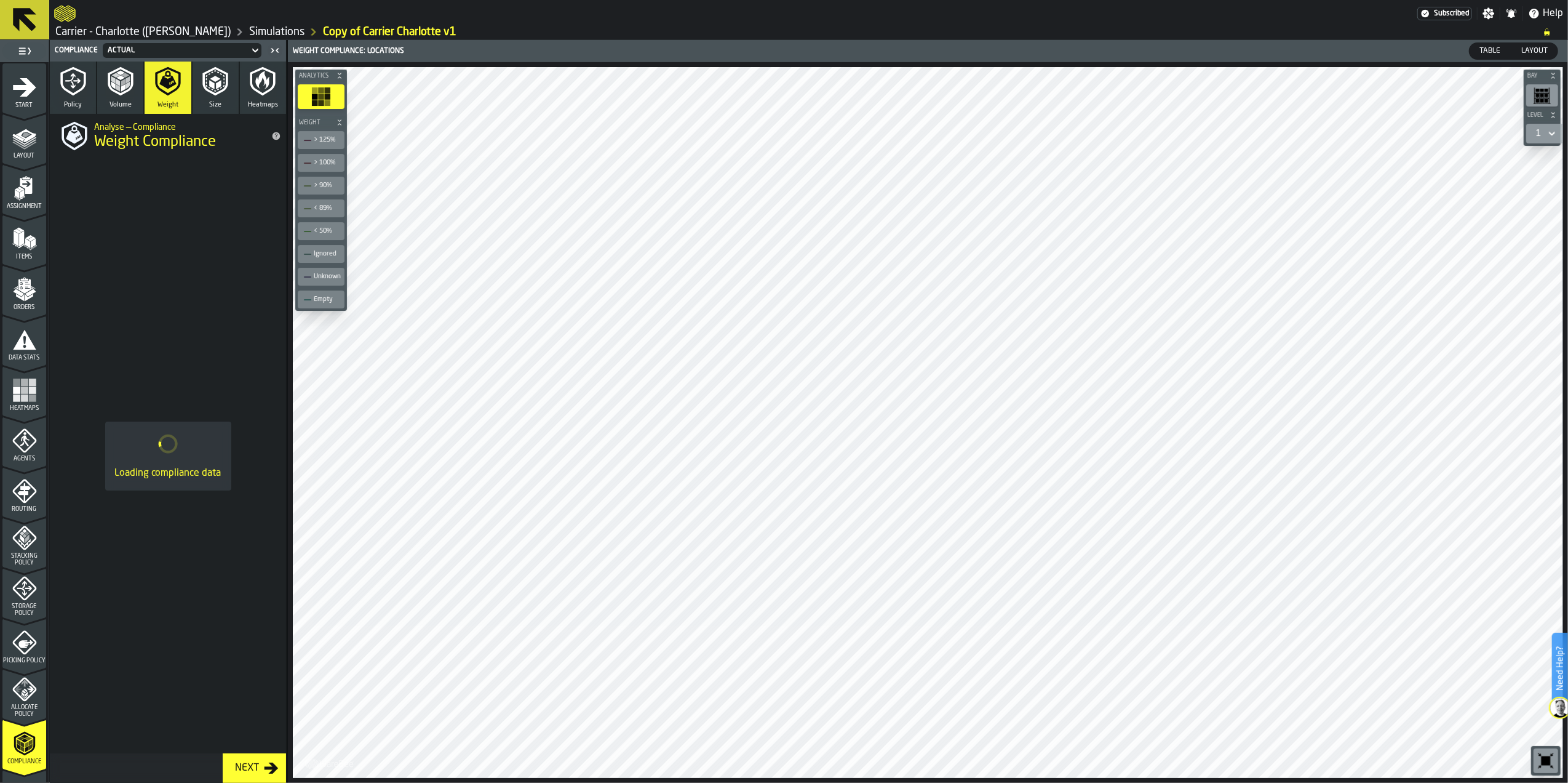
click at [112, 80] on polyline "button" at bounding box center [113, 80] width 4 height 7
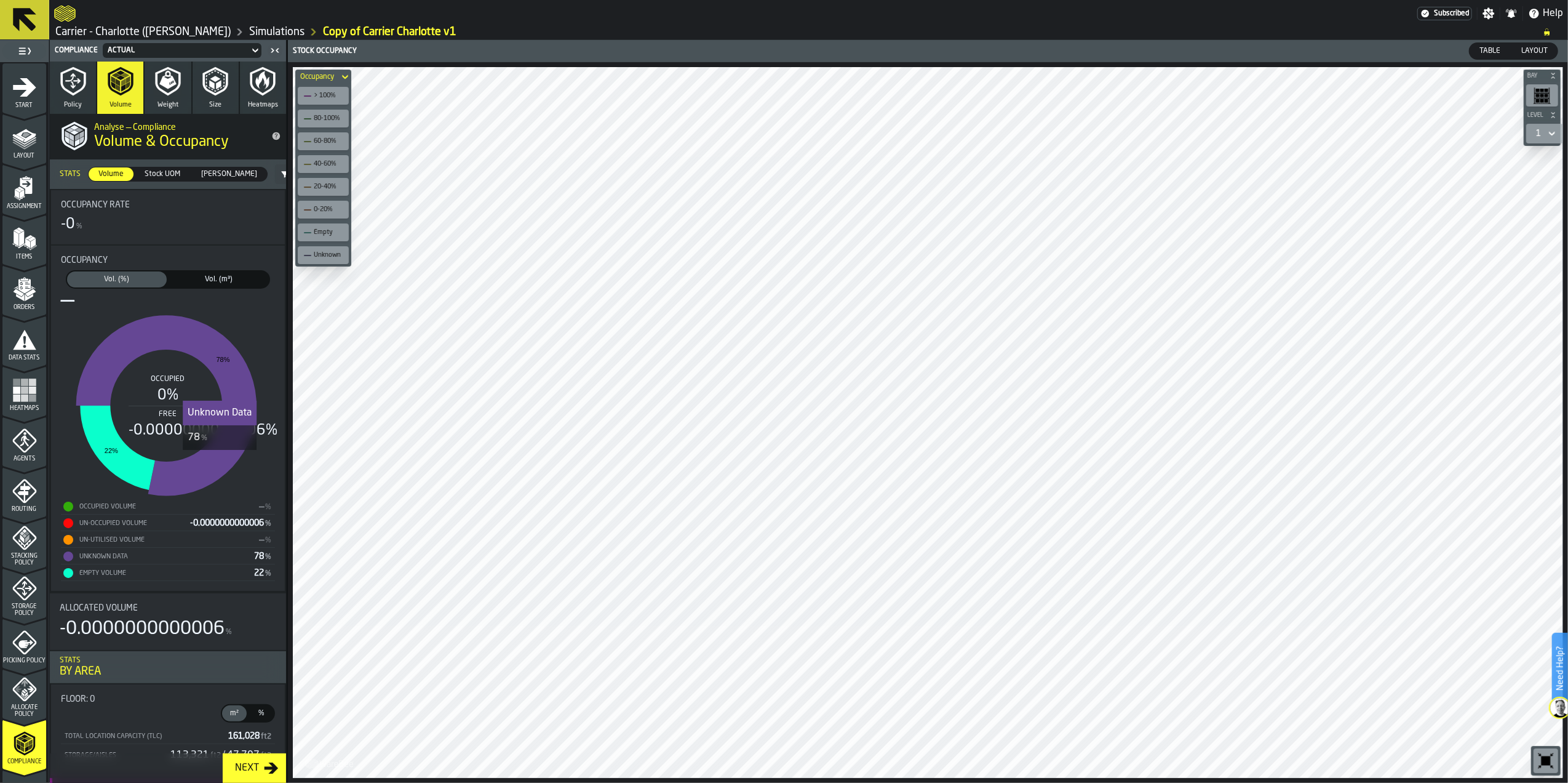
click at [220, 461] on icon "stat-Occupancy" at bounding box center [166, 405] width 180 height 180
click at [155, 175] on span "Stock UOM" at bounding box center [162, 174] width 46 height 11
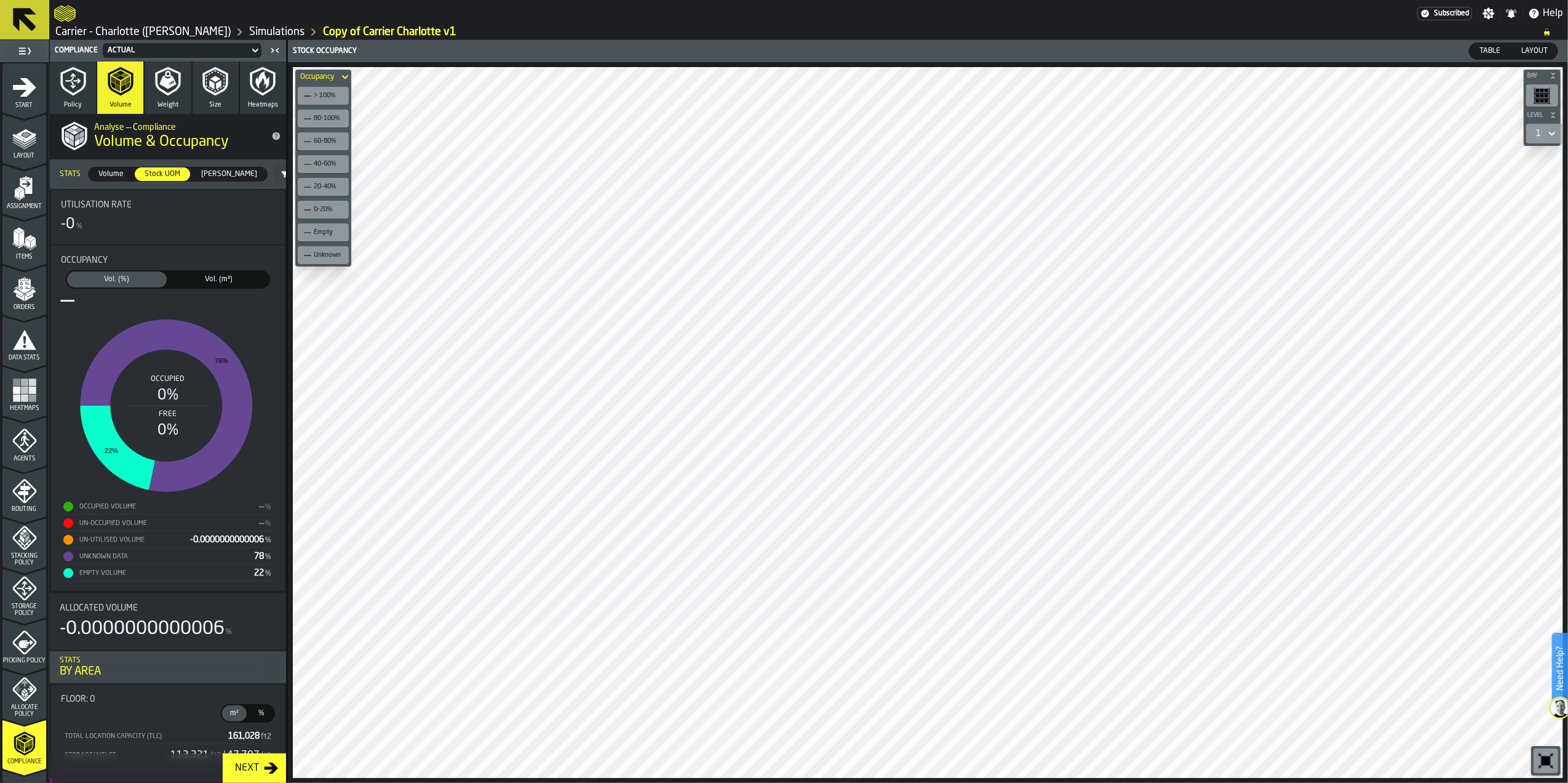
click at [208, 171] on span "[PERSON_NAME]" at bounding box center [229, 174] width 66 height 11
click at [165, 177] on span "Stock UOM" at bounding box center [162, 174] width 46 height 11
click at [102, 631] on div "-0.0000000000006" at bounding box center [142, 629] width 165 height 22
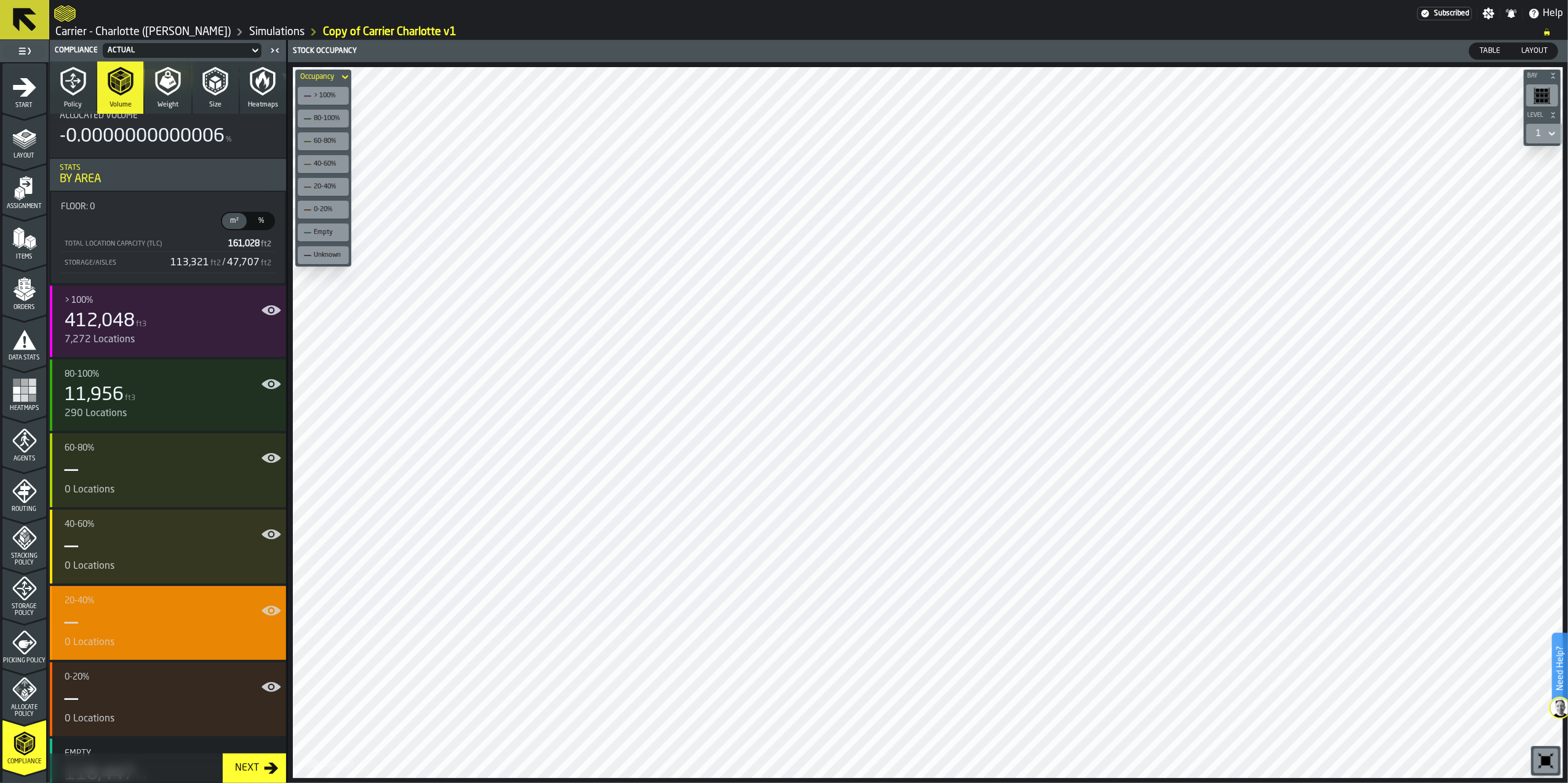
scroll to position [410, 0]
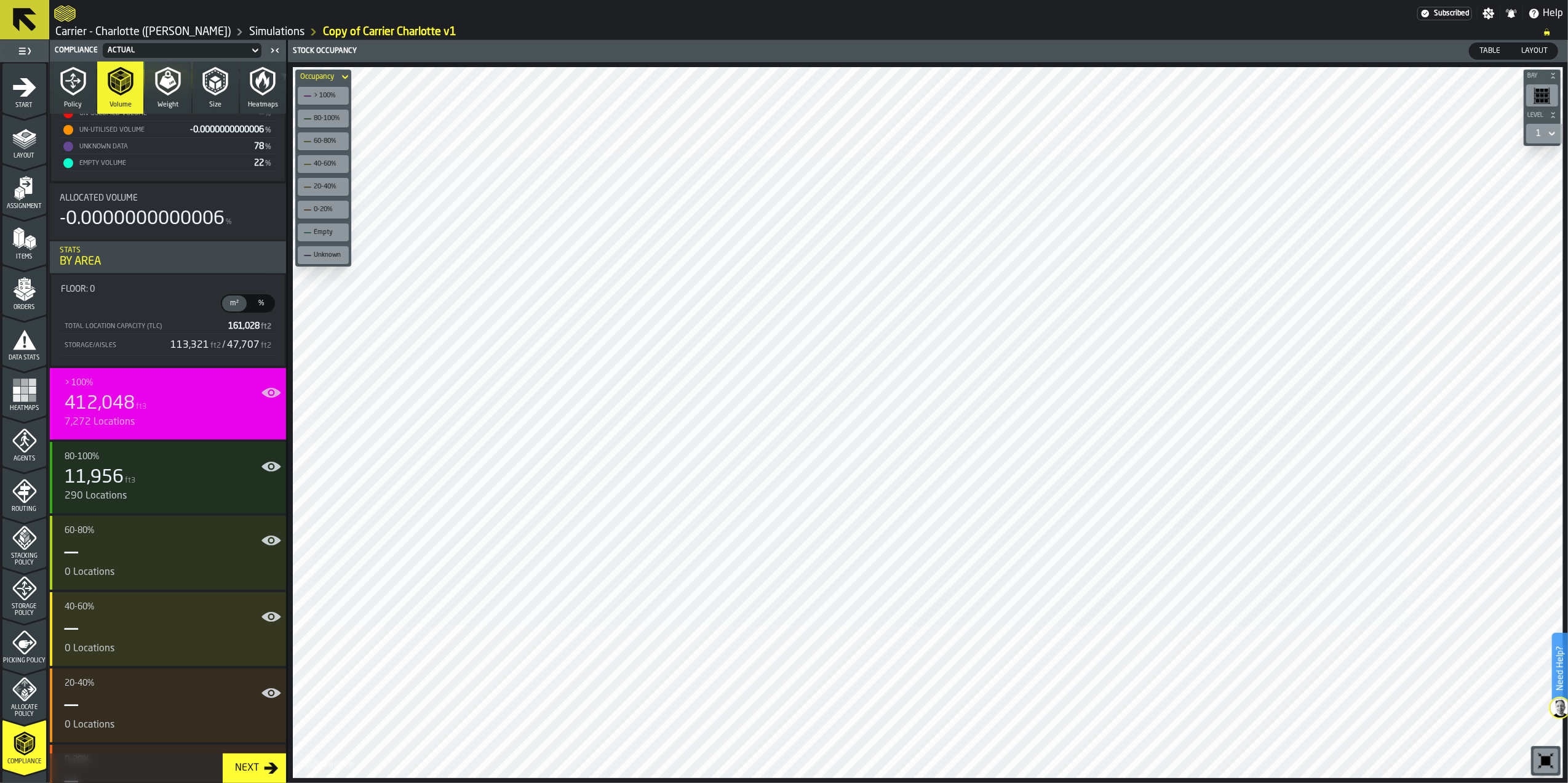
click at [129, 419] on div "7,272 Locations" at bounding box center [171, 422] width 212 height 15
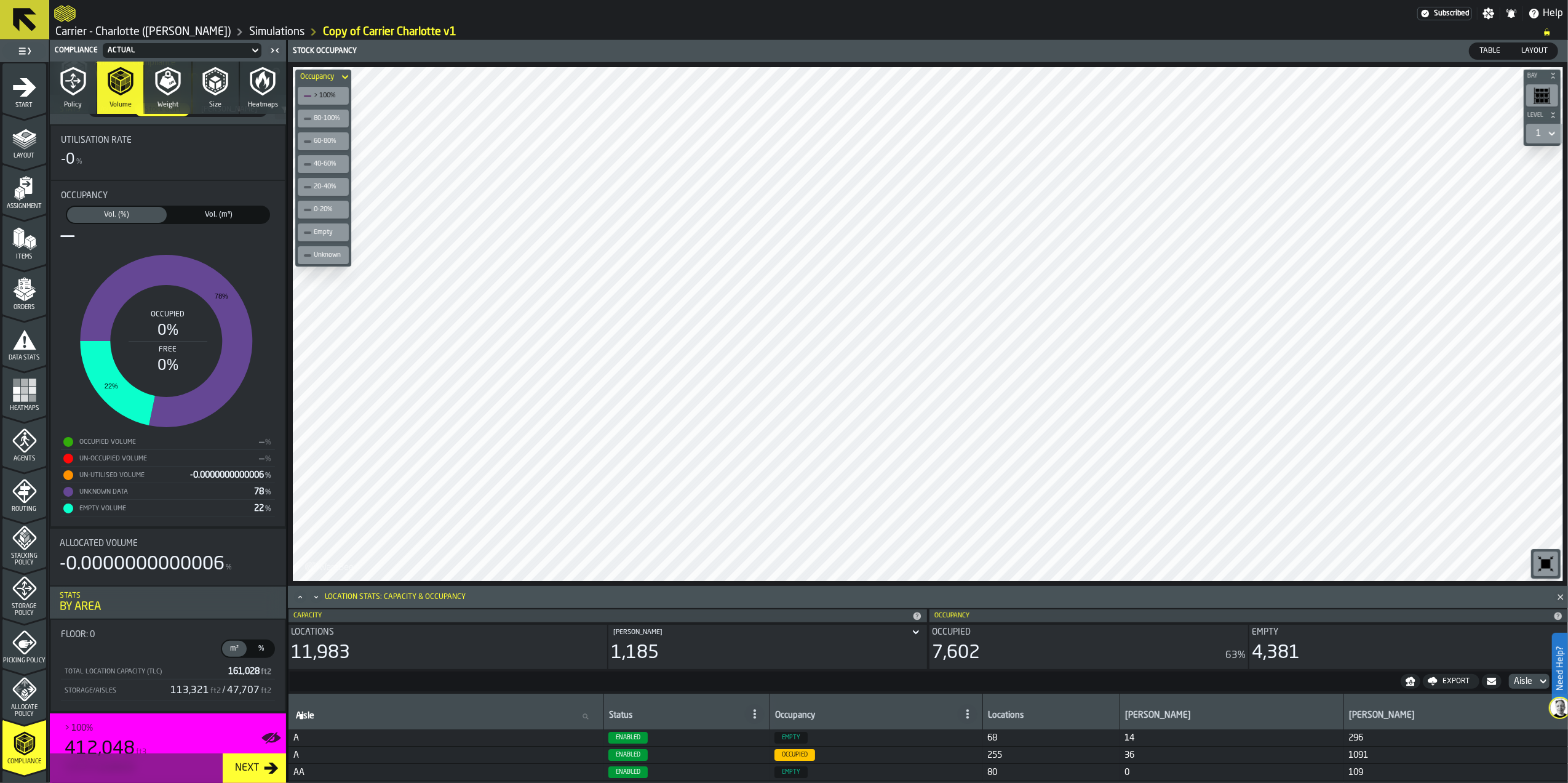
scroll to position [0, 0]
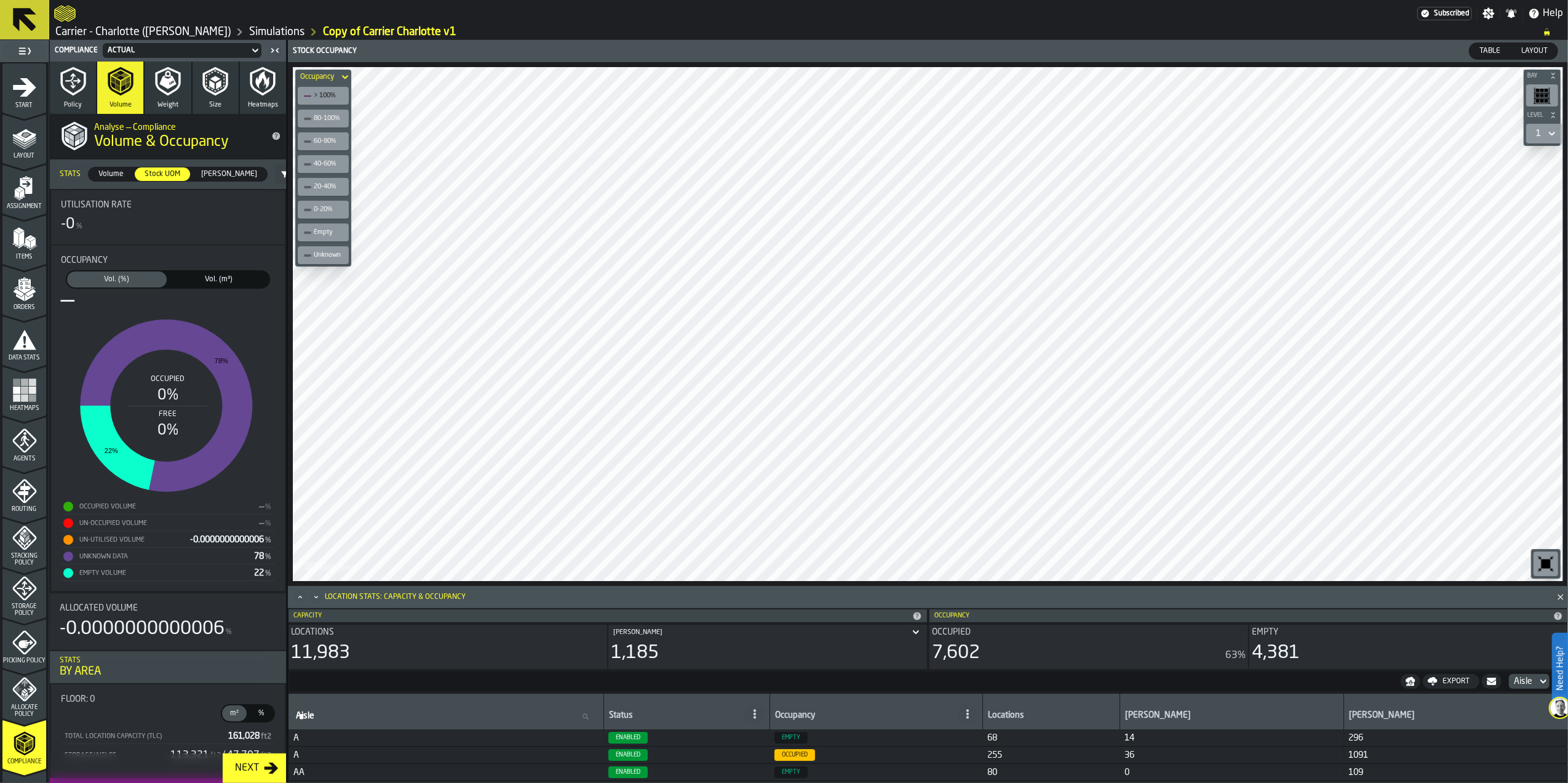
click at [25, 254] on span "Items" at bounding box center [24, 257] width 44 height 7
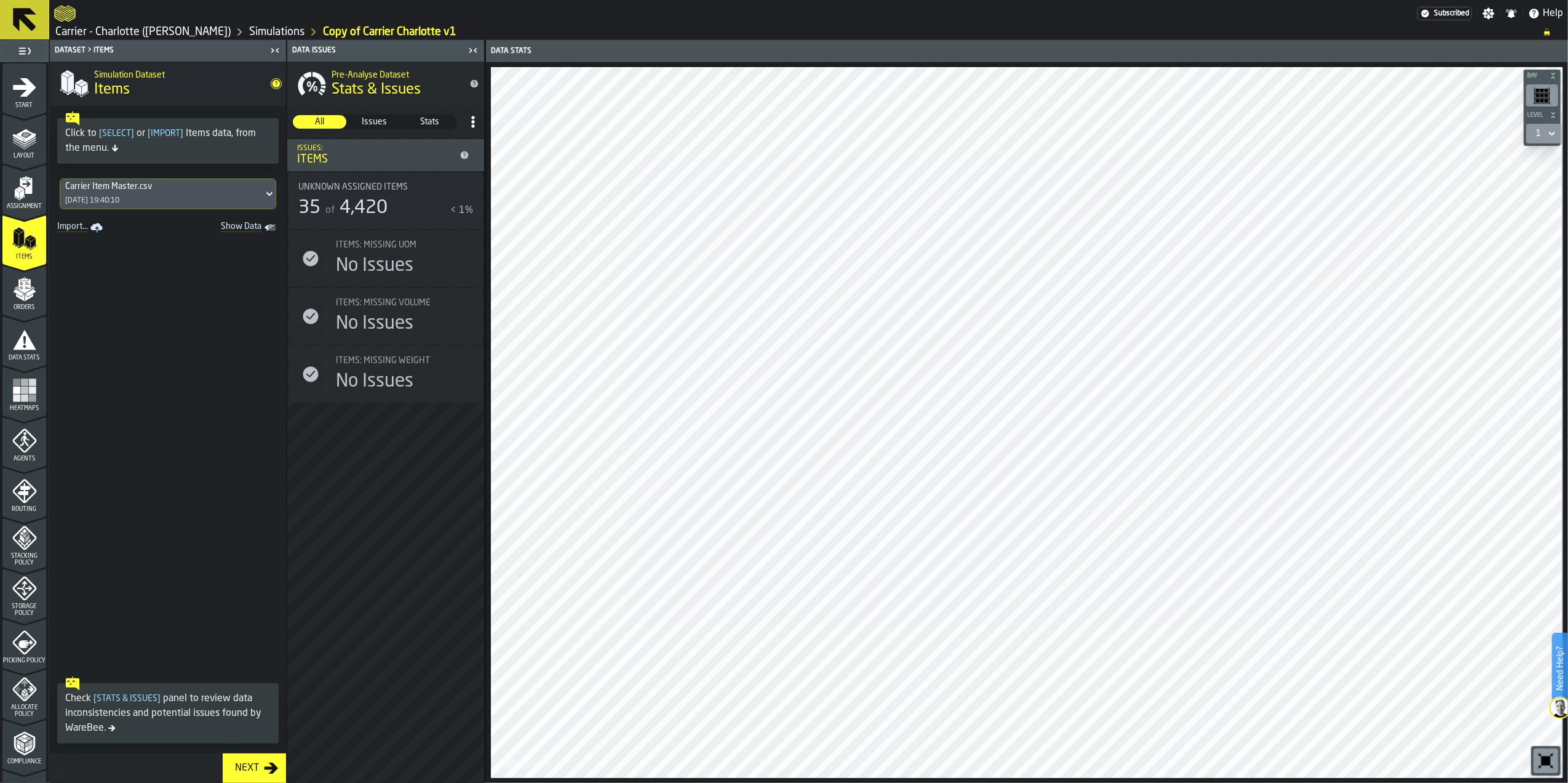
click at [369, 121] on span "Issues" at bounding box center [374, 122] width 53 height 12
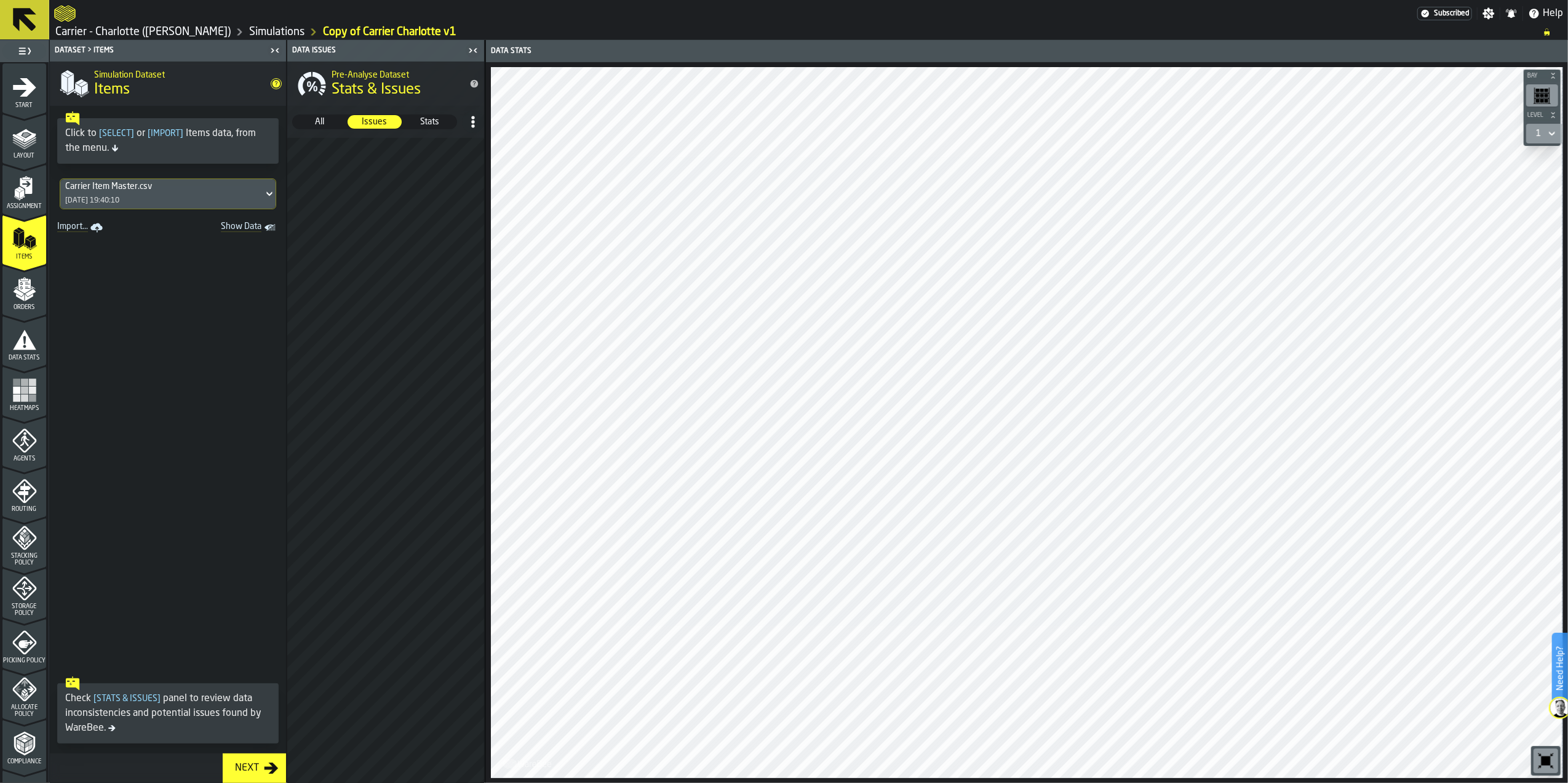
click at [431, 119] on span "Stats" at bounding box center [430, 122] width 53 height 12
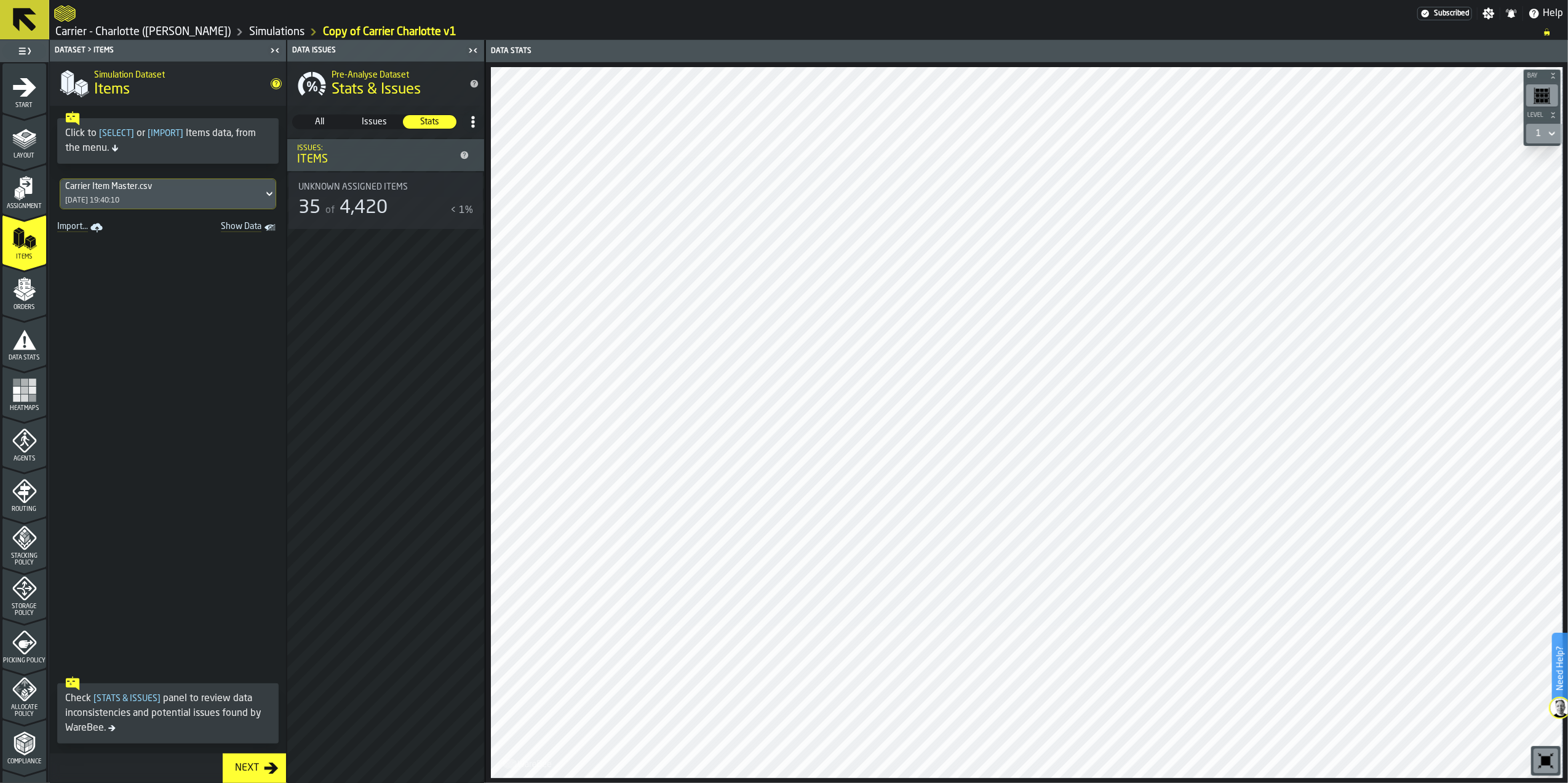
click at [325, 121] on span "All" at bounding box center [320, 122] width 53 height 12
